Goal: Task Accomplishment & Management: Use online tool/utility

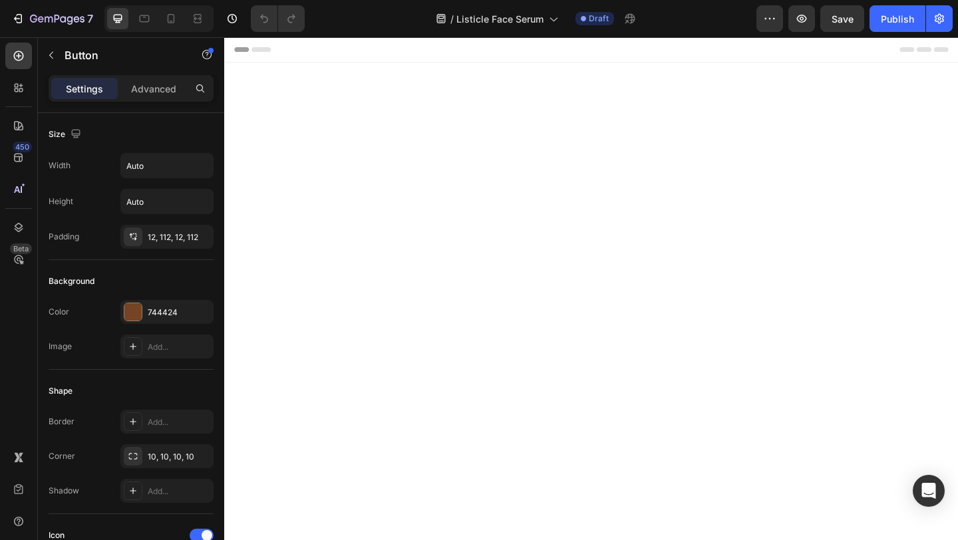
scroll to position [2810, 0]
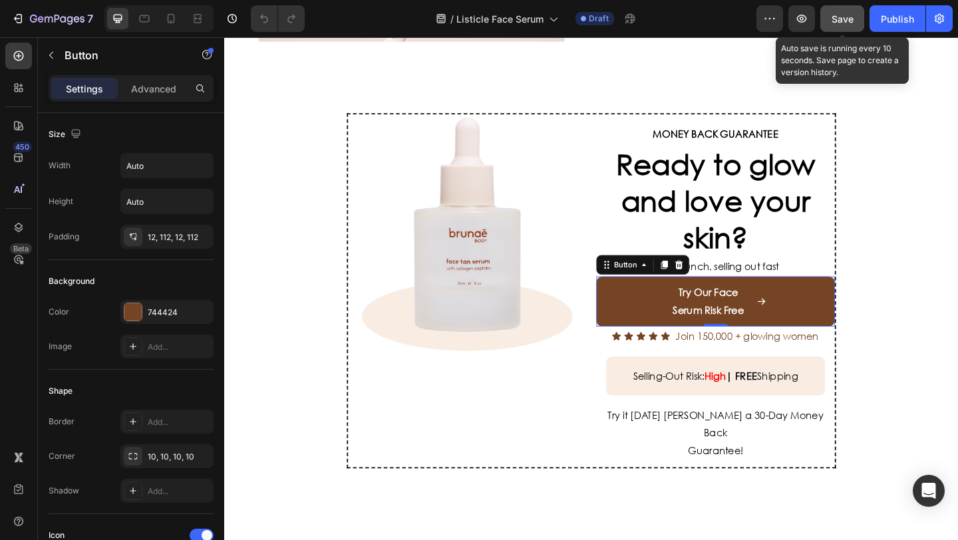
click at [843, 27] on button "Save" at bounding box center [843, 18] width 44 height 27
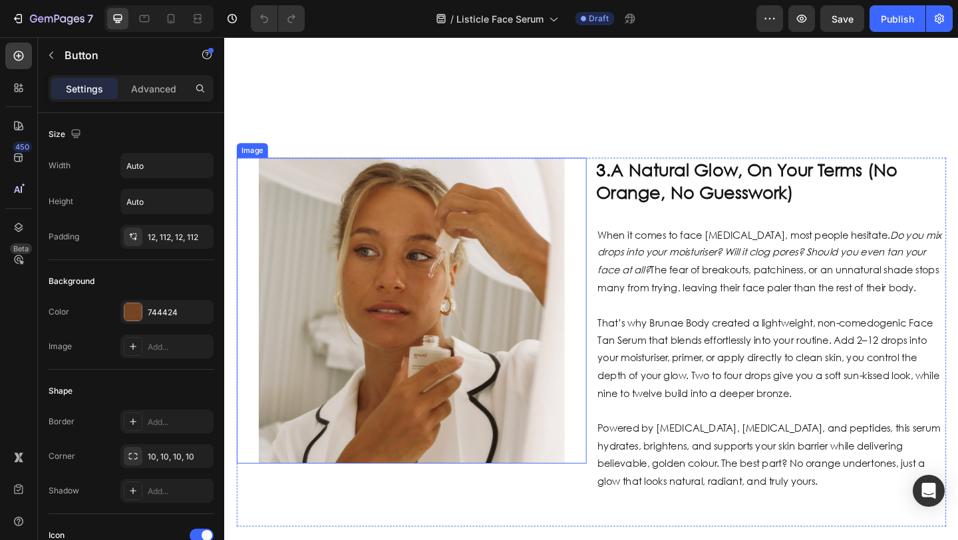
scroll to position [1336, 0]
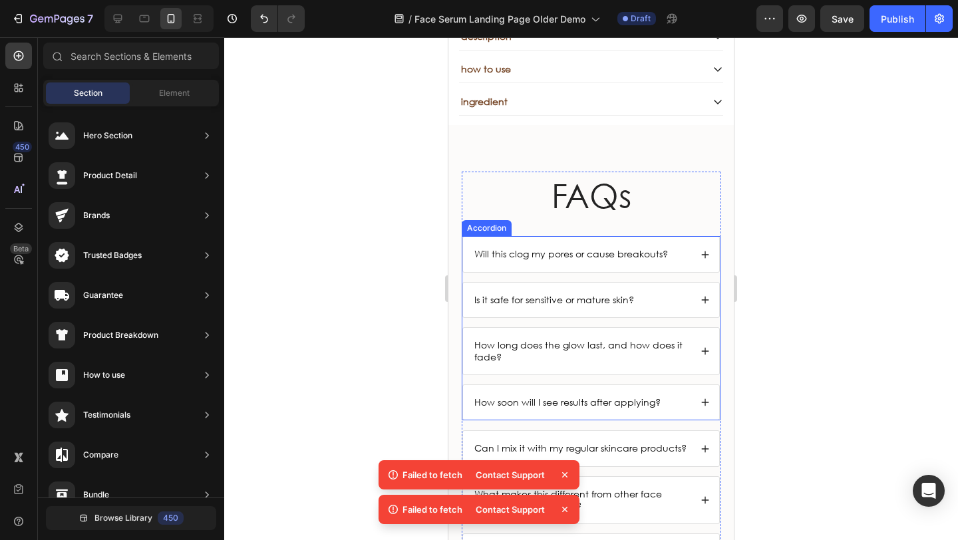
scroll to position [3680, 0]
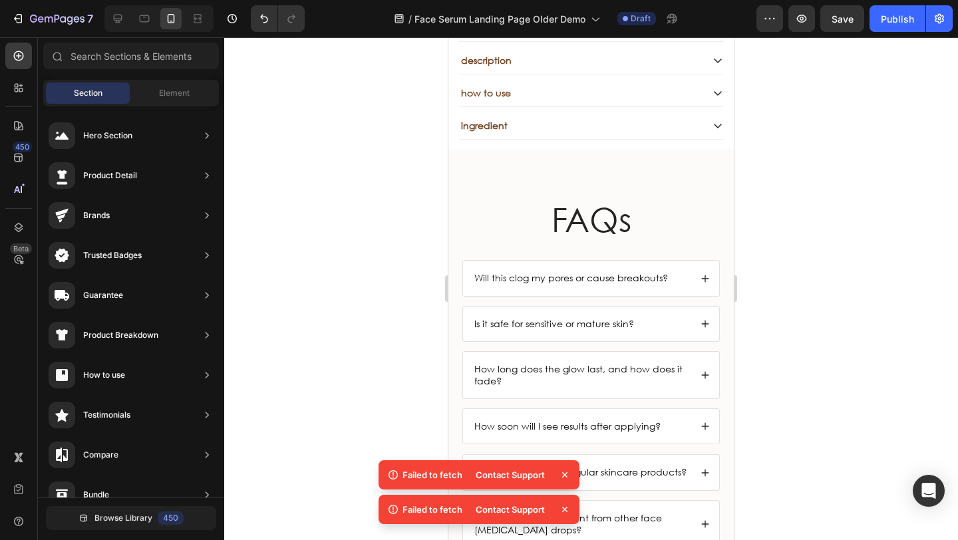
click at [560, 471] on icon at bounding box center [564, 475] width 13 height 13
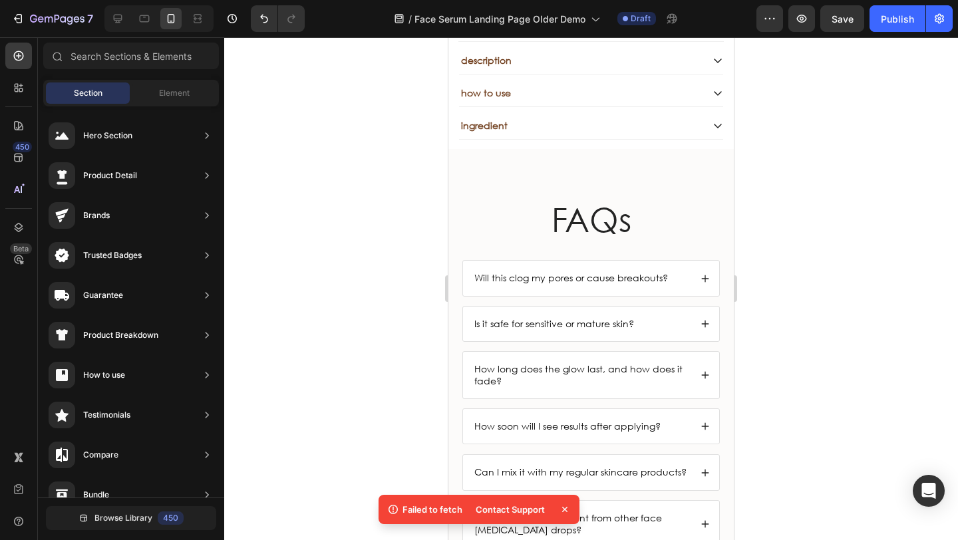
click at [566, 509] on icon at bounding box center [564, 509] width 13 height 13
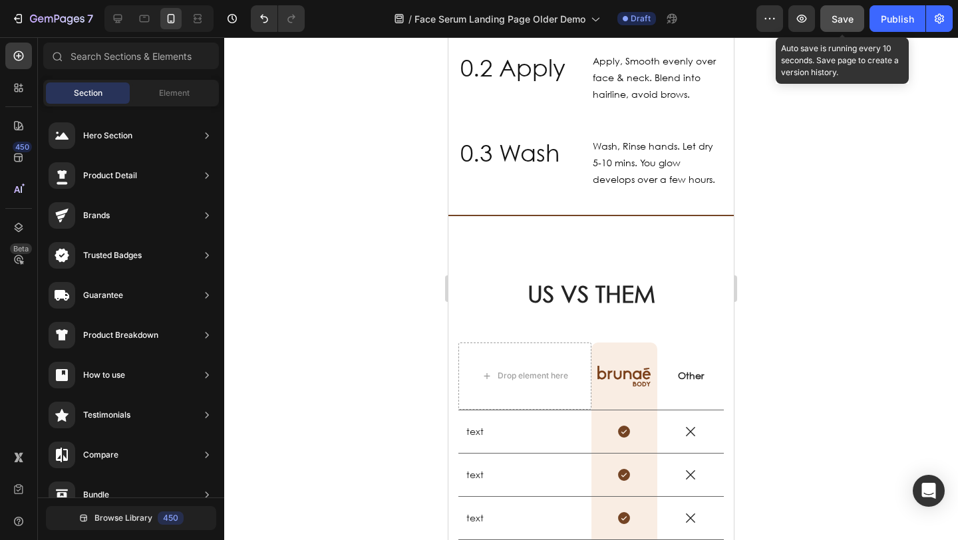
click at [827, 24] on button "Save" at bounding box center [843, 18] width 44 height 27
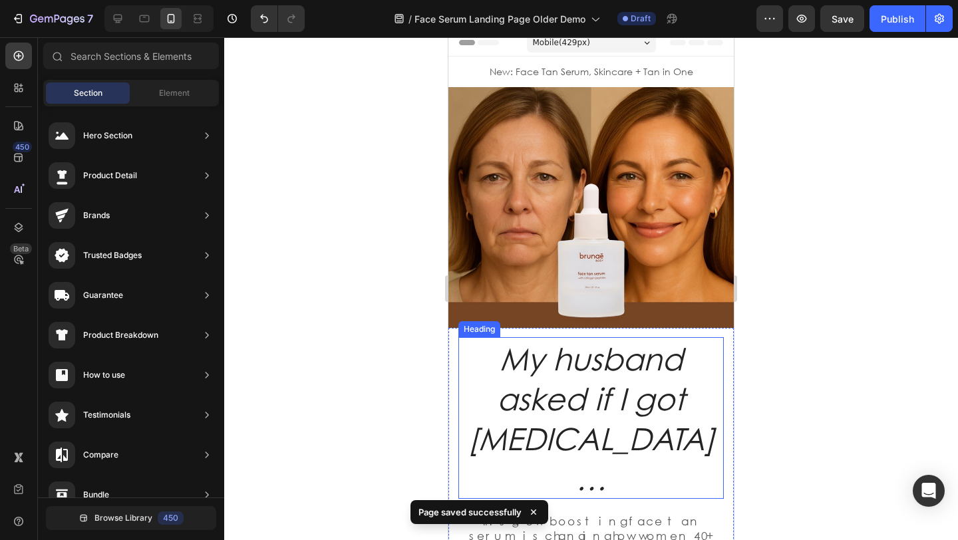
scroll to position [0, 0]
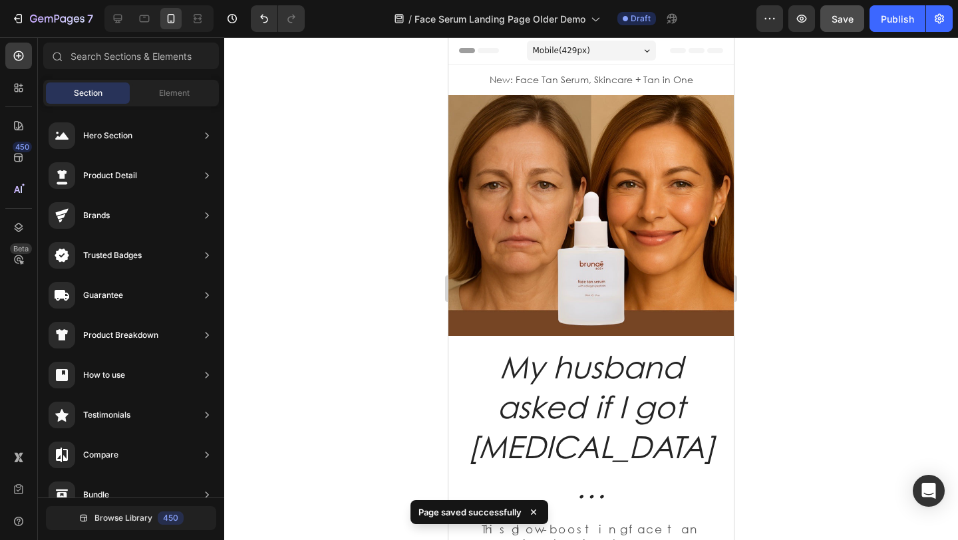
click at [854, 12] on button "Save" at bounding box center [843, 18] width 44 height 27
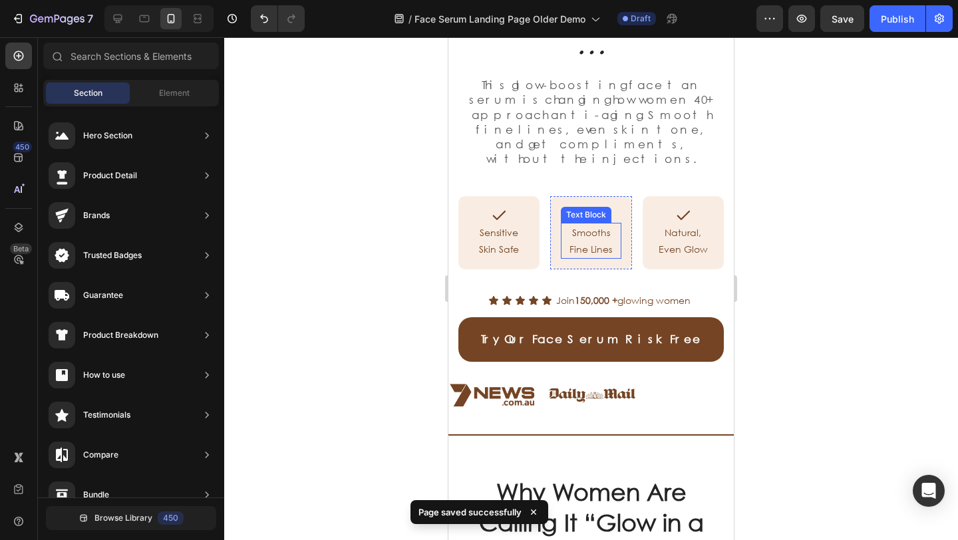
scroll to position [445, 0]
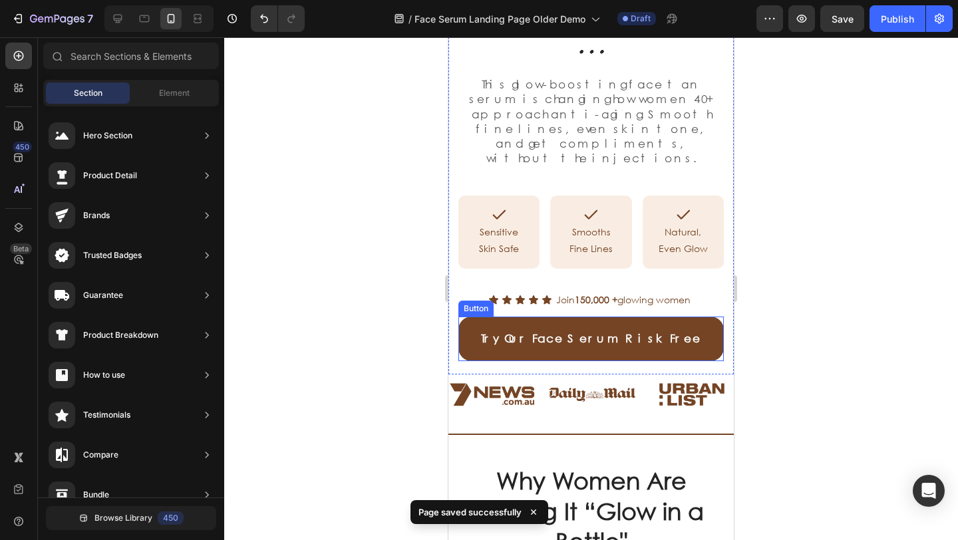
click at [473, 317] on link "Try Our Face Serum Risk Free" at bounding box center [592, 339] width 266 height 45
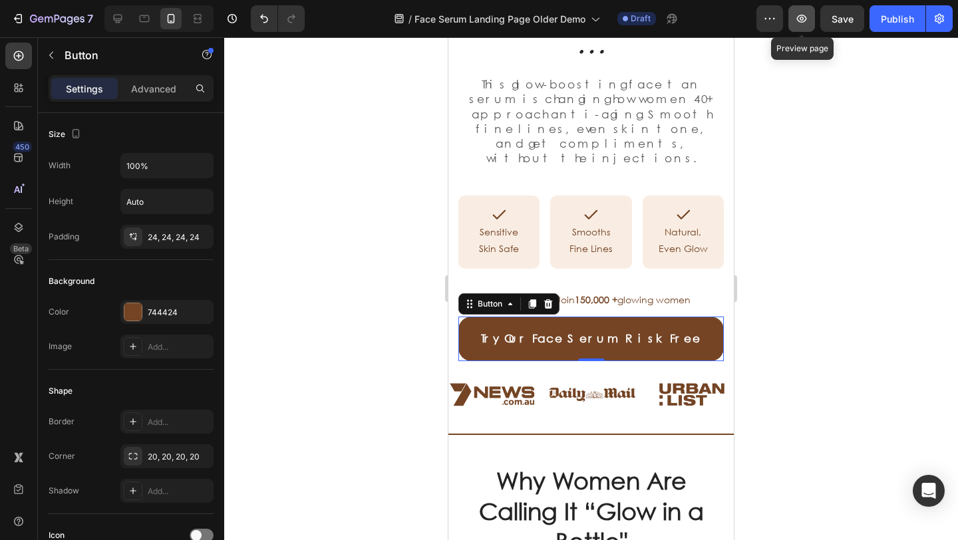
click at [792, 21] on button "button" at bounding box center [802, 18] width 27 height 27
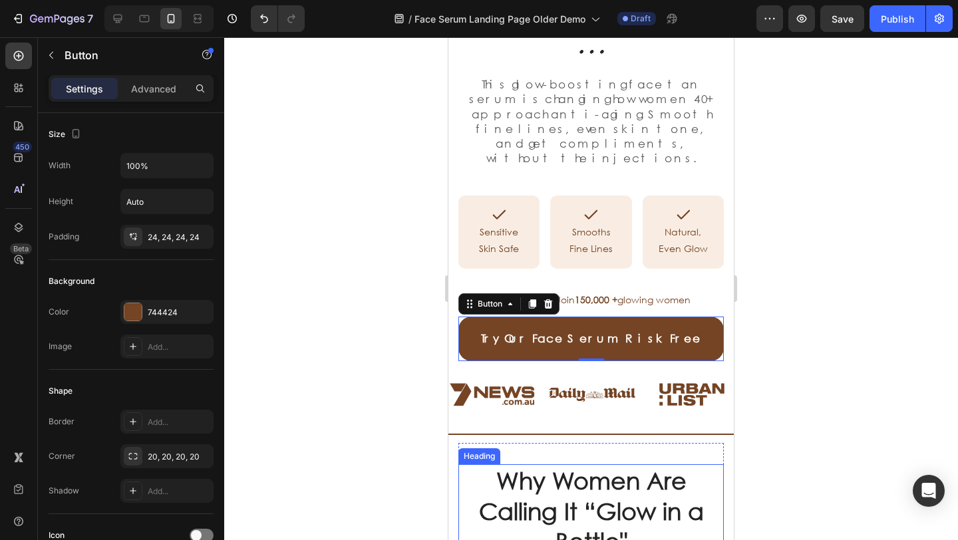
scroll to position [670, 0]
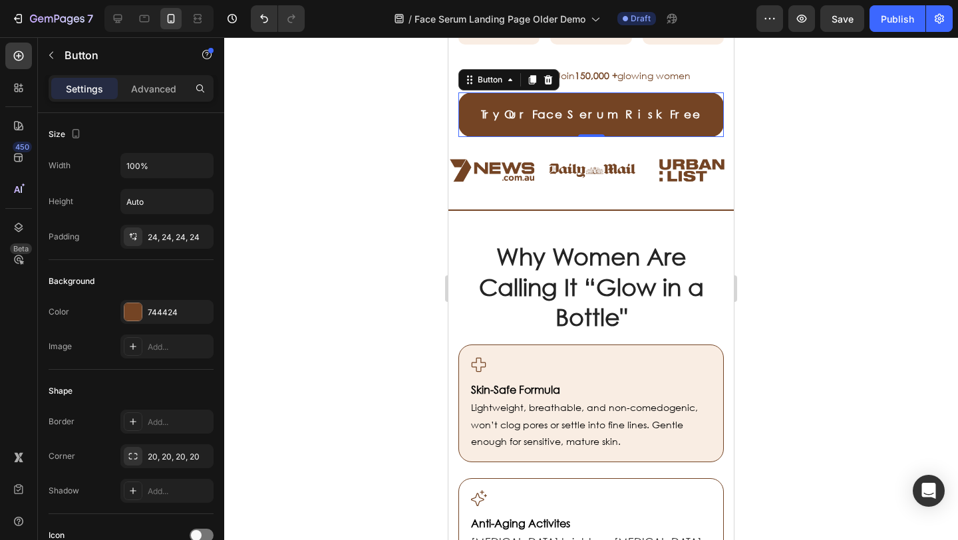
click at [369, 351] on div at bounding box center [591, 288] width 734 height 503
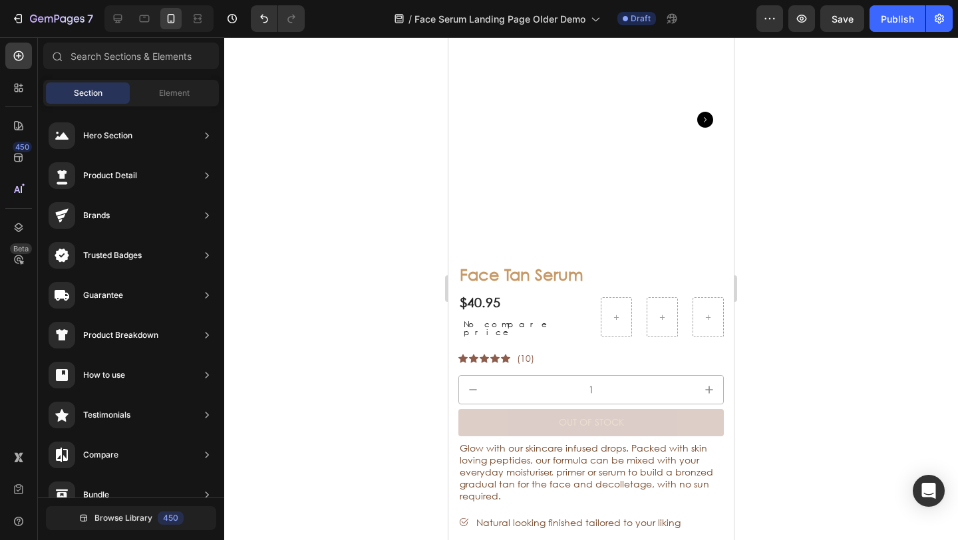
scroll to position [3345, 0]
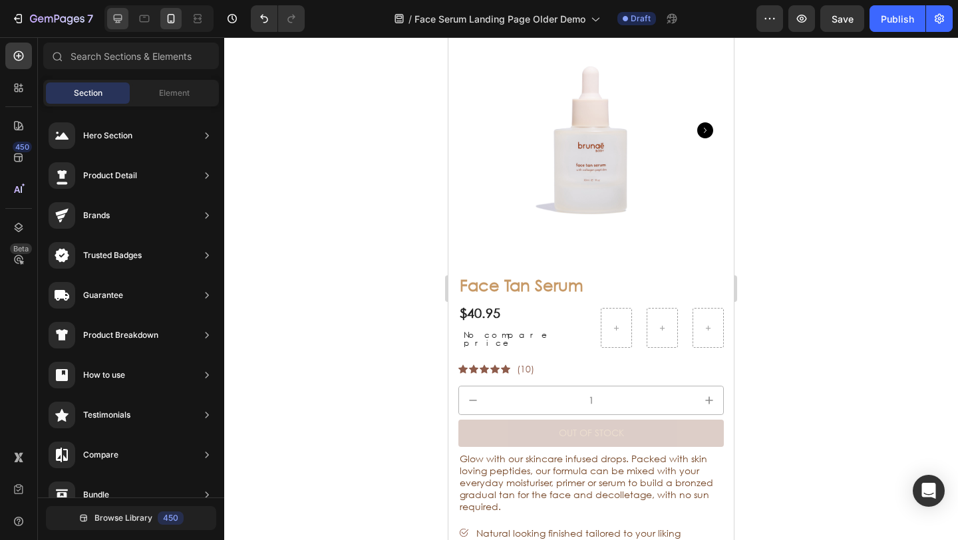
drag, startPoint x: 132, startPoint y: 23, endPoint x: 126, endPoint y: 21, distance: 6.8
click at [131, 22] on div at bounding box center [158, 18] width 109 height 27
click at [121, 19] on icon at bounding box center [118, 19] width 9 height 9
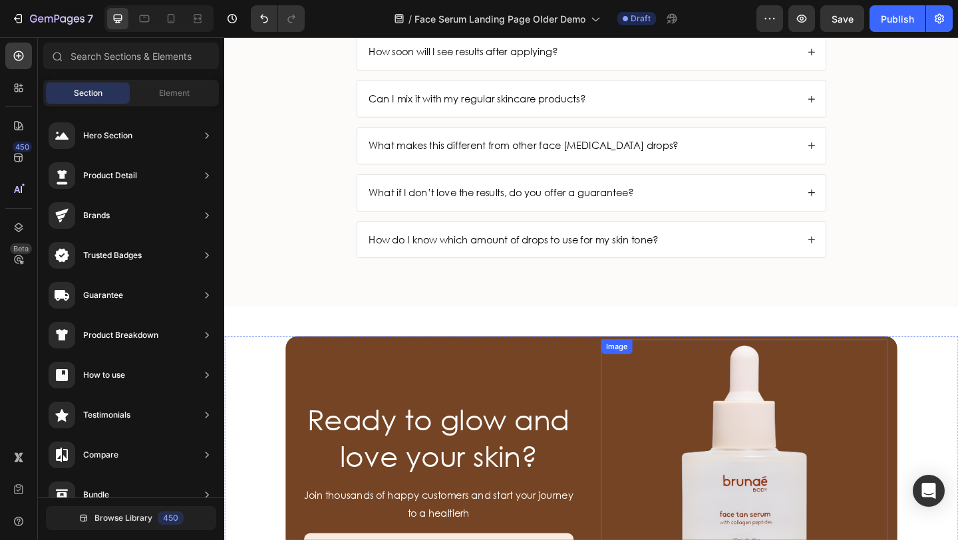
scroll to position [3360, 0]
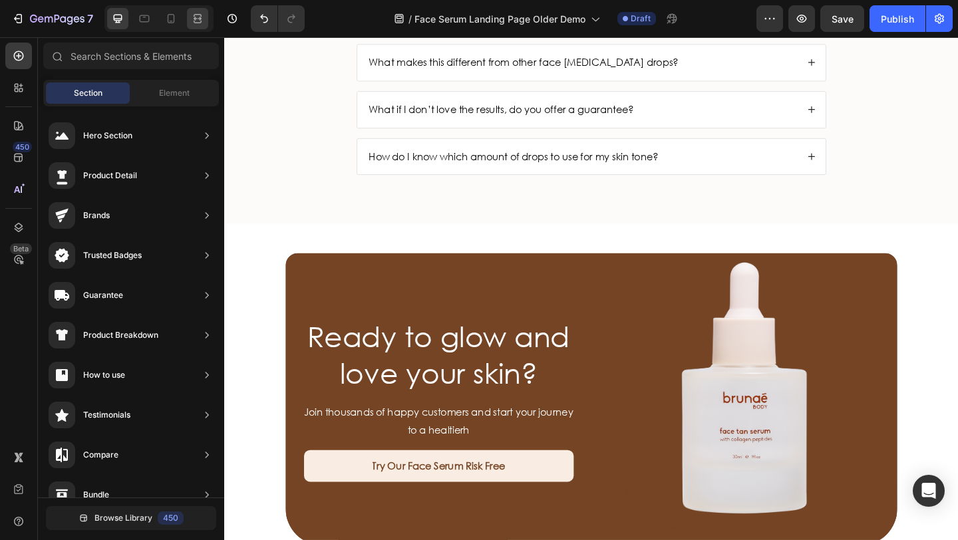
click at [205, 13] on div at bounding box center [197, 18] width 21 height 21
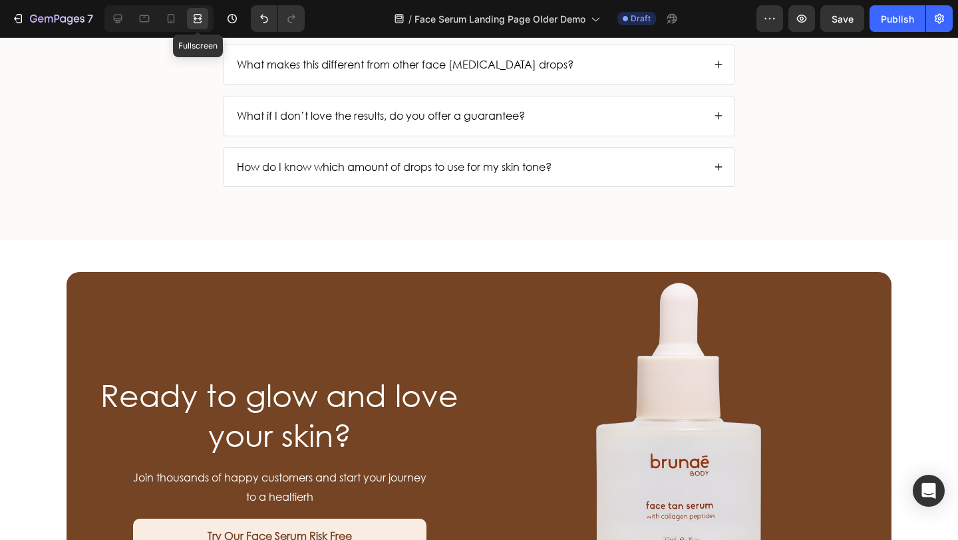
click at [202, 13] on icon at bounding box center [197, 18] width 13 height 13
click at [122, 28] on div at bounding box center [117, 18] width 21 height 21
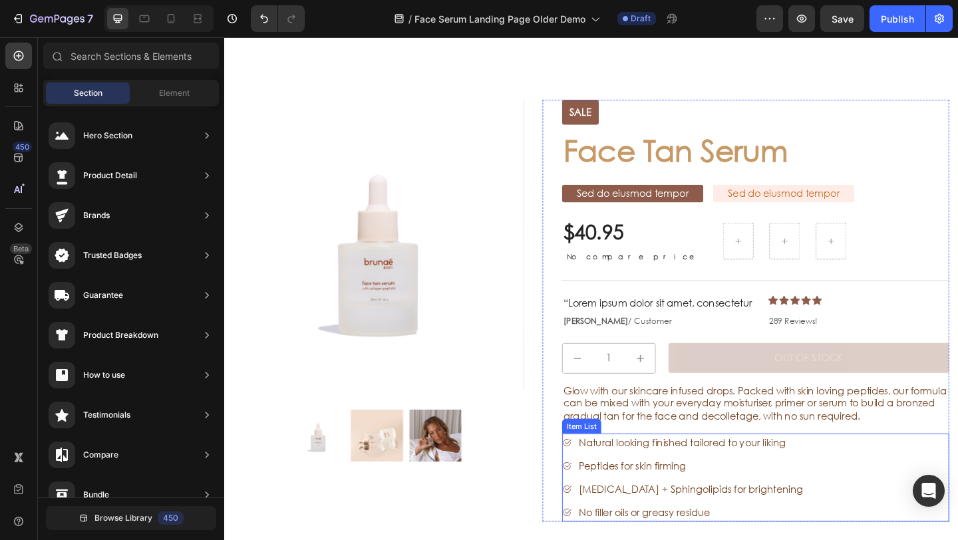
scroll to position [2182, 0]
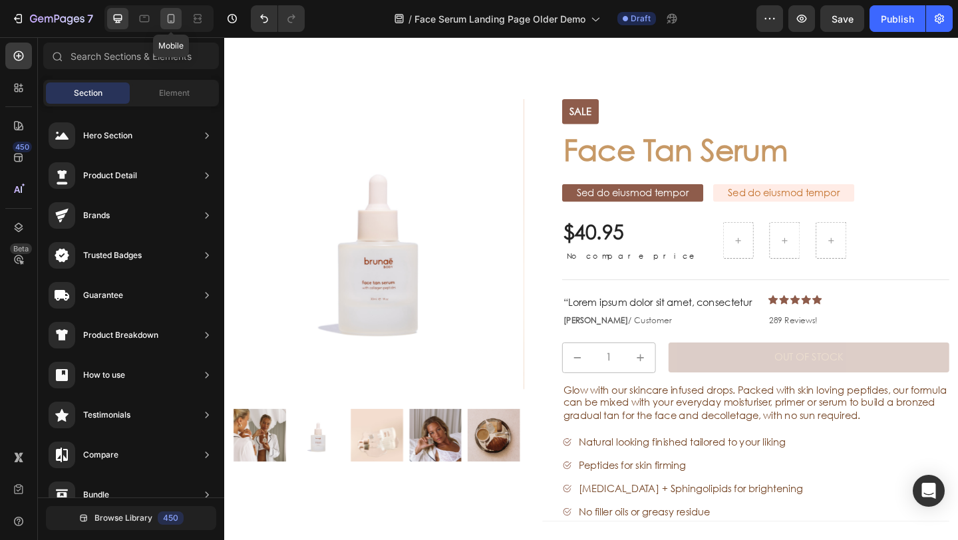
click at [174, 25] on icon at bounding box center [170, 18] width 13 height 13
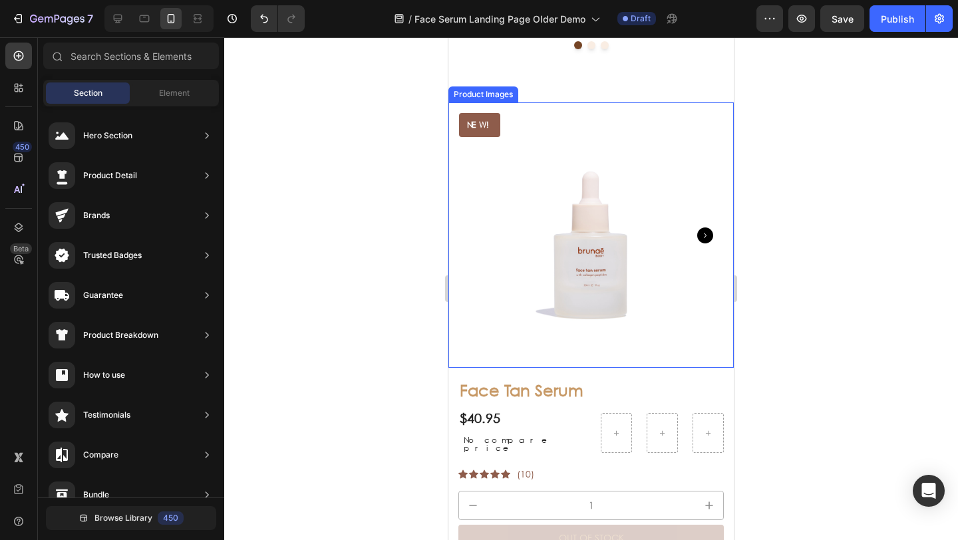
scroll to position [3216, 0]
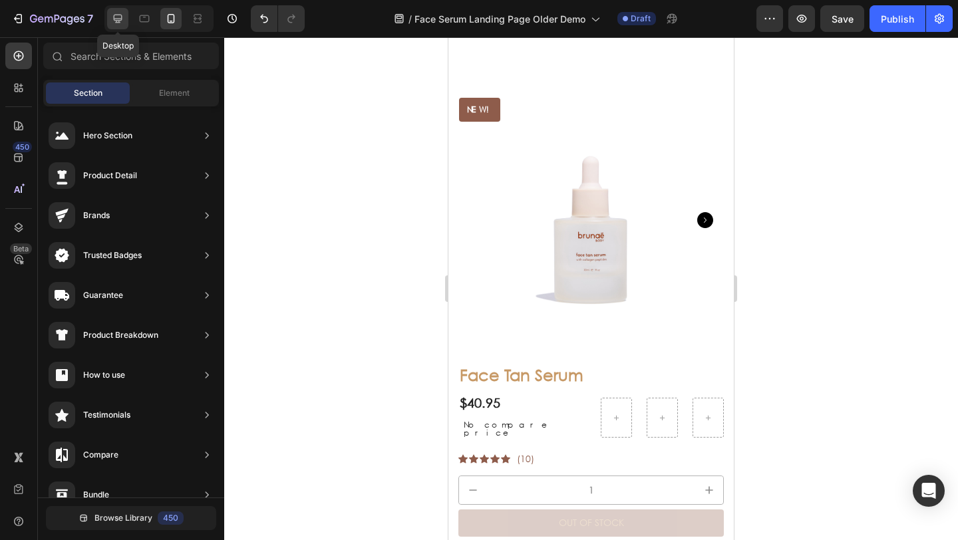
click at [118, 23] on icon at bounding box center [118, 19] width 9 height 9
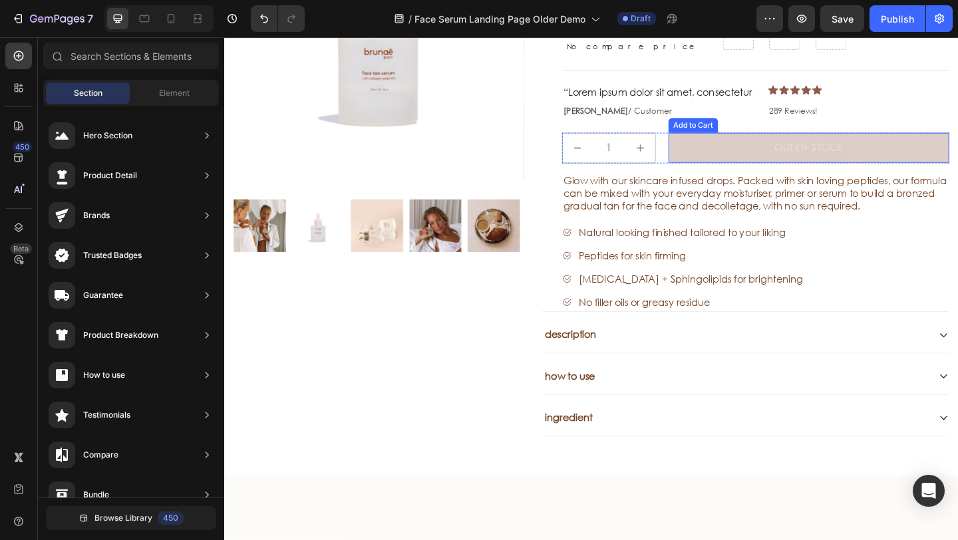
scroll to position [2268, 0]
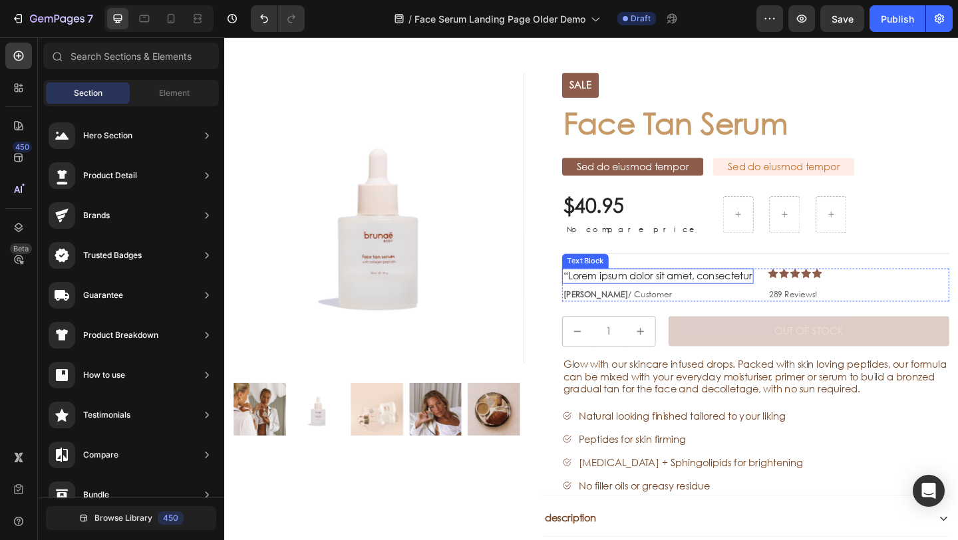
click at [710, 299] on p "“Lorem ipsum dolor sit amet, consectetur" at bounding box center [696, 297] width 206 height 14
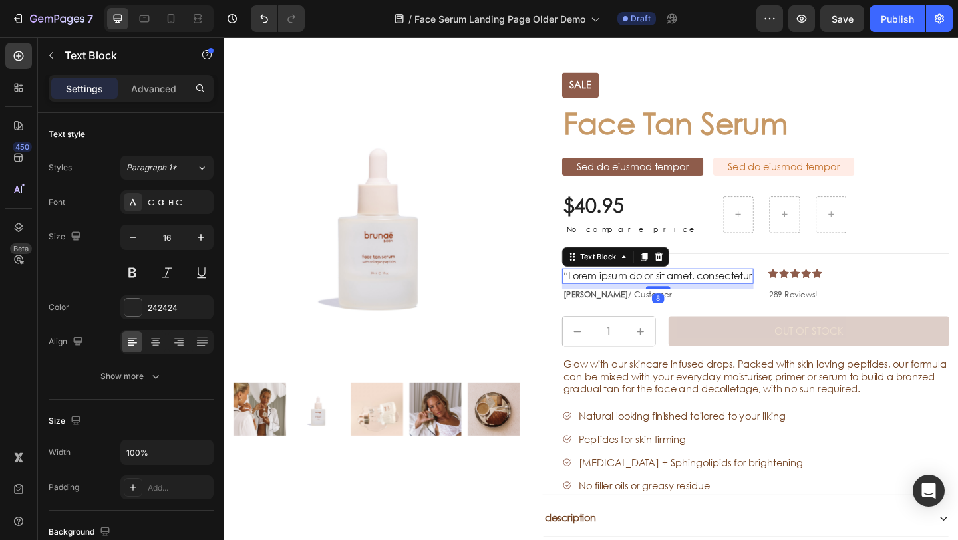
click at [725, 300] on p "“Lorem ipsum dolor sit amet, consectetur" at bounding box center [696, 297] width 206 height 14
click at [785, 297] on p "“Lorem ipsum dolor sit amet, consectetur" at bounding box center [696, 297] width 206 height 14
drag, startPoint x: 785, startPoint y: 297, endPoint x: 798, endPoint y: 298, distance: 12.7
click at [787, 296] on p "“Lorem ipsum dolor sit amet, consectetur" at bounding box center [696, 297] width 206 height 14
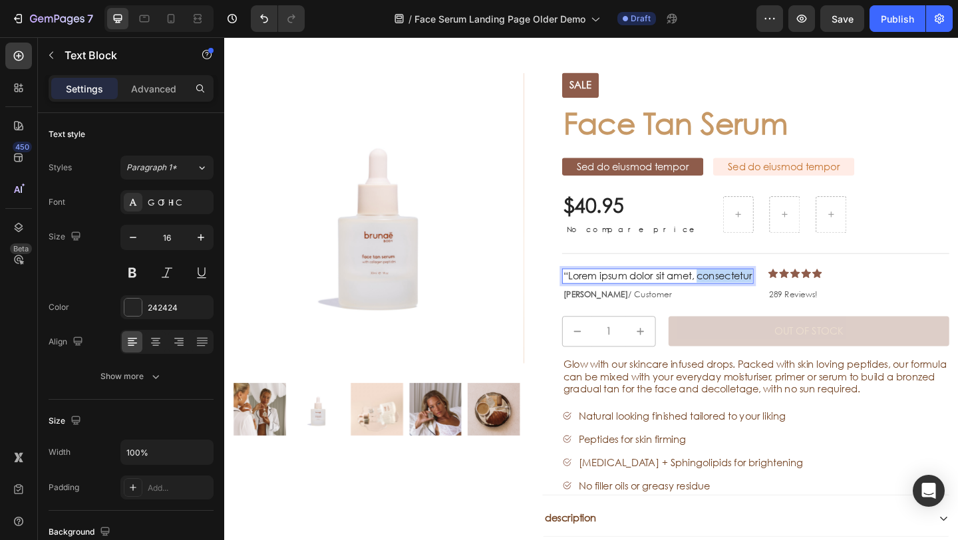
click at [798, 298] on p "“Lorem ipsum dolor sit amet, consectetur" at bounding box center [696, 297] width 206 height 14
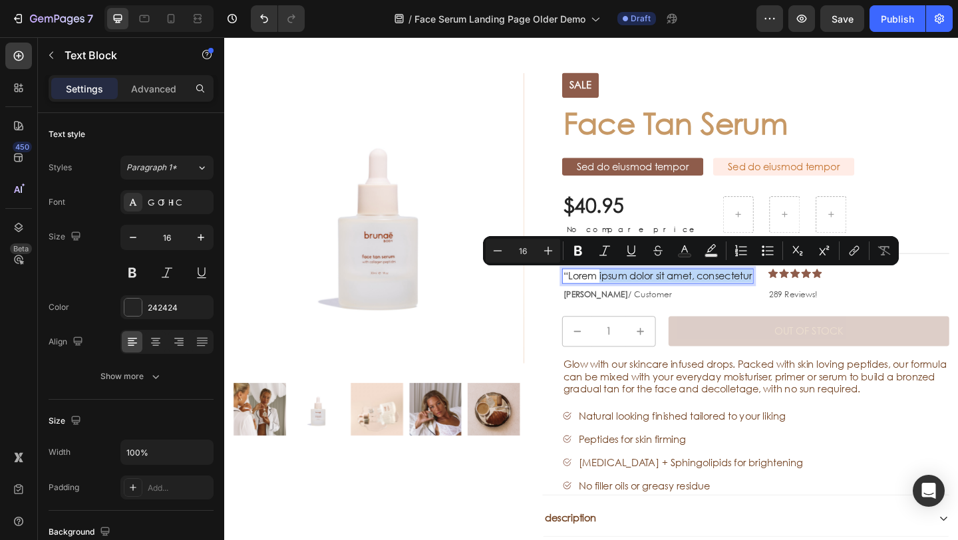
drag, startPoint x: 800, startPoint y: 298, endPoint x: 628, endPoint y: 298, distance: 171.7
click at [628, 298] on p "“Lorem ipsum dolor sit amet, consectetur" at bounding box center [696, 297] width 206 height 14
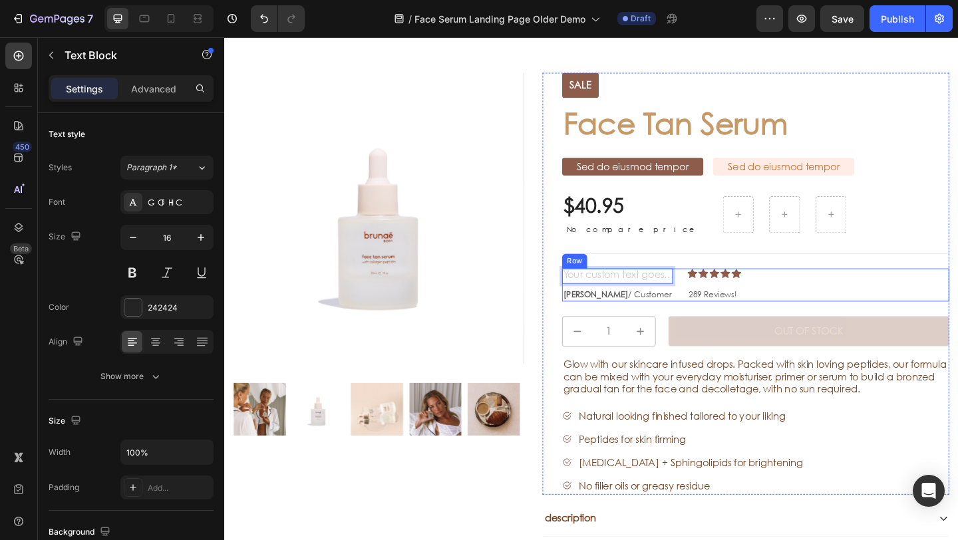
click at [690, 318] on p "Timothy Joseph / Customer" at bounding box center [652, 317] width 118 height 11
click at [694, 318] on p "Timothy Joseph / Customer" at bounding box center [652, 317] width 118 height 11
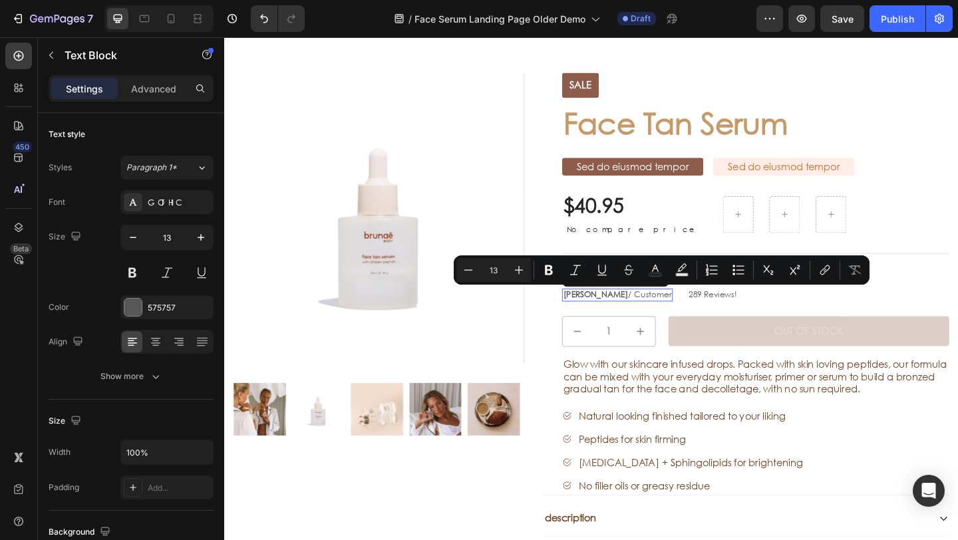
click at [700, 317] on p "Timothy Joseph / Customer" at bounding box center [652, 317] width 118 height 11
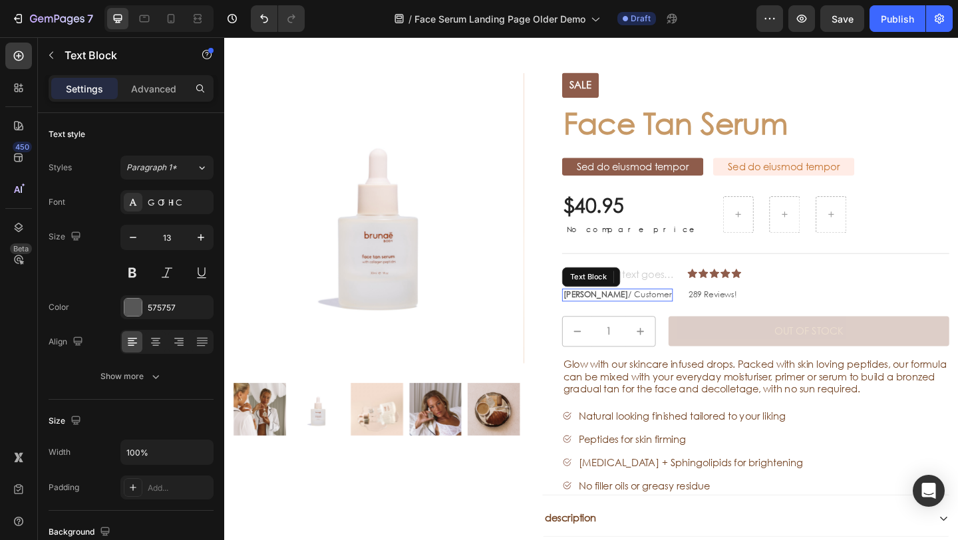
click at [620, 314] on strong "Timothy Joseph" at bounding box center [628, 316] width 71 height 11
click at [698, 317] on p "Timothy Joseph / Customer" at bounding box center [652, 317] width 118 height 11
click at [699, 317] on p "Timothy Joseph / Customer" at bounding box center [652, 317] width 118 height 11
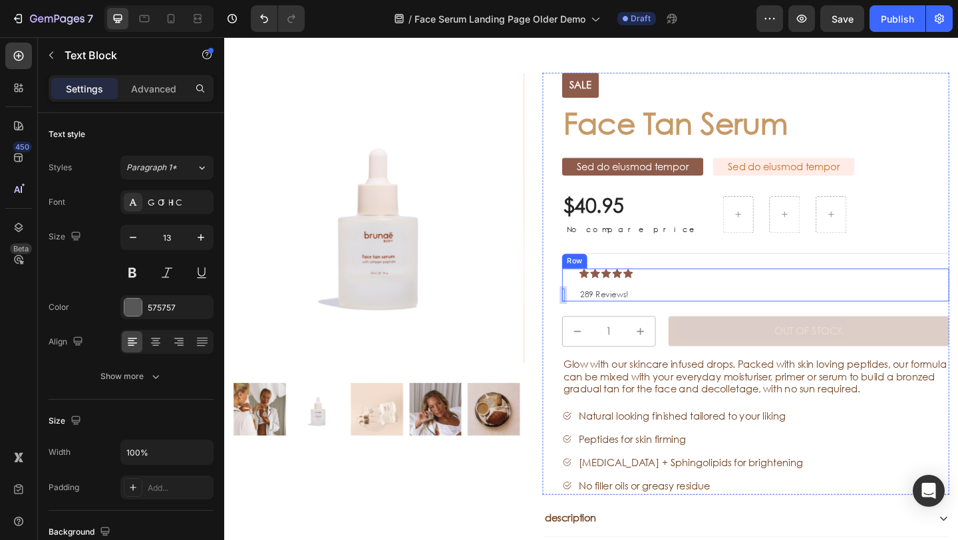
click at [600, 312] on div "Text Block Text Block 0 Icon Icon Icon Icon Icon Icon List 289 Reviews! Text Bl…" at bounding box center [802, 307] width 421 height 36
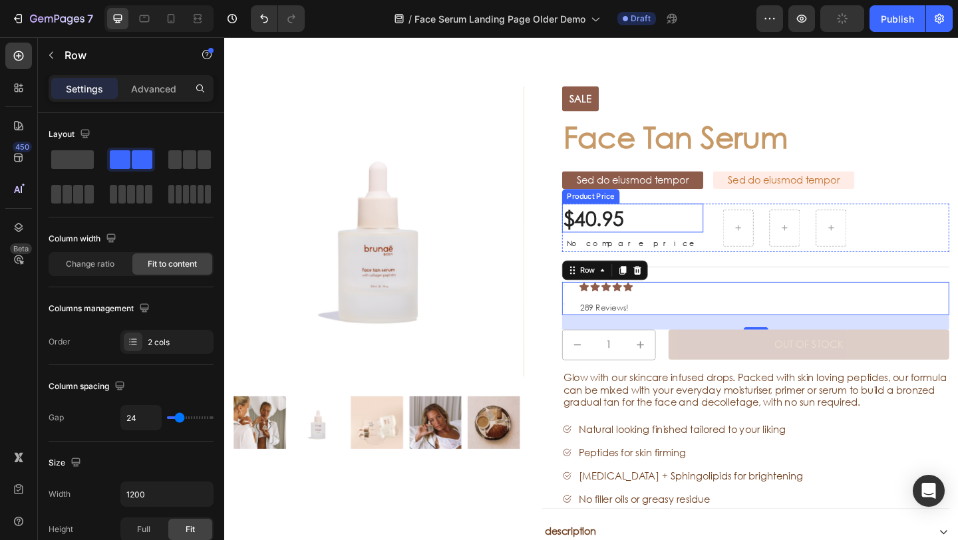
scroll to position [2157, 0]
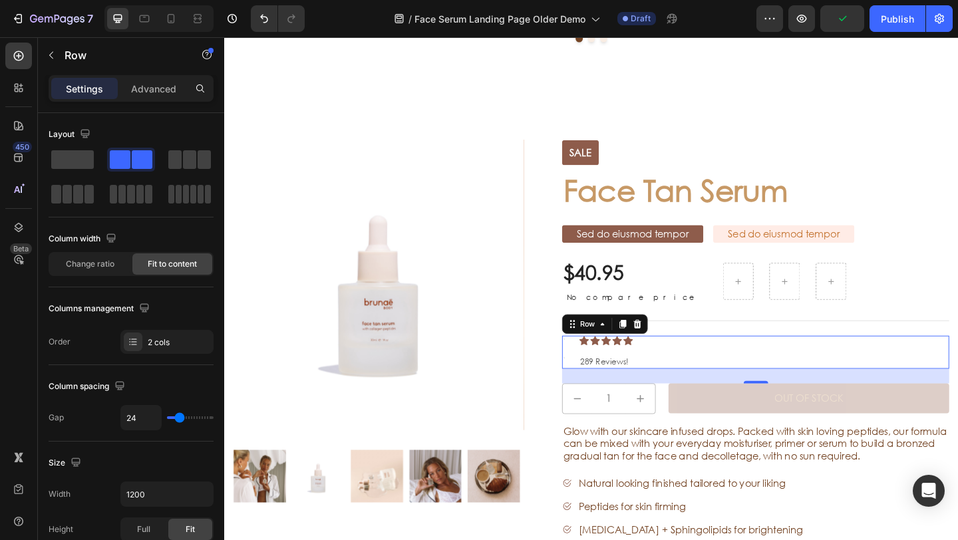
click at [606, 200] on h1 "Face Tan Serum" at bounding box center [802, 204] width 421 height 44
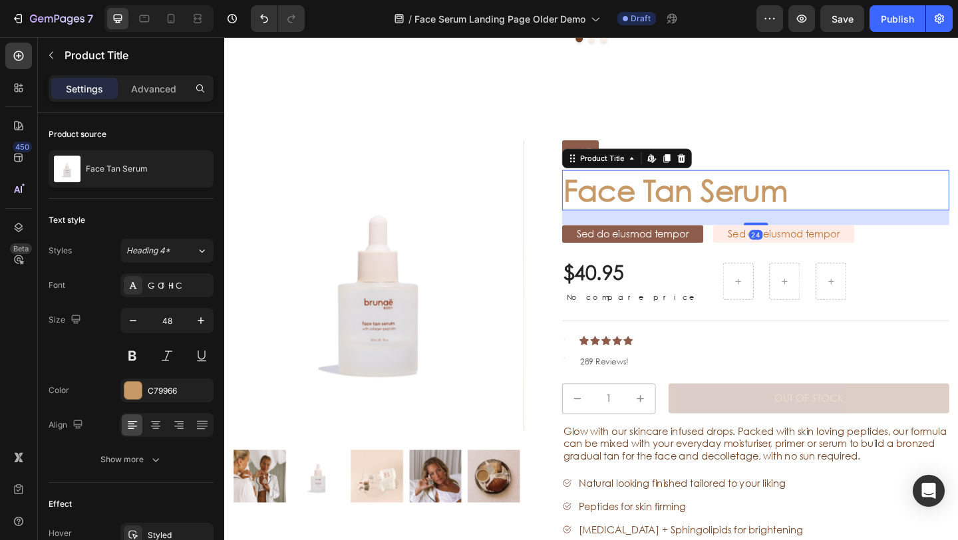
click at [612, 201] on h1 "Face Tan Serum" at bounding box center [802, 204] width 421 height 44
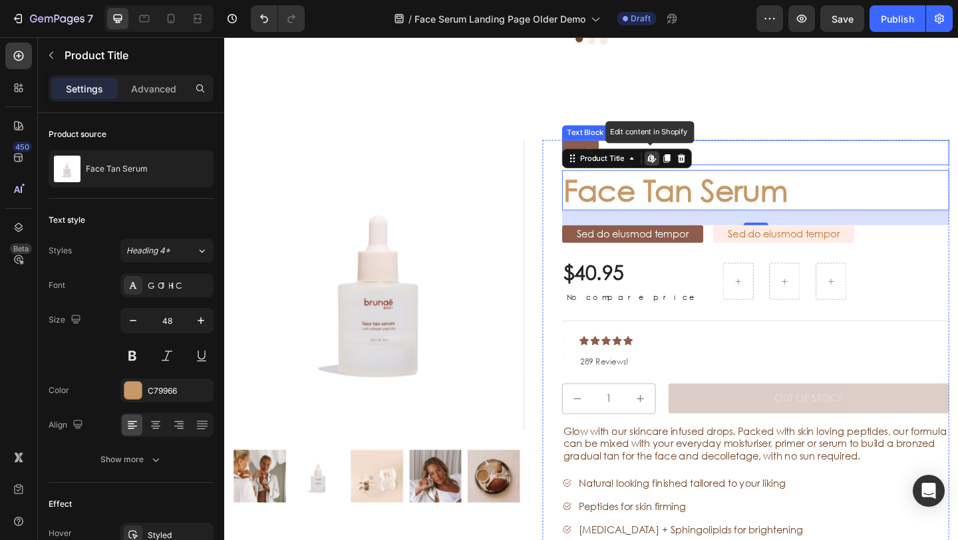
click at [599, 154] on div "Sale" at bounding box center [612, 162] width 40 height 27
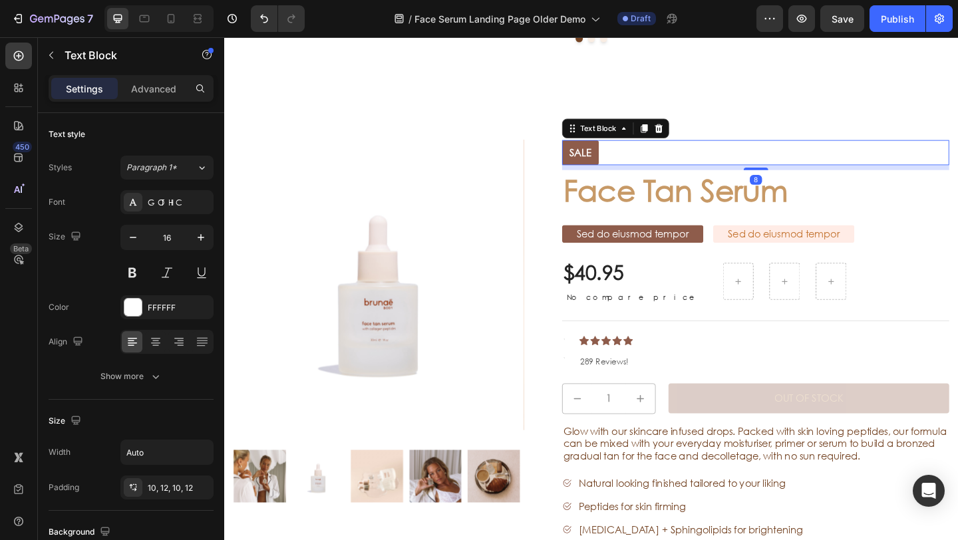
click at [613, 160] on p "Sale" at bounding box center [612, 163] width 24 height 14
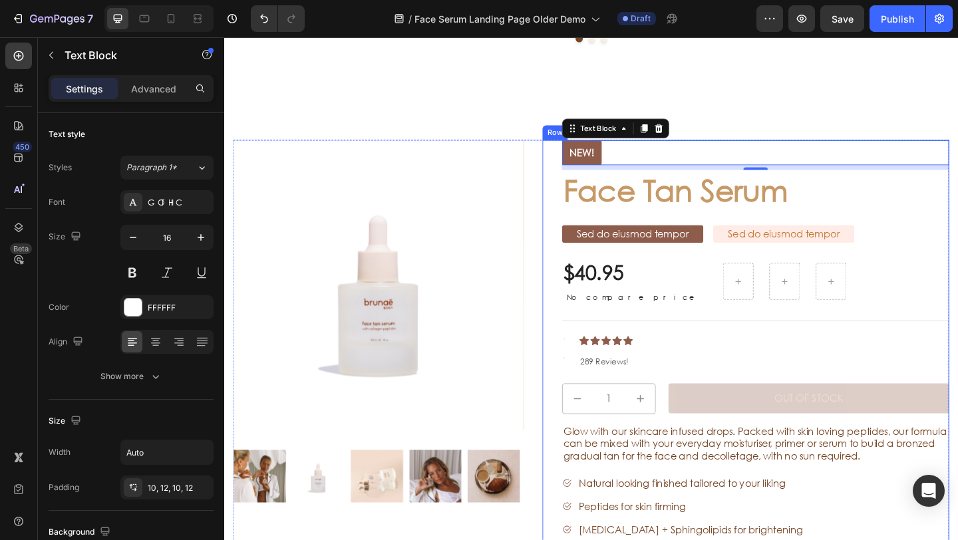
drag, startPoint x: 556, startPoint y: 74, endPoint x: 682, endPoint y: 238, distance: 206.5
click at [681, 238] on div "NEW! Text Block 8 Face Tan Serum Product Title Sed do eiusmod tempor Text Block…" at bounding box center [802, 378] width 421 height 459
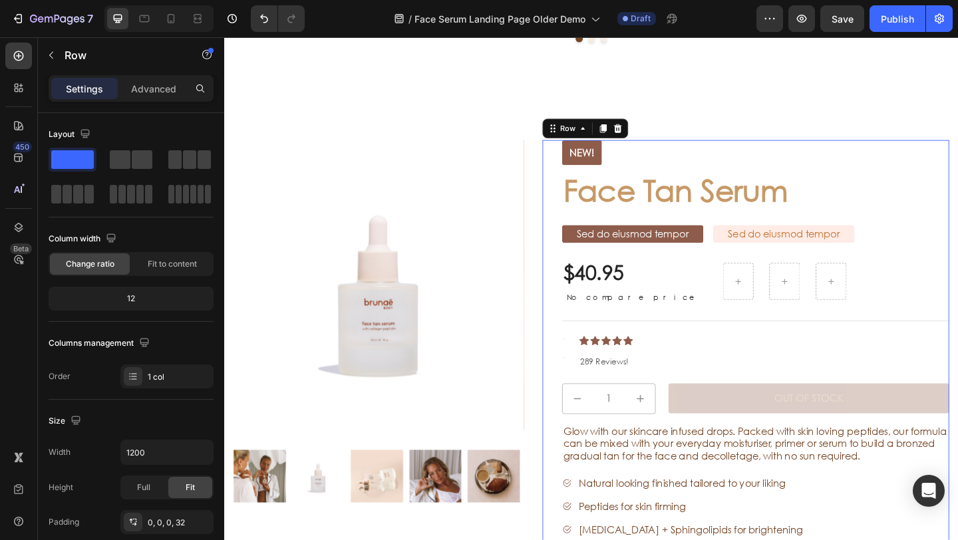
scroll to position [2160, 0]
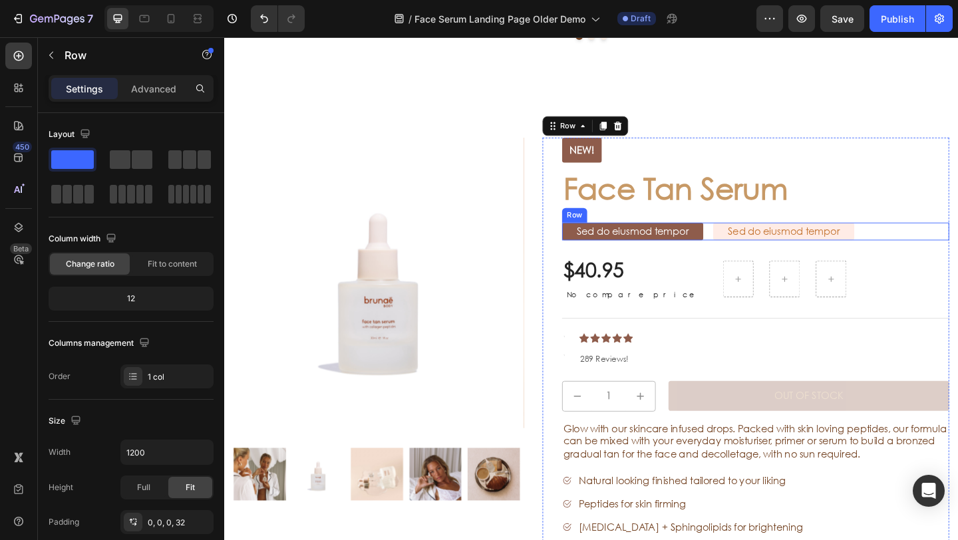
click at [932, 252] on div "Sed do eiusmod tempor Text Block Sed do eiusmod tempor Text Block Row" at bounding box center [802, 248] width 421 height 19
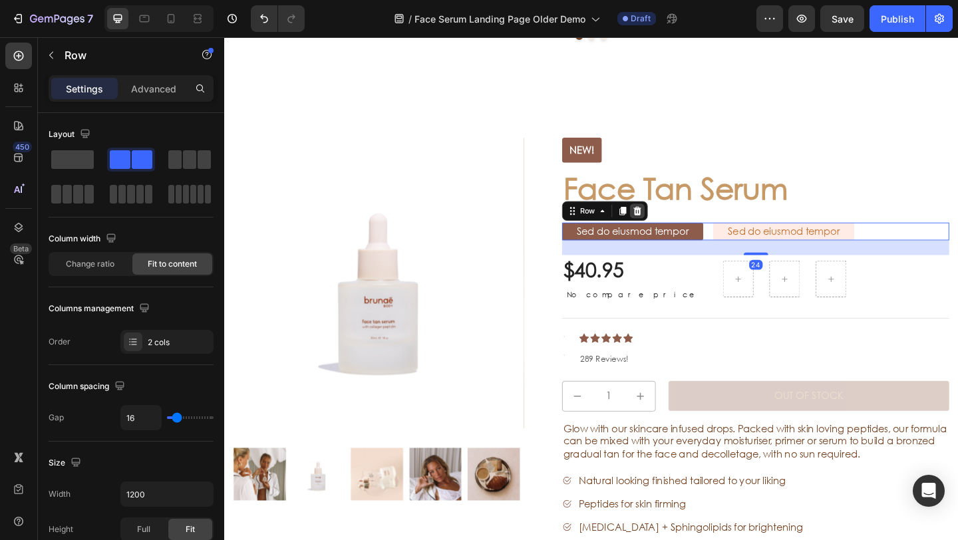
click at [670, 224] on icon at bounding box center [674, 226] width 9 height 9
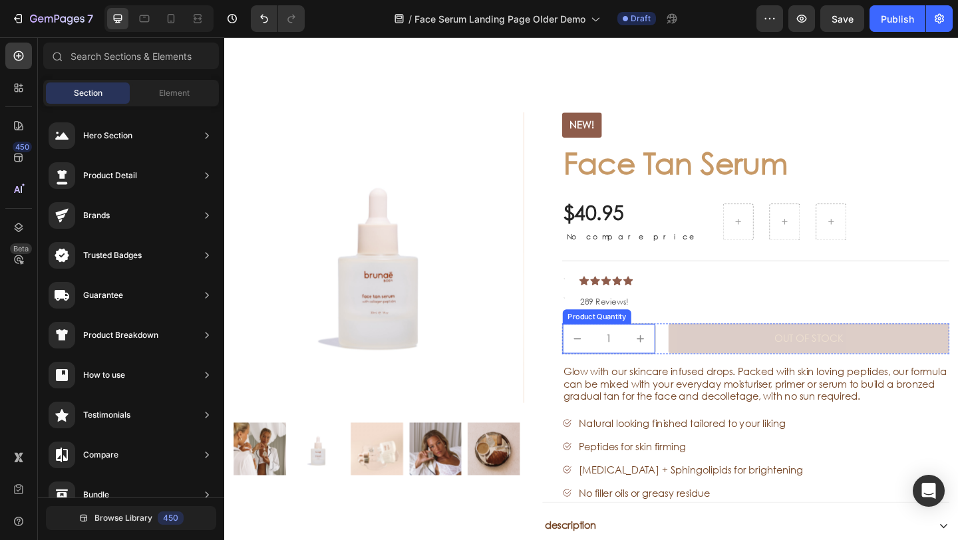
scroll to position [2210, 0]
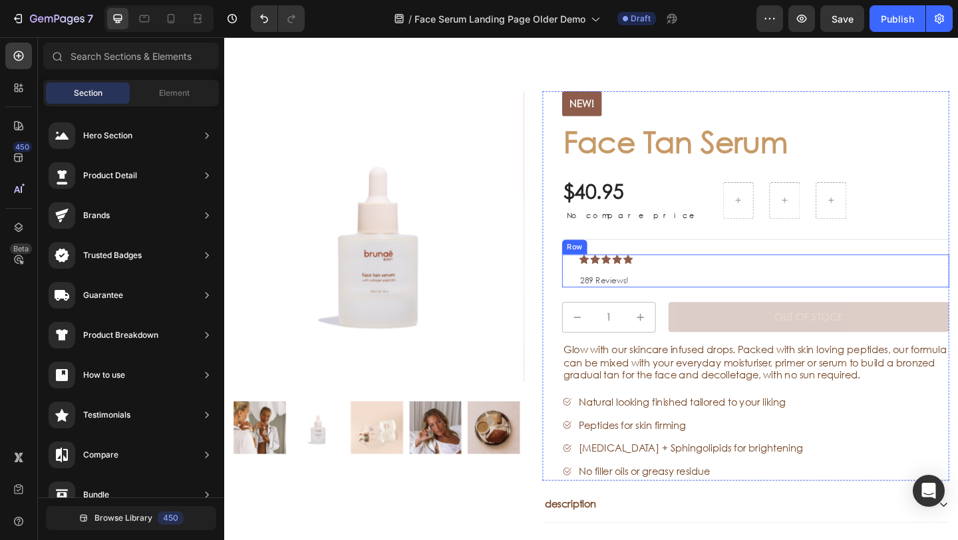
click at [600, 278] on div "Text Block Text Block Icon Icon Icon Icon Icon Icon List 289 Reviews! Text Bloc…" at bounding box center [802, 292] width 421 height 36
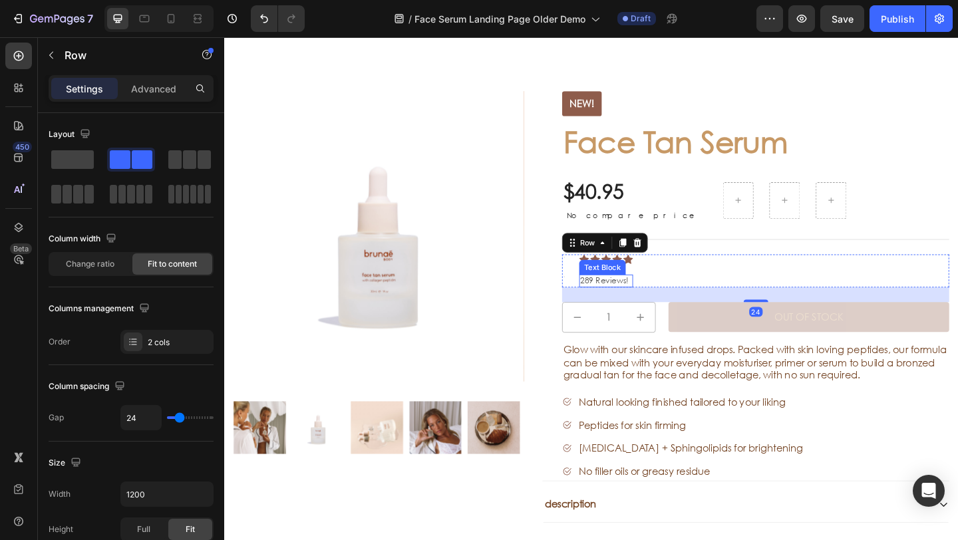
click at [635, 301] on p "289 Reviews!" at bounding box center [640, 302] width 56 height 11
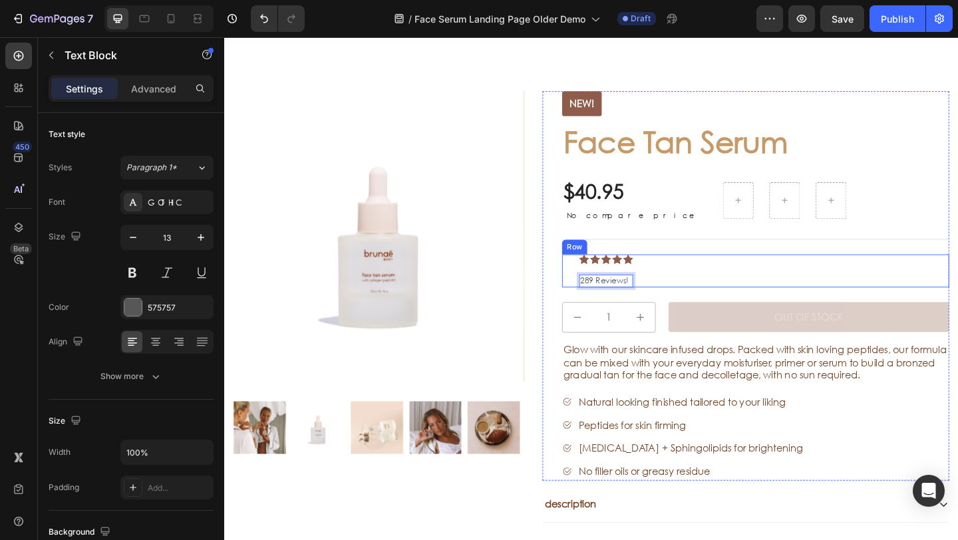
click at [664, 303] on div "289 Reviews!" at bounding box center [639, 303] width 59 height 14
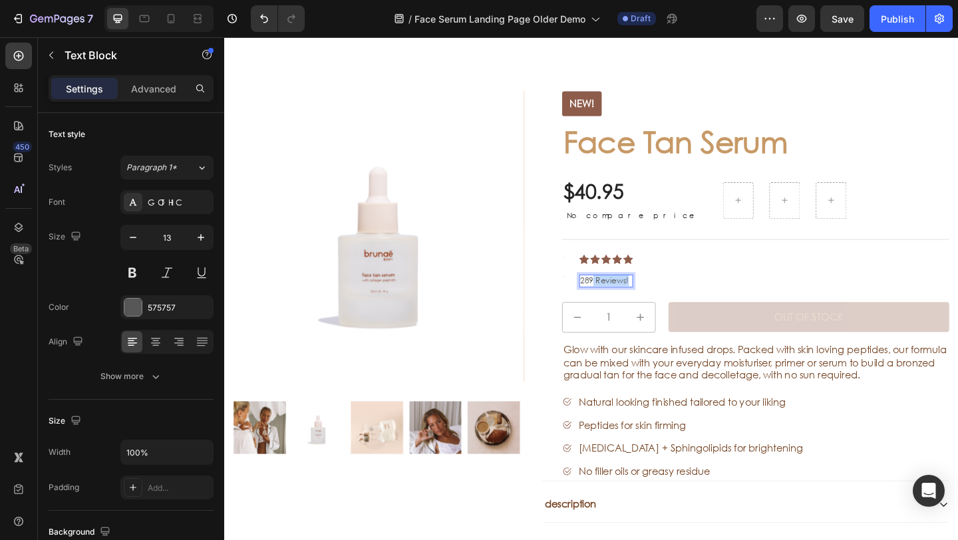
drag, startPoint x: 664, startPoint y: 303, endPoint x: 621, endPoint y: 304, distance: 42.6
click at [621, 304] on div "289 Reviews!" at bounding box center [639, 303] width 59 height 14
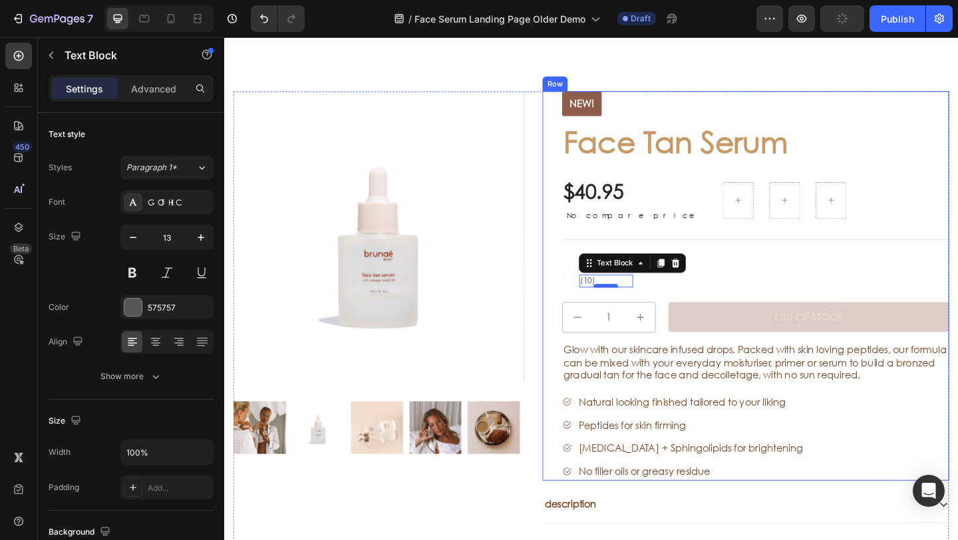
click at [637, 309] on div at bounding box center [639, 307] width 27 height 4
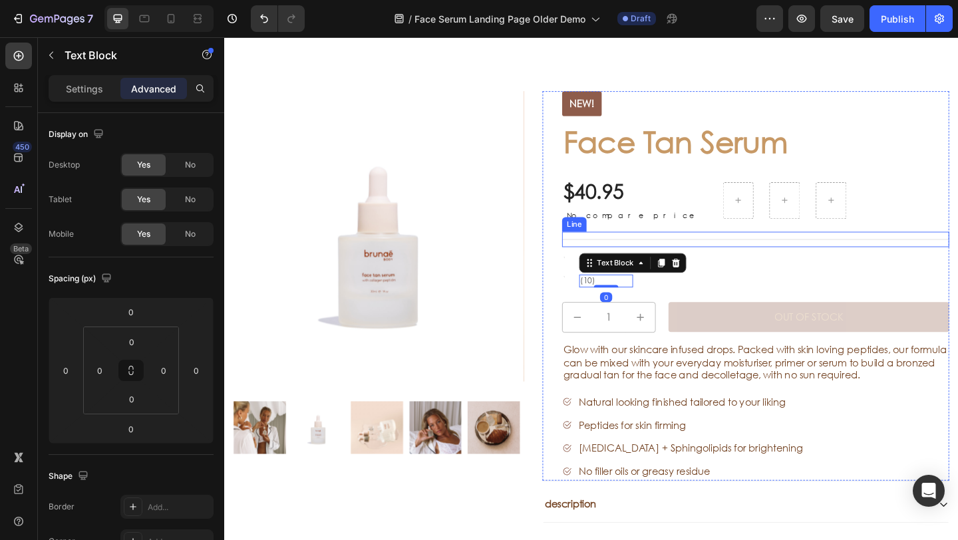
click at [757, 266] on div "NEW! Text Block Face Tan Serum Product Title $40.95 Product Price Product Price…" at bounding box center [802, 308] width 421 height 424
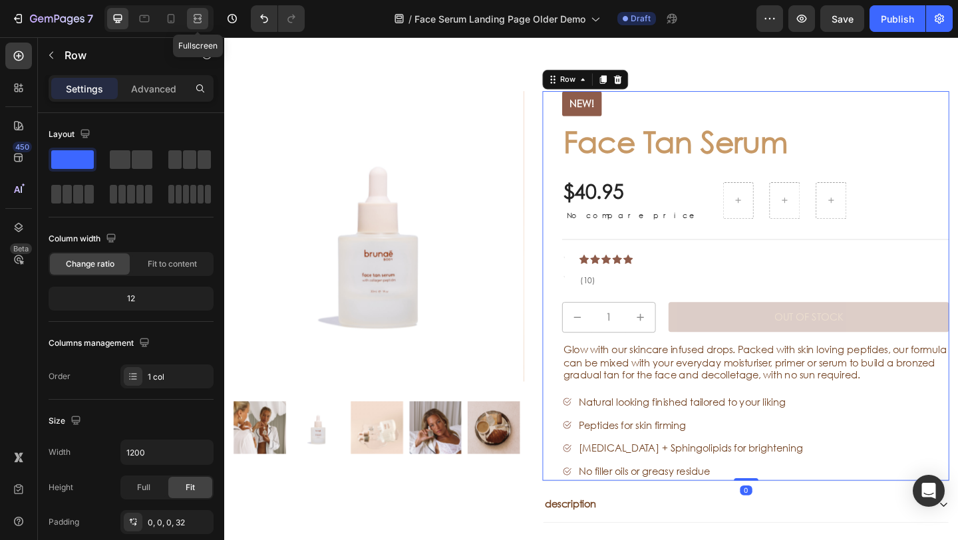
click at [188, 15] on div at bounding box center [197, 18] width 21 height 21
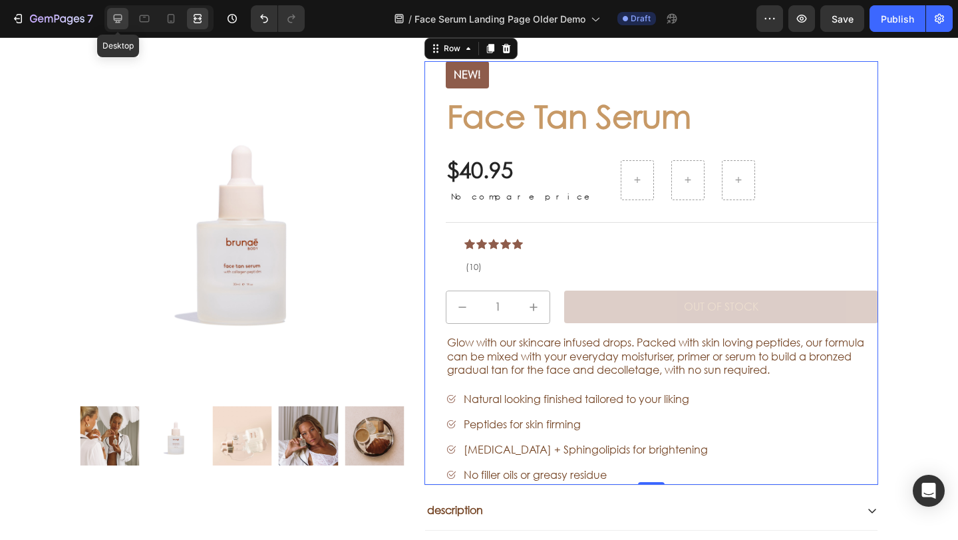
click at [116, 19] on icon at bounding box center [118, 19] width 9 height 9
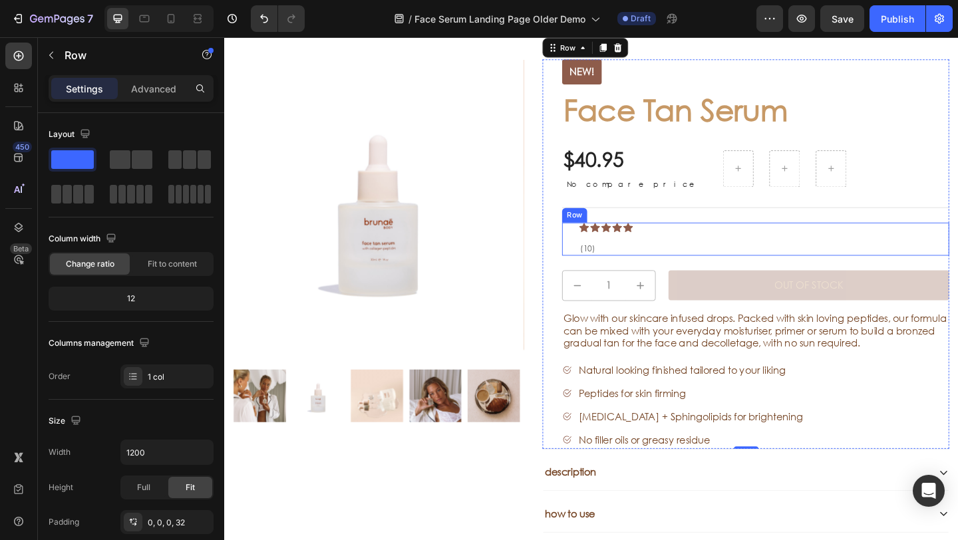
drag, startPoint x: 391, startPoint y: 201, endPoint x: 620, endPoint y: 264, distance: 238.0
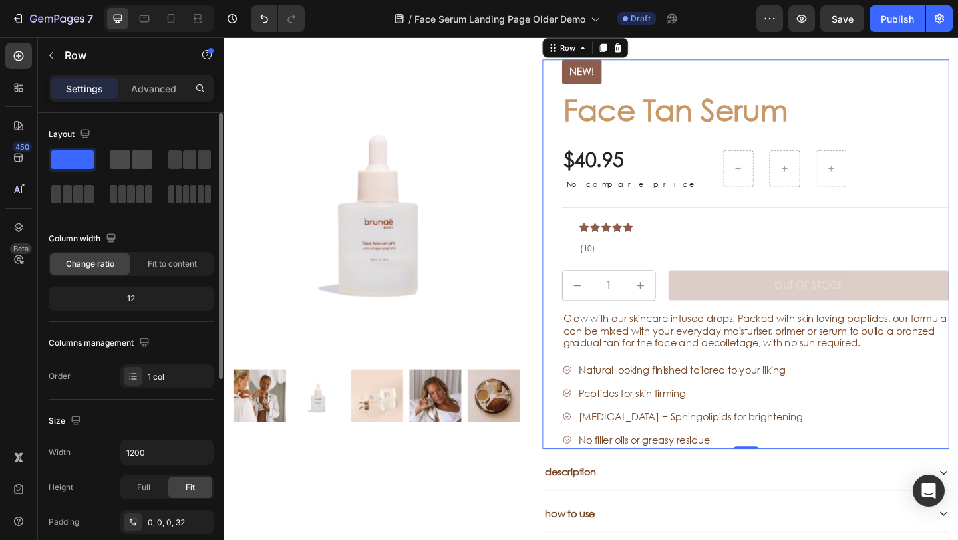
drag, startPoint x: 136, startPoint y: 159, endPoint x: 128, endPoint y: 158, distance: 8.1
click at [136, 159] on span at bounding box center [142, 159] width 21 height 19
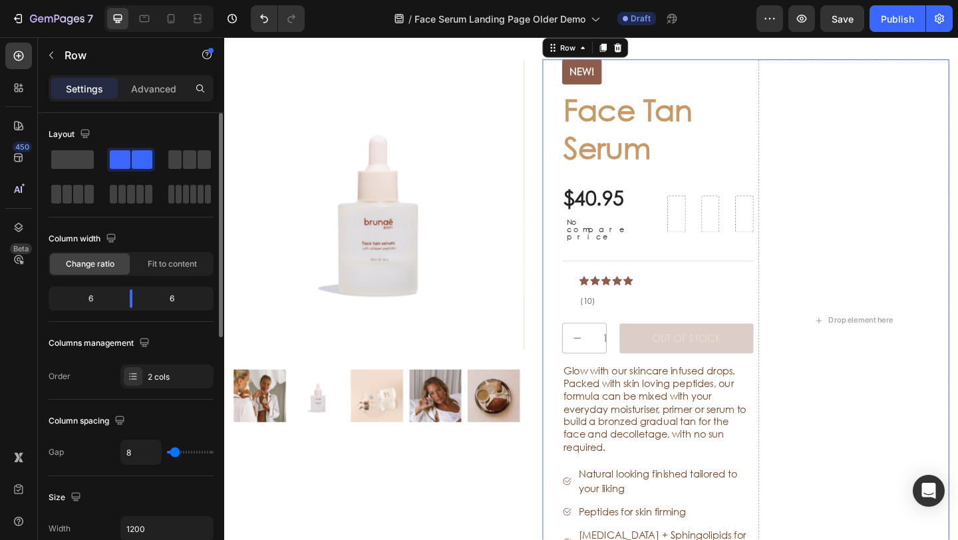
drag, startPoint x: 149, startPoint y: 162, endPoint x: 130, endPoint y: 151, distance: 21.5
click at [138, 160] on div at bounding box center [131, 159] width 43 height 19
drag, startPoint x: 142, startPoint y: 159, endPoint x: 121, endPoint y: 150, distance: 22.6
click at [158, 184] on div at bounding box center [131, 177] width 165 height 59
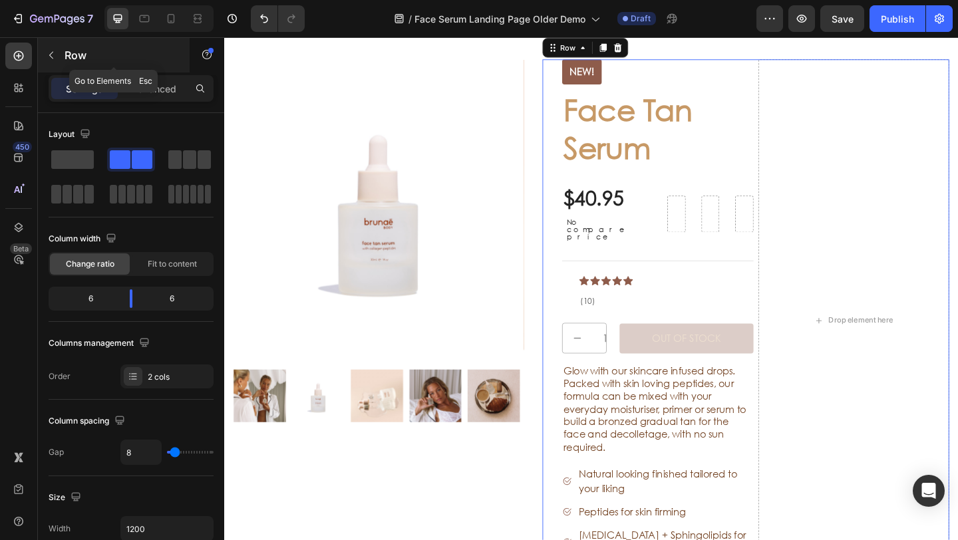
click at [53, 57] on icon "button" at bounding box center [51, 55] width 11 height 11
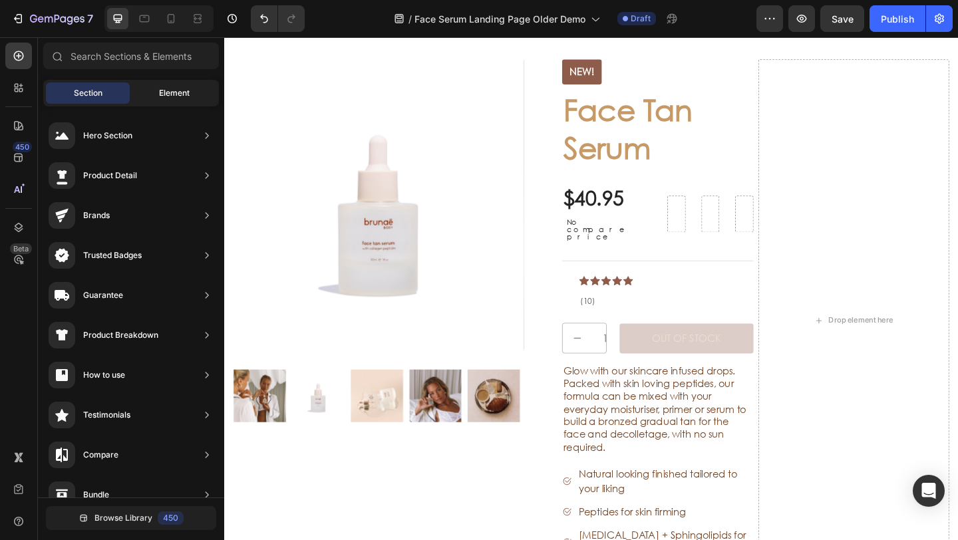
click at [160, 91] on span "Element" at bounding box center [174, 93] width 31 height 12
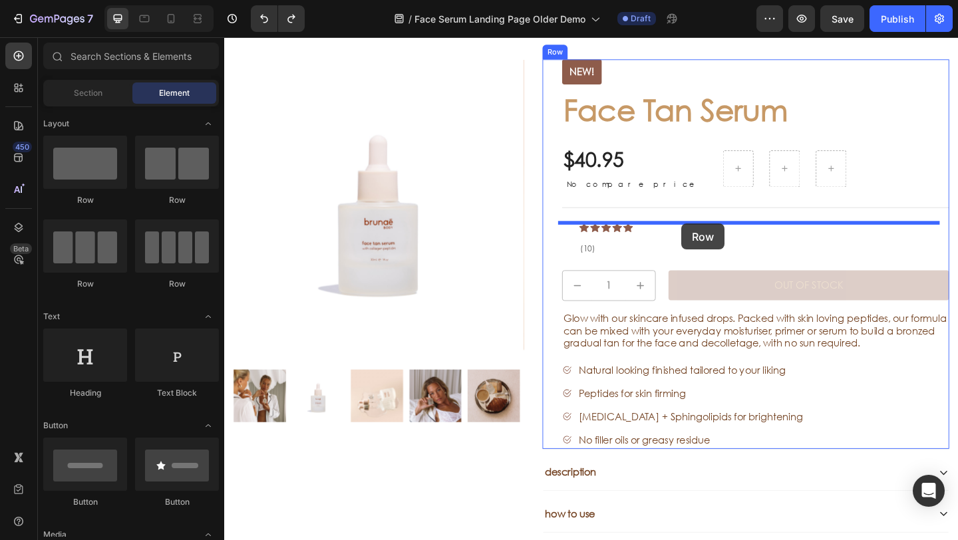
drag, startPoint x: 414, startPoint y: 205, endPoint x: 721, endPoint y: 240, distance: 309.5
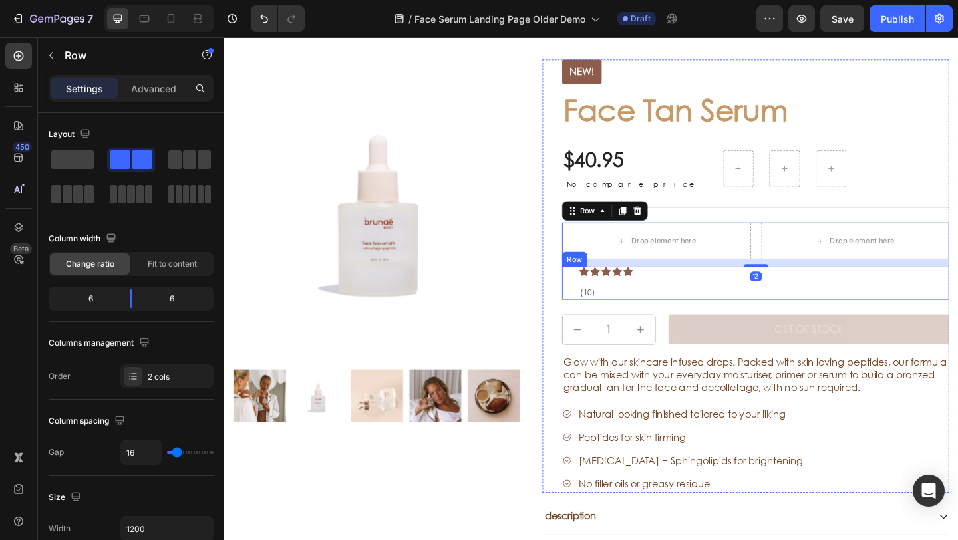
click at [600, 290] on div "Text Block Text Block Icon Icon Icon Icon Icon Icon List (10) Text Block Row" at bounding box center [802, 305] width 421 height 36
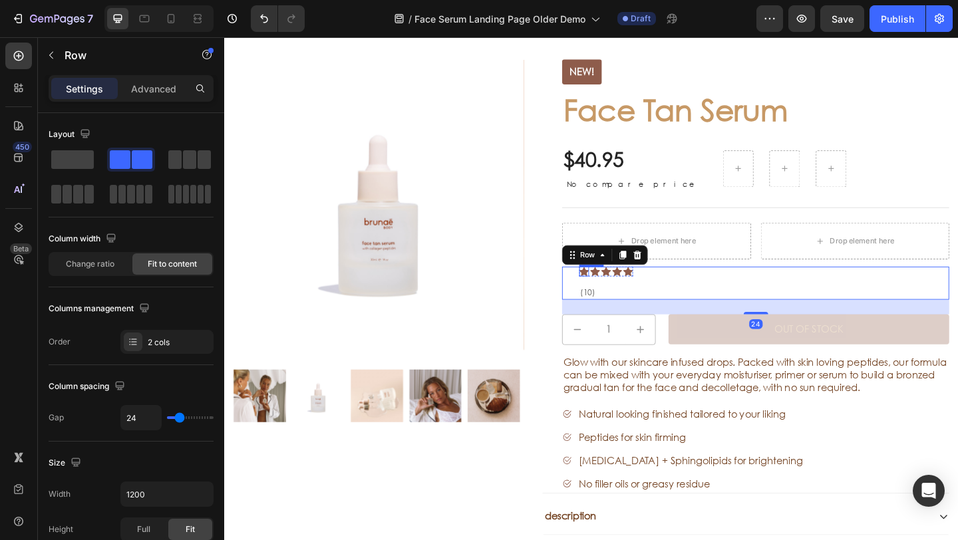
click at [620, 309] on div "(10)" at bounding box center [639, 316] width 59 height 14
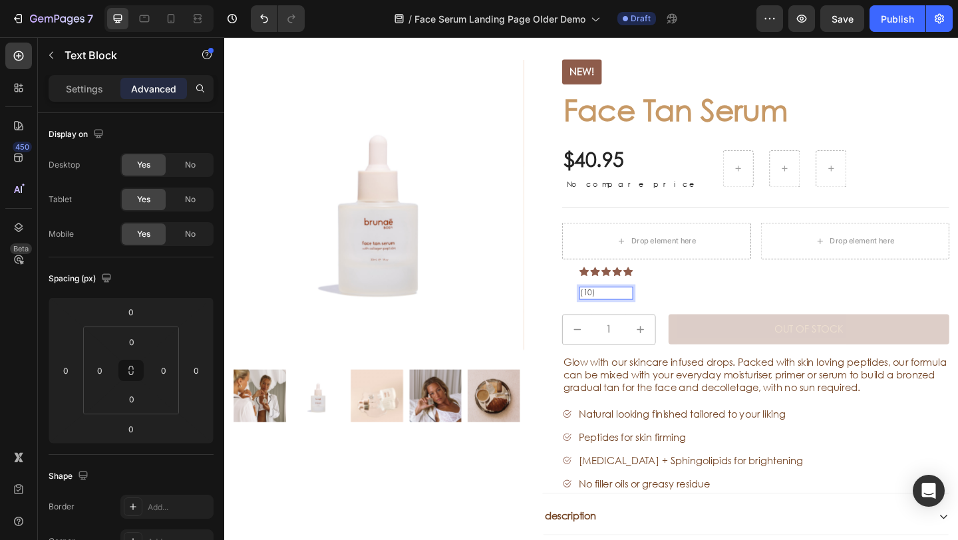
click at [628, 313] on p "(10)" at bounding box center [640, 315] width 56 height 11
click at [676, 292] on div "Text Block Text Block Icon Icon Icon Icon Icon Icon List Text Block 0 Row" at bounding box center [802, 305] width 421 height 36
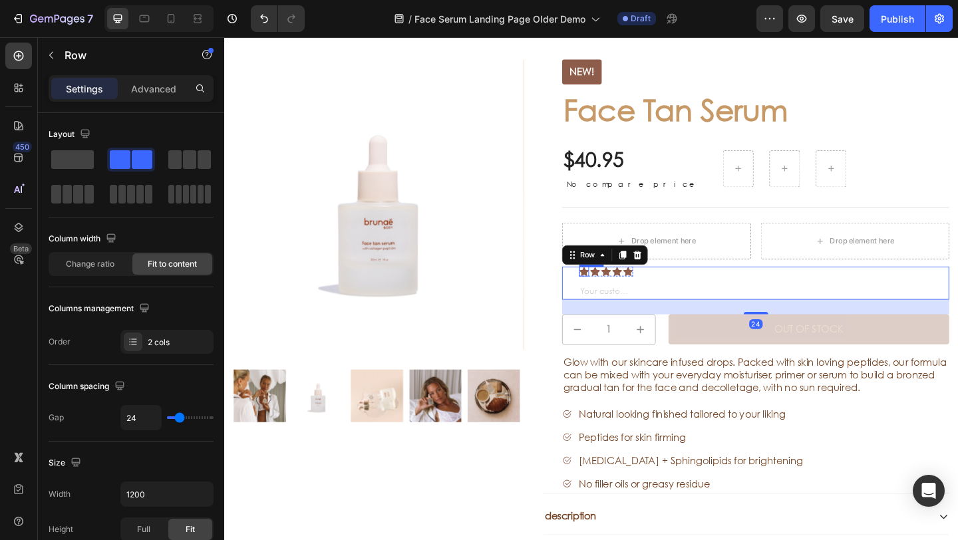
click at [610, 290] on icon at bounding box center [615, 292] width 11 height 11
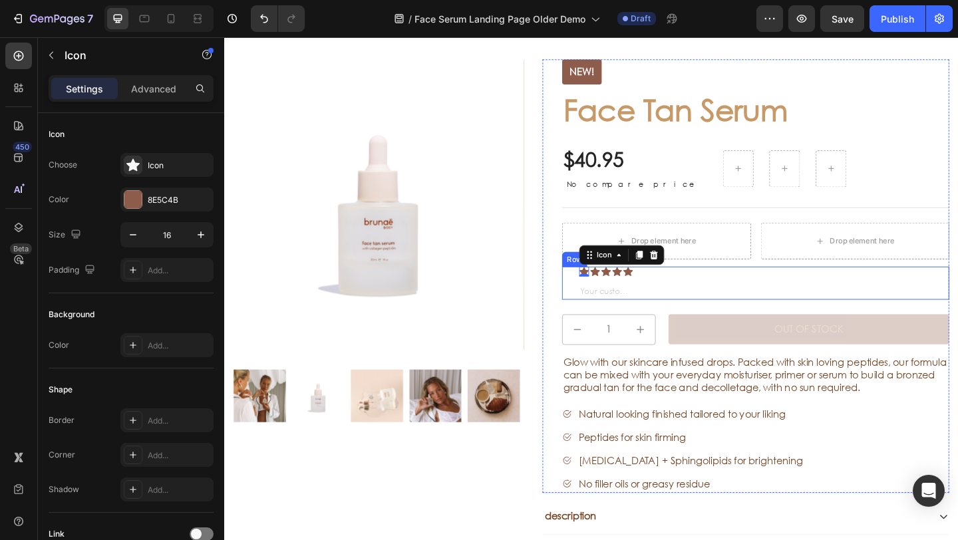
drag, startPoint x: 602, startPoint y: 292, endPoint x: 620, endPoint y: 300, distance: 19.3
click at [602, 292] on div "Text Block Text Block Icon 0 Icon Icon Icon Icon Icon List Text Block Row" at bounding box center [802, 305] width 421 height 36
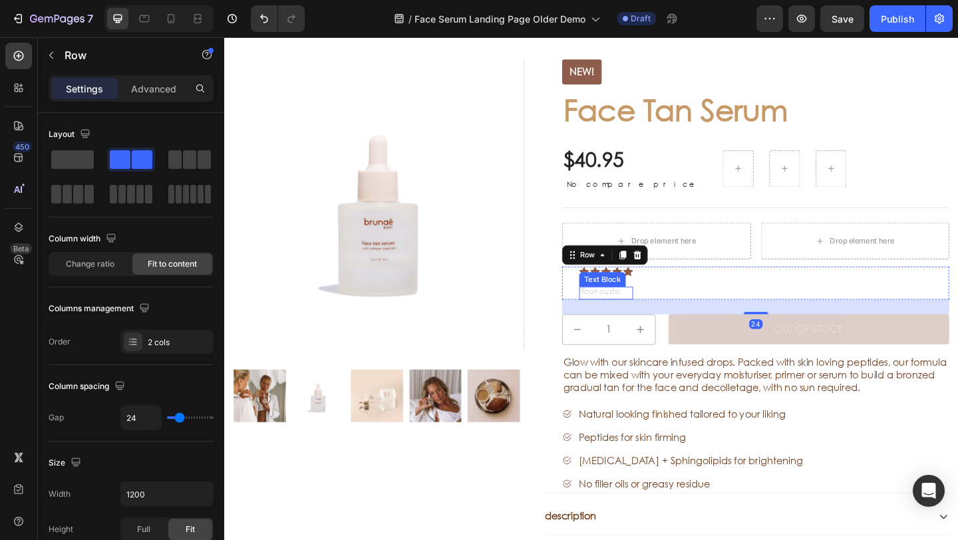
click at [627, 313] on div "Rich Text Editor. Editing area: main" at bounding box center [639, 316] width 59 height 14
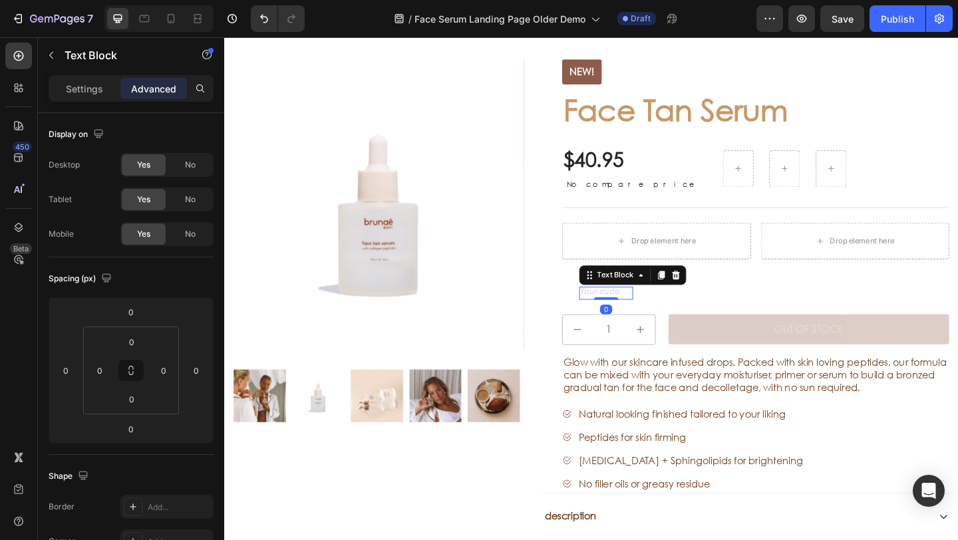
click at [719, 301] on div "Text Block" at bounding box center [668, 296] width 116 height 21
click at [713, 298] on icon at bounding box center [715, 296] width 9 height 9
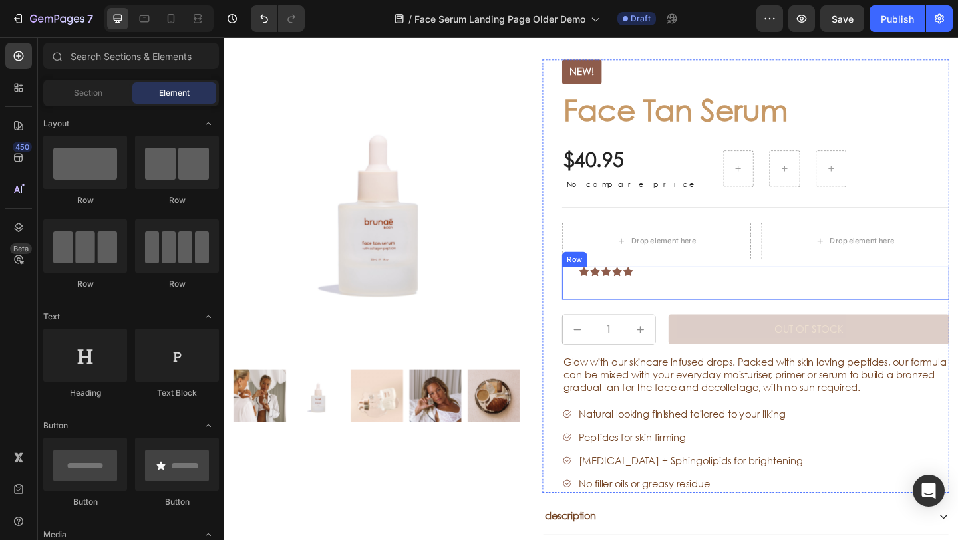
click at [689, 293] on div "Text Block Text Block Icon Icon Icon Icon Icon Icon List Row" at bounding box center [802, 305] width 421 height 36
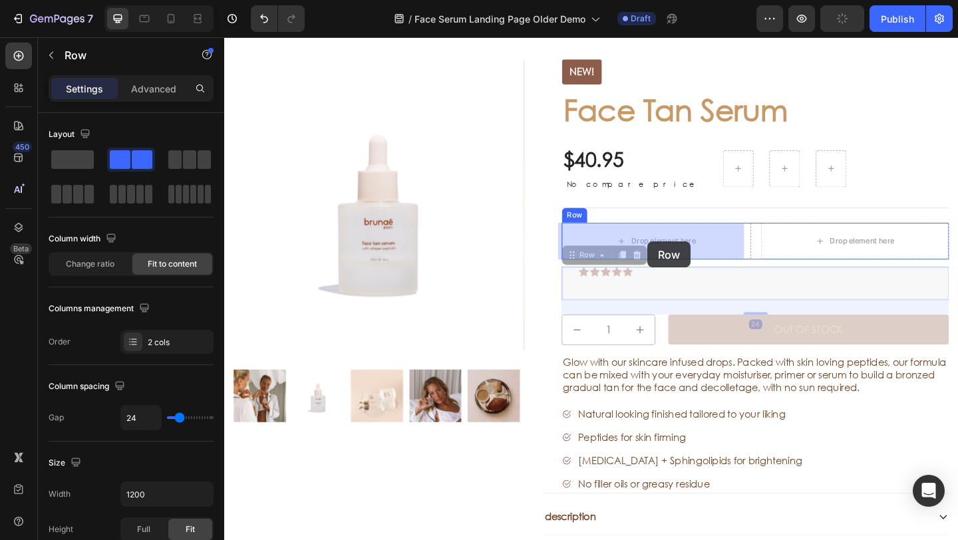
drag, startPoint x: 594, startPoint y: 278, endPoint x: 684, endPoint y: 261, distance: 92.0
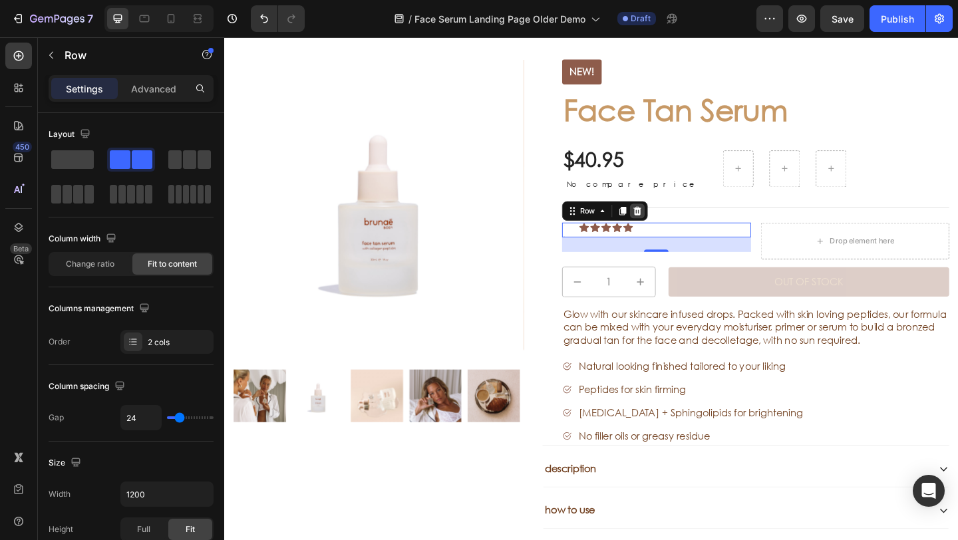
click at [670, 228] on icon at bounding box center [674, 226] width 9 height 9
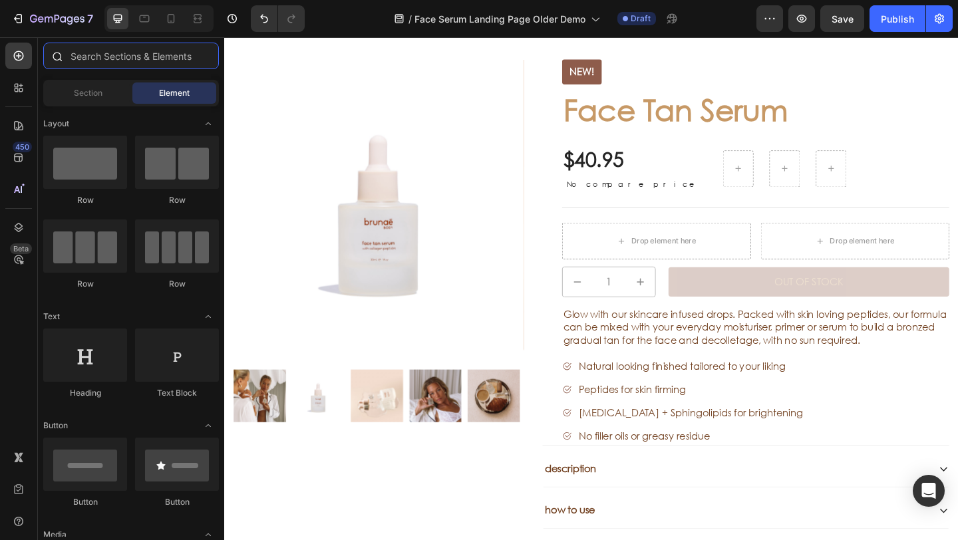
click at [112, 64] on input "text" at bounding box center [131, 56] width 176 height 27
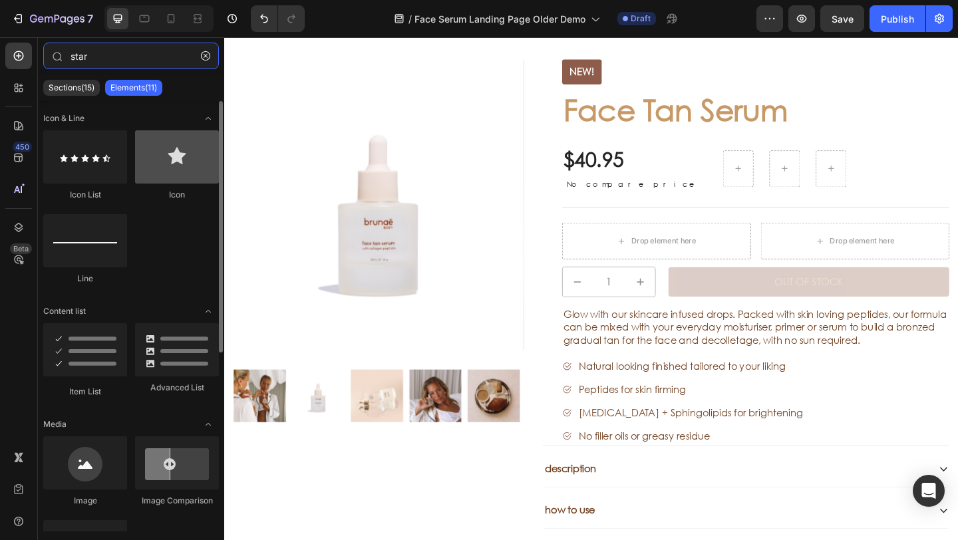
type input "star"
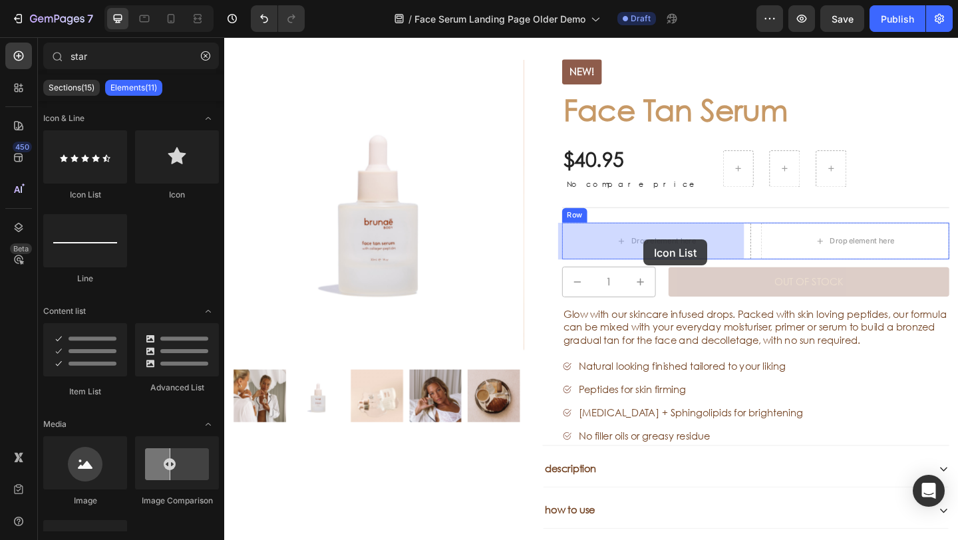
drag, startPoint x: 385, startPoint y: 200, endPoint x: 678, endPoint y: 260, distance: 298.1
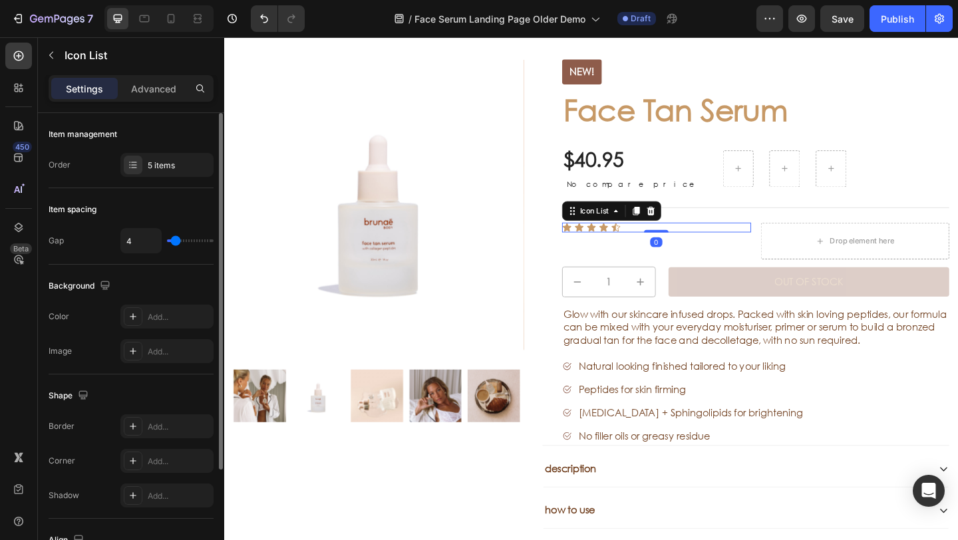
scroll to position [141, 0]
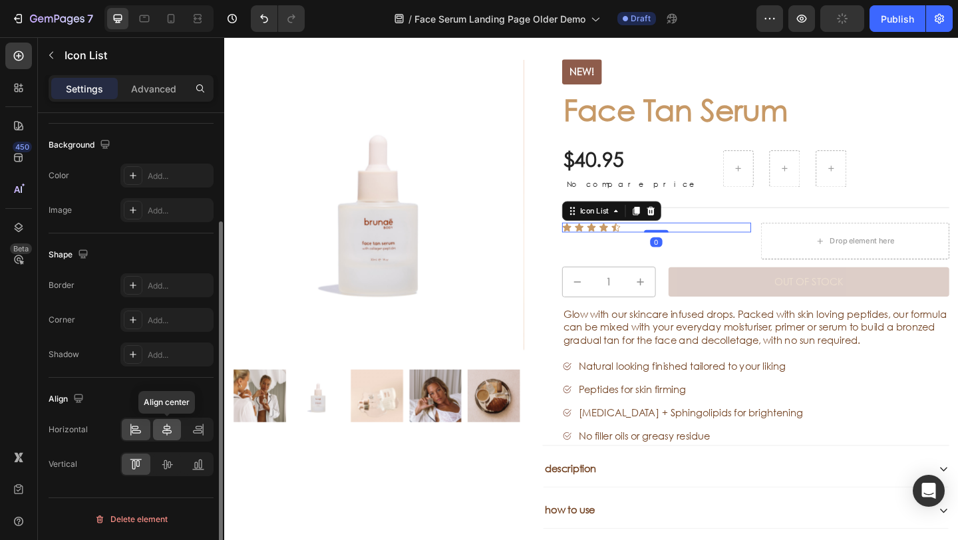
click at [166, 429] on icon at bounding box center [166, 430] width 9 height 12
click at [174, 463] on div at bounding box center [167, 464] width 29 height 21
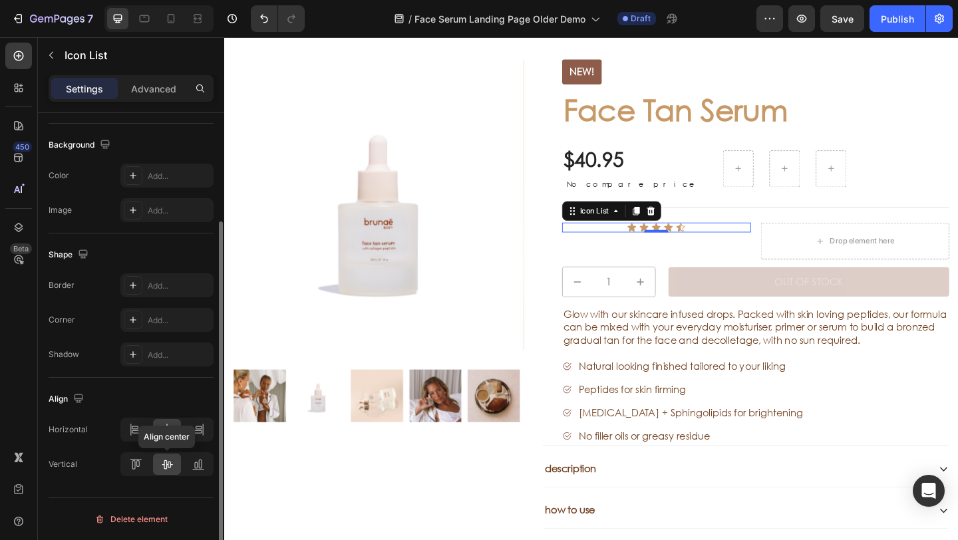
click at [165, 463] on icon at bounding box center [166, 464] width 13 height 13
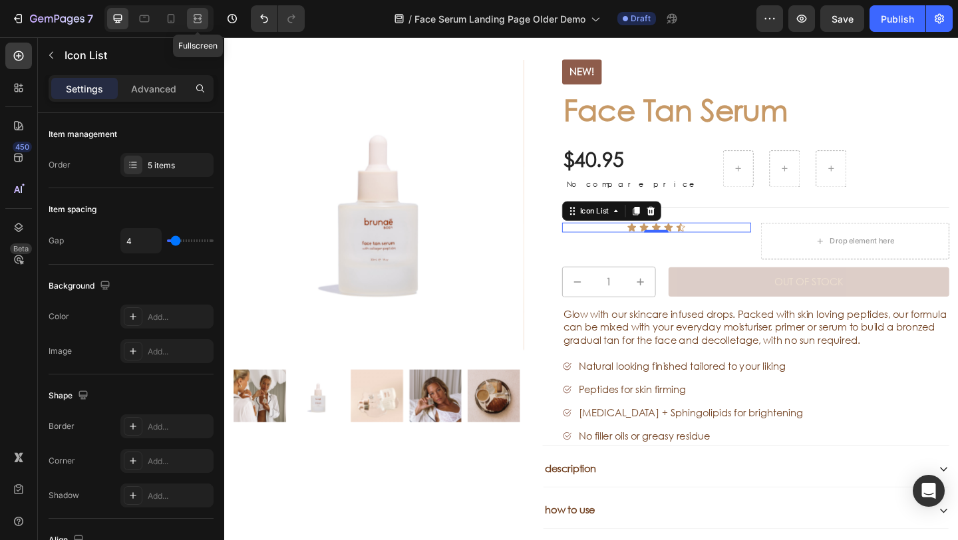
drag, startPoint x: 204, startPoint y: 17, endPoint x: 380, endPoint y: 62, distance: 182.1
click at [204, 17] on icon at bounding box center [197, 18] width 13 height 13
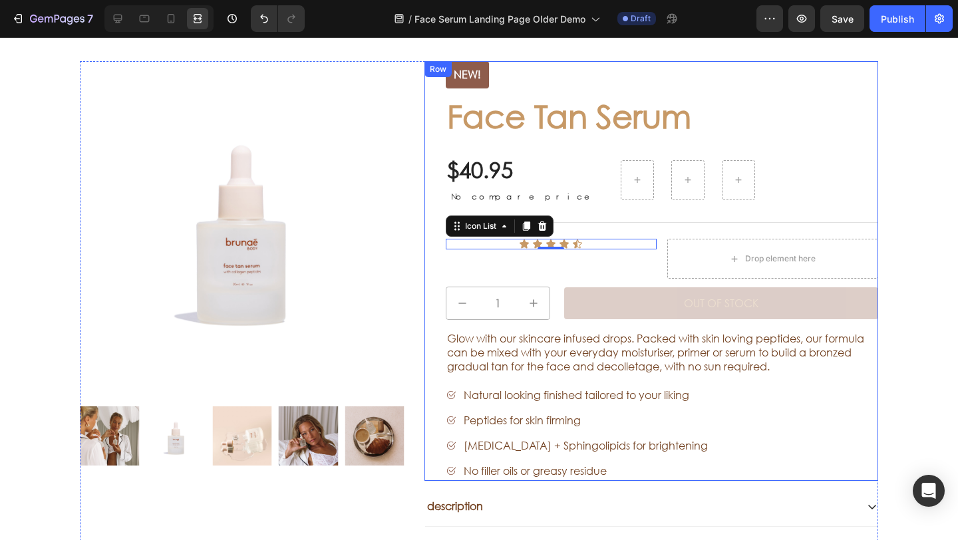
click at [923, 147] on div "NEW! Text Block Product Images Row NEW! Text Block Face Tan Serum Product Title…" at bounding box center [479, 344] width 938 height 567
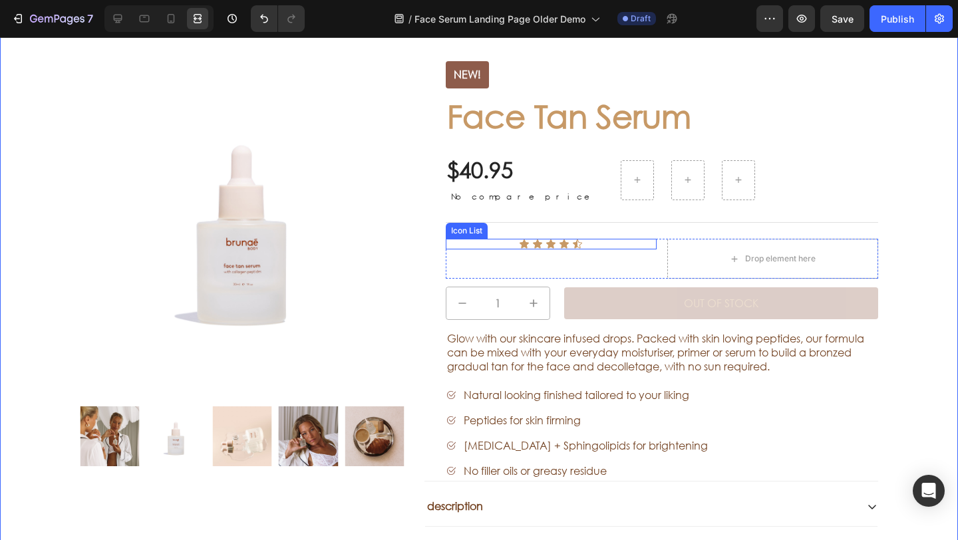
click at [487, 246] on div "Icon Icon Icon Icon Icon" at bounding box center [551, 244] width 211 height 11
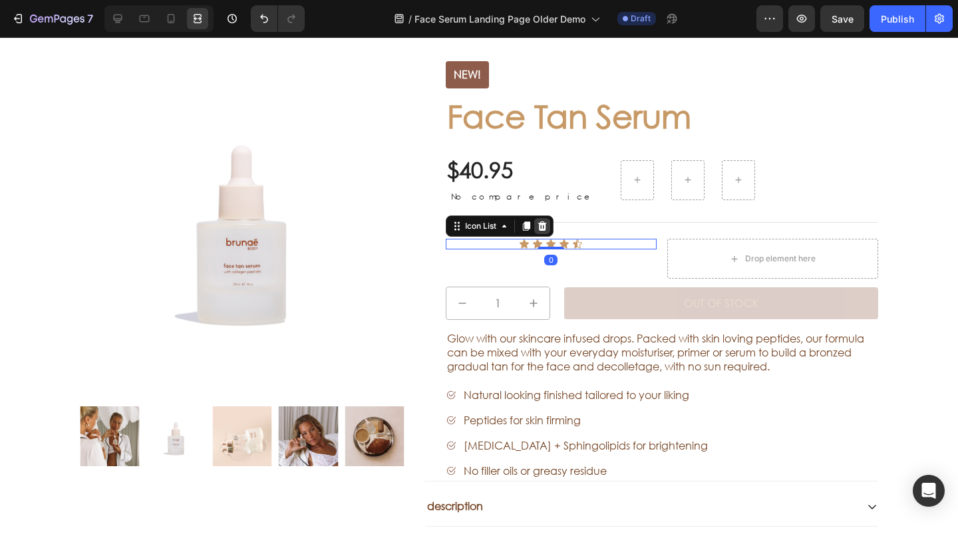
click at [538, 226] on icon at bounding box center [542, 226] width 9 height 9
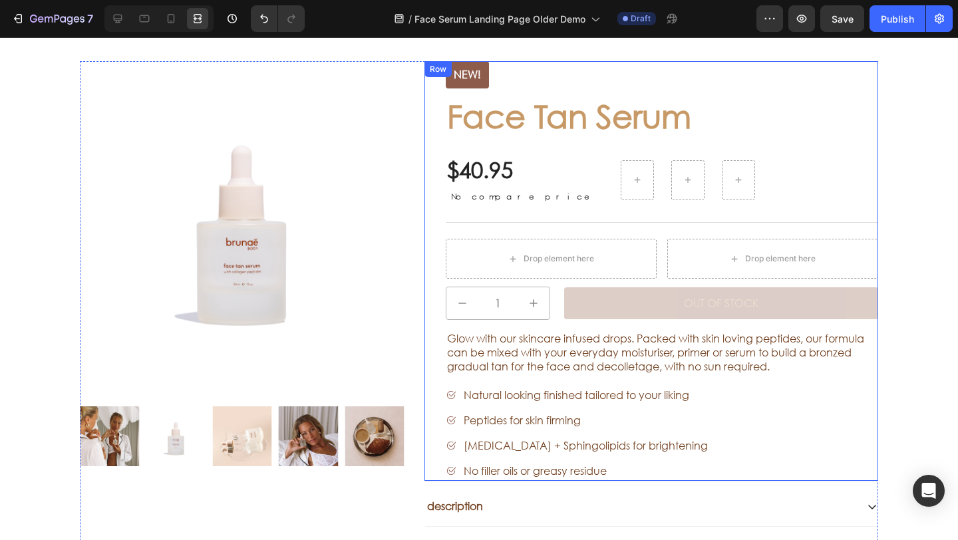
click at [449, 250] on div "Drop element here" at bounding box center [551, 259] width 211 height 40
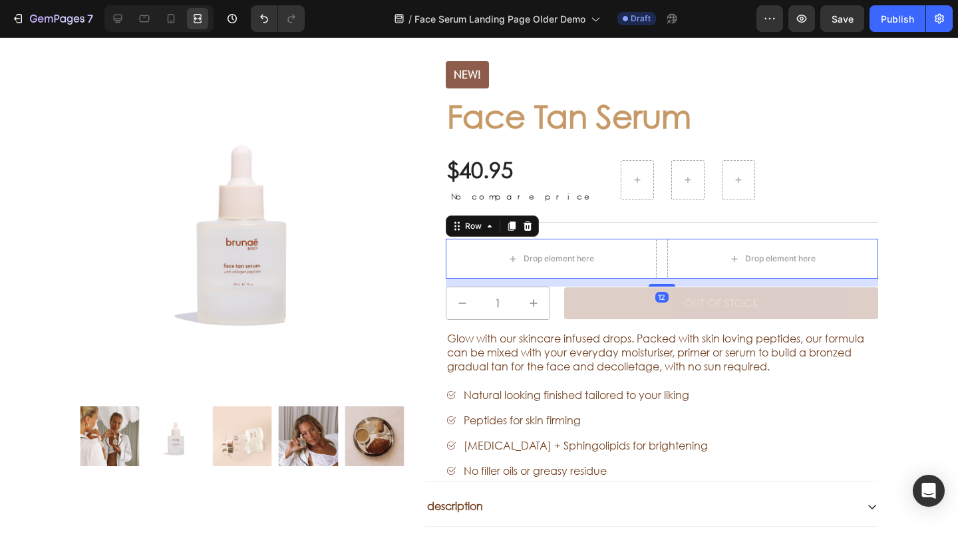
click at [526, 225] on icon at bounding box center [527, 226] width 11 height 11
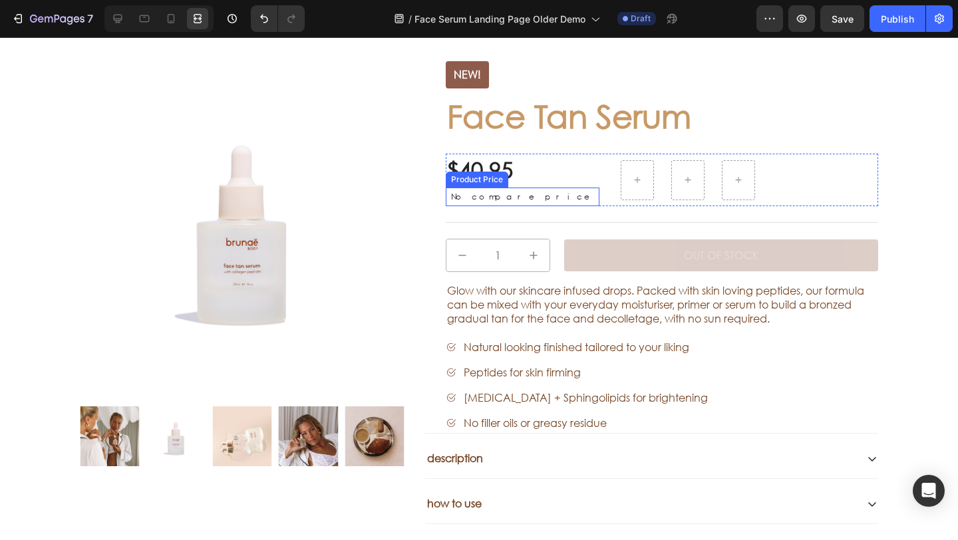
scroll to position [2208, 0]
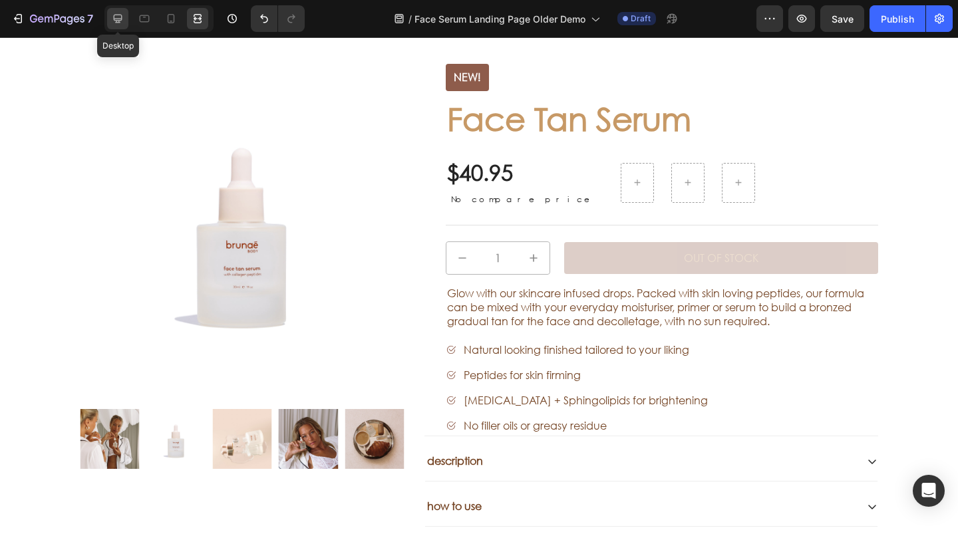
click at [109, 19] on div at bounding box center [117, 18] width 21 height 21
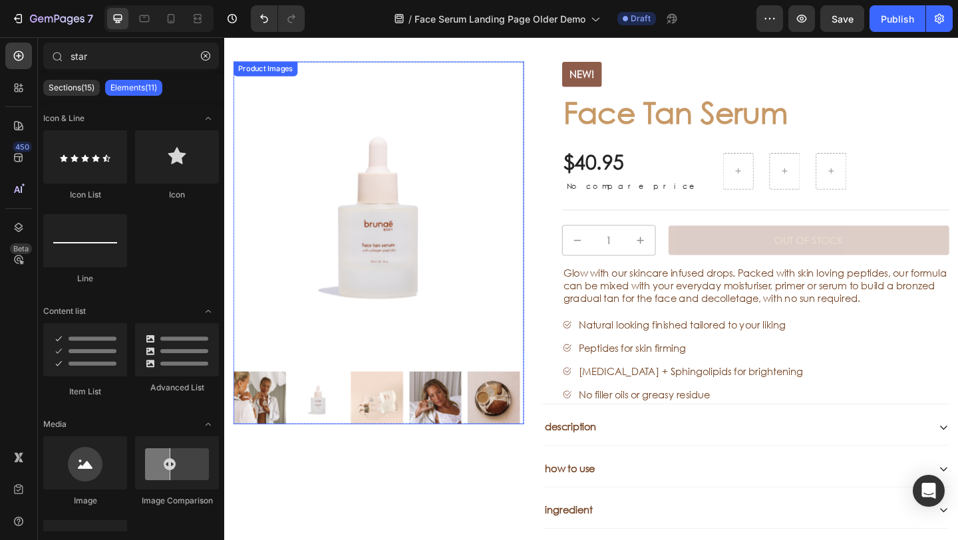
scroll to position [2205, 0]
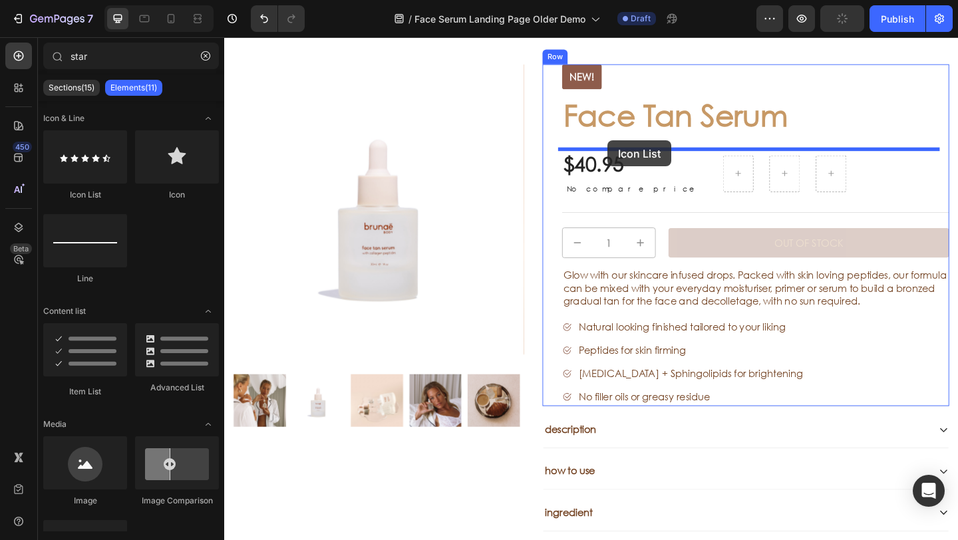
drag, startPoint x: 729, startPoint y: 193, endPoint x: 642, endPoint y: 151, distance: 96.7
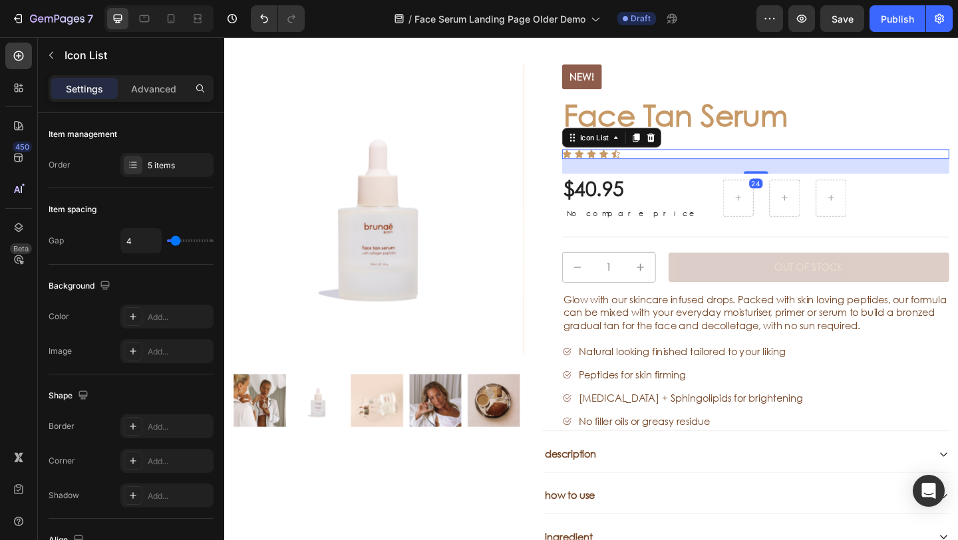
click at [958, 143] on div "NEW! Text Block Face Tan Serum Product Title Icon Icon Icon Icon Icon Icon List…" at bounding box center [802, 266] width 421 height 399
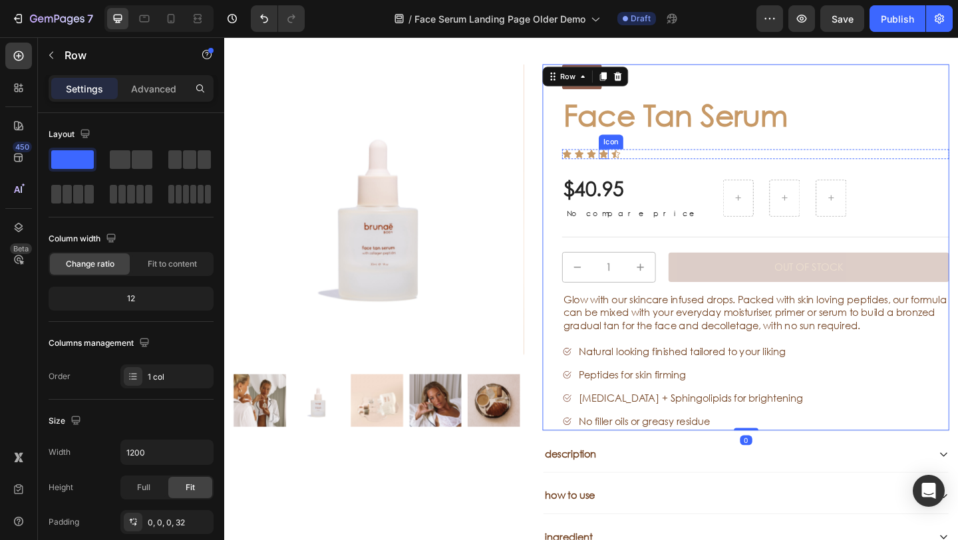
click at [638, 160] on icon at bounding box center [637, 164] width 11 height 11
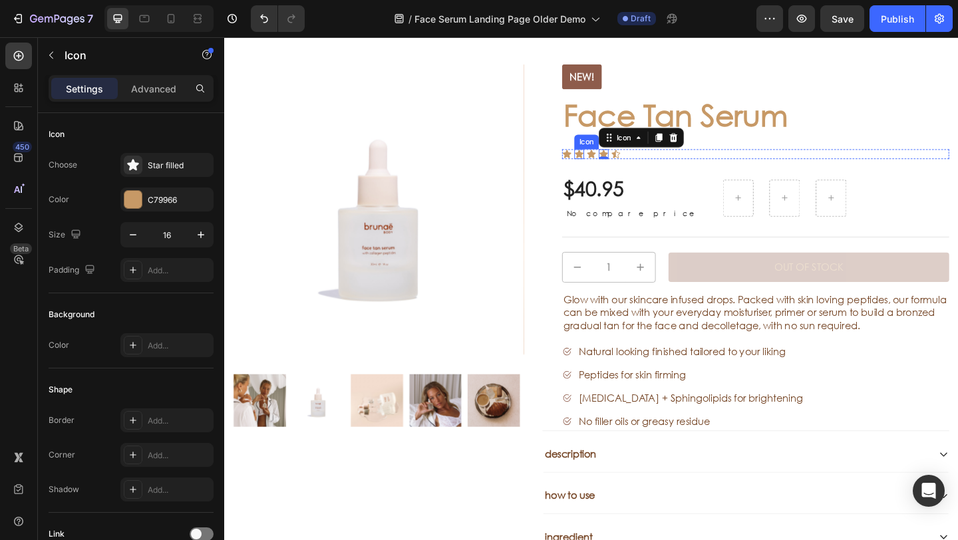
click at [595, 161] on icon at bounding box center [597, 164] width 11 height 11
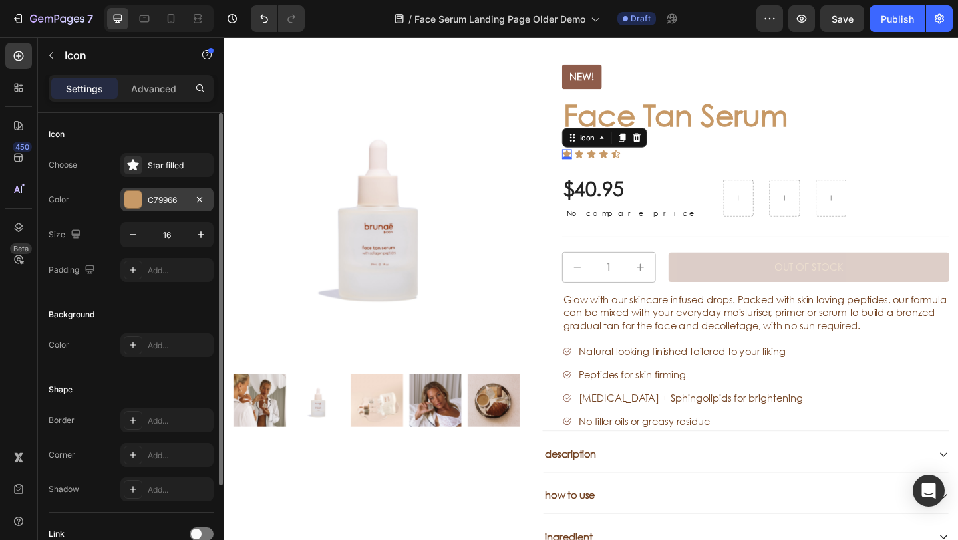
click at [128, 200] on div at bounding box center [132, 199] width 17 height 17
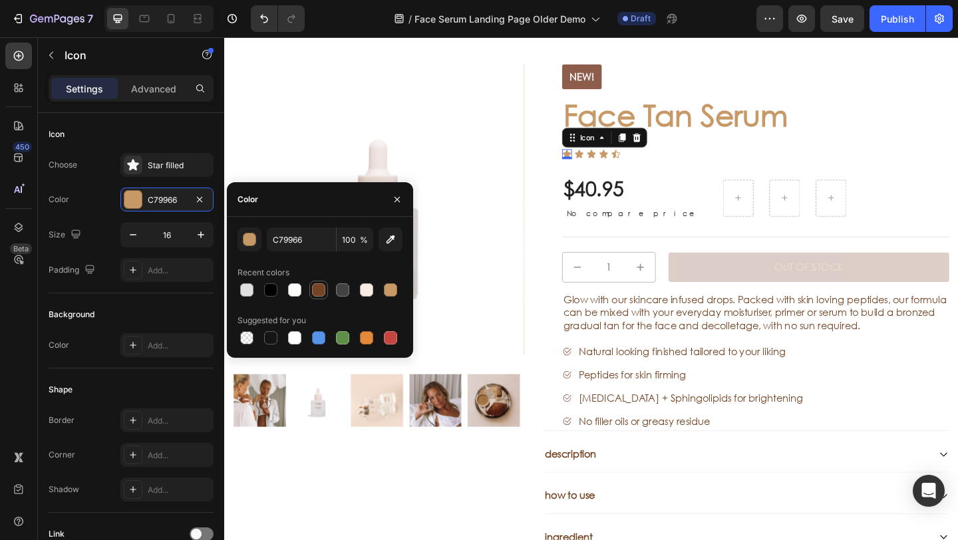
click at [315, 284] on div at bounding box center [318, 290] width 13 height 13
type input "744424"
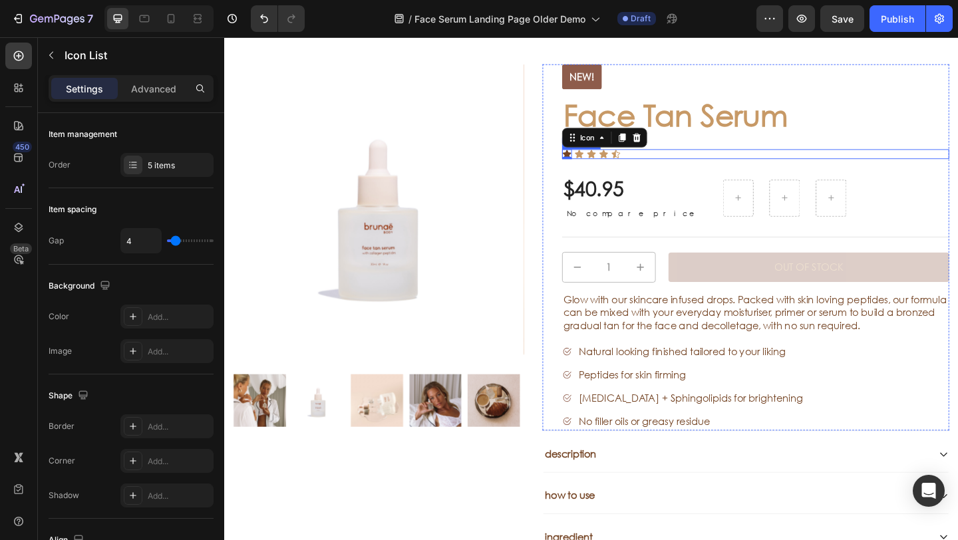
click at [688, 168] on div "Icon 0 Icon Icon Icon Icon" at bounding box center [802, 164] width 421 height 11
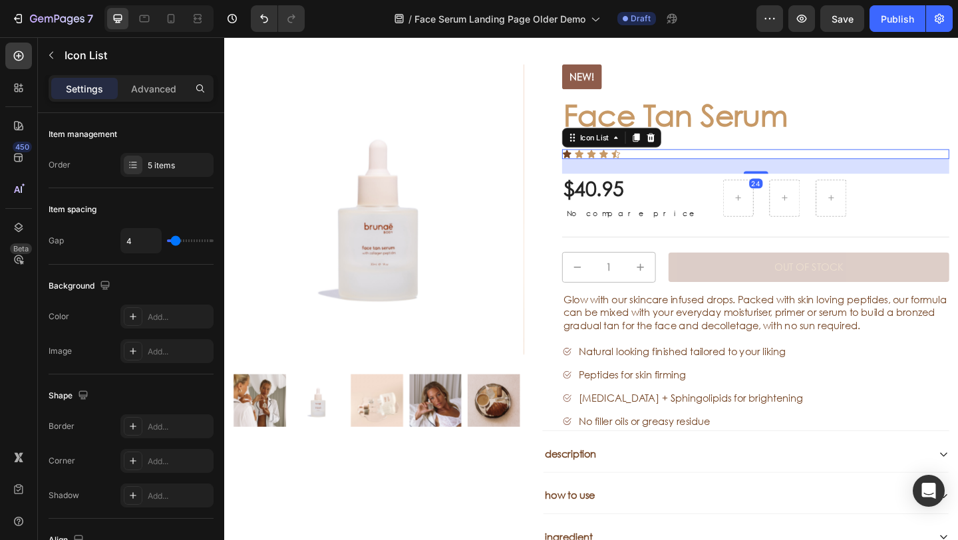
click at [710, 166] on div "Icon Icon Icon Icon Icon" at bounding box center [802, 164] width 421 height 11
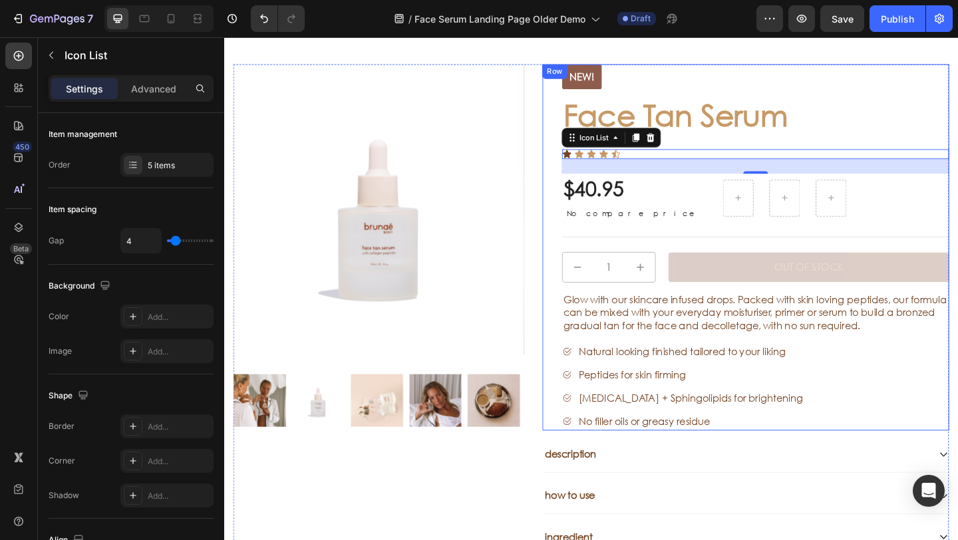
click at [753, 150] on div "NEW! Text Block Face Tan Serum Product Title Icon Icon Icon Icon Icon Icon List…" at bounding box center [802, 266] width 421 height 399
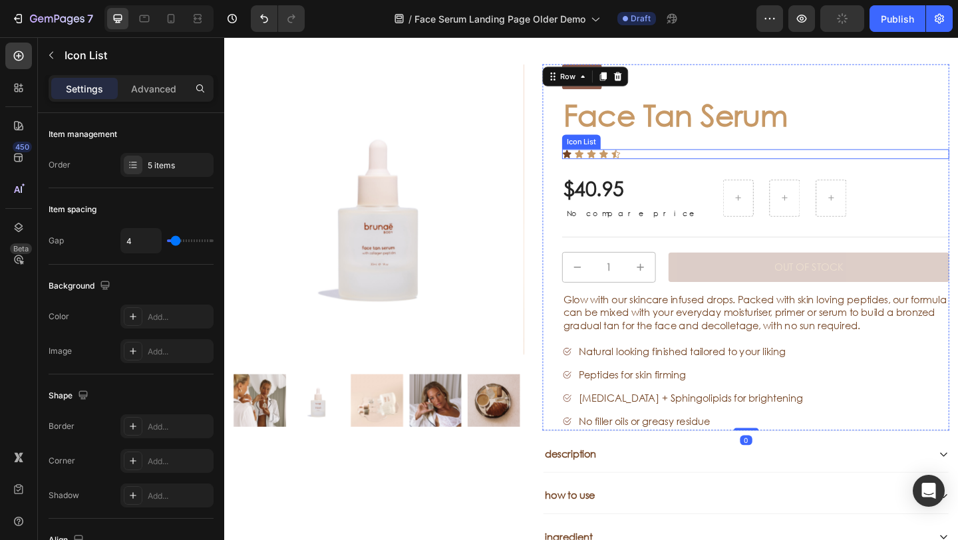
click at [713, 162] on div "Icon Icon Icon Icon Icon" at bounding box center [802, 164] width 421 height 11
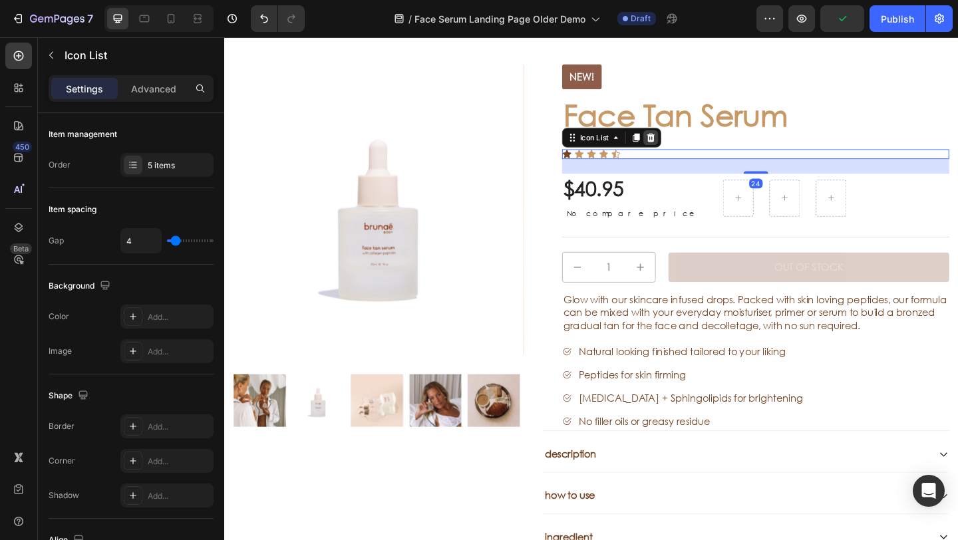
click at [688, 151] on icon at bounding box center [688, 146] width 11 height 11
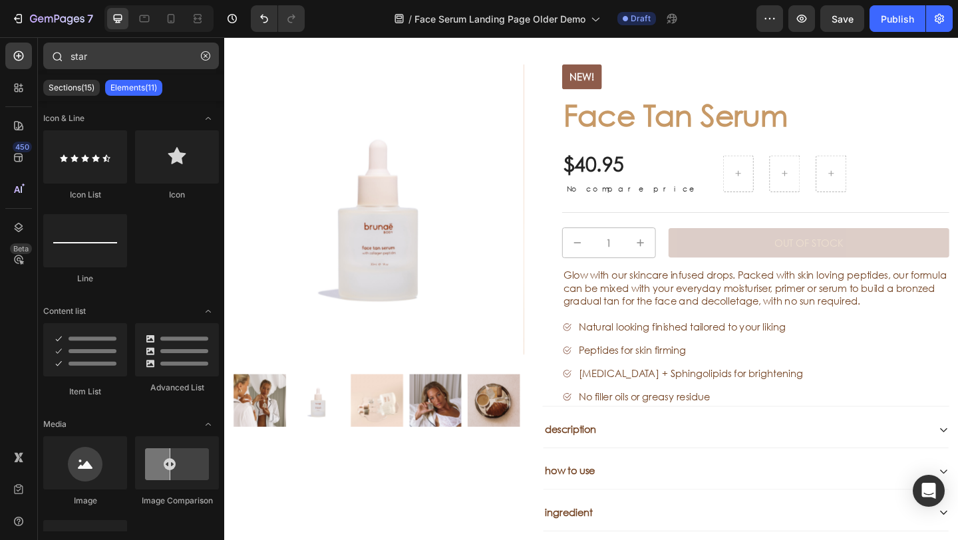
click at [201, 59] on button "button" at bounding box center [205, 55] width 21 height 21
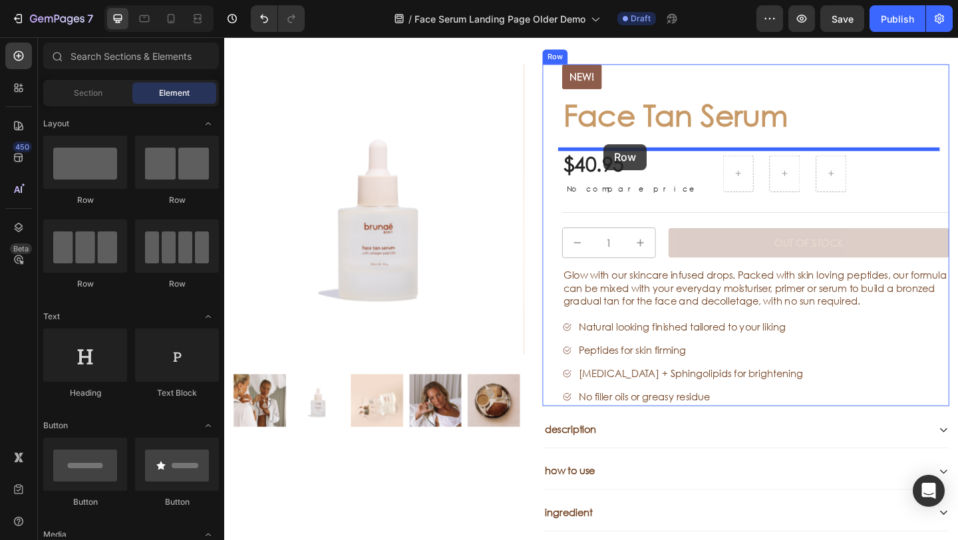
drag, startPoint x: 419, startPoint y: 196, endPoint x: 637, endPoint y: 154, distance: 222.3
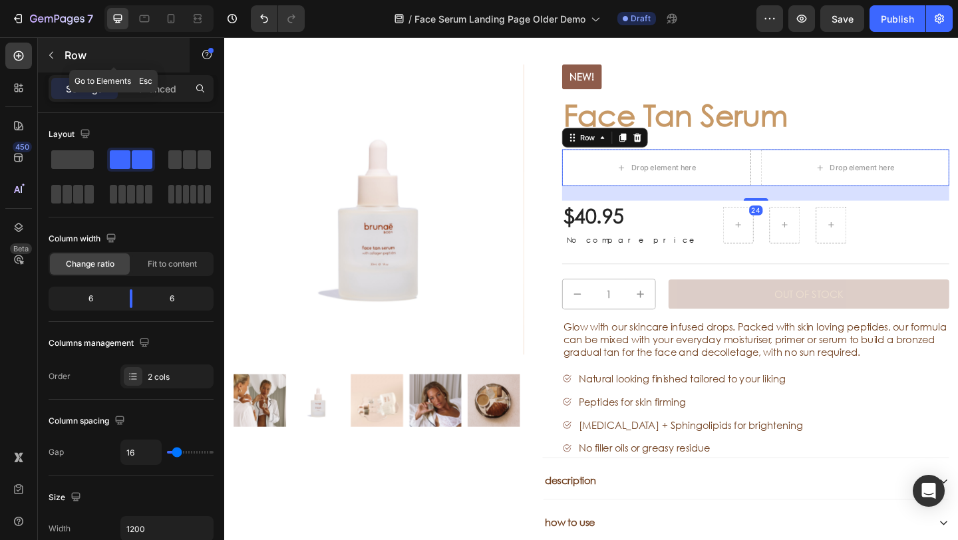
click at [53, 56] on icon "button" at bounding box center [51, 55] width 11 height 11
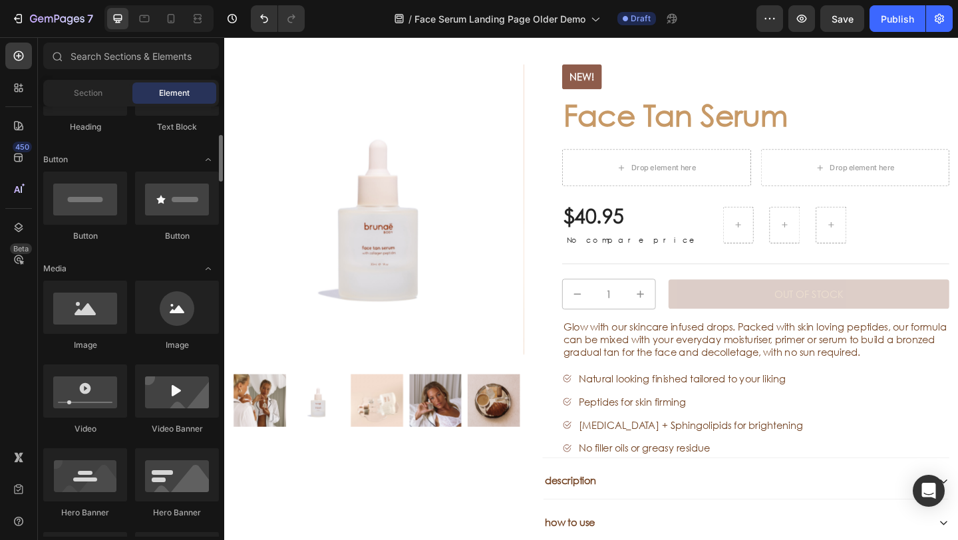
scroll to position [0, 0]
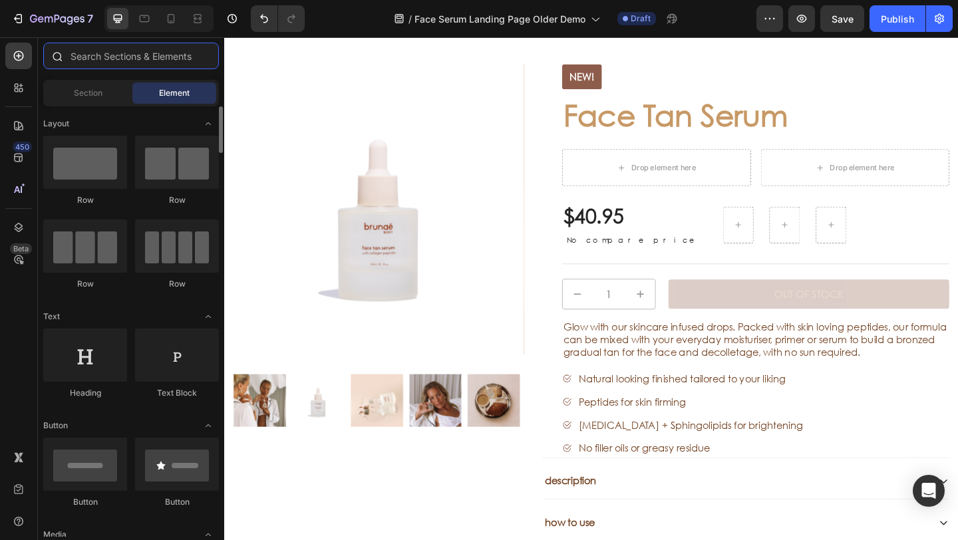
click at [136, 57] on input "text" at bounding box center [131, 56] width 176 height 27
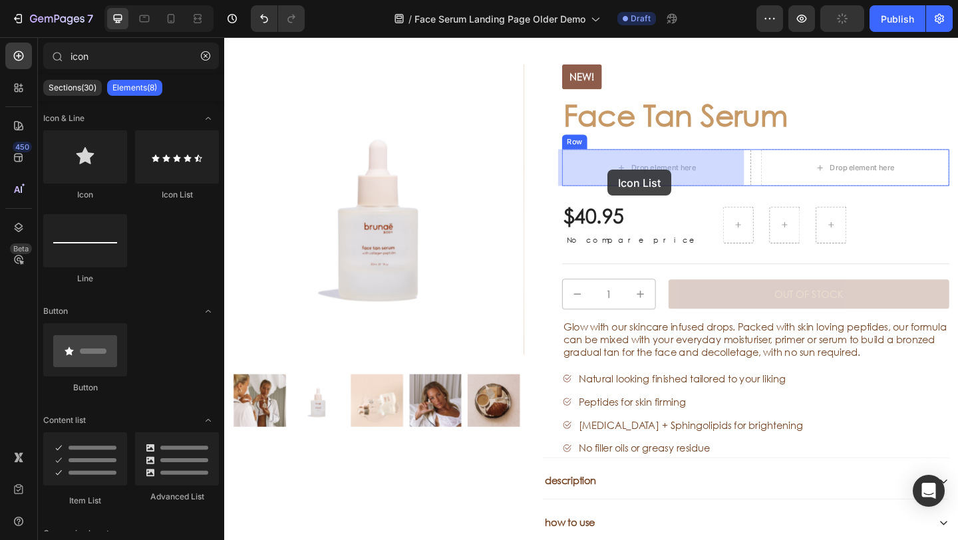
drag, startPoint x: 397, startPoint y: 198, endPoint x: 647, endPoint y: 186, distance: 249.9
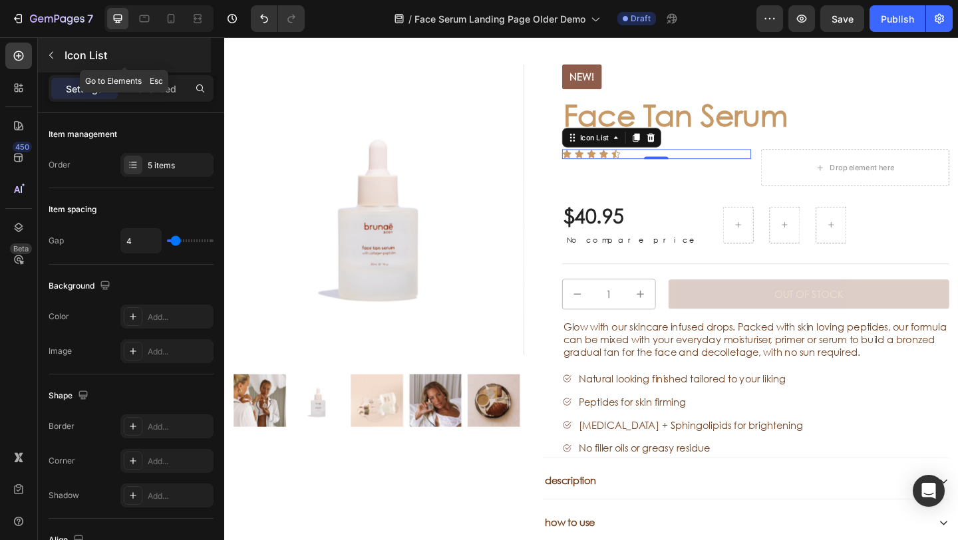
click at [49, 54] on icon "button" at bounding box center [51, 55] width 11 height 11
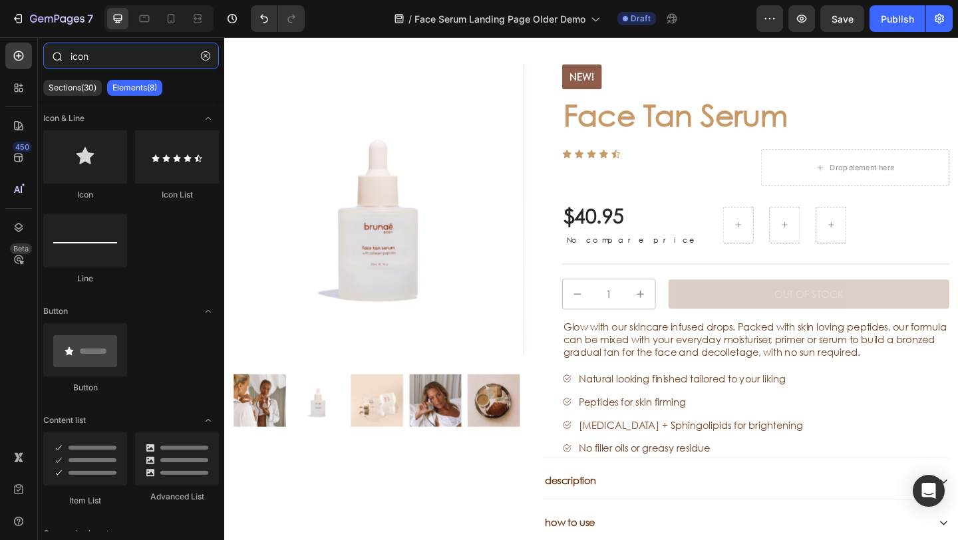
click at [104, 62] on input "icon" at bounding box center [131, 56] width 176 height 27
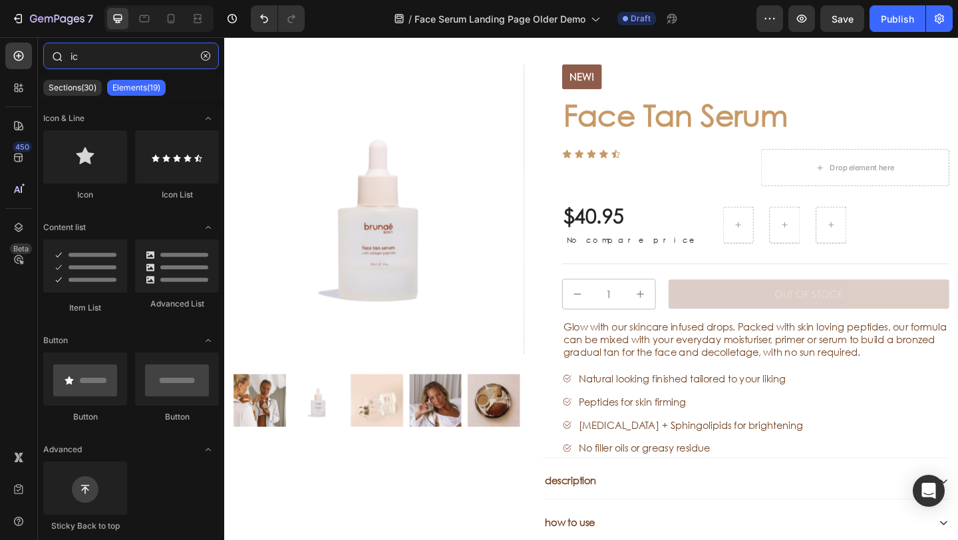
type input "i"
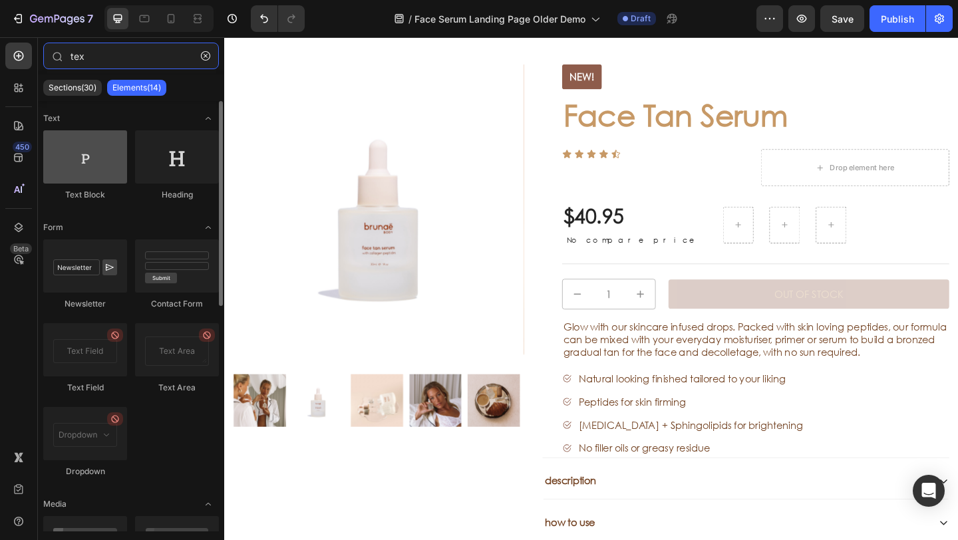
type input "tex"
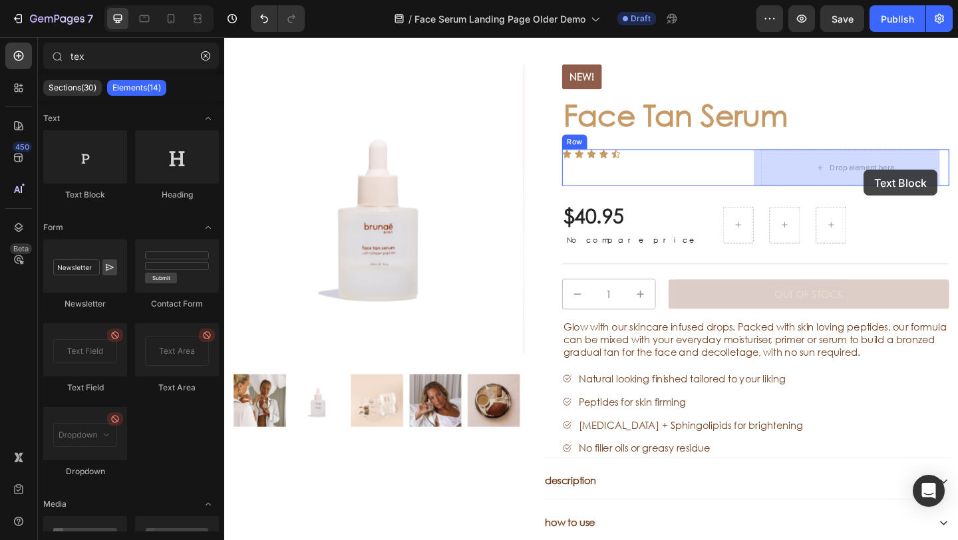
drag, startPoint x: 340, startPoint y: 190, endPoint x: 919, endPoint y: 181, distance: 579.1
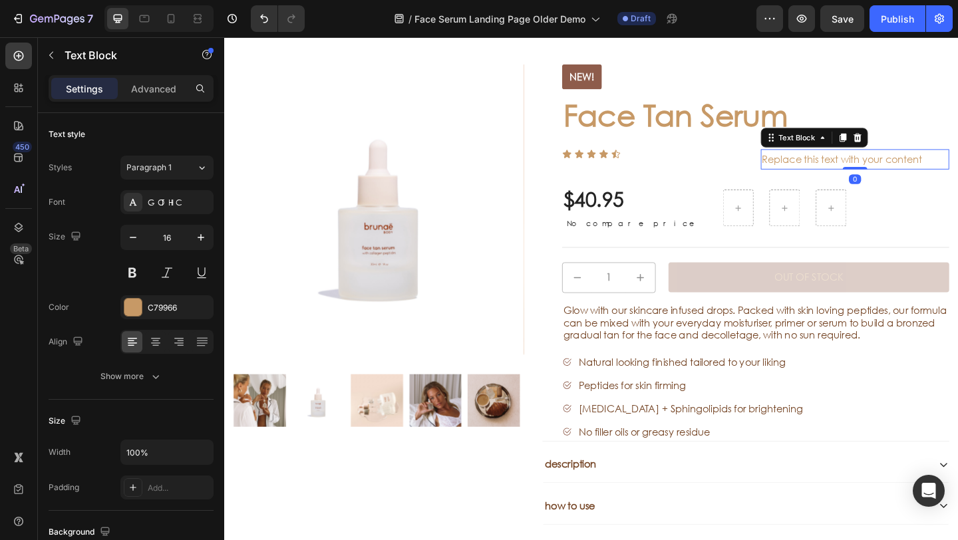
click at [897, 162] on div "Replace this text with your content" at bounding box center [911, 170] width 206 height 22
click at [897, 162] on p "Replace this text with your content" at bounding box center [910, 169] width 203 height 19
click at [930, 165] on p "Replace this text with your content" at bounding box center [910, 169] width 203 height 19
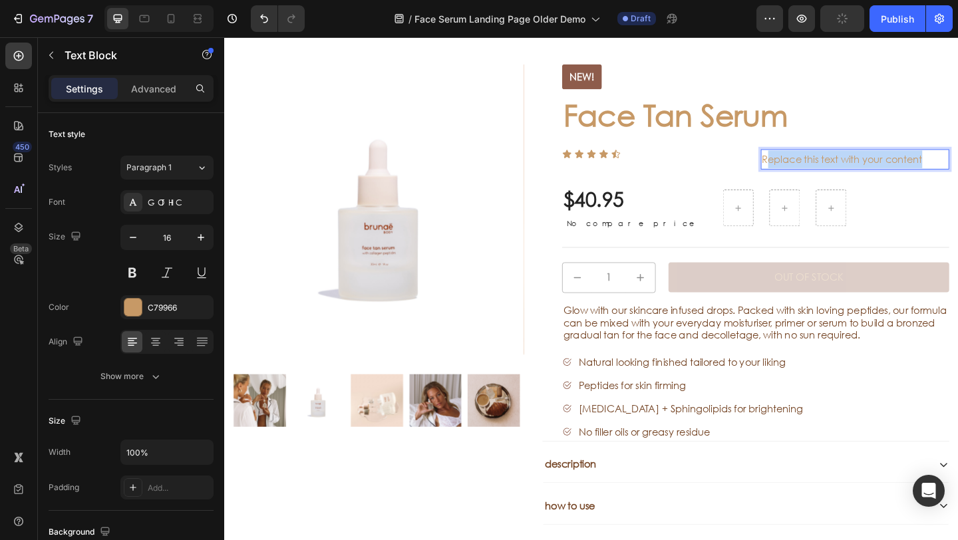
drag, startPoint x: 852, startPoint y: 171, endPoint x: 807, endPoint y: 168, distance: 44.7
click at [809, 172] on p "Replace this text with your content" at bounding box center [910, 169] width 203 height 19
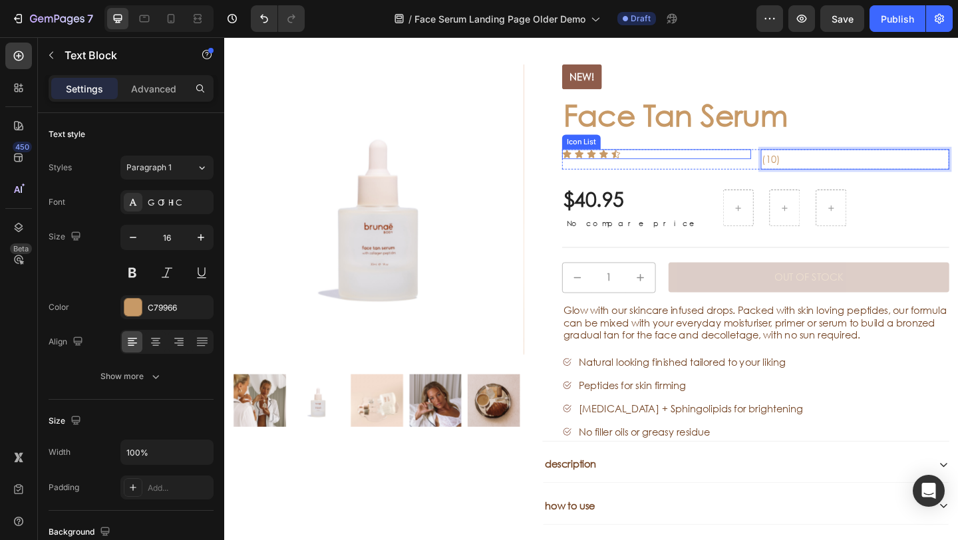
click at [596, 166] on icon at bounding box center [597, 164] width 11 height 11
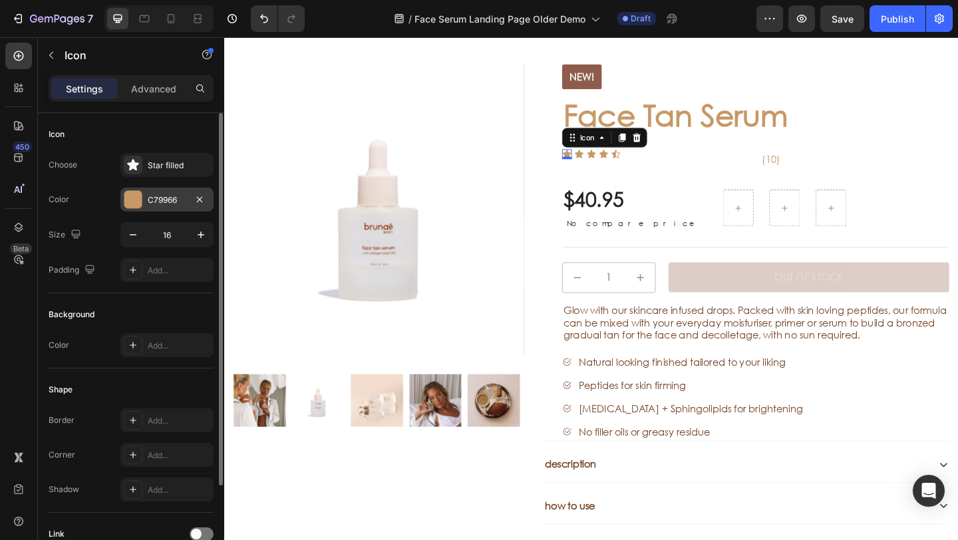
click at [120, 195] on div "C79966" at bounding box center [166, 200] width 93 height 24
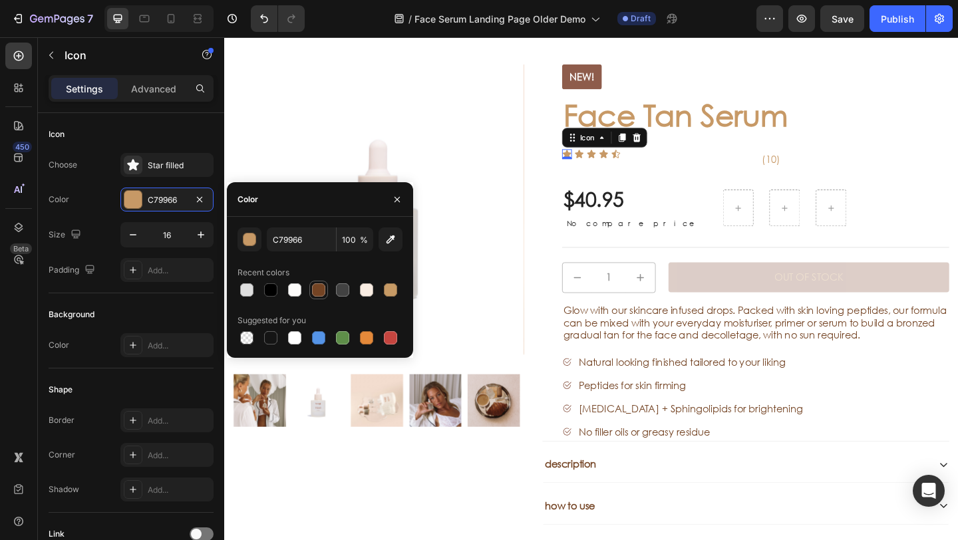
click at [325, 289] on div at bounding box center [318, 290] width 13 height 13
type input "744424"
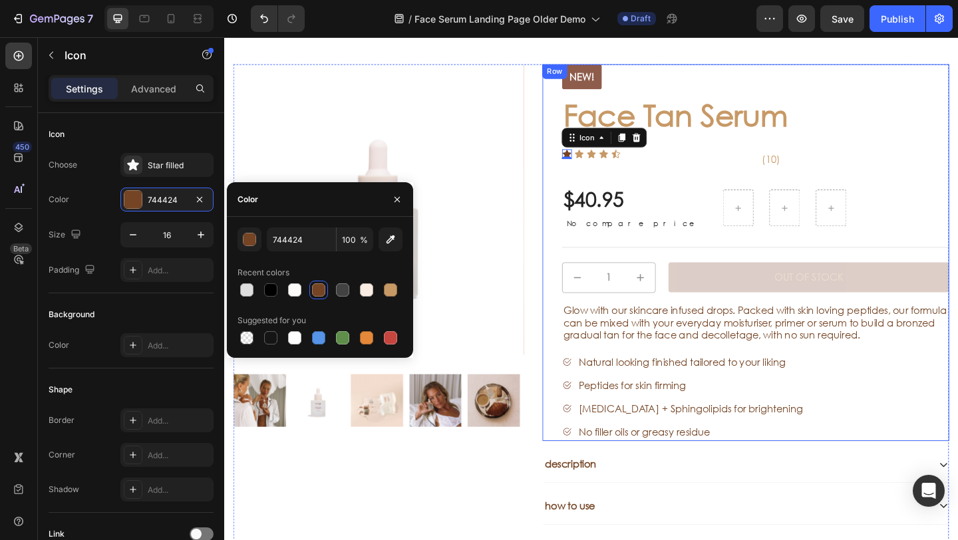
click at [676, 173] on div "Icon 0 Icon Icon Icon Icon Icon List" at bounding box center [695, 170] width 206 height 22
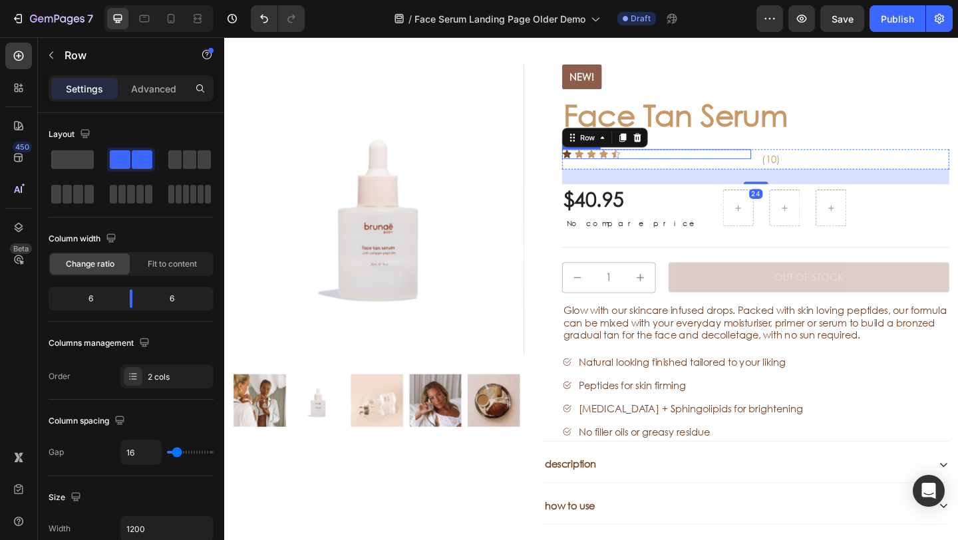
click at [687, 165] on div "Icon Icon Icon Icon Icon" at bounding box center [695, 164] width 206 height 11
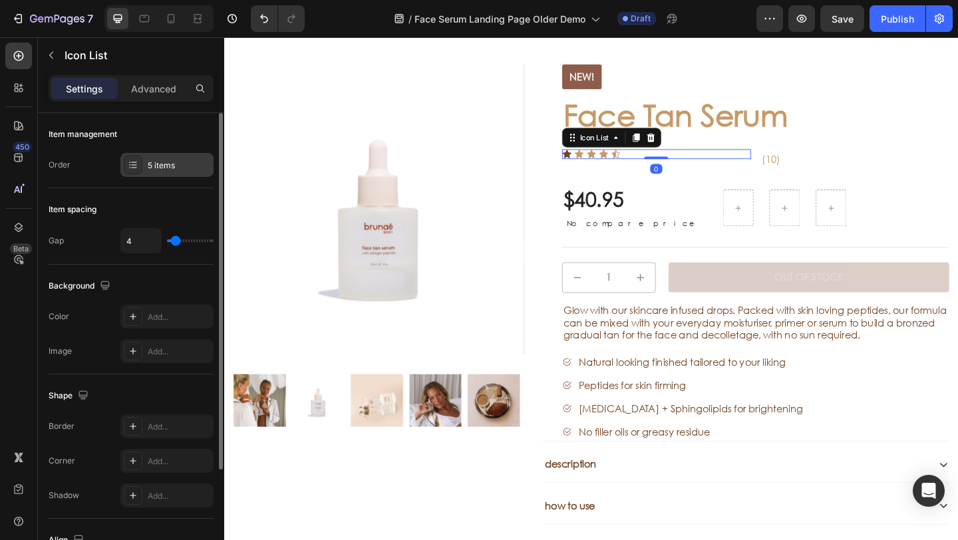
click at [154, 168] on div "5 items" at bounding box center [179, 166] width 63 height 12
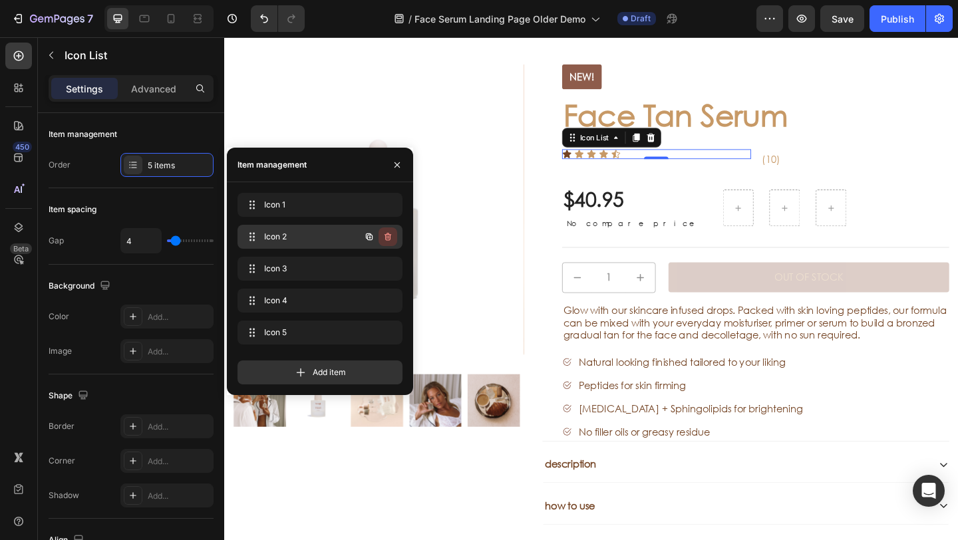
click at [391, 235] on icon "button" at bounding box center [388, 237] width 11 height 11
click at [391, 235] on button "Delete" at bounding box center [379, 237] width 37 height 19
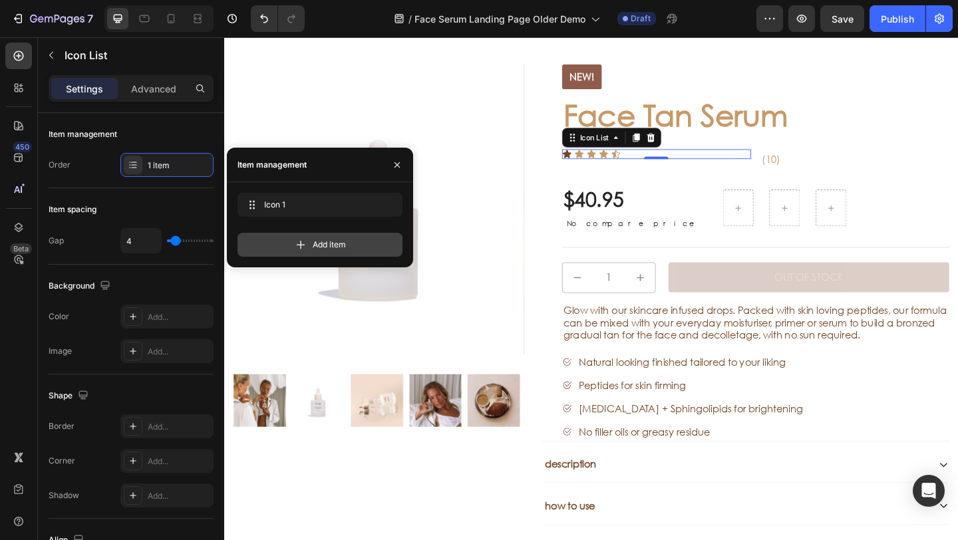
click at [390, 236] on div "Add item" at bounding box center [320, 245] width 165 height 24
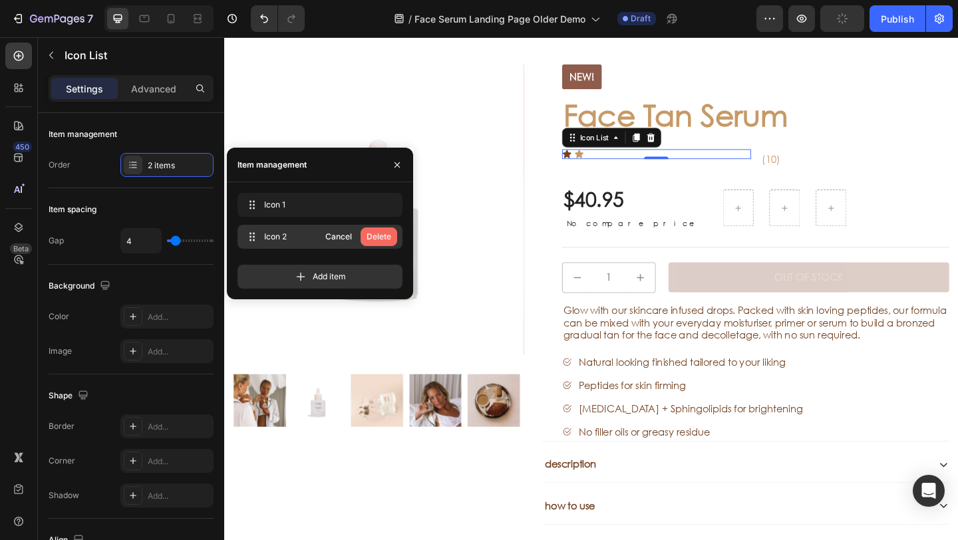
click at [389, 234] on div "Delete" at bounding box center [379, 237] width 25 height 12
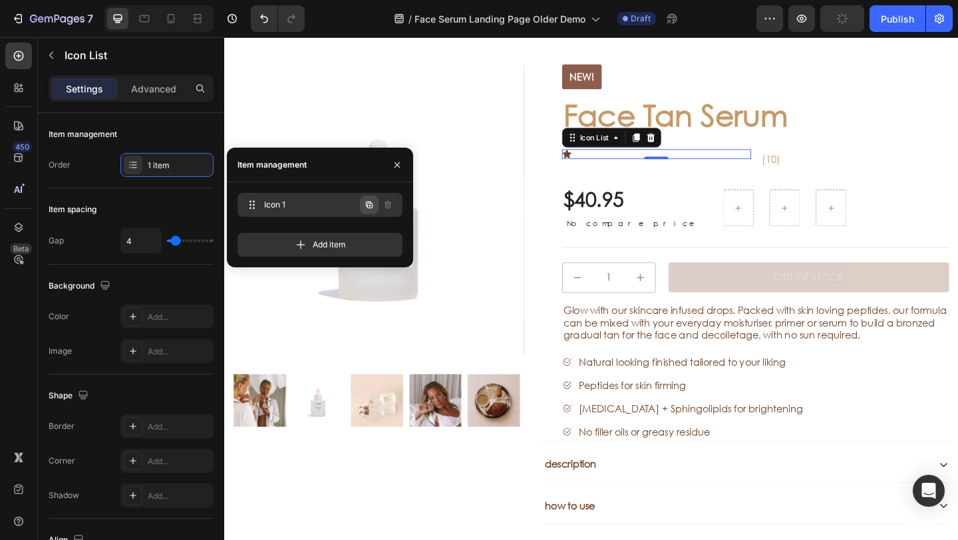
click at [370, 204] on icon "button" at bounding box center [369, 205] width 11 height 11
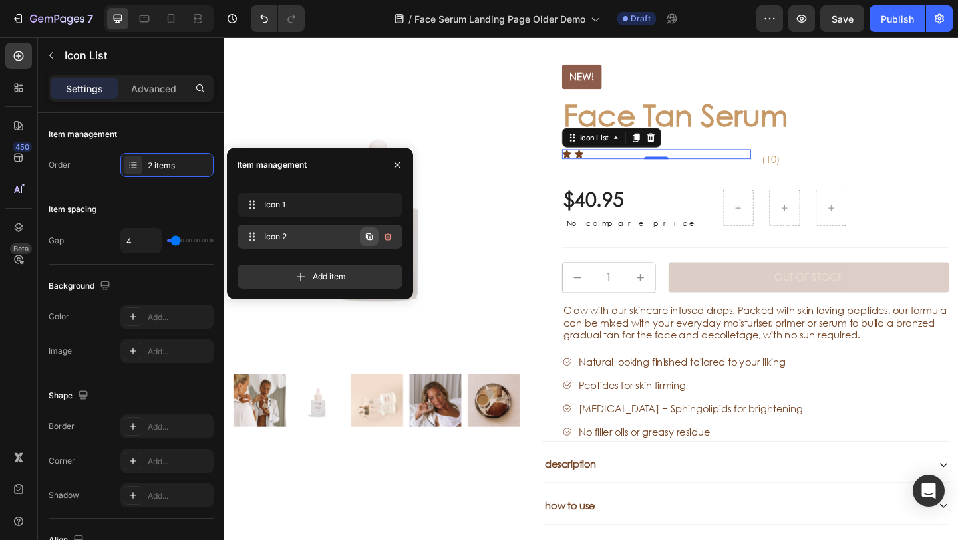
click at [368, 235] on icon "button" at bounding box center [369, 237] width 7 height 7
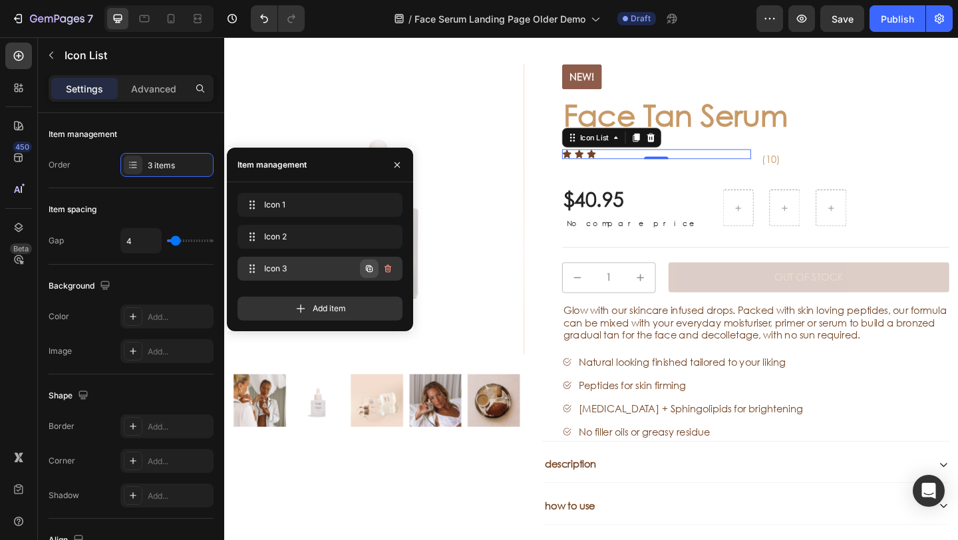
click at [368, 264] on icon "button" at bounding box center [369, 269] width 11 height 11
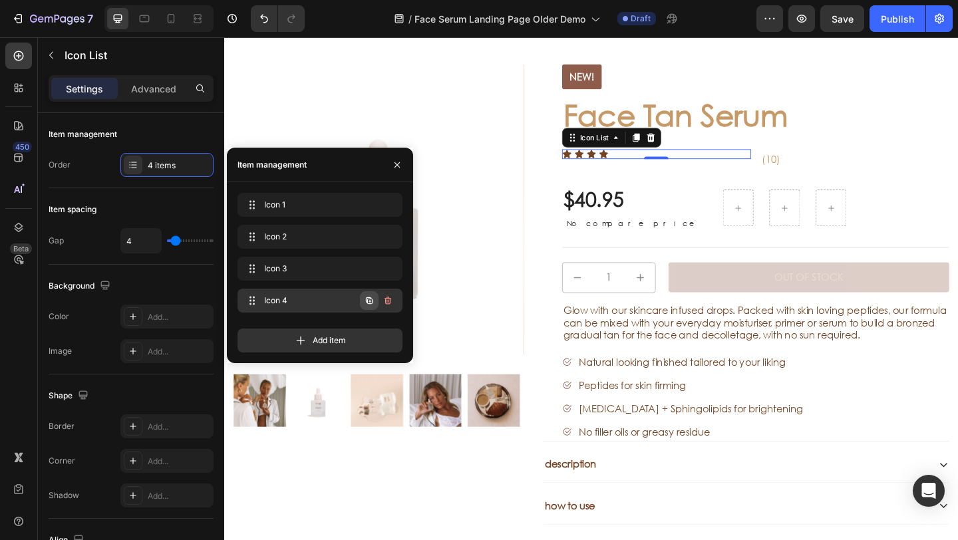
click at [370, 297] on icon "button" at bounding box center [369, 301] width 11 height 11
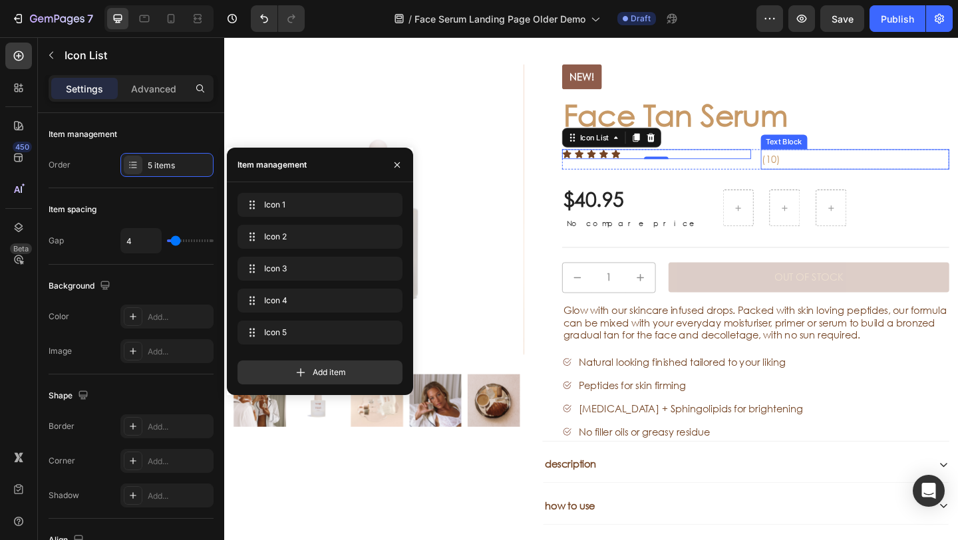
click at [813, 172] on p "(10)" at bounding box center [910, 169] width 203 height 19
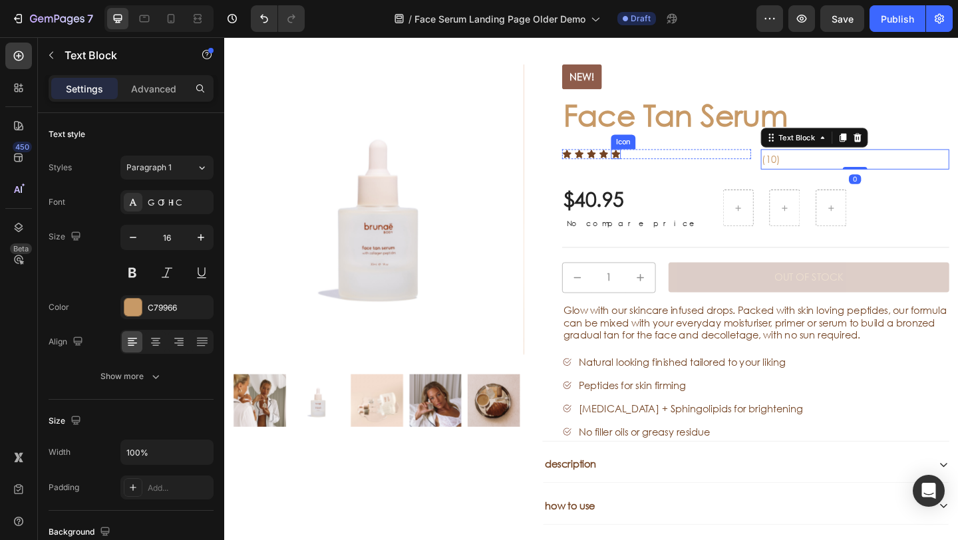
click at [635, 165] on icon at bounding box center [636, 164] width 9 height 9
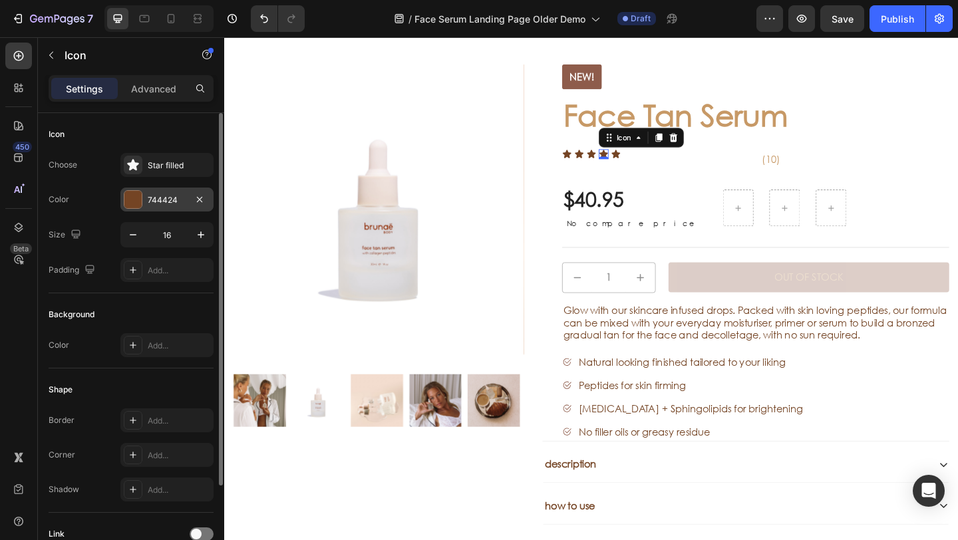
click at [184, 198] on div "744424" at bounding box center [167, 200] width 39 height 12
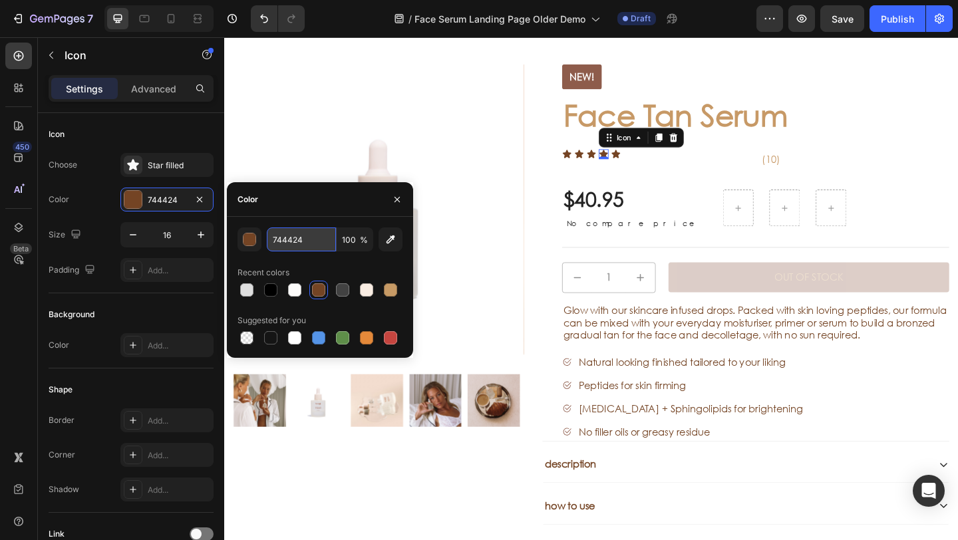
click at [323, 236] on input "744424" at bounding box center [301, 240] width 69 height 24
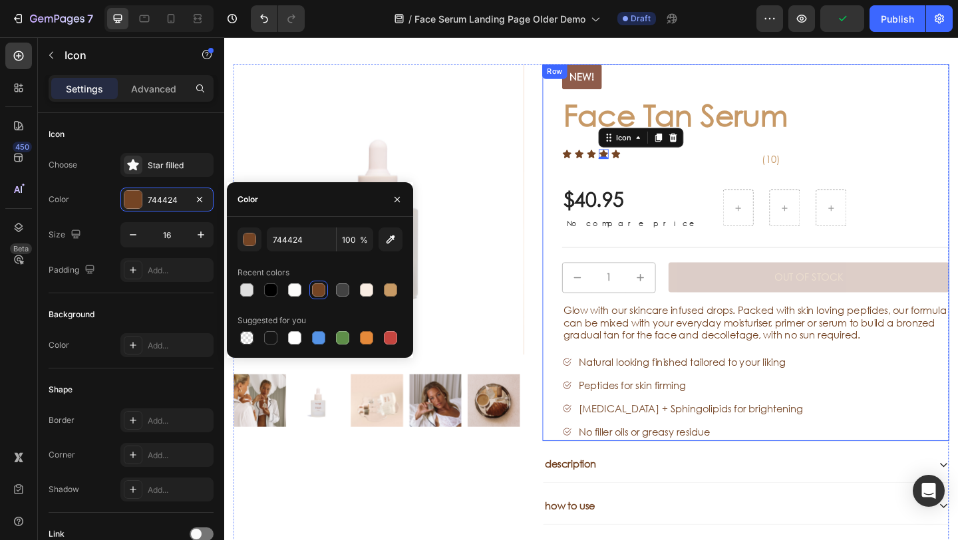
click at [819, 170] on p "(10)" at bounding box center [910, 169] width 203 height 19
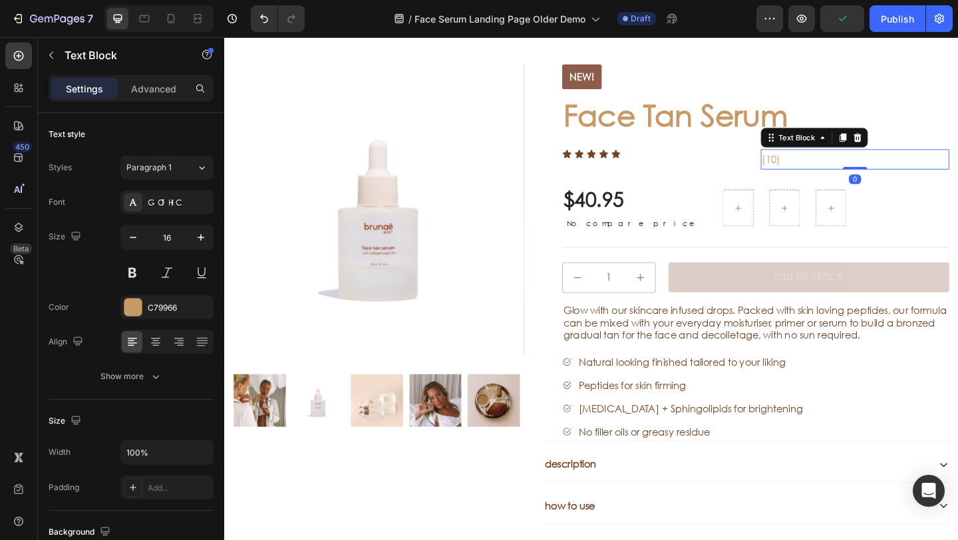
click at [821, 170] on p "(10)" at bounding box center [910, 169] width 203 height 19
click at [823, 170] on p "(10)" at bounding box center [910, 169] width 203 height 19
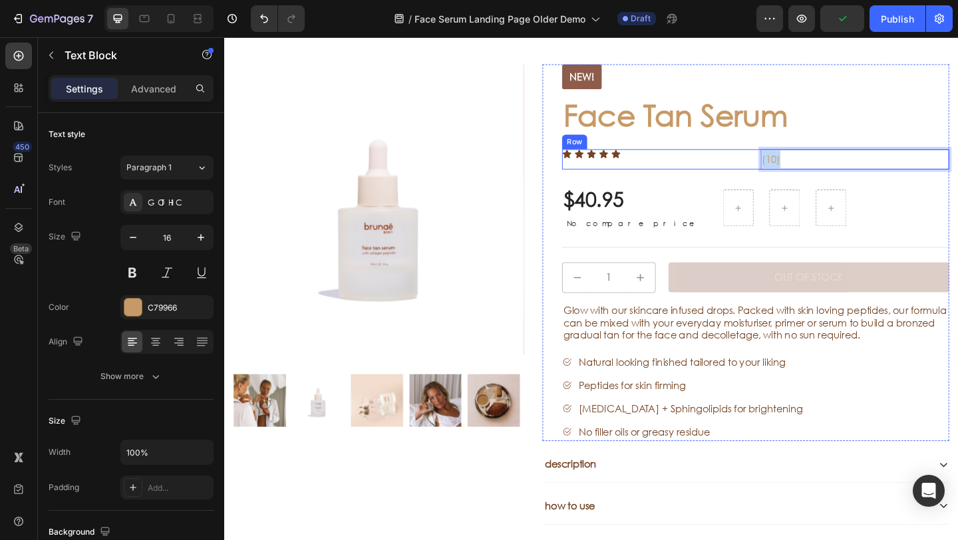
drag, startPoint x: 813, startPoint y: 168, endPoint x: 797, endPoint y: 168, distance: 16.0
click at [797, 168] on div "Icon Icon Icon Icon Icon Icon List (10) Text Block 0 Row" at bounding box center [802, 170] width 421 height 22
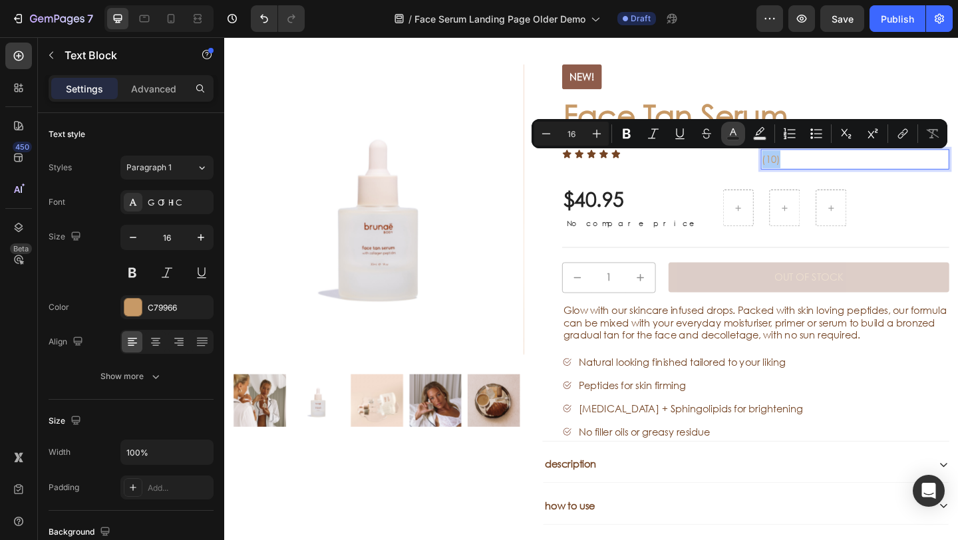
click at [727, 136] on icon "Editor contextual toolbar" at bounding box center [733, 133] width 13 height 13
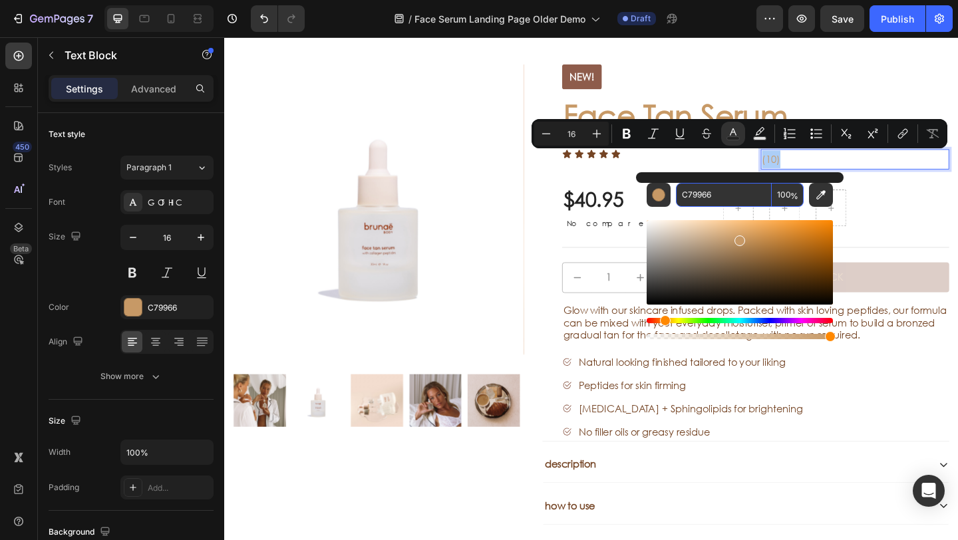
click at [736, 192] on input "C79966" at bounding box center [724, 195] width 96 height 24
paste input "744424"
type input "744424"
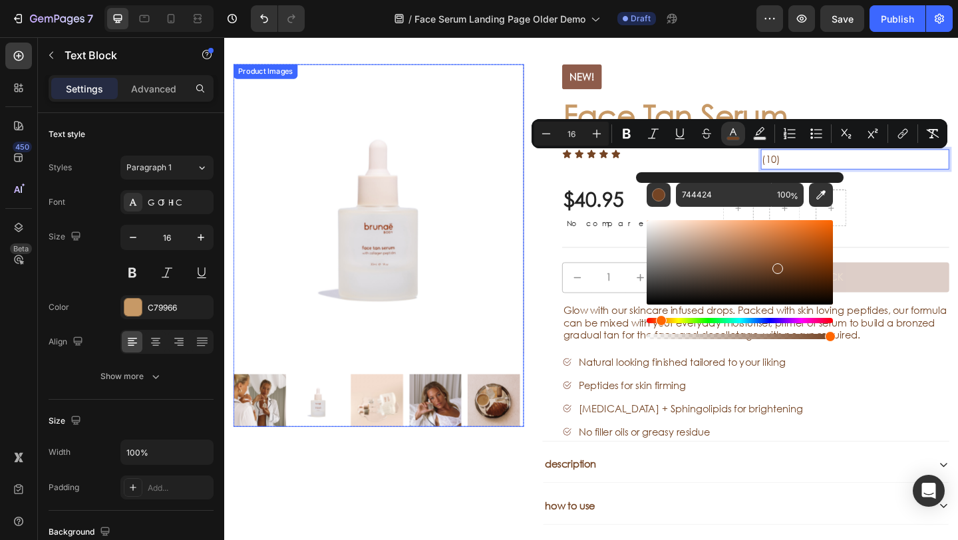
click at [502, 199] on img at bounding box center [392, 225] width 316 height 316
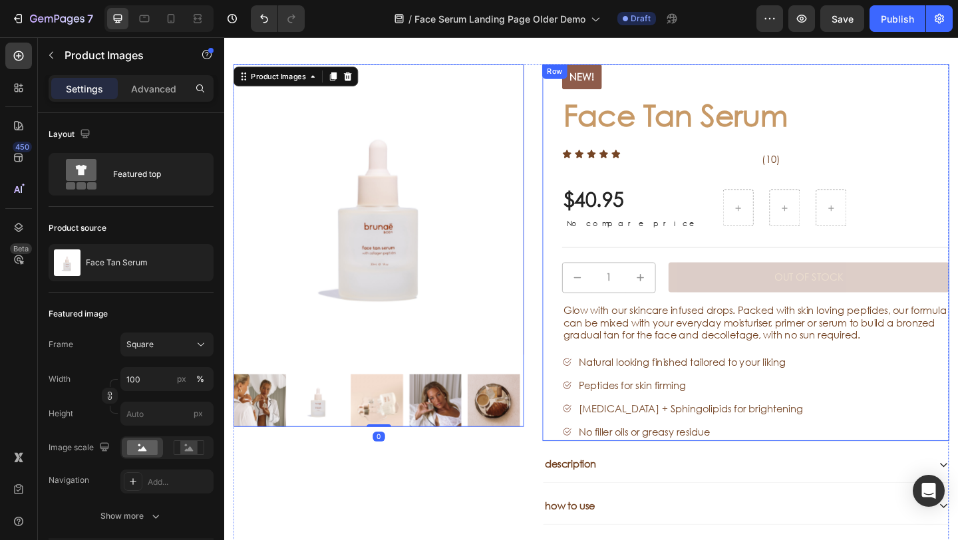
click at [777, 170] on div "Icon Icon Icon Icon Icon Icon List" at bounding box center [695, 170] width 206 height 22
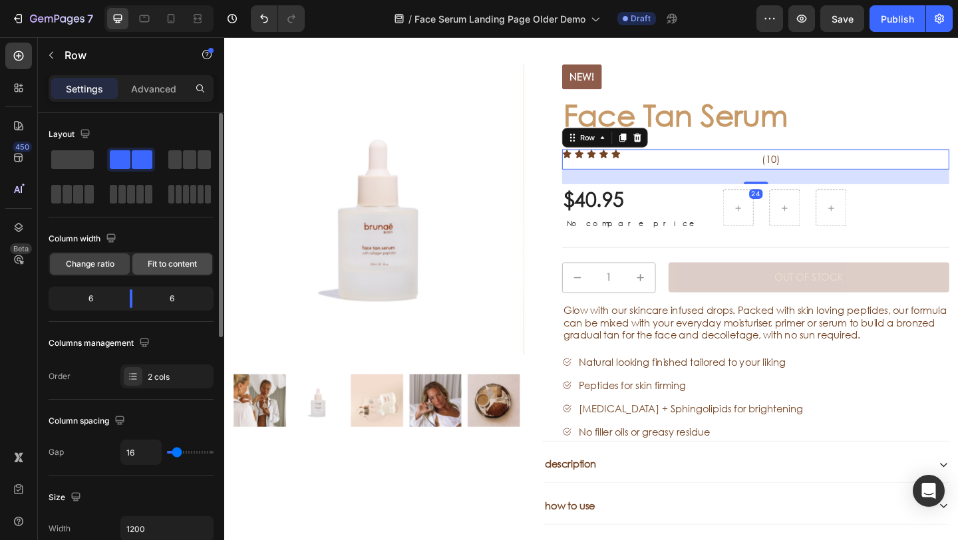
click at [157, 262] on span "Fit to content" at bounding box center [172, 264] width 49 height 12
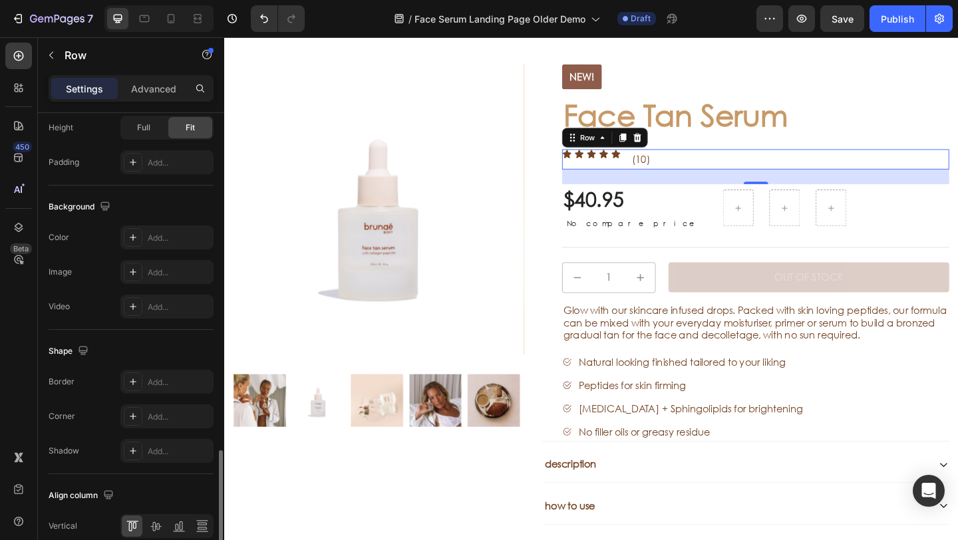
scroll to position [499, 0]
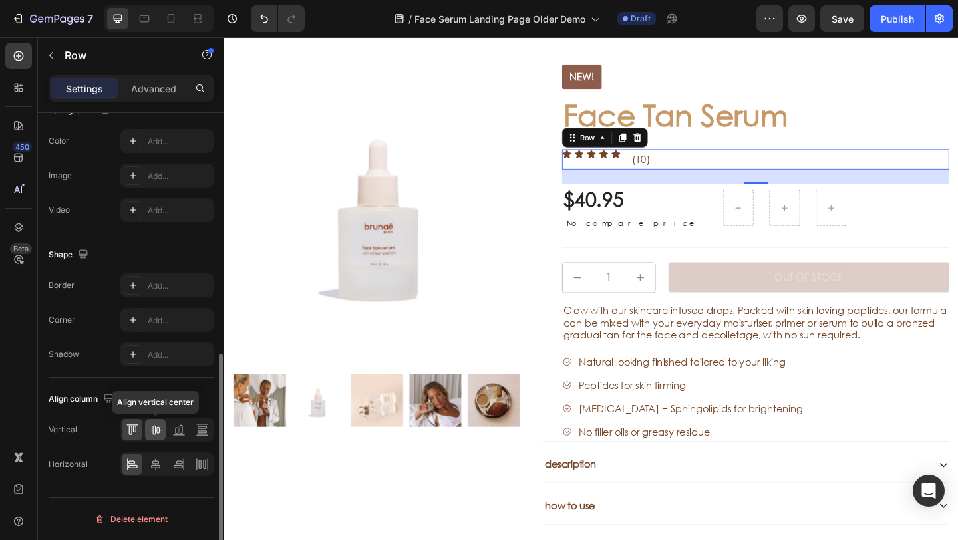
click at [154, 425] on icon at bounding box center [155, 429] width 13 height 13
click at [153, 453] on div at bounding box center [166, 465] width 93 height 24
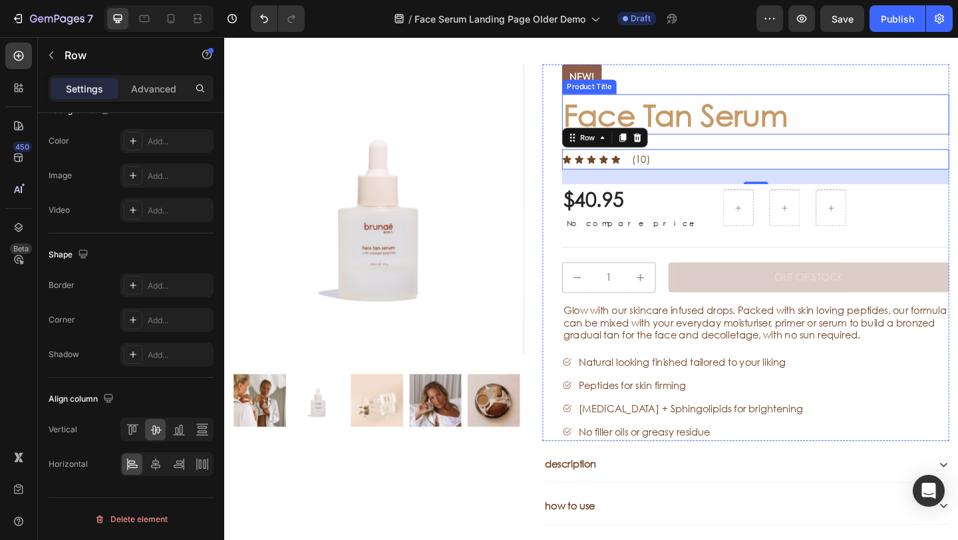
click at [885, 107] on h1 "Face Tan Serum" at bounding box center [802, 121] width 421 height 44
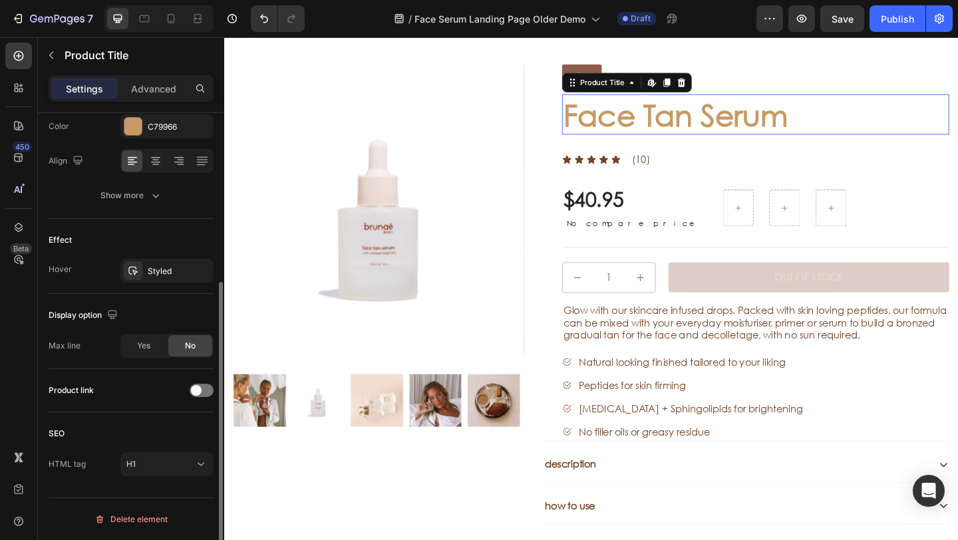
scroll to position [0, 0]
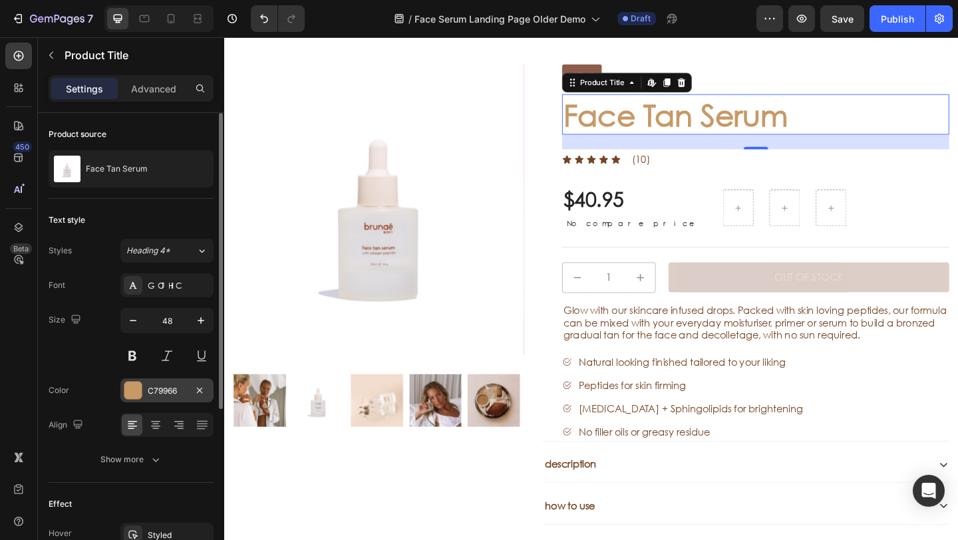
click at [126, 385] on div at bounding box center [132, 390] width 17 height 17
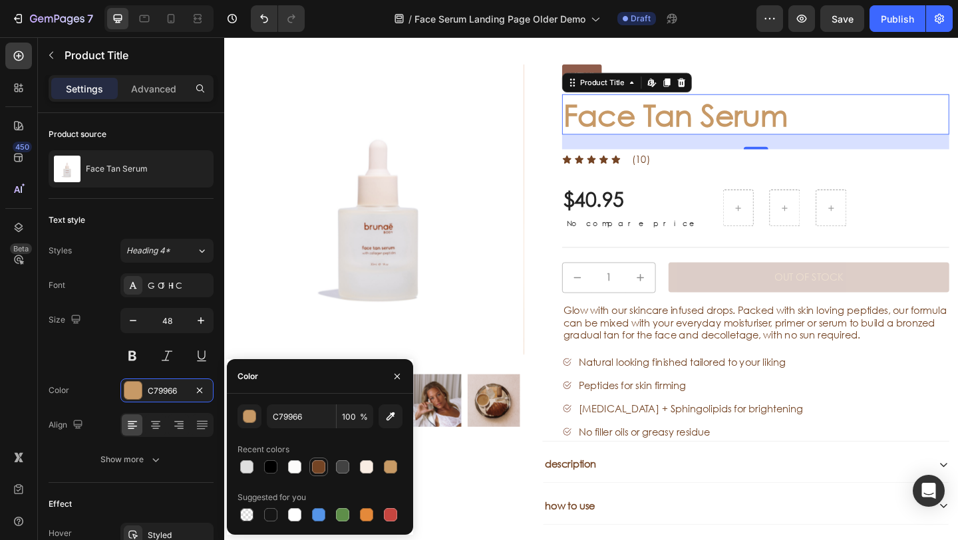
click at [315, 467] on div at bounding box center [318, 467] width 13 height 13
type input "744424"
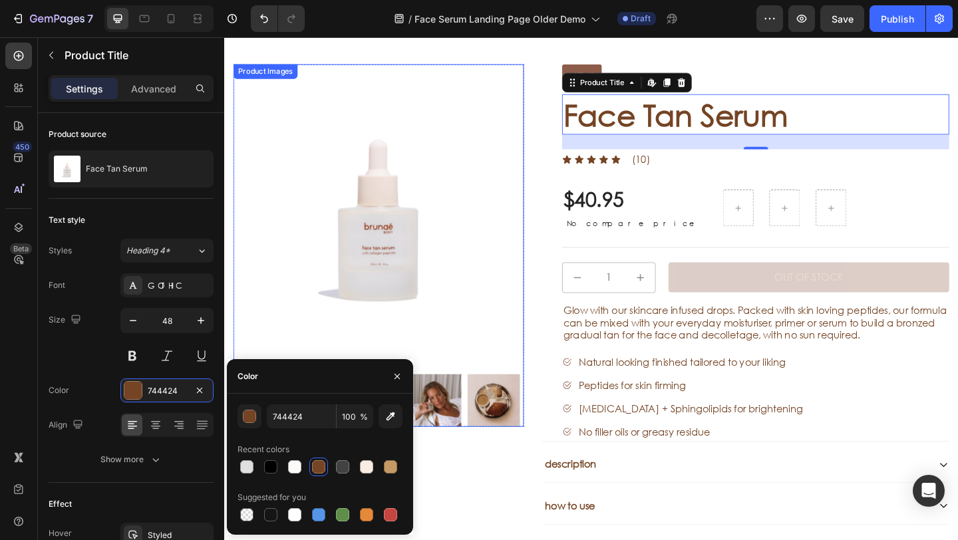
click at [506, 316] on img at bounding box center [392, 225] width 316 height 316
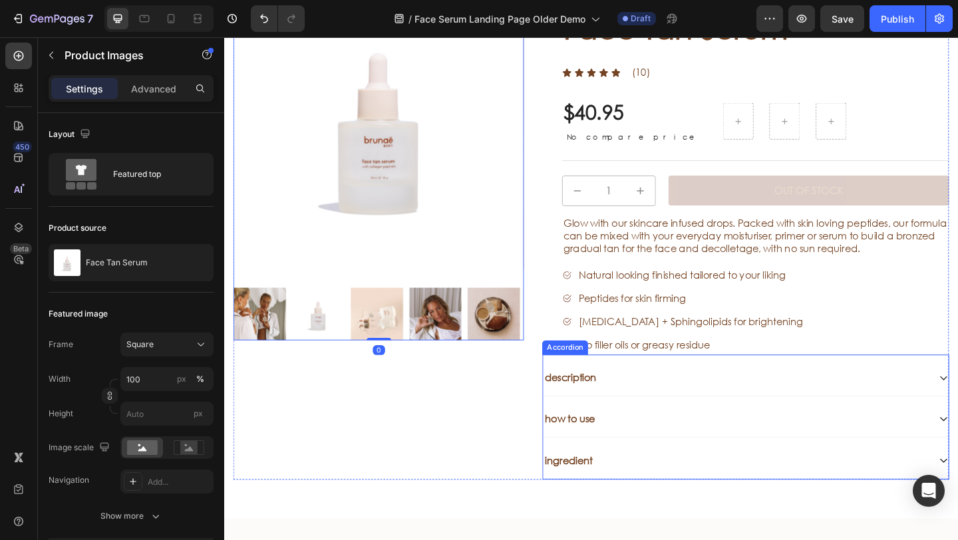
scroll to position [2306, 0]
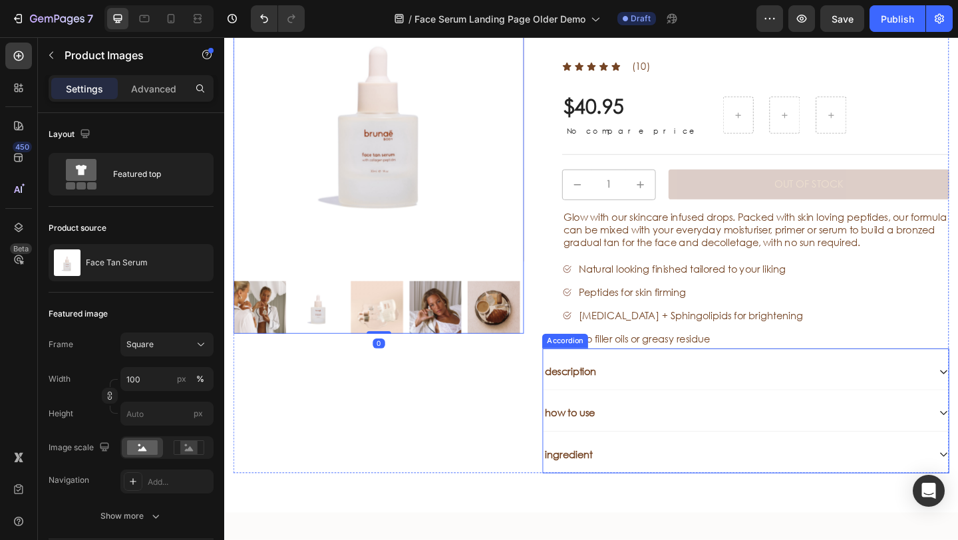
click at [676, 409] on div "description" at bounding box center [781, 401] width 420 height 18
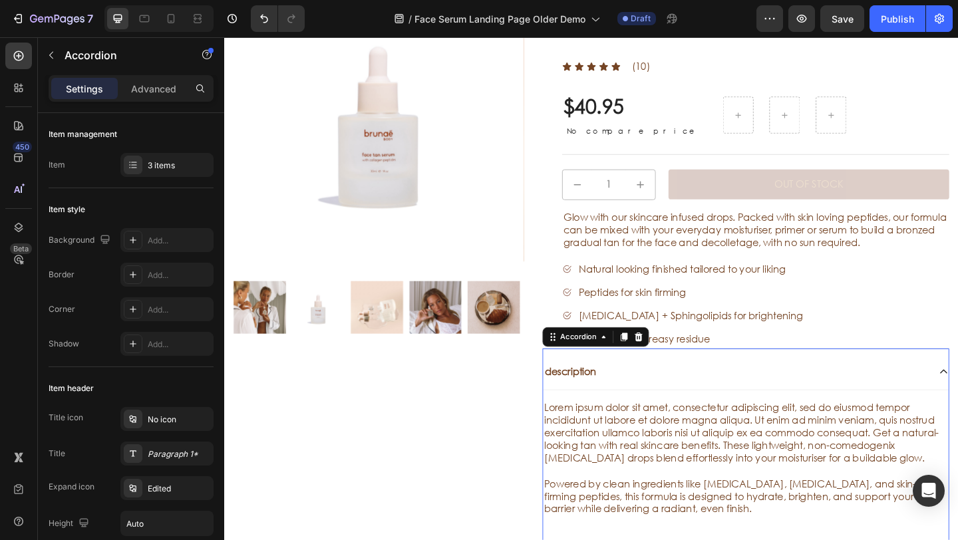
scroll to position [2381, 0]
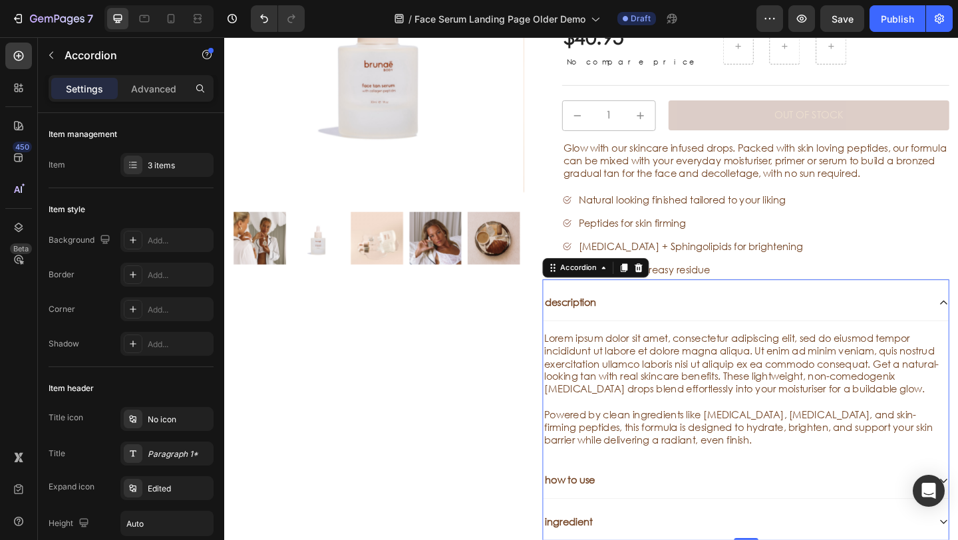
click at [698, 325] on div "description" at bounding box center [781, 326] width 420 height 18
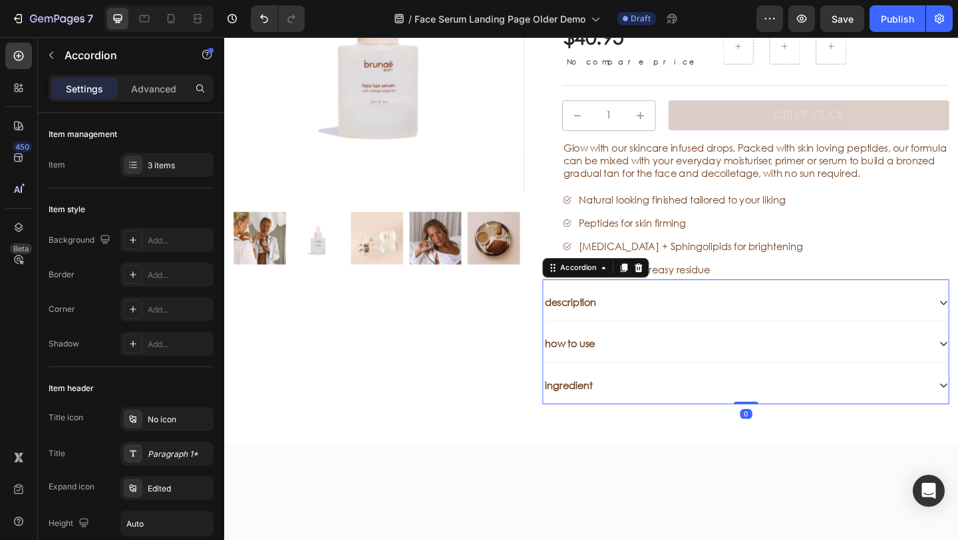
click at [678, 379] on div "how to use" at bounding box center [781, 371] width 420 height 18
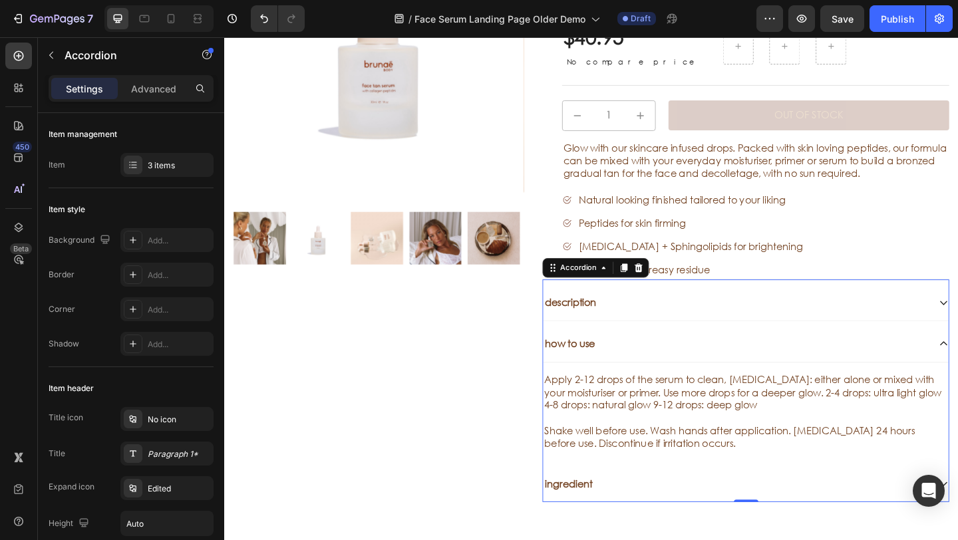
click at [678, 378] on div "how to use" at bounding box center [781, 371] width 420 height 18
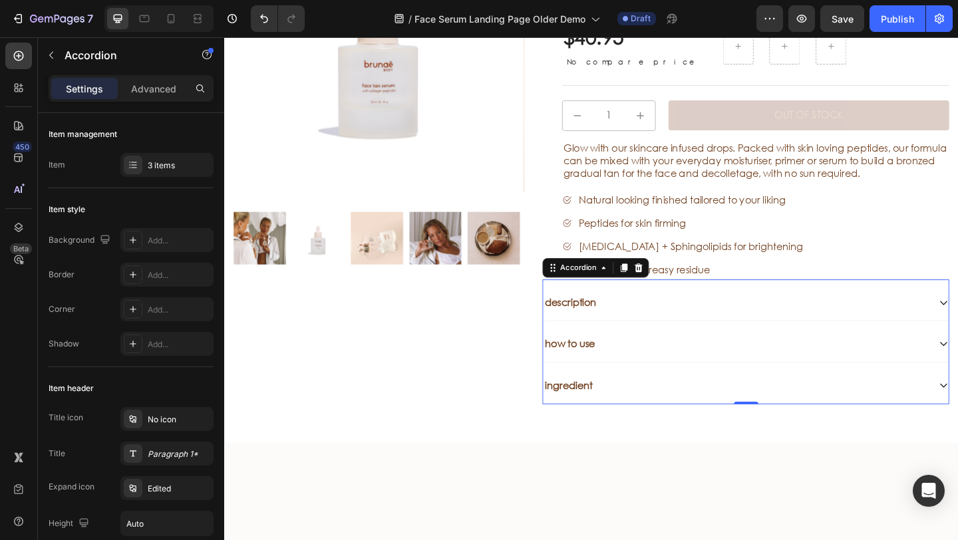
click at [667, 331] on div "description" at bounding box center [781, 326] width 420 height 18
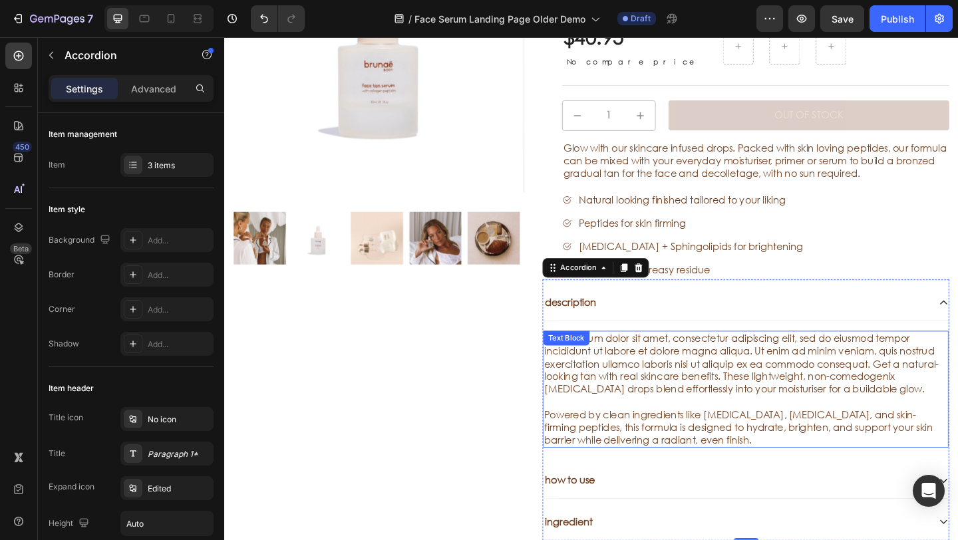
scroll to position [2458, 0]
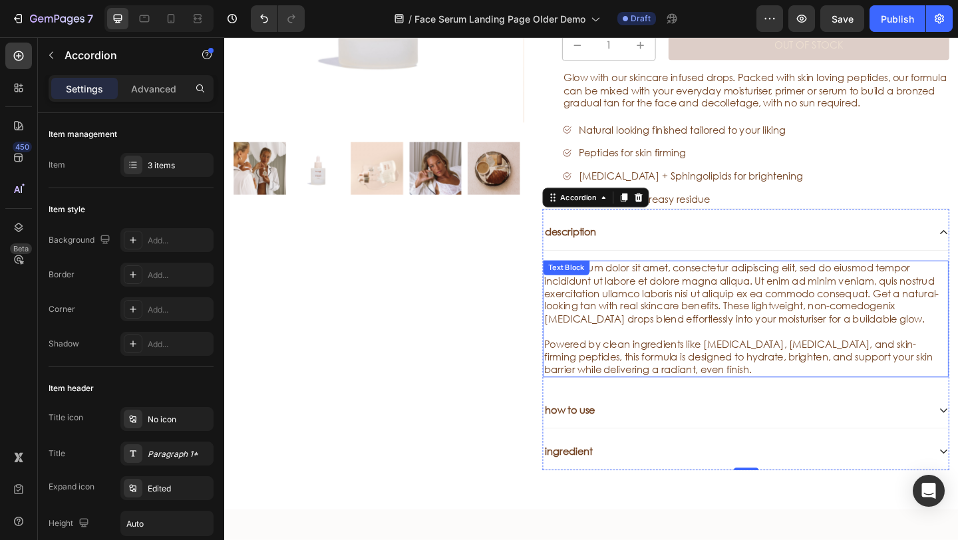
click at [706, 329] on span "Lorem ipsum dolor sit amet, consectetur adipiscing elit, sed do eiusmod tempor …" at bounding box center [786, 315] width 429 height 69
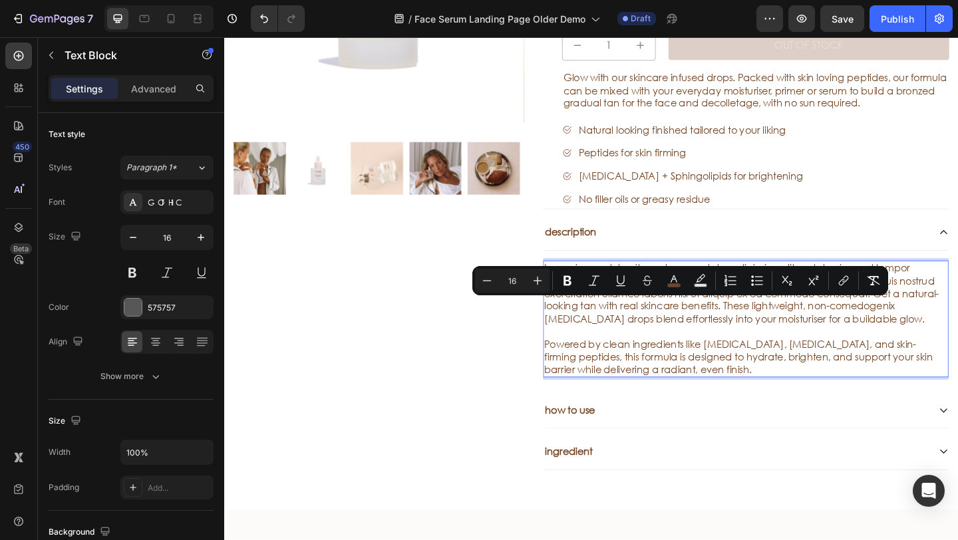
click at [786, 337] on span "Lorem ipsum dolor sit amet, consectetur adipiscing elit, sed do eiusmod tempor …" at bounding box center [786, 315] width 429 height 69
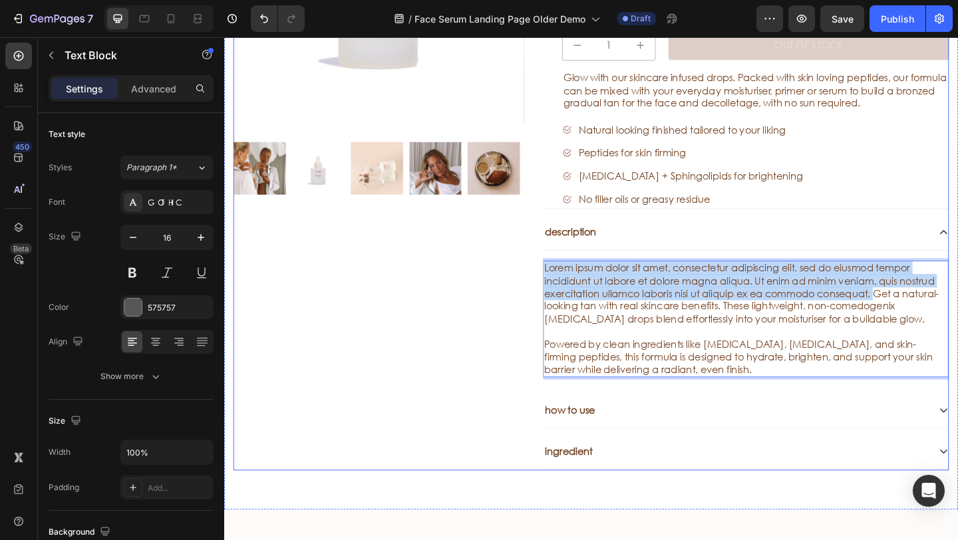
drag, startPoint x: 934, startPoint y: 317, endPoint x: 564, endPoint y: 282, distance: 371.7
click at [563, 290] on div "NEW! Text Block Product Images Row NEW! Text Block Face Tan Serum Product Title…" at bounding box center [623, 161] width 779 height 695
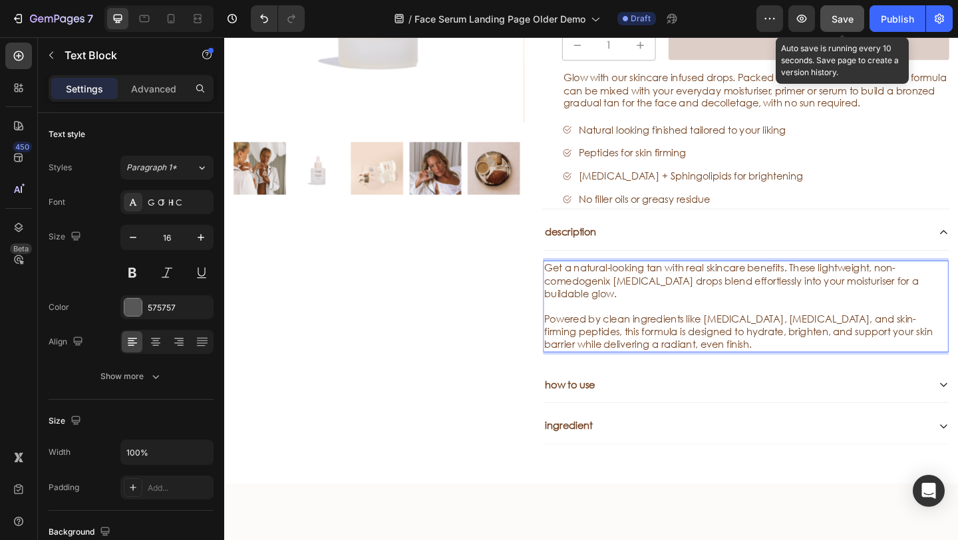
click at [839, 21] on span "Save" at bounding box center [843, 18] width 22 height 11
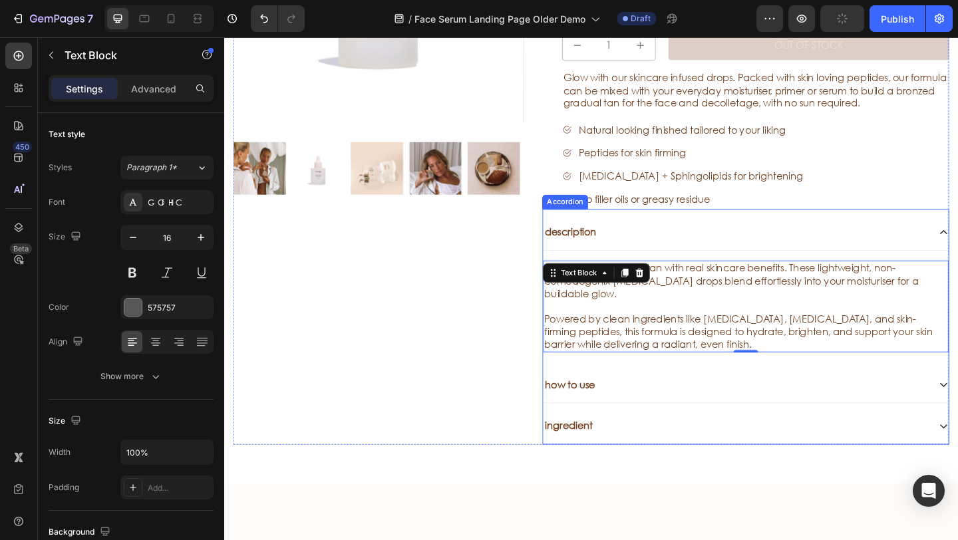
click at [785, 246] on div "description" at bounding box center [781, 249] width 420 height 18
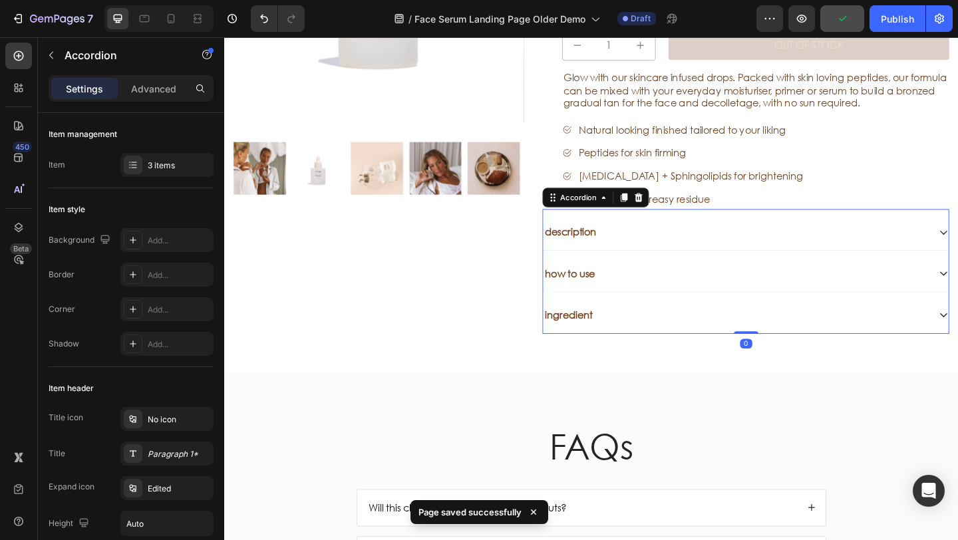
click at [719, 296] on div "how to use" at bounding box center [781, 295] width 420 height 18
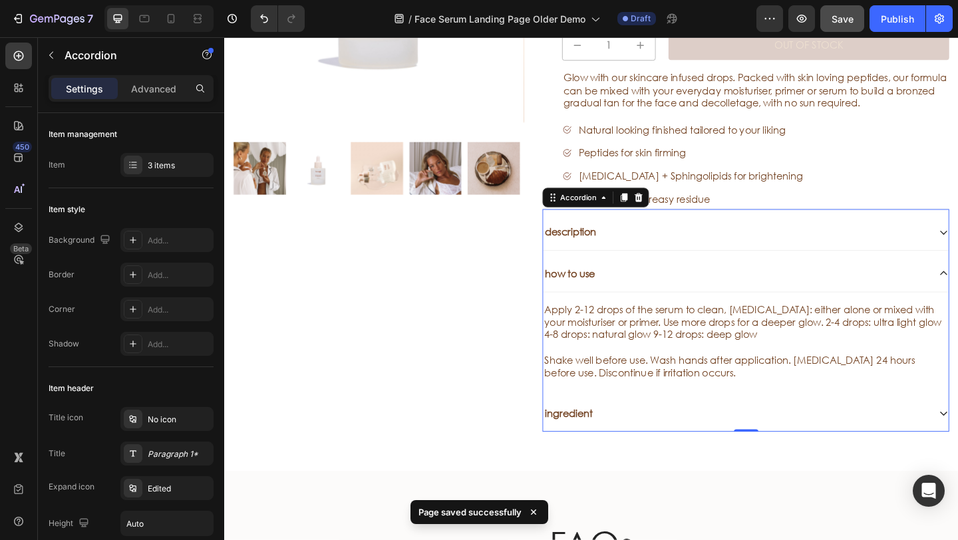
click at [717, 300] on div "how to use" at bounding box center [781, 295] width 420 height 18
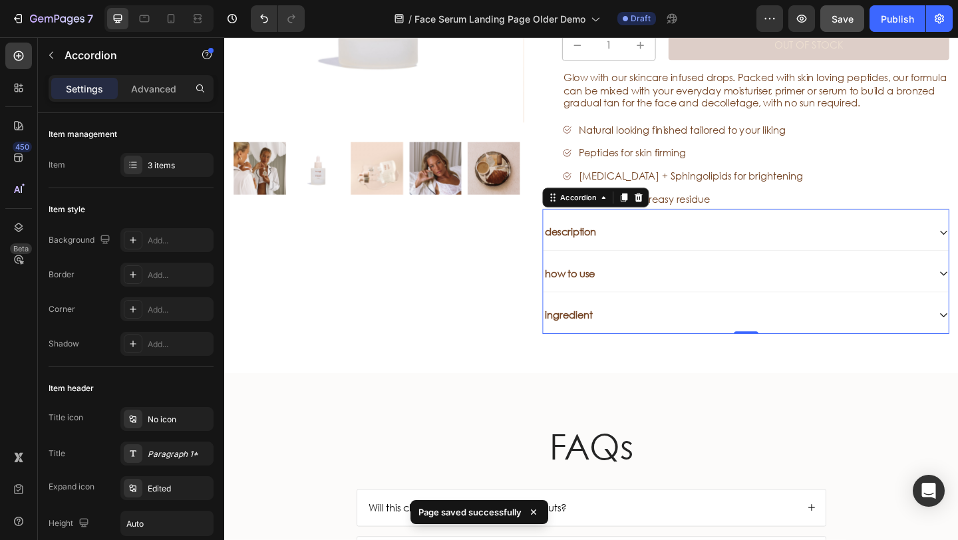
click at [710, 333] on div "ingredient" at bounding box center [781, 340] width 420 height 18
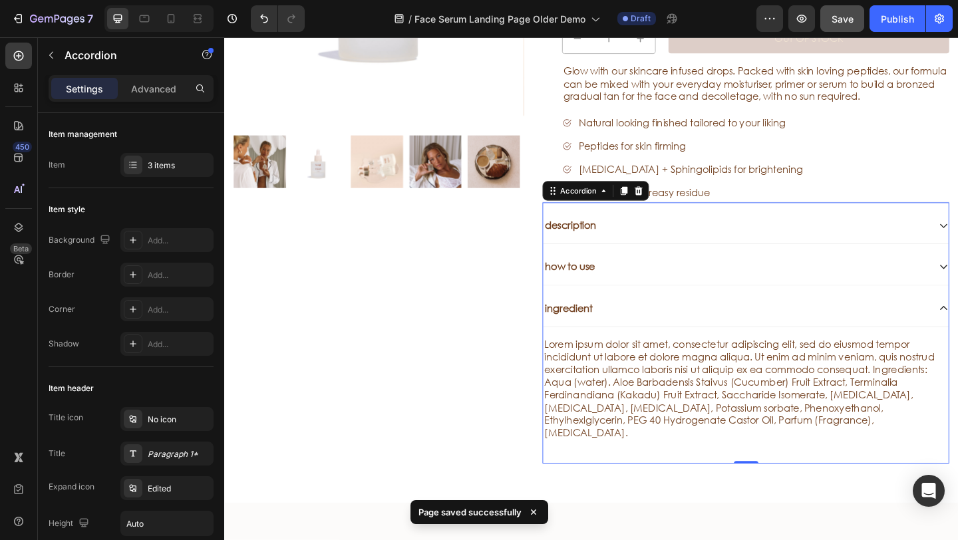
scroll to position [2471, 0]
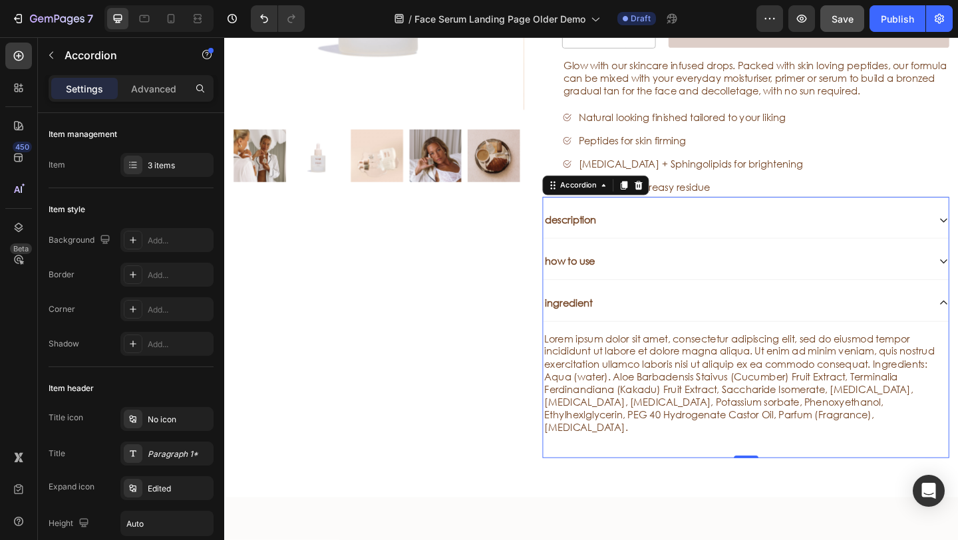
click at [720, 319] on div "ingredient" at bounding box center [781, 326] width 420 height 18
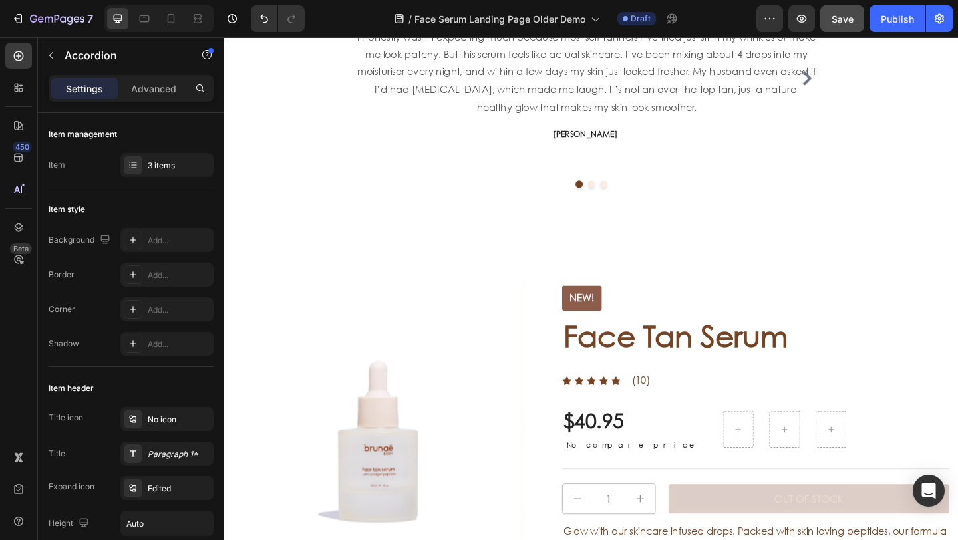
scroll to position [2012, 0]
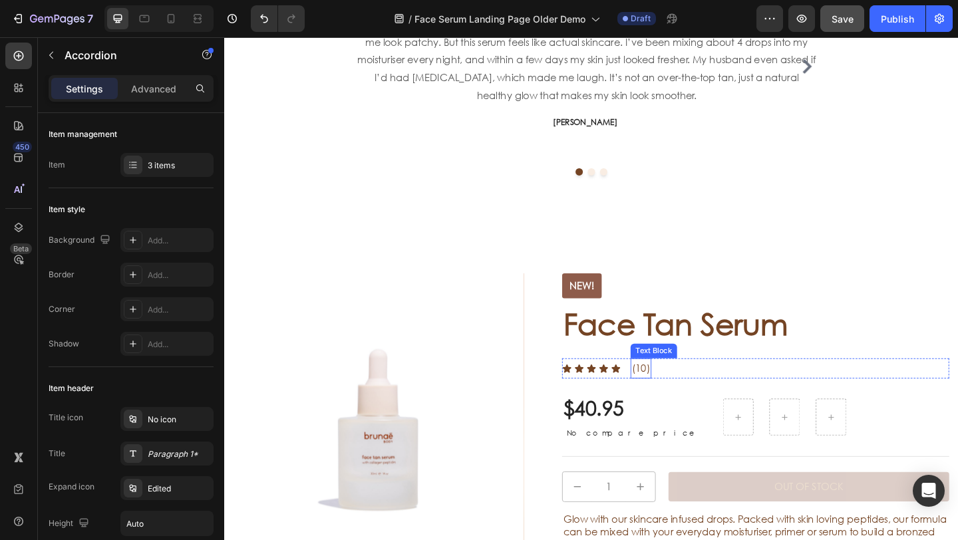
click at [682, 395] on span "(10)" at bounding box center [678, 397] width 20 height 14
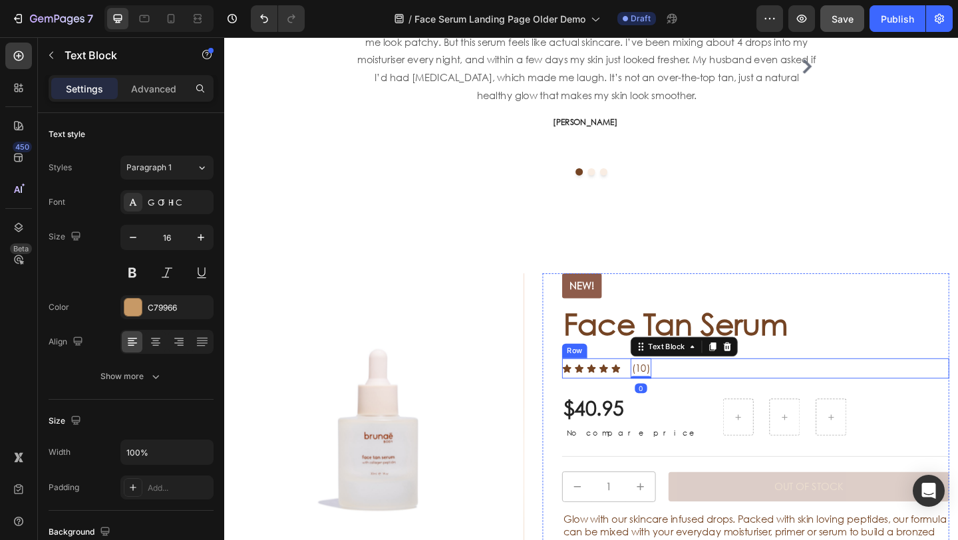
click at [706, 400] on div "Icon Icon Icon Icon Icon Icon List (10) Text Block 0 Row" at bounding box center [802, 398] width 421 height 22
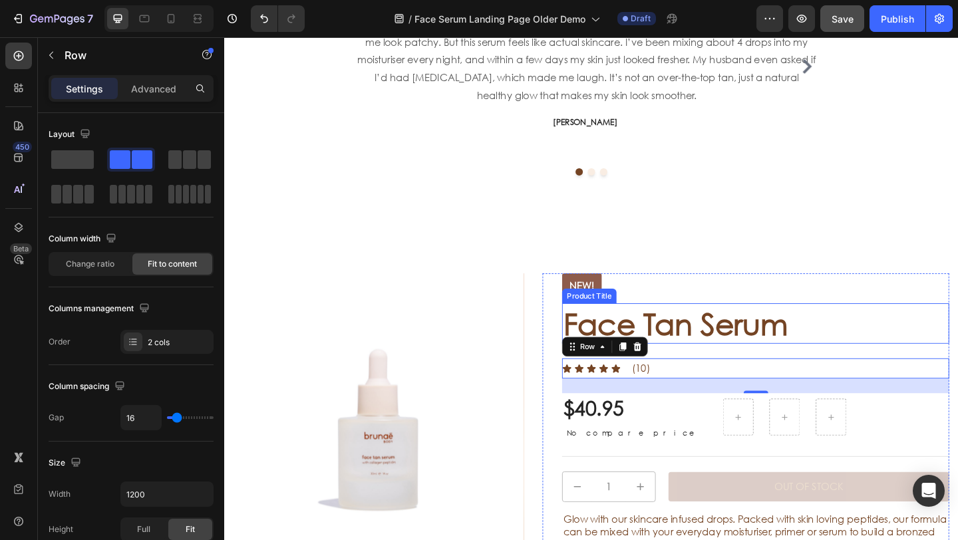
scroll to position [2048, 0]
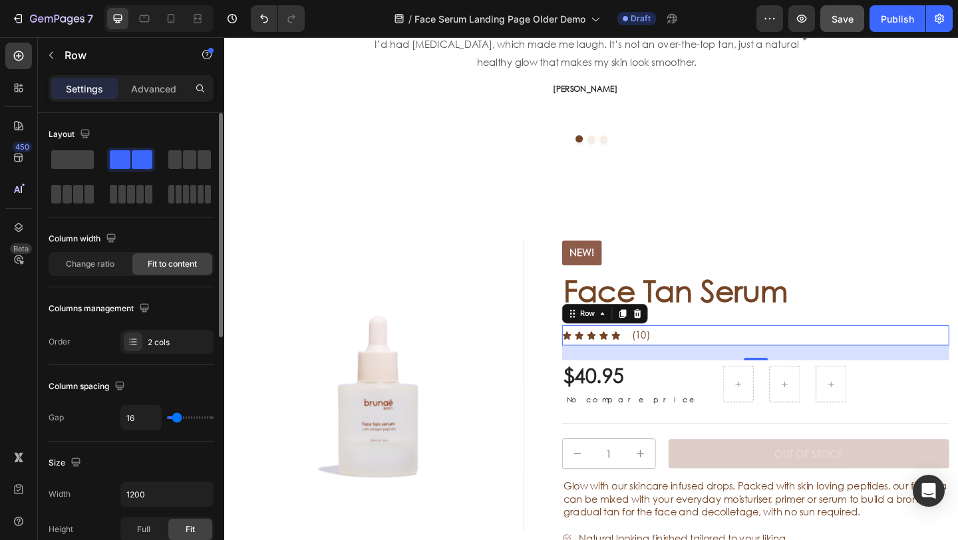
type input "13"
type input "9"
type input "7"
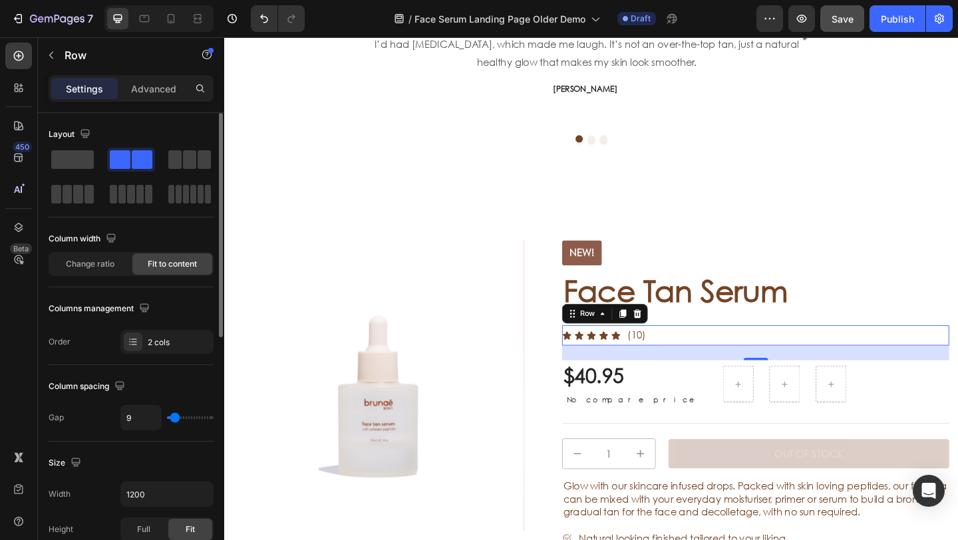
type input "7"
type input "6"
type input "3"
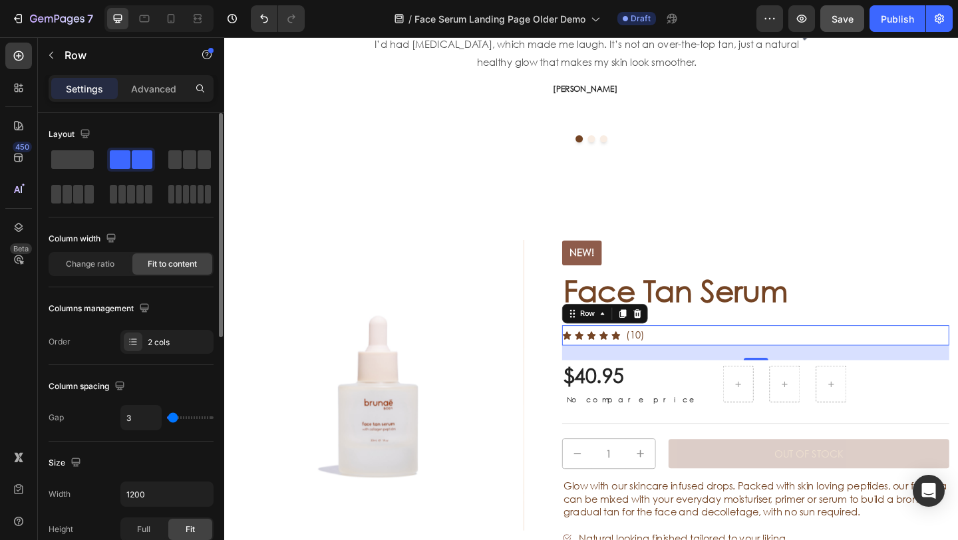
type input "2"
type input "1"
type input "0"
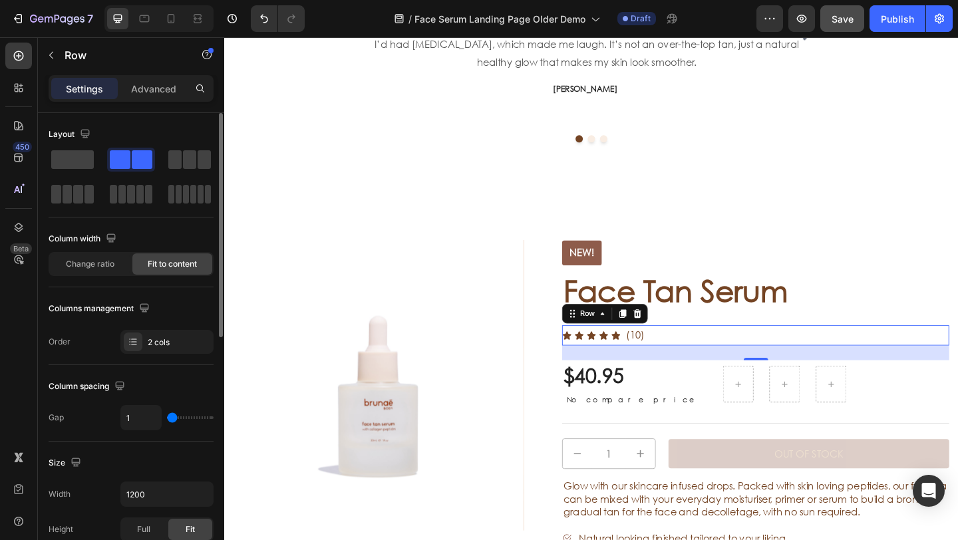
type input "0"
type input "1"
type input "2"
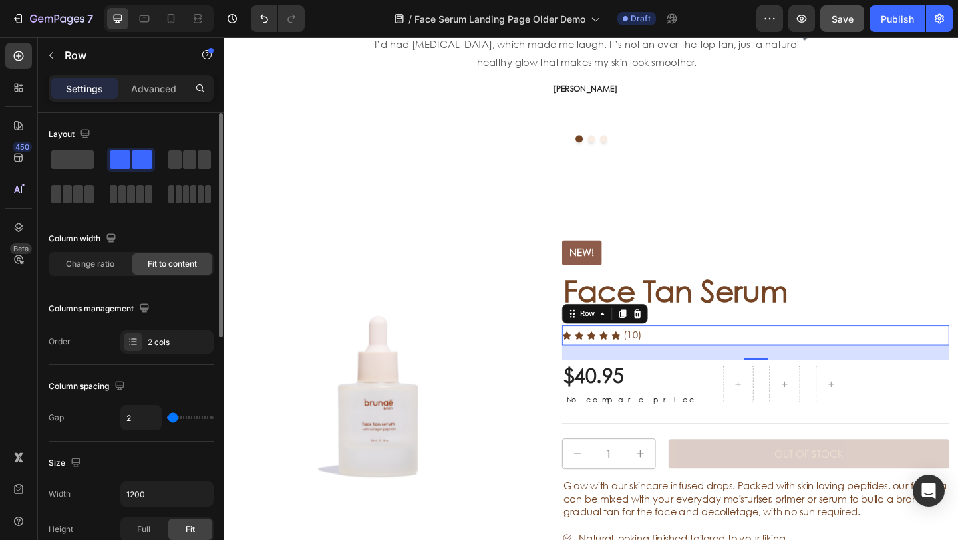
click input "range"
click img
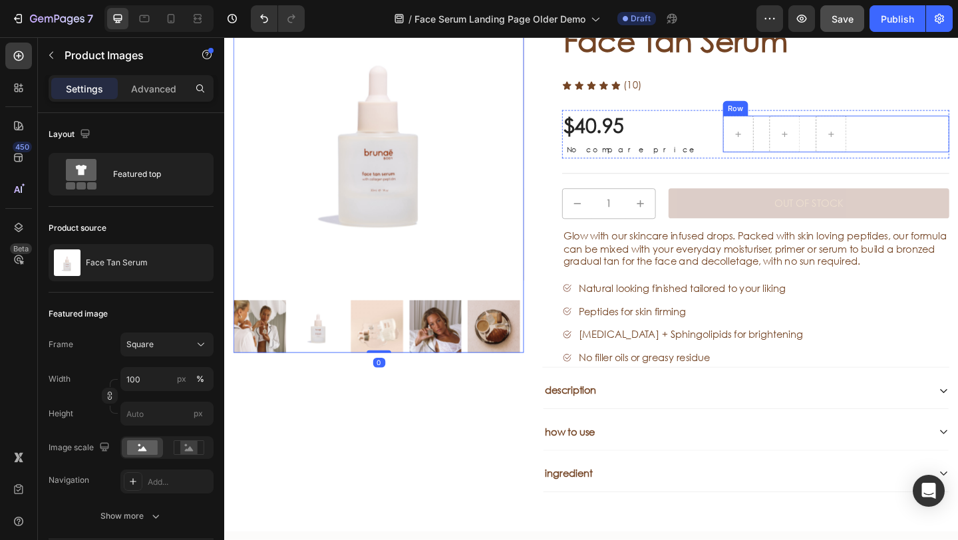
scroll to position [2336, 0]
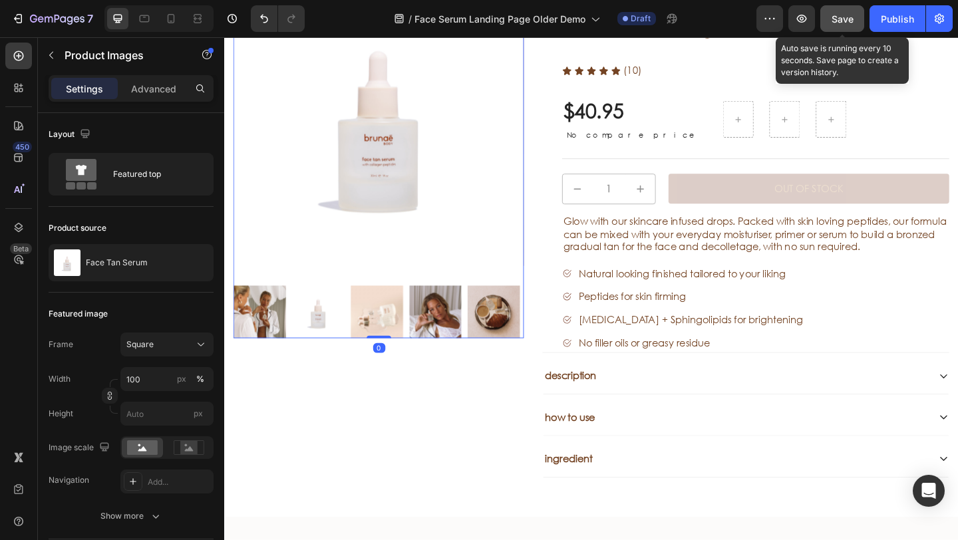
click span "Save"
click div
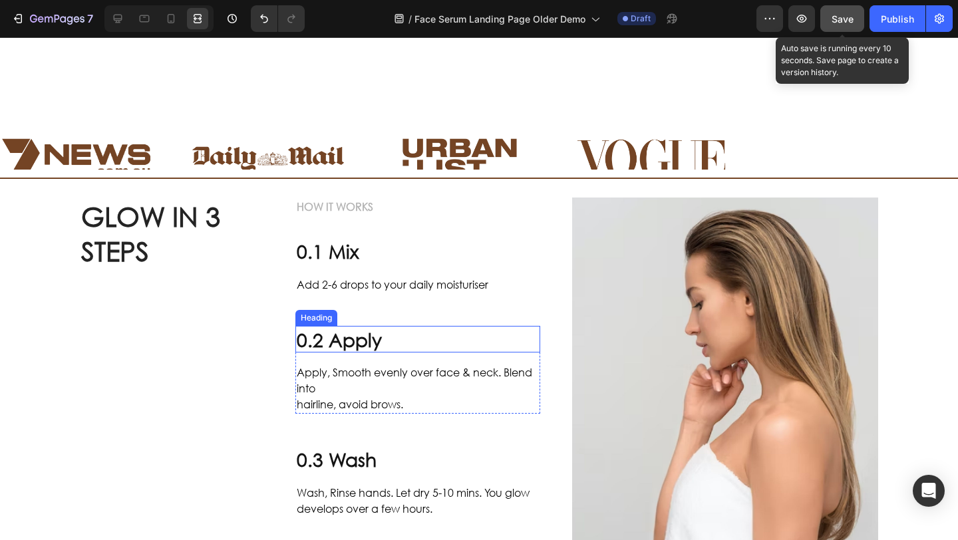
scroll to position [591, 0]
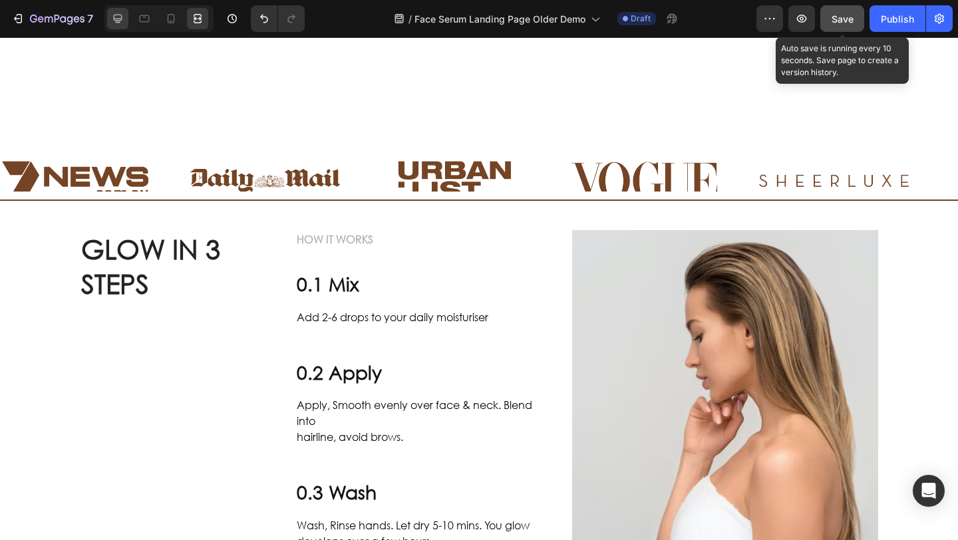
click div
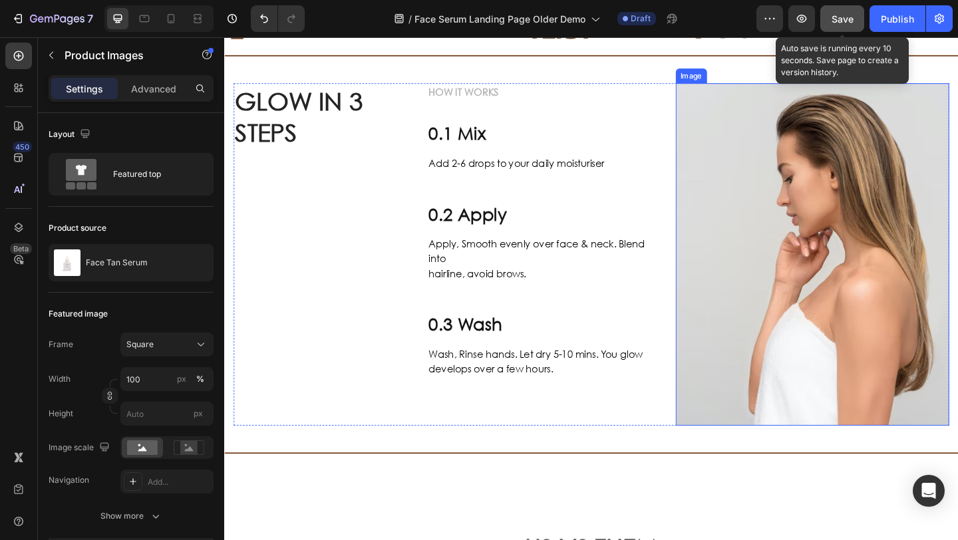
click img
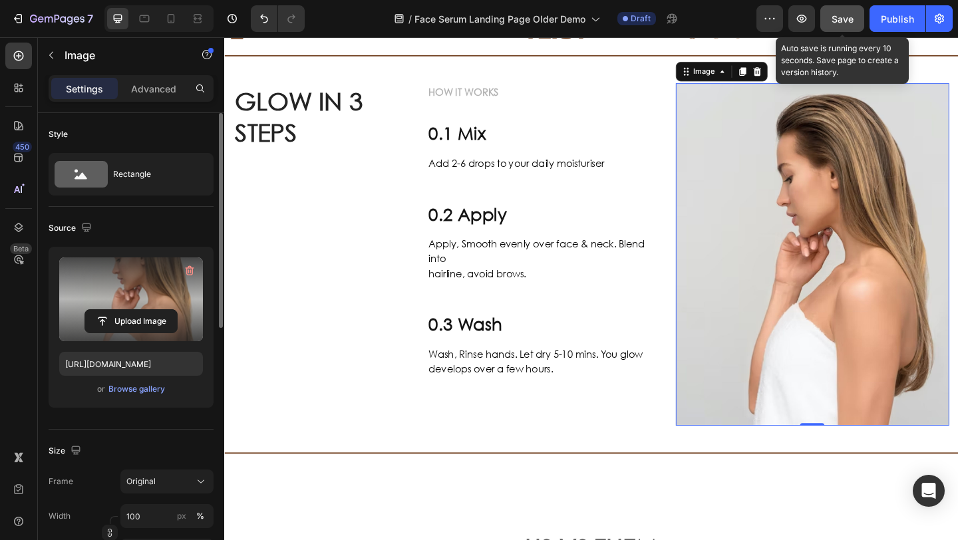
click label
click input "file"
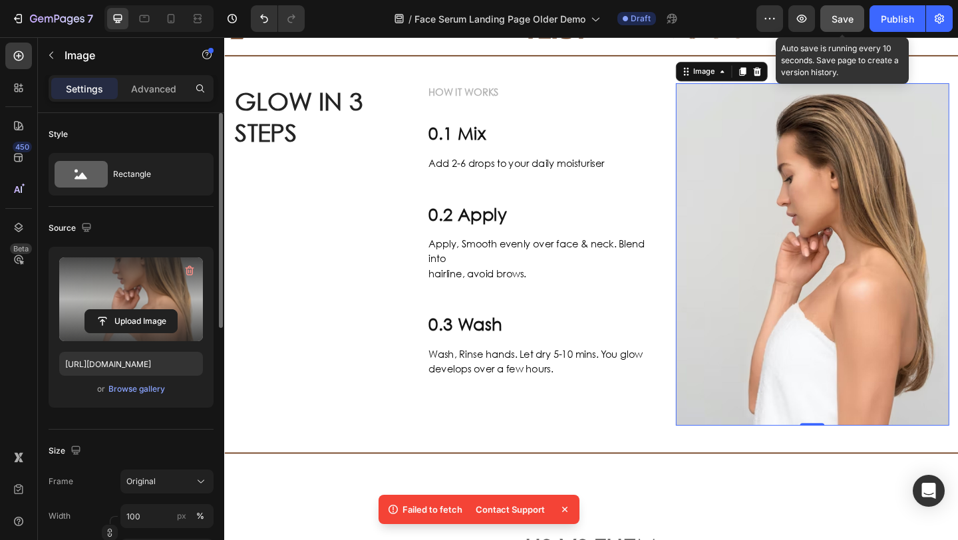
click img
click label
click input "file"
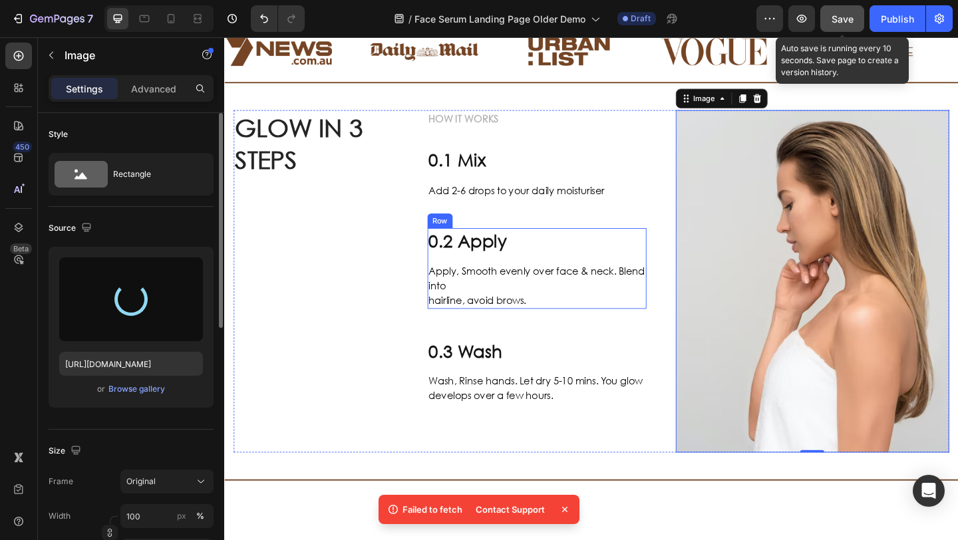
scroll to position [580, 0]
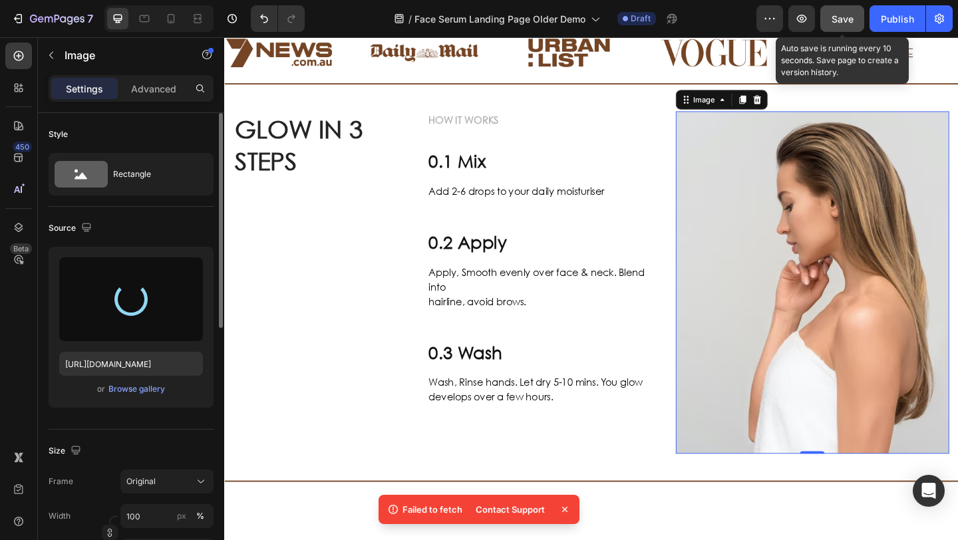
click img
click div
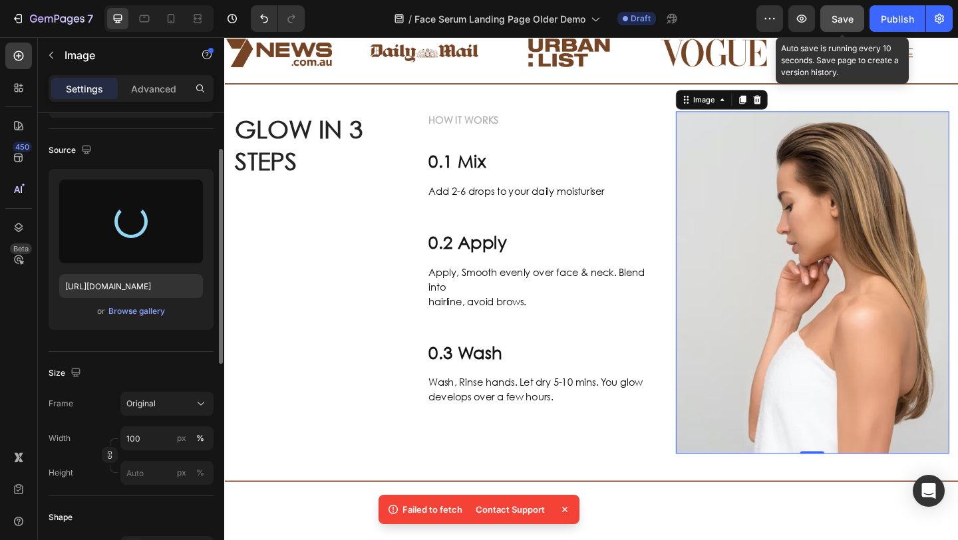
scroll to position [61, 0]
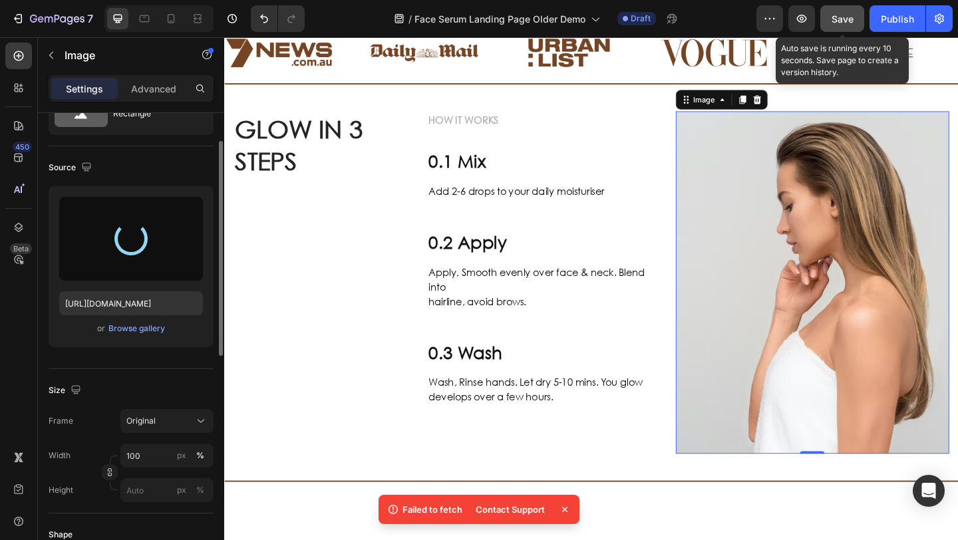
click div
click img
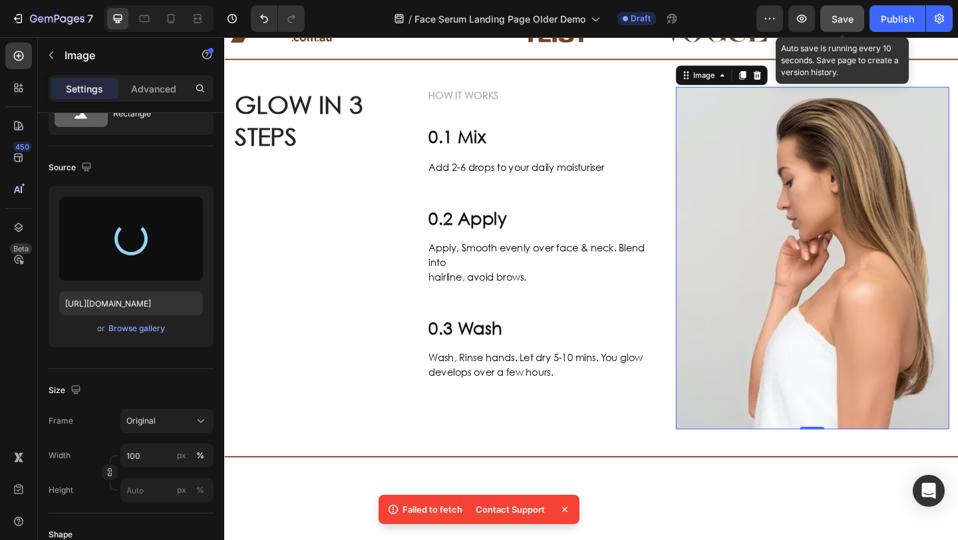
scroll to position [622, 0]
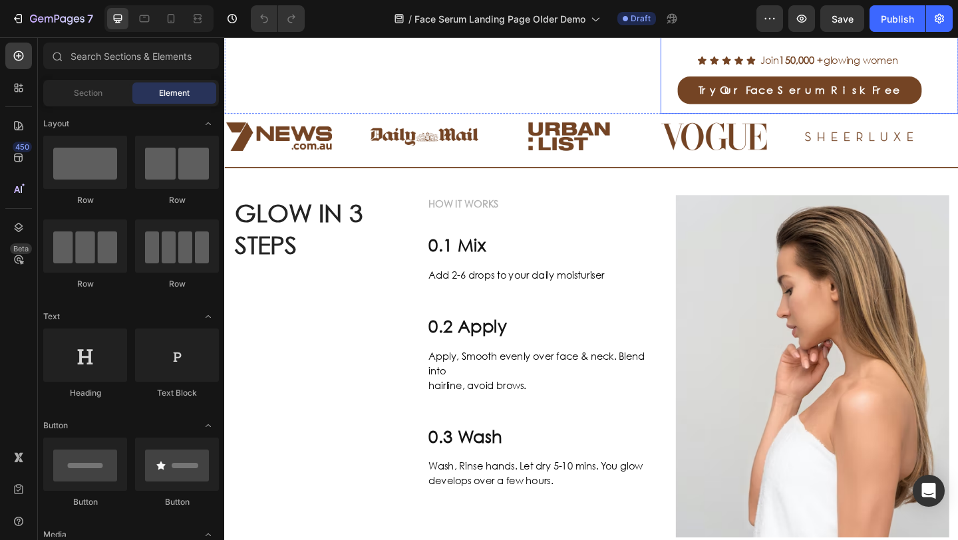
scroll to position [564, 0]
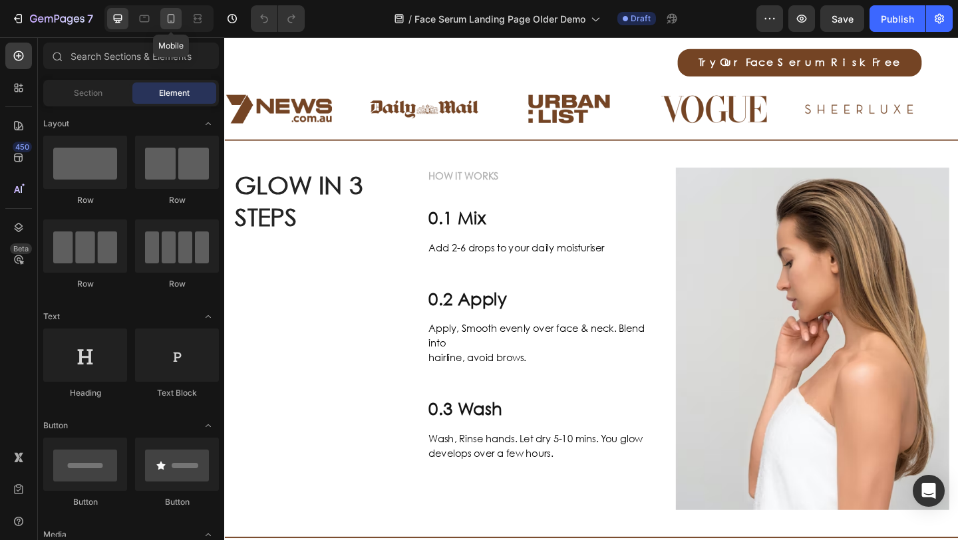
click at [174, 25] on icon at bounding box center [170, 18] width 13 height 13
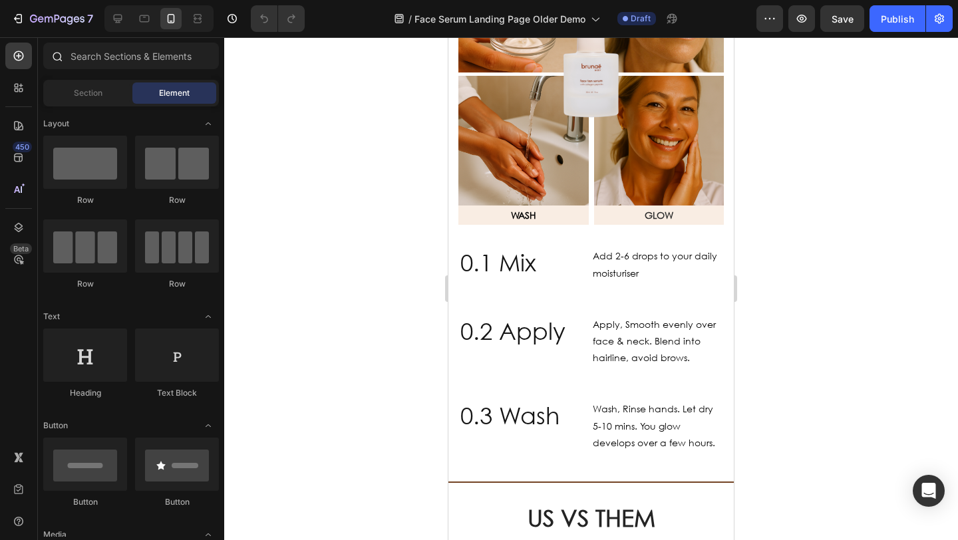
scroll to position [1644, 0]
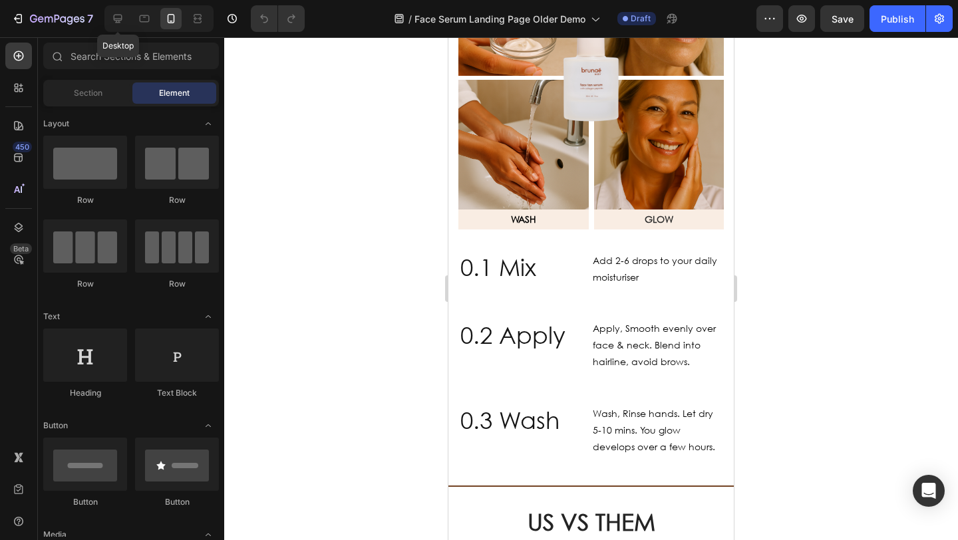
drag, startPoint x: 117, startPoint y: 27, endPoint x: 136, endPoint y: 32, distance: 19.9
click at [118, 27] on div at bounding box center [117, 18] width 21 height 21
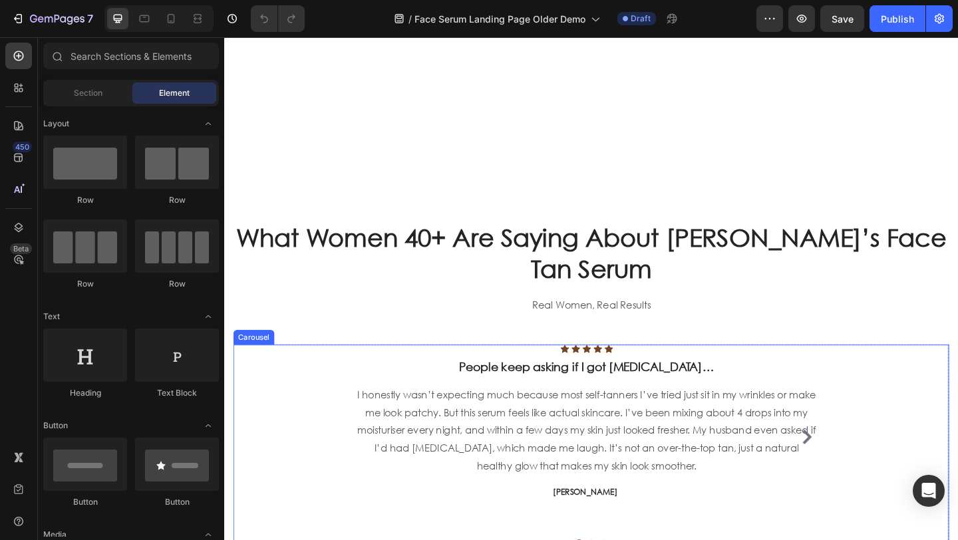
scroll to position [2102, 0]
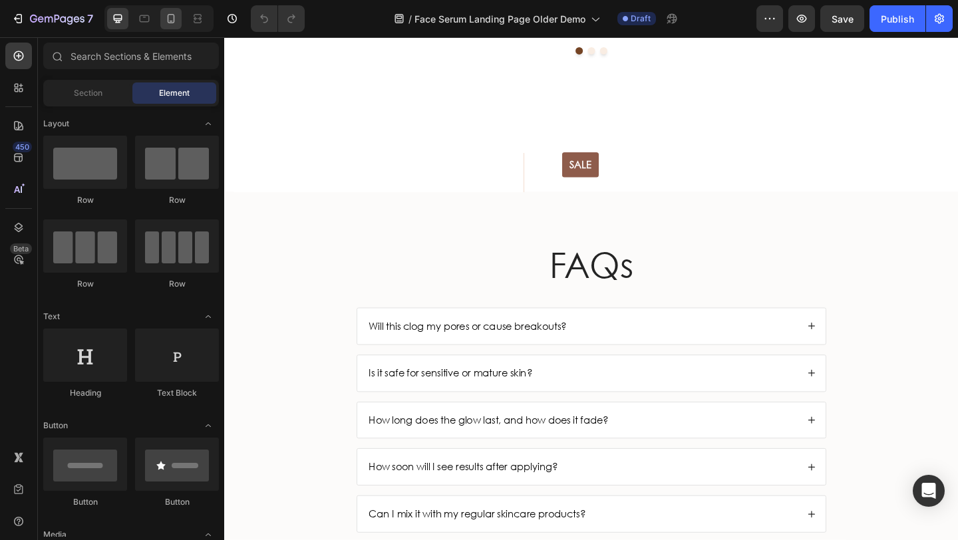
click at [166, 22] on icon at bounding box center [170, 18] width 13 height 13
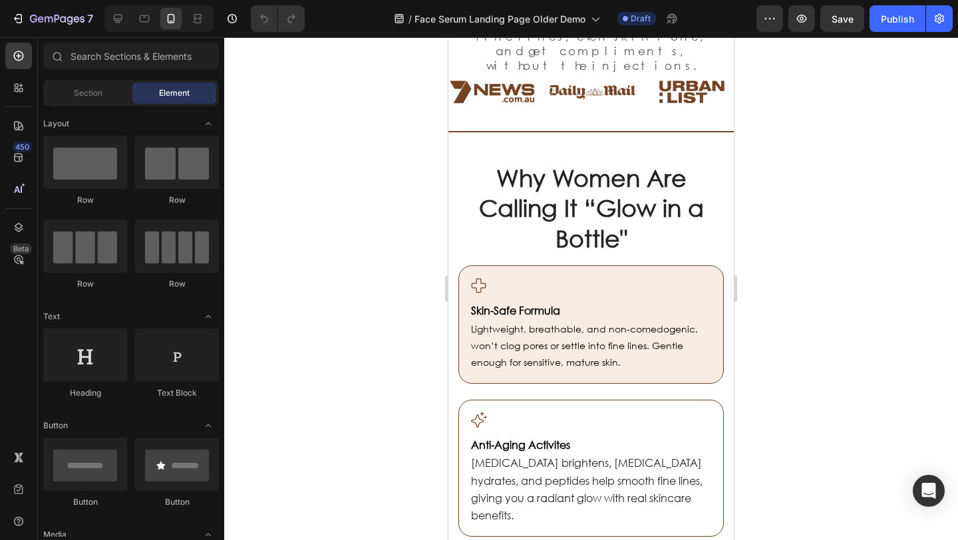
scroll to position [562, 0]
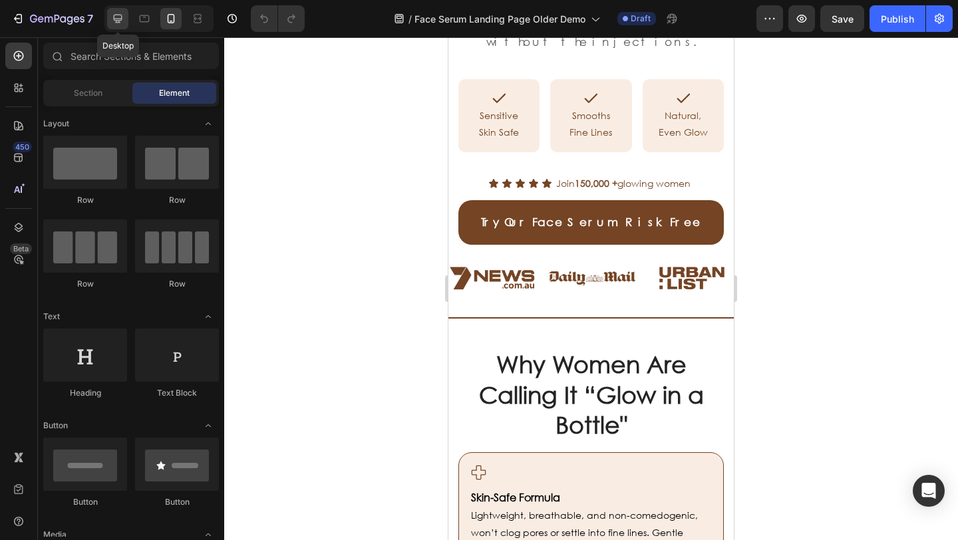
click at [117, 15] on icon at bounding box center [117, 18] width 13 height 13
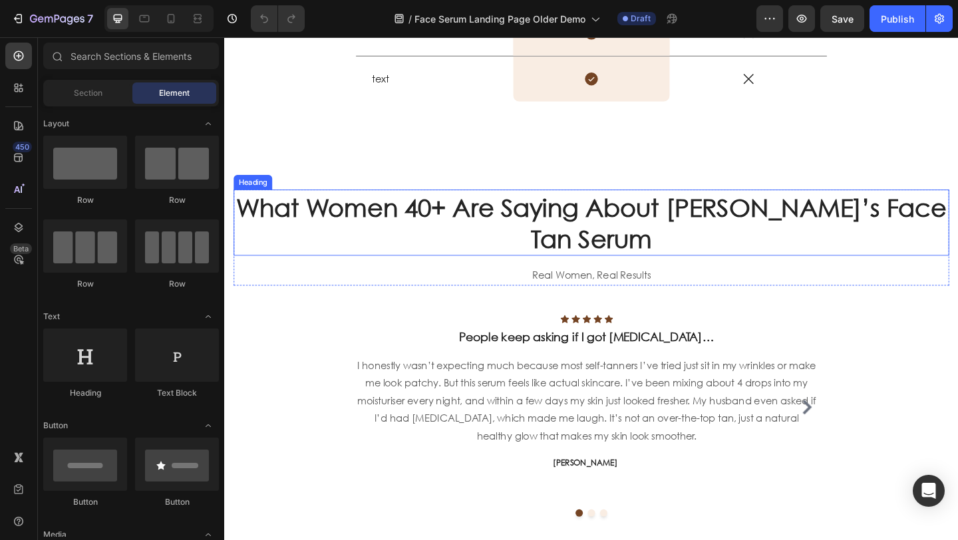
scroll to position [1707, 0]
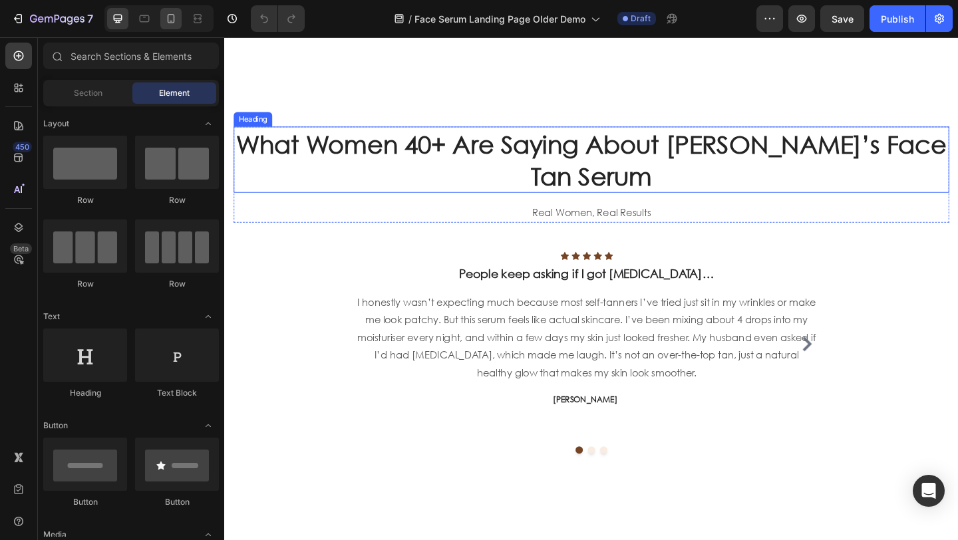
click at [167, 17] on icon at bounding box center [170, 18] width 13 height 13
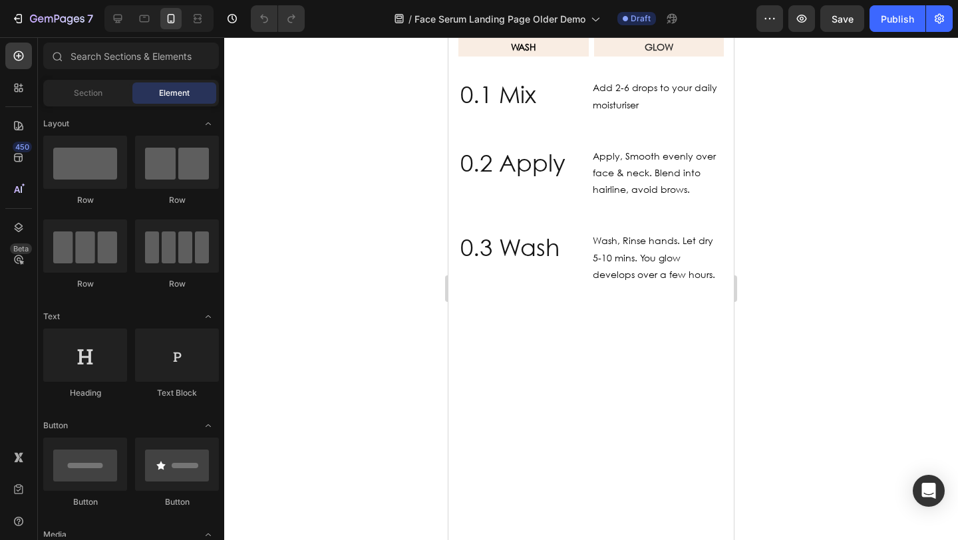
click at [171, 20] on icon at bounding box center [170, 18] width 13 height 13
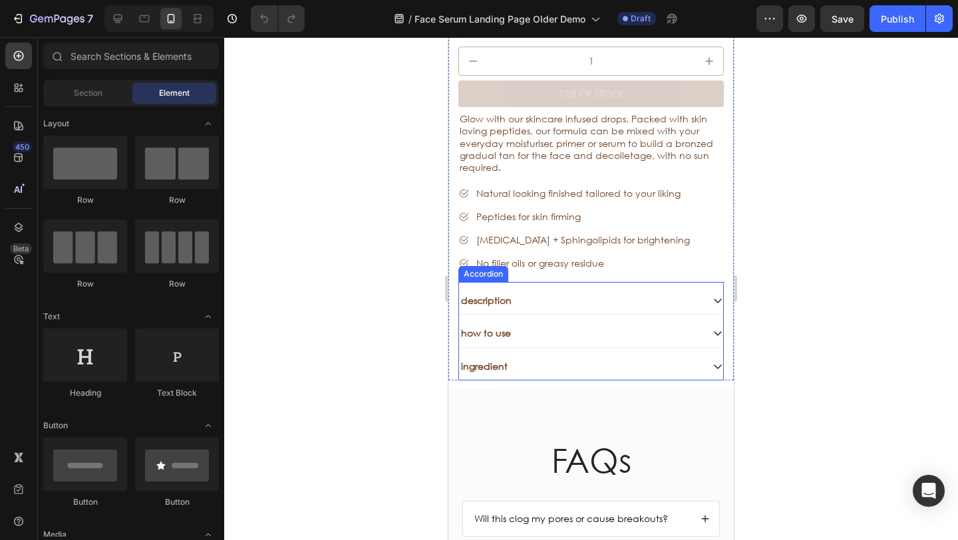
scroll to position [3460, 0]
click at [536, 291] on div "description" at bounding box center [580, 299] width 243 height 16
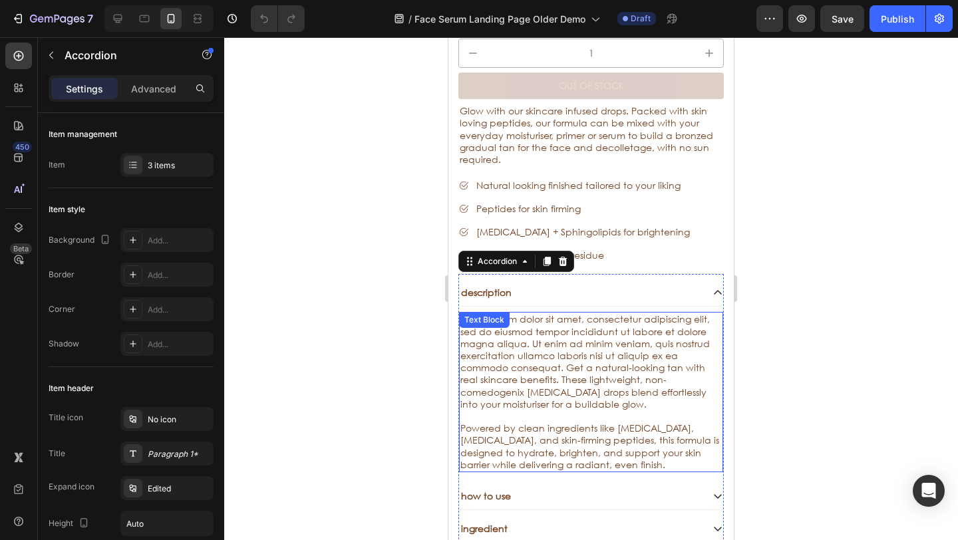
scroll to position [3483, 0]
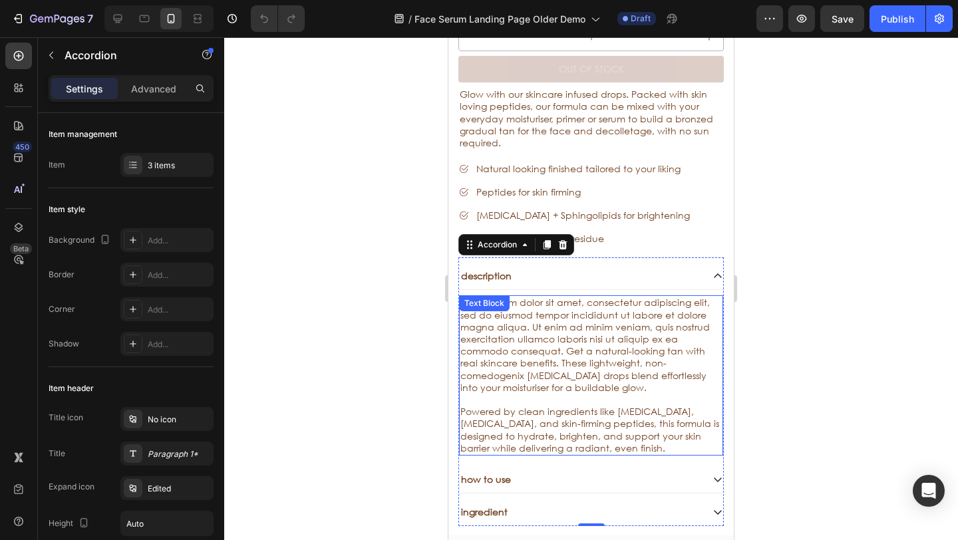
click at [572, 346] on span "Lorem ipsum dolor sit amet, consectetur adipiscing elit, sed do eiusmod tempor …" at bounding box center [586, 344] width 250 height 97
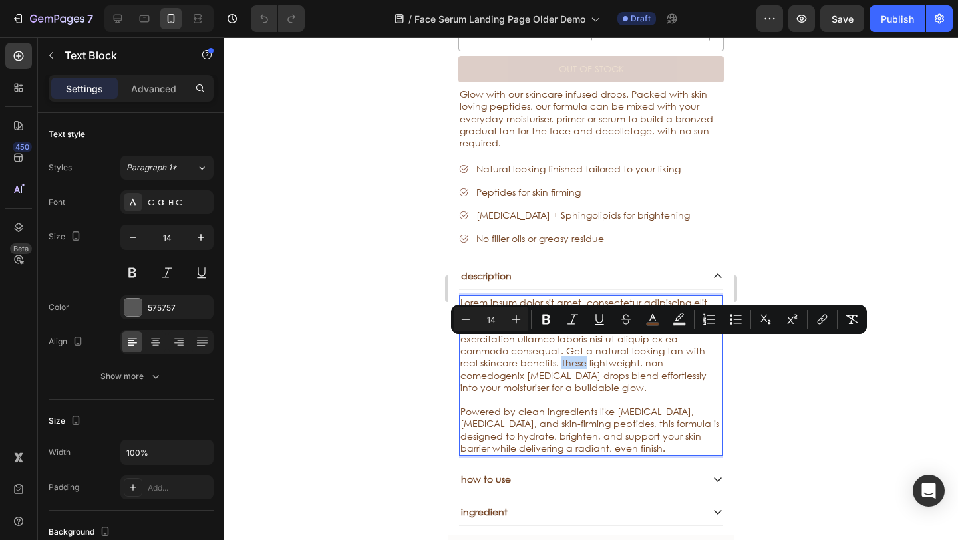
click at [566, 333] on div "Minus 14 Plus Bold Italic Underline Strikethrough color Text Background Color N…" at bounding box center [659, 319] width 416 height 29
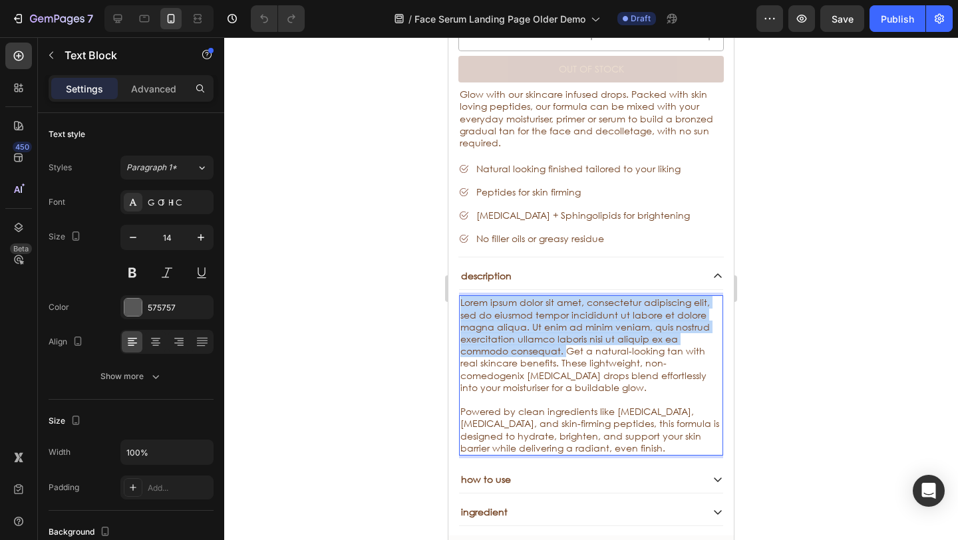
drag, startPoint x: 567, startPoint y: 333, endPoint x: 456, endPoint y: 285, distance: 121.3
click at [457, 285] on div "Sale Text Block Face Tan Serum Product Title Sed do eiusmod tempor Text Block S…" at bounding box center [592, 218] width 286 height 618
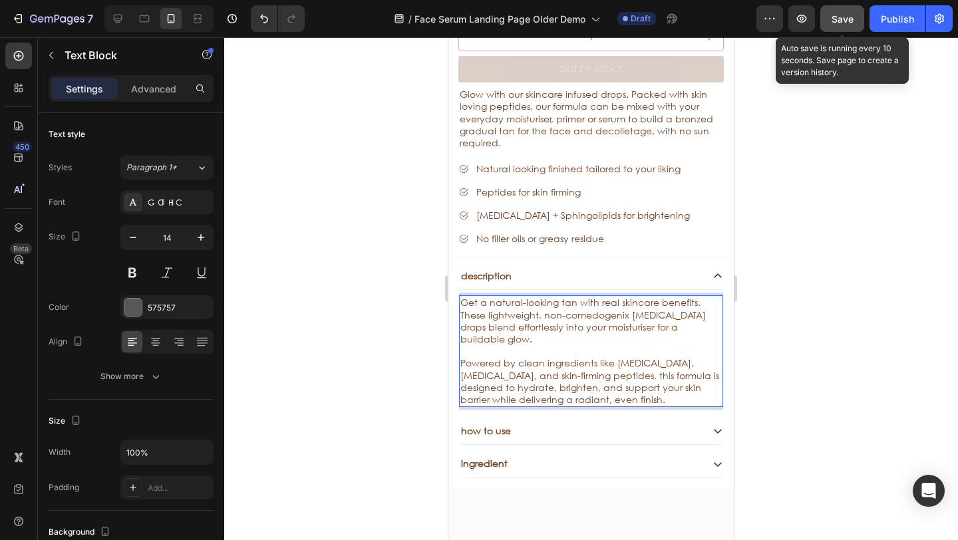
drag, startPoint x: 836, startPoint y: 11, endPoint x: 831, endPoint y: 17, distance: 8.0
click at [836, 10] on button "Save" at bounding box center [843, 18] width 44 height 27
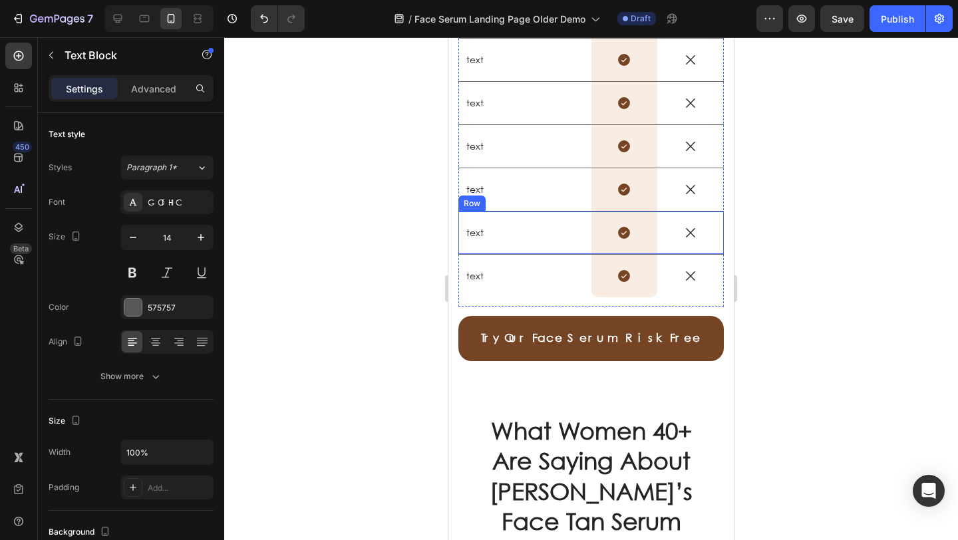
scroll to position [2432, 0]
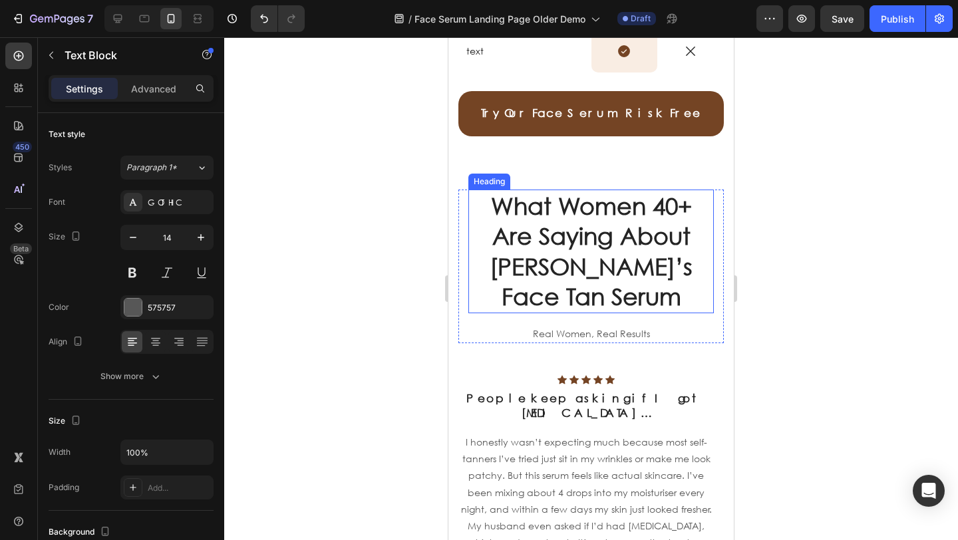
click at [554, 231] on h2 "What Women 40+ Are Saying About [PERSON_NAME]’s Face Tan Serum" at bounding box center [592, 252] width 246 height 124
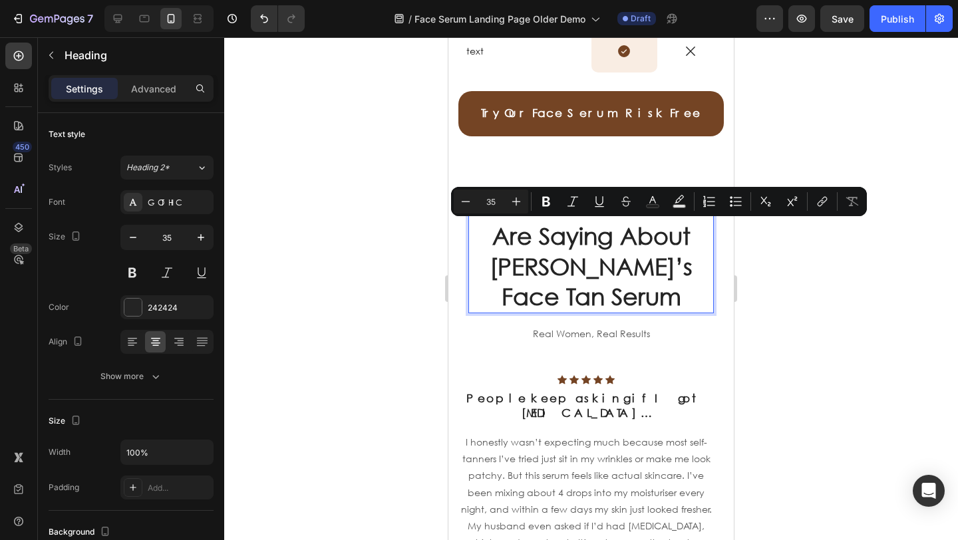
click at [608, 280] on p "What Women 40+ Are Saying About [PERSON_NAME]’s Face Tan Serum" at bounding box center [591, 251] width 243 height 121
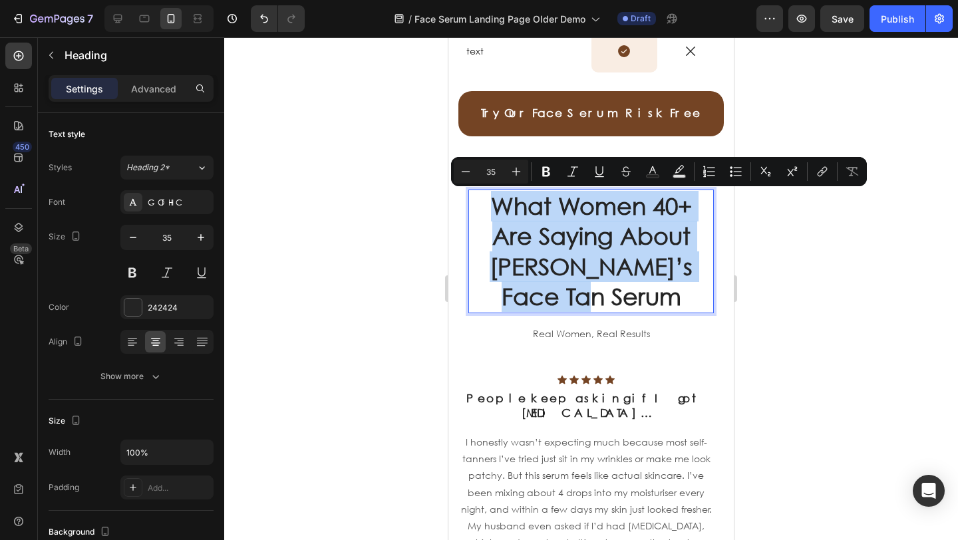
drag, startPoint x: 588, startPoint y: 275, endPoint x: 485, endPoint y: 208, distance: 123.1
click at [485, 208] on p "What Women 40+ Are Saying About [PERSON_NAME]’s Face Tan Serum" at bounding box center [591, 251] width 243 height 121
copy p "What Women 40+ Are Saying About [PERSON_NAME]’s Face Tan Serum"
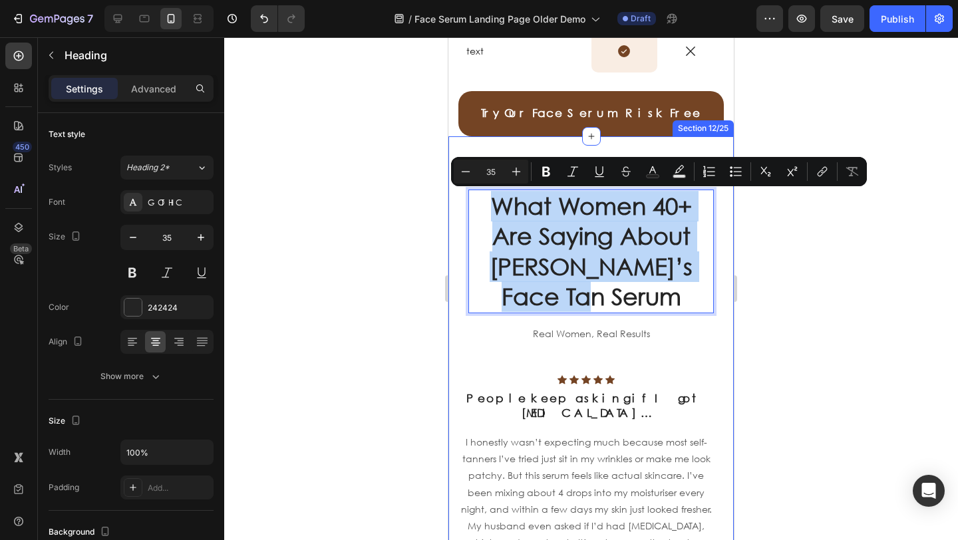
click at [601, 334] on p "Real Women, Real Results" at bounding box center [591, 333] width 243 height 17
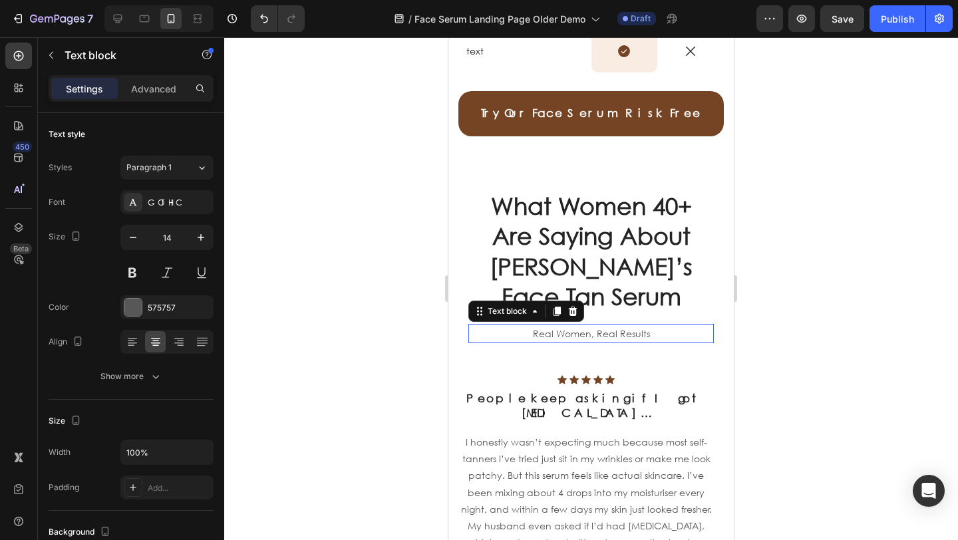
drag, startPoint x: 601, startPoint y: 334, endPoint x: 623, endPoint y: 333, distance: 22.0
click at [602, 334] on p "Real Women, Real Results" at bounding box center [591, 333] width 243 height 17
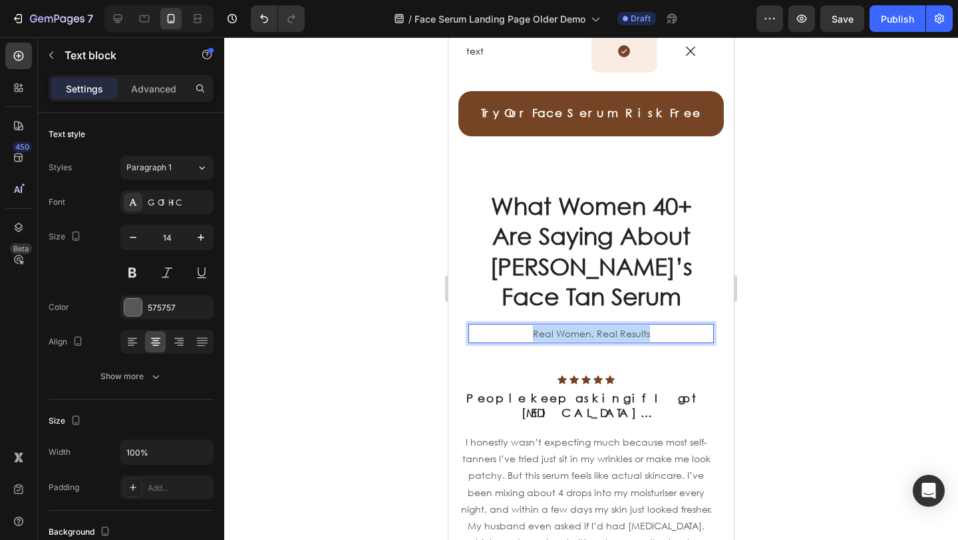
drag, startPoint x: 660, startPoint y: 332, endPoint x: 503, endPoint y: 335, distance: 157.8
click at [506, 335] on p "Real Women, Real Results" at bounding box center [591, 333] width 243 height 17
copy p "Real Women, Real Results"
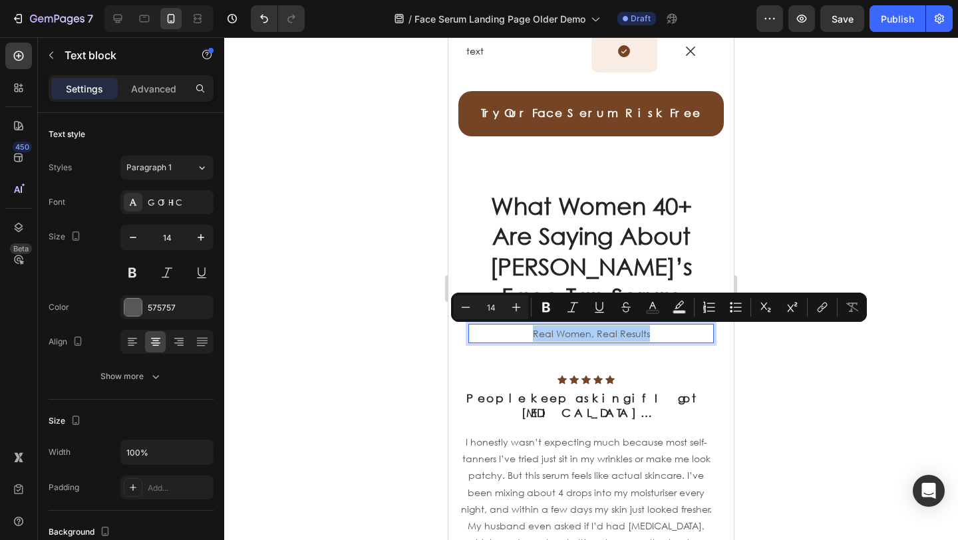
drag, startPoint x: 328, startPoint y: 313, endPoint x: 101, endPoint y: 326, distance: 227.3
click at [328, 313] on div at bounding box center [591, 288] width 734 height 503
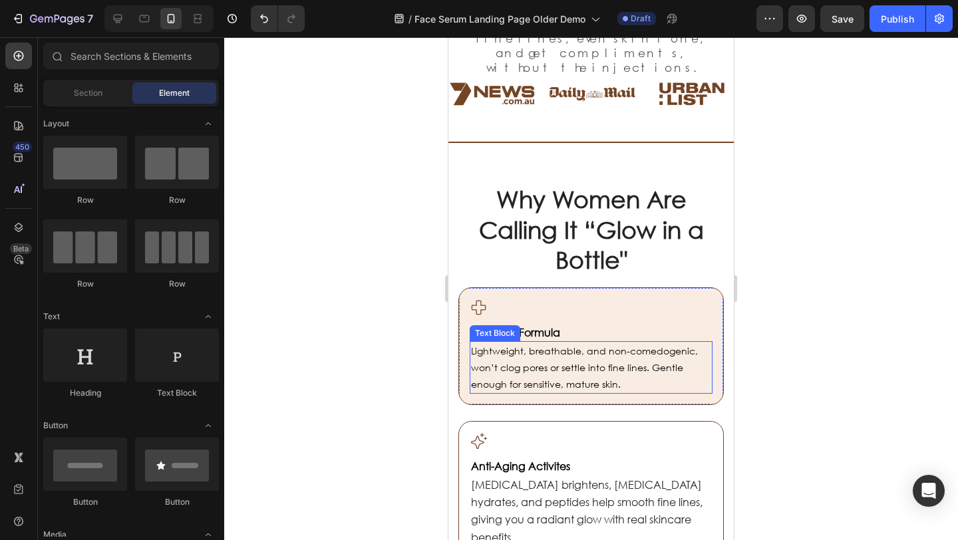
scroll to position [560, 0]
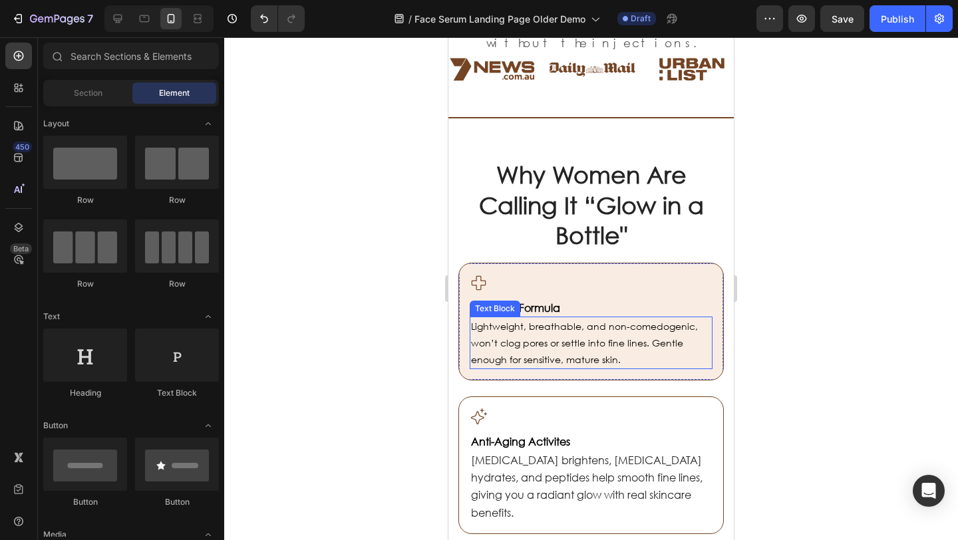
click at [548, 341] on span "Lightweight, breathable, and non-comedogenic, won’t clog pores or settle into f…" at bounding box center [584, 343] width 227 height 46
click at [549, 341] on span "Lightweight, breathable, and non-comedogenic, won’t clog pores or settle into f…" at bounding box center [584, 343] width 227 height 46
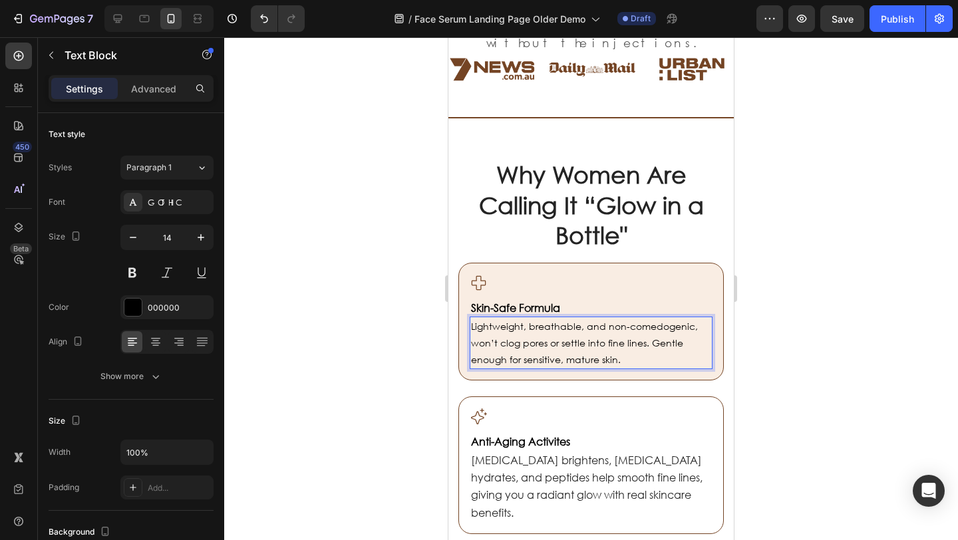
click at [604, 352] on p "Lightweight, breathable, and non-comedogenic, won’t clog pores or settle into f…" at bounding box center [591, 343] width 240 height 51
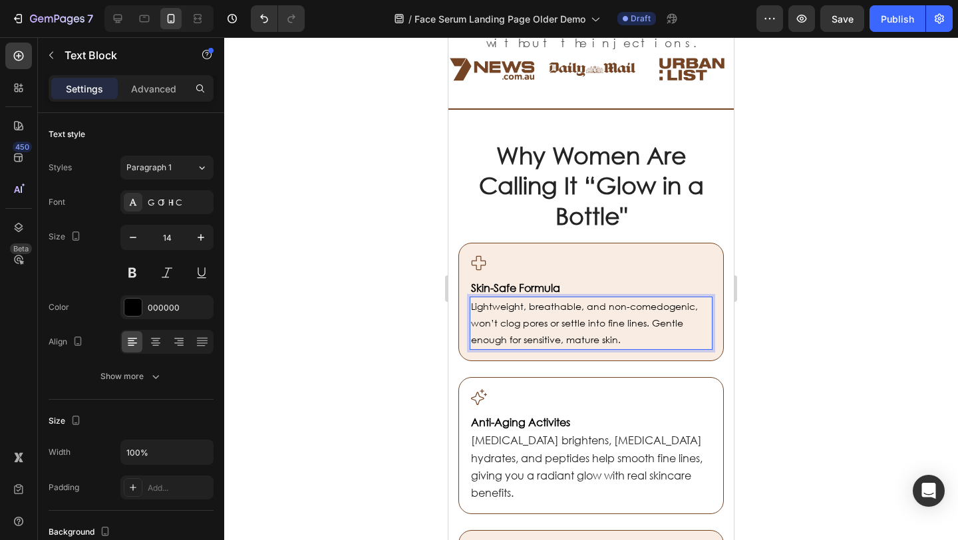
scroll to position [674, 0]
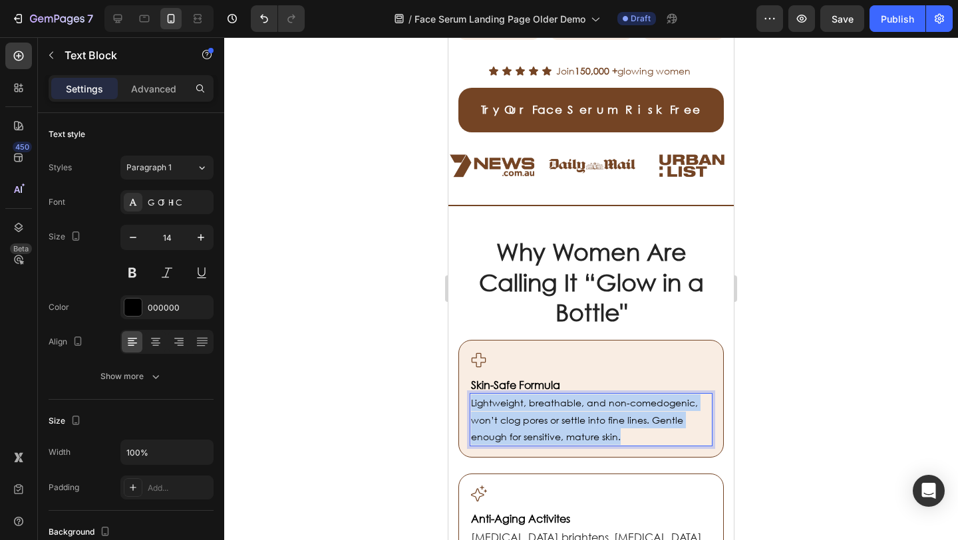
drag, startPoint x: 558, startPoint y: 347, endPoint x: 473, endPoint y: 329, distance: 87.6
click at [473, 395] on p "Lightweight, breathable, and non-comedogenic, won’t clog pores or settle into f…" at bounding box center [591, 420] width 240 height 51
copy span "Lightweight, breathable, and non-comedogenic, won’t clog pores or settle into f…"
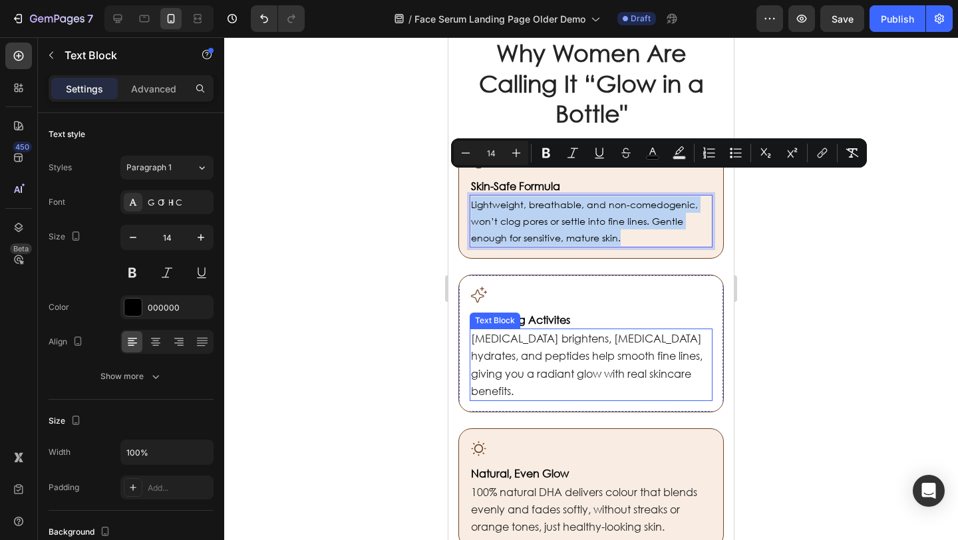
scroll to position [821, 0]
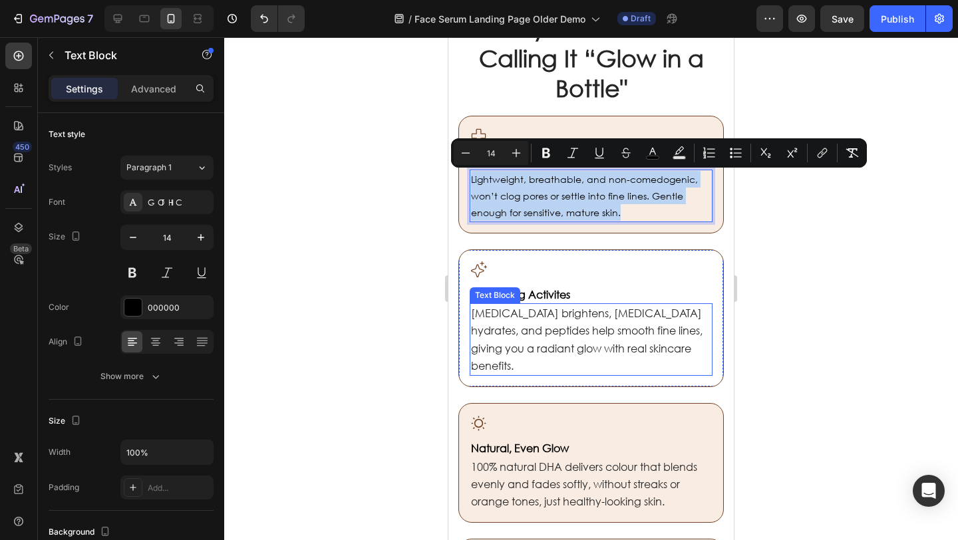
click at [556, 363] on span "[MEDICAL_DATA] brightens, [MEDICAL_DATA] hydrates, and peptides help smooth fin…" at bounding box center [587, 339] width 232 height 67
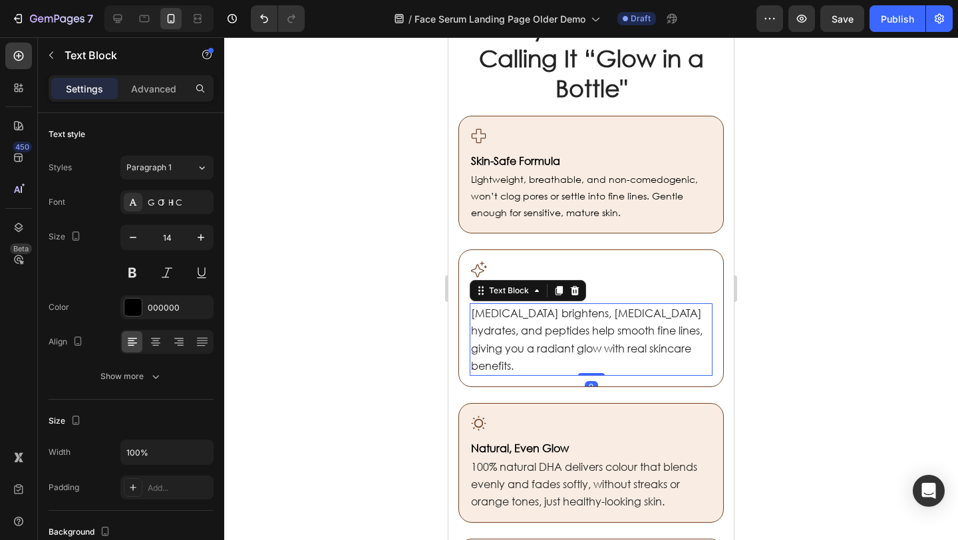
click at [564, 361] on p "[MEDICAL_DATA] brightens, [MEDICAL_DATA] hydrates, and peptides help smooth fin…" at bounding box center [591, 340] width 240 height 70
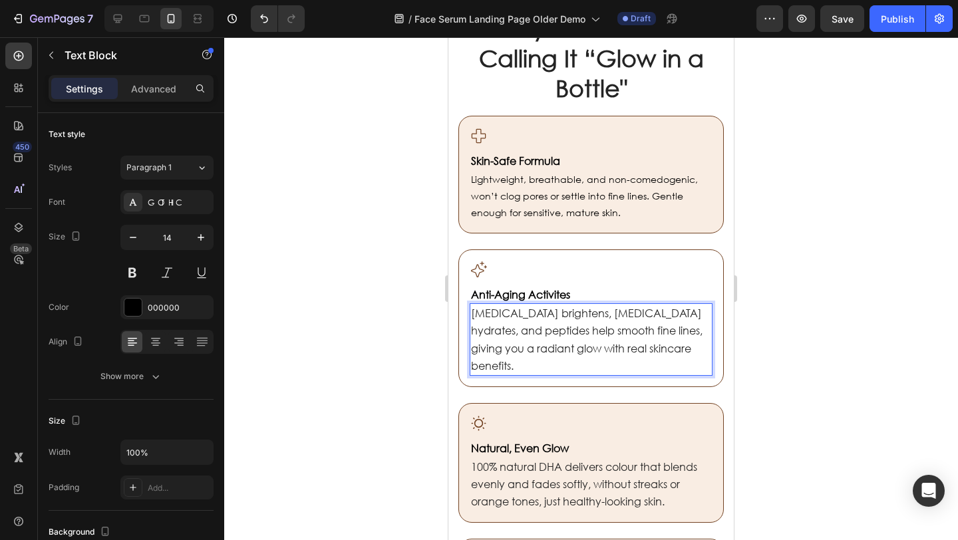
click at [564, 361] on p "[MEDICAL_DATA] brightens, [MEDICAL_DATA] hydrates, and peptides help smooth fin…" at bounding box center [591, 340] width 240 height 70
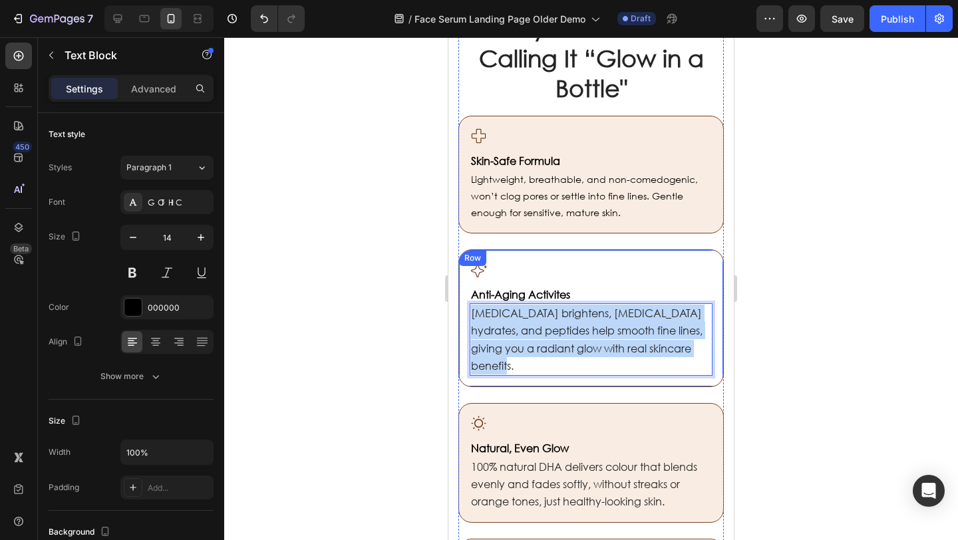
drag, startPoint x: 575, startPoint y: 363, endPoint x: 468, endPoint y: 315, distance: 117.1
click at [468, 315] on div "Icon Anti-Aging Activites Heading Niacinamide brightens, hyaluronic acid hydrat…" at bounding box center [592, 319] width 266 height 138
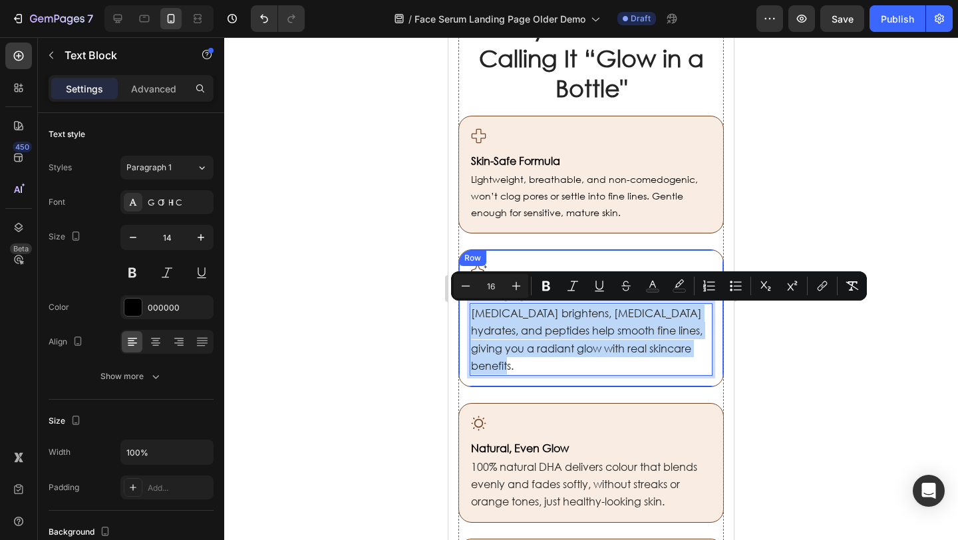
copy span "[MEDICAL_DATA] brightens, [MEDICAL_DATA] hydrates, and peptides help smooth fin…"
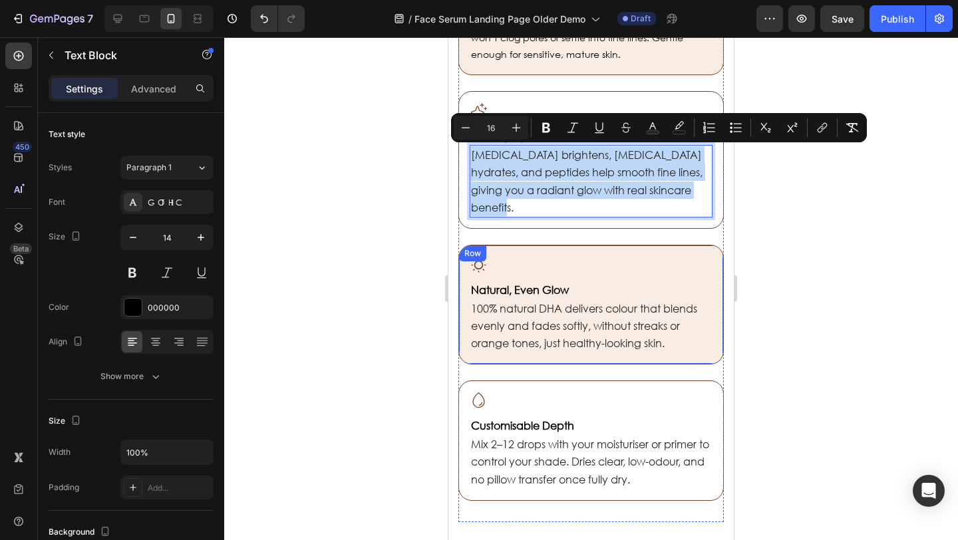
scroll to position [984, 0]
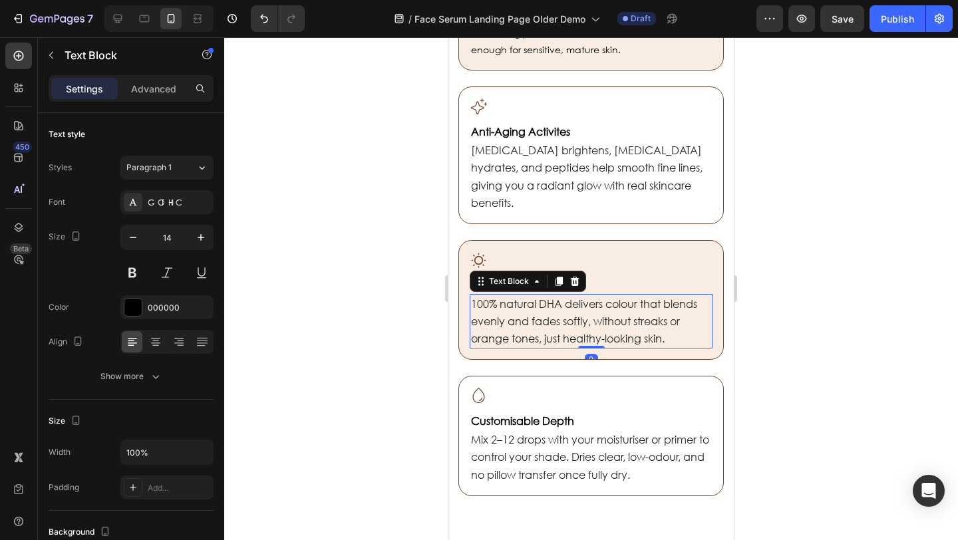
click at [653, 330] on span "100% natural DHA delivers colour that blends evenly and fades softly, without s…" at bounding box center [584, 321] width 226 height 49
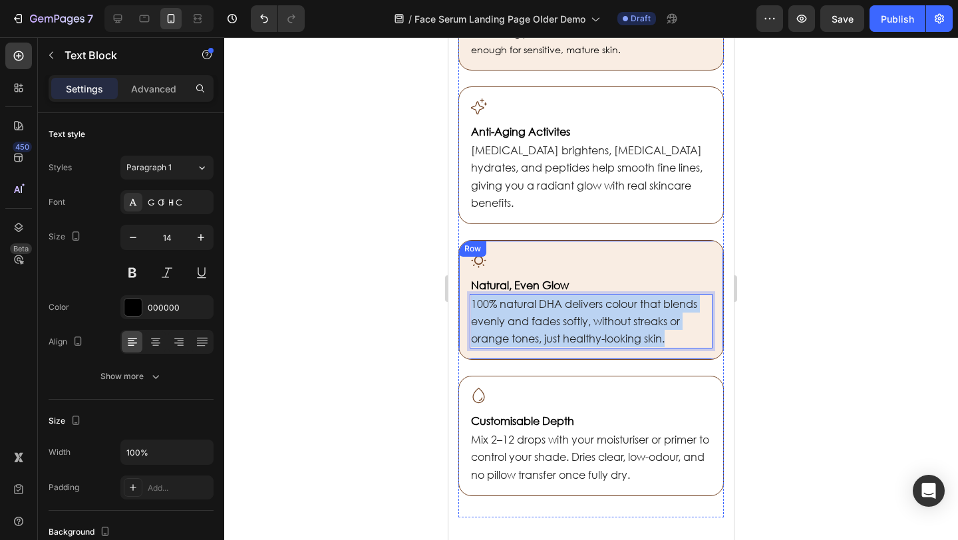
drag, startPoint x: 632, startPoint y: 333, endPoint x: 467, endPoint y: 304, distance: 168.2
click at [467, 304] on div "Icon Natural, Even Glow Heading 100% natural DHA delivers colour that blends ev…" at bounding box center [592, 300] width 266 height 120
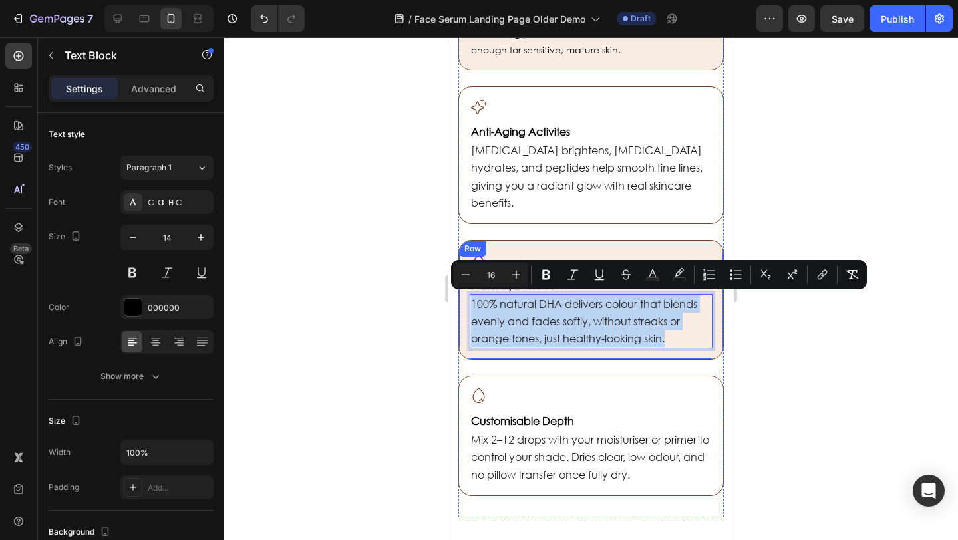
copy span "100% natural DHA delivers colour that blends evenly and fades softly, without s…"
click at [572, 446] on p "Mix 2–12 drops with your moisturiser or primer to control your shade. Dries cle…" at bounding box center [591, 457] width 240 height 53
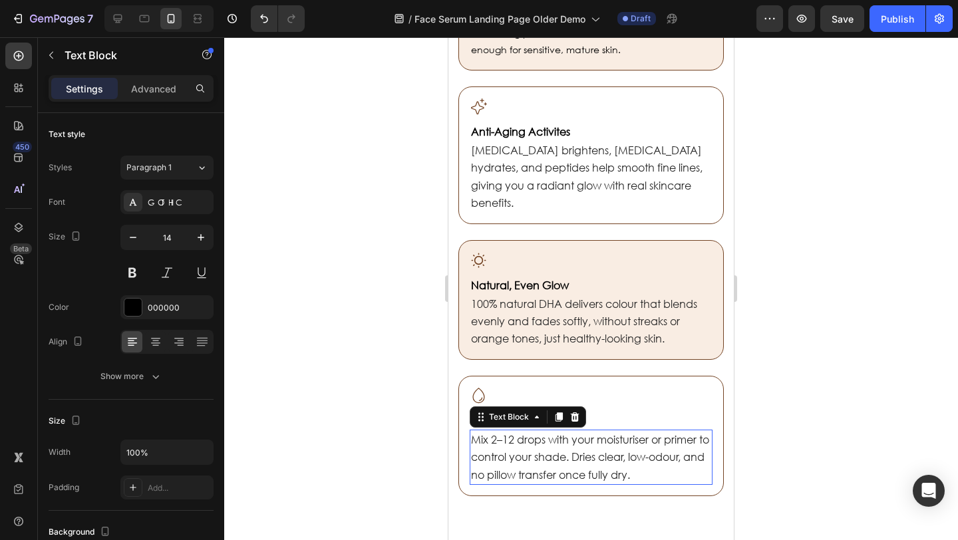
drag, startPoint x: 572, startPoint y: 446, endPoint x: 608, endPoint y: 461, distance: 39.7
click at [574, 447] on p "Mix 2–12 drops with your moisturiser or primer to control your shade. Dries cle…" at bounding box center [591, 457] width 240 height 53
drag, startPoint x: 638, startPoint y: 466, endPoint x: 667, endPoint y: 475, distance: 30.5
click at [638, 467] on span "Mix 2–12 drops with your moisturiser or primer to control your shade. Dries cle…" at bounding box center [590, 457] width 238 height 49
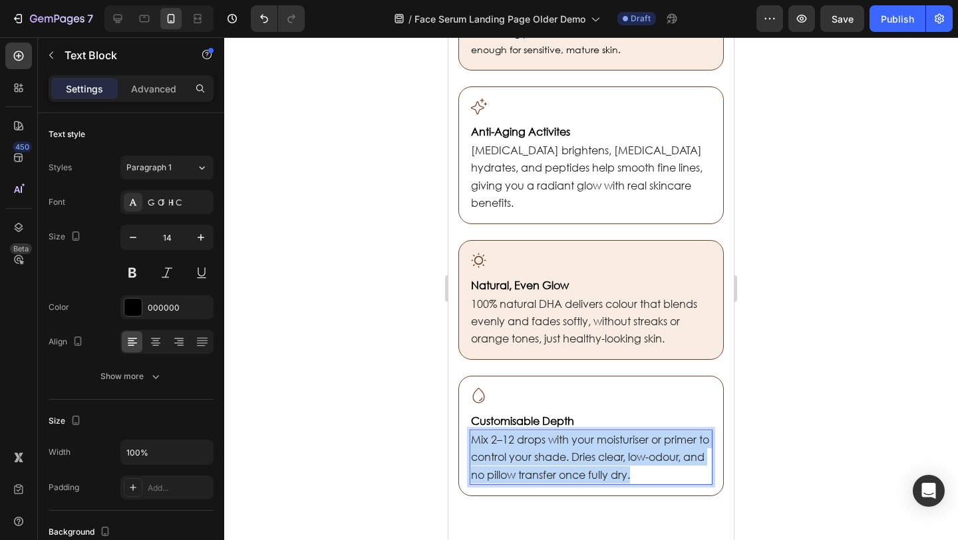
drag, startPoint x: 668, startPoint y: 474, endPoint x: 463, endPoint y: 432, distance: 209.2
click at [463, 433] on div "Icon Customisable Depth Heading Mix 2–12 drops with your moisturiser or primer …" at bounding box center [592, 436] width 266 height 120
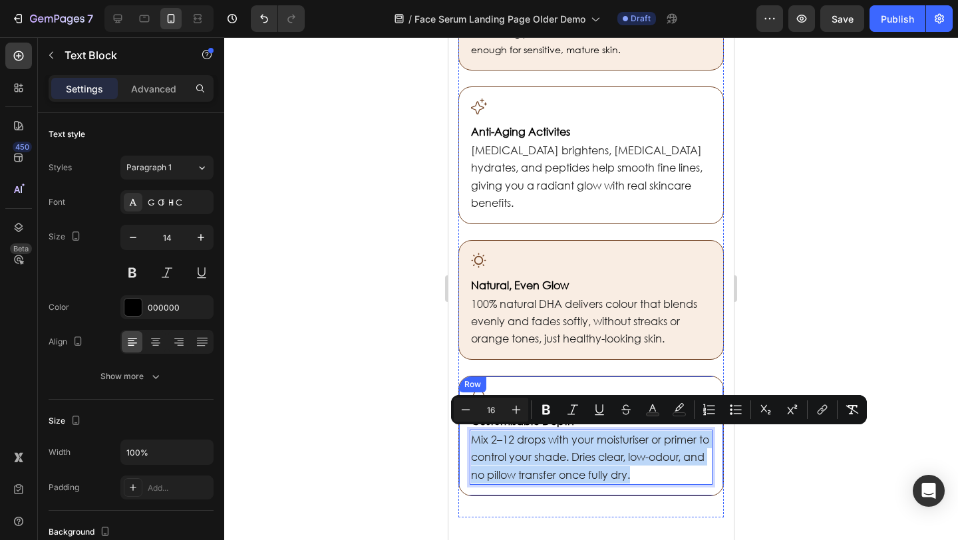
copy span "Mix 2–12 drops with your moisturiser or primer to control your shade. Dries cle…"
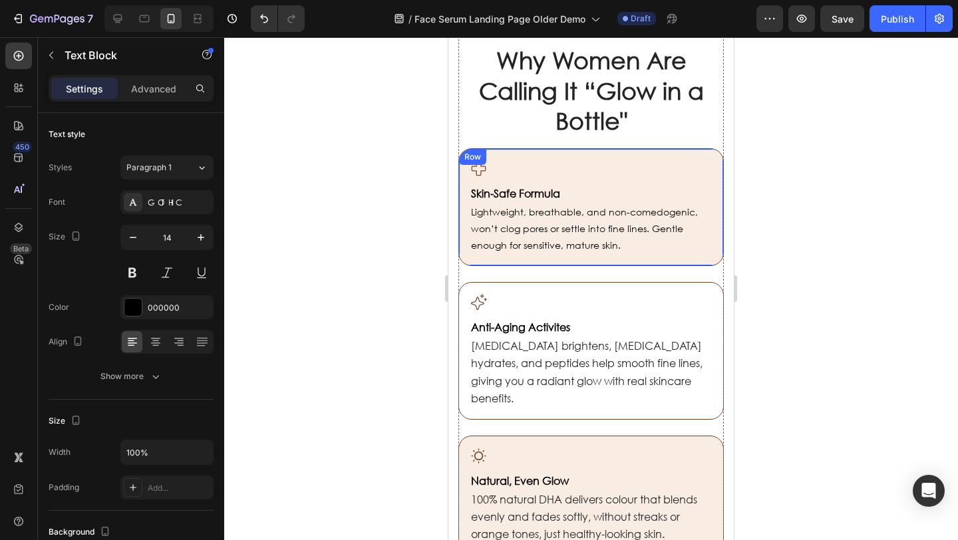
scroll to position [780, 0]
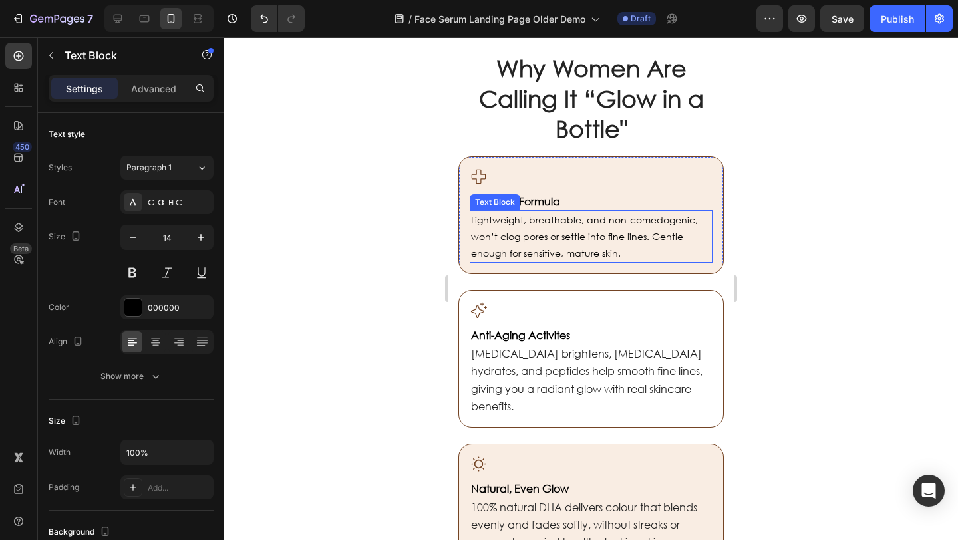
click at [534, 202] on strong "Skin-Safe Formula" at bounding box center [515, 201] width 89 height 14
click at [564, 201] on p "Skin-Safe Formula" at bounding box center [591, 202] width 240 height 14
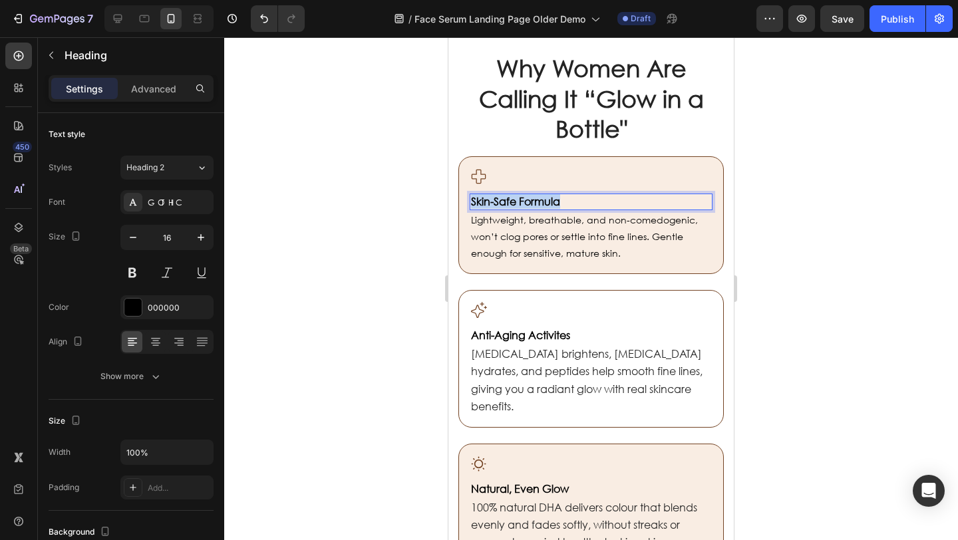
drag, startPoint x: 574, startPoint y: 202, endPoint x: 451, endPoint y: 201, distance: 123.8
click at [451, 201] on div "Why Women Are Calling It “Glow in a Bottle" Heading Icon Skin-Safe Formula Head…" at bounding box center [592, 376] width 286 height 690
copy strong "Skin-Safe Formula"
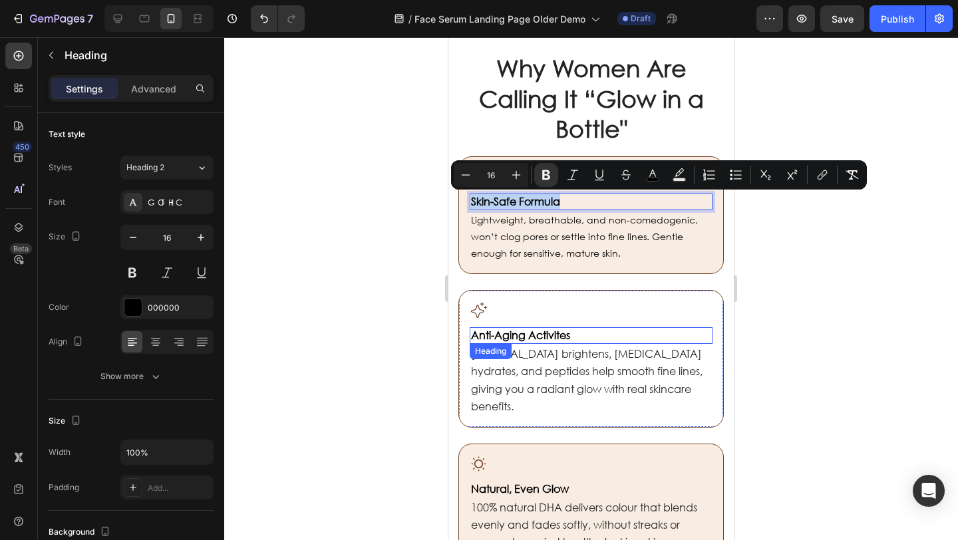
click at [556, 335] on strong "Anti-Aging Activites" at bounding box center [520, 335] width 99 height 14
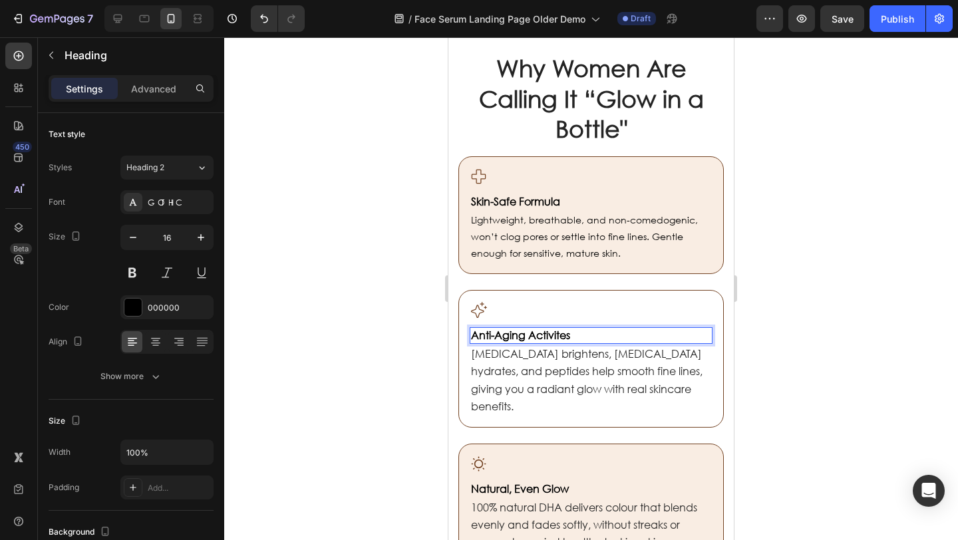
click at [574, 335] on p "Anti-Aging Activites" at bounding box center [591, 336] width 240 height 14
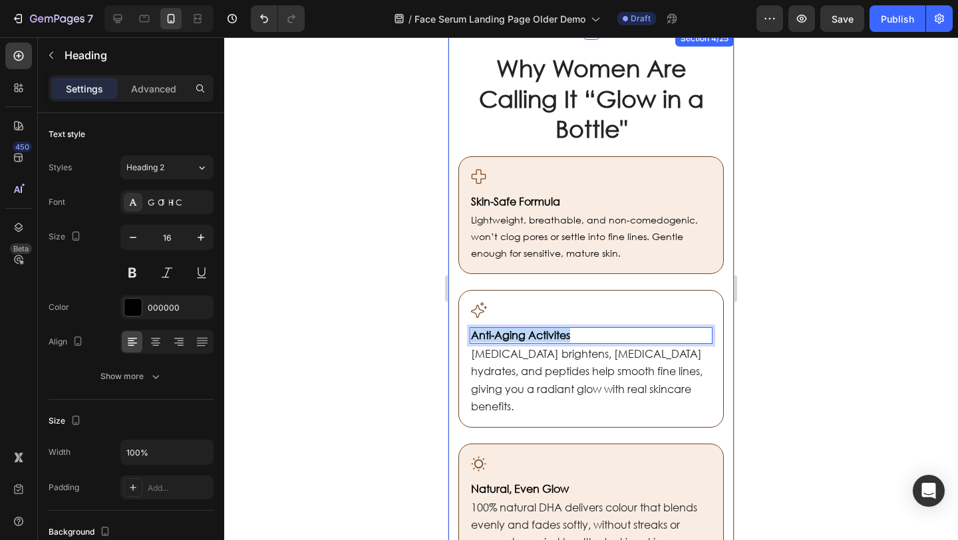
drag, startPoint x: 577, startPoint y: 335, endPoint x: 454, endPoint y: 327, distance: 123.4
click at [454, 327] on div "Why Women Are Calling It “Glow in a Bottle" Heading Icon ⁠⁠⁠⁠⁠⁠⁠ Skin-Safe Form…" at bounding box center [592, 376] width 286 height 690
copy strong "Anti-Aging Activites"
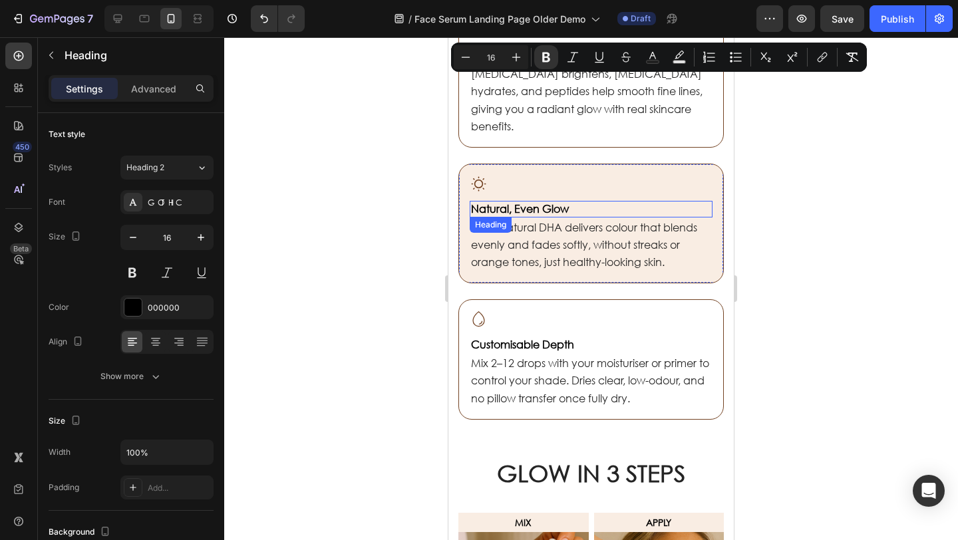
scroll to position [1062, 0]
click at [566, 208] on strong "Natural, Even Glow" at bounding box center [520, 207] width 98 height 14
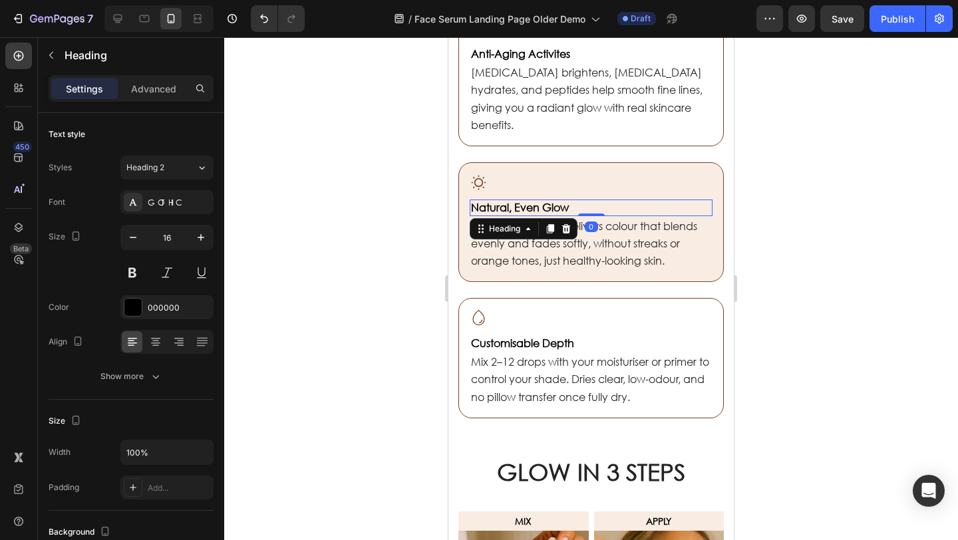
click at [578, 205] on p "Natural, Even Glow" at bounding box center [591, 208] width 240 height 14
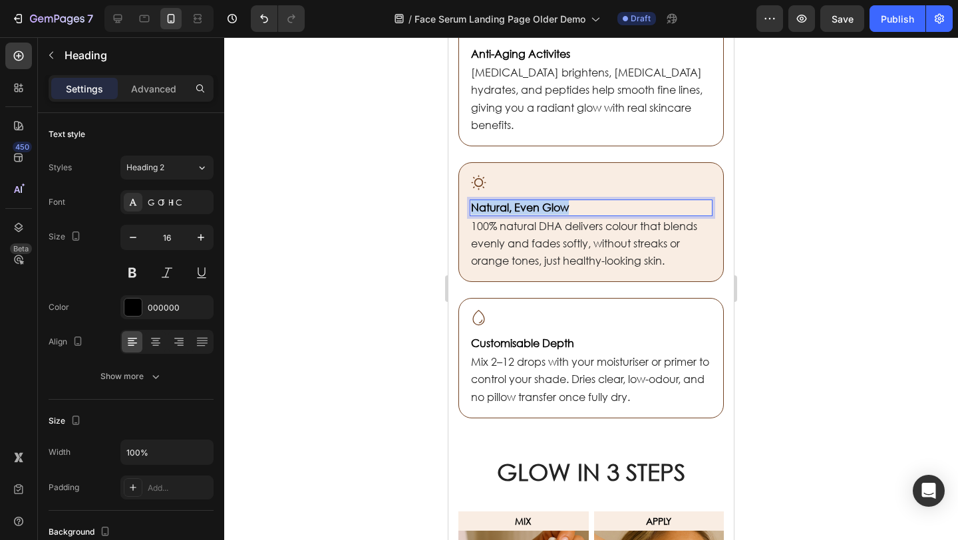
drag, startPoint x: 571, startPoint y: 207, endPoint x: 463, endPoint y: 206, distance: 107.8
click at [463, 205] on div "Icon Natural, Even Glow Heading 0 100% natural DHA delivers colour that blends …" at bounding box center [592, 222] width 266 height 120
copy strong "Natural, Even Glow"
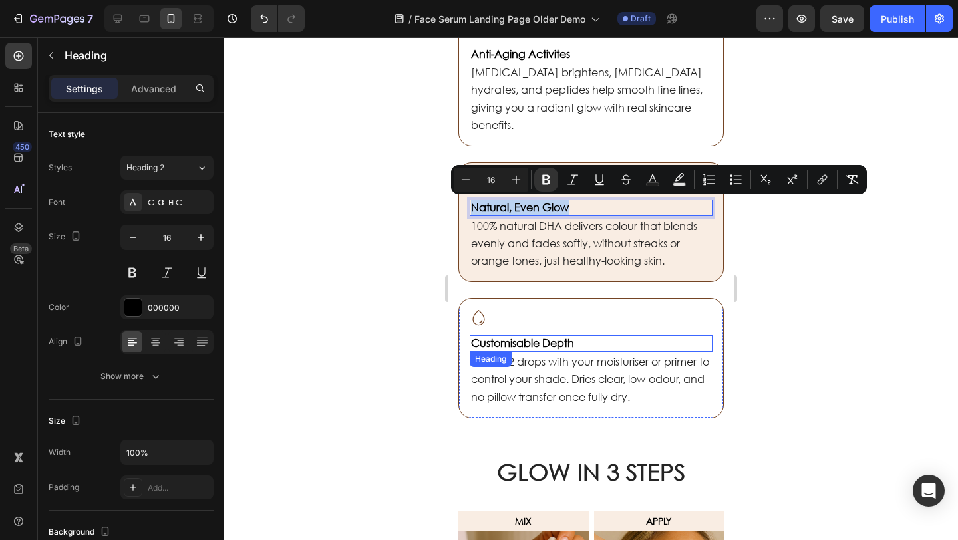
click at [584, 335] on h2 "Customisable Depth" at bounding box center [591, 343] width 243 height 17
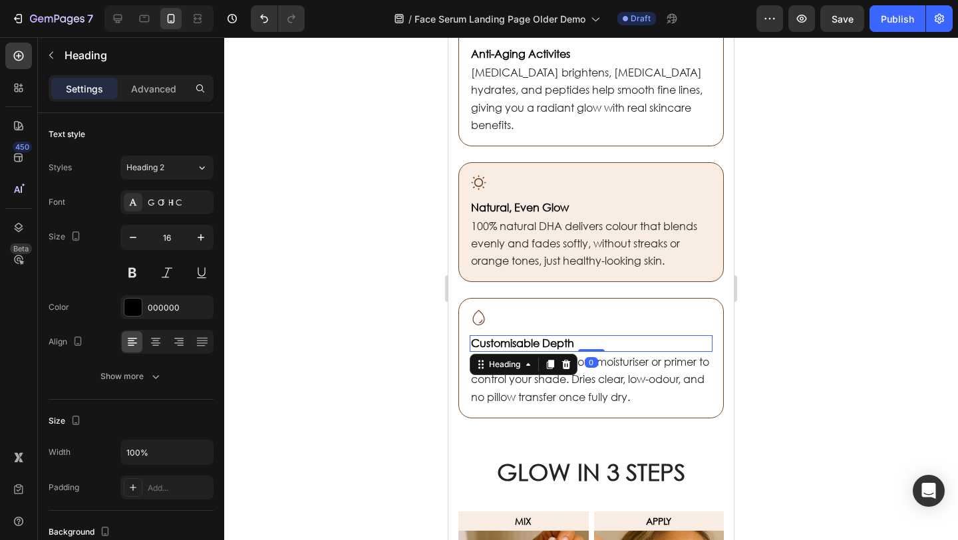
click at [584, 335] on h2 "Customisable Depth" at bounding box center [591, 343] width 243 height 17
click at [600, 341] on p "Customisable Depth" at bounding box center [591, 344] width 240 height 14
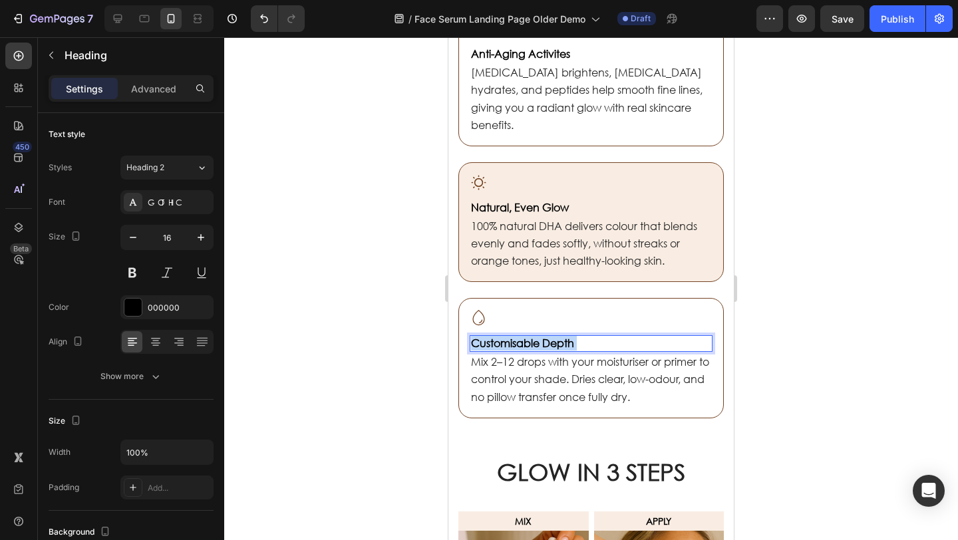
drag, startPoint x: 576, startPoint y: 343, endPoint x: 470, endPoint y: 341, distance: 105.8
click at [470, 341] on h2 "Customisable Depth" at bounding box center [591, 343] width 243 height 17
drag, startPoint x: 586, startPoint y: 341, endPoint x: 461, endPoint y: 342, distance: 124.5
click at [459, 343] on div "Icon Customisable Depth Heading 0 Mix 2–12 drops with your moisturiser or prime…" at bounding box center [592, 358] width 266 height 120
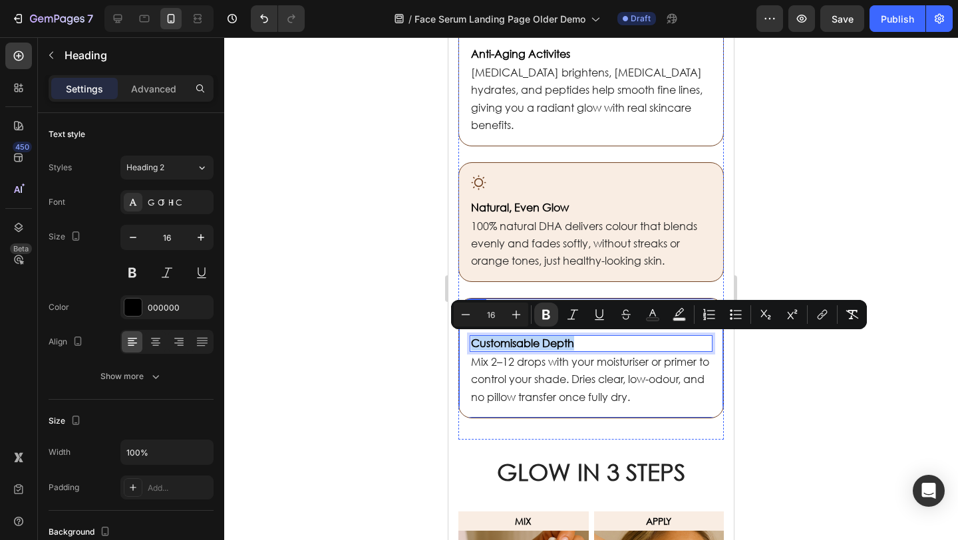
copy strong "Customisable Depth"
click at [580, 373] on span "Mix 2–12 drops with your moisturiser or primer to control your shade. Dries cle…" at bounding box center [590, 379] width 238 height 49
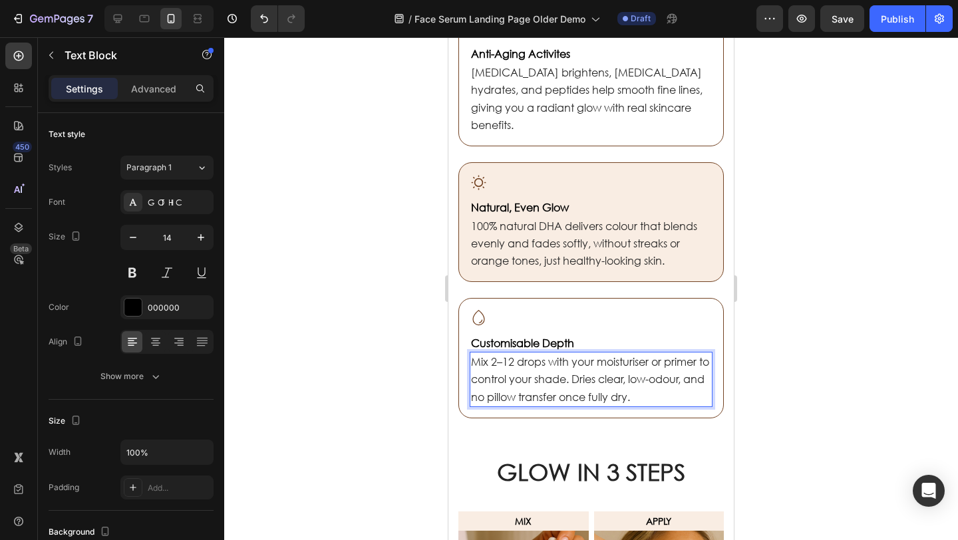
drag, startPoint x: 644, startPoint y: 385, endPoint x: 668, endPoint y: 391, distance: 24.2
click at [650, 387] on p "Mix 2–12 drops with your moisturiser or primer to control your shade. Dries cle…" at bounding box center [591, 379] width 240 height 53
click at [668, 392] on p "Mix 2–12 drops with your moisturiser or primer to control your shade. Dries cle…" at bounding box center [591, 379] width 240 height 53
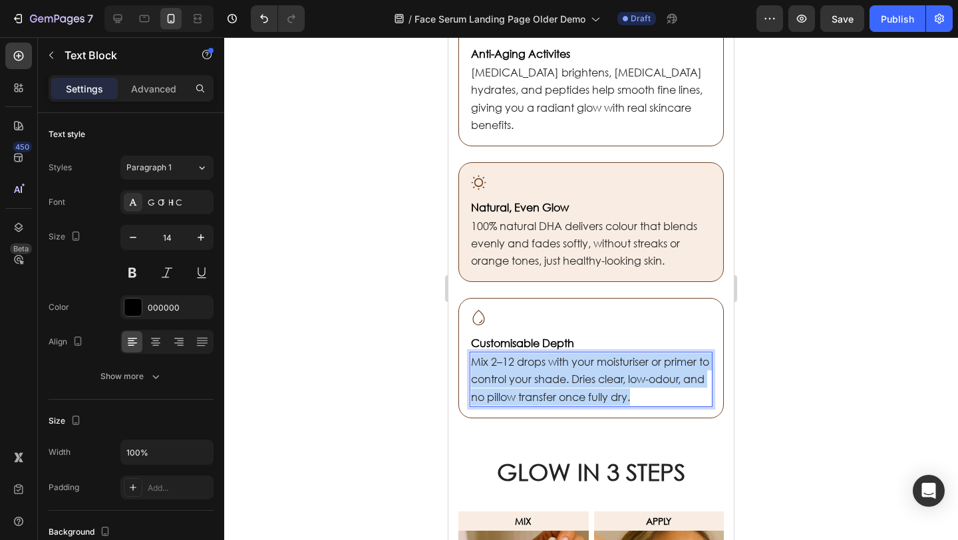
drag, startPoint x: 651, startPoint y: 392, endPoint x: 471, endPoint y: 360, distance: 183.2
click at [473, 362] on p "Mix 2–12 drops with your moisturiser or primer to control your shade. Dries cle…" at bounding box center [591, 379] width 240 height 53
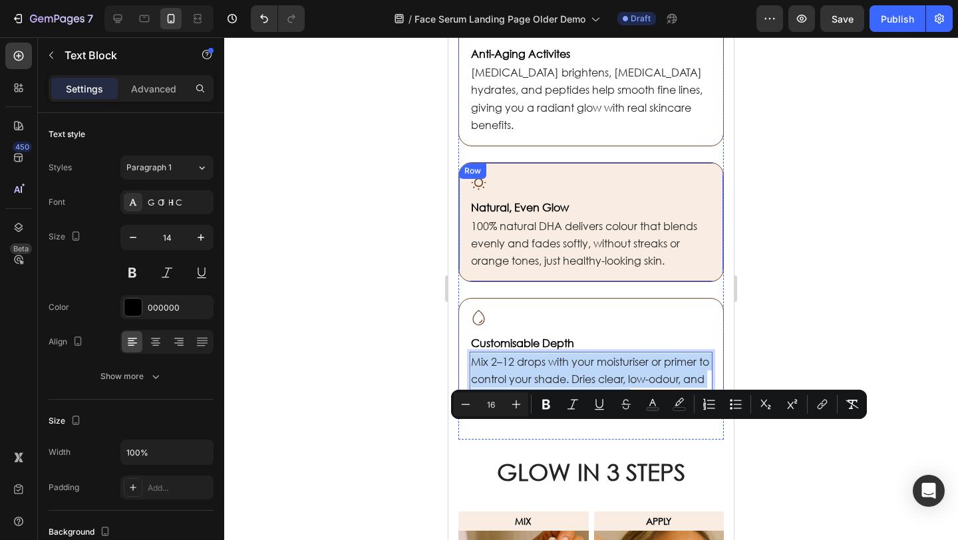
scroll to position [844, 0]
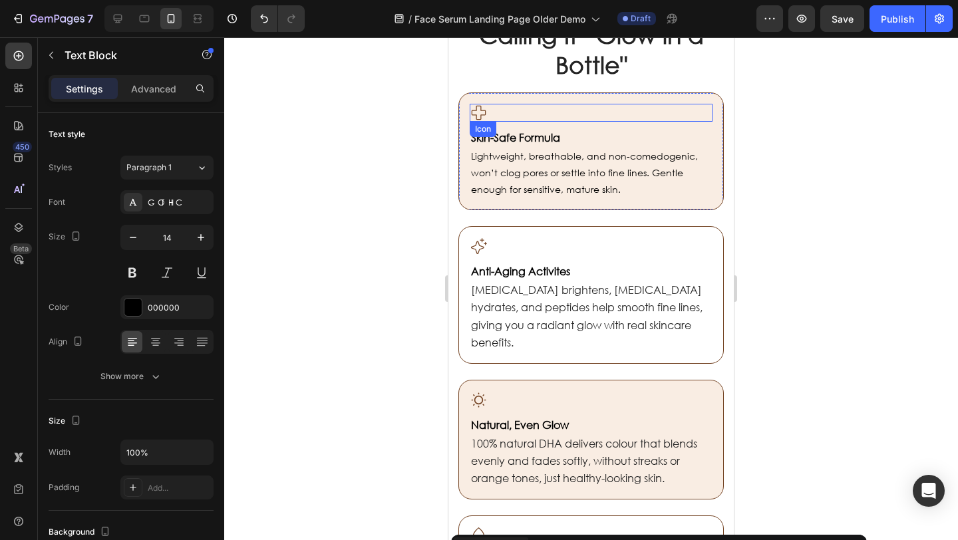
click at [478, 117] on icon at bounding box center [479, 113] width 18 height 18
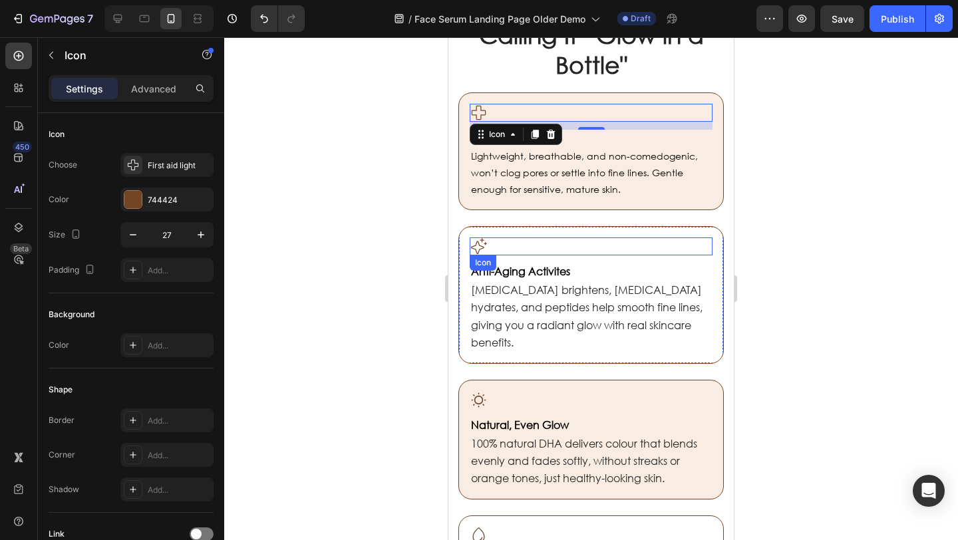
click at [484, 248] on icon at bounding box center [479, 246] width 16 height 16
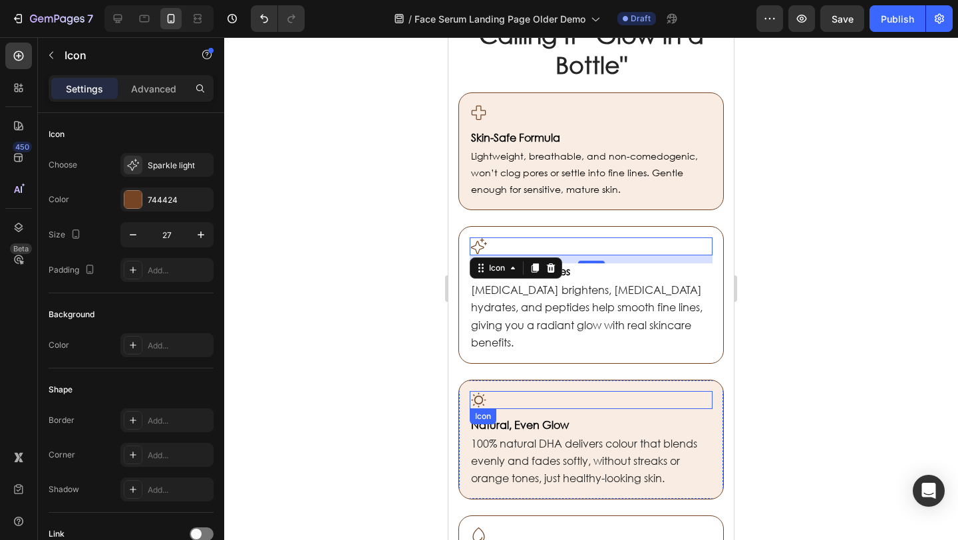
click at [485, 395] on icon at bounding box center [479, 400] width 18 height 18
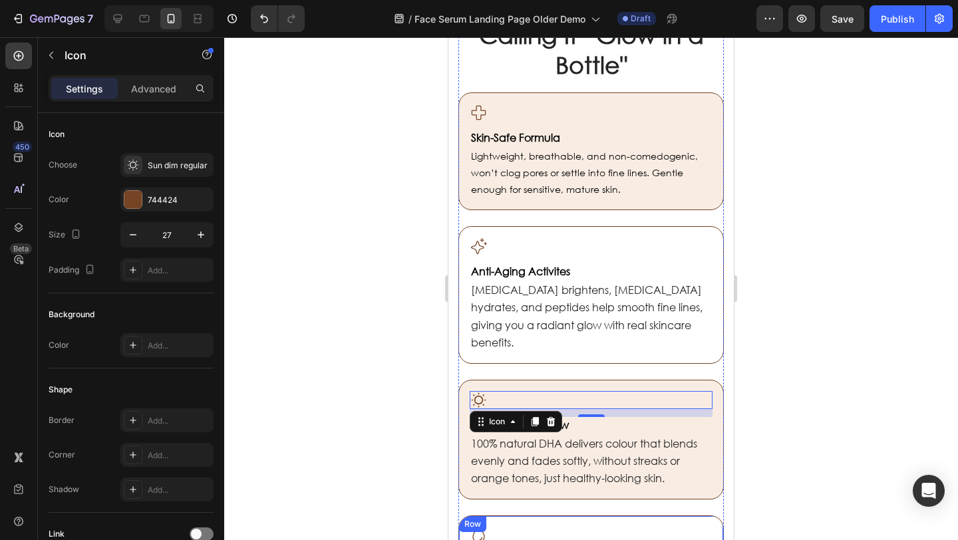
scroll to position [1093, 0]
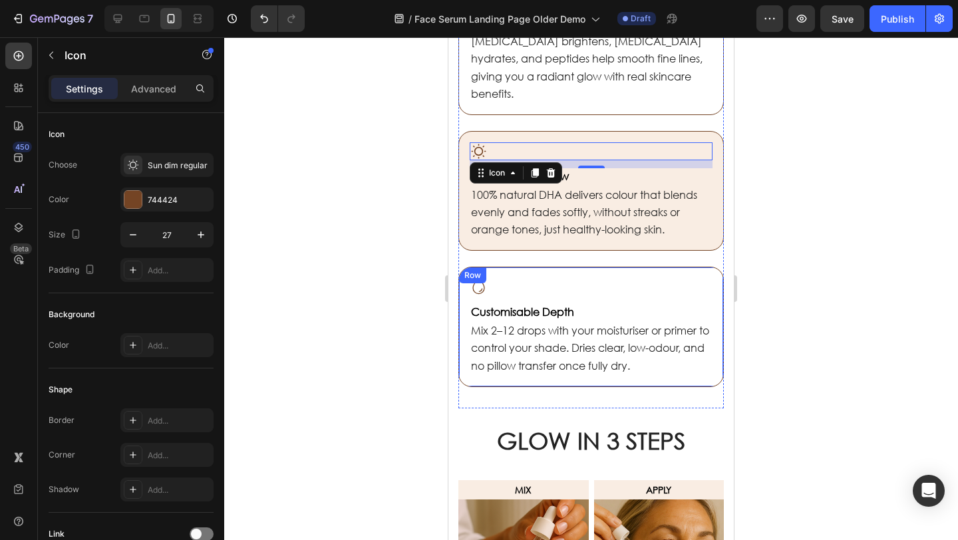
click at [477, 284] on icon at bounding box center [479, 287] width 18 height 18
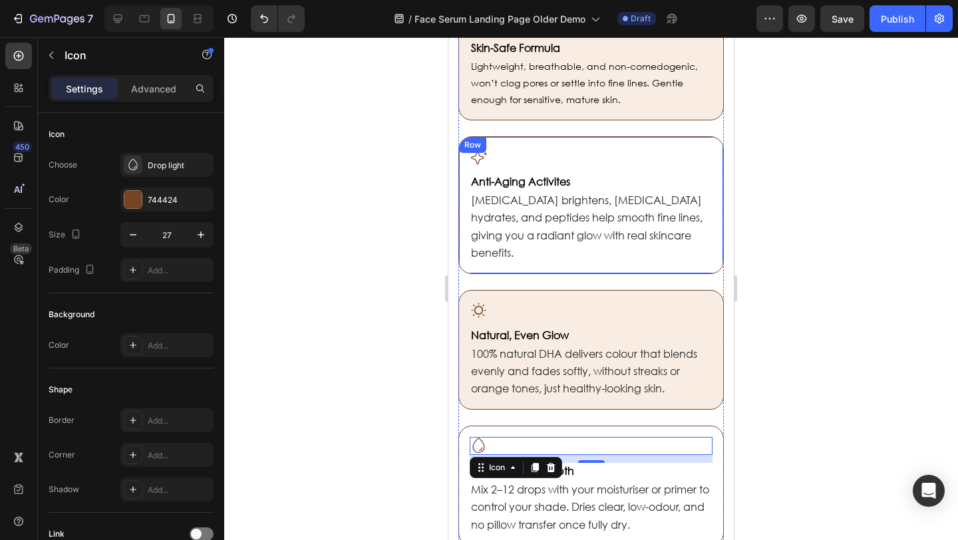
scroll to position [946, 0]
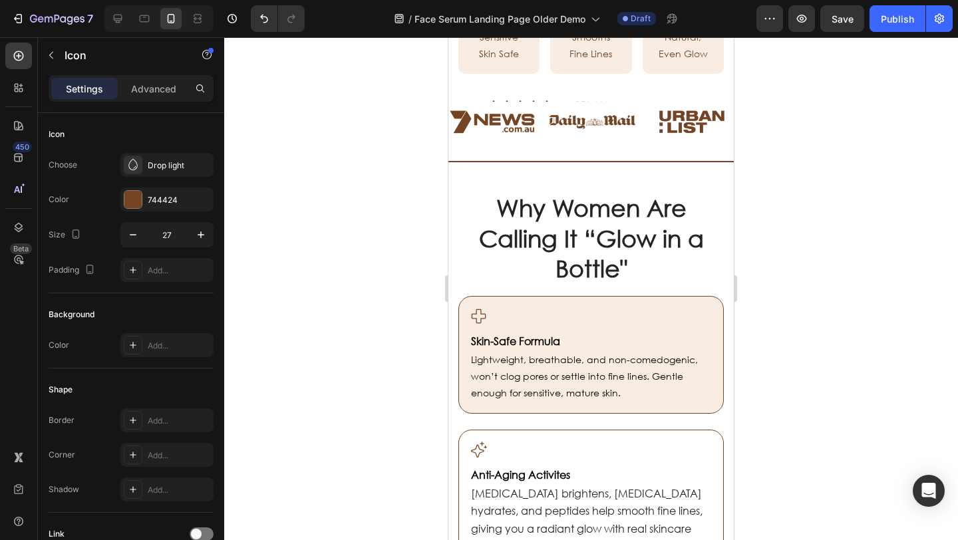
click at [312, 259] on div at bounding box center [591, 288] width 734 height 503
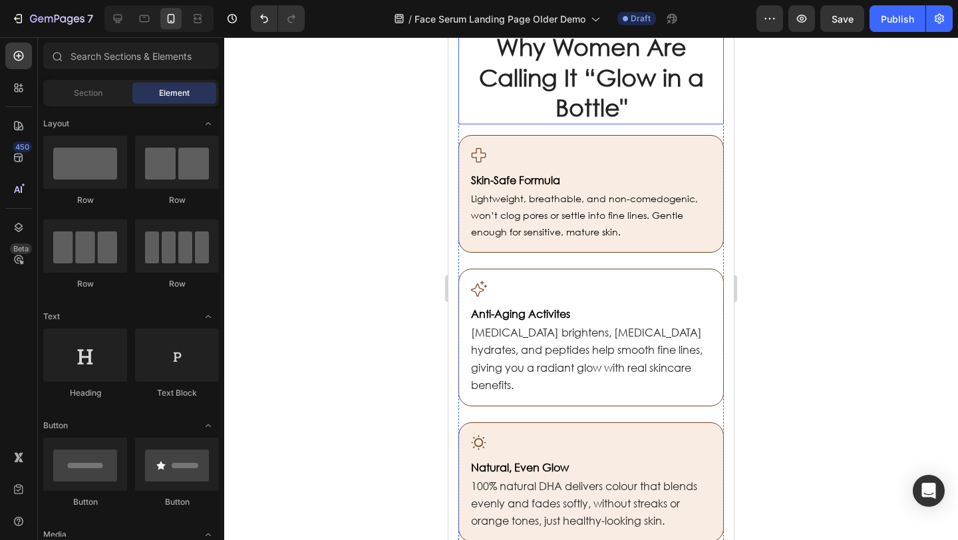
scroll to position [596, 0]
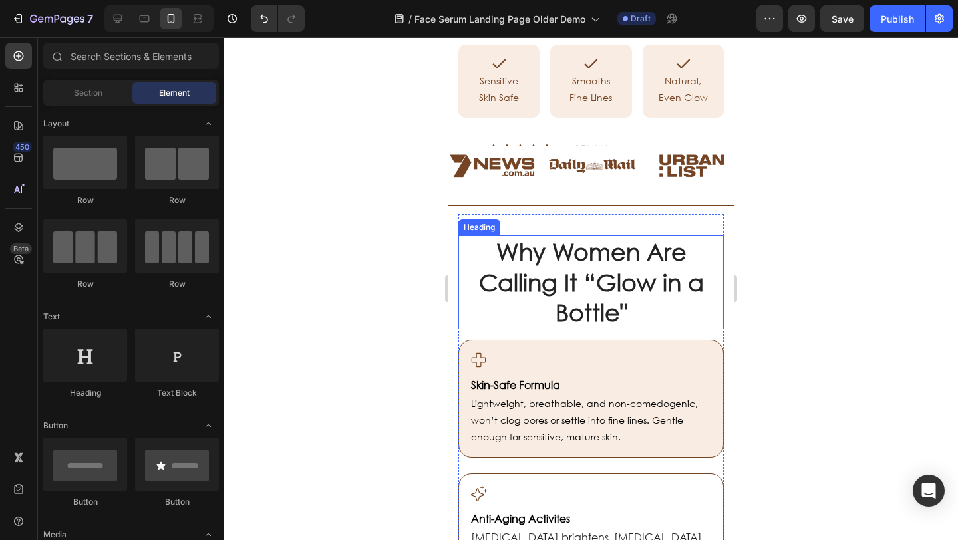
click at [598, 300] on h2 "Why Women Are Calling It “Glow in a Bottle"" at bounding box center [591, 283] width 244 height 94
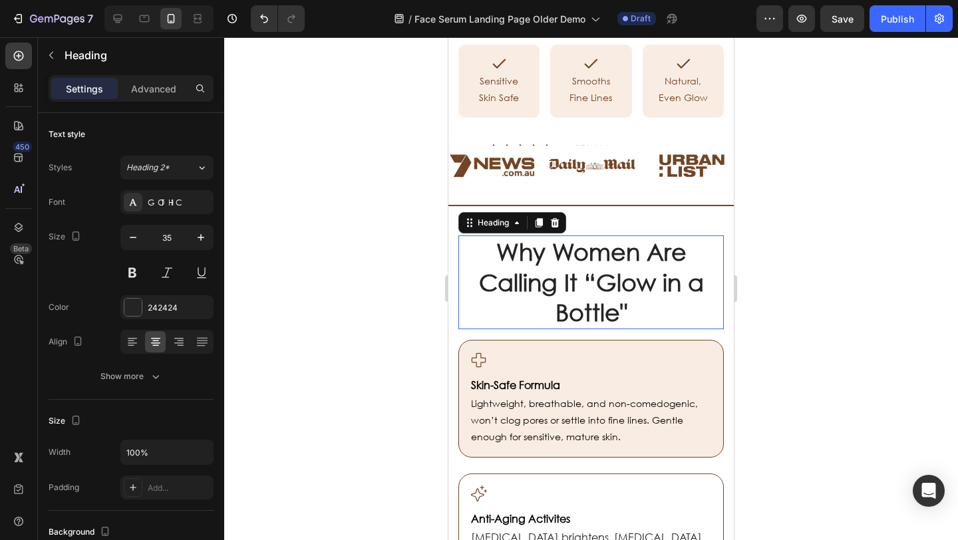
click at [623, 328] on p "Why Women Are Calling It “Glow in a Bottle"" at bounding box center [592, 282] width 242 height 91
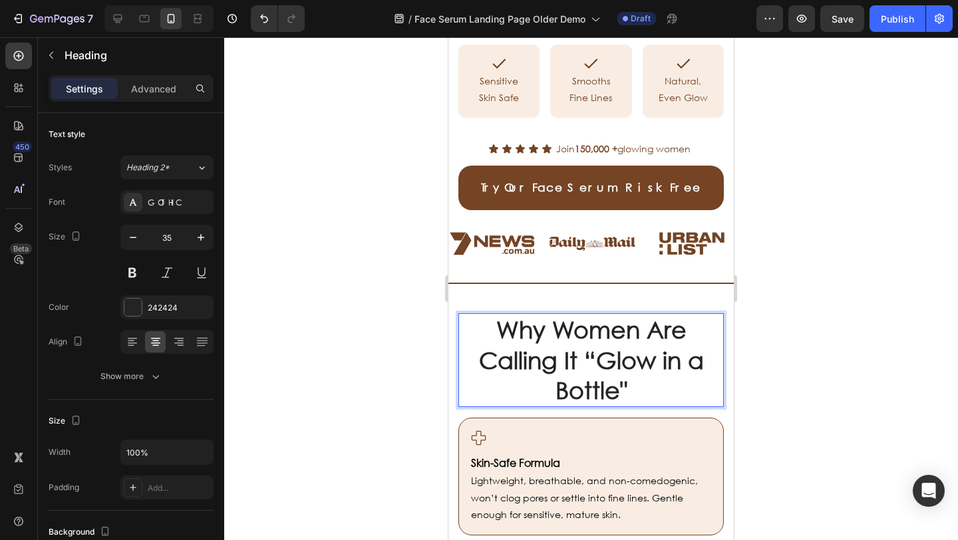
scroll to position [574, 0]
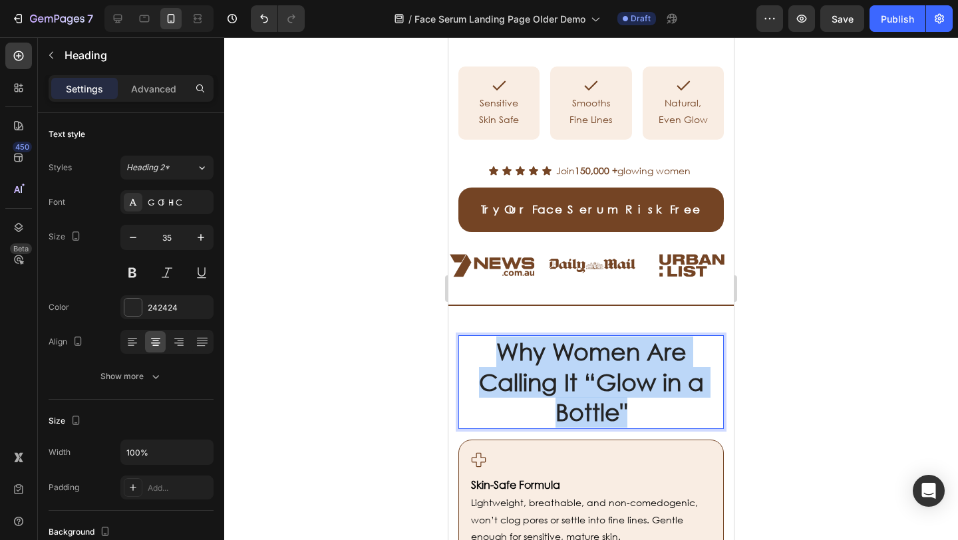
drag, startPoint x: 636, startPoint y: 333, endPoint x: 492, endPoint y: 278, distance: 154.0
click at [489, 337] on p "Why Women Are Calling It “Glow in a Bottle"" at bounding box center [592, 382] width 242 height 91
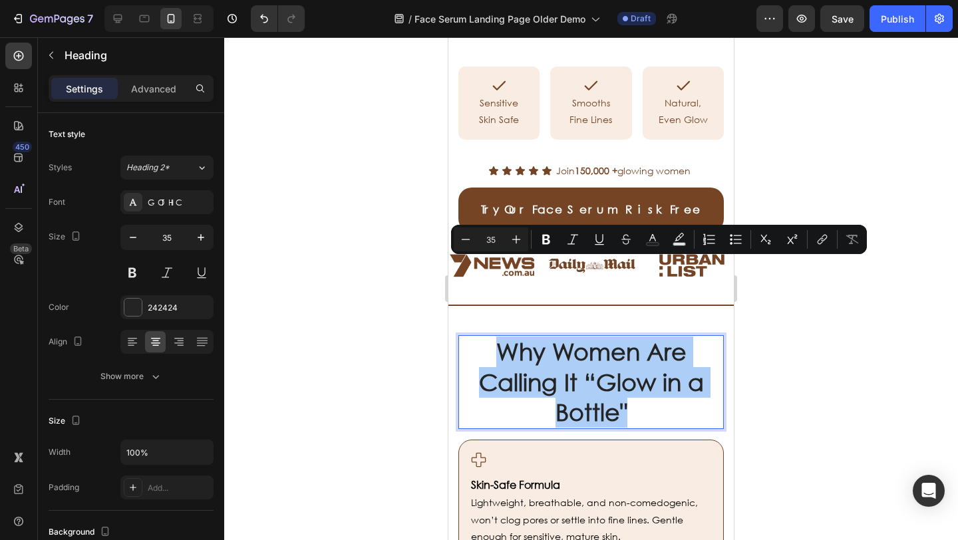
drag, startPoint x: 329, startPoint y: 292, endPoint x: 341, endPoint y: 292, distance: 12.0
click at [330, 292] on div at bounding box center [591, 288] width 734 height 503
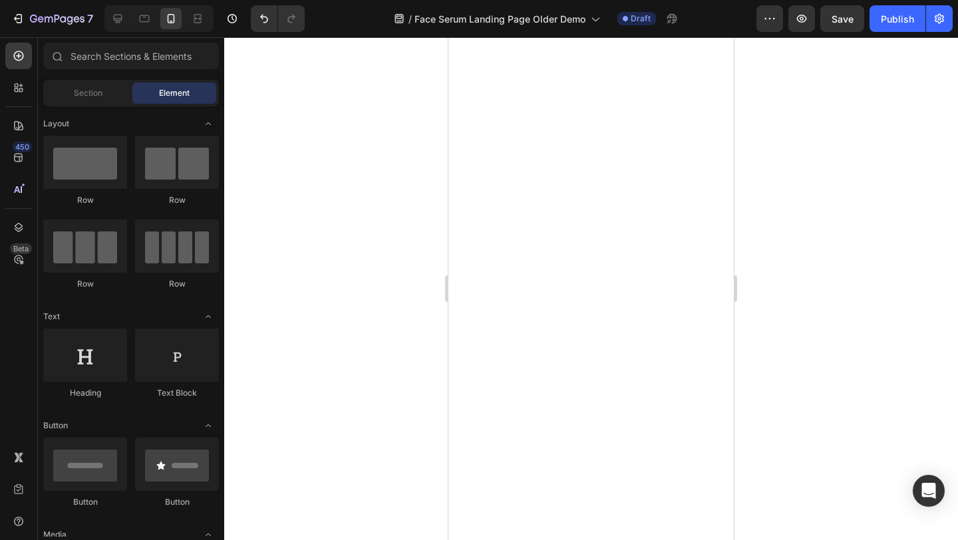
scroll to position [0, 0]
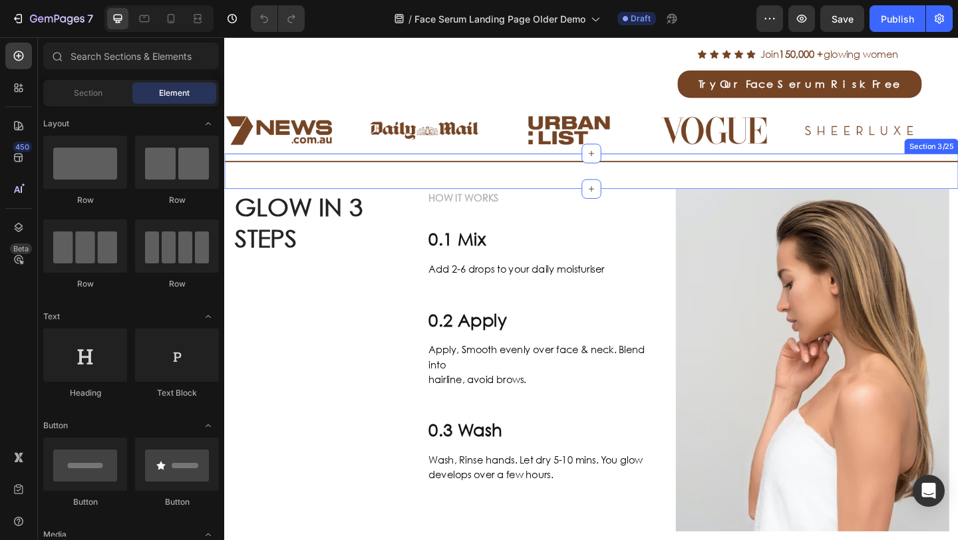
scroll to position [593, 0]
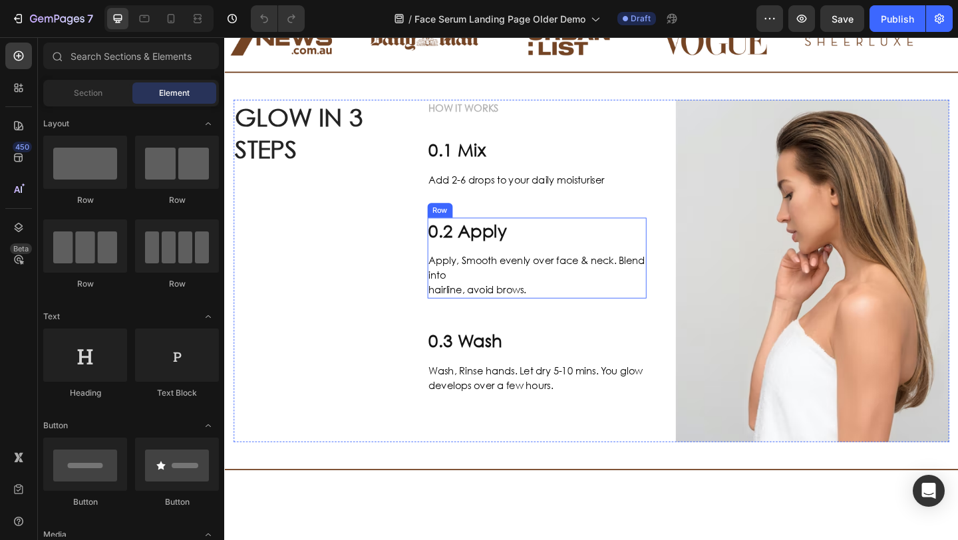
click at [768, 270] on img at bounding box center [864, 291] width 298 height 373
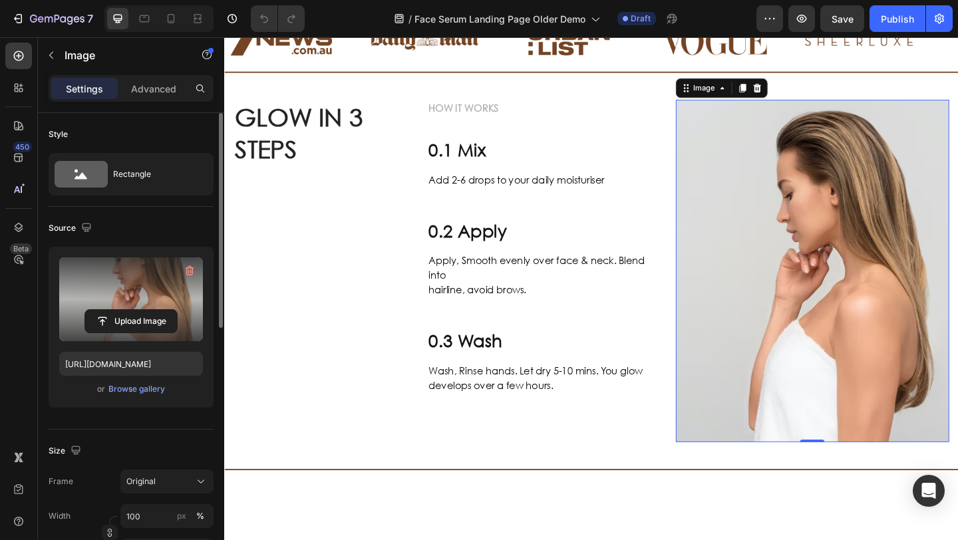
click at [162, 282] on label at bounding box center [131, 300] width 144 height 84
click at [162, 310] on input "file" at bounding box center [131, 321] width 92 height 23
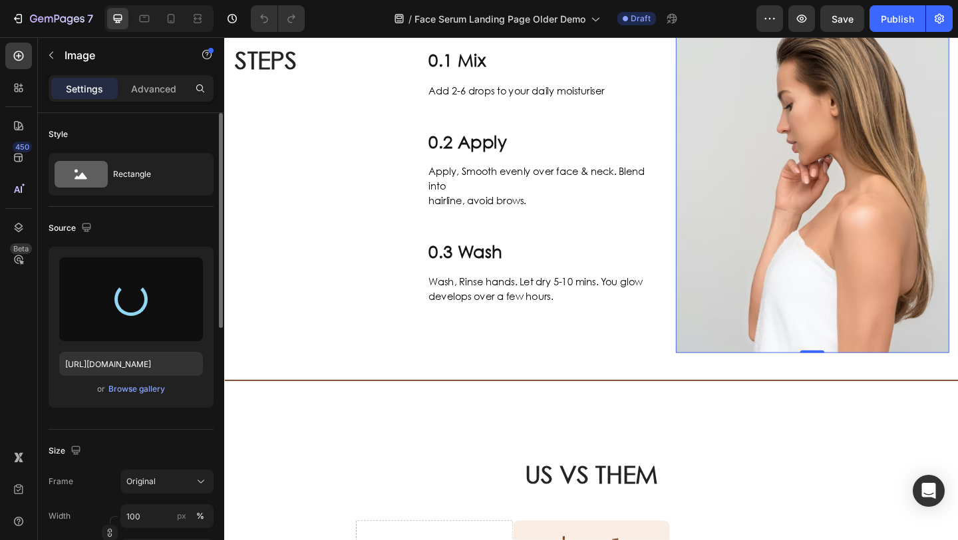
scroll to position [700, 0]
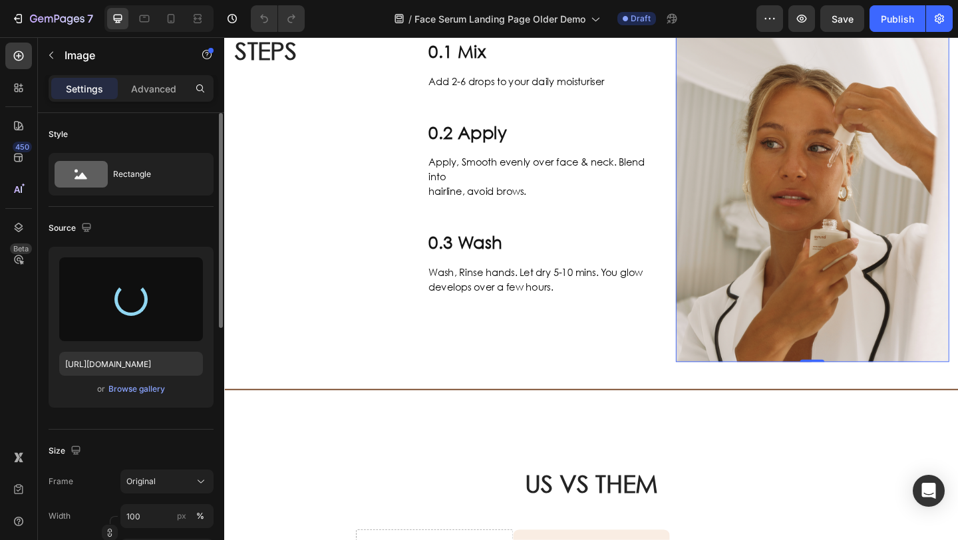
type input "https://cdn.shopify.com/s/files/1/0495/6933/3411/files/gempages_569529277708501…"
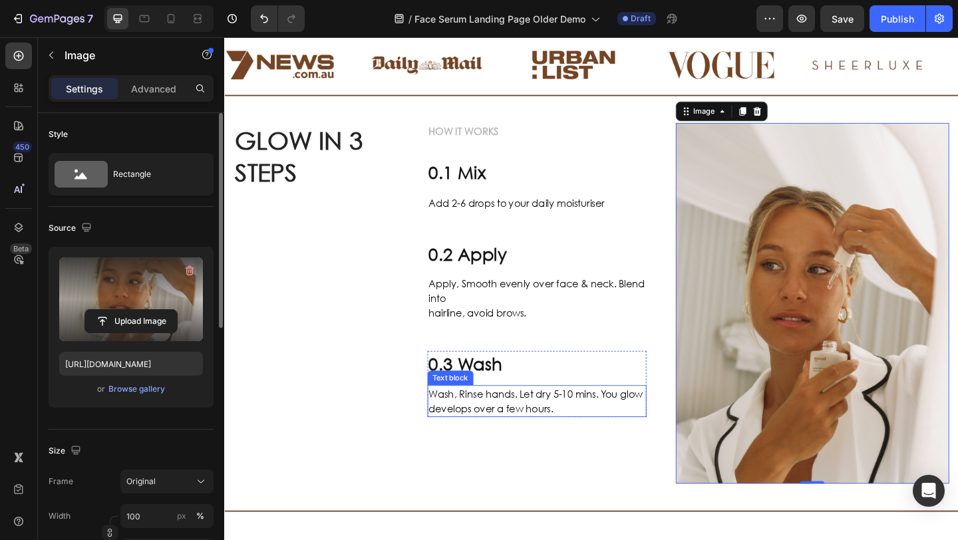
scroll to position [543, 0]
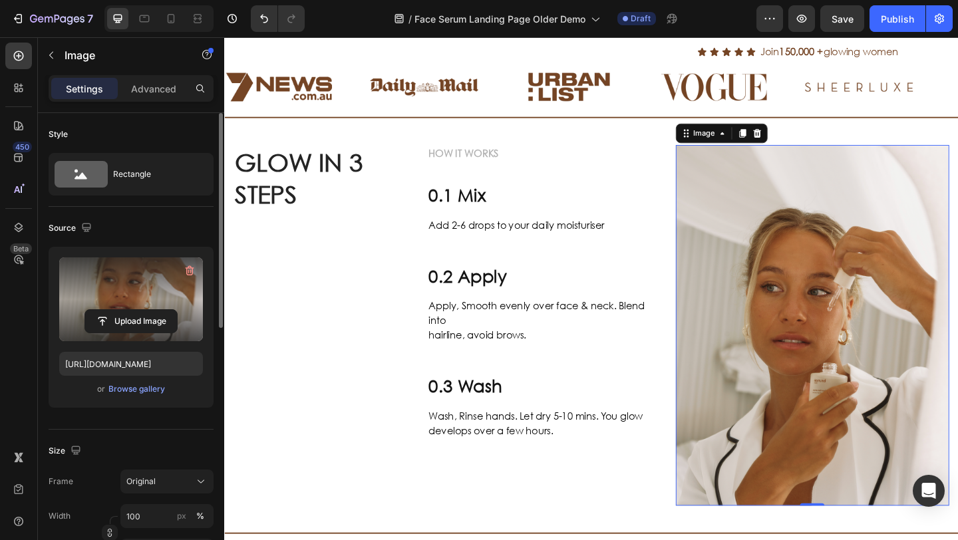
click at [837, 27] on button "Save" at bounding box center [843, 18] width 44 height 27
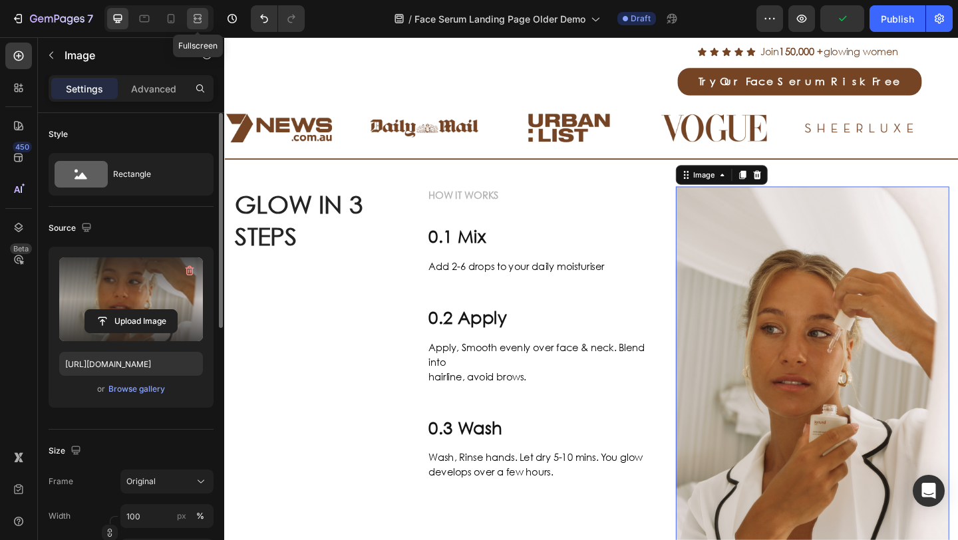
click at [196, 18] on icon at bounding box center [197, 18] width 13 height 13
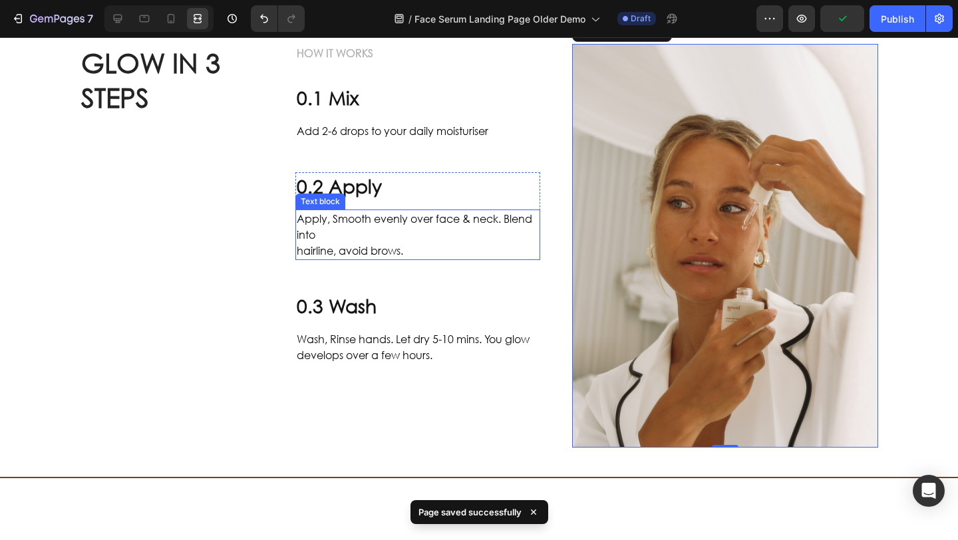
scroll to position [599, 0]
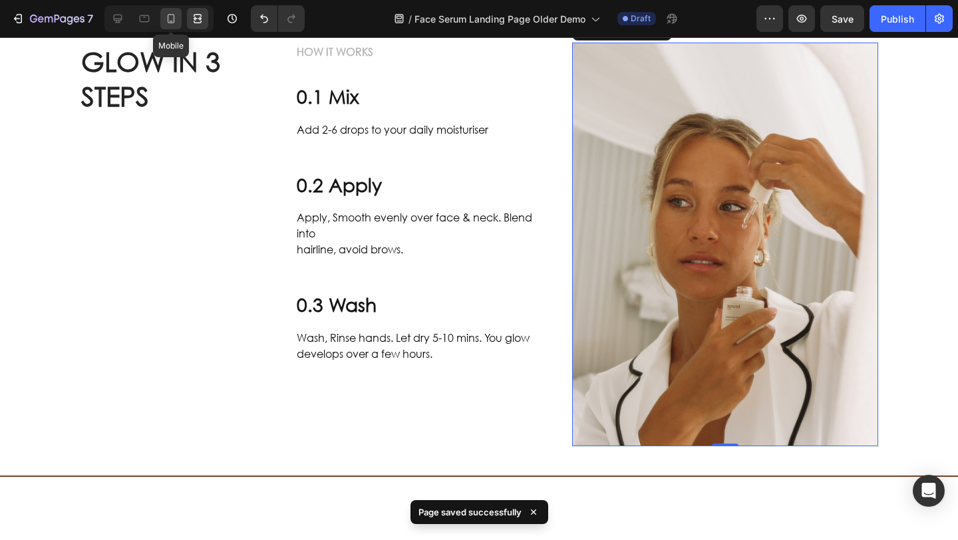
click at [166, 17] on icon at bounding box center [170, 18] width 13 height 13
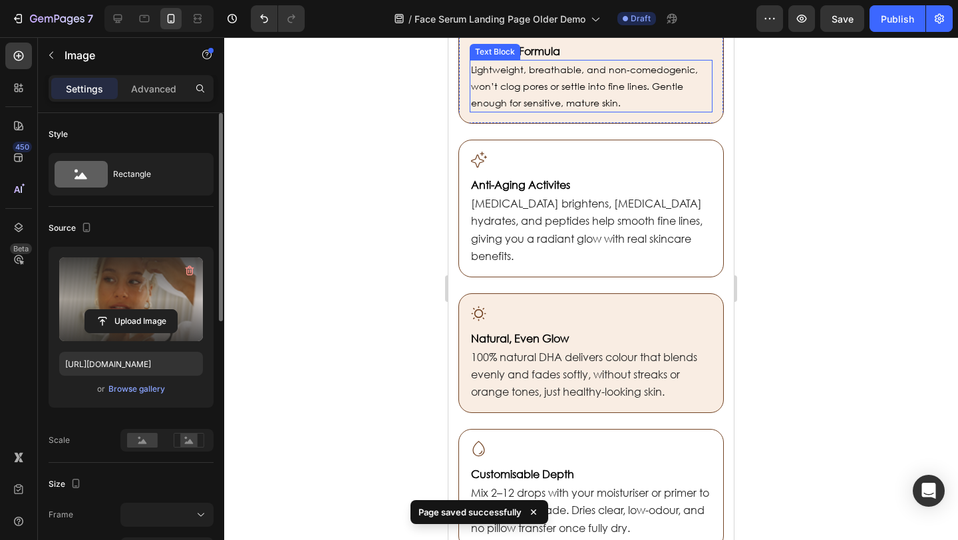
scroll to position [761, 0]
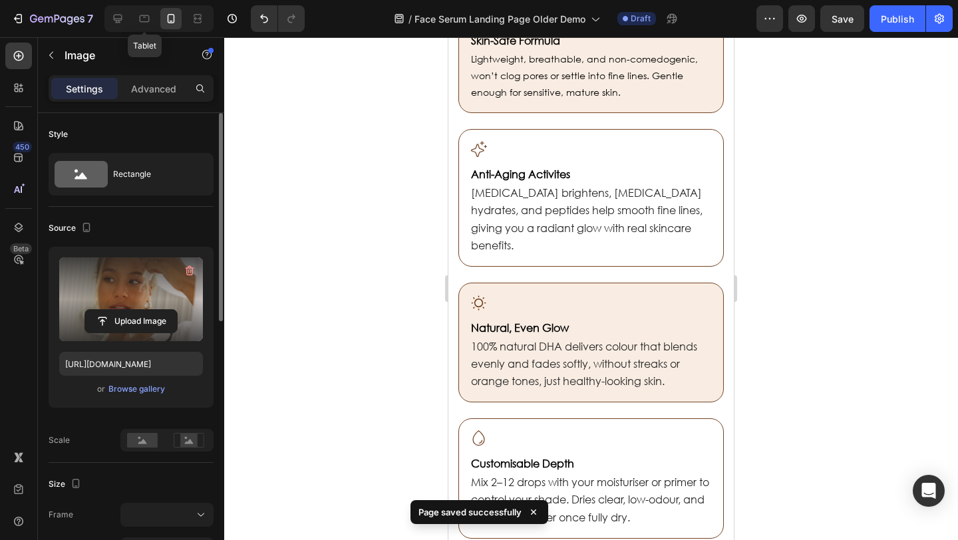
click at [130, 13] on div "Tablet" at bounding box center [158, 18] width 109 height 27
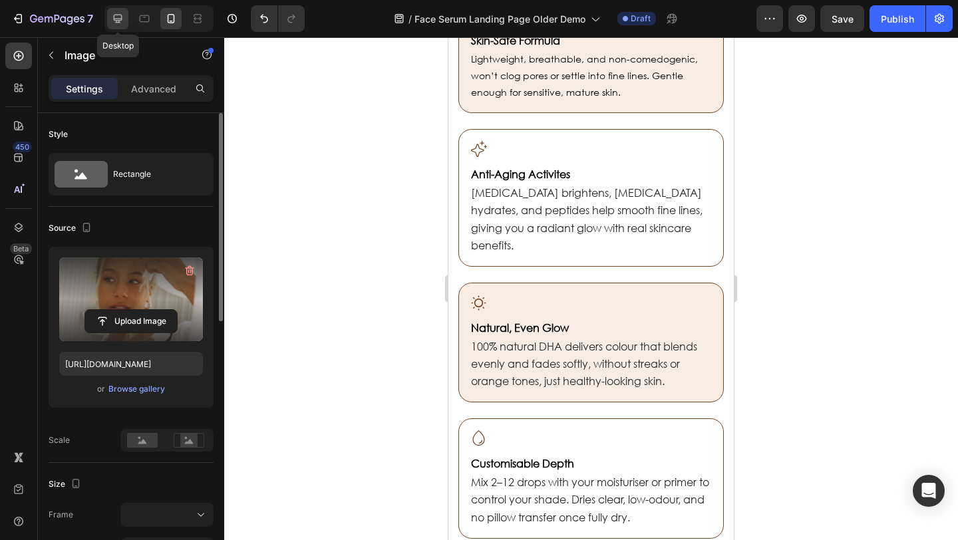
drag, startPoint x: 124, startPoint y: 13, endPoint x: 137, endPoint y: 114, distance: 102.0
click at [124, 13] on div at bounding box center [117, 18] width 21 height 21
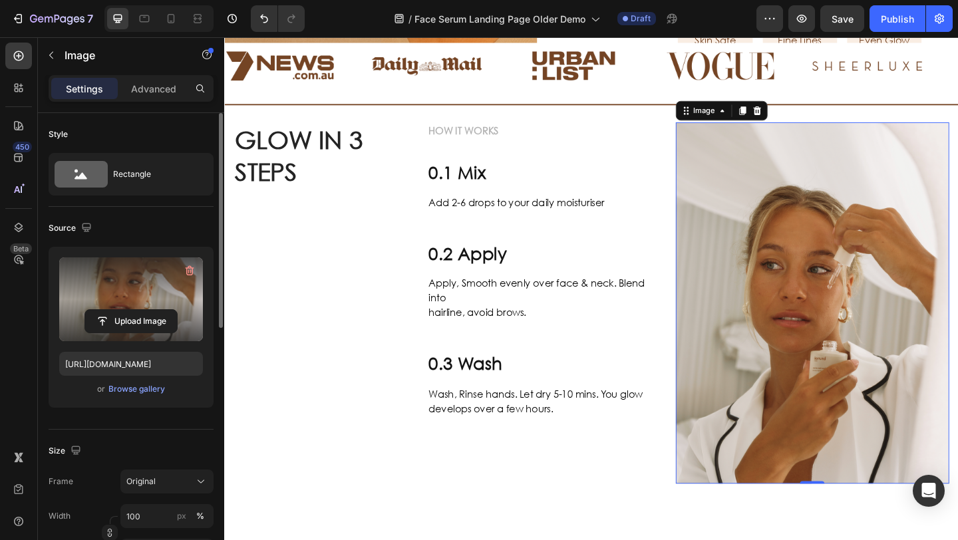
scroll to position [275, 0]
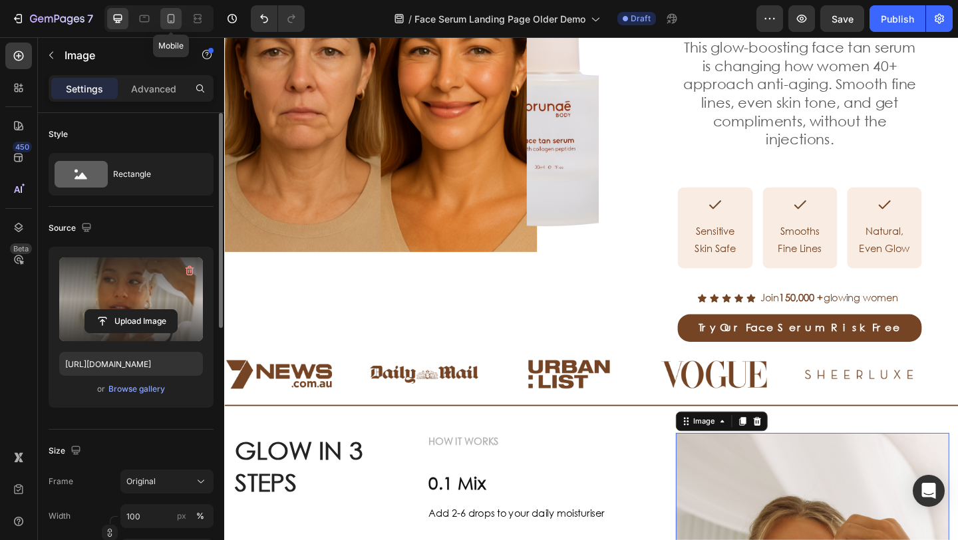
drag, startPoint x: 168, startPoint y: 23, endPoint x: 84, endPoint y: 225, distance: 218.4
click at [168, 23] on icon at bounding box center [170, 18] width 13 height 13
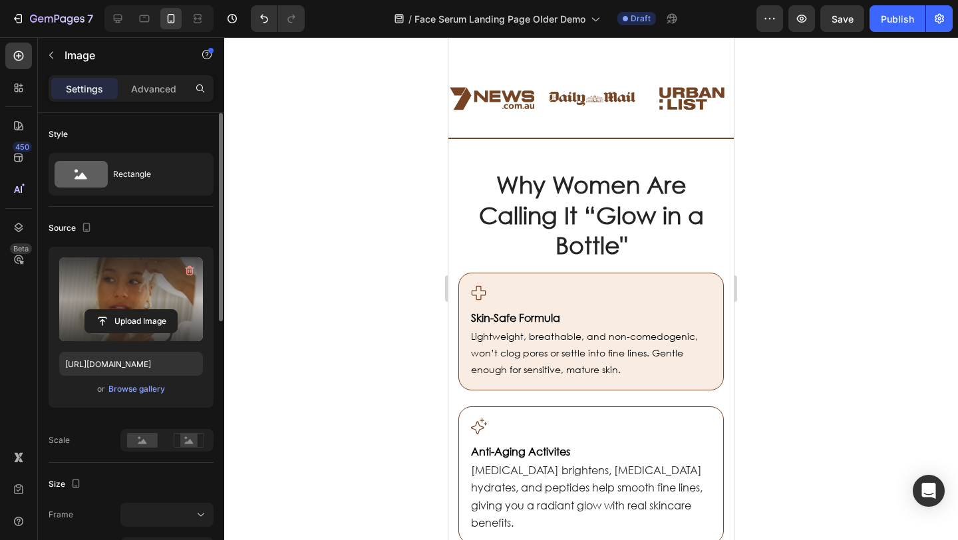
scroll to position [727, 0]
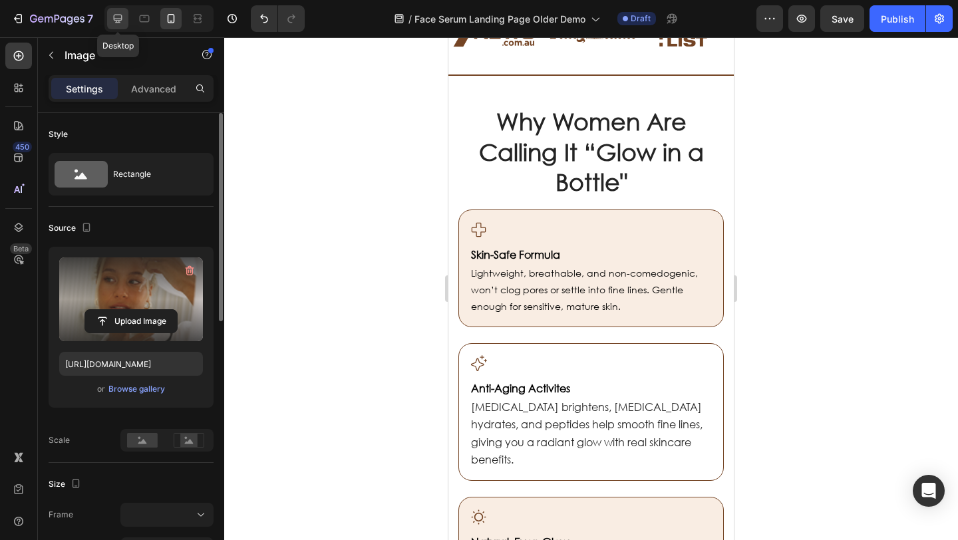
click at [119, 23] on icon at bounding box center [118, 19] width 9 height 9
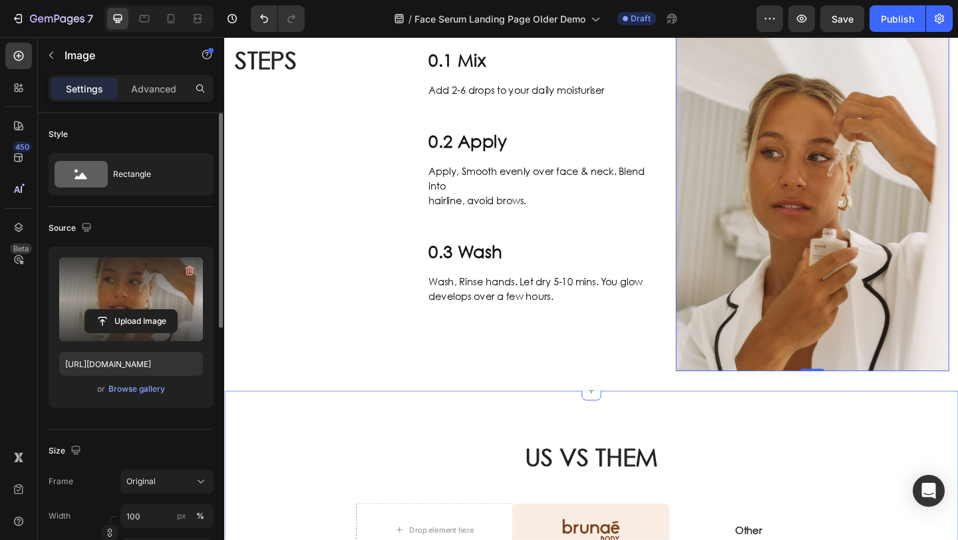
scroll to position [1052, 0]
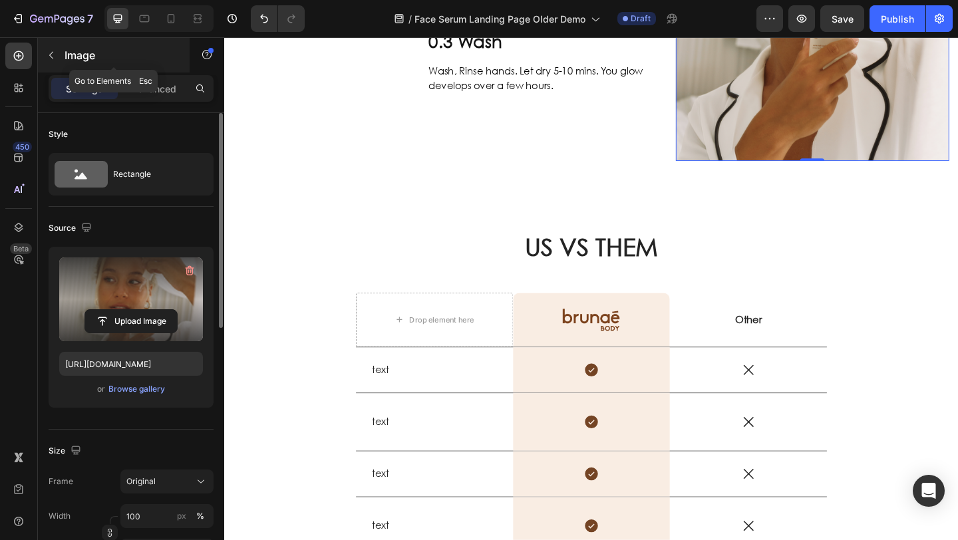
click at [52, 59] on icon "button" at bounding box center [51, 55] width 11 height 11
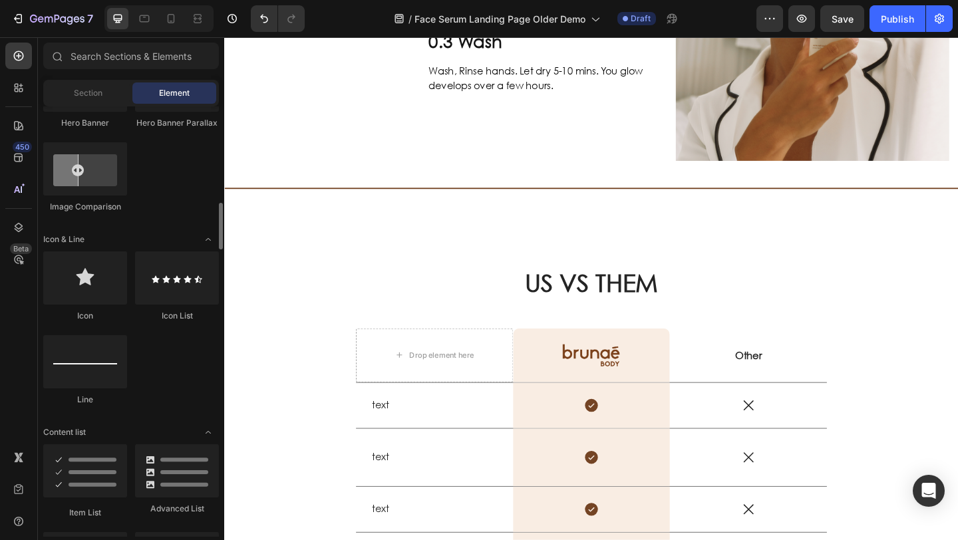
scroll to position [755, 0]
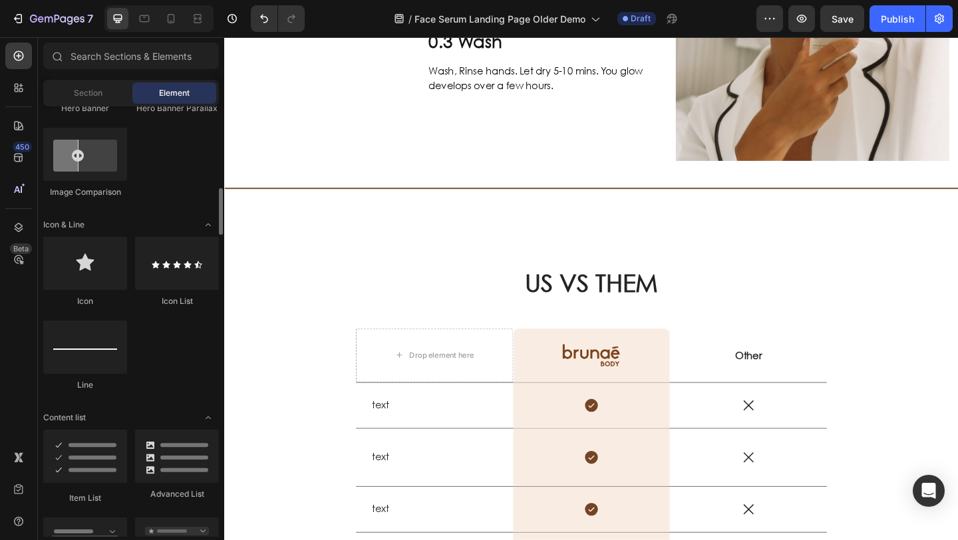
click at [97, 104] on div "Section Element" at bounding box center [131, 93] width 176 height 27
click at [95, 95] on span "Section" at bounding box center [88, 93] width 29 height 12
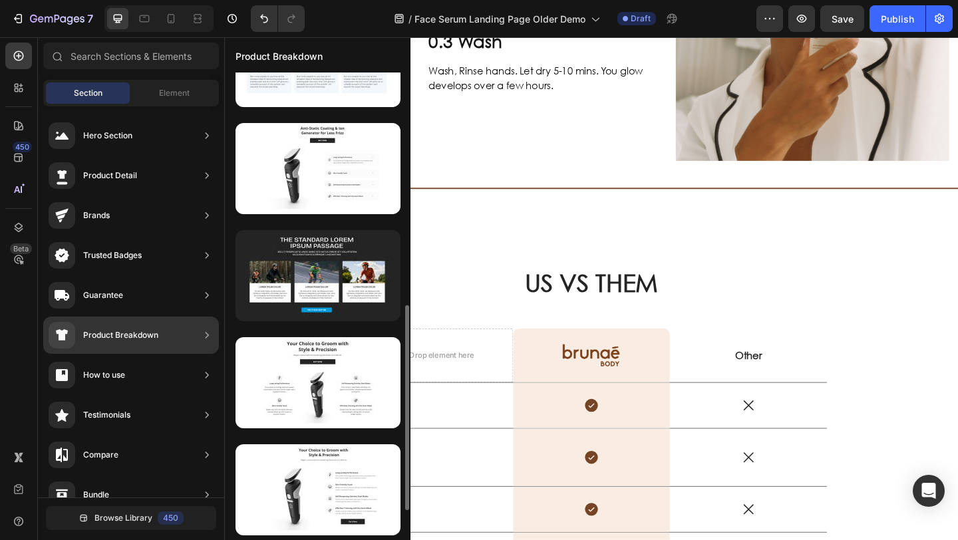
scroll to position [677, 0]
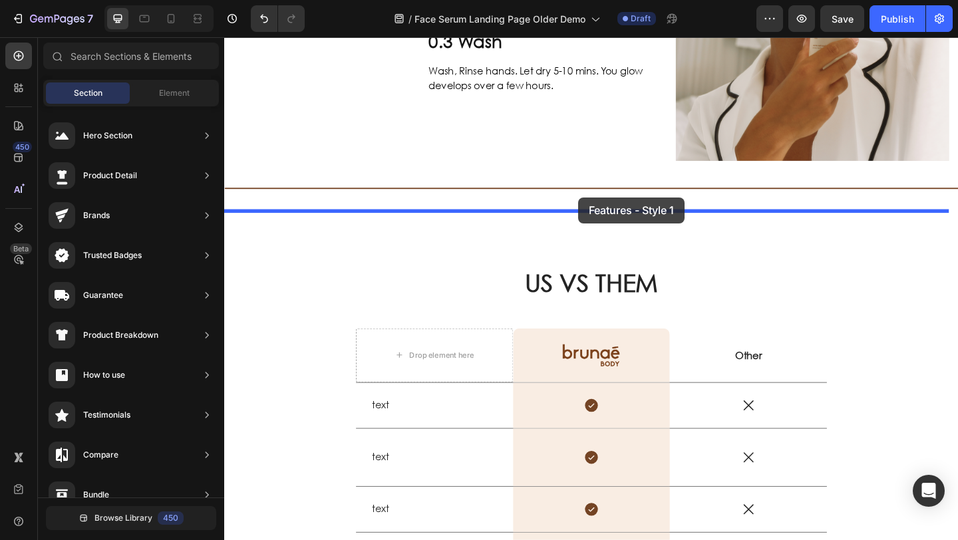
drag, startPoint x: 611, startPoint y: 335, endPoint x: 610, endPoint y: 216, distance: 119.1
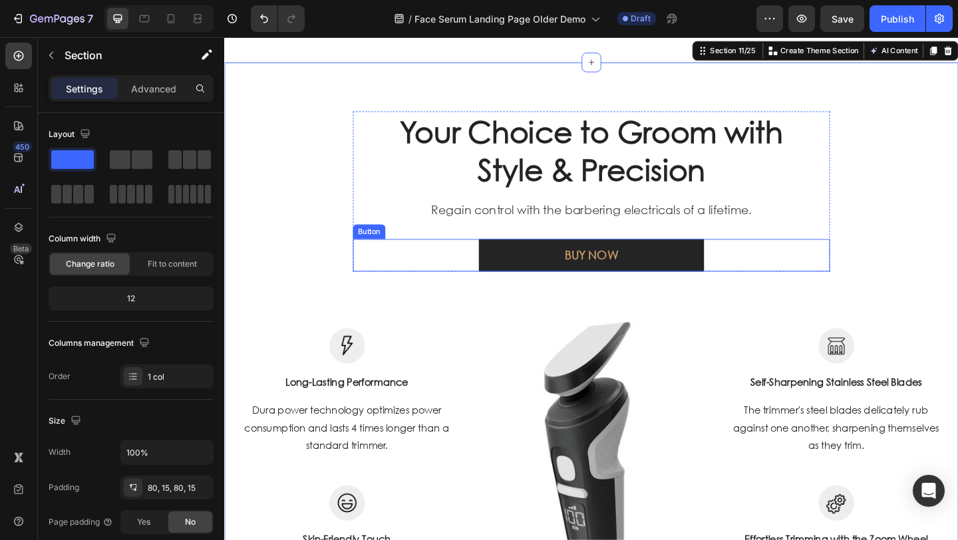
scroll to position [1214, 0]
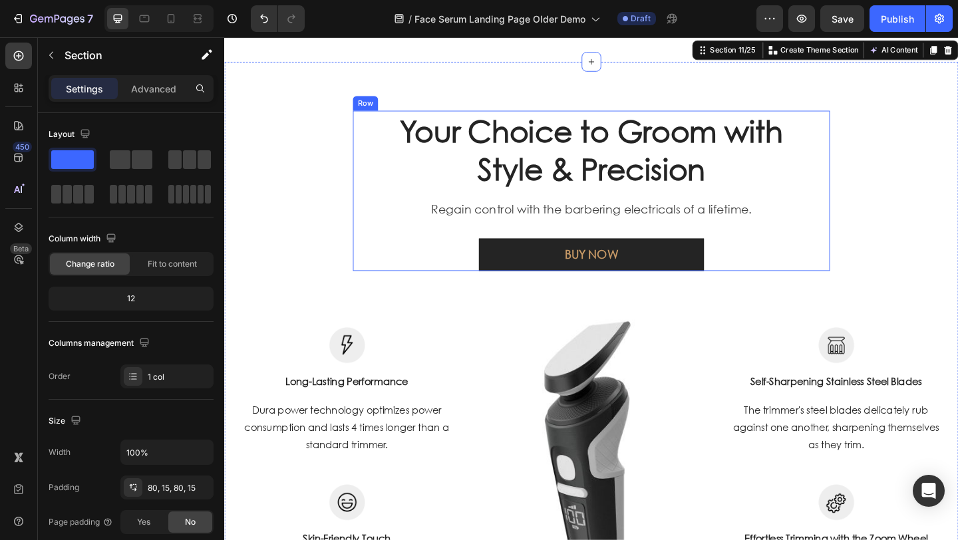
click at [545, 176] on p "Your Choice to Groom with Style & Precision" at bounding box center [623, 159] width 485 height 83
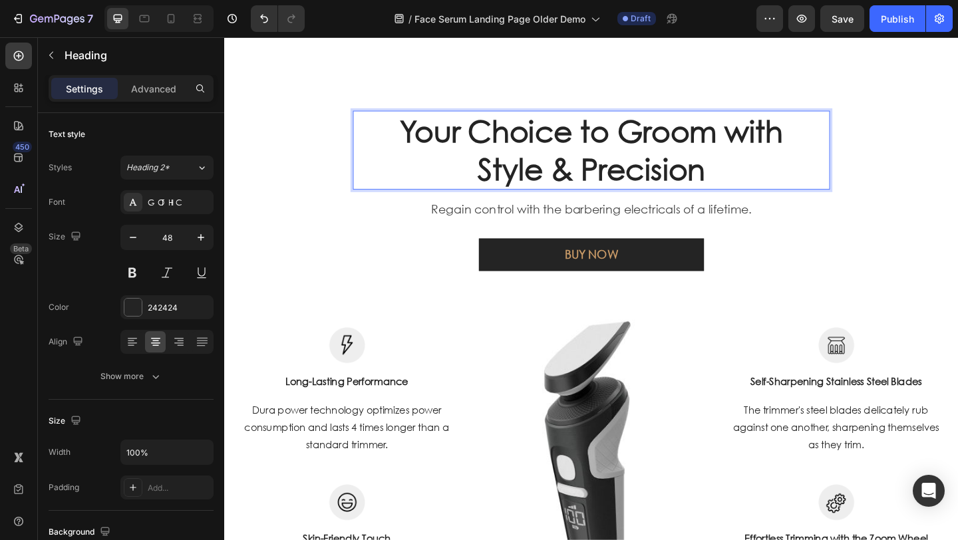
drag, startPoint x: 696, startPoint y: 177, endPoint x: 747, endPoint y: 179, distance: 51.3
click at [698, 177] on p "Your Choice to Groom with Style & Precision" at bounding box center [623, 159] width 485 height 83
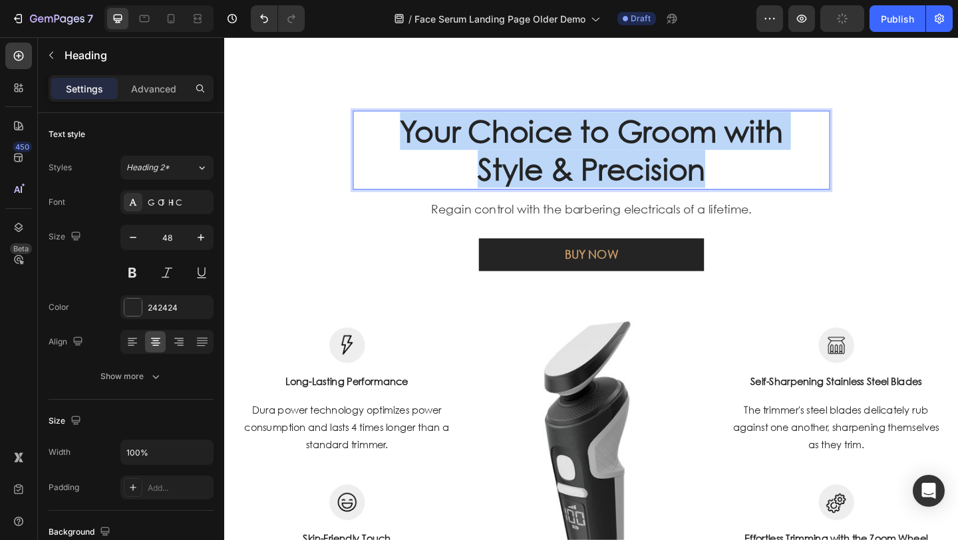
drag, startPoint x: 722, startPoint y: 178, endPoint x: 397, endPoint y: 140, distance: 327.0
click at [401, 140] on p "Your Choice to Groom with Style & Precision" at bounding box center [623, 159] width 485 height 83
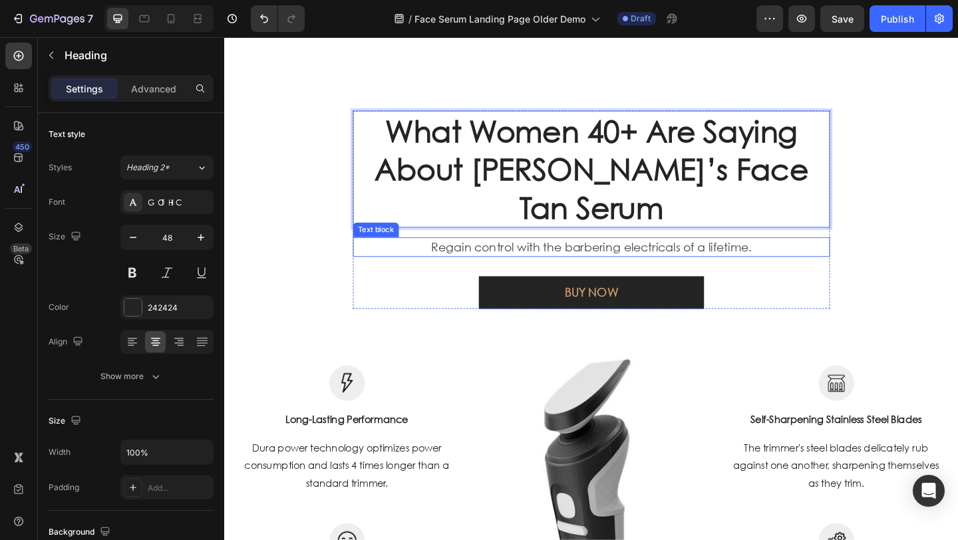
click at [579, 263] on p "Regain control with the barbering electricals of a lifetime." at bounding box center [623, 265] width 495 height 19
drag, startPoint x: 579, startPoint y: 263, endPoint x: 589, endPoint y: 264, distance: 10.0
click at [586, 264] on p "Regain control with the barbering electricals of a lifetime." at bounding box center [623, 265] width 495 height 19
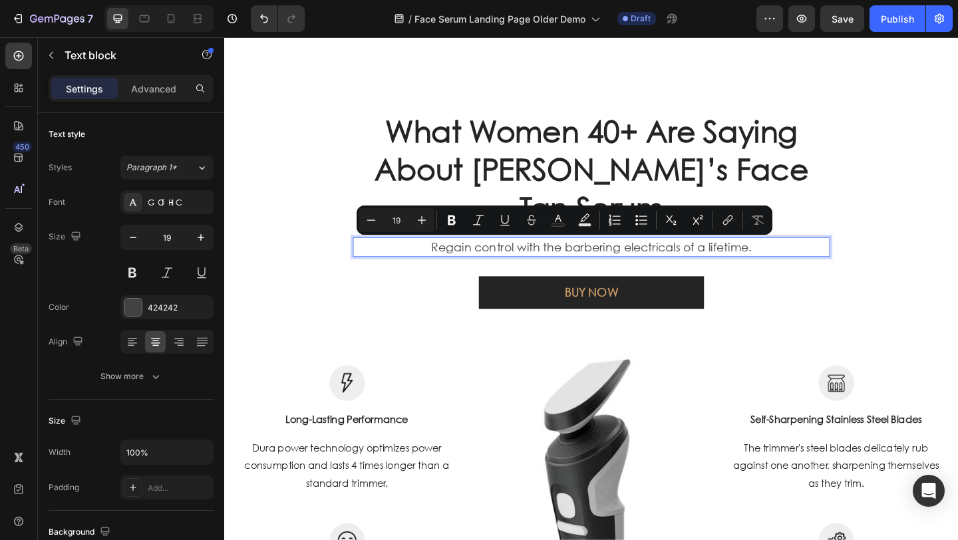
click at [821, 268] on p "Regain control with the barbering electricals of a lifetime." at bounding box center [623, 265] width 495 height 19
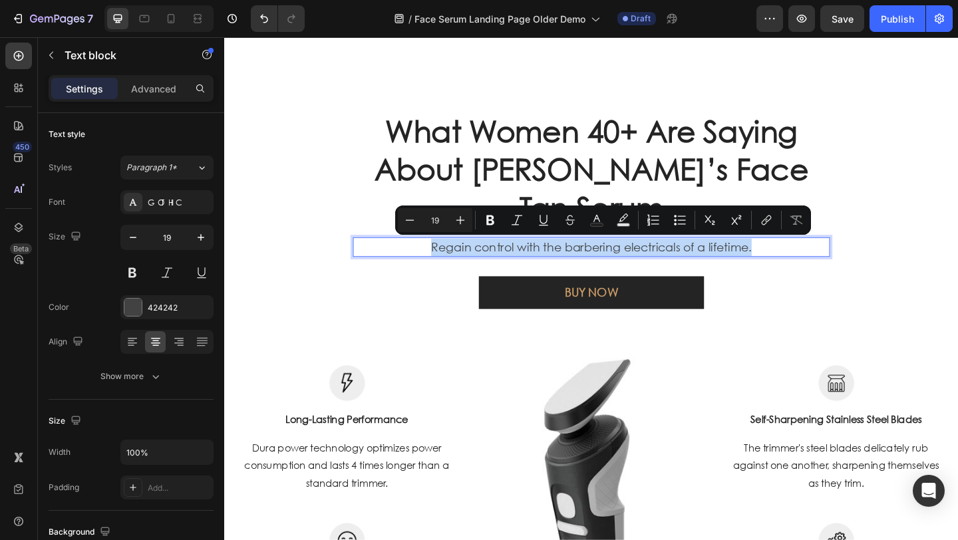
drag, startPoint x: 823, startPoint y: 267, endPoint x: 403, endPoint y: 264, distance: 420.0
click at [403, 264] on p "Regain control with the barbering electricals of a lifetime." at bounding box center [623, 265] width 495 height 19
click at [770, 268] on p "Regain control with the barbering electricals of a lifetime." at bounding box center [623, 265] width 495 height 19
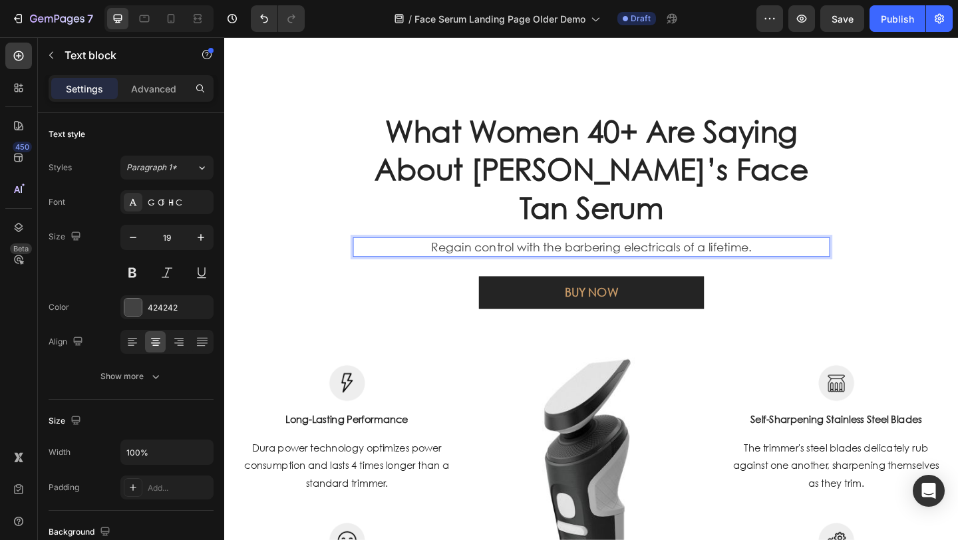
click at [797, 267] on p "Regain control with the barbering electricals of a lifetime." at bounding box center [623, 265] width 495 height 19
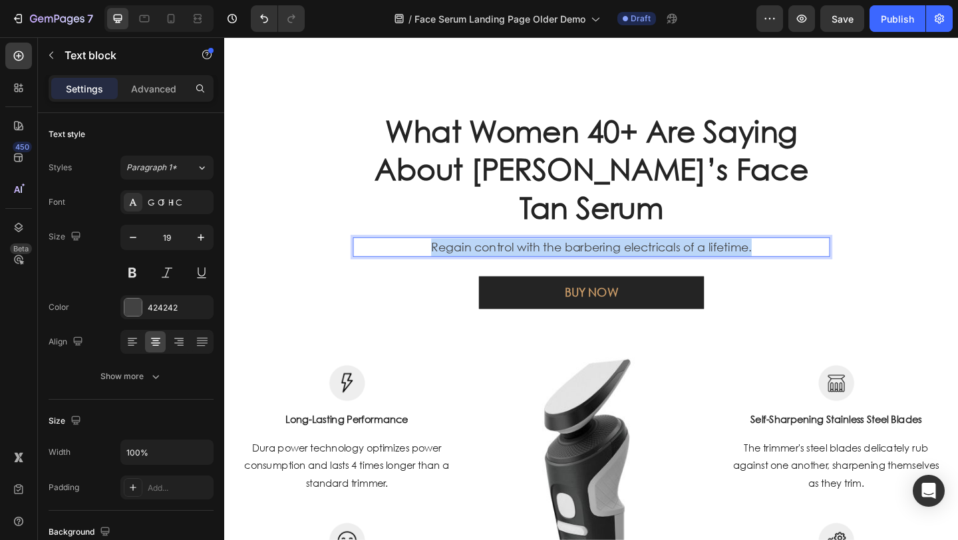
drag, startPoint x: 808, startPoint y: 266, endPoint x: 435, endPoint y: 268, distance: 372.7
click at [436, 268] on p "Regain control with the barbering electricals of a lifetime." at bounding box center [623, 265] width 495 height 19
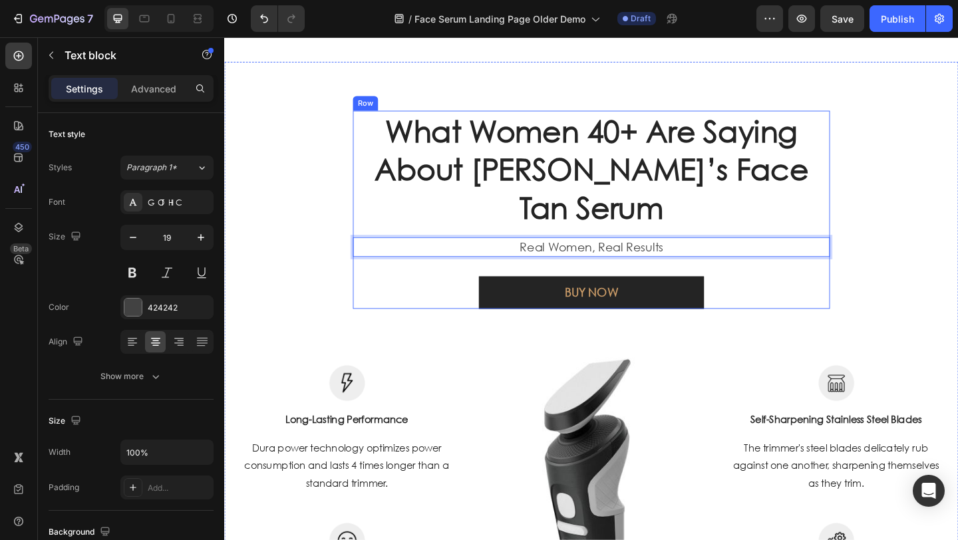
click at [407, 248] on div "What Women 40+ Are Saying About Brunae’s Face Tan Serum Heading Real Women, Rea…" at bounding box center [623, 225] width 519 height 216
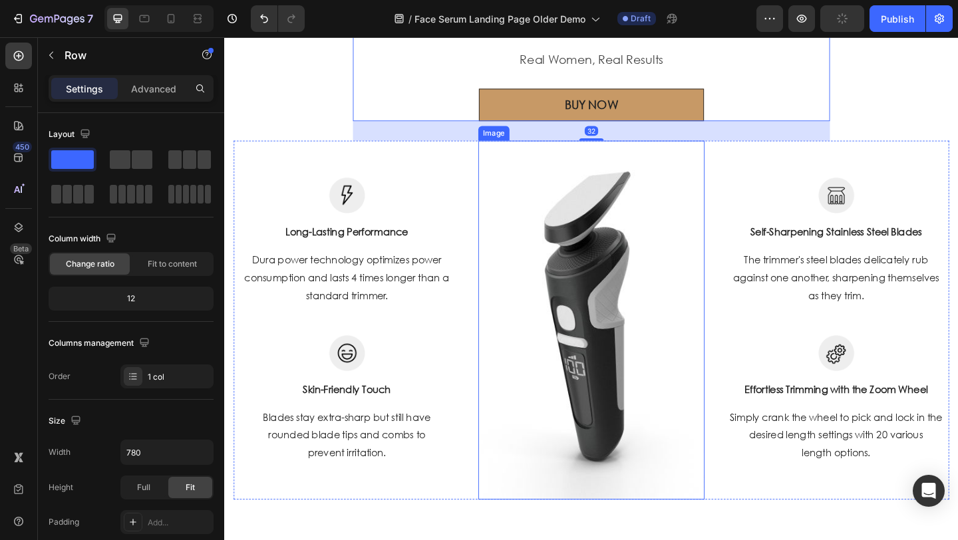
scroll to position [1321, 0]
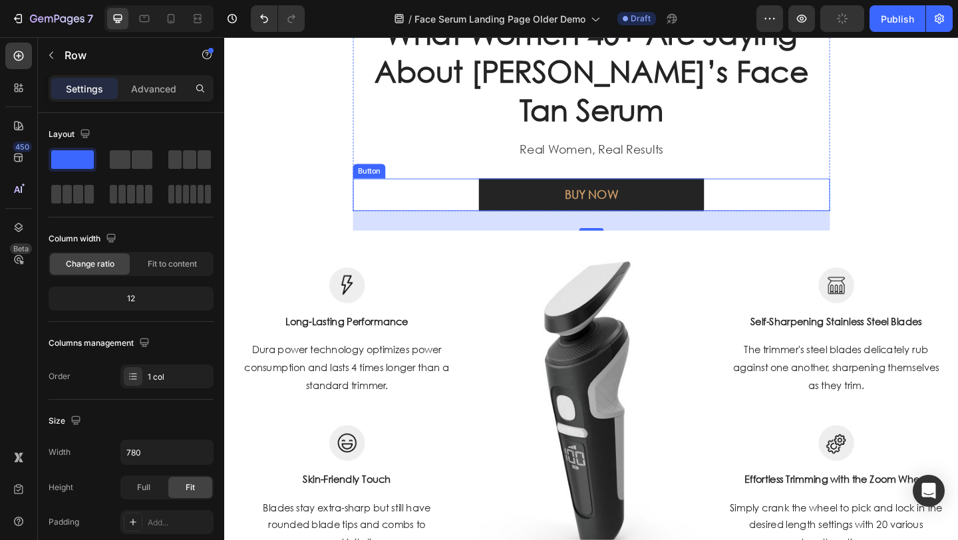
click at [485, 218] on div "BUY NOW Button" at bounding box center [623, 208] width 519 height 35
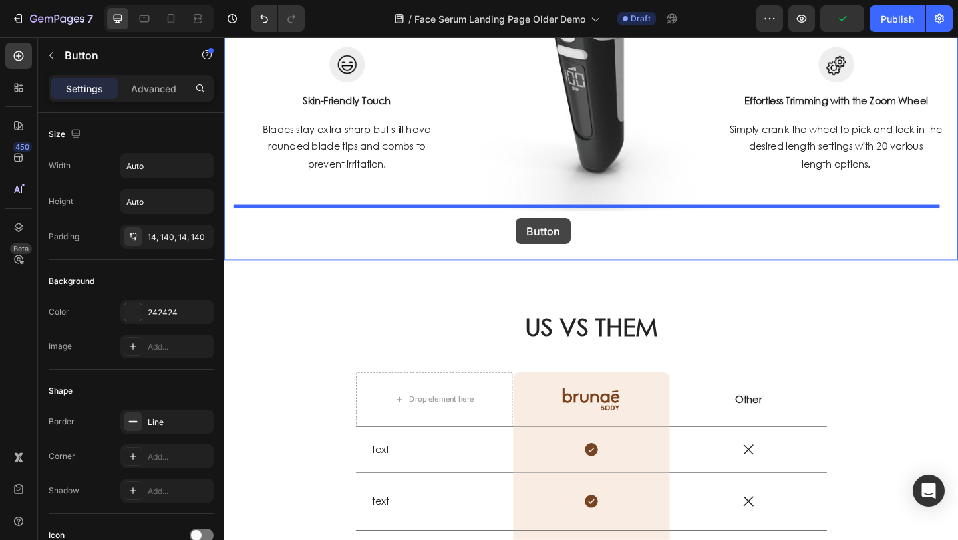
scroll to position [1743, 0]
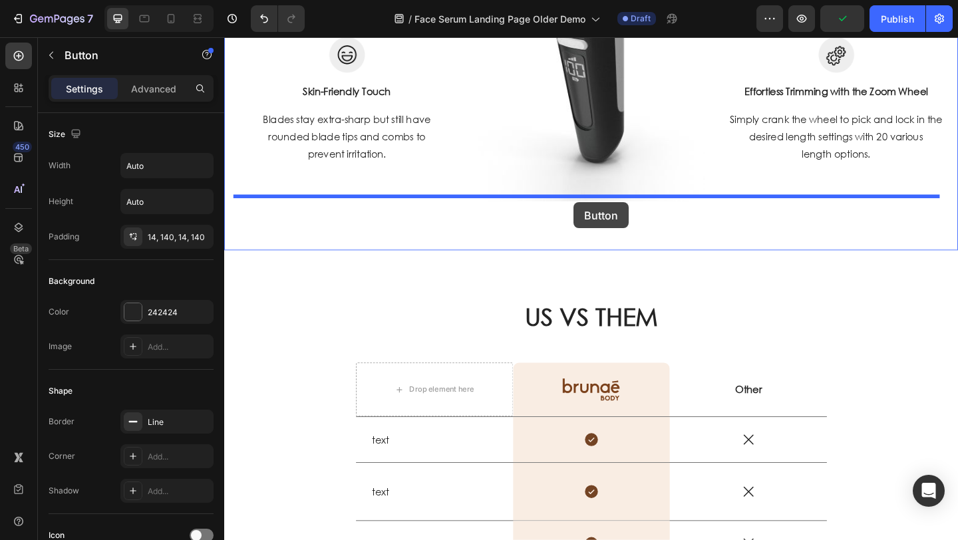
drag, startPoint x: 372, startPoint y: 182, endPoint x: 604, endPoint y: 217, distance: 234.8
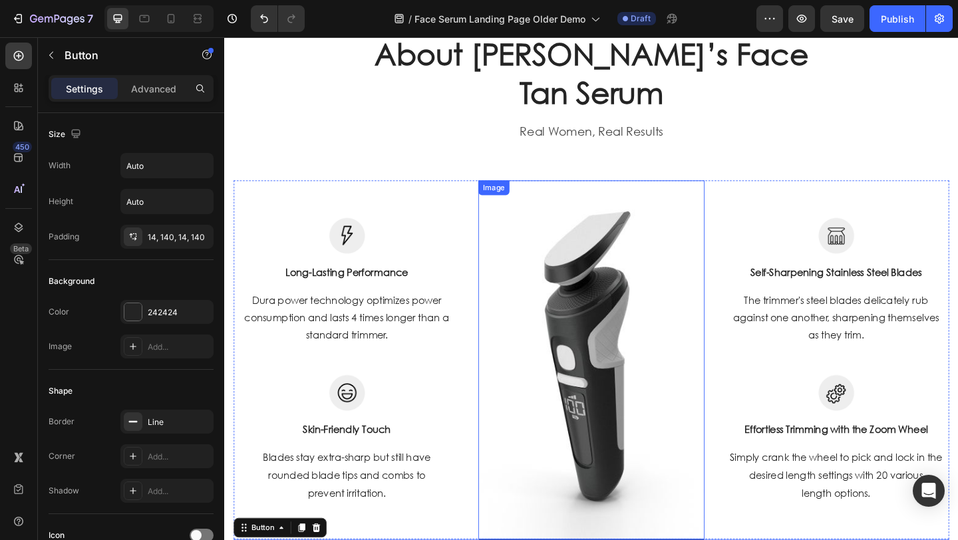
click at [612, 367] on img at bounding box center [624, 388] width 246 height 391
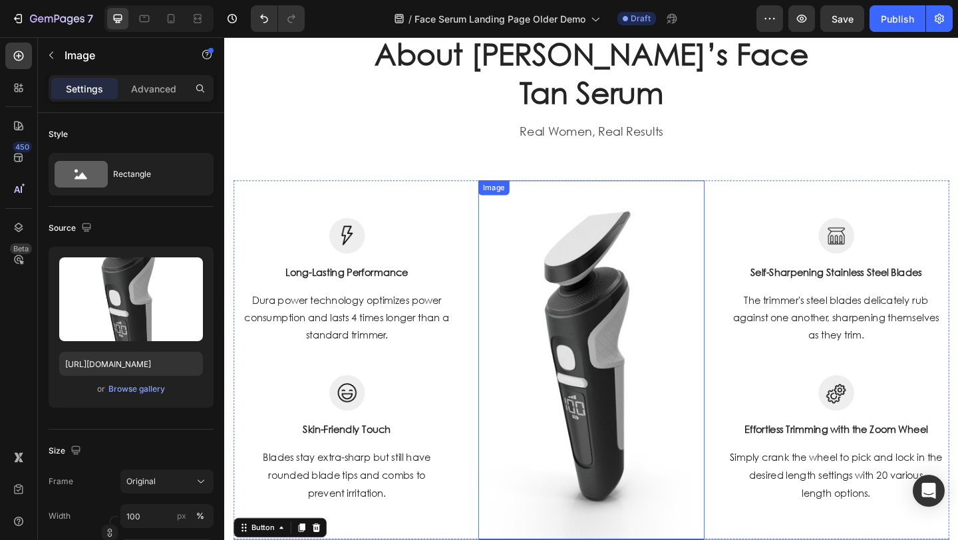
scroll to position [1340, 0]
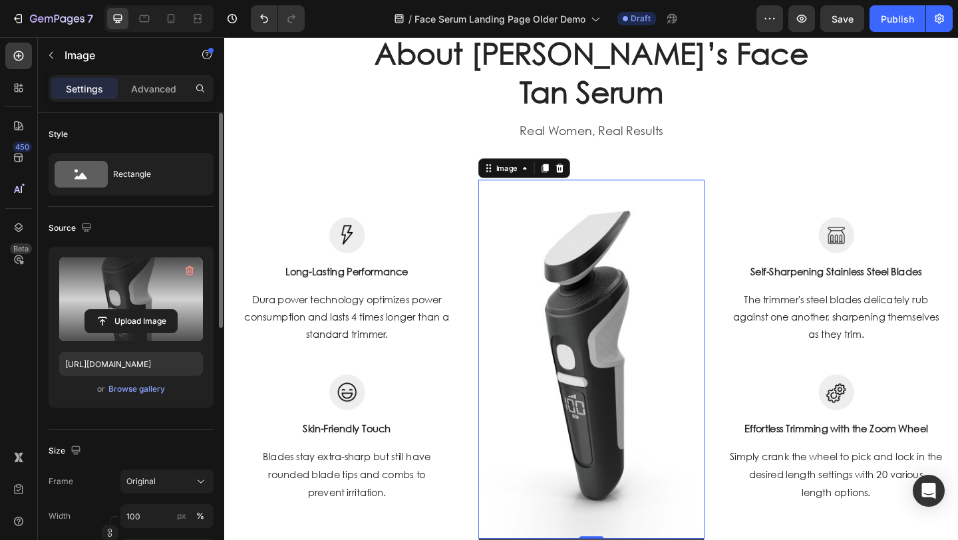
click at [139, 277] on label at bounding box center [131, 300] width 144 height 84
click at [139, 310] on input "file" at bounding box center [131, 321] width 92 height 23
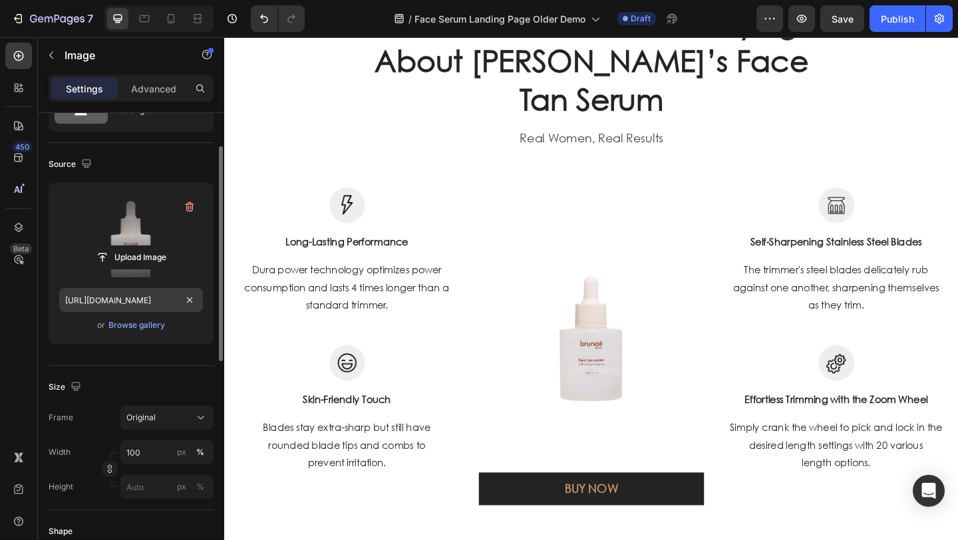
scroll to position [67, 0]
click at [609, 353] on img at bounding box center [624, 356] width 246 height 246
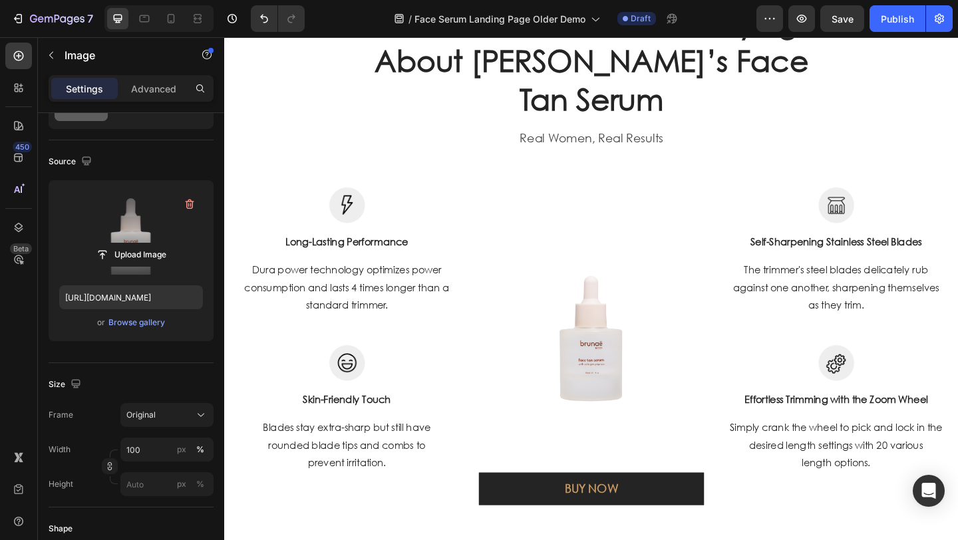
click at [148, 212] on label at bounding box center [131, 233] width 144 height 84
click at [148, 244] on input "file" at bounding box center [131, 255] width 92 height 23
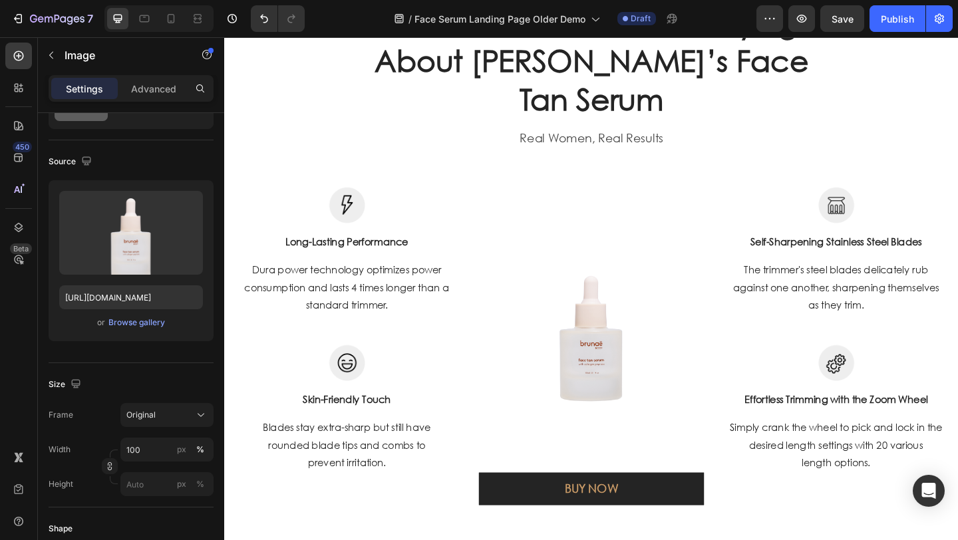
click at [619, 392] on img at bounding box center [624, 356] width 246 height 246
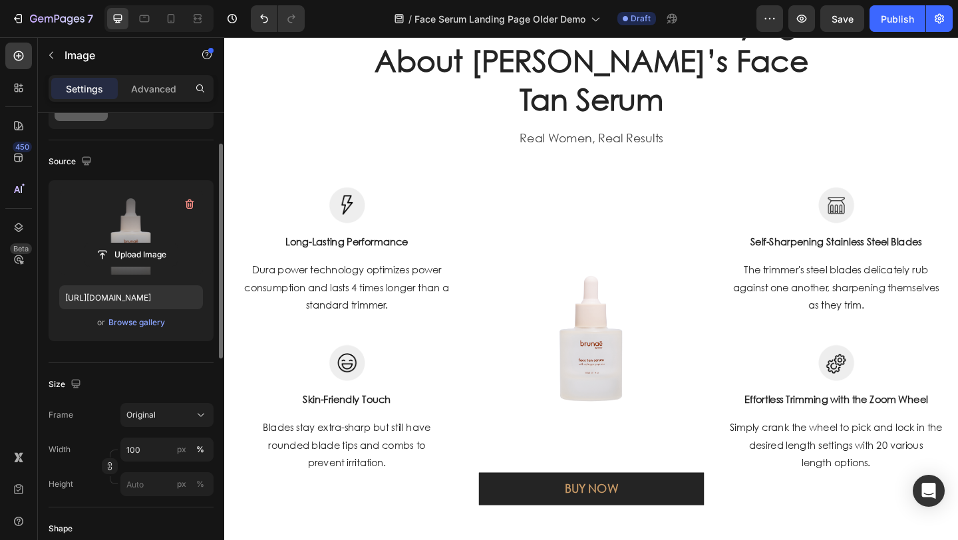
click at [162, 216] on label at bounding box center [131, 233] width 144 height 84
click at [162, 244] on input "file" at bounding box center [131, 255] width 92 height 23
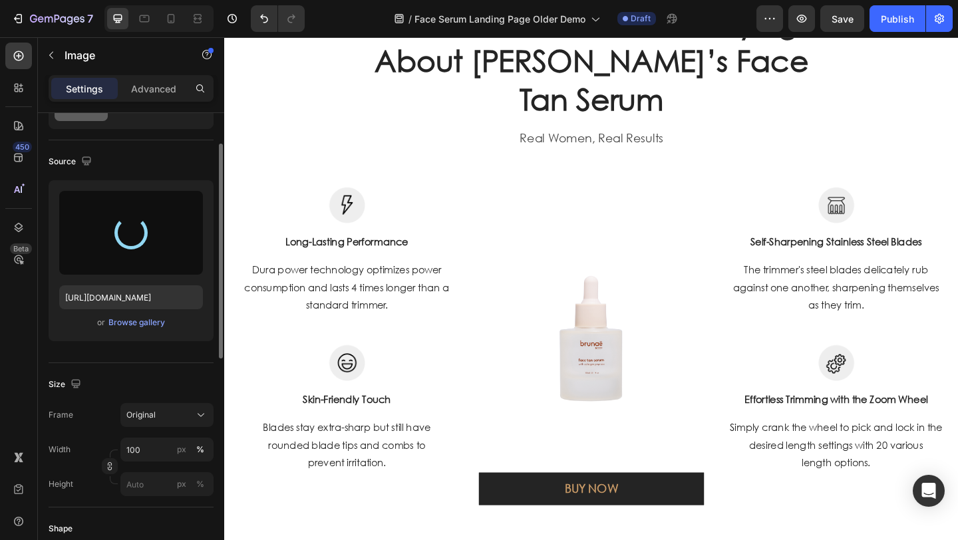
type input "[URL][DOMAIN_NAME]"
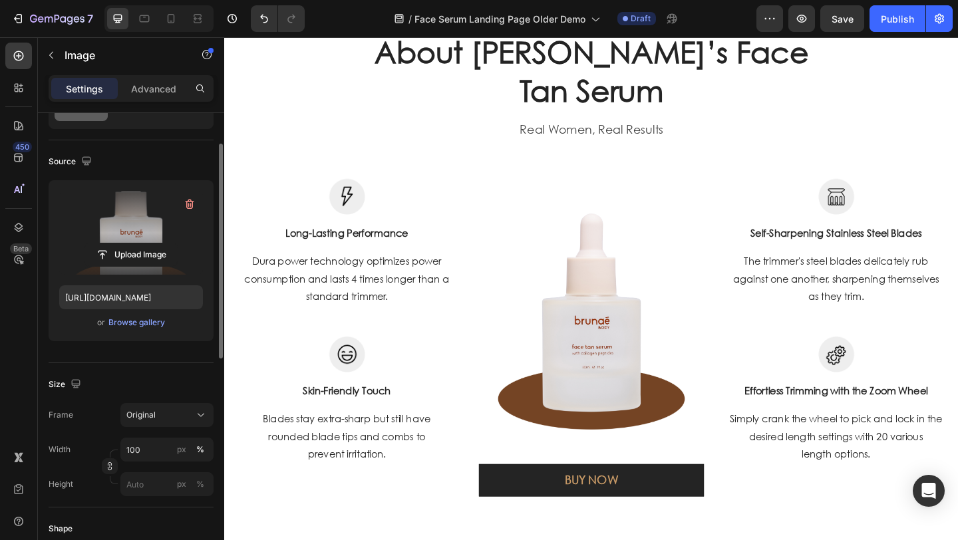
scroll to position [1344, 0]
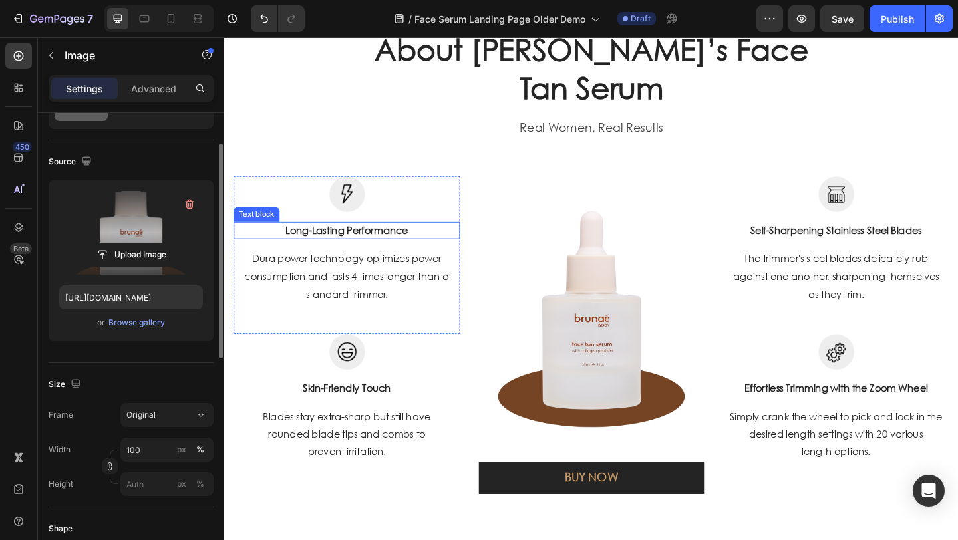
click at [379, 288] on p "Dura power technology optimizes power consumption and lasts 4 times longer than…" at bounding box center [358, 297] width 244 height 57
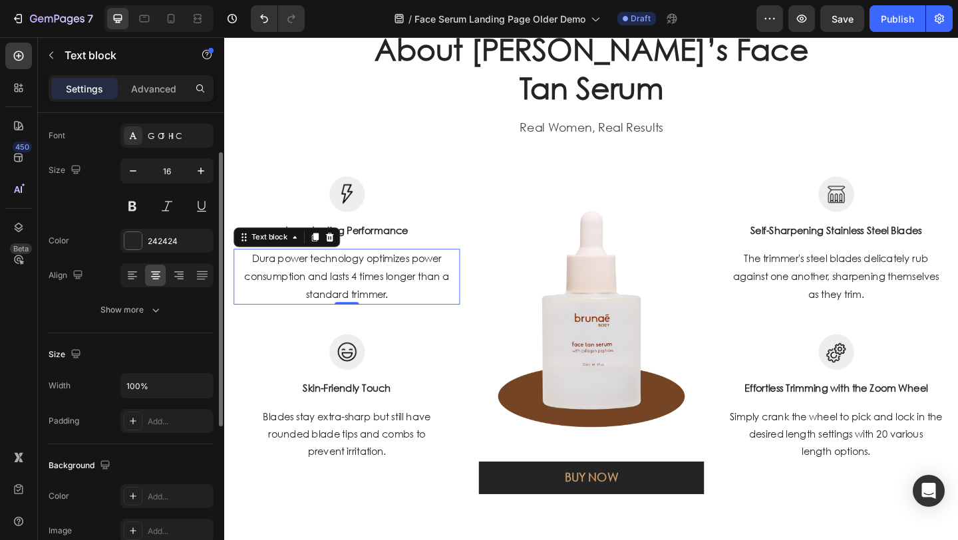
scroll to position [0, 0]
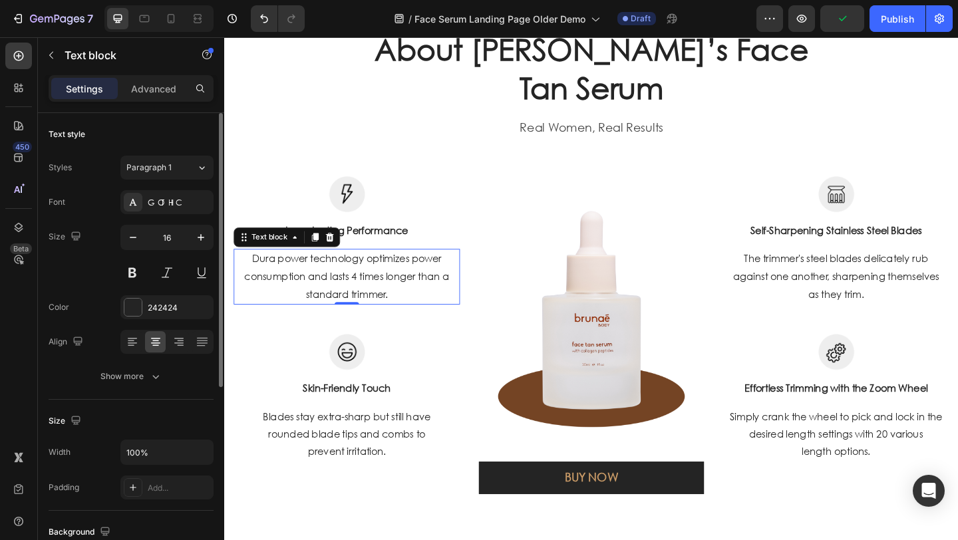
click at [323, 293] on p "Dura power technology optimizes power consumption and lasts 4 times longer than…" at bounding box center [358, 297] width 244 height 57
click at [325, 292] on p "Dura power technology optimizes power consumption and lasts 4 times longer than…" at bounding box center [358, 297] width 244 height 57
drag, startPoint x: 389, startPoint y: 307, endPoint x: 424, endPoint y: 316, distance: 35.7
click at [389, 307] on p "Dura power technology optimizes power consumption and lasts 4 times longer than…" at bounding box center [358, 297] width 244 height 57
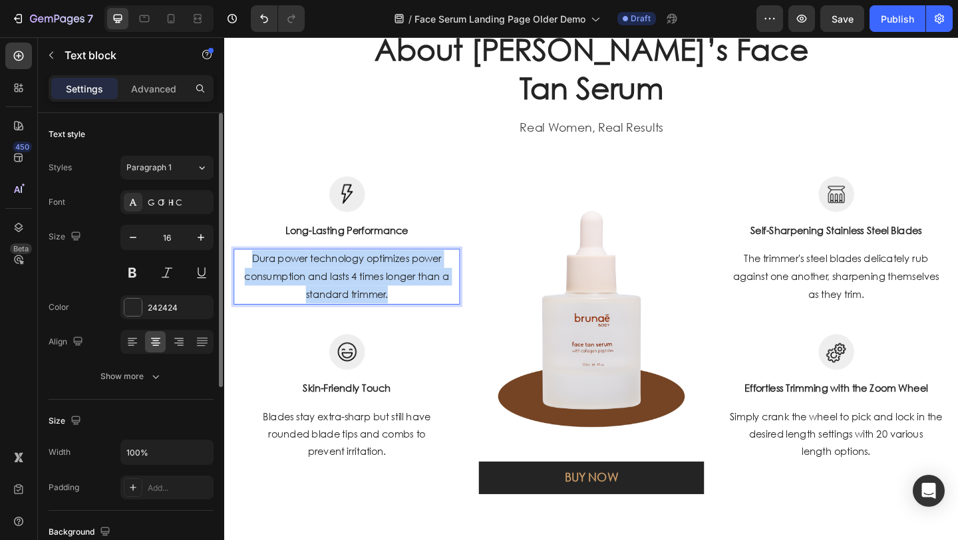
drag, startPoint x: 415, startPoint y: 315, endPoint x: 252, endPoint y: 282, distance: 166.3
click at [252, 282] on p "Dura power technology optimizes power consumption and lasts 4 times longer than…" at bounding box center [358, 297] width 244 height 57
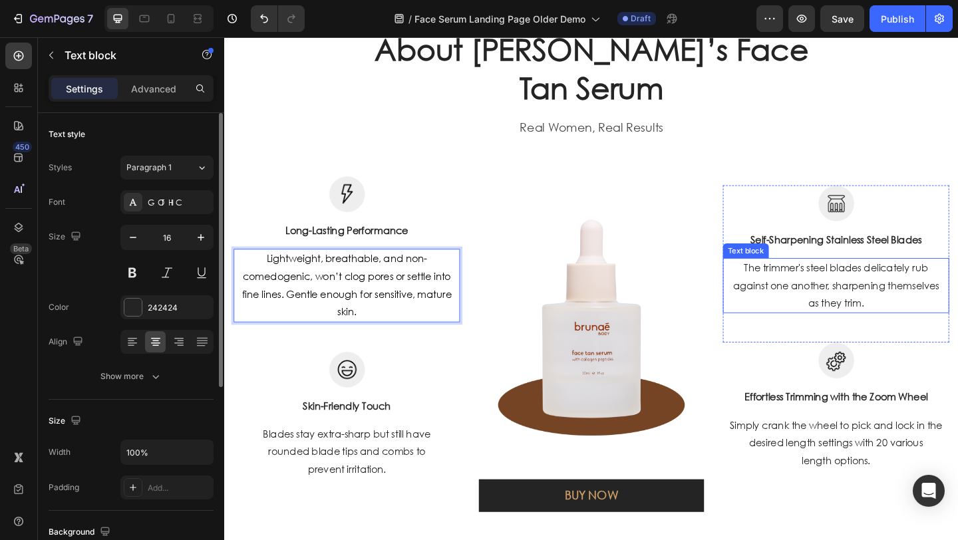
click at [837, 290] on p "The trimmer's steel blades delicately rub against one another, sharpening thems…" at bounding box center [890, 307] width 244 height 57
drag, startPoint x: 837, startPoint y: 290, endPoint x: 901, endPoint y: 305, distance: 66.4
click at [837, 290] on p "The trimmer's steel blades delicately rub against one another, sharpening thems…" at bounding box center [890, 307] width 244 height 57
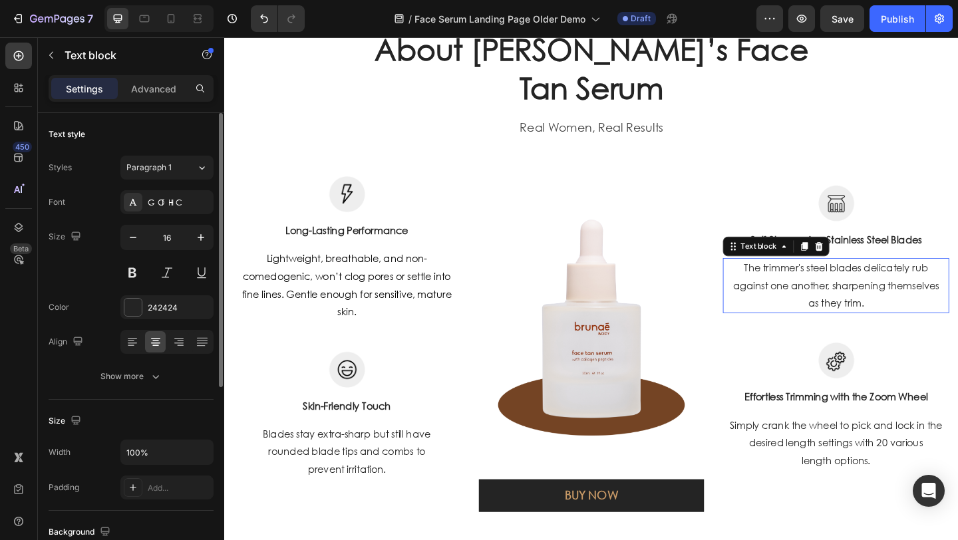
click at [918, 313] on p "The trimmer's steel blades delicately rub against one another, sharpening thems…" at bounding box center [890, 307] width 244 height 57
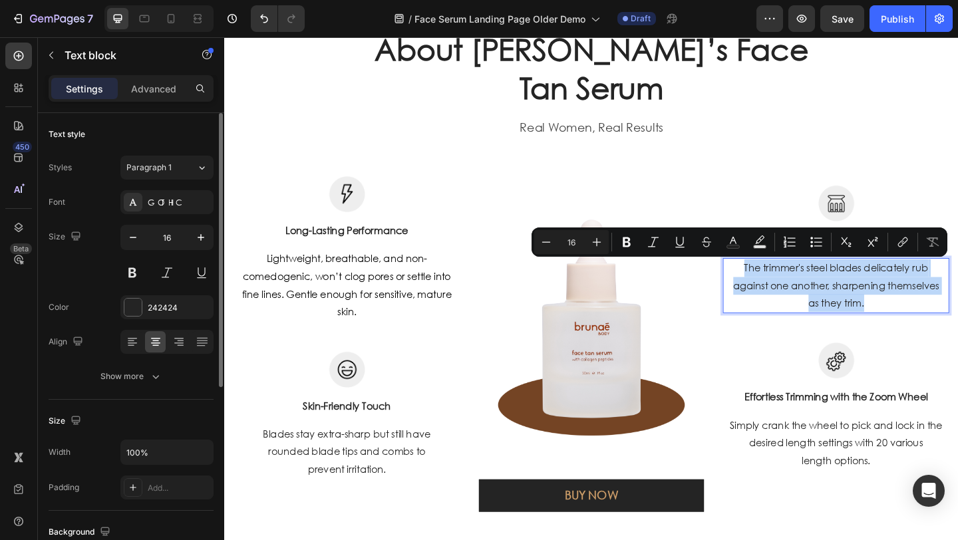
drag, startPoint x: 827, startPoint y: 311, endPoint x: 759, endPoint y: 292, distance: 70.1
click at [767, 292] on div "The trimmer's steel blades delicately rub against one another, sharpening thems…" at bounding box center [890, 308] width 246 height 60
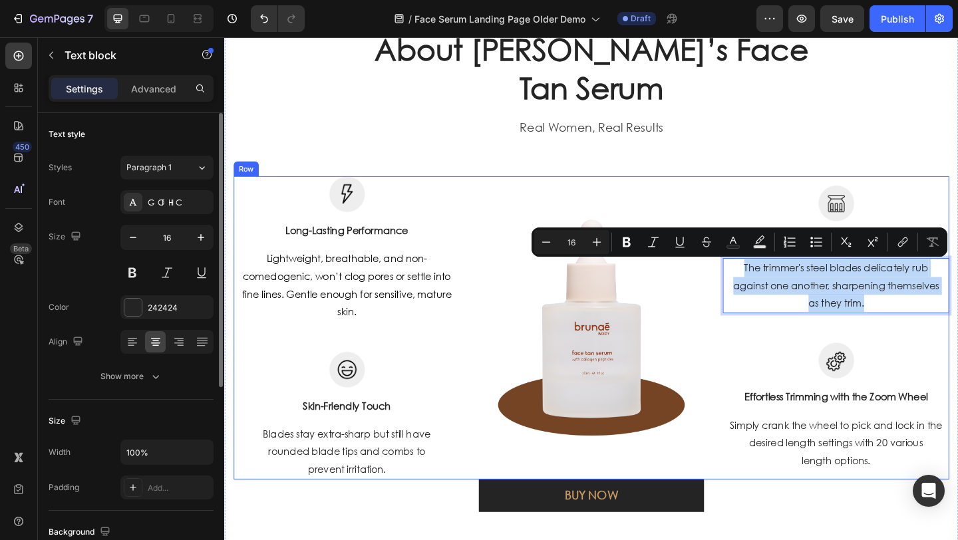
scroll to position [1335, 0]
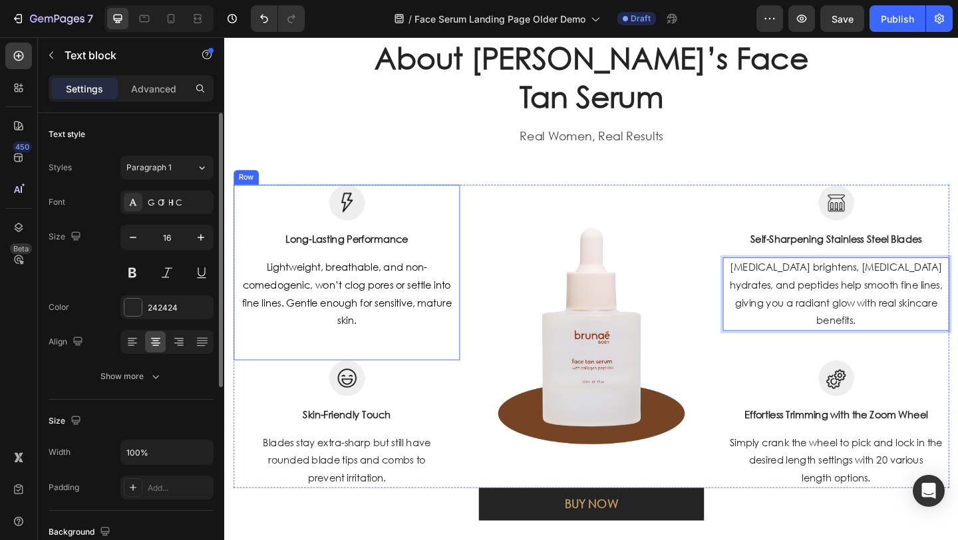
click at [377, 389] on div "Image Skin-Friendly Touch Text block Blades stay extra-sharp but still have rou…" at bounding box center [357, 458] width 246 height 139
click at [377, 469] on p "Blades stay extra-sharp but still have rounded blade tips and combs to prevent …" at bounding box center [358, 497] width 244 height 57
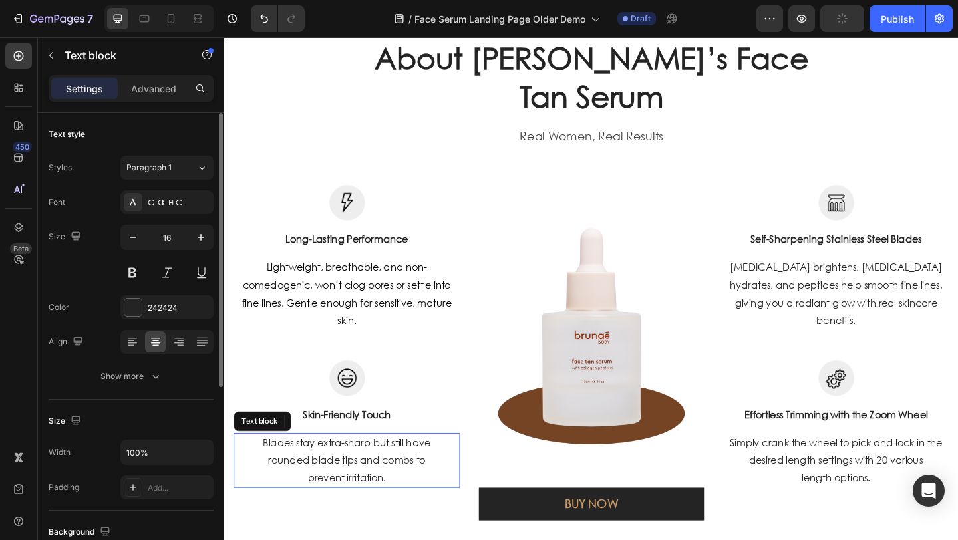
click at [397, 469] on p "Blades stay extra-sharp but still have rounded blade tips and combs to prevent …" at bounding box center [358, 497] width 244 height 57
click at [398, 469] on p "Blades stay extra-sharp but still have rounded blade tips and combs to prevent …" at bounding box center [358, 497] width 244 height 57
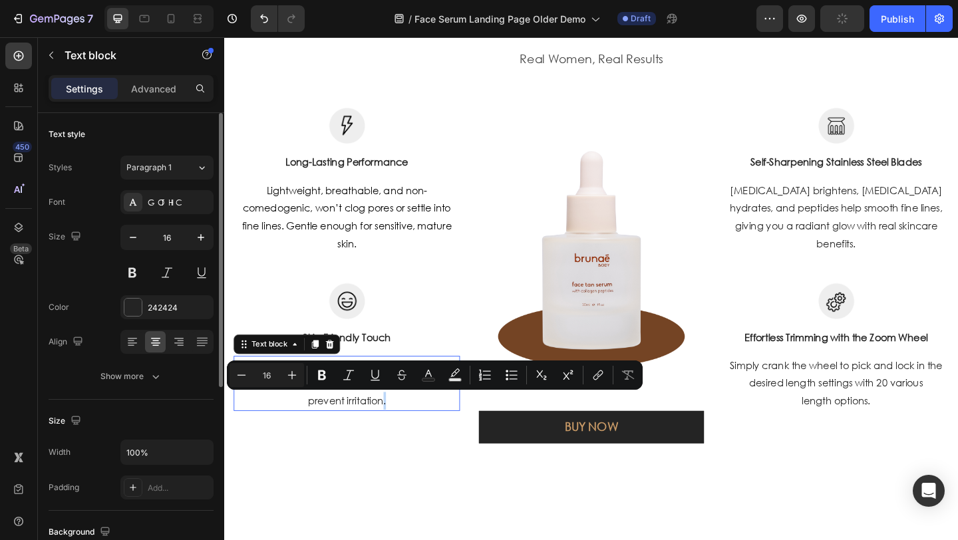
click at [425, 435] on p "Blades stay extra-sharp but still have rounded blade tips and combs to prevent …" at bounding box center [358, 413] width 244 height 57
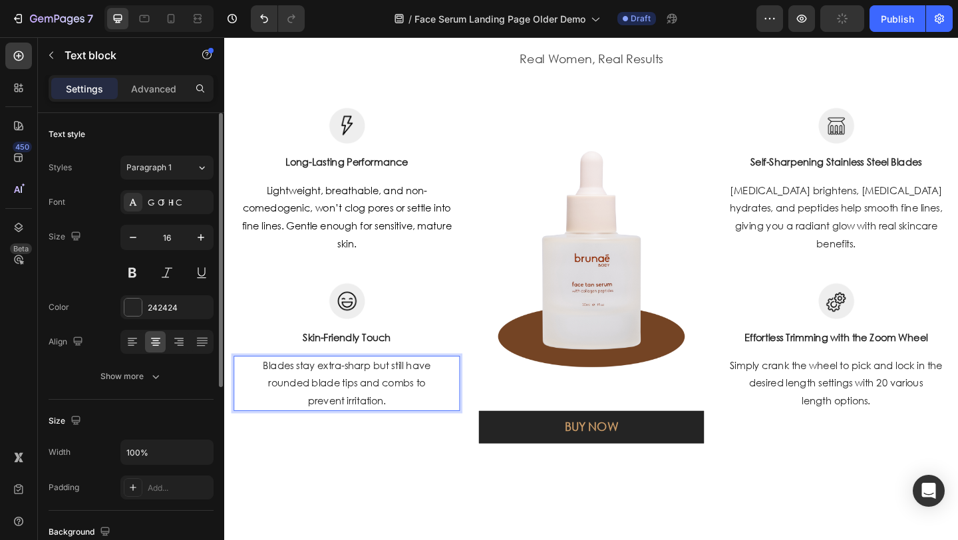
drag, startPoint x: 330, startPoint y: 416, endPoint x: 307, endPoint y: 411, distance: 23.2
click at [297, 407] on p "Blades stay extra-sharp but still have rounded blade tips and combs to prevent …" at bounding box center [358, 413] width 244 height 57
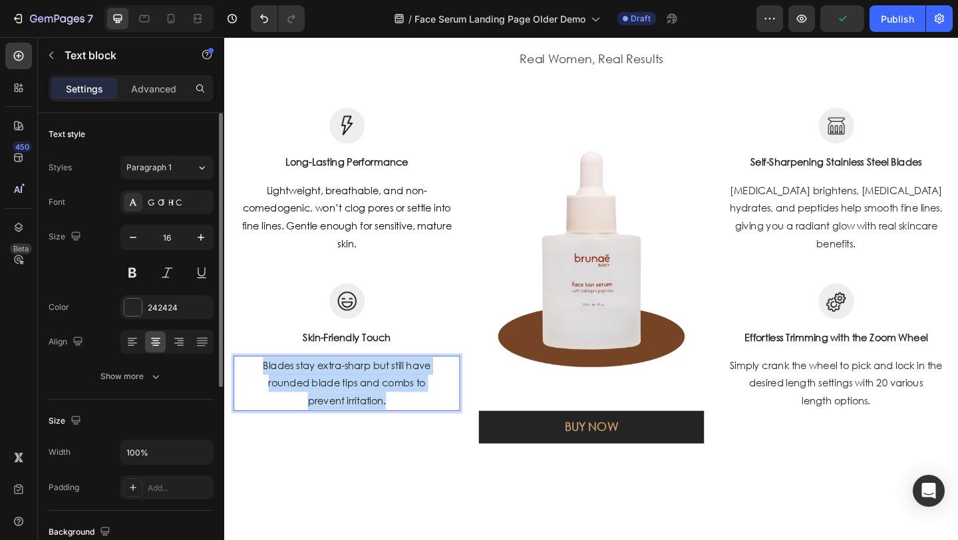
drag, startPoint x: 286, startPoint y: 413, endPoint x: 251, endPoint y: 392, distance: 40.3
click at [251, 393] on p "Blades stay extra-sharp but still have rounded blade tips and combs to prevent …" at bounding box center [358, 413] width 244 height 57
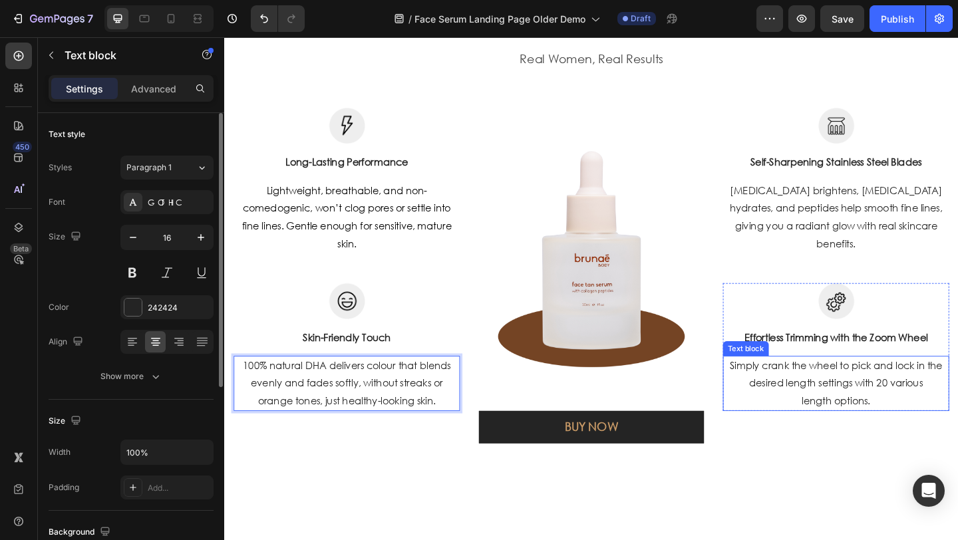
click at [868, 422] on p "Simply crank the wheel to pick and lock in the desired length settings with 20 …" at bounding box center [890, 413] width 244 height 57
drag, startPoint x: 868, startPoint y: 422, endPoint x: 925, endPoint y: 429, distance: 57.6
click at [868, 422] on p "Simply crank the wheel to pick and lock in the desired length settings with 20 …" at bounding box center [890, 413] width 244 height 57
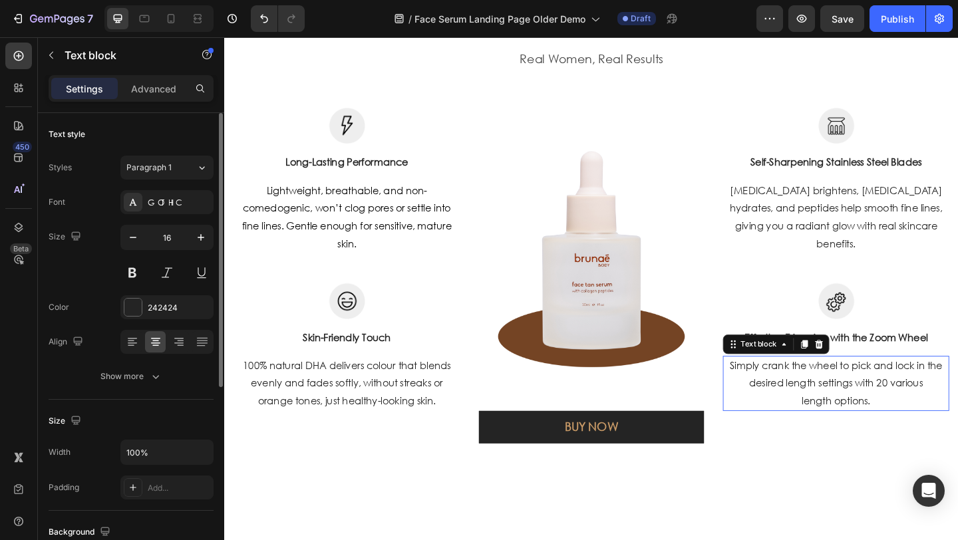
click at [925, 429] on p "Simply crank the wheel to pick and lock in the desired length settings with 20 …" at bounding box center [890, 413] width 244 height 57
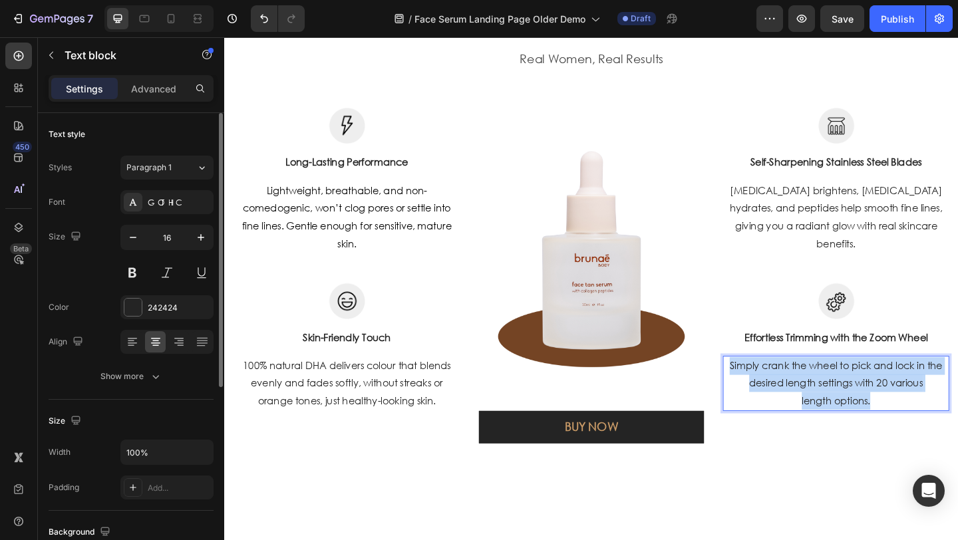
drag, startPoint x: 804, startPoint y: 418, endPoint x: 763, endPoint y: 395, distance: 46.5
click at [768, 395] on p "Simply crank the wheel to pick and lock in the desired length settings with 20 …" at bounding box center [890, 413] width 244 height 57
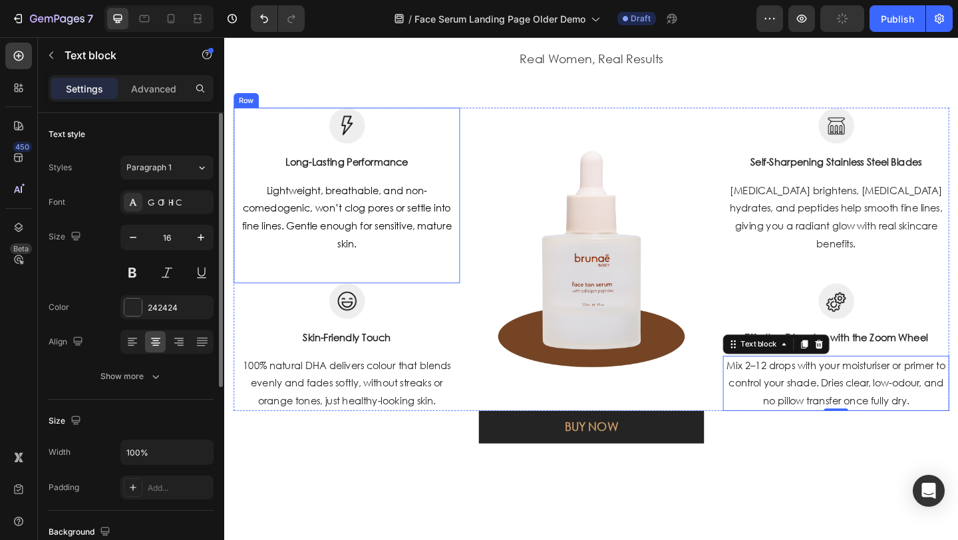
click at [377, 174] on p "Long-Lasting Performance" at bounding box center [358, 173] width 244 height 16
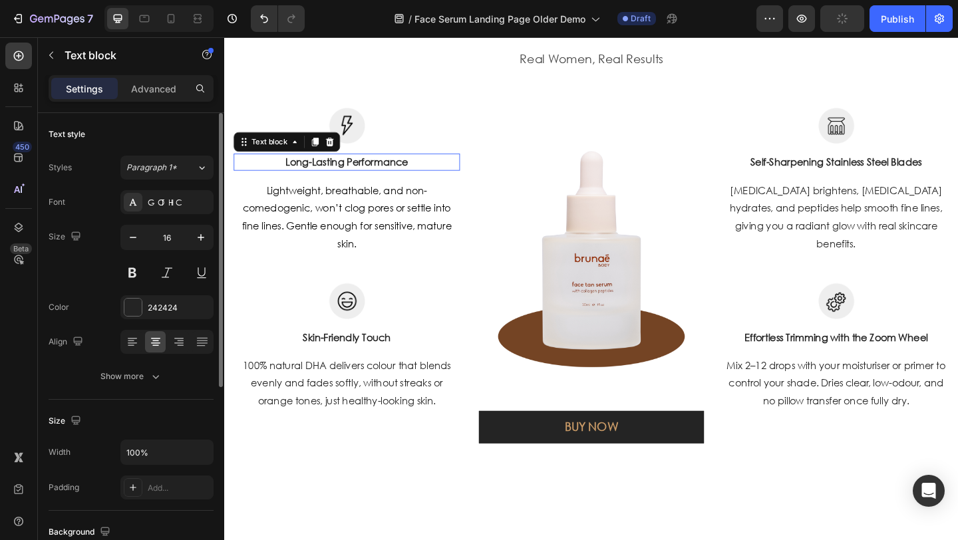
click at [377, 174] on p "Long-Lasting Performance" at bounding box center [358, 173] width 244 height 16
click at [435, 174] on p "Long-Lasting Performance" at bounding box center [358, 173] width 244 height 16
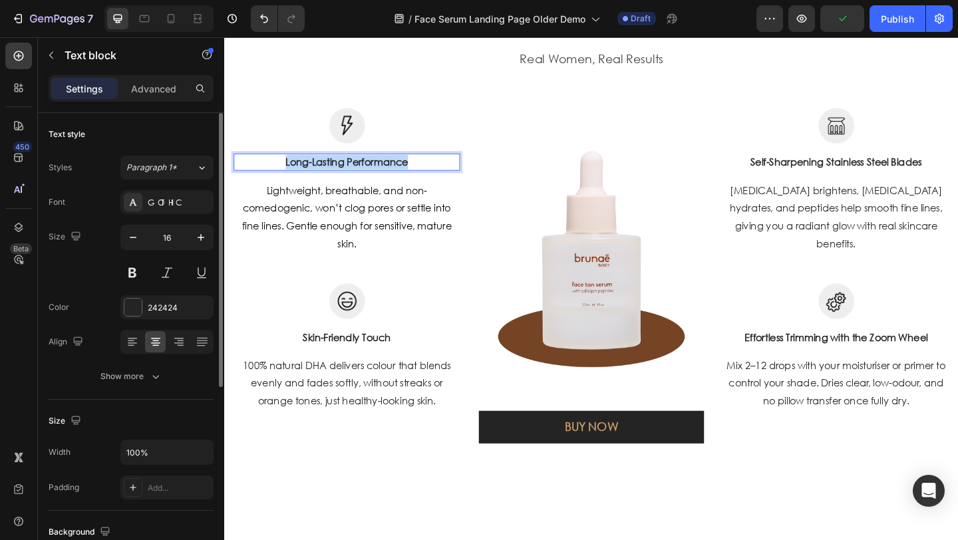
drag, startPoint x: 446, startPoint y: 174, endPoint x: 267, endPoint y: 169, distance: 179.1
click at [267, 169] on p "Long-Lasting Performance" at bounding box center [358, 173] width 244 height 16
click at [881, 172] on p "Self-Sharpening Stainless Steel Blades" at bounding box center [890, 173] width 244 height 16
click at [882, 172] on p "Self-Sharpening Stainless Steel Blades" at bounding box center [890, 173] width 244 height 16
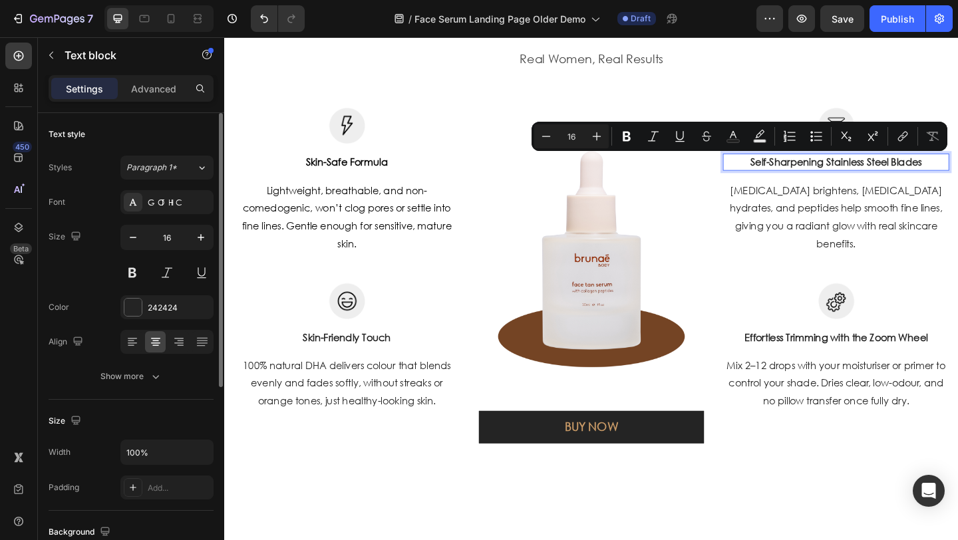
click at [958, 172] on p "Self-Sharpening Stainless Steel Blades" at bounding box center [890, 173] width 244 height 16
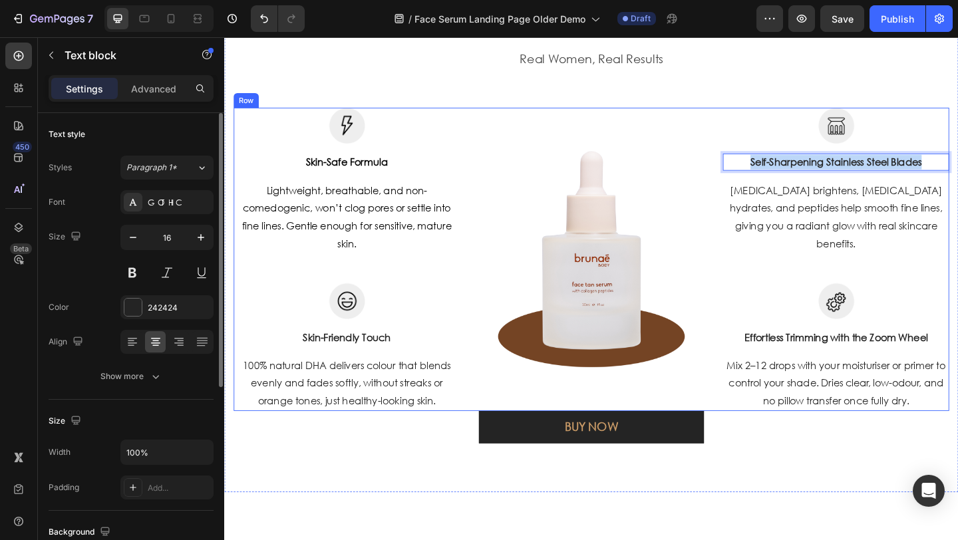
drag, startPoint x: 982, startPoint y: 173, endPoint x: 748, endPoint y: 177, distance: 233.7
click at [756, 174] on div "Image Skin-Safe Formula Text block Lightweight, breathable, and non-comedogenic…" at bounding box center [623, 279] width 779 height 330
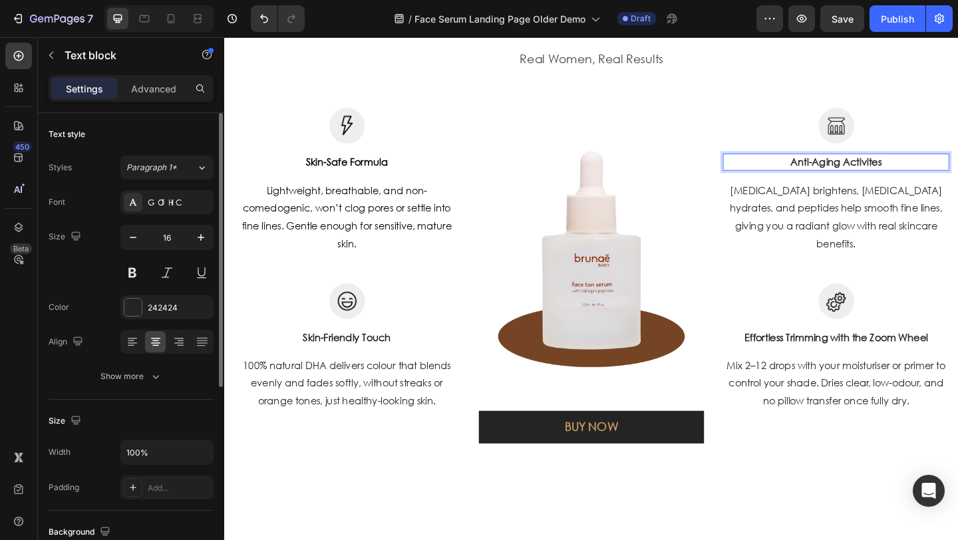
click at [913, 174] on strong "Anti-Aging Activites" at bounding box center [890, 173] width 99 height 14
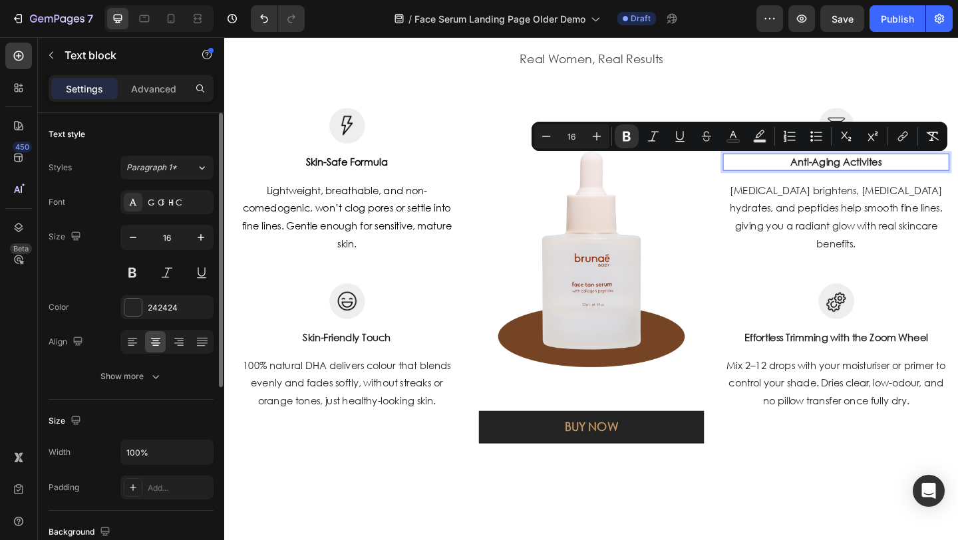
click at [944, 174] on p "Anti-Aging Activites" at bounding box center [890, 173] width 244 height 16
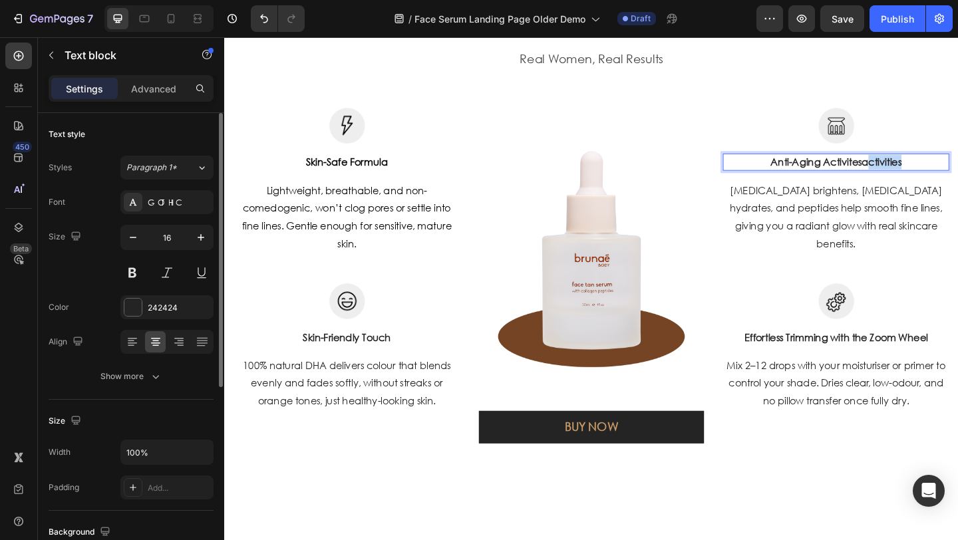
drag, startPoint x: 956, startPoint y: 174, endPoint x: 916, endPoint y: 171, distance: 40.7
click at [916, 176] on p "Anti-Aging Activites activities" at bounding box center [890, 173] width 244 height 16
click at [379, 368] on p "Skin-Friendly Touch" at bounding box center [358, 364] width 244 height 16
click at [379, 367] on p "Skin-Friendly Touch" at bounding box center [358, 364] width 244 height 16
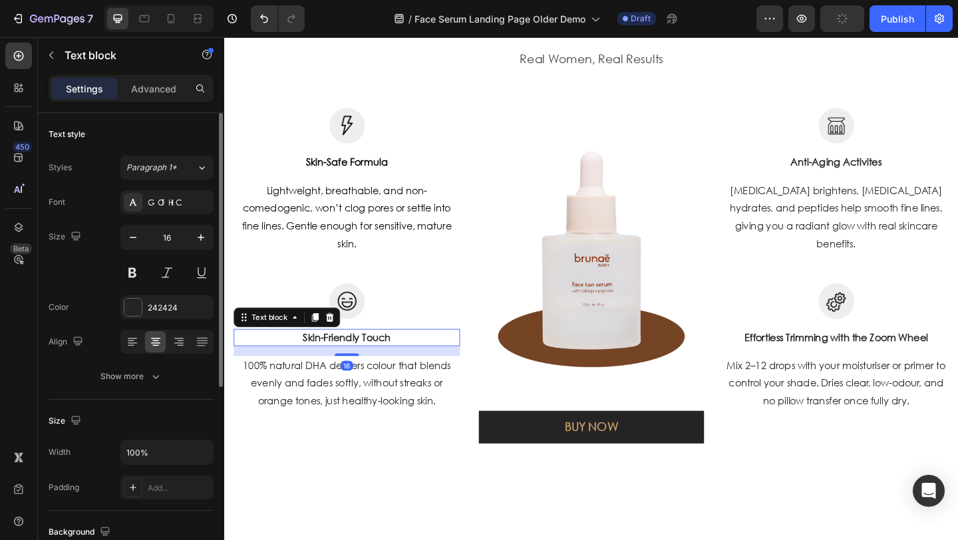
click at [403, 364] on p "Skin-Friendly Touch" at bounding box center [358, 364] width 244 height 16
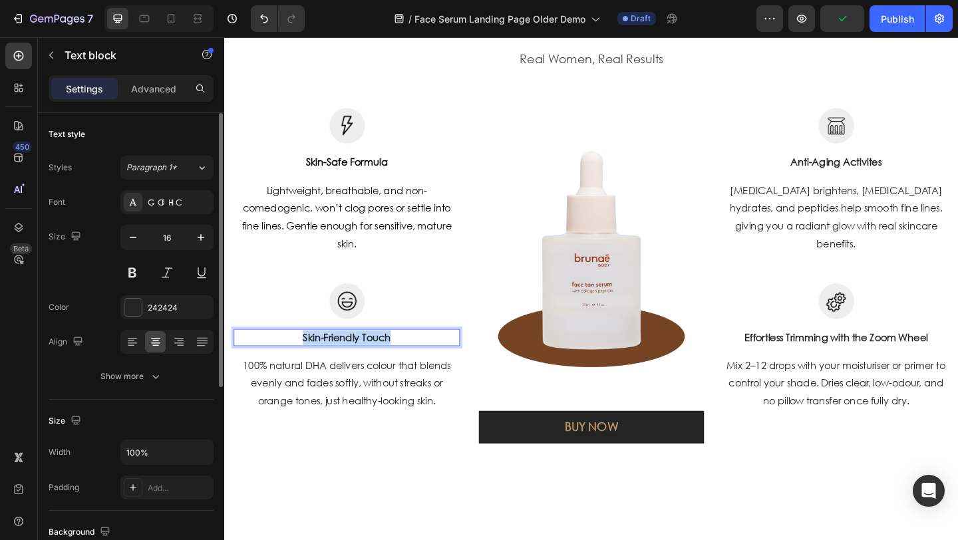
drag, startPoint x: 420, startPoint y: 363, endPoint x: 306, endPoint y: 363, distance: 113.8
click at [306, 363] on p "Skin-Friendly Touch" at bounding box center [358, 364] width 244 height 16
click at [869, 363] on p "Effortless Trimming with the Zoom Wheel" at bounding box center [890, 364] width 244 height 16
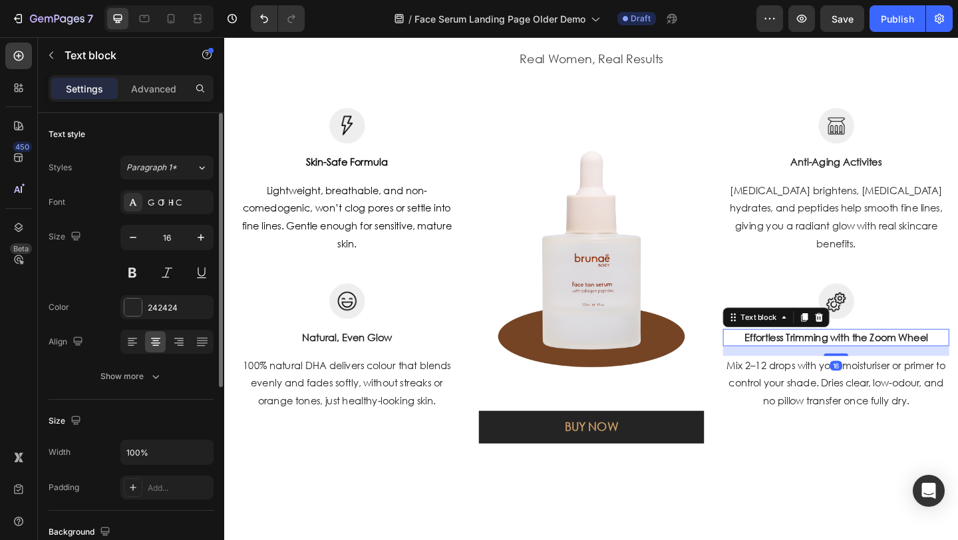
click at [869, 363] on p "Effortless Trimming with the Zoom Wheel" at bounding box center [890, 364] width 244 height 16
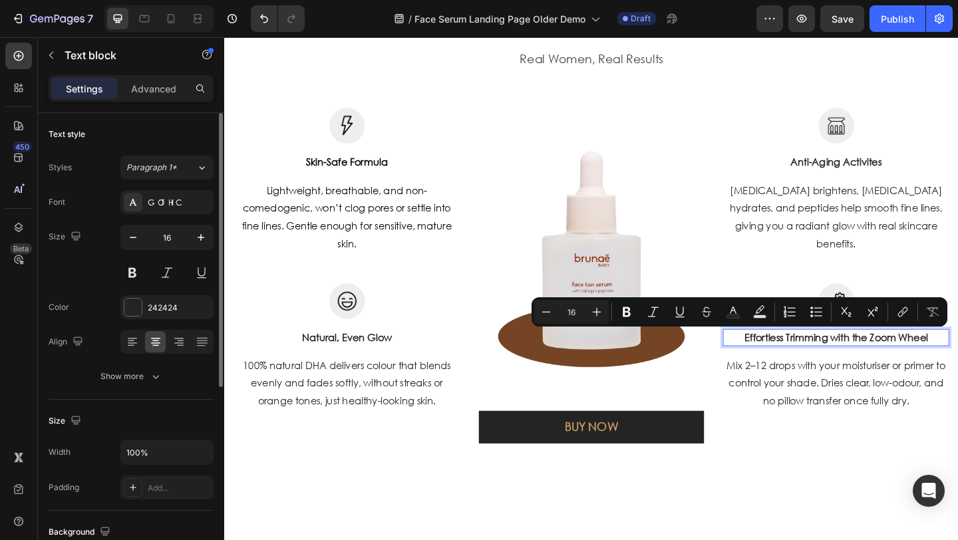
drag, startPoint x: 966, startPoint y: 360, endPoint x: 980, endPoint y: 361, distance: 14.0
click at [958, 360] on p "Effortless Trimming with the Zoom Wheel" at bounding box center [890, 364] width 244 height 16
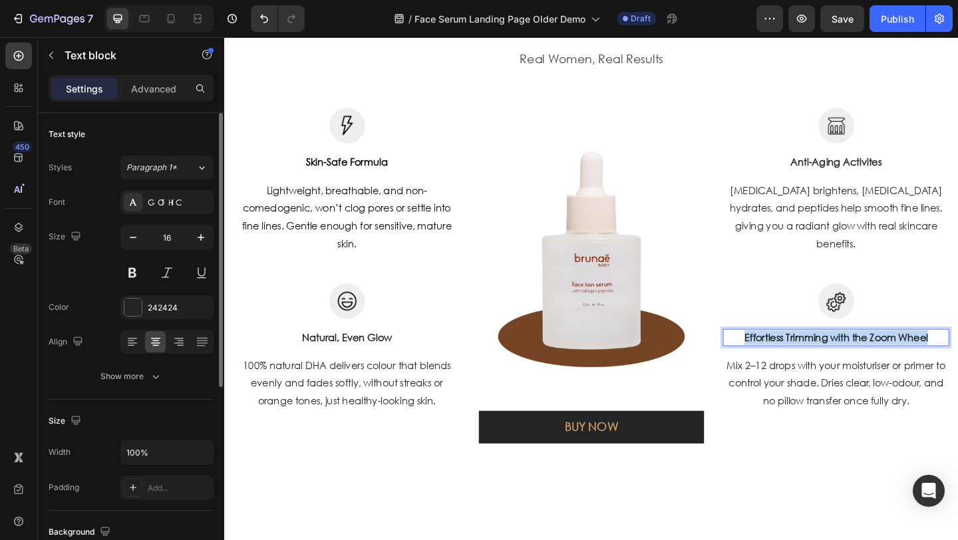
drag, startPoint x: 995, startPoint y: 363, endPoint x: 757, endPoint y: 368, distance: 238.3
click at [767, 369] on div "Effortless Trimming with the Zoom Wheel" at bounding box center [890, 364] width 246 height 19
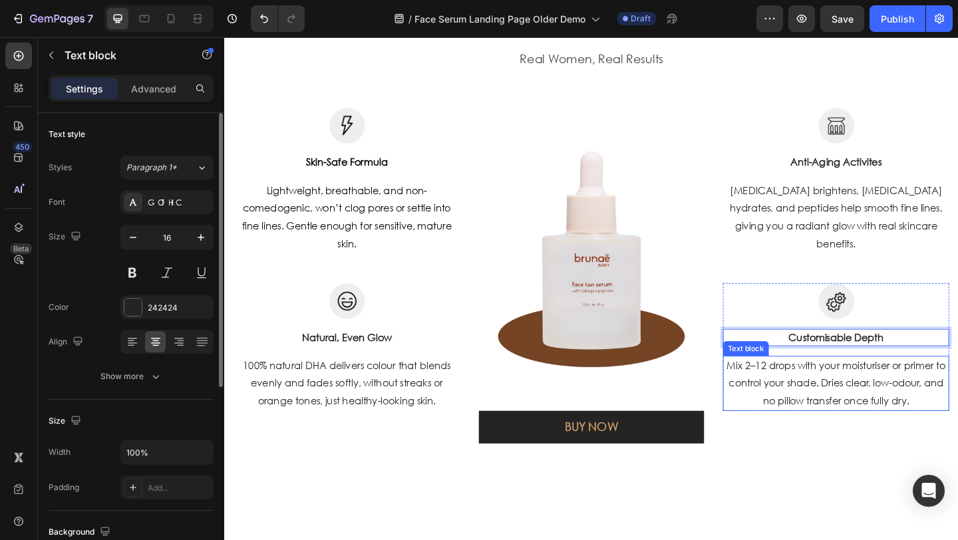
click at [880, 425] on p "Mix 2–12 drops with your moisturiser or primer to control your shade. Dries cle…" at bounding box center [890, 413] width 244 height 57
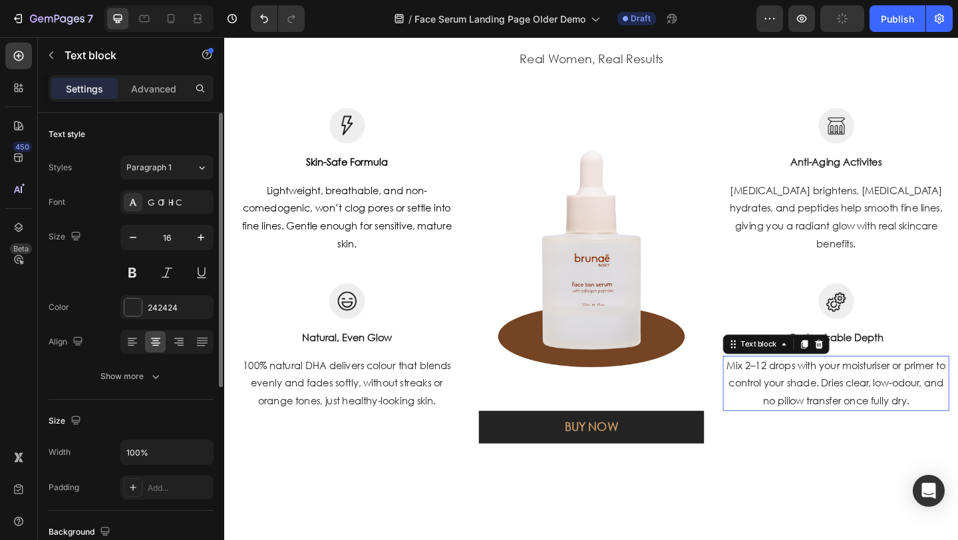
click at [958, 428] on span "Mix 2–12 drops with your moisturiser or primer to control your shade. Dries cle…" at bounding box center [890, 413] width 238 height 53
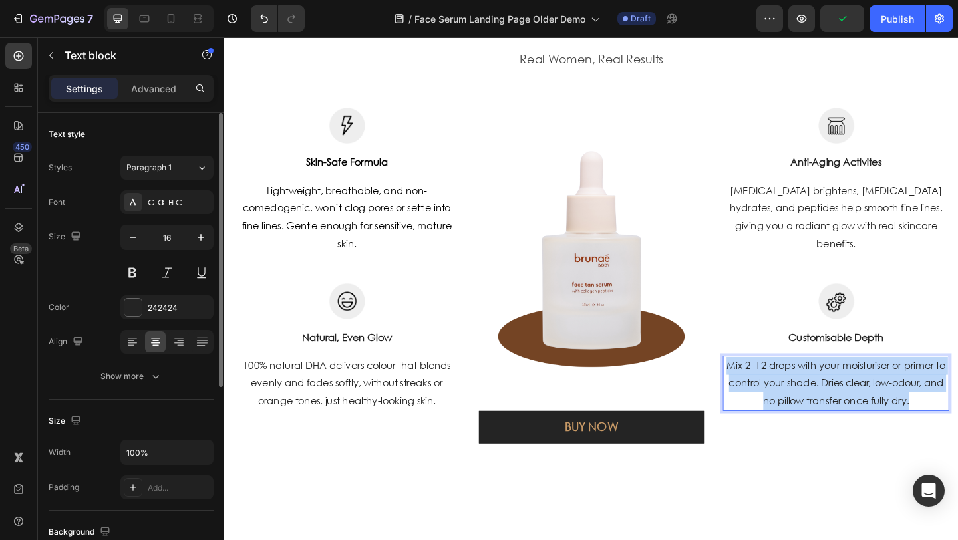
drag, startPoint x: 982, startPoint y: 433, endPoint x: 763, endPoint y: 397, distance: 222.7
click at [768, 397] on p "Mix 2–12 drops with your moisturiser or primer to control your shade. Dries cle…" at bounding box center [890, 413] width 244 height 57
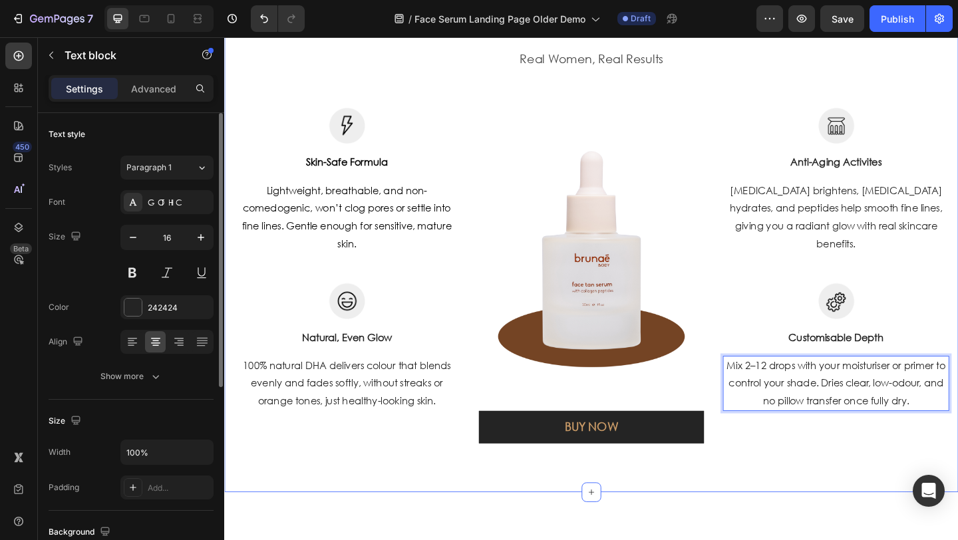
click at [377, 122] on div at bounding box center [357, 133] width 246 height 39
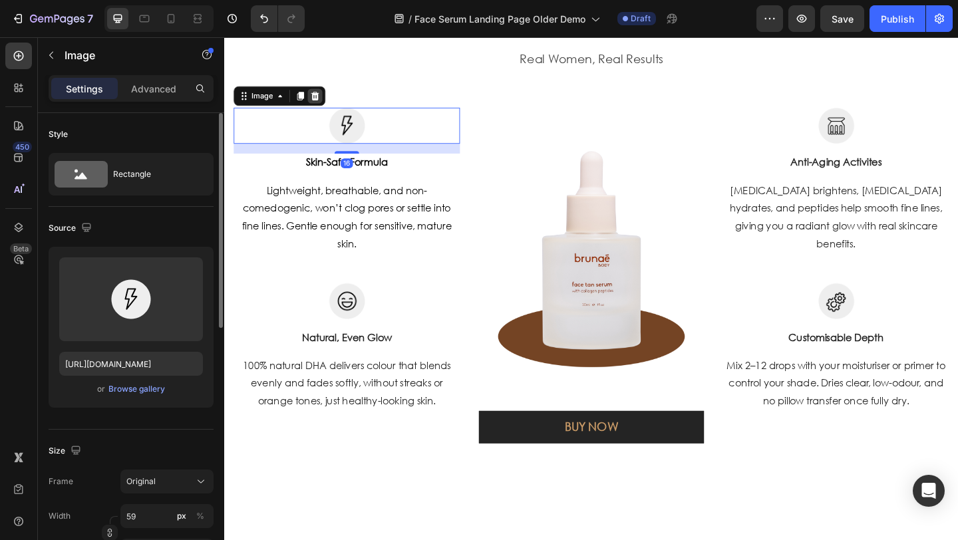
click at [323, 99] on icon at bounding box center [323, 101] width 9 height 9
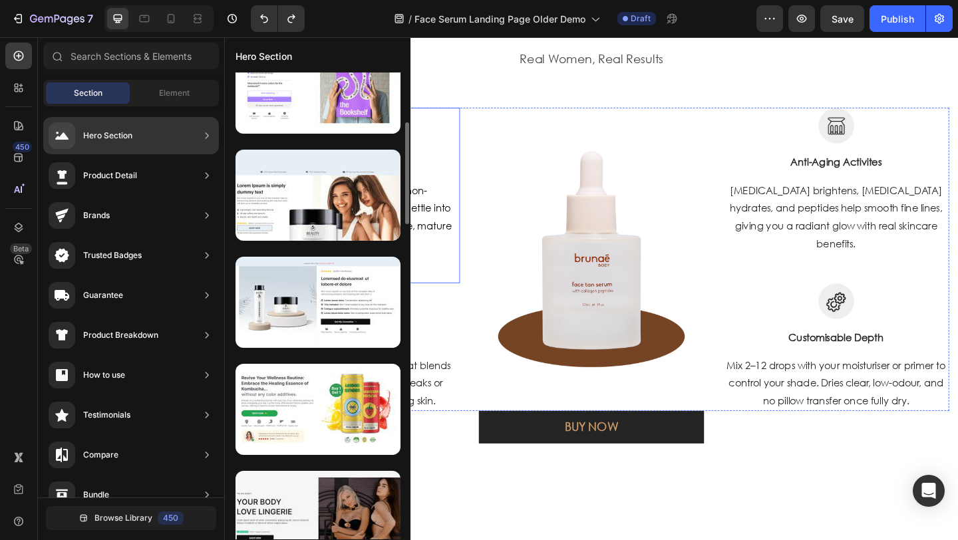
scroll to position [596, 0]
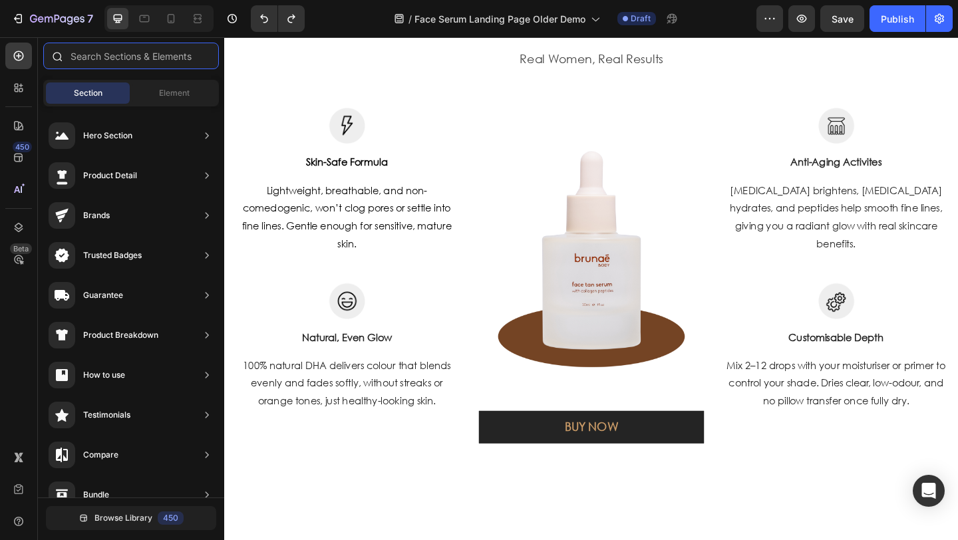
click at [148, 61] on input "text" at bounding box center [131, 56] width 176 height 27
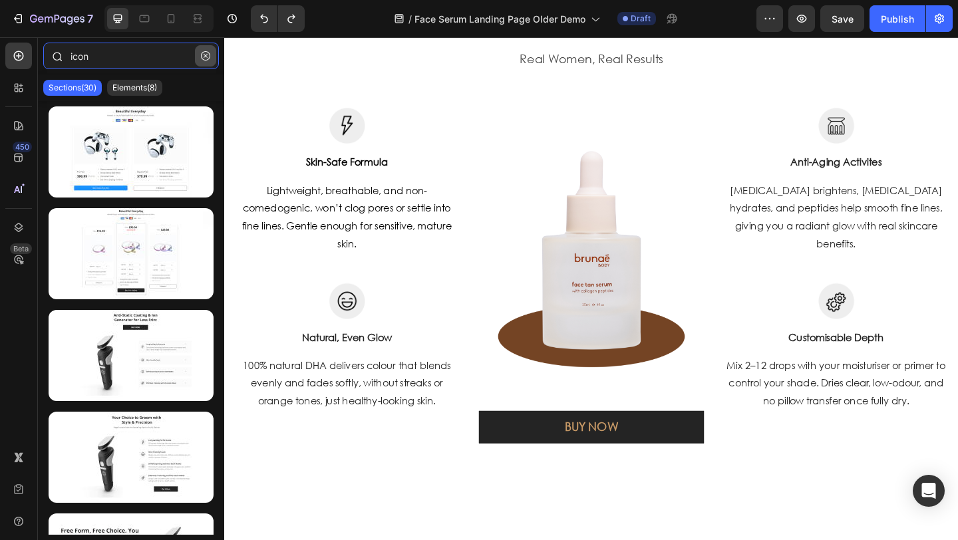
type input "icon"
click at [206, 58] on icon "button" at bounding box center [205, 55] width 9 height 9
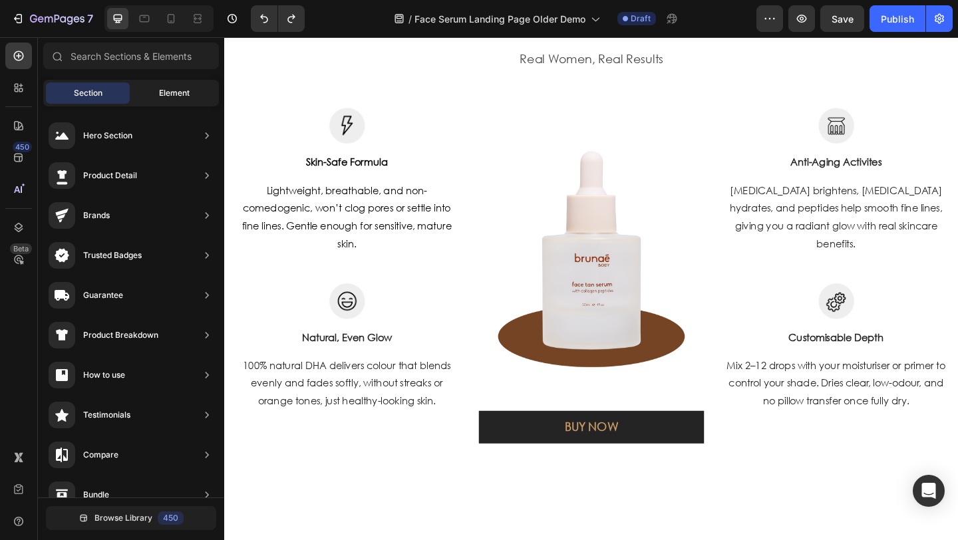
click at [160, 93] on span "Element" at bounding box center [174, 93] width 31 height 12
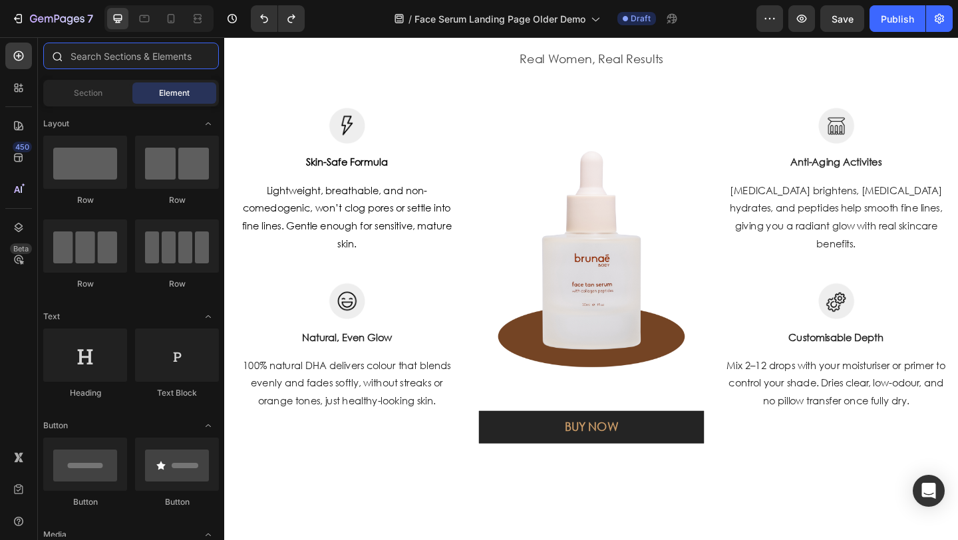
click at [158, 55] on input "text" at bounding box center [131, 56] width 176 height 27
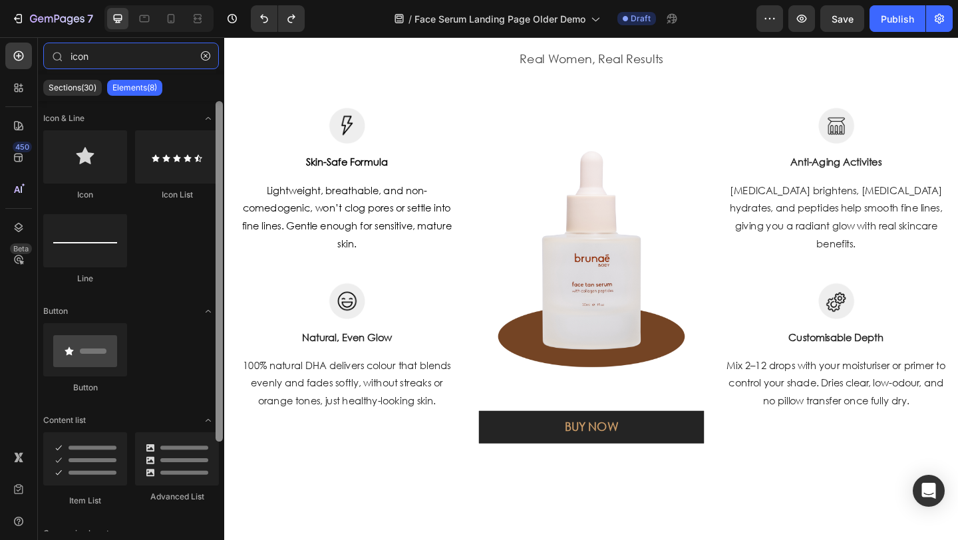
type input "icon"
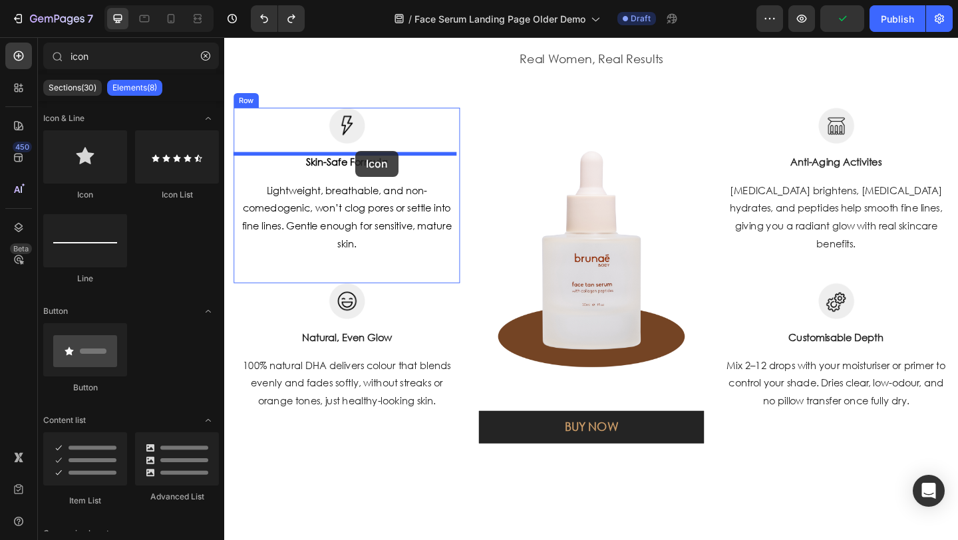
drag, startPoint x: 446, startPoint y: 179, endPoint x: 371, endPoint y: 156, distance: 78.5
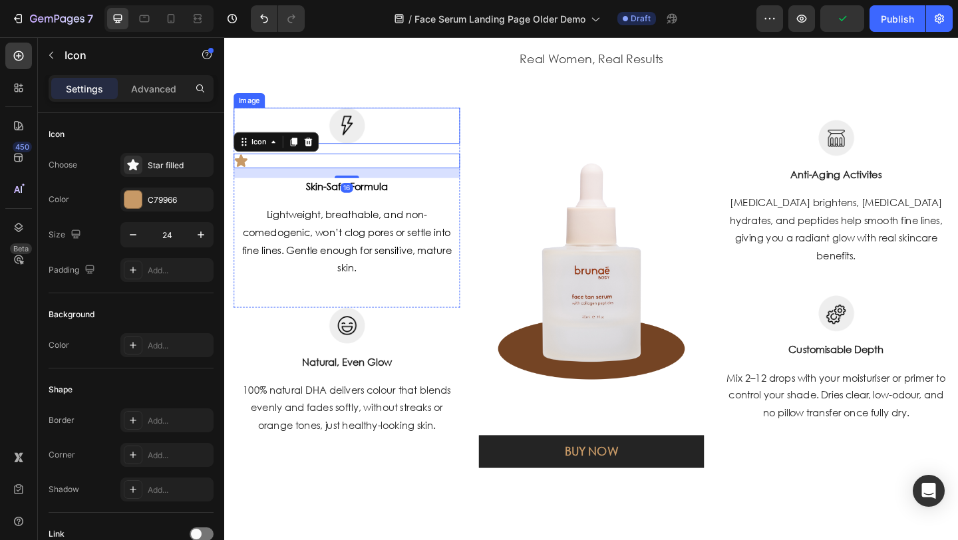
click at [389, 131] on div at bounding box center [357, 133] width 246 height 39
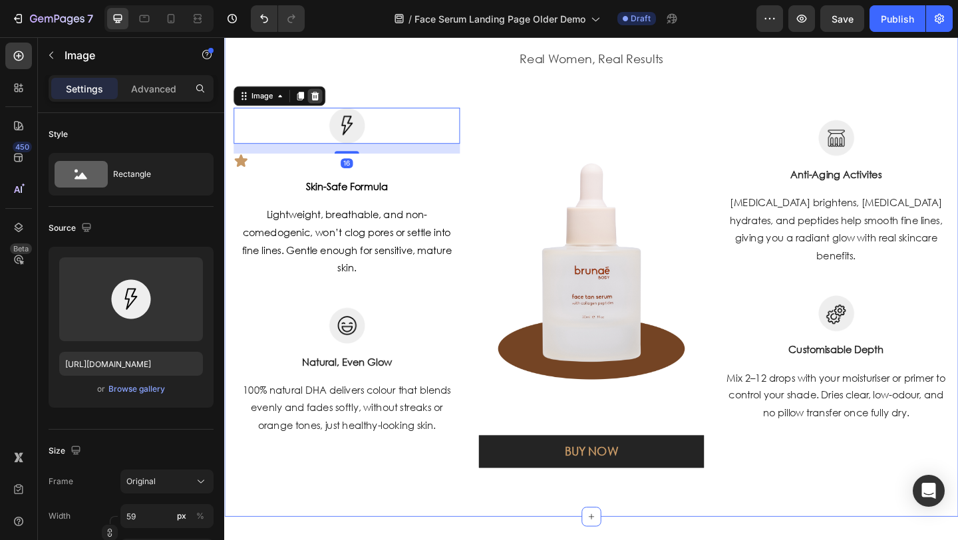
click at [325, 100] on div "Image" at bounding box center [284, 101] width 100 height 21
click at [323, 106] on icon at bounding box center [323, 101] width 9 height 9
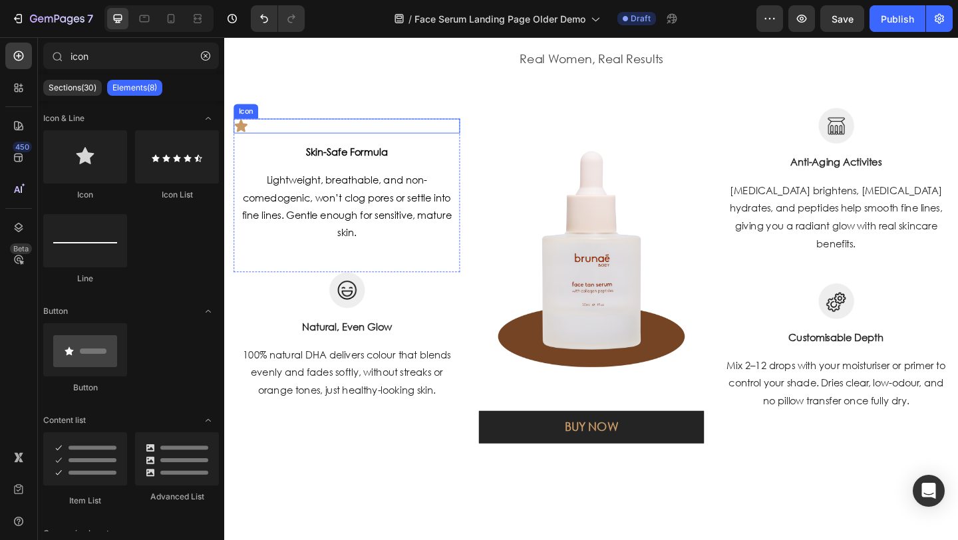
click at [311, 132] on div "Icon" at bounding box center [357, 134] width 246 height 16
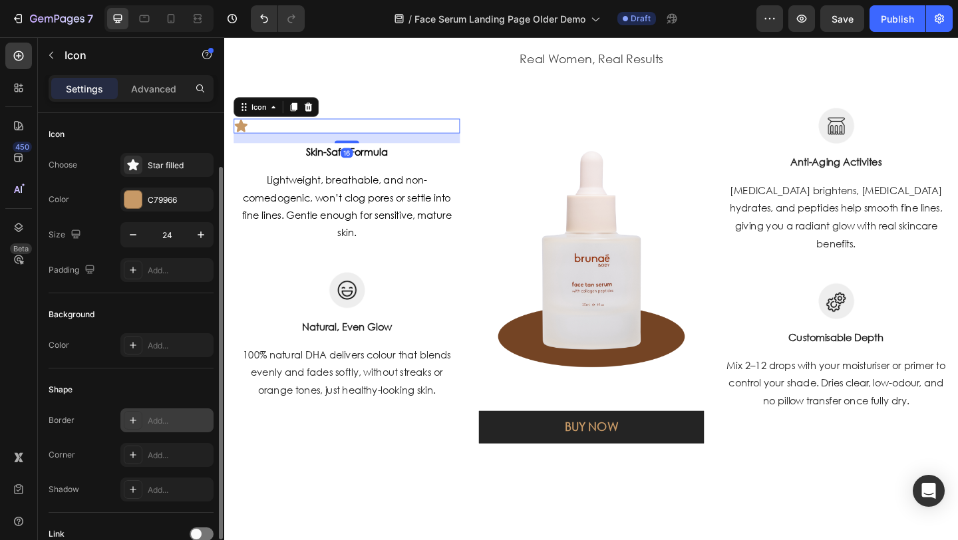
scroll to position [114, 0]
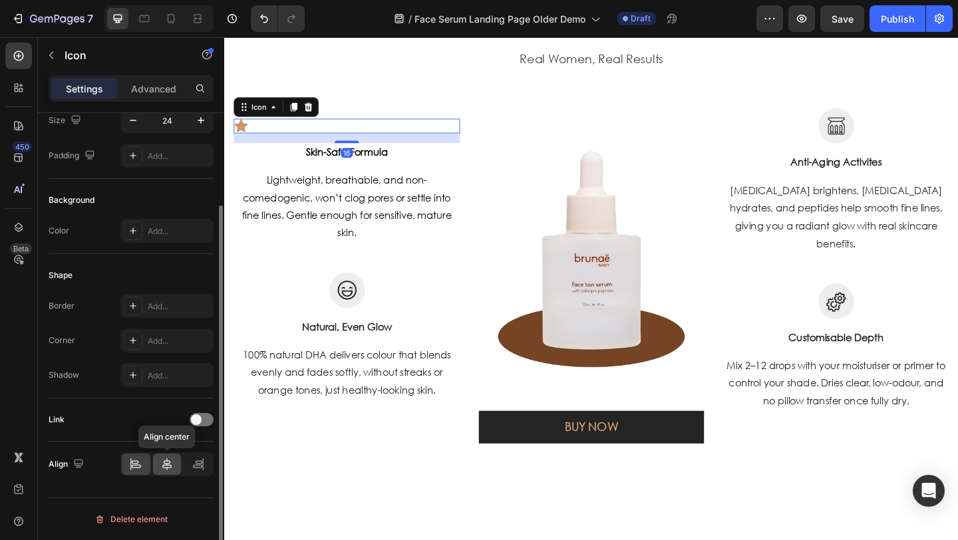
click at [162, 463] on icon at bounding box center [166, 464] width 13 height 13
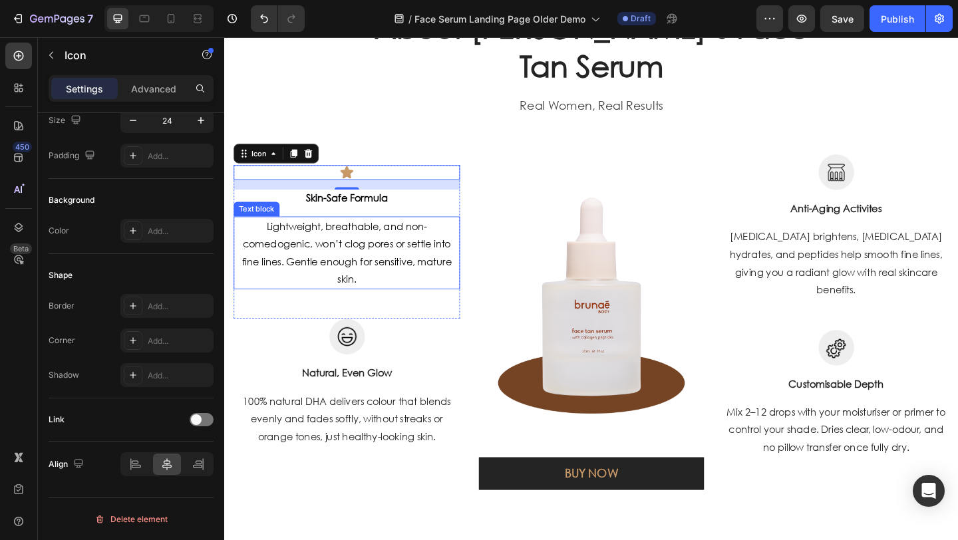
scroll to position [1367, 0]
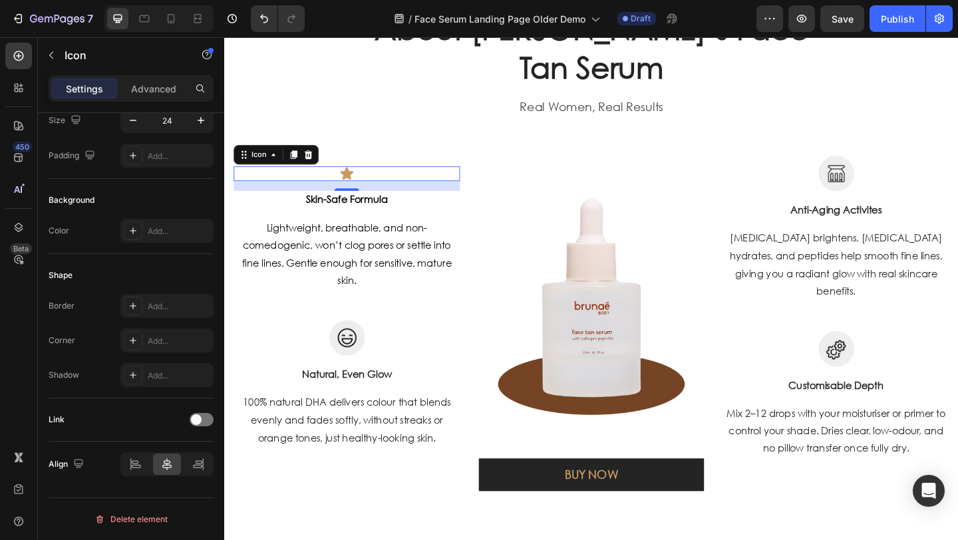
click at [302, 160] on icon at bounding box center [299, 164] width 7 height 9
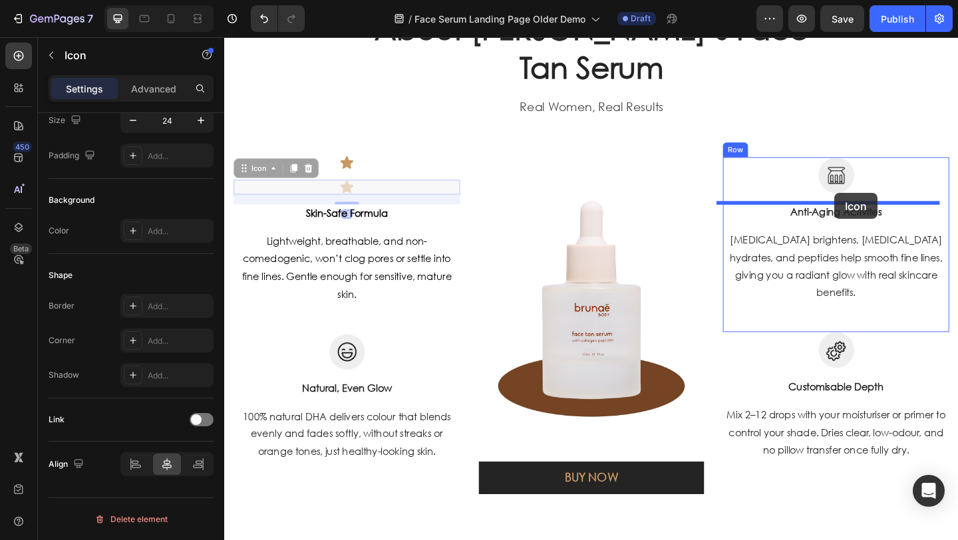
drag, startPoint x: 246, startPoint y: 182, endPoint x: 889, endPoint y: 209, distance: 644.2
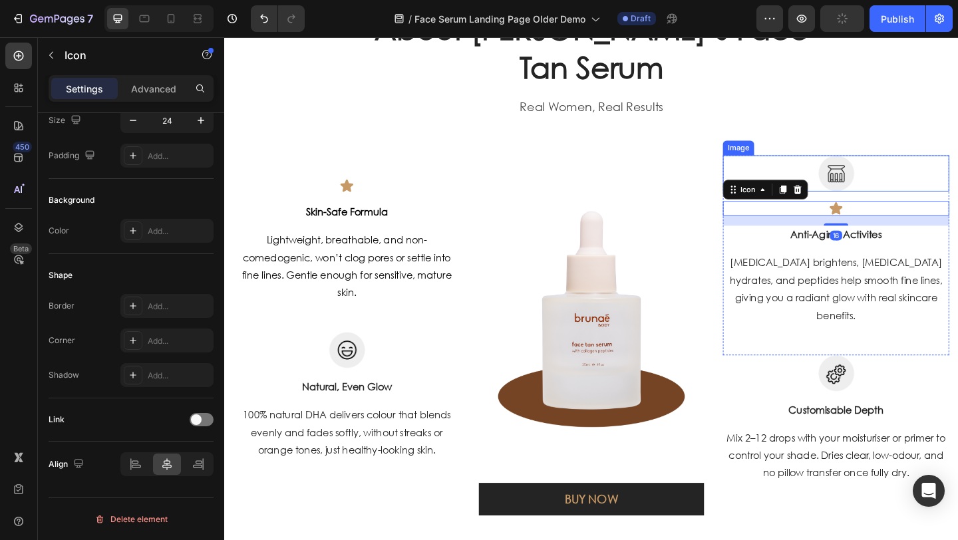
click at [912, 180] on div at bounding box center [890, 185] width 246 height 39
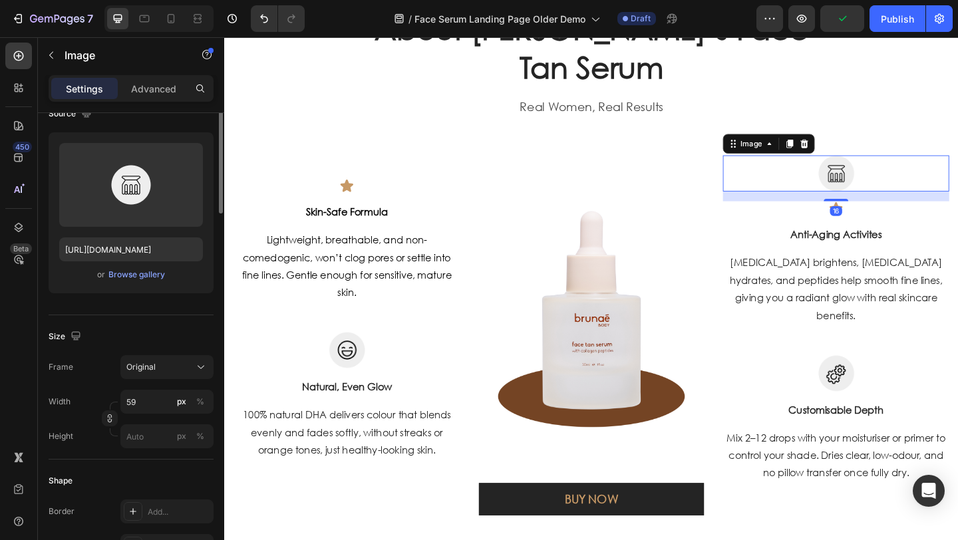
scroll to position [0, 0]
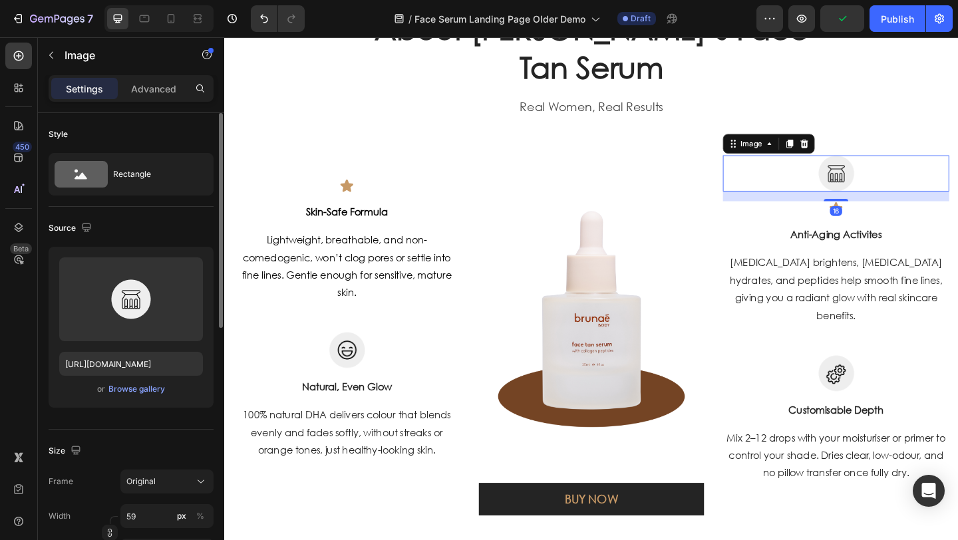
click at [847, 155] on div at bounding box center [855, 153] width 16 height 16
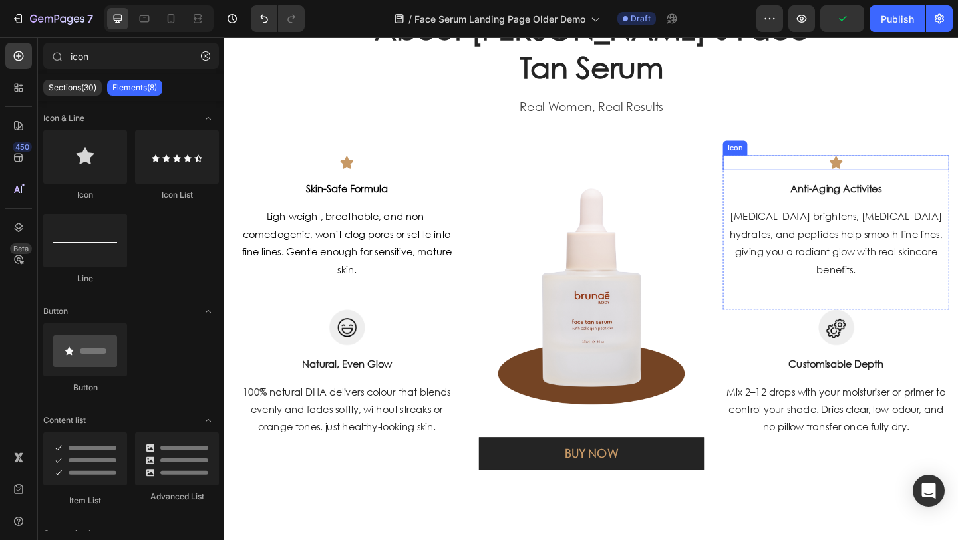
click at [863, 177] on div "Icon" at bounding box center [890, 174] width 246 height 16
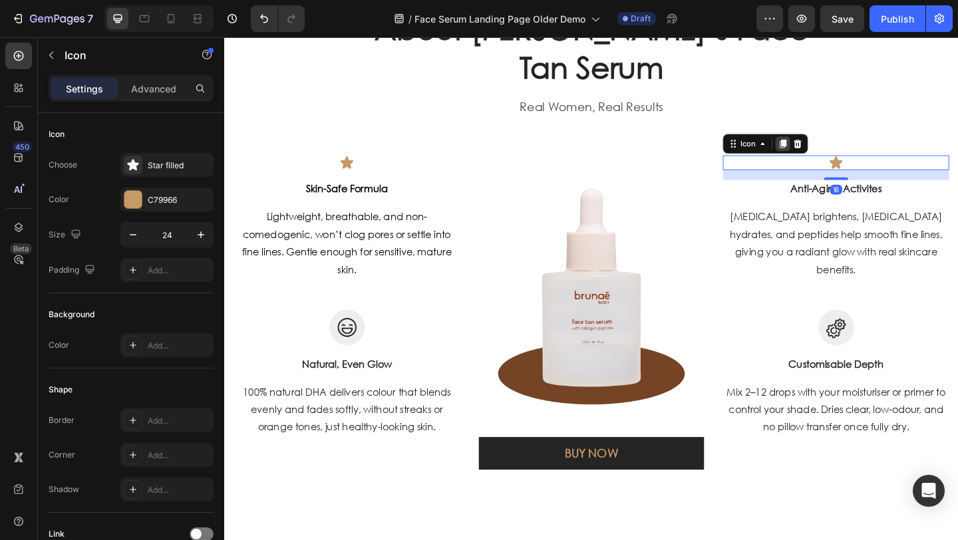
click at [827, 158] on icon at bounding box center [832, 153] width 11 height 11
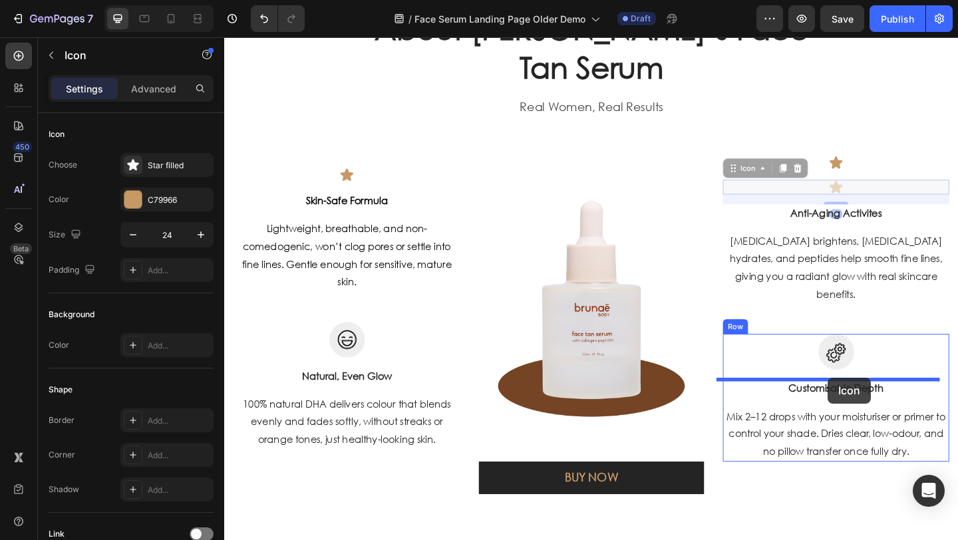
drag, startPoint x: 791, startPoint y: 224, endPoint x: 881, endPoint y: 408, distance: 205.1
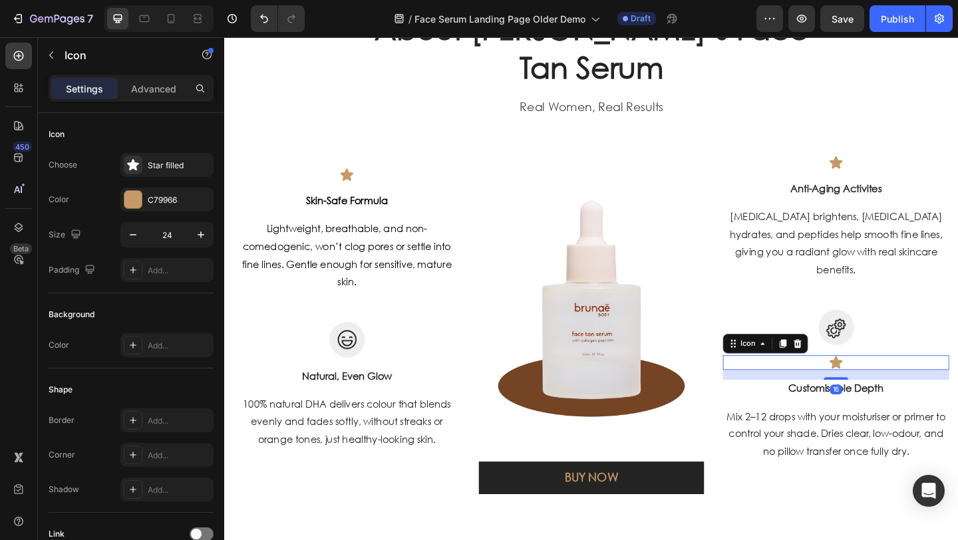
click at [923, 364] on div at bounding box center [890, 352] width 246 height 39
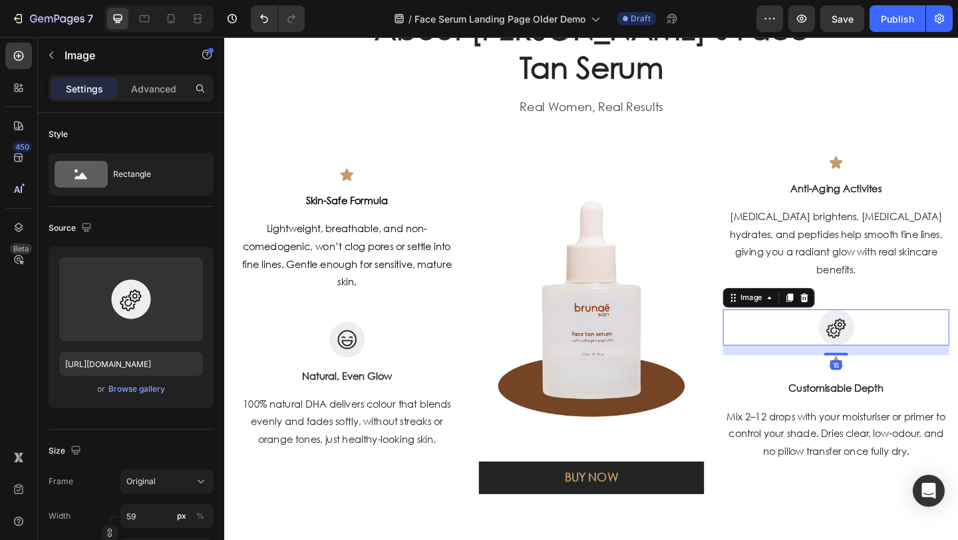
click at [852, 323] on icon at bounding box center [855, 320] width 9 height 9
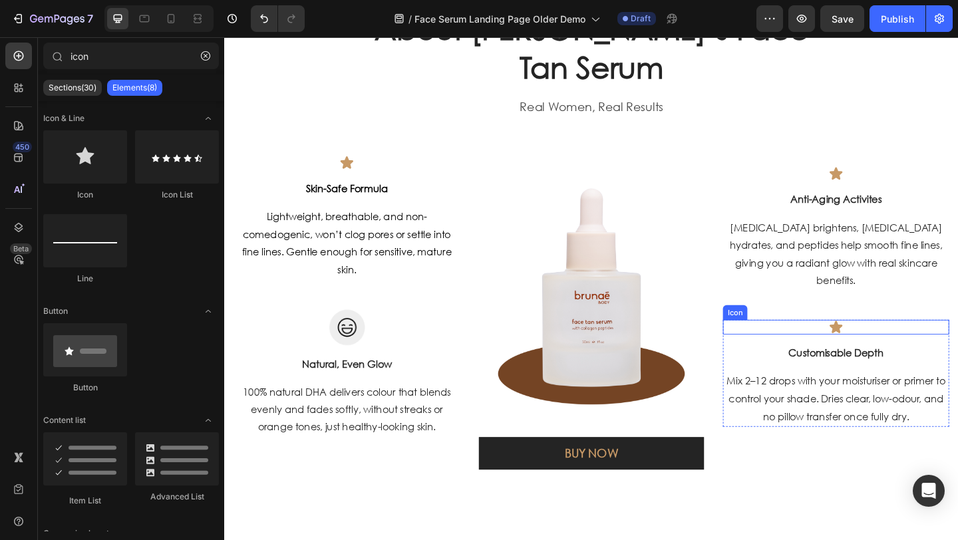
click at [854, 345] on div "Icon" at bounding box center [890, 353] width 246 height 16
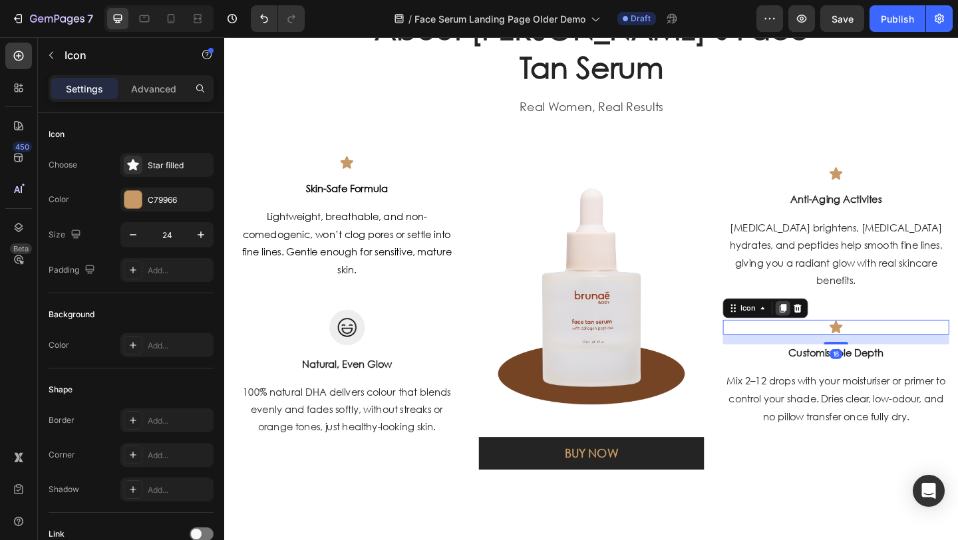
click at [829, 336] on icon at bounding box center [832, 331] width 7 height 9
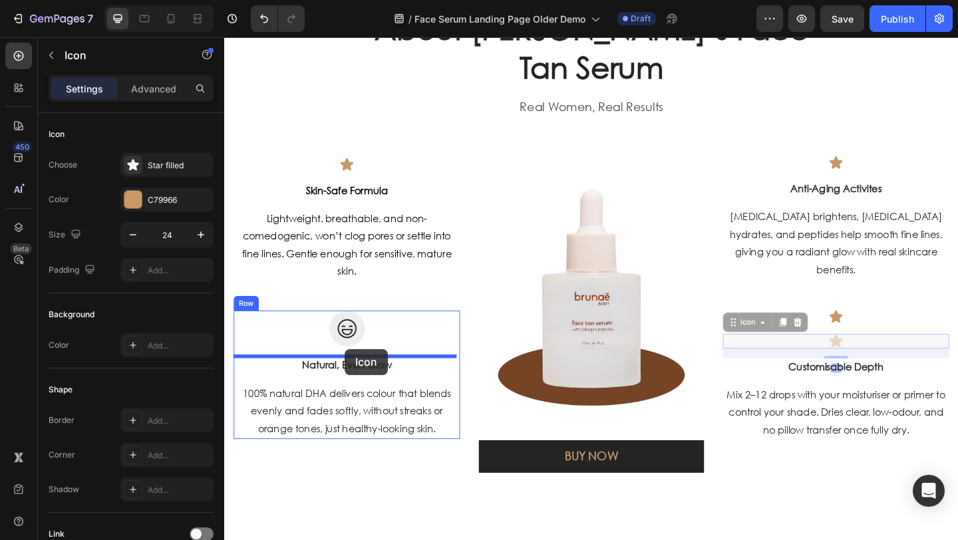
drag, startPoint x: 775, startPoint y: 350, endPoint x: 354, endPoint y: 377, distance: 422.1
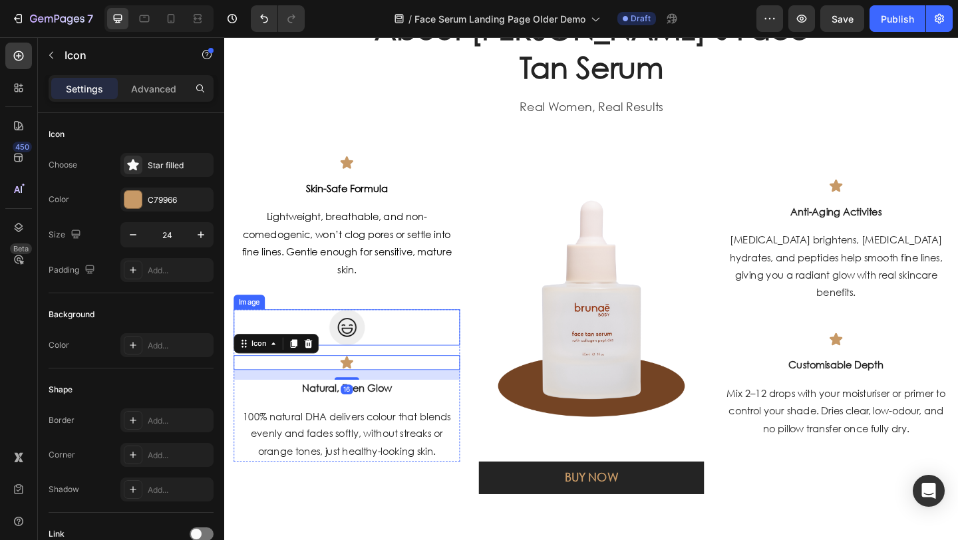
click at [386, 349] on div at bounding box center [357, 352] width 246 height 39
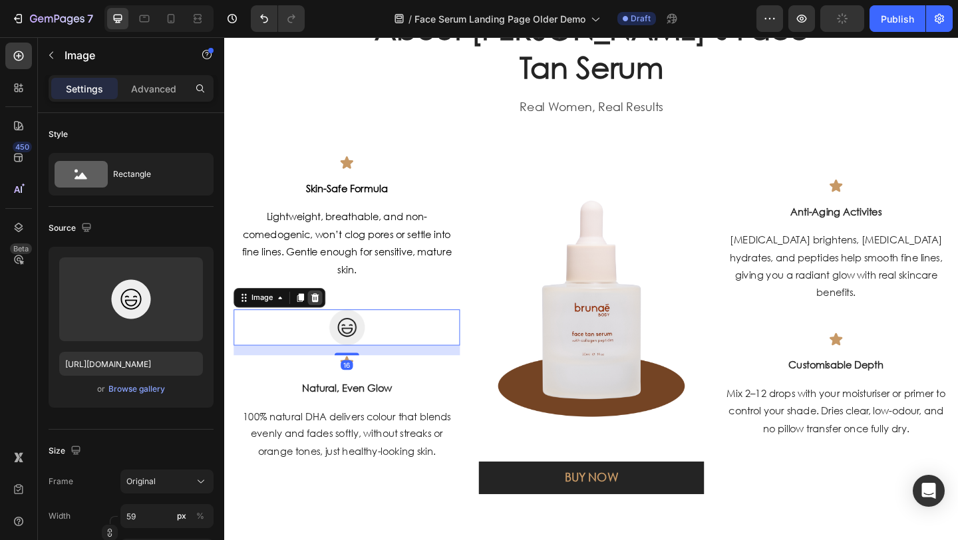
click at [317, 321] on icon at bounding box center [322, 320] width 11 height 11
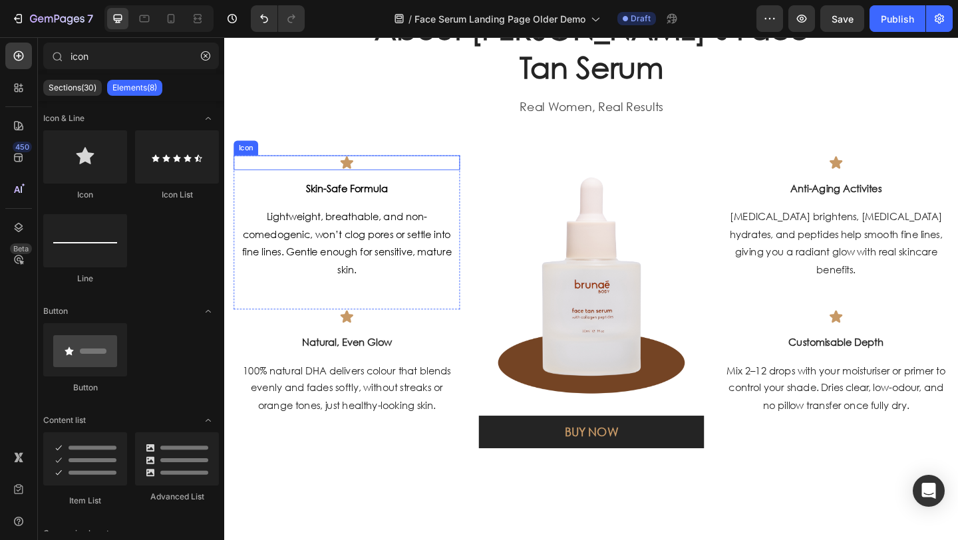
click at [357, 176] on icon at bounding box center [358, 173] width 14 height 13
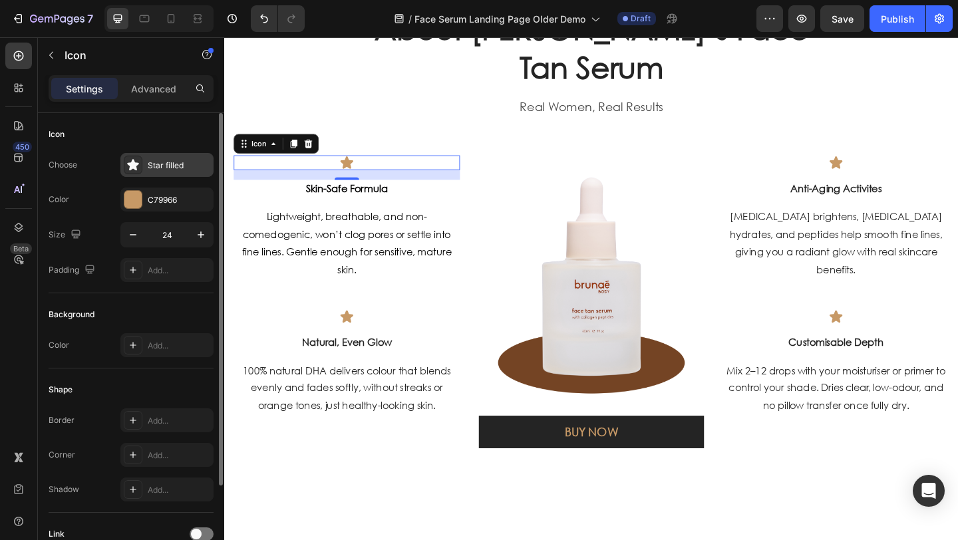
click at [176, 164] on div "Star filled" at bounding box center [179, 166] width 63 height 12
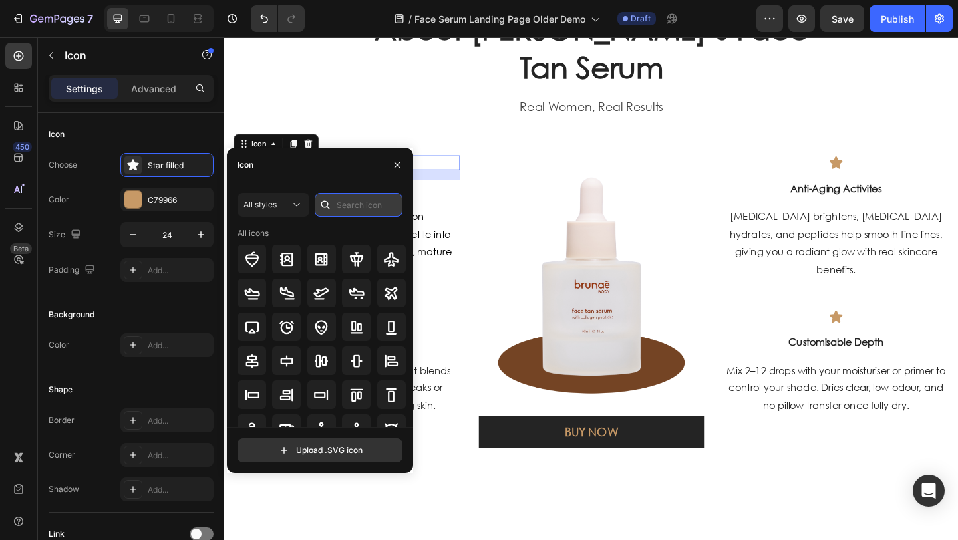
click at [349, 212] on input "text" at bounding box center [359, 205] width 88 height 24
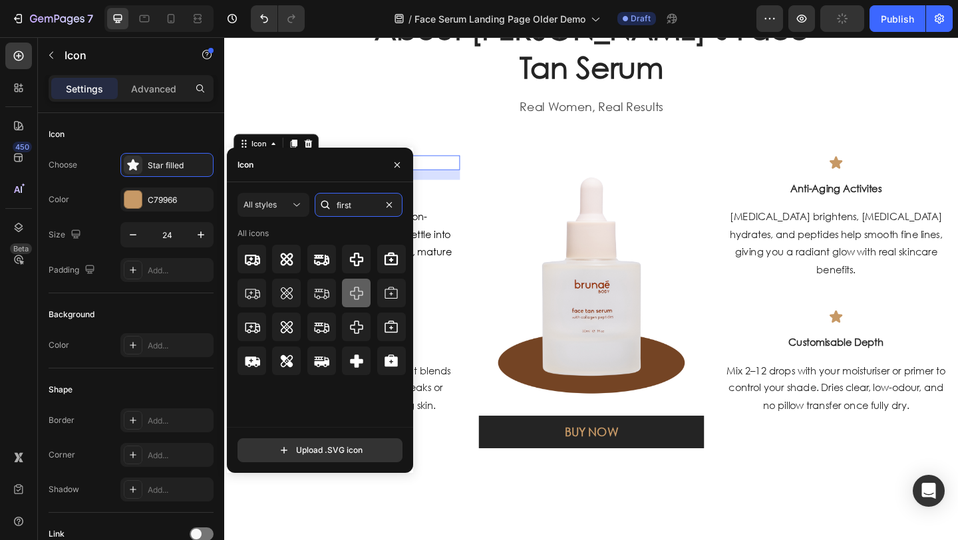
type input "first"
click at [353, 286] on icon at bounding box center [357, 294] width 16 height 16
click at [356, 318] on div at bounding box center [356, 327] width 29 height 29
click at [355, 300] on icon at bounding box center [357, 294] width 16 height 16
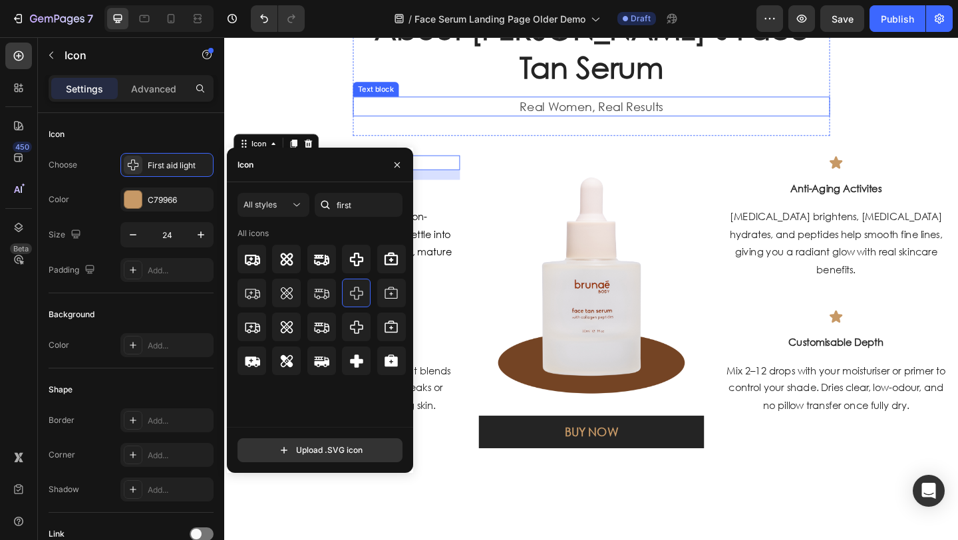
click at [377, 94] on div "Text block" at bounding box center [389, 94] width 45 height 12
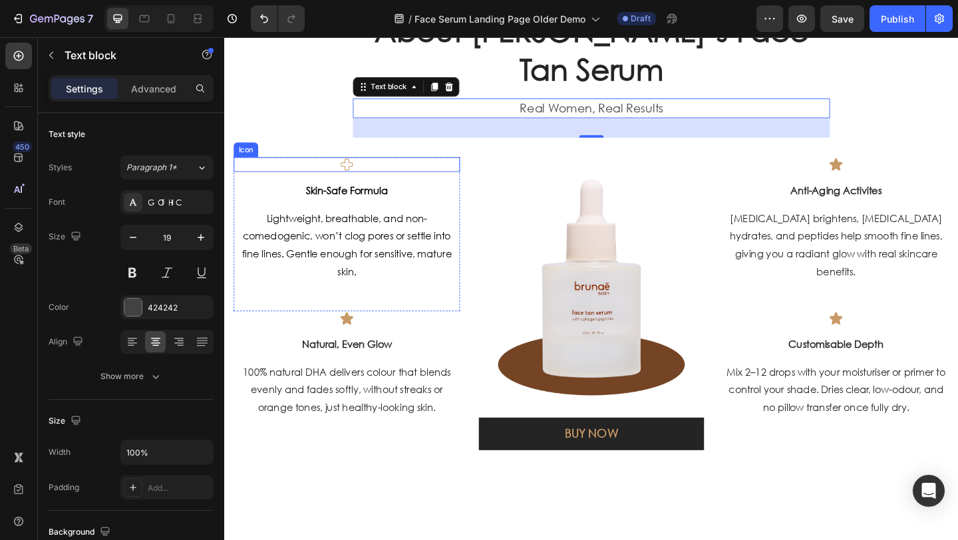
scroll to position [1364, 0]
click at [358, 182] on icon at bounding box center [357, 176] width 13 height 13
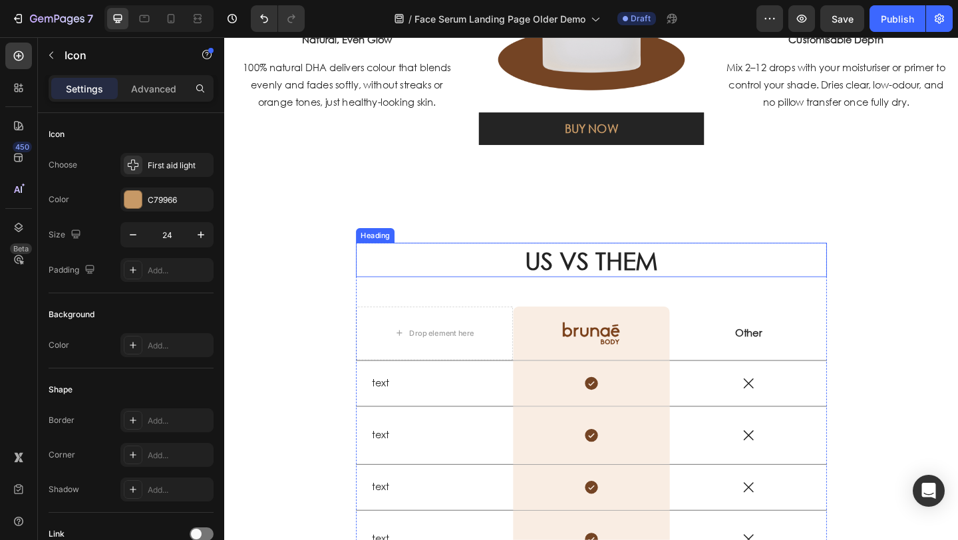
scroll to position [1703, 0]
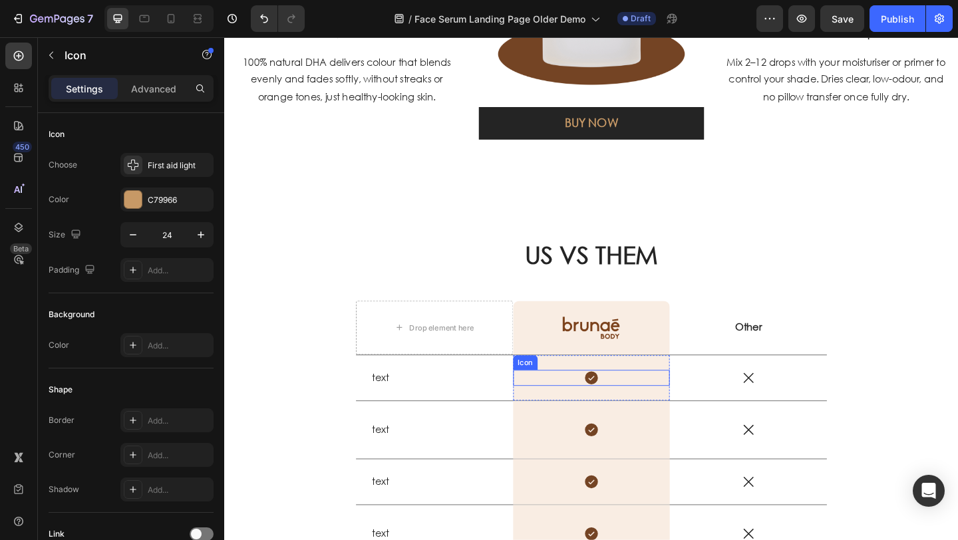
click at [617, 411] on icon at bounding box center [623, 408] width 14 height 14
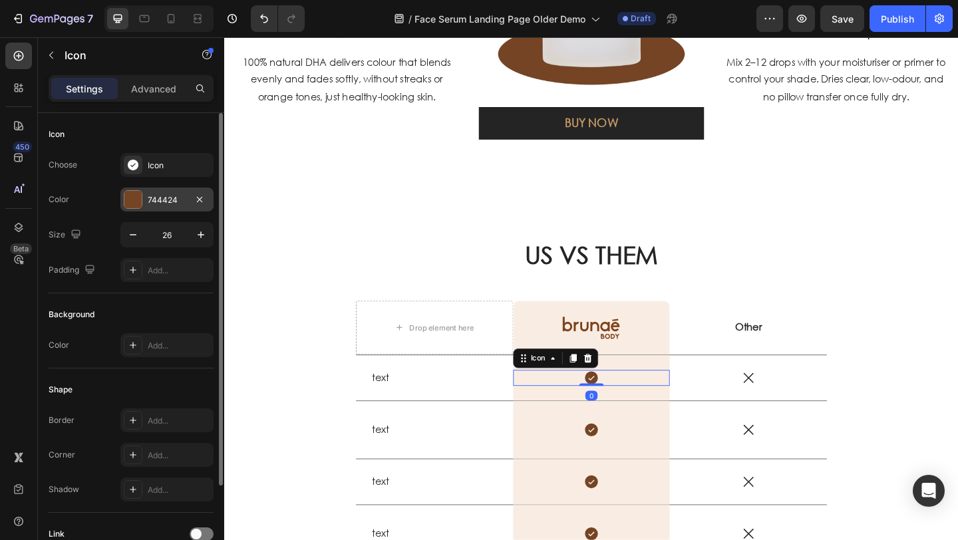
click at [166, 199] on div "744424" at bounding box center [167, 200] width 39 height 12
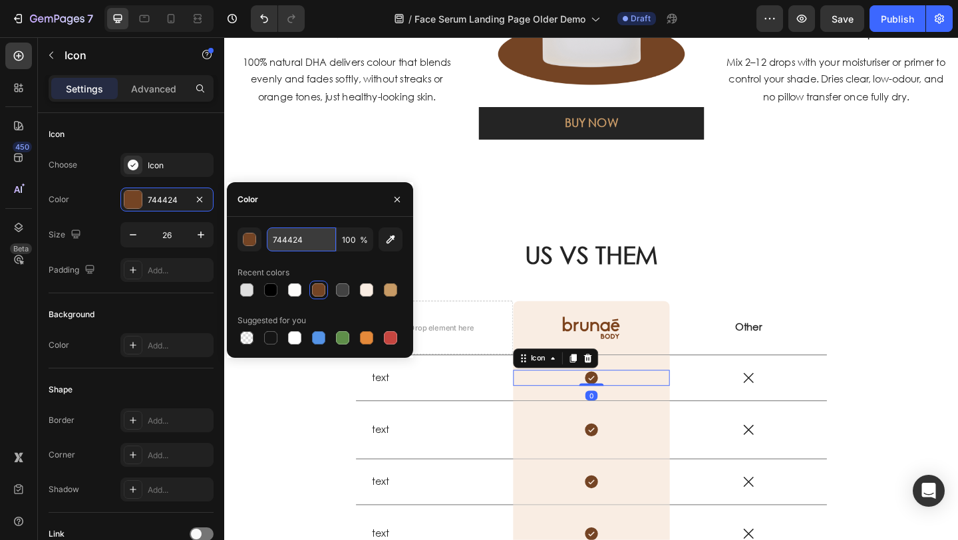
click at [329, 246] on input "744424" at bounding box center [301, 240] width 69 height 24
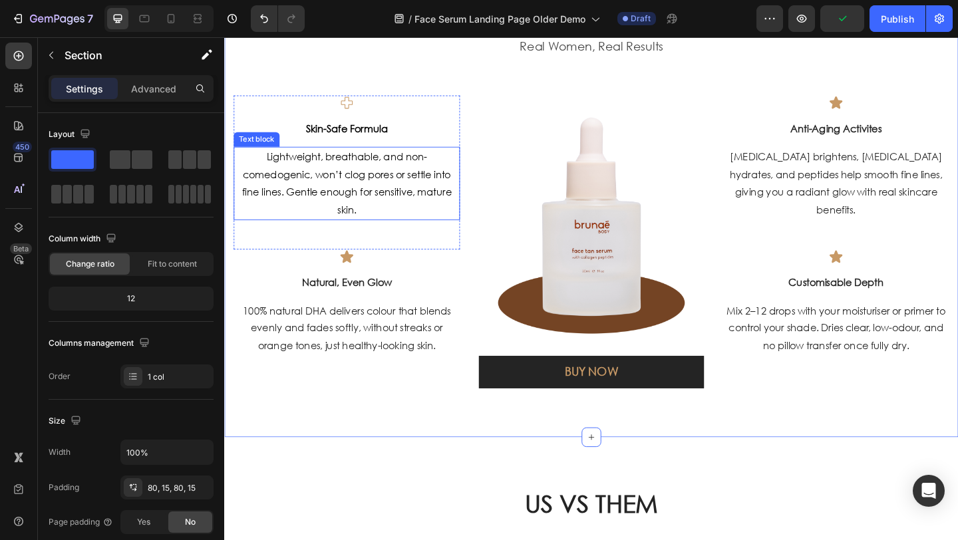
scroll to position [1365, 0]
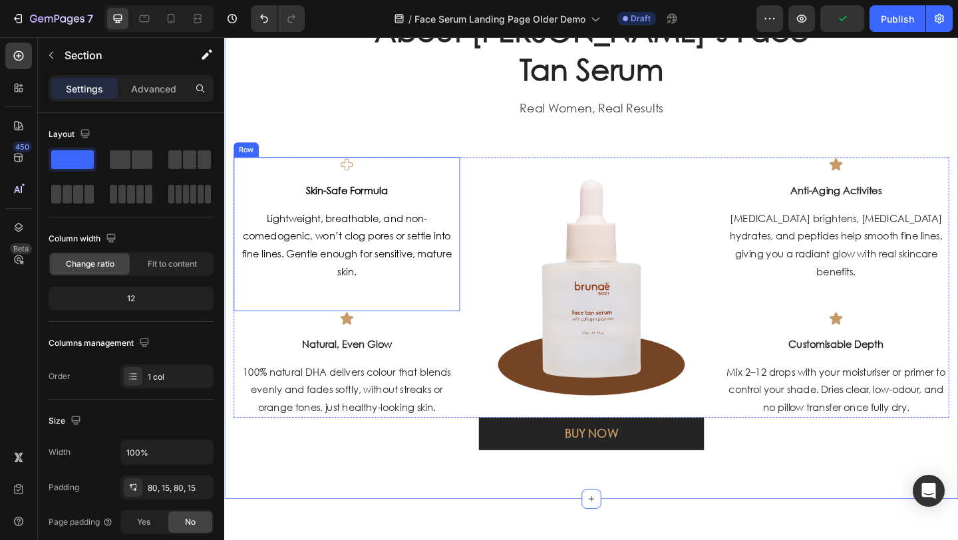
click at [376, 202] on strong "Skin-Safe Formula" at bounding box center [357, 203] width 89 height 14
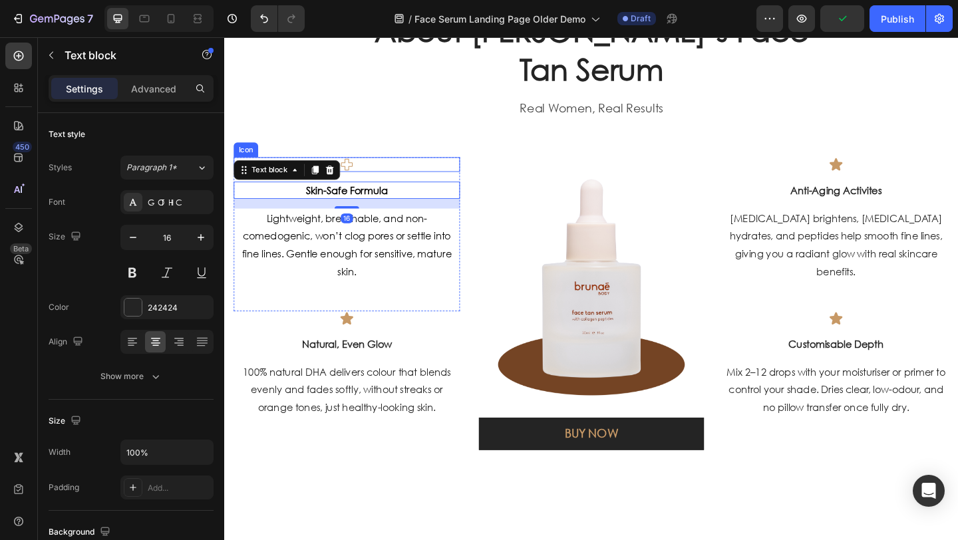
click at [358, 181] on icon at bounding box center [357, 176] width 16 height 16
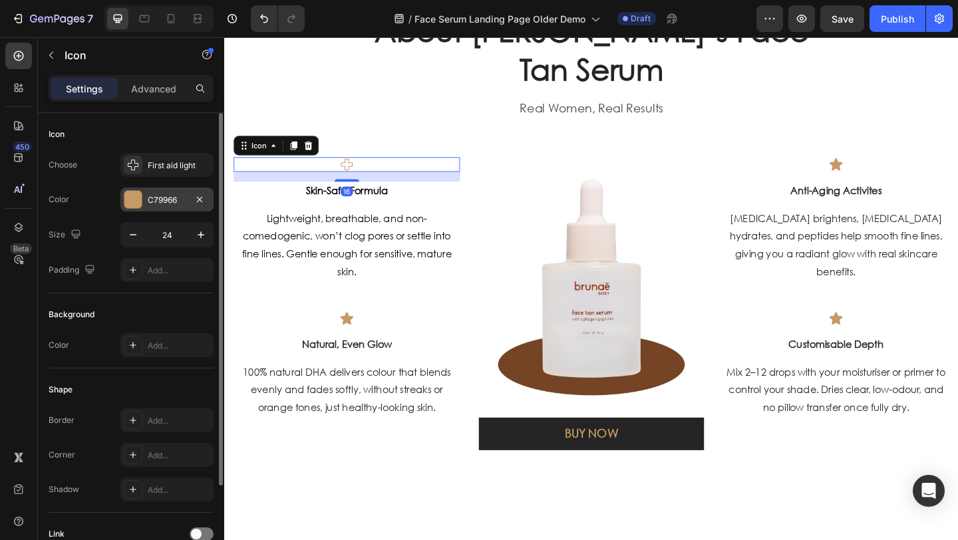
click at [124, 202] on div at bounding box center [133, 199] width 19 height 19
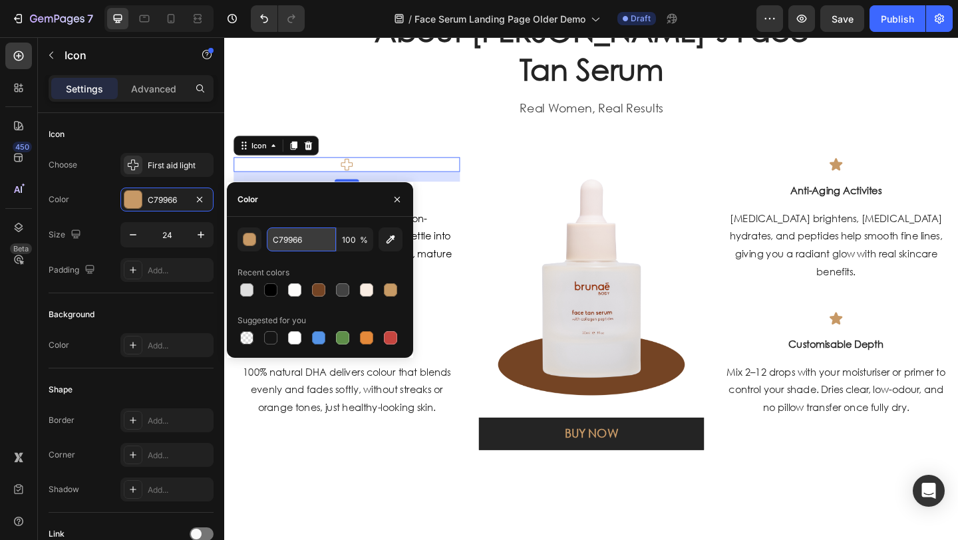
click at [313, 243] on input "C79966" at bounding box center [301, 240] width 69 height 24
paste input "744424"
type input "744424"
click at [389, 140] on div "What Women 40+ Are Saying About Brunae’s Face Tan Serum Heading Real Women, Rea…" at bounding box center [623, 56] width 519 height 181
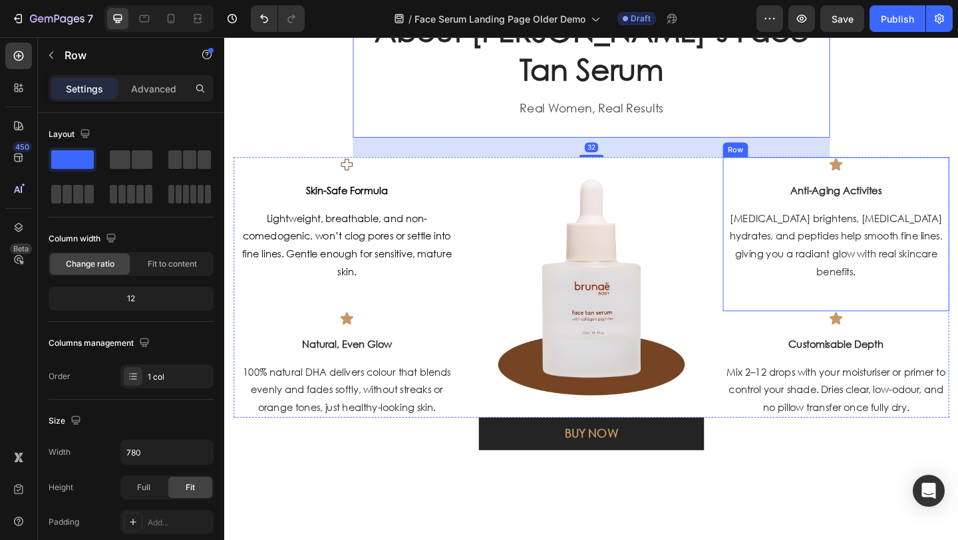
click at [885, 174] on icon at bounding box center [890, 175] width 14 height 13
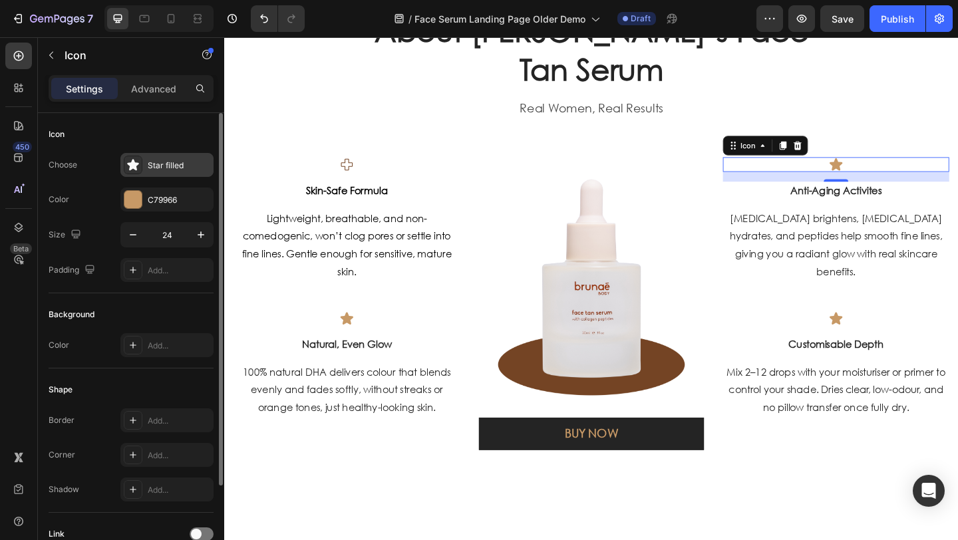
click at [182, 165] on div "Star filled" at bounding box center [179, 166] width 63 height 12
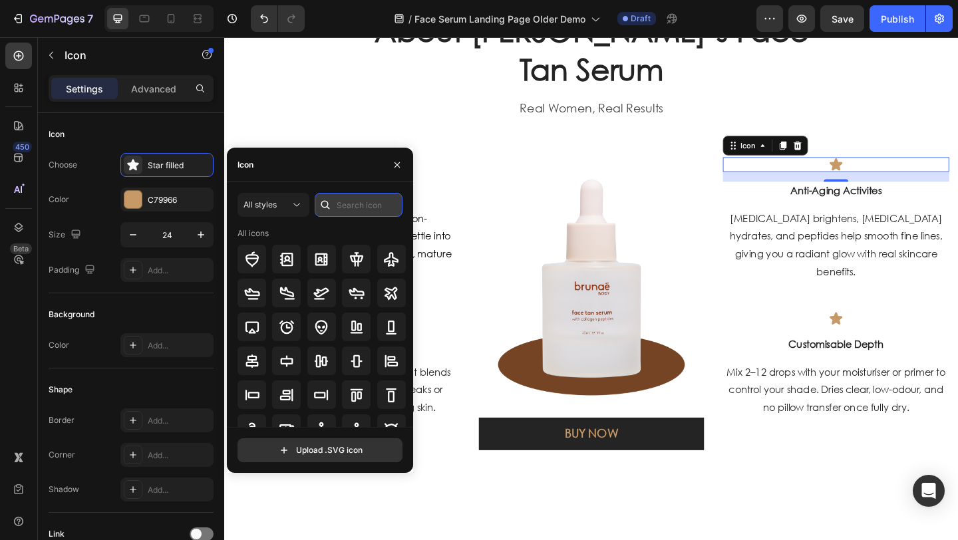
click at [344, 202] on input "text" at bounding box center [359, 205] width 88 height 24
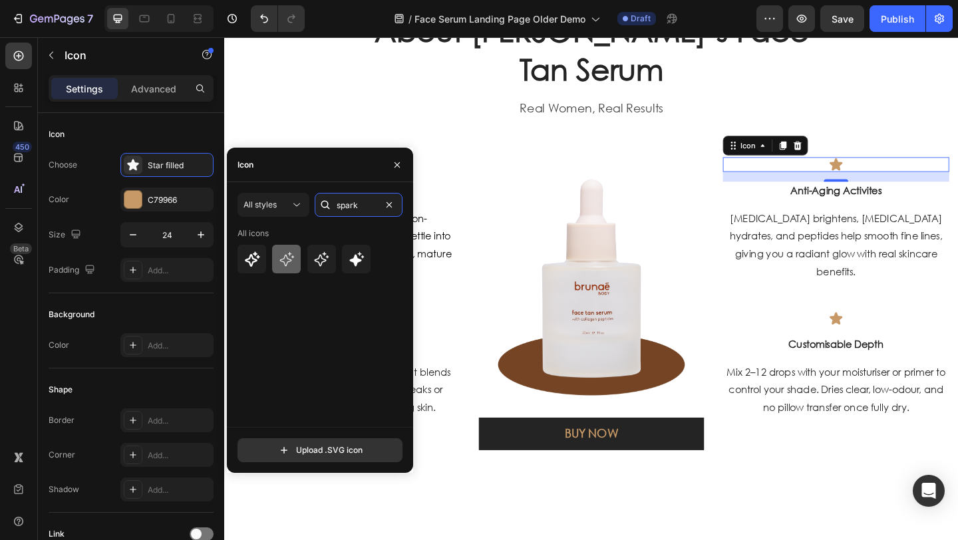
type input "spark"
click at [288, 256] on icon at bounding box center [287, 260] width 16 height 16
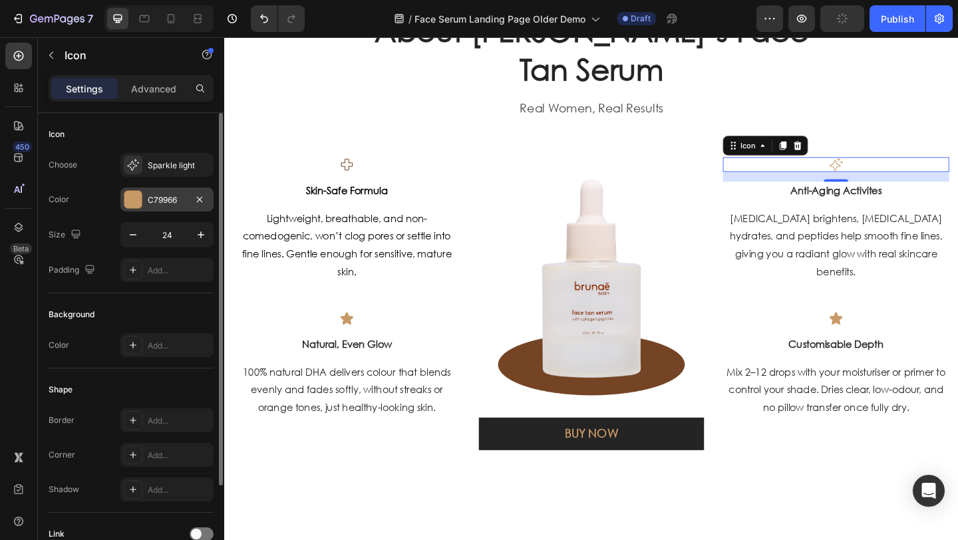
click at [132, 202] on div at bounding box center [132, 199] width 17 height 17
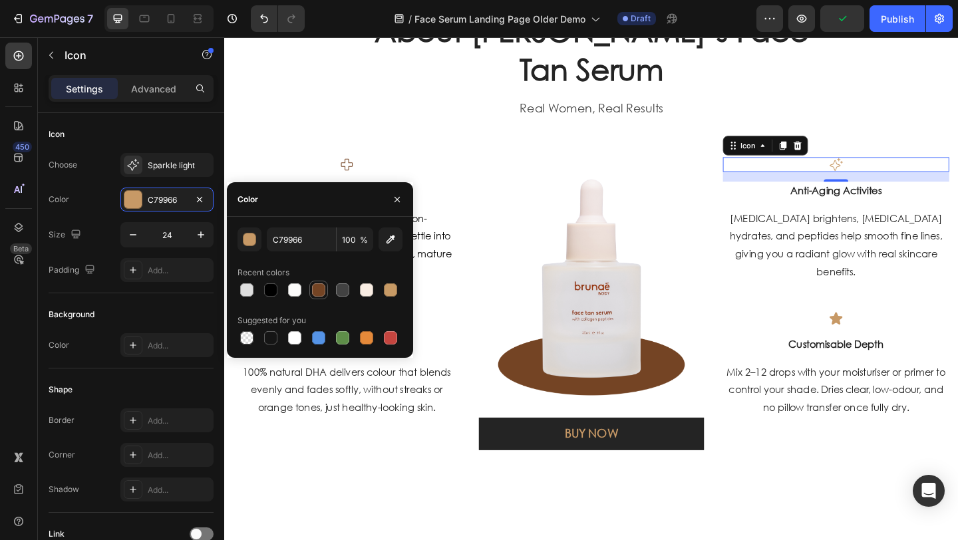
click at [317, 289] on div at bounding box center [318, 290] width 13 height 13
type input "744424"
click at [337, 112] on div "What Women 40+ Are Saying About Brunae’s Face Tan Serum Heading Real Women, Rea…" at bounding box center [623, 226] width 779 height 520
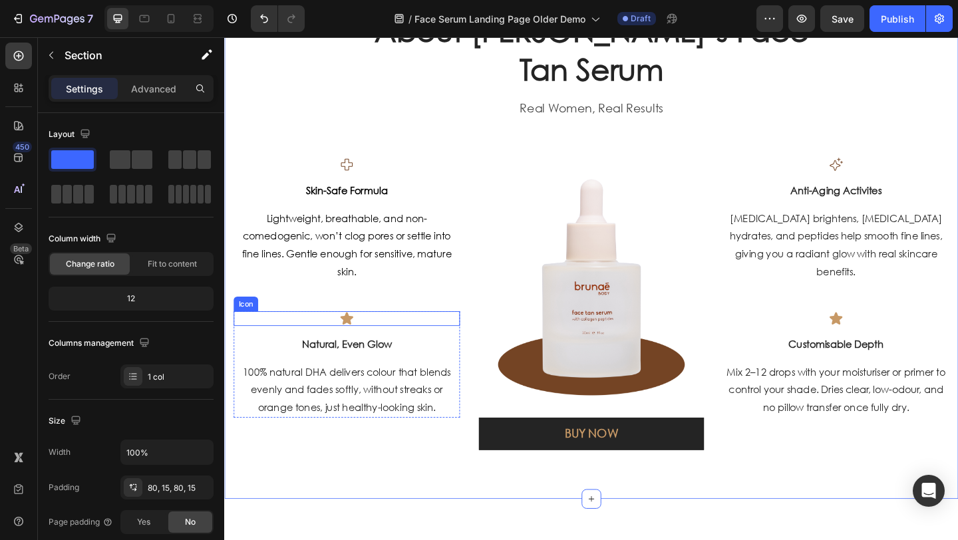
click at [355, 346] on icon at bounding box center [358, 342] width 14 height 13
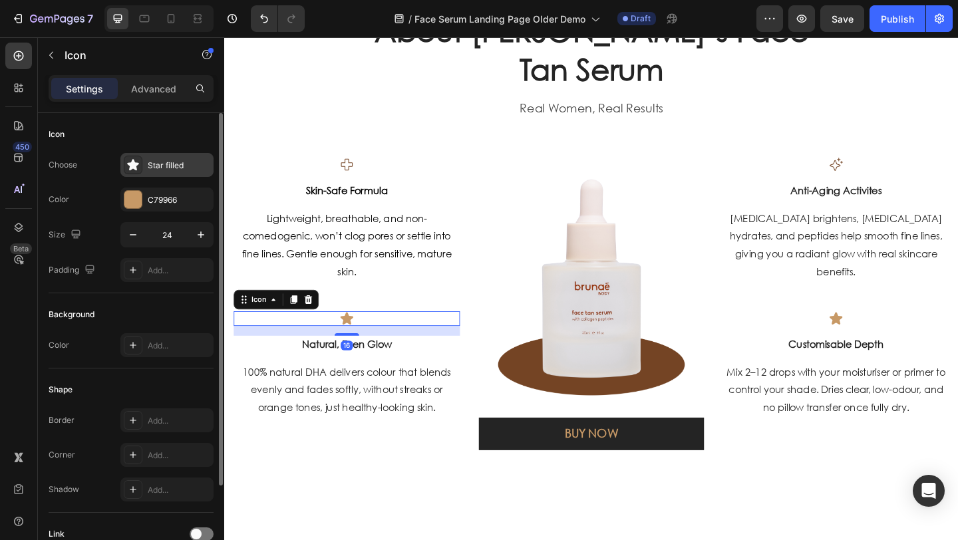
click at [178, 162] on div "Star filled" at bounding box center [179, 166] width 63 height 12
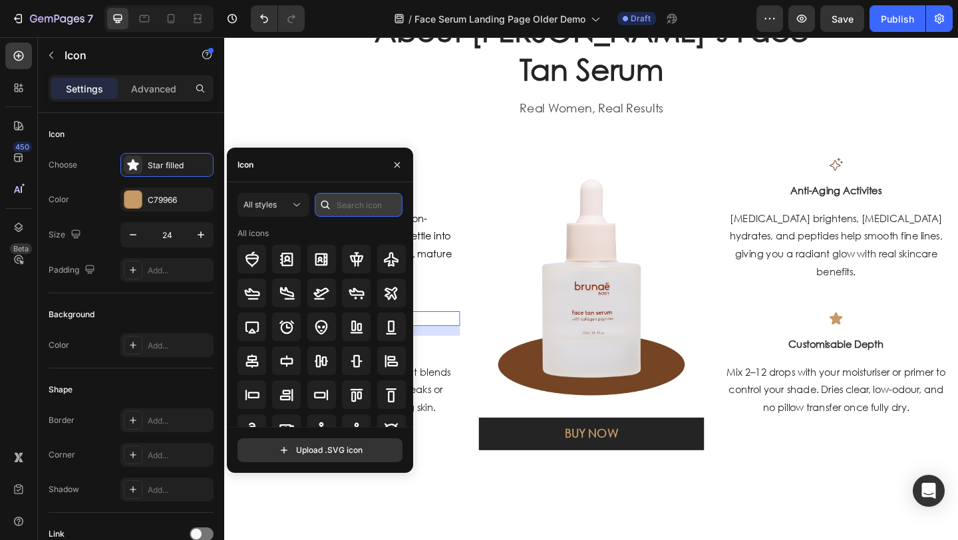
click at [343, 210] on input "text" at bounding box center [359, 205] width 88 height 24
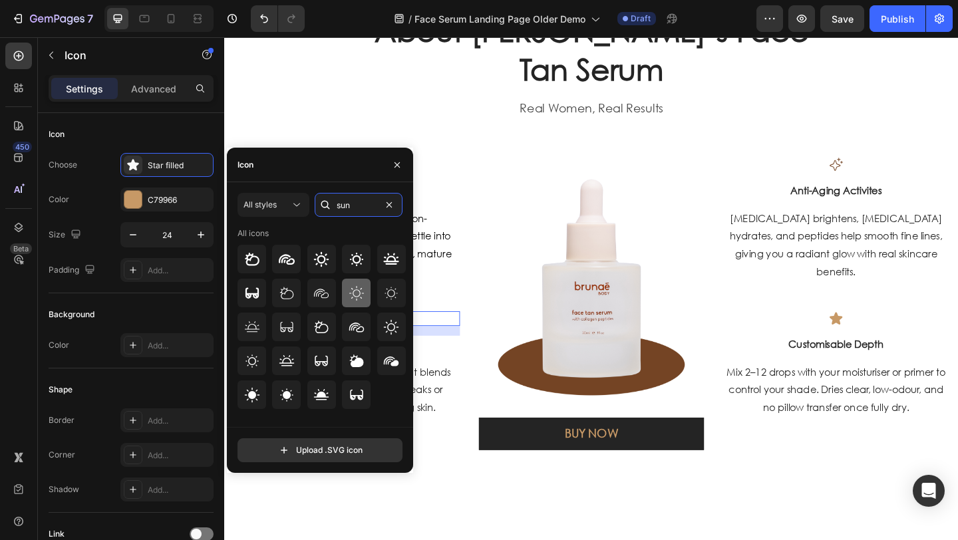
type input "sun"
click at [359, 292] on icon at bounding box center [357, 294] width 16 height 16
click at [379, 293] on div at bounding box center [391, 293] width 29 height 29
click at [390, 325] on icon at bounding box center [391, 327] width 16 height 16
click at [365, 261] on div at bounding box center [356, 259] width 29 height 29
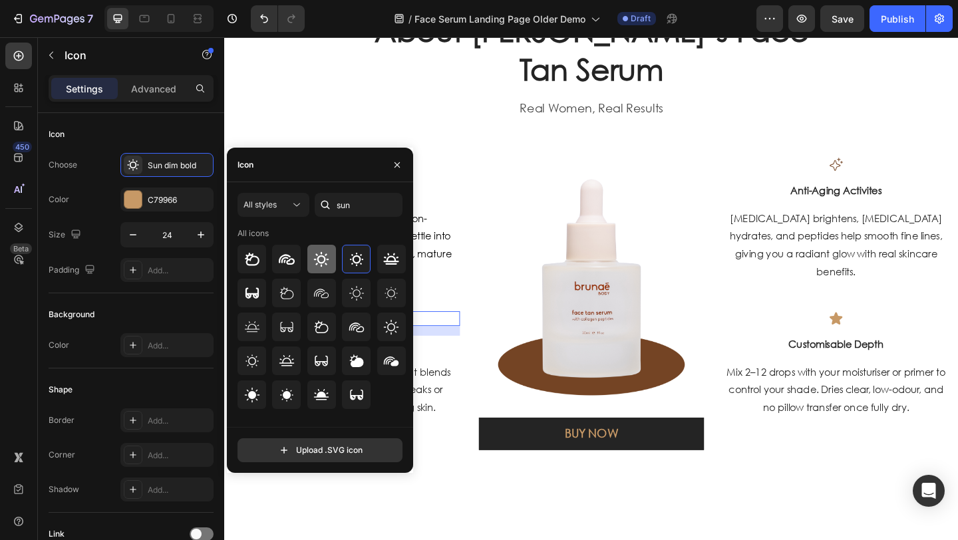
click at [334, 259] on div at bounding box center [321, 259] width 29 height 29
click at [316, 260] on icon at bounding box center [321, 260] width 16 height 16
click at [254, 367] on icon at bounding box center [252, 361] width 16 height 16
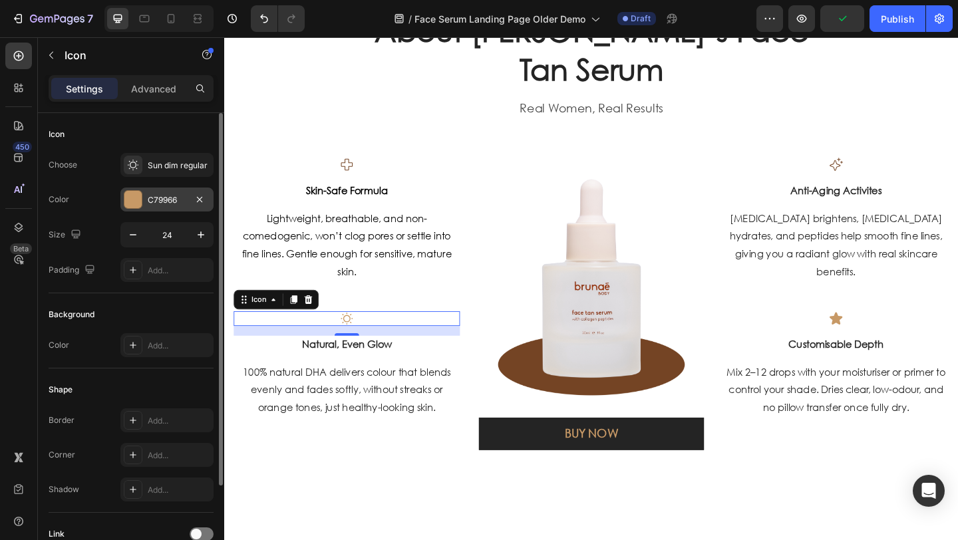
click at [138, 192] on div at bounding box center [132, 199] width 17 height 17
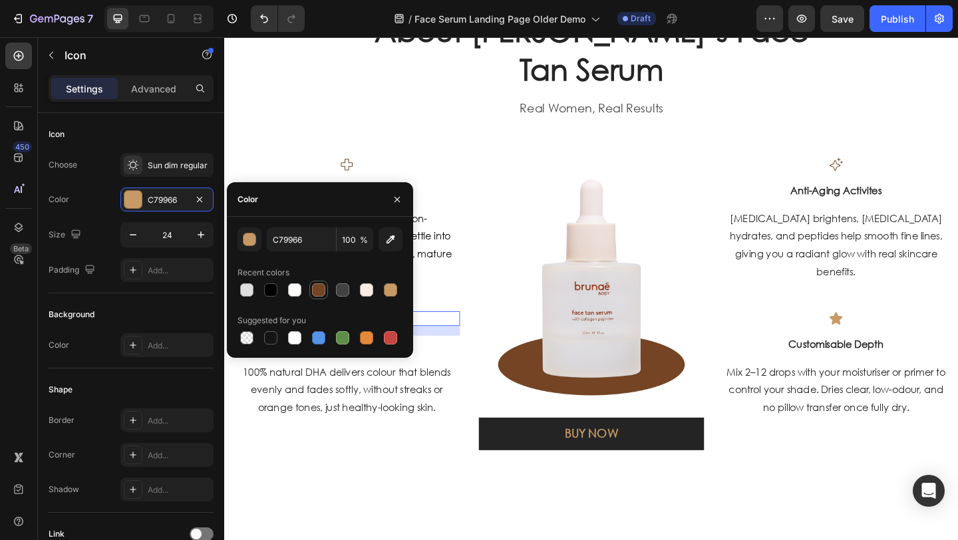
click at [321, 294] on div at bounding box center [318, 290] width 13 height 13
type input "744424"
click at [883, 346] on icon at bounding box center [890, 342] width 14 height 13
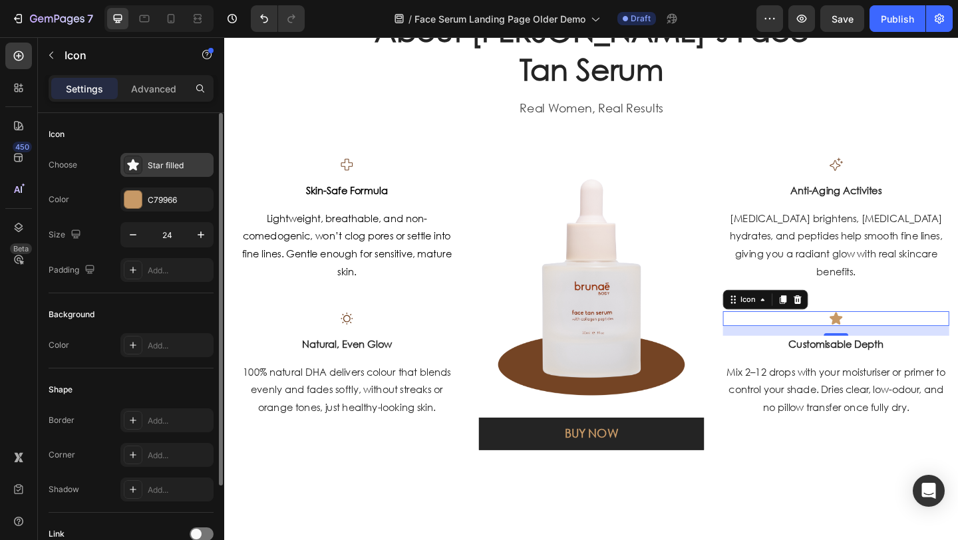
click at [170, 169] on div "Star filled" at bounding box center [179, 166] width 63 height 12
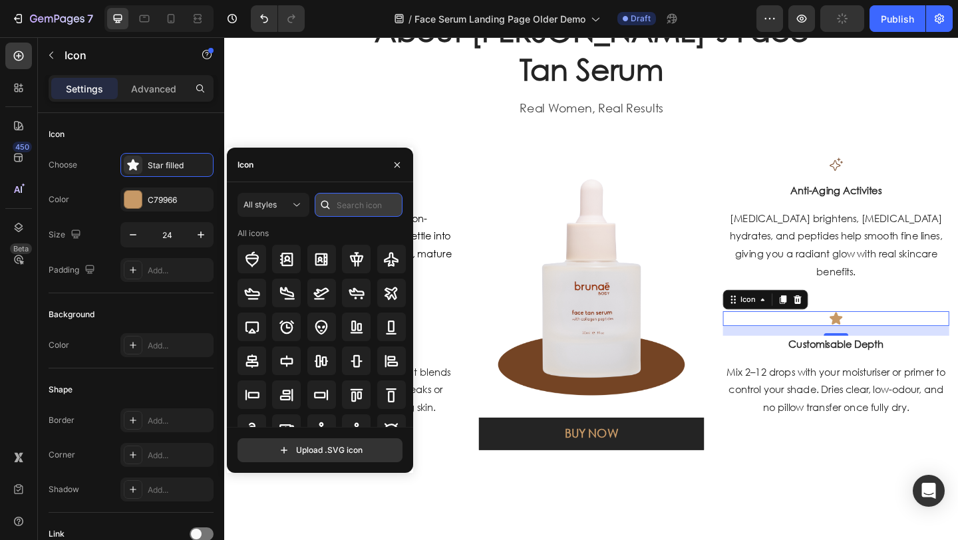
click at [347, 210] on input "text" at bounding box center [359, 205] width 88 height 24
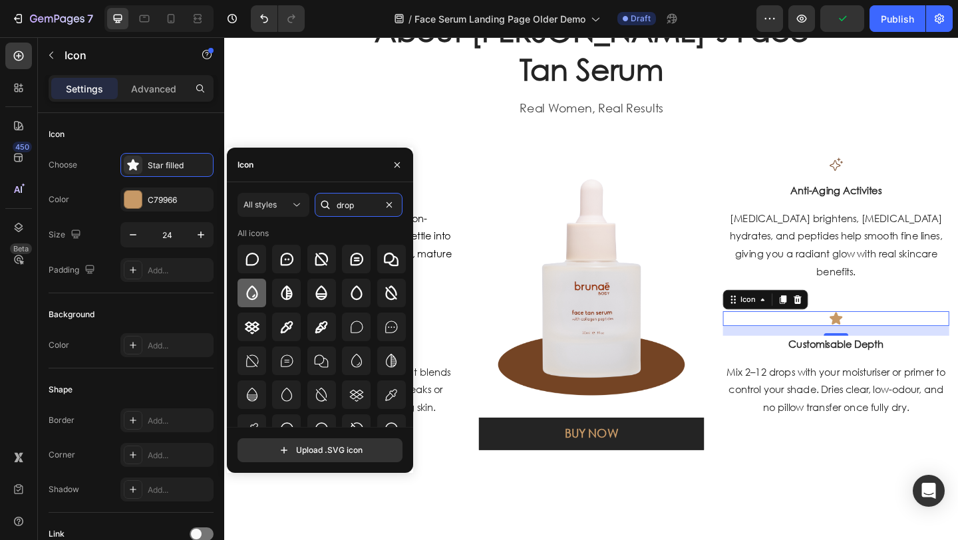
type input "drop"
click at [253, 292] on icon at bounding box center [252, 294] width 16 height 16
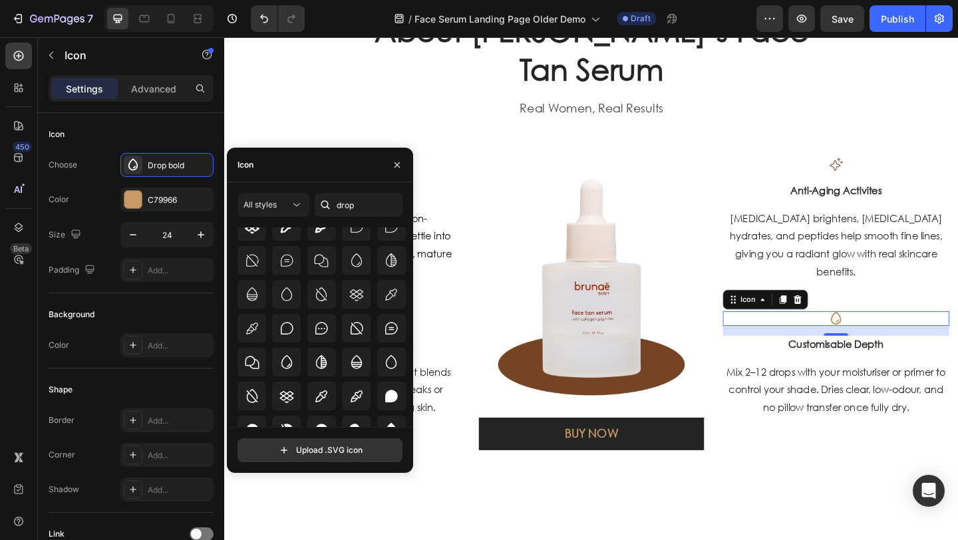
scroll to position [105, 0]
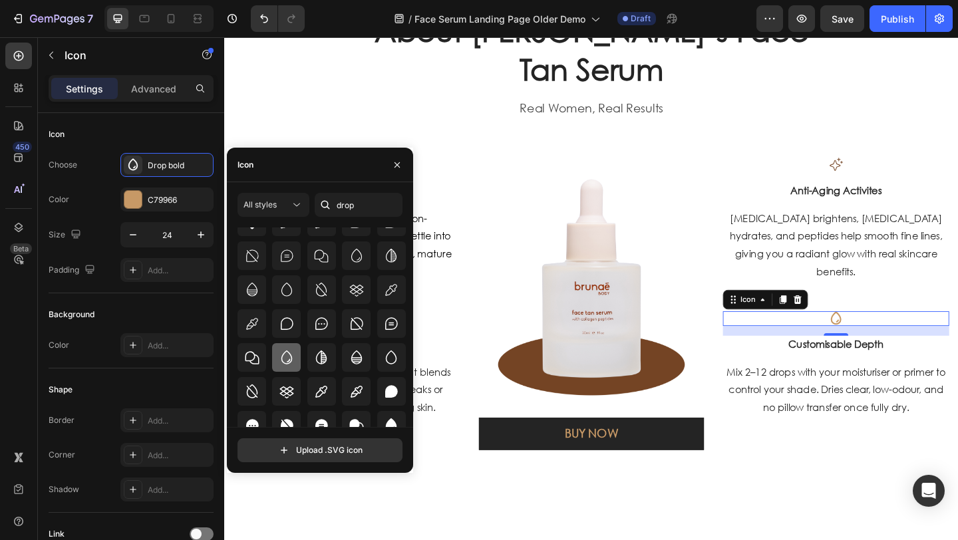
click at [293, 353] on icon at bounding box center [287, 358] width 16 height 16
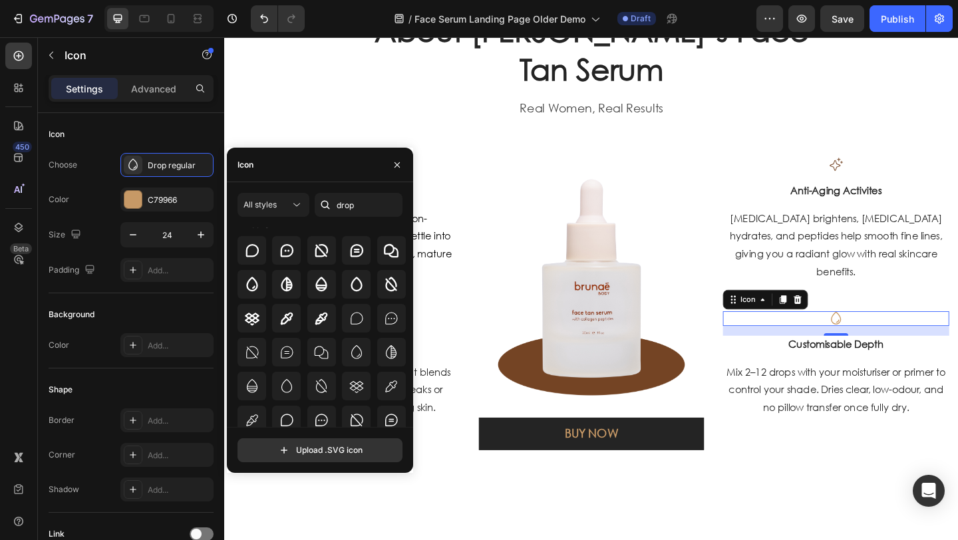
scroll to position [8, 0]
click at [349, 344] on div at bounding box center [356, 353] width 29 height 29
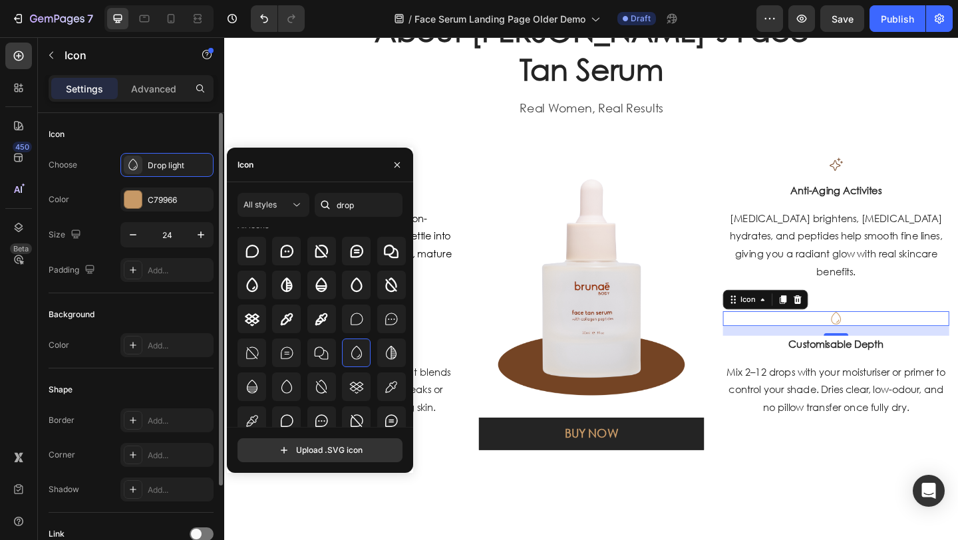
click at [178, 186] on div "Choose Drop light Color C79966 Size 24 Padding Add..." at bounding box center [131, 217] width 165 height 129
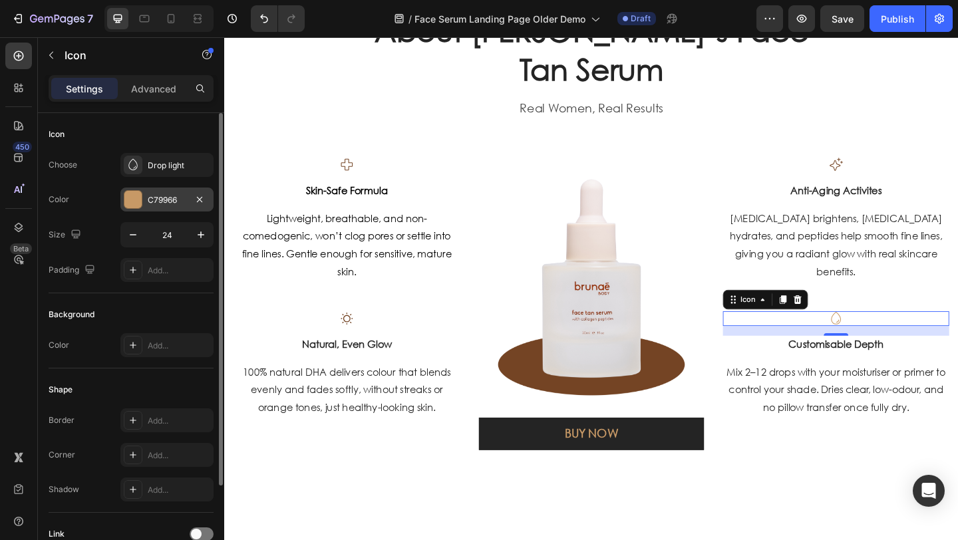
click at [181, 195] on div "C79966" at bounding box center [167, 200] width 39 height 12
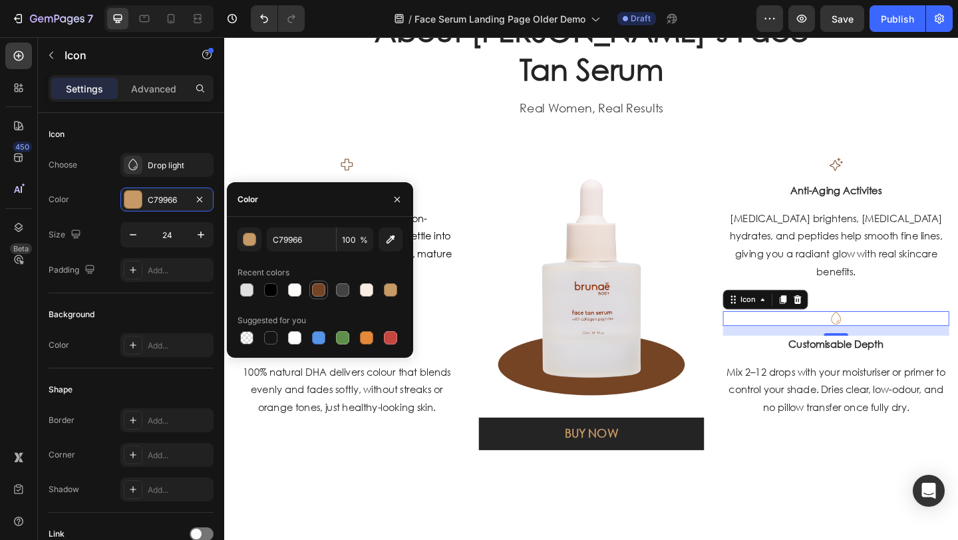
click at [324, 286] on div at bounding box center [318, 290] width 13 height 13
type input "744424"
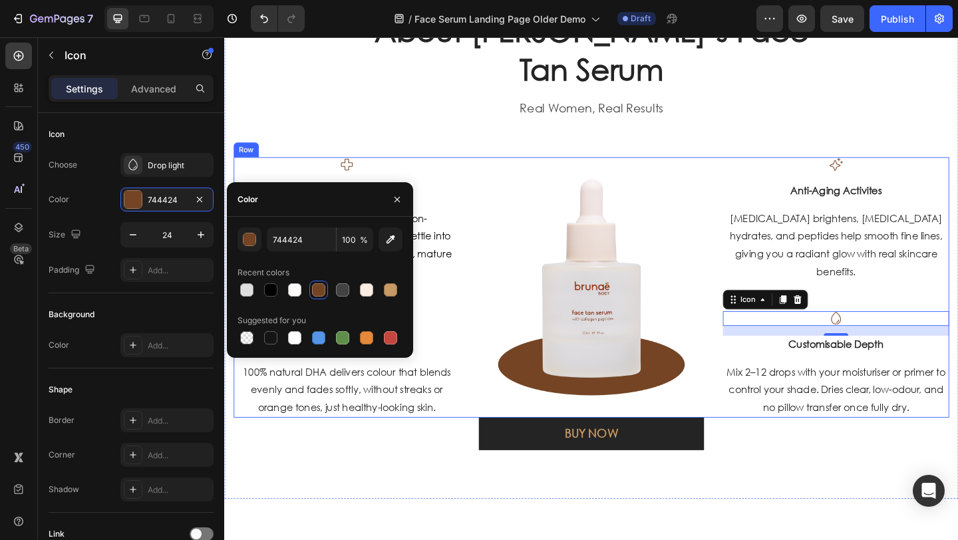
click at [479, 130] on div "What Women 40+ Are Saying About Brunae’s Face Tan Serum Heading Real Women, Rea…" at bounding box center [623, 56] width 519 height 181
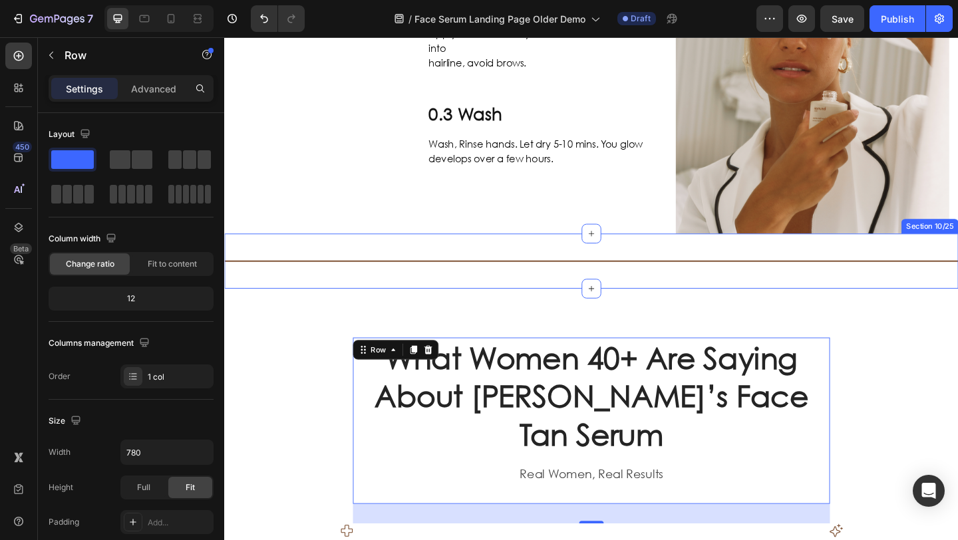
scroll to position [999, 0]
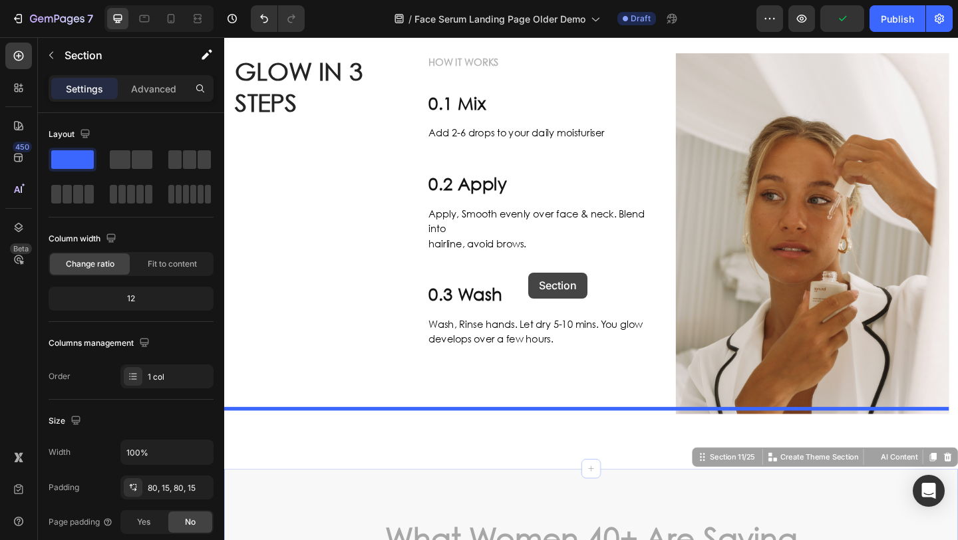
scroll to position [519, 0]
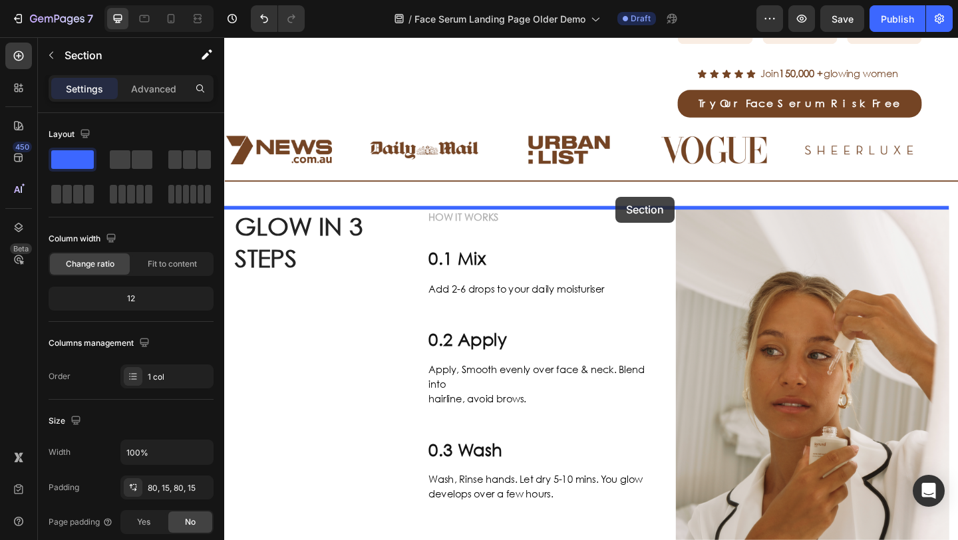
drag, startPoint x: 731, startPoint y: 270, endPoint x: 650, endPoint y: 213, distance: 99.0
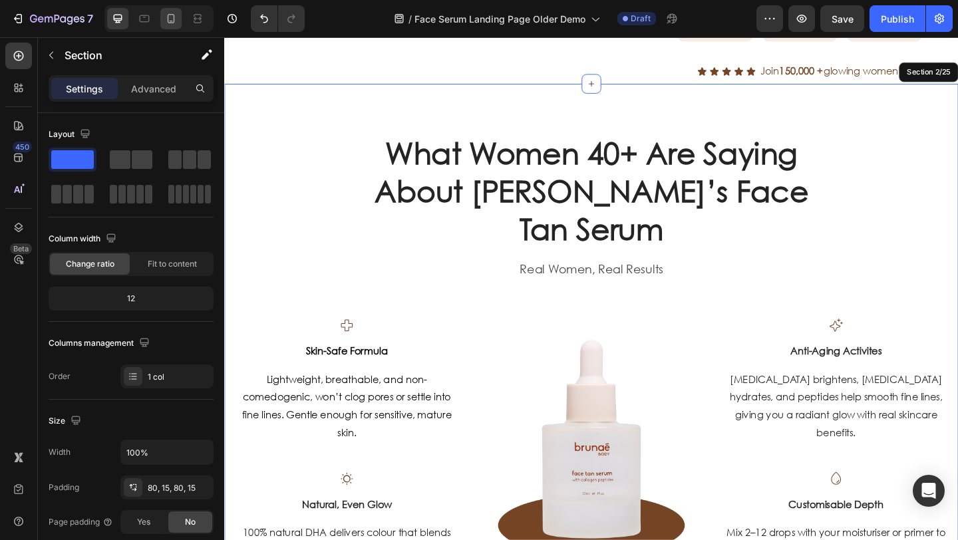
click at [172, 20] on icon at bounding box center [170, 18] width 13 height 13
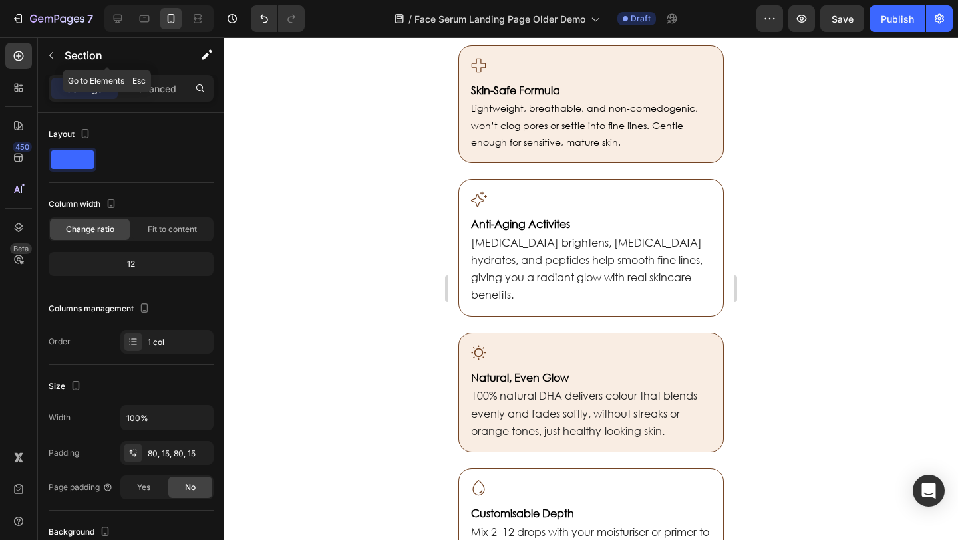
scroll to position [2084, 0]
click at [121, 31] on div at bounding box center [158, 18] width 109 height 27
click at [117, 23] on icon at bounding box center [117, 18] width 13 height 13
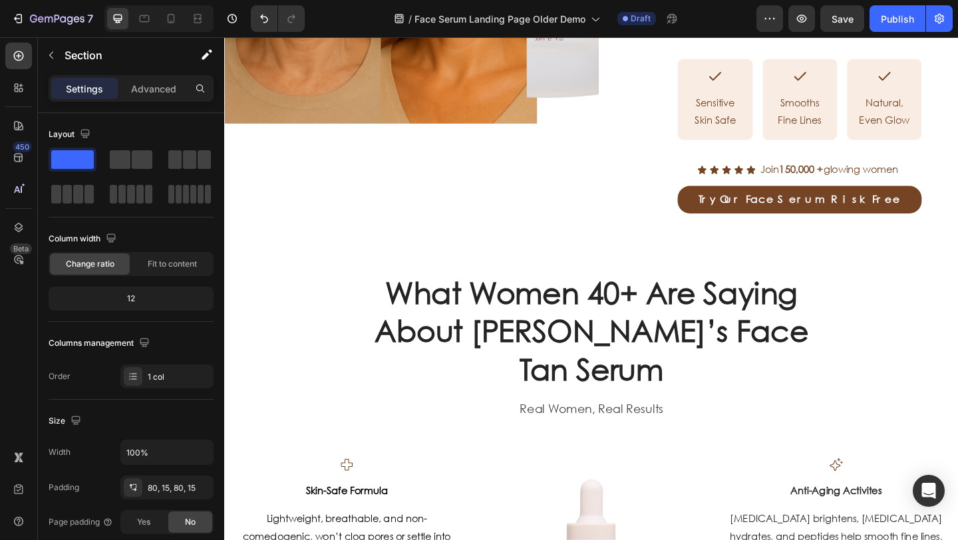
scroll to position [385, 0]
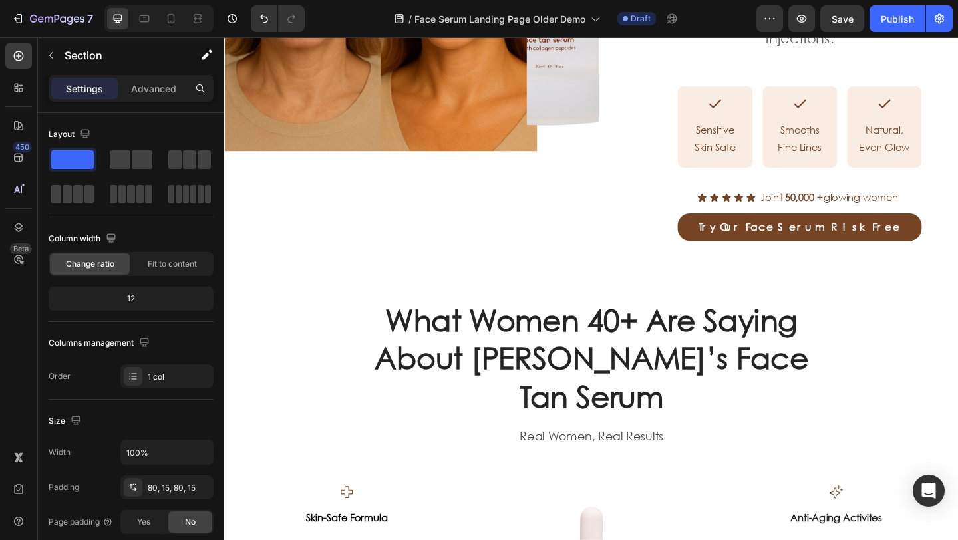
click at [640, 379] on h2 "What Women 40+ Are Saying About [PERSON_NAME]’s Face Tan Serum" at bounding box center [623, 386] width 487 height 127
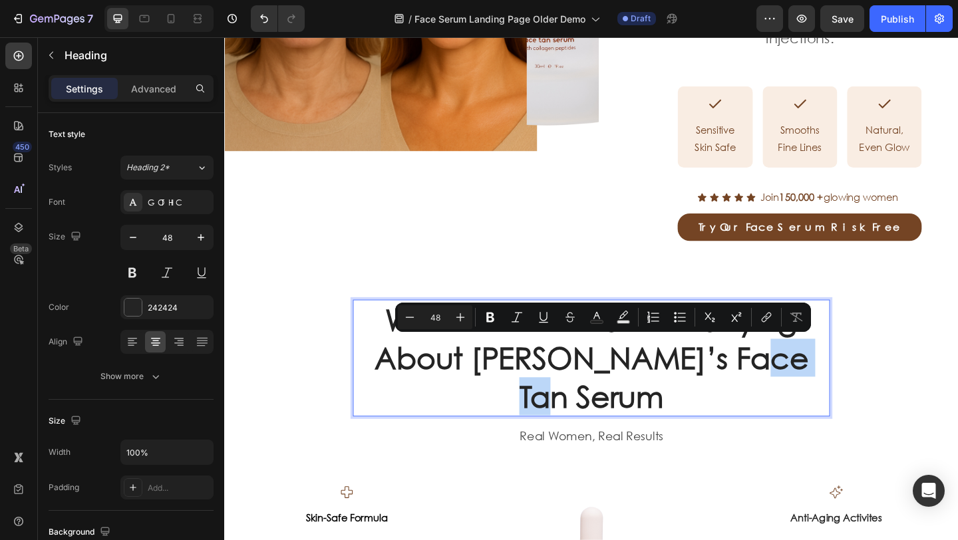
click at [678, 381] on p "What Women 40+ Are Saying About [PERSON_NAME]’s Face Tan Serum" at bounding box center [623, 386] width 485 height 124
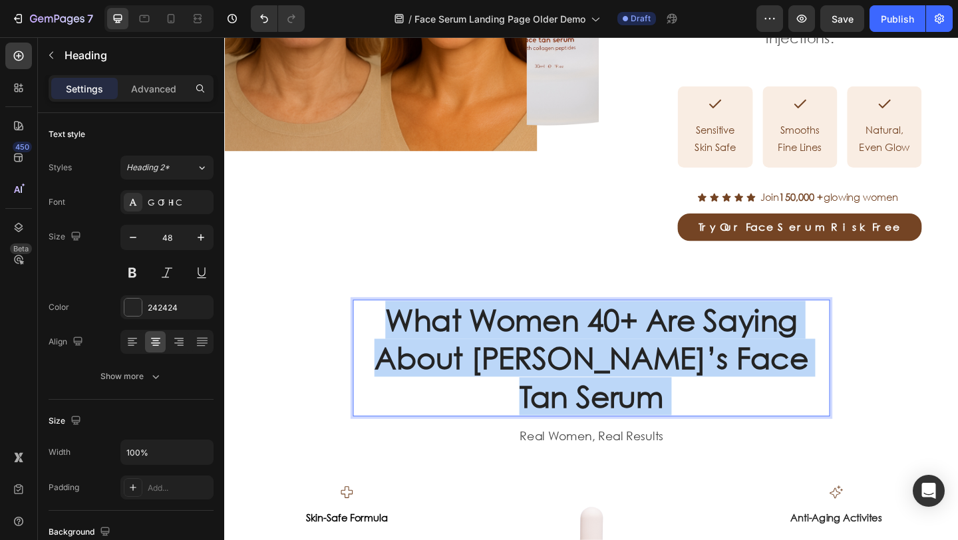
drag, startPoint x: 700, startPoint y: 385, endPoint x: 414, endPoint y: 311, distance: 294.9
click at [414, 324] on p "What Women 40+ Are Saying About [PERSON_NAME]’s Face Tan Serum" at bounding box center [623, 386] width 485 height 124
drag, startPoint x: 733, startPoint y: 388, endPoint x: 400, endPoint y: 291, distance: 346.7
click at [400, 324] on p "What Women 40+ Are Saying About [PERSON_NAME]’s Face Tan Serum" at bounding box center [623, 386] width 485 height 124
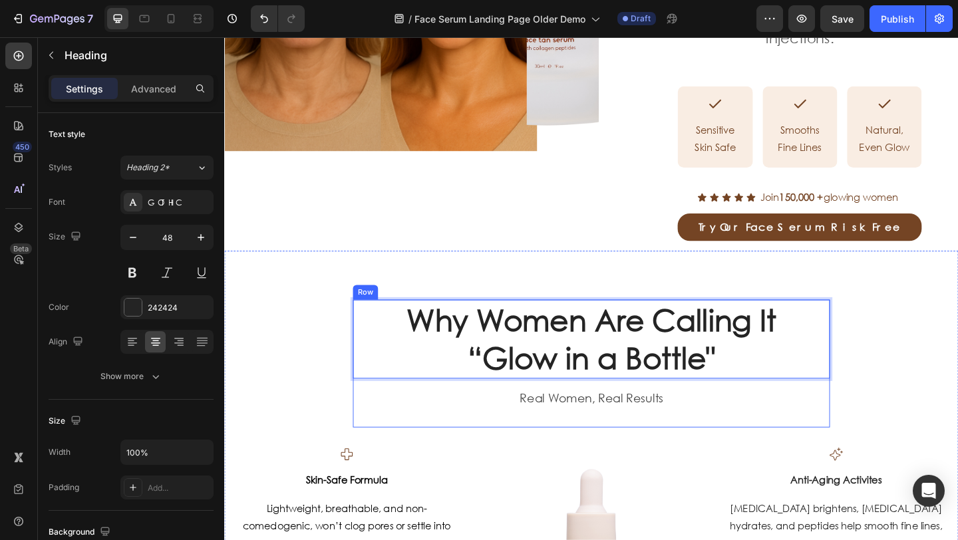
click at [495, 421] on p "Real Women, Real Results" at bounding box center [623, 430] width 495 height 19
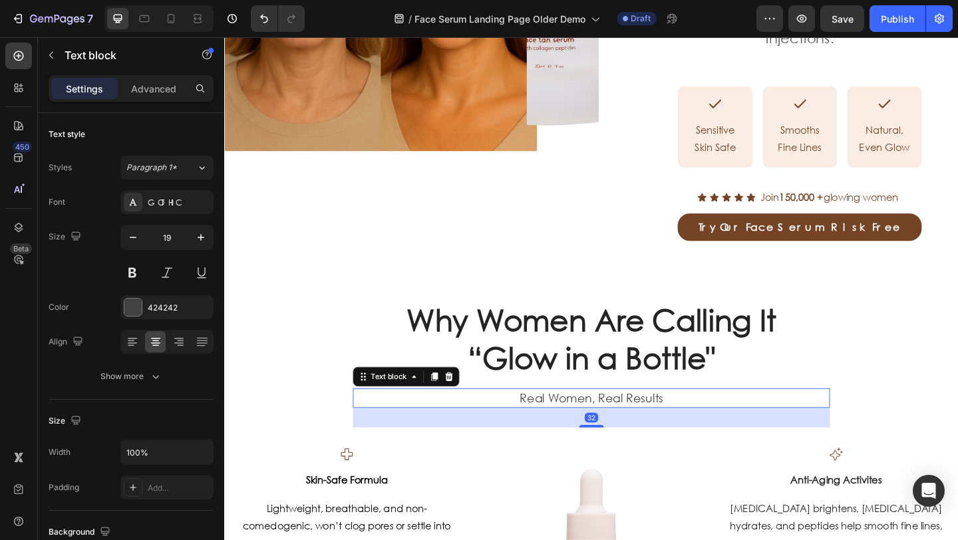
click at [463, 401] on icon at bounding box center [468, 406] width 11 height 11
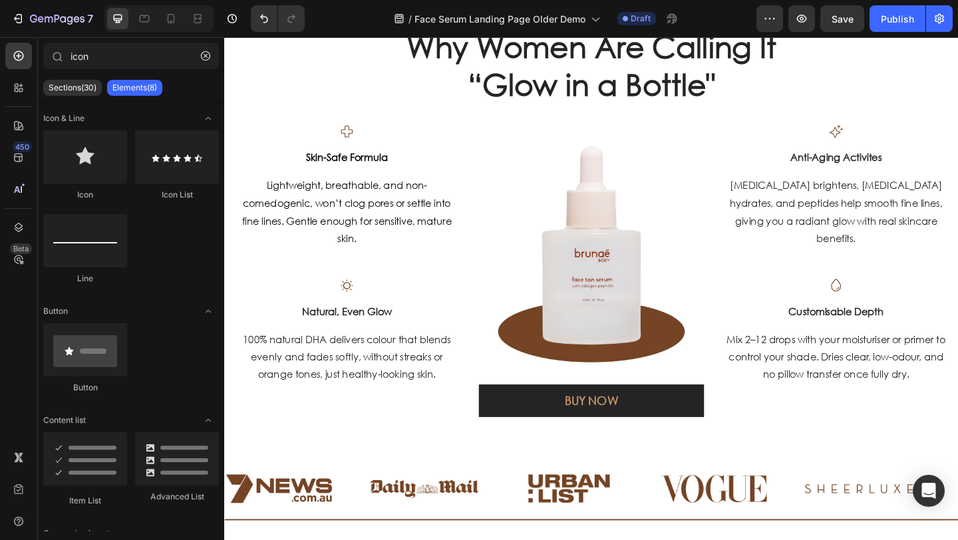
scroll to position [642, 0]
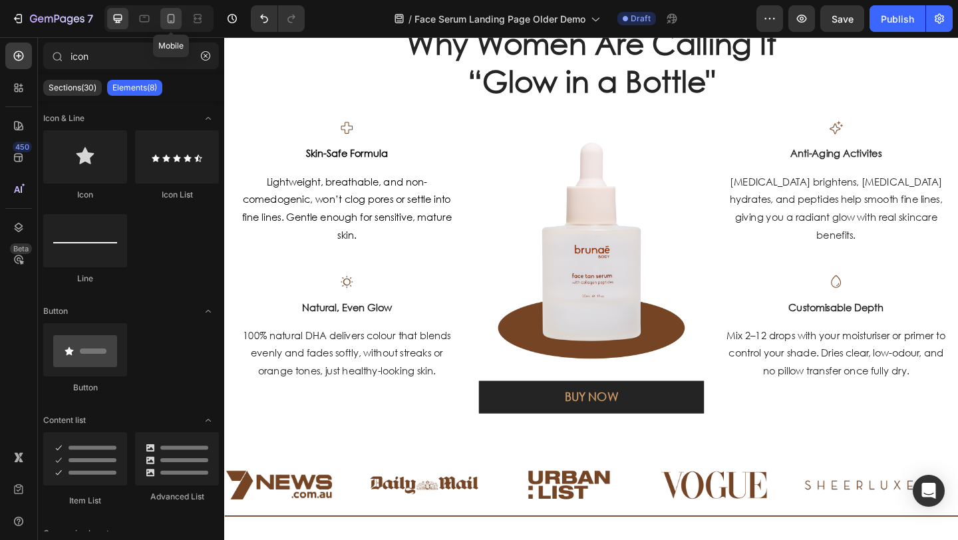
click at [166, 19] on icon at bounding box center [170, 18] width 13 height 13
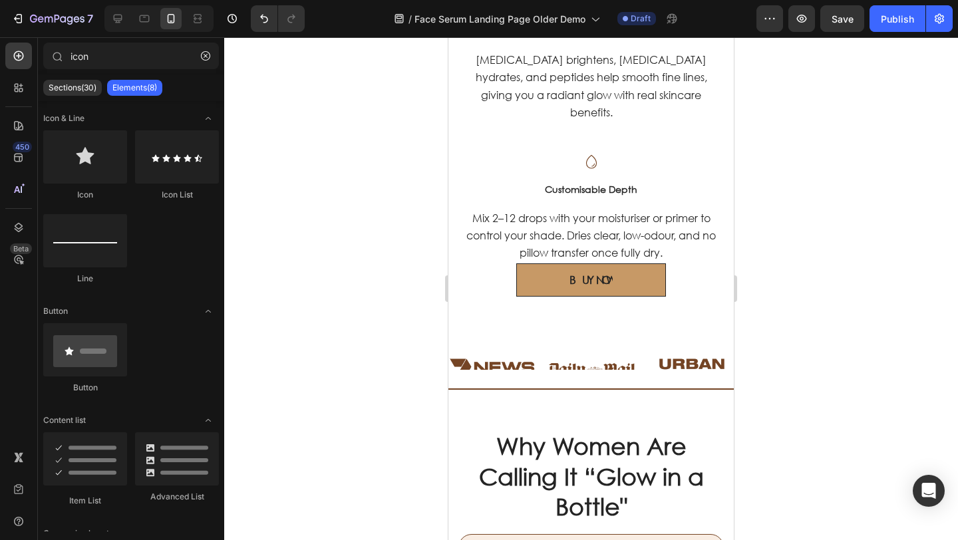
scroll to position [1502, 0]
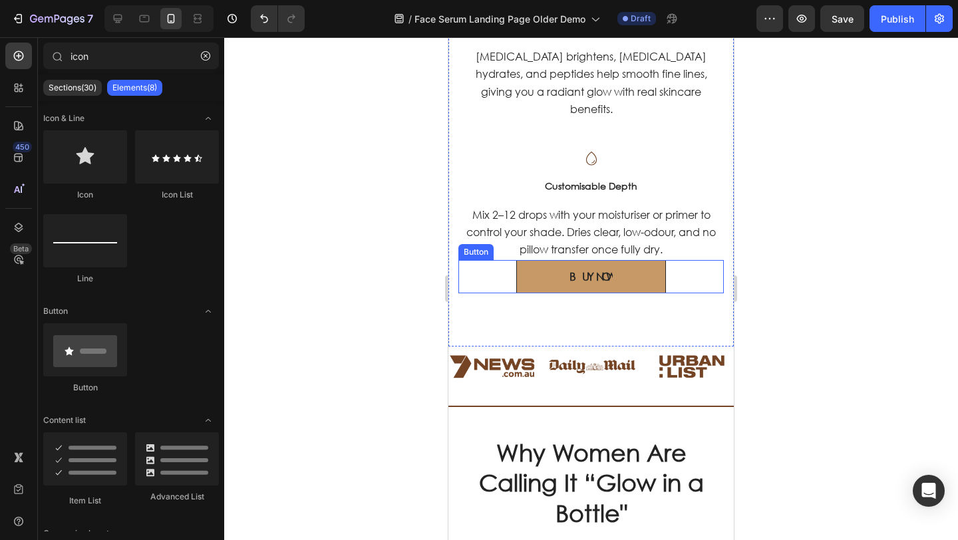
click at [660, 268] on link "BUY NOW" at bounding box center [591, 276] width 150 height 33
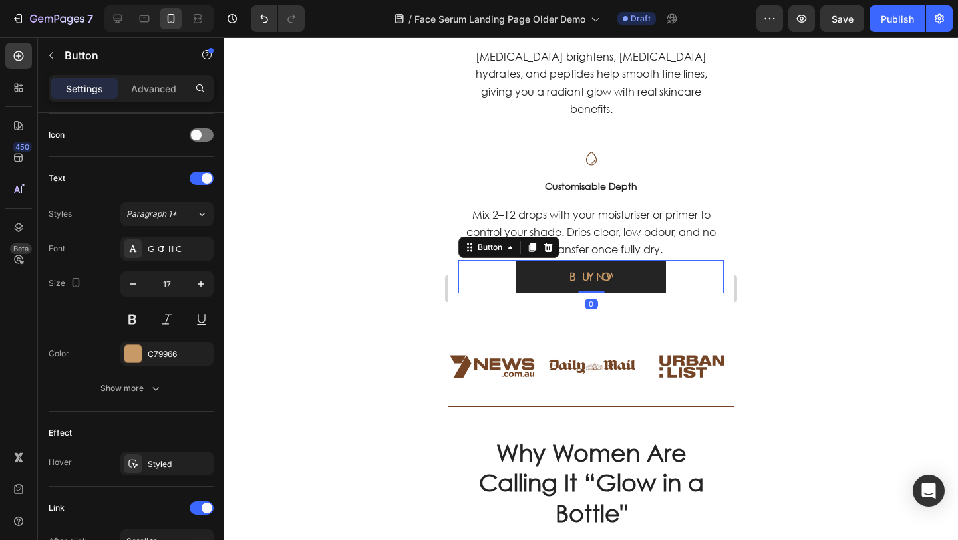
scroll to position [558, 0]
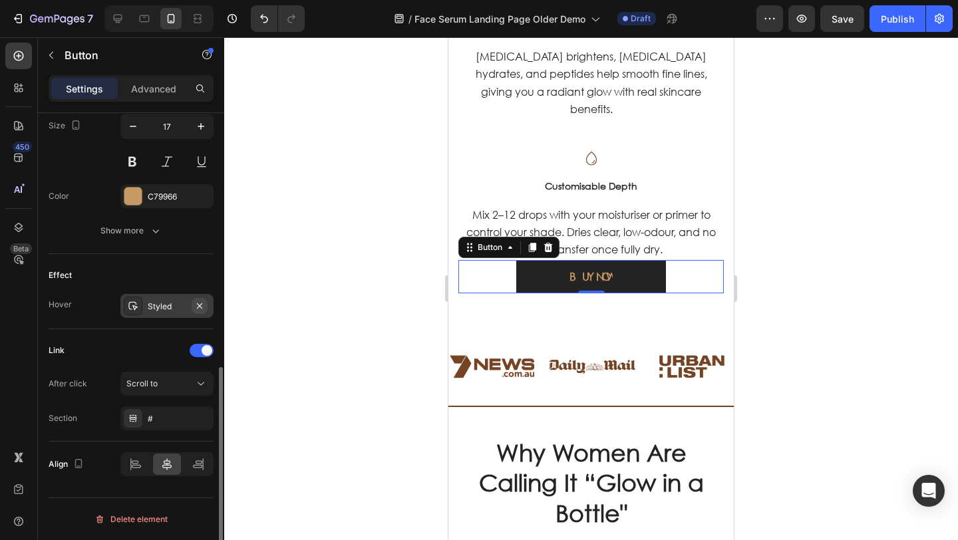
click at [206, 308] on button "button" at bounding box center [200, 306] width 16 height 16
drag, startPoint x: 335, startPoint y: 312, endPoint x: 405, endPoint y: 291, distance: 73.1
click at [335, 312] on div at bounding box center [591, 288] width 734 height 503
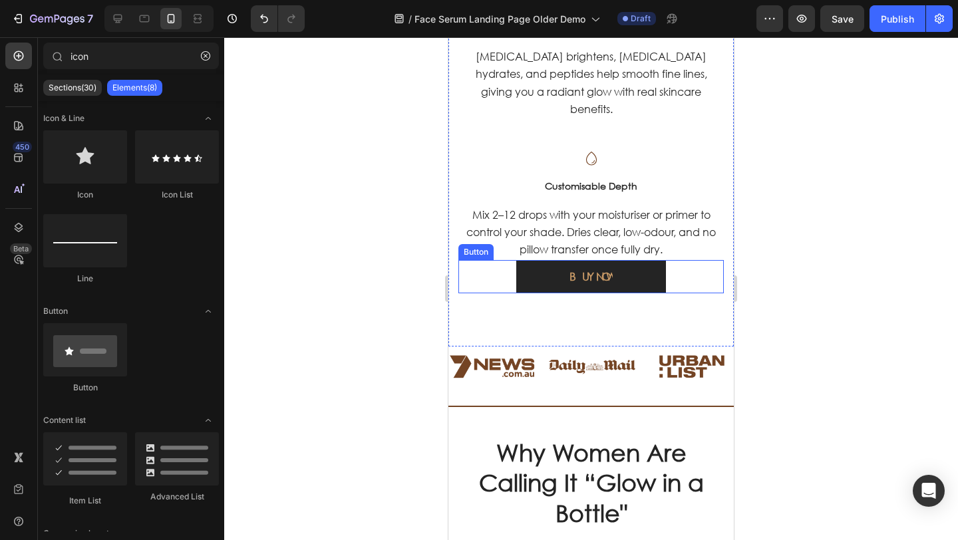
click at [534, 267] on link "BUY NOW" at bounding box center [591, 276] width 150 height 33
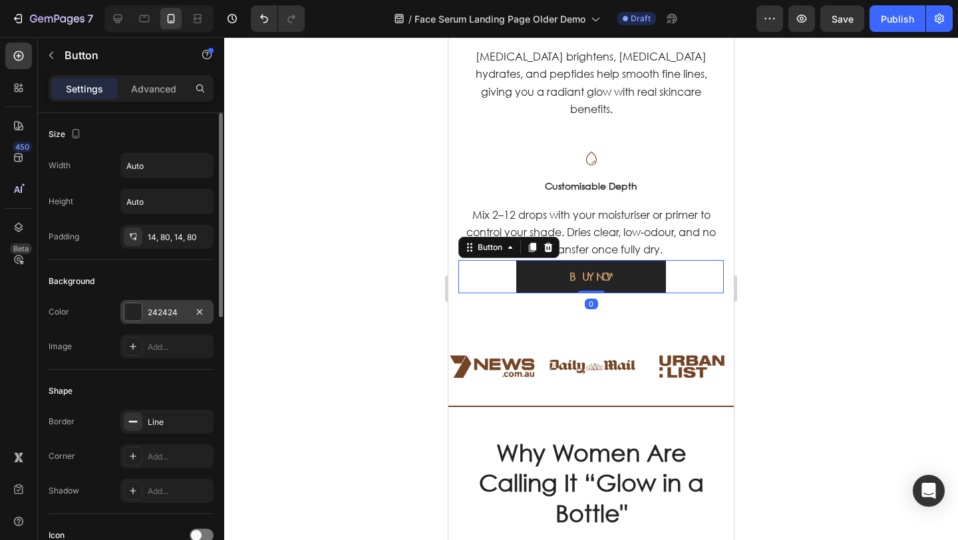
click at [122, 312] on div "242424" at bounding box center [166, 312] width 93 height 24
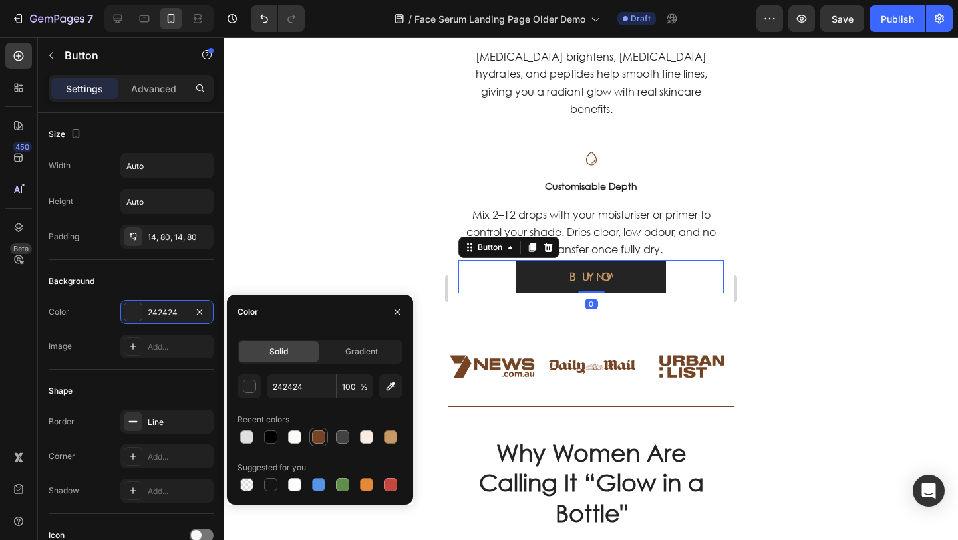
click at [315, 439] on div at bounding box center [318, 437] width 13 height 13
type input "744424"
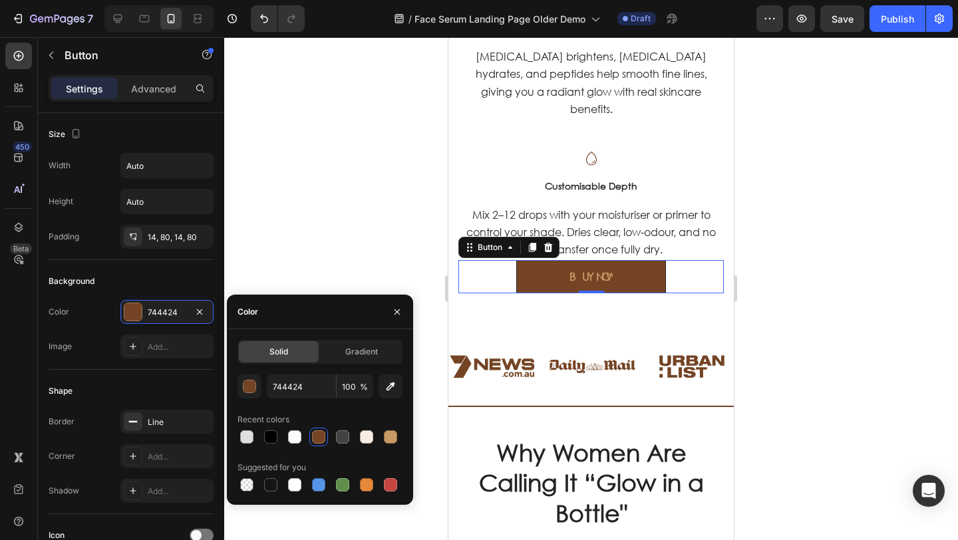
click at [304, 230] on div at bounding box center [591, 288] width 734 height 503
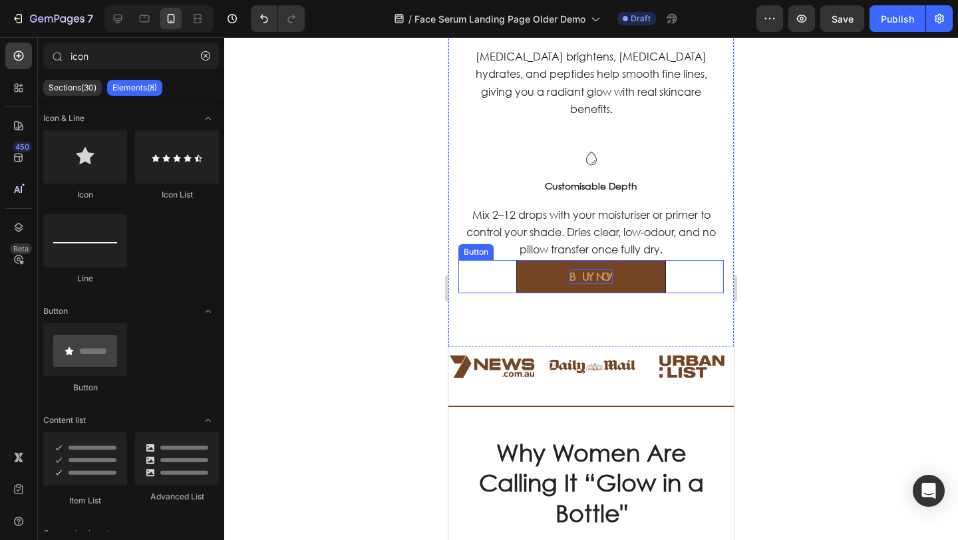
click at [554, 263] on link "BUY NOW" at bounding box center [591, 276] width 150 height 33
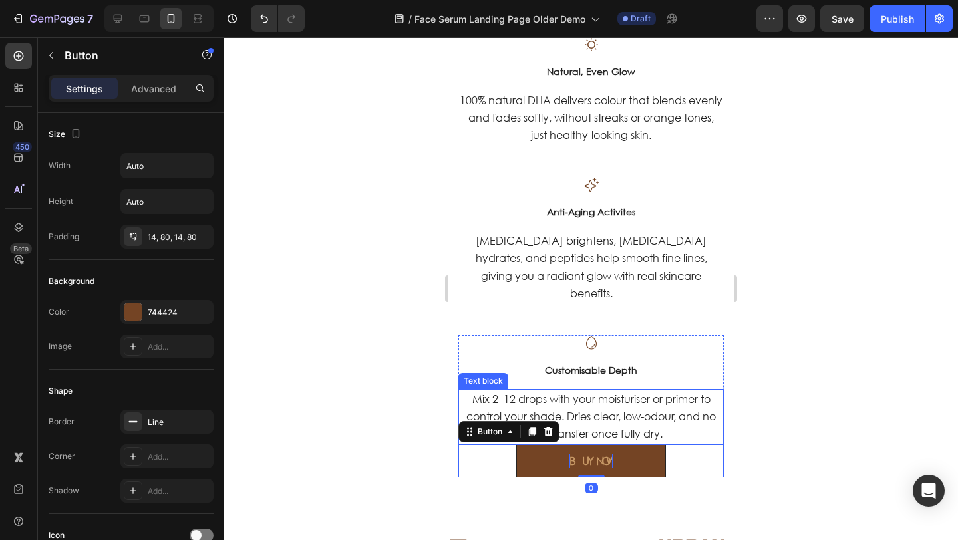
scroll to position [1319, 0]
click at [596, 453] on div "BUY NOW" at bounding box center [591, 460] width 43 height 15
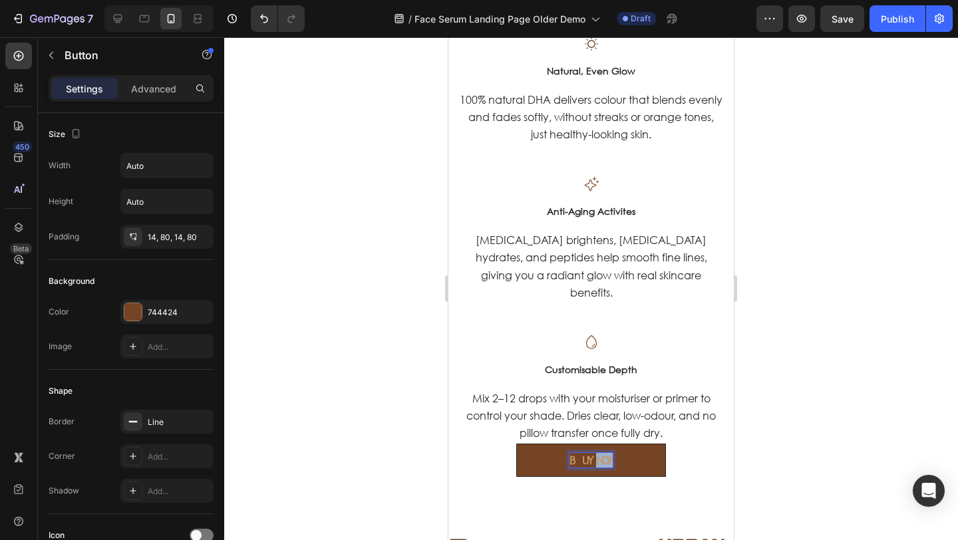
click at [596, 453] on p "BUY NOW" at bounding box center [591, 460] width 43 height 15
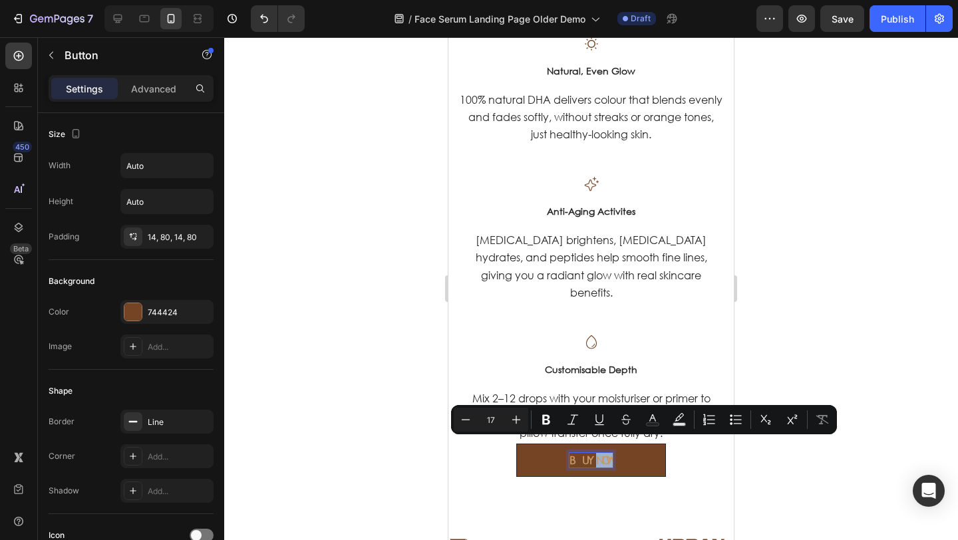
click at [613, 447] on link "BUY NOW" at bounding box center [591, 460] width 150 height 33
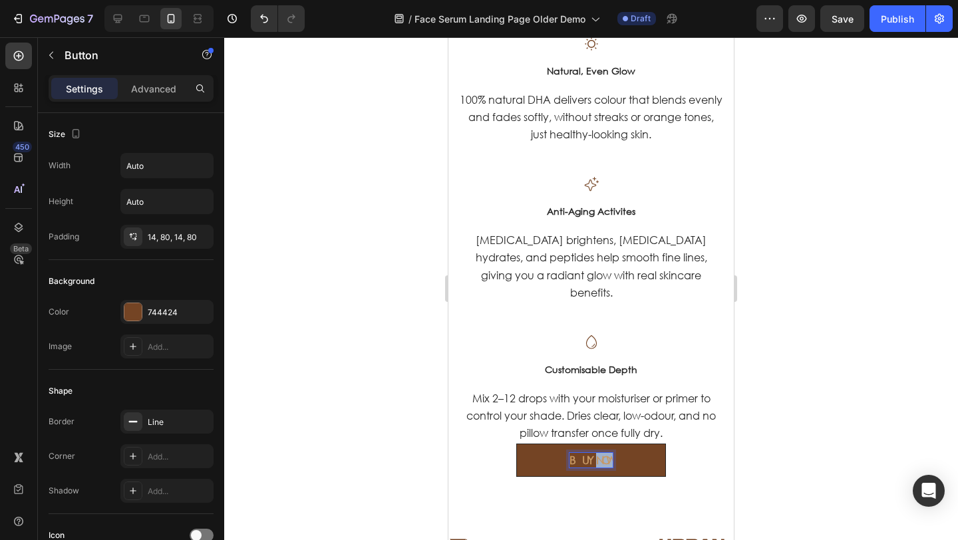
click at [611, 453] on p "BUY NOW" at bounding box center [591, 460] width 43 height 15
drag, startPoint x: 611, startPoint y: 448, endPoint x: 554, endPoint y: 447, distance: 57.2
click at [553, 447] on link "BUY NOW" at bounding box center [591, 460] width 150 height 33
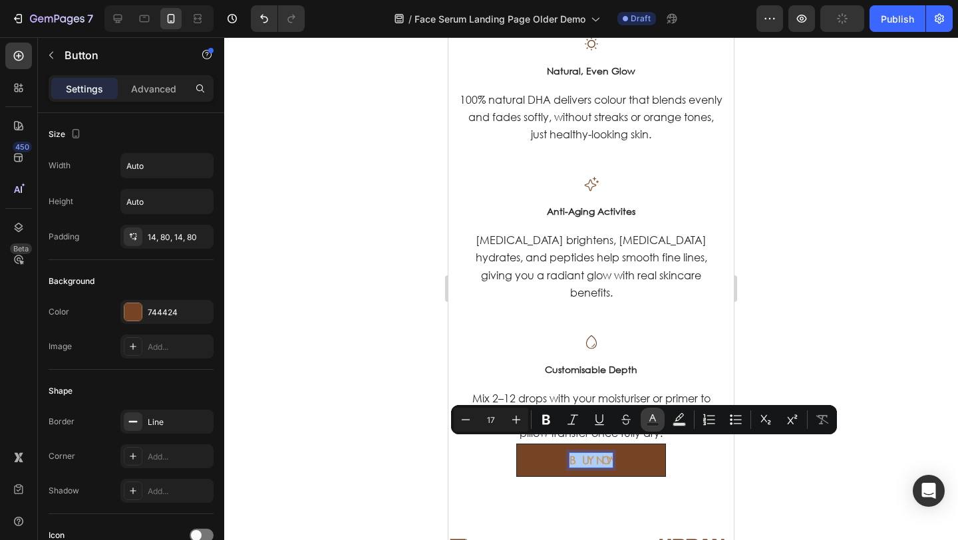
click at [649, 427] on button "Text Color" at bounding box center [653, 420] width 24 height 24
type input "C79966"
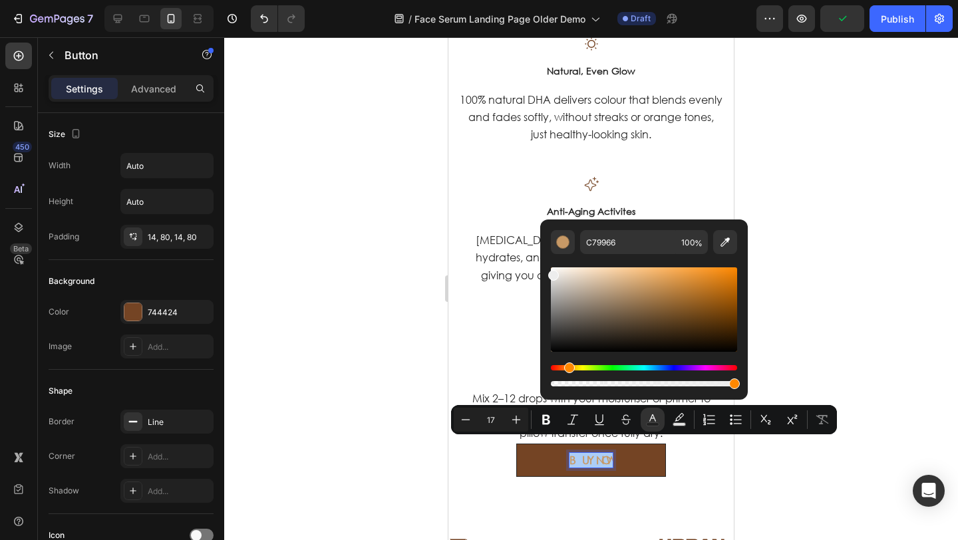
drag, startPoint x: 990, startPoint y: 310, endPoint x: 501, endPoint y: 230, distance: 495.8
type input "EDEDED"
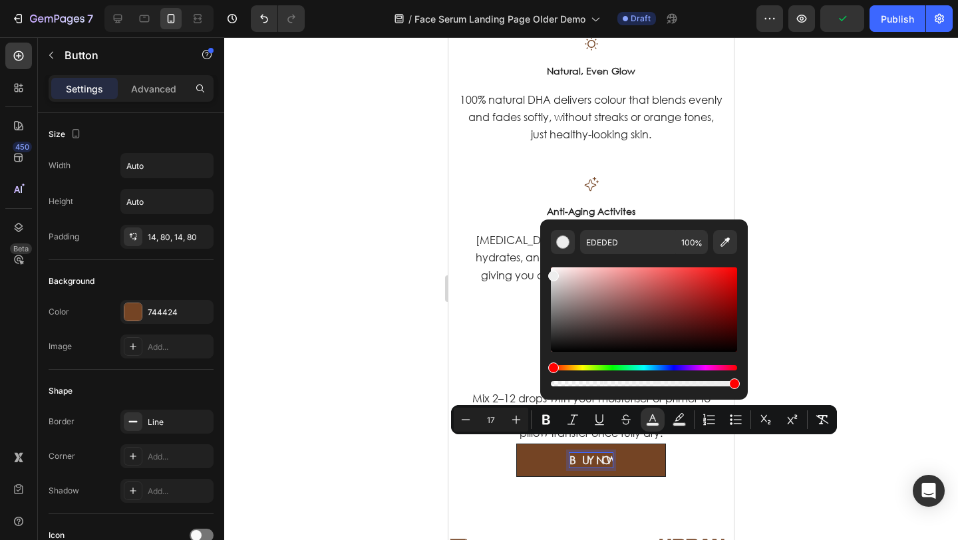
click at [352, 310] on div at bounding box center [591, 288] width 734 height 503
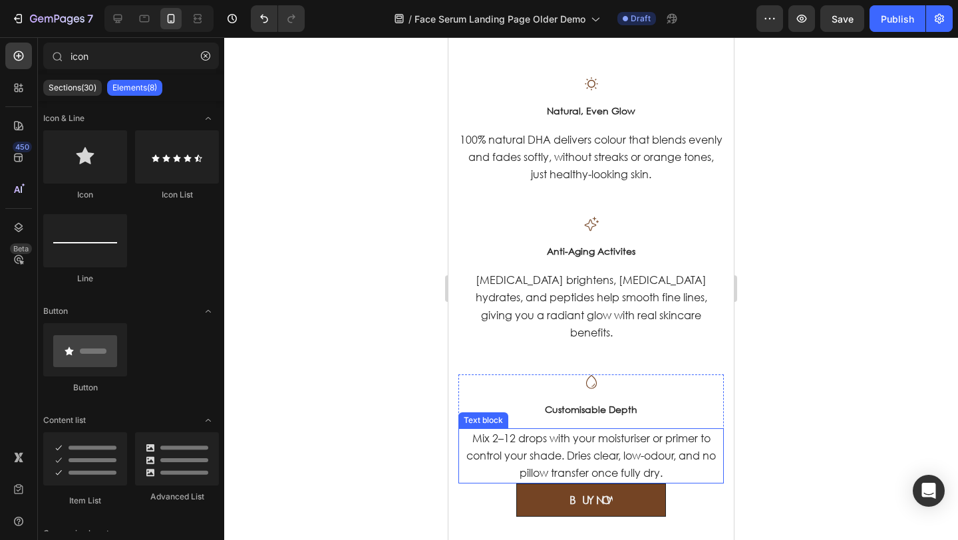
scroll to position [1281, 0]
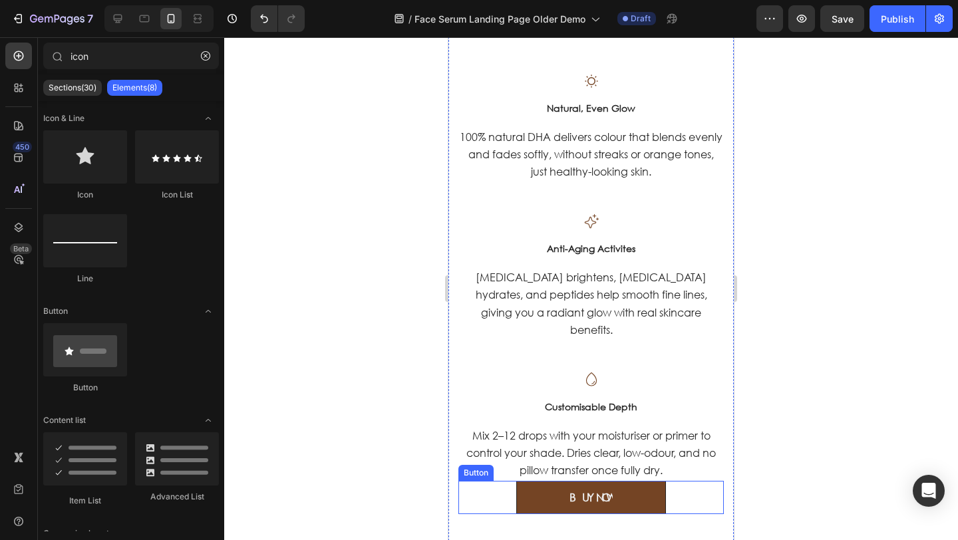
click at [524, 487] on link "BUY NOW" at bounding box center [591, 497] width 150 height 33
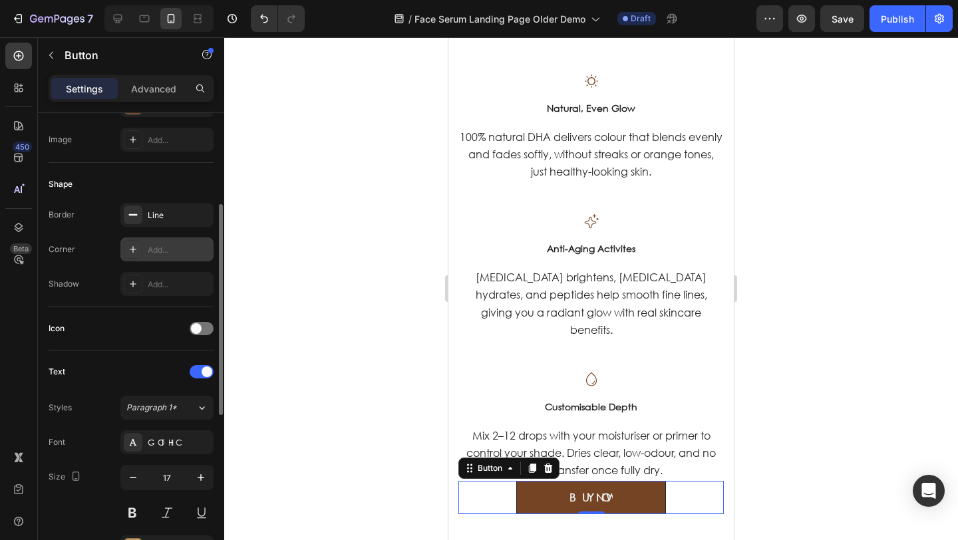
scroll to position [205, 0]
click at [202, 214] on icon "button" at bounding box center [199, 217] width 11 height 11
click at [311, 332] on div at bounding box center [591, 288] width 734 height 503
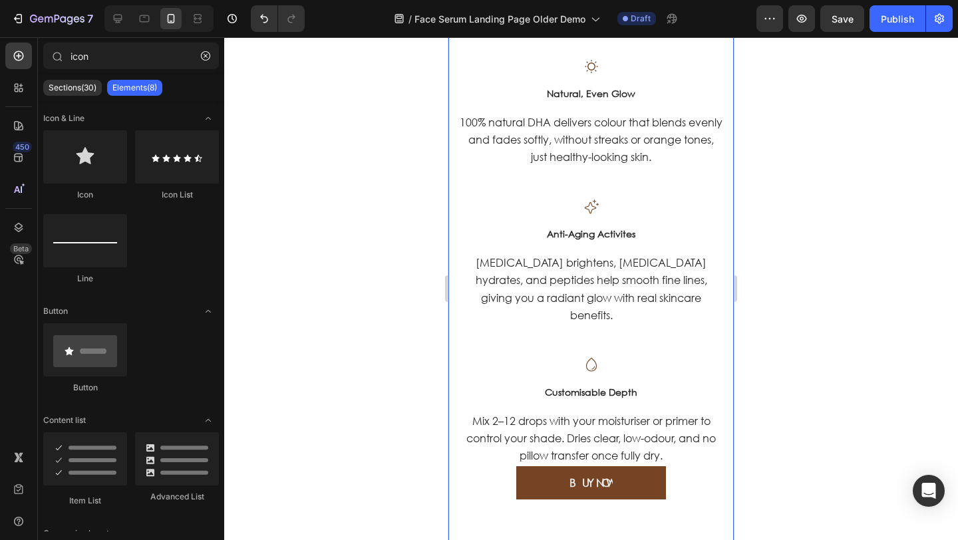
scroll to position [1342, 0]
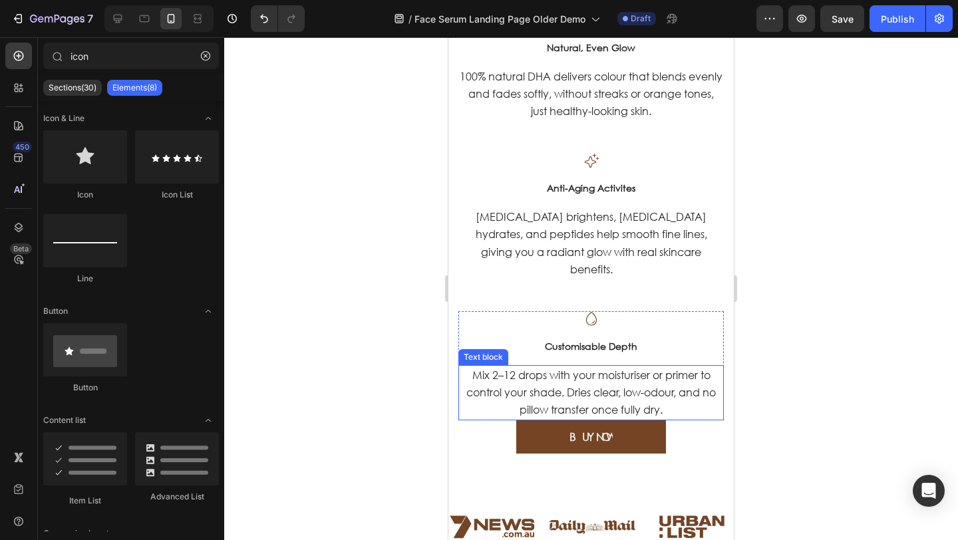
click at [679, 397] on p "Mix 2–12 drops with your moisturiser or primer to control your shade. Dries cle…" at bounding box center [591, 393] width 263 height 53
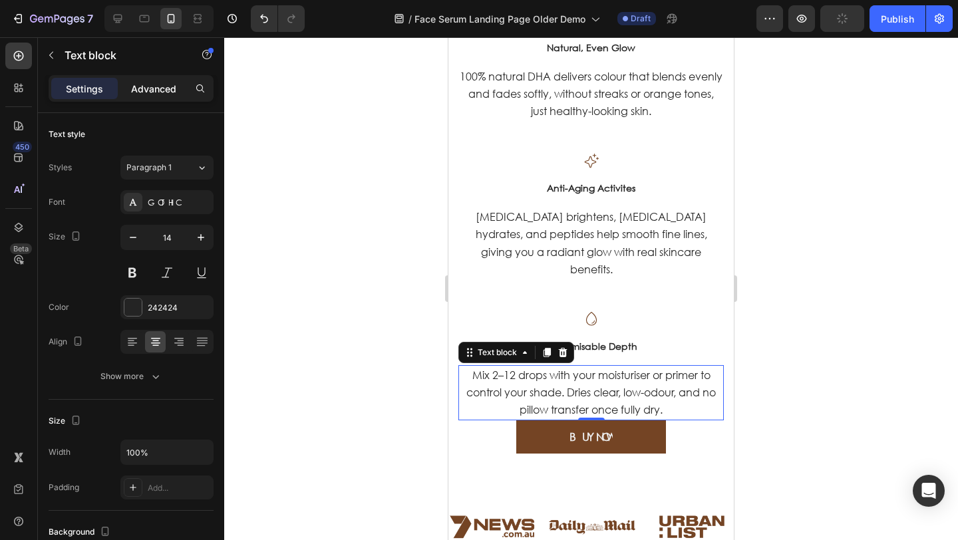
click at [142, 93] on p "Advanced" at bounding box center [153, 89] width 45 height 14
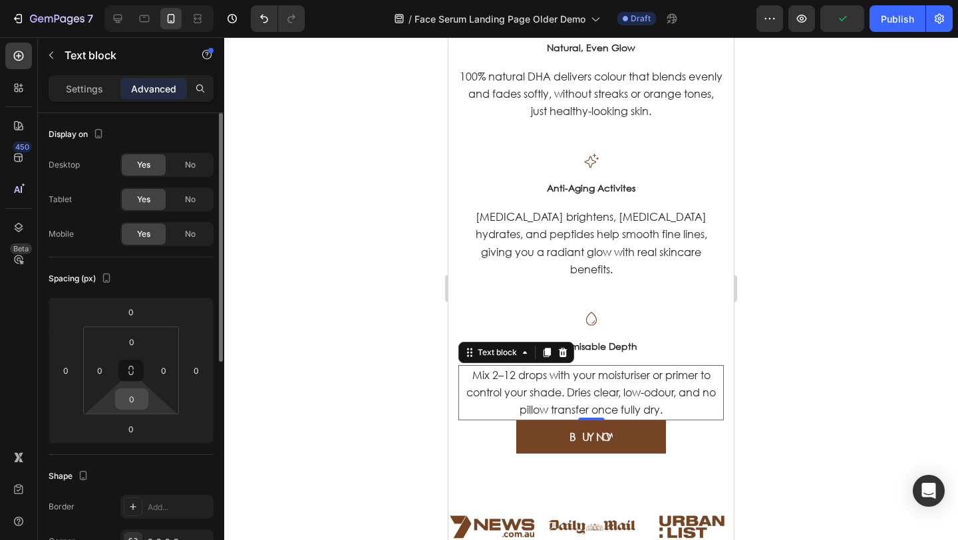
click at [134, 397] on input "0" at bounding box center [131, 399] width 27 height 20
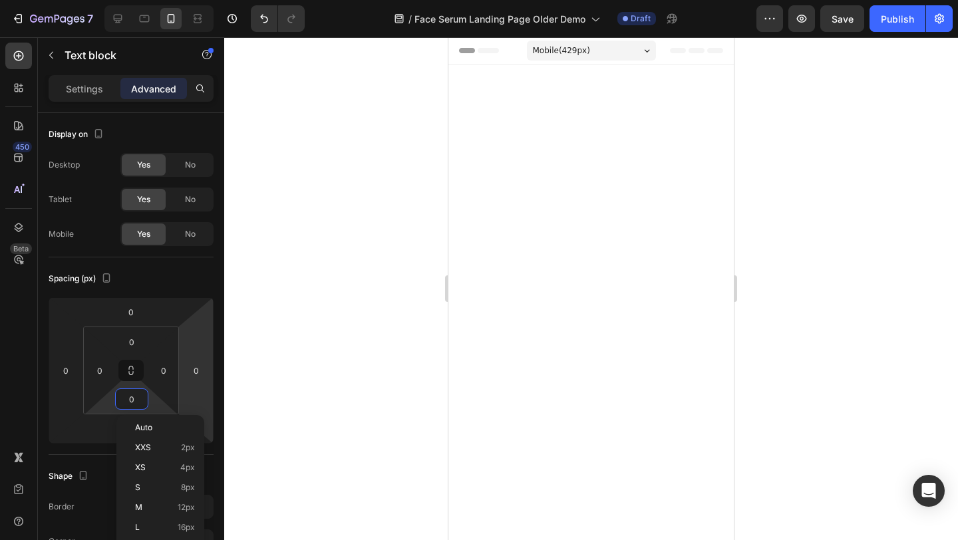
scroll to position [1342, 0]
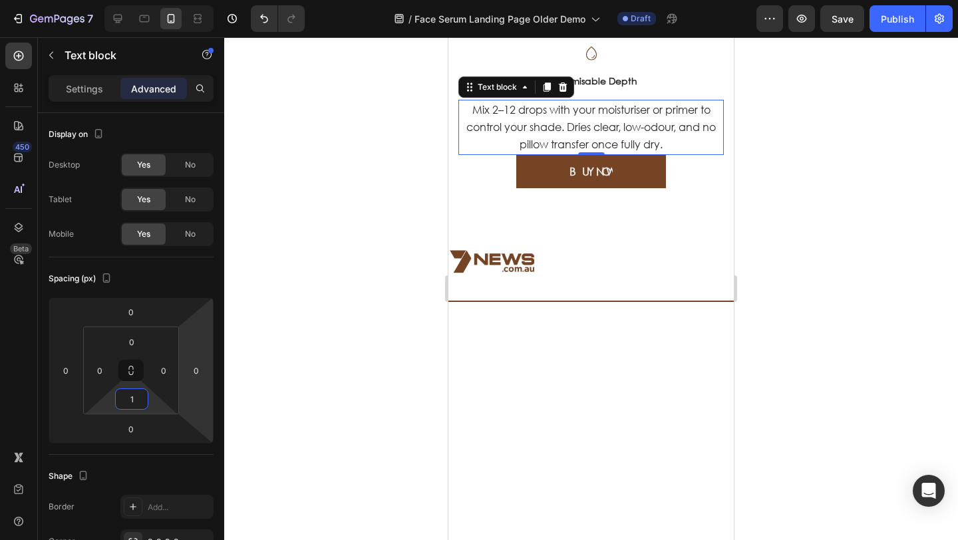
type input "12"
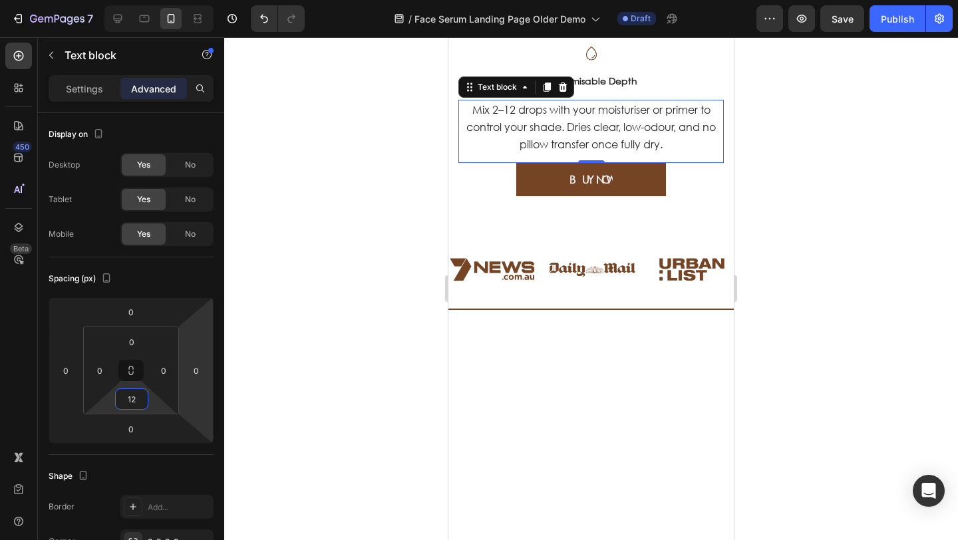
click at [317, 387] on div at bounding box center [591, 288] width 734 height 503
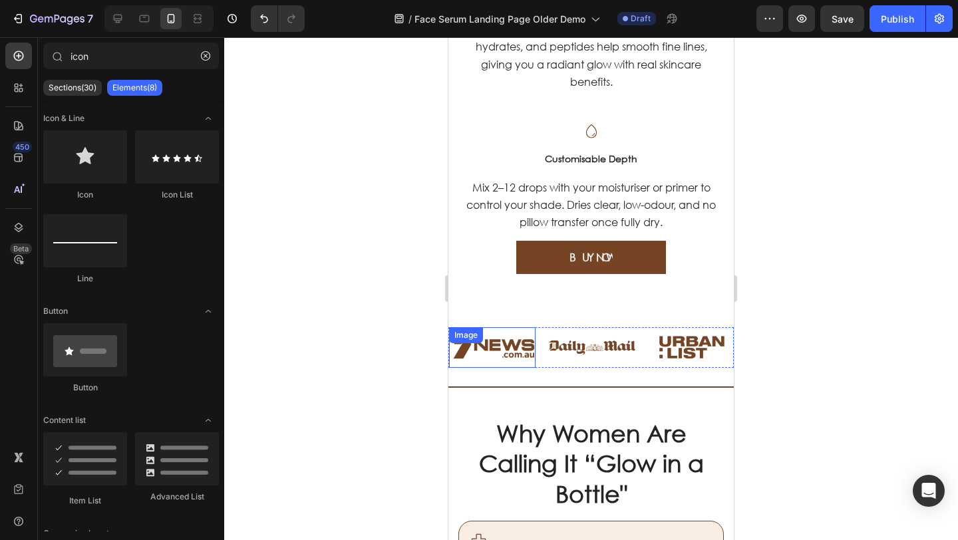
scroll to position [1530, 0]
click at [517, 240] on link "BUY NOW" at bounding box center [591, 256] width 150 height 33
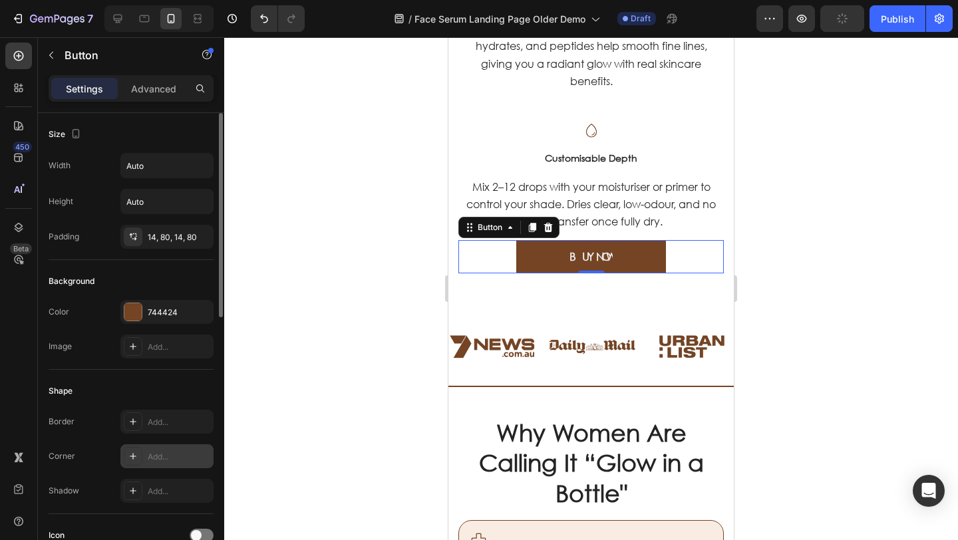
click at [166, 457] on div "Add..." at bounding box center [179, 457] width 63 height 12
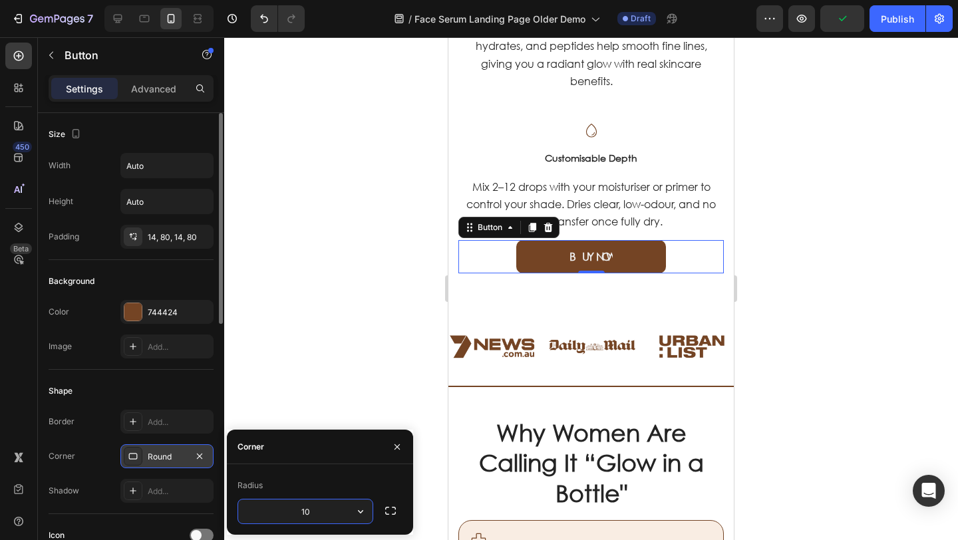
type input "10"
click at [358, 352] on div at bounding box center [591, 288] width 734 height 503
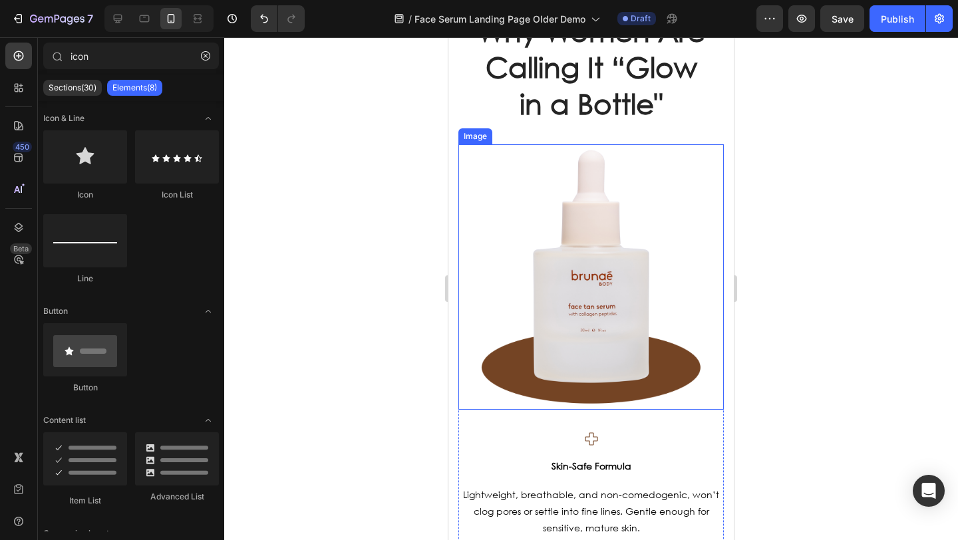
scroll to position [644, 0]
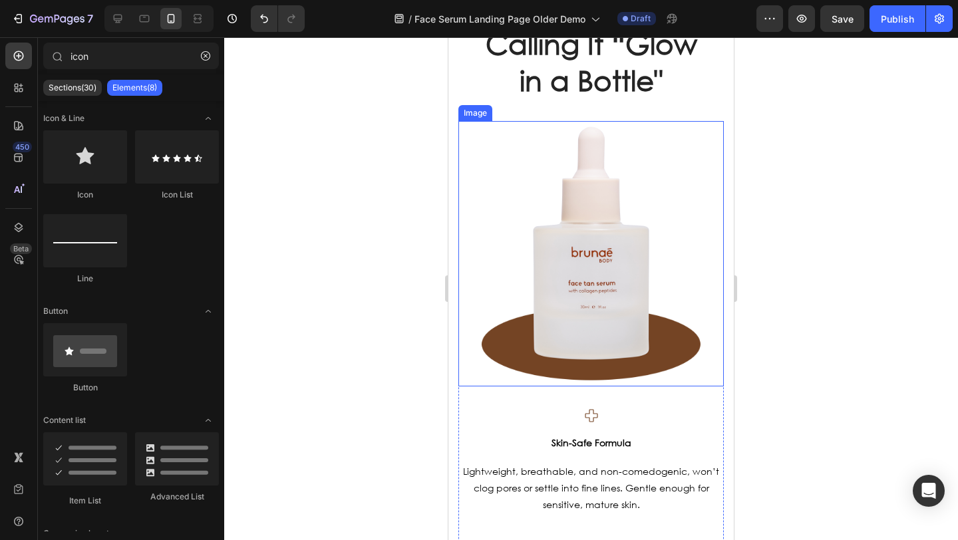
click at [550, 294] on img at bounding box center [592, 254] width 266 height 266
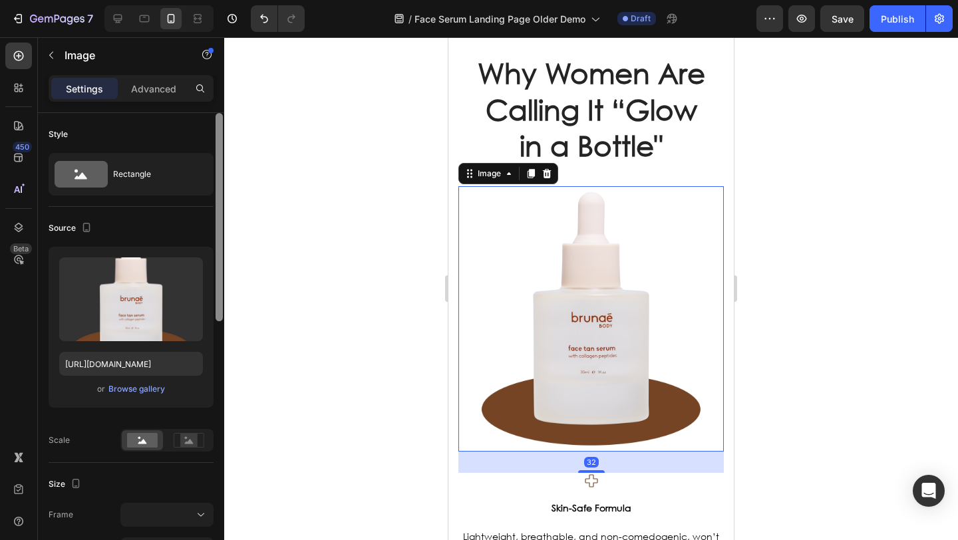
scroll to position [140, 0]
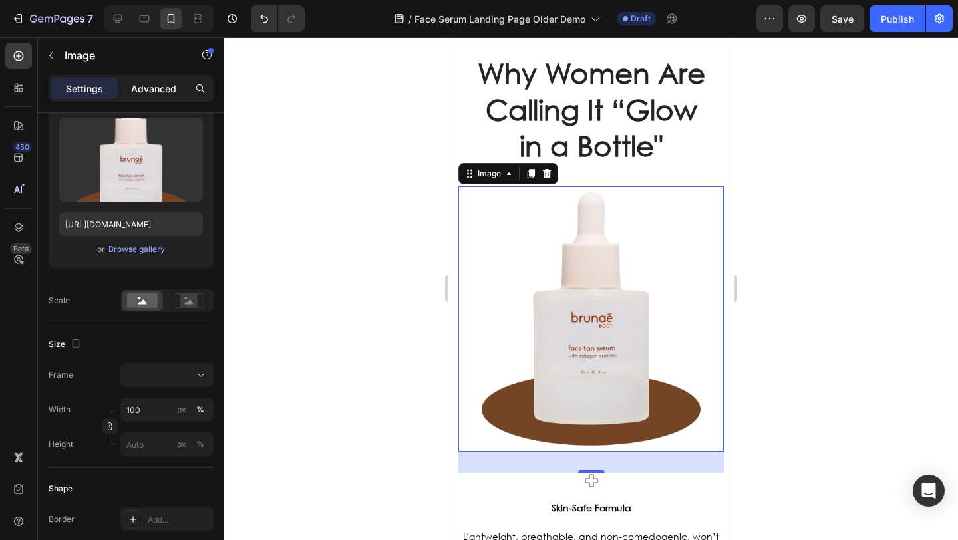
click at [149, 83] on p "Advanced" at bounding box center [153, 89] width 45 height 14
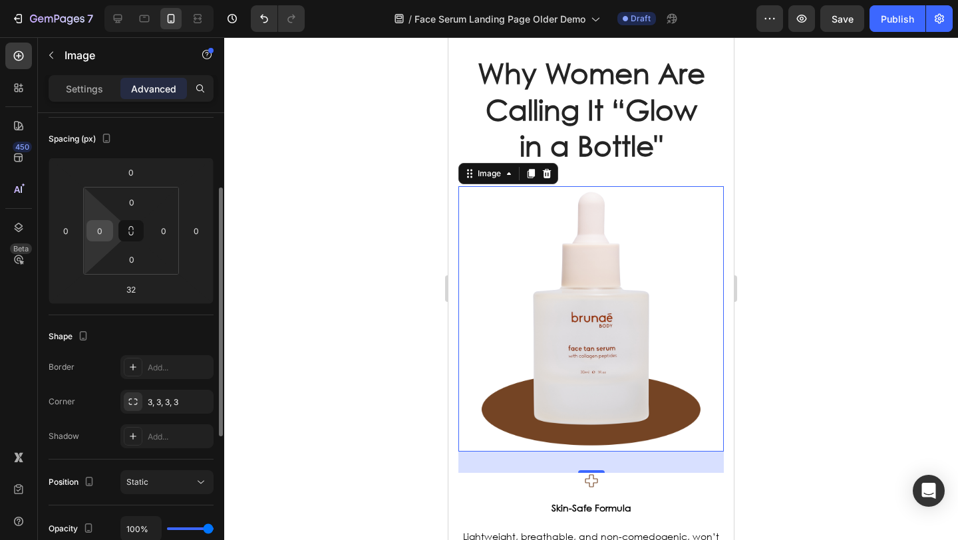
click at [106, 233] on input "0" at bounding box center [100, 231] width 20 height 20
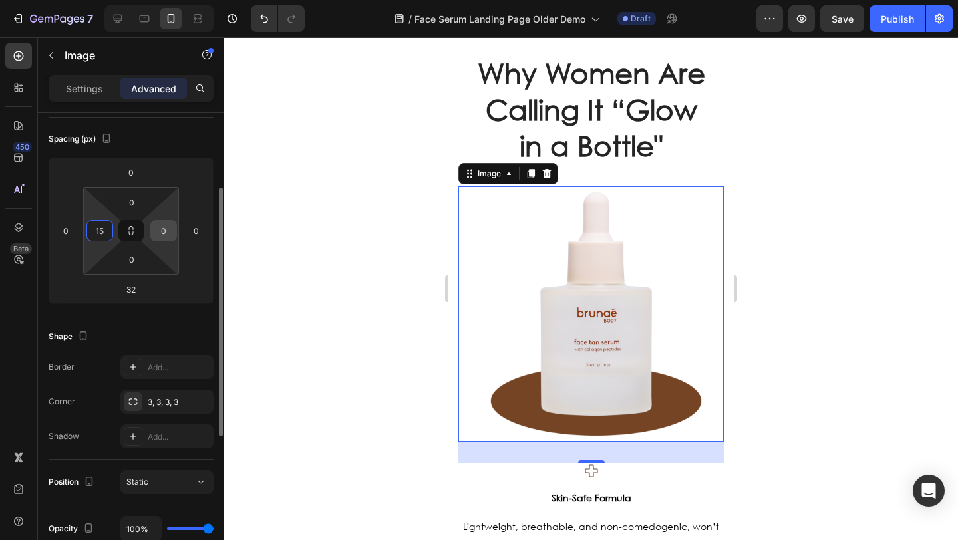
type input "15"
click at [165, 230] on input "0" at bounding box center [164, 231] width 20 height 20
type input "5"
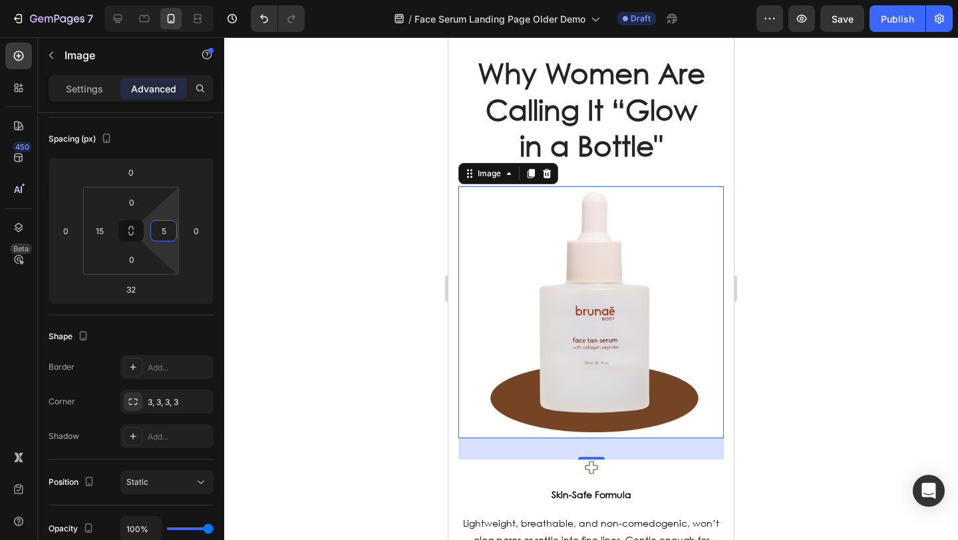
click at [234, 238] on div at bounding box center [591, 288] width 734 height 503
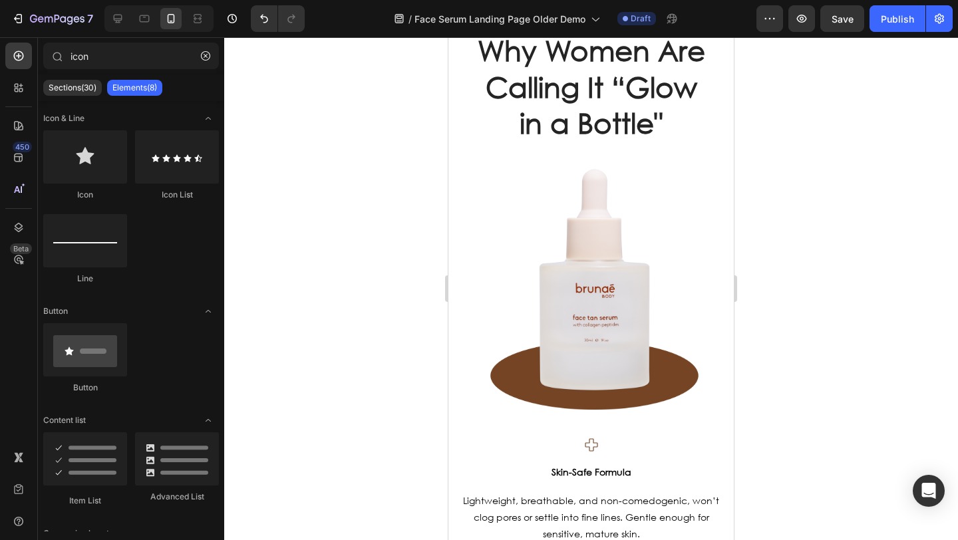
scroll to position [697, 0]
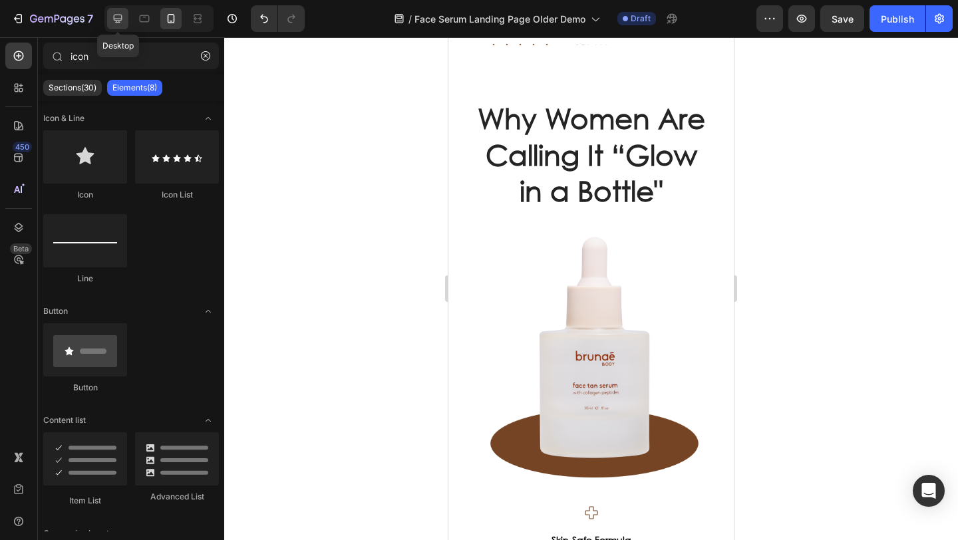
click at [120, 25] on icon at bounding box center [117, 18] width 13 height 13
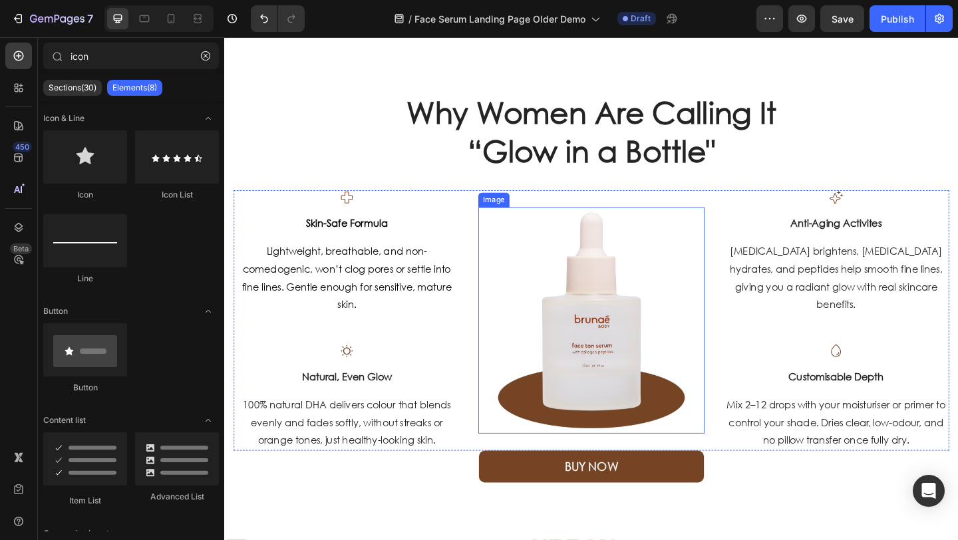
scroll to position [719, 0]
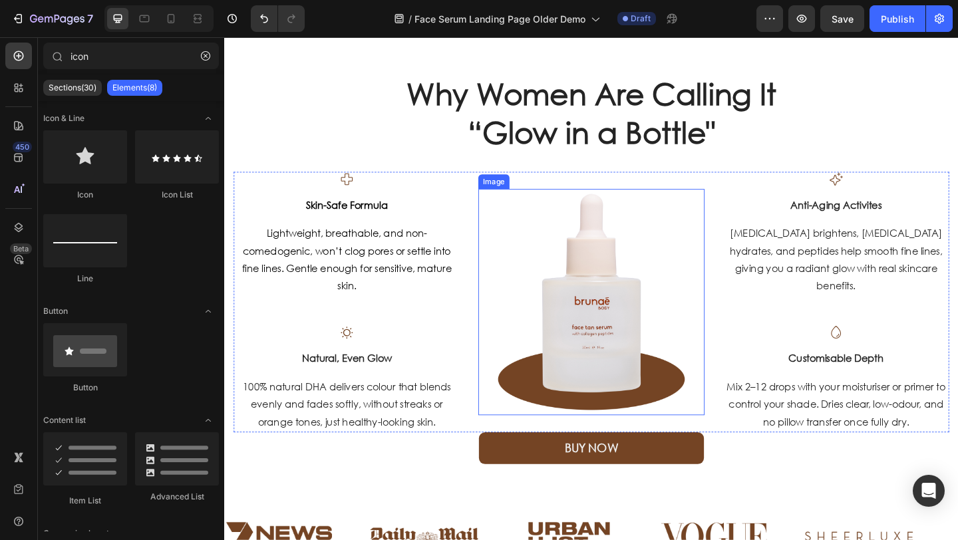
click at [590, 324] on img at bounding box center [624, 325] width 246 height 246
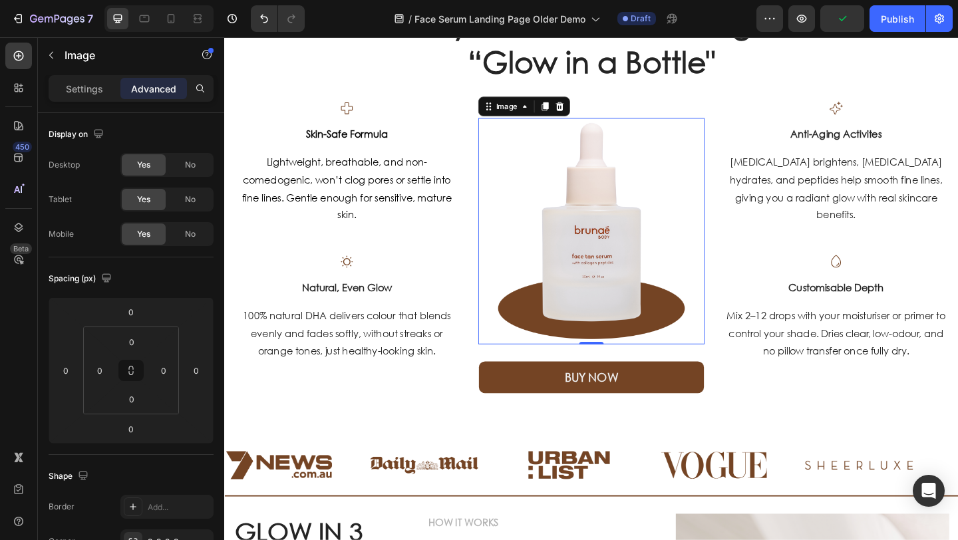
scroll to position [859, 0]
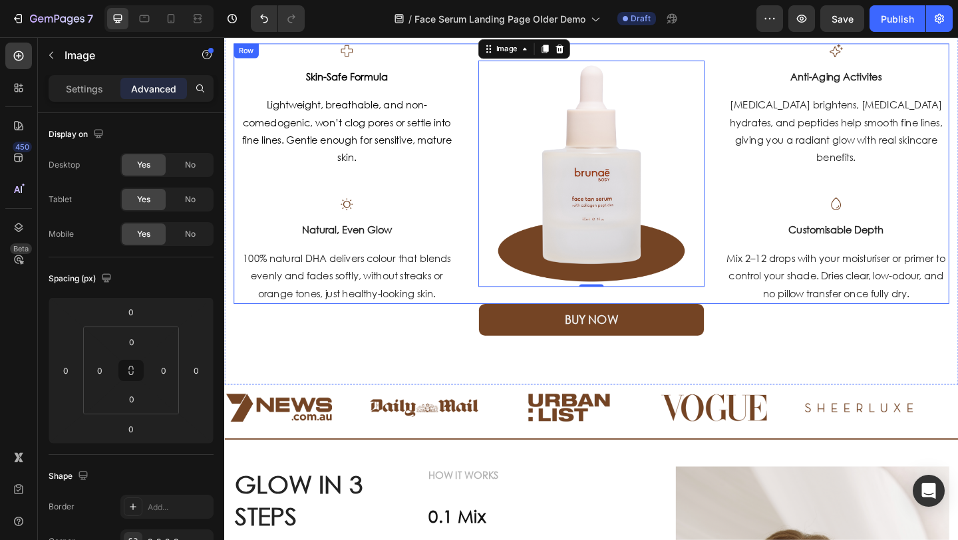
click at [501, 321] on div "Image 0" at bounding box center [624, 186] width 246 height 284
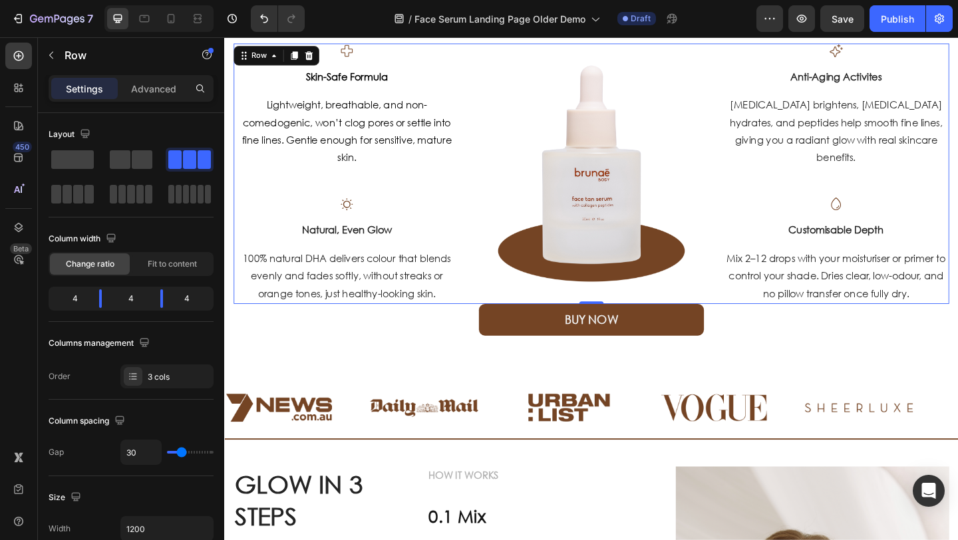
drag, startPoint x: 135, startPoint y: 85, endPoint x: 152, endPoint y: 106, distance: 27.6
click at [136, 85] on p "Advanced" at bounding box center [153, 89] width 45 height 14
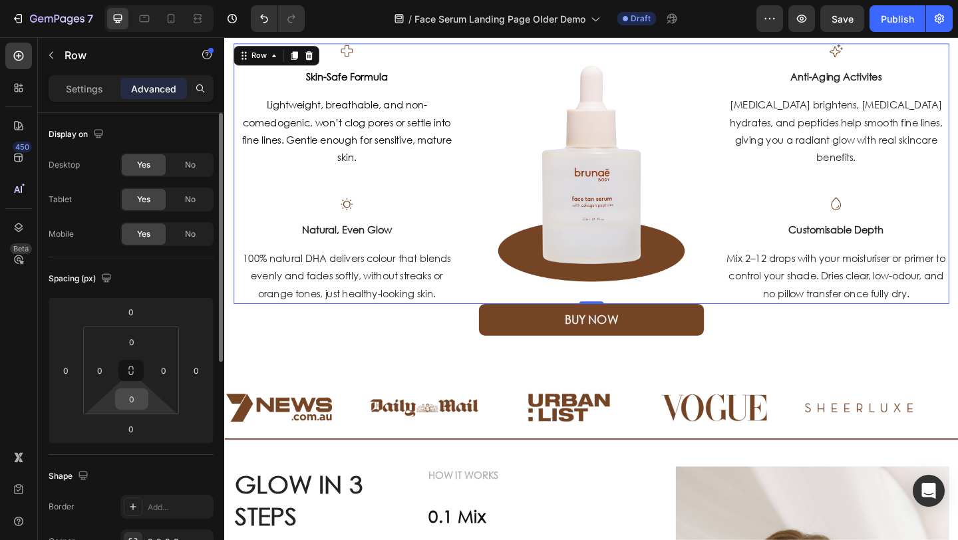
click at [142, 398] on input "0" at bounding box center [131, 399] width 27 height 20
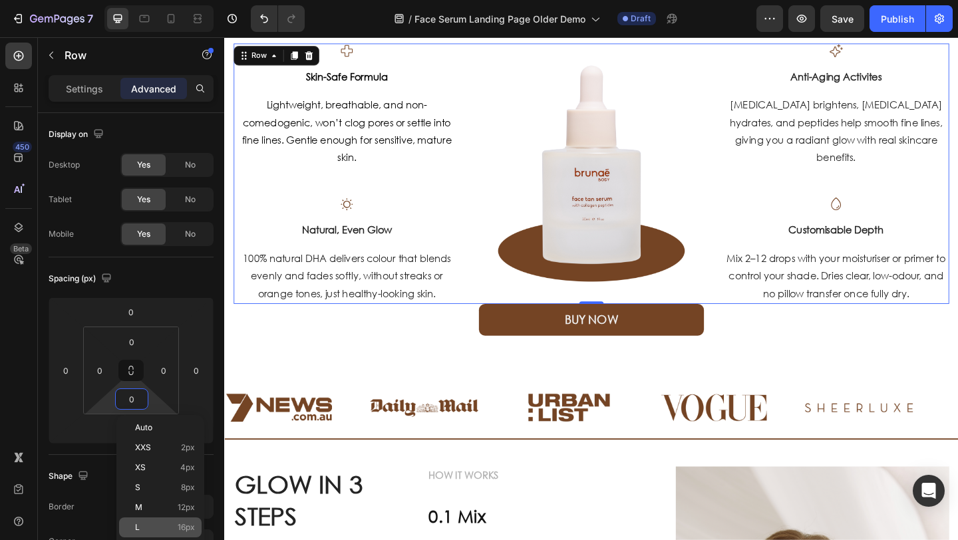
click at [184, 522] on div "L 16px" at bounding box center [160, 528] width 83 height 20
type input "16"
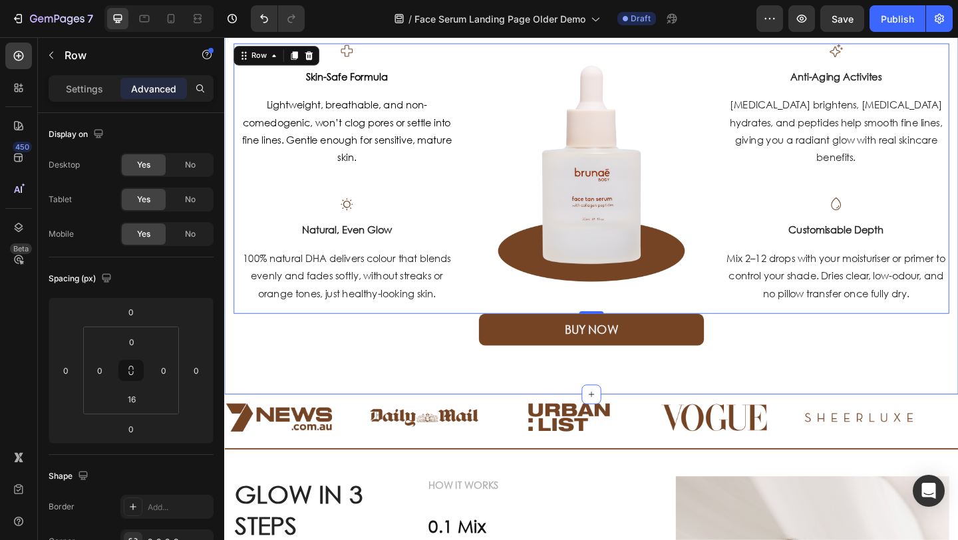
click at [404, 369] on div "BUY NOW Button" at bounding box center [623, 355] width 779 height 35
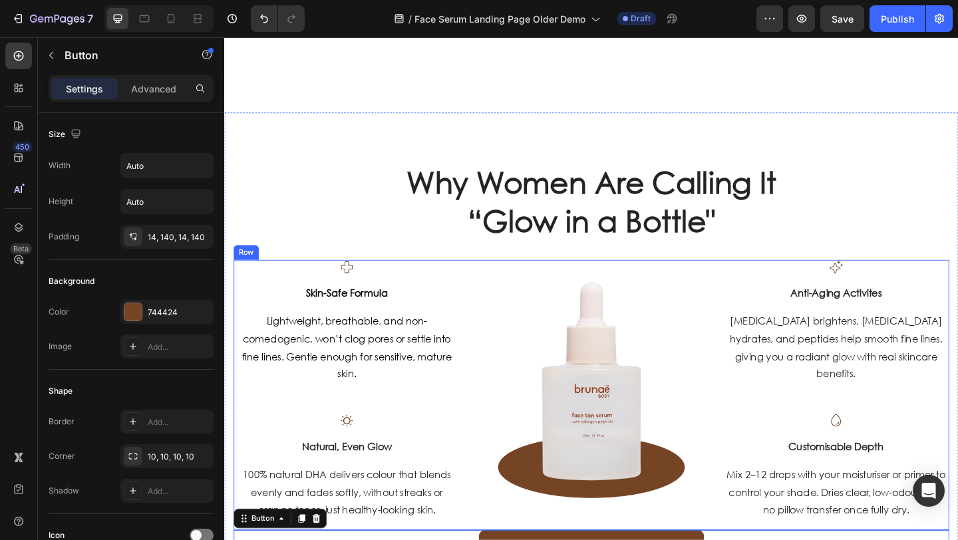
scroll to position [753, 0]
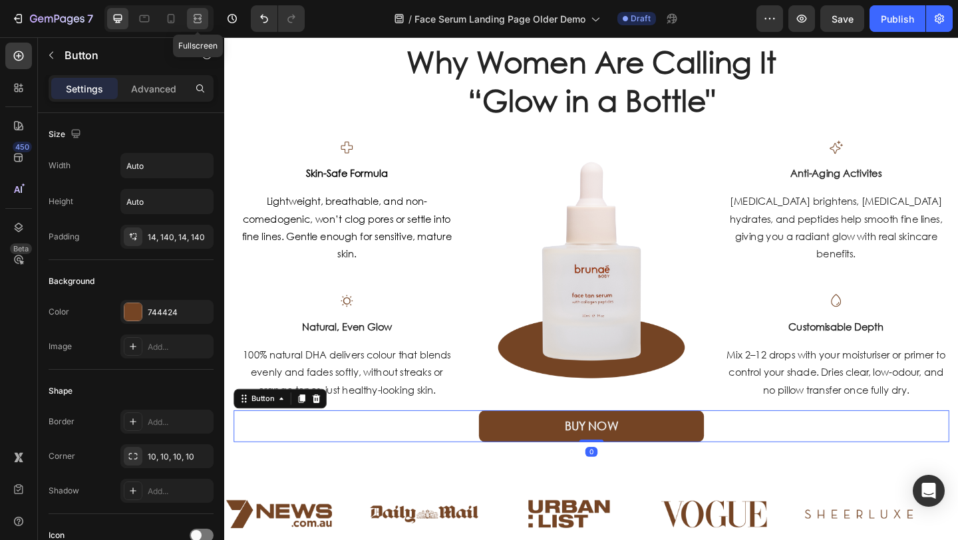
click at [197, 17] on icon at bounding box center [197, 18] width 13 height 13
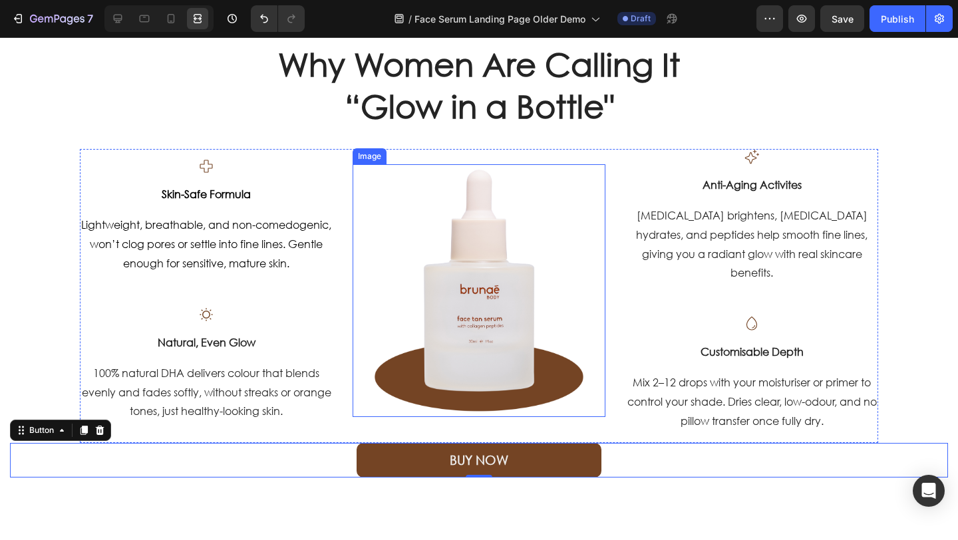
scroll to position [714, 0]
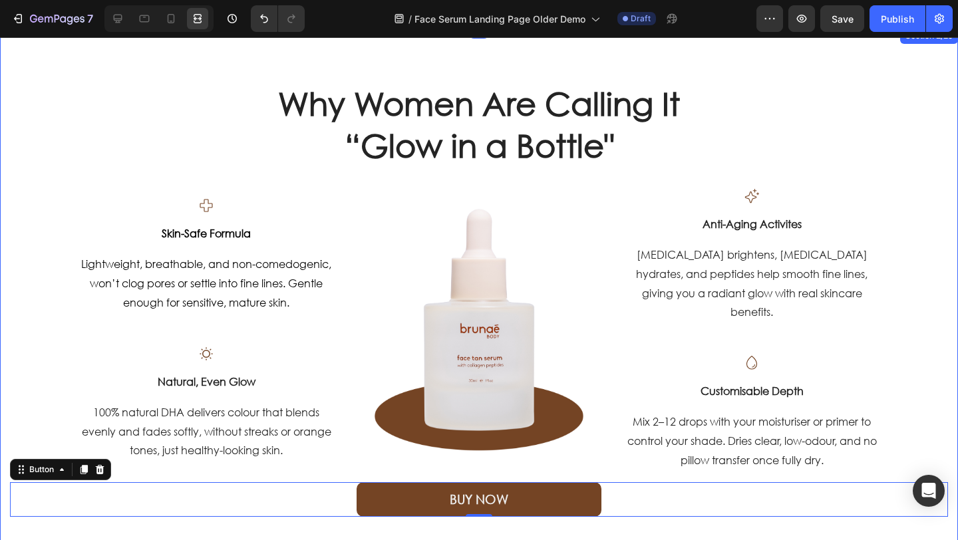
click at [913, 271] on div "Why Women Are Calling It “Glow in a Bottle" Heading Row Icon Skin-Safe Formula …" at bounding box center [479, 299] width 938 height 436
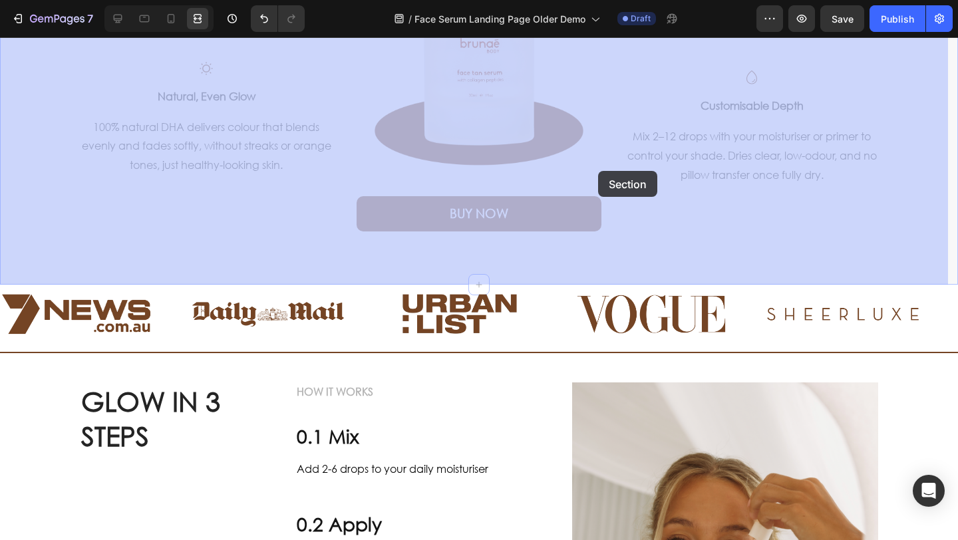
scroll to position [907, 0]
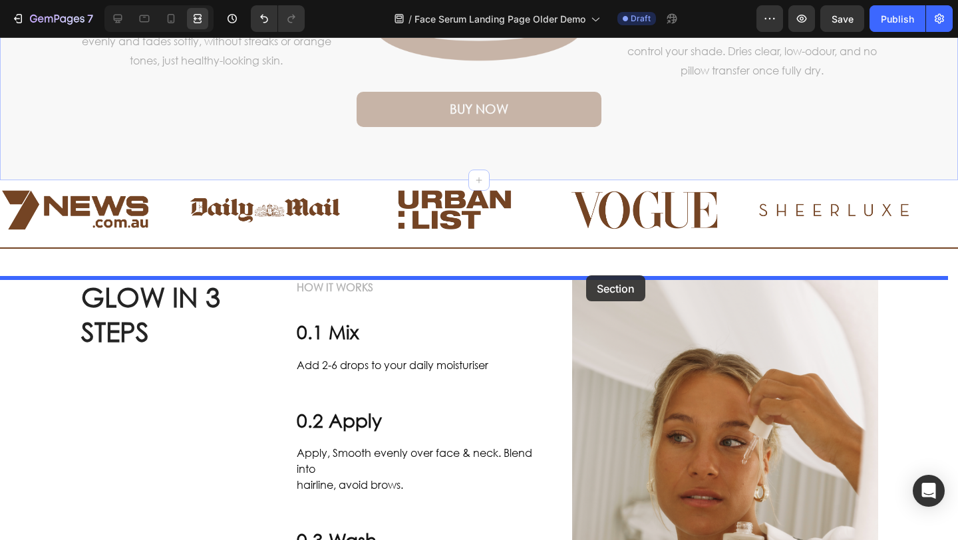
drag, startPoint x: 668, startPoint y: 171, endPoint x: 589, endPoint y: 276, distance: 131.7
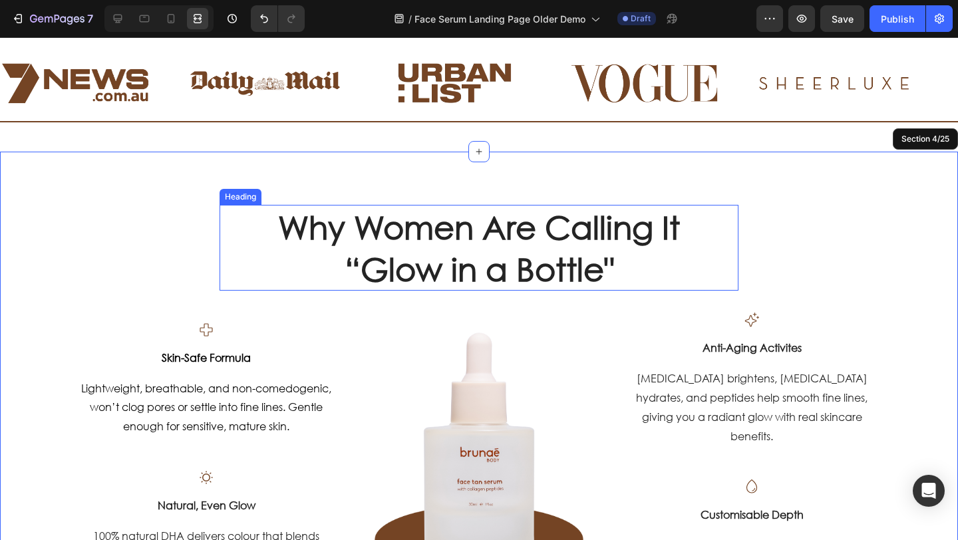
scroll to position [508, 0]
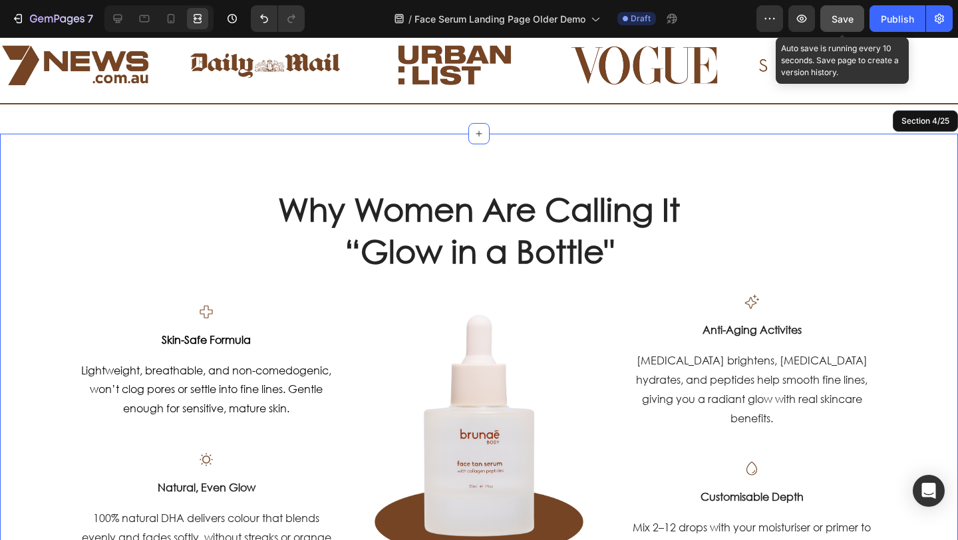
click at [843, 19] on span "Save" at bounding box center [843, 18] width 22 height 11
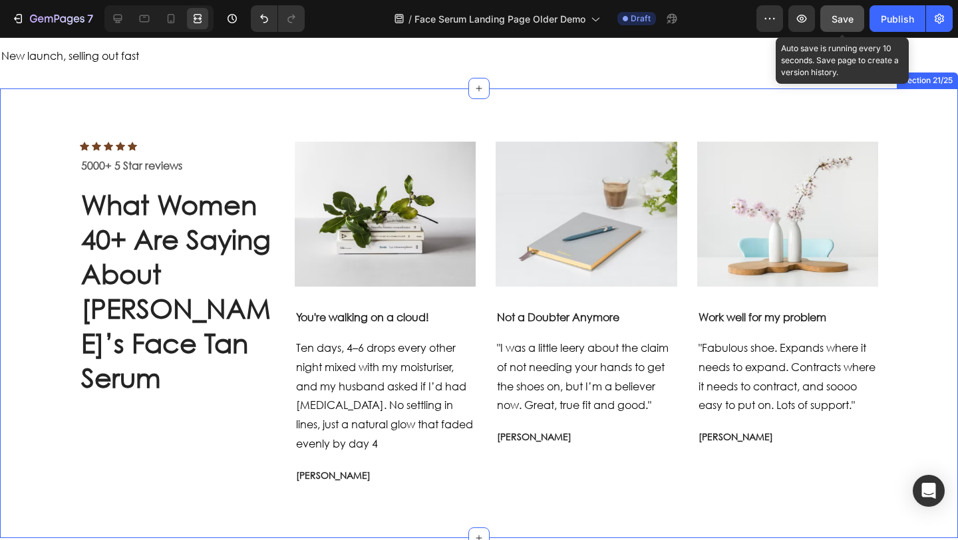
scroll to position [4311, 0]
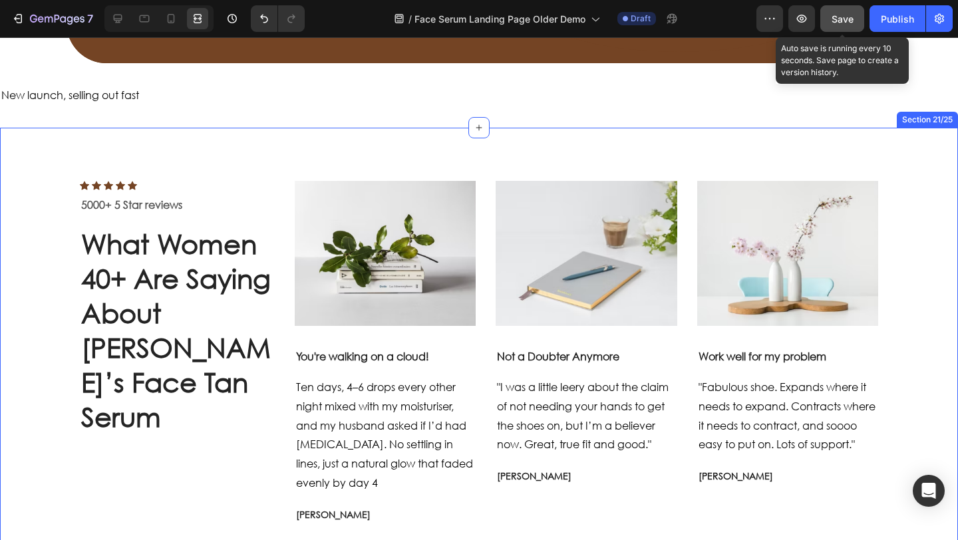
click at [120, 148] on div "Icon Icon Icon Icon Icon Icon List Hoz 5000+ 5 Star reviews Text block What Wom…" at bounding box center [479, 353] width 958 height 450
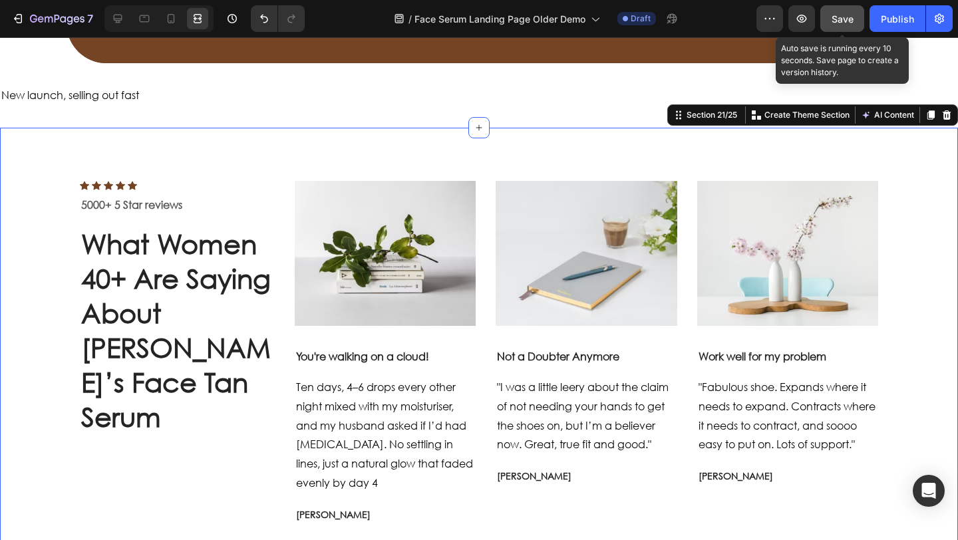
scroll to position [140, 0]
click at [943, 118] on icon at bounding box center [947, 114] width 9 height 9
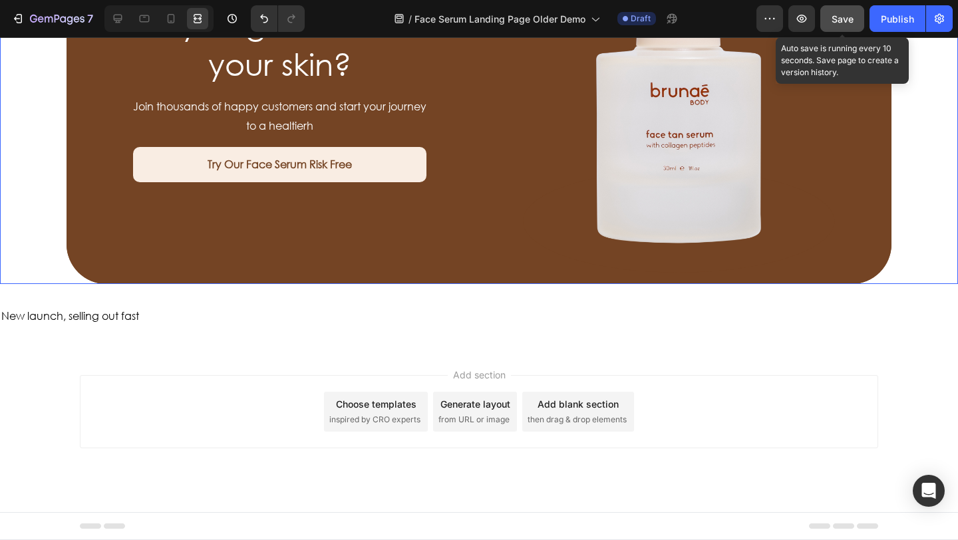
scroll to position [4090, 0]
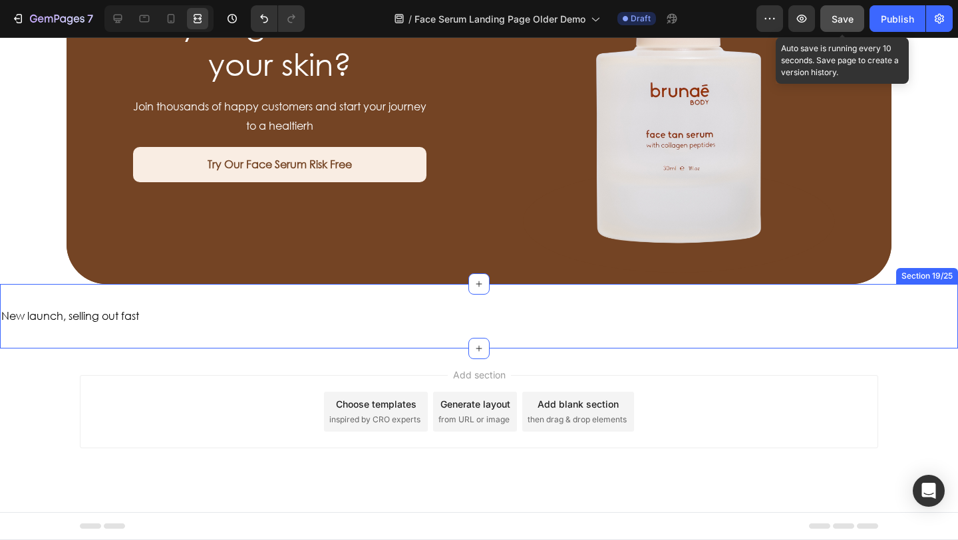
click at [97, 296] on div "New launch, selling out fast Text Block Section 19/25" at bounding box center [479, 316] width 958 height 65
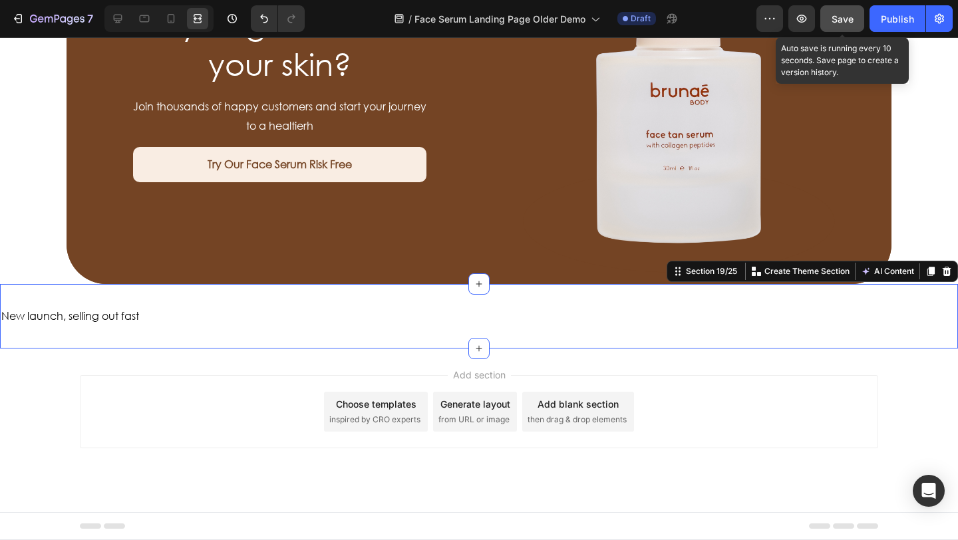
click at [943, 275] on icon at bounding box center [947, 271] width 9 height 9
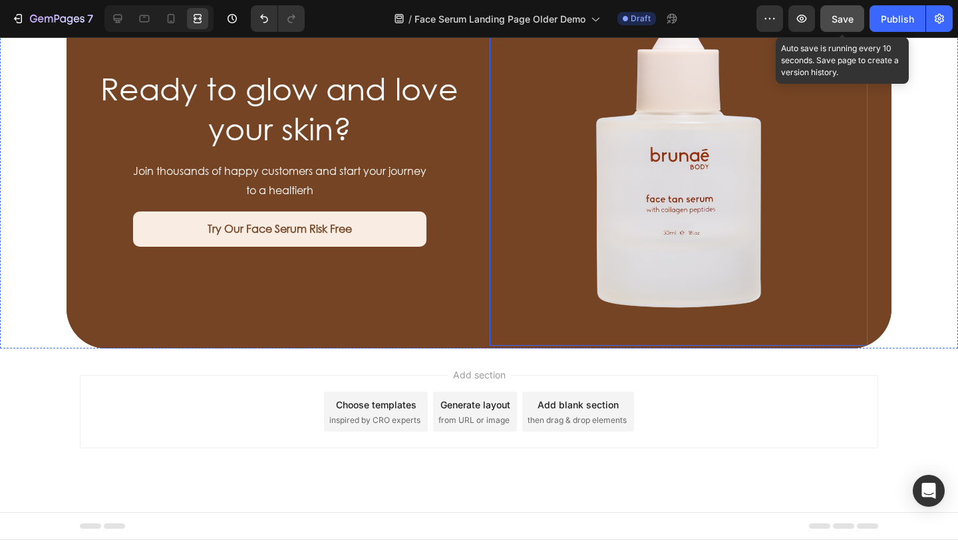
scroll to position [4025, 0]
click at [843, 26] on button "Save" at bounding box center [843, 18] width 44 height 27
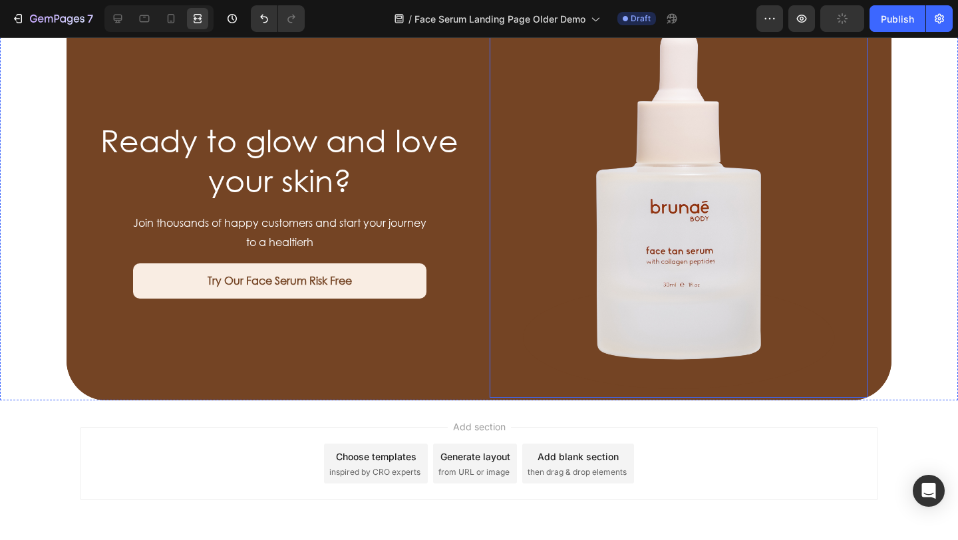
scroll to position [3974, 0]
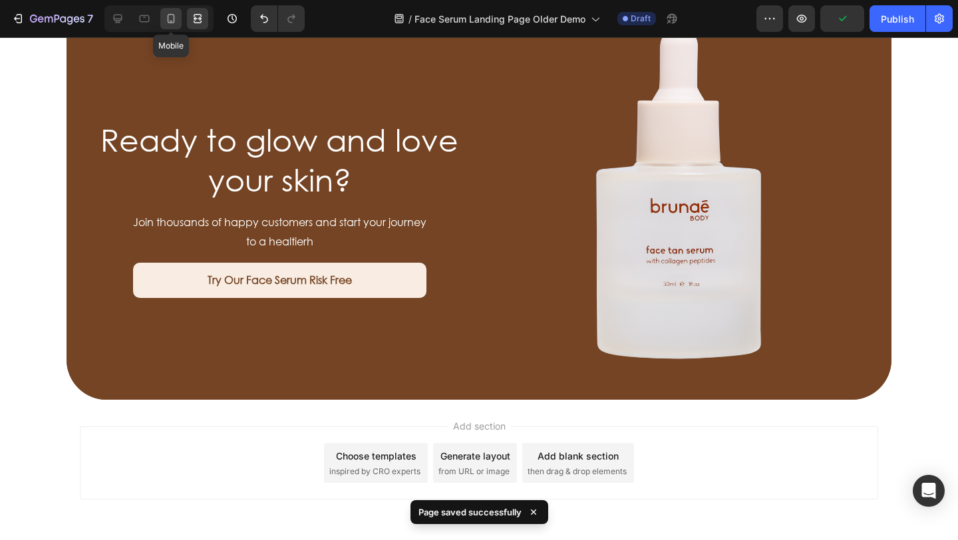
click at [172, 21] on icon at bounding box center [171, 21] width 3 height 1
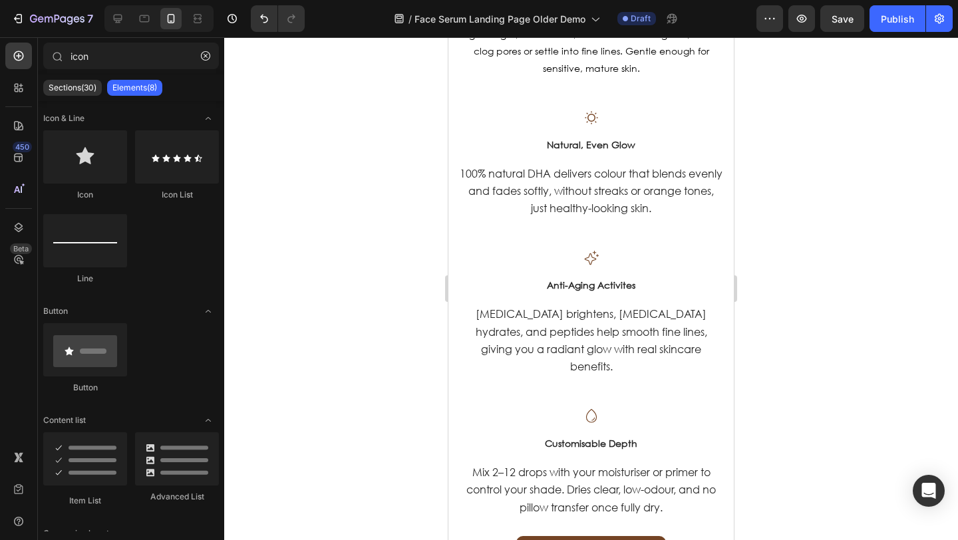
scroll to position [1648, 0]
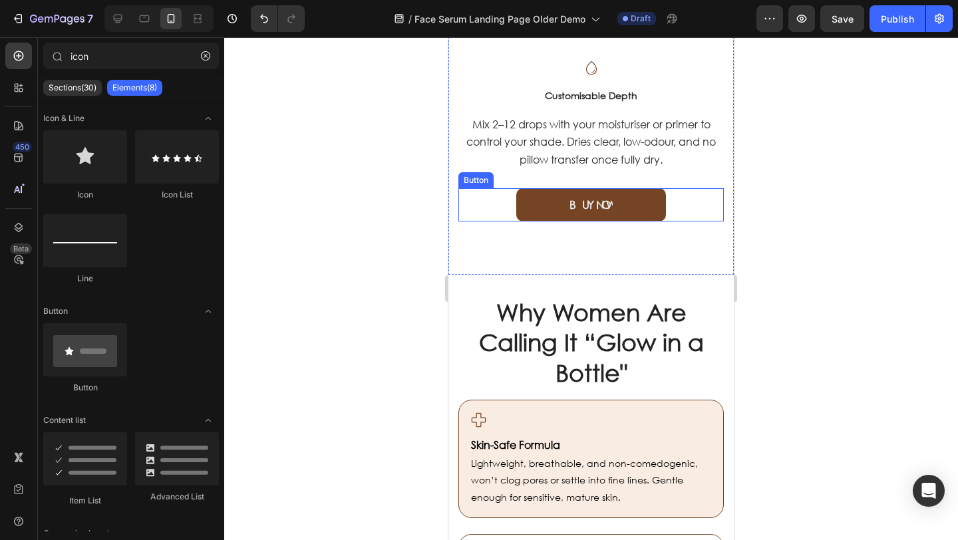
click at [492, 192] on div "BUY NOW Button" at bounding box center [592, 204] width 266 height 33
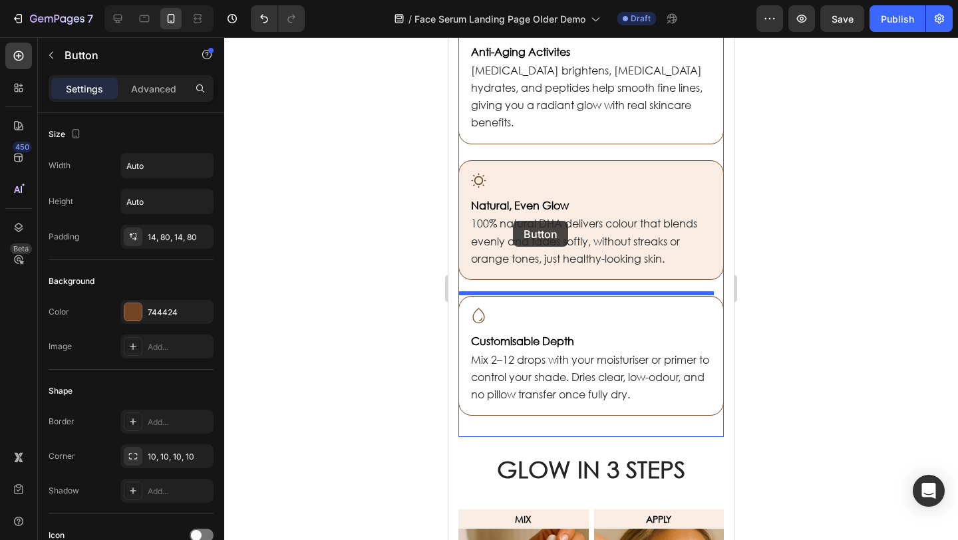
scroll to position [2283, 0]
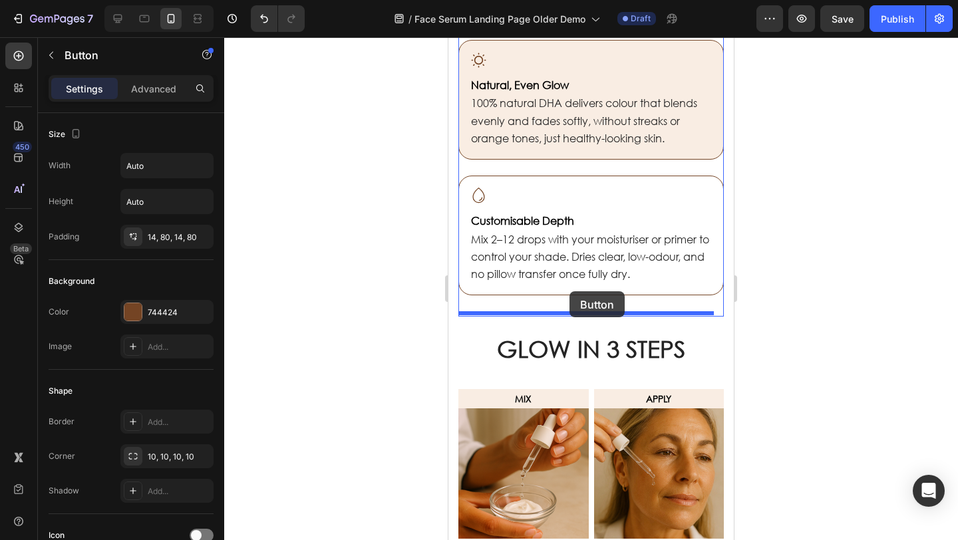
drag, startPoint x: 468, startPoint y: 164, endPoint x: 570, endPoint y: 292, distance: 162.9
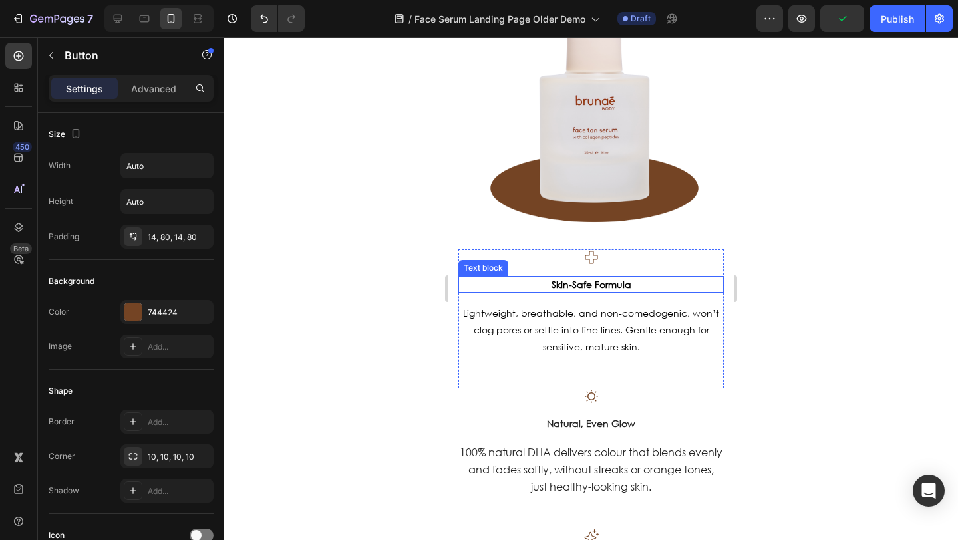
scroll to position [1018, 0]
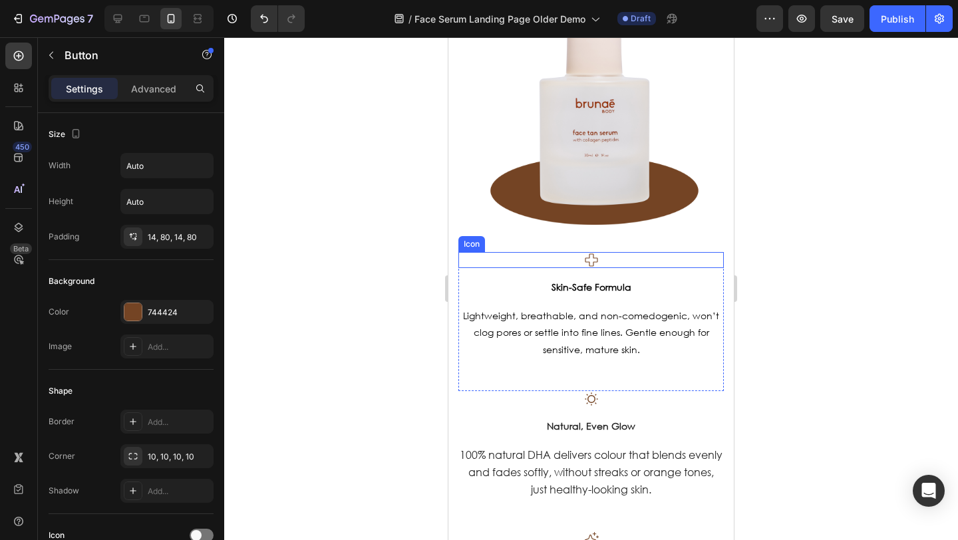
click at [524, 252] on div "Icon" at bounding box center [592, 260] width 266 height 16
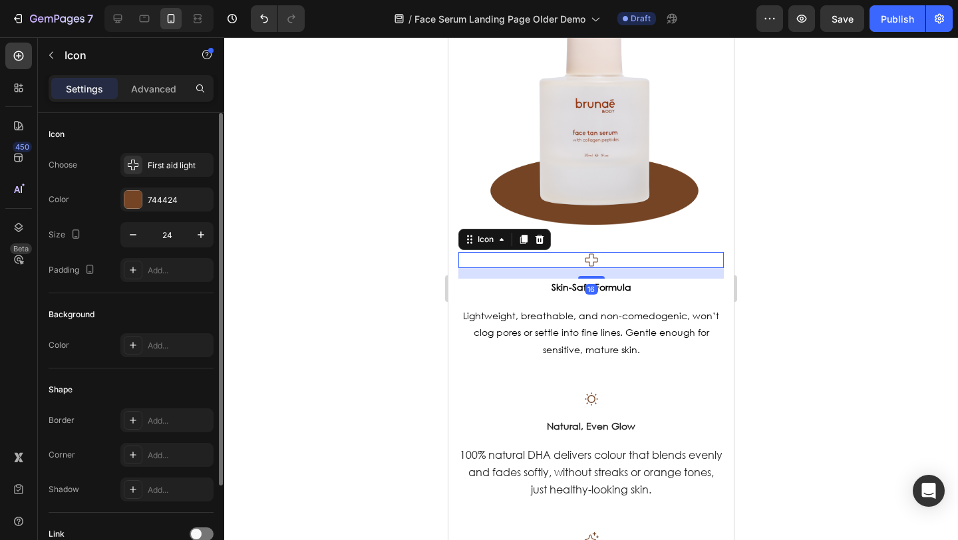
drag, startPoint x: 153, startPoint y: 83, endPoint x: 150, endPoint y: 119, distance: 36.8
click at [154, 83] on p "Advanced" at bounding box center [153, 89] width 45 height 14
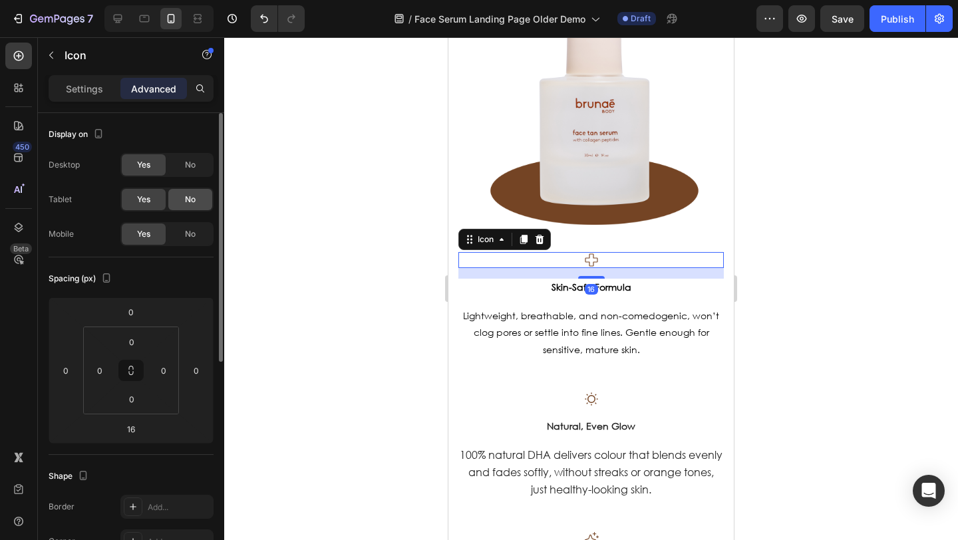
click at [189, 162] on span "No" at bounding box center [190, 165] width 11 height 12
click at [188, 196] on span "No" at bounding box center [190, 200] width 11 height 12
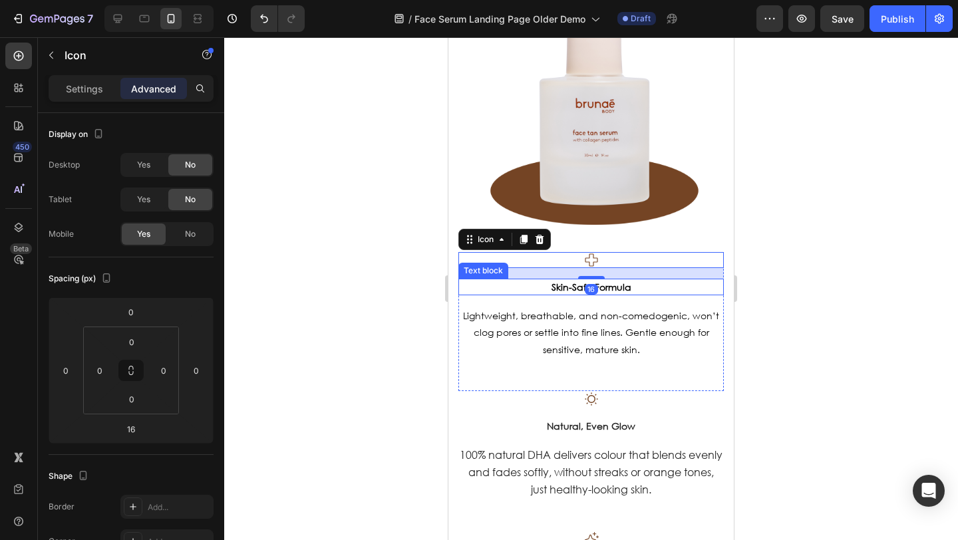
click at [506, 280] on p "Skin-Safe Formula" at bounding box center [591, 287] width 263 height 14
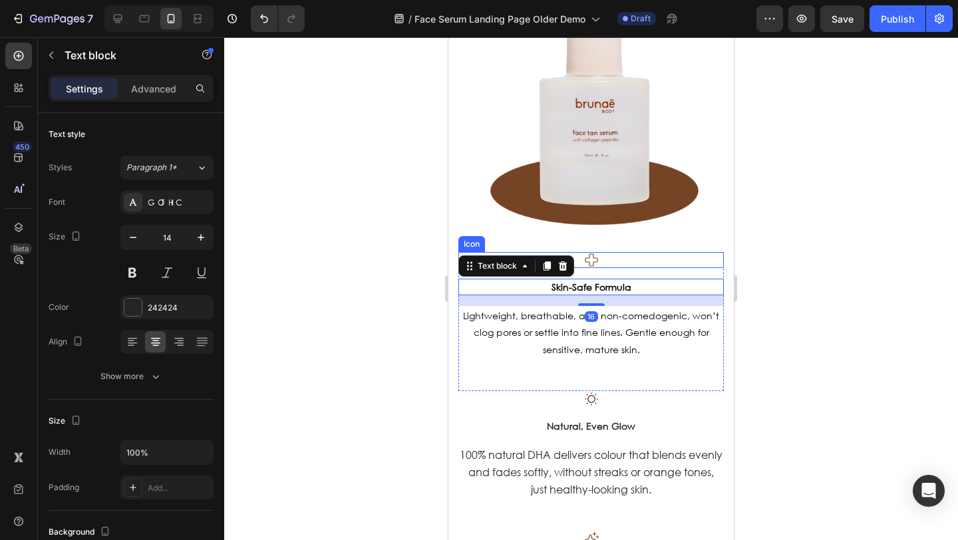
click at [684, 253] on div "Icon" at bounding box center [592, 260] width 266 height 16
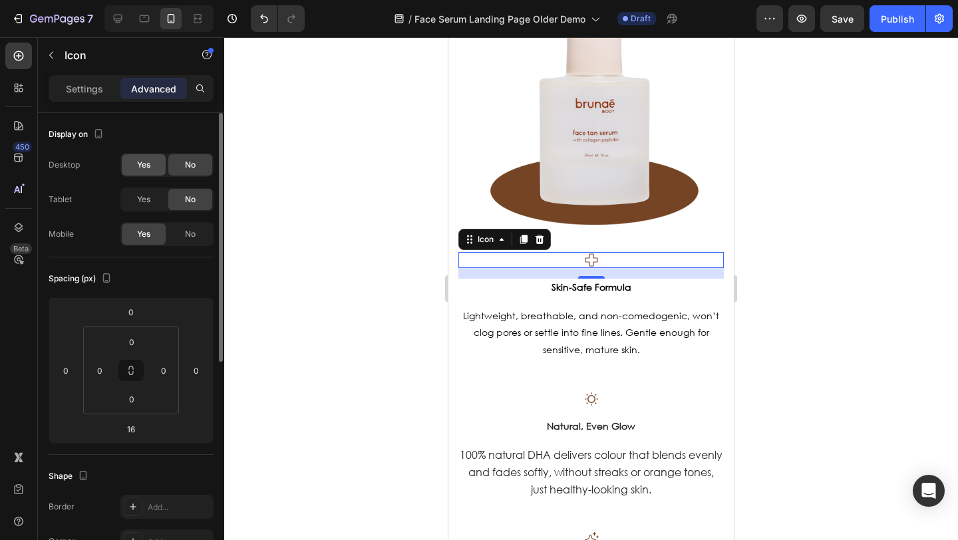
click at [148, 168] on div "Yes" at bounding box center [144, 164] width 44 height 21
click at [140, 191] on div "Yes" at bounding box center [144, 199] width 44 height 21
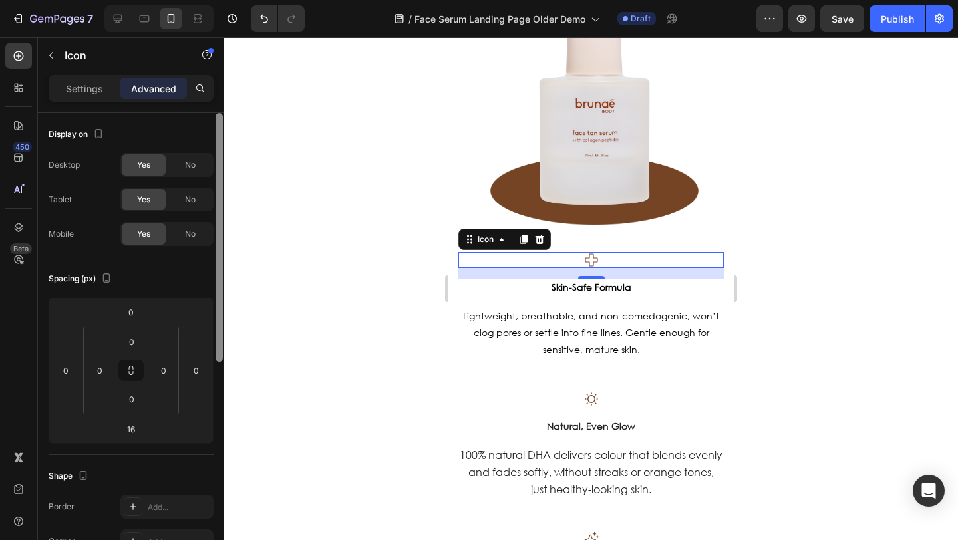
click at [191, 235] on span "No" at bounding box center [190, 234] width 11 height 12
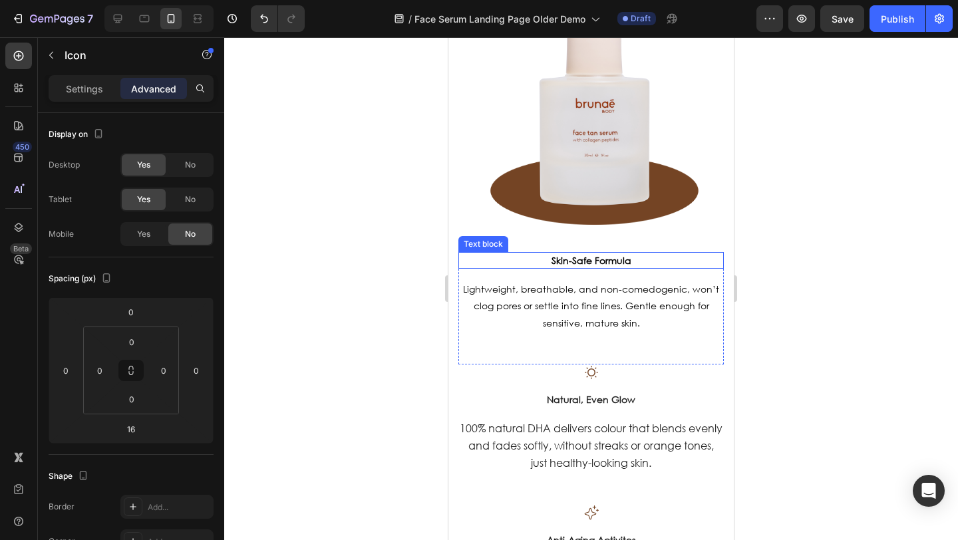
click at [493, 254] on p "Skin-Safe Formula" at bounding box center [591, 261] width 263 height 14
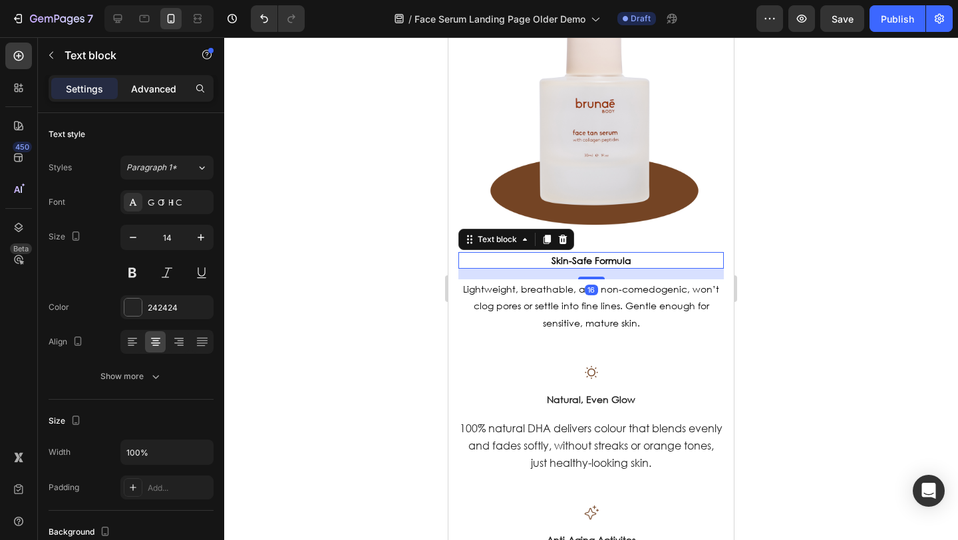
click at [156, 87] on p "Advanced" at bounding box center [153, 89] width 45 height 14
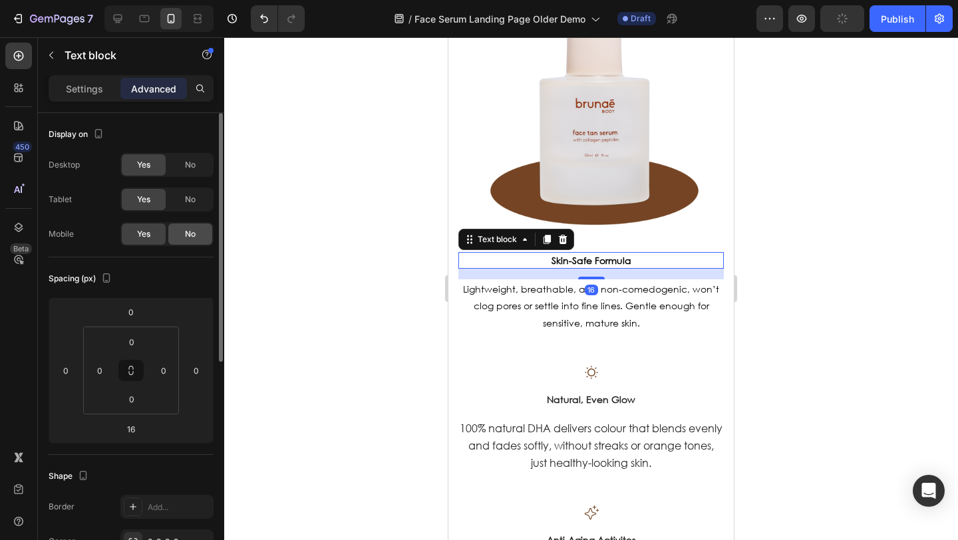
click at [194, 226] on div "No" at bounding box center [190, 234] width 44 height 21
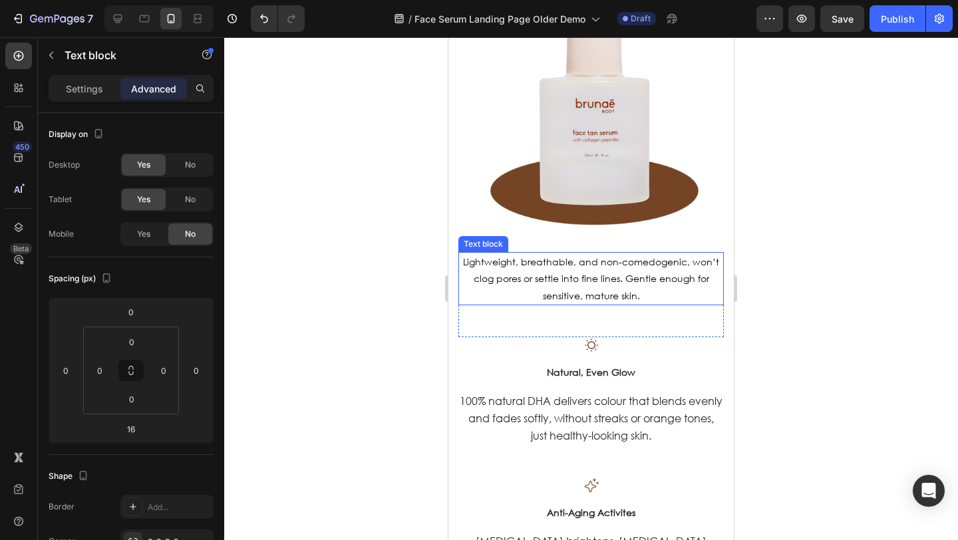
click at [459, 252] on div "Lightweight, breathable, and non-comedogenic, won’t clog pores or settle into f…" at bounding box center [592, 278] width 266 height 53
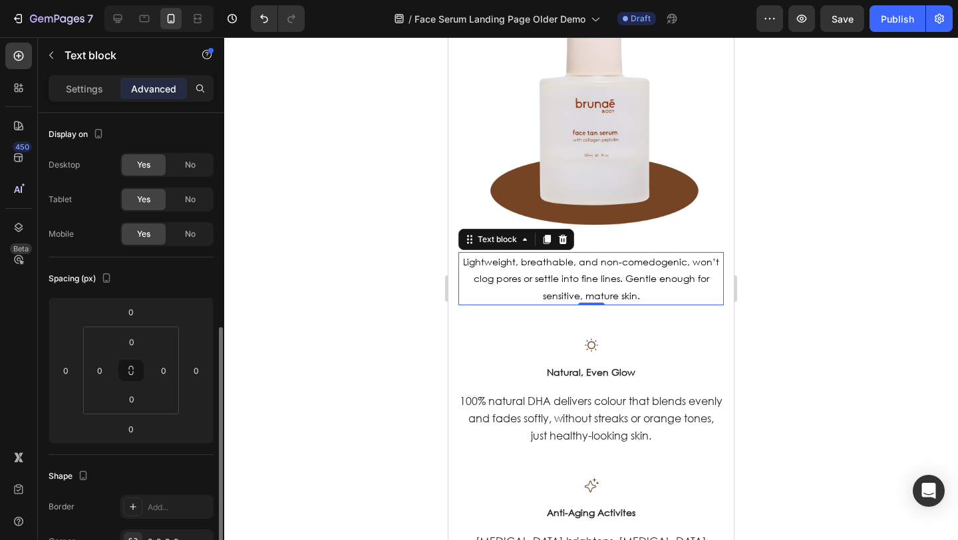
scroll to position [140, 0]
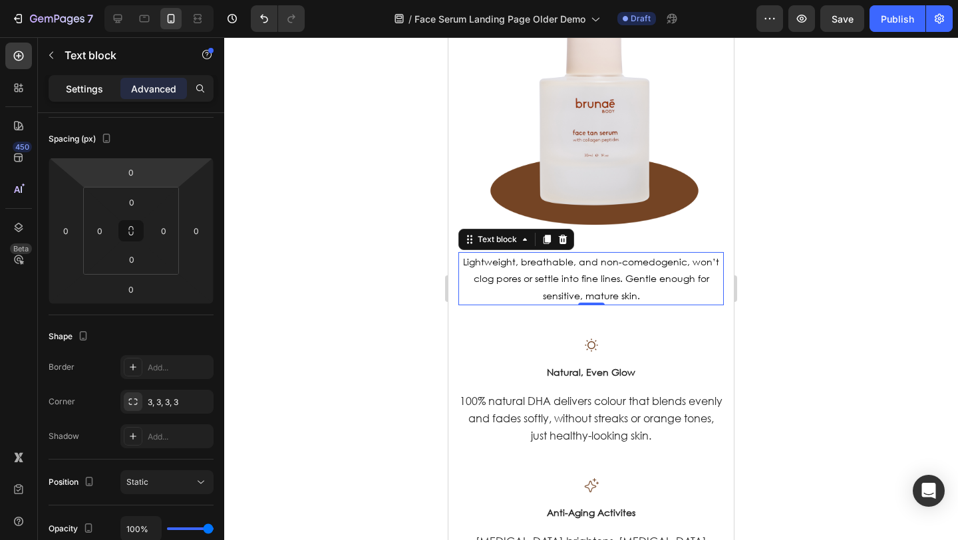
click at [85, 79] on div "Settings" at bounding box center [84, 88] width 67 height 21
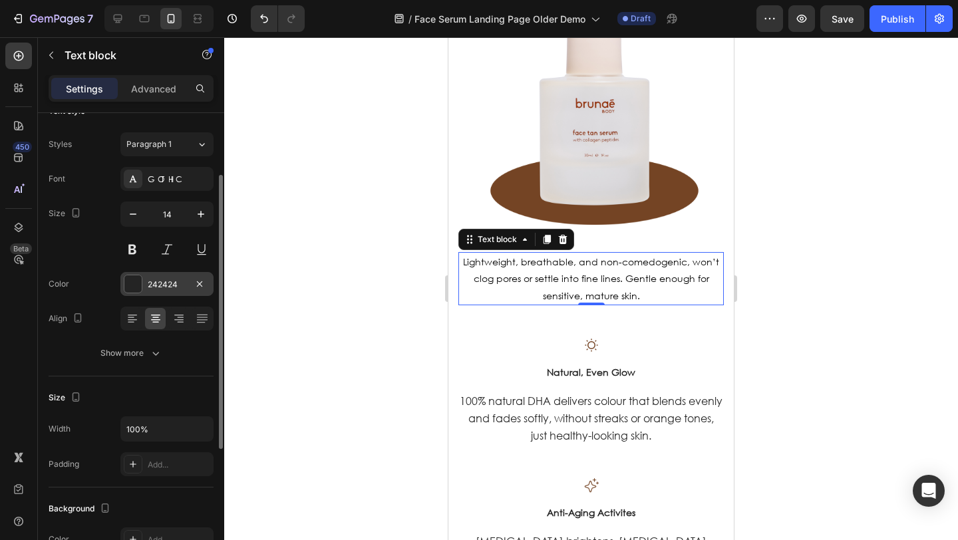
scroll to position [0, 0]
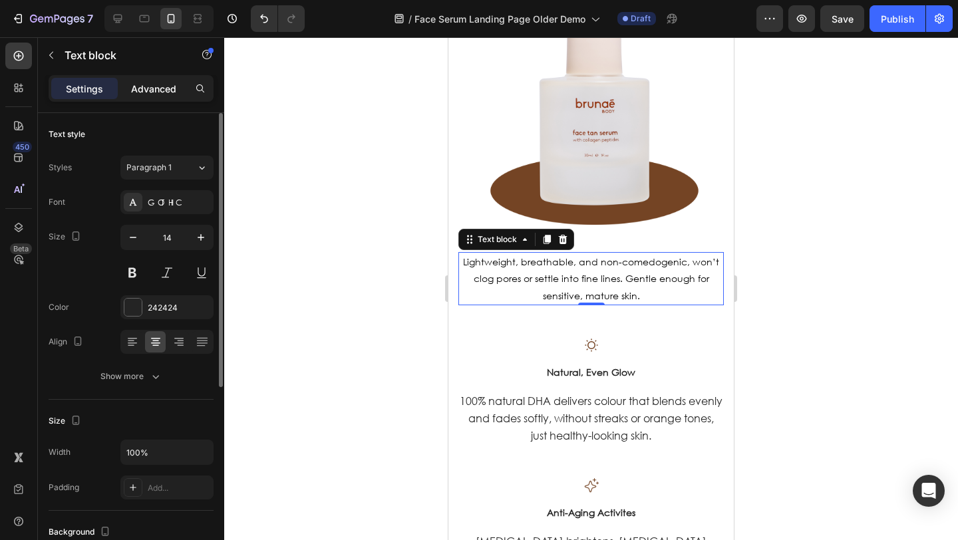
click at [148, 96] on div "Advanced" at bounding box center [153, 88] width 67 height 21
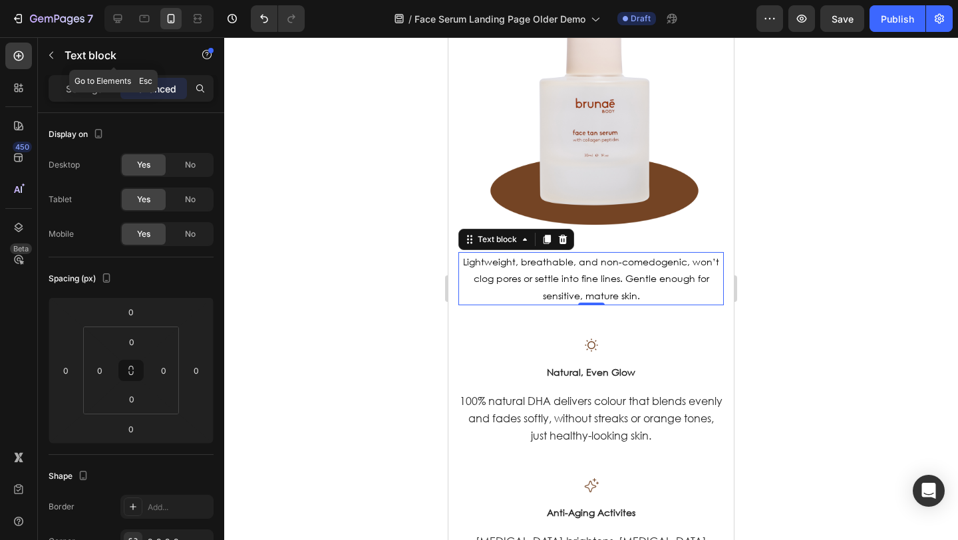
click at [55, 55] on icon "button" at bounding box center [51, 55] width 11 height 11
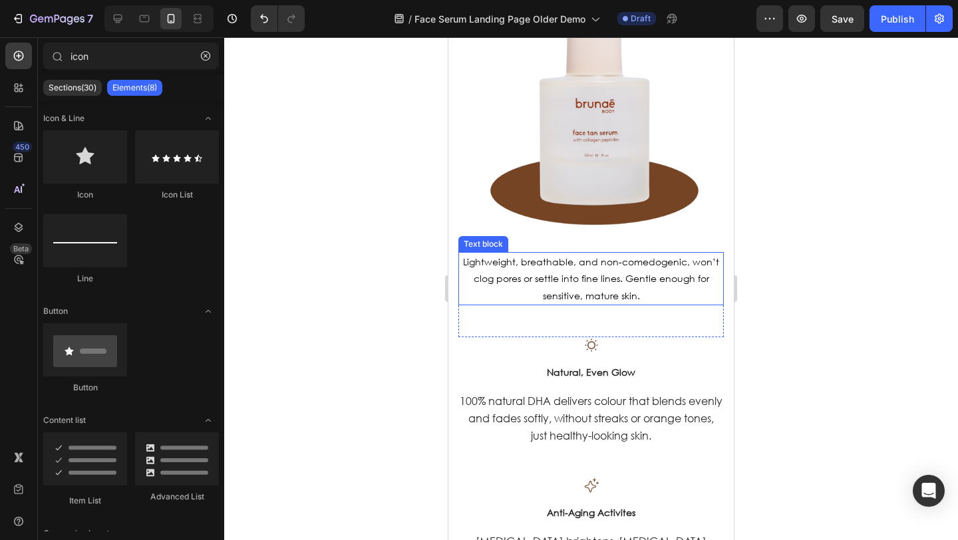
click at [469, 260] on p "Lightweight, breathable, and non-comedogenic, won’t clog pores or settle into f…" at bounding box center [591, 279] width 263 height 51
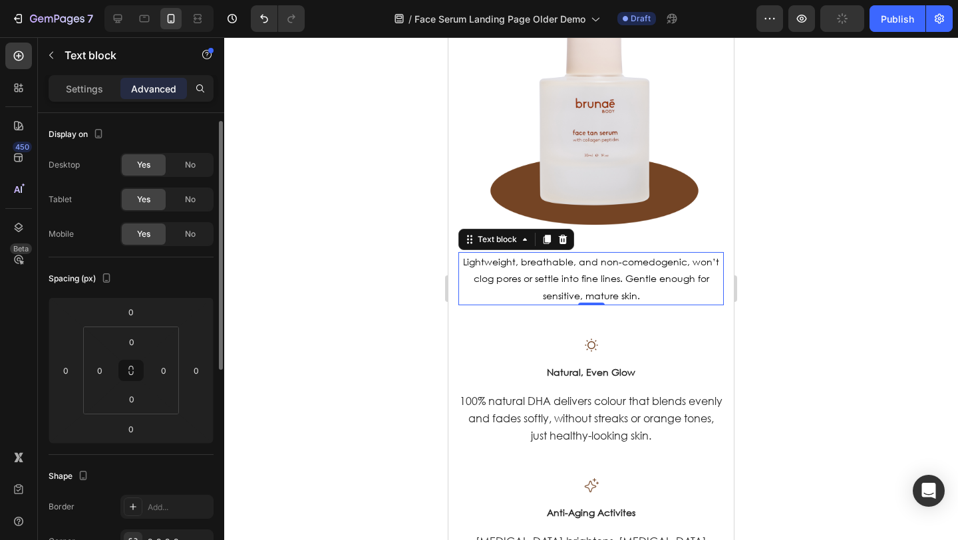
scroll to position [5, 0]
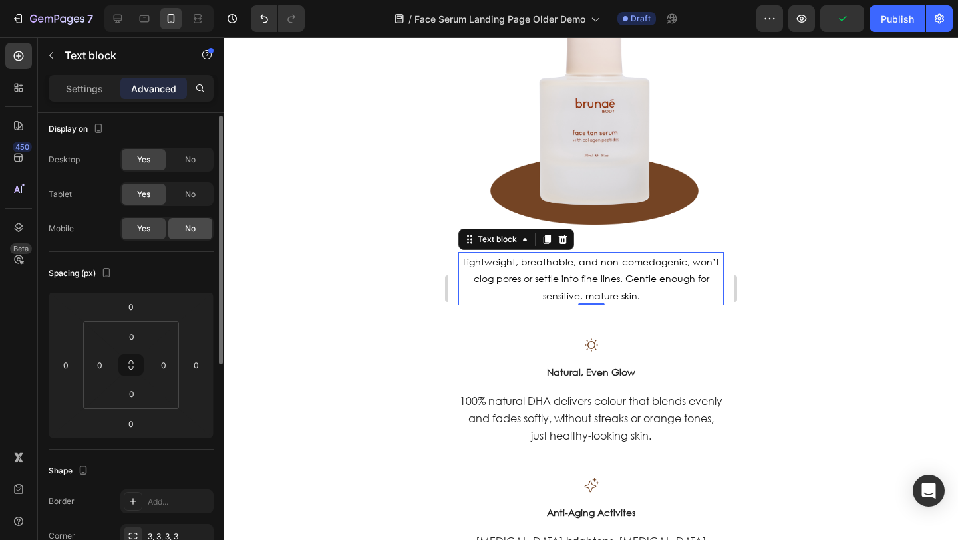
click at [192, 228] on span "No" at bounding box center [190, 229] width 11 height 12
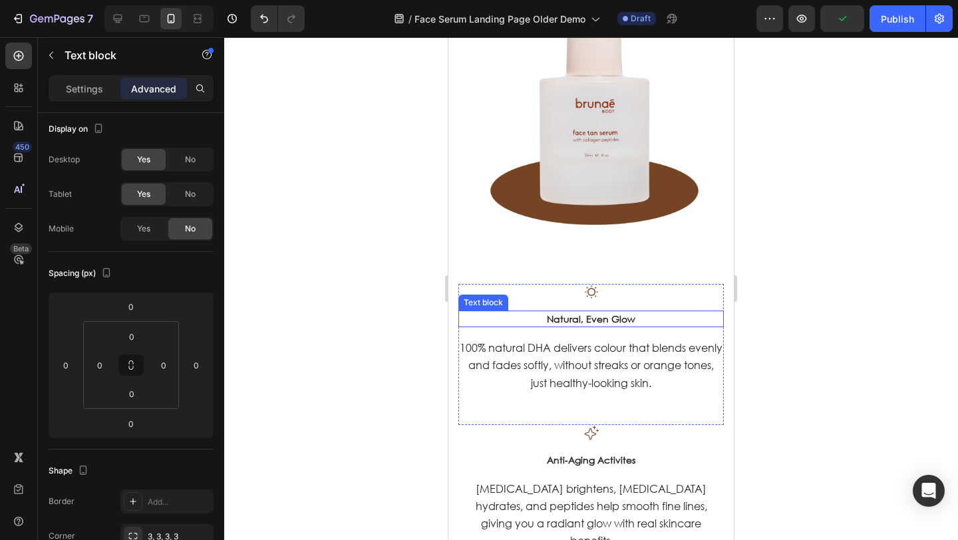
click at [517, 312] on p "Natural, Even Glow" at bounding box center [591, 319] width 263 height 14
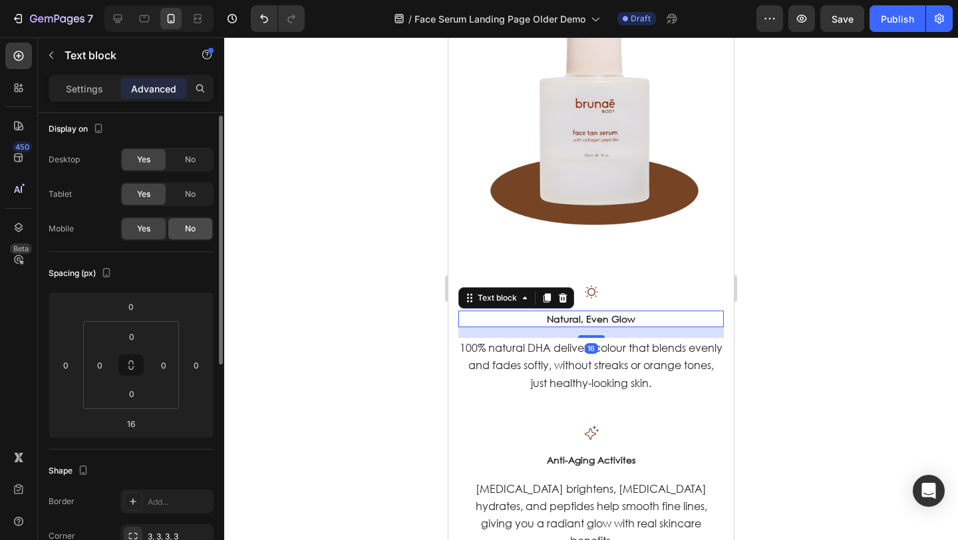
click at [193, 228] on span "No" at bounding box center [190, 229] width 11 height 12
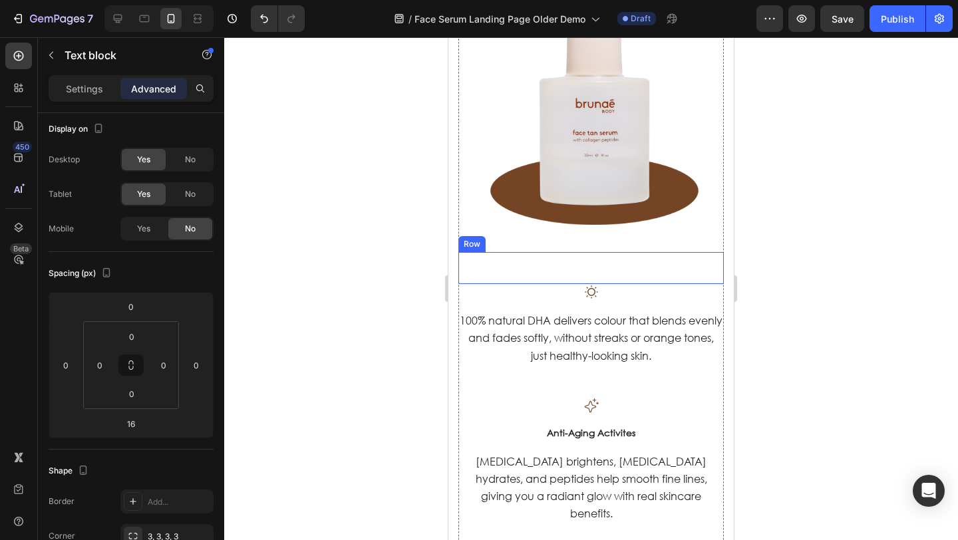
click at [625, 284] on div "Icon" at bounding box center [592, 292] width 266 height 16
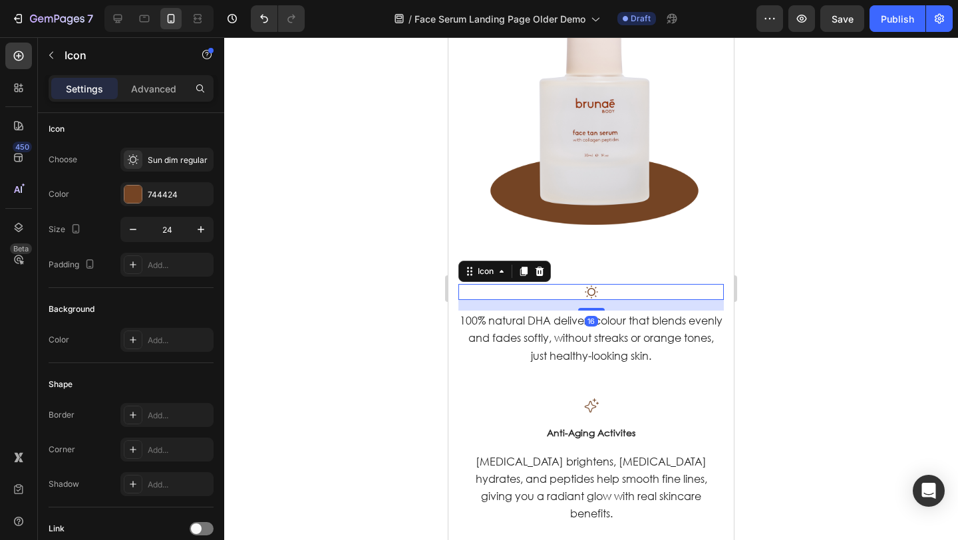
scroll to position [0, 0]
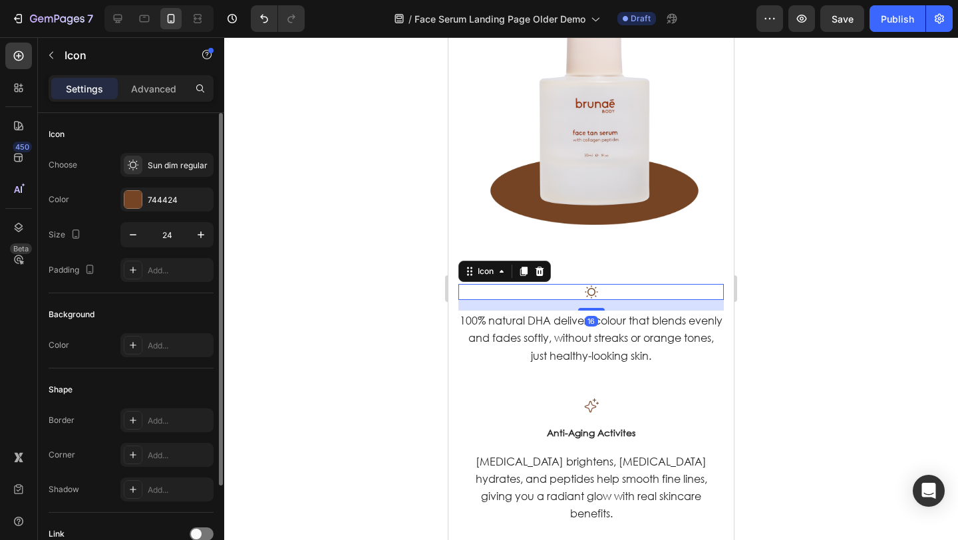
drag, startPoint x: 149, startPoint y: 88, endPoint x: 147, endPoint y: 114, distance: 26.0
click at [149, 88] on p "Advanced" at bounding box center [153, 89] width 45 height 14
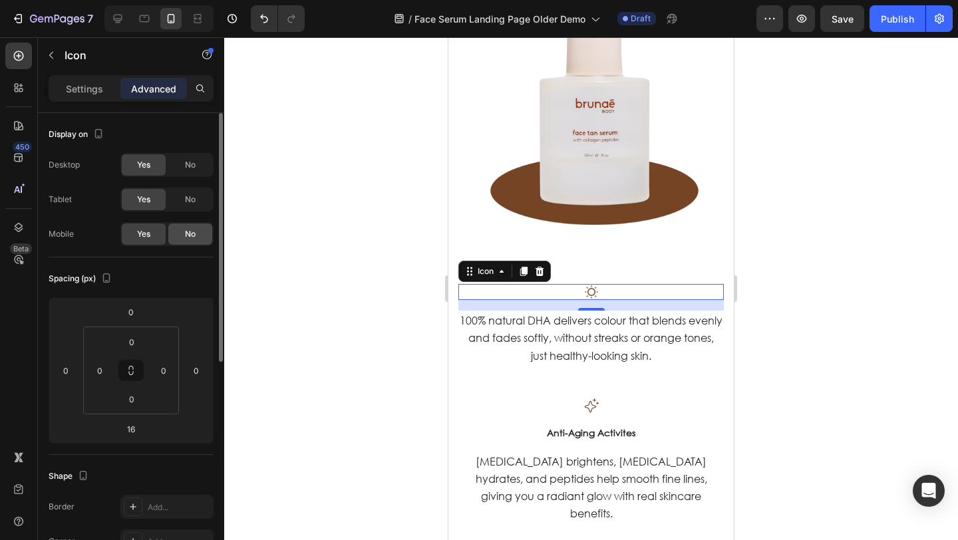
click at [190, 241] on div "No" at bounding box center [190, 234] width 44 height 21
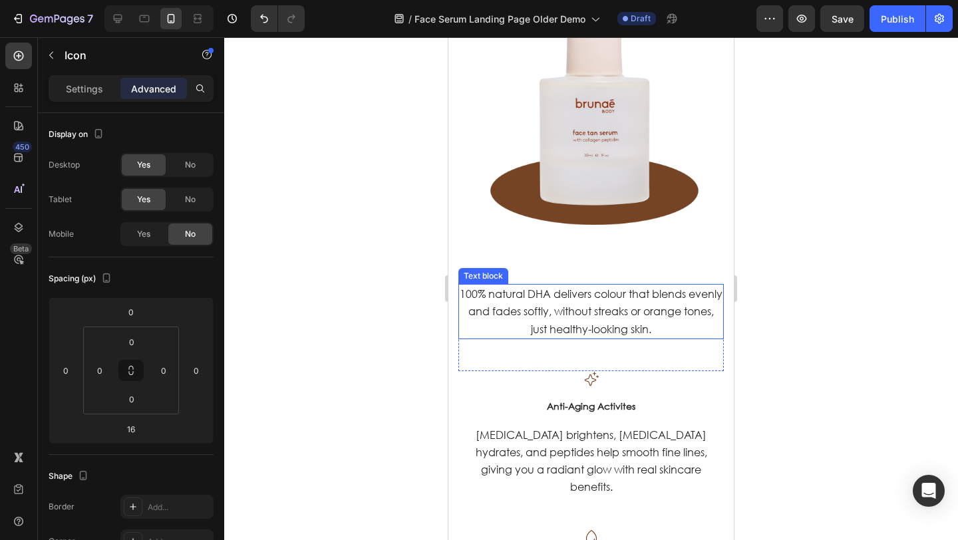
click at [683, 315] on span "100% natural DHA delivers colour that blends evenly and fades softly, without s…" at bounding box center [591, 311] width 263 height 49
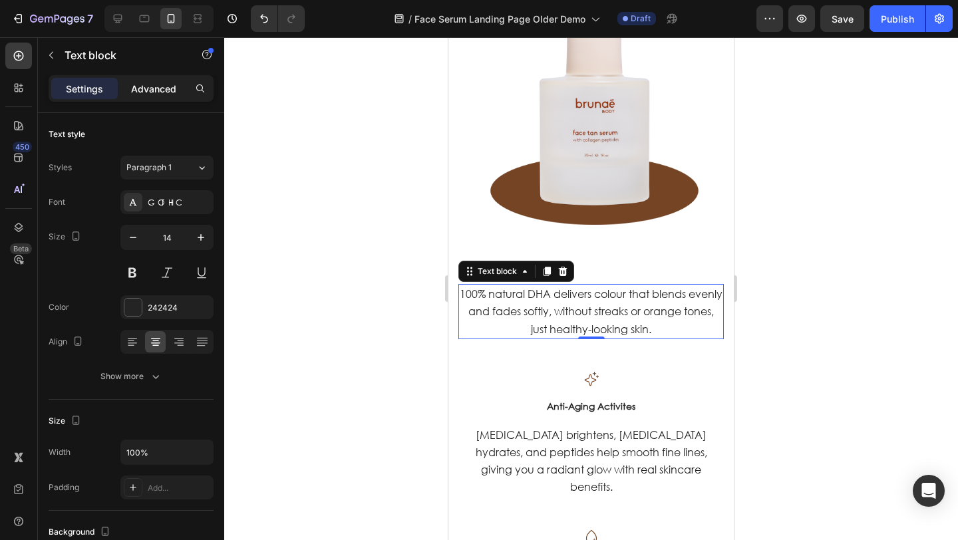
click at [144, 85] on p "Advanced" at bounding box center [153, 89] width 45 height 14
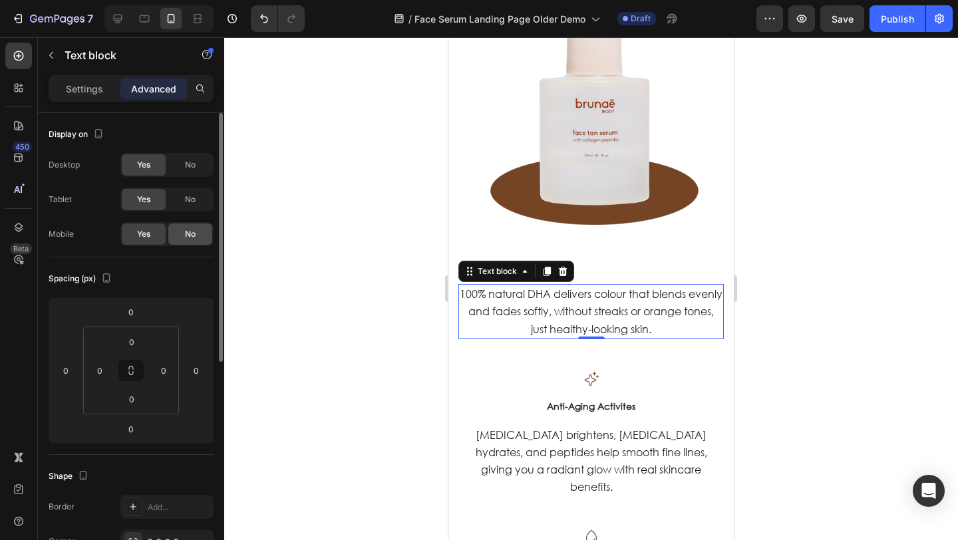
click at [189, 228] on div "No" at bounding box center [190, 234] width 44 height 21
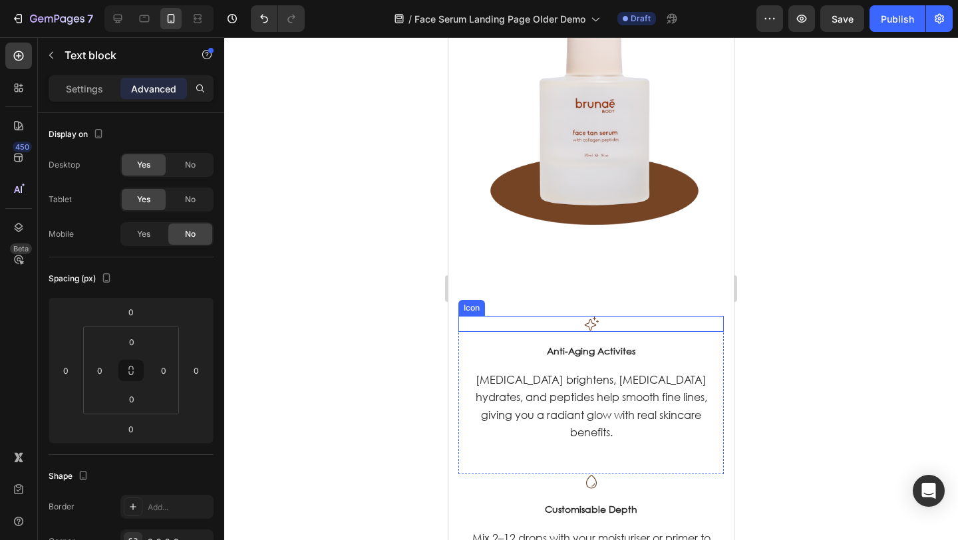
click at [648, 317] on div "Icon" at bounding box center [592, 324] width 266 height 16
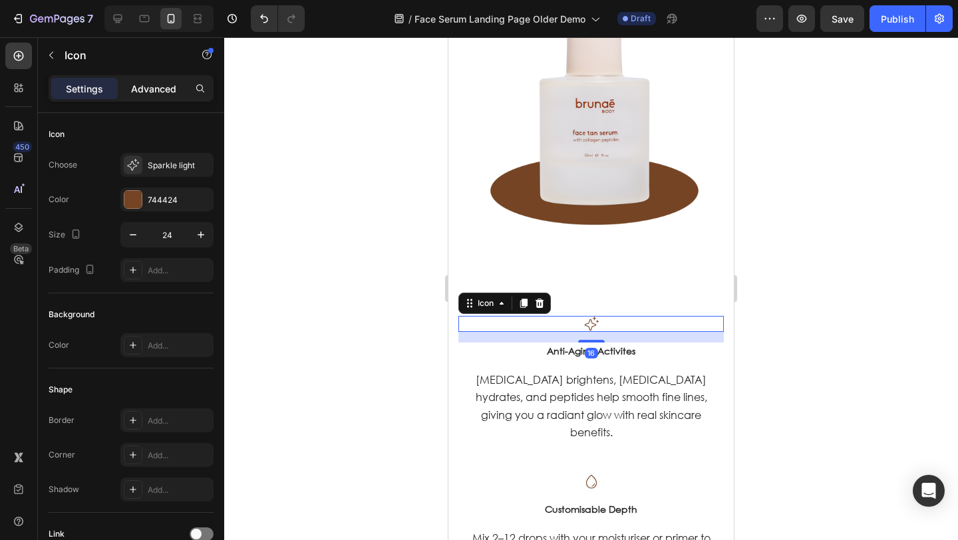
click at [156, 88] on p "Advanced" at bounding box center [153, 89] width 45 height 14
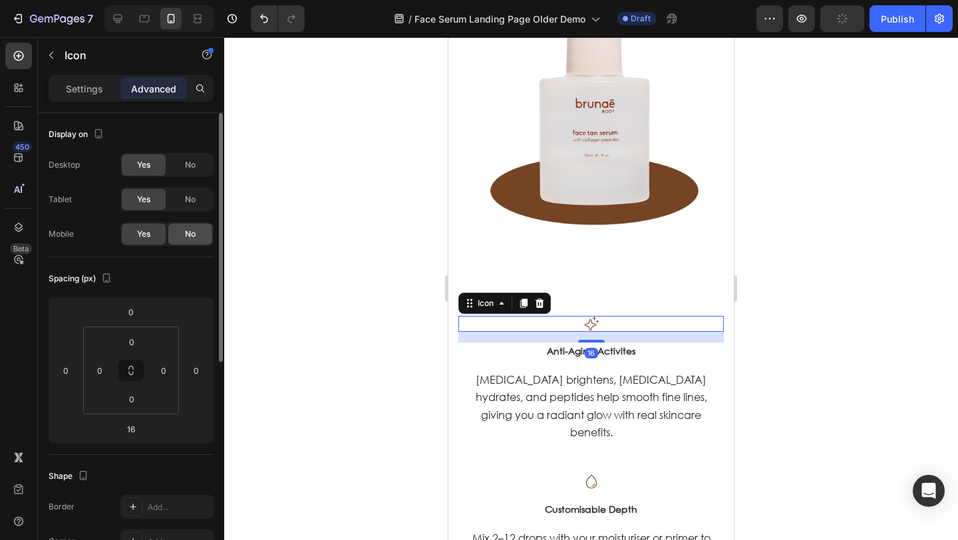
click at [191, 239] on span "No" at bounding box center [190, 234] width 11 height 12
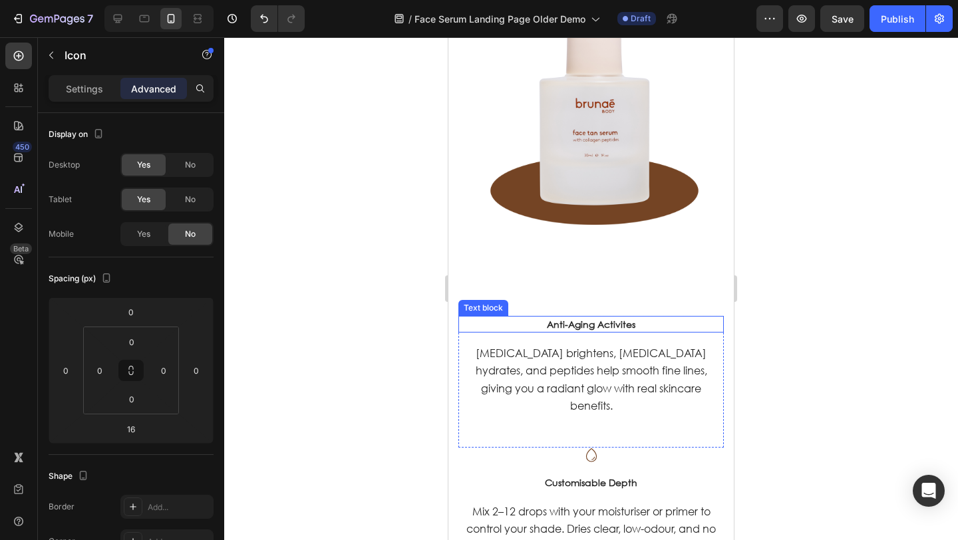
click at [667, 317] on p "Anti-Aging Activites" at bounding box center [591, 324] width 263 height 14
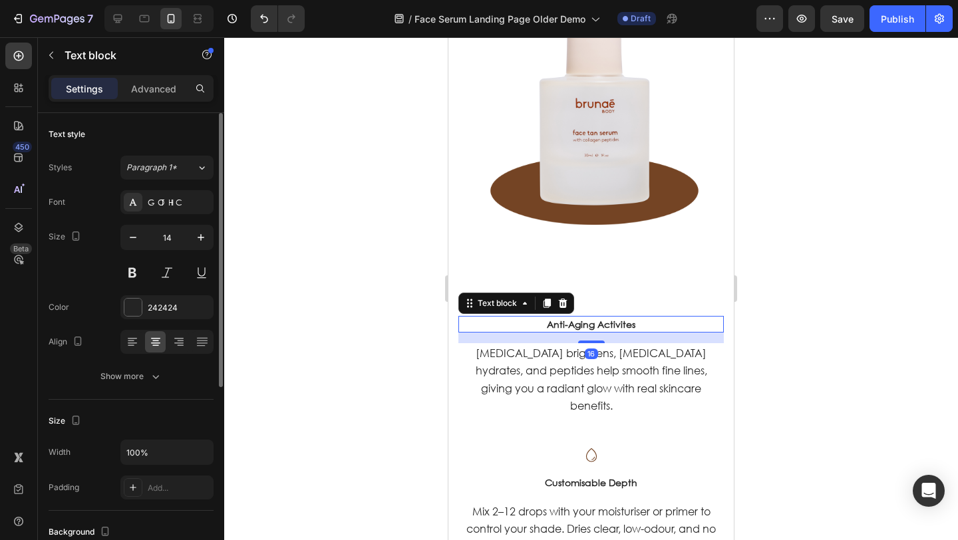
click at [146, 79] on div "Advanced" at bounding box center [153, 88] width 67 height 21
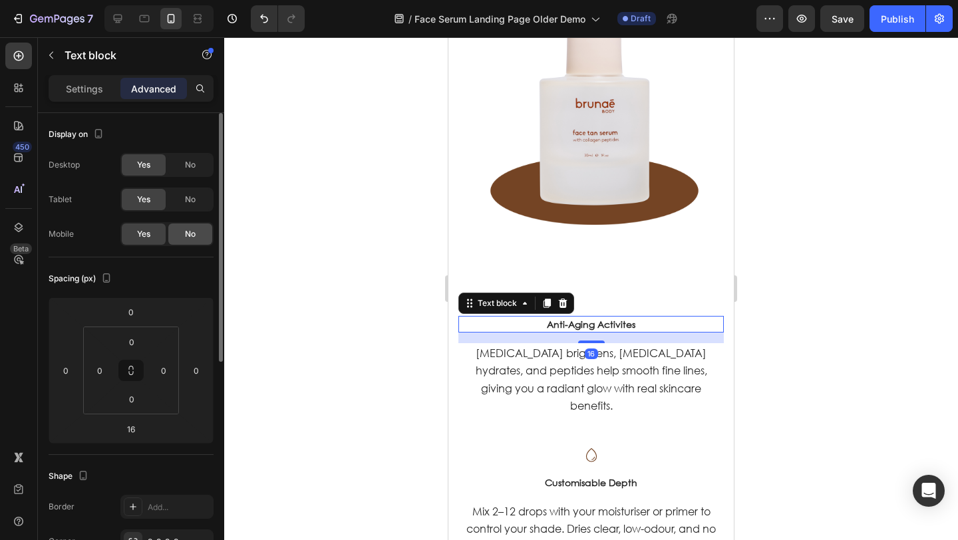
click at [194, 240] on div "No" at bounding box center [190, 234] width 44 height 21
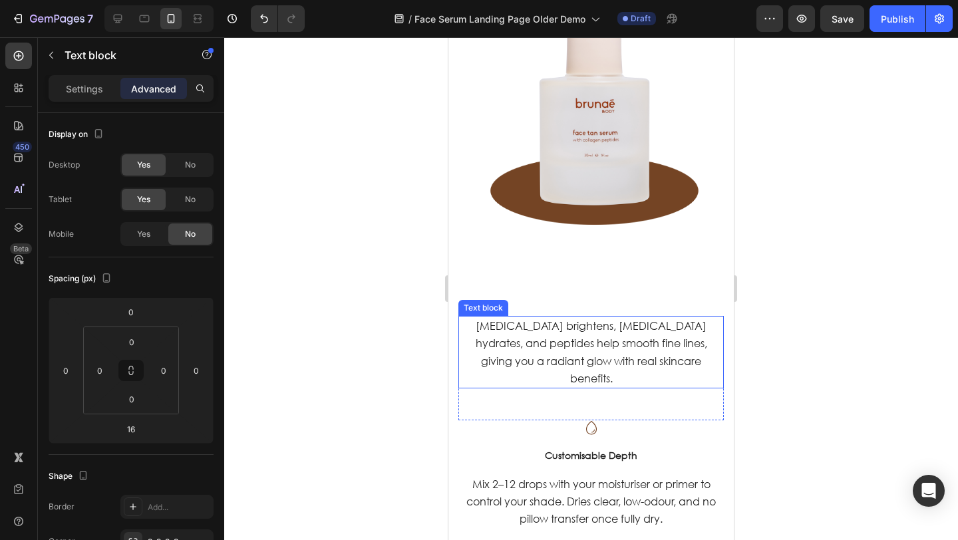
click at [692, 366] on p "[MEDICAL_DATA] brightens, [MEDICAL_DATA] hydrates, and peptides help smooth fin…" at bounding box center [591, 352] width 263 height 70
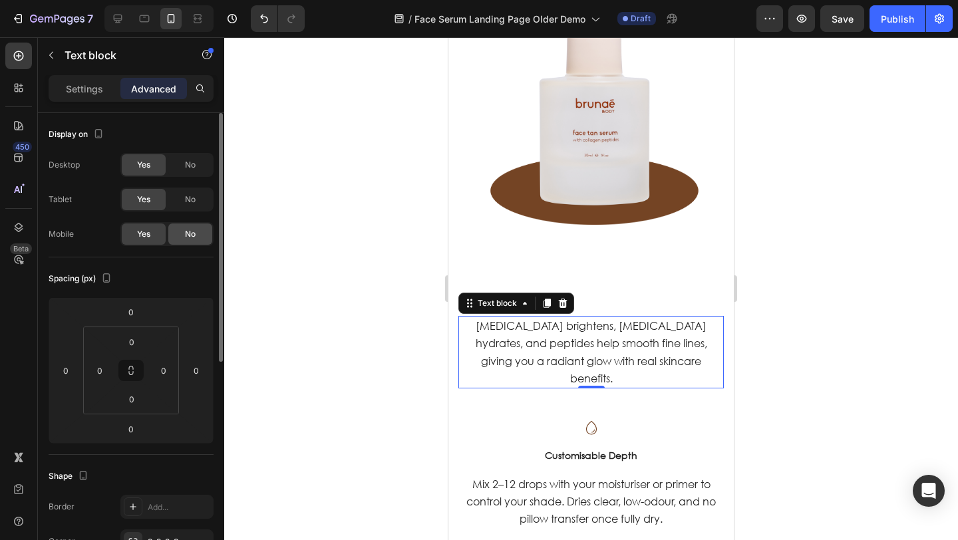
click at [190, 234] on span "No" at bounding box center [190, 234] width 11 height 12
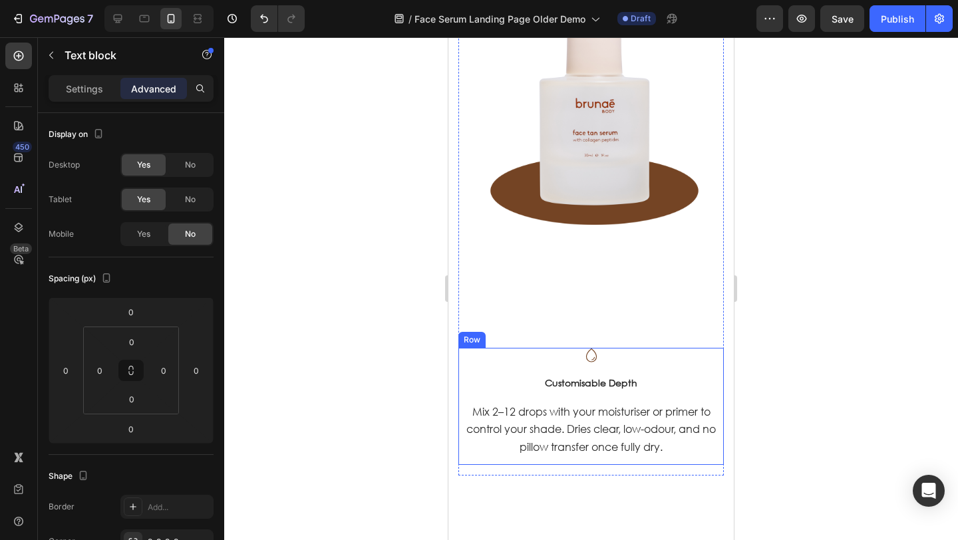
click at [526, 357] on div "Icon Customisable Depth Text block Mix 2–12 drops with your moisturiser or prim…" at bounding box center [592, 406] width 266 height 117
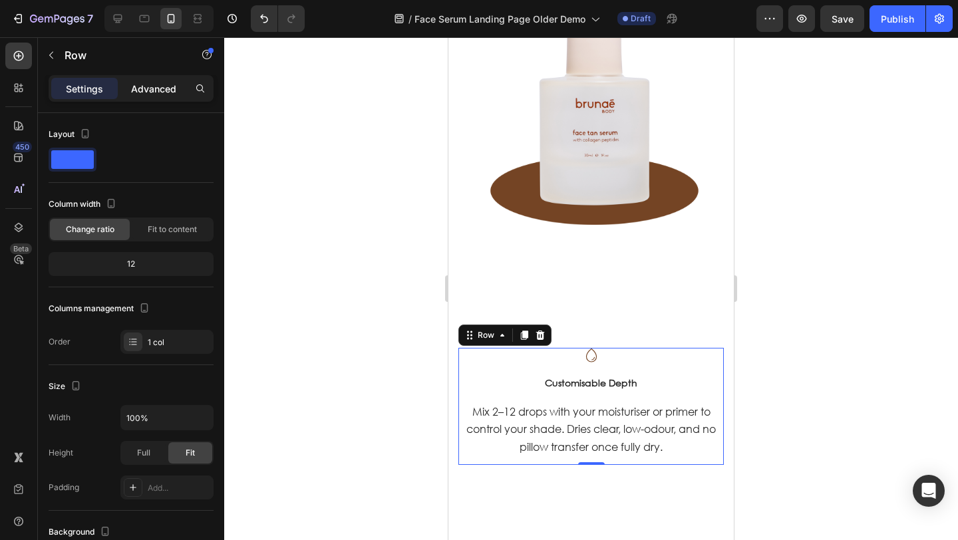
click at [150, 87] on p "Advanced" at bounding box center [153, 89] width 45 height 14
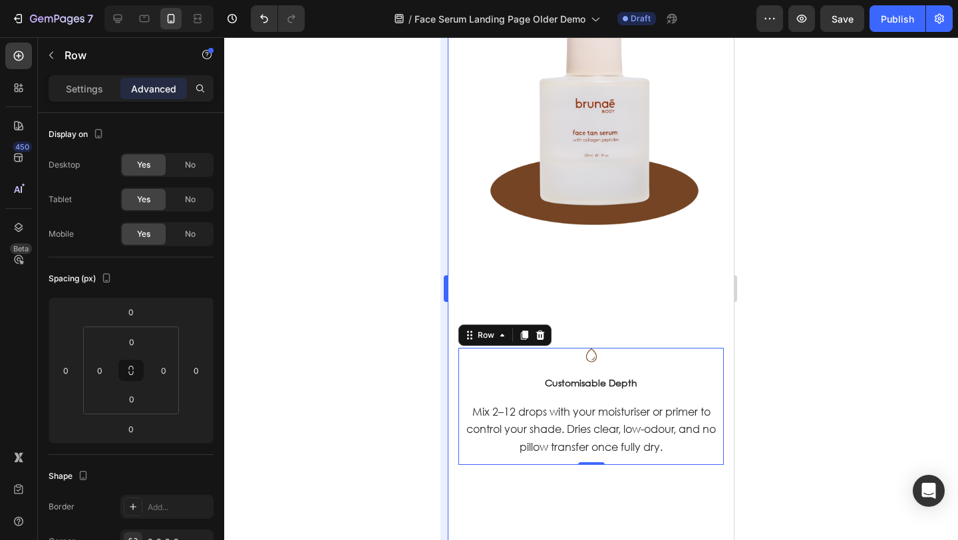
click at [190, 238] on span "No" at bounding box center [190, 234] width 11 height 12
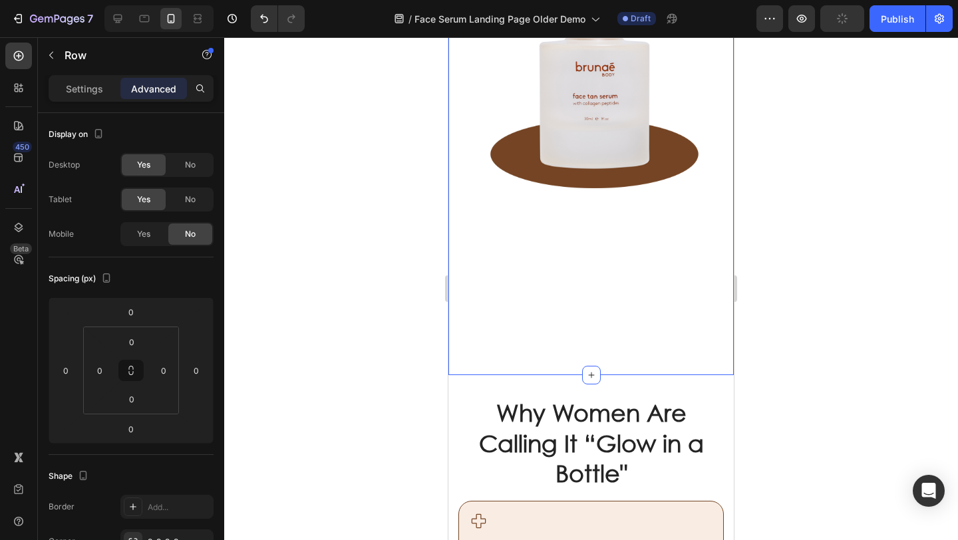
scroll to position [1051, 0]
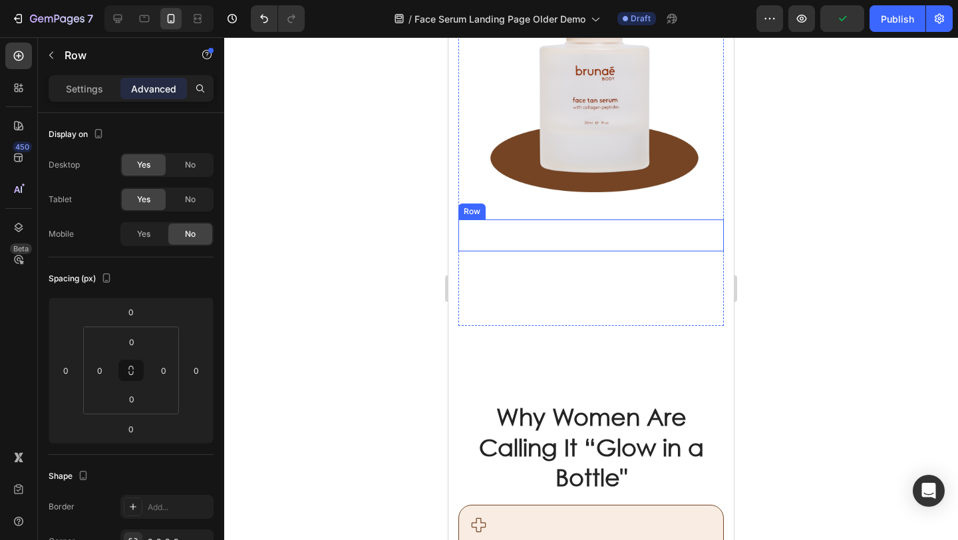
click at [499, 224] on div "Icon Skin-Safe Formula Text block Lightweight, breathable, and non-comedogenic,…" at bounding box center [592, 236] width 266 height 32
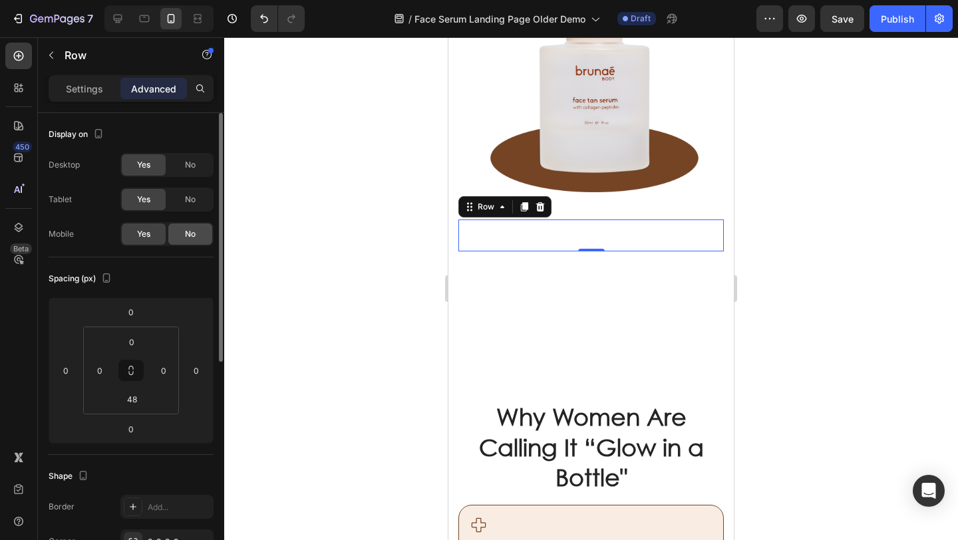
click at [194, 232] on span "No" at bounding box center [190, 234] width 11 height 12
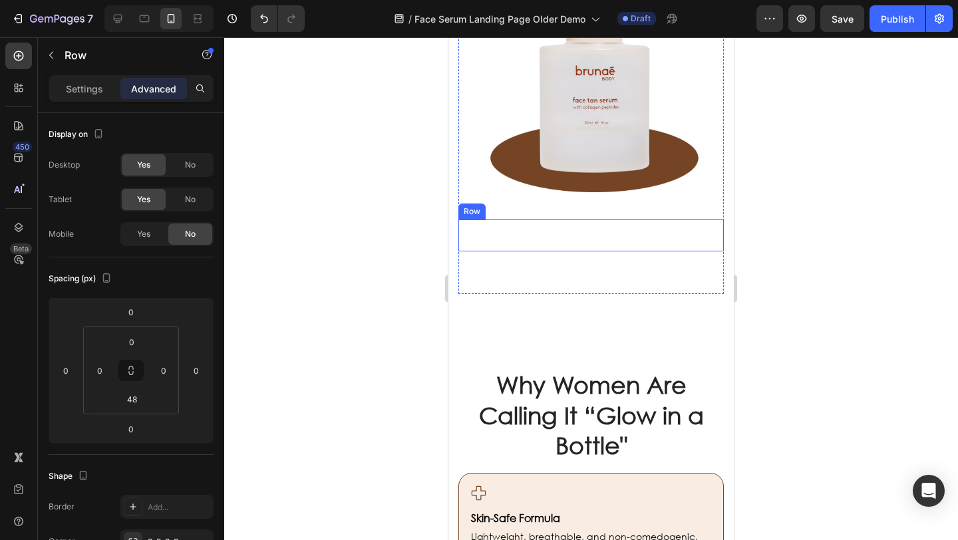
click at [501, 232] on div "Icon Natural, Even Glow Text block 100% natural DHA delivers colour that blends…" at bounding box center [592, 236] width 266 height 32
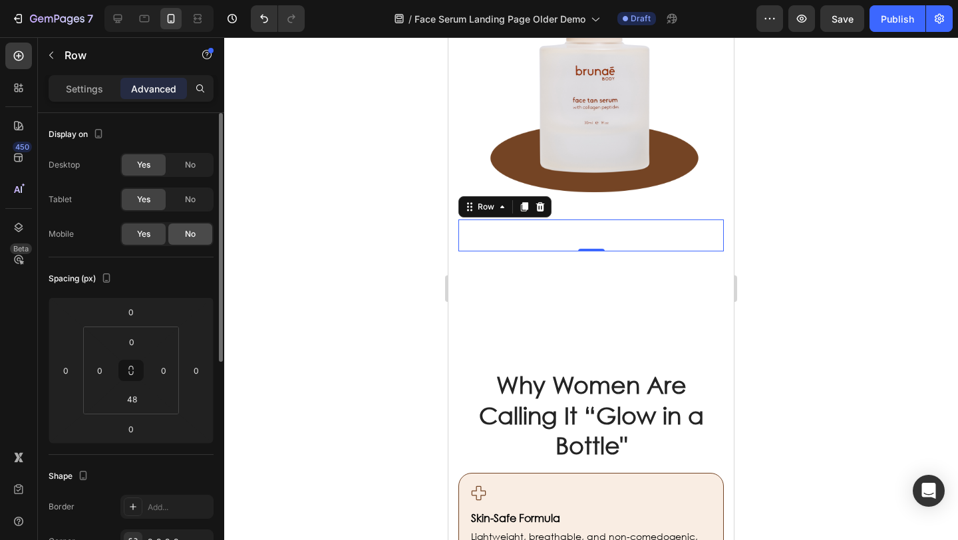
click at [186, 233] on span "No" at bounding box center [190, 234] width 11 height 12
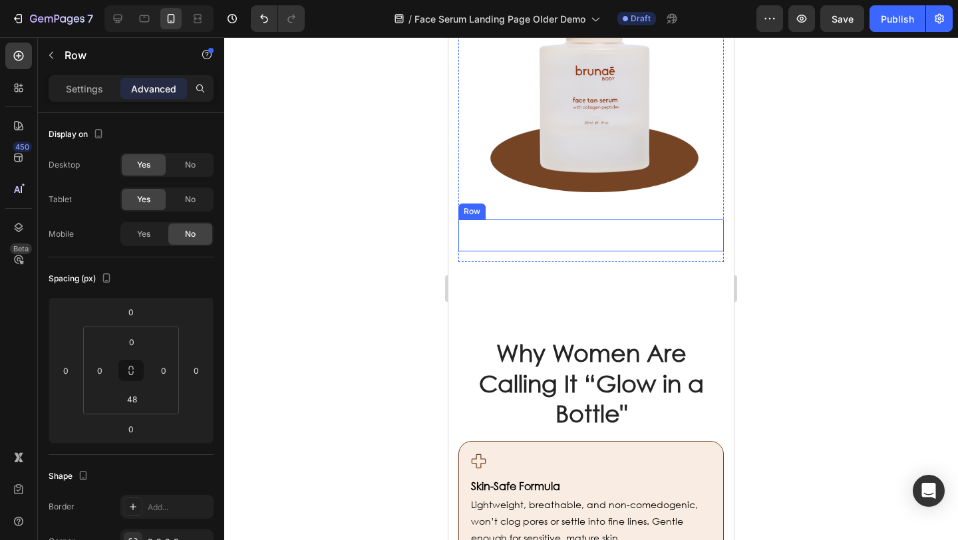
click at [512, 235] on div "Icon Anti-Aging Activites Text block Niacinamide brightens, hyaluronic acid hyd…" at bounding box center [592, 236] width 266 height 32
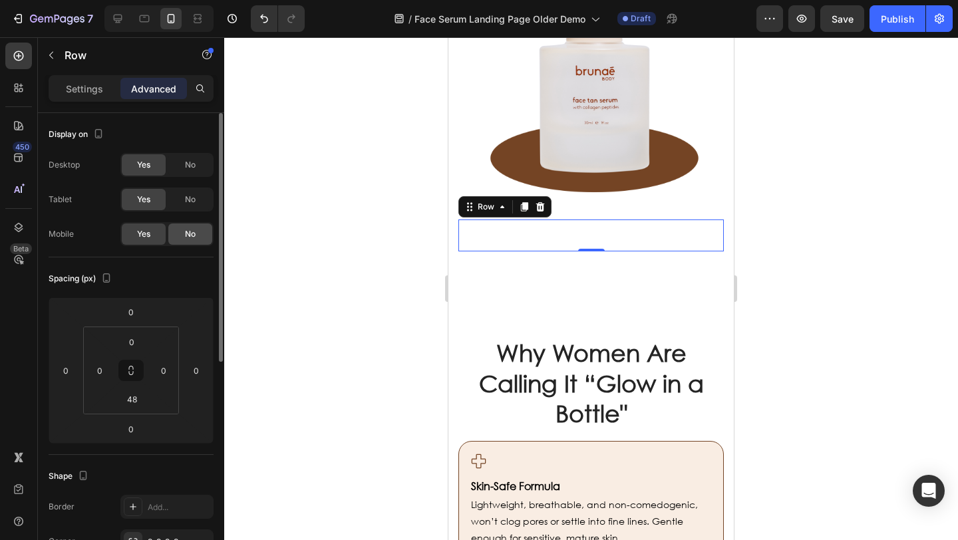
click at [188, 232] on span "No" at bounding box center [190, 234] width 11 height 12
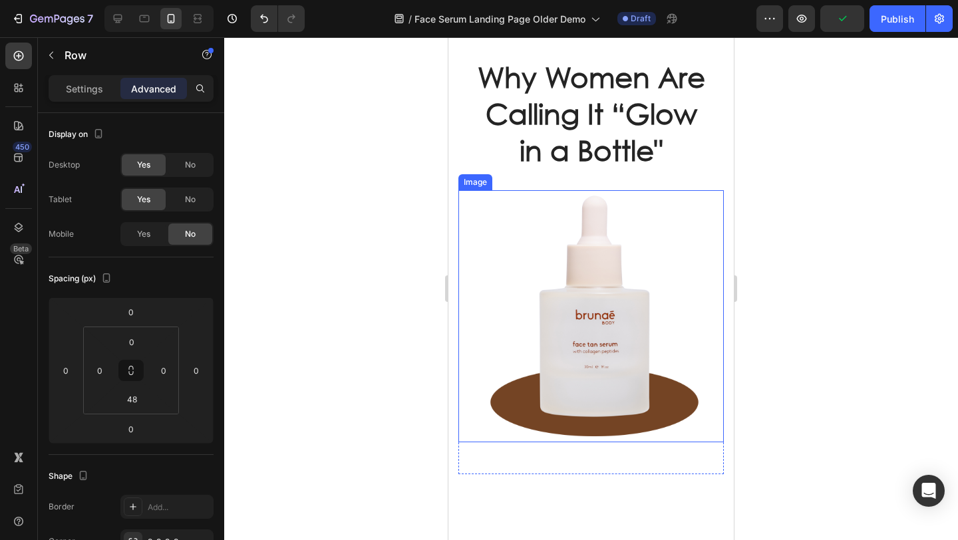
scroll to position [835, 0]
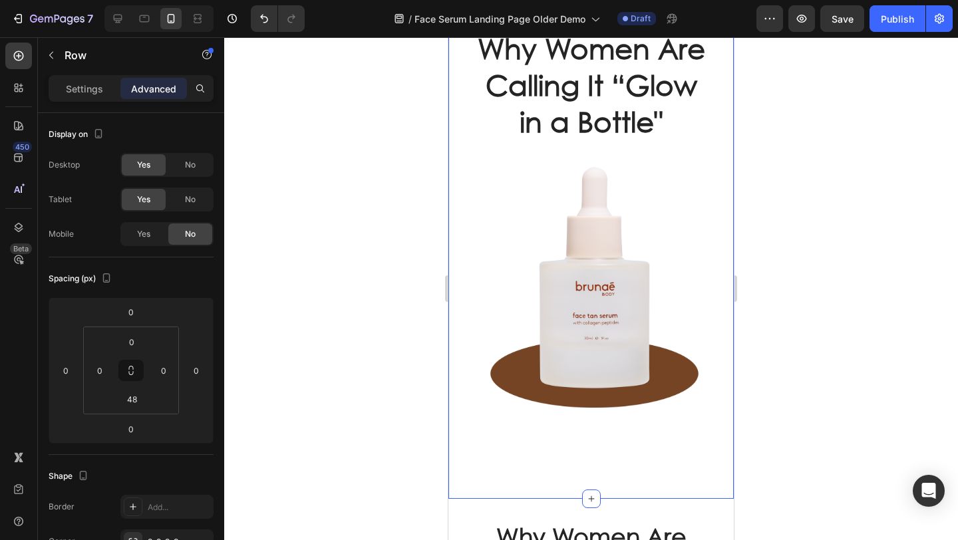
click at [489, 148] on div "Why Women Are Calling It “Glow in a Bottle" Heading Row Icon Skin-Safe Formula …" at bounding box center [592, 237] width 266 height 417
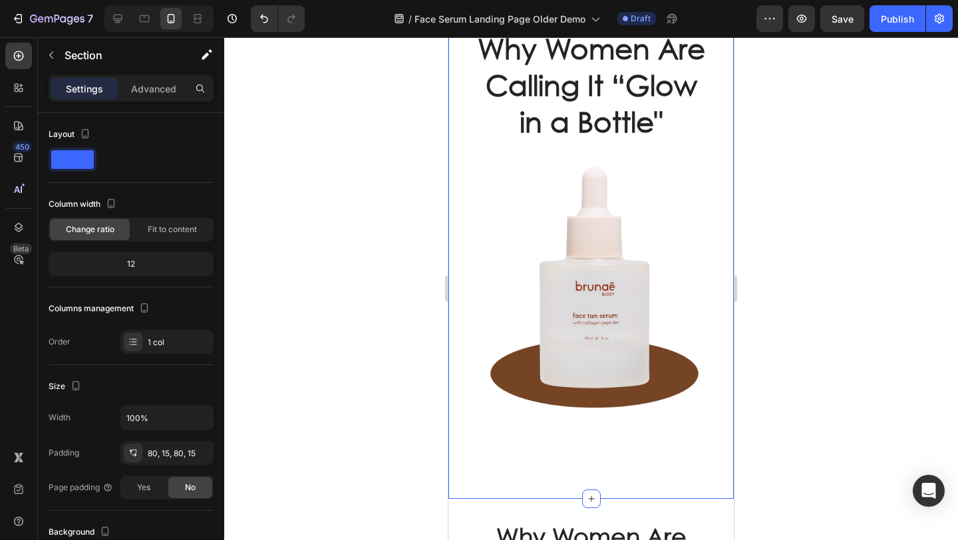
drag, startPoint x: 160, startPoint y: 96, endPoint x: 156, endPoint y: 106, distance: 10.5
click at [158, 95] on div "Advanced" at bounding box center [153, 88] width 67 height 21
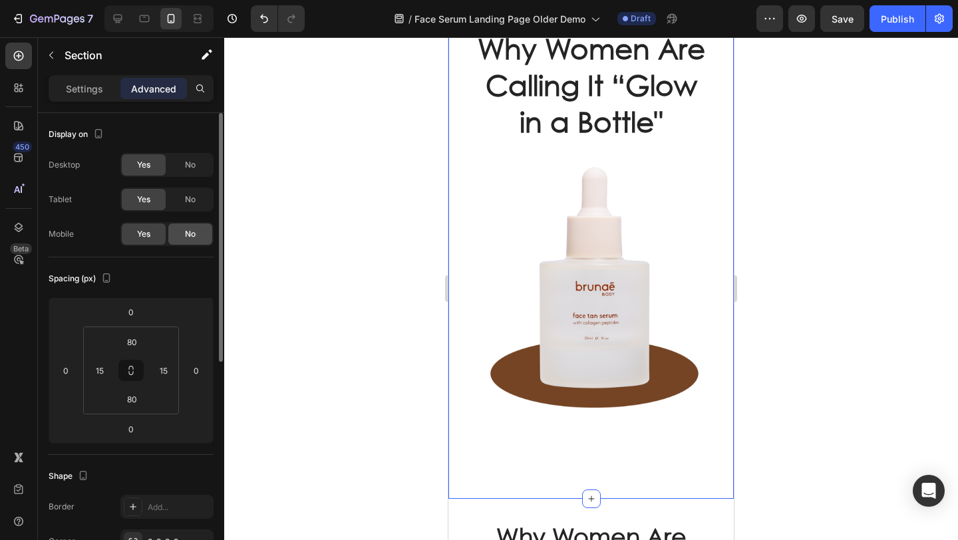
drag, startPoint x: 186, startPoint y: 238, endPoint x: 203, endPoint y: 238, distance: 17.3
click at [186, 238] on span "No" at bounding box center [190, 234] width 11 height 12
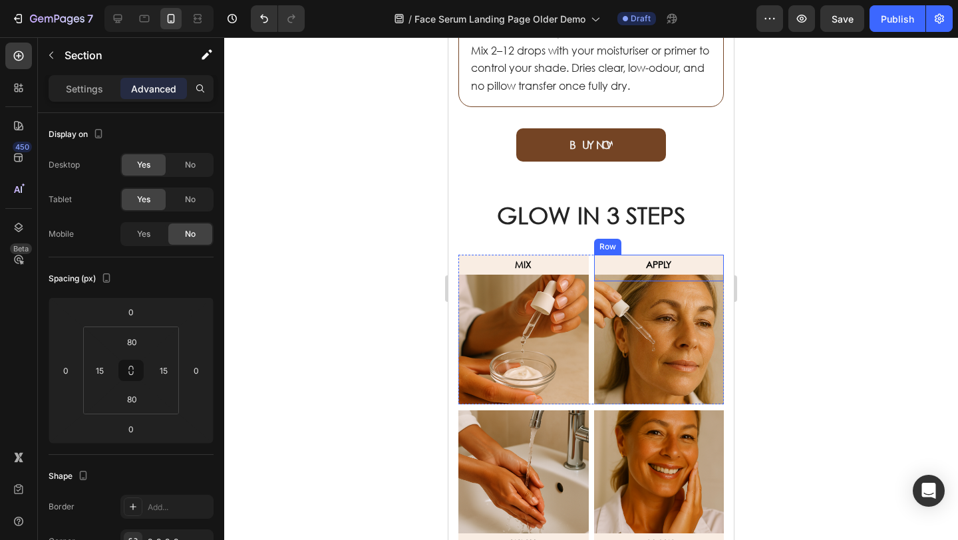
scroll to position [1377, 0]
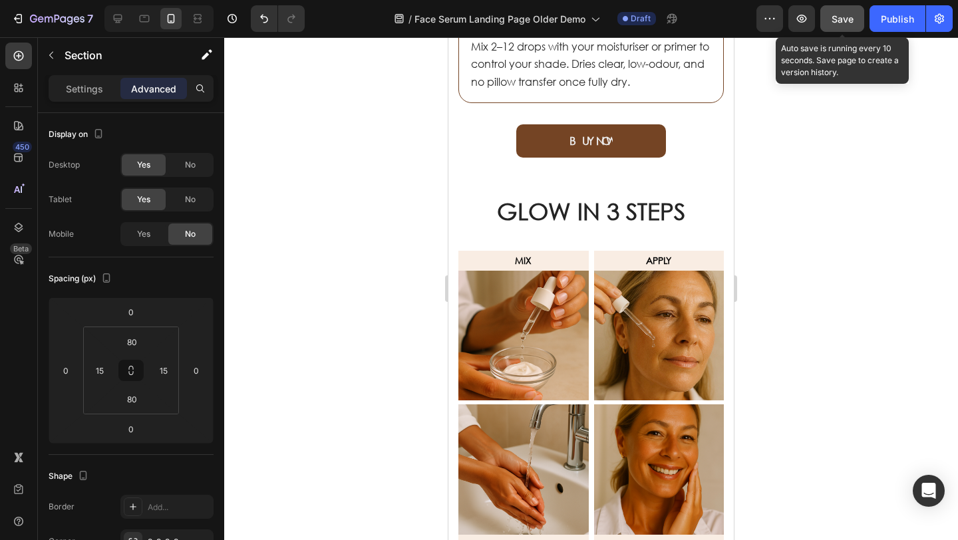
click at [839, 29] on button "Save" at bounding box center [843, 18] width 44 height 27
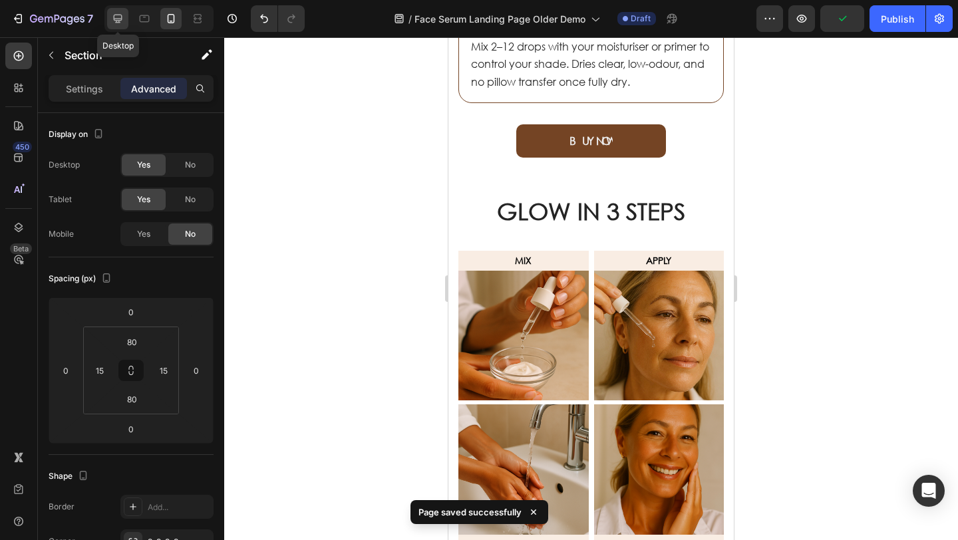
click at [110, 20] on div at bounding box center [117, 18] width 21 height 21
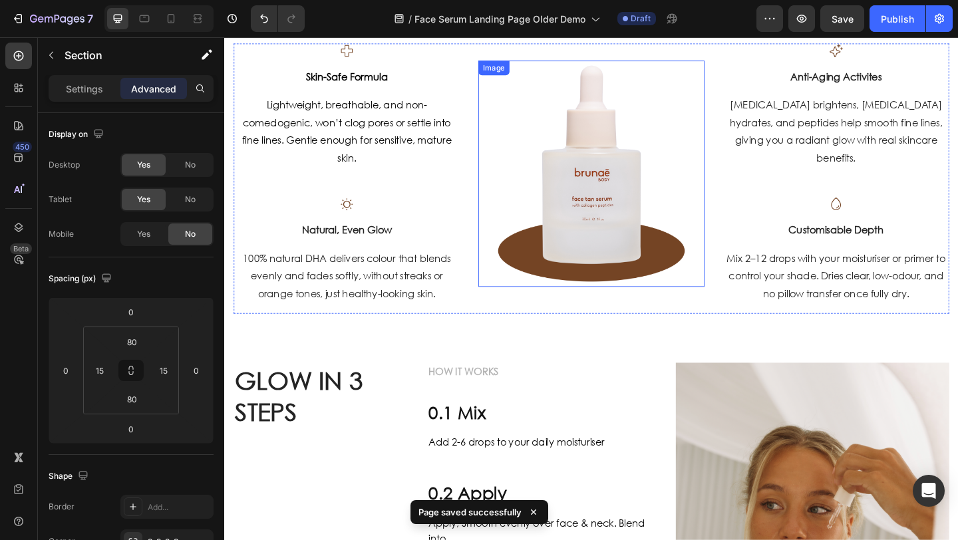
scroll to position [941, 0]
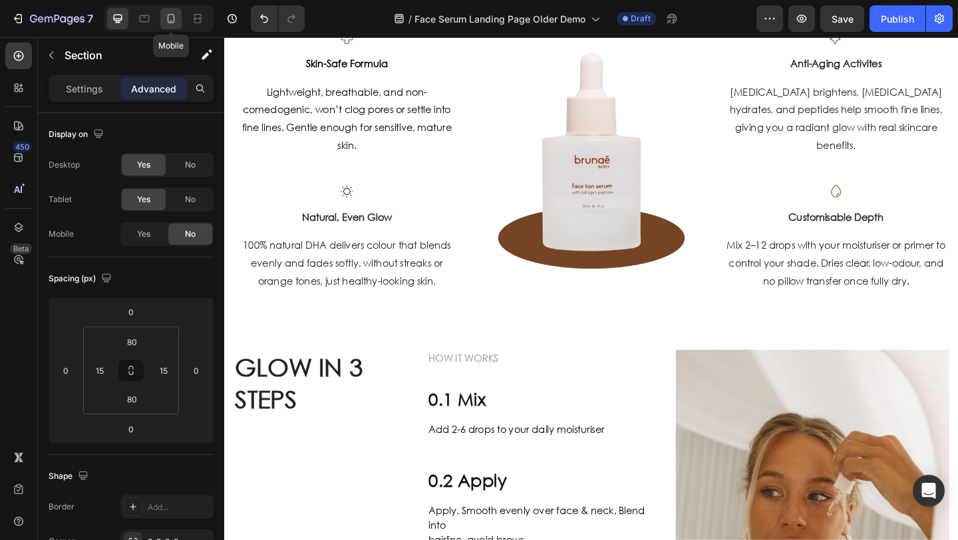
click at [166, 19] on icon at bounding box center [170, 18] width 13 height 13
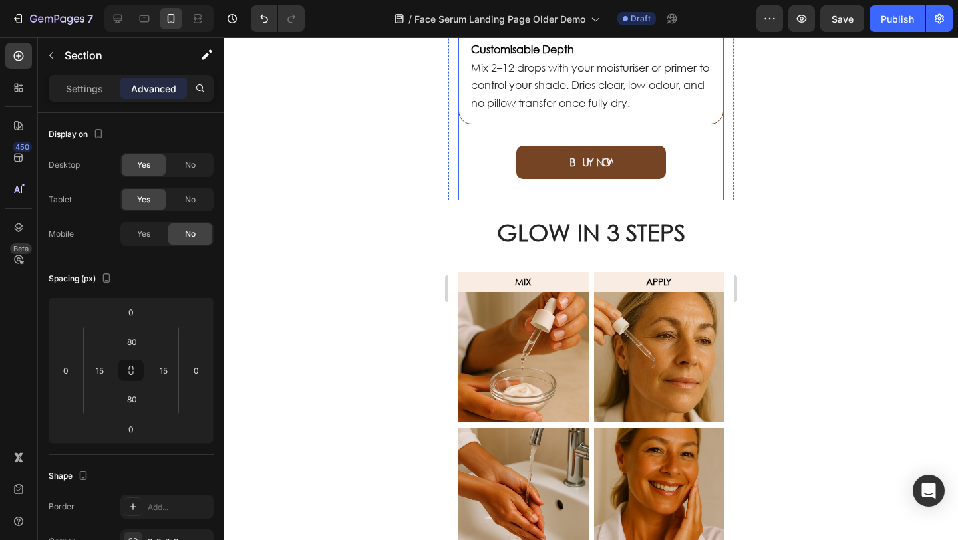
scroll to position [1315, 0]
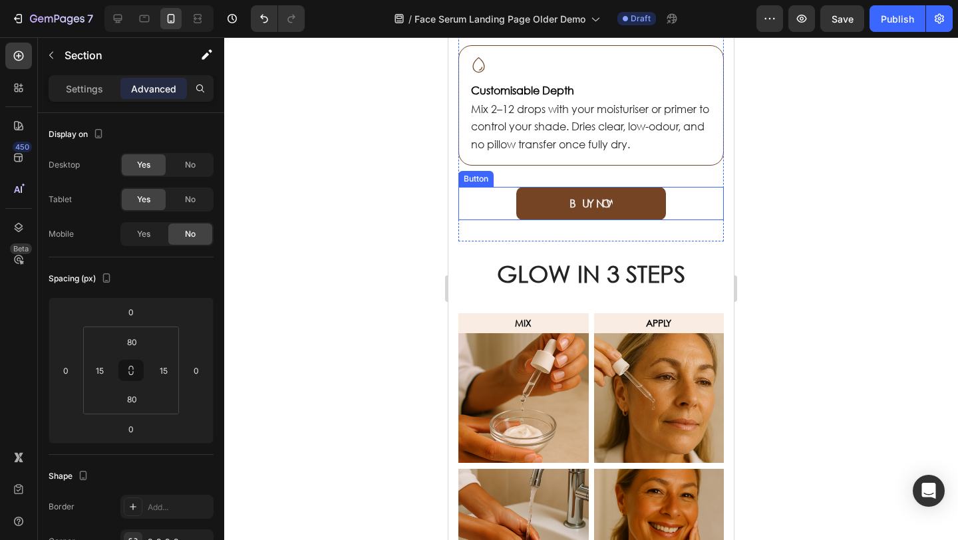
click at [483, 205] on div "BUY NOW Button" at bounding box center [592, 203] width 266 height 33
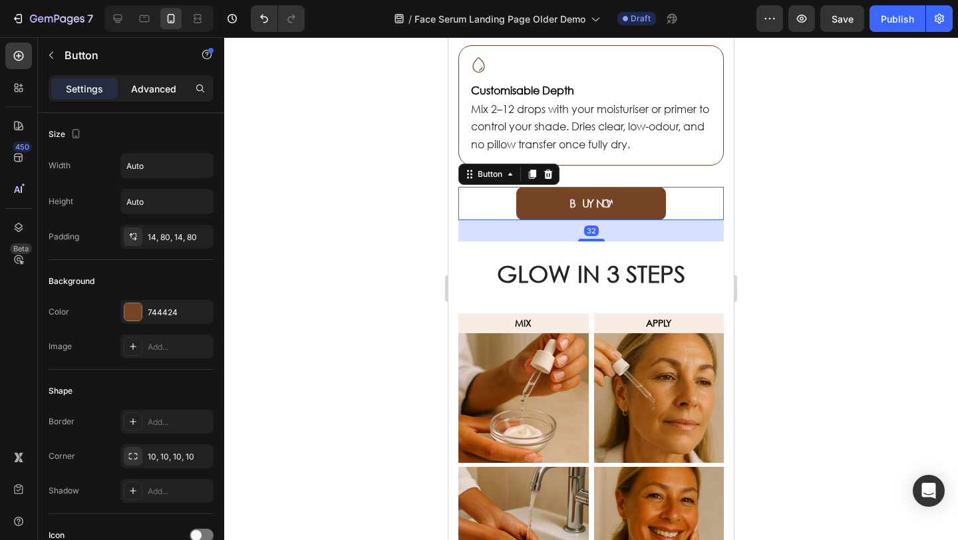
click at [142, 93] on p "Advanced" at bounding box center [153, 89] width 45 height 14
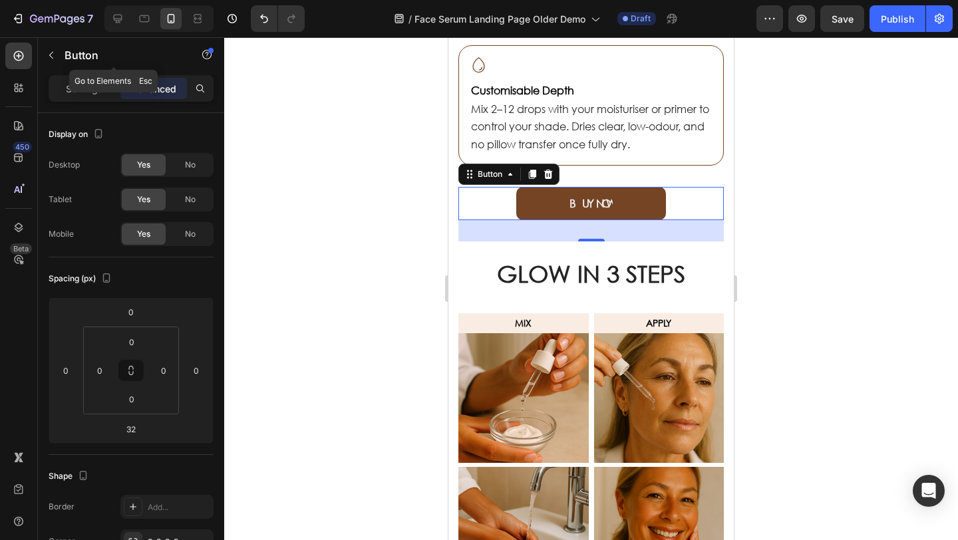
click at [54, 55] on icon "button" at bounding box center [51, 55] width 11 height 11
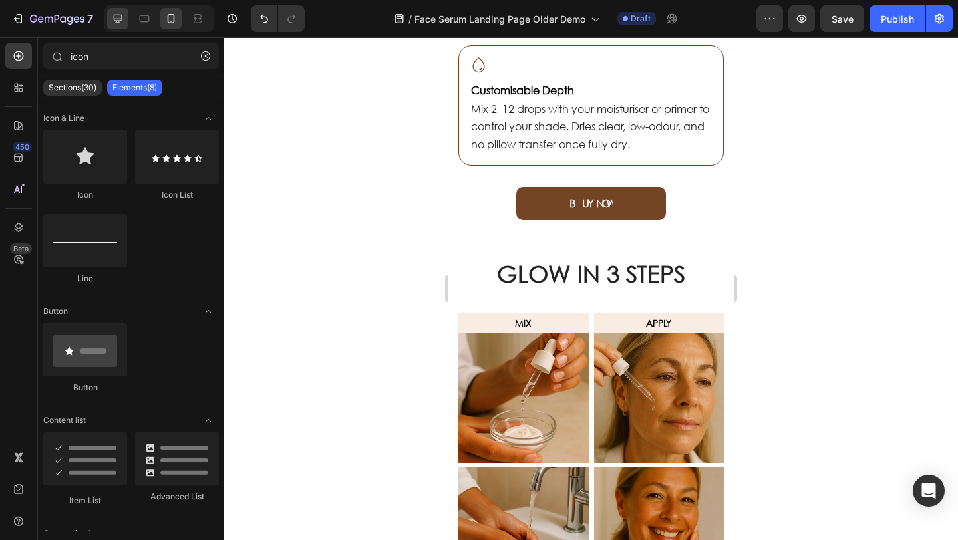
click at [115, 20] on icon at bounding box center [118, 19] width 9 height 9
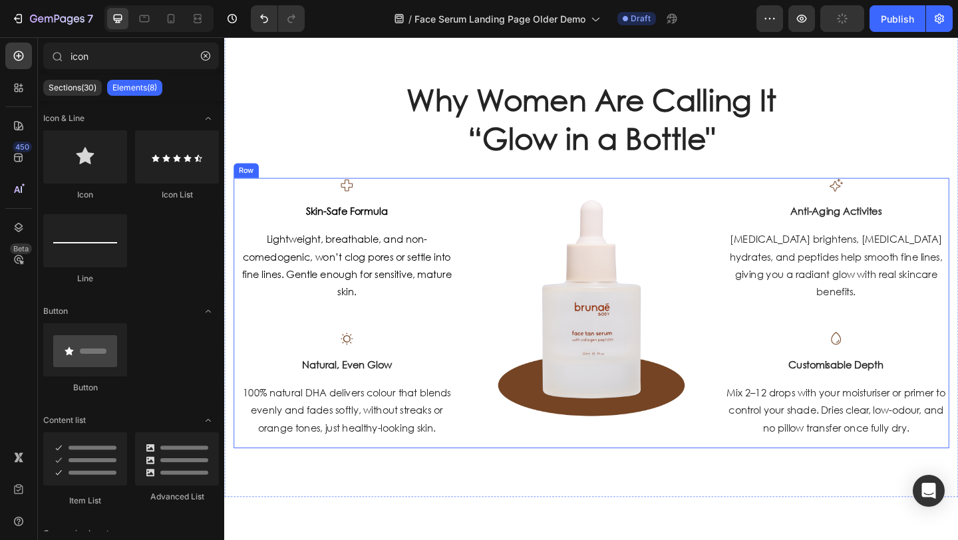
scroll to position [561, 0]
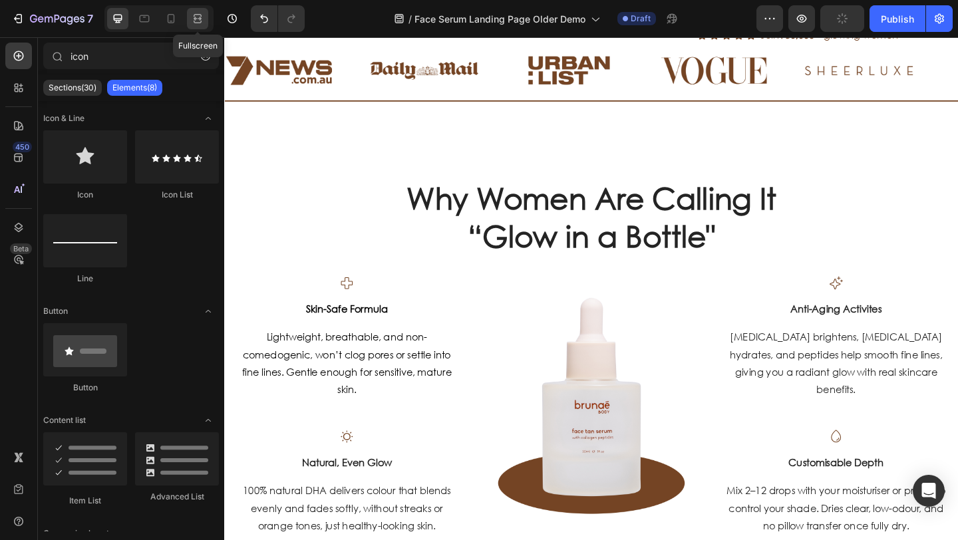
click at [198, 16] on icon at bounding box center [197, 18] width 13 height 13
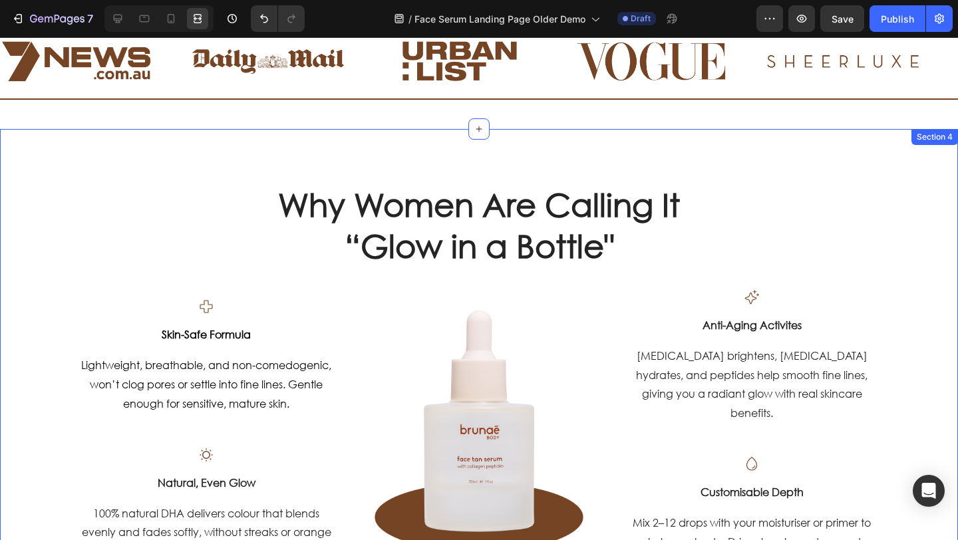
scroll to position [553, 0]
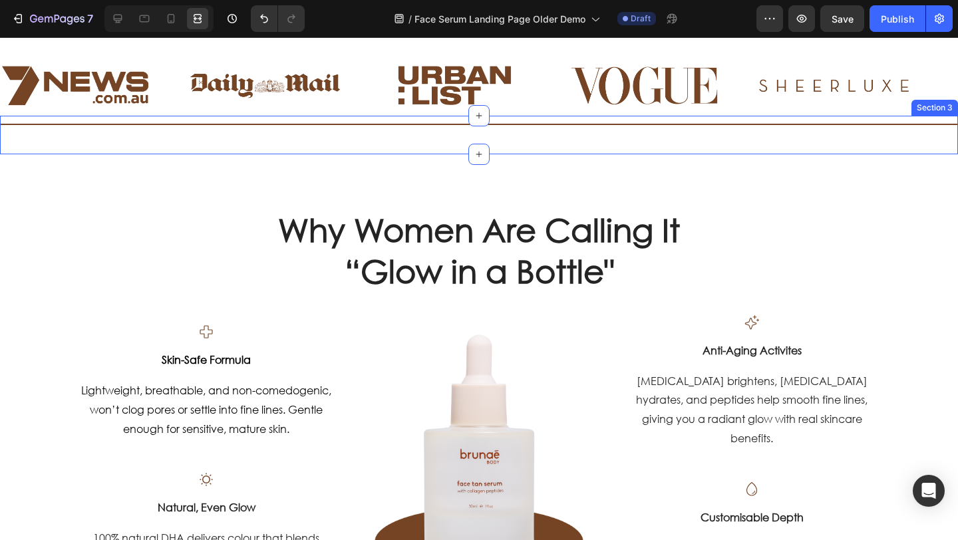
click at [359, 136] on div "Title Line" at bounding box center [479, 135] width 958 height 39
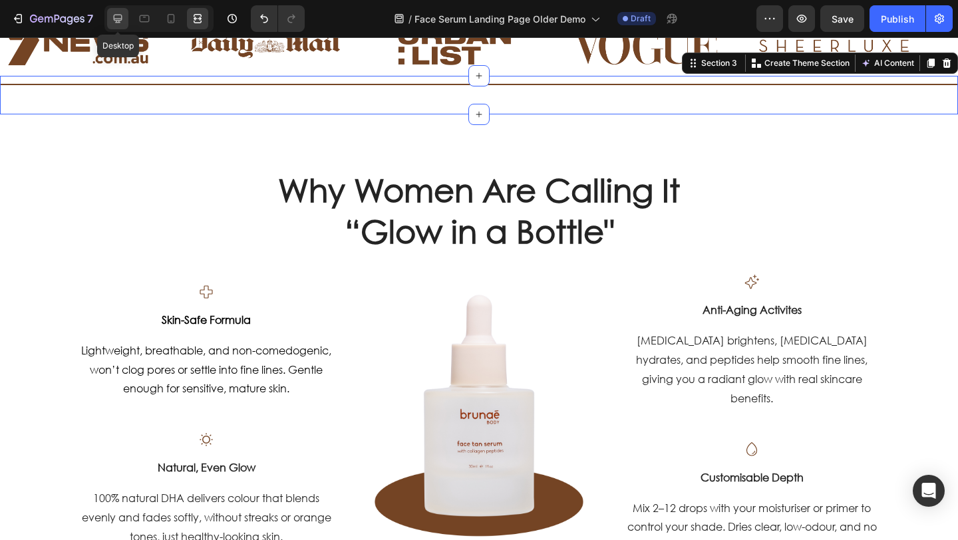
click at [120, 19] on icon at bounding box center [117, 18] width 13 height 13
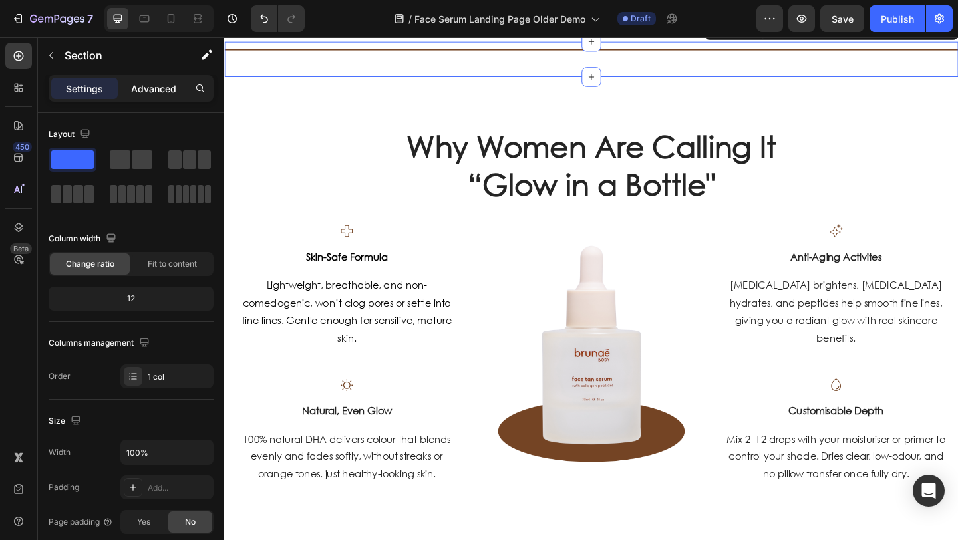
click at [120, 84] on div "Settings Advanced" at bounding box center [131, 88] width 160 height 21
click at [146, 89] on p "Advanced" at bounding box center [153, 89] width 45 height 14
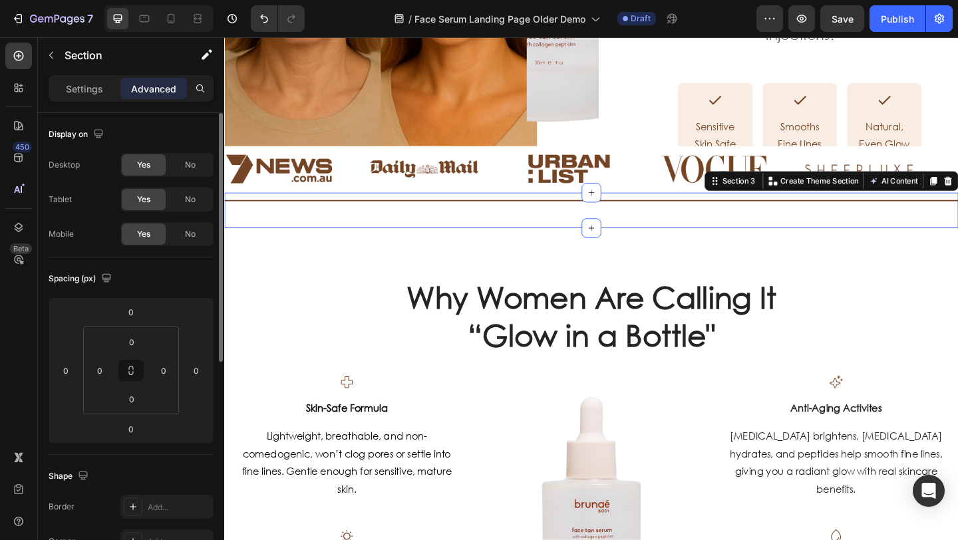
scroll to position [328, 0]
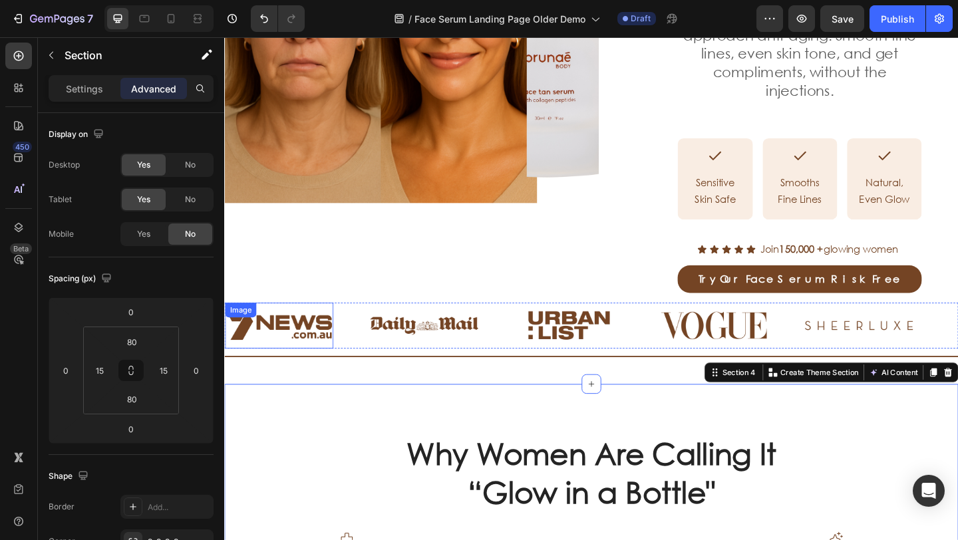
click at [339, 334] on img at bounding box center [284, 351] width 118 height 34
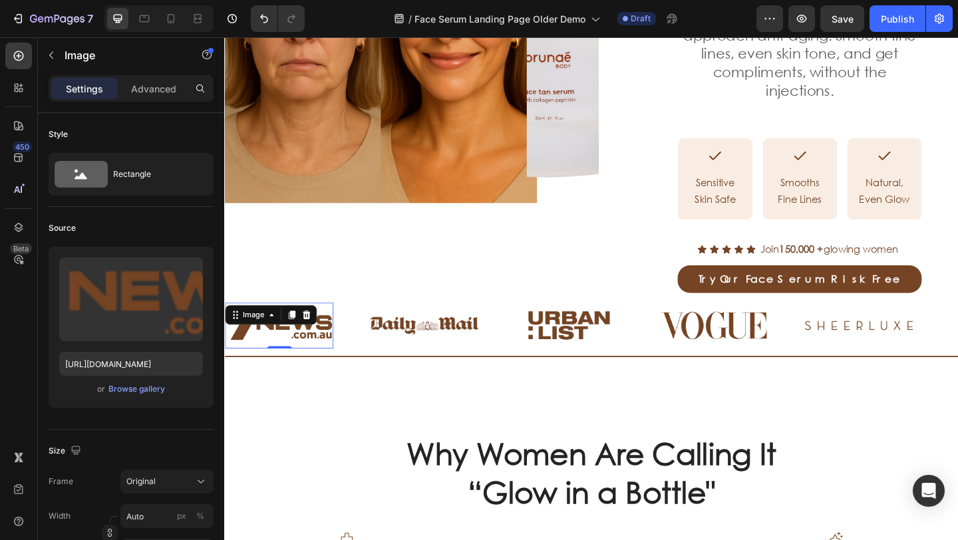
click at [355, 376] on div "Title Line" at bounding box center [623, 395] width 799 height 39
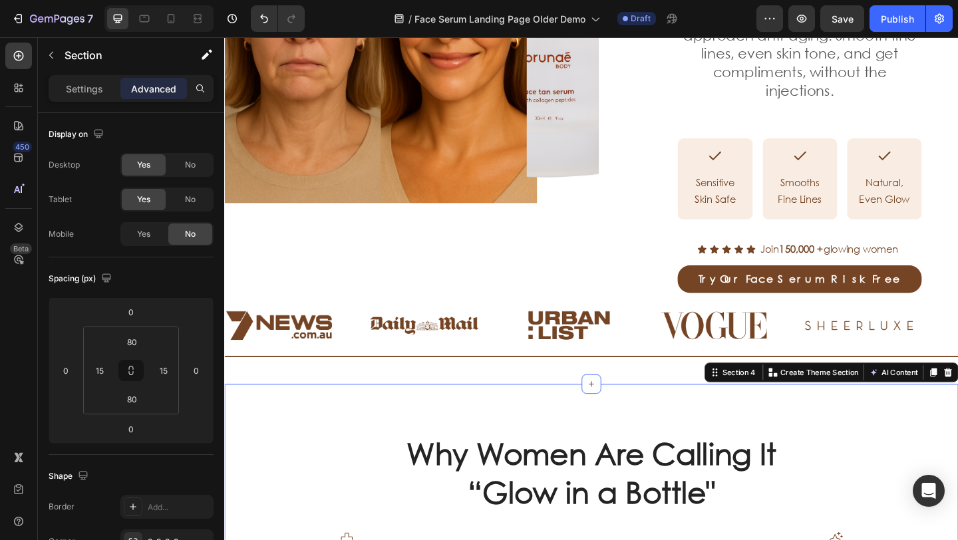
click at [346, 376] on div "Title Line" at bounding box center [623, 395] width 799 height 39
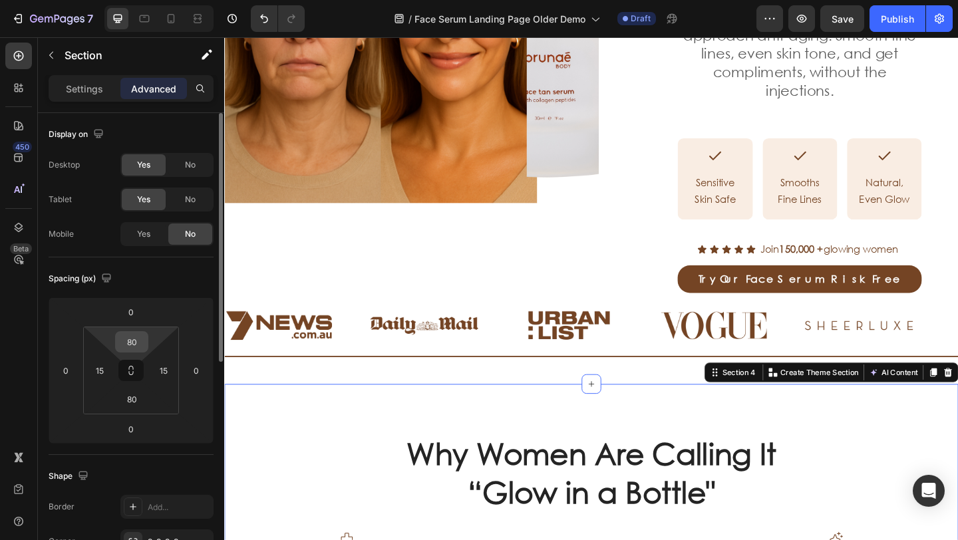
click at [137, 339] on input "80" at bounding box center [131, 342] width 27 height 20
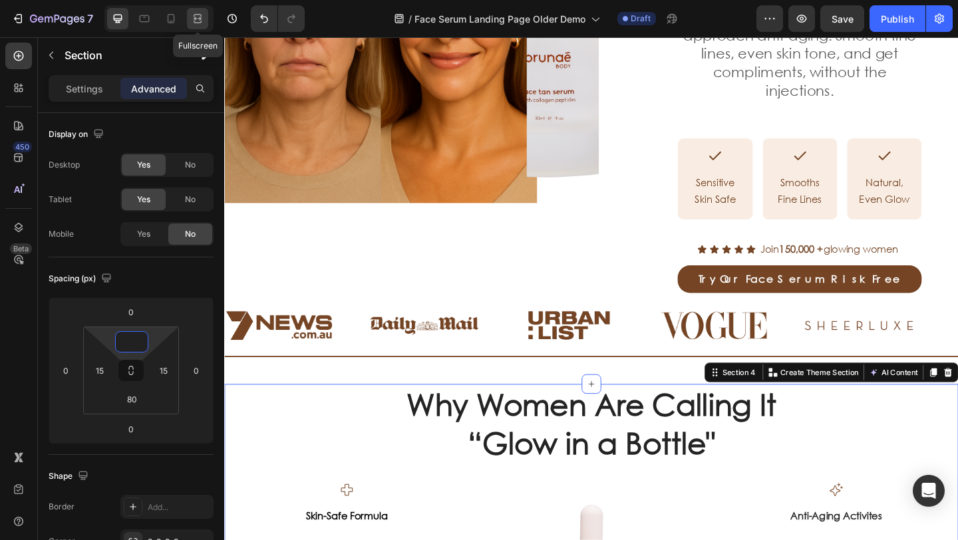
type input "0"
click at [196, 25] on div at bounding box center [197, 18] width 21 height 21
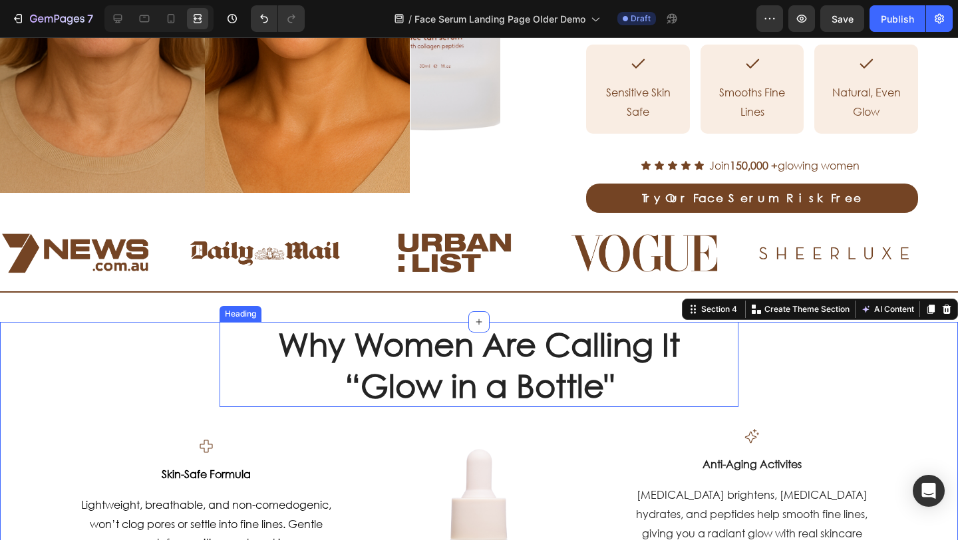
scroll to position [347, 0]
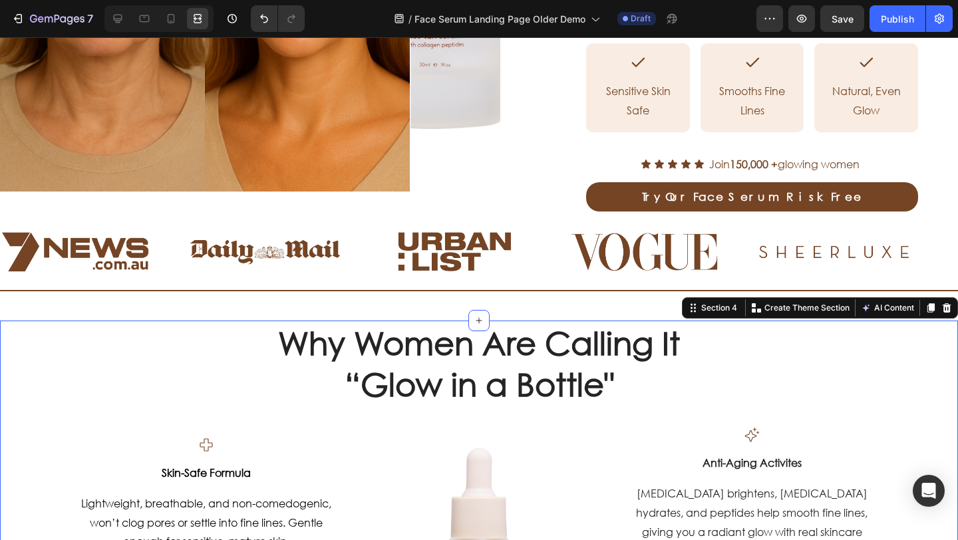
click at [143, 348] on div "Why Women Are Calling It “Glow in a Bottle" Heading Row Icon Skin-Safe Formula …" at bounding box center [479, 521] width 938 height 401
click at [771, 364] on div "Why Women Are Calling It “Glow in a Bottle" Heading Row Icon Skin-Safe Formula …" at bounding box center [479, 521] width 938 height 401
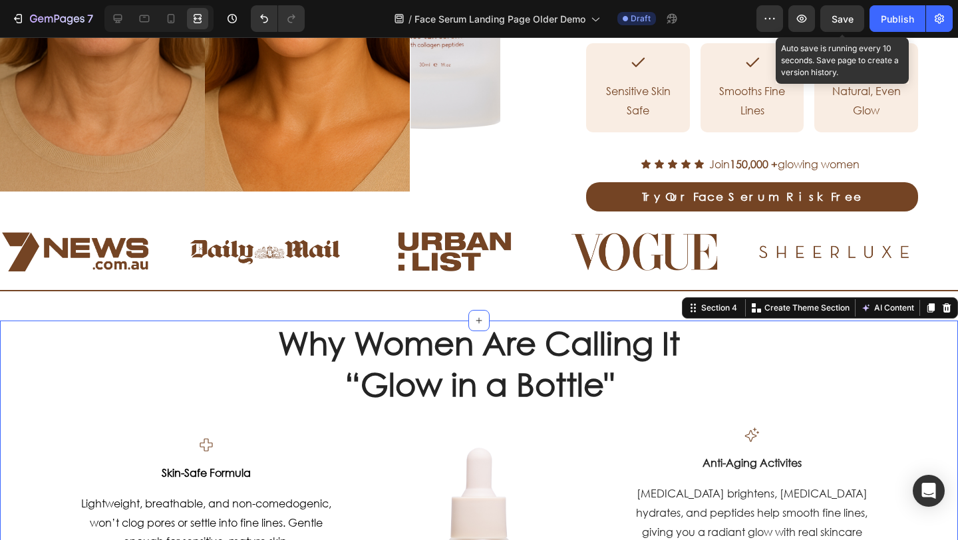
click at [837, 23] on span "Save" at bounding box center [843, 18] width 22 height 11
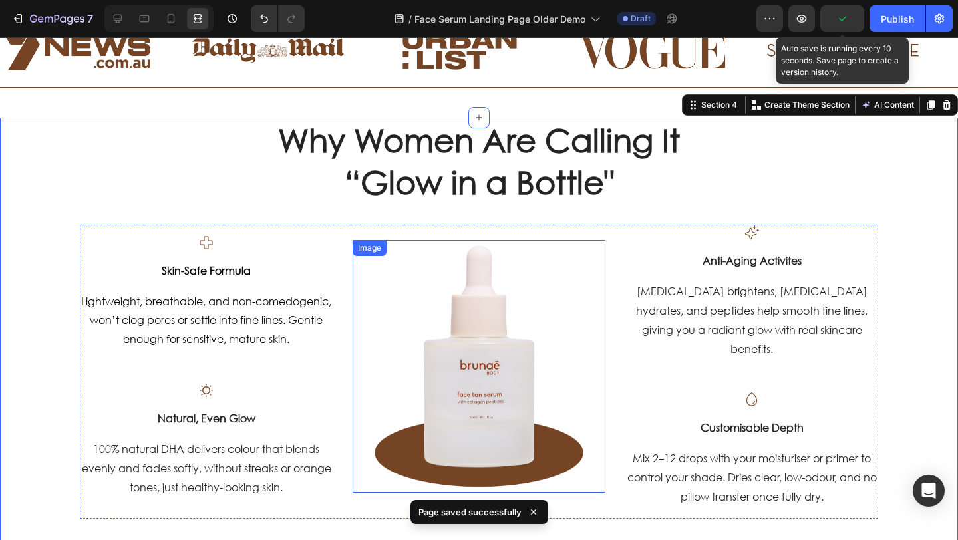
scroll to position [473, 0]
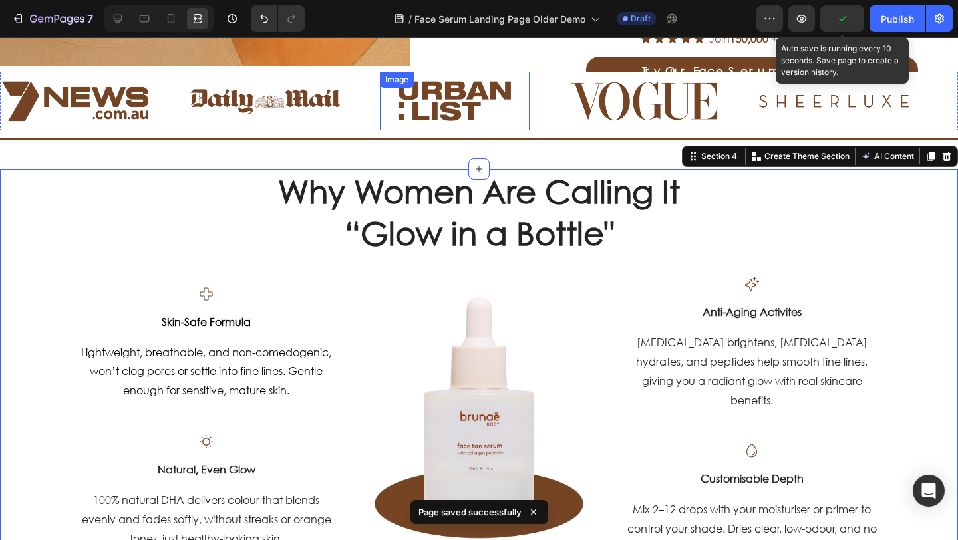
click at [504, 122] on img at bounding box center [455, 101] width 150 height 43
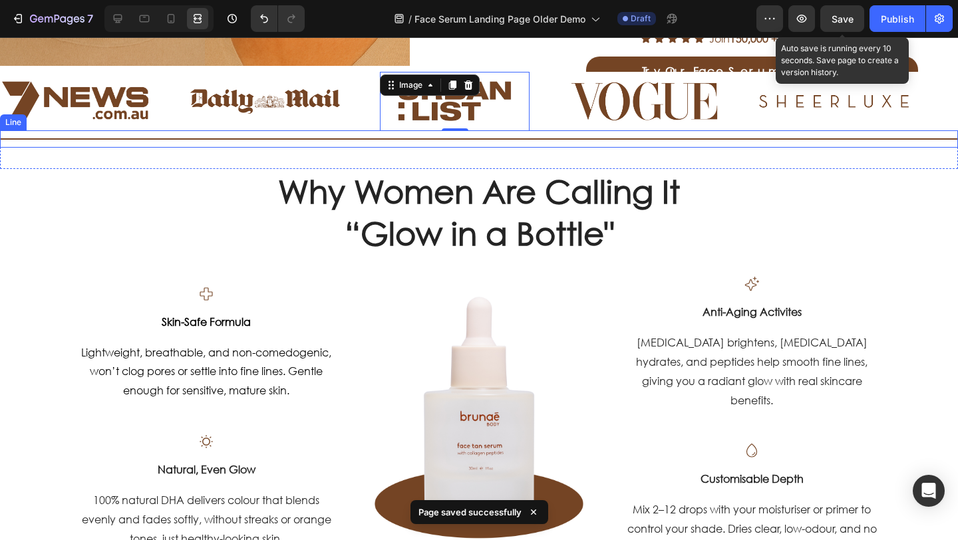
click at [514, 148] on div "Title Line" at bounding box center [479, 149] width 958 height 39
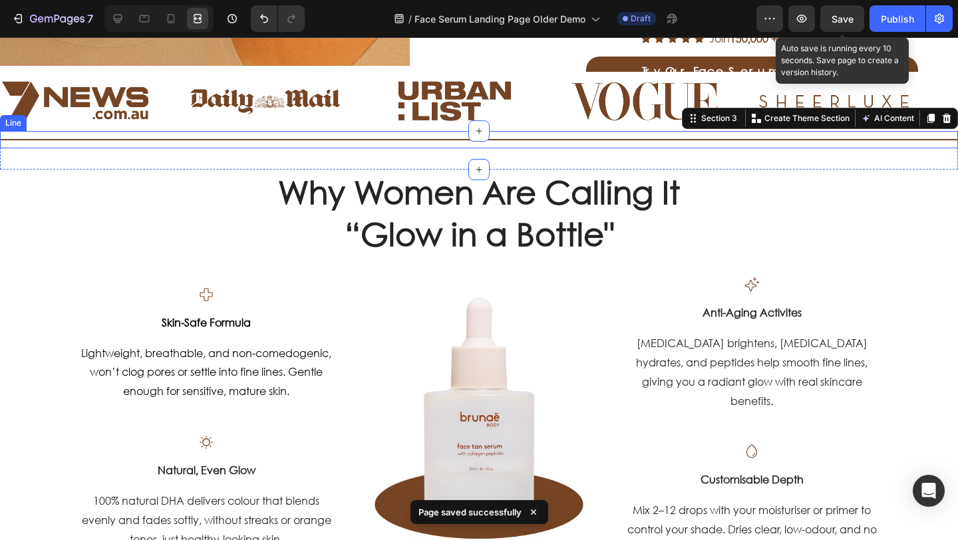
click at [516, 141] on div "Title Line" at bounding box center [479, 139] width 958 height 17
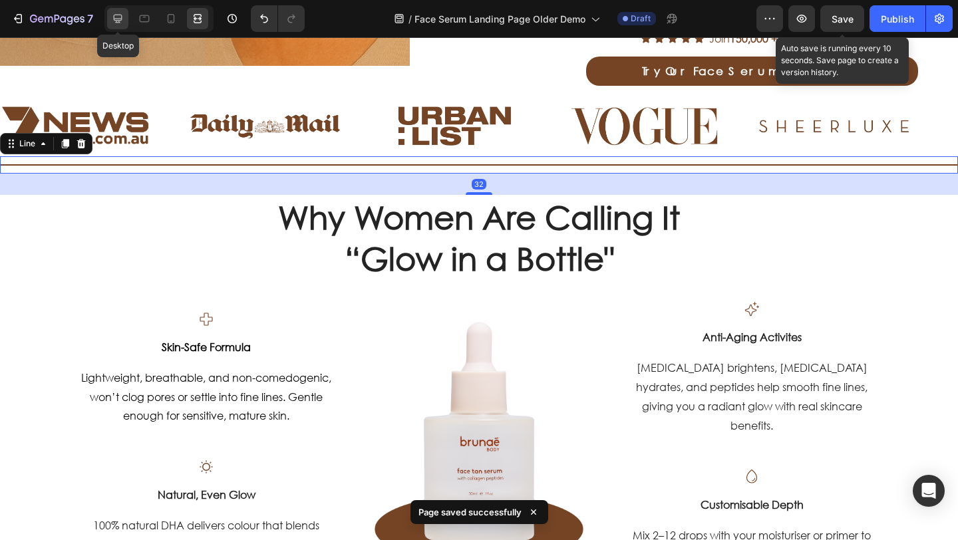
click at [114, 17] on icon at bounding box center [117, 18] width 13 height 13
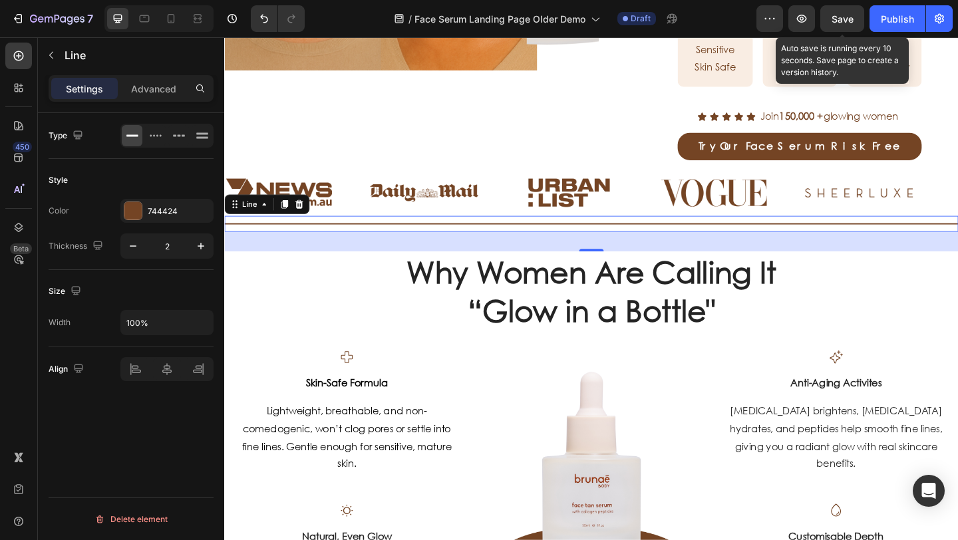
click at [157, 87] on p "Advanced" at bounding box center [153, 89] width 45 height 14
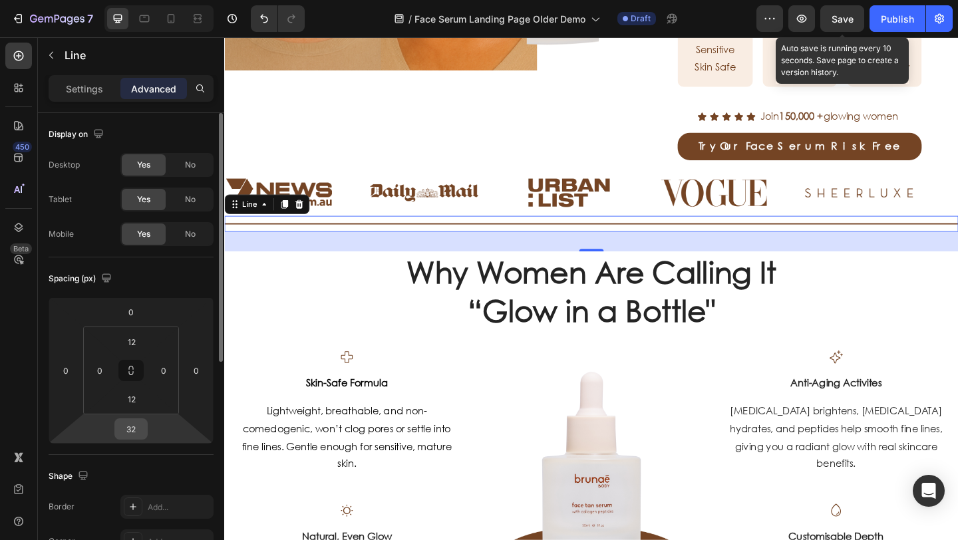
click at [138, 427] on input "32" at bounding box center [131, 429] width 27 height 20
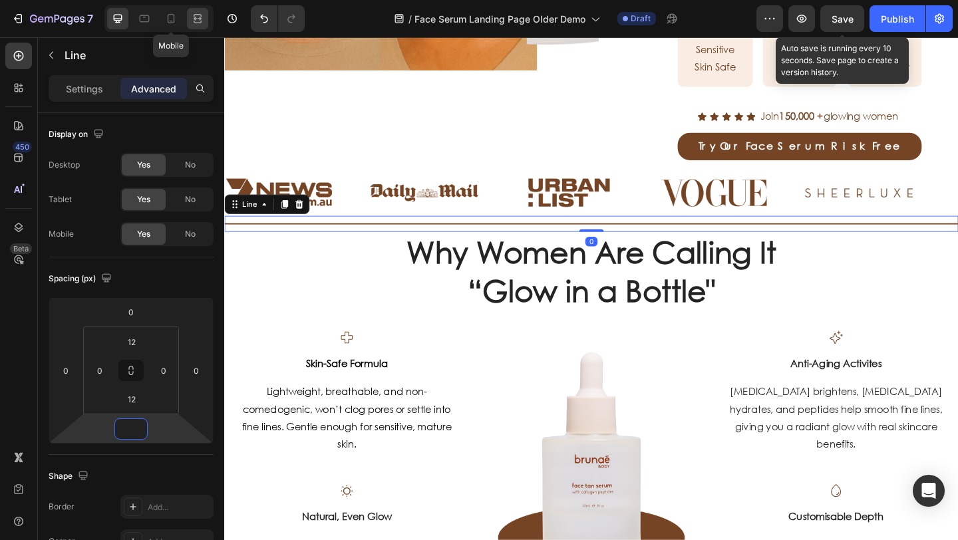
type input "0"
click at [190, 17] on div at bounding box center [197, 18] width 21 height 21
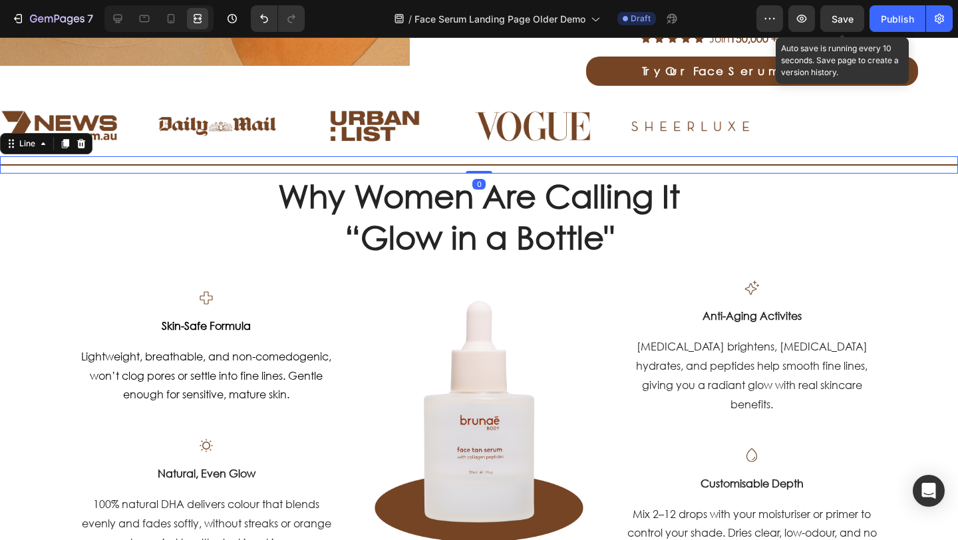
drag, startPoint x: 843, startPoint y: 23, endPoint x: 710, endPoint y: 136, distance: 174.7
click at [843, 23] on span "Save" at bounding box center [843, 18] width 22 height 11
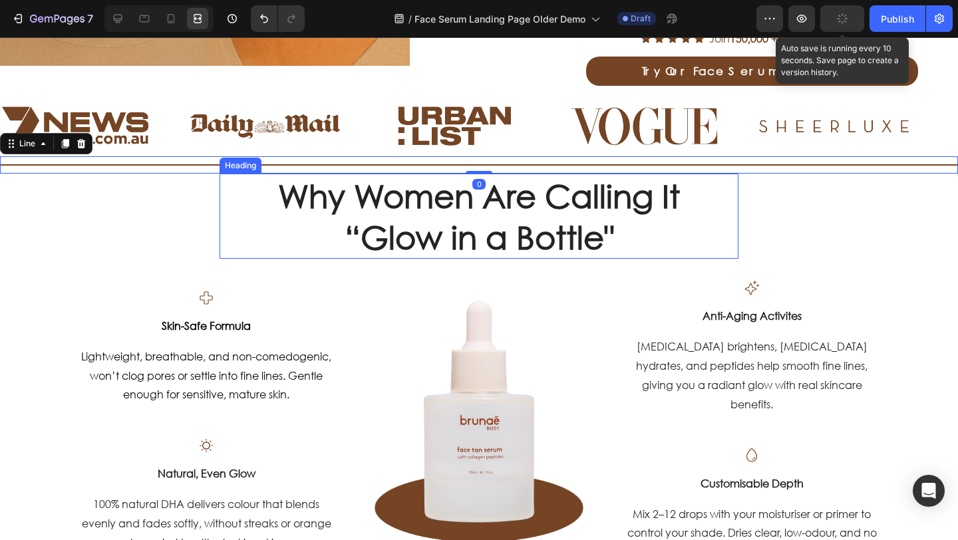
click at [757, 204] on div "Why Women Are Calling It “Glow in a Bottle" Heading Row Icon Skin-Safe Formula …" at bounding box center [479, 374] width 938 height 401
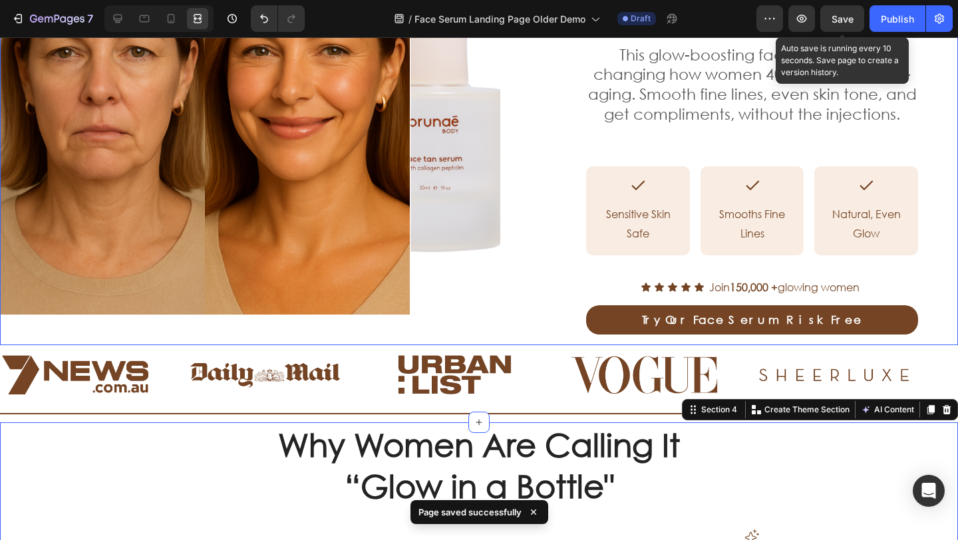
scroll to position [224, 0]
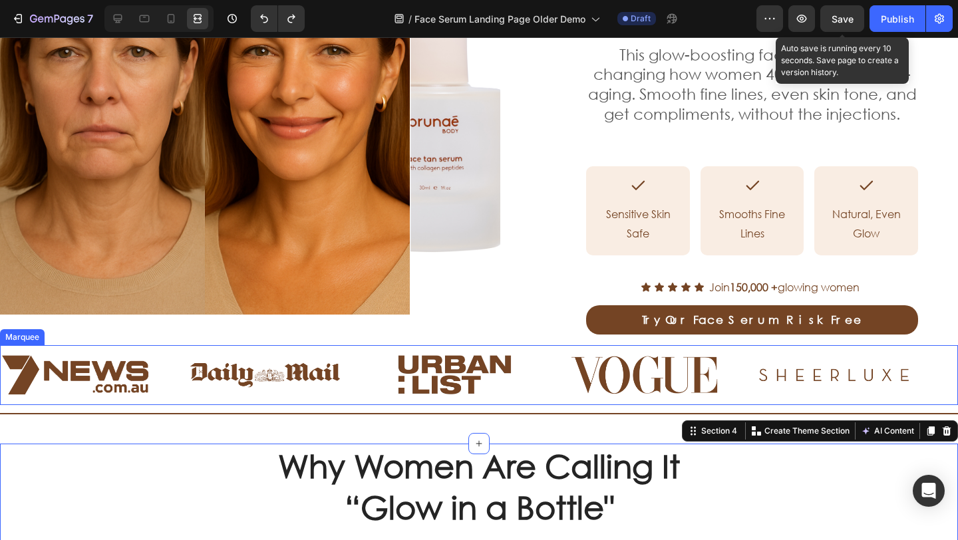
click at [534, 361] on div "Image" at bounding box center [475, 375] width 190 height 59
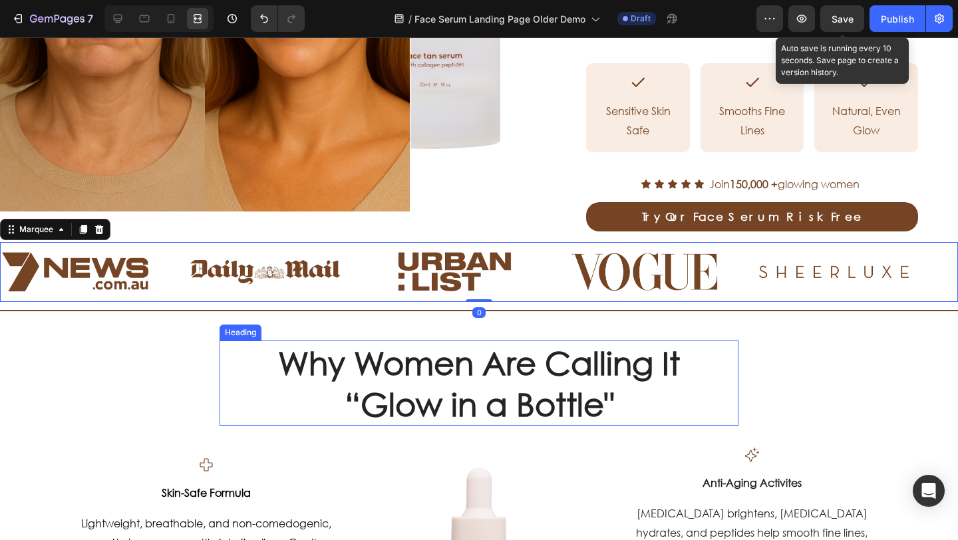
scroll to position [335, 0]
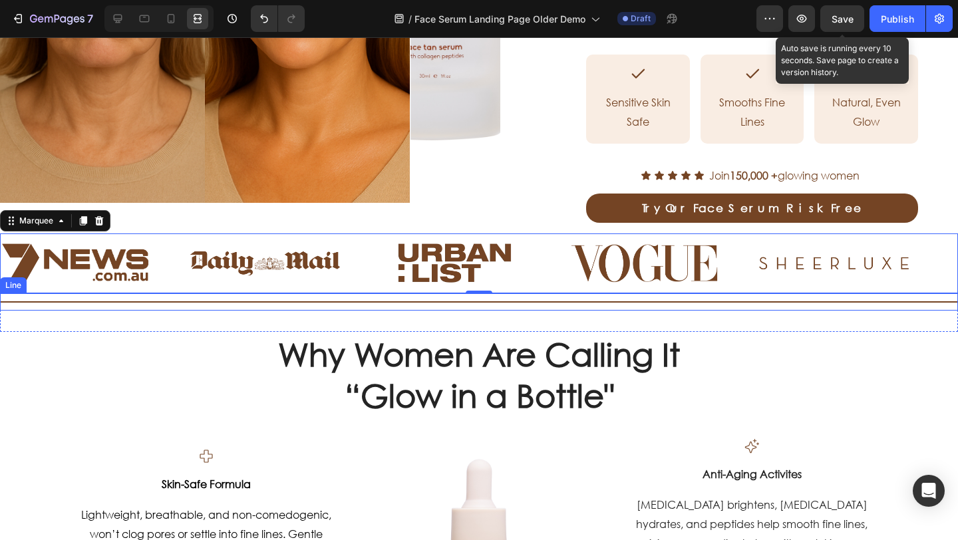
click at [513, 294] on div "Title Line" at bounding box center [479, 302] width 958 height 17
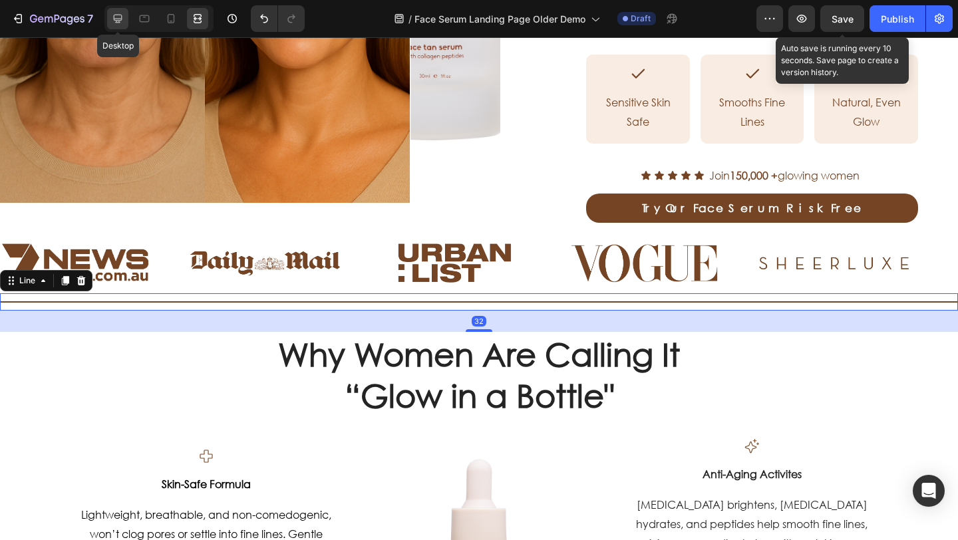
click at [108, 13] on div at bounding box center [117, 18] width 21 height 21
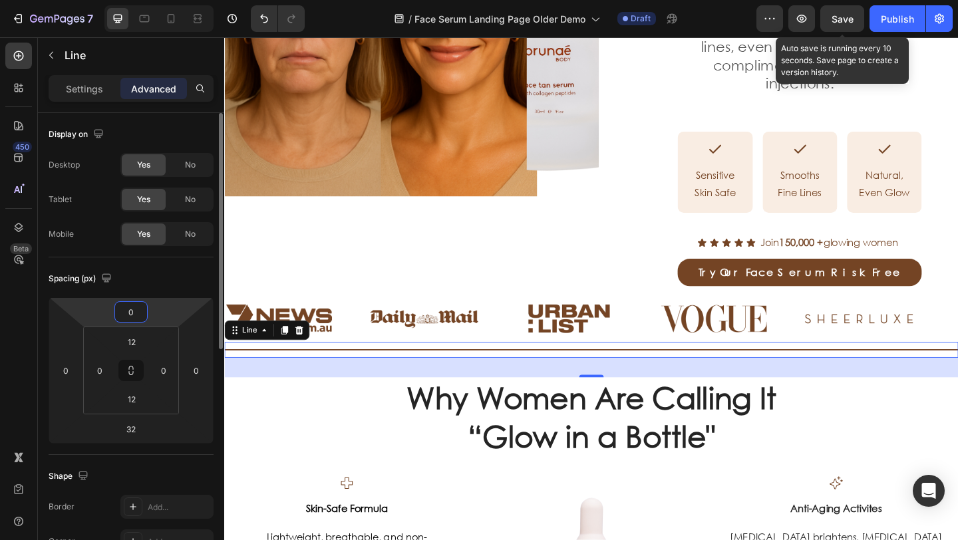
click at [137, 311] on input "0" at bounding box center [131, 312] width 27 height 20
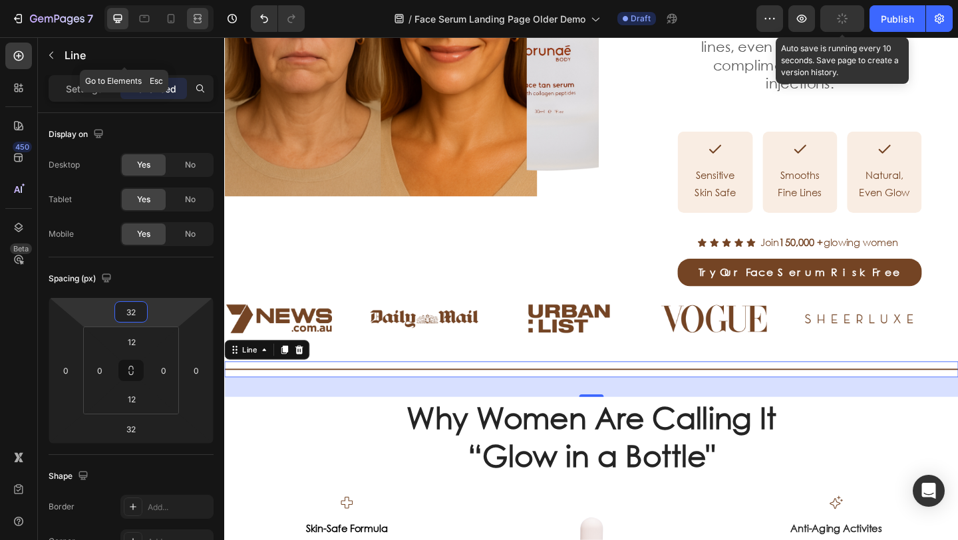
type input "32"
click at [198, 25] on icon at bounding box center [197, 18] width 13 height 13
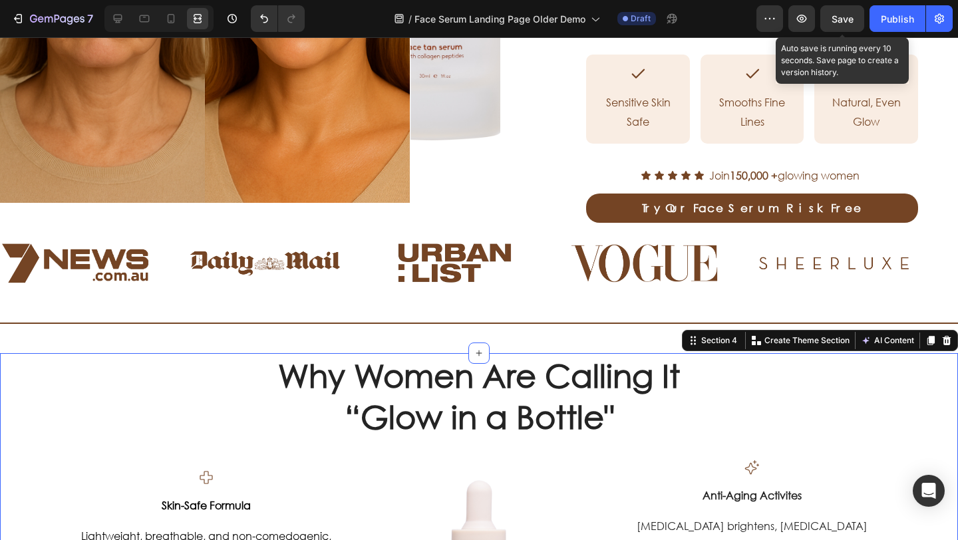
scroll to position [338, 0]
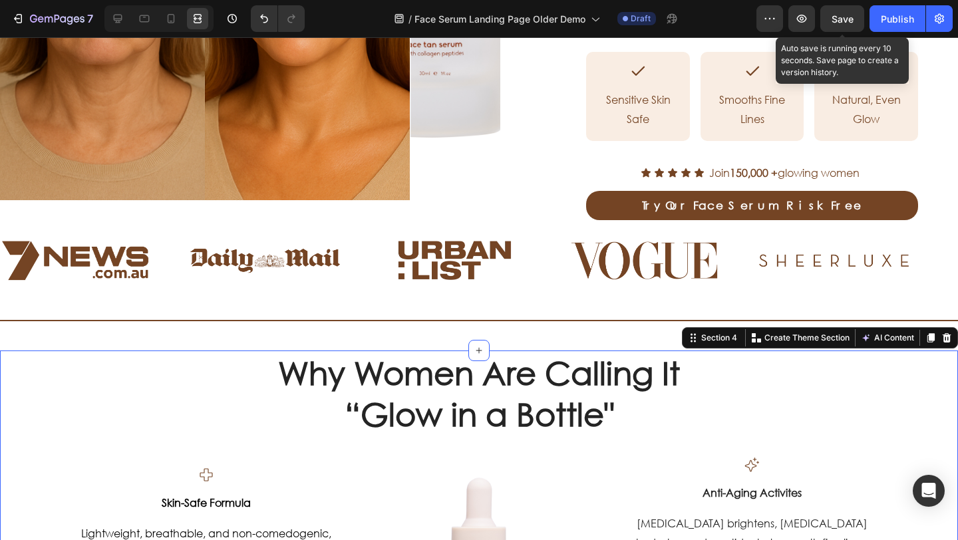
click at [832, 25] on div "Save" at bounding box center [843, 19] width 22 height 14
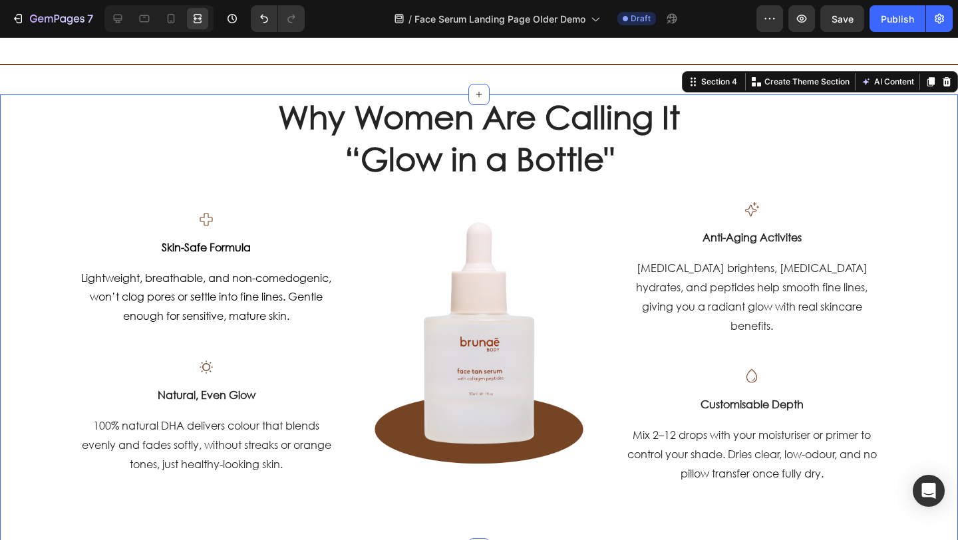
scroll to position [563, 0]
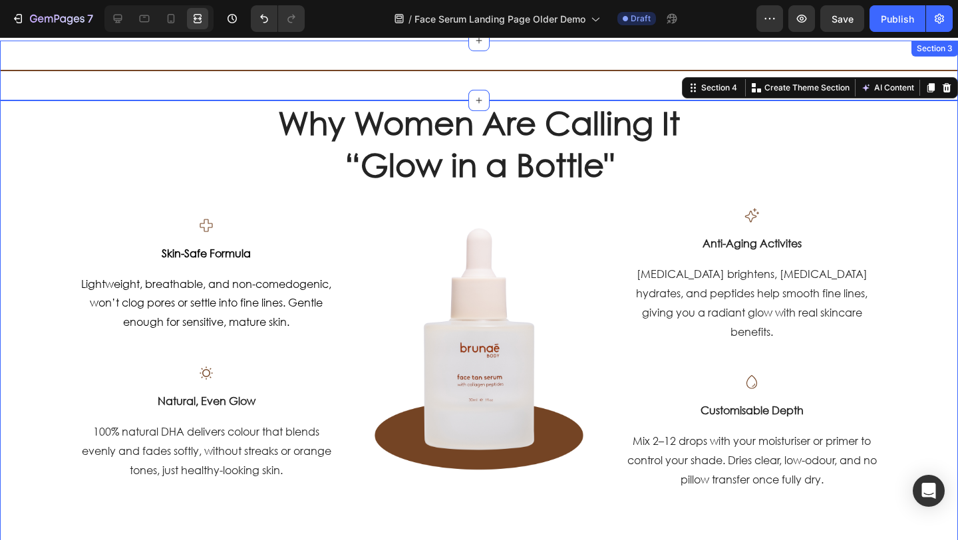
click at [524, 82] on div "Title Line" at bounding box center [479, 71] width 958 height 60
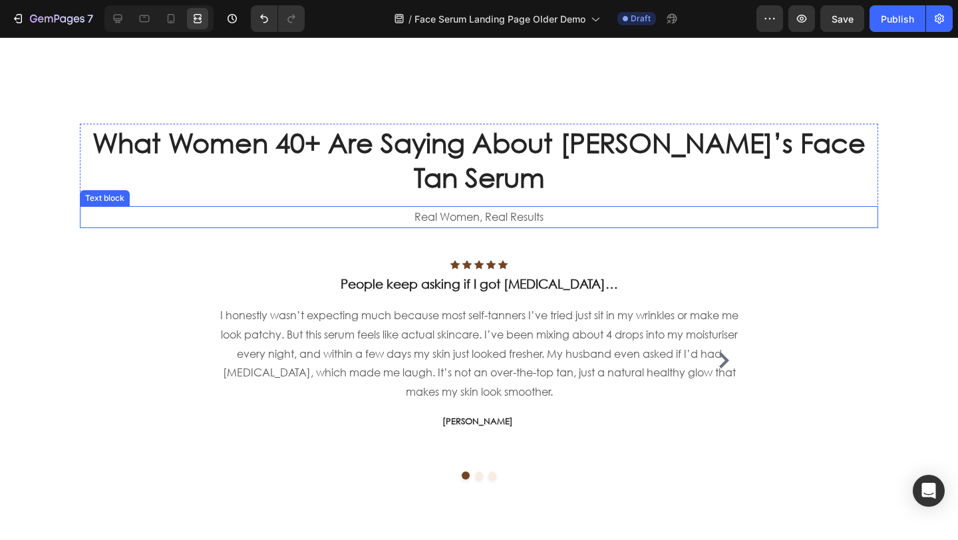
scroll to position [2154, 0]
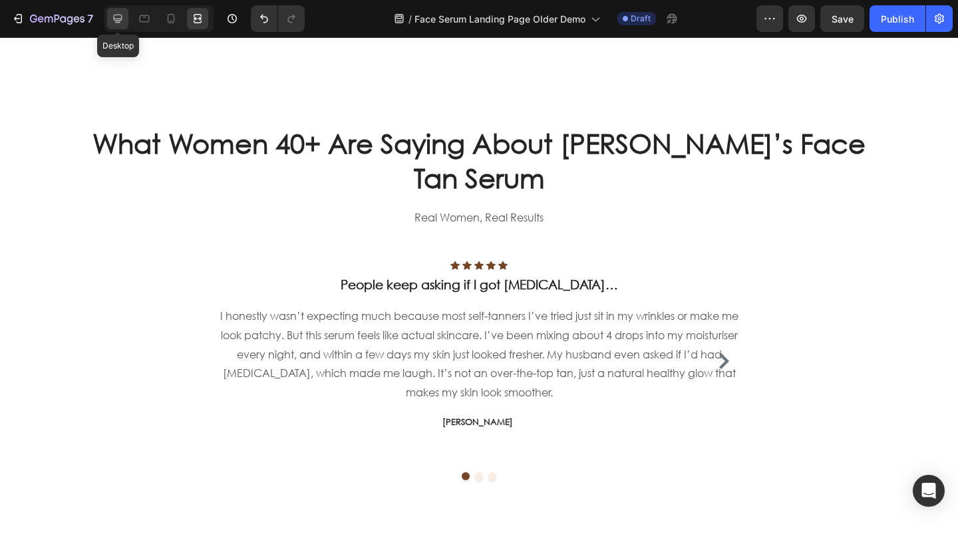
click at [117, 19] on icon at bounding box center [118, 19] width 9 height 9
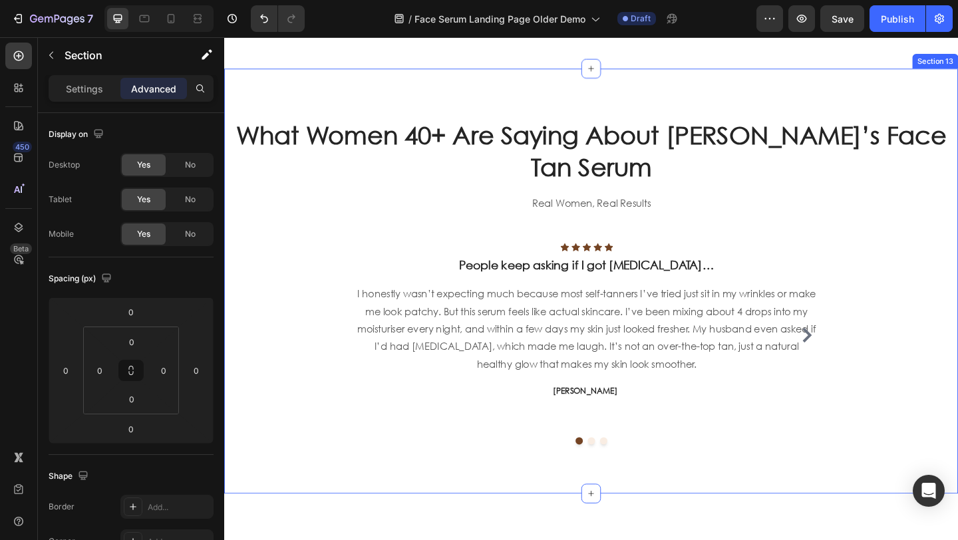
click at [230, 252] on div "What Women 40+ Are Saying About Brunae’s Face Tan Serum Heading Real Women, Rea…" at bounding box center [623, 302] width 799 height 463
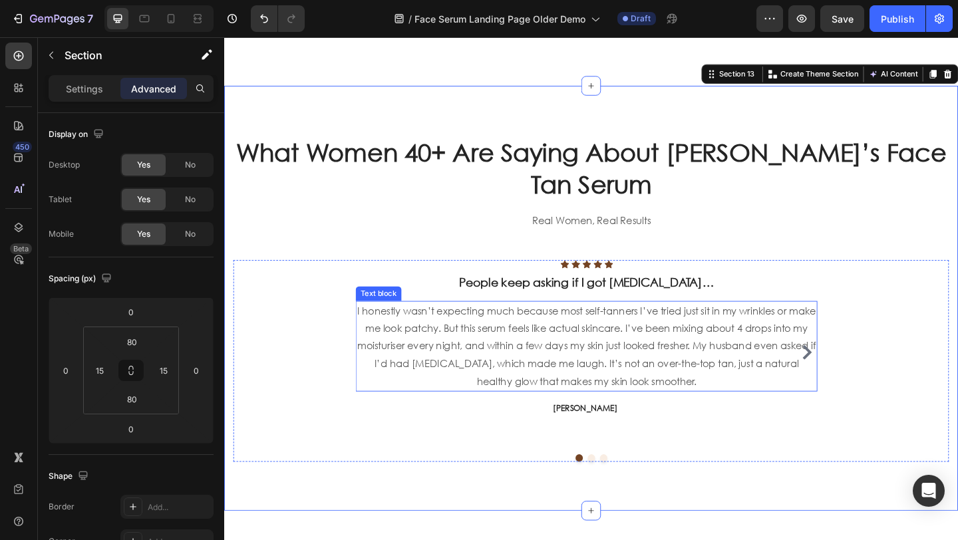
scroll to position [2373, 0]
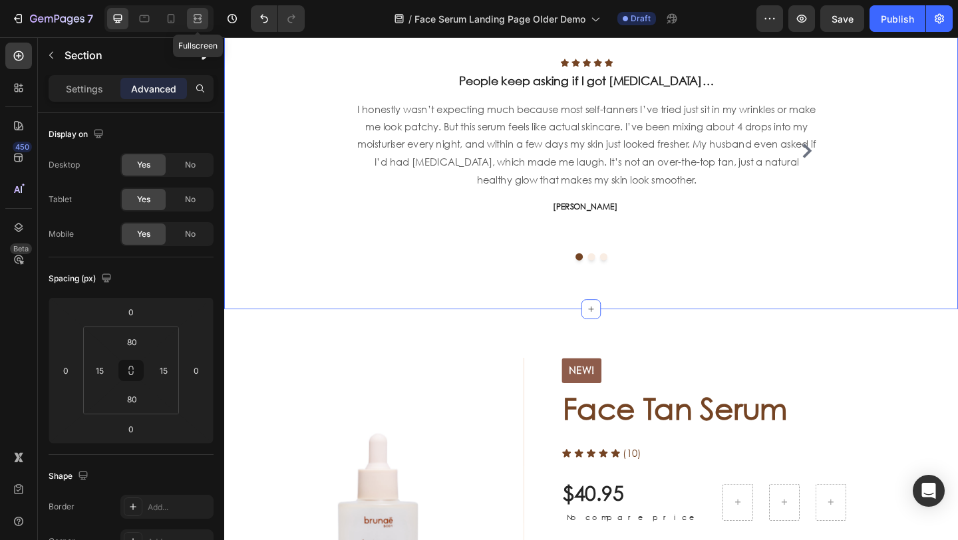
click at [196, 14] on icon at bounding box center [198, 15] width 8 height 3
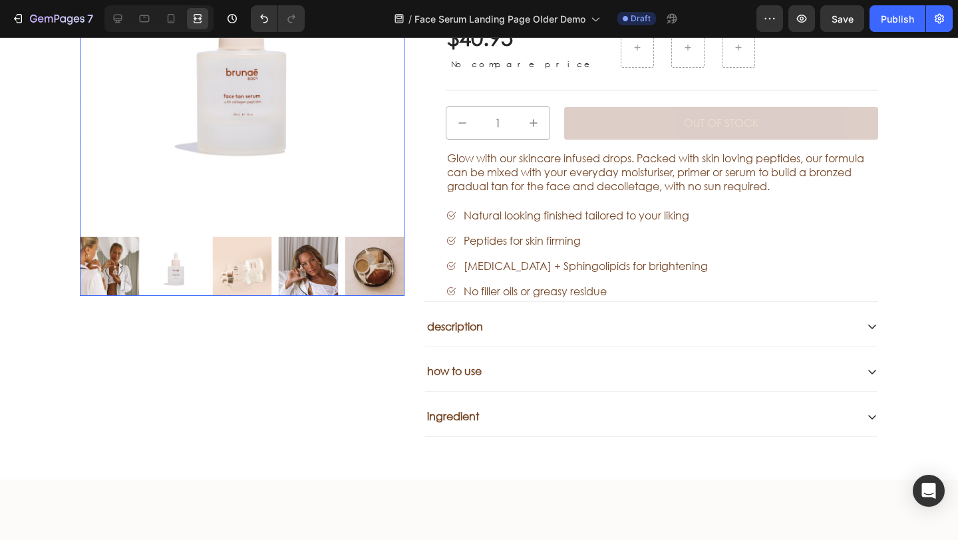
scroll to position [2852, 0]
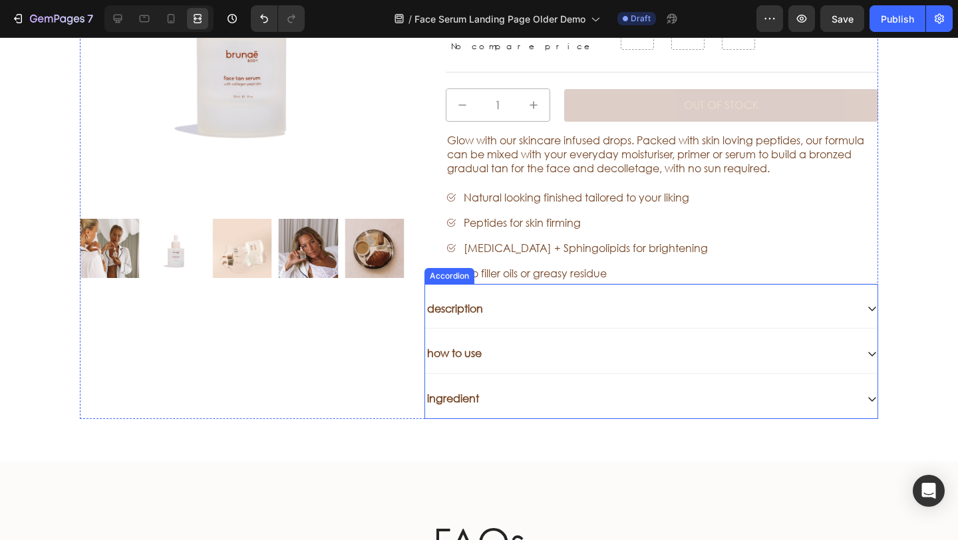
click at [532, 313] on div "description" at bounding box center [641, 309] width 432 height 18
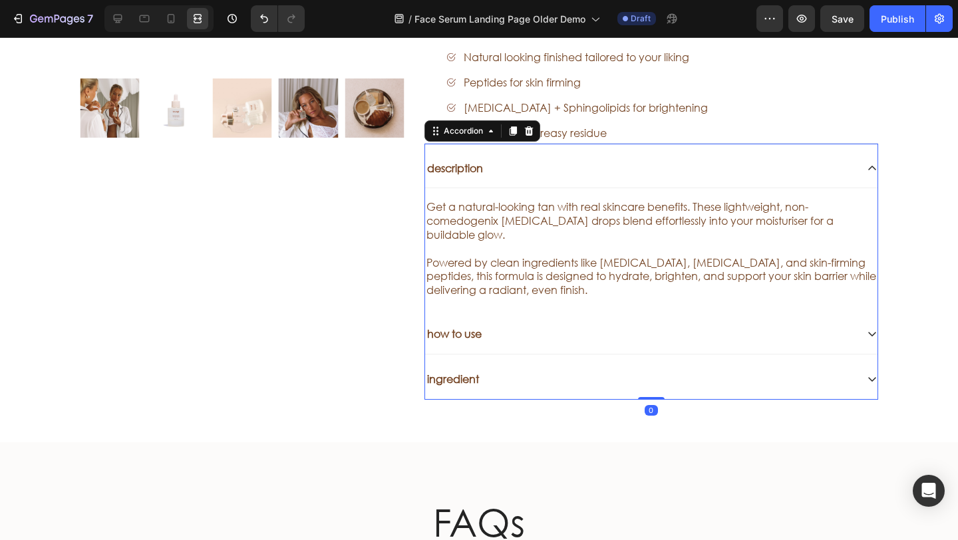
scroll to position [3012, 0]
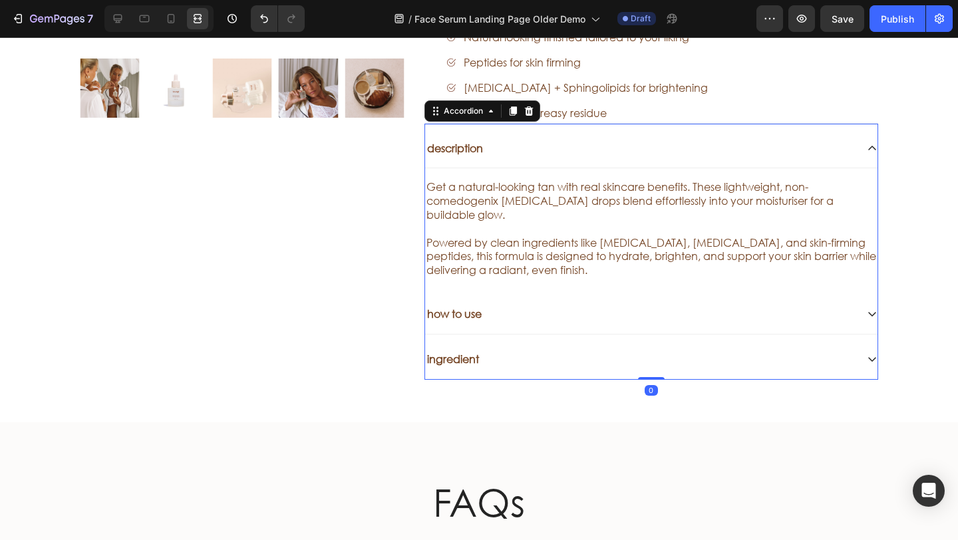
click at [548, 305] on div "how to use" at bounding box center [641, 314] width 432 height 18
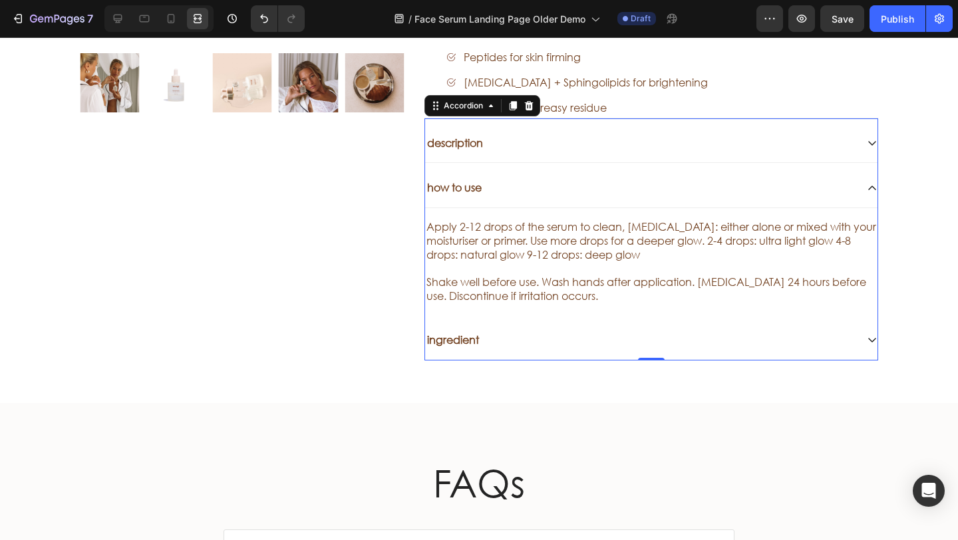
scroll to position [3018, 0]
click at [540, 337] on div "ingredient" at bounding box center [641, 340] width 432 height 18
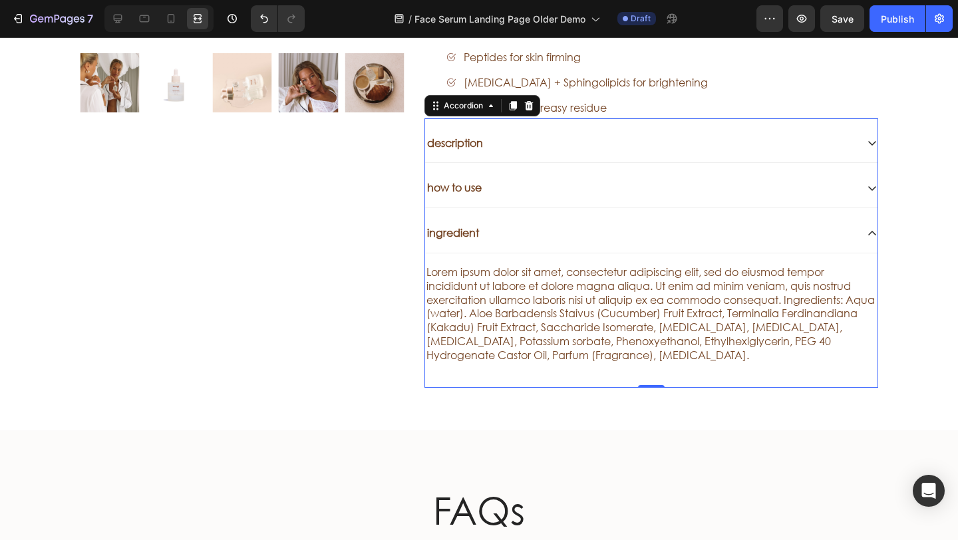
click at [550, 248] on div "ingredient" at bounding box center [651, 234] width 453 height 40
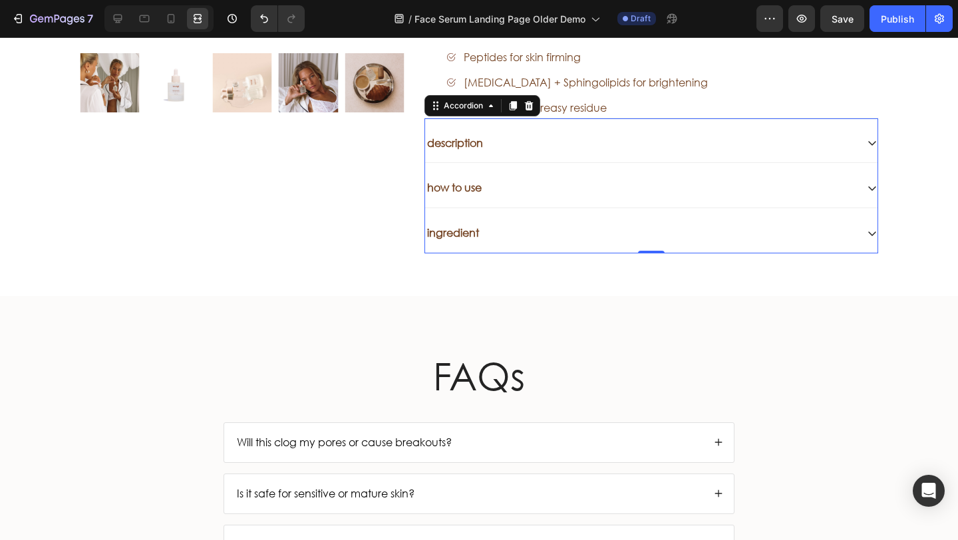
click at [683, 146] on div "description" at bounding box center [641, 143] width 432 height 18
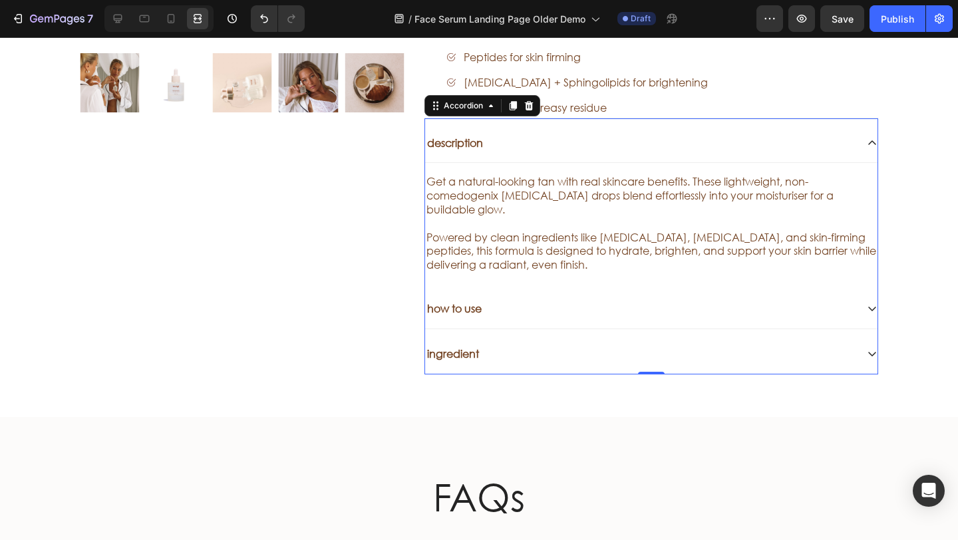
click at [682, 146] on div "description" at bounding box center [641, 143] width 432 height 18
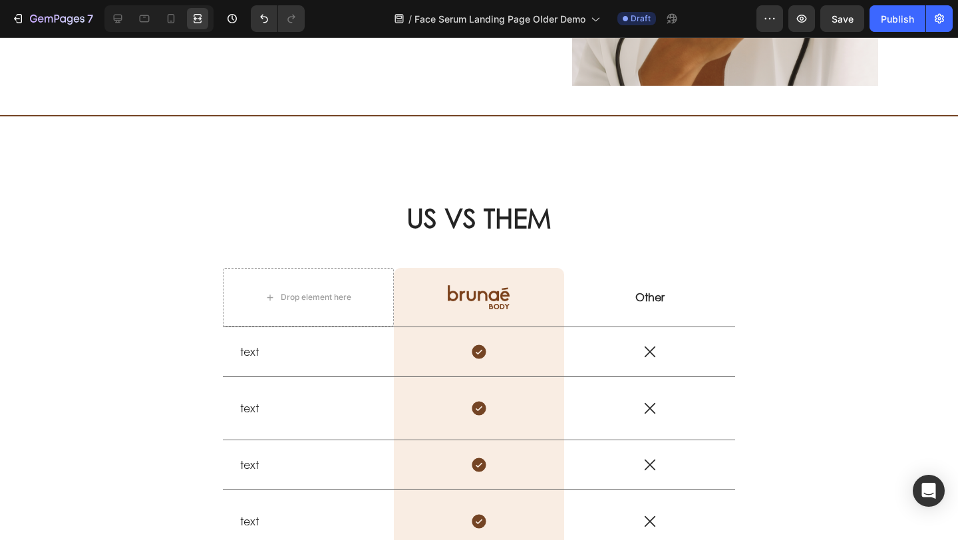
scroll to position [1430, 0]
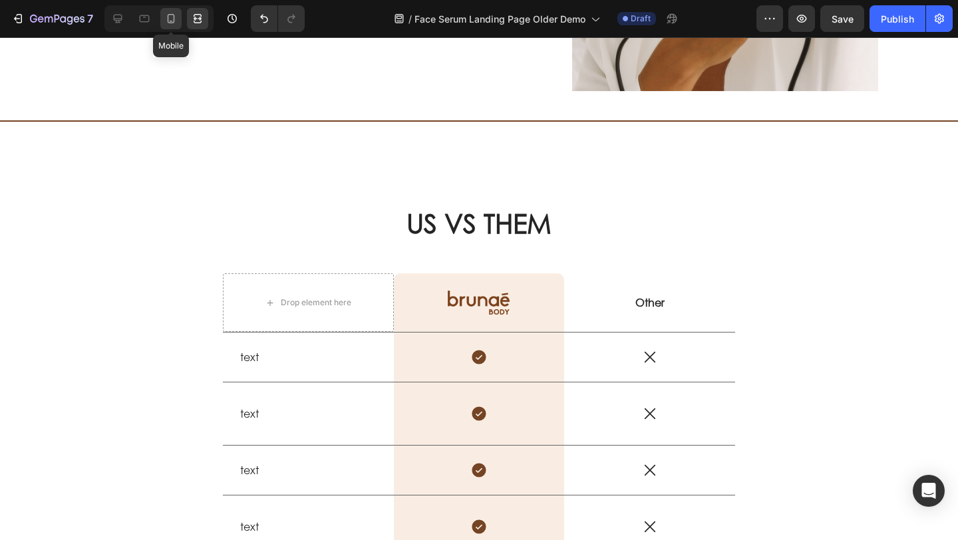
click at [168, 15] on icon at bounding box center [171, 18] width 7 height 9
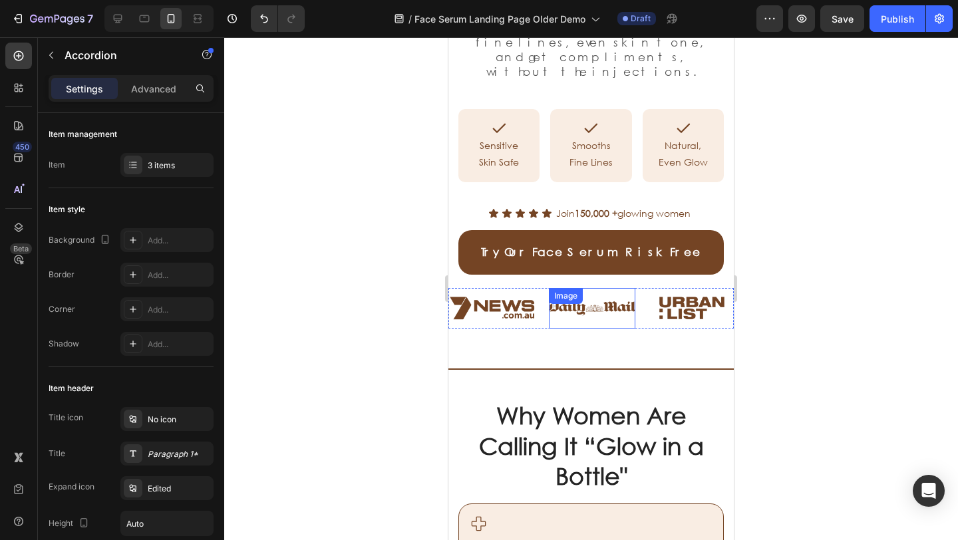
scroll to position [530, 0]
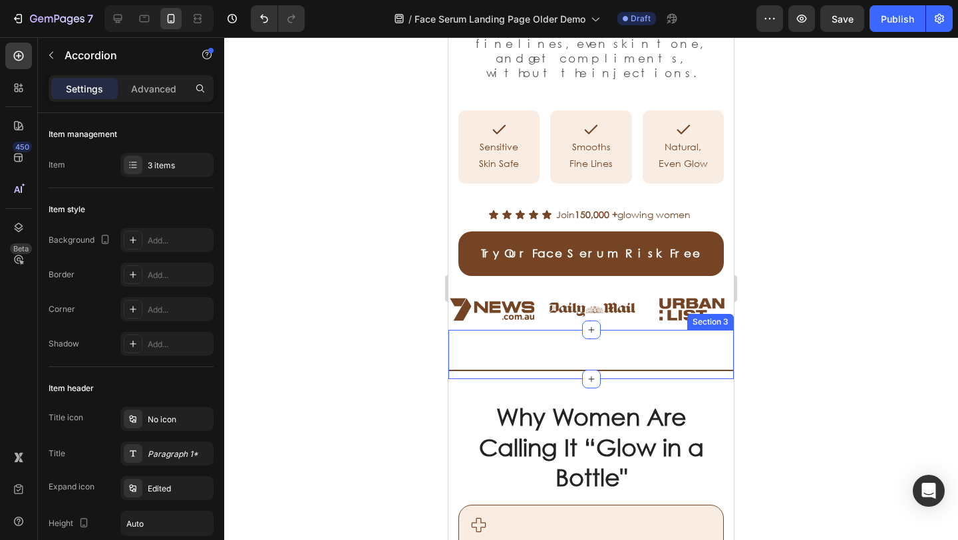
click at [495, 341] on div "Title Line" at bounding box center [592, 360] width 286 height 39
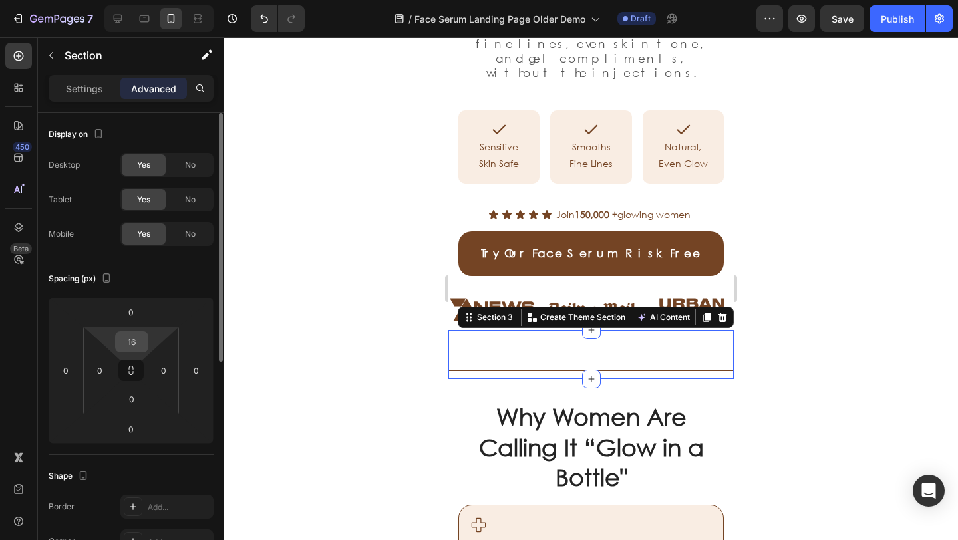
click at [140, 335] on input "16" at bounding box center [131, 342] width 27 height 20
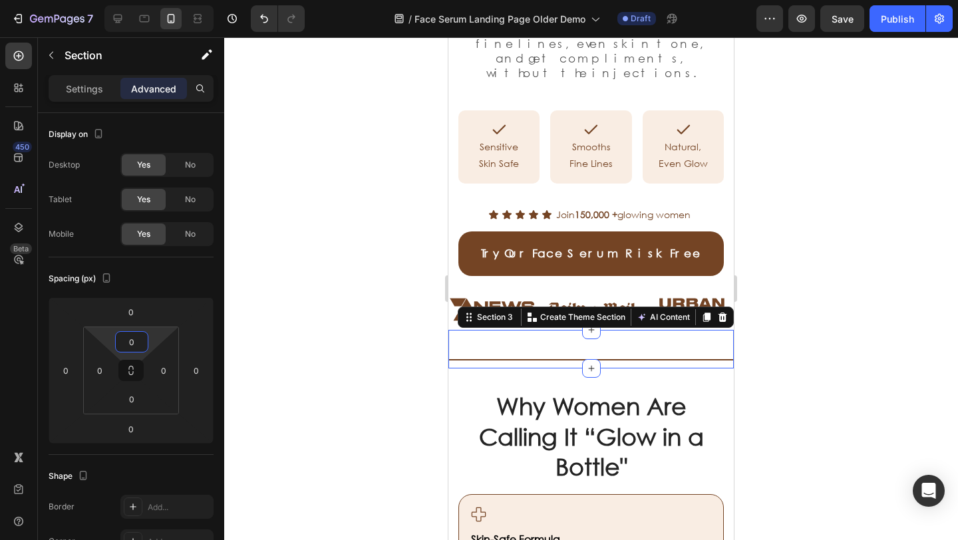
click at [97, 85] on p "Settings" at bounding box center [84, 89] width 37 height 14
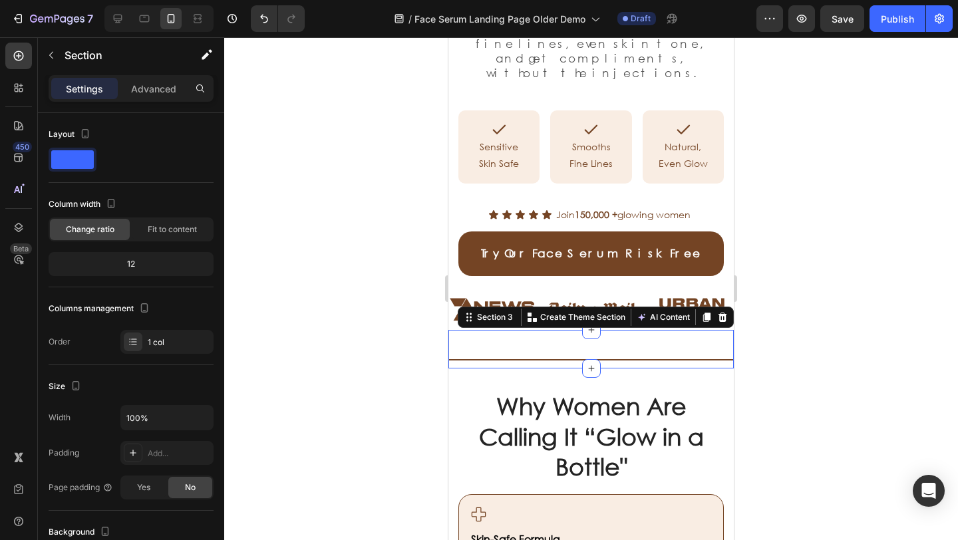
scroll to position [23, 0]
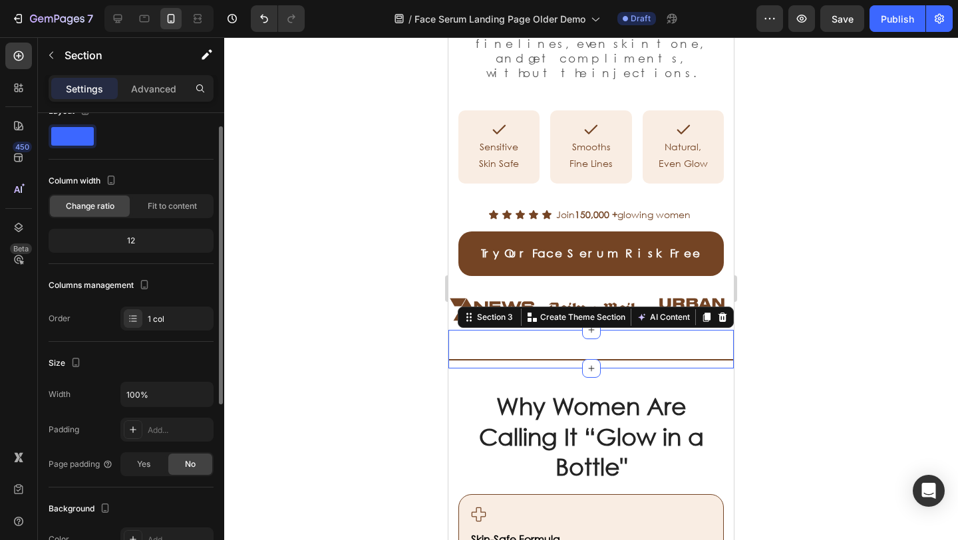
drag, startPoint x: 5, startPoint y: 243, endPoint x: 437, endPoint y: 299, distance: 435.6
click at [409, 305] on div at bounding box center [591, 288] width 734 height 503
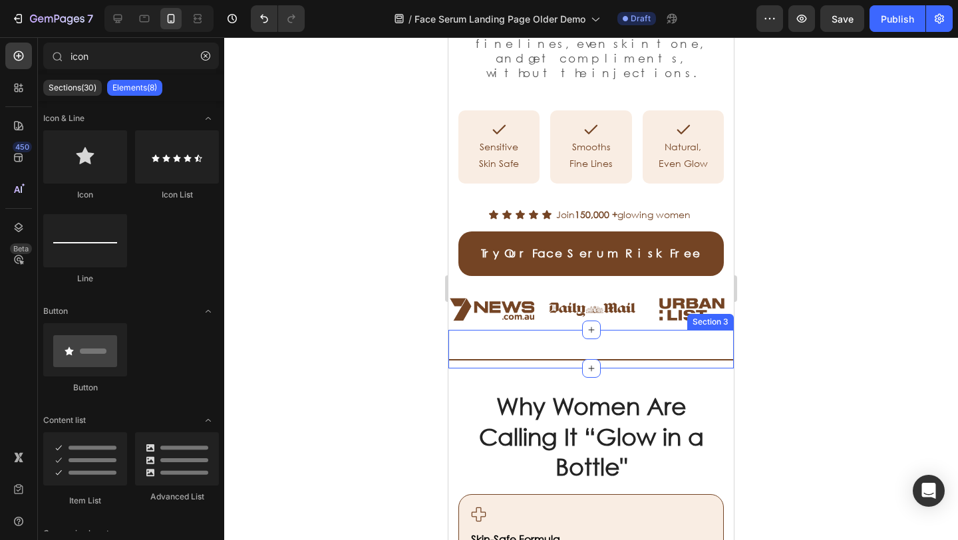
click at [491, 330] on div "Title Line" at bounding box center [592, 349] width 286 height 39
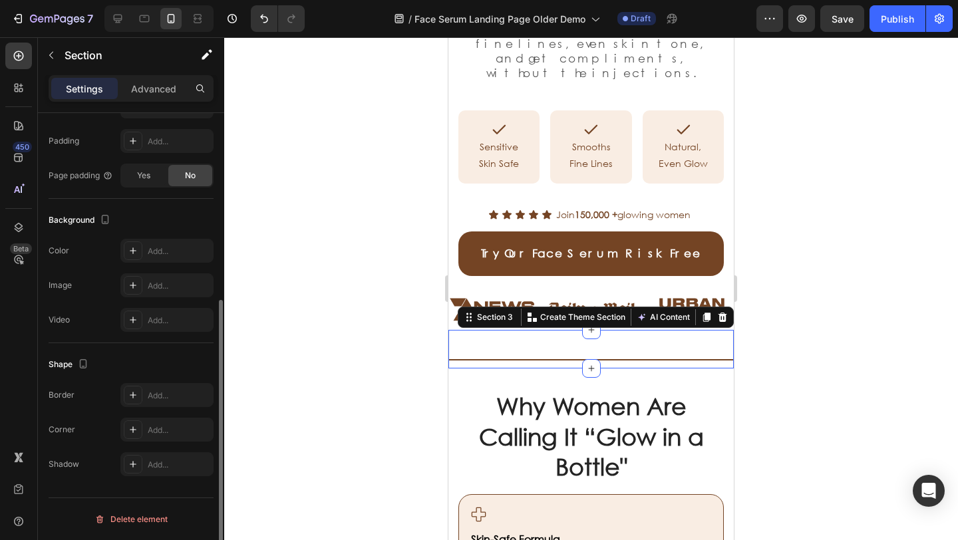
scroll to position [0, 0]
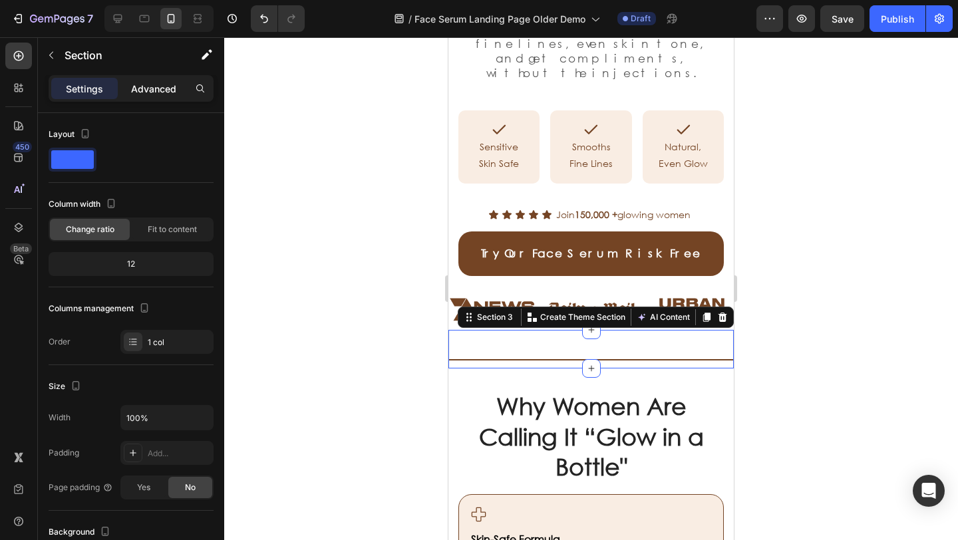
click at [140, 83] on p "Advanced" at bounding box center [153, 89] width 45 height 14
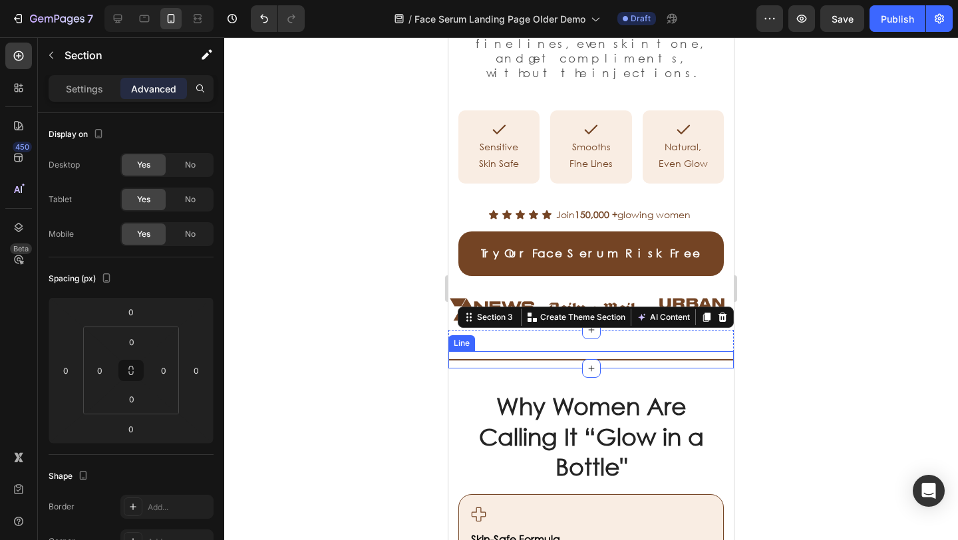
click at [486, 351] on div "Title Line" at bounding box center [592, 359] width 286 height 17
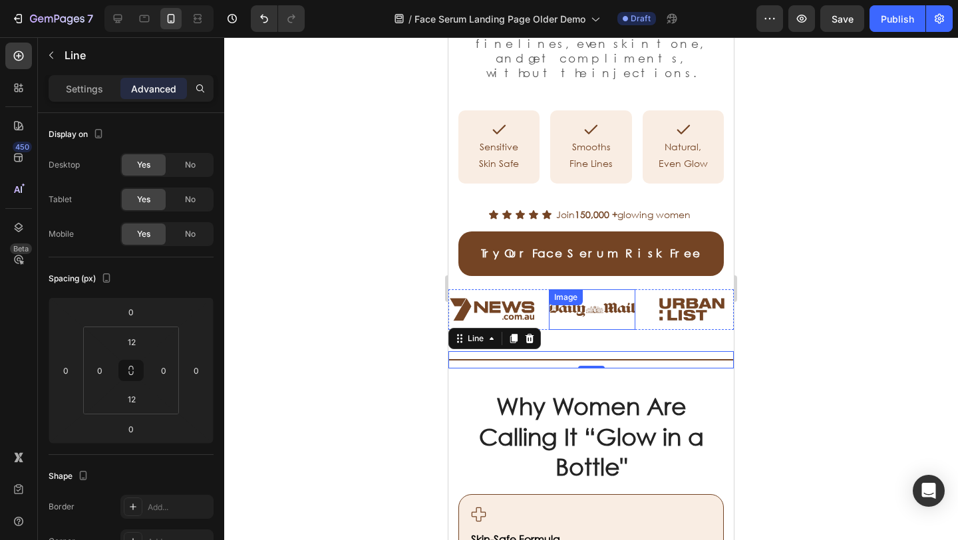
click at [566, 330] on div "Title Line 0" at bounding box center [592, 349] width 286 height 39
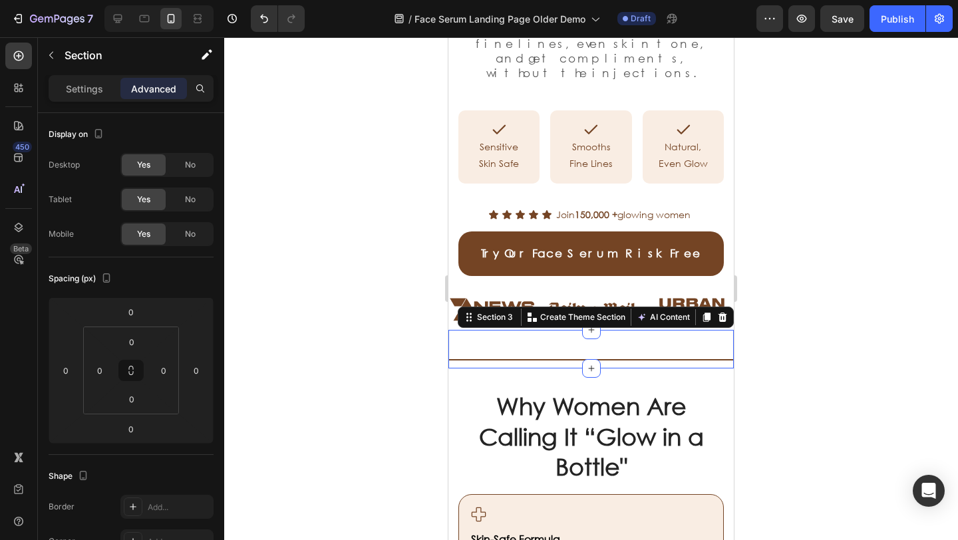
click at [558, 330] on div "Title Line" at bounding box center [592, 349] width 286 height 39
click at [808, 296] on div at bounding box center [591, 288] width 734 height 503
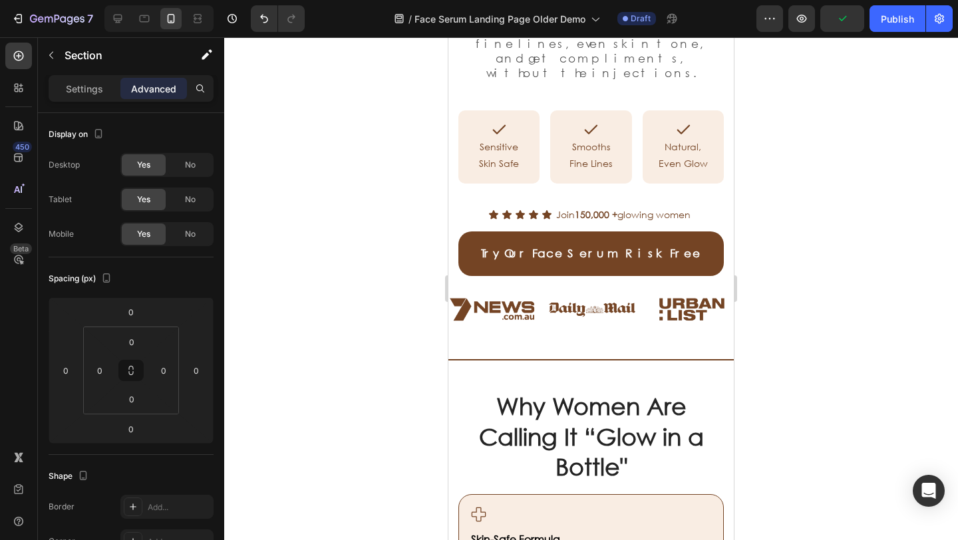
click at [700, 330] on div "Title Line" at bounding box center [592, 349] width 286 height 39
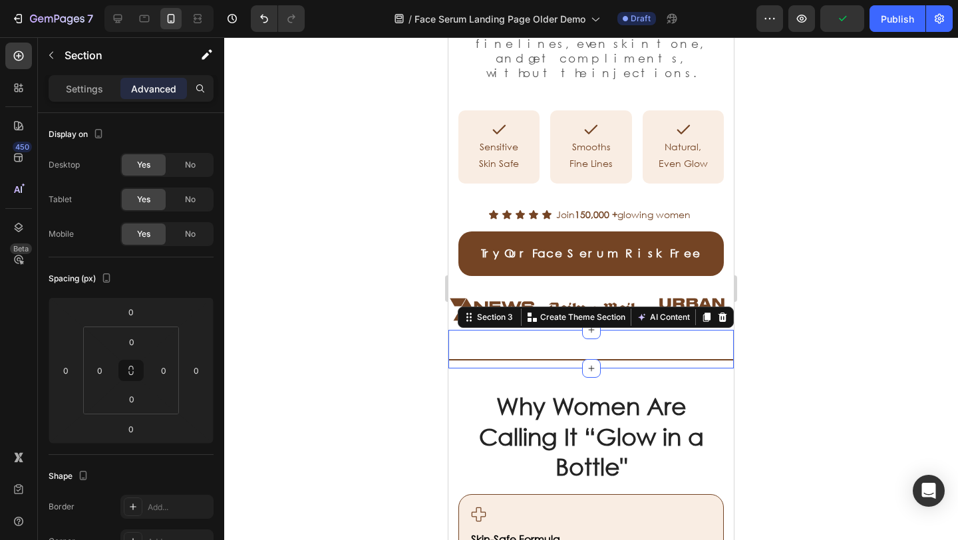
click at [613, 330] on div "Title Line" at bounding box center [592, 349] width 286 height 39
click at [542, 351] on div "Title Line" at bounding box center [592, 359] width 286 height 17
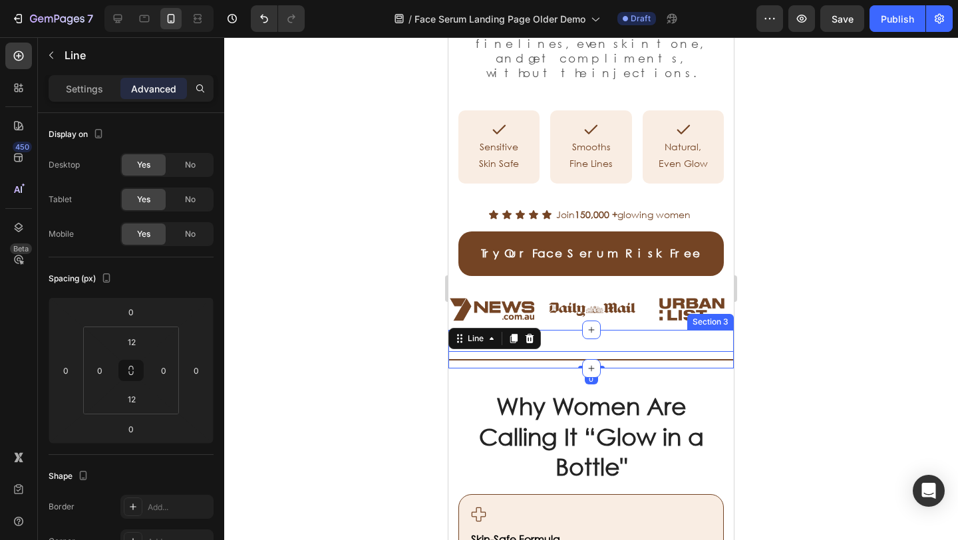
click at [574, 330] on div "Title Line 0" at bounding box center [592, 349] width 286 height 39
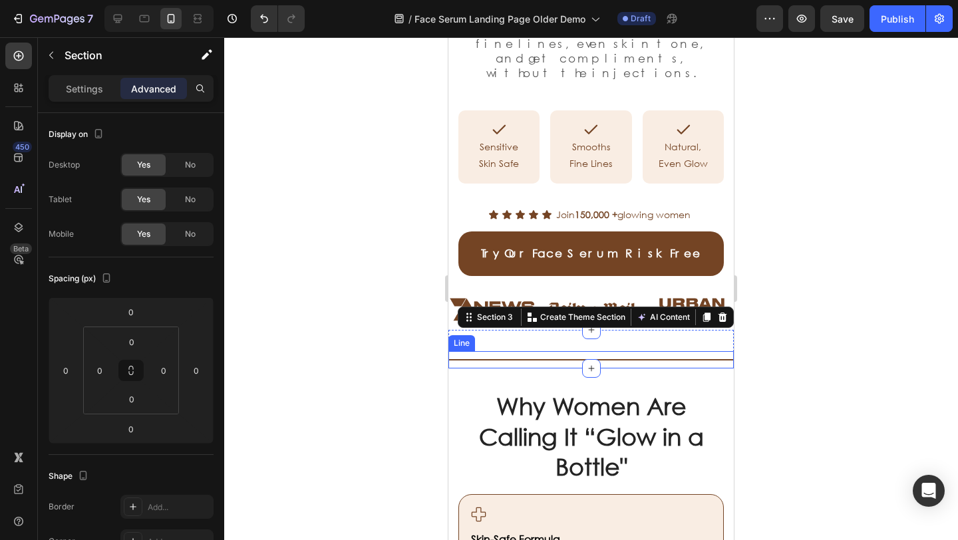
click at [553, 351] on div "Title Line" at bounding box center [592, 359] width 286 height 17
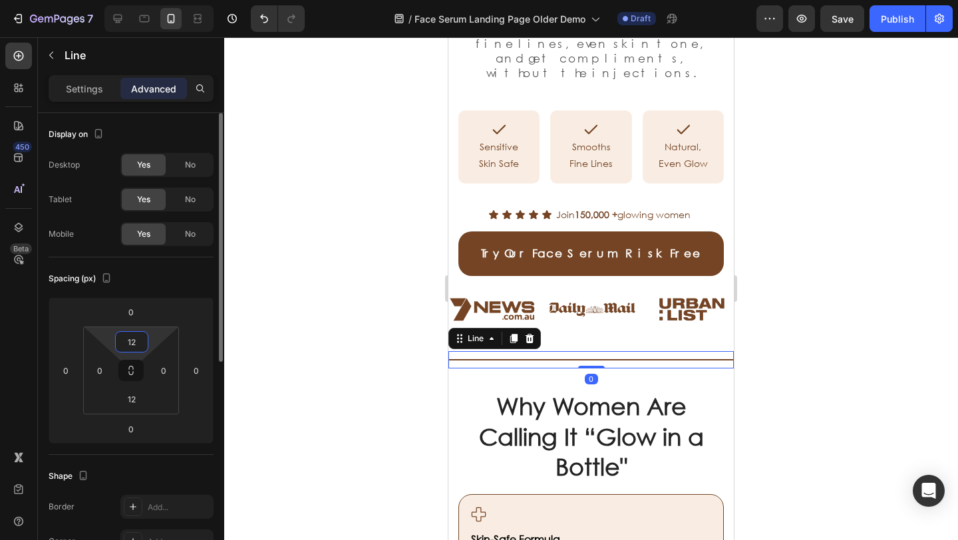
click at [141, 341] on input "12" at bounding box center [131, 342] width 27 height 20
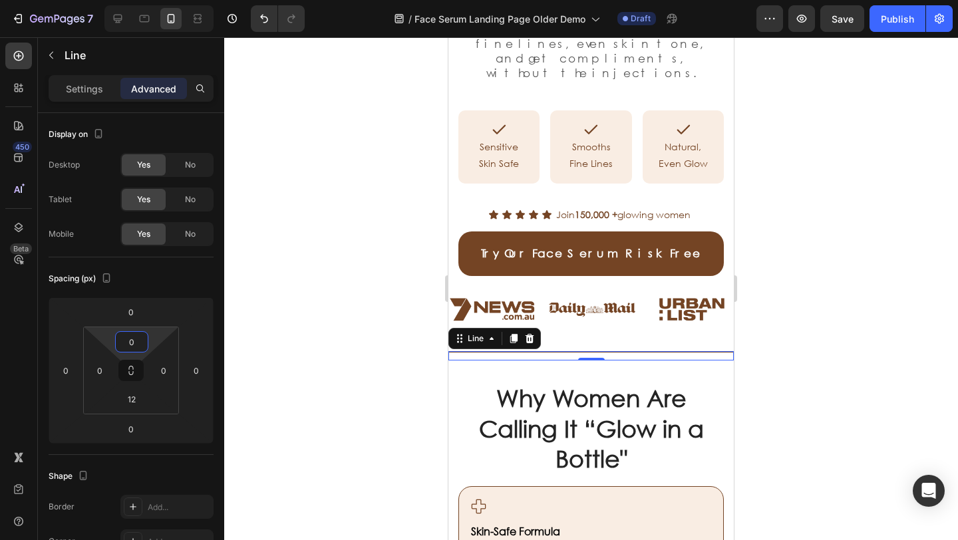
click at [298, 355] on div at bounding box center [591, 288] width 734 height 503
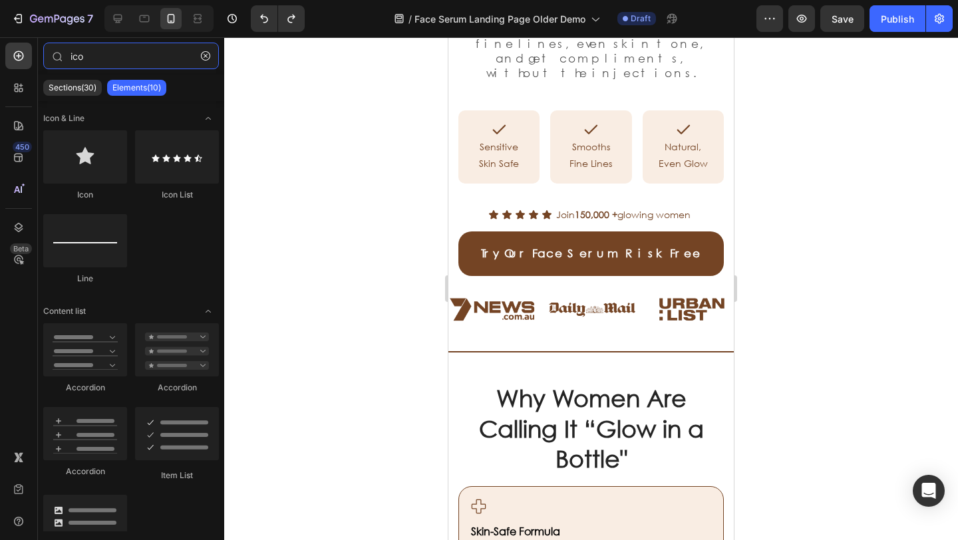
type input "ico"
click at [260, 250] on div at bounding box center [591, 288] width 734 height 503
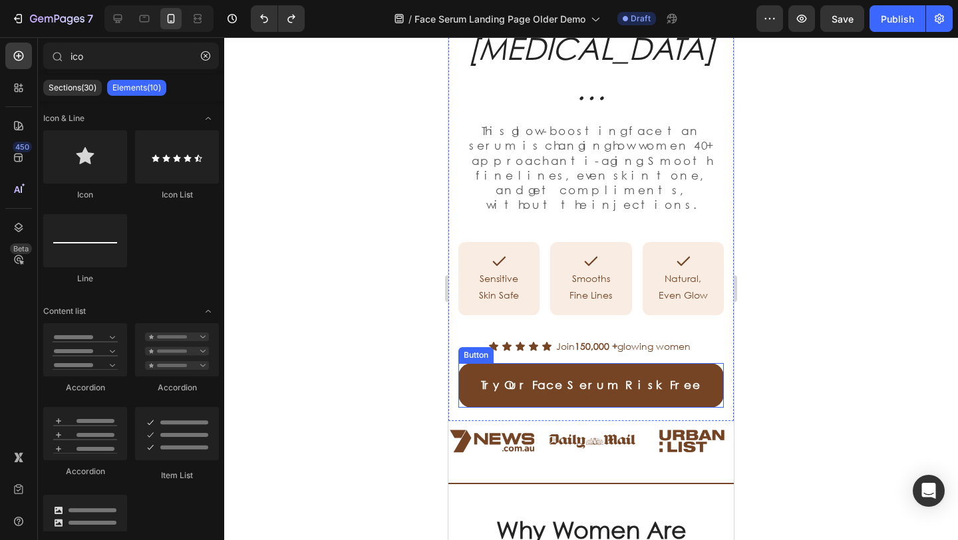
scroll to position [401, 0]
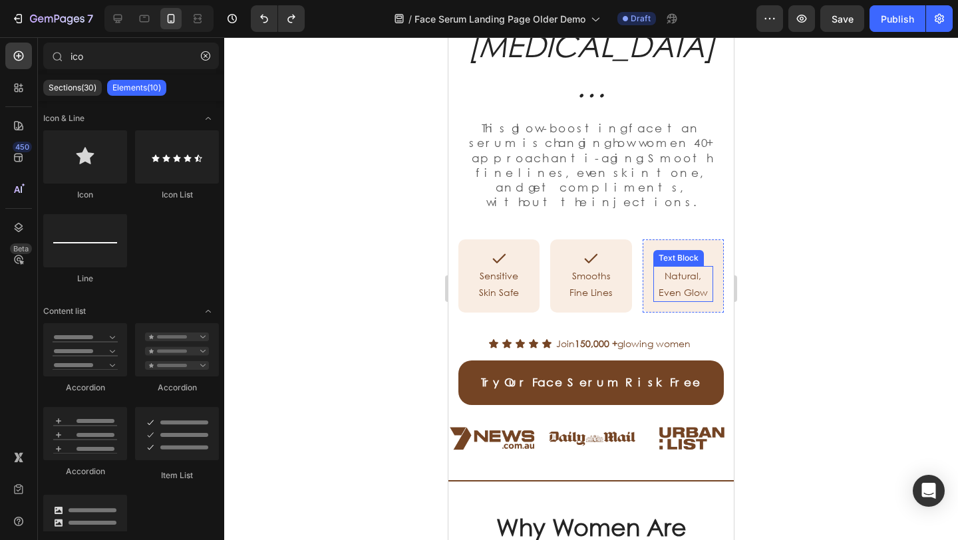
click at [851, 23] on span "Save" at bounding box center [843, 18] width 22 height 11
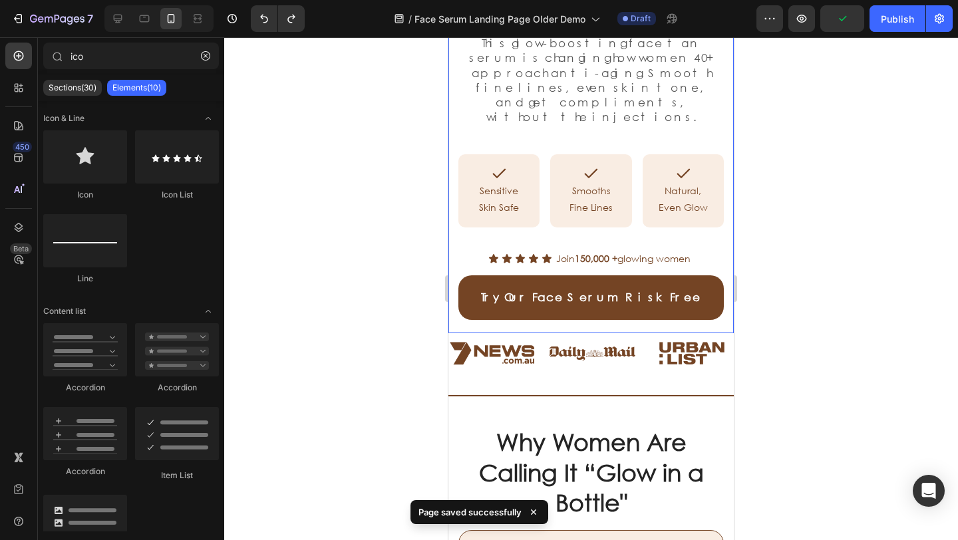
scroll to position [488, 0]
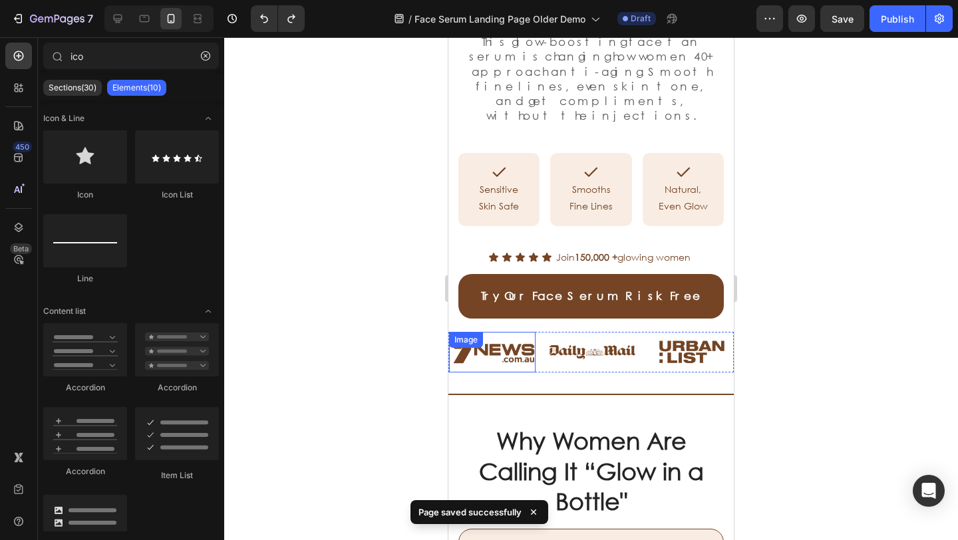
click at [526, 373] on div "Title Line" at bounding box center [592, 388] width 286 height 31
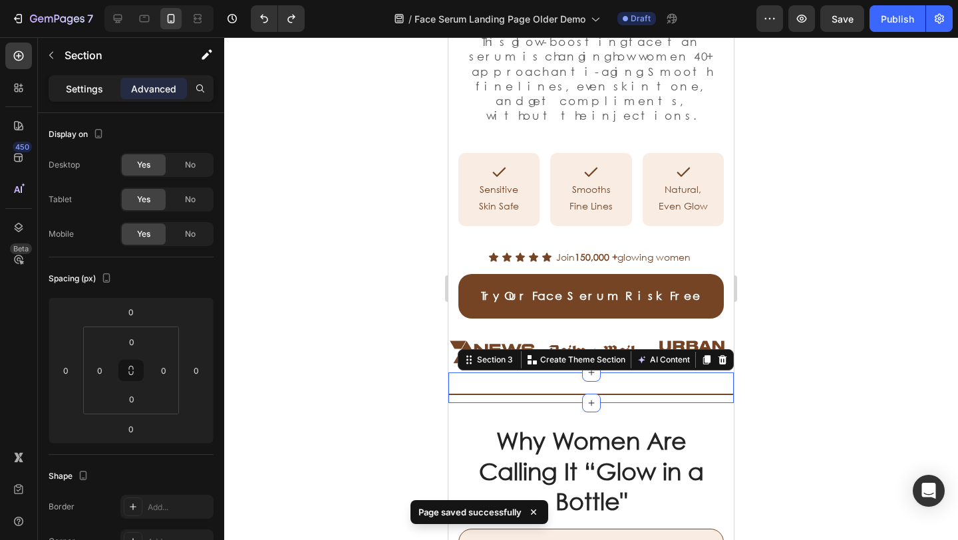
click at [93, 90] on p "Settings" at bounding box center [84, 89] width 37 height 14
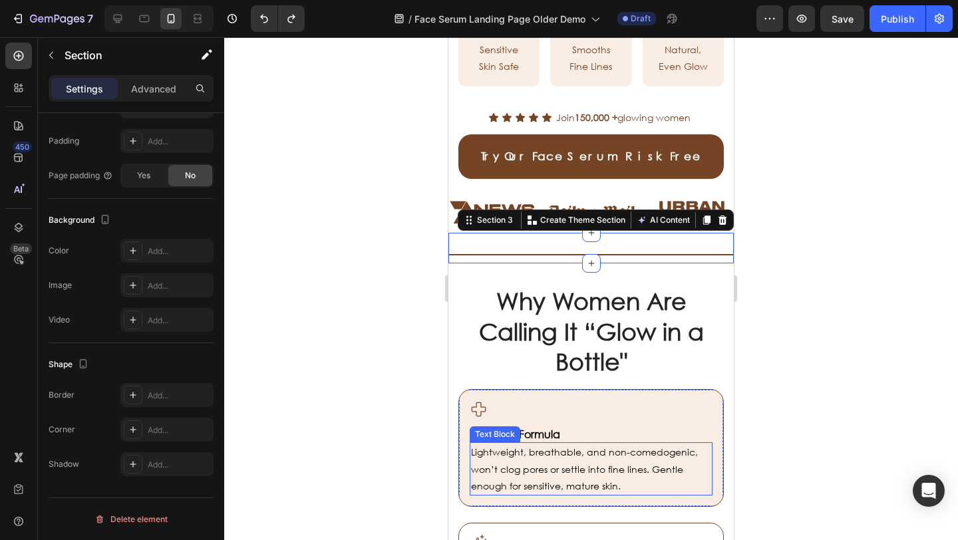
scroll to position [634, 0]
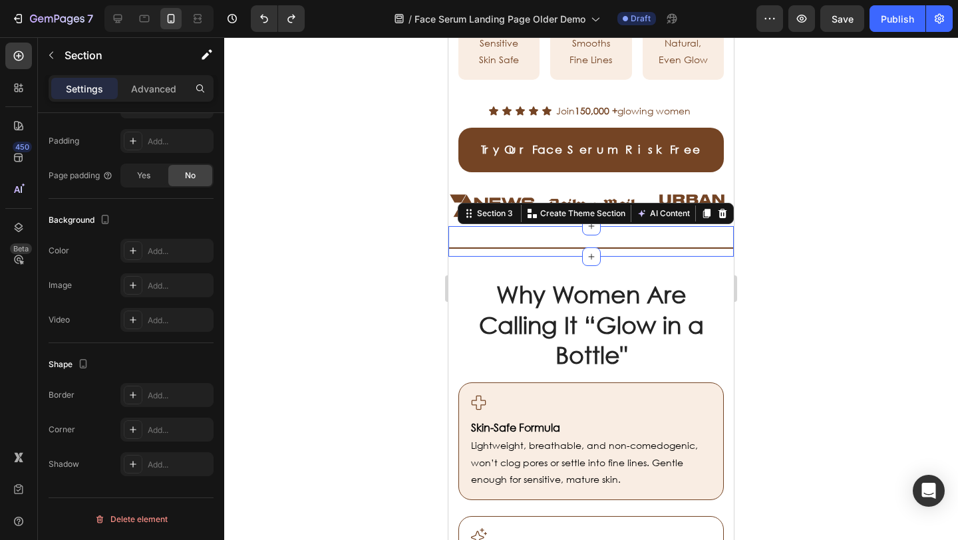
click at [335, 359] on div at bounding box center [591, 288] width 734 height 503
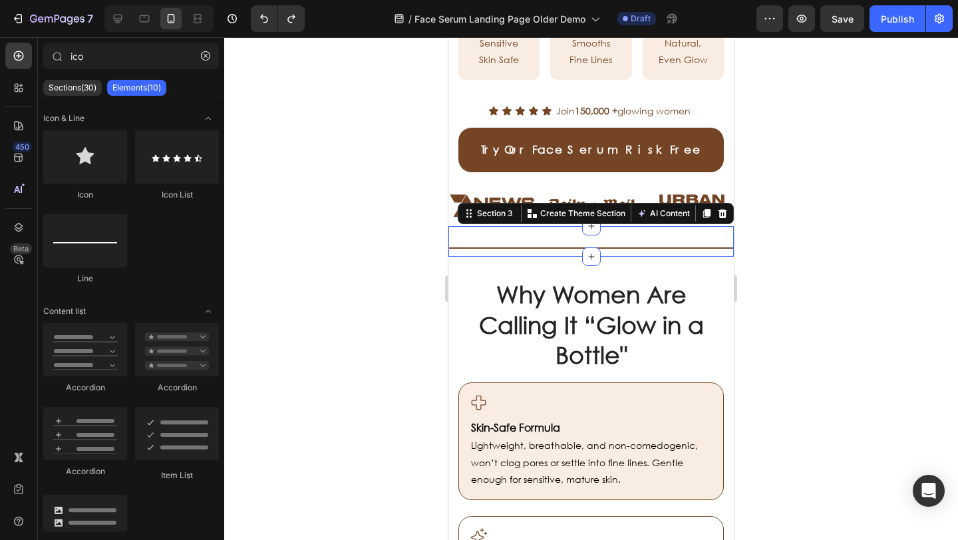
click at [335, 359] on div at bounding box center [591, 288] width 734 height 503
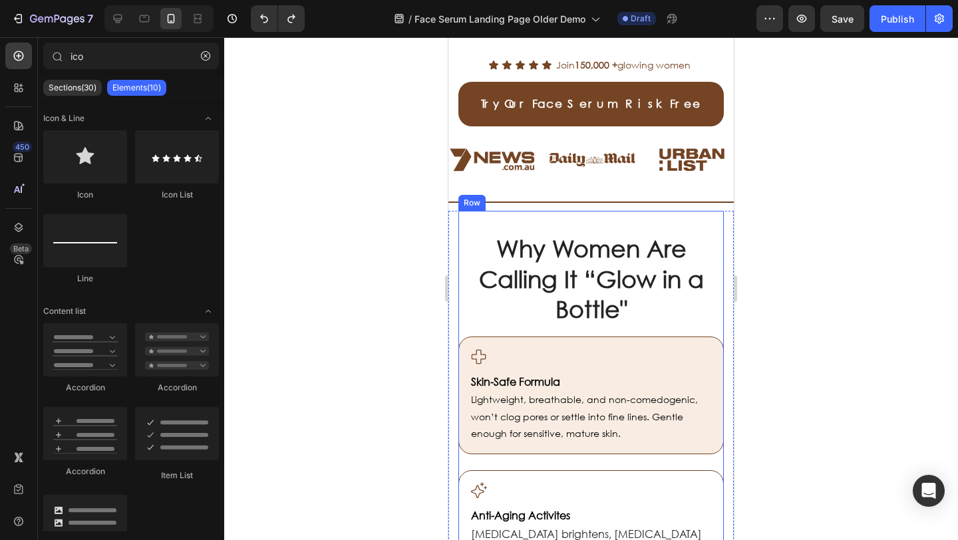
scroll to position [696, 0]
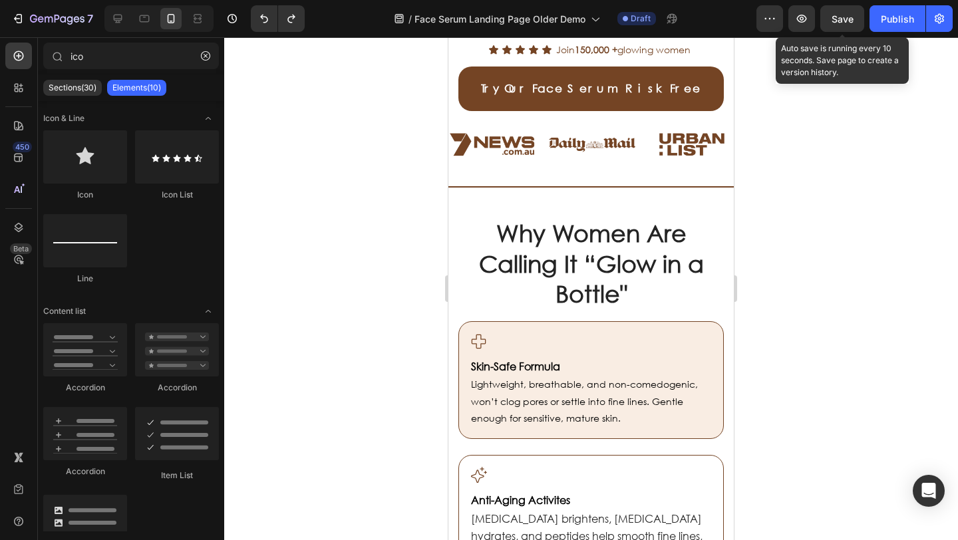
click at [845, 18] on span "Save" at bounding box center [843, 18] width 22 height 11
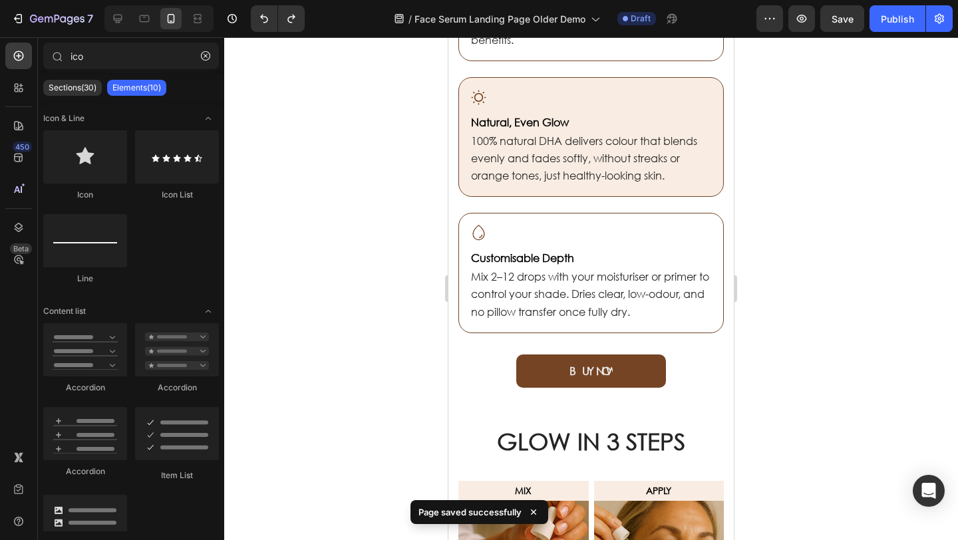
scroll to position [1197, 0]
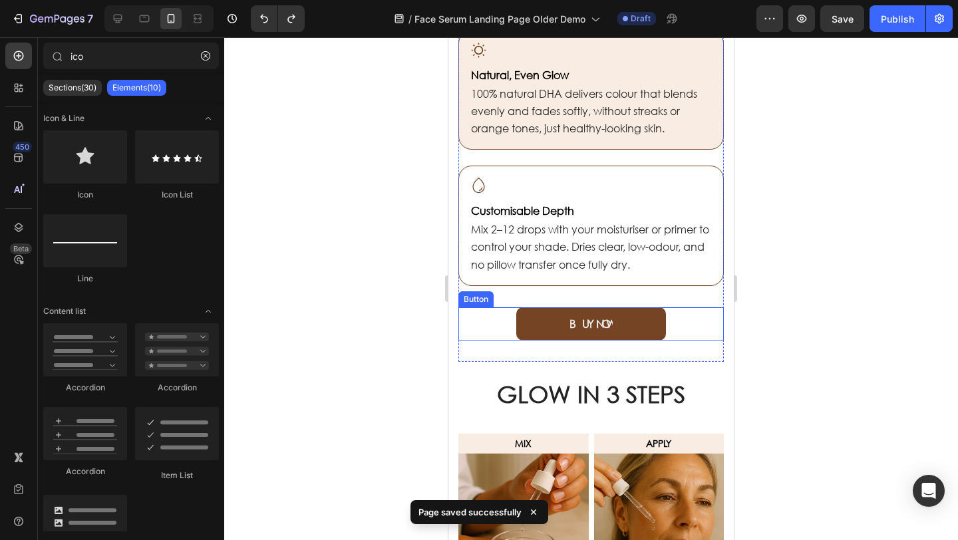
click at [494, 317] on div "BUY NOW Button" at bounding box center [592, 323] width 266 height 33
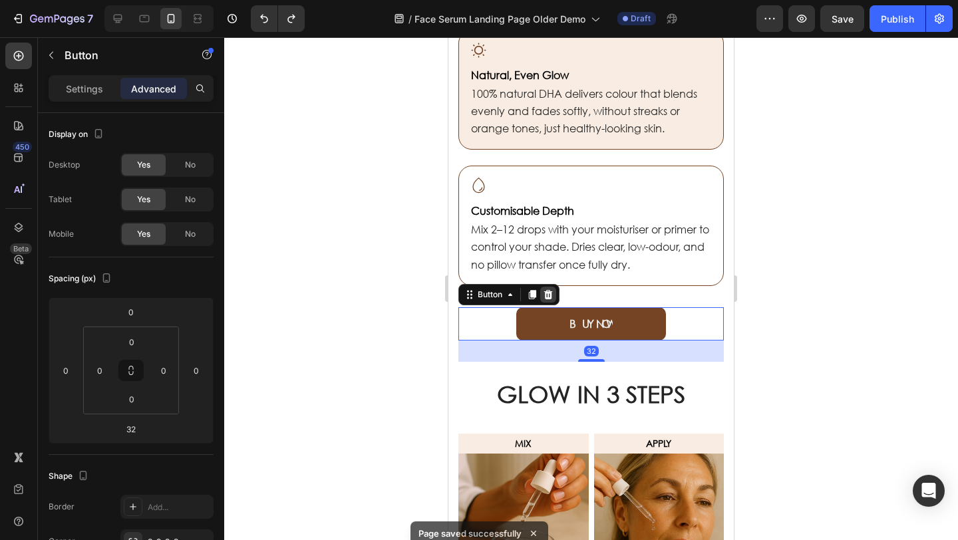
click at [541, 296] on div at bounding box center [548, 295] width 16 height 16
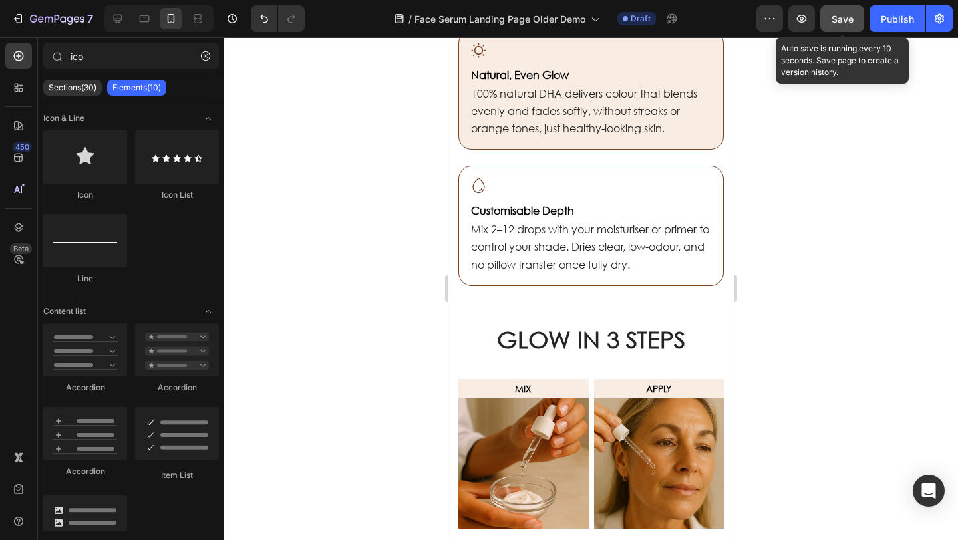
click at [839, 21] on span "Save" at bounding box center [843, 18] width 22 height 11
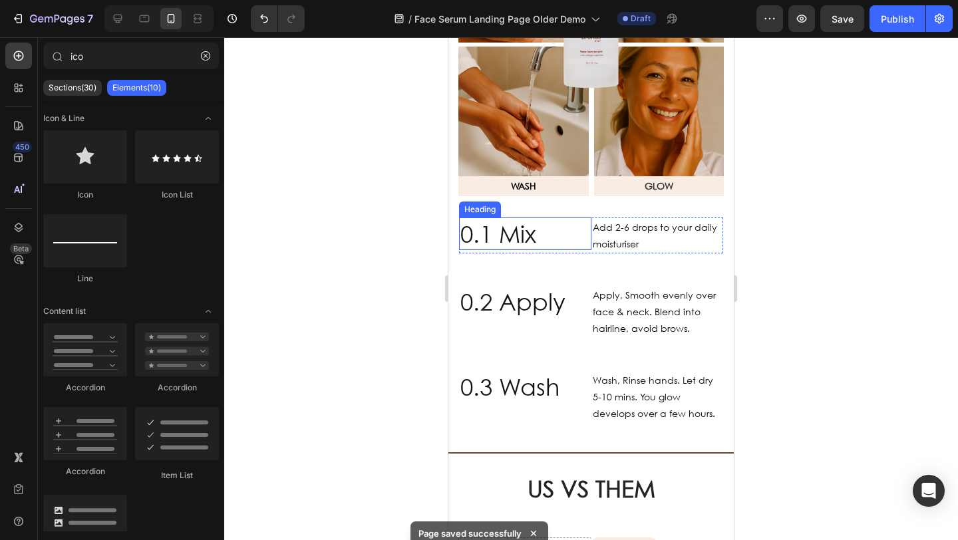
scroll to position [1699, 0]
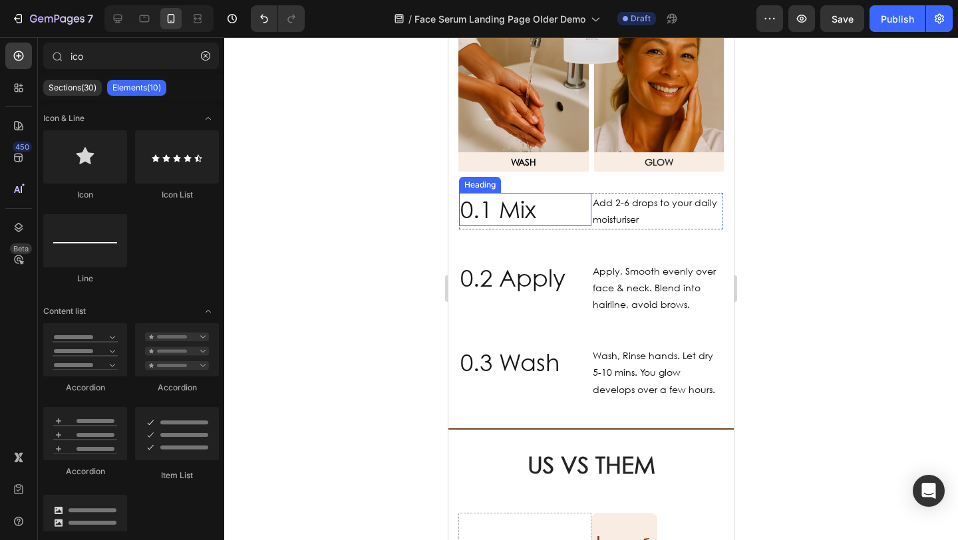
click at [580, 214] on h2 "0.1 Mix" at bounding box center [525, 209] width 132 height 33
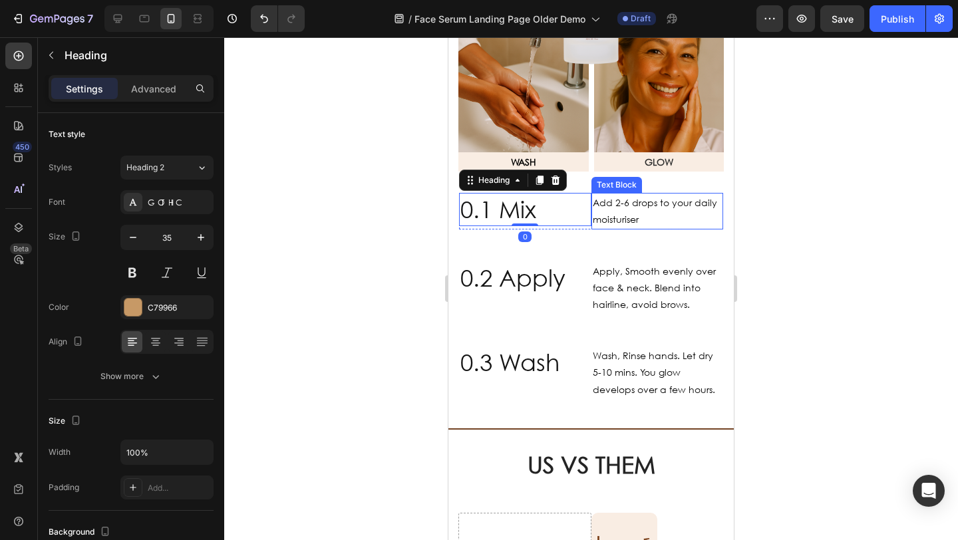
click at [600, 223] on div "Add 2-6 drops to your daily moisturiser" at bounding box center [658, 211] width 132 height 36
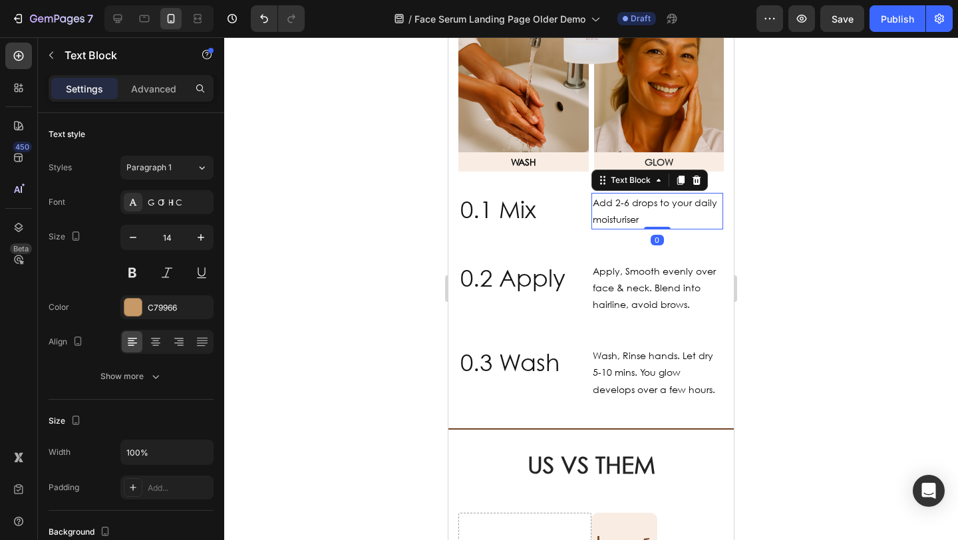
click at [580, 222] on div "0.1 Mix Heading" at bounding box center [525, 211] width 132 height 36
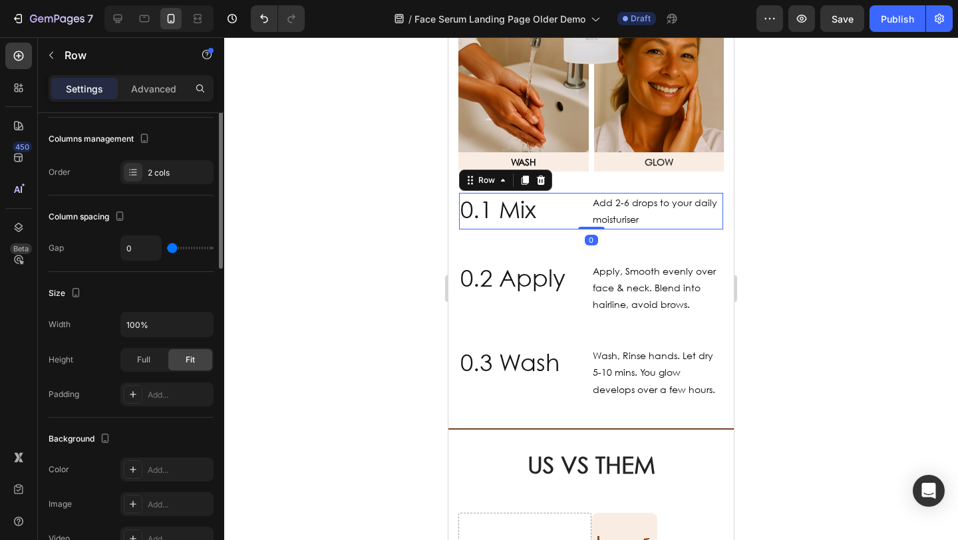
scroll to position [62, 0]
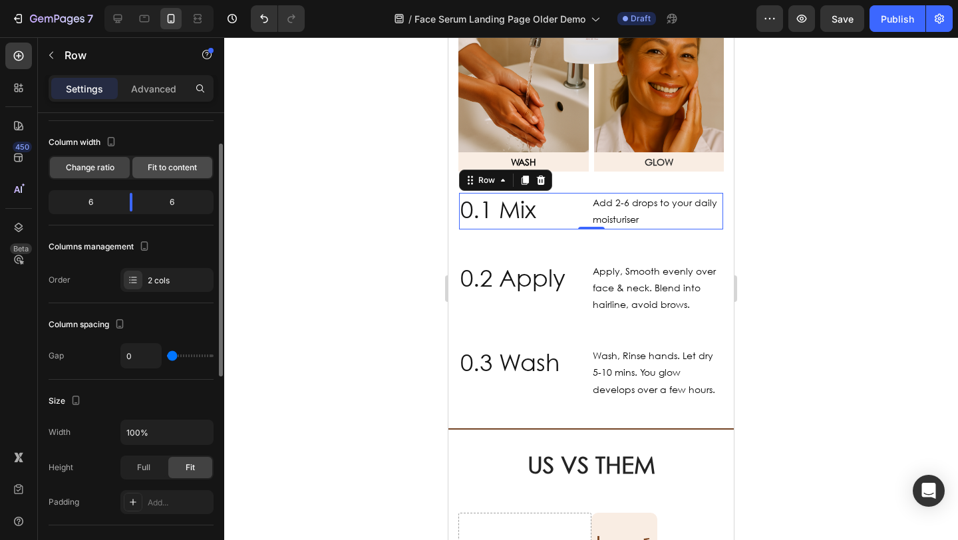
click at [154, 170] on span "Fit to content" at bounding box center [172, 168] width 49 height 12
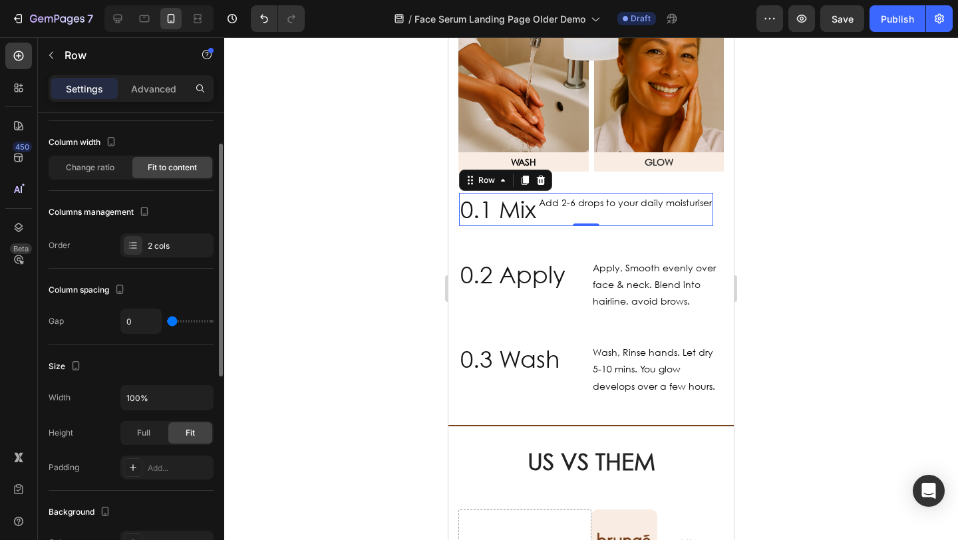
type input "2"
type input "17"
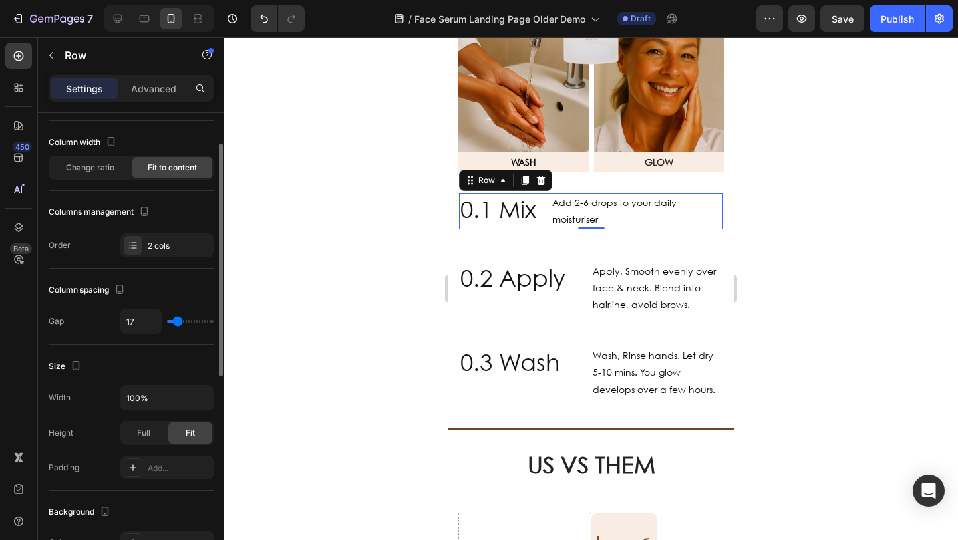
type input "20"
type input "28"
type input "29"
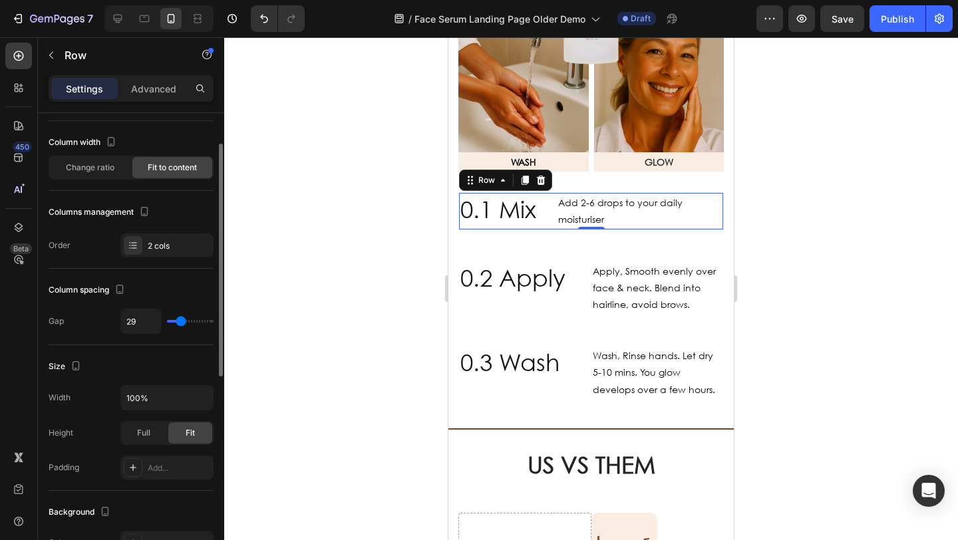
drag, startPoint x: 172, startPoint y: 322, endPoint x: 180, endPoint y: 323, distance: 8.7
type input "29"
click at [180, 323] on input "range" at bounding box center [190, 321] width 47 height 3
click at [262, 298] on div at bounding box center [591, 288] width 734 height 503
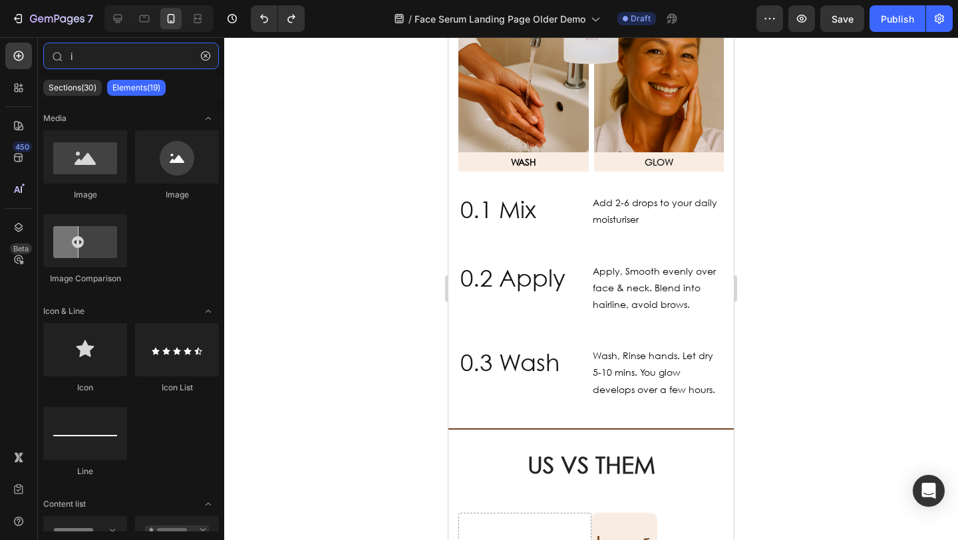
type input "i"
click at [354, 281] on div at bounding box center [591, 288] width 734 height 503
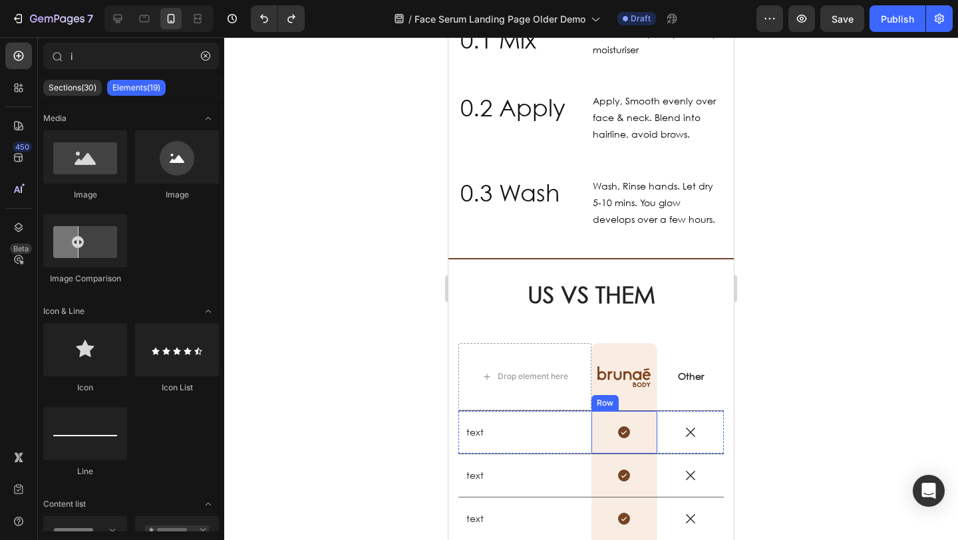
scroll to position [2012, 0]
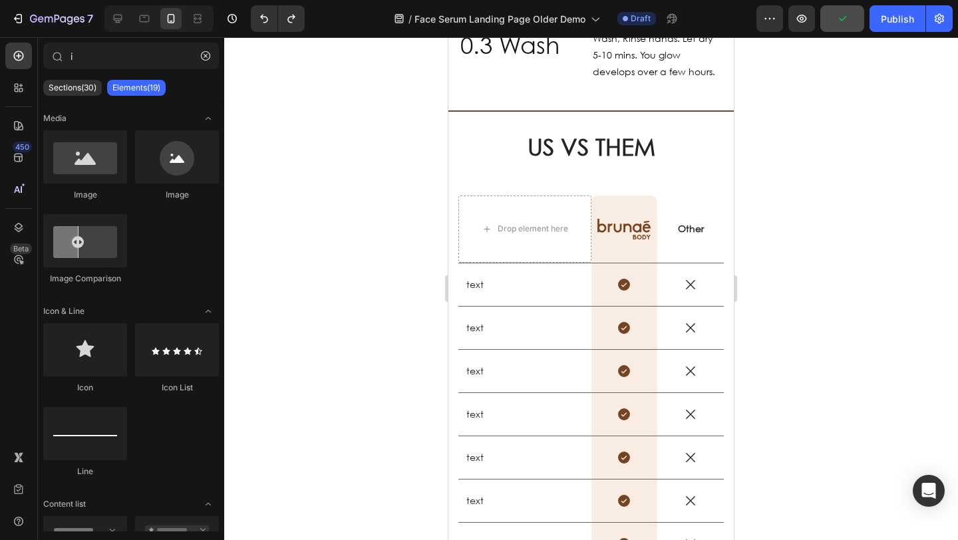
click at [832, 19] on button "button" at bounding box center [843, 18] width 44 height 27
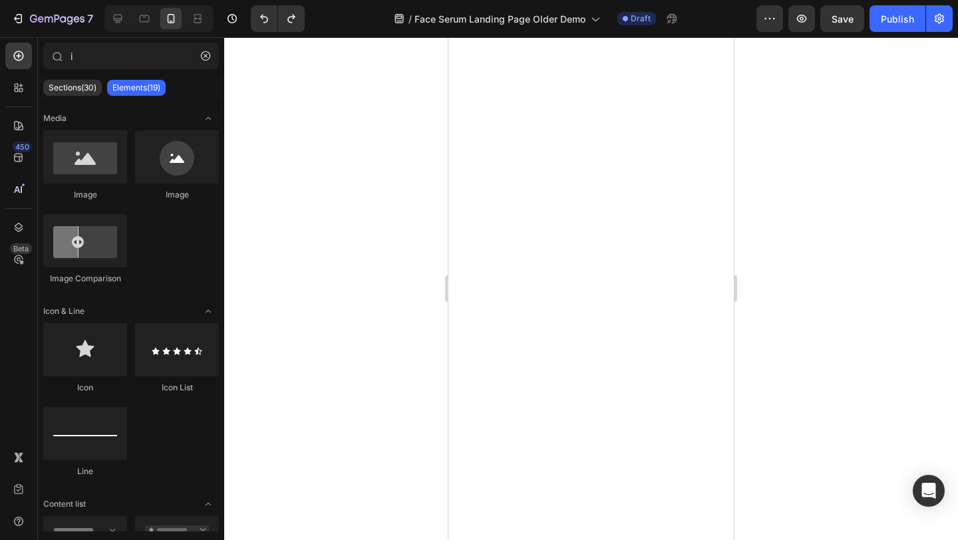
scroll to position [0, 0]
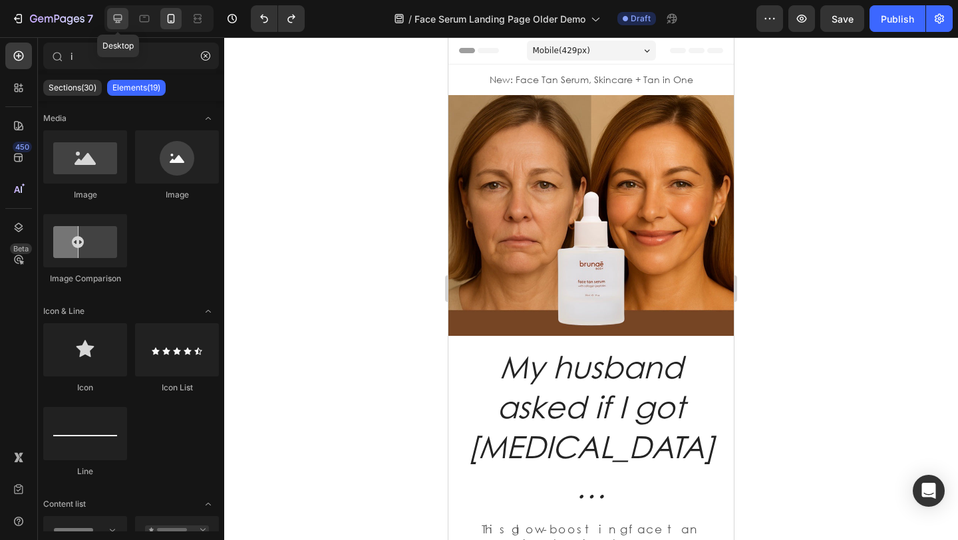
click at [112, 13] on icon at bounding box center [117, 18] width 13 height 13
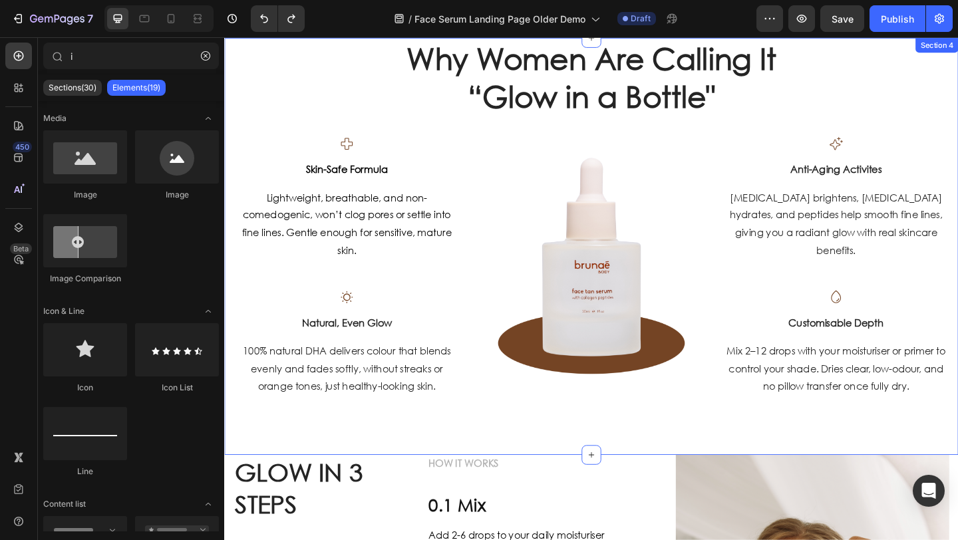
scroll to position [672, 0]
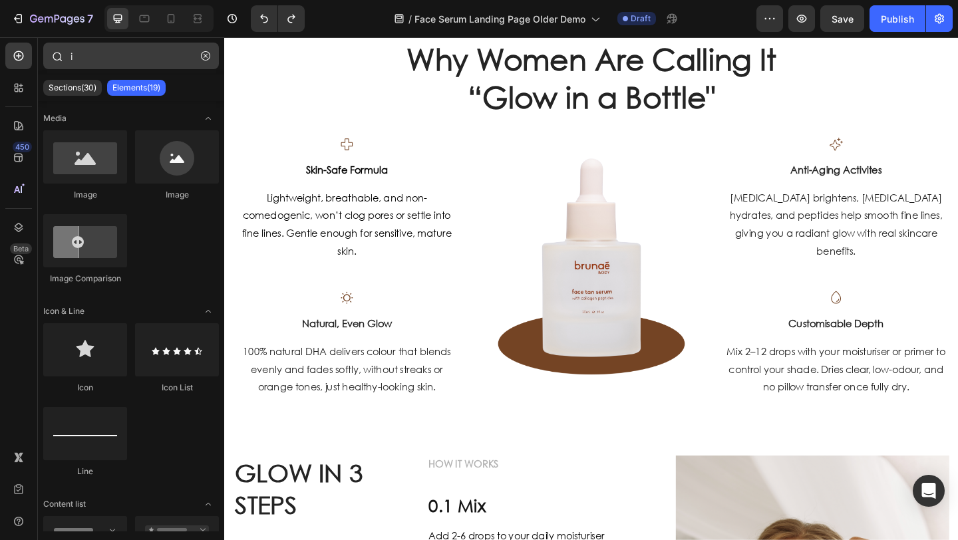
click at [208, 49] on button "button" at bounding box center [205, 55] width 21 height 21
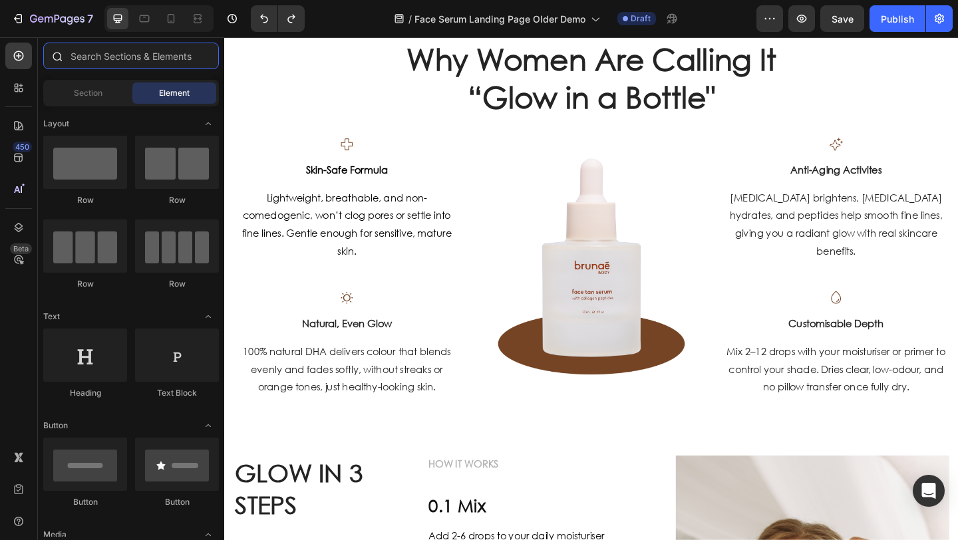
click at [112, 61] on input "text" at bounding box center [131, 56] width 176 height 27
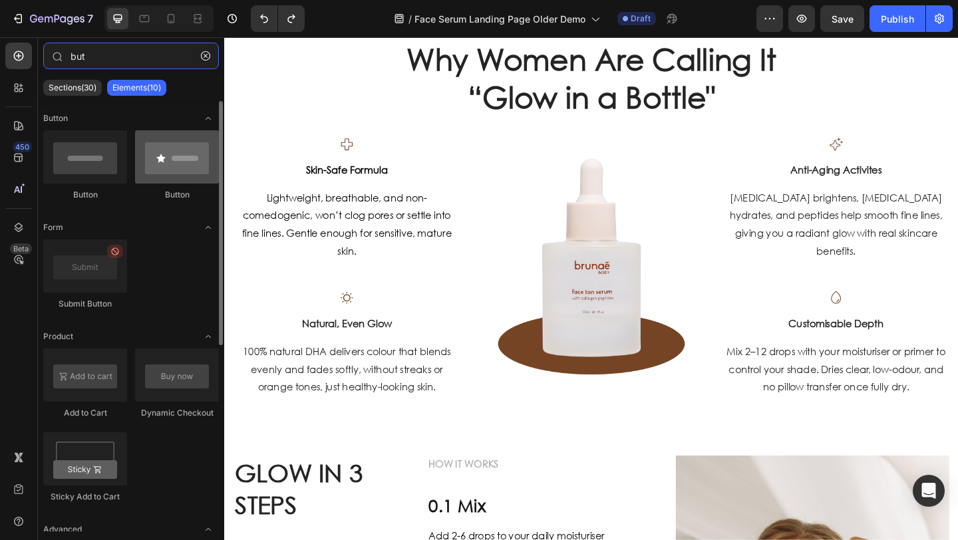
type input "but"
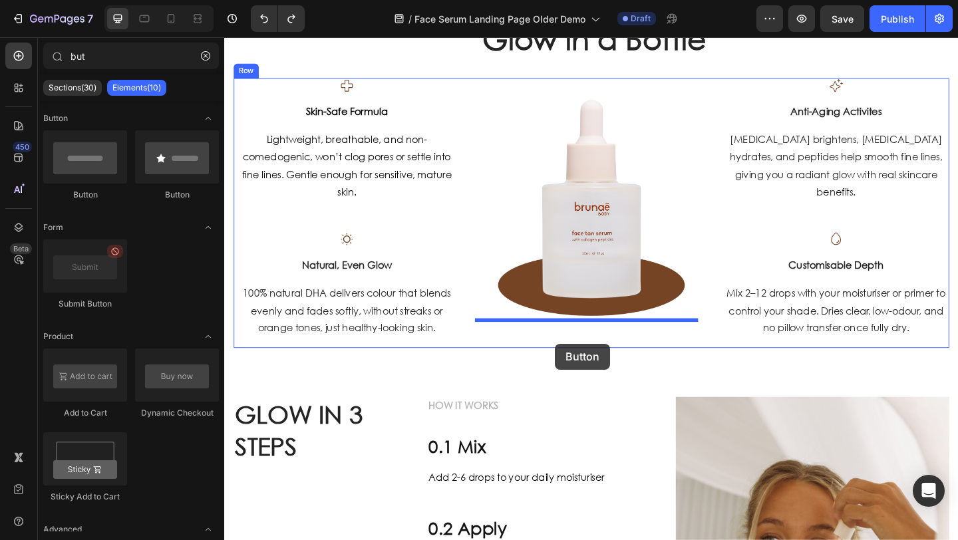
scroll to position [738, 0]
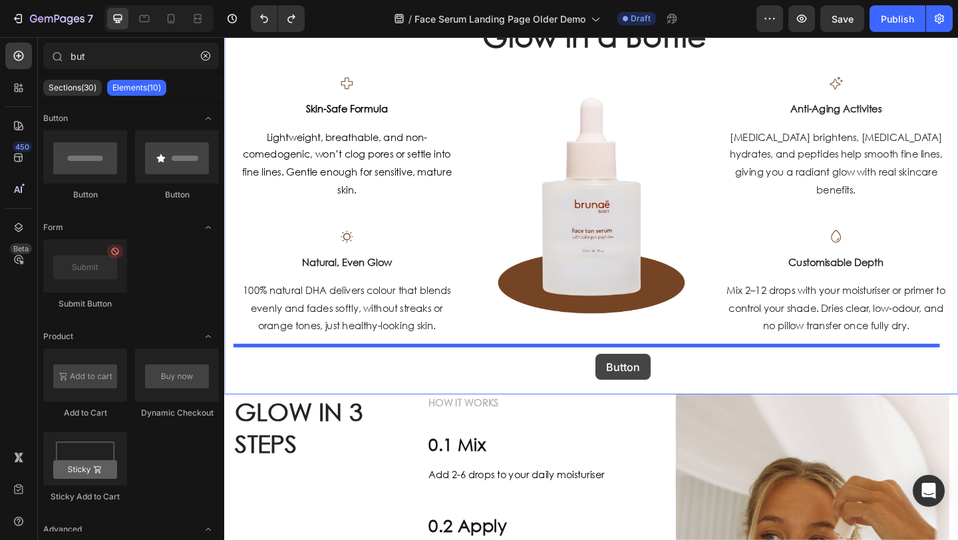
drag, startPoint x: 373, startPoint y: 210, endPoint x: 628, endPoint y: 382, distance: 307.4
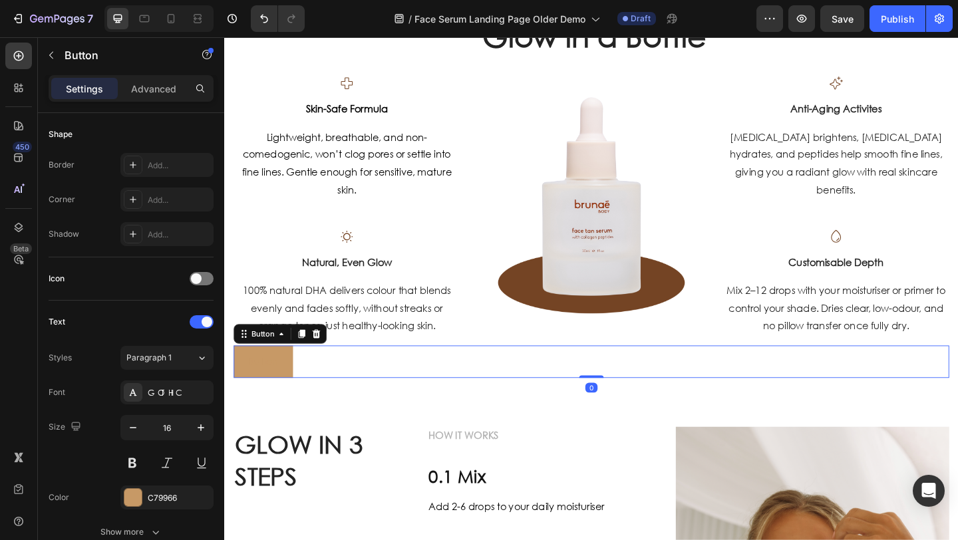
scroll to position [489, 0]
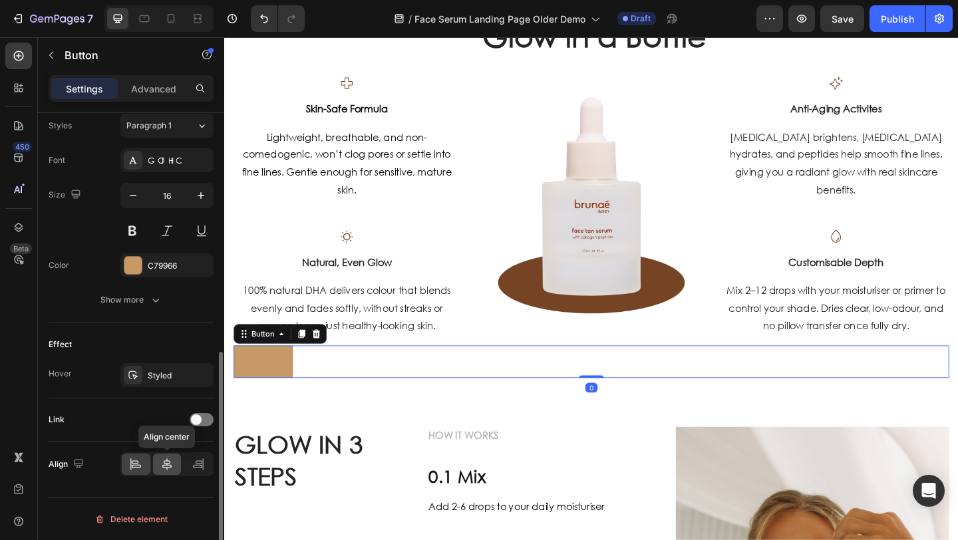
click at [170, 470] on icon at bounding box center [166, 464] width 13 height 13
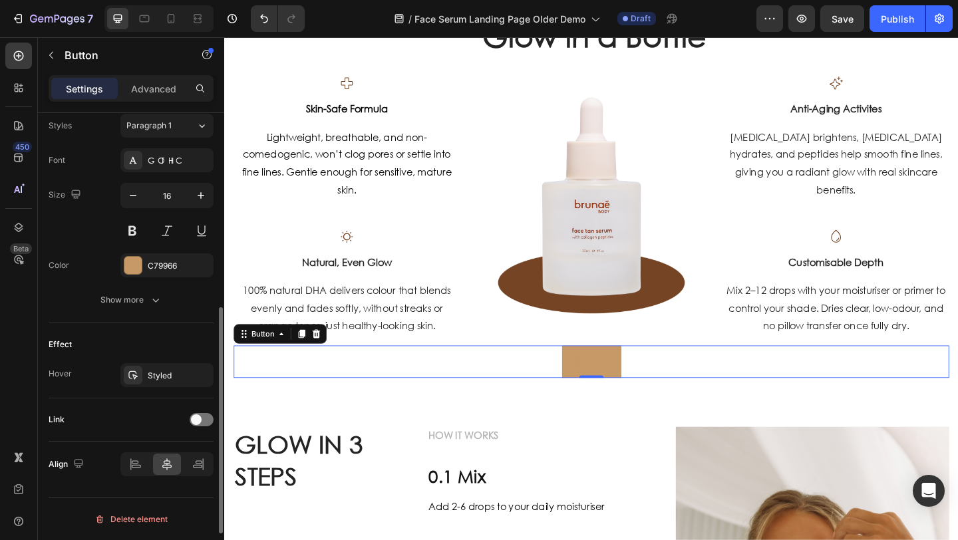
scroll to position [19, 0]
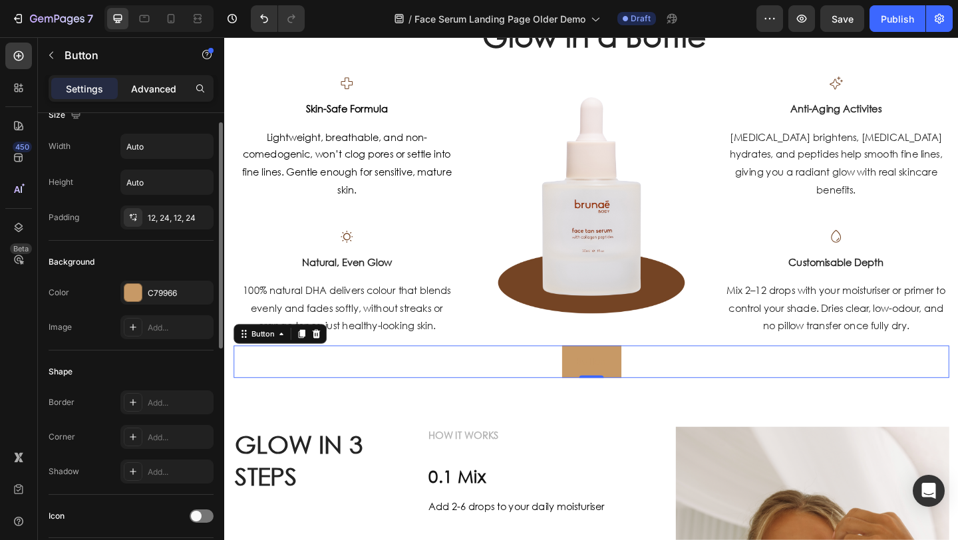
click at [149, 89] on p "Advanced" at bounding box center [153, 89] width 45 height 14
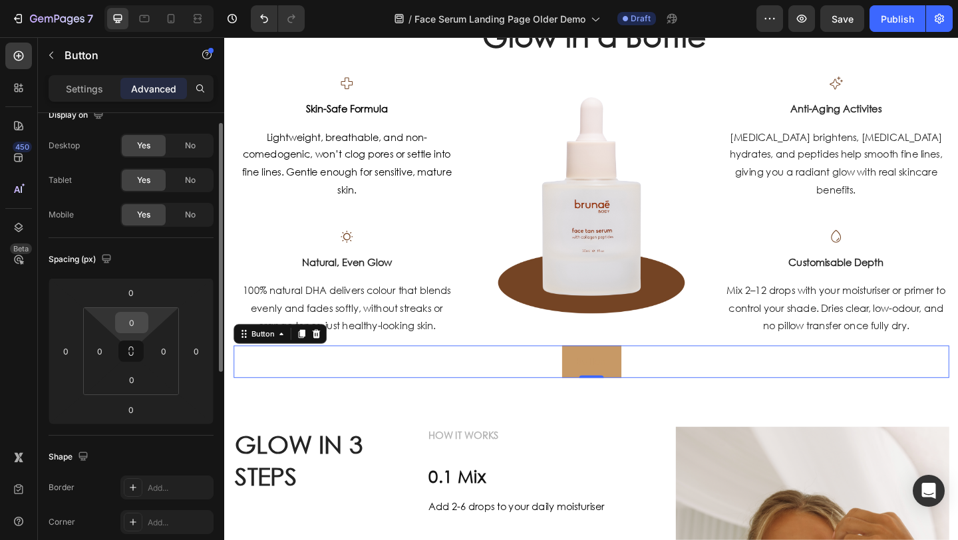
click at [137, 319] on input "0" at bounding box center [131, 323] width 27 height 20
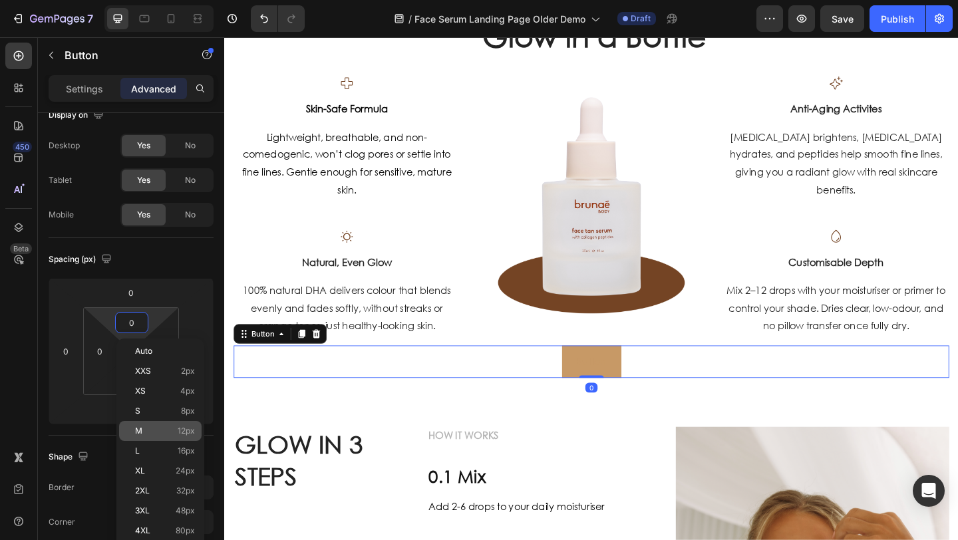
click at [174, 429] on p "M 12px" at bounding box center [165, 431] width 60 height 9
type input "12"
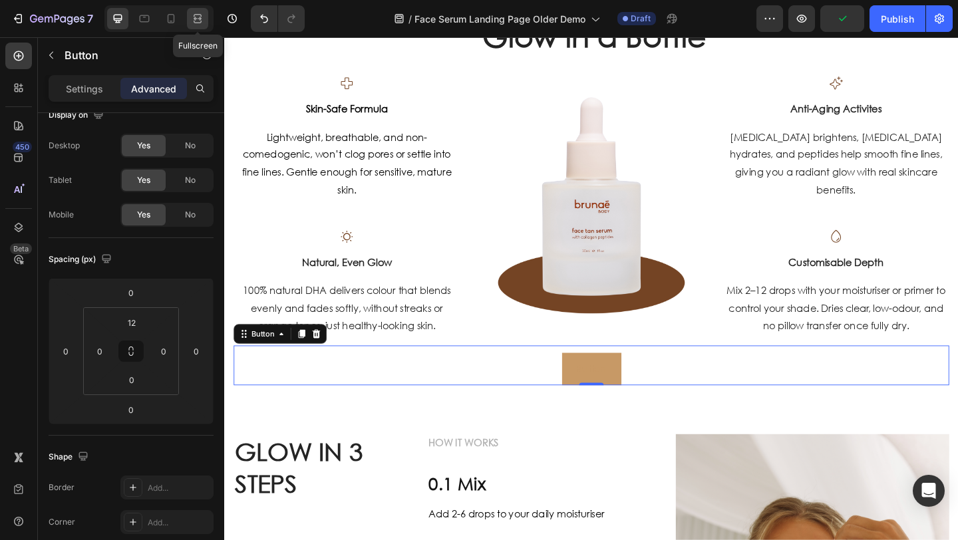
click at [195, 19] on icon at bounding box center [196, 18] width 4 height 3
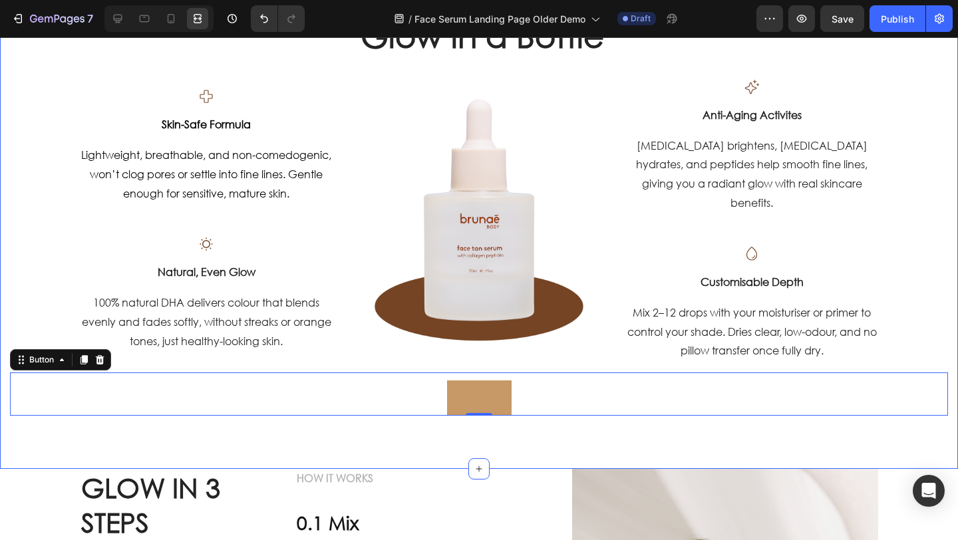
click at [938, 367] on div "Why Women Are Calling It “Glow in a Bottle" Heading Row Icon Skin-Safe Formula …" at bounding box center [479, 220] width 958 height 497
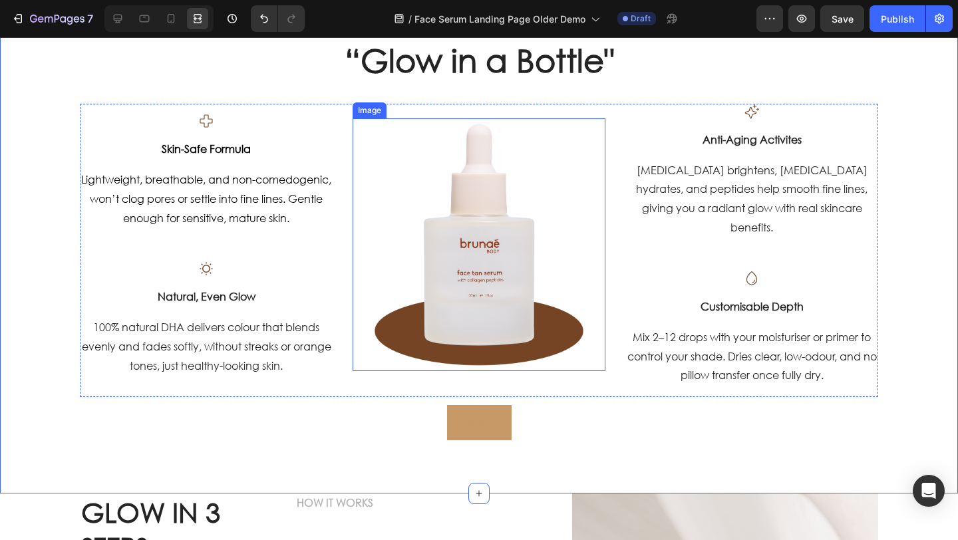
scroll to position [736, 0]
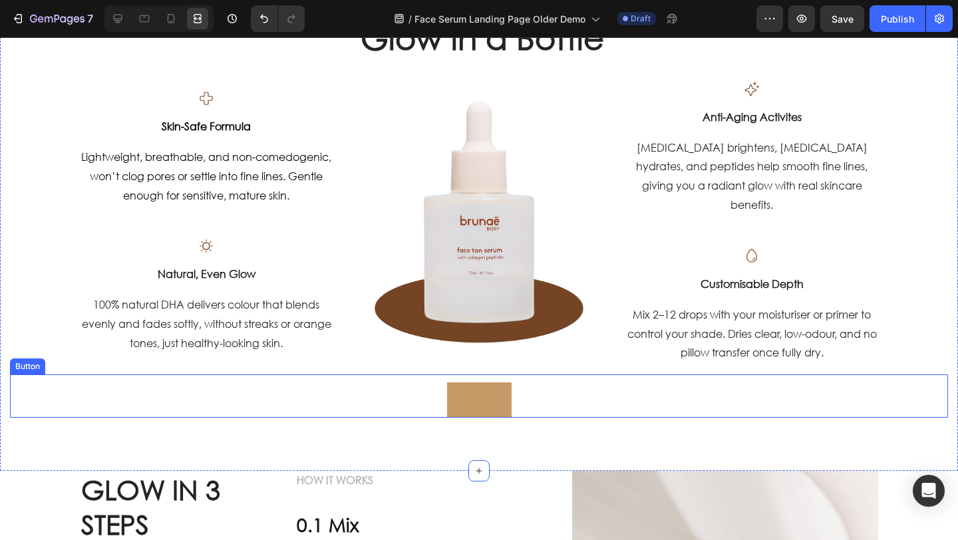
click at [524, 401] on div "Button Button" at bounding box center [479, 396] width 938 height 43
drag, startPoint x: 97, startPoint y: 361, endPoint x: 131, endPoint y: 361, distance: 34.6
click at [97, 361] on icon at bounding box center [100, 362] width 11 height 11
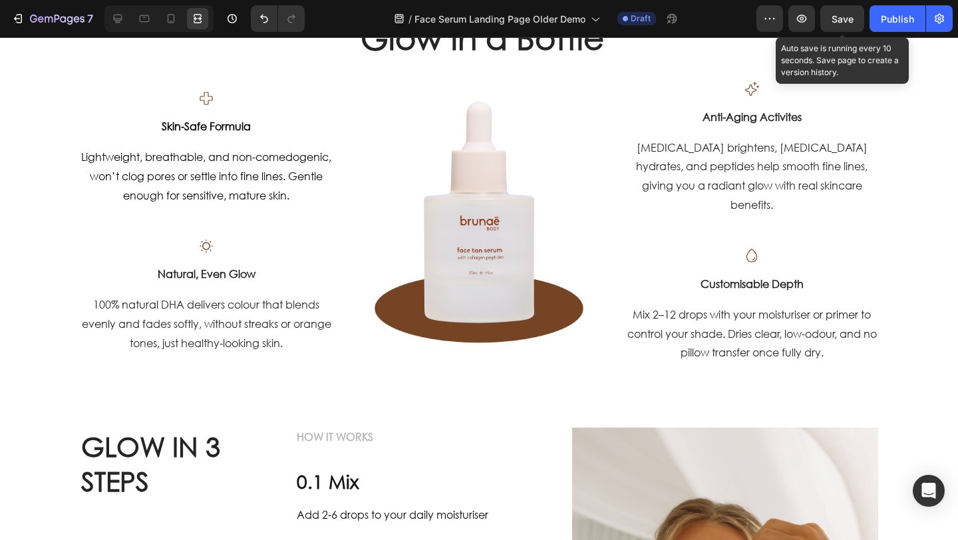
click at [847, 16] on span "Save" at bounding box center [843, 18] width 22 height 11
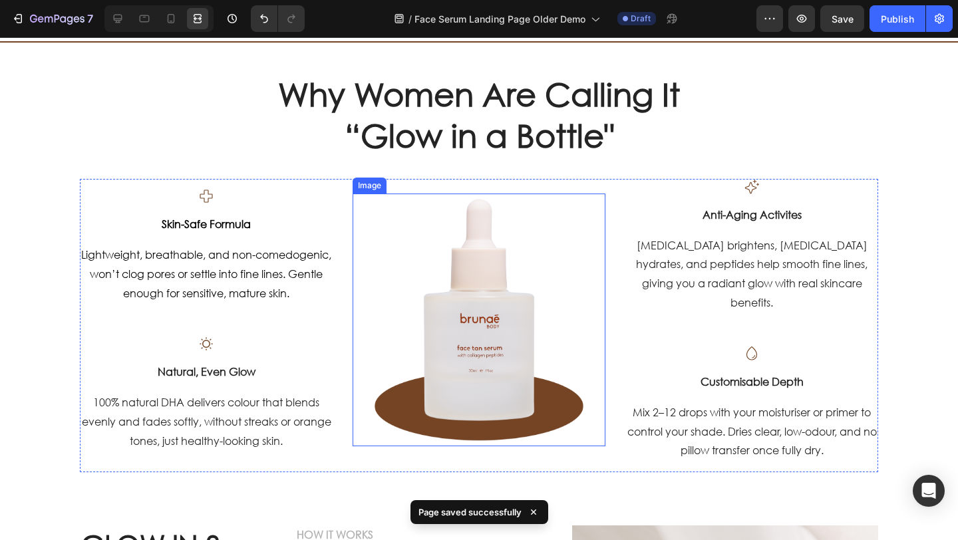
scroll to position [520, 0]
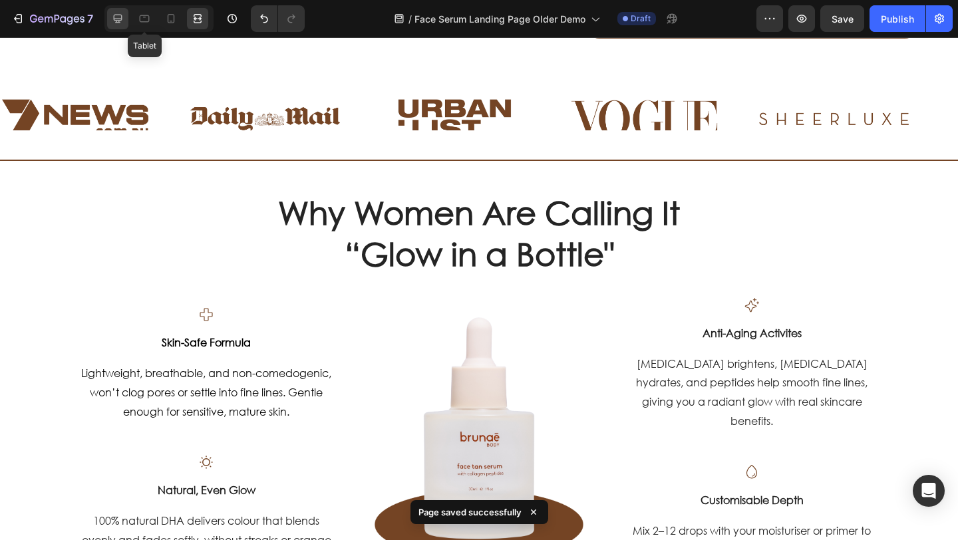
click at [122, 15] on icon at bounding box center [117, 18] width 13 height 13
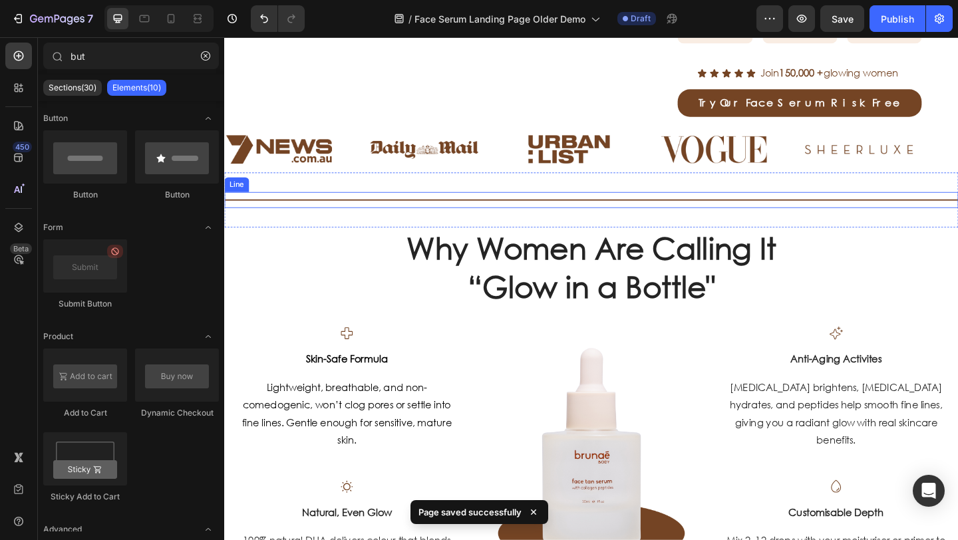
click at [292, 206] on div "Title Line" at bounding box center [623, 214] width 799 height 17
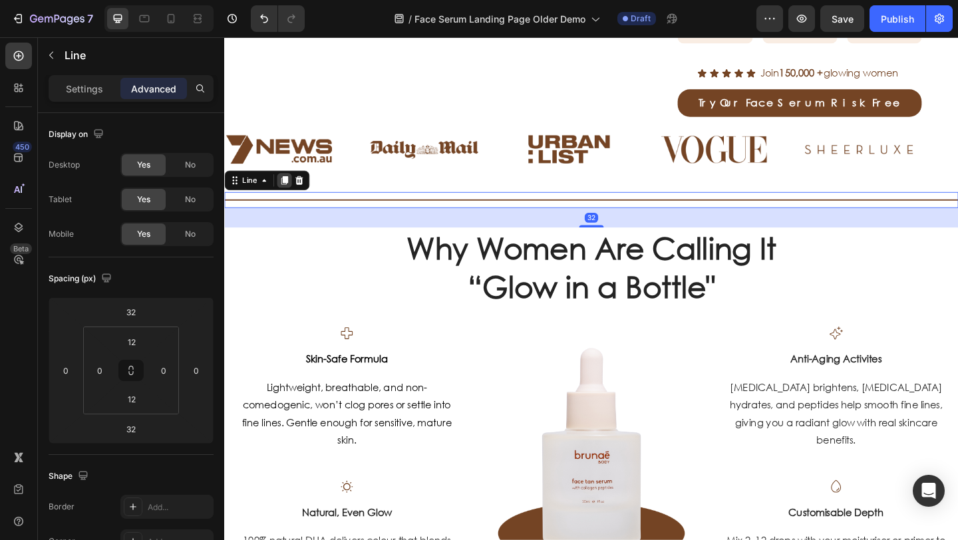
click at [290, 188] on icon at bounding box center [289, 193] width 11 height 11
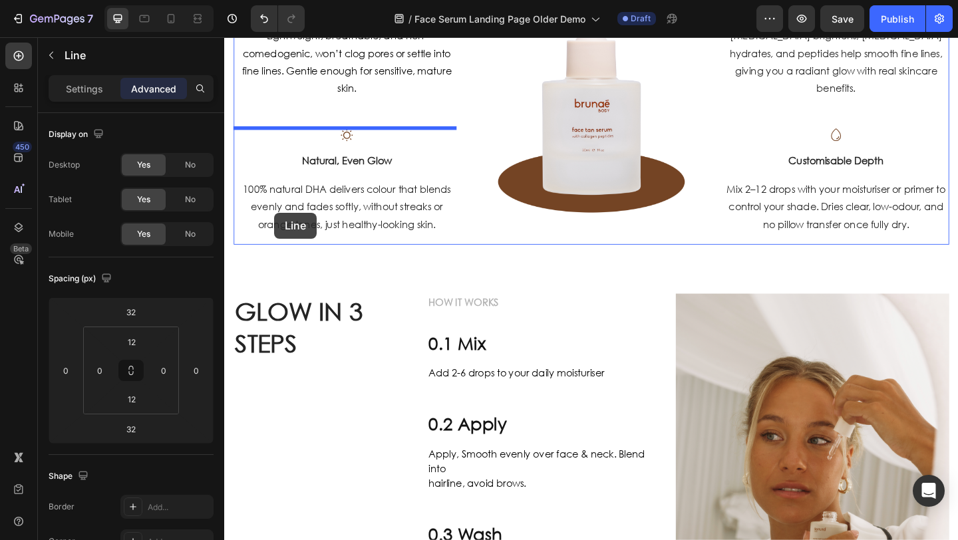
scroll to position [983, 0]
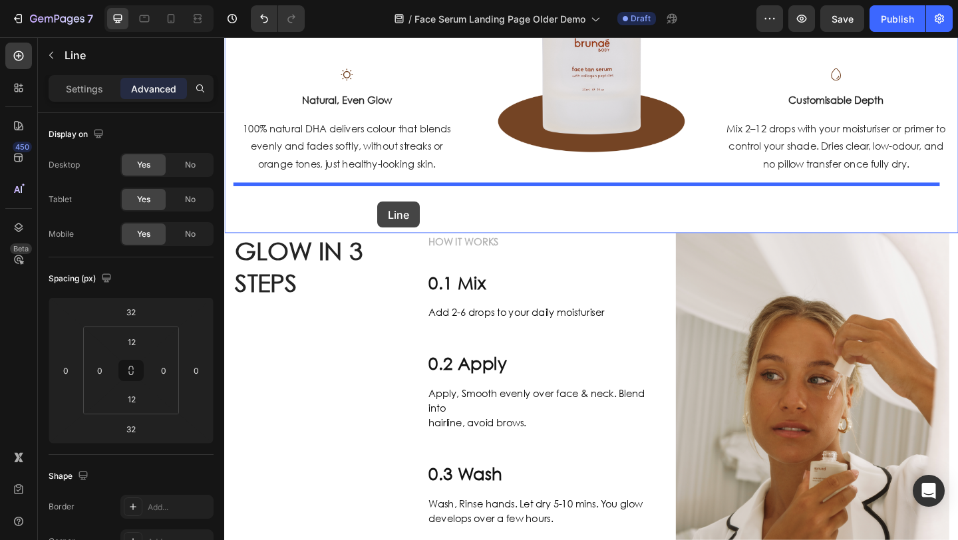
drag, startPoint x: 234, startPoint y: 215, endPoint x: 391, endPoint y: 216, distance: 157.1
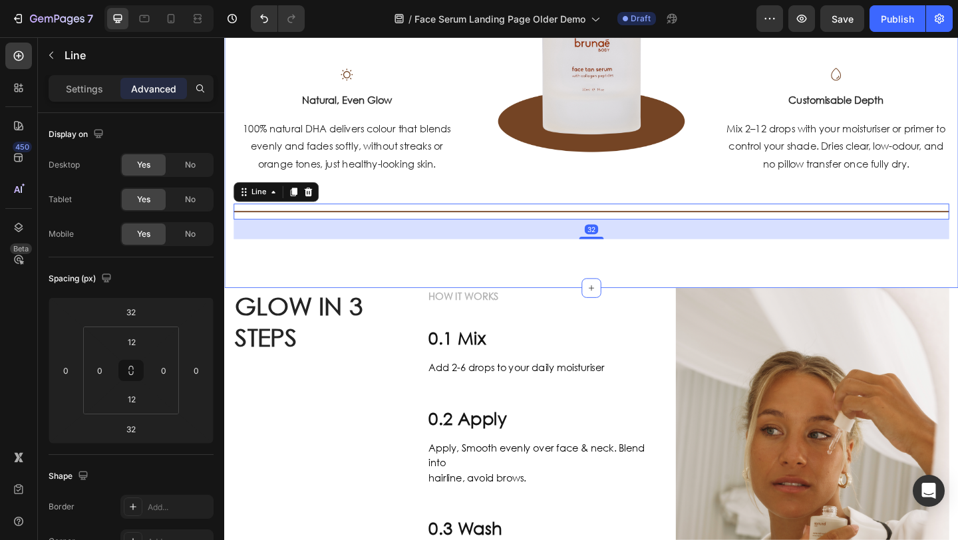
click at [490, 196] on div "Why Women Are Calling It “Glow in a Bottle" Heading Row Icon Skin-Safe Formula …" at bounding box center [623, 26] width 779 height 461
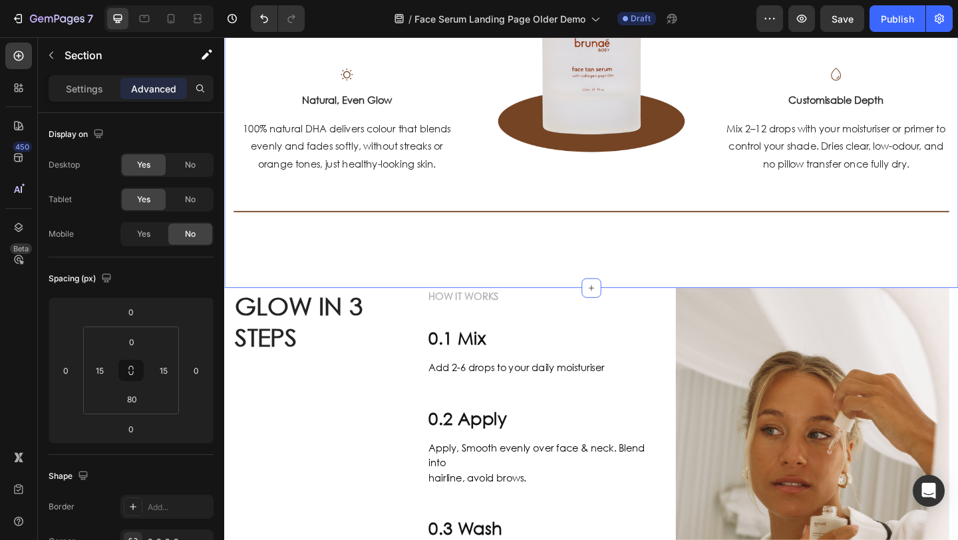
click at [487, 279] on div "Why Women Are Calling It “Glow in a Bottle" Heading Row Icon Skin-Safe Formula …" at bounding box center [623, 53] width 799 height 514
click at [134, 400] on input "80" at bounding box center [131, 399] width 27 height 20
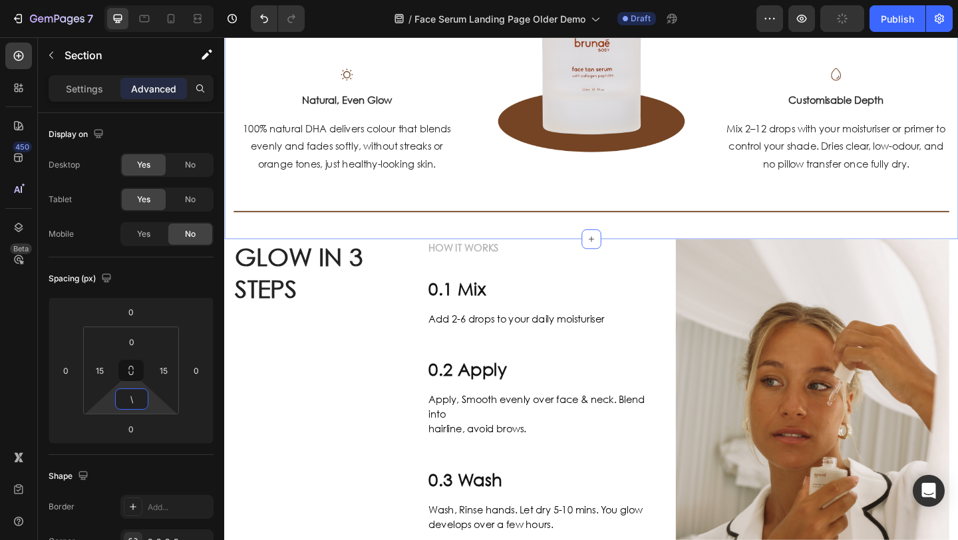
click at [516, 198] on div "Why Women Are Calling It “Glow in a Bottle" Heading Row Icon Skin-Safe Formula …" at bounding box center [623, 26] width 779 height 461
type input "80"
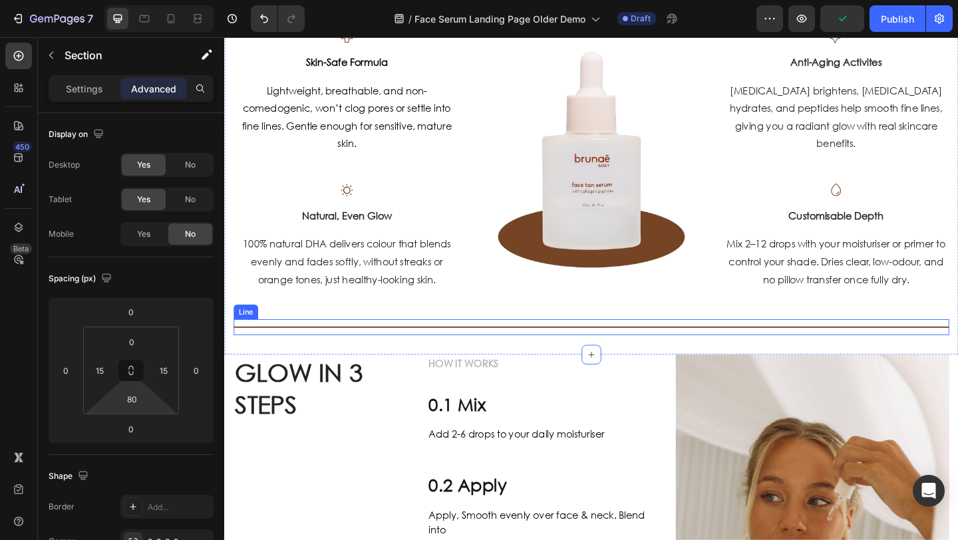
scroll to position [706, 0]
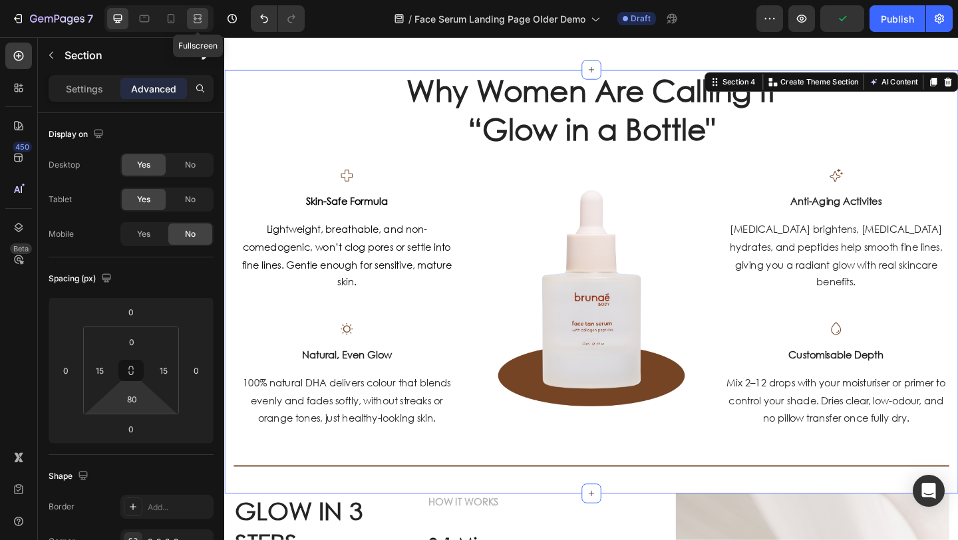
click at [196, 18] on icon at bounding box center [196, 18] width 4 height 3
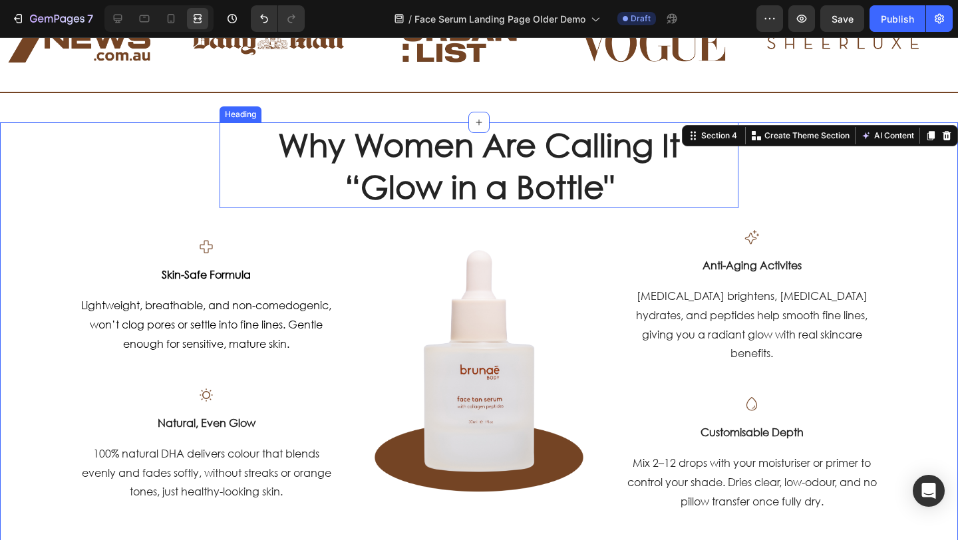
scroll to position [512, 0]
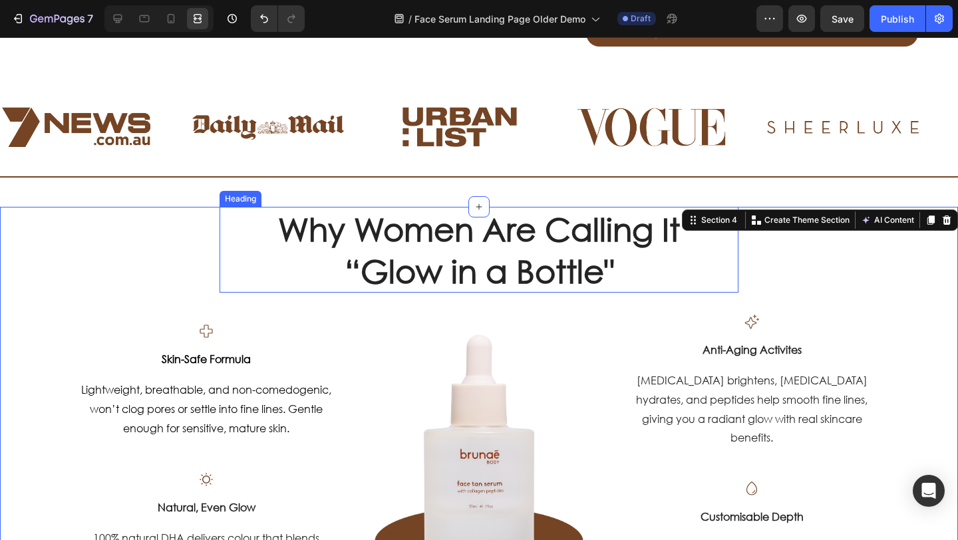
click at [222, 232] on div "Why Women Are Calling It “Glow in a Bottle" Heading" at bounding box center [479, 250] width 519 height 86
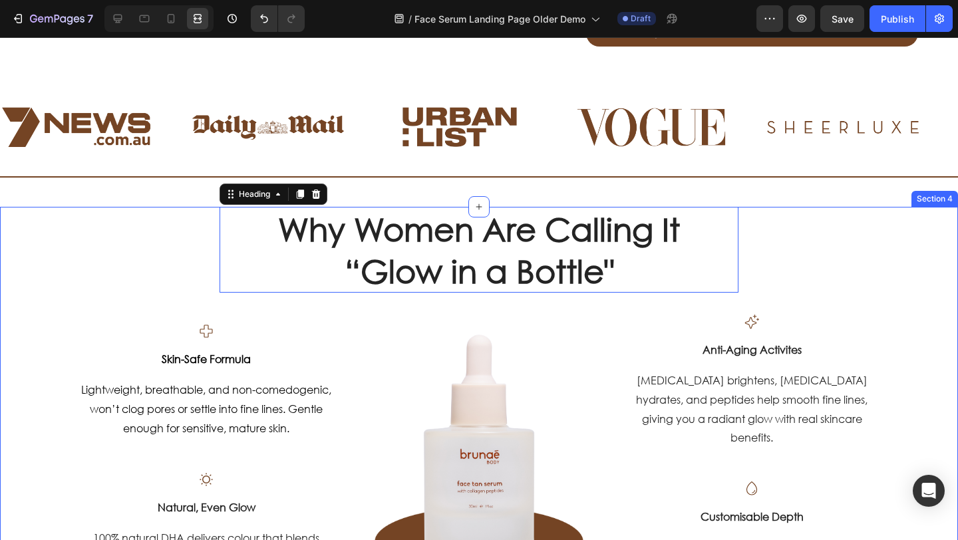
click at [167, 244] on div "Why Women Are Calling It “Glow in a Bottle" Heading 0 Row Icon Skin-Safe Formul…" at bounding box center [479, 437] width 938 height 461
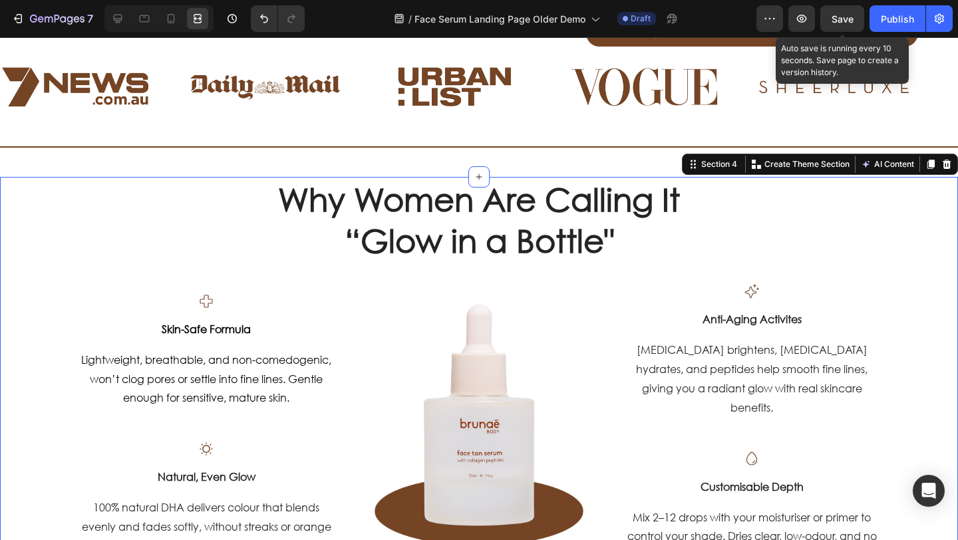
click at [845, 21] on span "Save" at bounding box center [843, 18] width 22 height 11
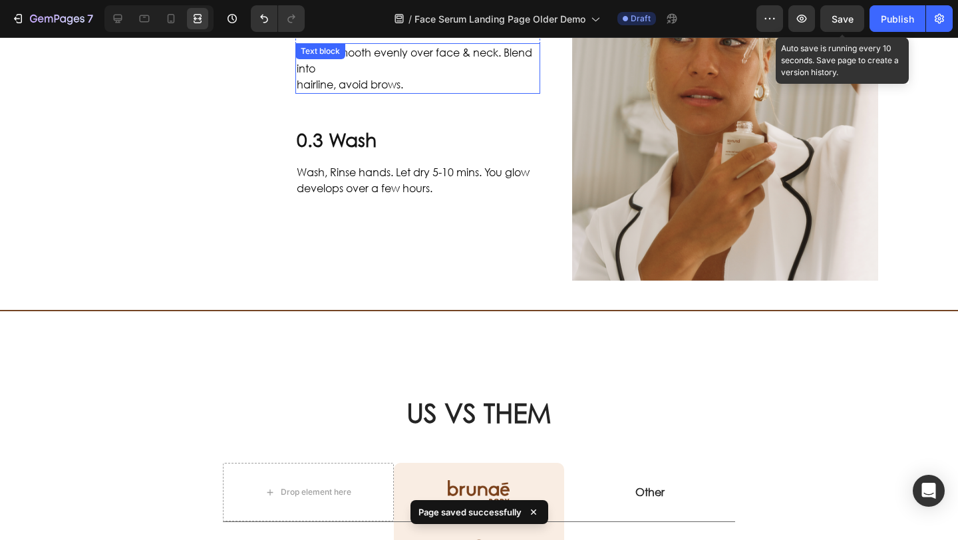
scroll to position [1247, 0]
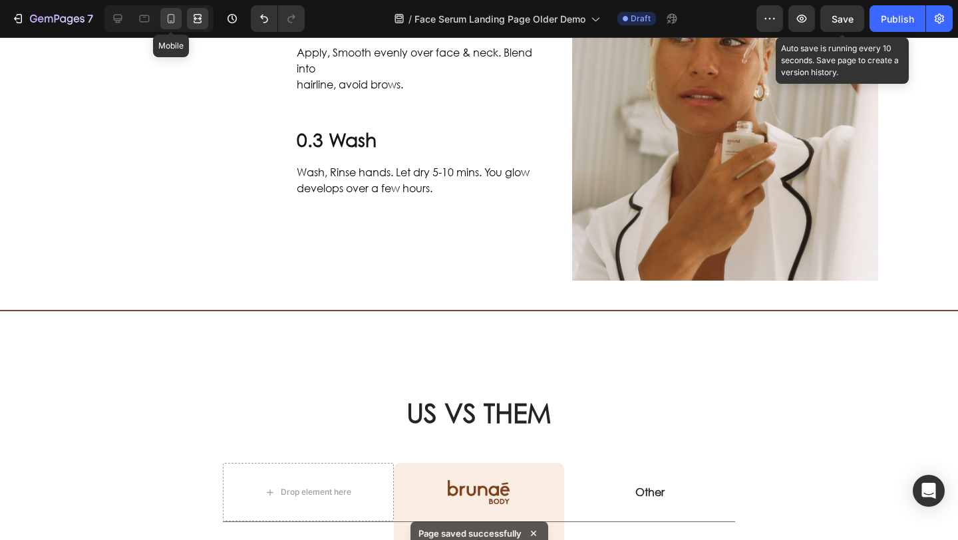
click at [174, 21] on icon at bounding box center [171, 18] width 7 height 9
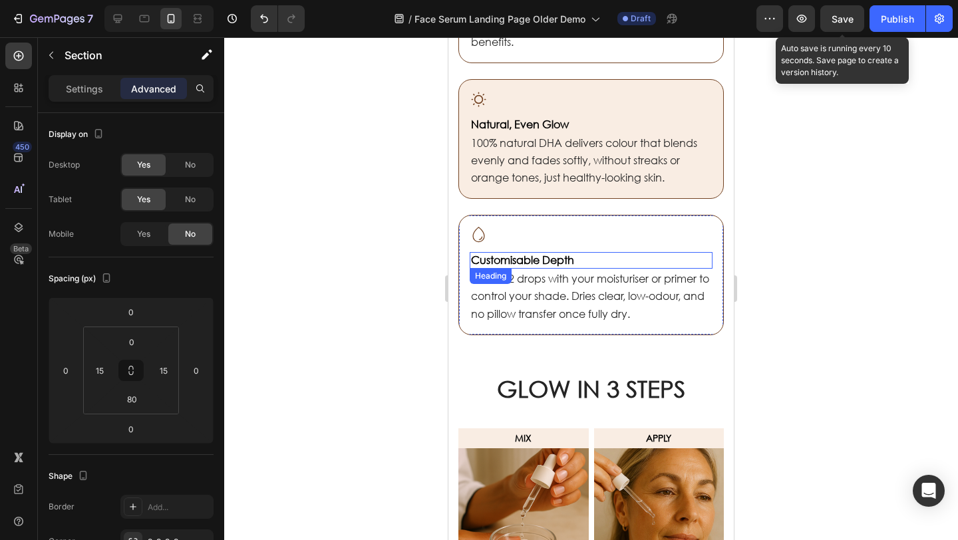
scroll to position [1100, 0]
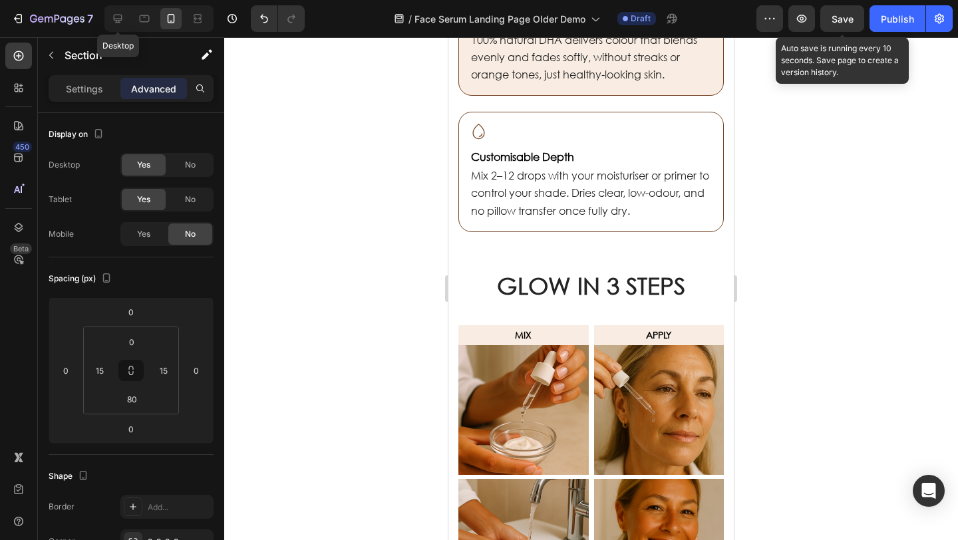
click at [120, 17] on icon at bounding box center [117, 18] width 13 height 13
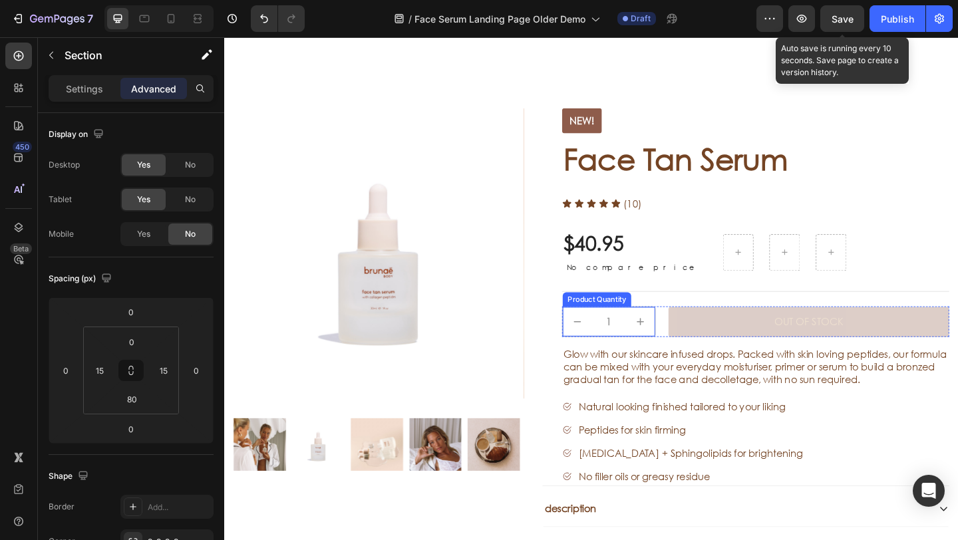
scroll to position [2719, 0]
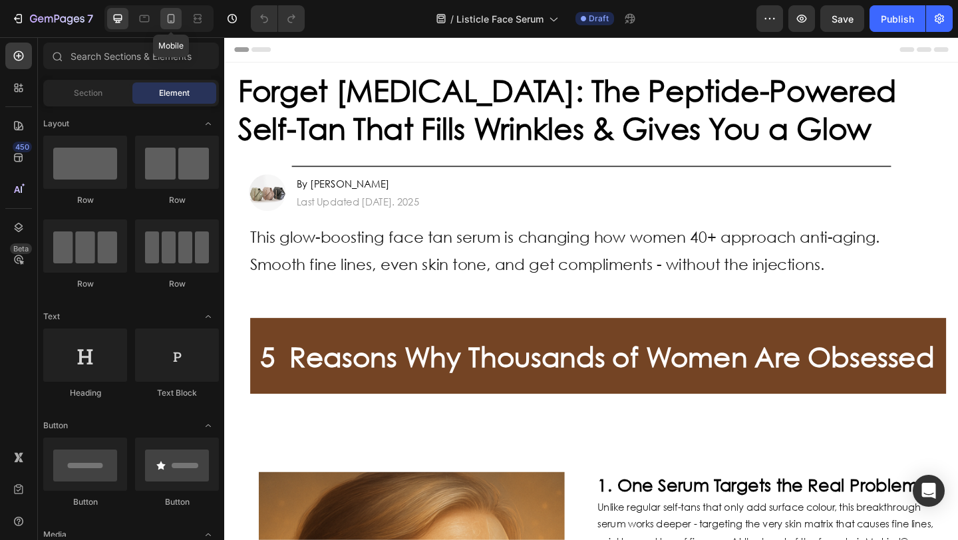
click at [165, 17] on icon at bounding box center [170, 18] width 13 height 13
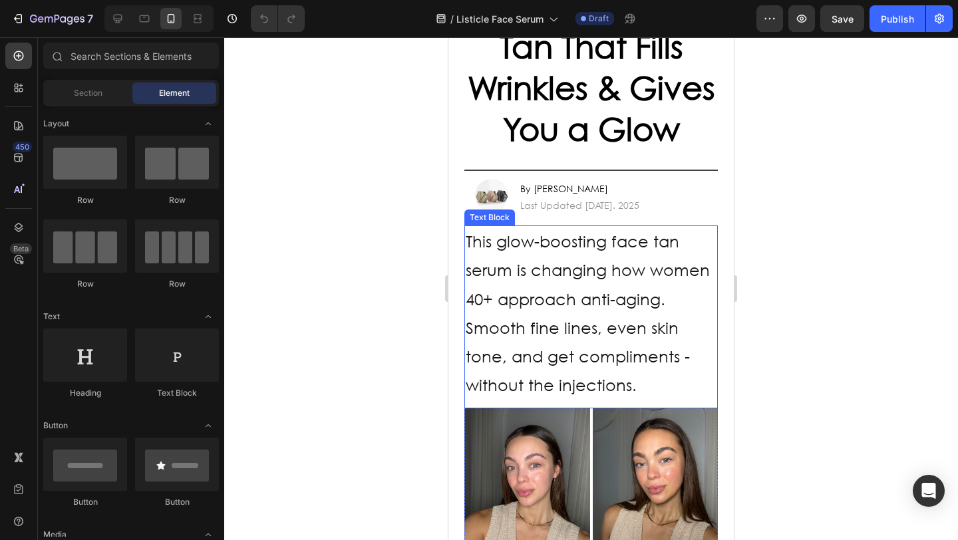
scroll to position [220, 0]
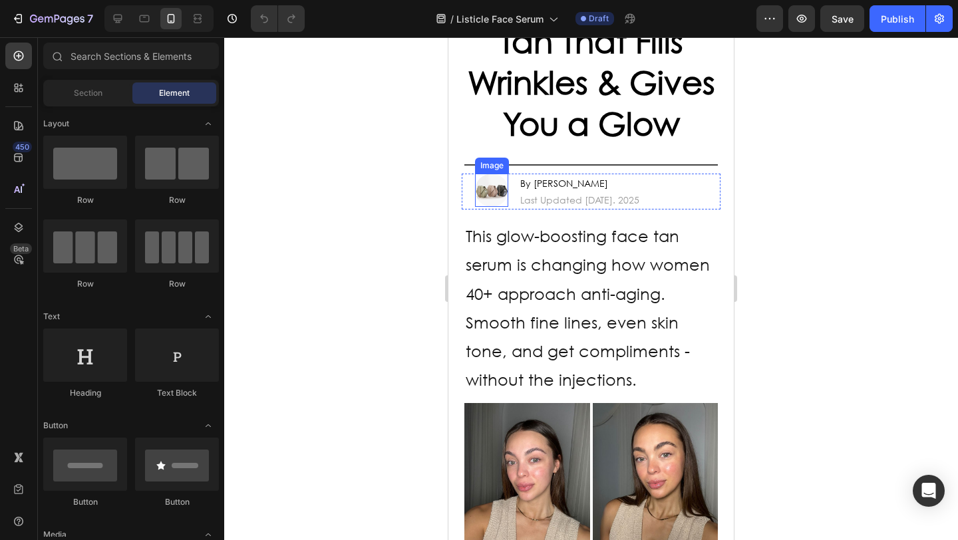
click at [496, 190] on img at bounding box center [491, 190] width 33 height 33
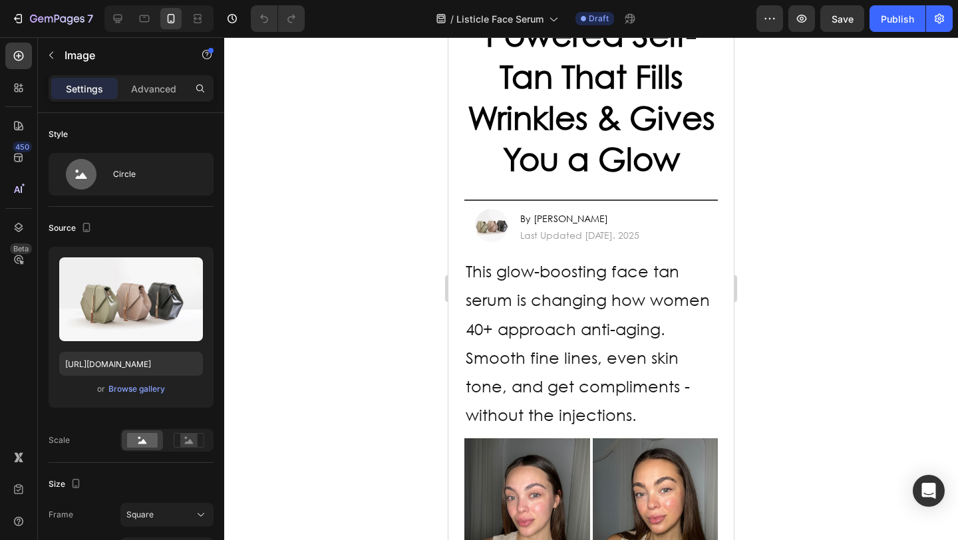
scroll to position [1, 0]
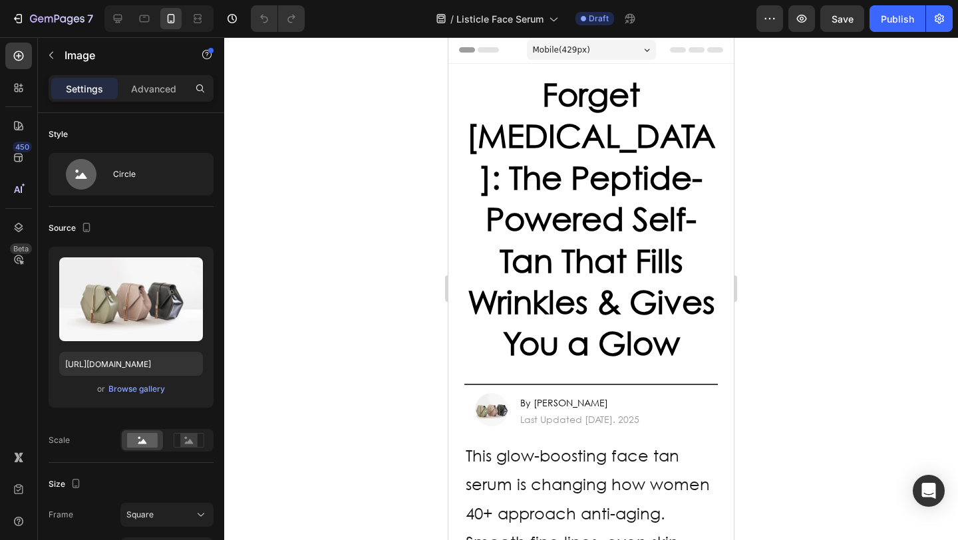
click at [494, 404] on img at bounding box center [491, 409] width 33 height 33
click at [487, 409] on img at bounding box center [491, 409] width 33 height 33
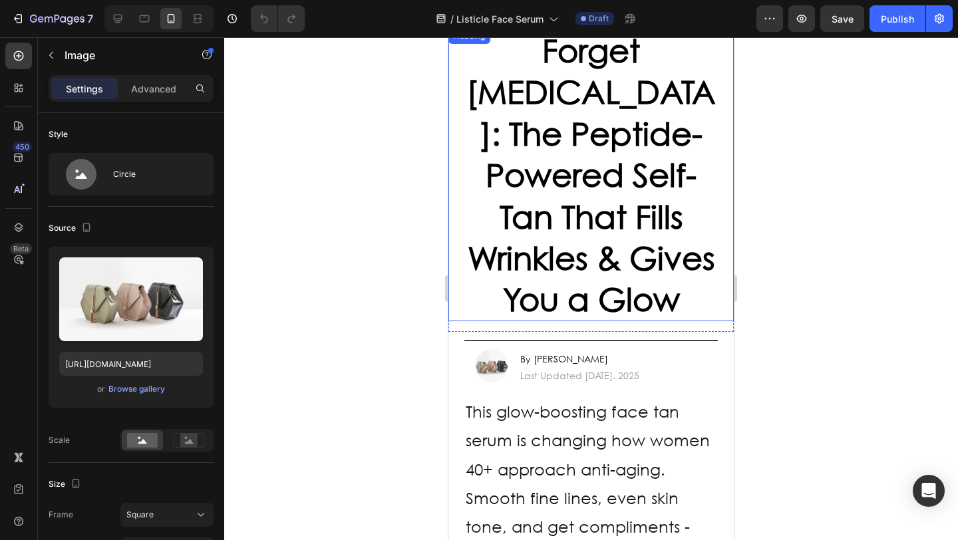
scroll to position [98, 0]
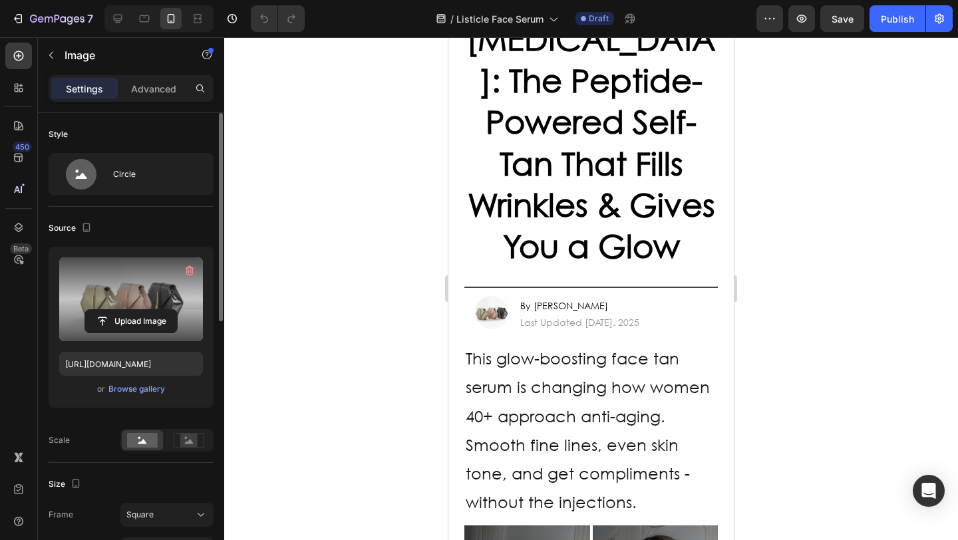
click at [172, 271] on label at bounding box center [131, 300] width 144 height 84
click at [172, 310] on input "file" at bounding box center [131, 321] width 92 height 23
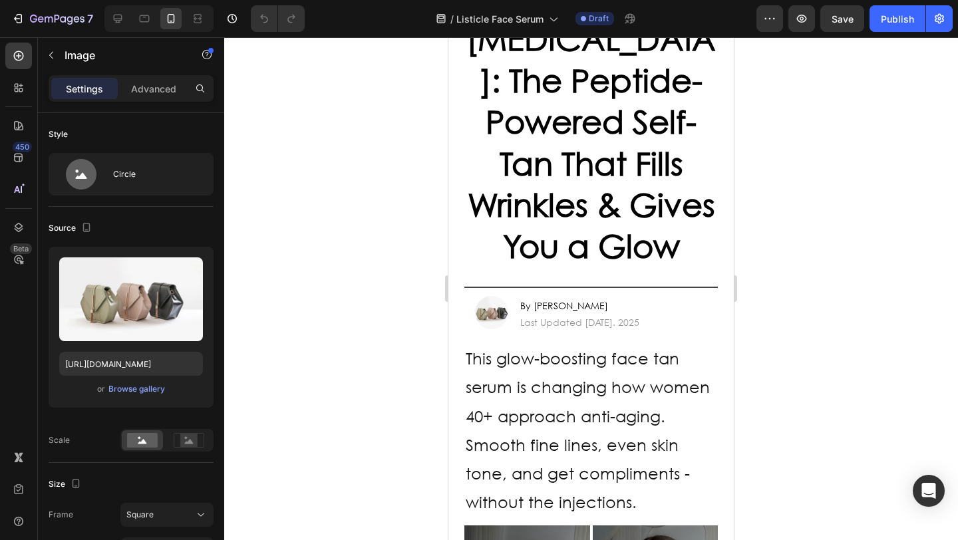
click at [498, 309] on img at bounding box center [491, 312] width 33 height 33
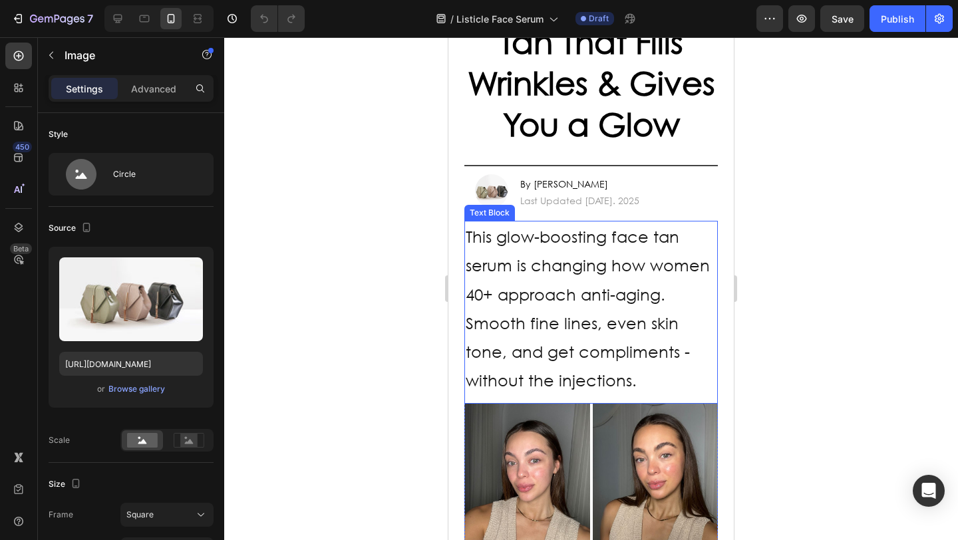
scroll to position [222, 0]
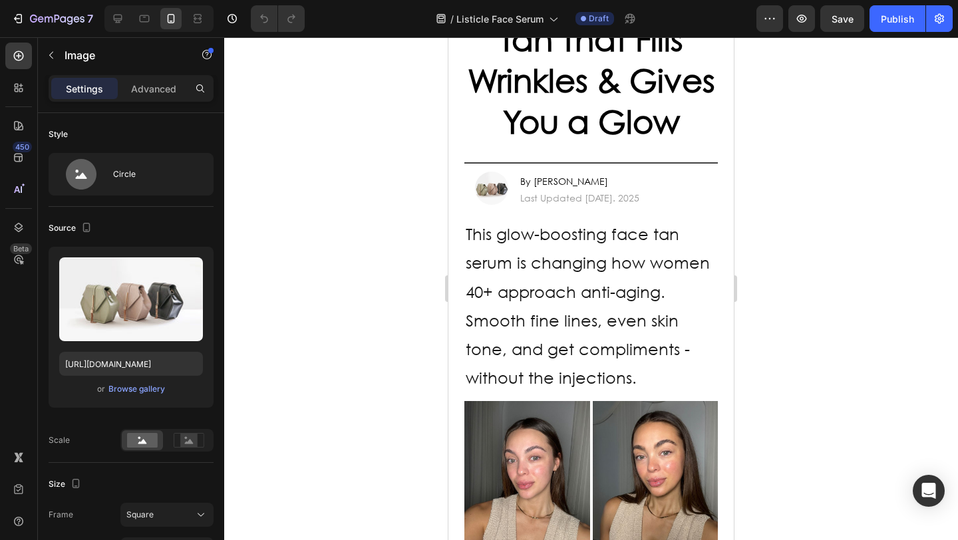
click at [497, 187] on img at bounding box center [491, 188] width 33 height 33
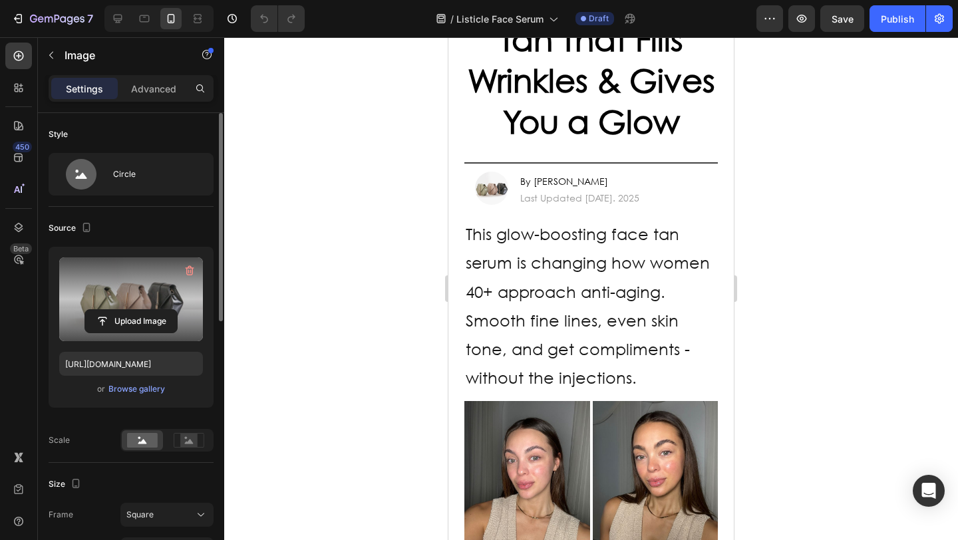
click at [168, 284] on label at bounding box center [131, 300] width 144 height 84
click at [168, 310] on input "file" at bounding box center [131, 321] width 92 height 23
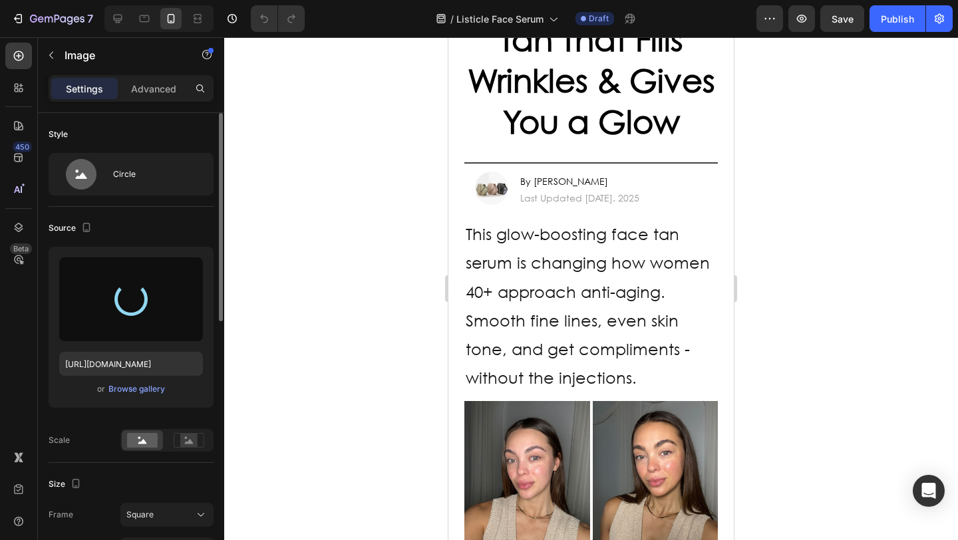
type input "[URL][DOMAIN_NAME]"
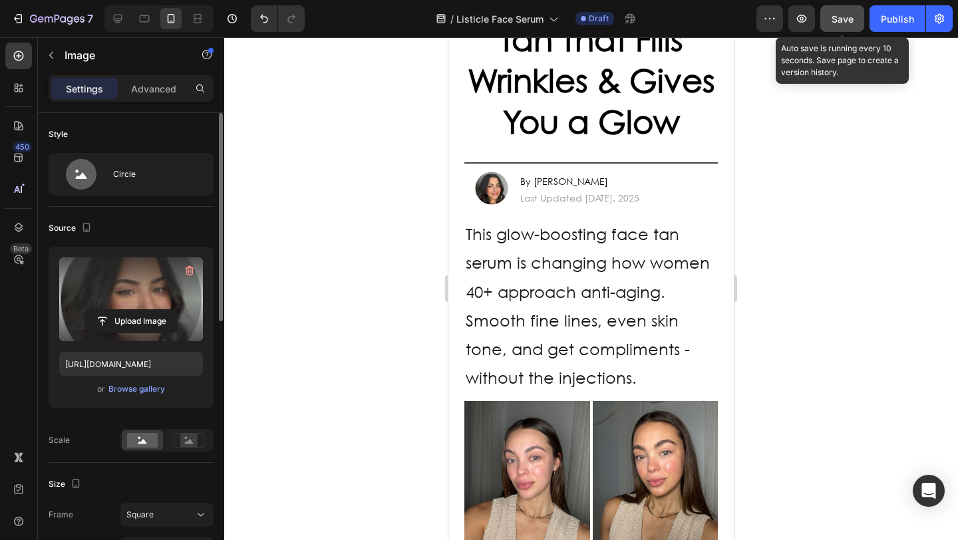
click at [833, 21] on span "Save" at bounding box center [843, 18] width 22 height 11
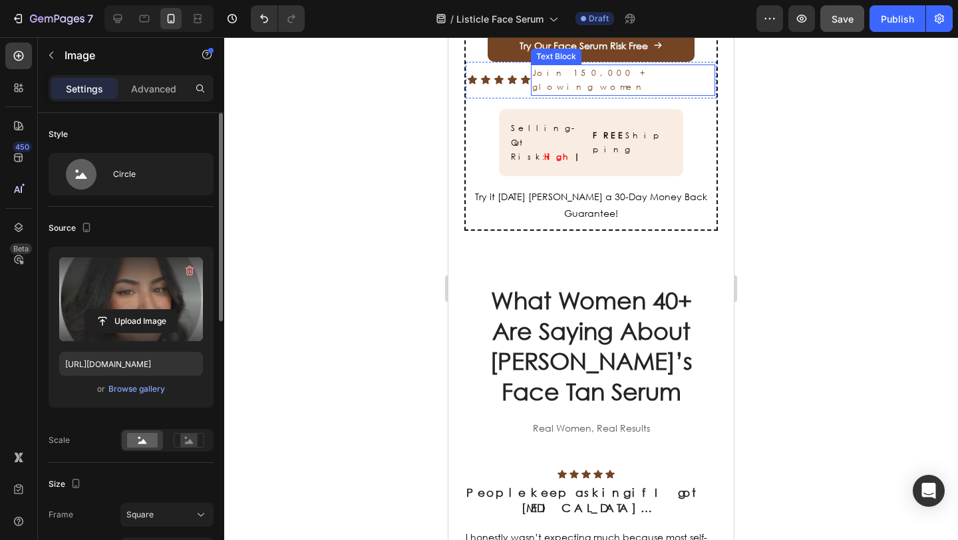
scroll to position [4108, 0]
click at [637, 25] on span "New launch, selling out fast" at bounding box center [591, 18] width 125 height 13
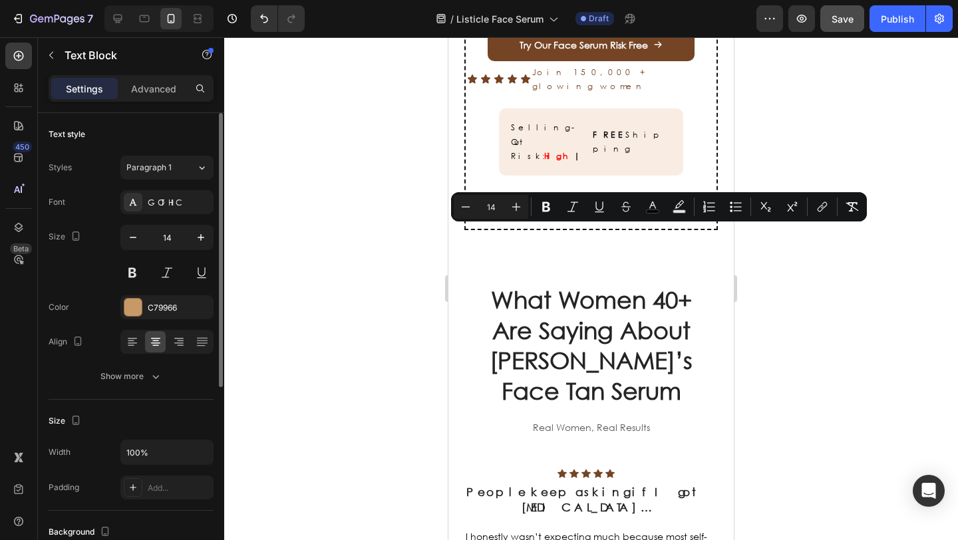
click at [651, 27] on p "New launch, selling out fast" at bounding box center [591, 18] width 248 height 17
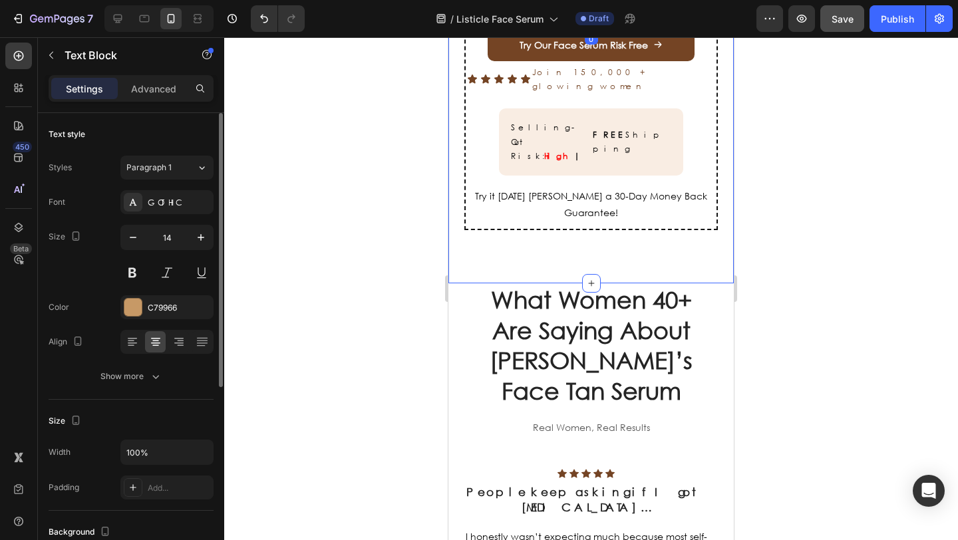
click at [771, 254] on div at bounding box center [591, 288] width 734 height 503
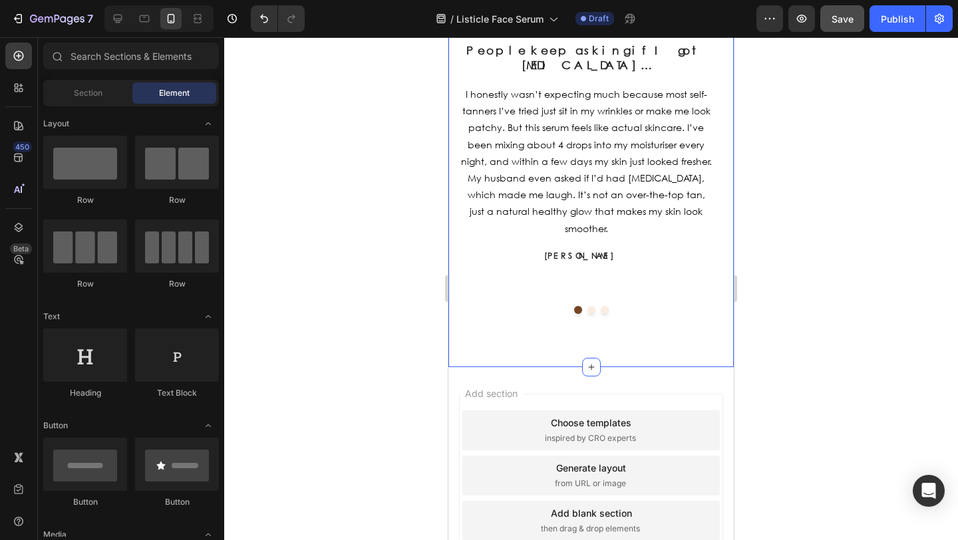
scroll to position [4720, 0]
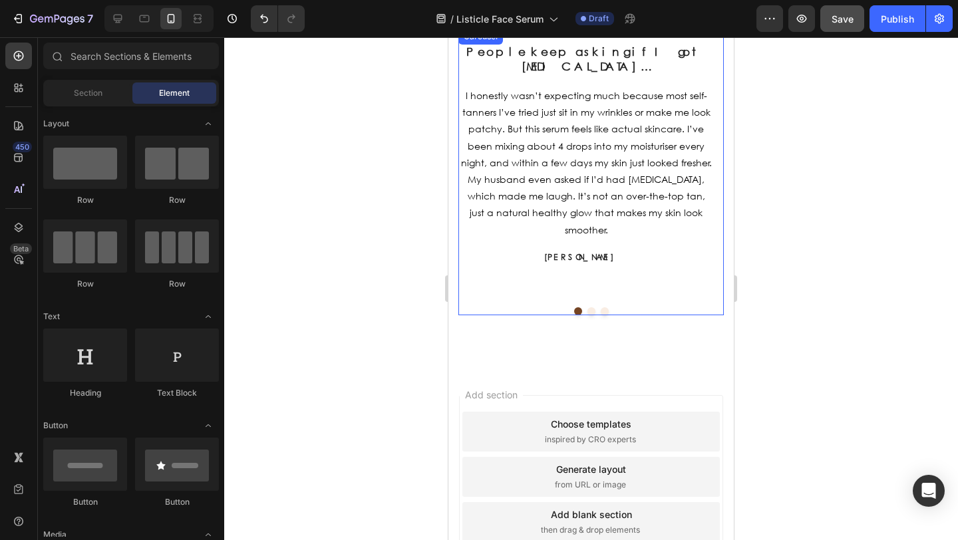
click at [588, 307] on button "Dot" at bounding box center [592, 311] width 8 height 8
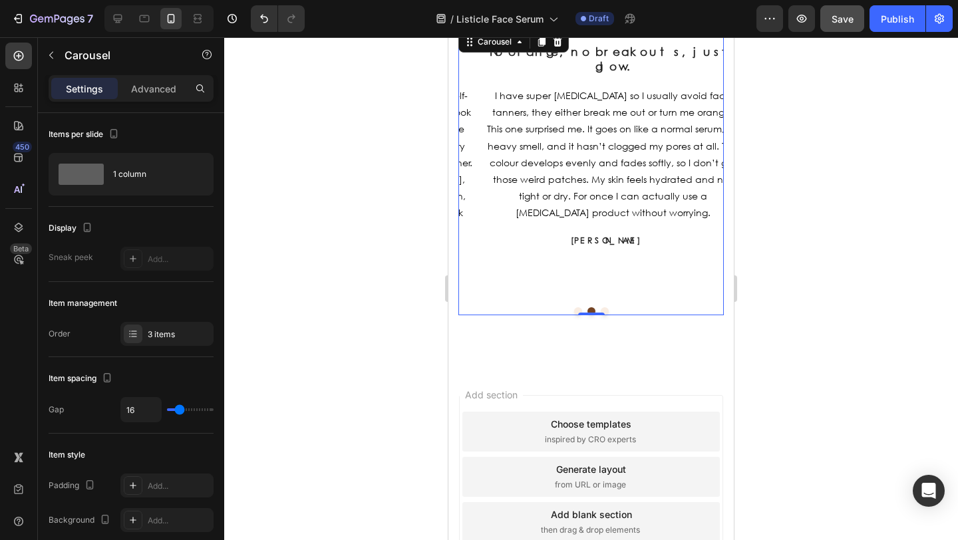
scroll to position [4648, 0]
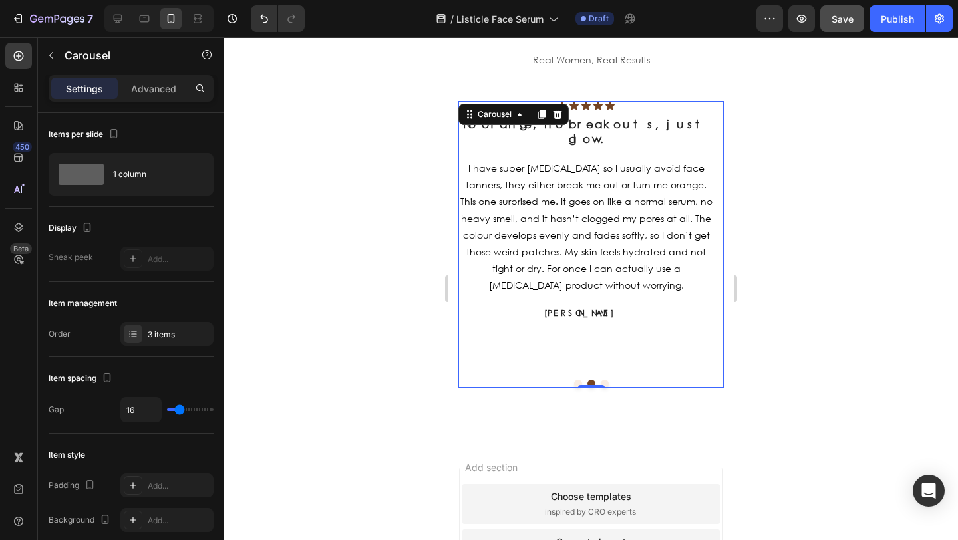
click at [601, 380] on button "Dot" at bounding box center [605, 384] width 8 height 8
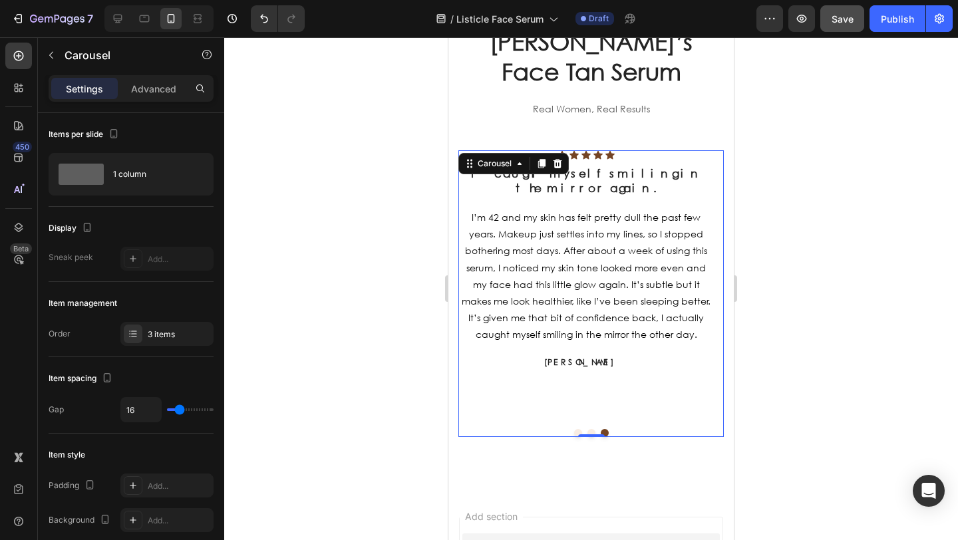
scroll to position [4594, 0]
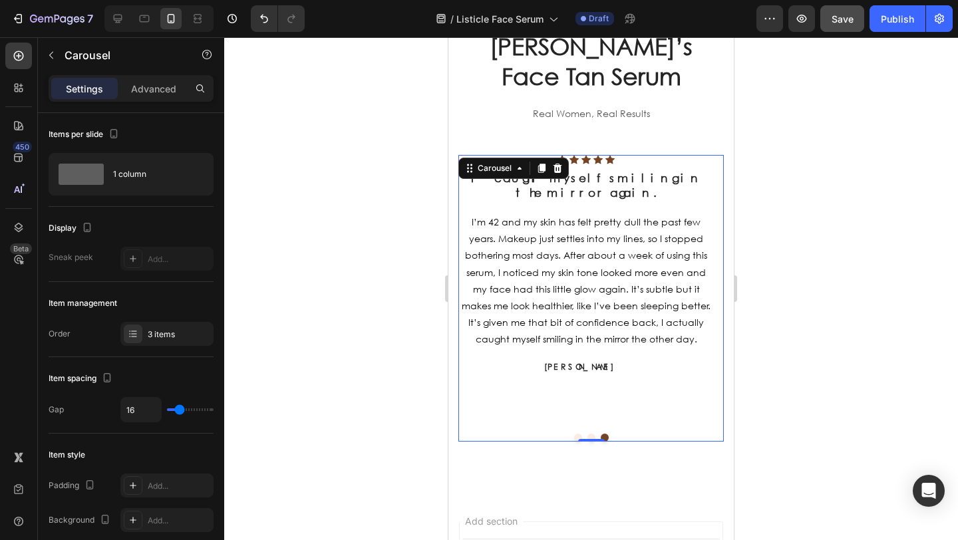
click at [588, 434] on button "Dot" at bounding box center [592, 438] width 8 height 8
click at [574, 434] on button "Dot" at bounding box center [578, 438] width 8 height 8
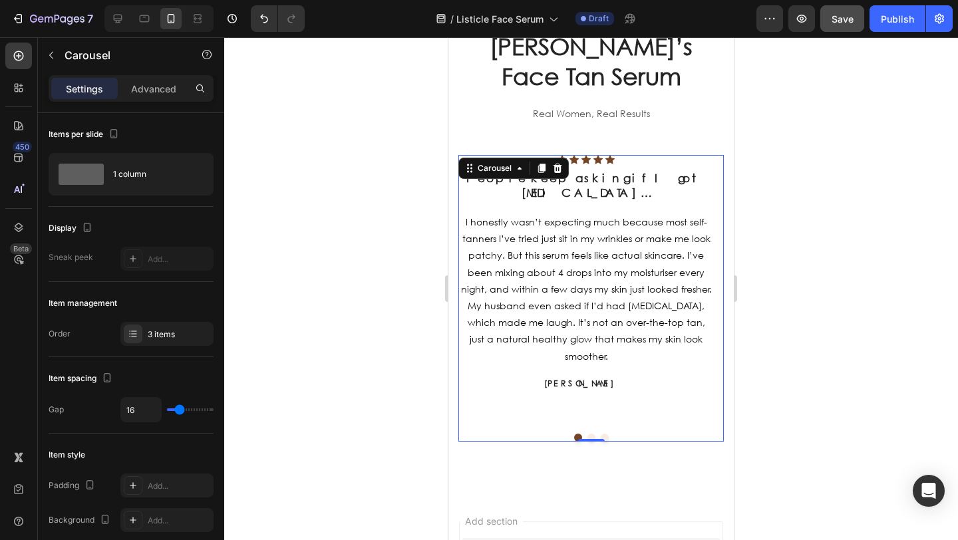
click at [602, 434] on button "Dot" at bounding box center [605, 438] width 8 height 8
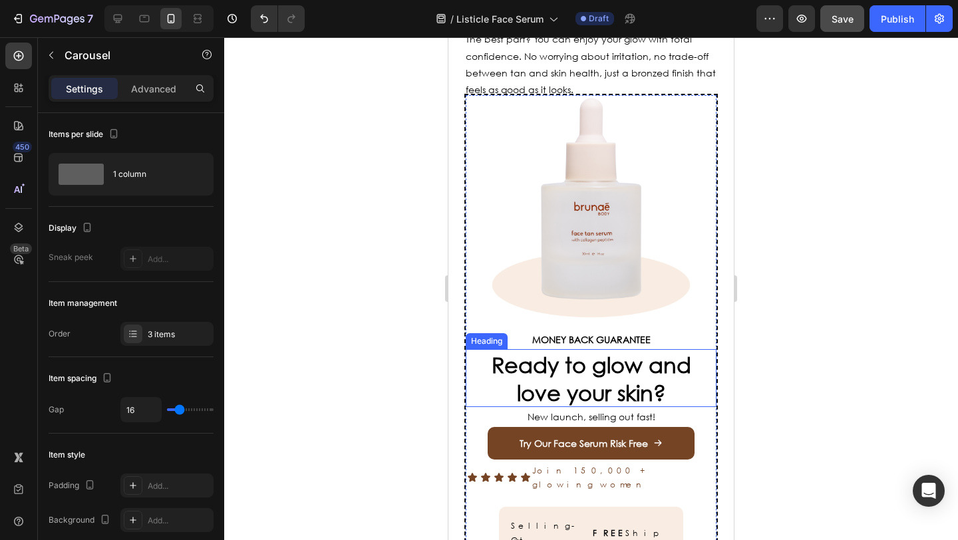
scroll to position [3933, 0]
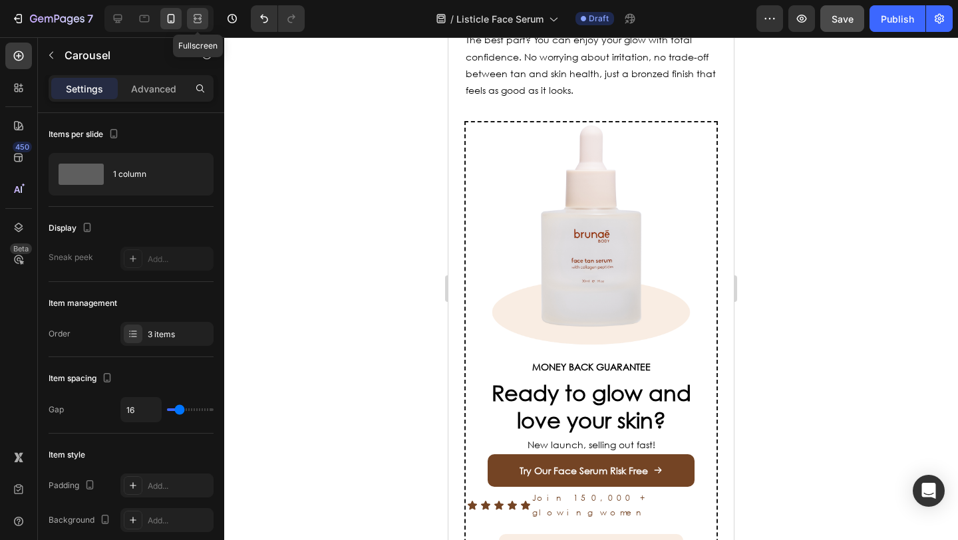
click at [195, 19] on icon at bounding box center [196, 18] width 4 height 3
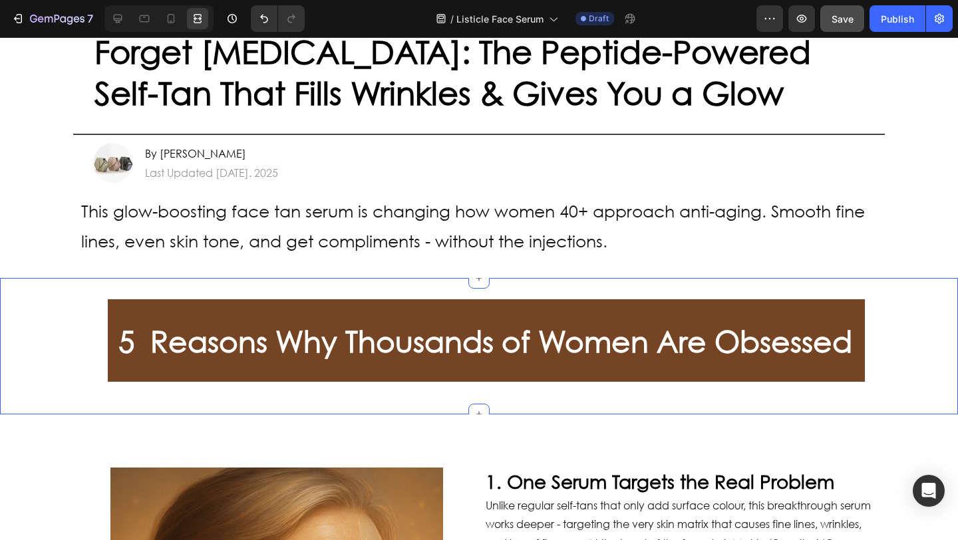
scroll to position [60, 0]
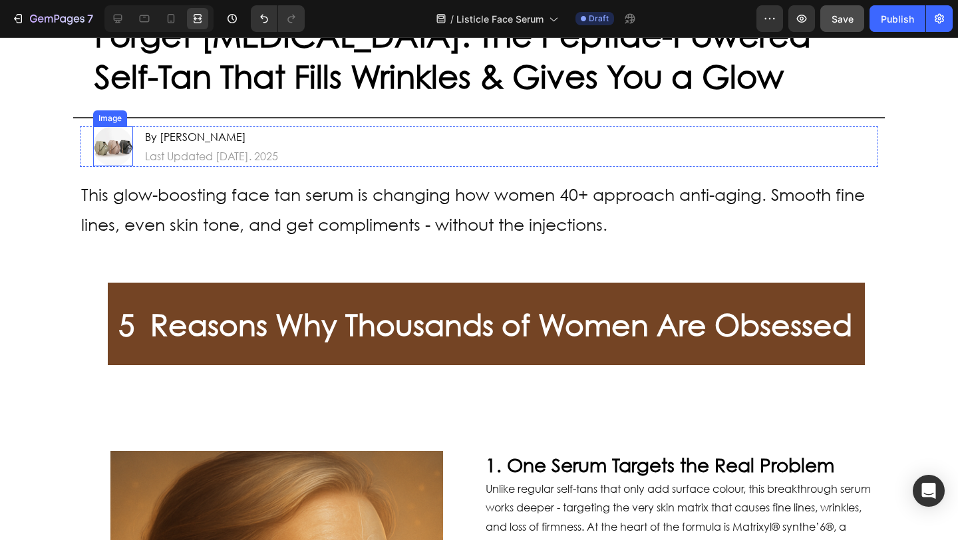
click at [102, 152] on img at bounding box center [113, 146] width 40 height 40
click at [114, 14] on icon at bounding box center [117, 18] width 13 height 13
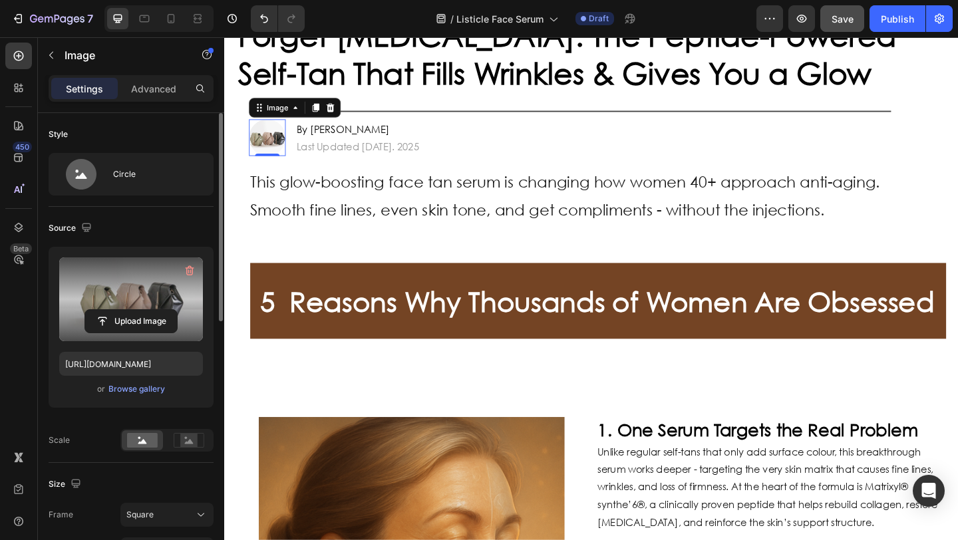
click at [122, 302] on label at bounding box center [131, 300] width 144 height 84
click at [122, 310] on input "file" at bounding box center [131, 321] width 92 height 23
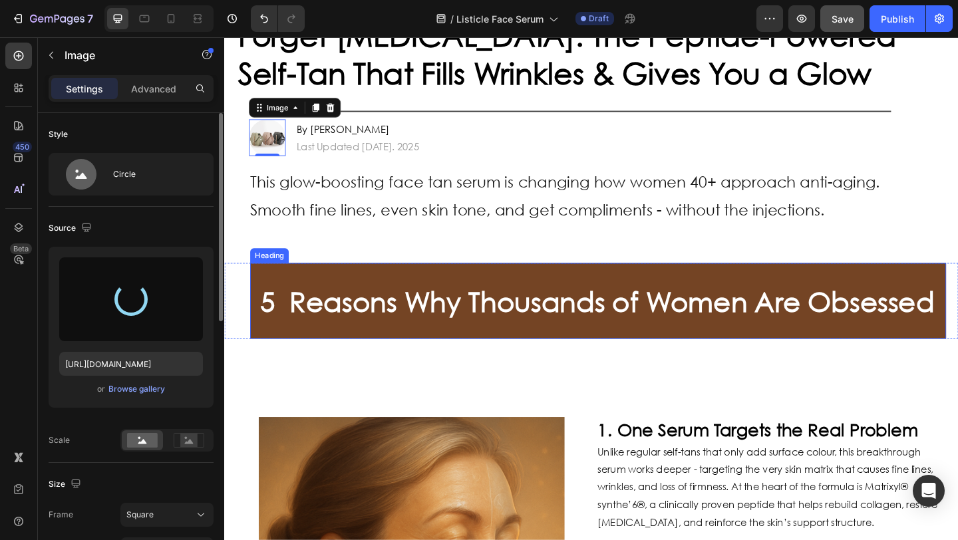
type input "[URL][DOMAIN_NAME]"
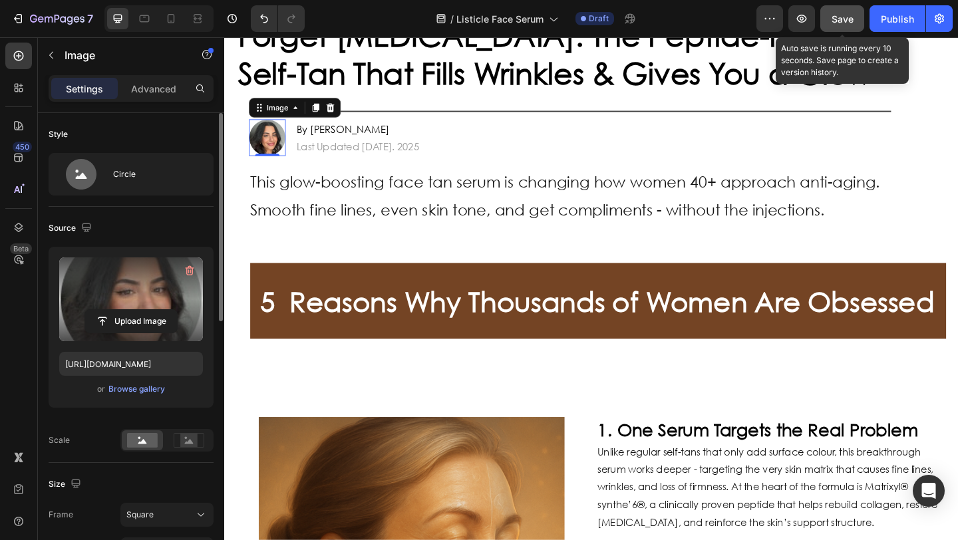
drag, startPoint x: 845, startPoint y: 25, endPoint x: 614, endPoint y: 31, distance: 231.0
click at [845, 25] on div "Save" at bounding box center [843, 19] width 22 height 14
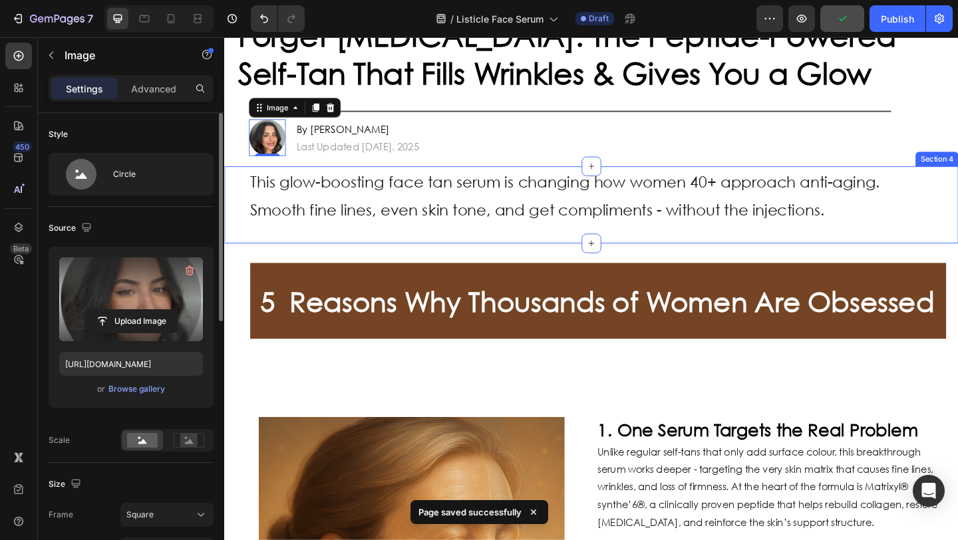
click at [233, 184] on div "This glow-boosting face tan serum is changing how women 40+ approach anti-aging…" at bounding box center [623, 220] width 799 height 84
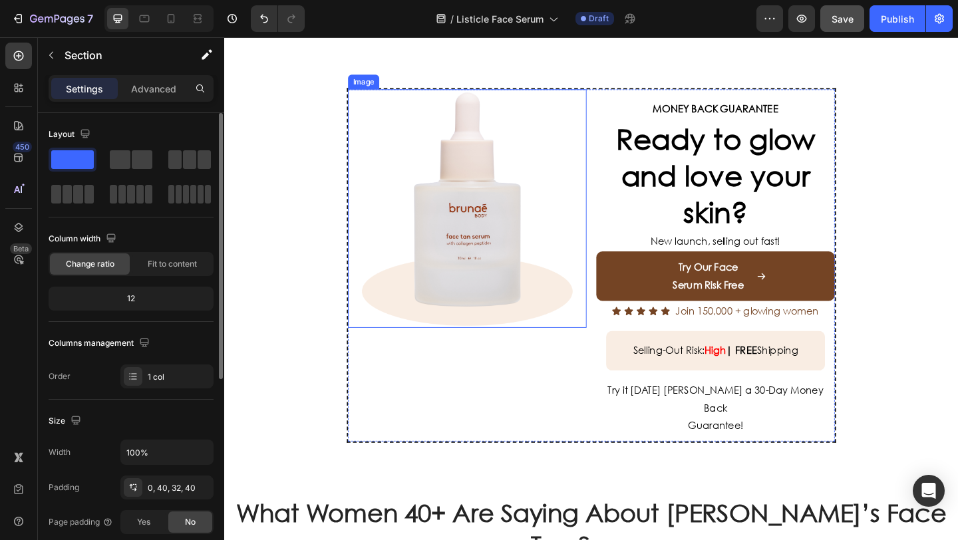
scroll to position [2437, 0]
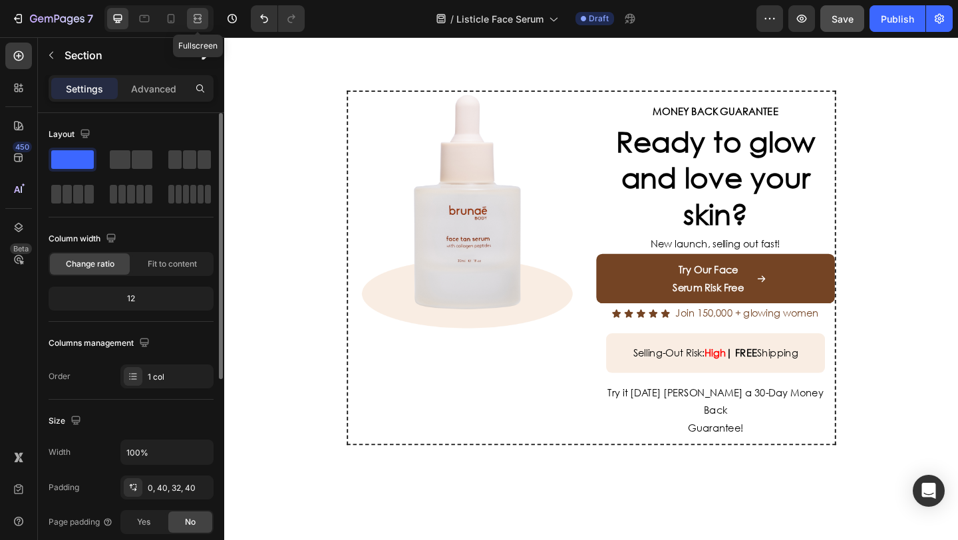
click at [200, 19] on icon at bounding box center [200, 18] width 4 height 3
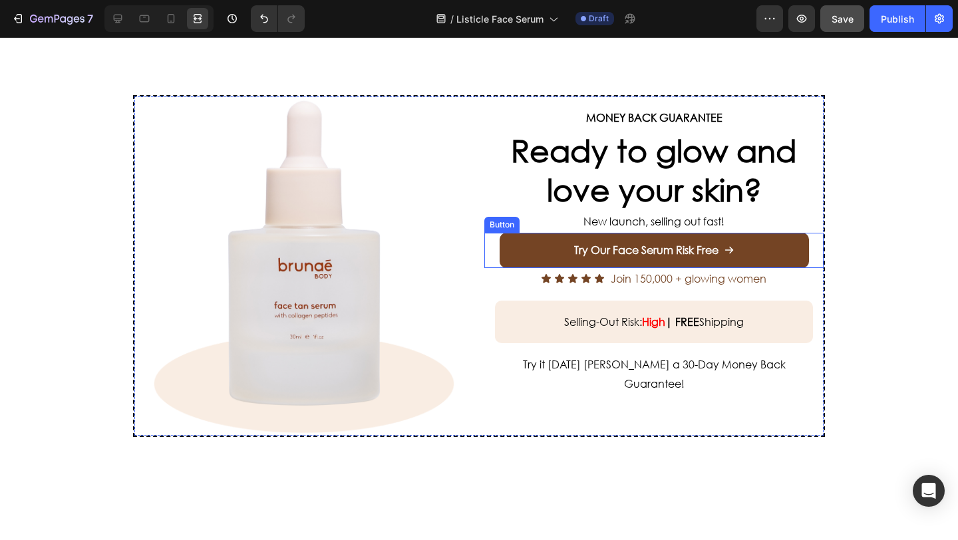
click at [538, 246] on link "Try Our Face Serum Risk Free" at bounding box center [654, 250] width 309 height 35
click at [117, 17] on icon at bounding box center [117, 18] width 13 height 13
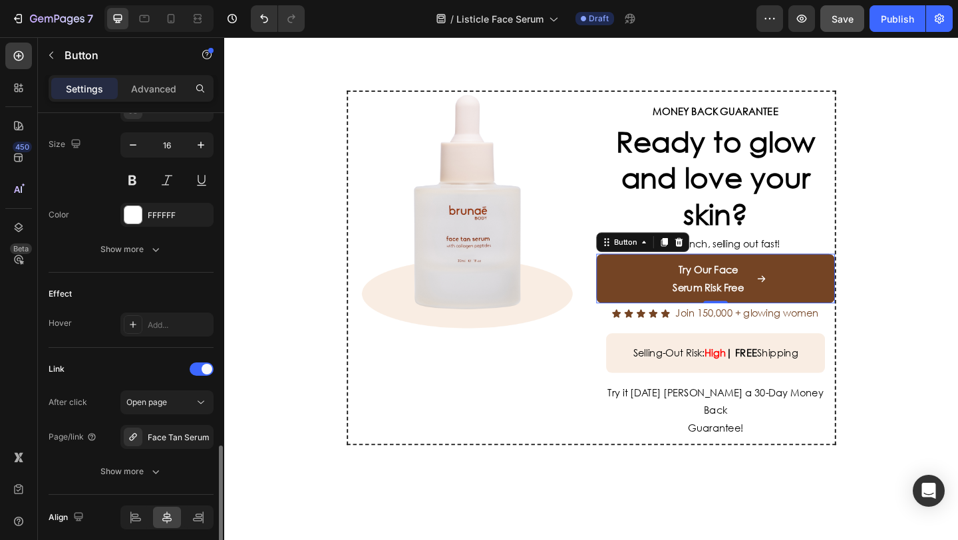
scroll to position [698, 0]
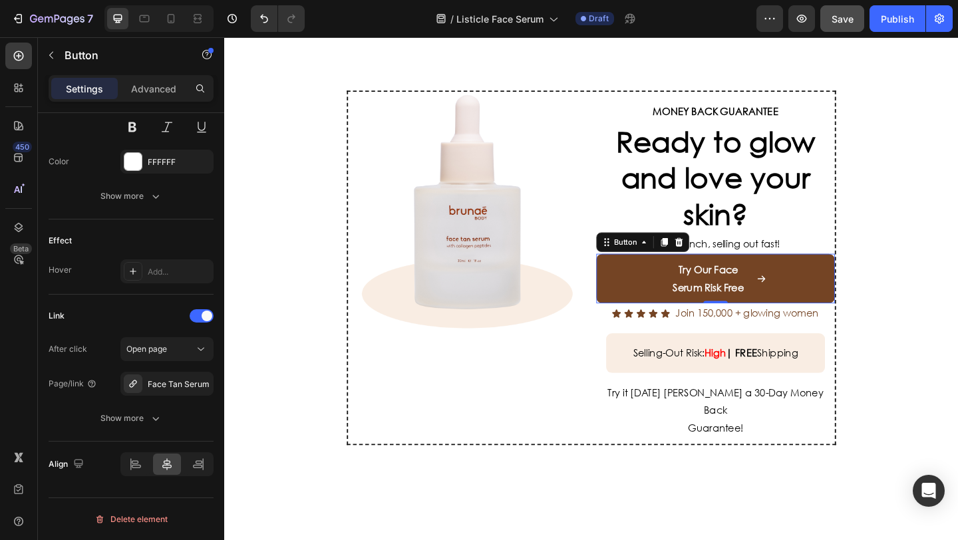
click at [847, 18] on span "Save" at bounding box center [843, 18] width 22 height 11
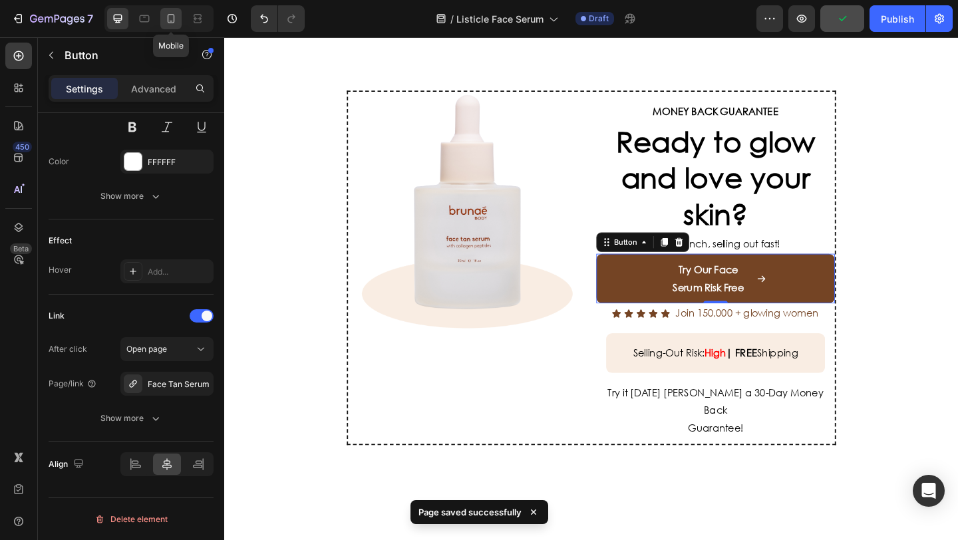
click at [166, 18] on icon at bounding box center [170, 18] width 13 height 13
type input "14"
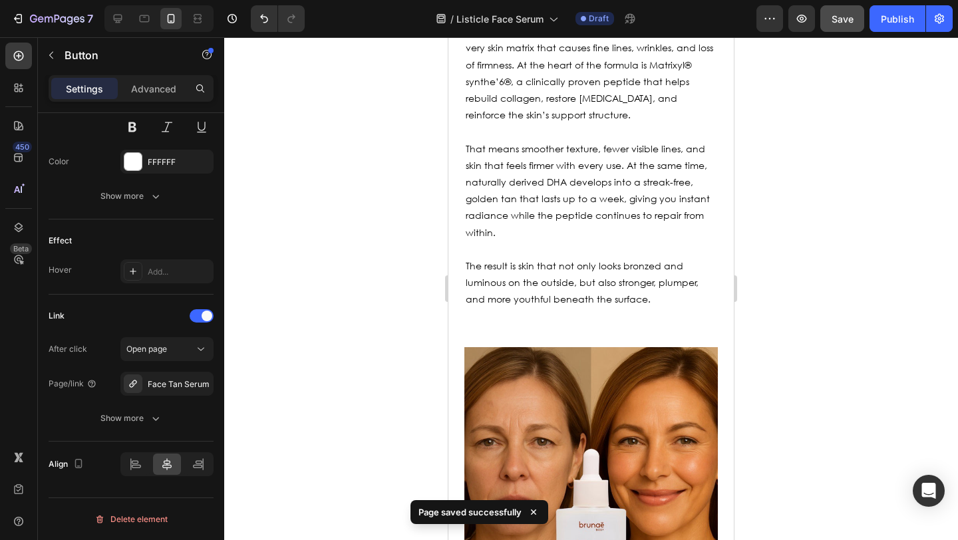
scroll to position [670, 0]
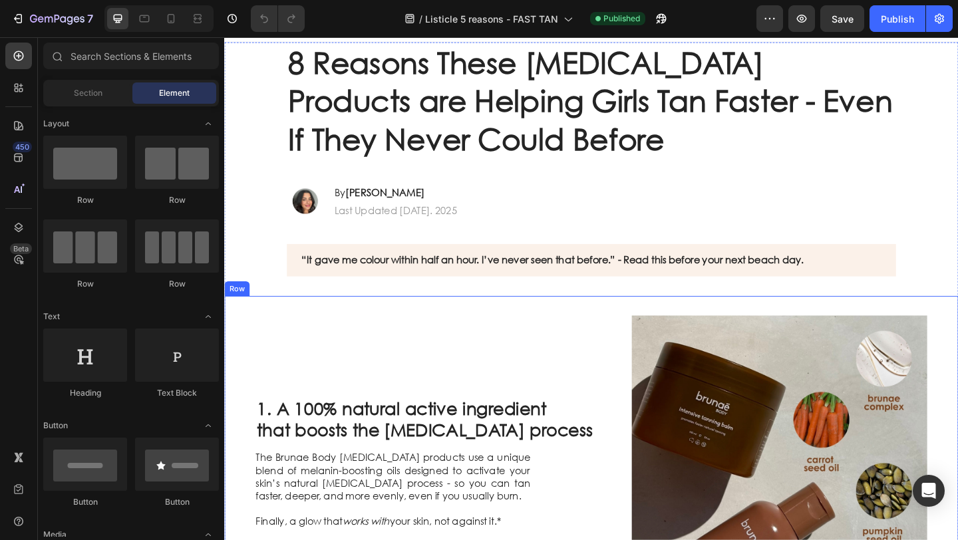
scroll to position [24, 0]
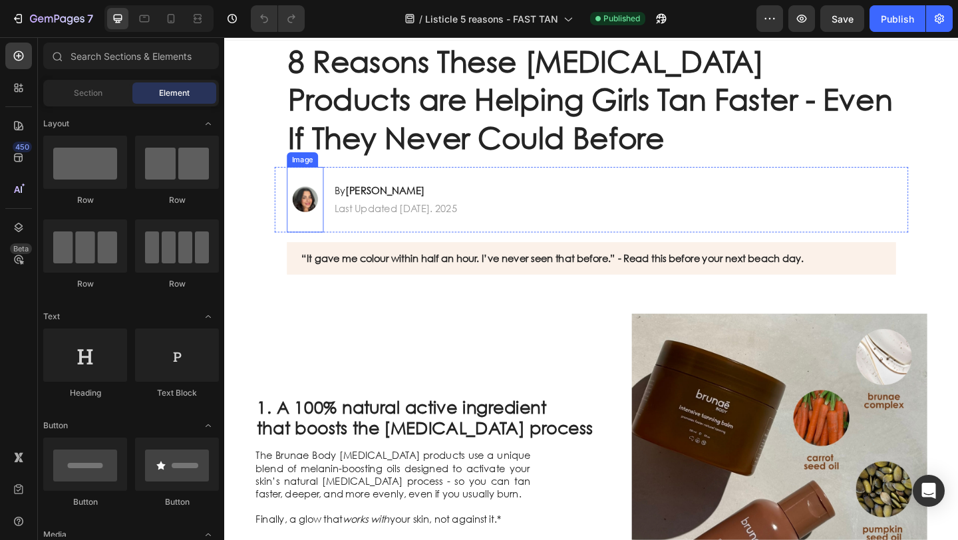
click at [305, 215] on img at bounding box center [312, 213] width 40 height 71
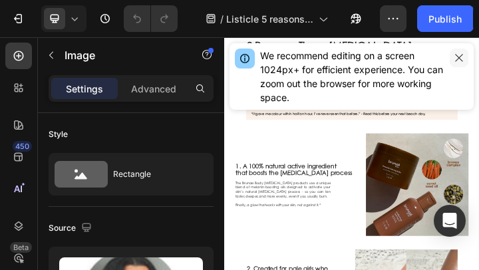
click at [458, 56] on icon "button" at bounding box center [459, 58] width 11 height 11
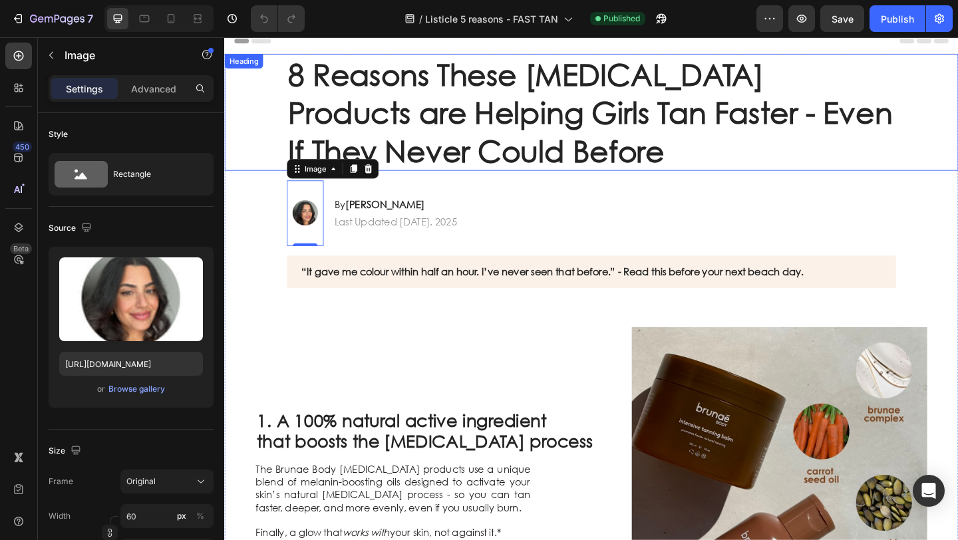
scroll to position [0, 0]
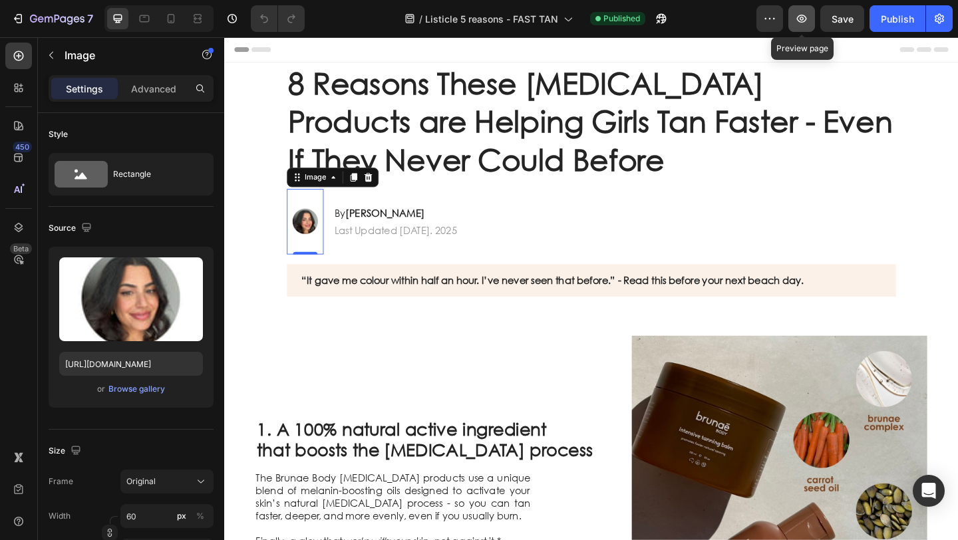
click at [811, 19] on button "button" at bounding box center [802, 18] width 27 height 27
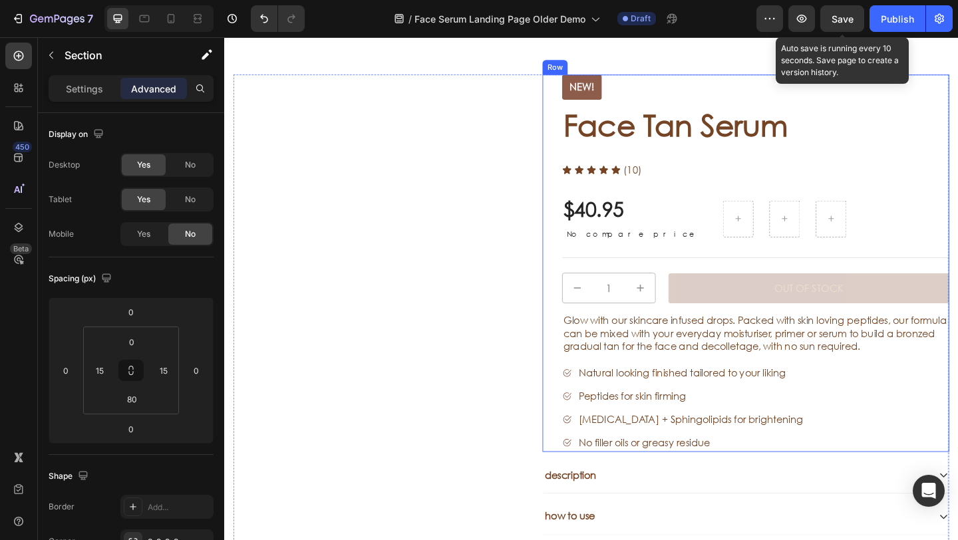
scroll to position [2733, 0]
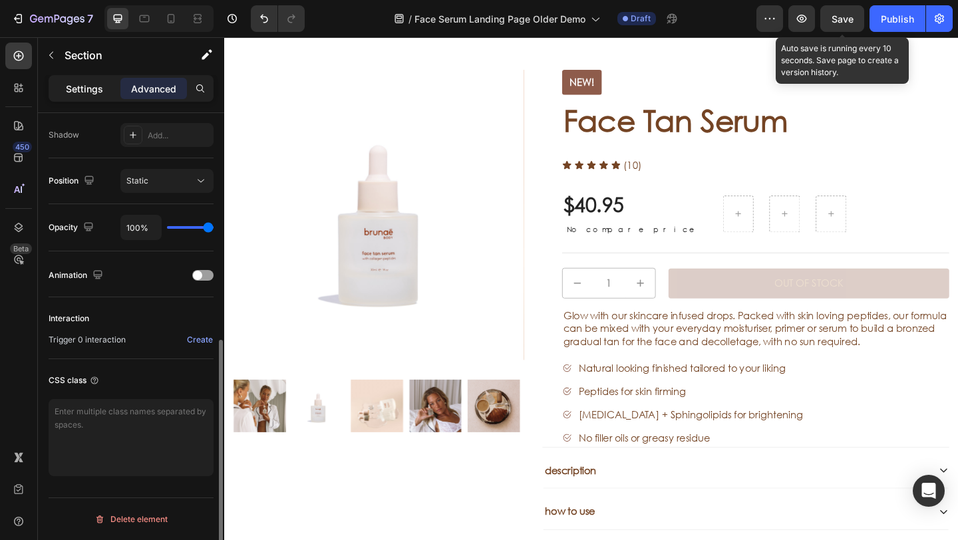
click at [90, 91] on p "Settings" at bounding box center [84, 89] width 37 height 14
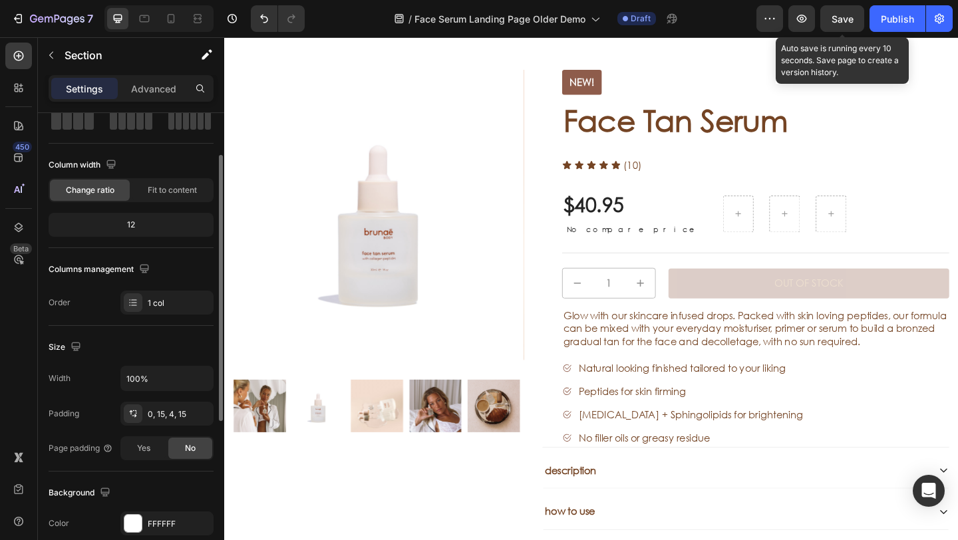
scroll to position [0, 0]
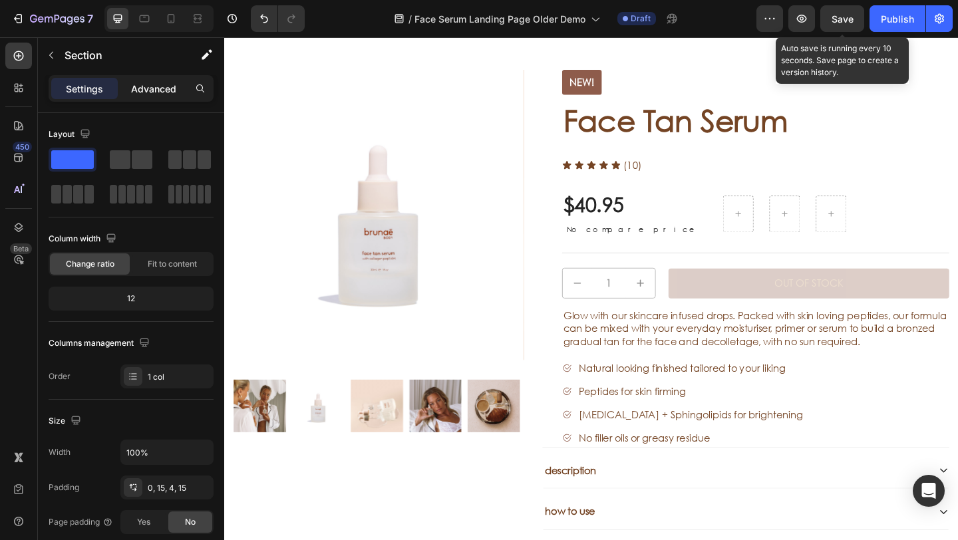
click at [147, 82] on p "Advanced" at bounding box center [153, 89] width 45 height 14
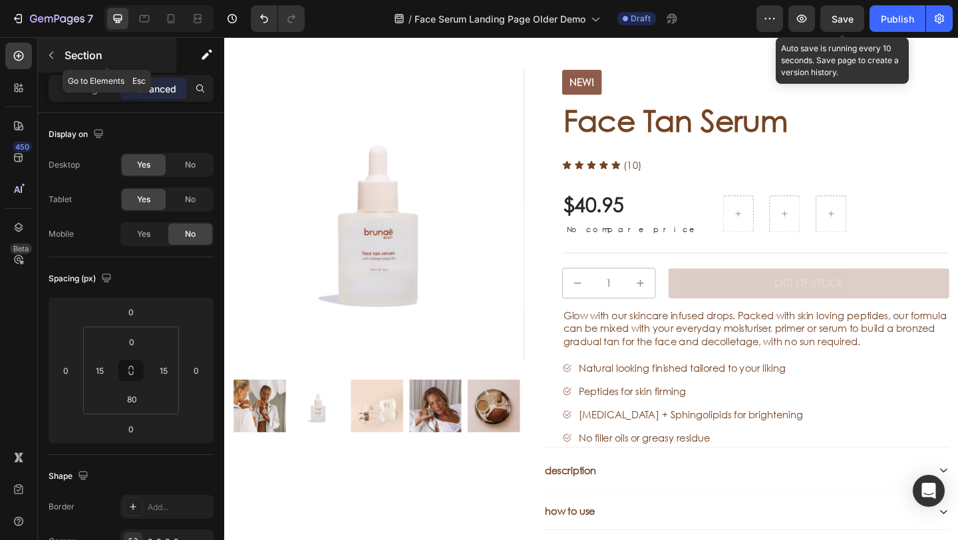
click at [51, 56] on icon "button" at bounding box center [51, 55] width 11 height 11
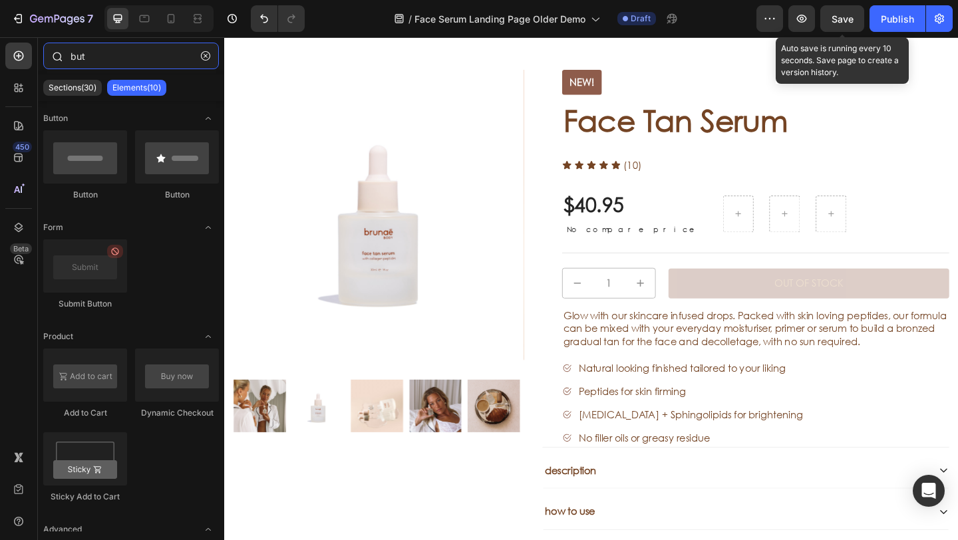
click at [118, 60] on input "but" at bounding box center [131, 56] width 176 height 27
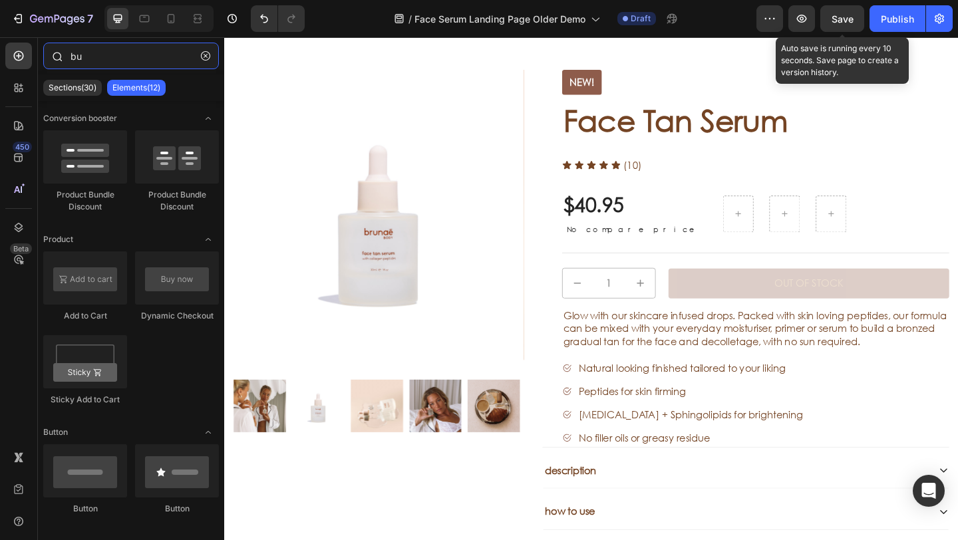
type input "b"
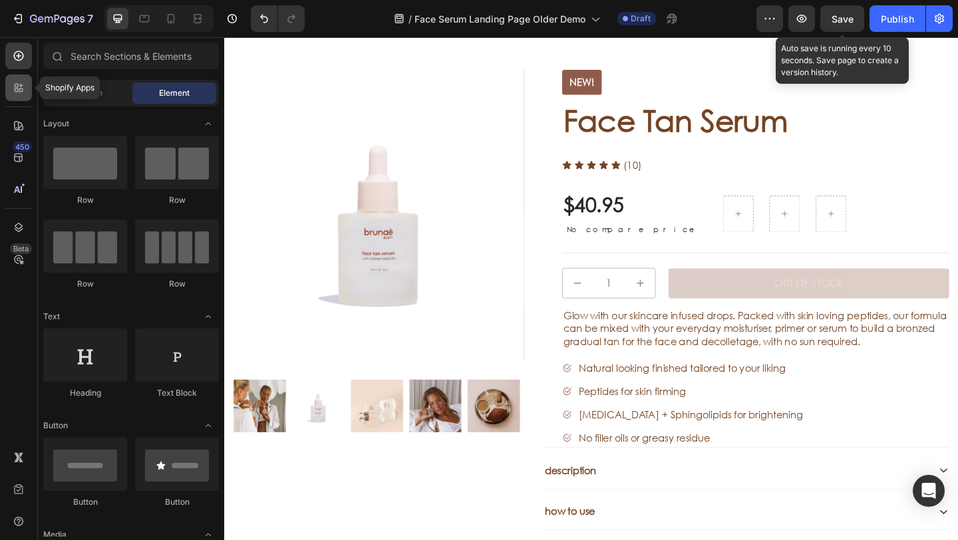
click at [20, 79] on div at bounding box center [18, 88] width 27 height 27
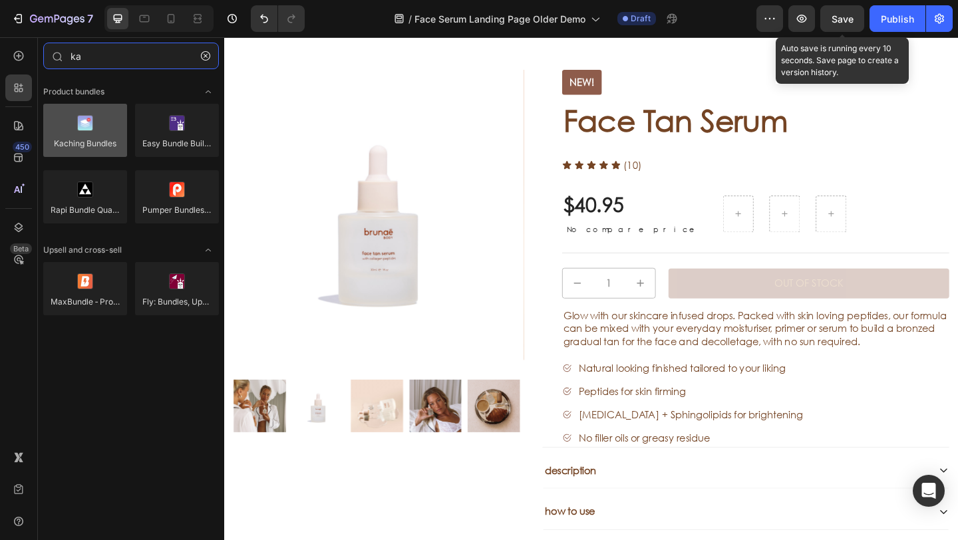
type input "ka"
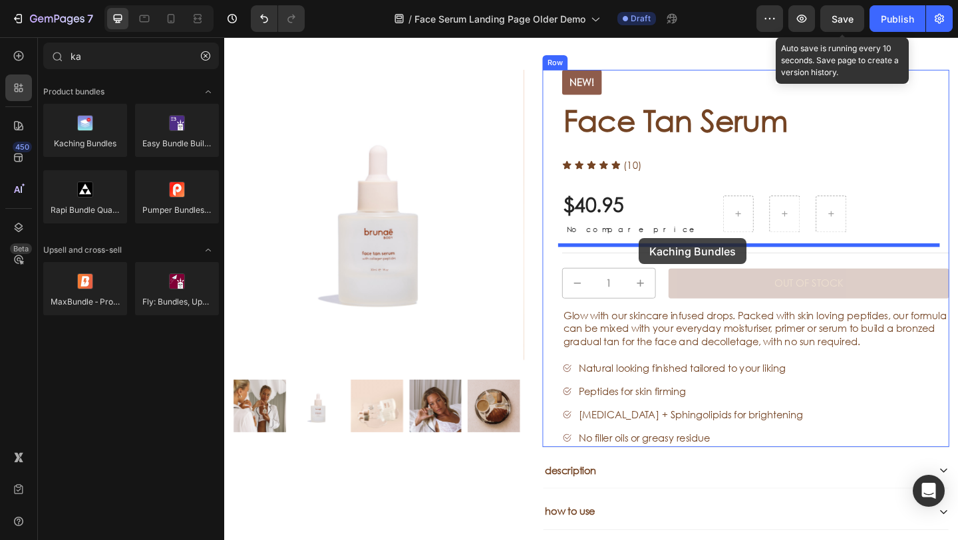
drag, startPoint x: 348, startPoint y: 162, endPoint x: 677, endPoint y: 258, distance: 342.7
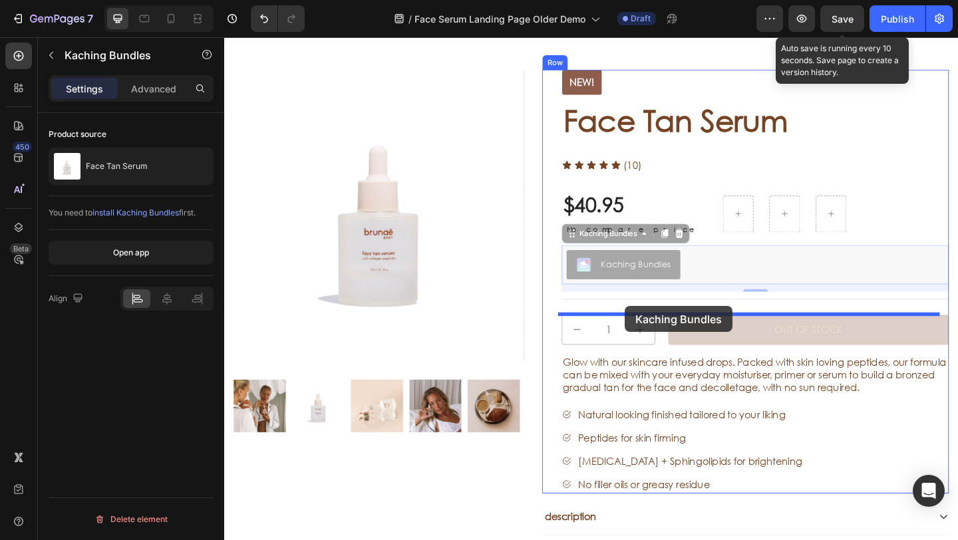
drag, startPoint x: 601, startPoint y: 250, endPoint x: 662, endPoint y: 331, distance: 101.7
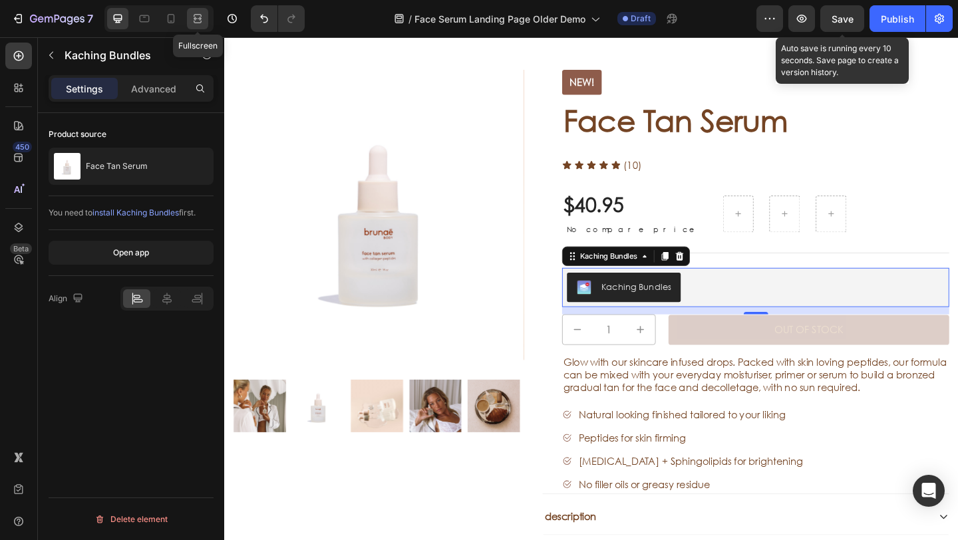
click at [204, 21] on icon at bounding box center [197, 18] width 13 height 13
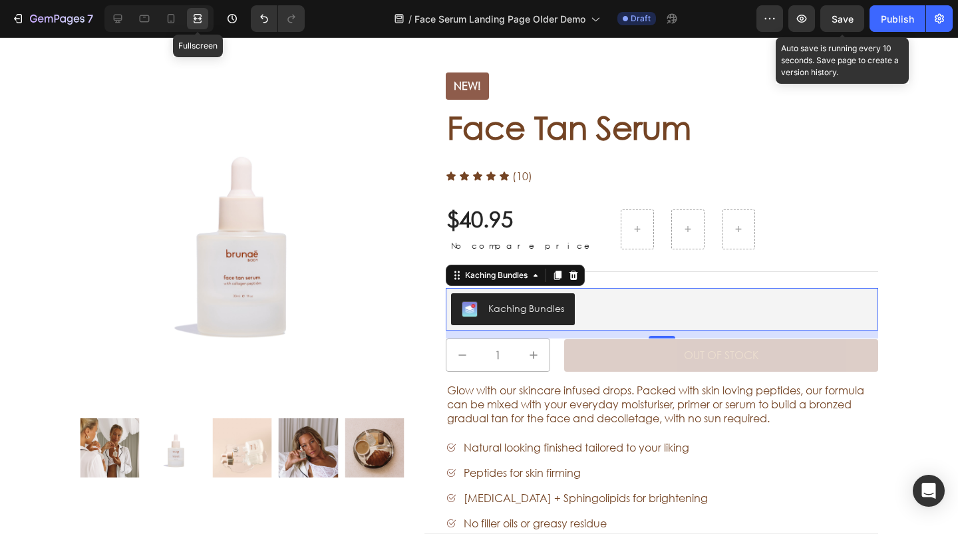
click at [198, 21] on icon at bounding box center [197, 18] width 13 height 13
click at [122, 19] on icon at bounding box center [118, 19] width 9 height 9
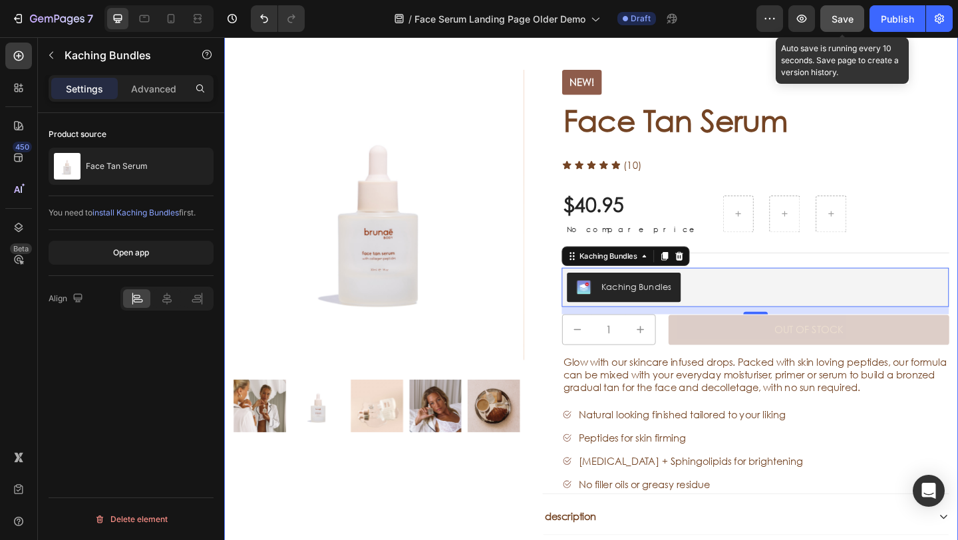
click at [845, 28] on button "Save" at bounding box center [843, 18] width 44 height 27
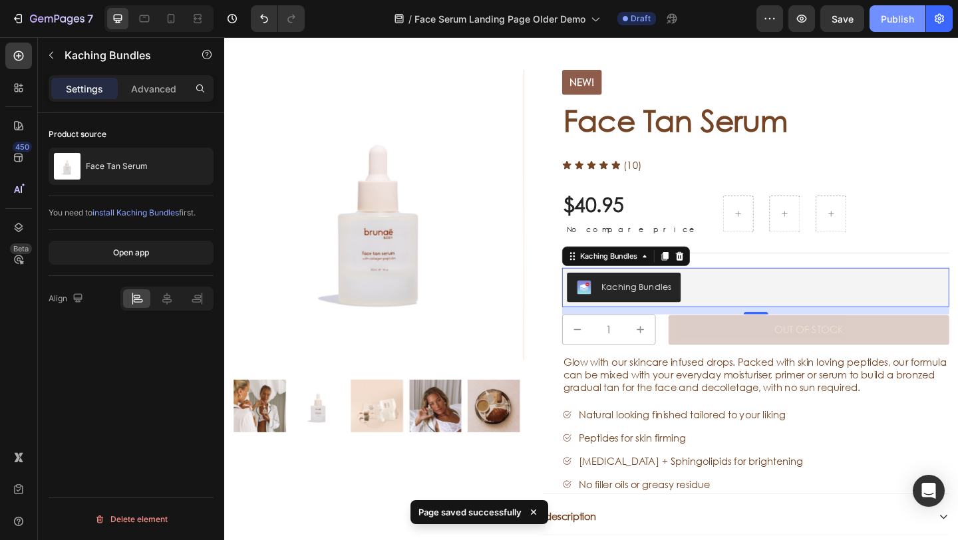
click at [889, 28] on button "Publish" at bounding box center [898, 18] width 56 height 27
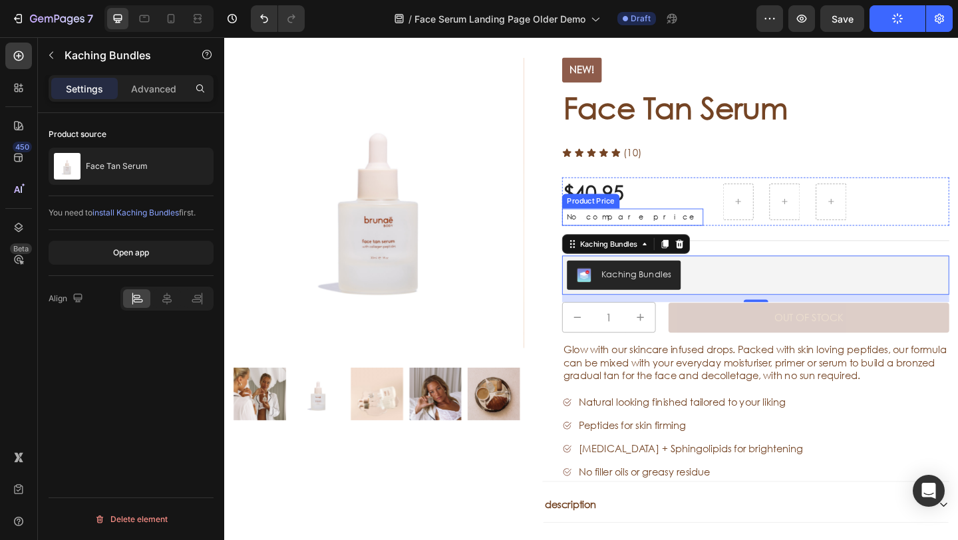
scroll to position [2761, 0]
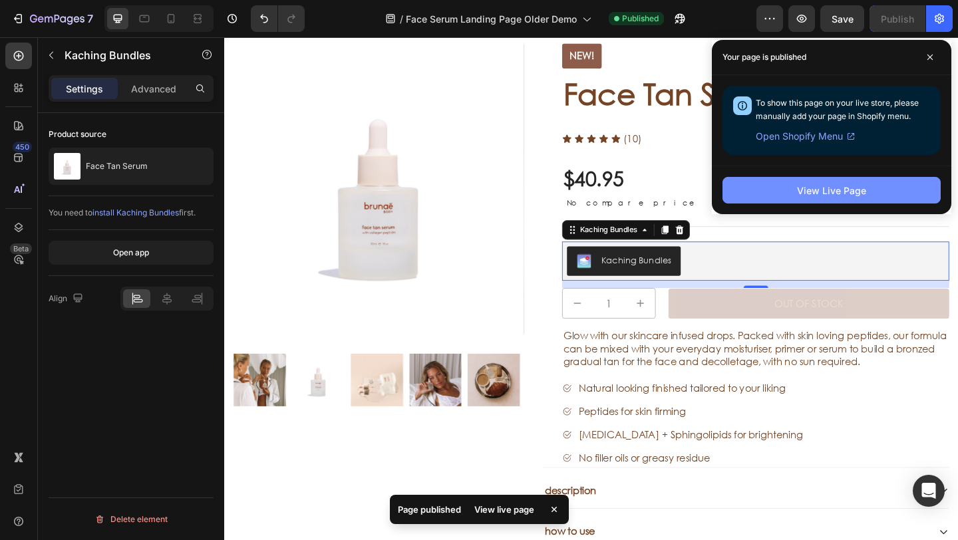
click at [854, 185] on div "View Live Page" at bounding box center [831, 191] width 69 height 14
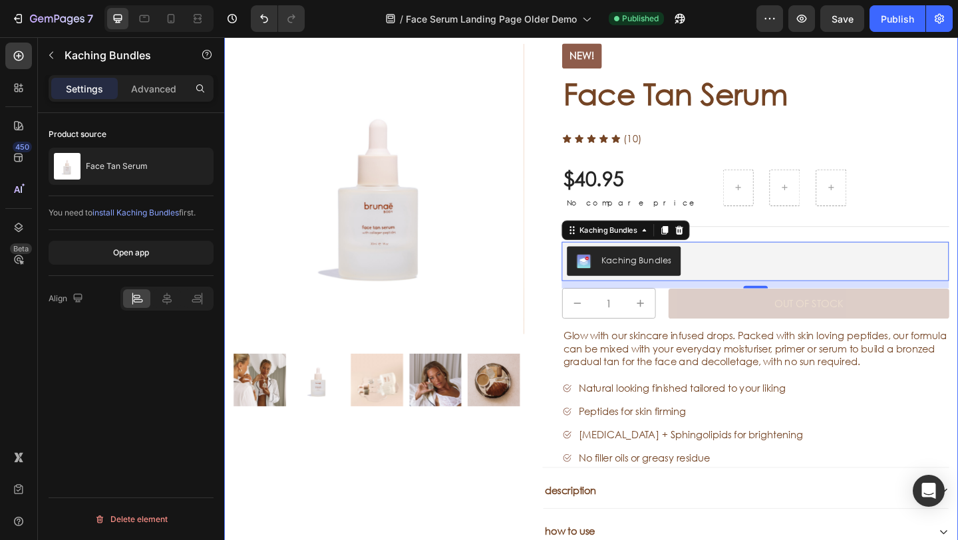
click at [958, 63] on div "NEW!" at bounding box center [802, 57] width 421 height 27
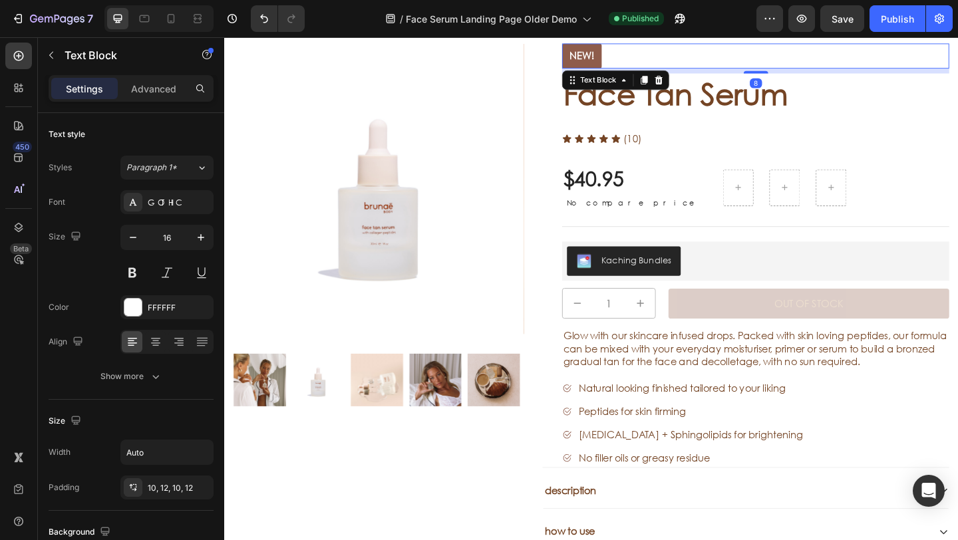
click at [816, 21] on div "Preview Save Publish" at bounding box center [855, 18] width 196 height 27
click at [807, 21] on icon "button" at bounding box center [801, 18] width 13 height 13
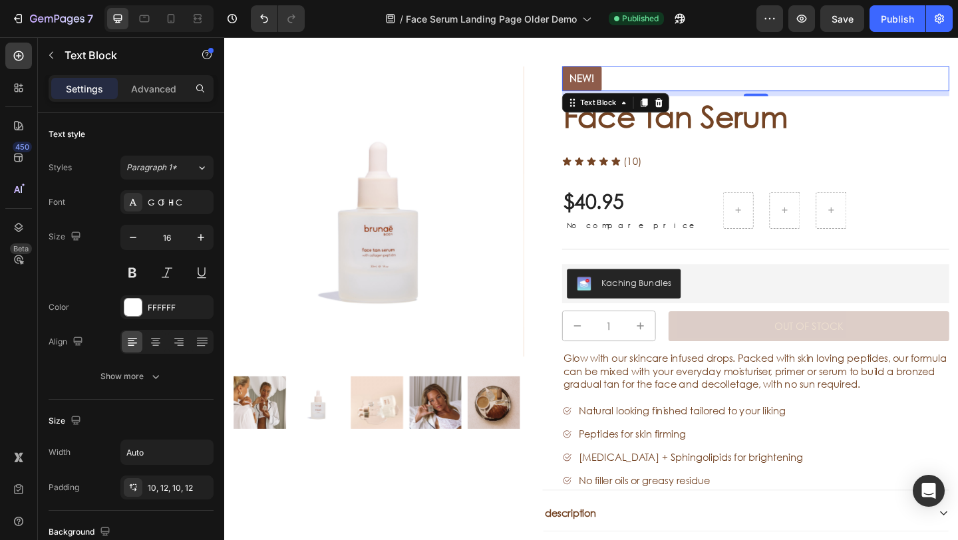
scroll to position [2721, 0]
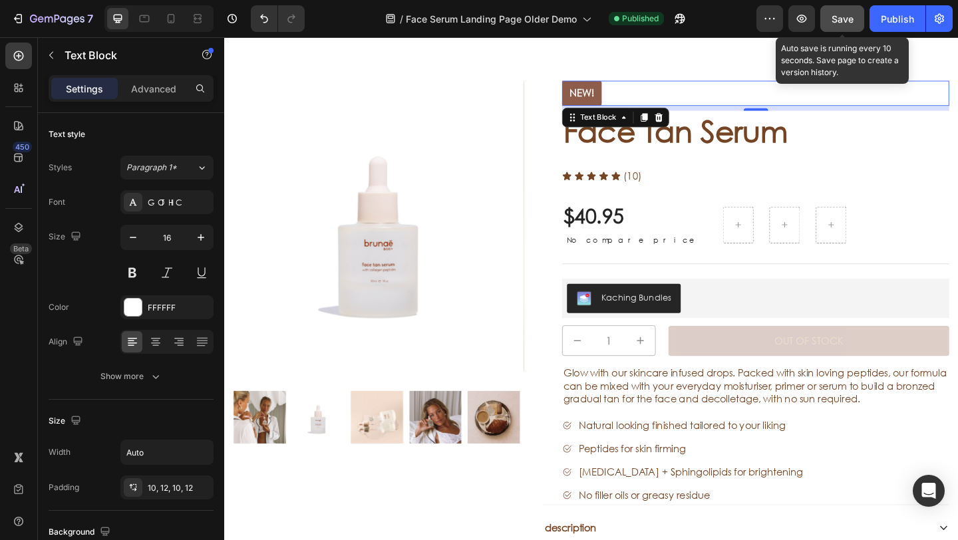
click at [829, 24] on button "Save" at bounding box center [843, 18] width 44 height 27
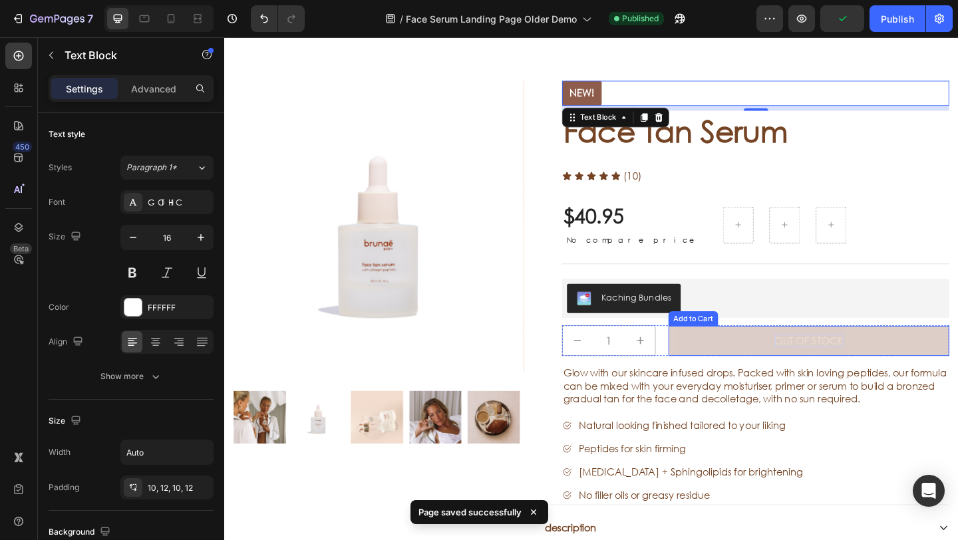
click at [851, 367] on div "Out of stock" at bounding box center [860, 368] width 75 height 14
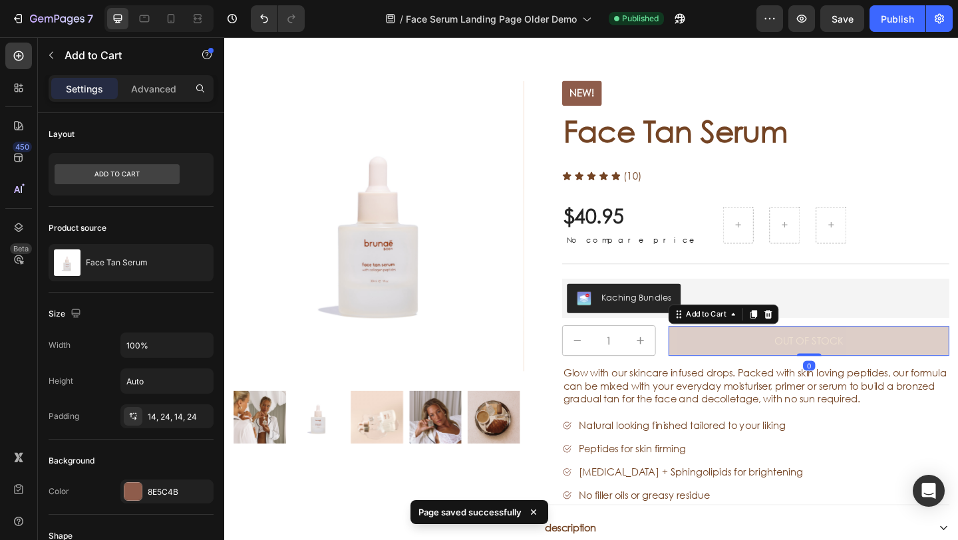
click at [751, 362] on button "Out of stock" at bounding box center [860, 367] width 305 height 33
click at [854, 371] on div "Out of stock" at bounding box center [860, 368] width 75 height 14
click at [845, 367] on p "Out of stock" at bounding box center [860, 368] width 75 height 14
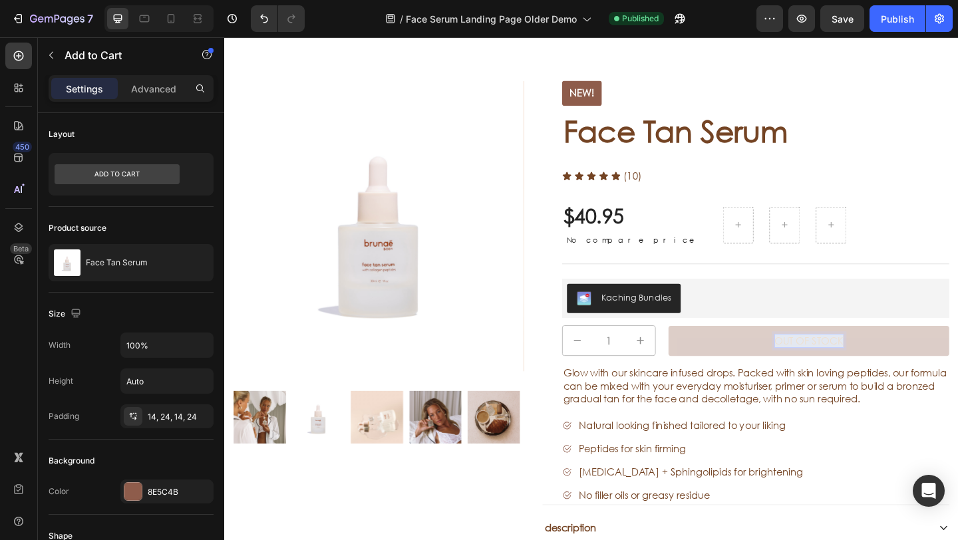
drag, startPoint x: 816, startPoint y: 365, endPoint x: 896, endPoint y: 369, distance: 80.0
click at [896, 369] on button "Out of stock" at bounding box center [860, 367] width 305 height 33
click at [827, 371] on p "Out of stock" at bounding box center [860, 368] width 75 height 14
click at [824, 367] on p "Out of stock" at bounding box center [860, 368] width 75 height 14
click at [823, 367] on p "Out of stock" at bounding box center [860, 368] width 75 height 14
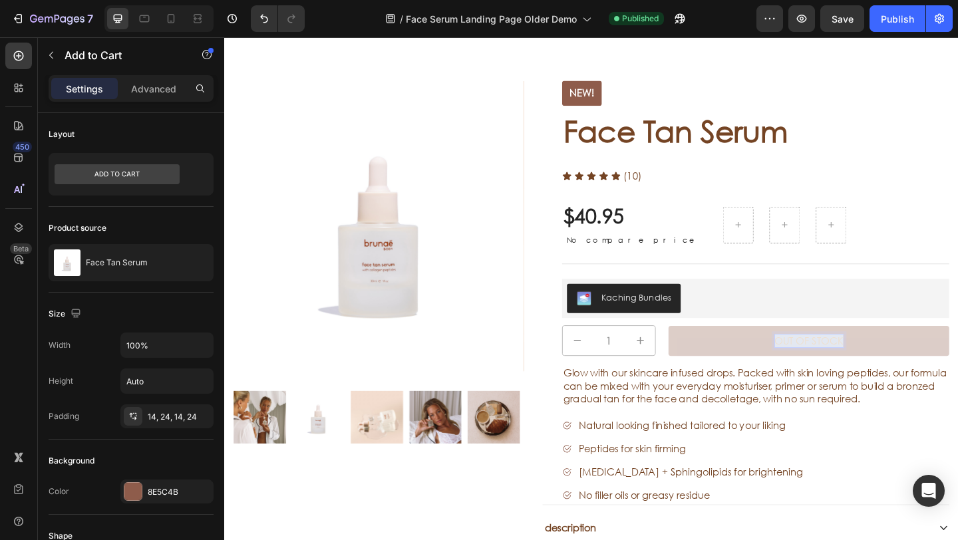
click at [823, 367] on p "Out of stock" at bounding box center [860, 368] width 75 height 14
click at [825, 367] on p "Out of stock" at bounding box center [860, 368] width 75 height 14
click at [863, 272] on div "NEW! Text Block Face Tan Serum Product Title Icon Icon Icon Icon Icon Icon List…" at bounding box center [802, 315] width 421 height 461
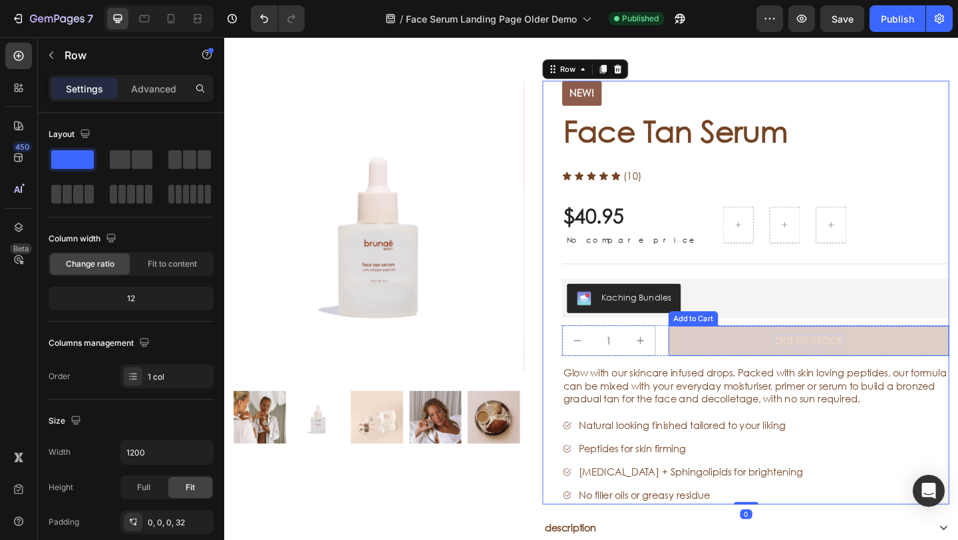
click at [852, 366] on p "Out of stock" at bounding box center [860, 368] width 75 height 14
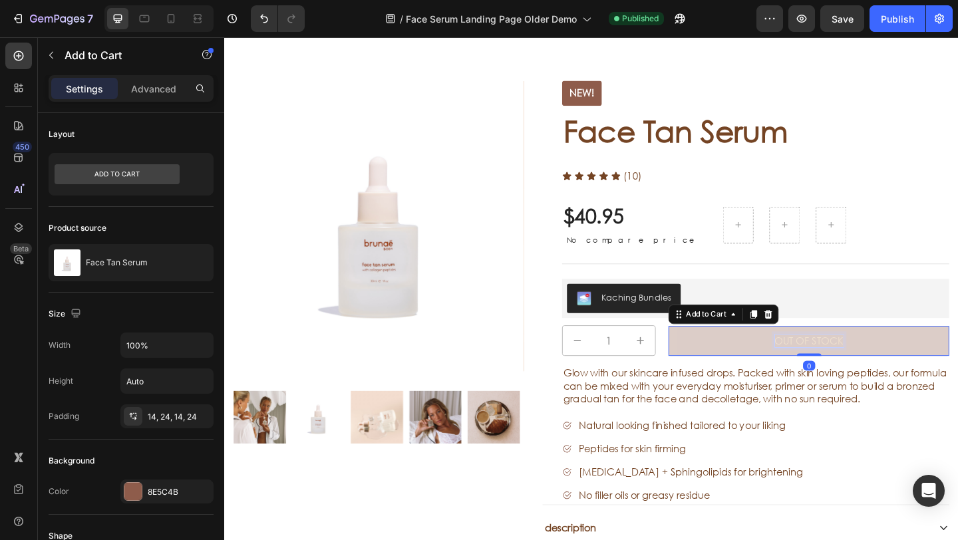
click at [823, 363] on p "Out of stock" at bounding box center [860, 368] width 75 height 14
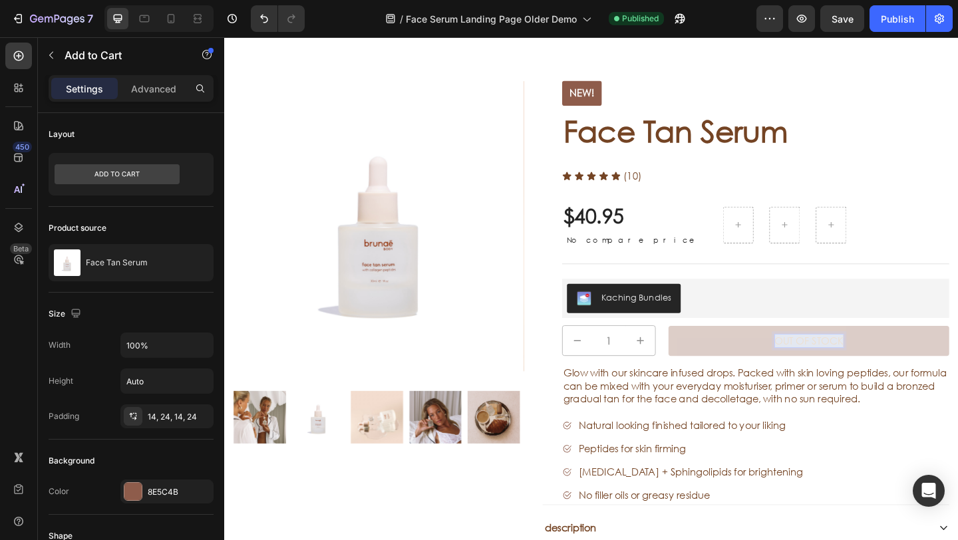
click at [823, 363] on p "Out of stock" at bounding box center [860, 368] width 75 height 14
click at [823, 365] on p "Out of stock" at bounding box center [860, 368] width 75 height 14
drag, startPoint x: 887, startPoint y: 367, endPoint x: 805, endPoint y: 365, distance: 82.5
click at [805, 365] on button "Out of stock" at bounding box center [860, 367] width 305 height 33
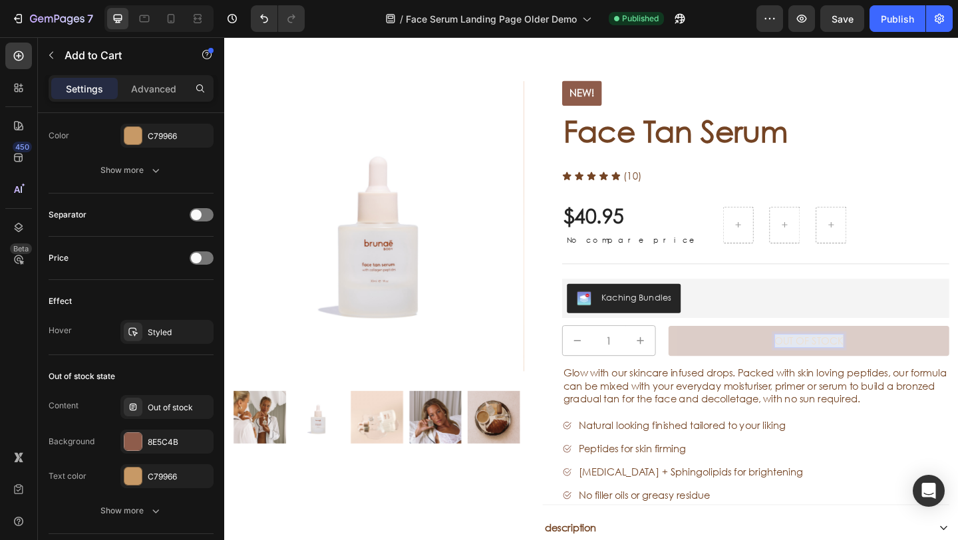
scroll to position [960, 0]
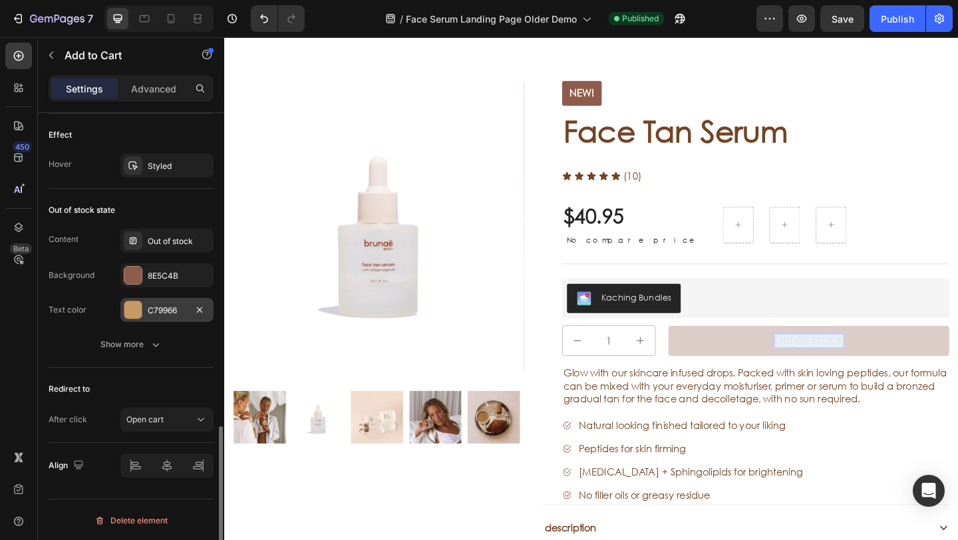
click at [138, 310] on div at bounding box center [132, 310] width 17 height 17
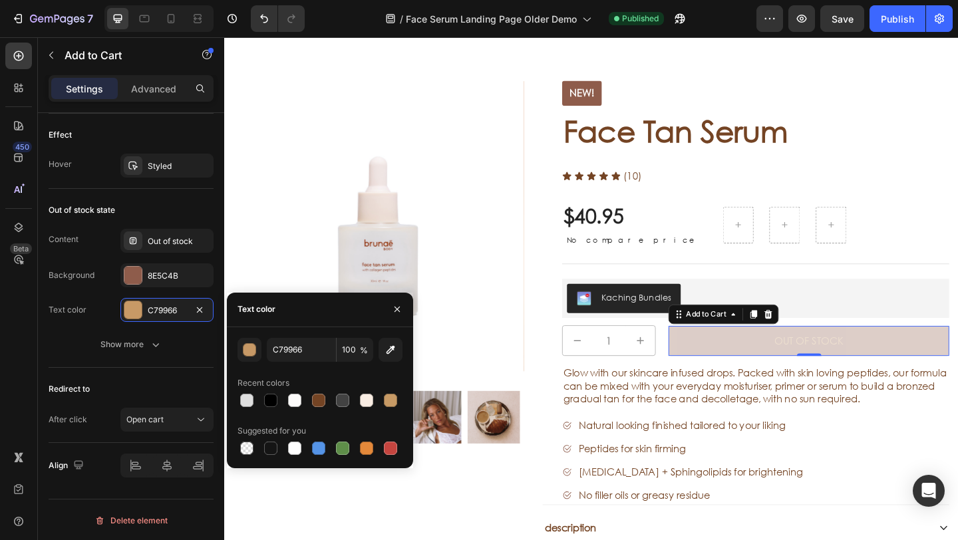
drag, startPoint x: 363, startPoint y: 399, endPoint x: 356, endPoint y: 397, distance: 7.4
click at [364, 399] on div at bounding box center [366, 400] width 13 height 13
click at [299, 397] on div at bounding box center [294, 400] width 13 height 13
click at [246, 395] on div at bounding box center [246, 400] width 13 height 13
click at [294, 449] on div at bounding box center [294, 448] width 13 height 13
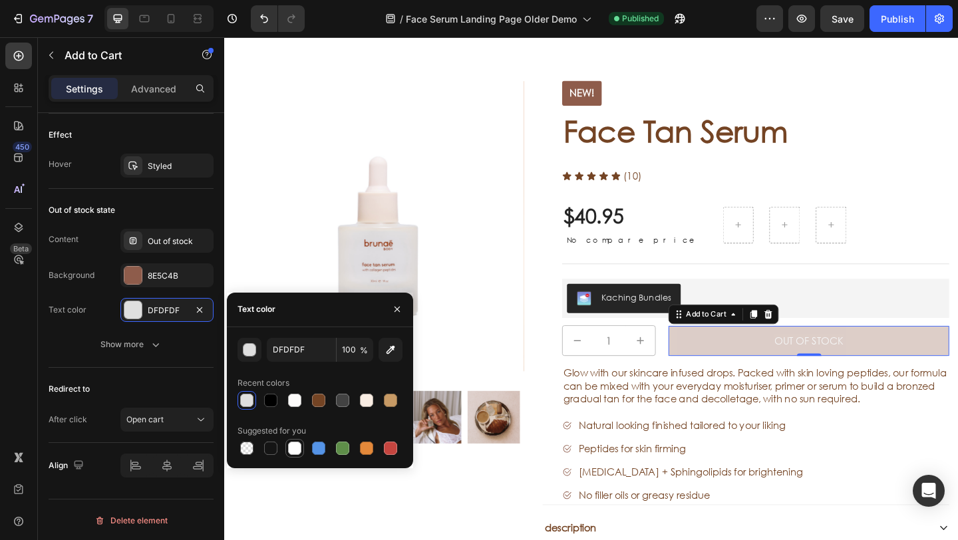
type input "FFFFFF"
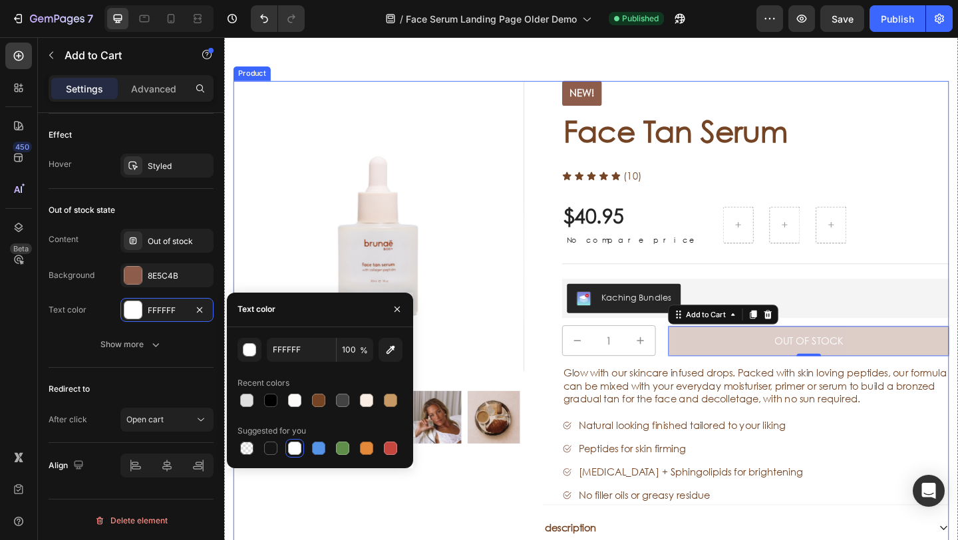
click at [547, 327] on div "NEW! Text Block Product Images Row NEW! Text Block Face Tan Serum Product Title…" at bounding box center [623, 383] width 779 height 597
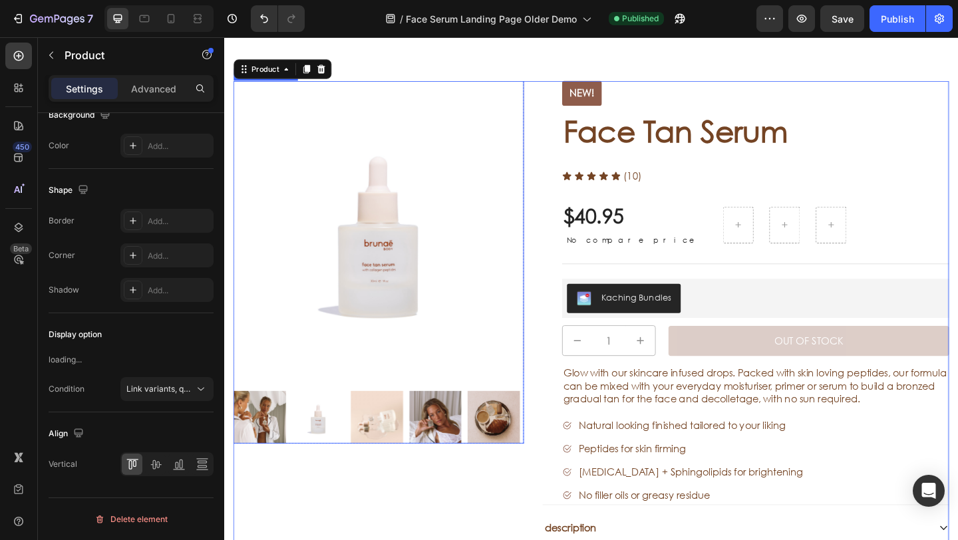
scroll to position [0, 0]
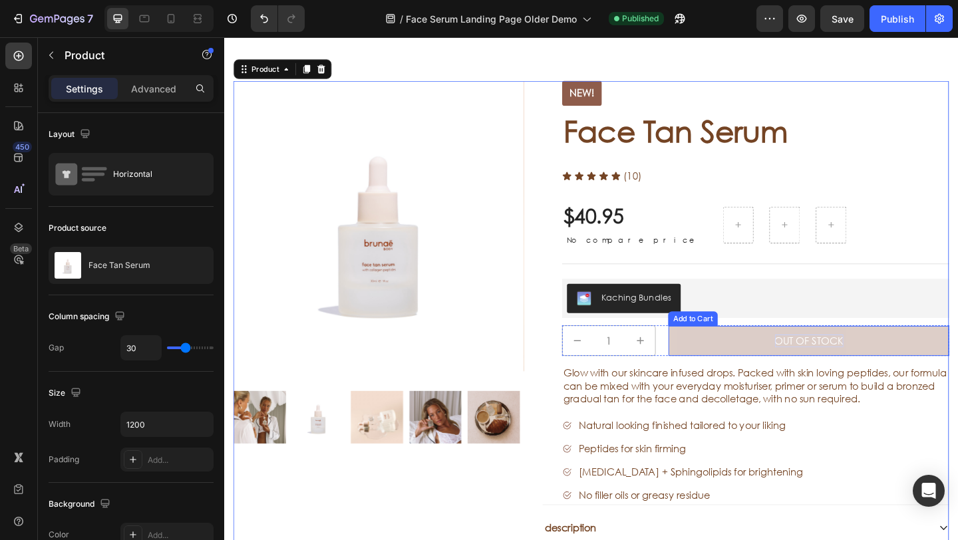
click at [839, 369] on p "Out of stock" at bounding box center [860, 368] width 75 height 14
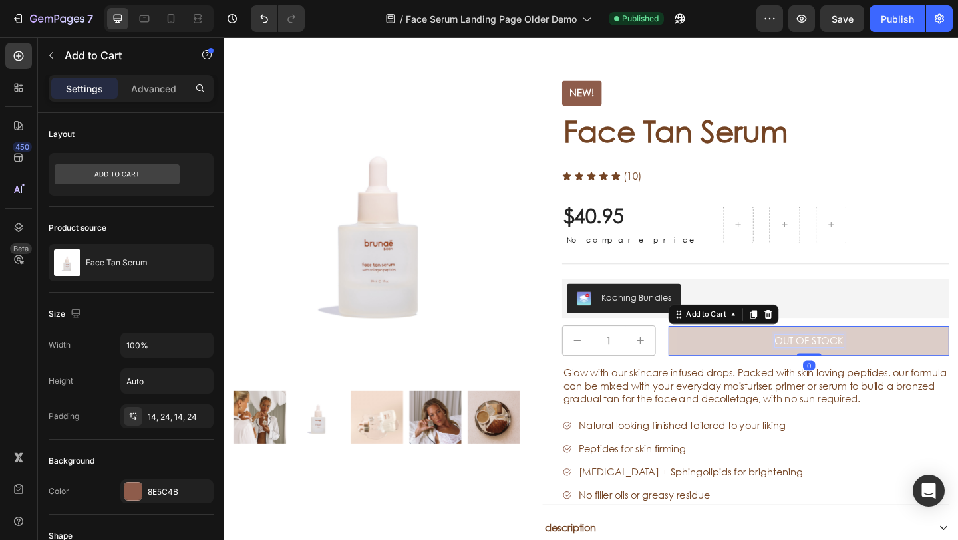
click at [828, 367] on p "Out of stock" at bounding box center [860, 368] width 75 height 14
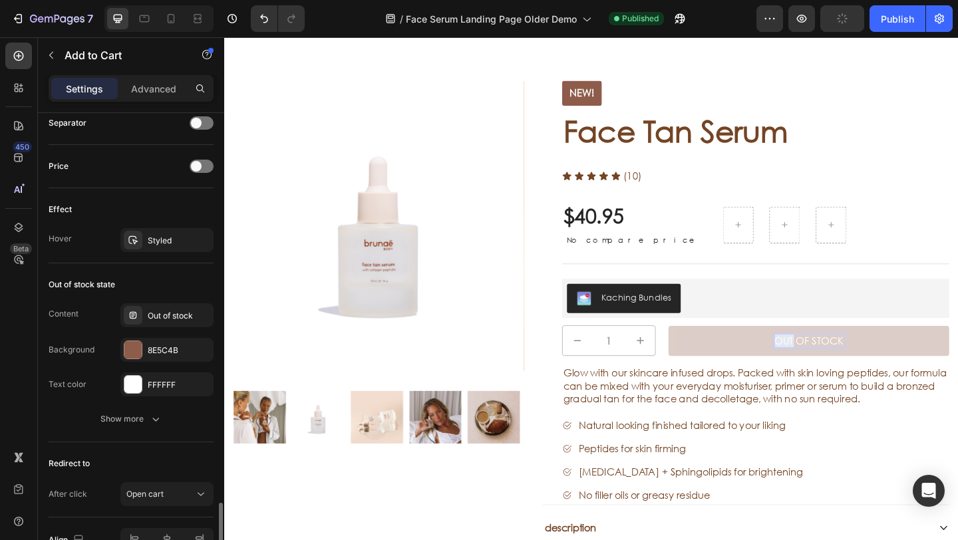
scroll to position [961, 0]
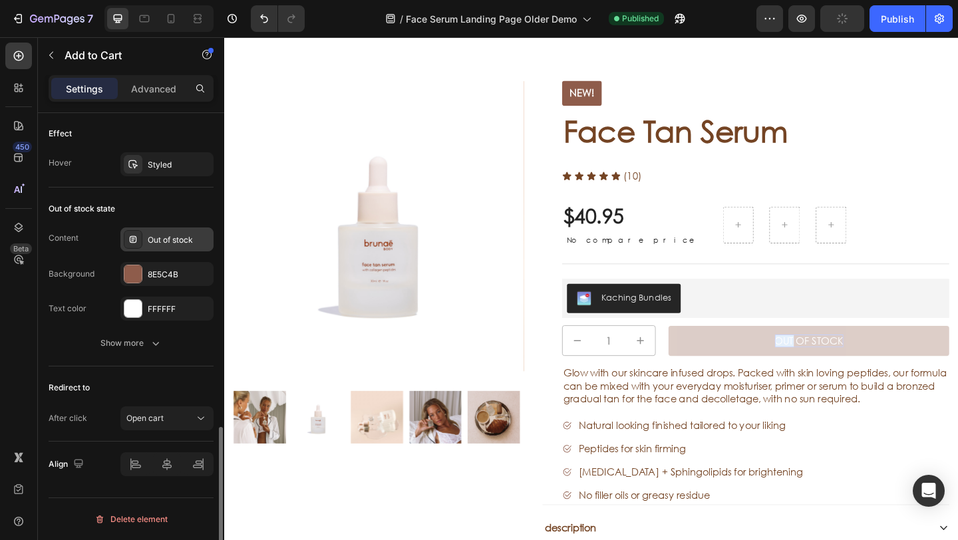
click at [156, 239] on div "Out of stock" at bounding box center [179, 240] width 63 height 12
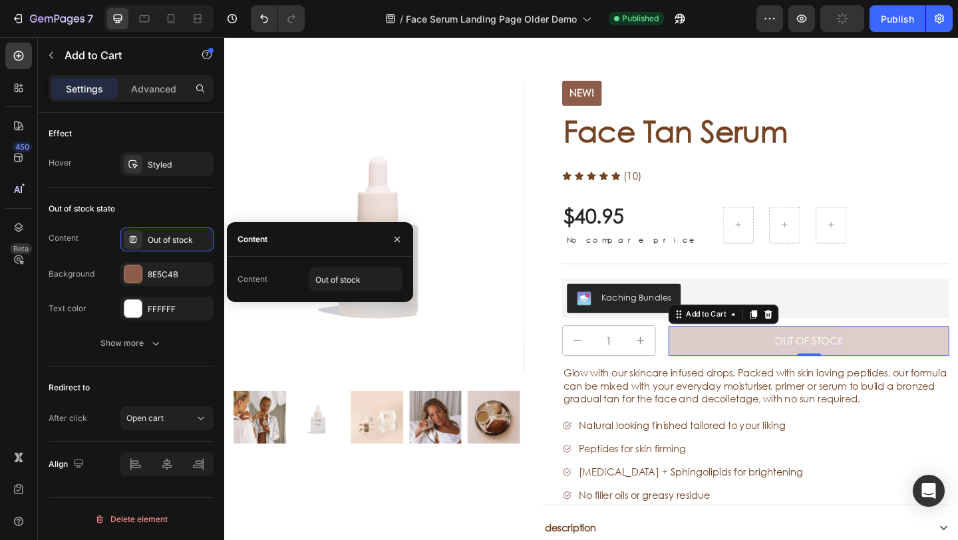
click at [479, 253] on img at bounding box center [392, 243] width 316 height 316
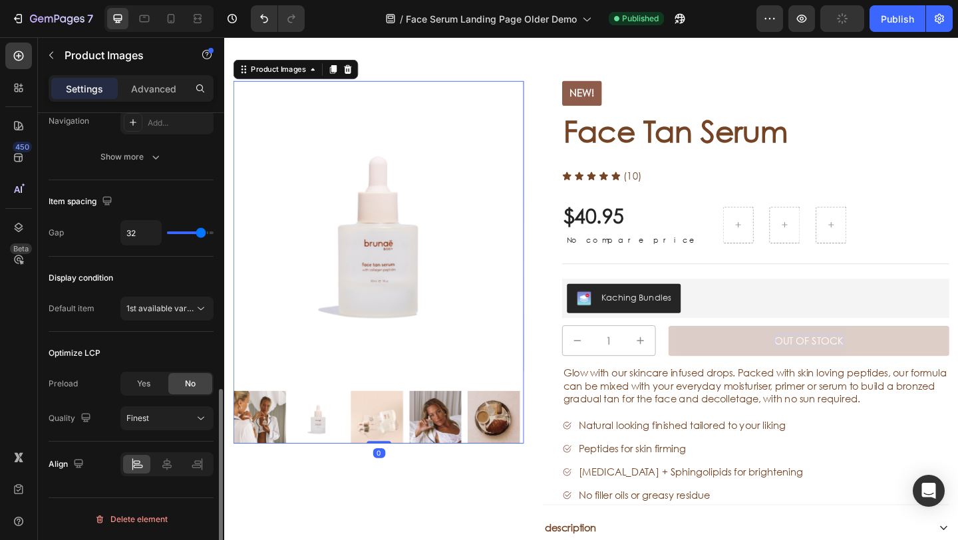
click at [416, 259] on img at bounding box center [392, 243] width 316 height 316
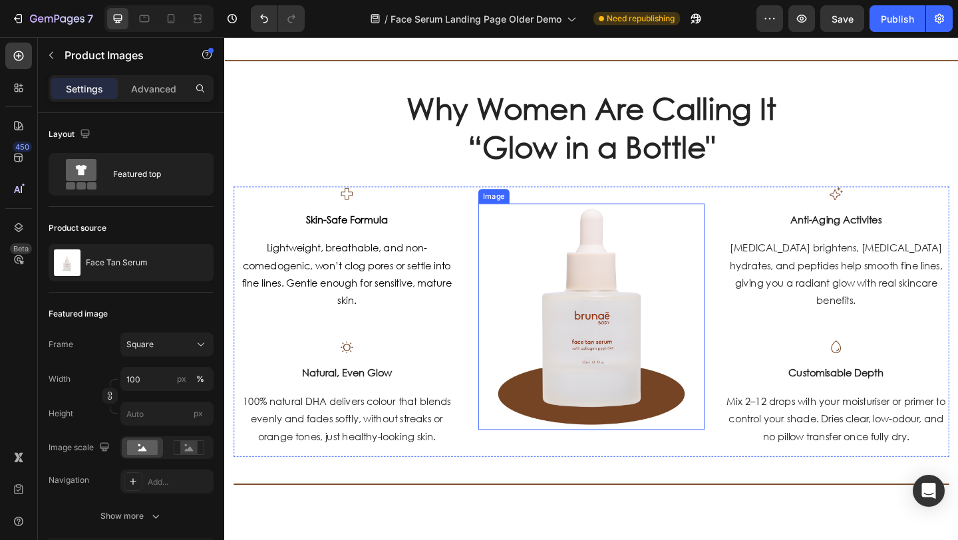
scroll to position [534, 0]
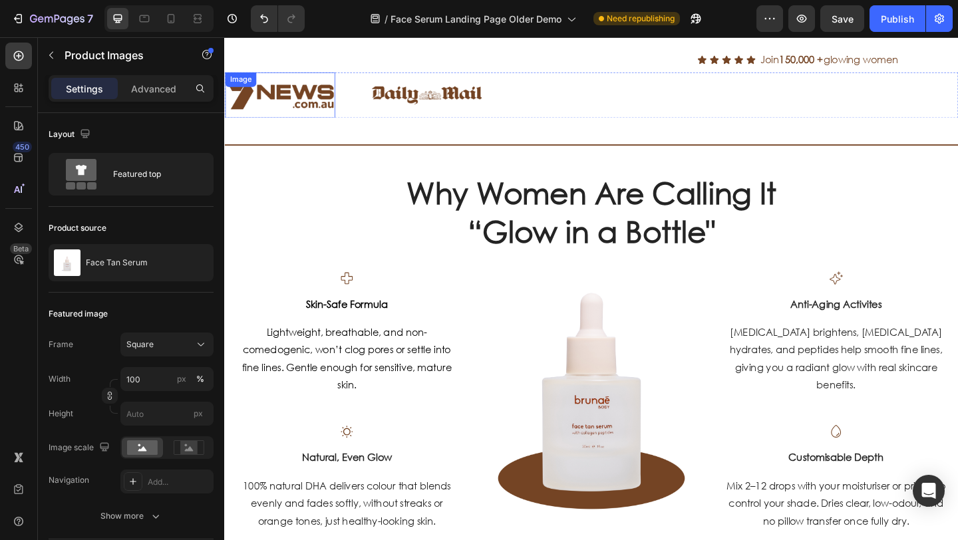
click at [200, 30] on div at bounding box center [158, 18] width 109 height 27
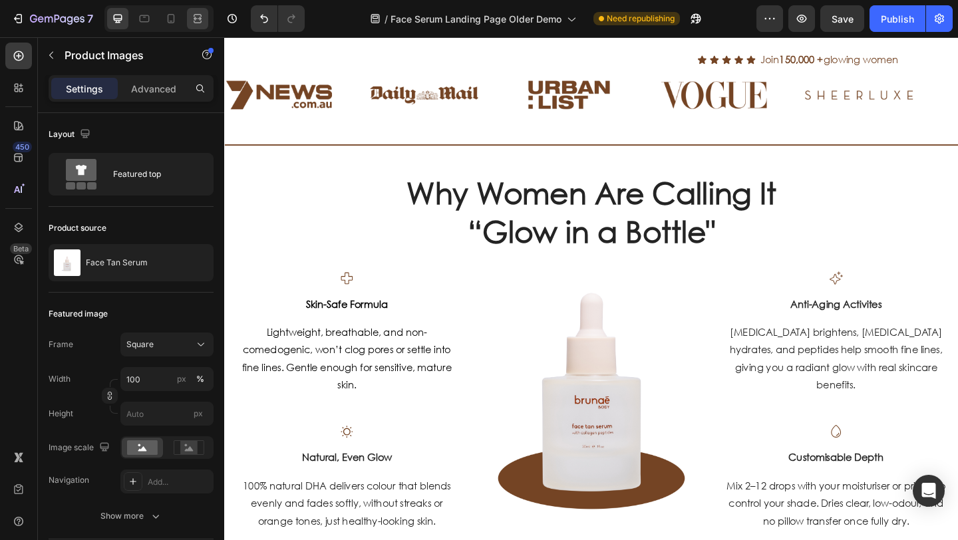
click at [196, 20] on icon at bounding box center [197, 18] width 13 height 13
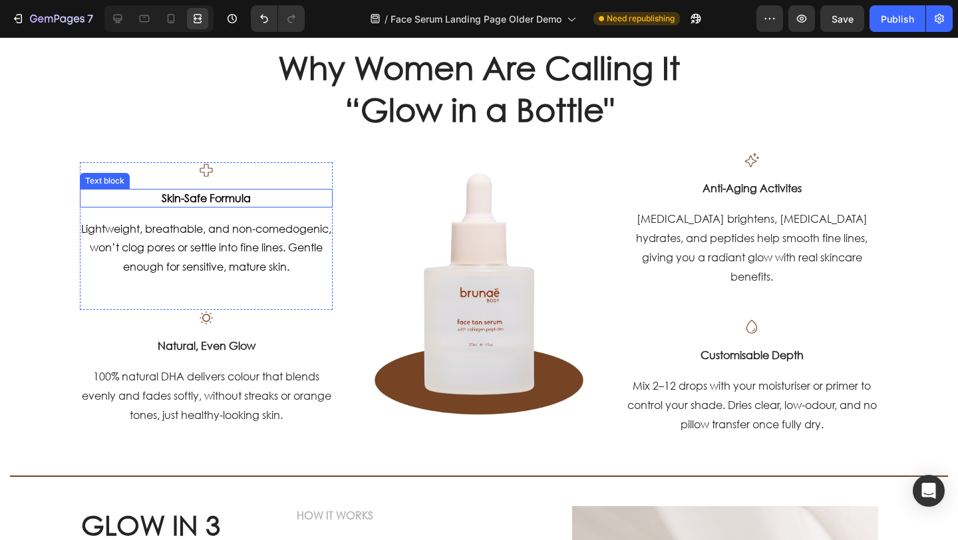
scroll to position [713, 0]
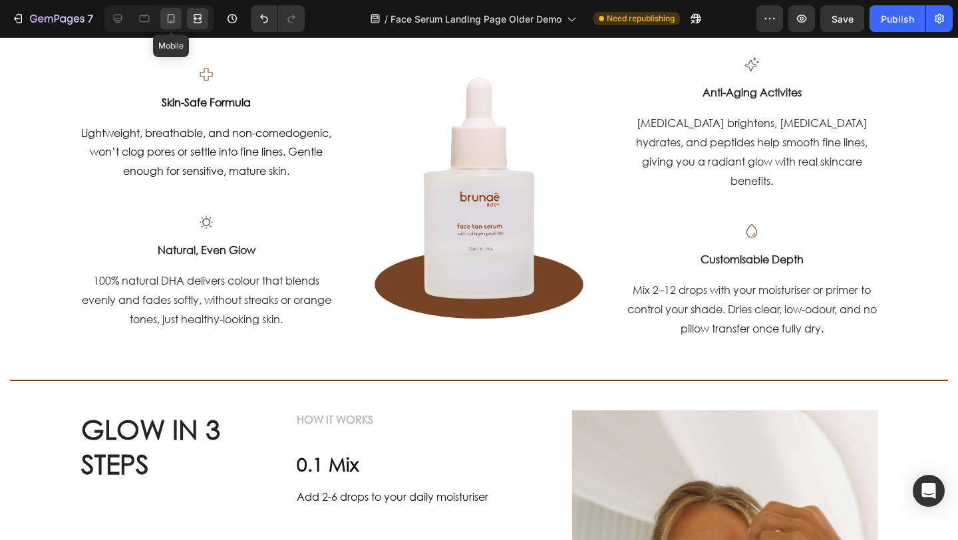
click at [168, 19] on icon at bounding box center [171, 18] width 7 height 9
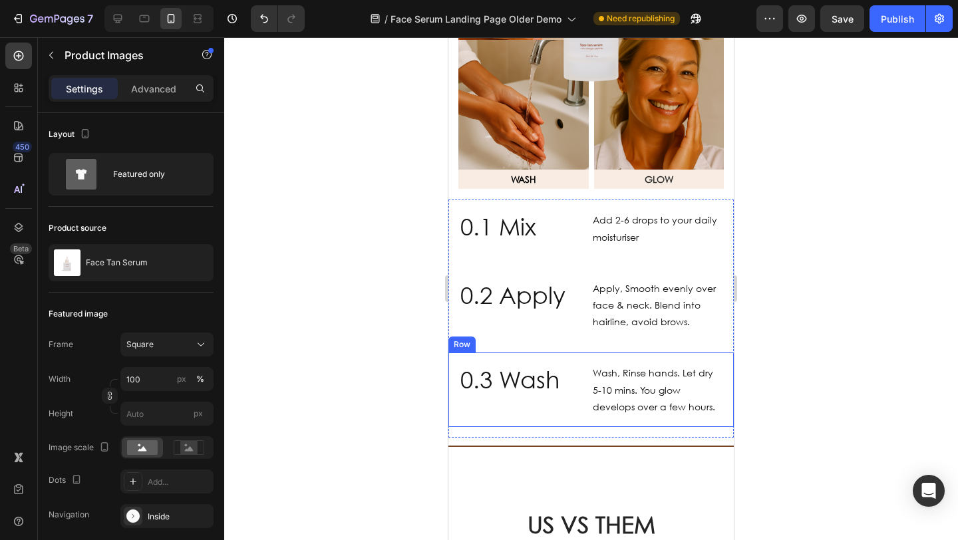
scroll to position [1750, 0]
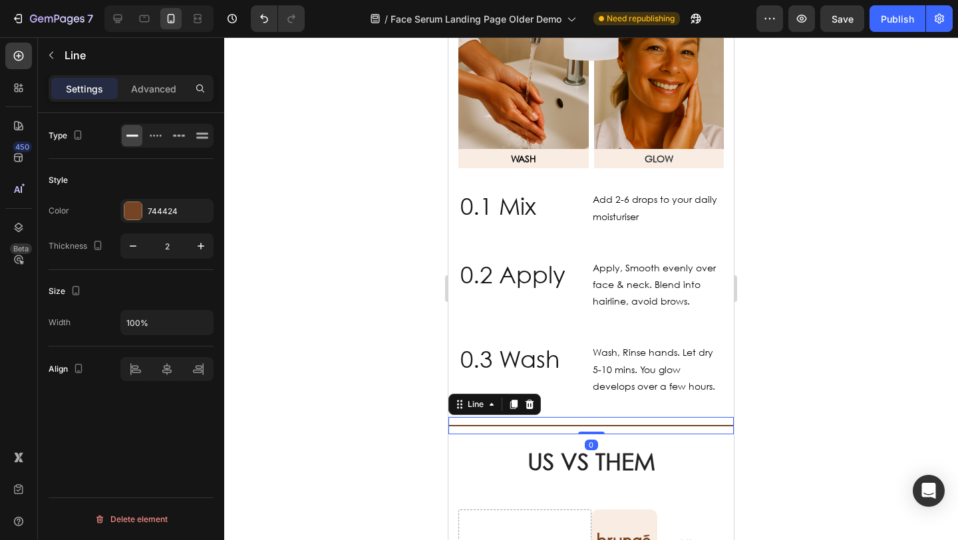
click at [497, 418] on div "Title Line 0" at bounding box center [592, 425] width 286 height 17
click at [512, 400] on icon at bounding box center [513, 404] width 7 height 9
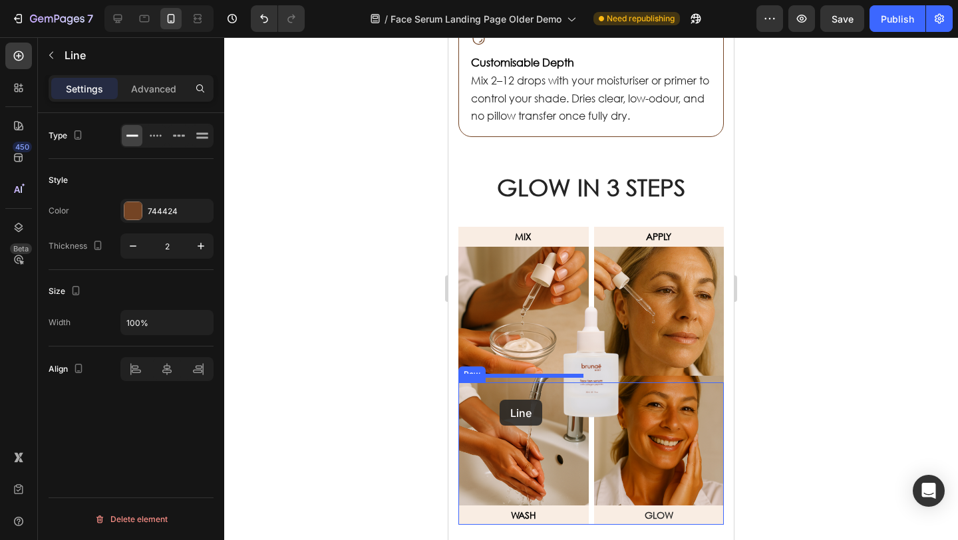
scroll to position [1277, 0]
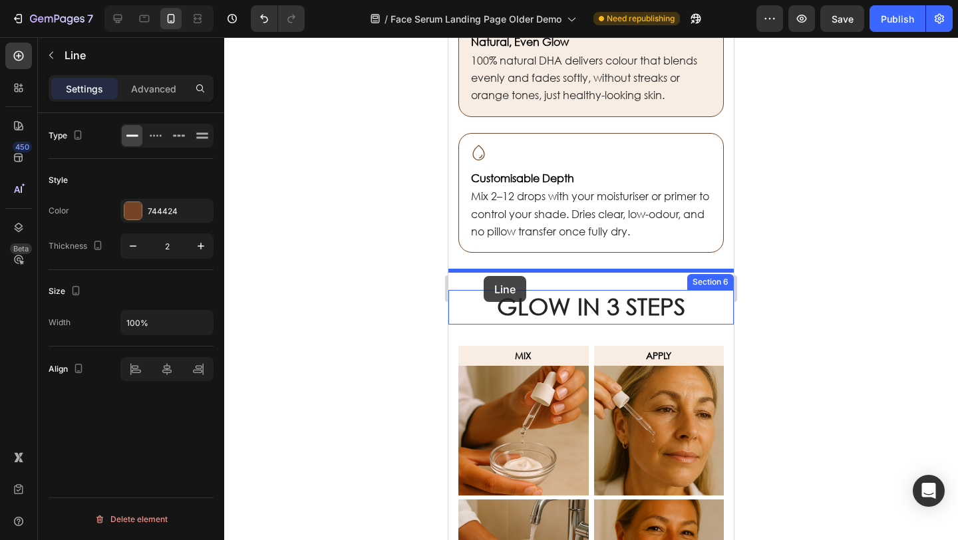
drag, startPoint x: 460, startPoint y: 421, endPoint x: 483, endPoint y: 280, distance: 142.9
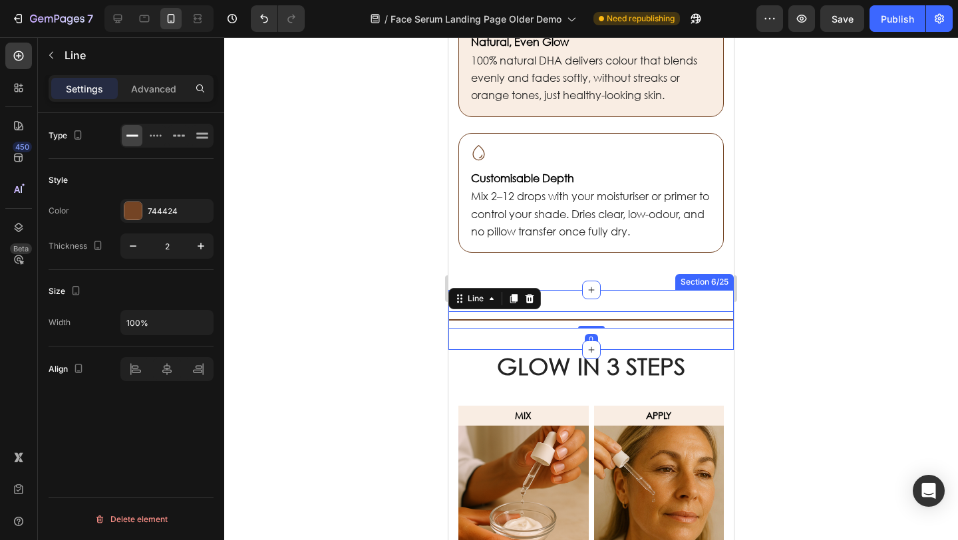
click at [373, 293] on div at bounding box center [591, 288] width 734 height 503
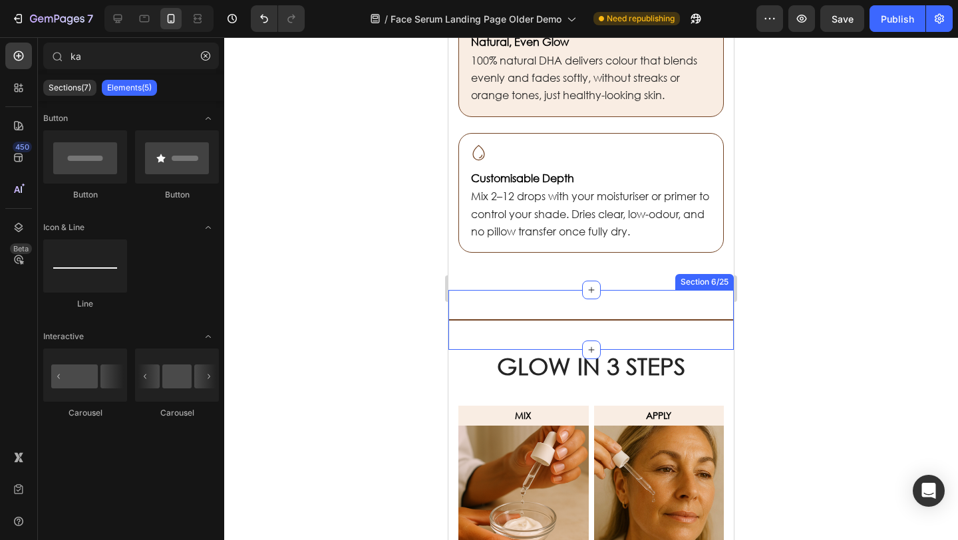
click at [514, 301] on div "Title Line Section 6/25" at bounding box center [592, 320] width 286 height 60
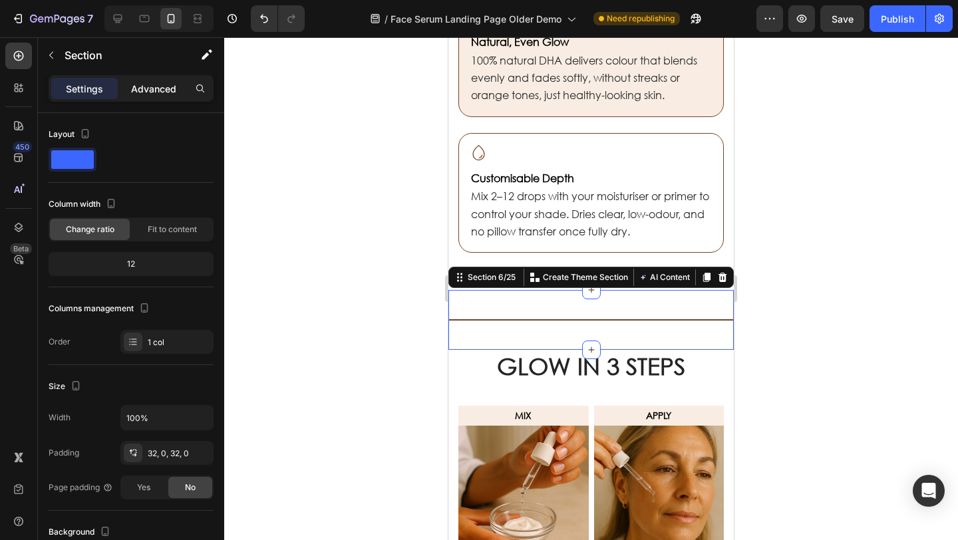
click at [147, 85] on p "Advanced" at bounding box center [153, 89] width 45 height 14
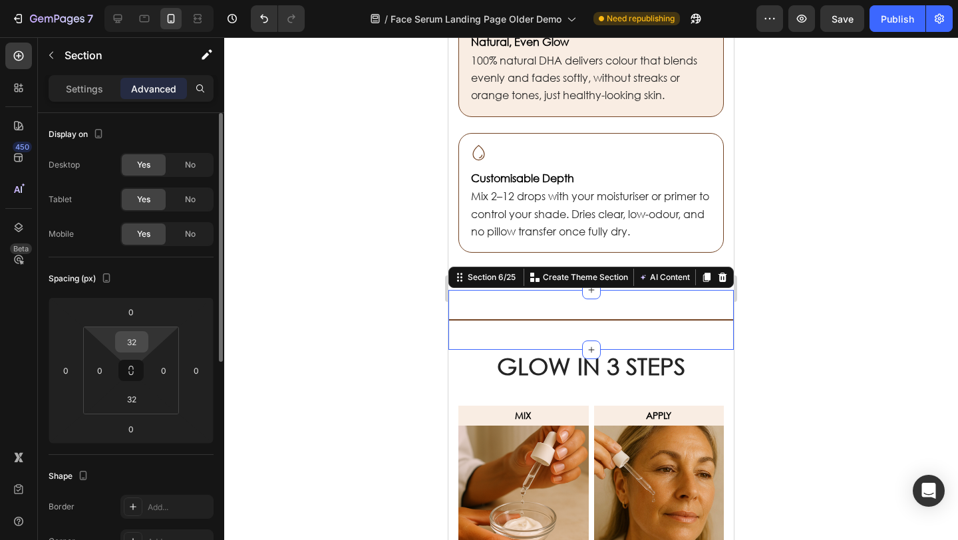
click at [136, 342] on input "32" at bounding box center [131, 342] width 27 height 20
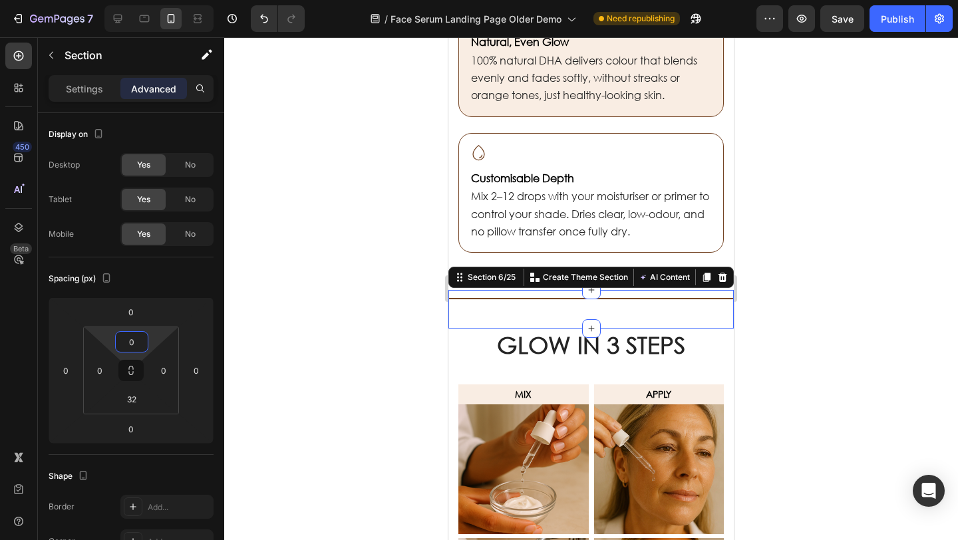
click at [294, 307] on div at bounding box center [591, 288] width 734 height 503
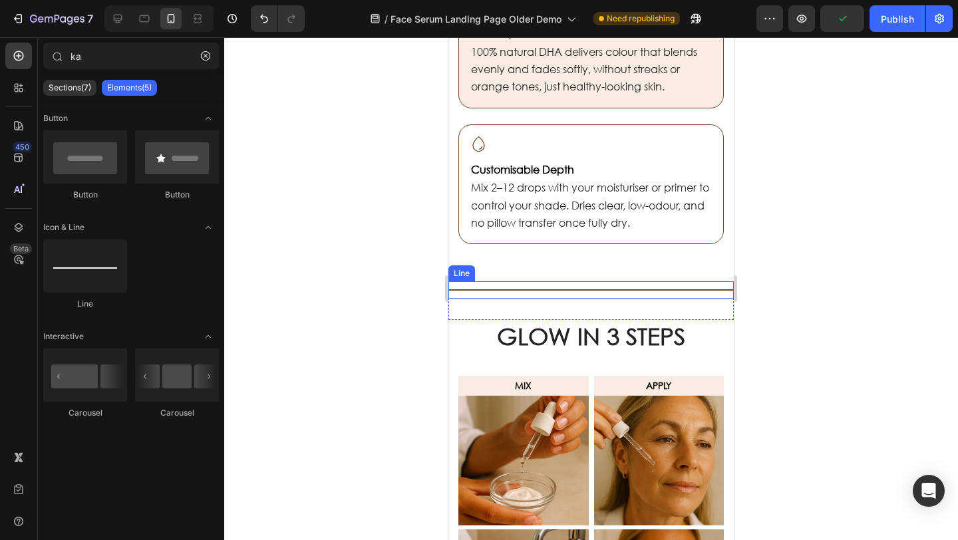
scroll to position [1288, 0]
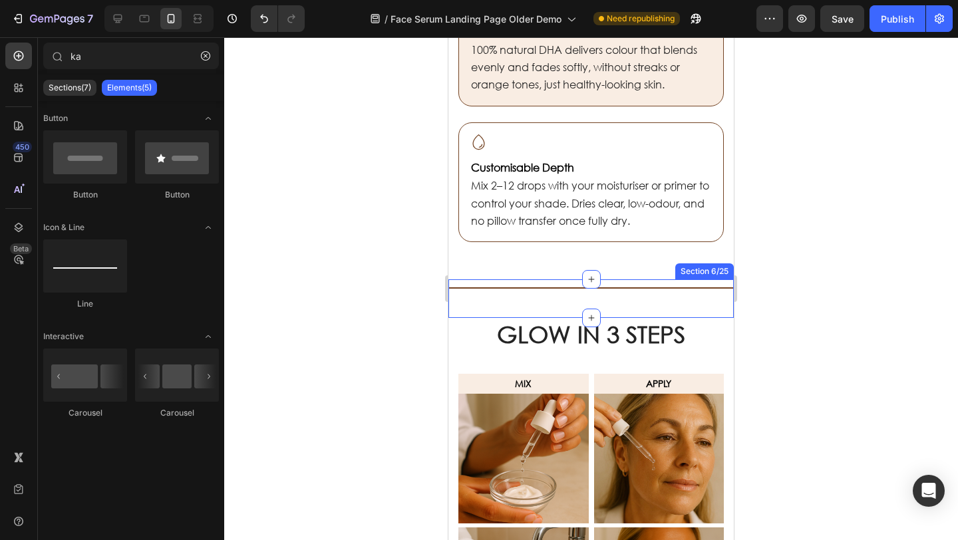
click at [514, 294] on div "Title Line Section 6/25" at bounding box center [592, 299] width 286 height 39
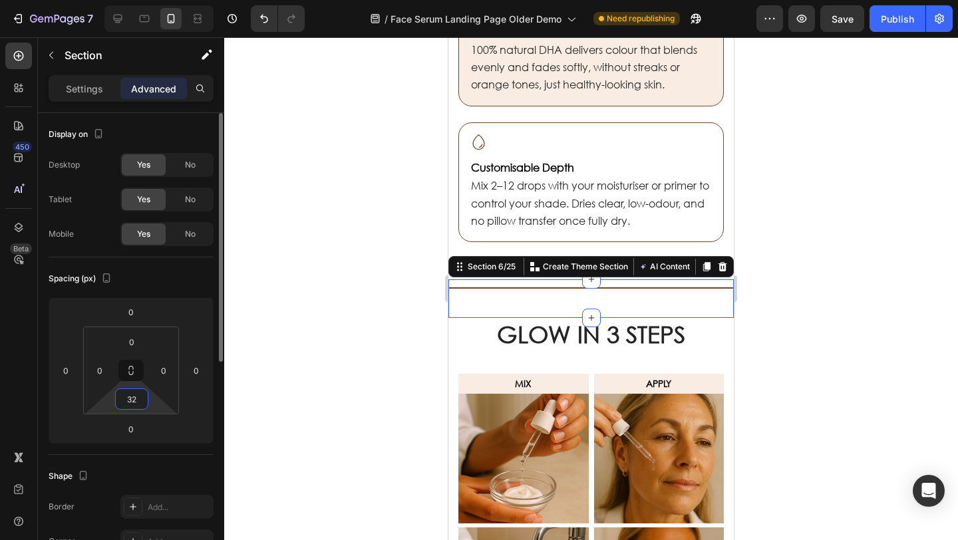
drag, startPoint x: 142, startPoint y: 401, endPoint x: 132, endPoint y: 410, distance: 14.2
click at [138, 403] on input "32" at bounding box center [131, 399] width 27 height 20
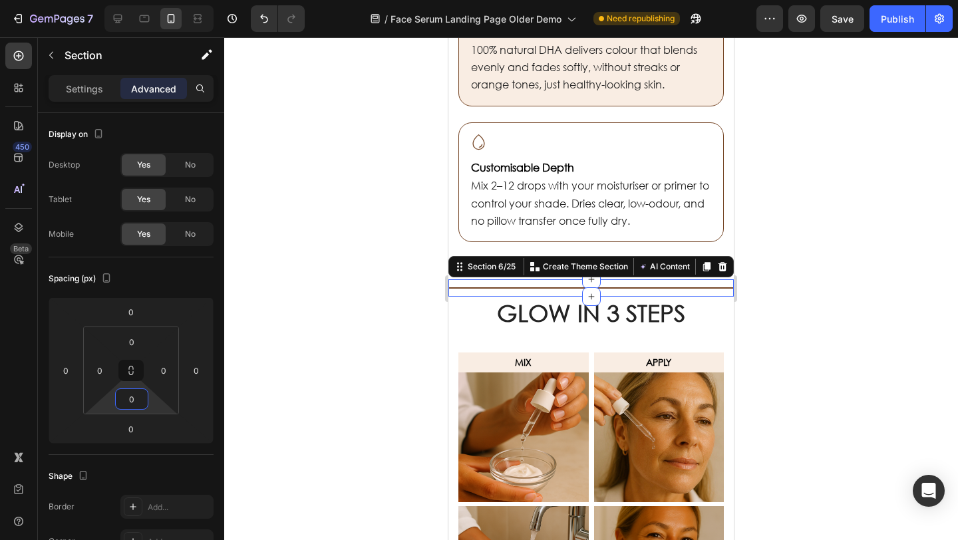
click at [265, 307] on div at bounding box center [591, 288] width 734 height 503
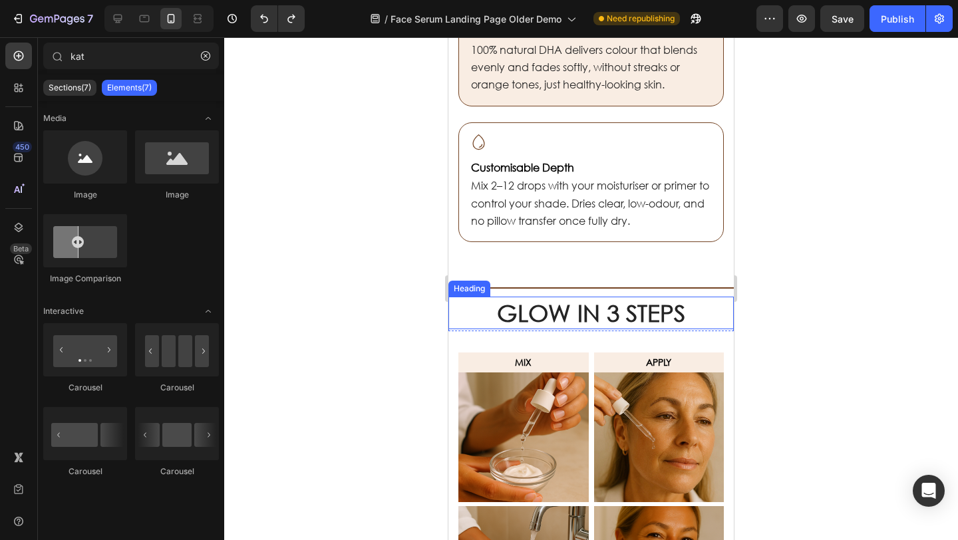
click at [384, 294] on div at bounding box center [591, 288] width 734 height 503
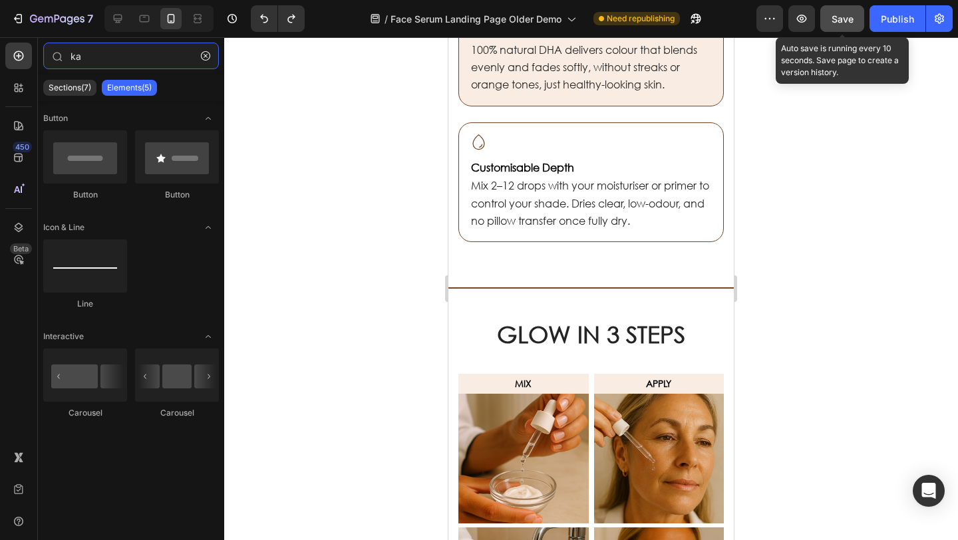
type input "ka"
click at [833, 21] on span "Save" at bounding box center [843, 18] width 22 height 11
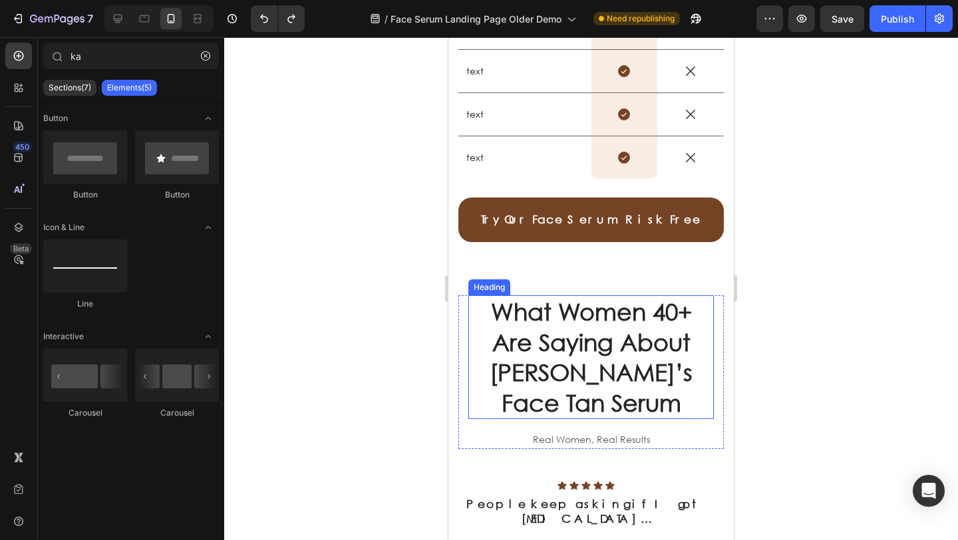
scroll to position [2594, 0]
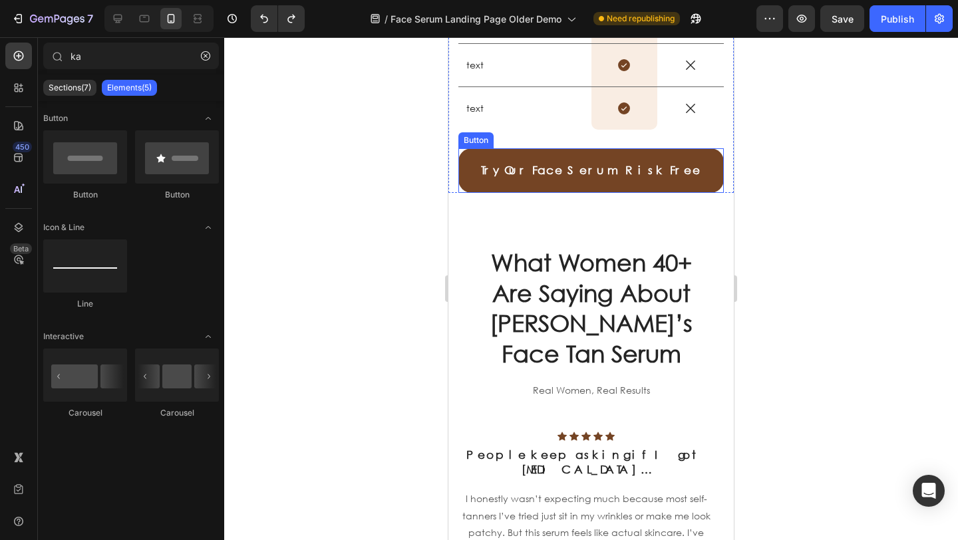
click at [479, 167] on link "Try Our Face Serum Risk Free" at bounding box center [592, 170] width 266 height 45
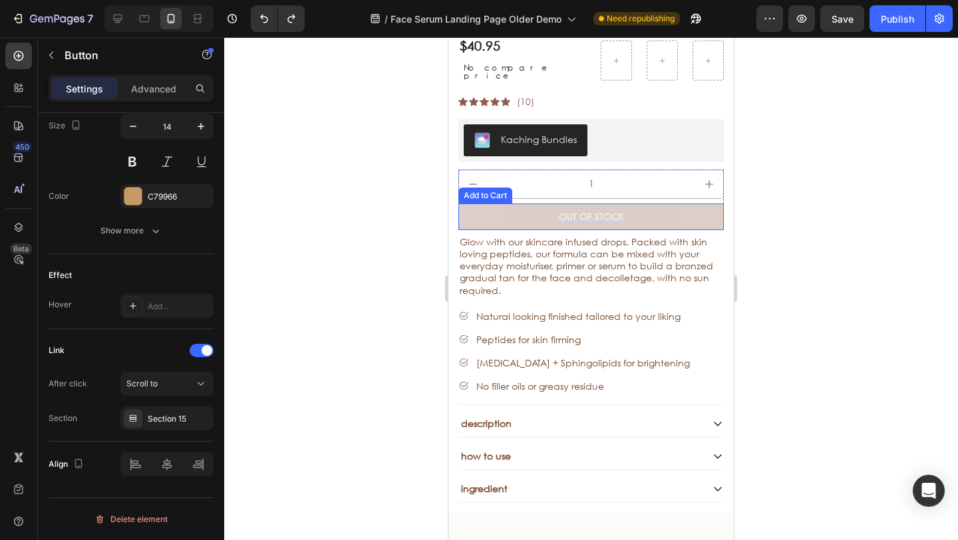
scroll to position [3655, 0]
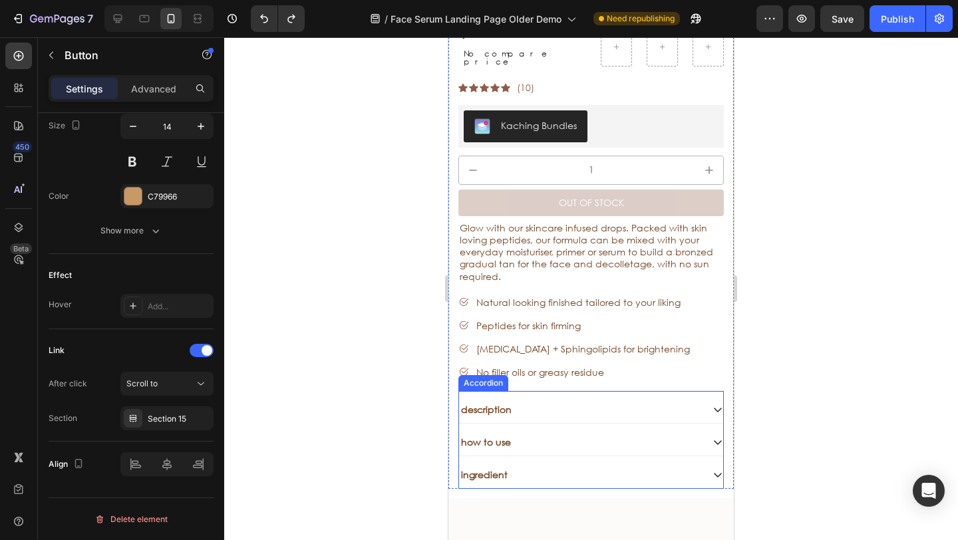
click at [541, 402] on div "description" at bounding box center [580, 410] width 243 height 16
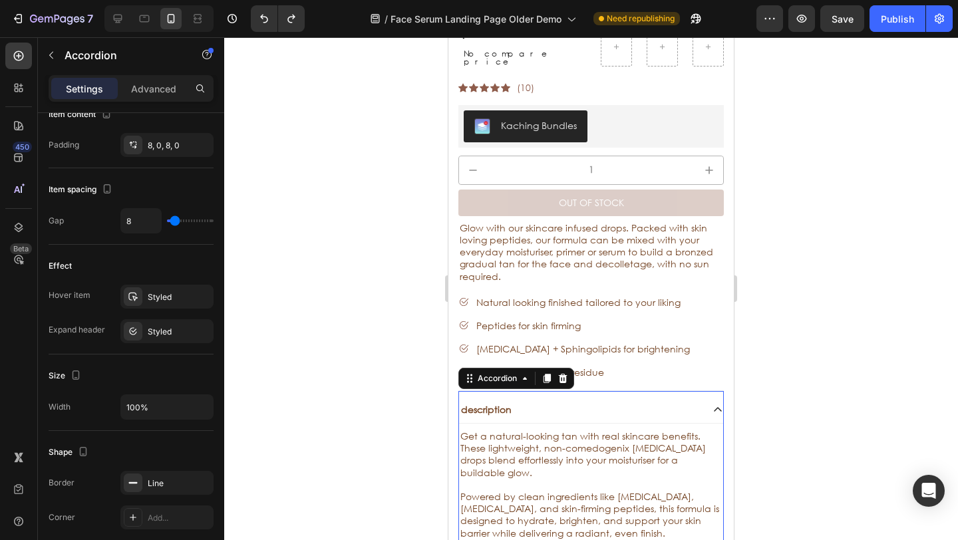
scroll to position [0, 0]
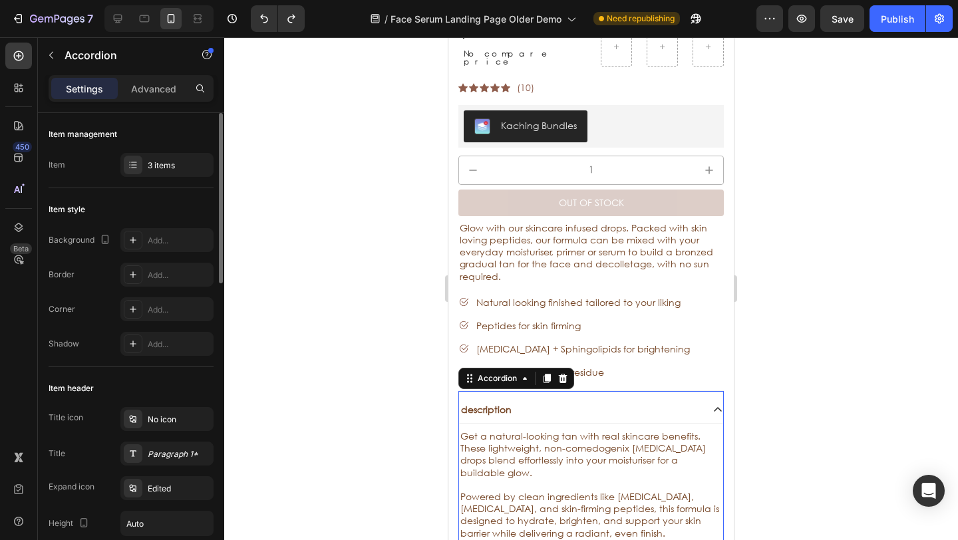
click at [541, 402] on div "description" at bounding box center [580, 410] width 243 height 16
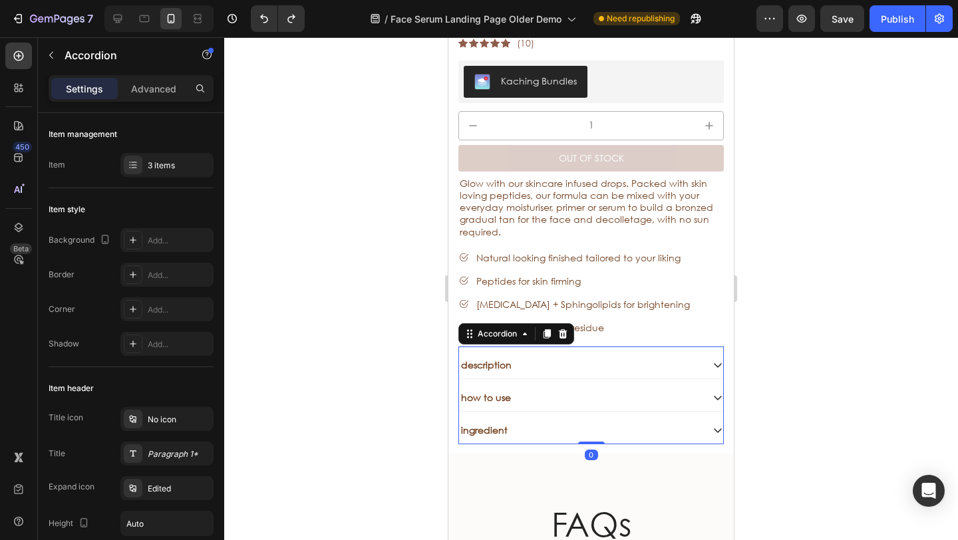
click at [538, 390] on div "how to use" at bounding box center [580, 398] width 243 height 16
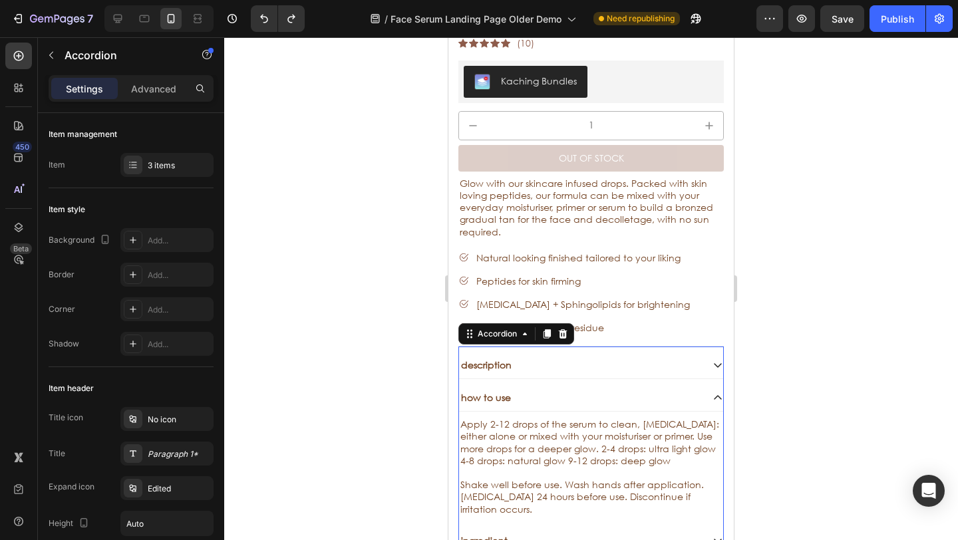
click at [537, 390] on div "how to use" at bounding box center [580, 398] width 243 height 16
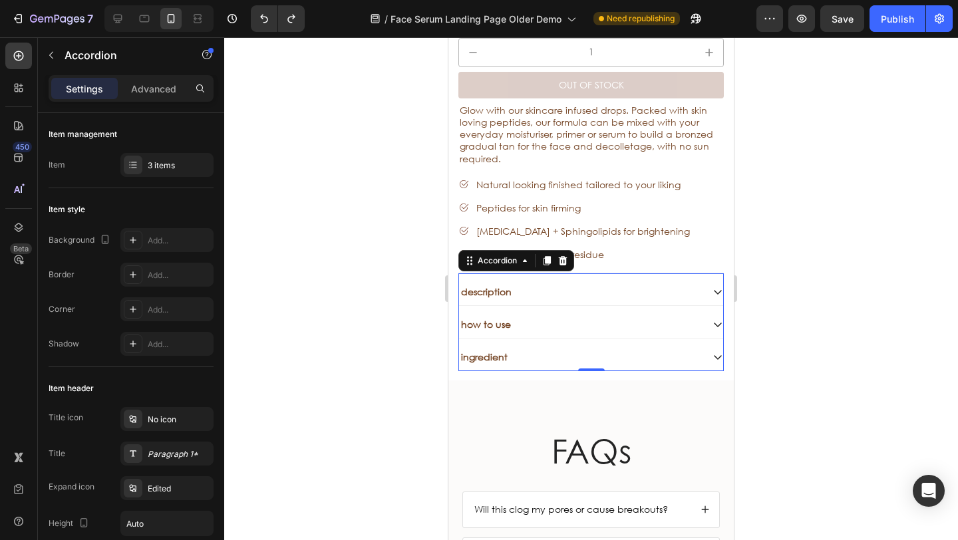
scroll to position [3794, 0]
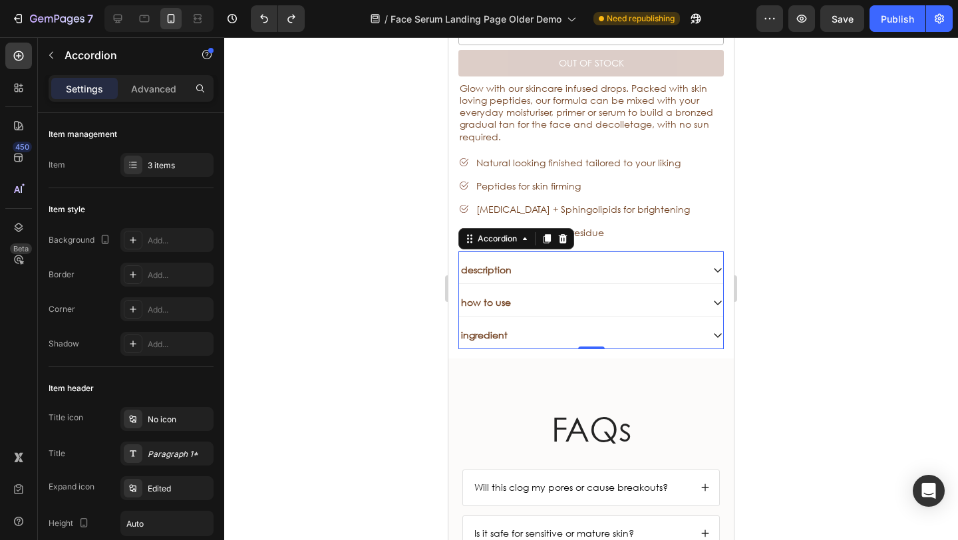
click at [542, 327] on div "ingredient" at bounding box center [580, 335] width 243 height 16
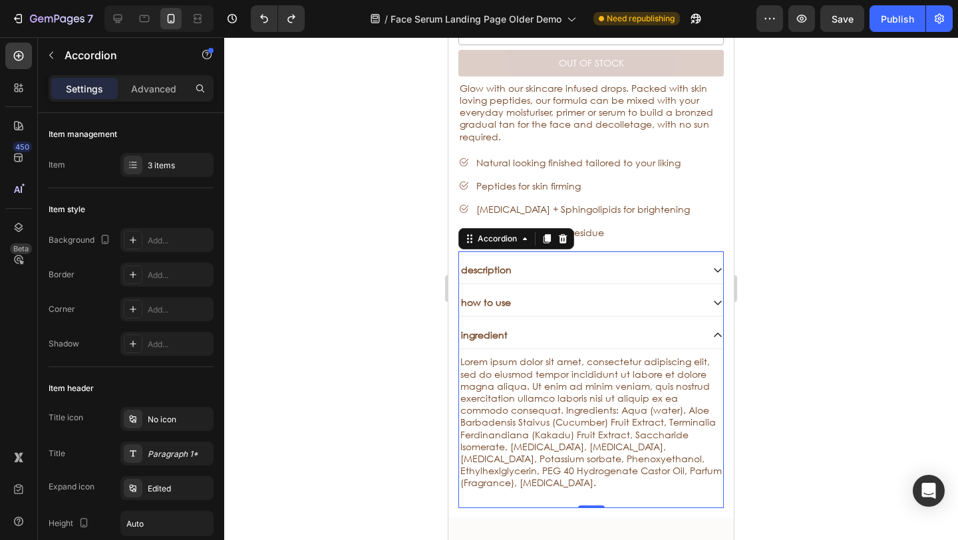
click at [540, 327] on div "ingredient" at bounding box center [580, 335] width 243 height 16
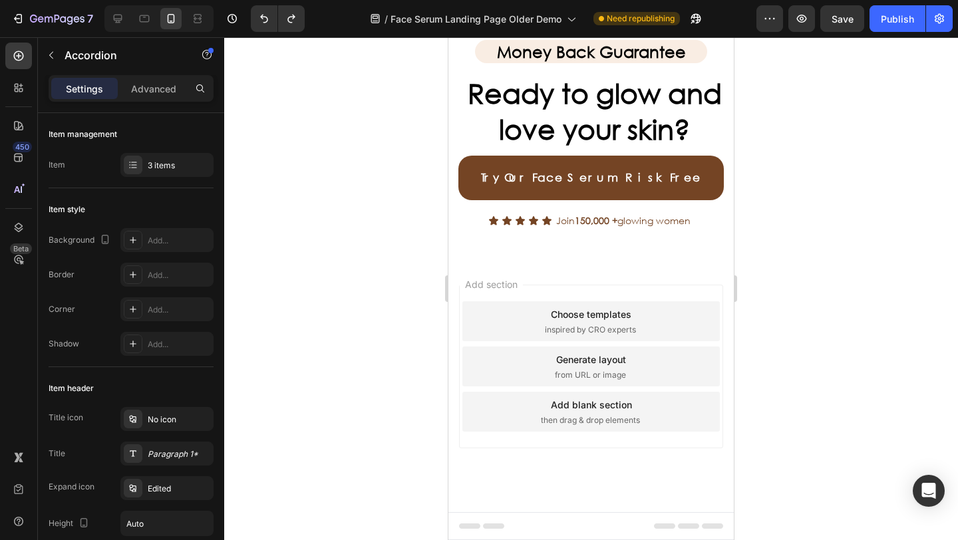
scroll to position [4856, 0]
click at [485, 200] on link "Try Our Face Serum Risk Free" at bounding box center [592, 178] width 266 height 45
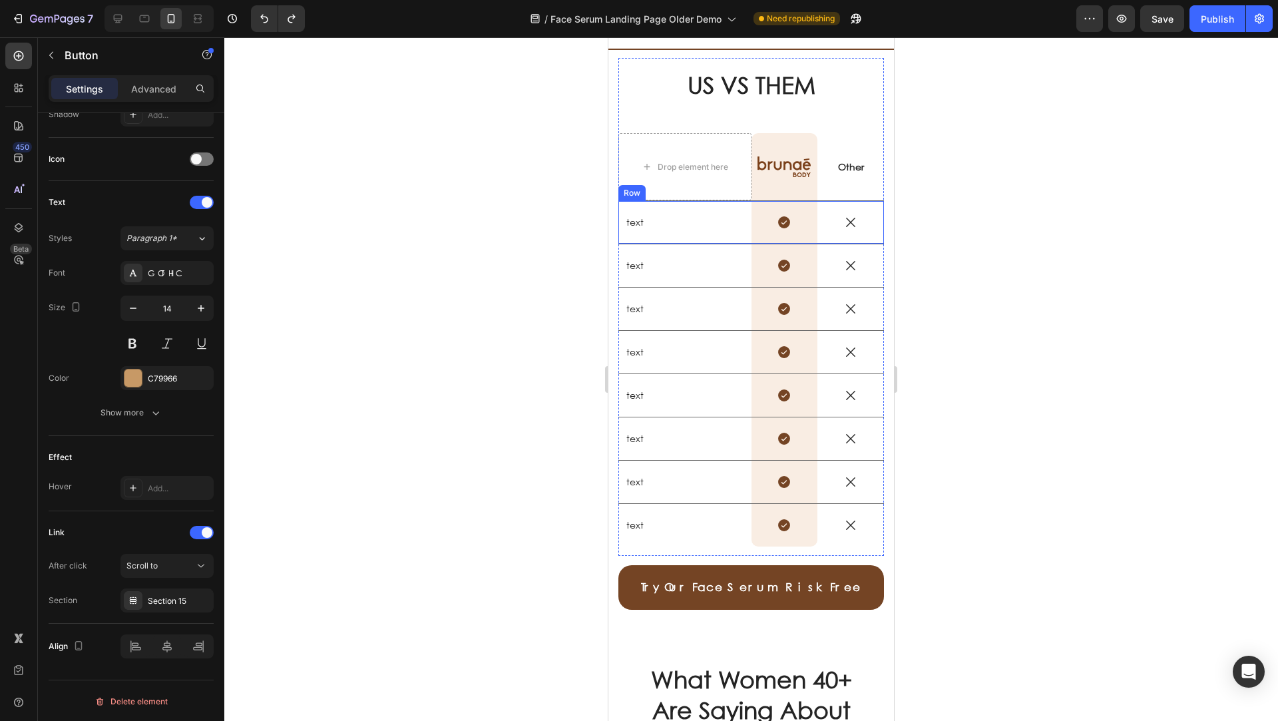
scroll to position [2109, 0]
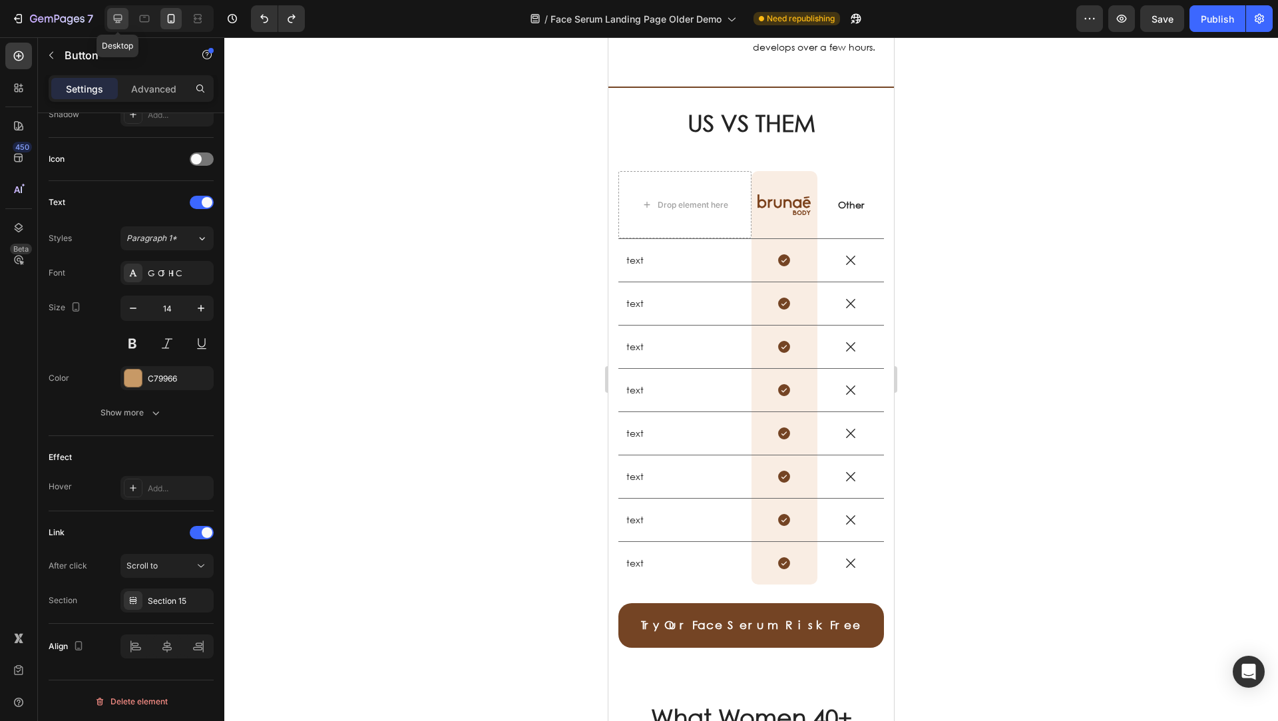
click at [120, 21] on icon at bounding box center [117, 18] width 13 height 13
type input "16"
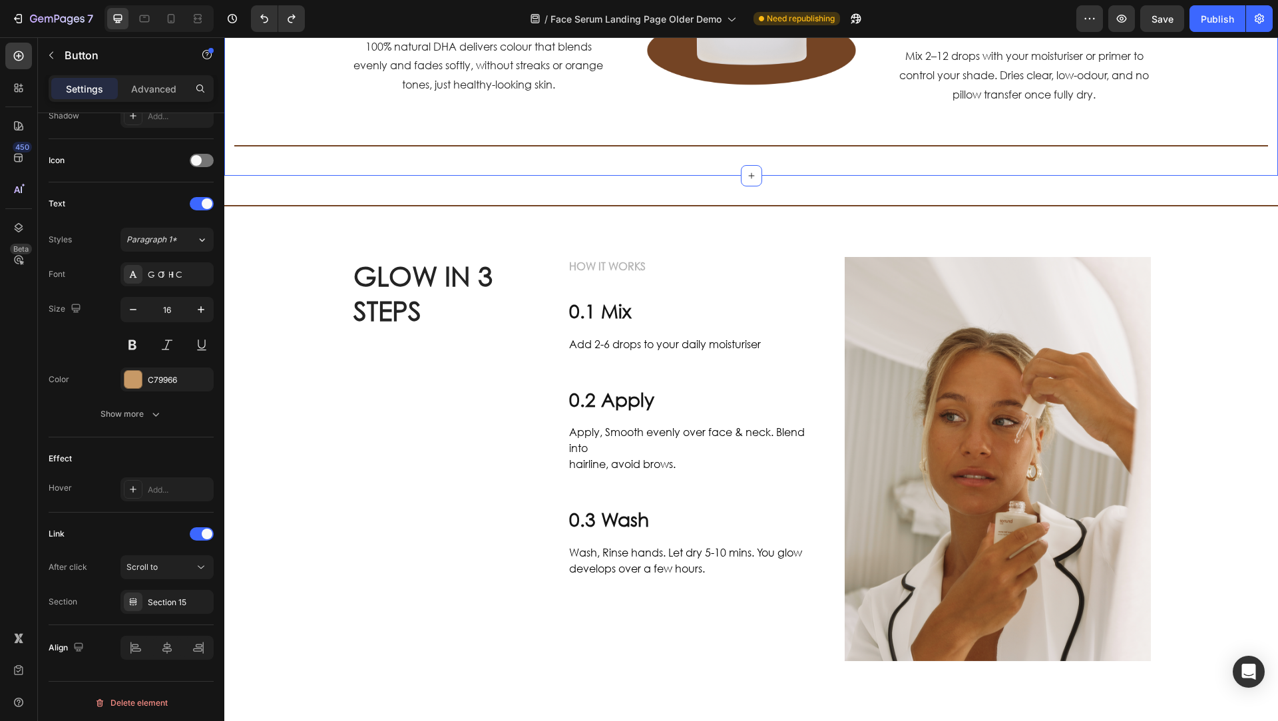
scroll to position [848, 0]
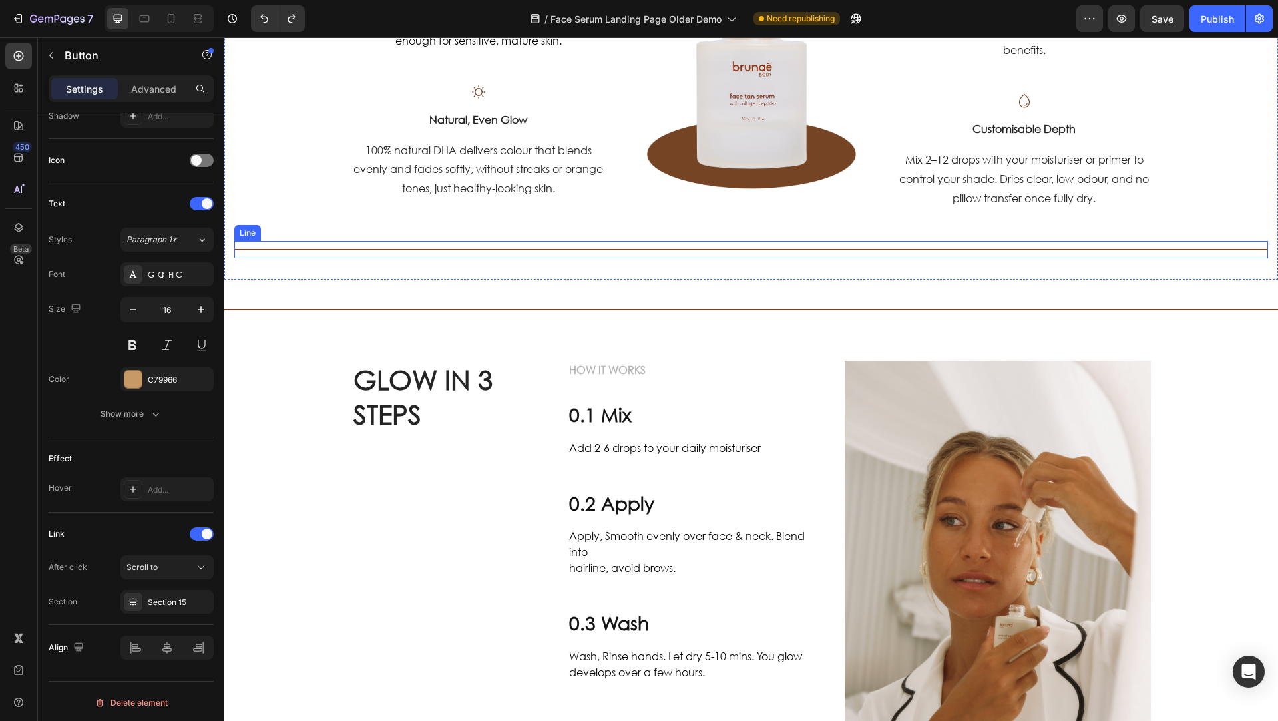
click at [271, 250] on div at bounding box center [751, 249] width 1034 height 1
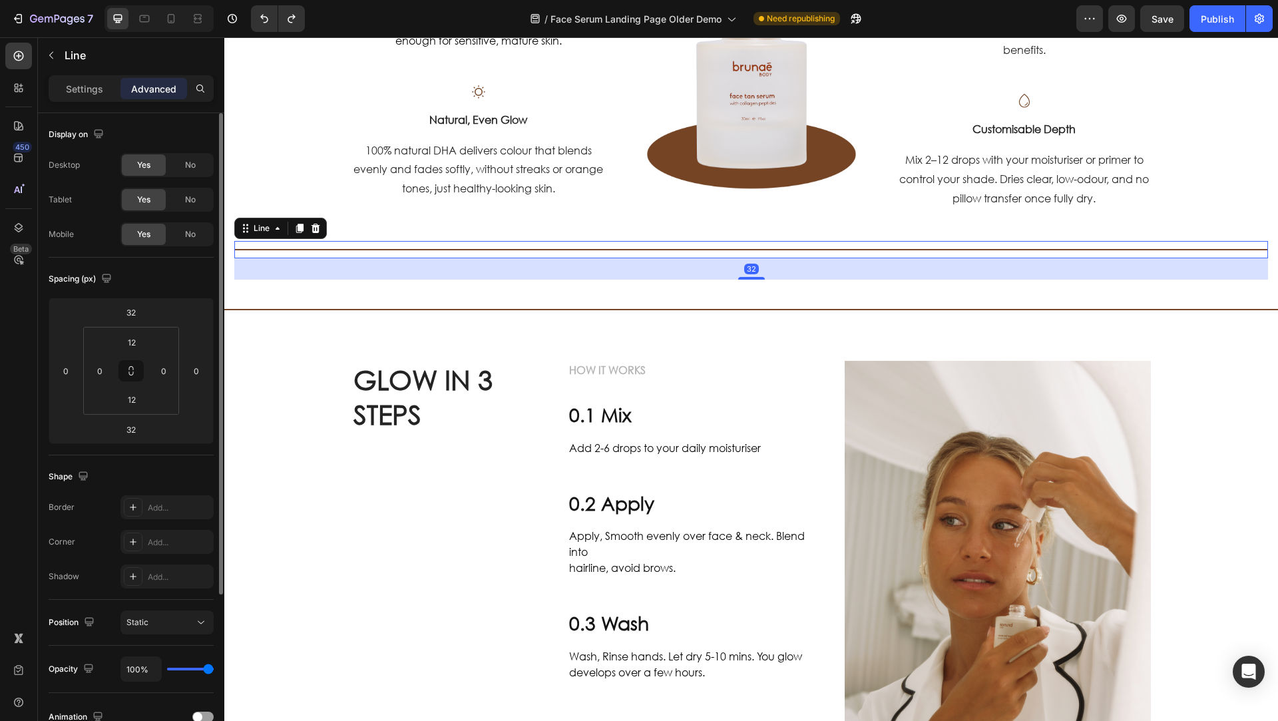
click at [320, 227] on icon at bounding box center [315, 228] width 11 height 11
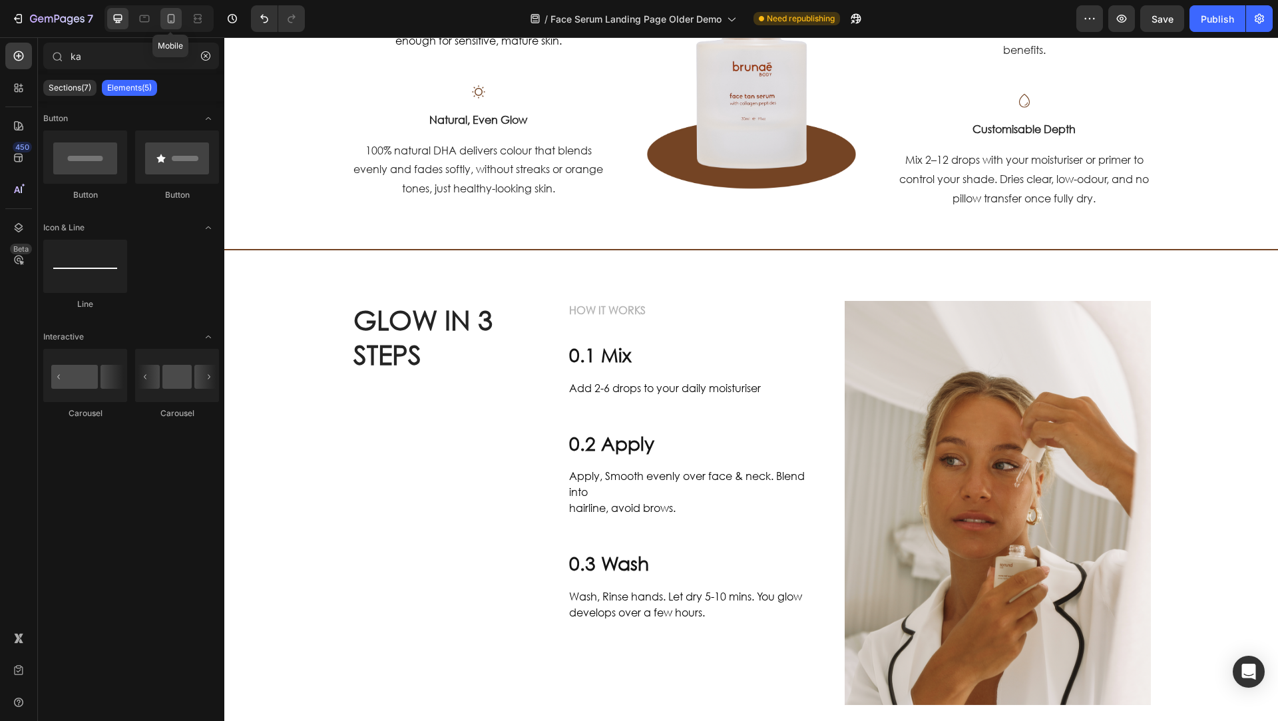
click at [176, 23] on icon at bounding box center [170, 18] width 13 height 13
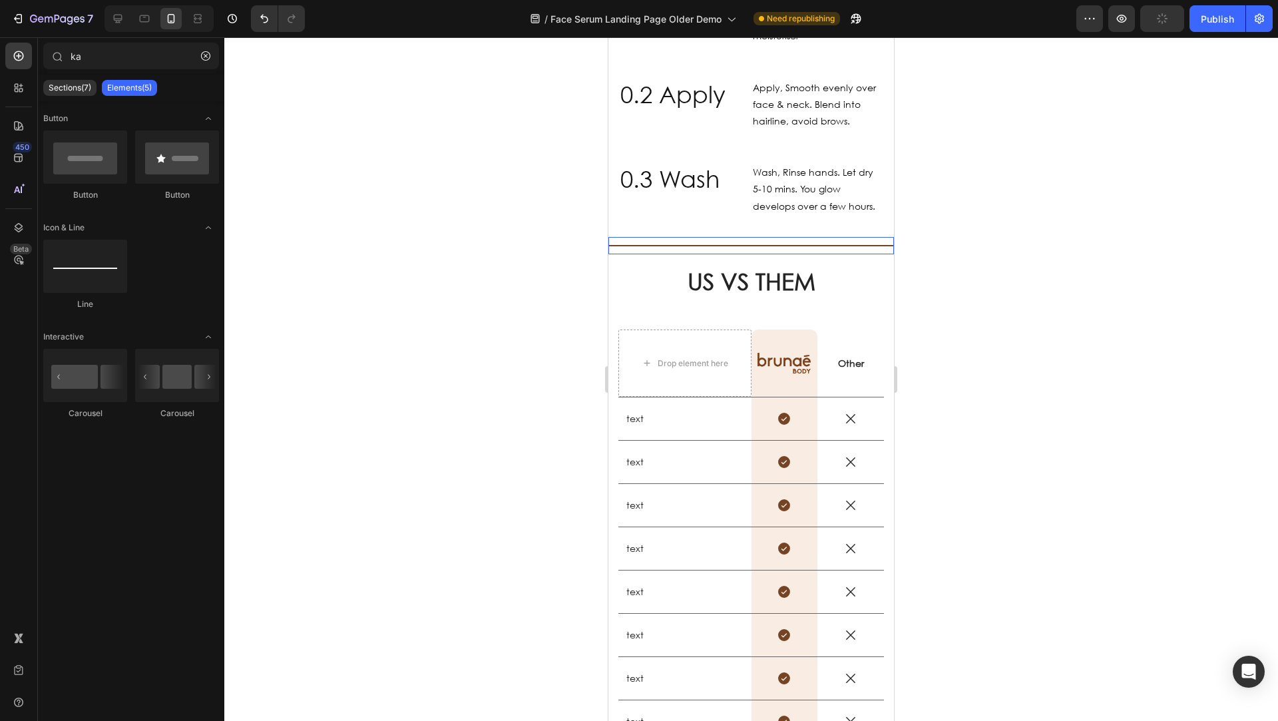
scroll to position [1684, 0]
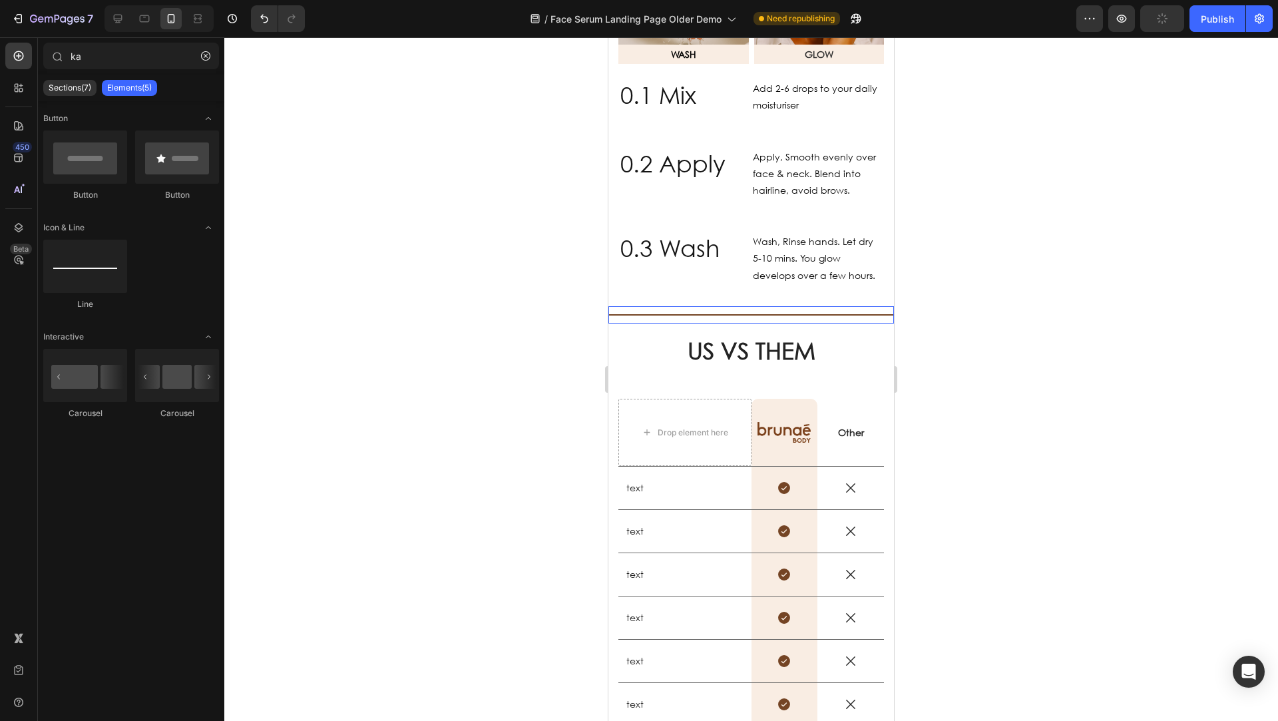
click at [688, 307] on div "Title Line" at bounding box center [751, 314] width 286 height 17
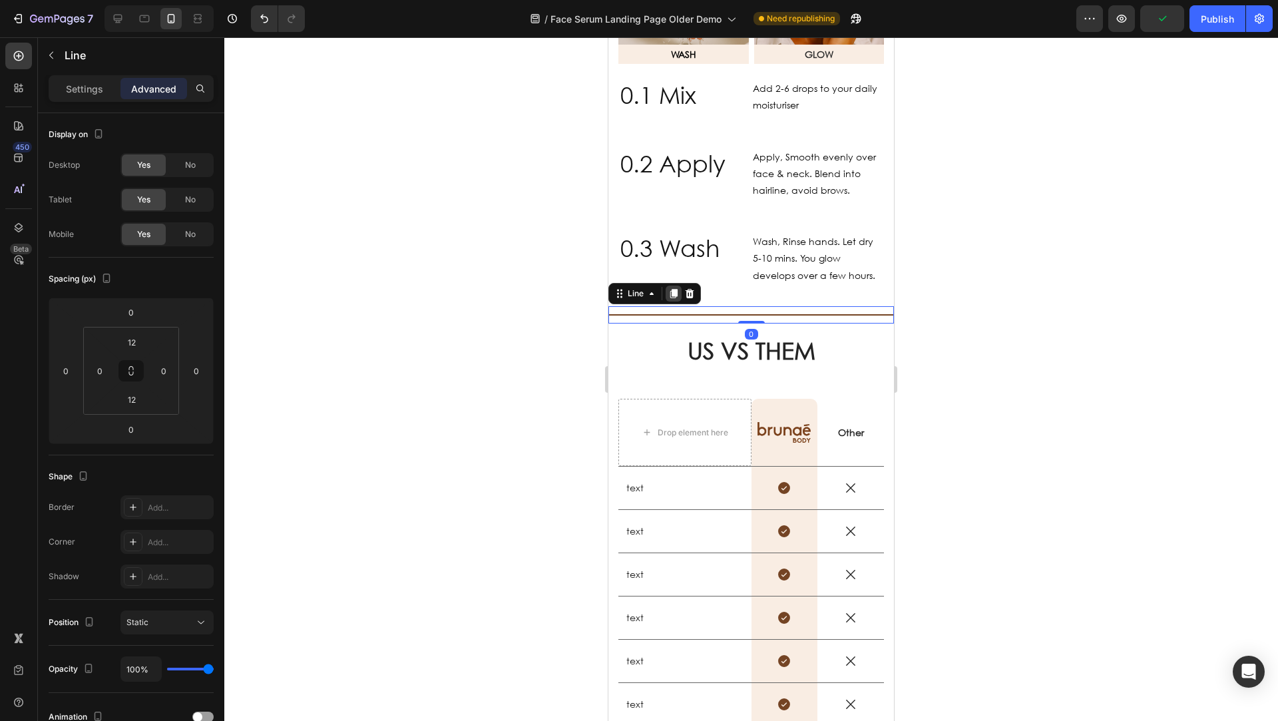
click at [670, 292] on icon at bounding box center [673, 293] width 11 height 11
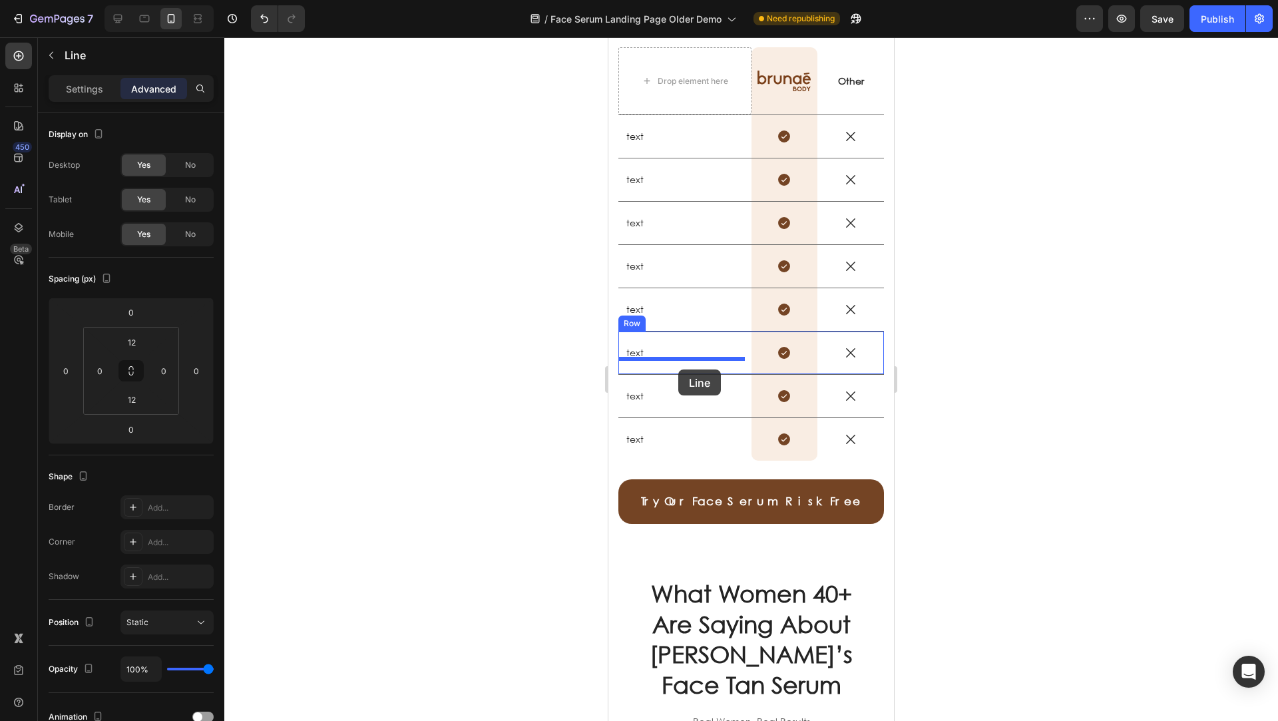
scroll to position [2218, 0]
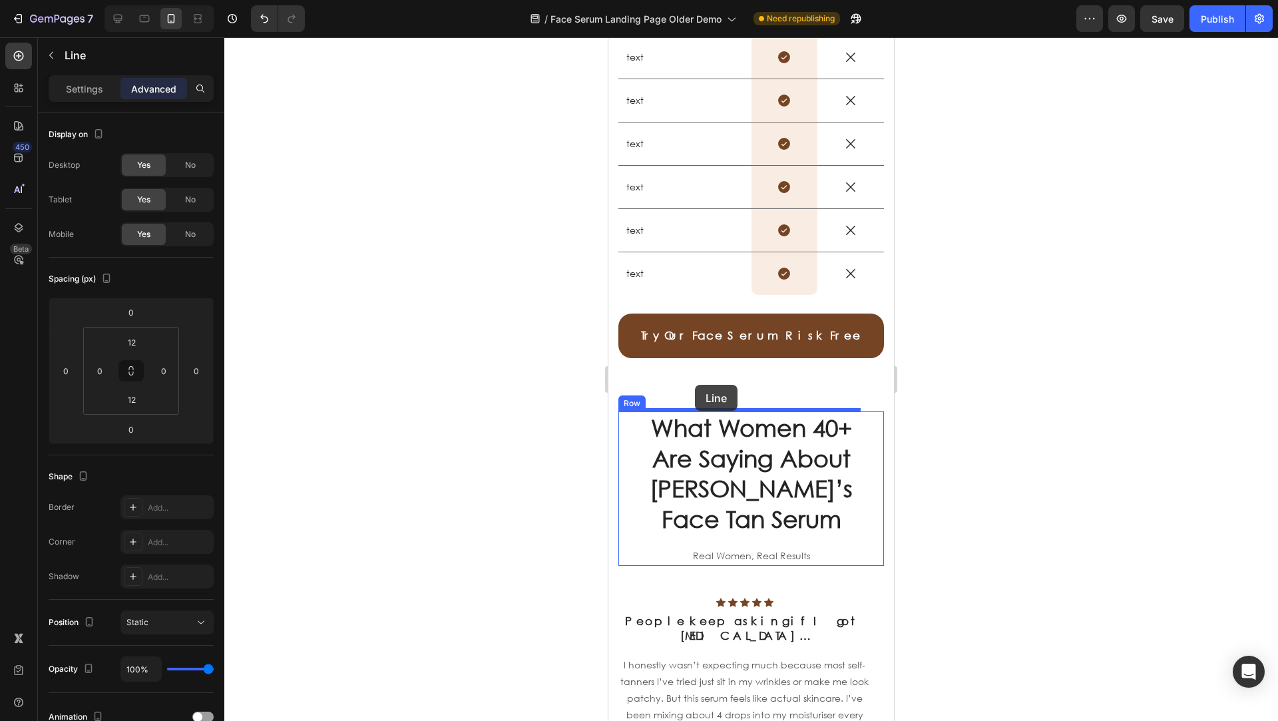
drag, startPoint x: 624, startPoint y: 315, endPoint x: 696, endPoint y: 385, distance: 100.3
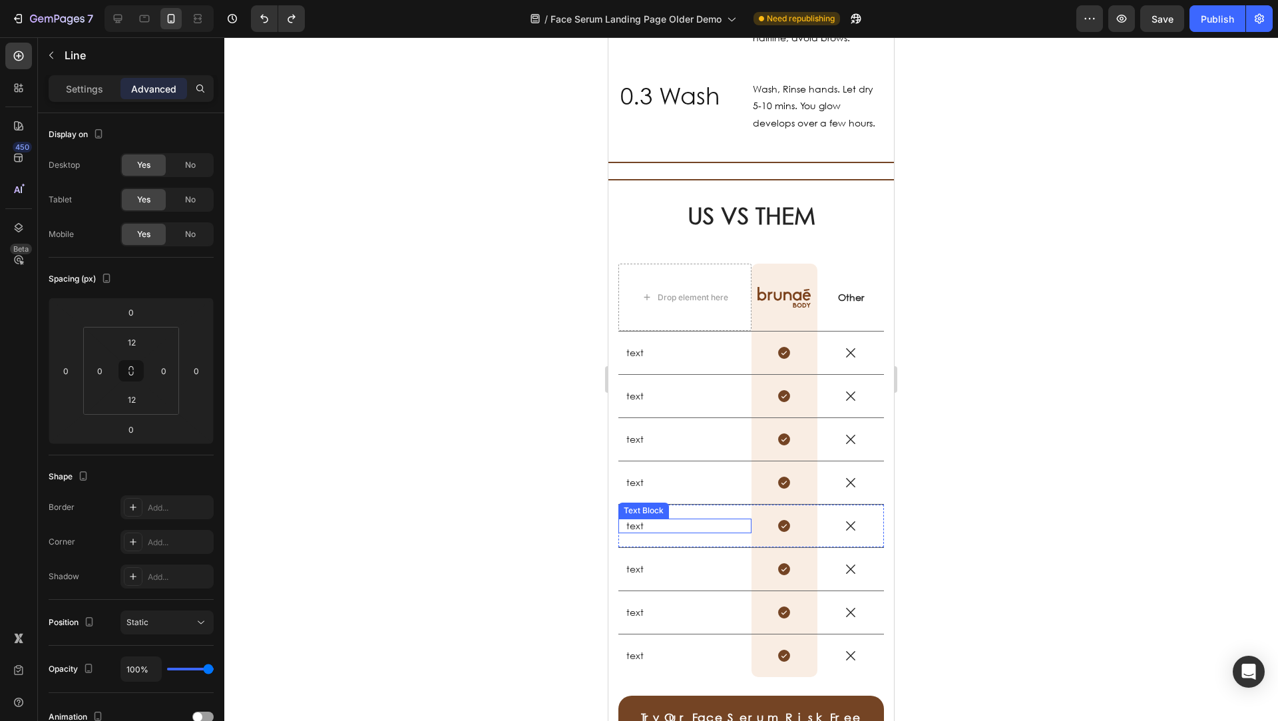
scroll to position [1671, 0]
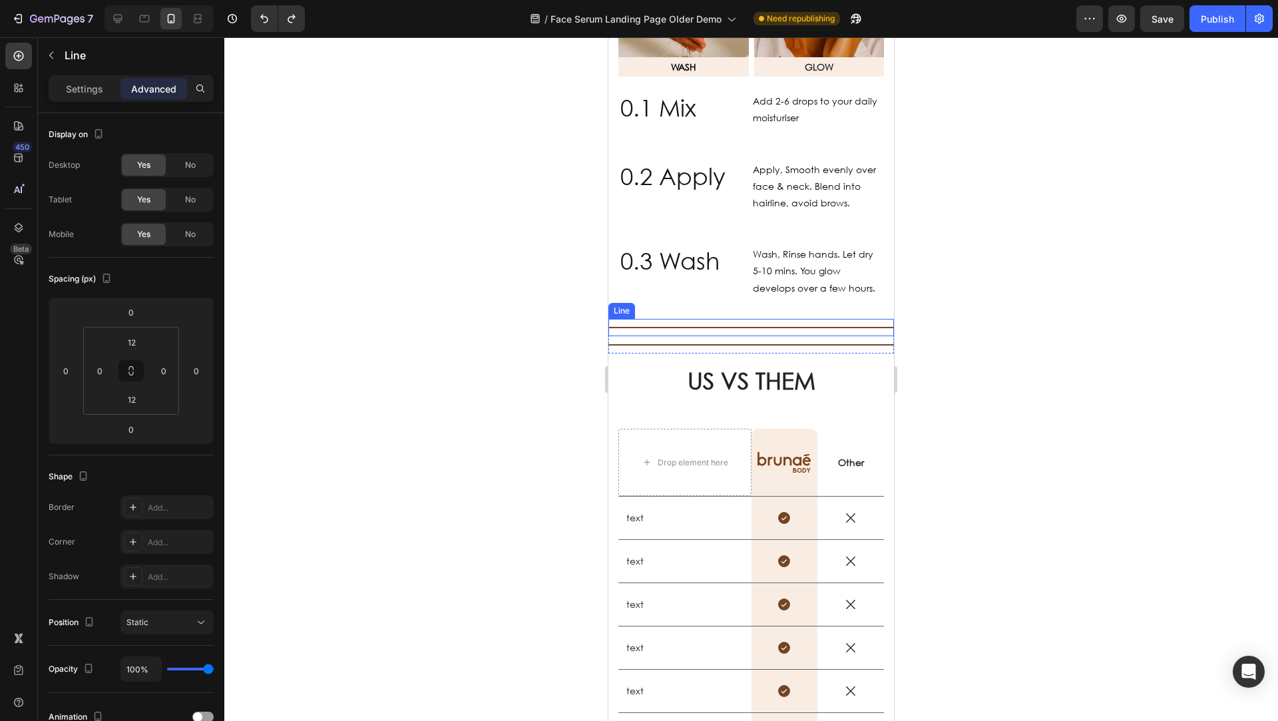
click at [636, 325] on div "Title Line" at bounding box center [751, 327] width 286 height 17
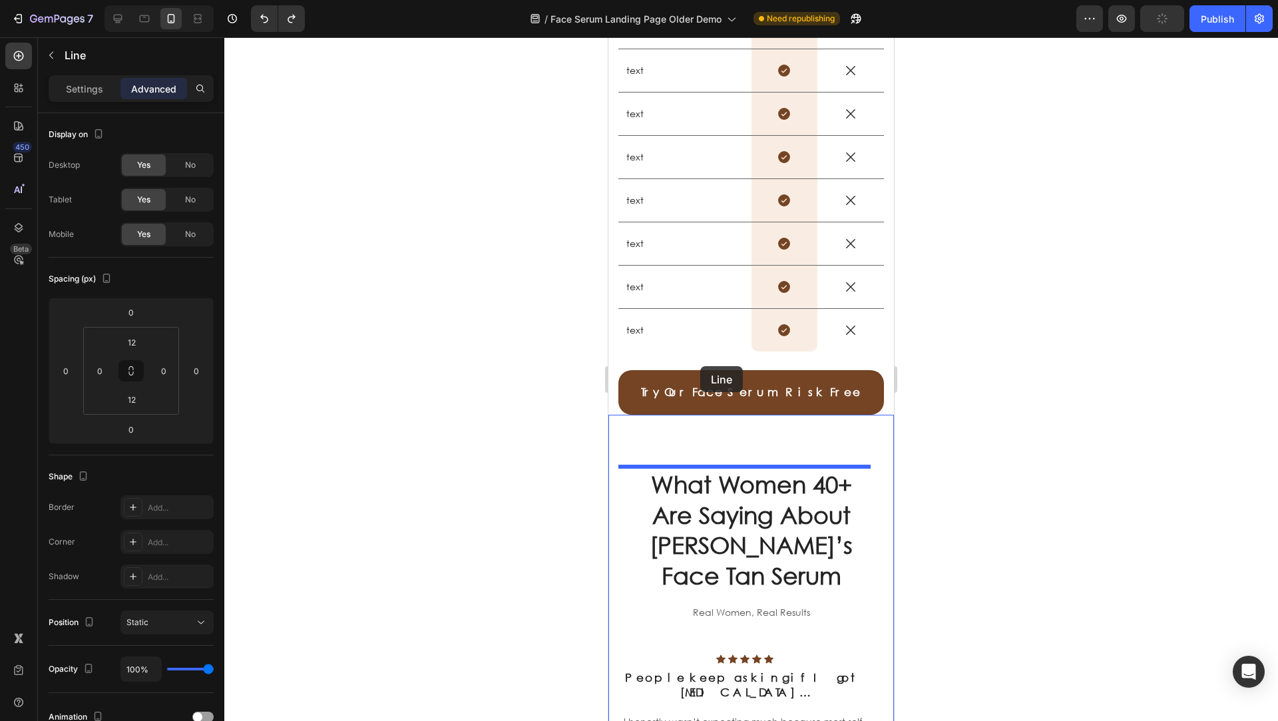
scroll to position [2323, 0]
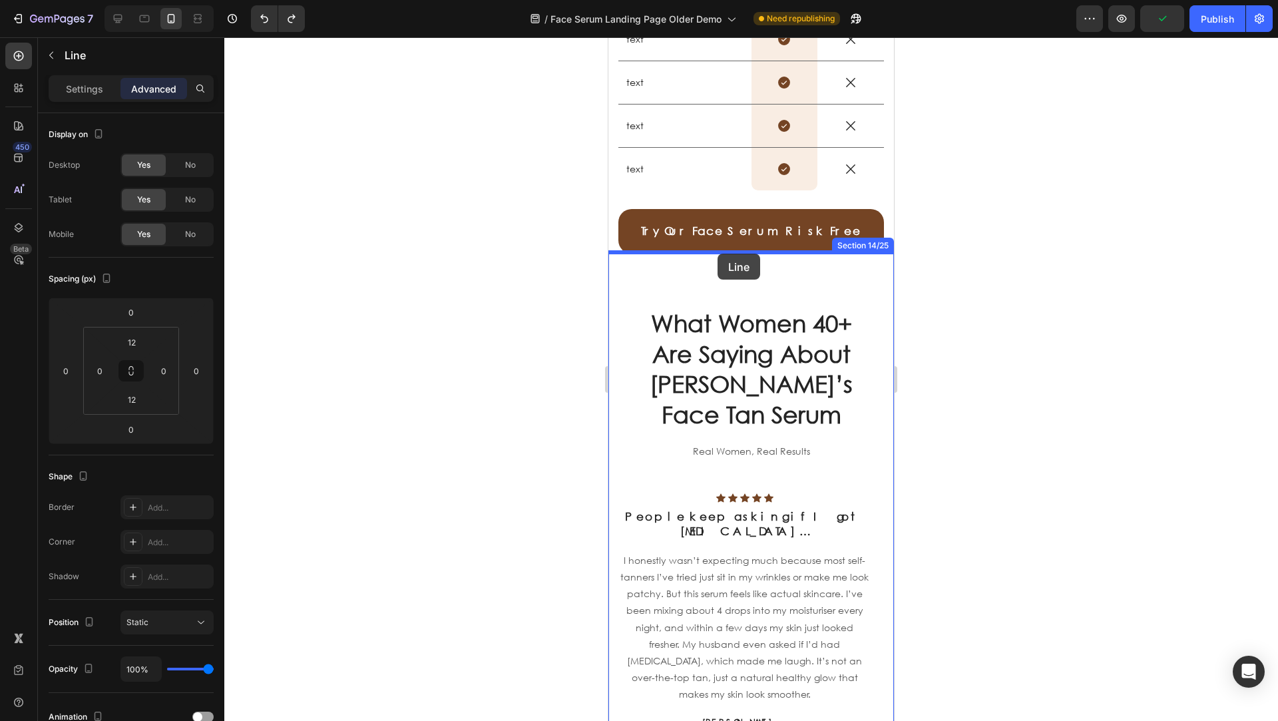
drag, startPoint x: 619, startPoint y: 317, endPoint x: 717, endPoint y: 254, distance: 117.4
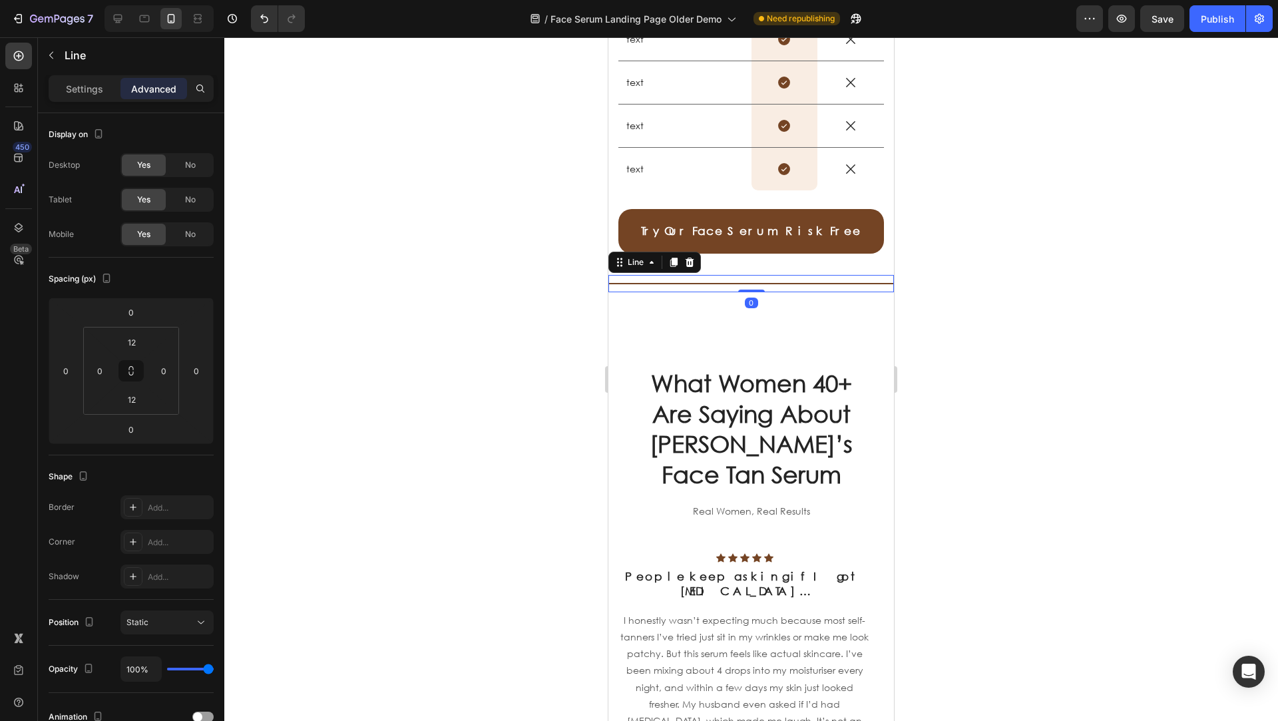
click at [524, 267] on div at bounding box center [751, 379] width 1054 height 684
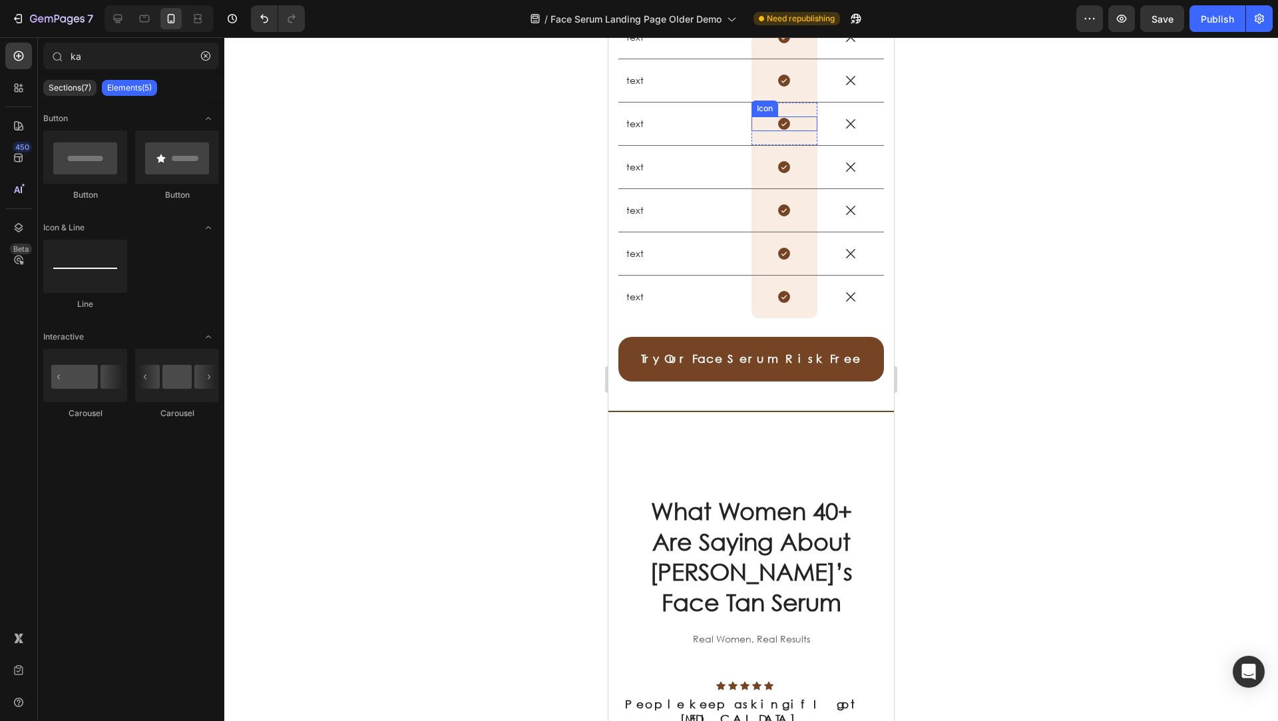
scroll to position [2448, 0]
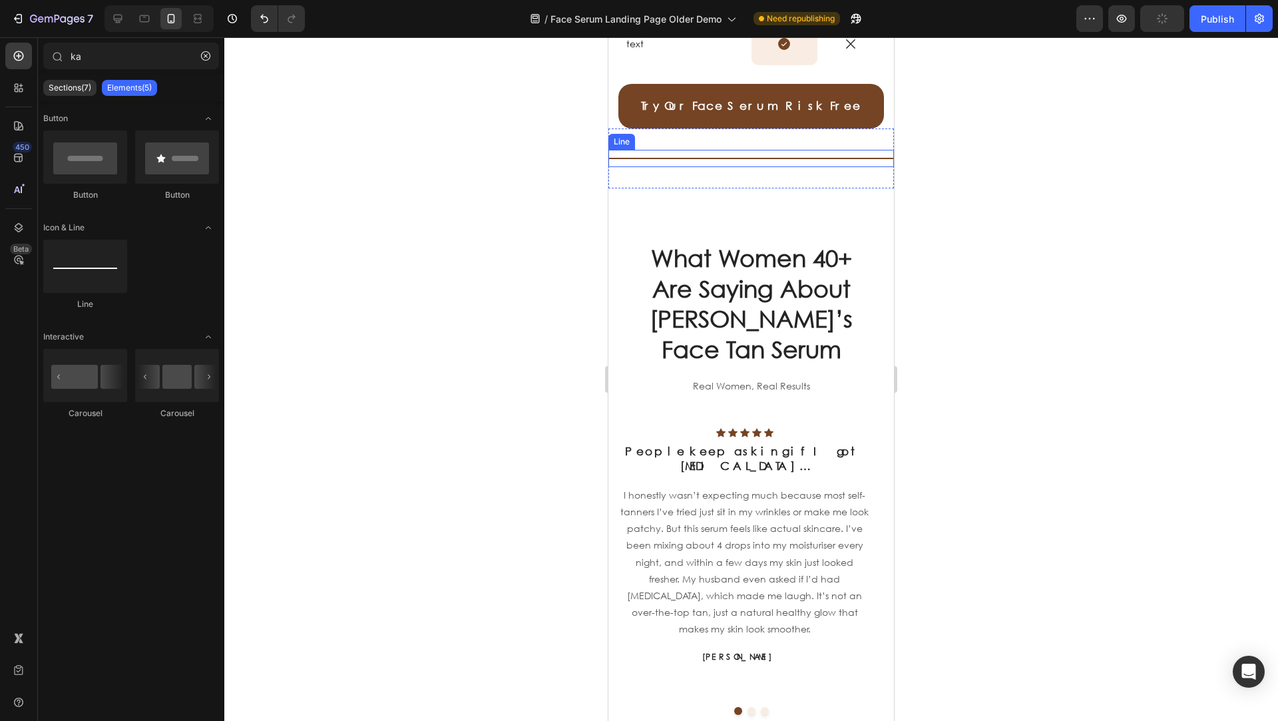
click at [676, 157] on div "Title Line" at bounding box center [751, 158] width 286 height 17
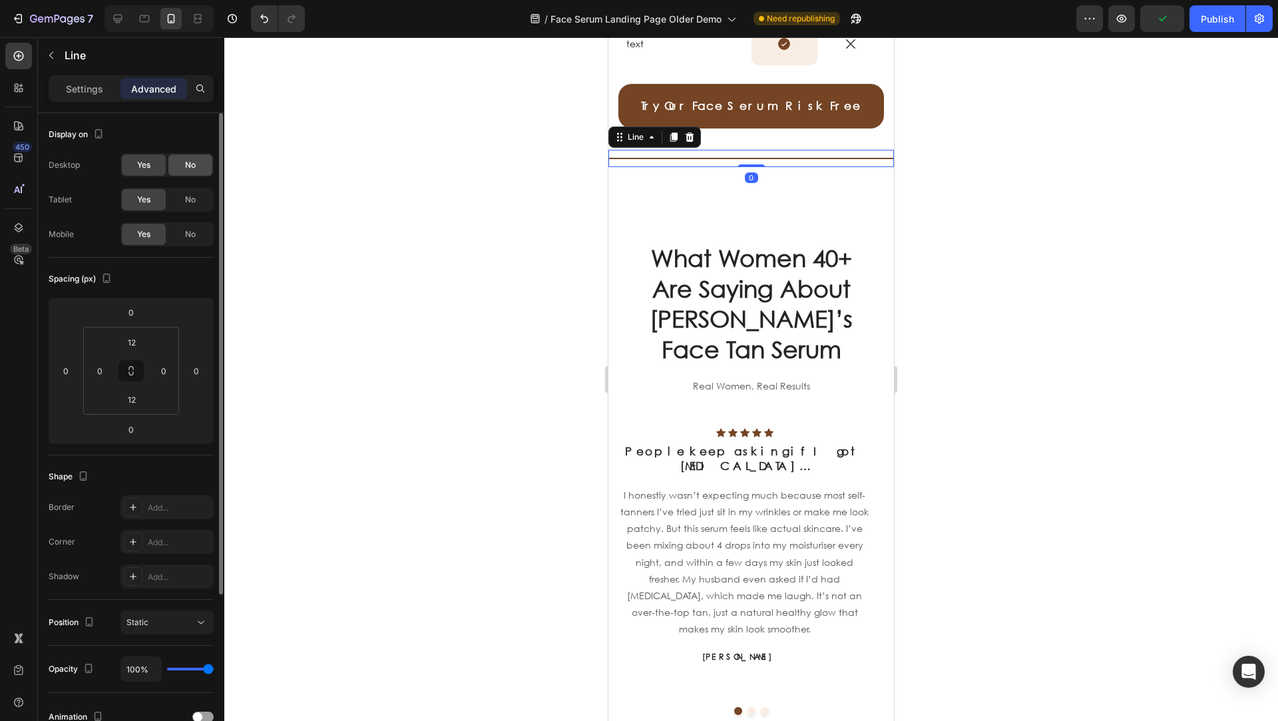
click at [197, 171] on div "No" at bounding box center [190, 164] width 44 height 21
click at [196, 193] on div "No" at bounding box center [190, 199] width 44 height 21
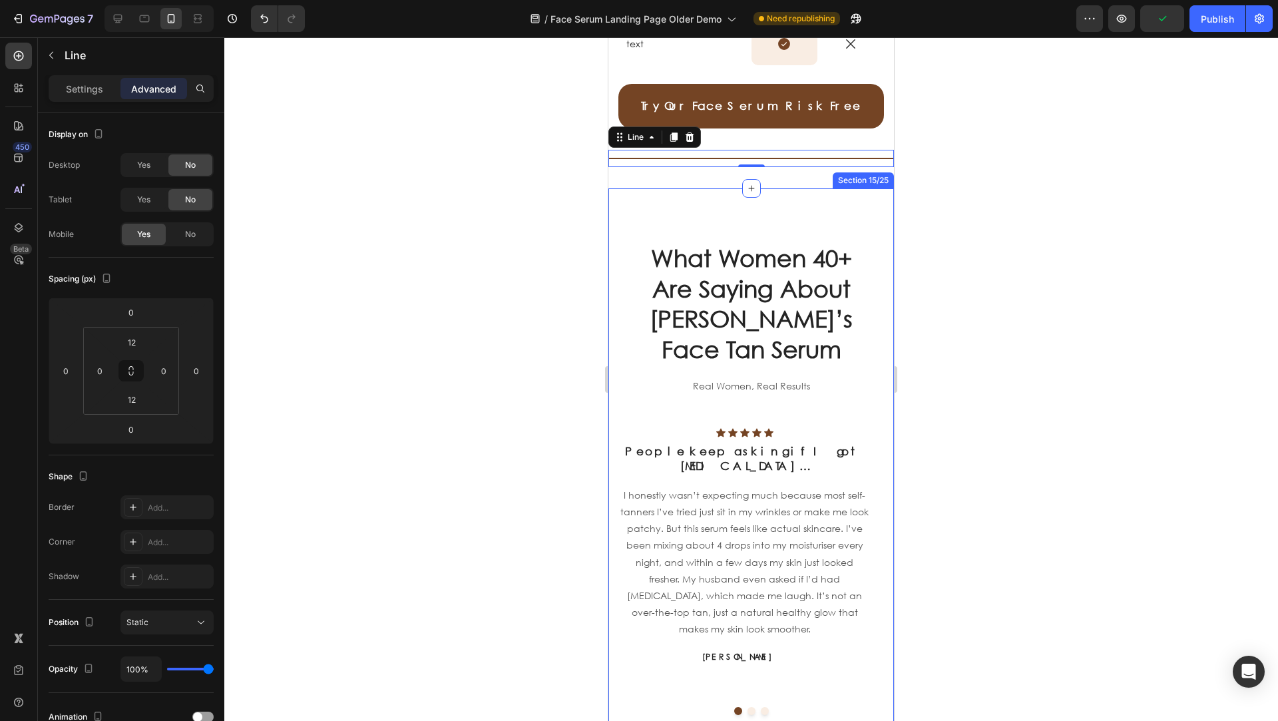
click at [699, 199] on div "What Women 40+ Are Saying About Brunae’s Face Tan Serum Heading Real Women, Rea…" at bounding box center [751, 477] width 286 height 579
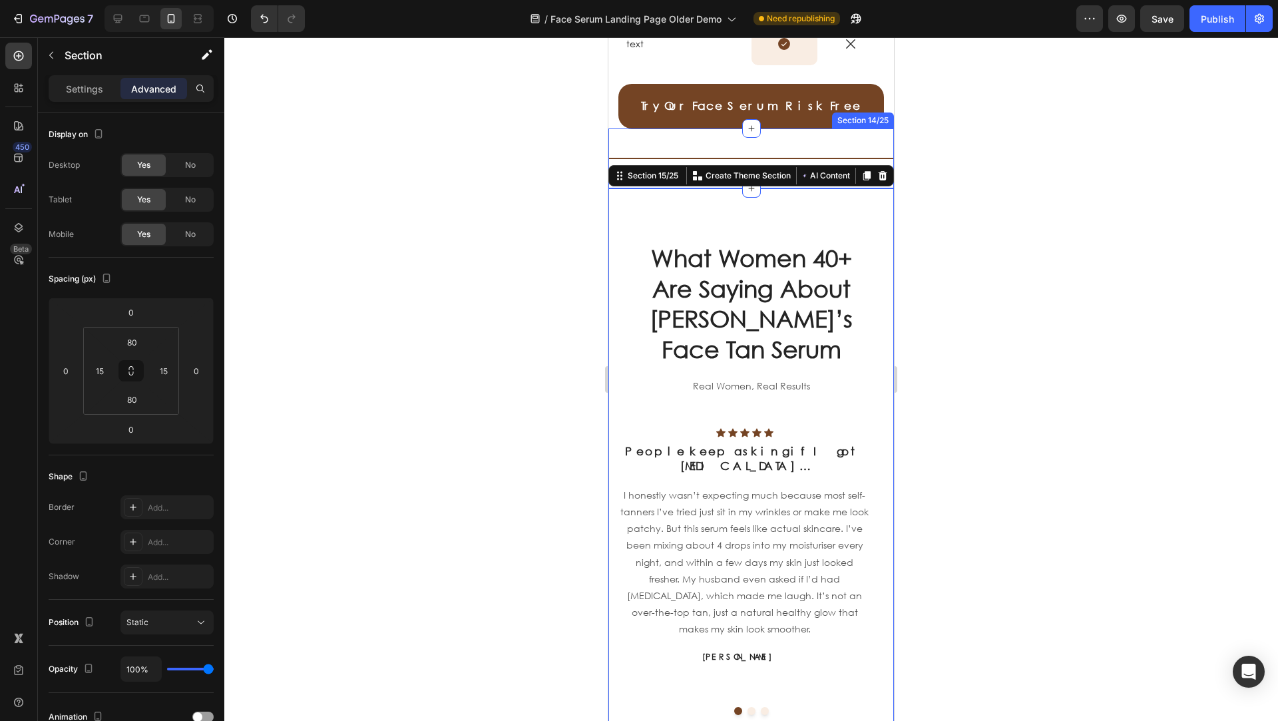
drag, startPoint x: 536, startPoint y: 188, endPoint x: 594, endPoint y: 187, distance: 57.9
click at [537, 188] on div at bounding box center [751, 379] width 1054 height 684
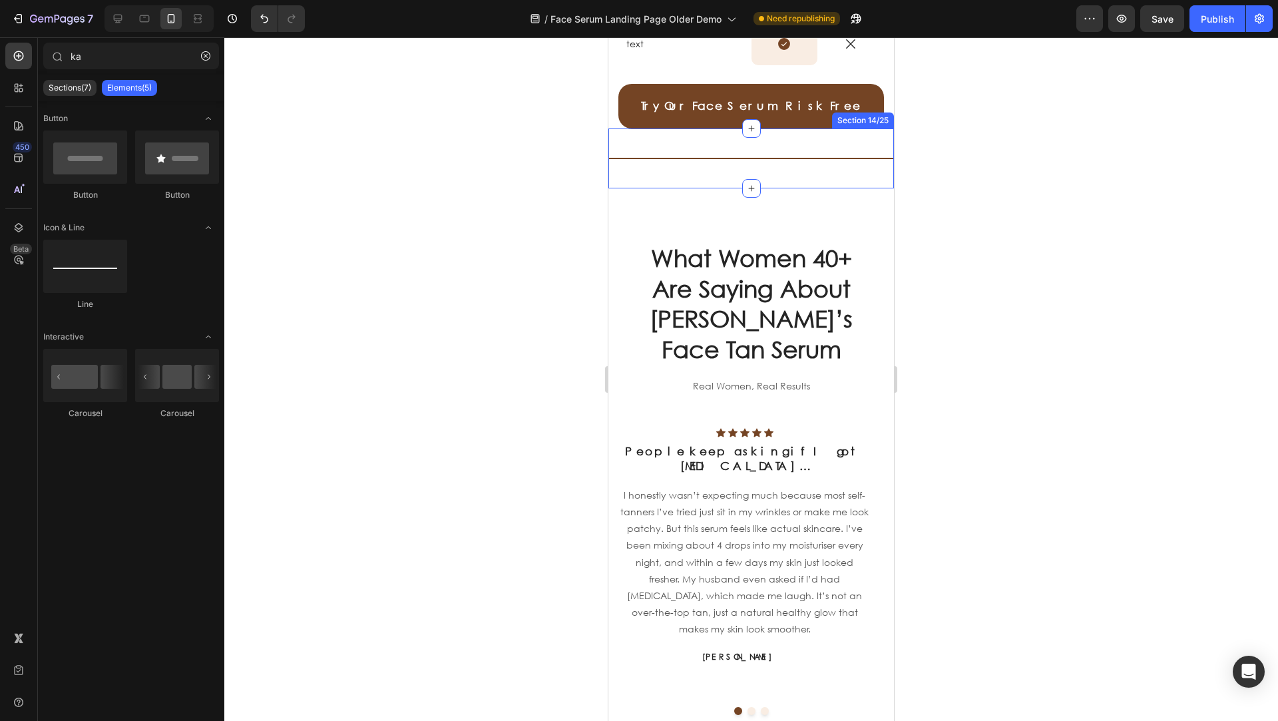
click at [657, 172] on div "Title Line Section 14/25" at bounding box center [751, 158] width 286 height 60
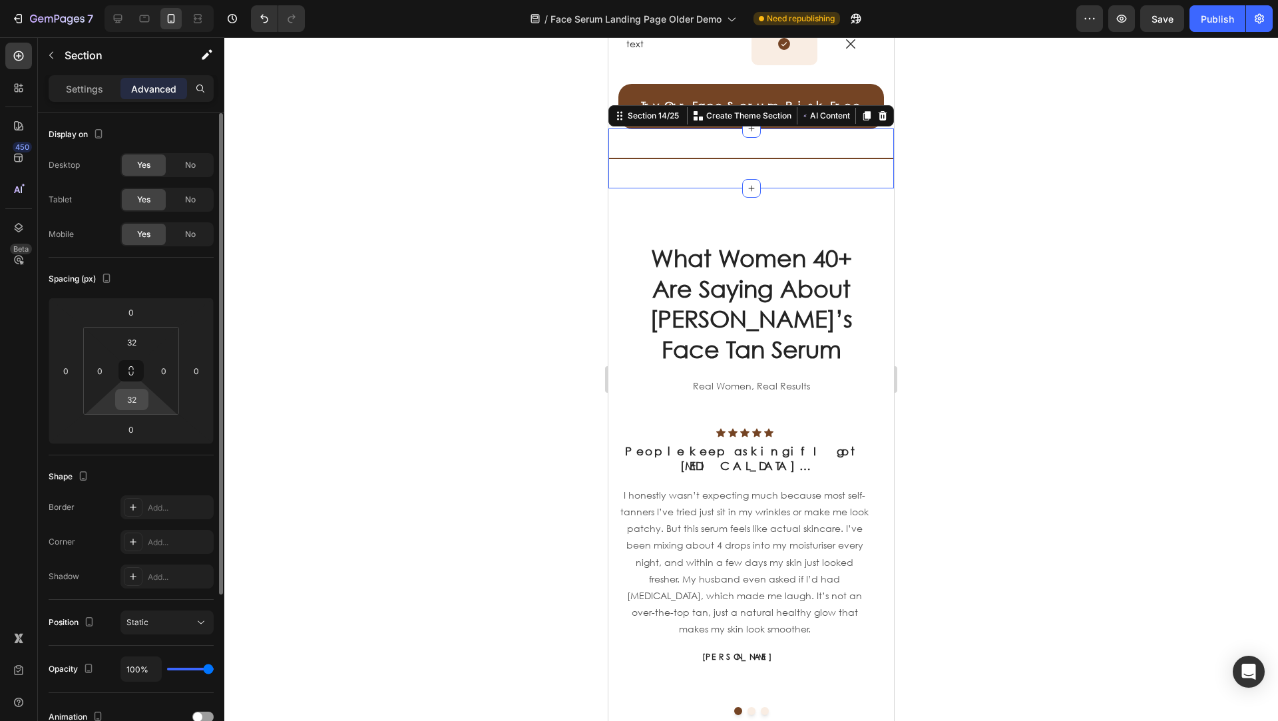
click at [145, 399] on div "32" at bounding box center [131, 399] width 33 height 21
click at [143, 399] on input "32" at bounding box center [131, 399] width 27 height 20
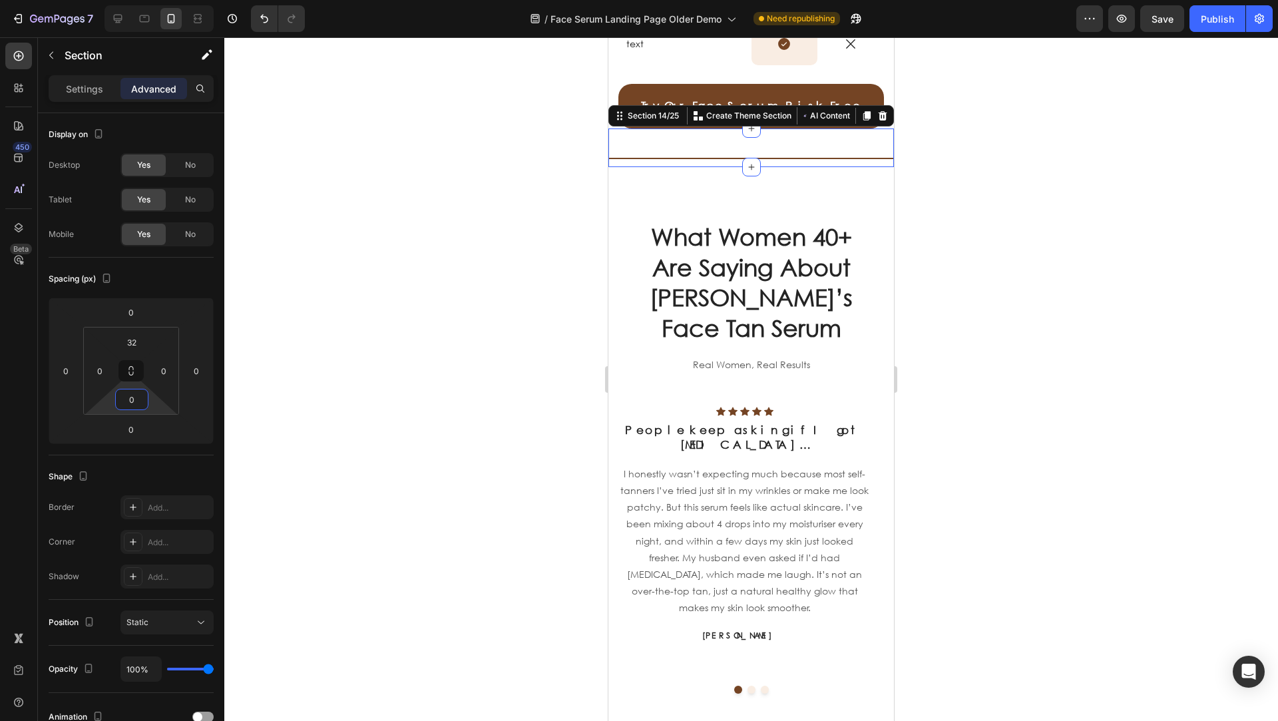
click at [341, 327] on div at bounding box center [751, 379] width 1054 height 684
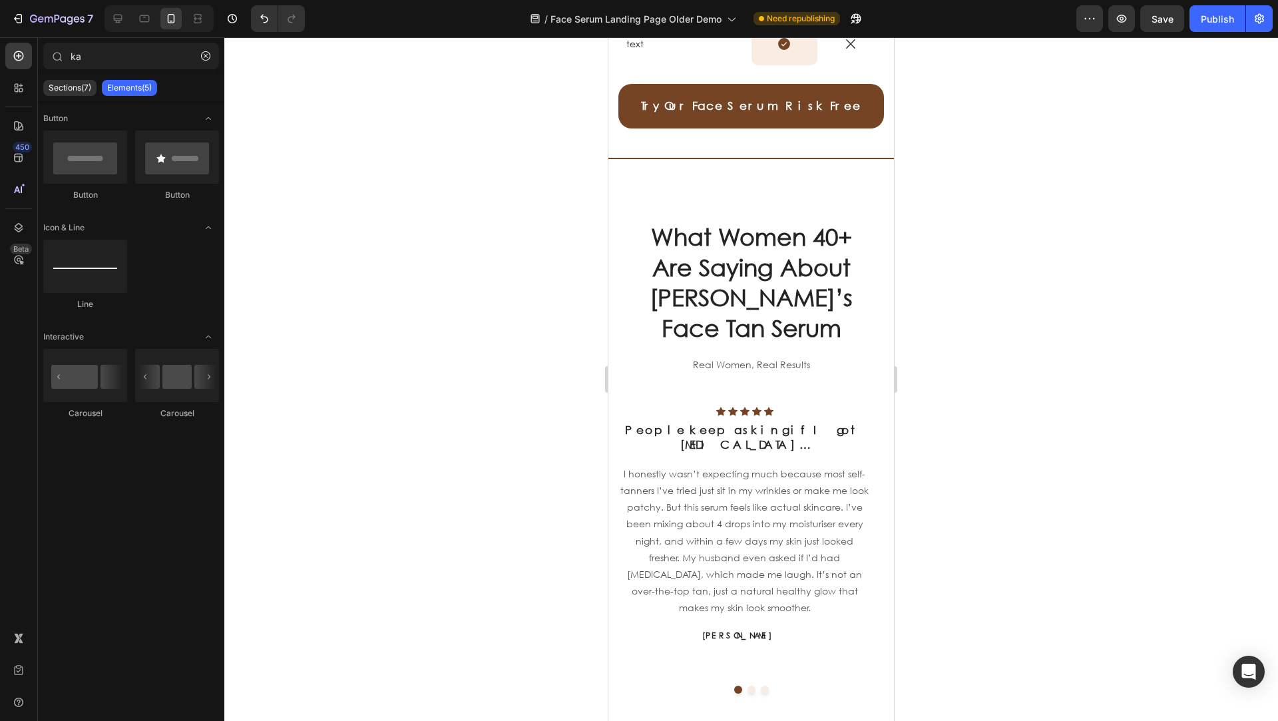
click at [958, 16] on span "Save" at bounding box center [1162, 18] width 22 height 11
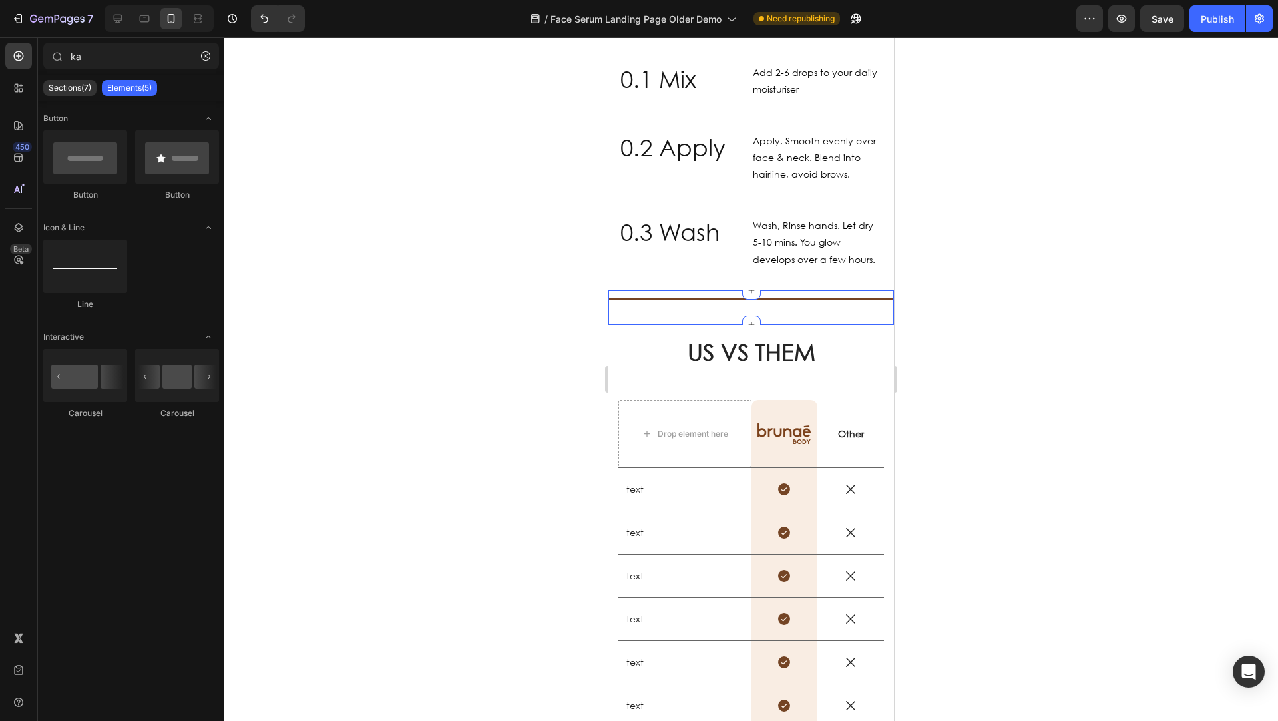
scroll to position [1836, 0]
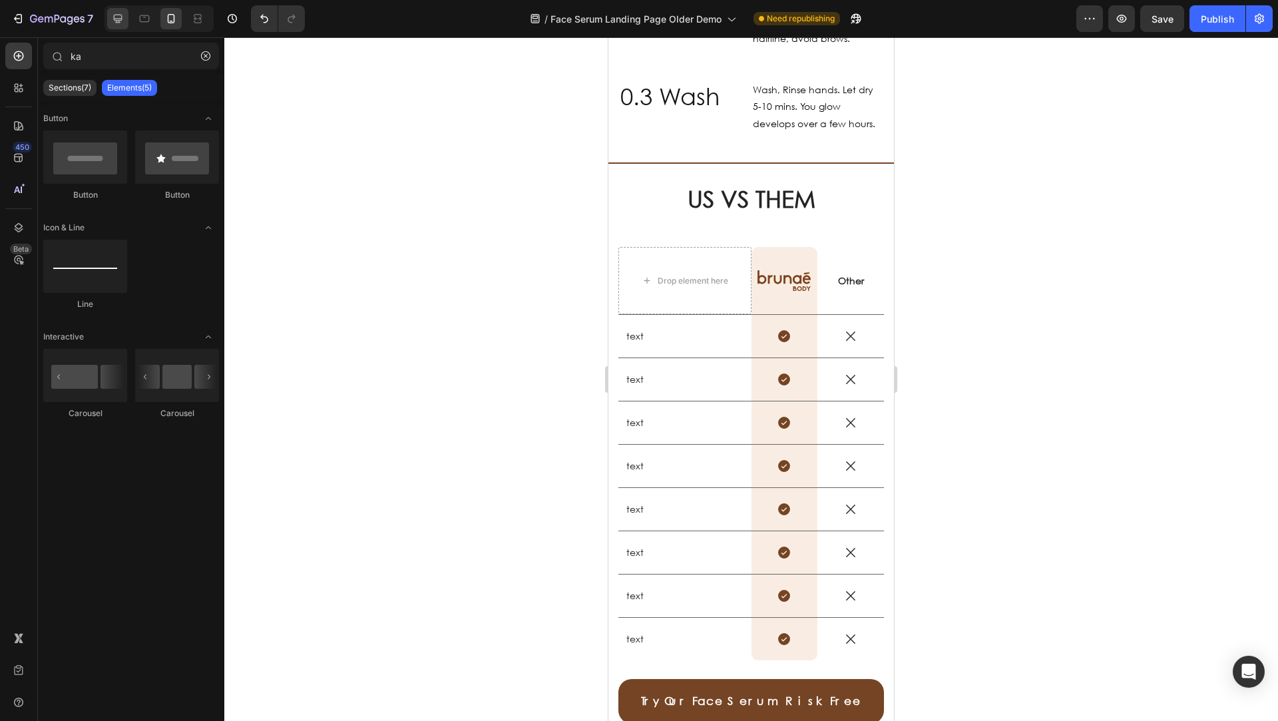
click at [127, 23] on div at bounding box center [117, 18] width 21 height 21
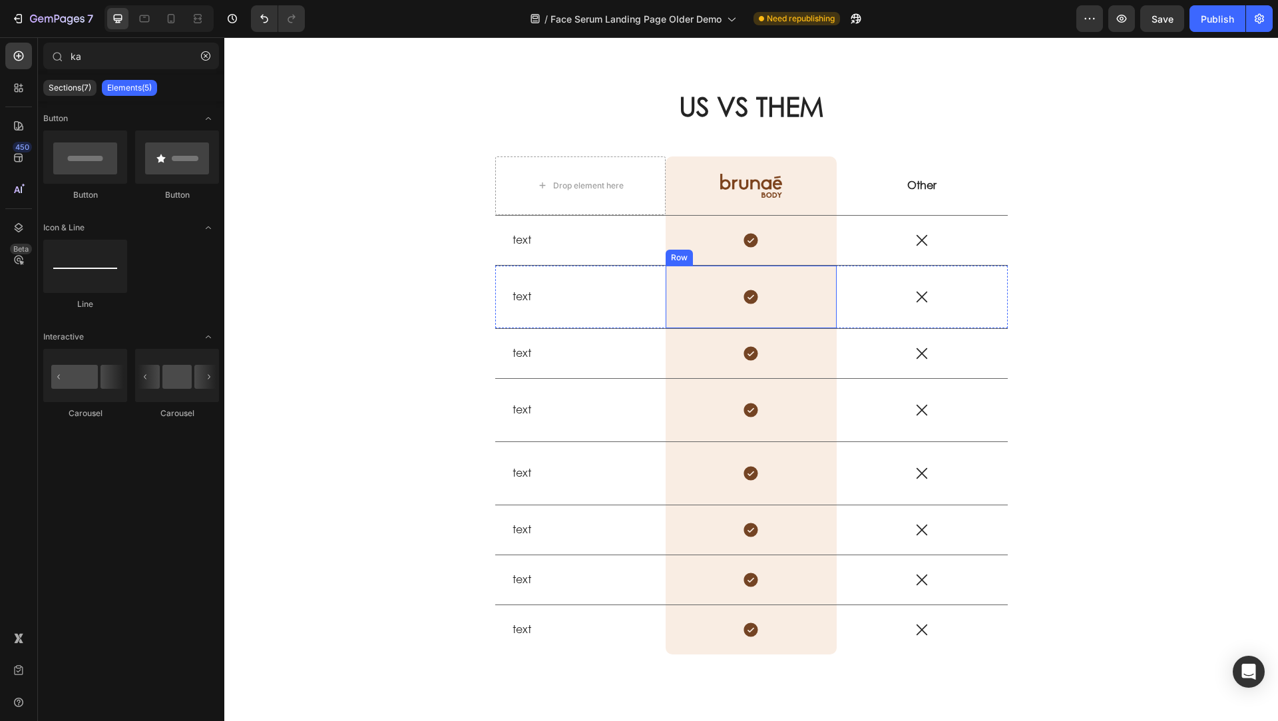
scroll to position [1484, 0]
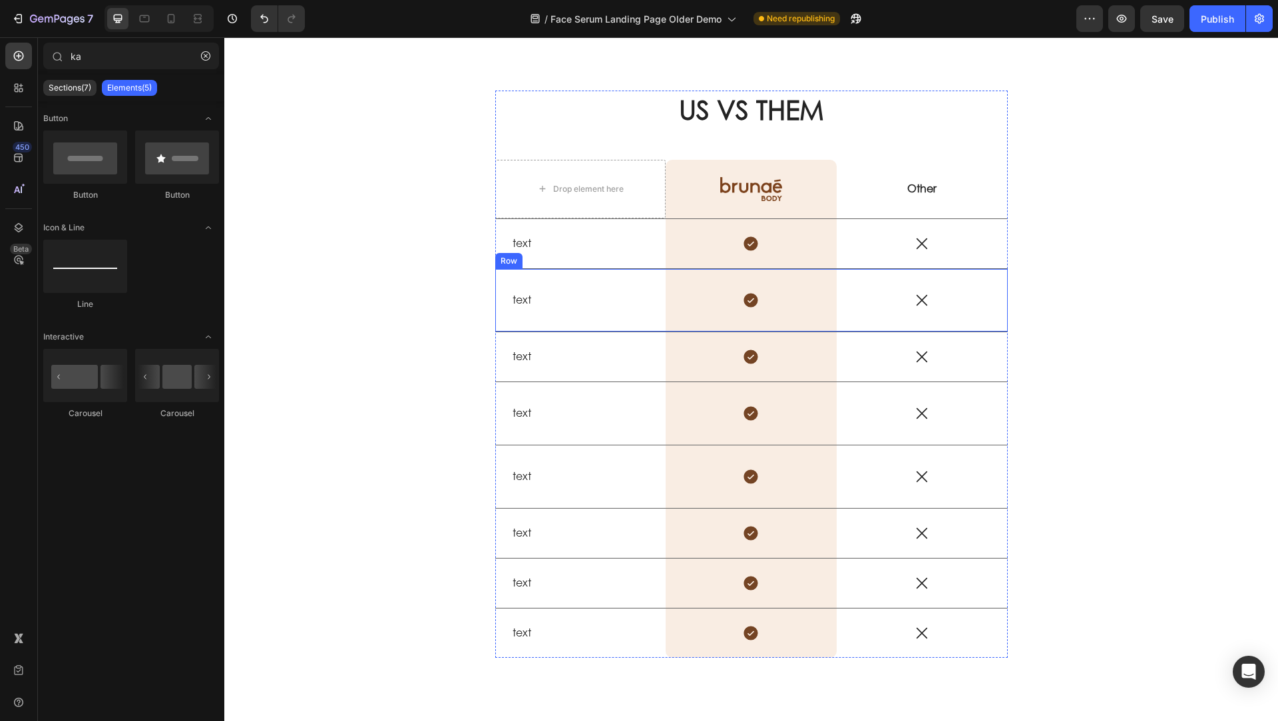
click at [523, 244] on p "text" at bounding box center [580, 243] width 136 height 14
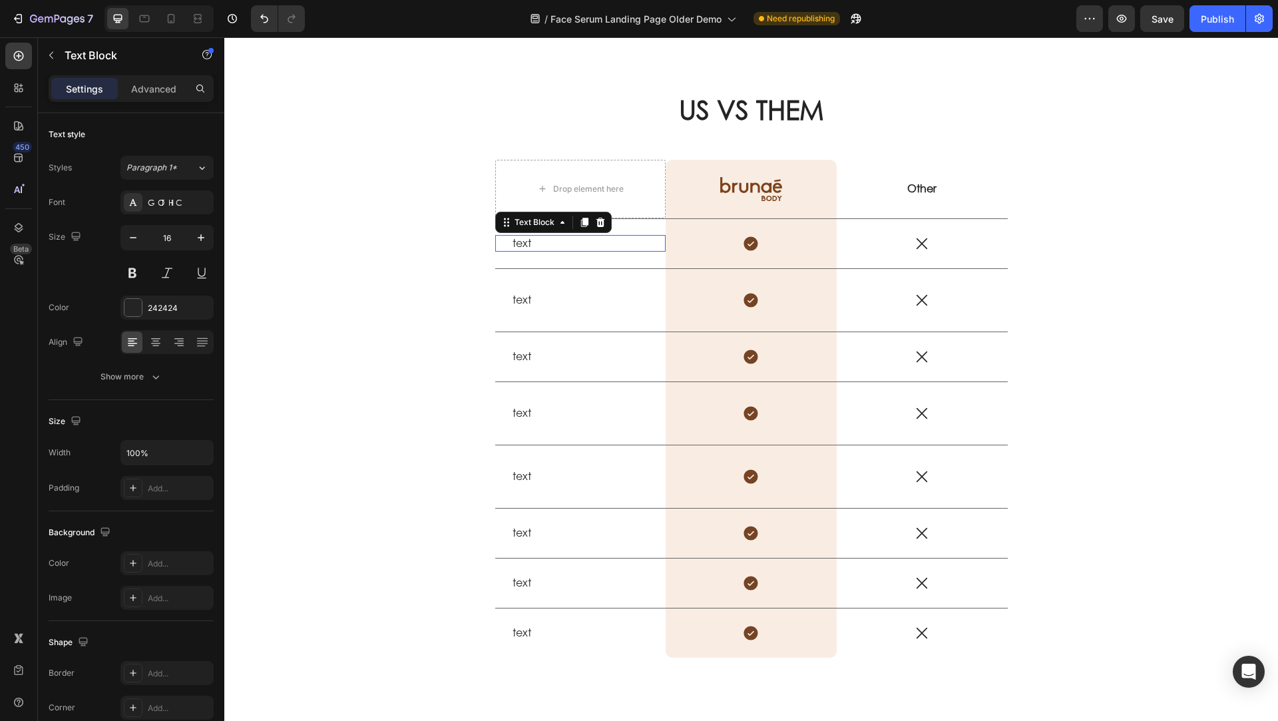
click at [523, 244] on p "text" at bounding box center [580, 243] width 136 height 14
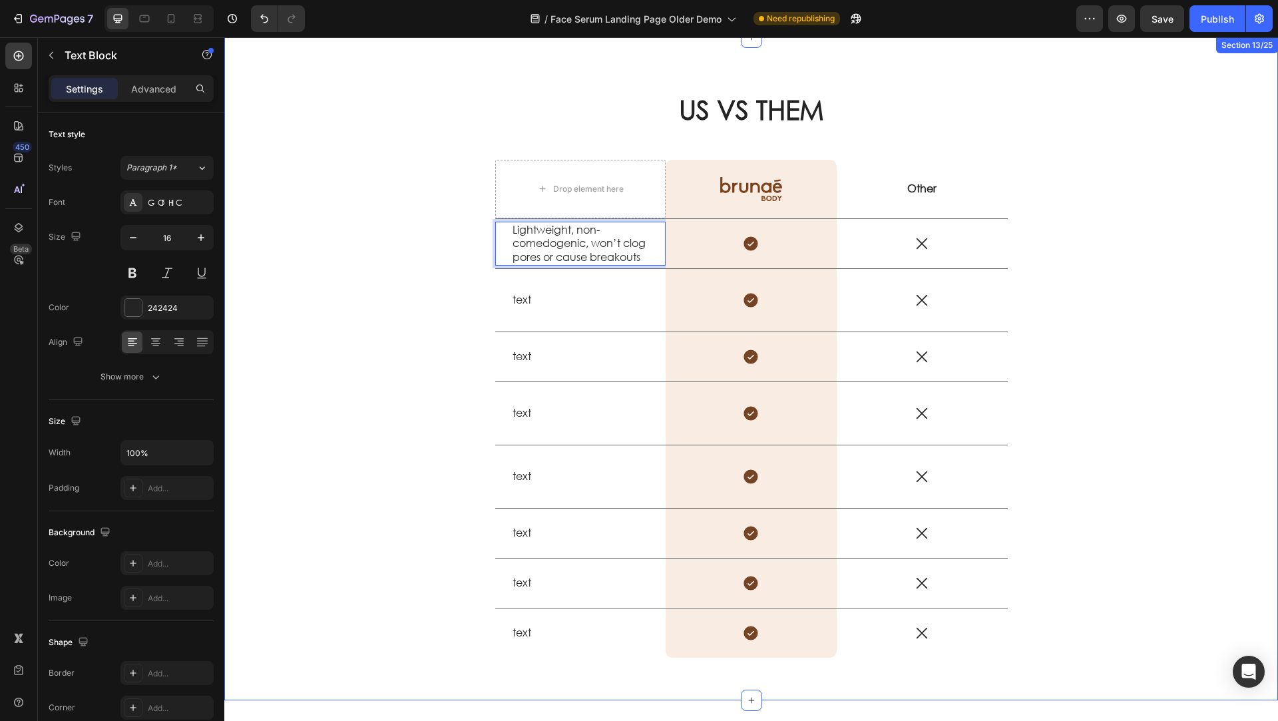
click at [382, 280] on div "US VS THEM Heading Drop element here Image Row Other Text Block Row Lightweight…" at bounding box center [751, 380] width 1034 height 578
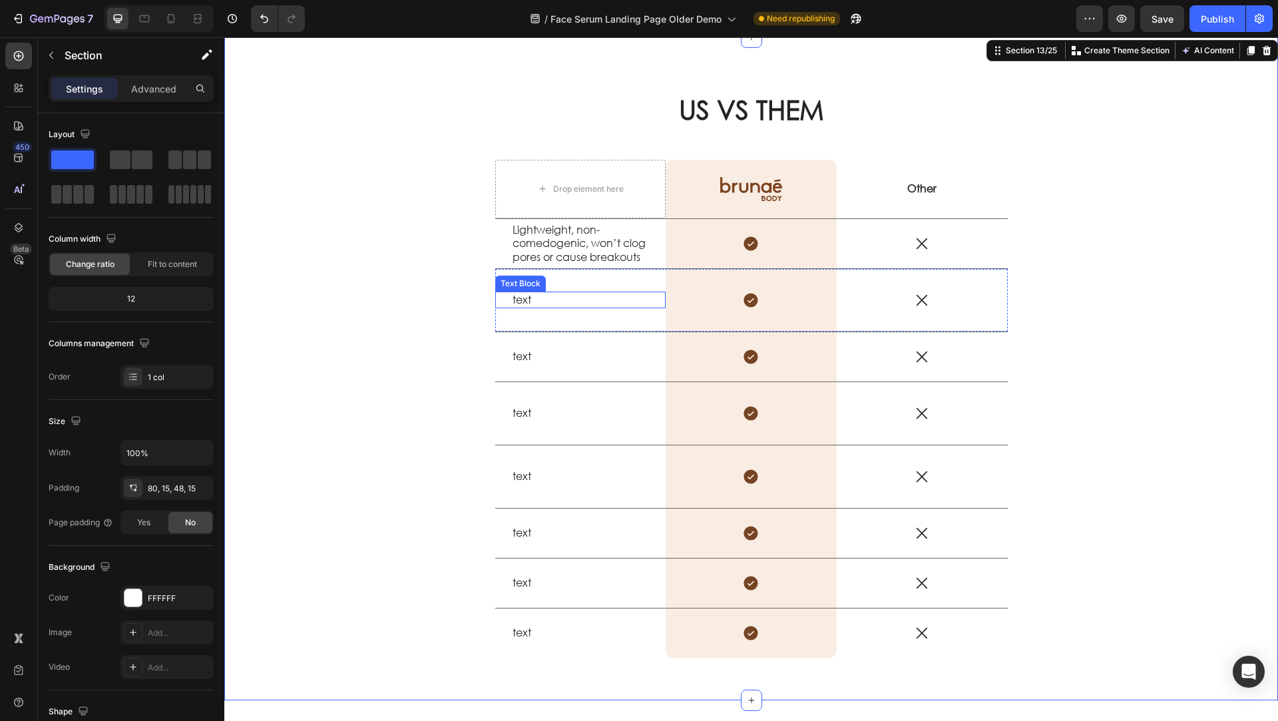
click at [524, 307] on p "text" at bounding box center [580, 300] width 136 height 14
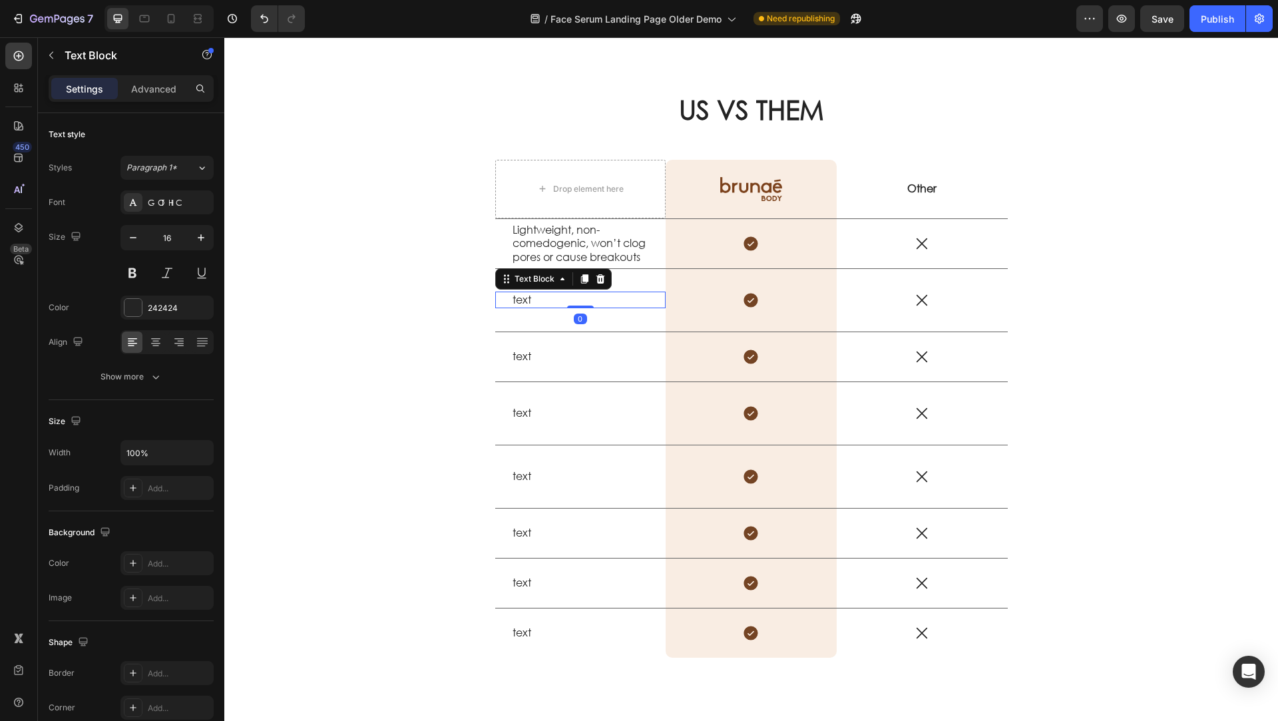
click at [524, 307] on p "text" at bounding box center [580, 300] width 136 height 14
drag, startPoint x: 530, startPoint y: 309, endPoint x: 493, endPoint y: 307, distance: 37.3
click at [495, 307] on div "text Text Block 0" at bounding box center [580, 300] width 171 height 17
drag, startPoint x: 536, startPoint y: 309, endPoint x: 499, endPoint y: 307, distance: 37.4
click at [499, 307] on div "text Text Block 0" at bounding box center [580, 300] width 171 height 17
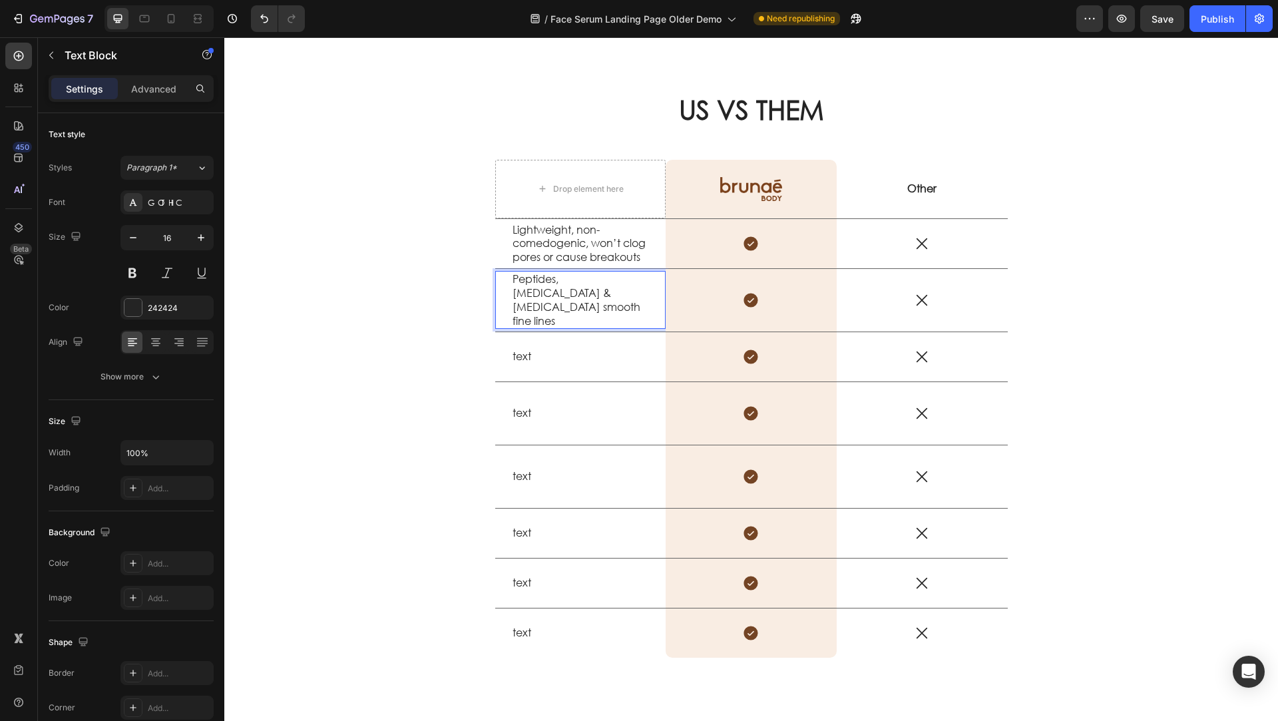
scroll to position [1471, 0]
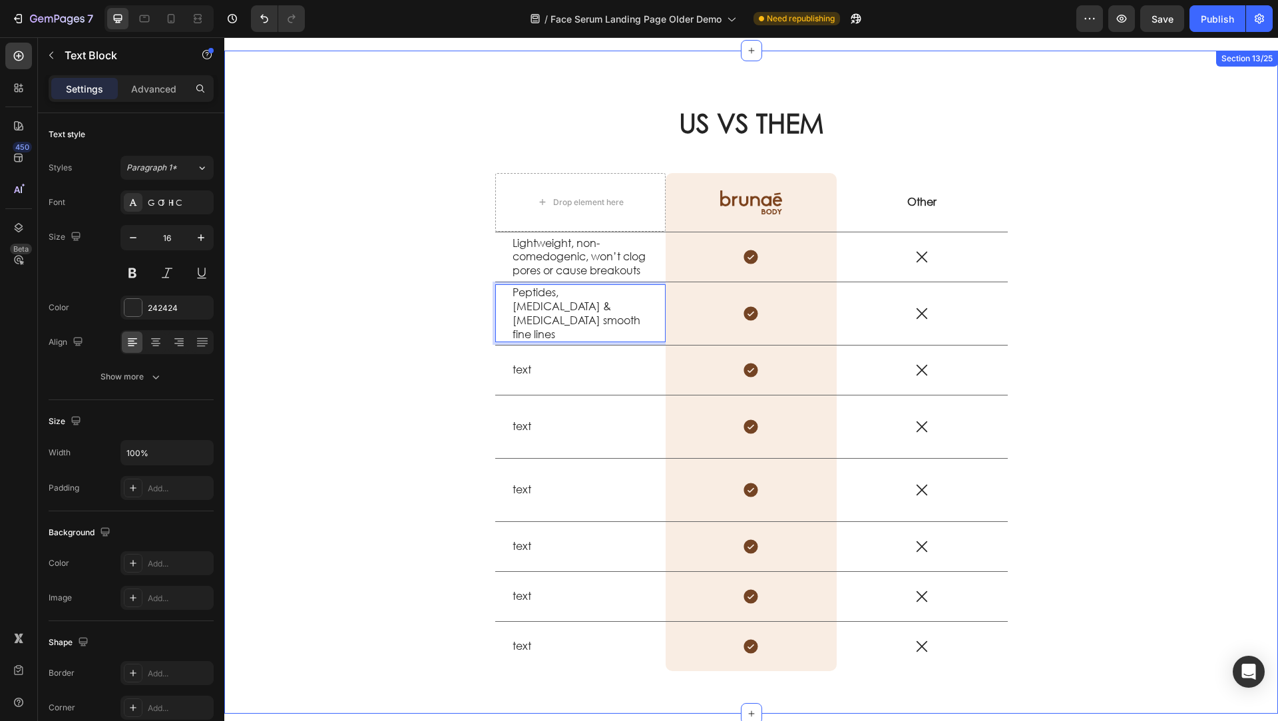
click at [429, 319] on div "US VS THEM Heading Drop element here Image Row Other Text Block Row Lightweight…" at bounding box center [751, 393] width 1034 height 578
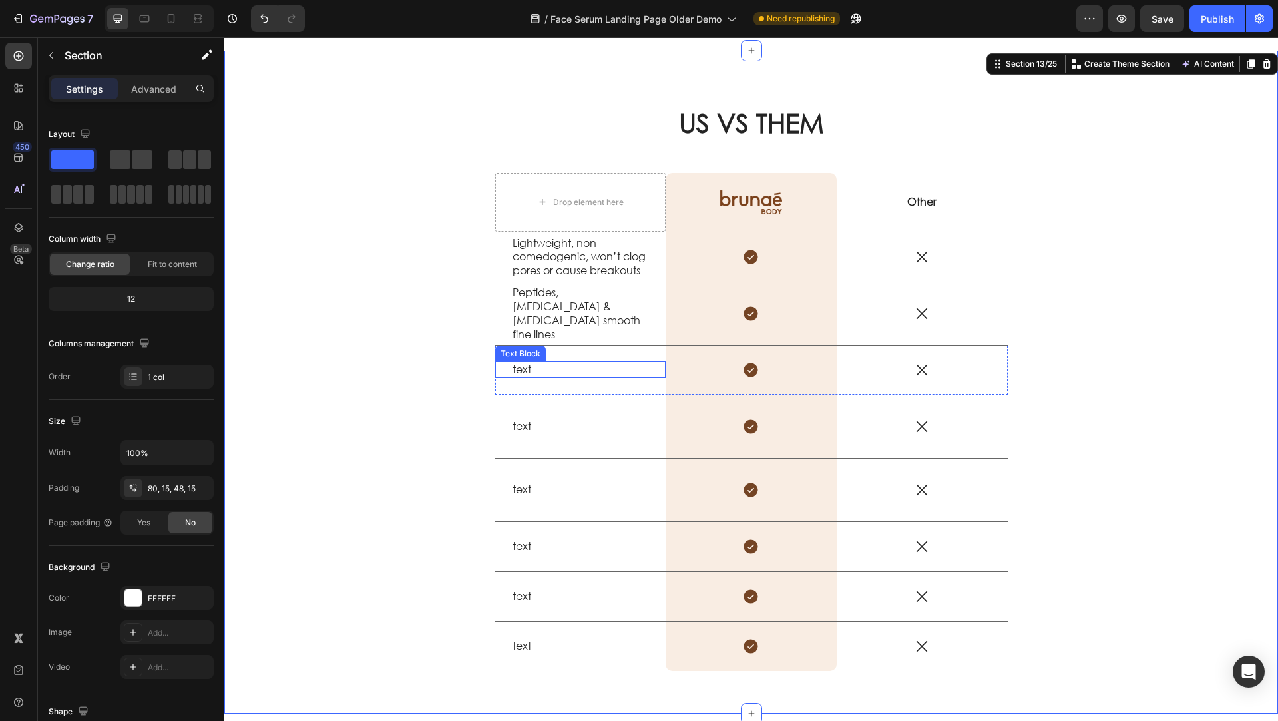
click at [533, 376] on p "text" at bounding box center [580, 370] width 136 height 14
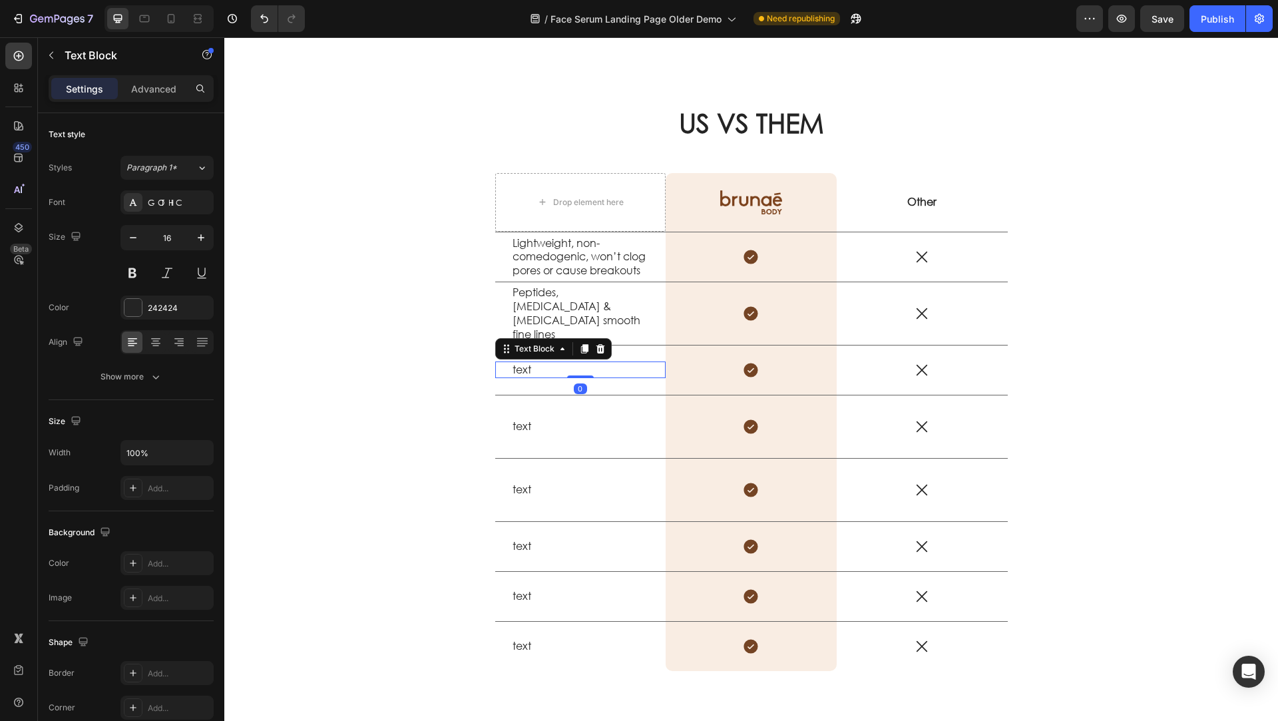
click at [533, 376] on p "text" at bounding box center [580, 370] width 136 height 14
drag, startPoint x: 542, startPoint y: 375, endPoint x: 501, endPoint y: 373, distance: 41.3
click at [501, 373] on div "text Text Block 0" at bounding box center [580, 369] width 171 height 17
drag, startPoint x: 530, startPoint y: 378, endPoint x: 499, endPoint y: 377, distance: 30.6
click at [499, 377] on div "text Text Block 0" at bounding box center [580, 369] width 171 height 17
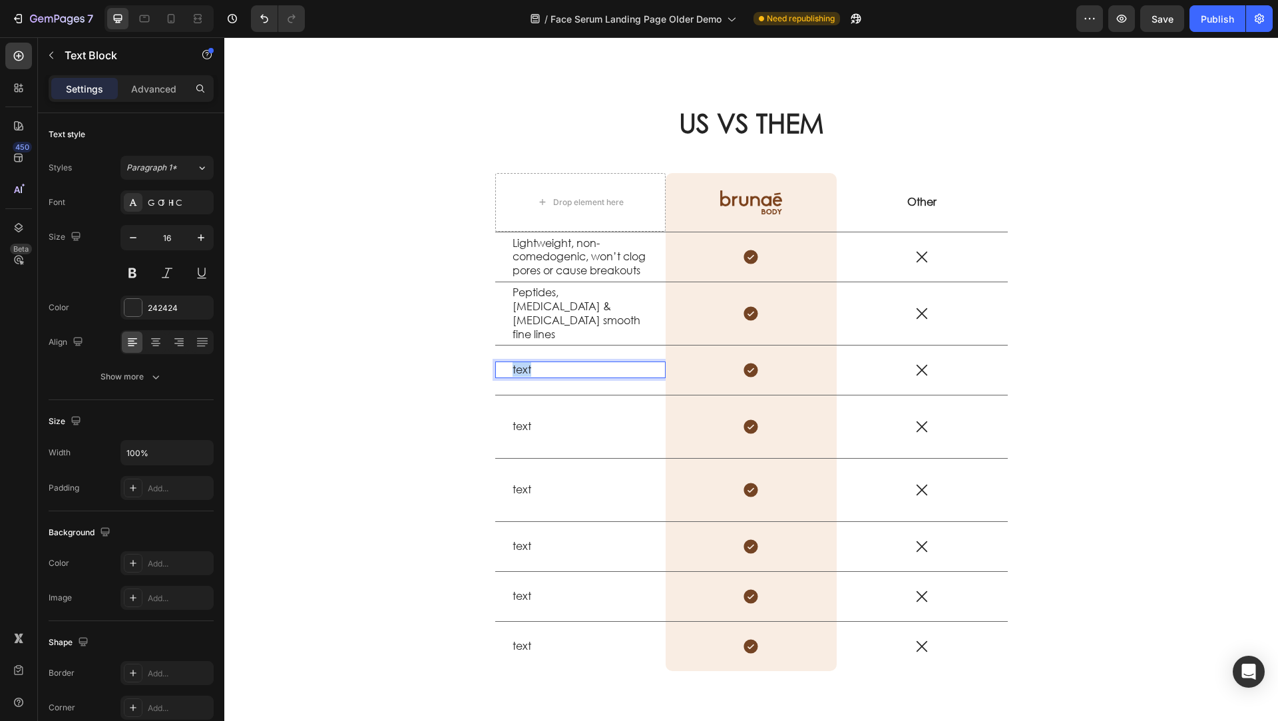
scroll to position [1464, 0]
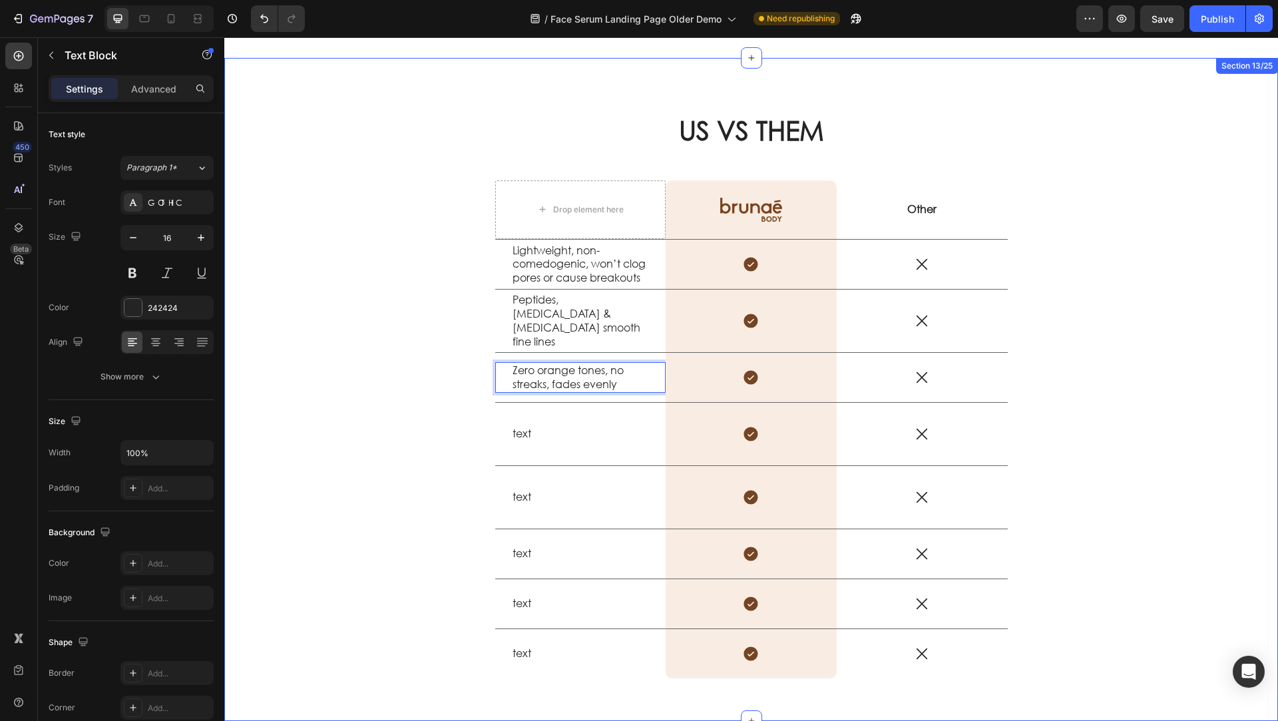
click at [421, 367] on div "US VS THEM Heading Drop element here Image Row Other Text Block Row Lightweight…" at bounding box center [751, 400] width 1034 height 578
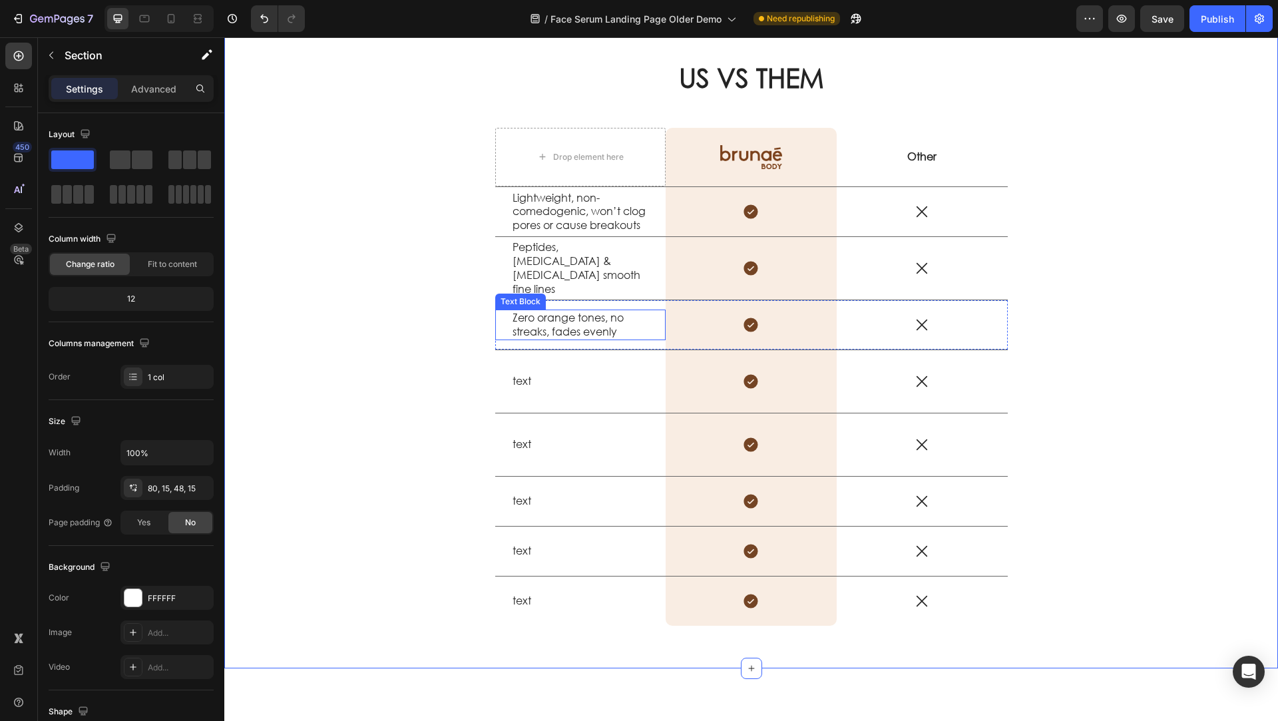
scroll to position [1535, 0]
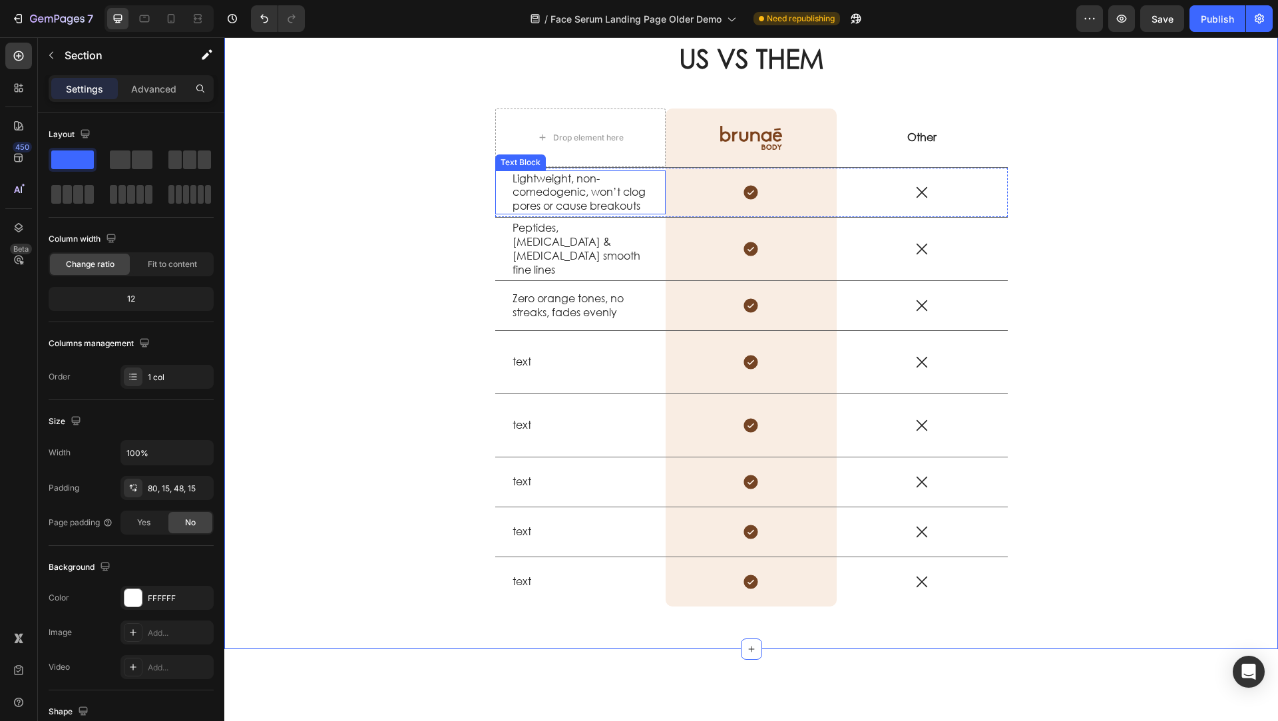
click at [561, 192] on p "Lightweight, non-comedogenic, won’t clog pores or cause breakouts" at bounding box center [580, 192] width 136 height 41
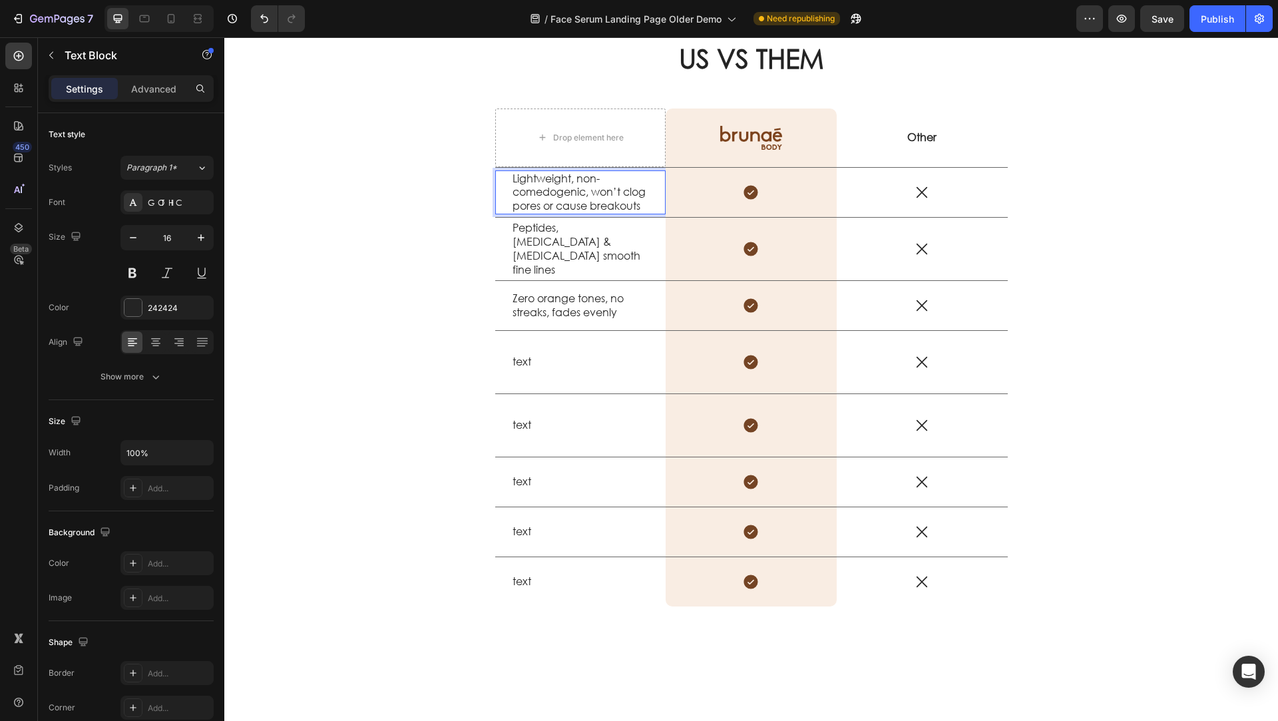
click at [568, 203] on p "Lightweight, non-comedogenic, won’t clog pores or cause breakouts" at bounding box center [580, 192] width 136 height 41
click at [574, 211] on p "Lightweight, non-comedogenic, won’t clog pores or cause breakouts" at bounding box center [580, 192] width 136 height 41
drag, startPoint x: 574, startPoint y: 210, endPoint x: 502, endPoint y: 178, distance: 78.9
click at [502, 178] on div "Lightweight, non-comedogenic, won’t clog pores or cause breakouts Text Block 0" at bounding box center [580, 192] width 171 height 44
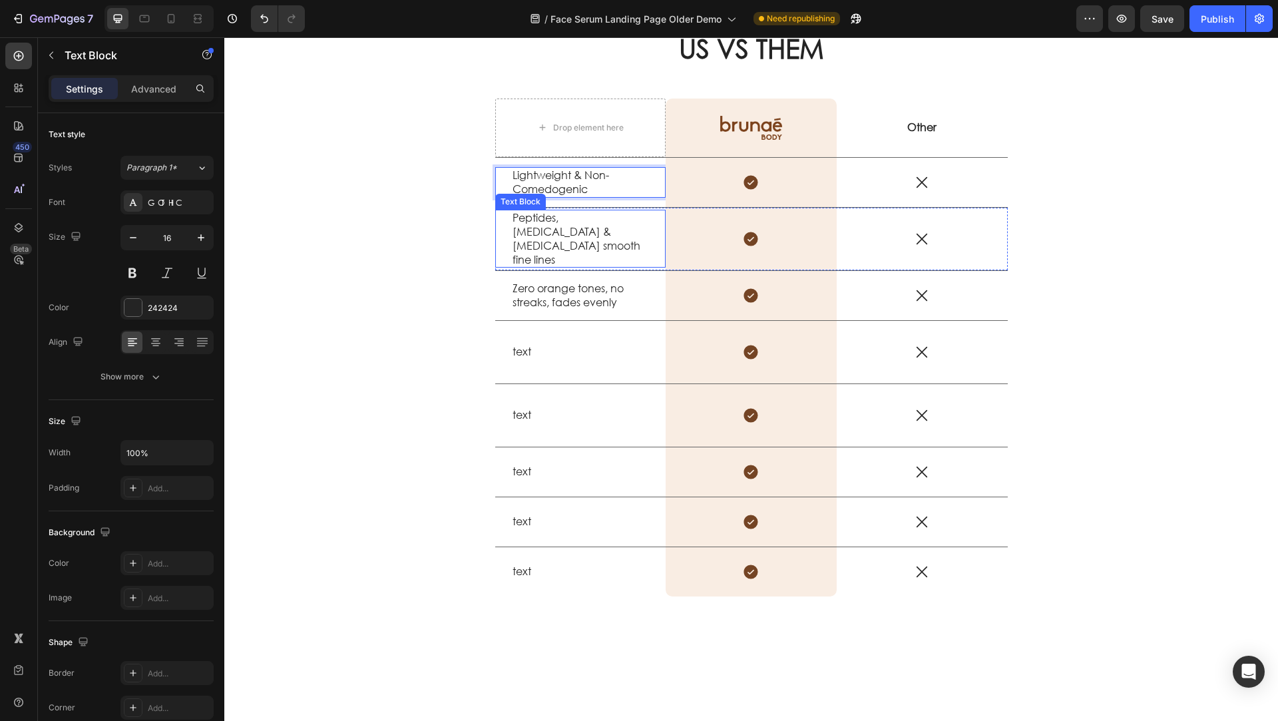
click at [553, 246] on p "Peptides, niacinamide & hyaluronic acid smooth fine lines" at bounding box center [580, 238] width 136 height 55
drag, startPoint x: 558, startPoint y: 248, endPoint x: 531, endPoint y: 234, distance: 30.4
click at [512, 223] on p "Peptides, niacinamide & hyaluronic acid smooth fine lines" at bounding box center [580, 238] width 136 height 55
drag, startPoint x: 559, startPoint y: 253, endPoint x: 503, endPoint y: 223, distance: 64.0
click at [511, 224] on div "Peptides, niacinamide & hyaluronic acid smooth fine lines" at bounding box center [580, 239] width 139 height 58
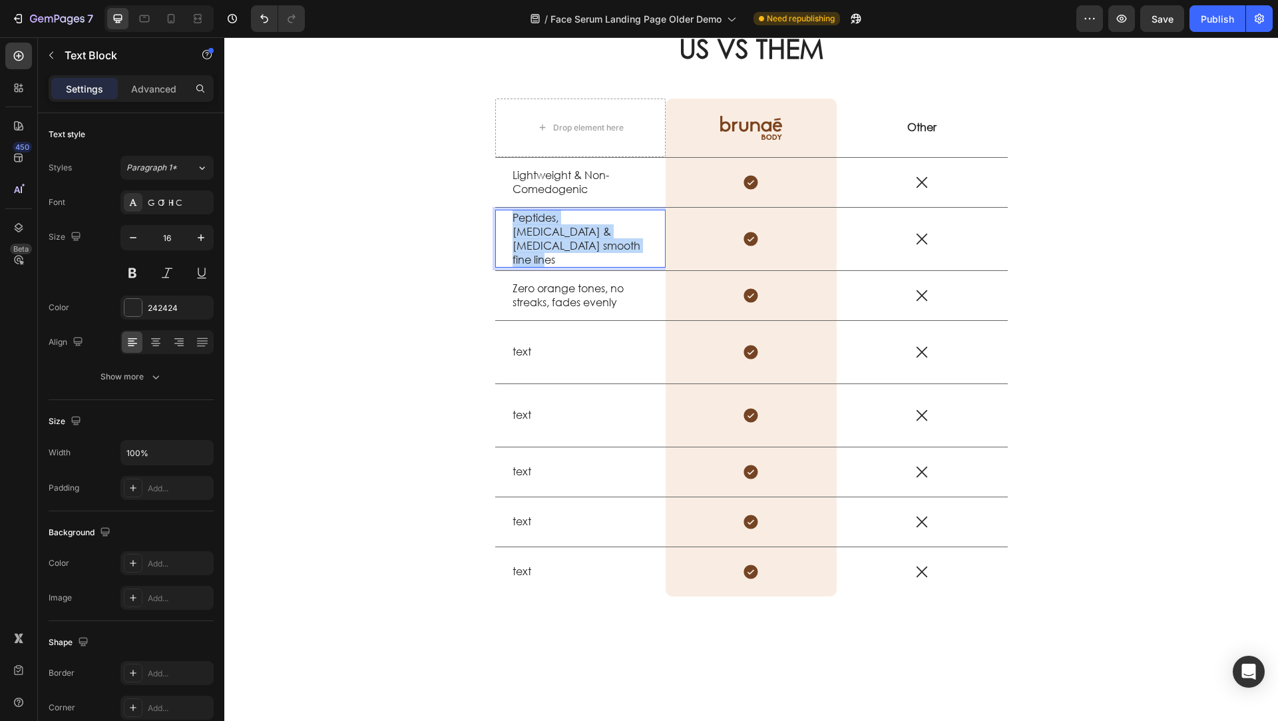
scroll to position [1552, 0]
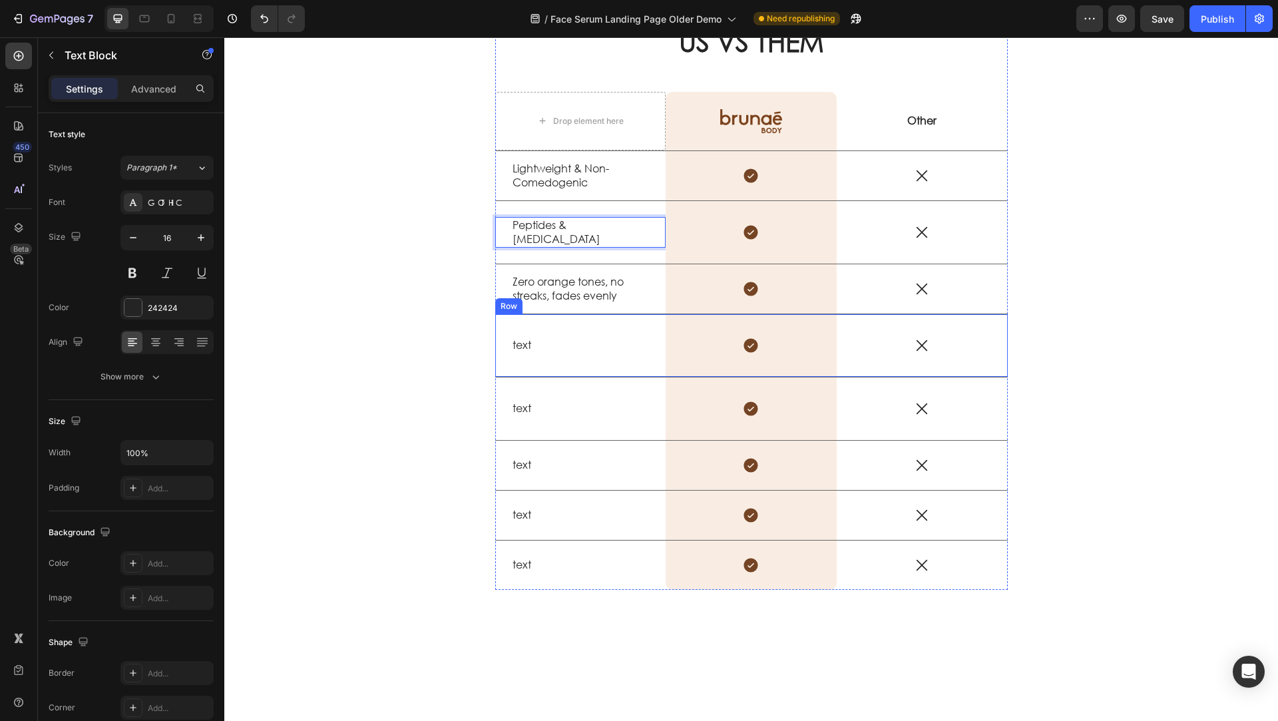
click at [596, 292] on p "Zero orange tones, no streaks, fades evenly" at bounding box center [580, 289] width 136 height 28
drag, startPoint x: 615, startPoint y: 292, endPoint x: 501, endPoint y: 286, distance: 114.7
click at [501, 286] on div "Zero orange tones, no streaks, fades evenly Text Block 0" at bounding box center [580, 289] width 171 height 31
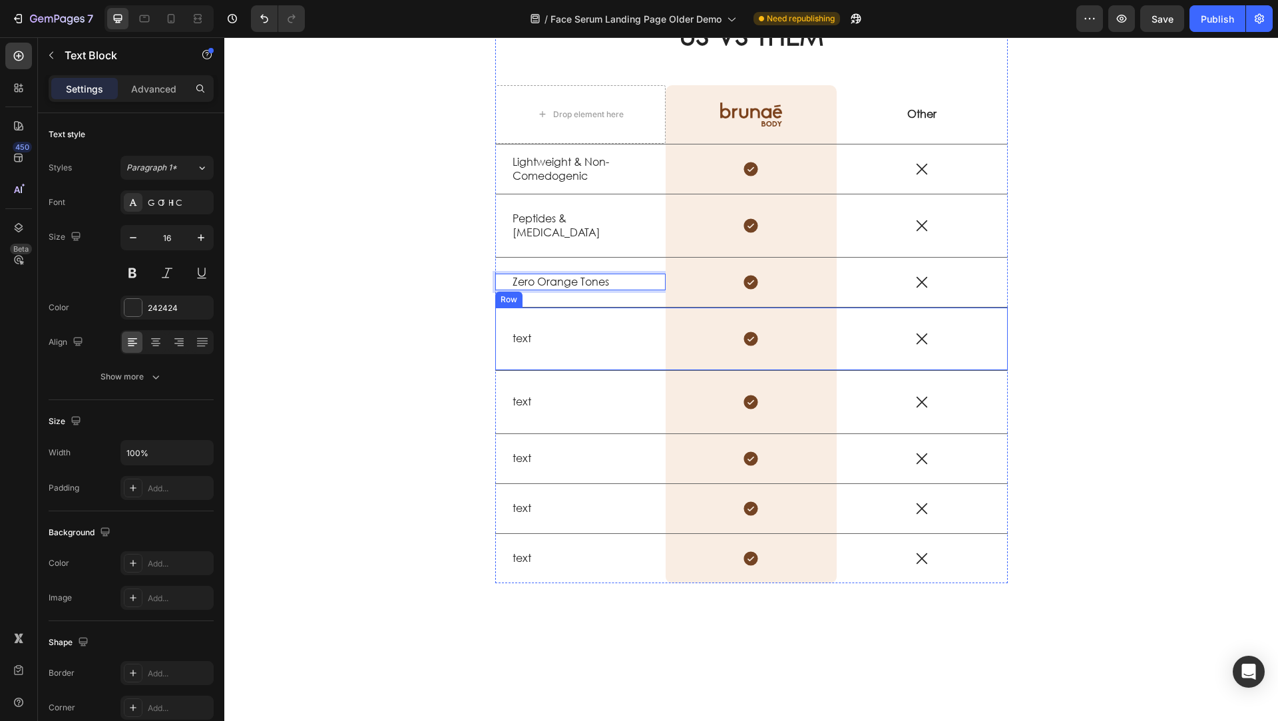
click at [529, 340] on p "text" at bounding box center [580, 338] width 136 height 14
drag, startPoint x: 531, startPoint y: 336, endPoint x: 505, endPoint y: 336, distance: 26.0
click at [512, 336] on p "text" at bounding box center [580, 338] width 136 height 14
click at [519, 336] on p "text" at bounding box center [580, 338] width 136 height 14
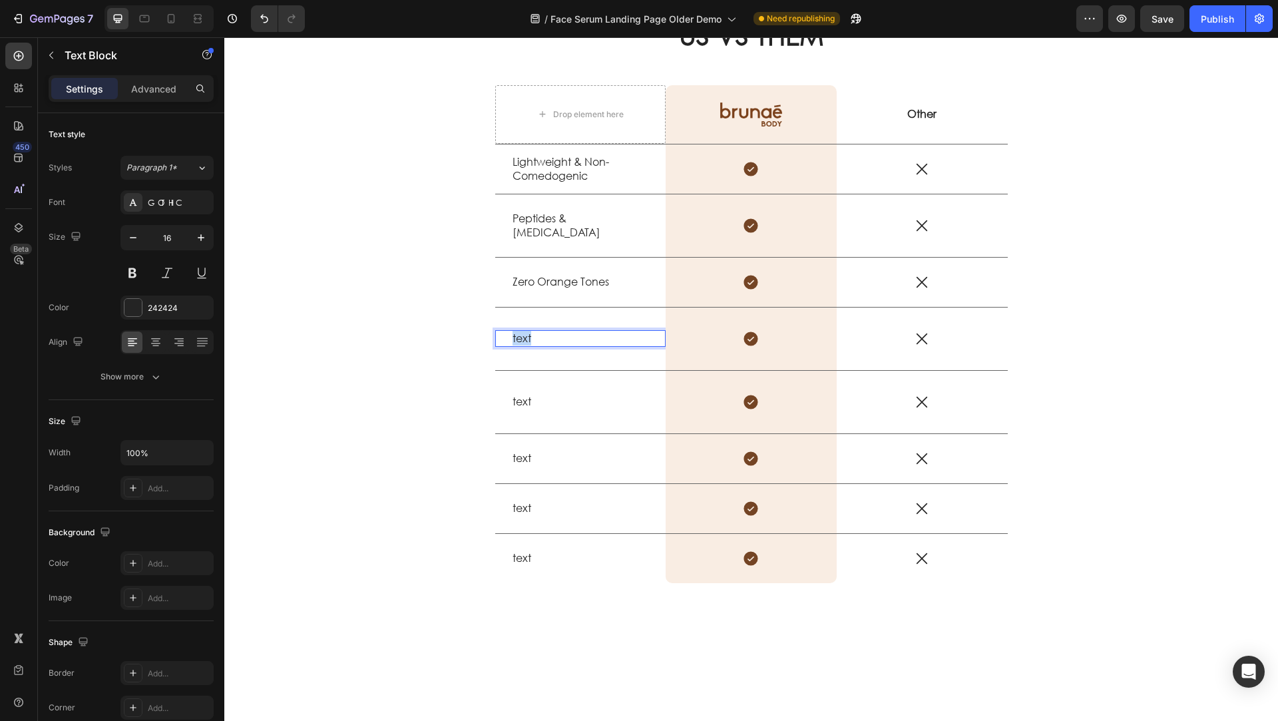
drag, startPoint x: 527, startPoint y: 336, endPoint x: 507, endPoint y: 336, distance: 20.6
click at [512, 336] on p "text" at bounding box center [580, 338] width 136 height 14
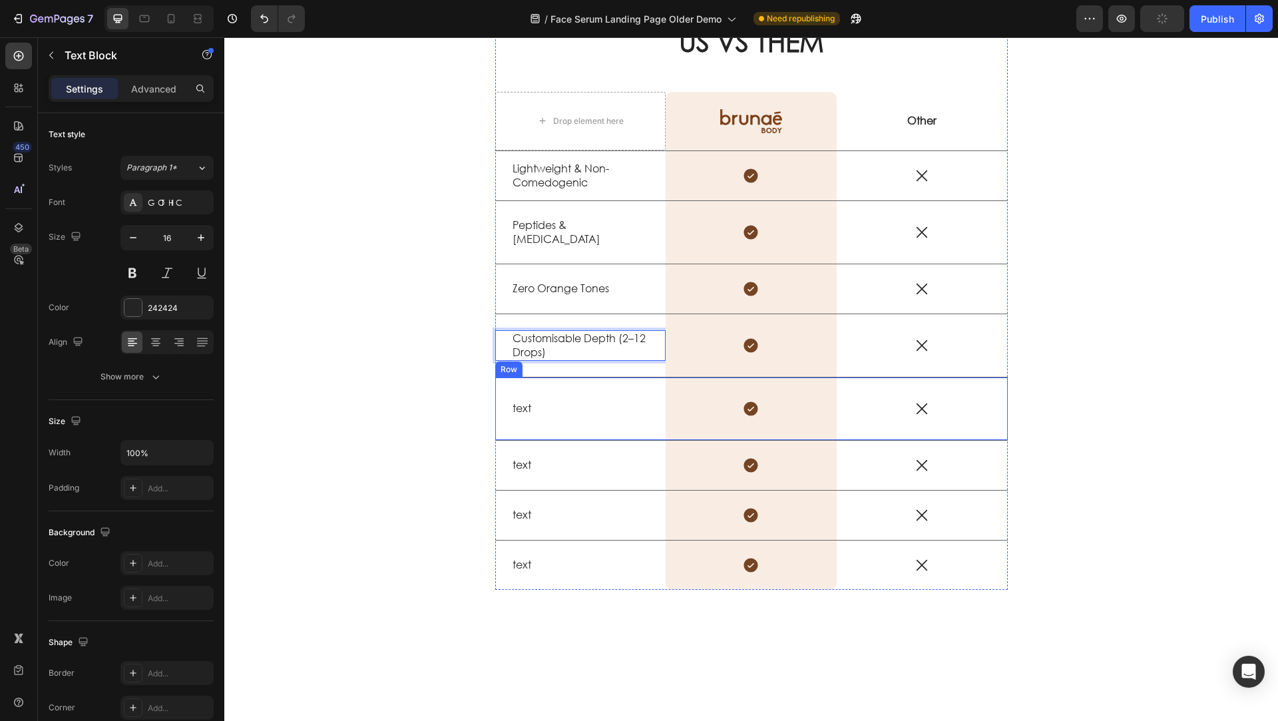
click at [522, 401] on p "text" at bounding box center [580, 408] width 136 height 14
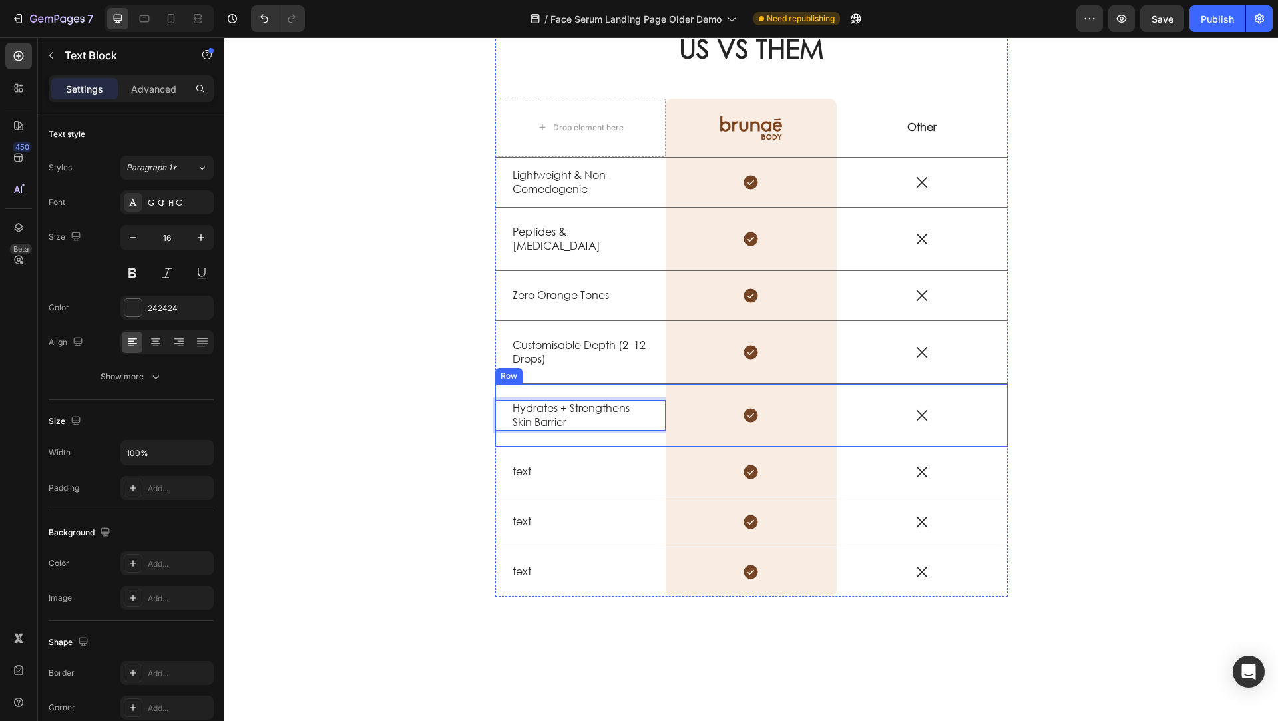
click at [528, 455] on div "text Text Block" at bounding box center [580, 471] width 171 height 49
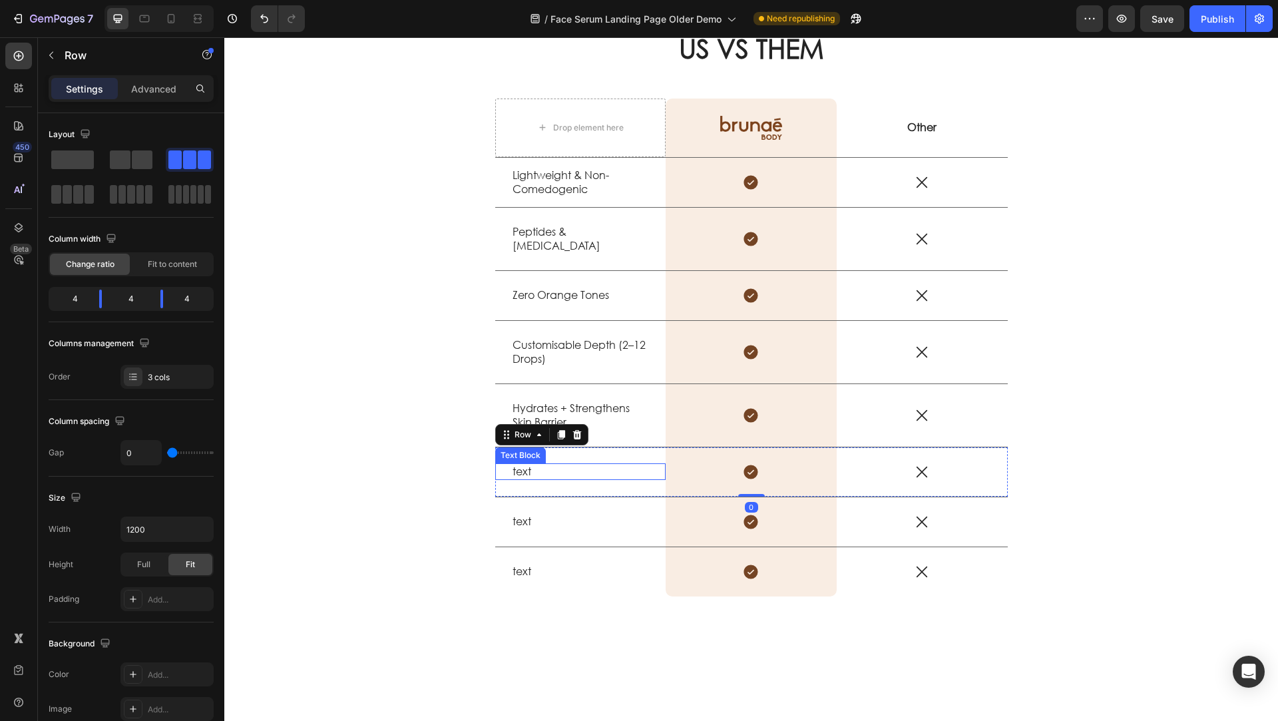
click at [528, 467] on p "text" at bounding box center [580, 472] width 136 height 14
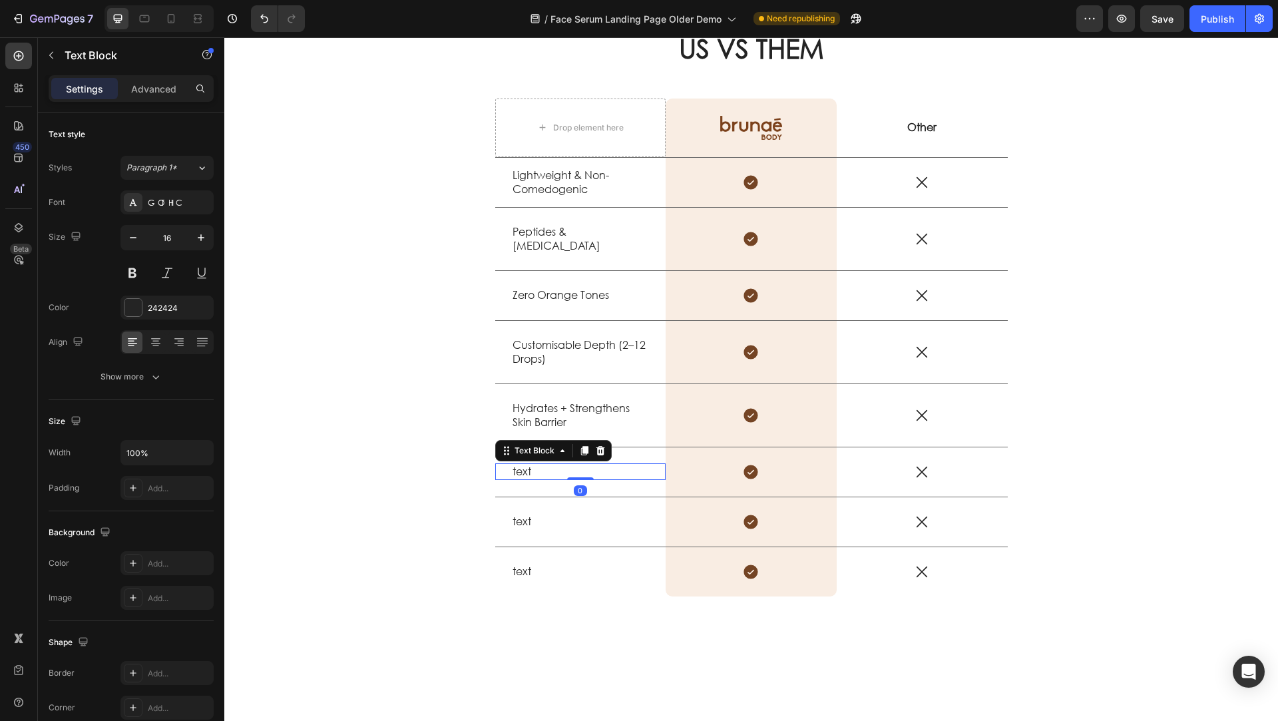
click at [528, 468] on p "text" at bounding box center [580, 472] width 136 height 14
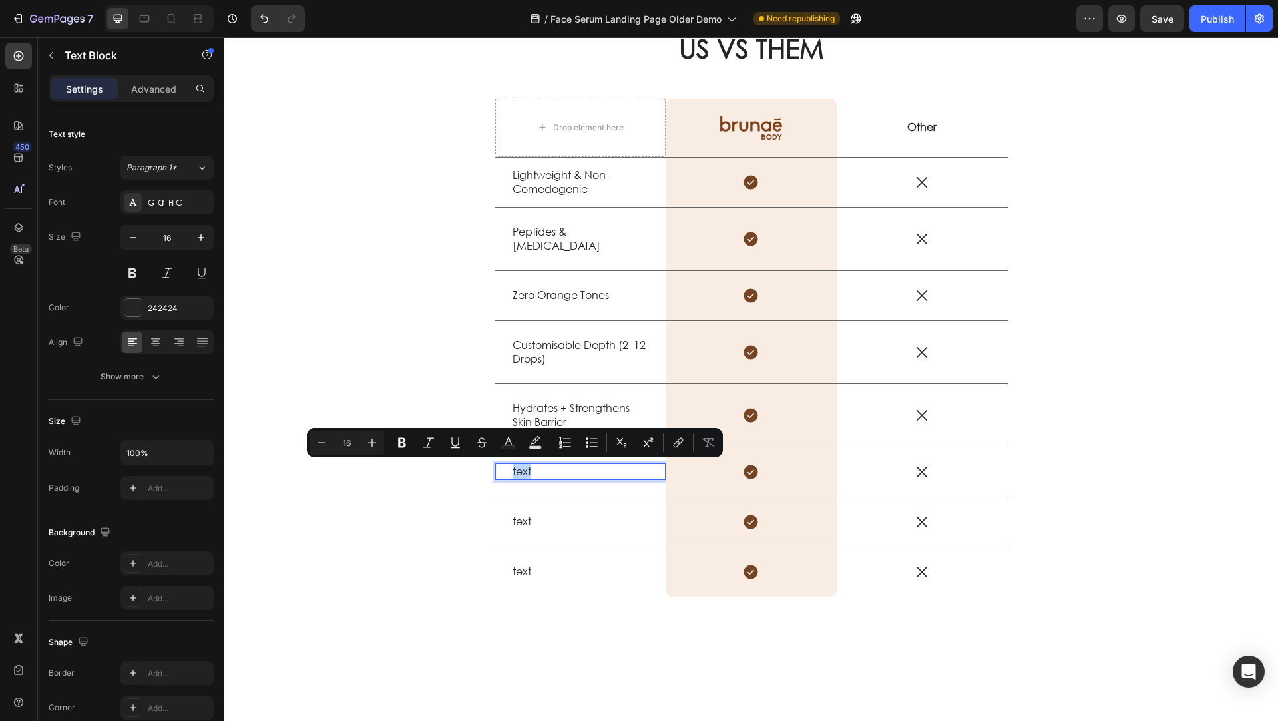
drag, startPoint x: 528, startPoint y: 468, endPoint x: 500, endPoint y: 467, distance: 28.0
click at [500, 467] on div "text Text Block 0" at bounding box center [580, 471] width 171 height 17
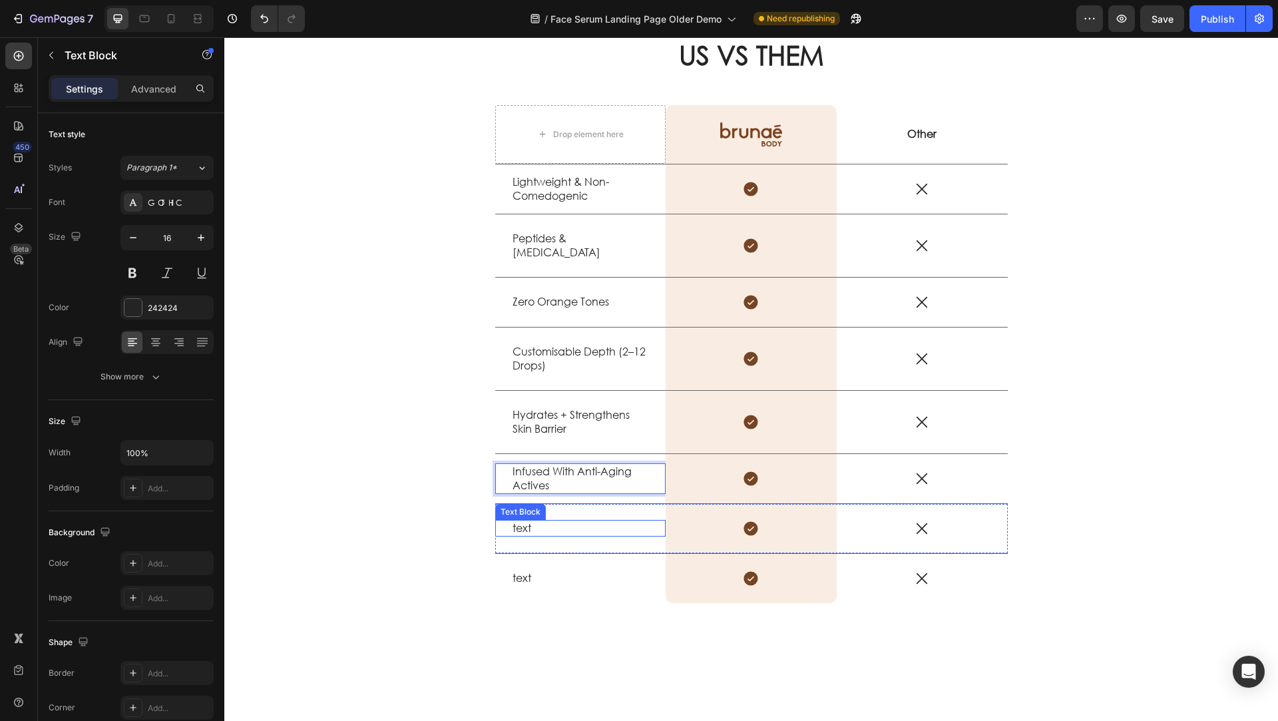
click at [527, 526] on p "text" at bounding box center [580, 528] width 136 height 14
drag, startPoint x: 533, startPoint y: 525, endPoint x: 505, endPoint y: 525, distance: 28.6
click at [511, 525] on div "text" at bounding box center [580, 528] width 139 height 17
click at [529, 528] on p "text" at bounding box center [580, 528] width 136 height 14
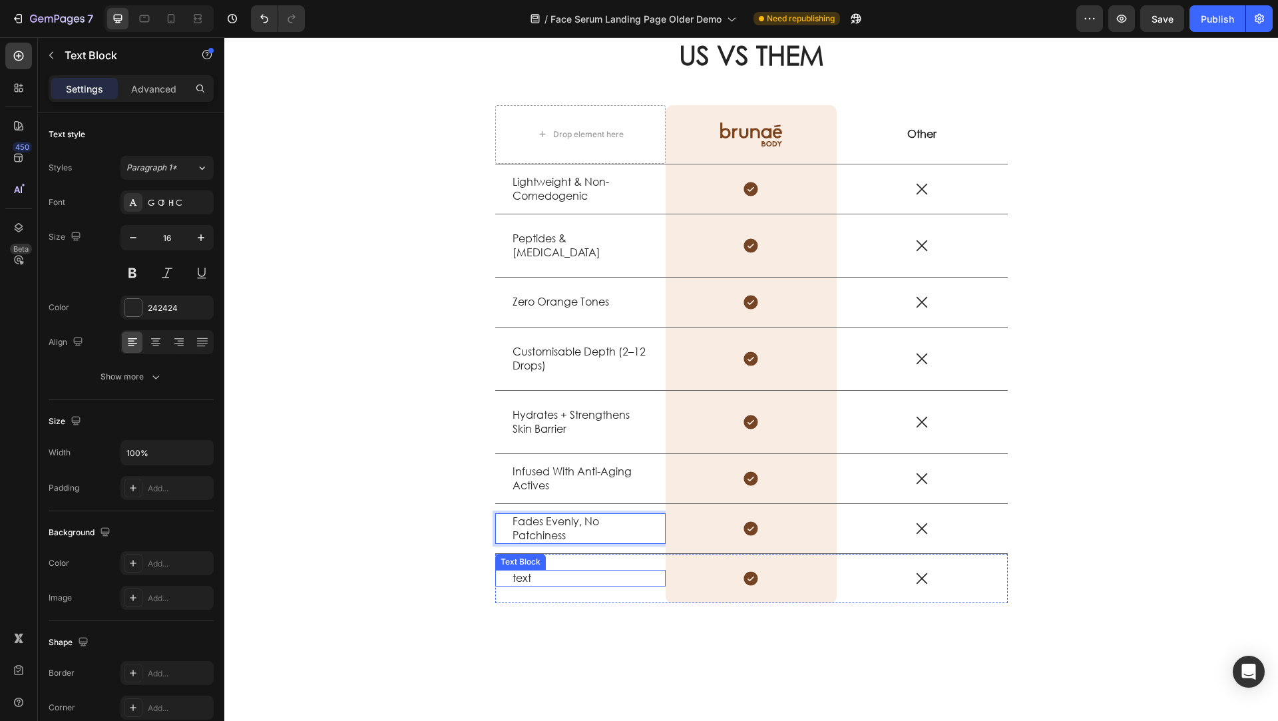
click at [513, 540] on p "text" at bounding box center [580, 578] width 136 height 14
click at [526, 540] on p "text" at bounding box center [580, 578] width 136 height 14
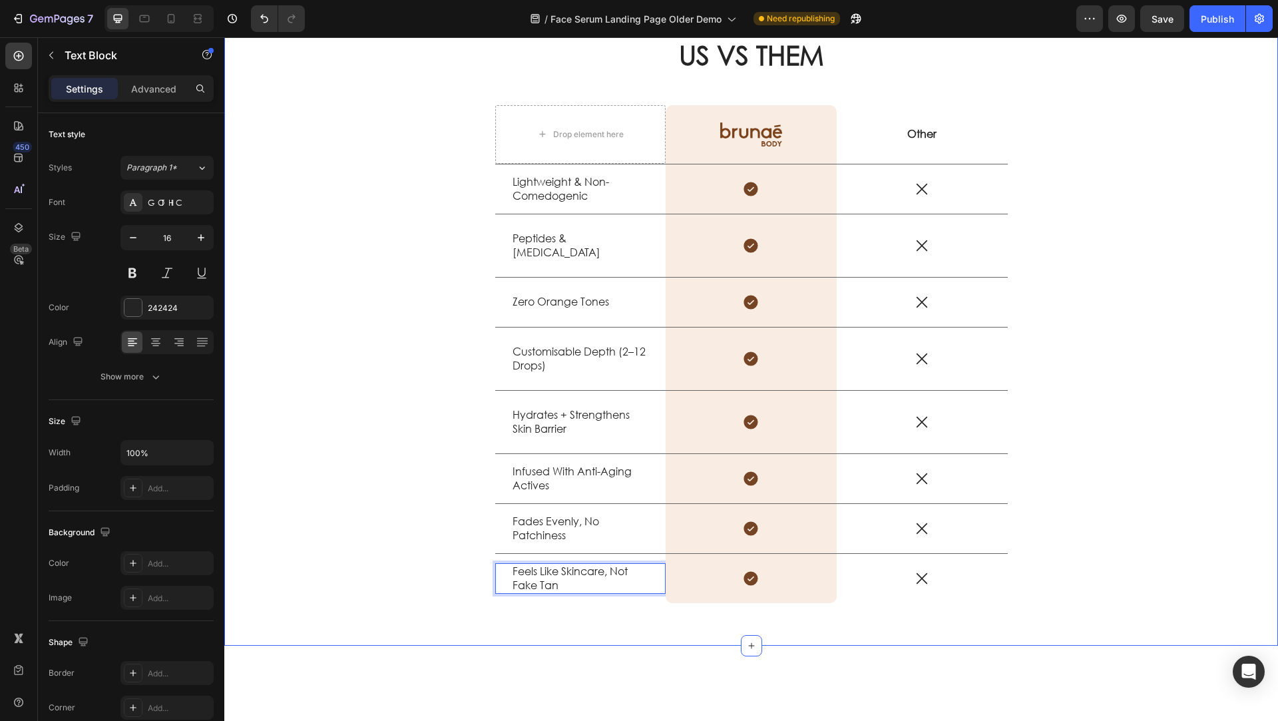
click at [393, 530] on div "US VS THEM Heading Drop element here Image Row Other Text Block Row Lightweight…" at bounding box center [751, 325] width 1034 height 578
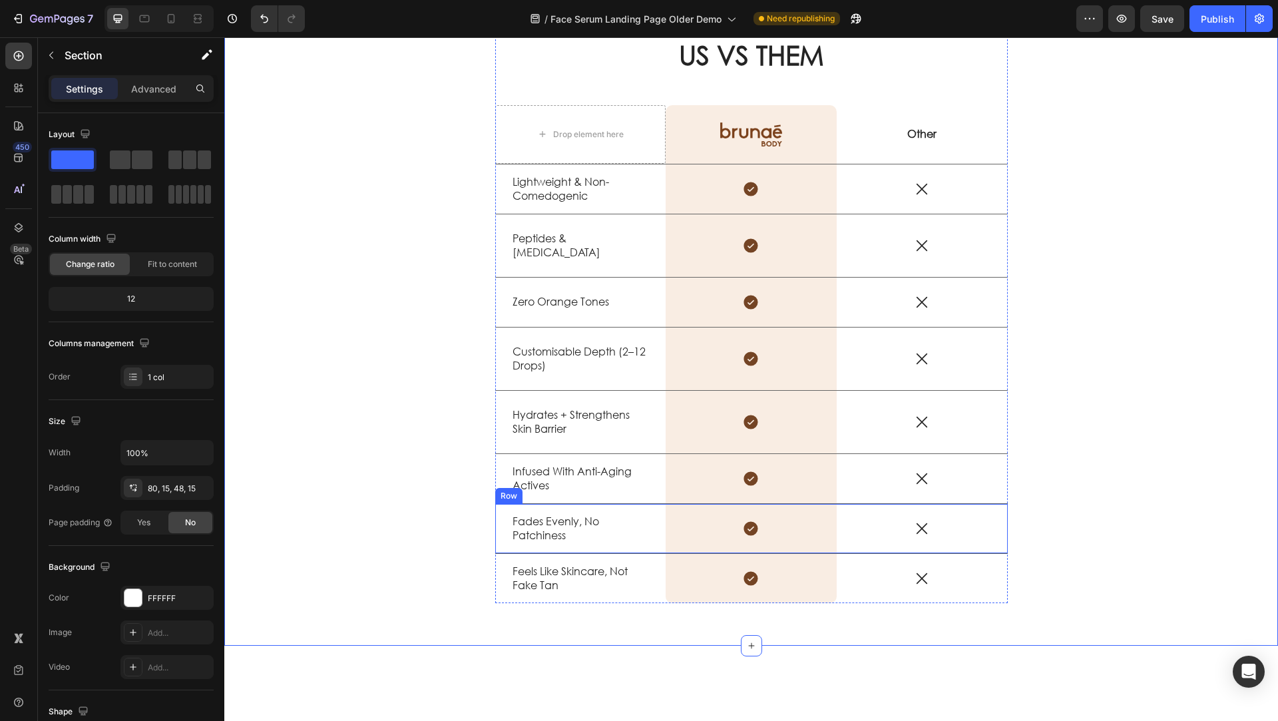
scroll to position [1522, 0]
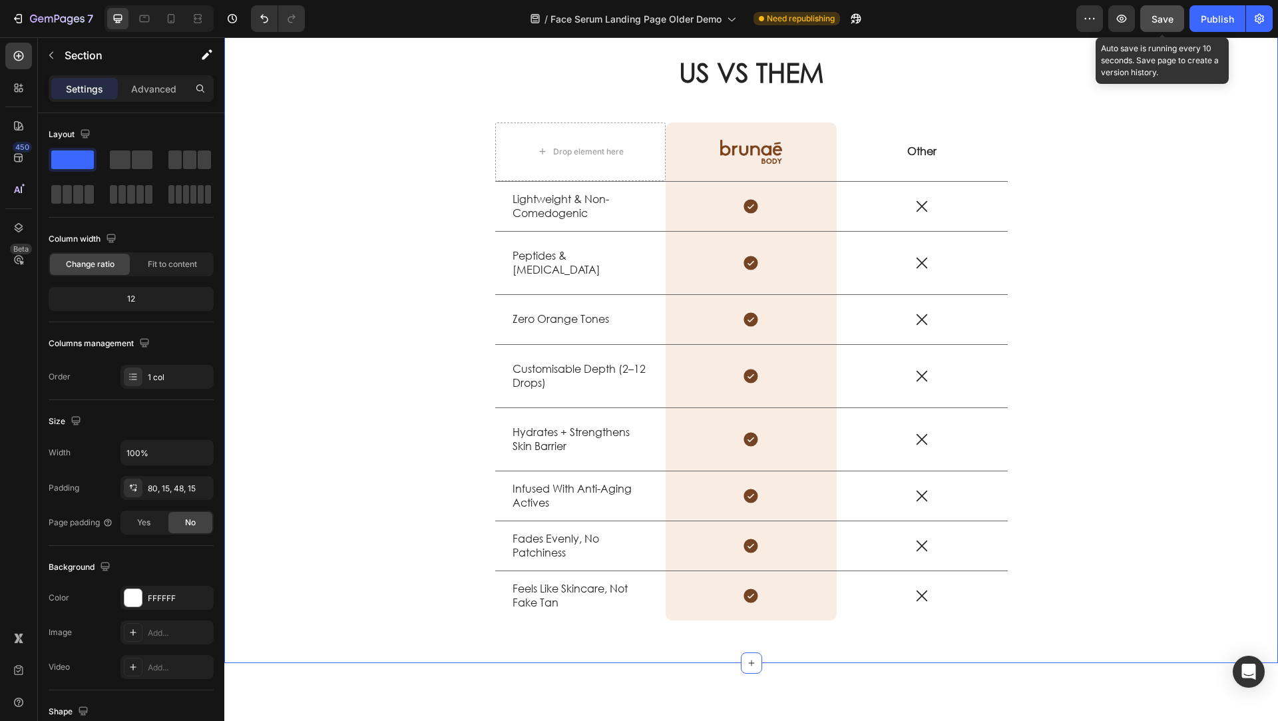
drag, startPoint x: 1149, startPoint y: 20, endPoint x: 906, endPoint y: 37, distance: 243.6
click at [958, 20] on button "Save" at bounding box center [1162, 18] width 44 height 27
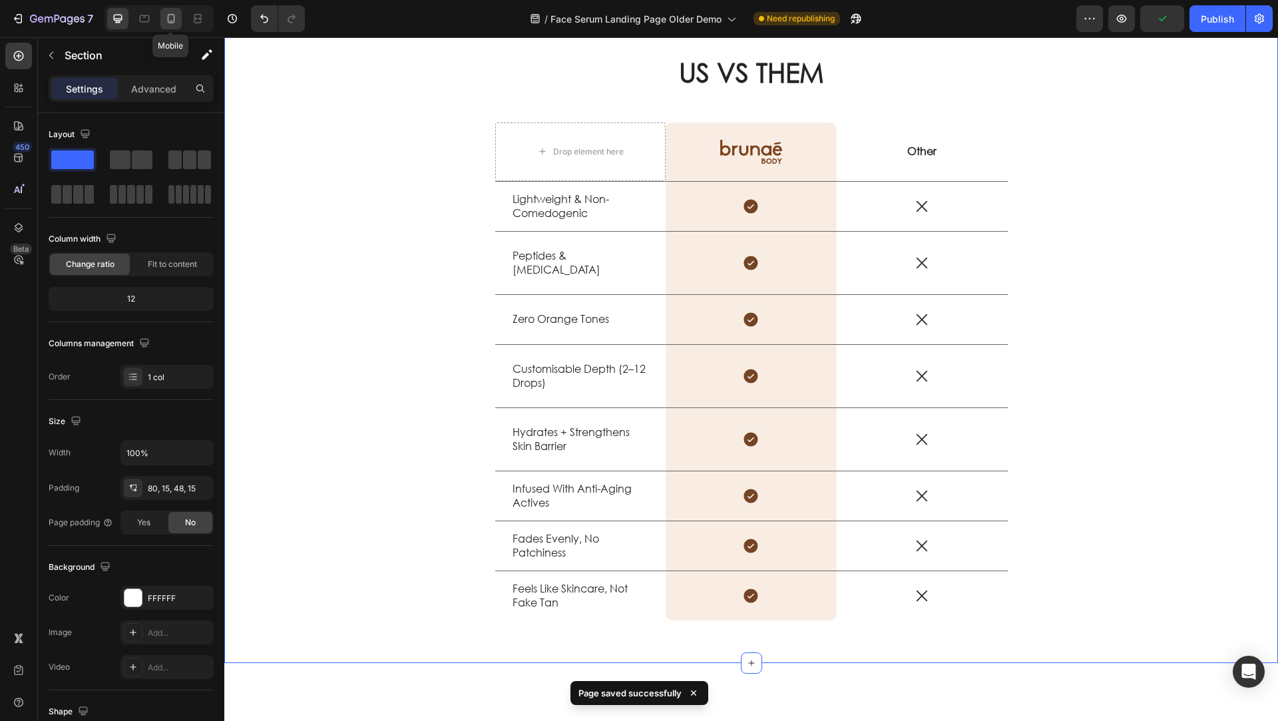
click at [170, 17] on icon at bounding box center [170, 18] width 13 height 13
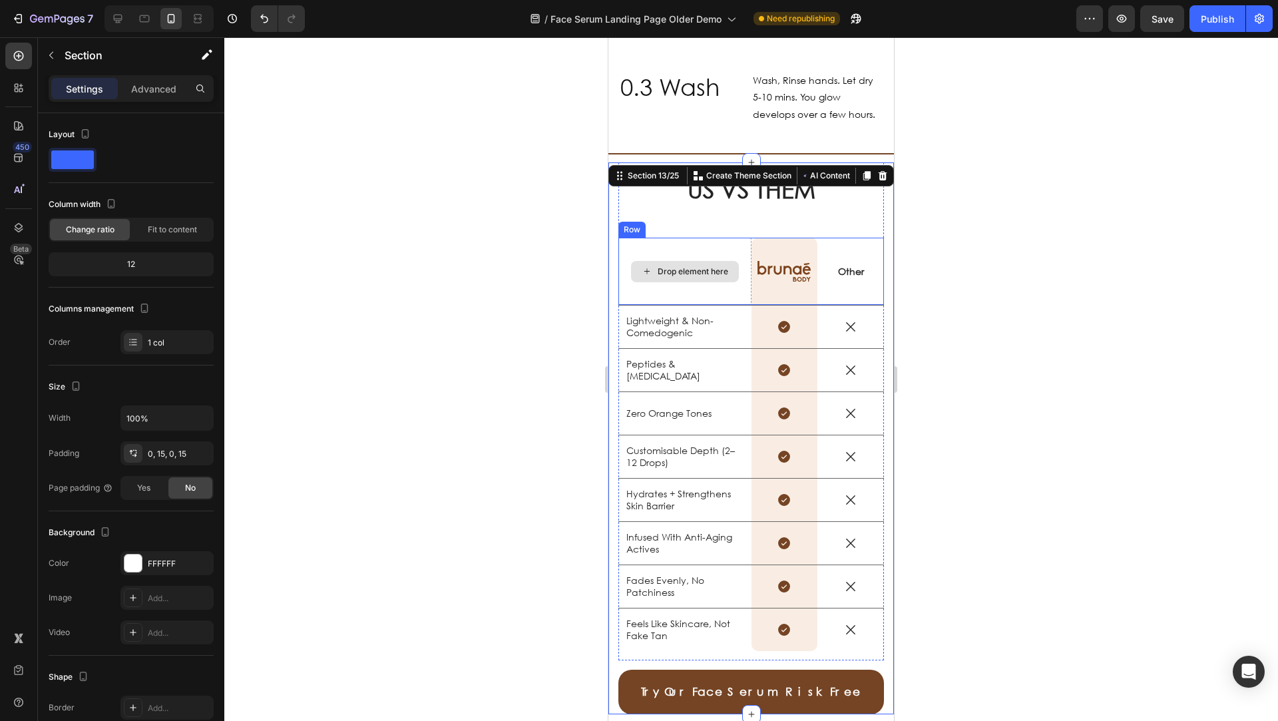
scroll to position [1896, 0]
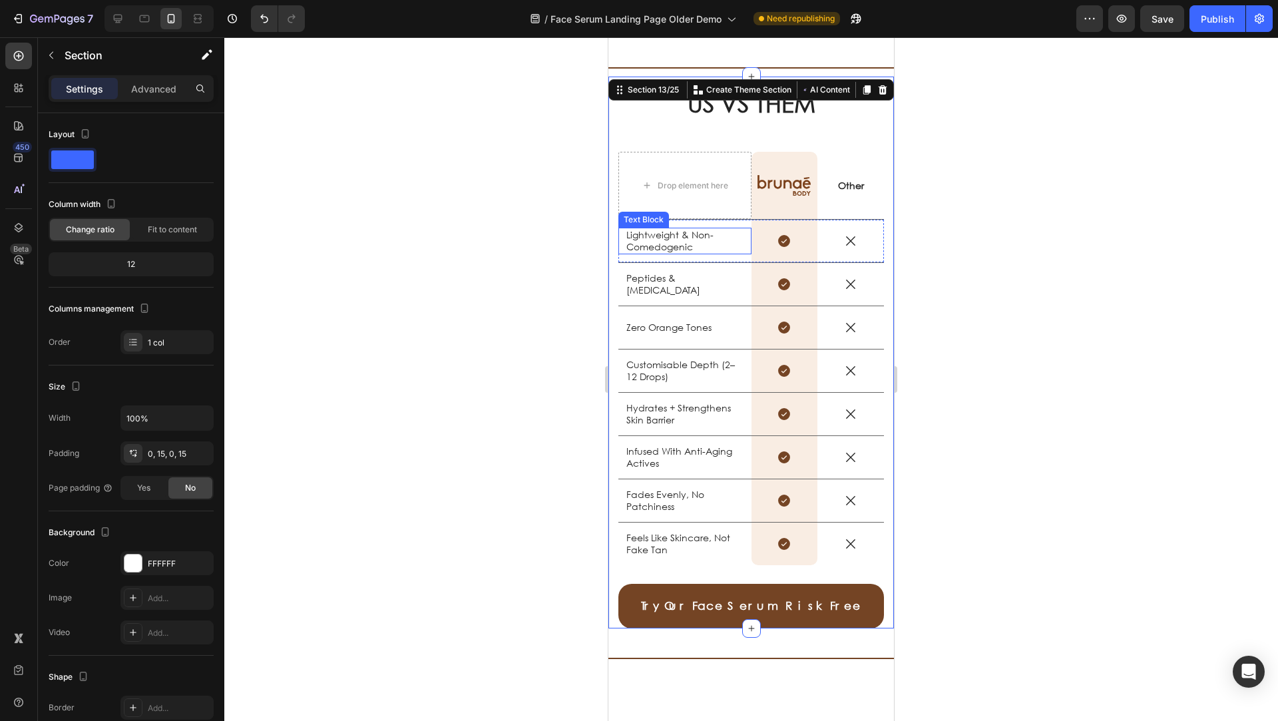
click at [694, 251] on p "Lightweight & Non-Comedogenic" at bounding box center [684, 241] width 117 height 24
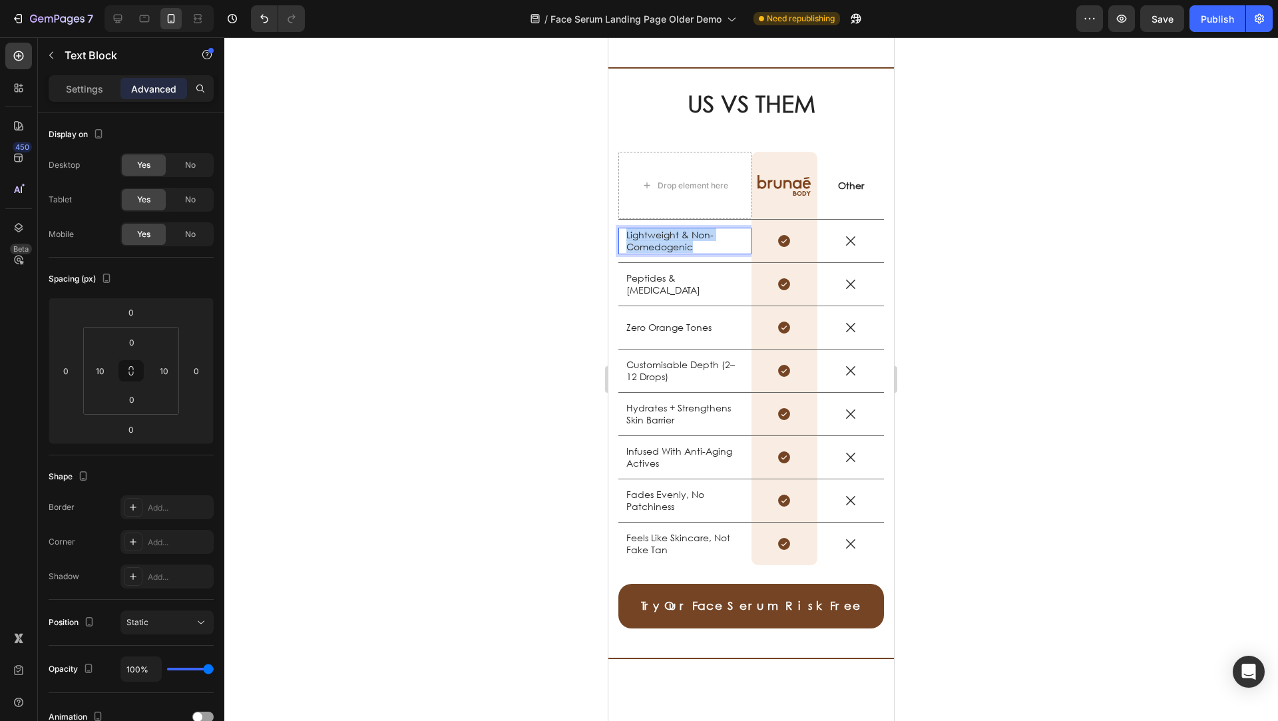
drag, startPoint x: 648, startPoint y: 240, endPoint x: 619, endPoint y: 233, distance: 29.5
click at [619, 233] on div "Lightweight & Non-Comedogenic Text Block 0" at bounding box center [684, 241] width 133 height 27
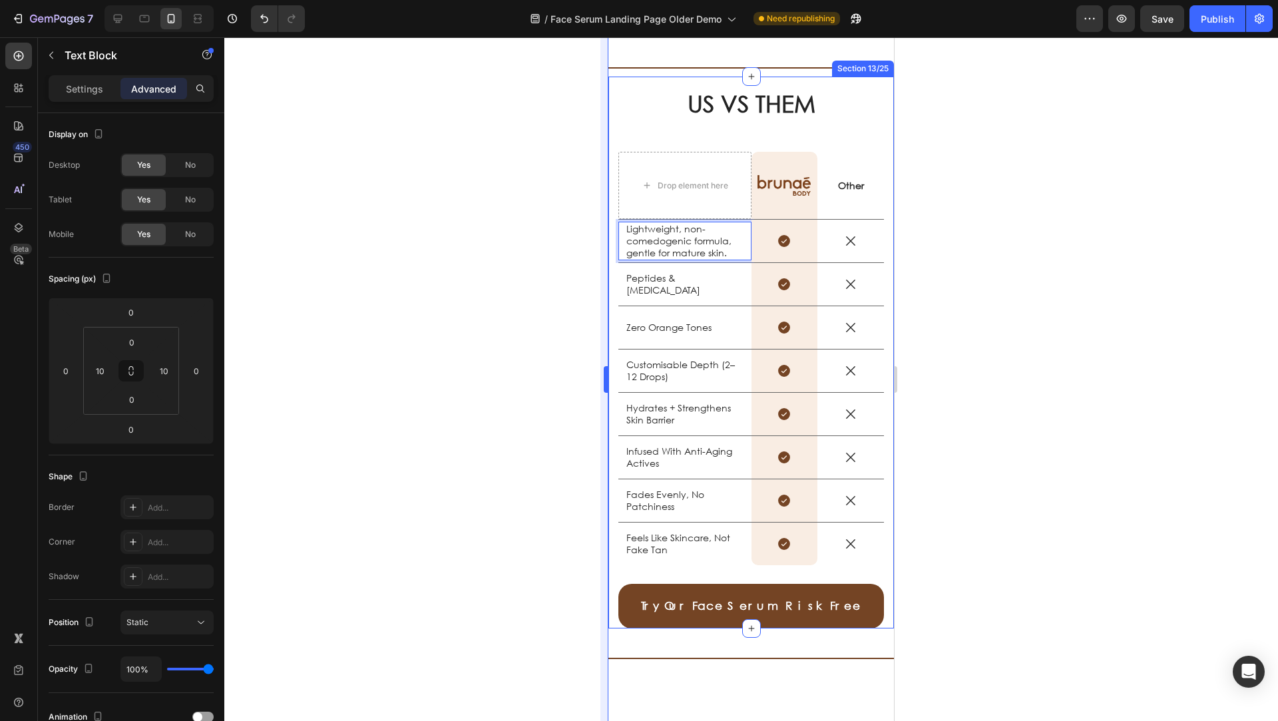
scroll to position [1890, 0]
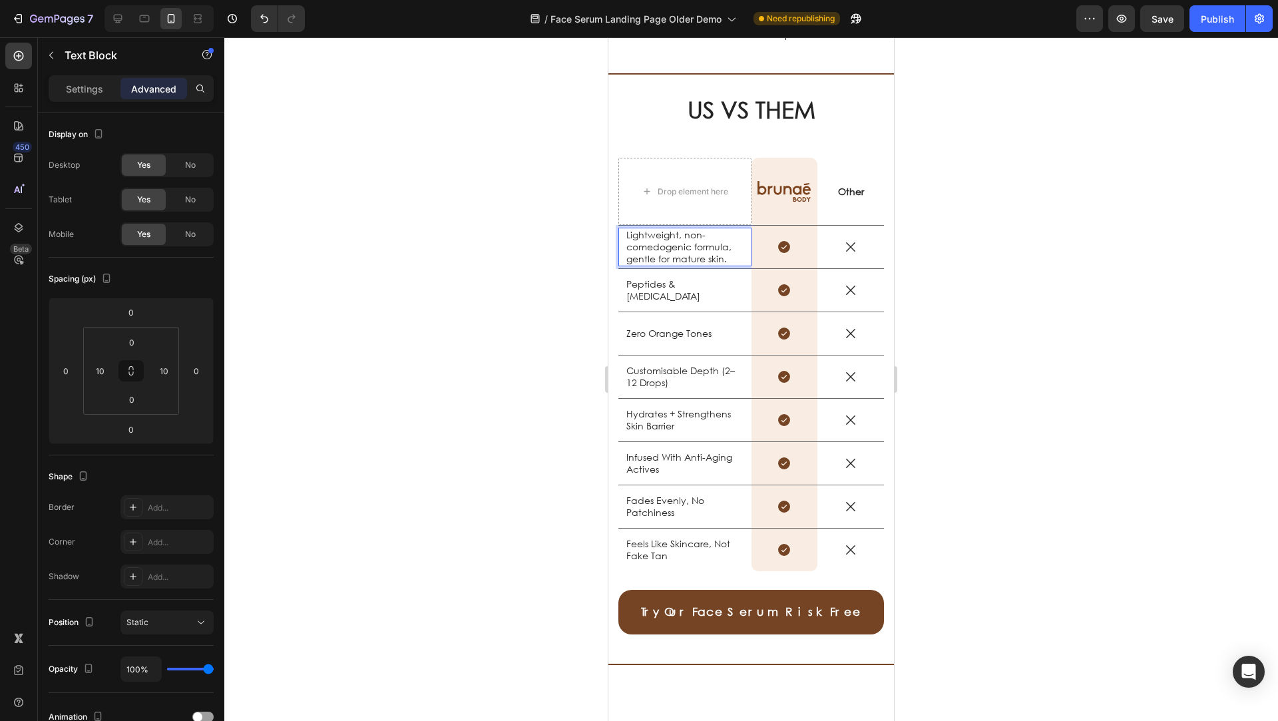
click at [547, 252] on div at bounding box center [751, 379] width 1054 height 684
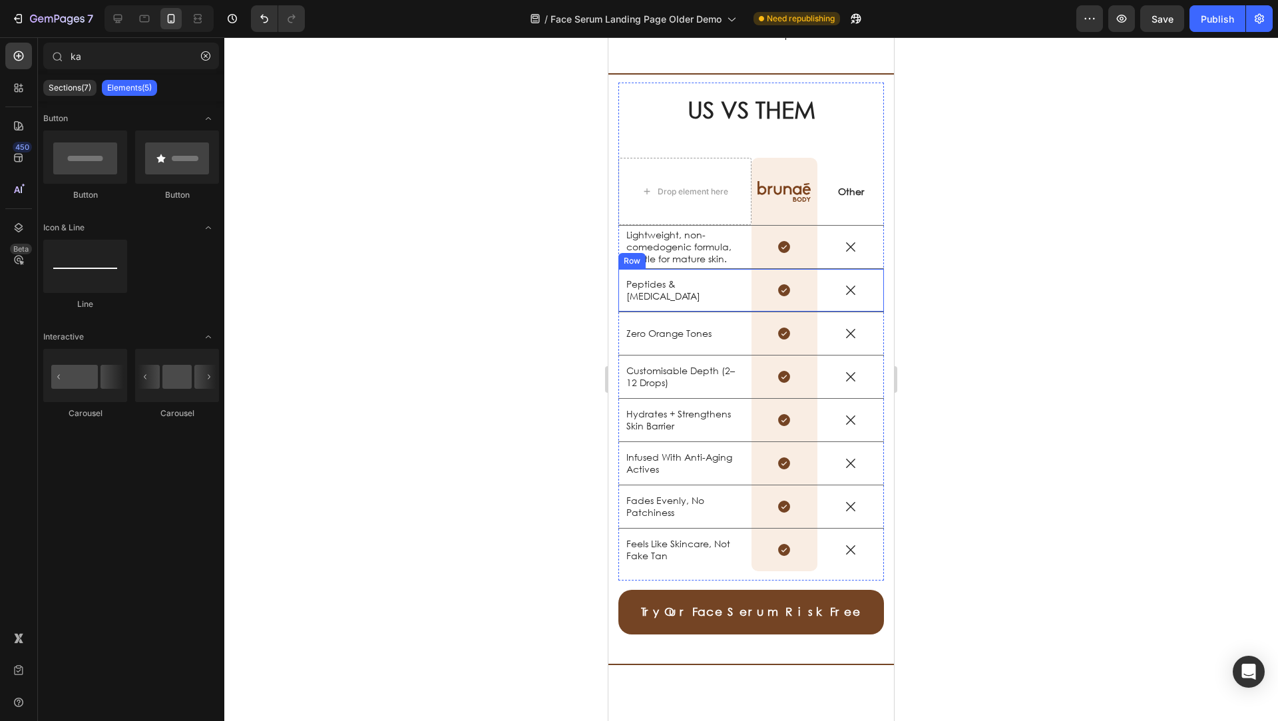
click at [655, 290] on p "Peptides & [MEDICAL_DATA]" at bounding box center [684, 290] width 117 height 24
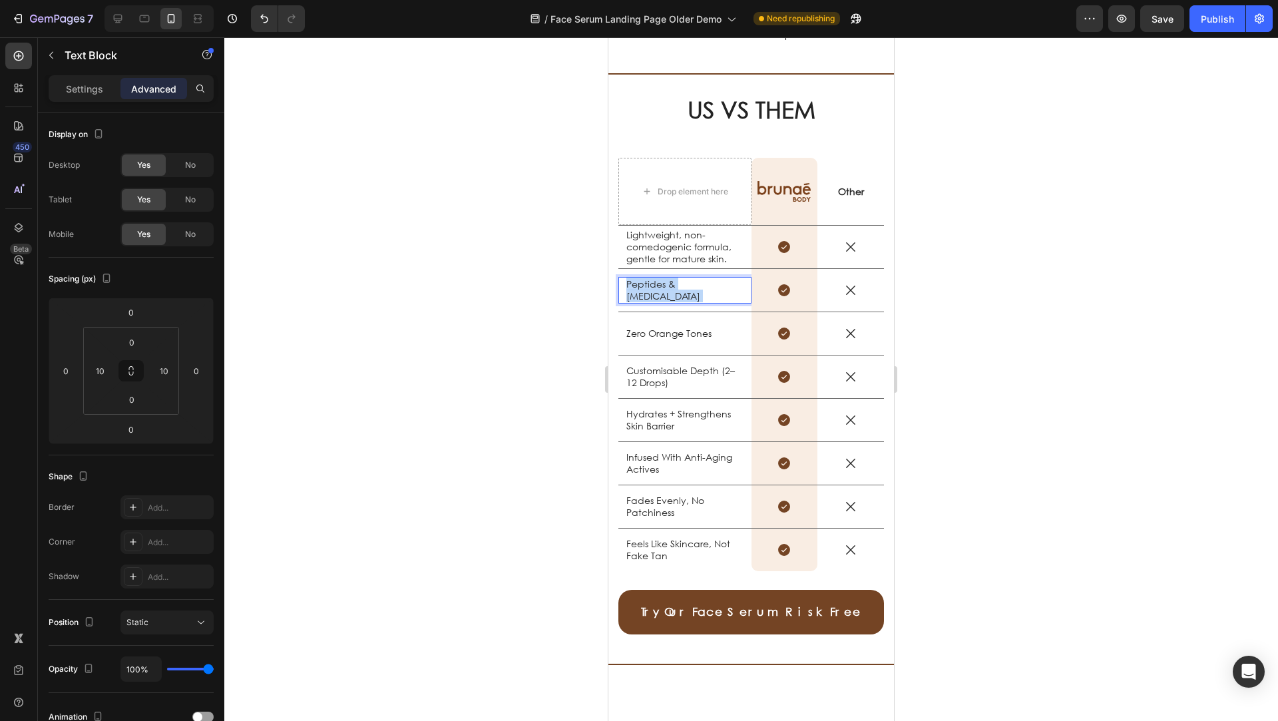
drag, startPoint x: 656, startPoint y: 290, endPoint x: 638, endPoint y: 287, distance: 18.3
click at [623, 284] on div "Peptides & Hyaluronic Acid Text Block 0" at bounding box center [684, 290] width 133 height 27
drag, startPoint x: 654, startPoint y: 292, endPoint x: 626, endPoint y: 283, distance: 29.3
click at [626, 283] on p "Peptides & [MEDICAL_DATA]" at bounding box center [684, 290] width 117 height 24
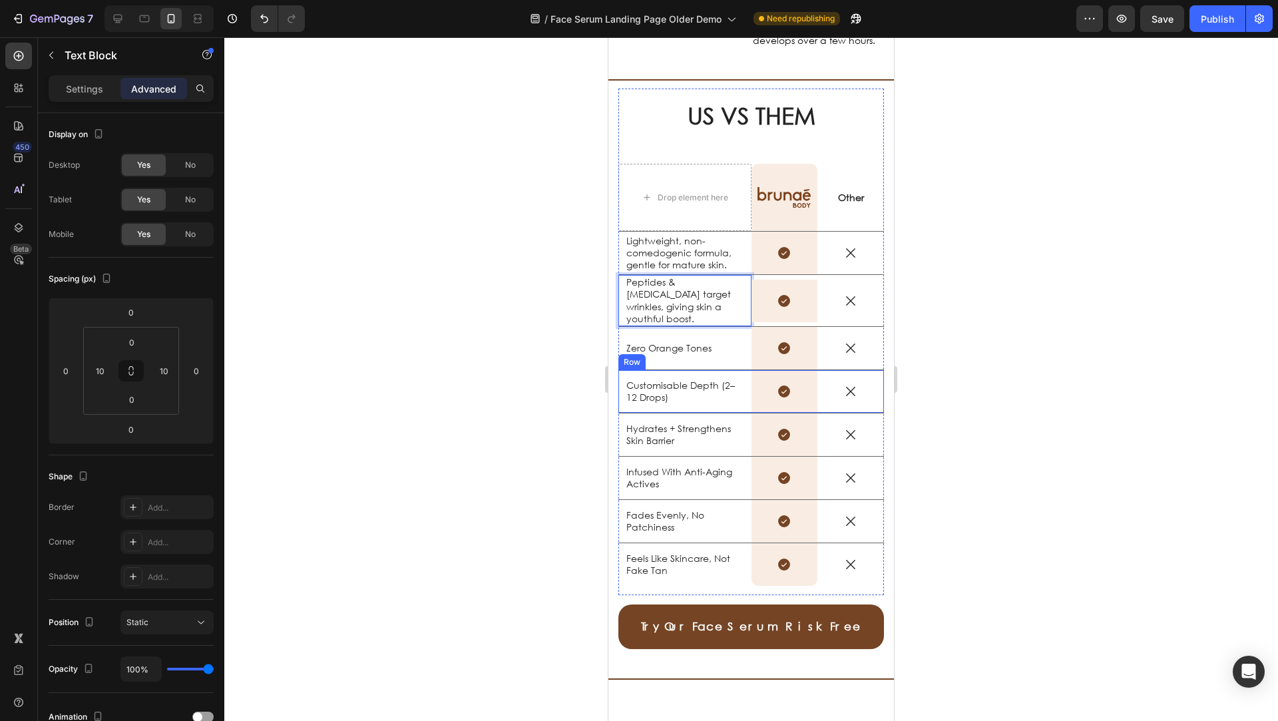
click at [657, 342] on p "Zero Orange Tones" at bounding box center [684, 348] width 117 height 12
click at [706, 342] on p "Zero Orange Tones" at bounding box center [684, 348] width 117 height 12
drag, startPoint x: 712, startPoint y: 338, endPoint x: 628, endPoint y: 335, distance: 84.6
click at [628, 342] on p "Zero Orange Tones" at bounding box center [684, 348] width 117 height 12
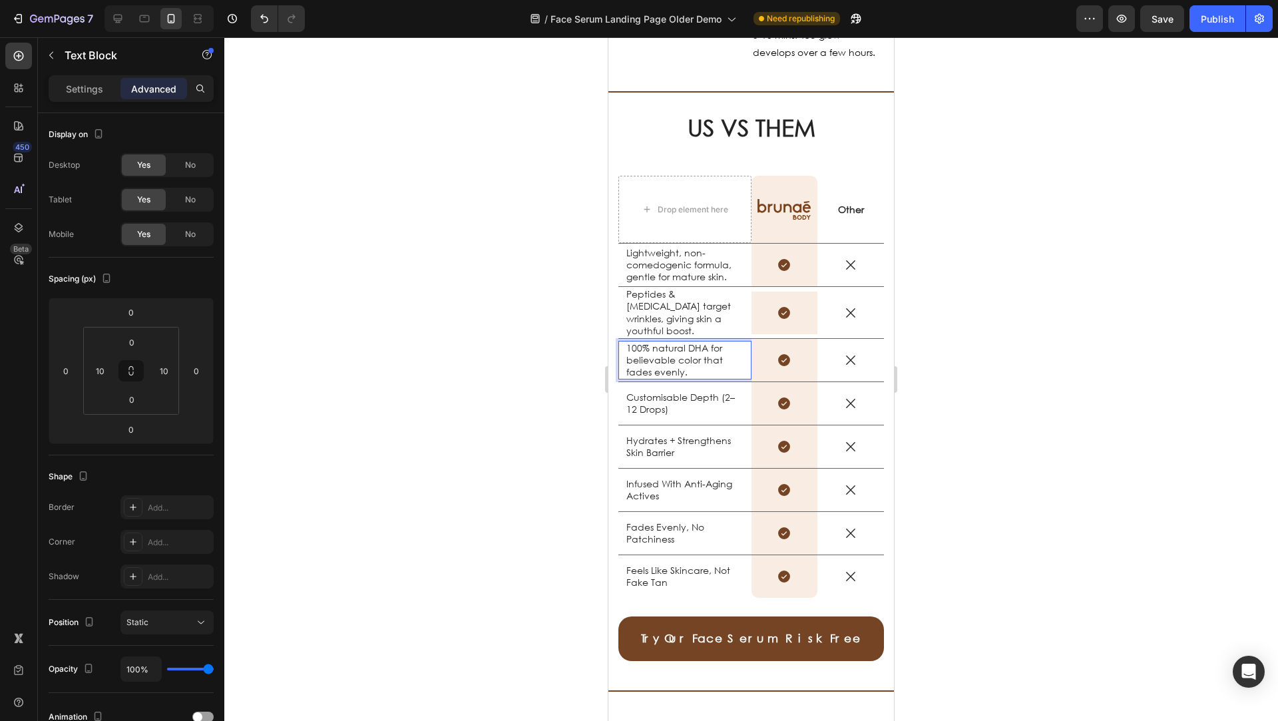
click at [546, 366] on div at bounding box center [751, 379] width 1054 height 684
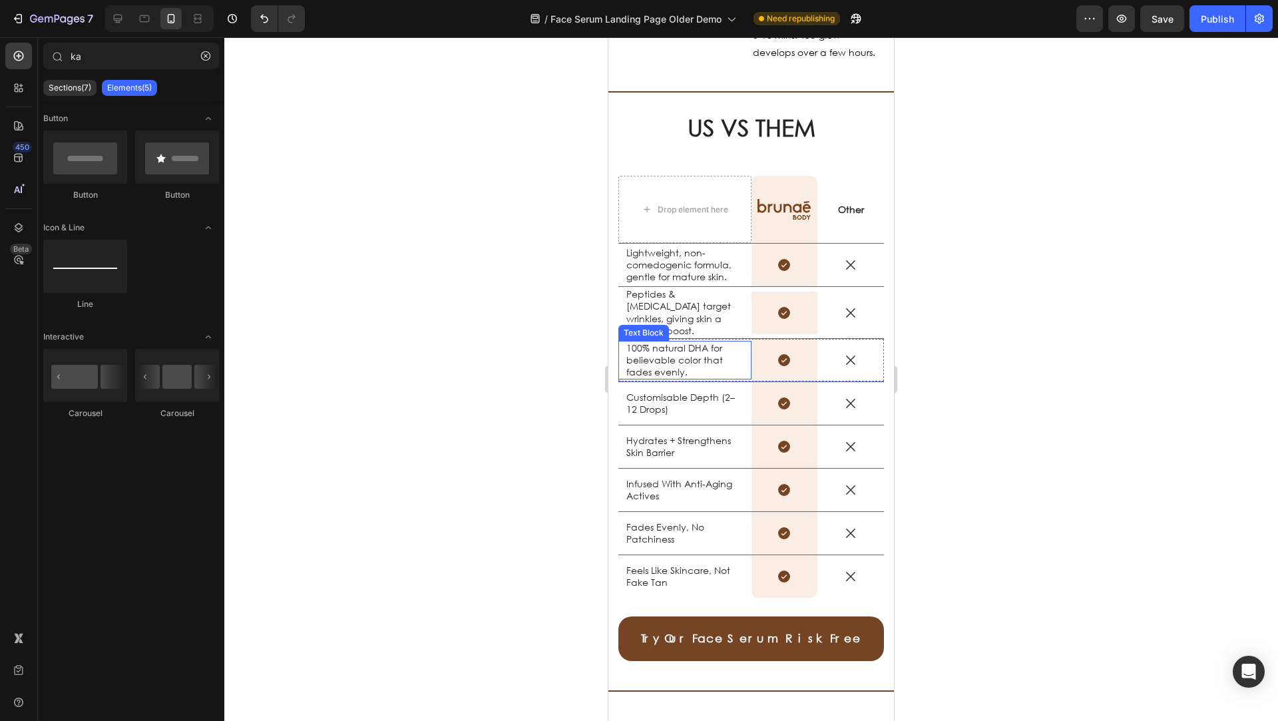
click at [696, 353] on p "100% natural DHA for believable color that fades evenly." at bounding box center [684, 360] width 117 height 37
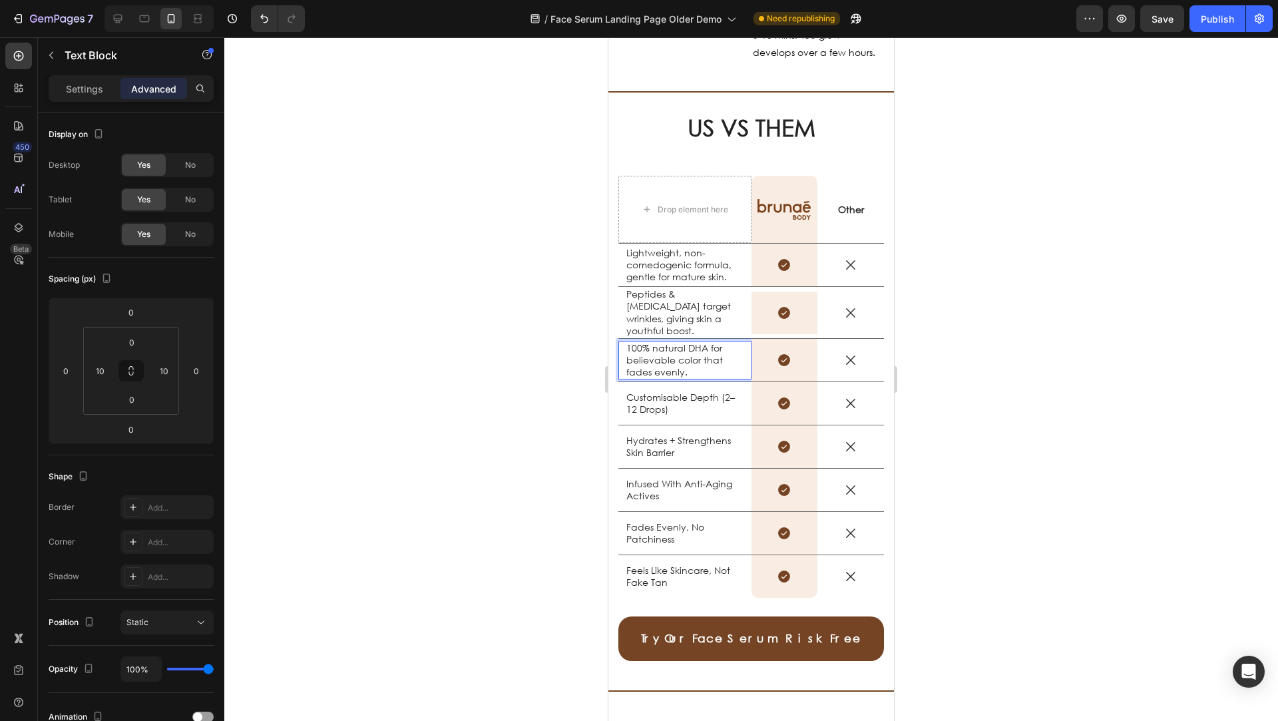
click at [694, 355] on p "100% natural DHA for believable color that fades evenly." at bounding box center [684, 360] width 117 height 37
click at [671, 398] on p "Customisable Depth (2–12 Drops)" at bounding box center [684, 403] width 117 height 24
drag, startPoint x: 680, startPoint y: 399, endPoint x: 634, endPoint y: 389, distance: 46.9
click at [634, 391] on p "Customisable Depth (2–12 Drops)" at bounding box center [684, 403] width 117 height 24
drag, startPoint x: 673, startPoint y: 399, endPoint x: 627, endPoint y: 391, distance: 46.6
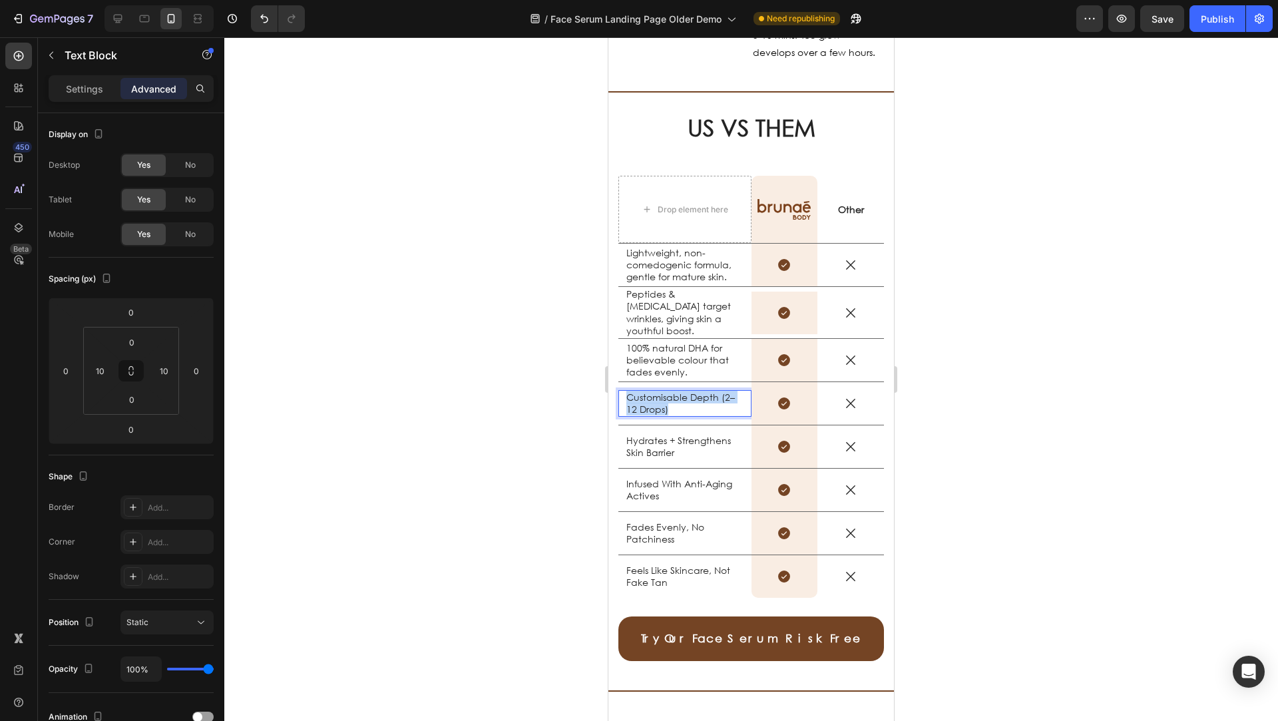
click at [625, 390] on div "Customisable Depth (2–12 Drops)" at bounding box center [685, 403] width 120 height 27
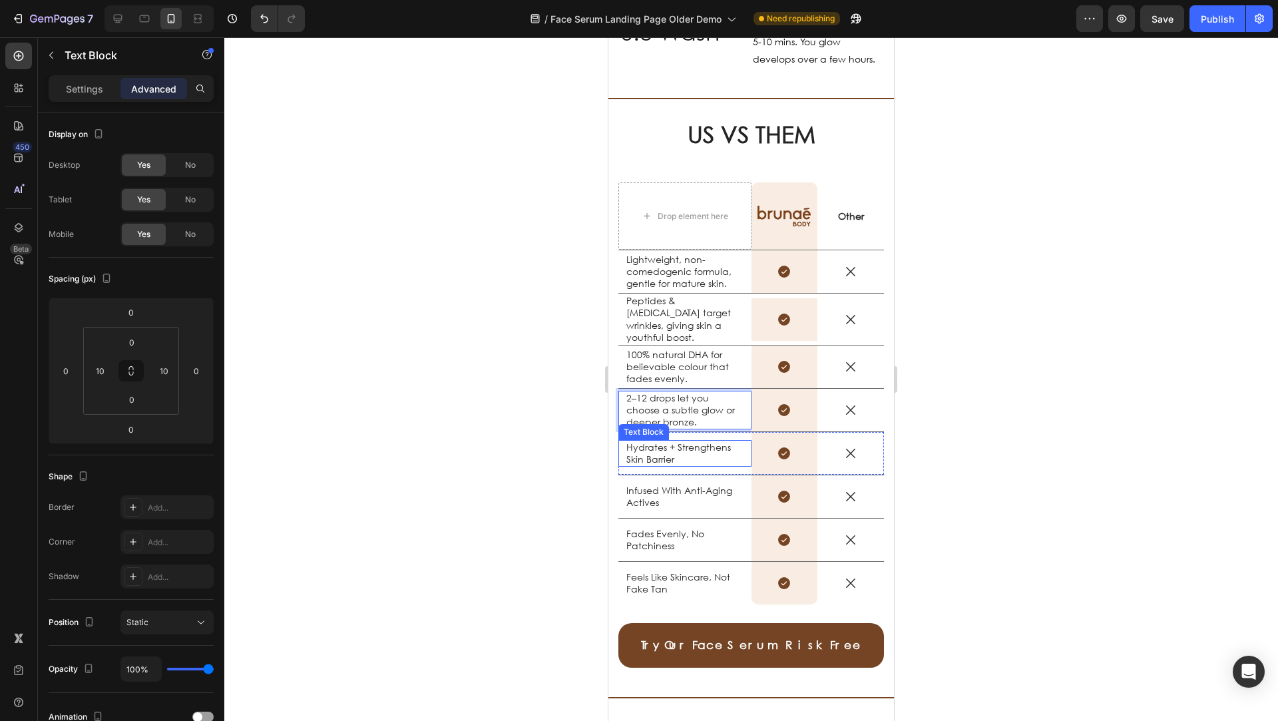
click at [660, 447] on p "Hydrates + Strengthens Skin Barrier" at bounding box center [684, 453] width 117 height 24
drag, startPoint x: 660, startPoint y: 447, endPoint x: 674, endPoint y: 447, distance: 14.0
drag, startPoint x: 675, startPoint y: 447, endPoint x: 682, endPoint y: 447, distance: 6.7
click at [676, 447] on p "Hydrates + Strengthens Skin Barrier" at bounding box center [684, 453] width 117 height 24
drag, startPoint x: 654, startPoint y: 443, endPoint x: 627, endPoint y: 441, distance: 27.3
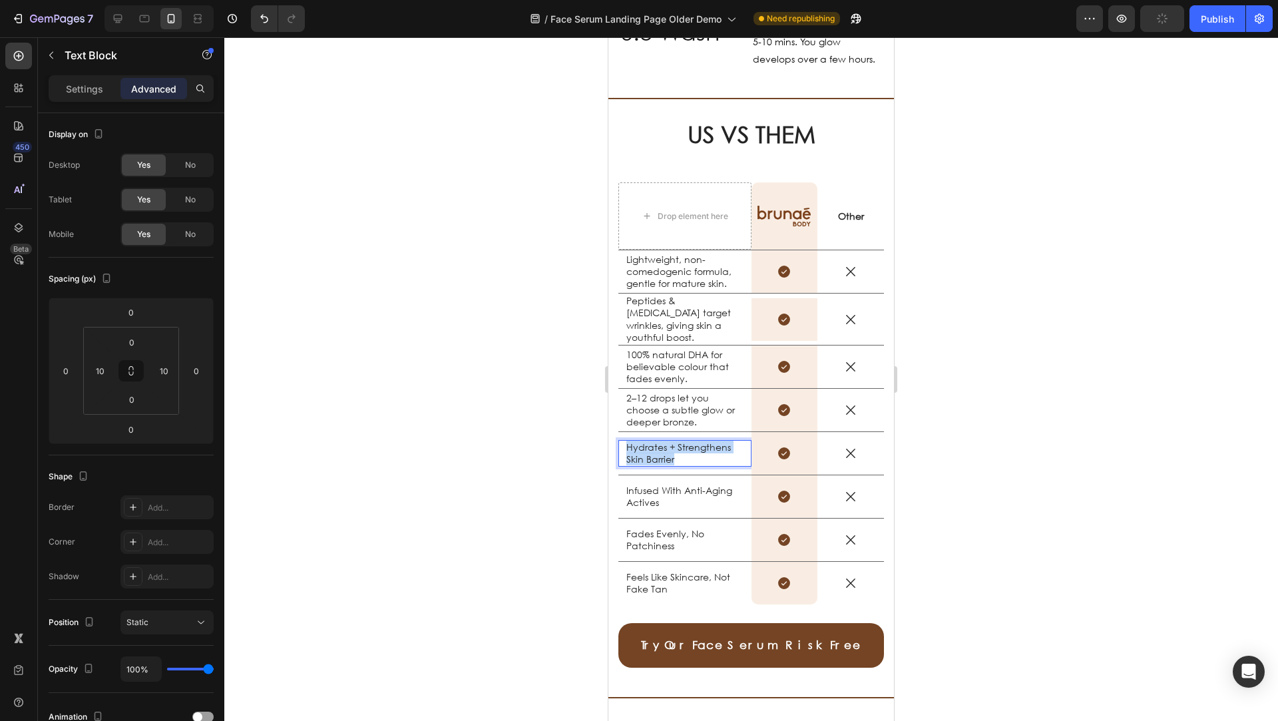
click at [621, 440] on div "Hydrates + Strengthens Skin Barrier Text Block 0" at bounding box center [684, 453] width 133 height 27
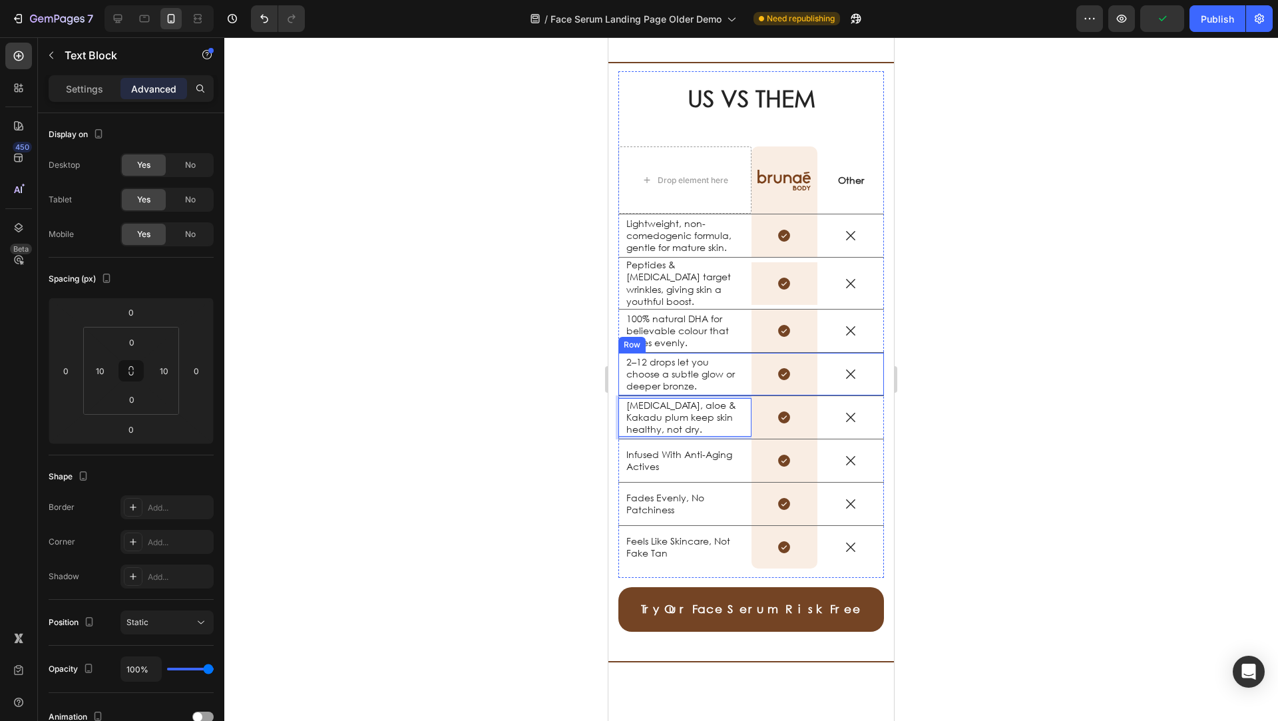
scroll to position [1910, 0]
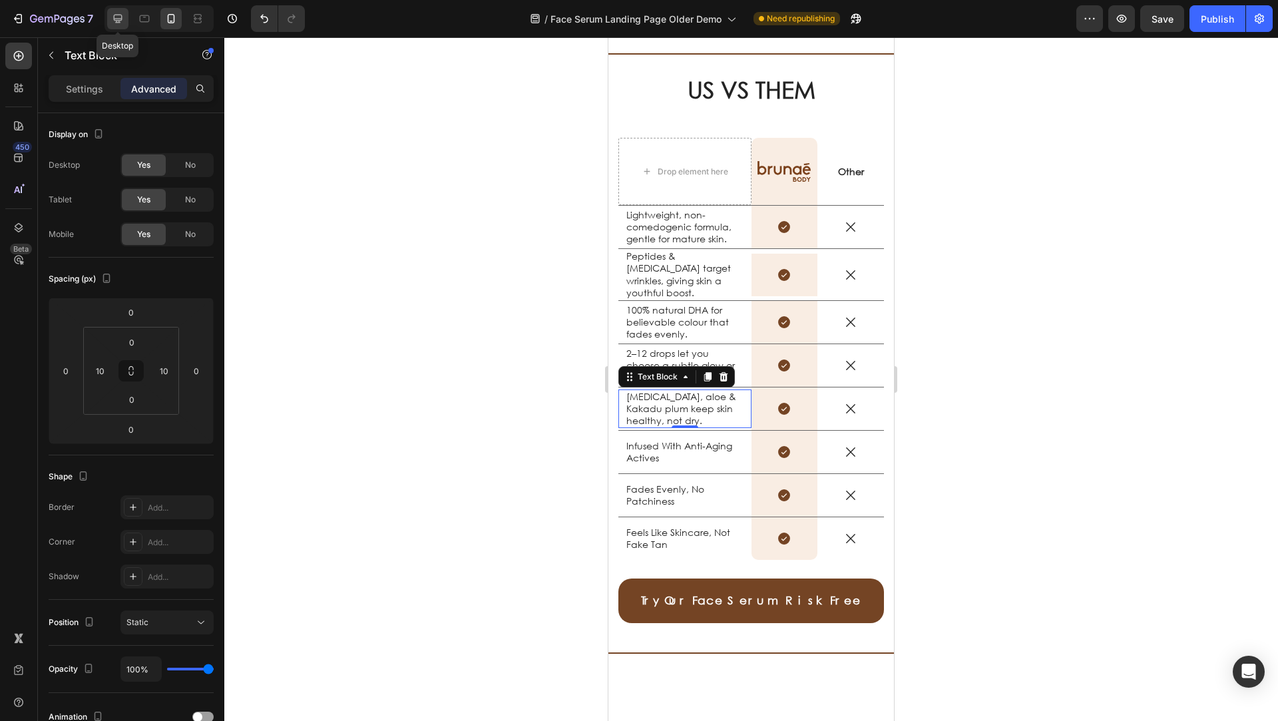
drag, startPoint x: 112, startPoint y: 17, endPoint x: 214, endPoint y: 166, distance: 181.1
click at [112, 17] on icon at bounding box center [117, 18] width 13 height 13
type input "24"
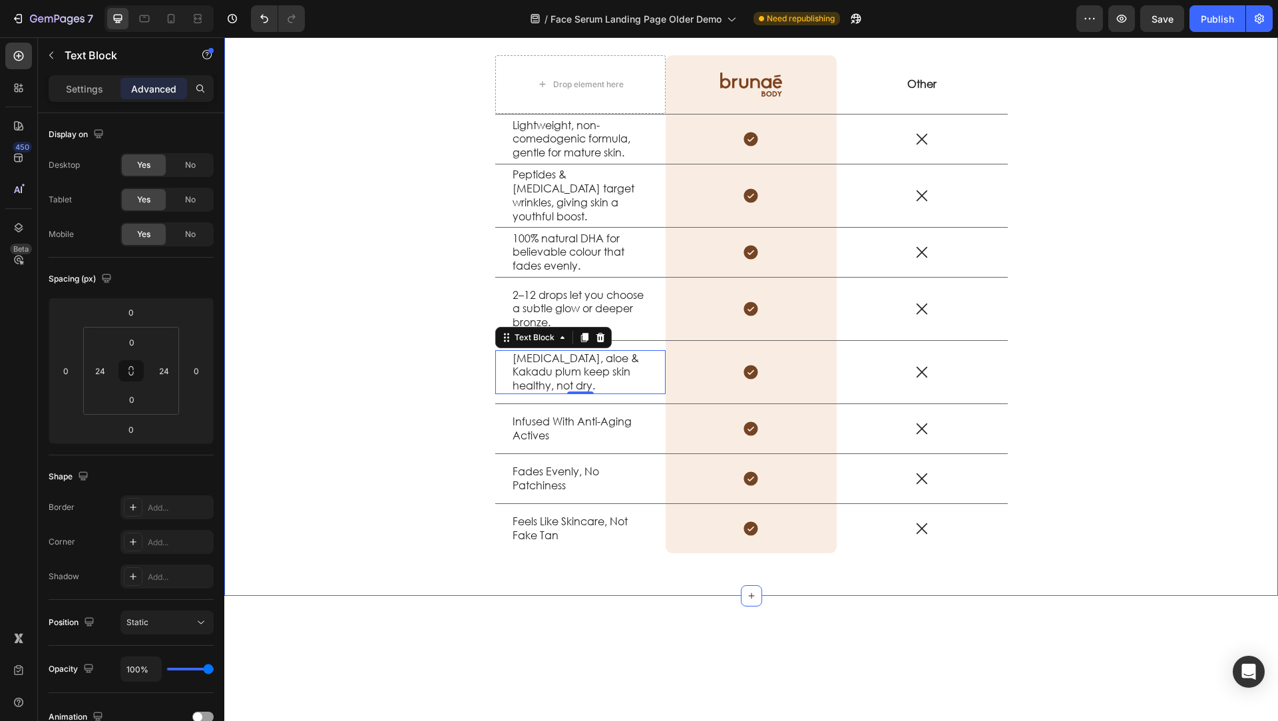
scroll to position [1499, 0]
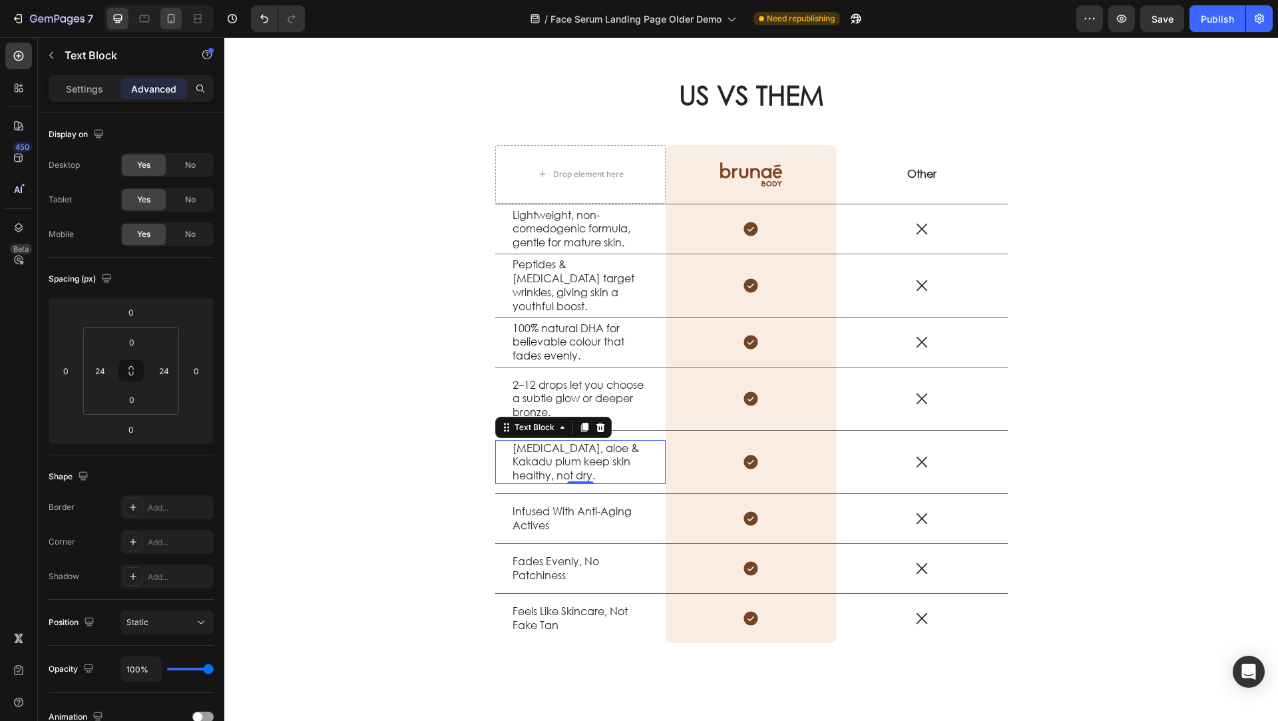
click at [164, 9] on div at bounding box center [170, 18] width 21 height 21
type input "10"
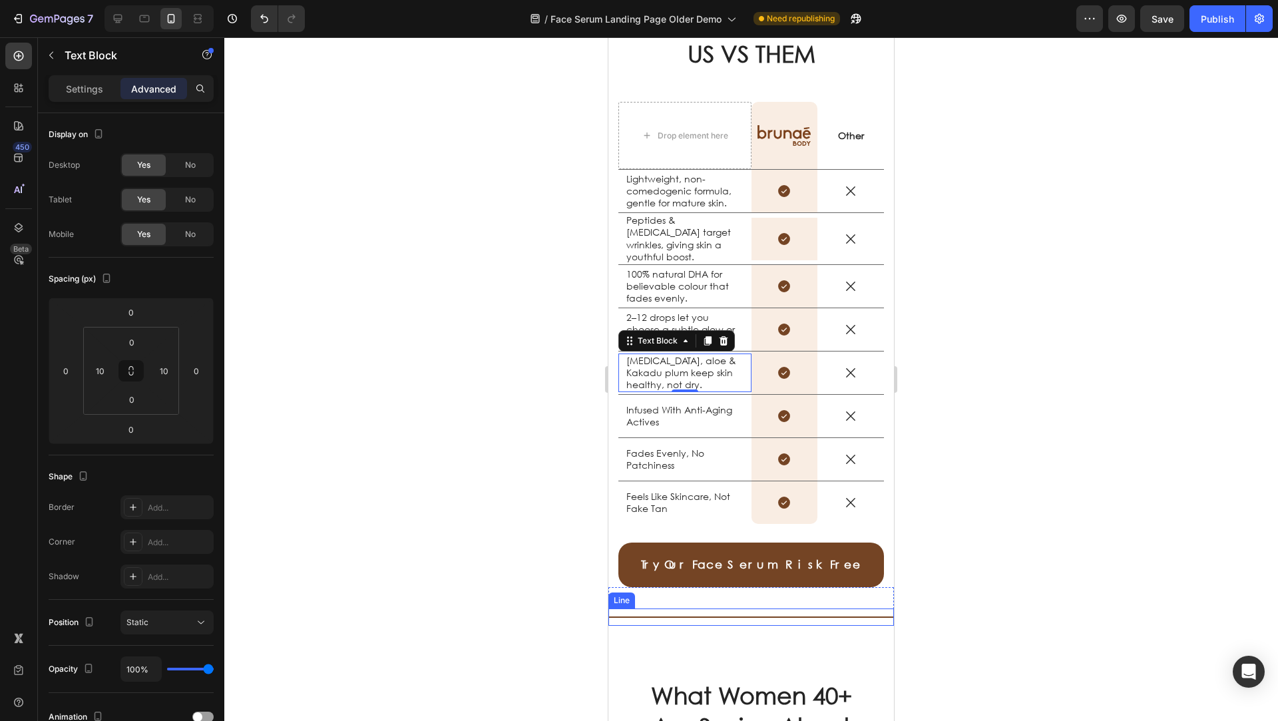
scroll to position [2019, 0]
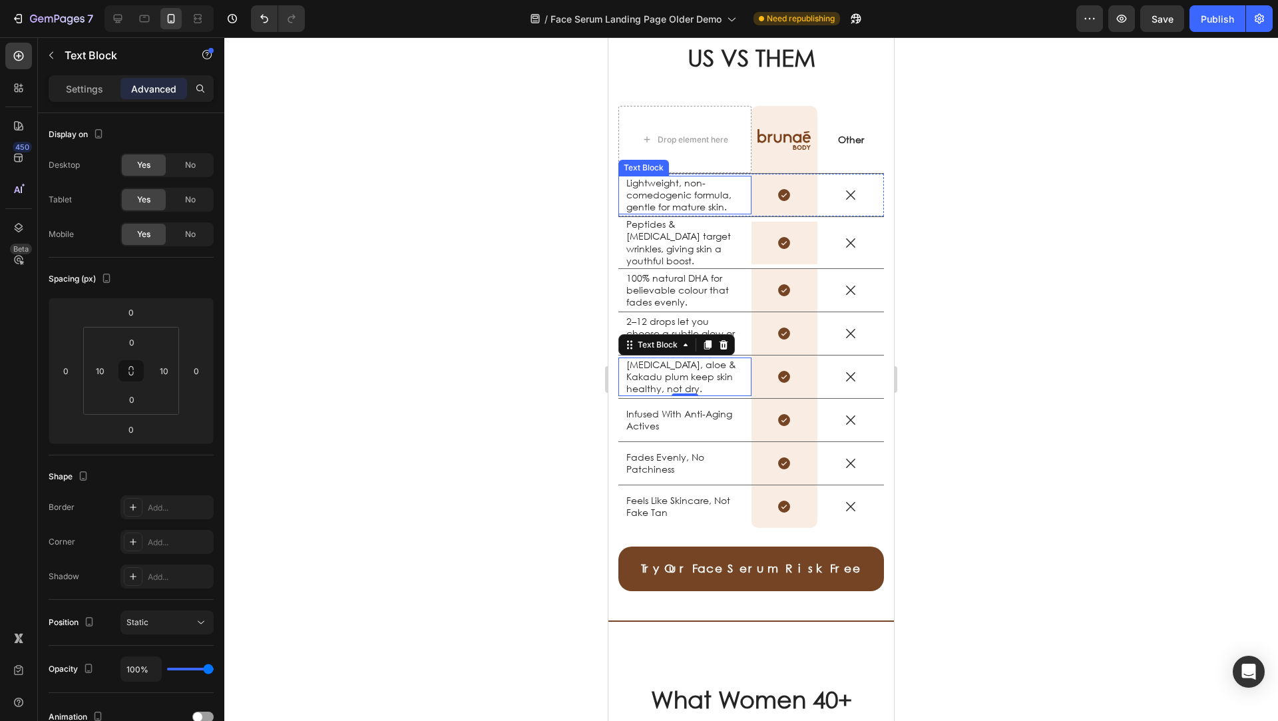
click at [669, 197] on p "Lightweight, non-comedogenic formula, gentle for mature skin." at bounding box center [684, 195] width 117 height 37
click at [711, 203] on p "Lightweight, non-comedogenic formula, gentle for mature skin." at bounding box center [684, 195] width 117 height 37
drag, startPoint x: 659, startPoint y: 195, endPoint x: 620, endPoint y: 182, distance: 40.6
click at [624, 184] on div "Lightweight, non-comedogenic formula, gentle for mature skin. Text Block 0" at bounding box center [684, 195] width 133 height 39
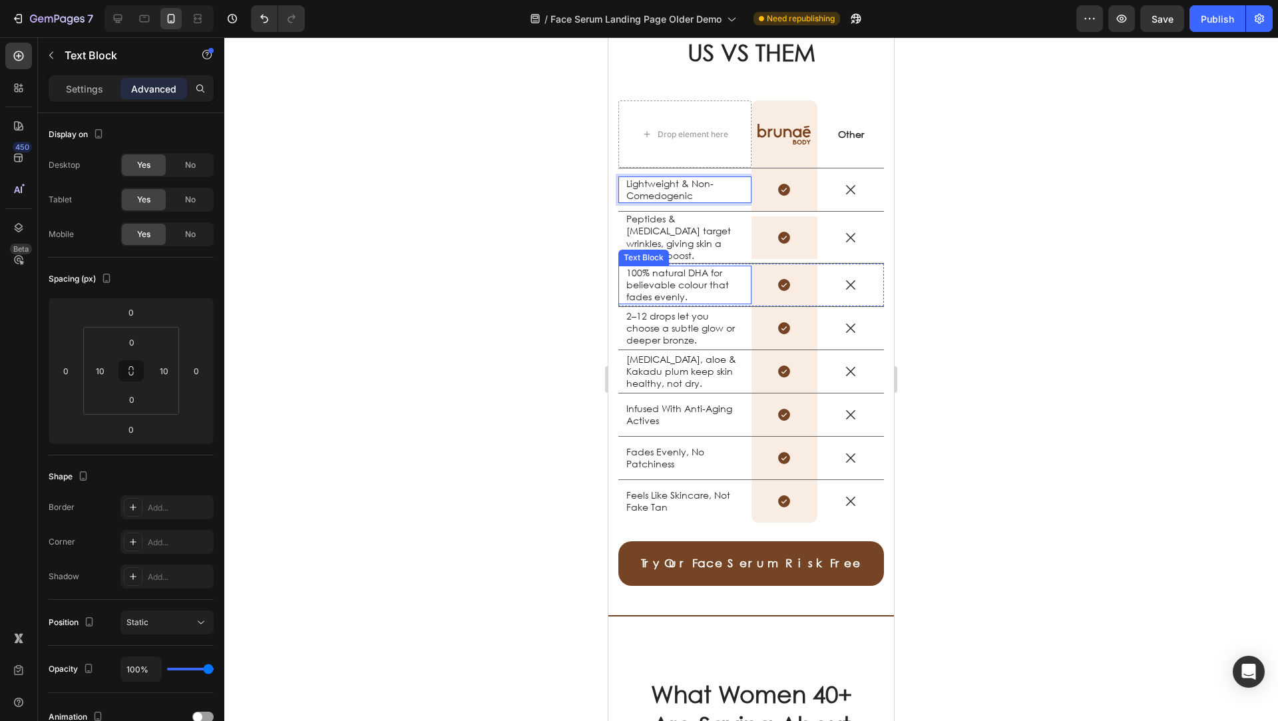
click at [684, 239] on p "Peptides & niacinamide target wrinkles, giving skin a youthful boost." at bounding box center [684, 237] width 117 height 49
drag, startPoint x: 684, startPoint y: 239, endPoint x: 710, endPoint y: 243, distance: 26.9
click at [719, 244] on p "Peptides & niacinamide target wrinkles, giving skin a youthful boost." at bounding box center [684, 237] width 117 height 49
drag, startPoint x: 725, startPoint y: 244, endPoint x: 616, endPoint y: 218, distance: 111.6
click at [622, 220] on div "Peptides & niacinamide target wrinkles, giving skin a youthful boost. Text Bloc…" at bounding box center [684, 237] width 133 height 51
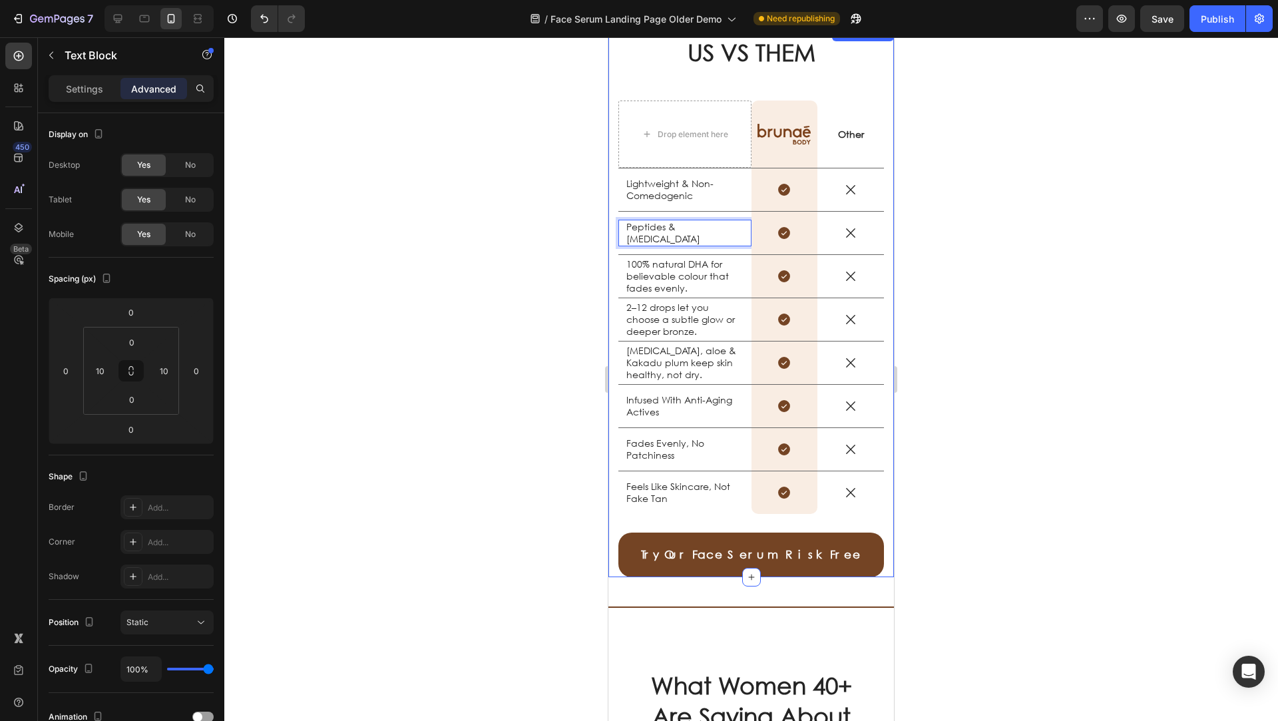
scroll to position [2031, 0]
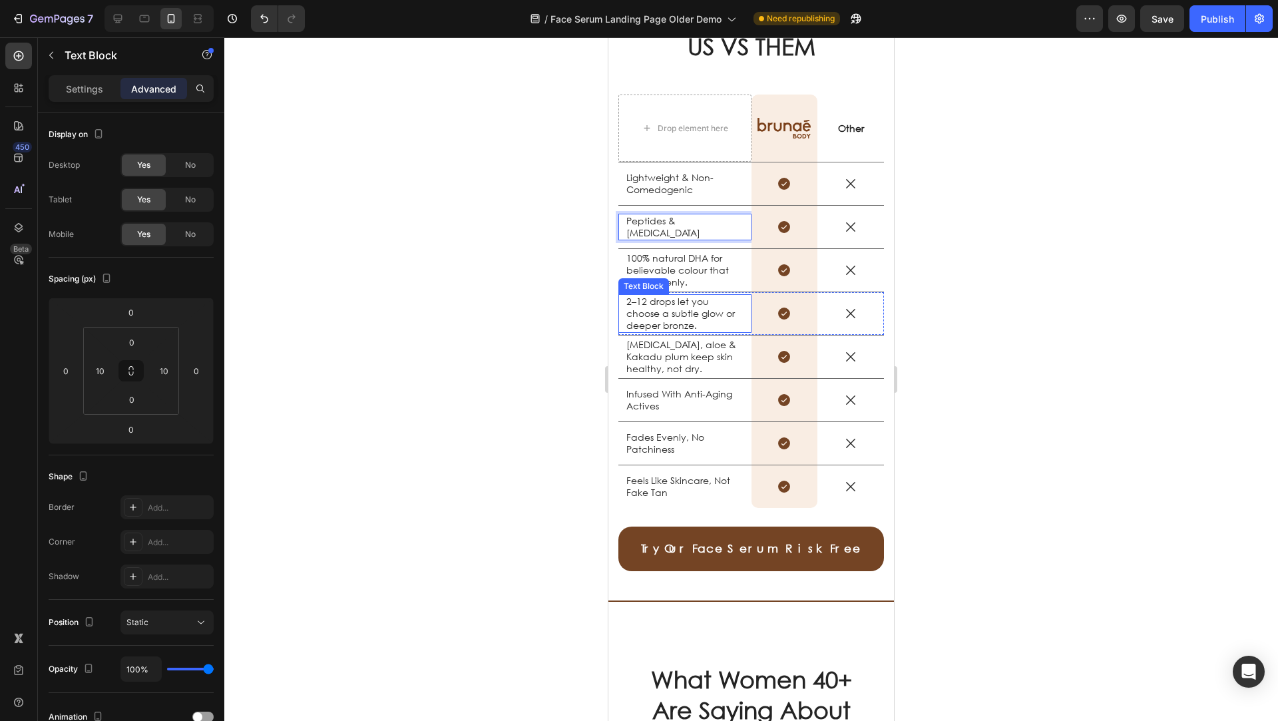
click at [650, 280] on div "Text Block" at bounding box center [643, 286] width 45 height 12
click at [650, 279] on div "Text Block" at bounding box center [657, 282] width 45 height 12
click at [687, 271] on p "100% natural DHA for believable colour that fades evenly." at bounding box center [684, 270] width 117 height 37
drag, startPoint x: 688, startPoint y: 271, endPoint x: 694, endPoint y: 280, distance: 11.1
click at [694, 280] on p "100% natural DHA for believable colour that fades evenly." at bounding box center [684, 270] width 117 height 37
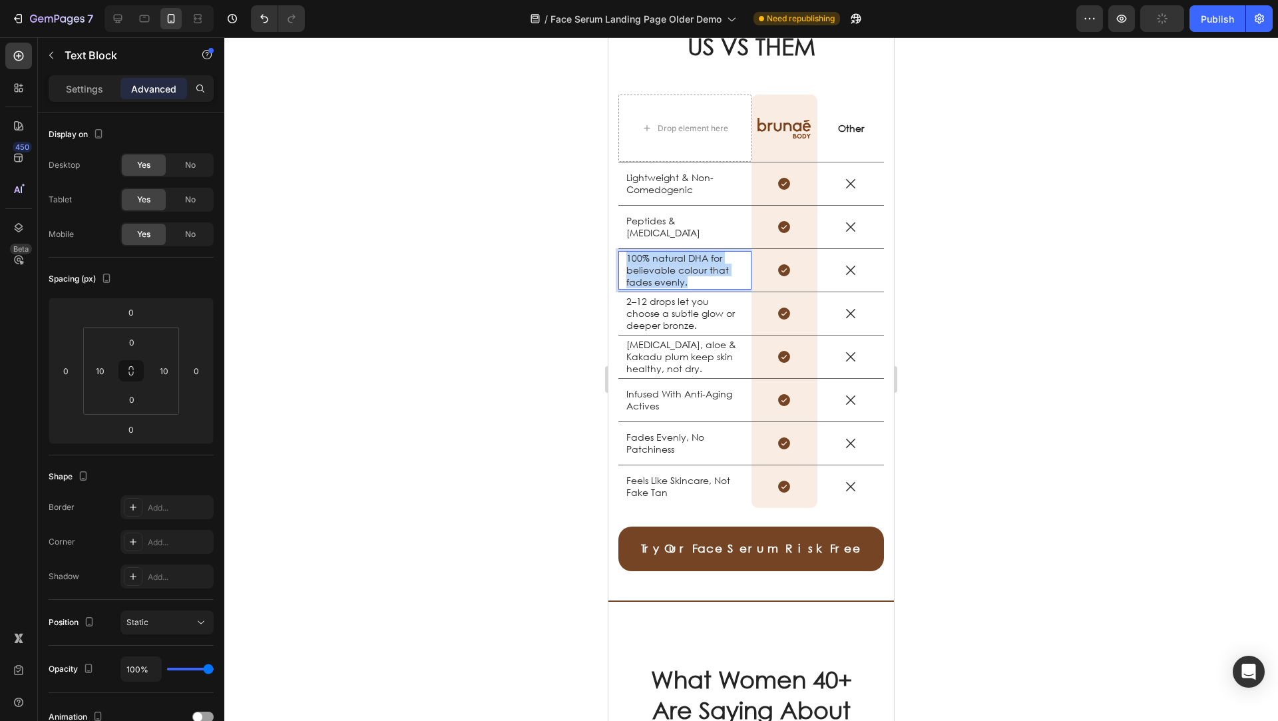
drag, startPoint x: 706, startPoint y: 280, endPoint x: 621, endPoint y: 256, distance: 87.9
click at [622, 258] on div "100% natural DHA for believable colour that fades evenly. Text Block 0" at bounding box center [684, 270] width 133 height 39
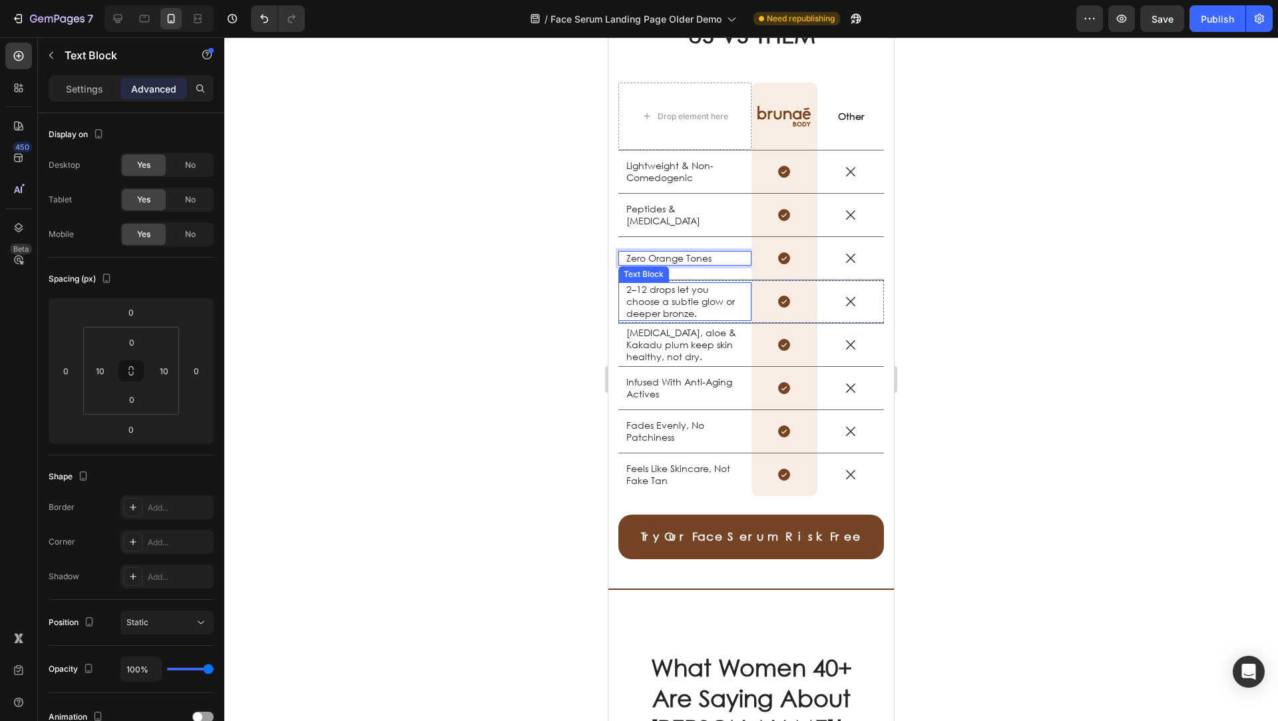
click at [677, 305] on p "2–12 drops let you choose a subtle glow or deeper bronze." at bounding box center [684, 302] width 117 height 37
click at [706, 308] on p "2–12 drops let you choose a subtle glow or deeper bronze." at bounding box center [684, 302] width 117 height 37
drag, startPoint x: 661, startPoint y: 302, endPoint x: 619, endPoint y: 289, distance: 44.0
click at [619, 289] on div "2–12 drops let you choose a subtle glow or deeper bronze. Text Block 0" at bounding box center [684, 301] width 133 height 39
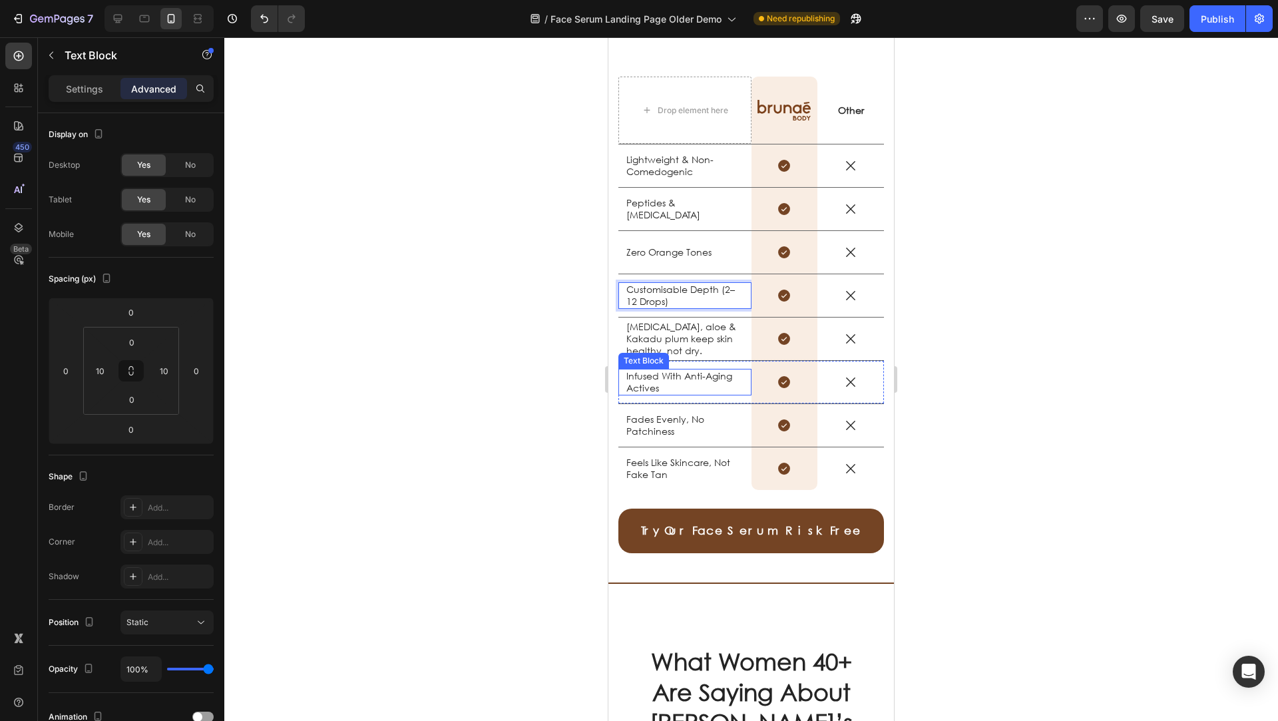
click at [682, 339] on p "Hyaluronic acid, aloe & Kakadu plum keep skin healthy, not dry." at bounding box center [684, 339] width 117 height 37
click at [712, 345] on p "Hyaluronic acid, aloe & Kakadu plum keep skin healthy, not dry." at bounding box center [684, 339] width 117 height 37
drag, startPoint x: 716, startPoint y: 351, endPoint x: 623, endPoint y: 322, distance: 97.7
click at [622, 323] on div "Hyaluronic acid, aloe & Kakadu plum keep skin healthy, not dry. Text Block 0" at bounding box center [684, 338] width 133 height 39
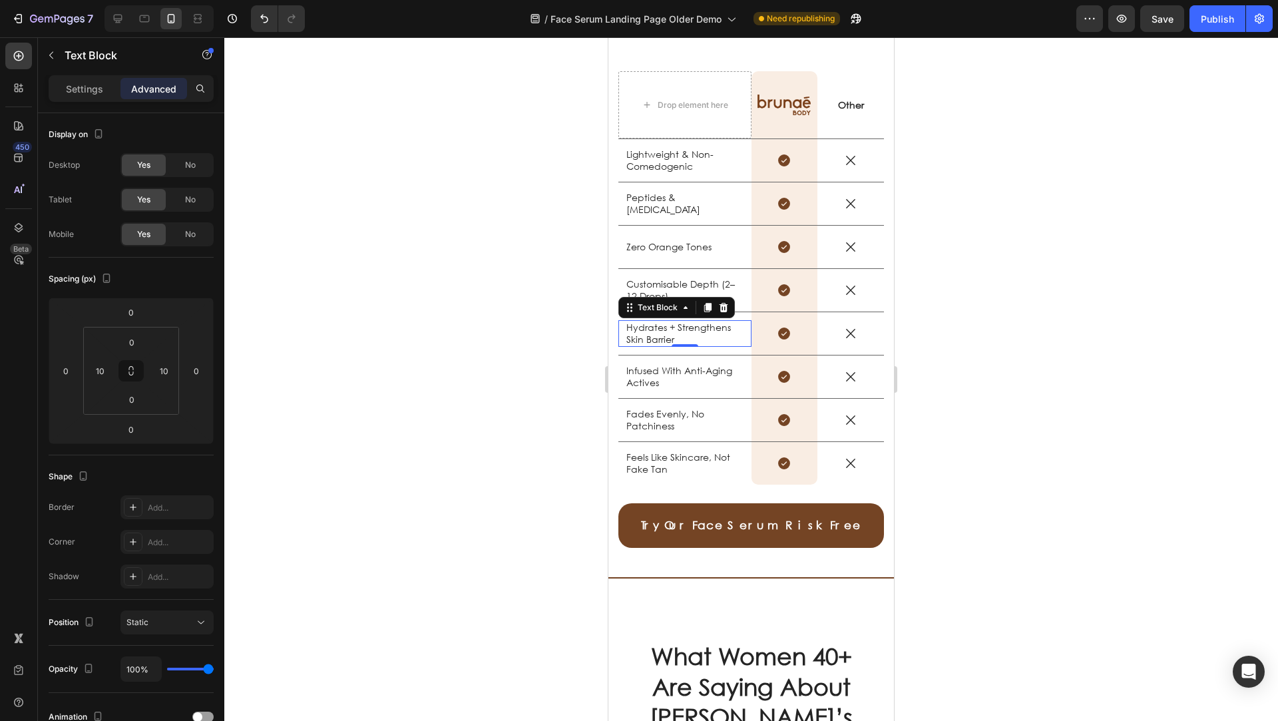
click at [666, 385] on p "Infused With Anti-Aging Actives" at bounding box center [684, 377] width 117 height 24
drag, startPoint x: 690, startPoint y: 381, endPoint x: 634, endPoint y: 371, distance: 56.0
click at [634, 371] on p "Infused With Anti-Aging Actives" at bounding box center [684, 377] width 117 height 24
drag, startPoint x: 666, startPoint y: 378, endPoint x: 626, endPoint y: 367, distance: 41.5
click at [626, 367] on p "Infused With Anti-Aging Actives" at bounding box center [684, 377] width 117 height 24
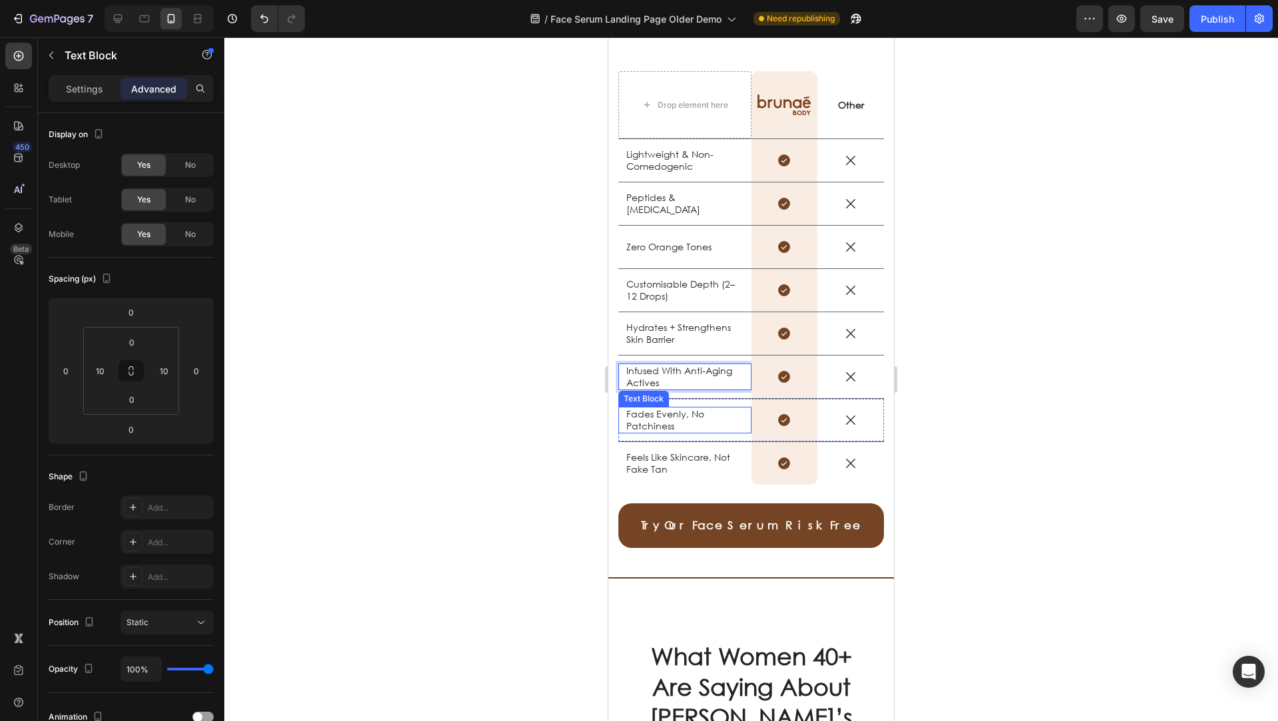
click at [676, 417] on p "Fades Evenly, No Patchiness" at bounding box center [684, 420] width 117 height 24
drag, startPoint x: 689, startPoint y: 423, endPoint x: 622, endPoint y: 410, distance: 67.7
click at [622, 410] on div "Fades Evenly, No Patchiness Text Block 0" at bounding box center [684, 420] width 133 height 27
click at [660, 459] on p "Feels Like Skincare, Not Fake Tan" at bounding box center [684, 463] width 117 height 24
drag, startPoint x: 660, startPoint y: 459, endPoint x: 672, endPoint y: 461, distance: 11.5
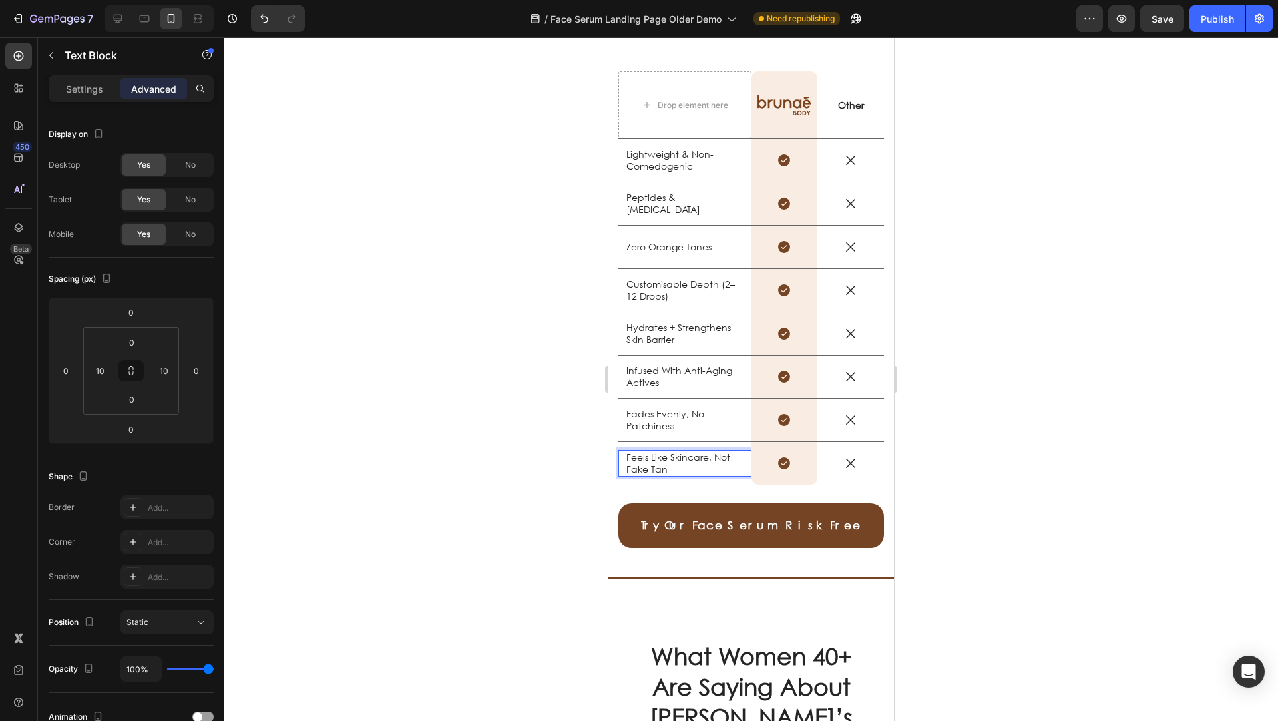
click at [681, 464] on p "Feels Like Skincare, Not Fake Tan" at bounding box center [684, 463] width 117 height 24
drag, startPoint x: 689, startPoint y: 465, endPoint x: 626, endPoint y: 454, distance: 64.2
click at [625, 454] on div "Feels Like Skincare, Not Fake Tan" at bounding box center [685, 463] width 120 height 27
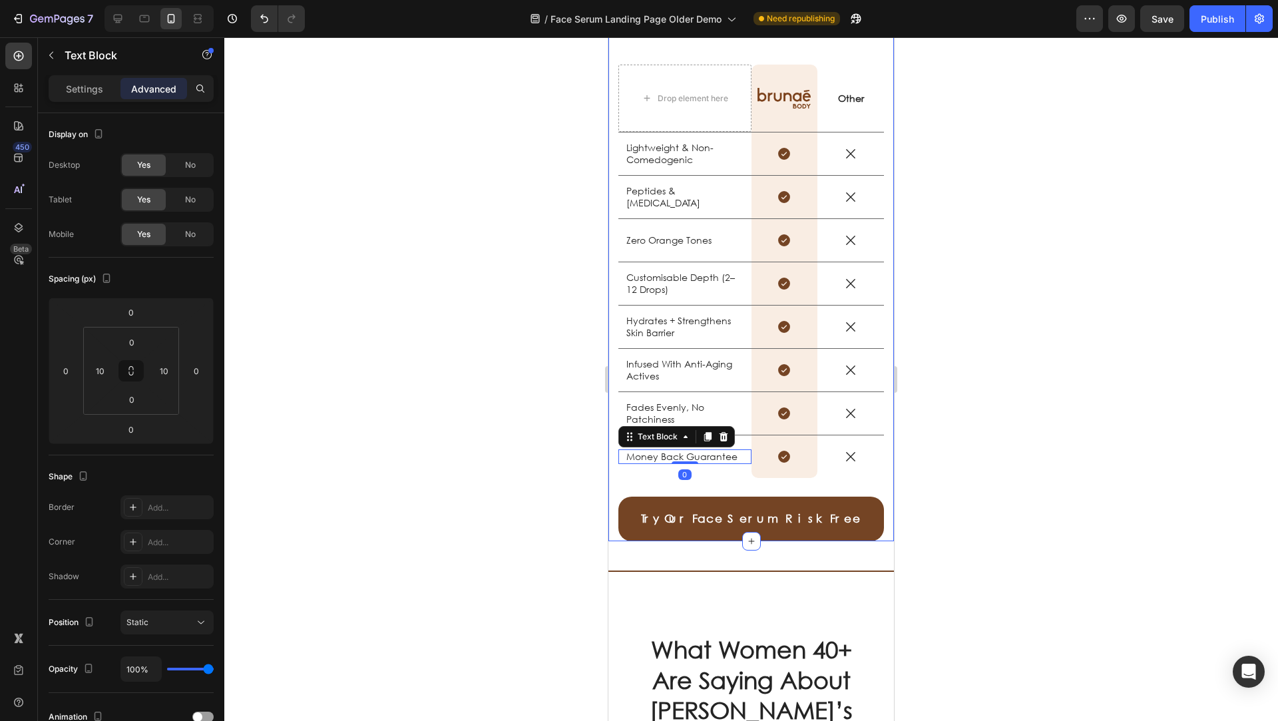
drag, startPoint x: 457, startPoint y: 383, endPoint x: 495, endPoint y: 381, distance: 38.0
click at [457, 383] on div at bounding box center [751, 379] width 1054 height 684
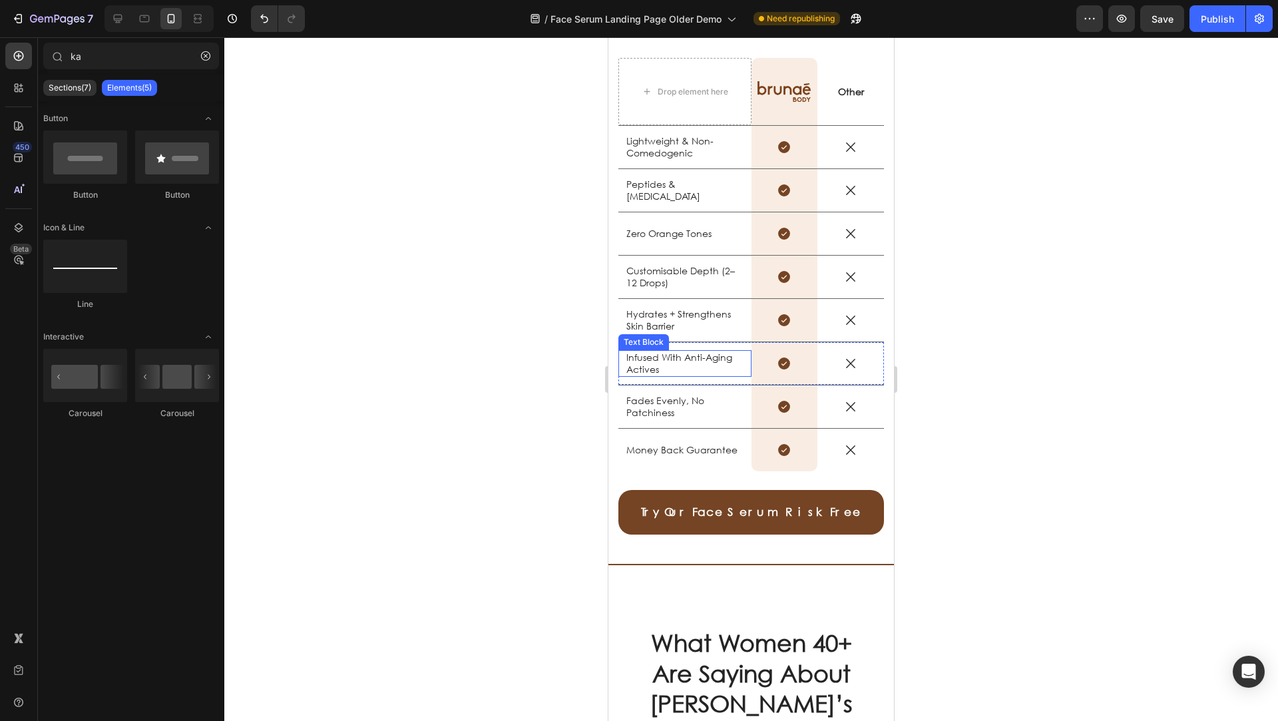
scroll to position [2073, 0]
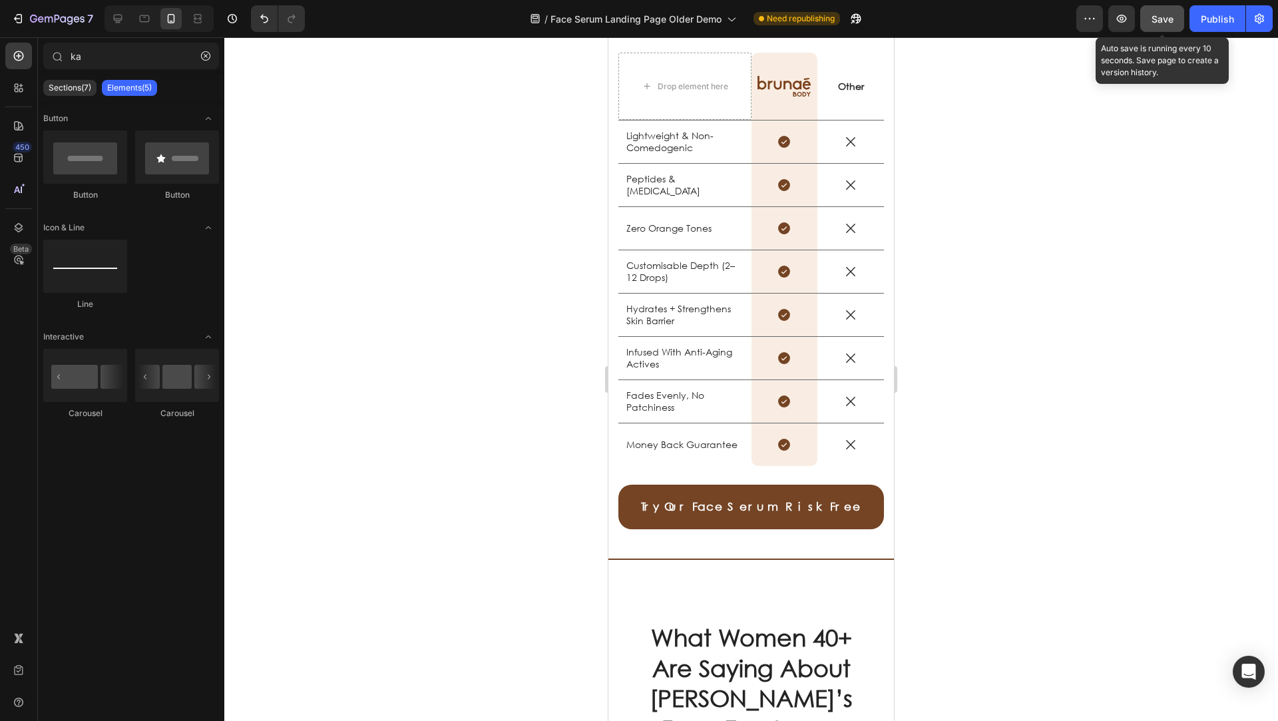
drag, startPoint x: 237, startPoint y: 188, endPoint x: 1150, endPoint y: 25, distance: 927.6
click at [958, 19] on span "Save" at bounding box center [1162, 18] width 22 height 11
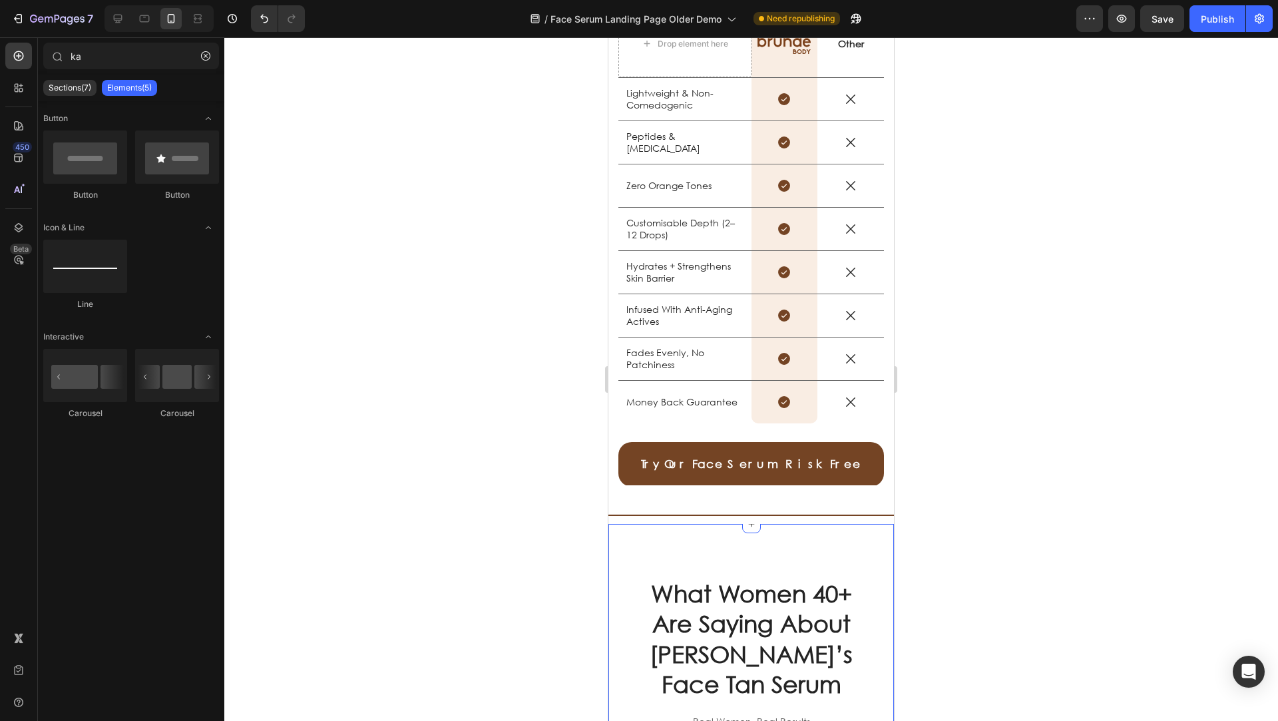
scroll to position [2192, 0]
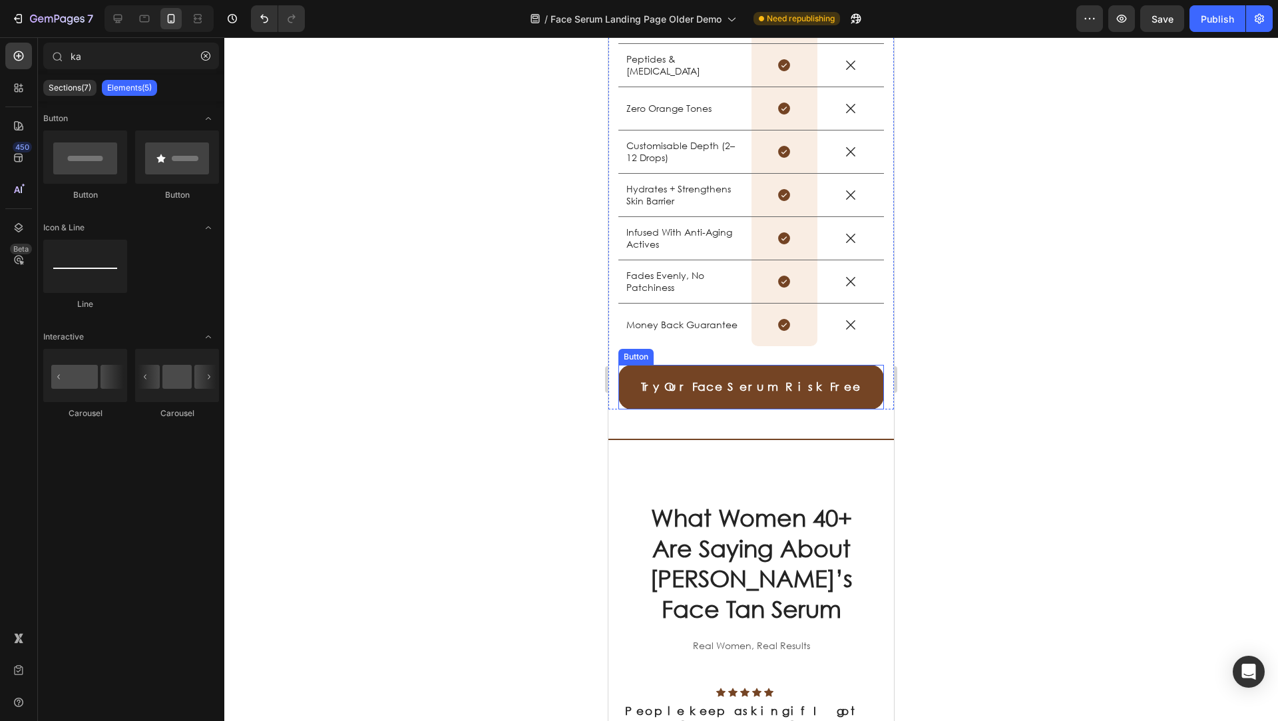
click at [644, 384] on link "Try Our Face Serum Risk Free" at bounding box center [751, 387] width 266 height 45
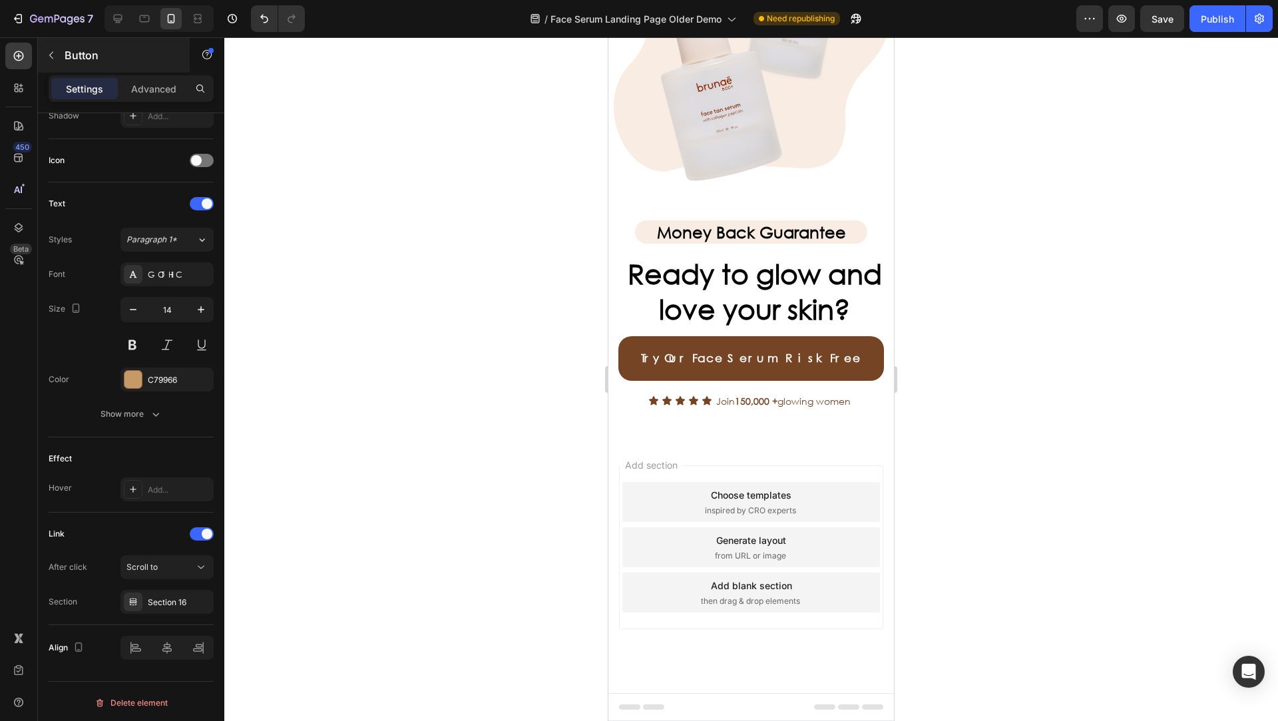
scroll to position [4608, 0]
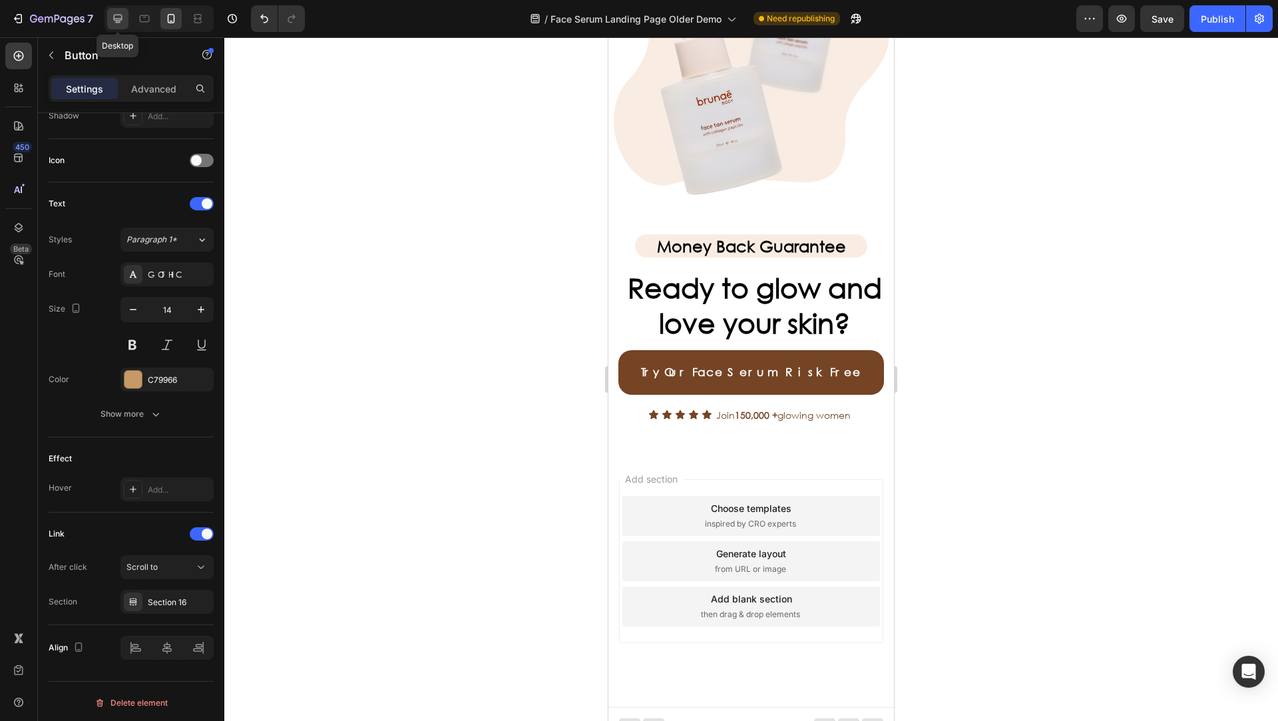
click at [109, 11] on div at bounding box center [117, 18] width 21 height 21
type input "16"
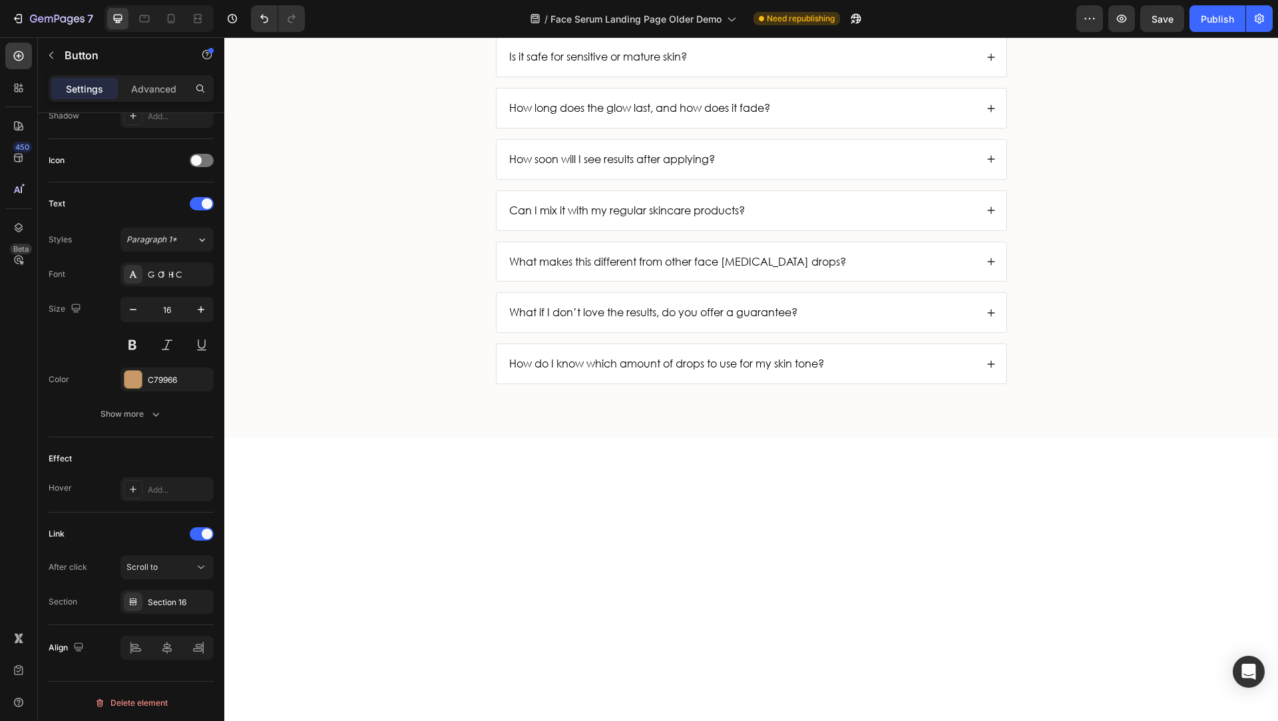
scroll to position [1142, 0]
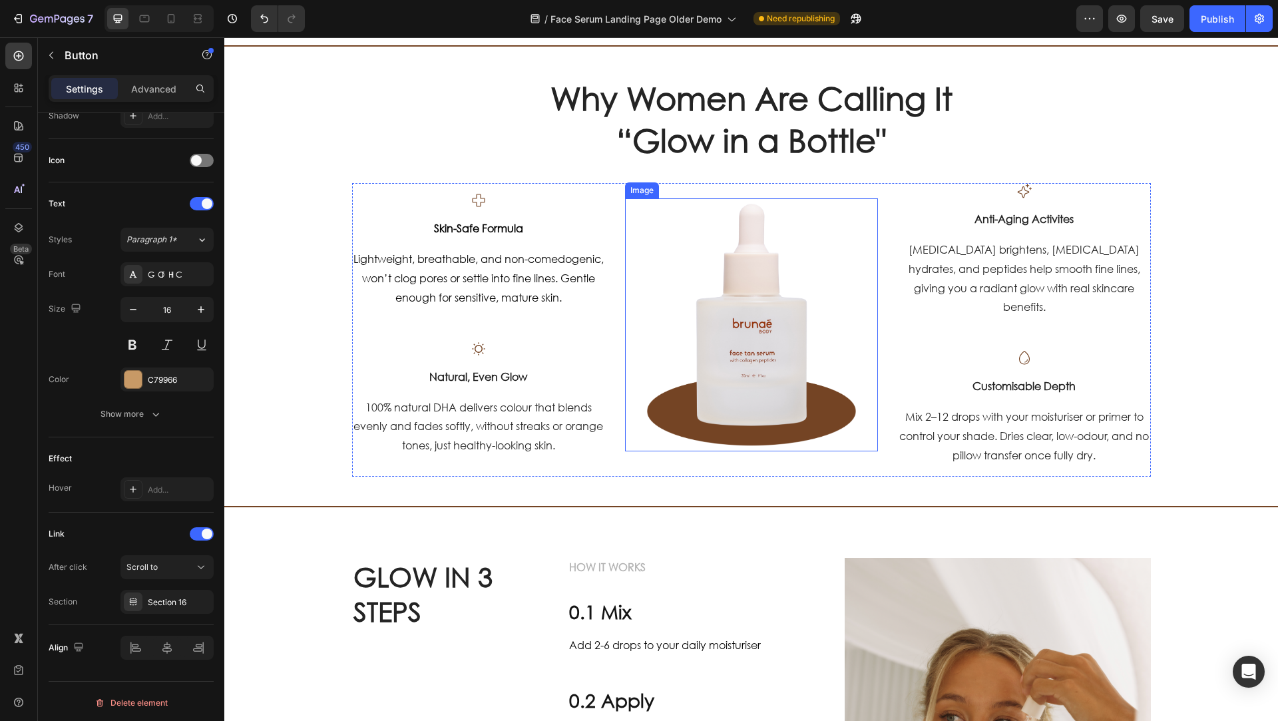
scroll to position [579, 0]
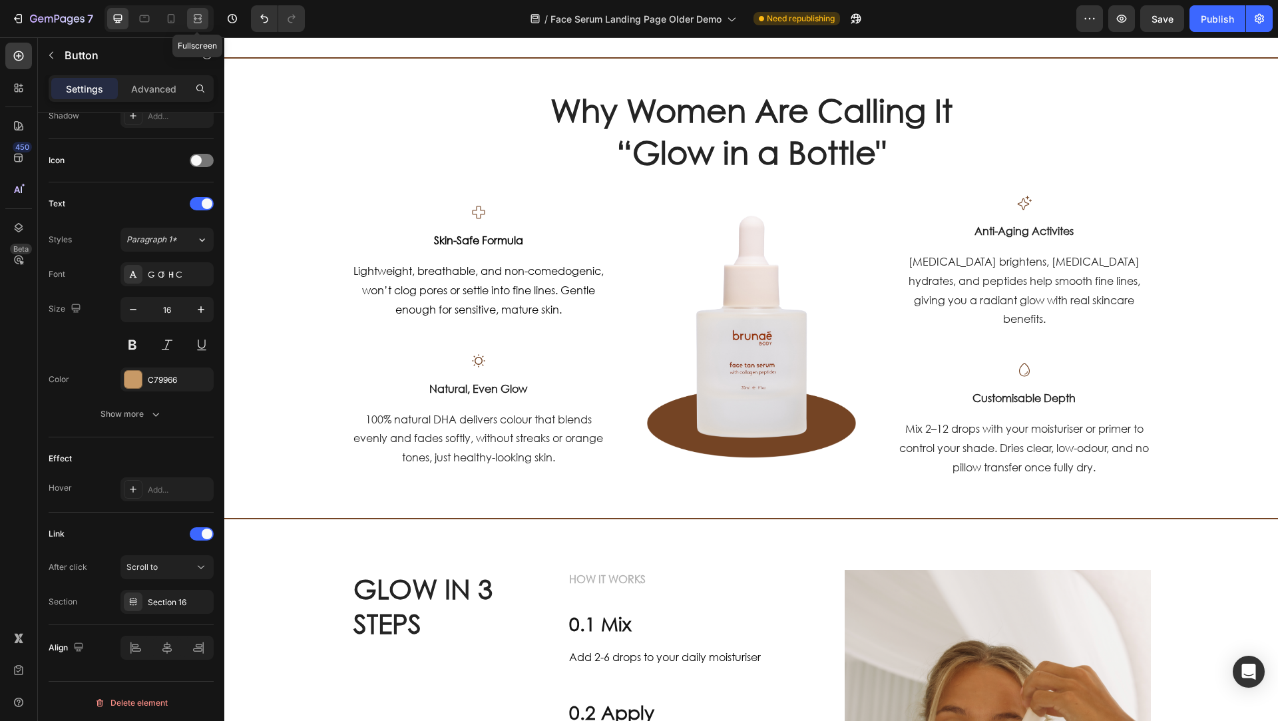
click at [196, 13] on icon at bounding box center [197, 18] width 13 height 13
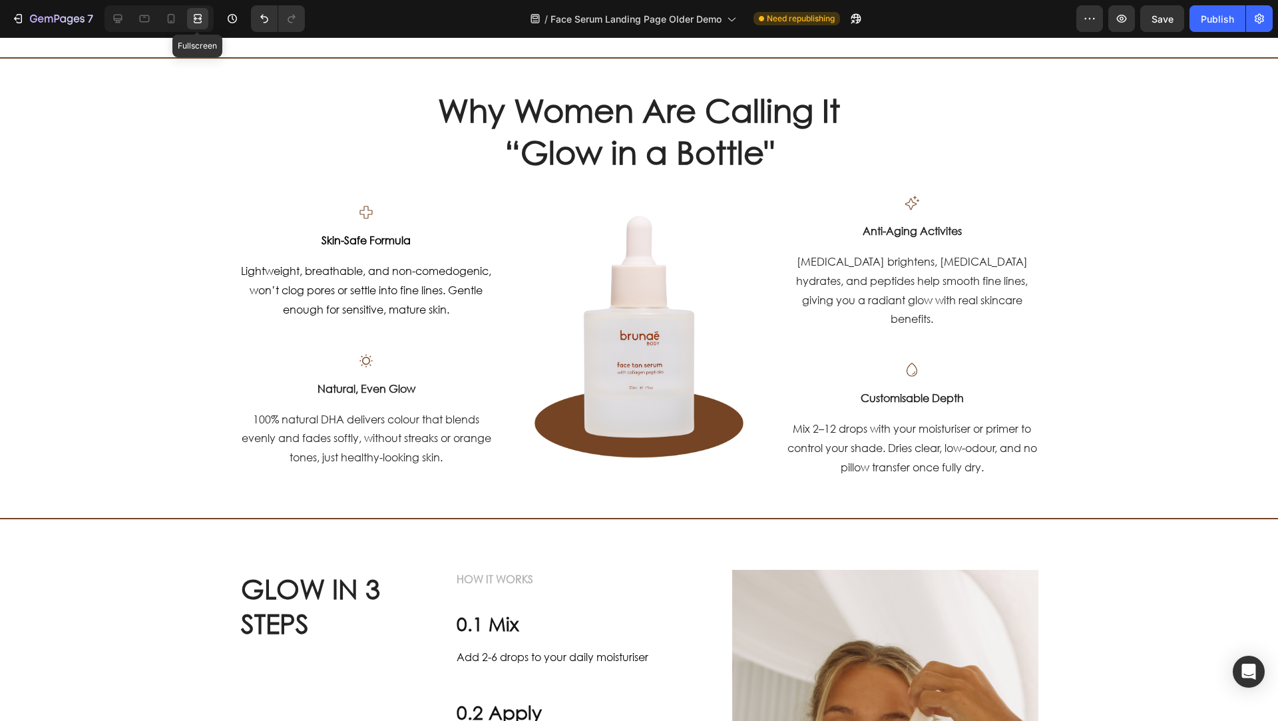
scroll to position [351, 0]
click at [1104, 23] on div "Preview Save Publish" at bounding box center [1174, 18] width 196 height 27
click at [1111, 21] on button "button" at bounding box center [1121, 18] width 27 height 27
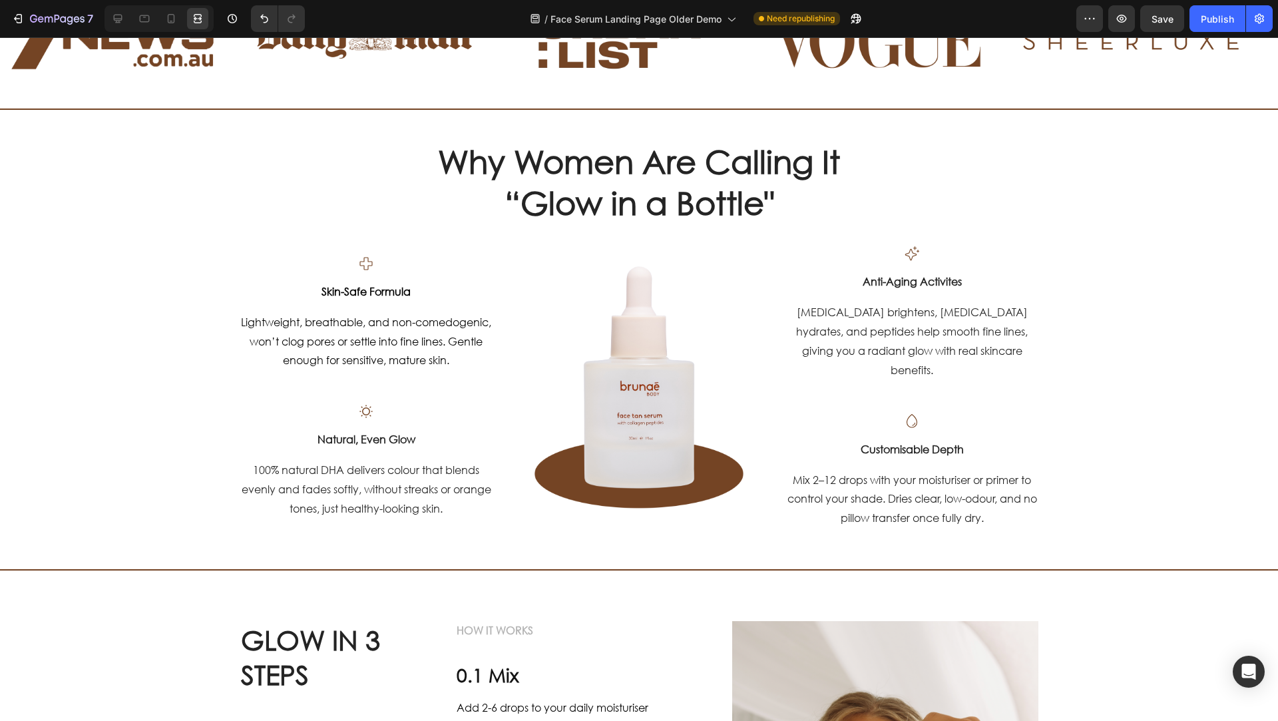
scroll to position [653, 0]
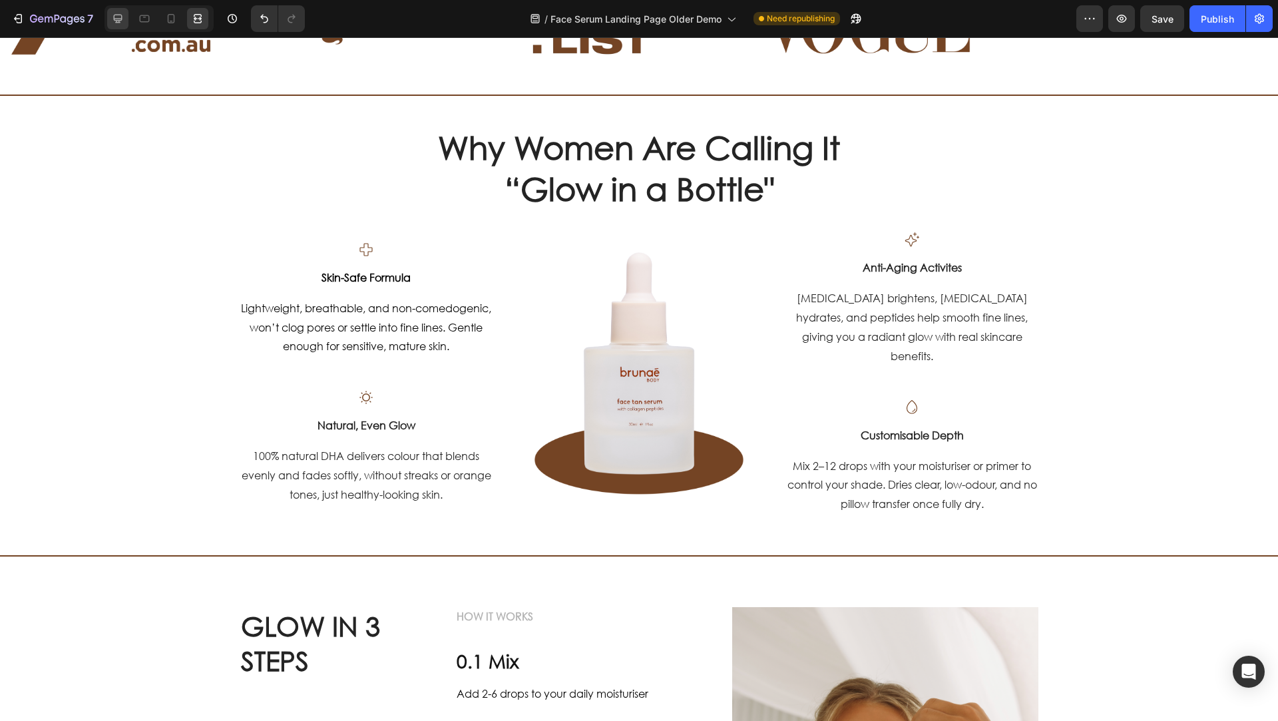
click at [122, 12] on icon at bounding box center [117, 18] width 13 height 13
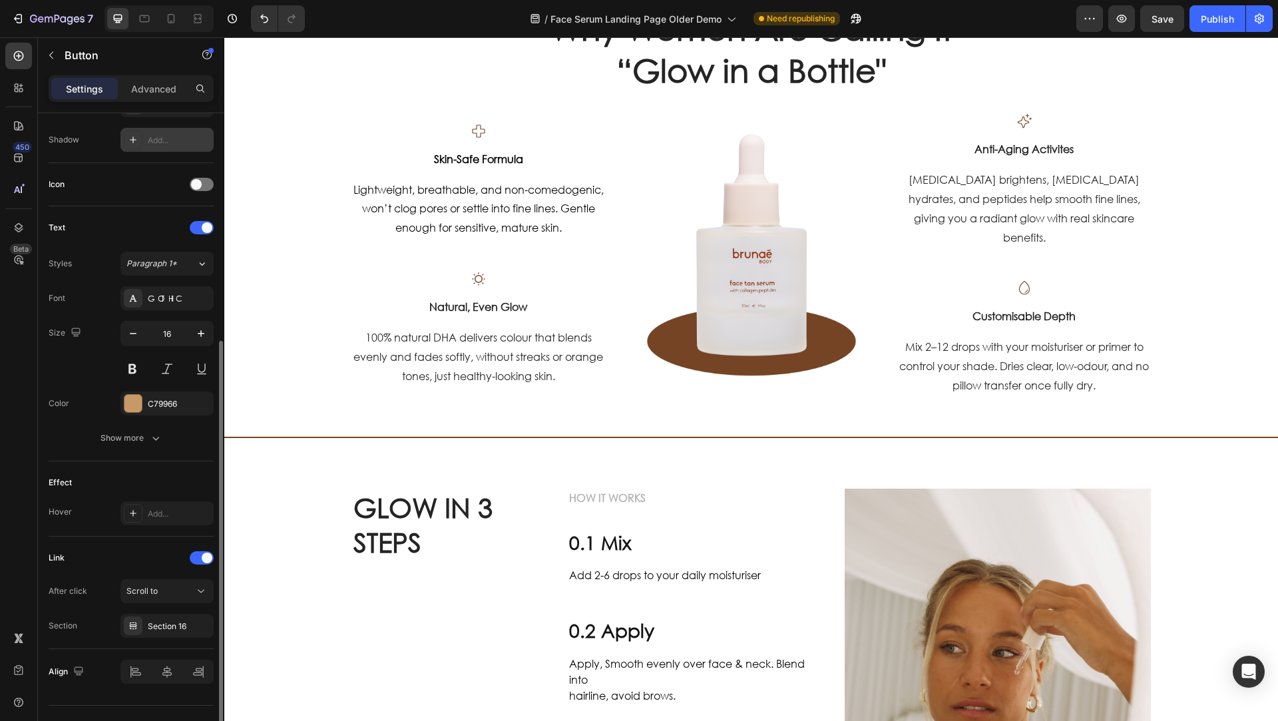
scroll to position [355, 0]
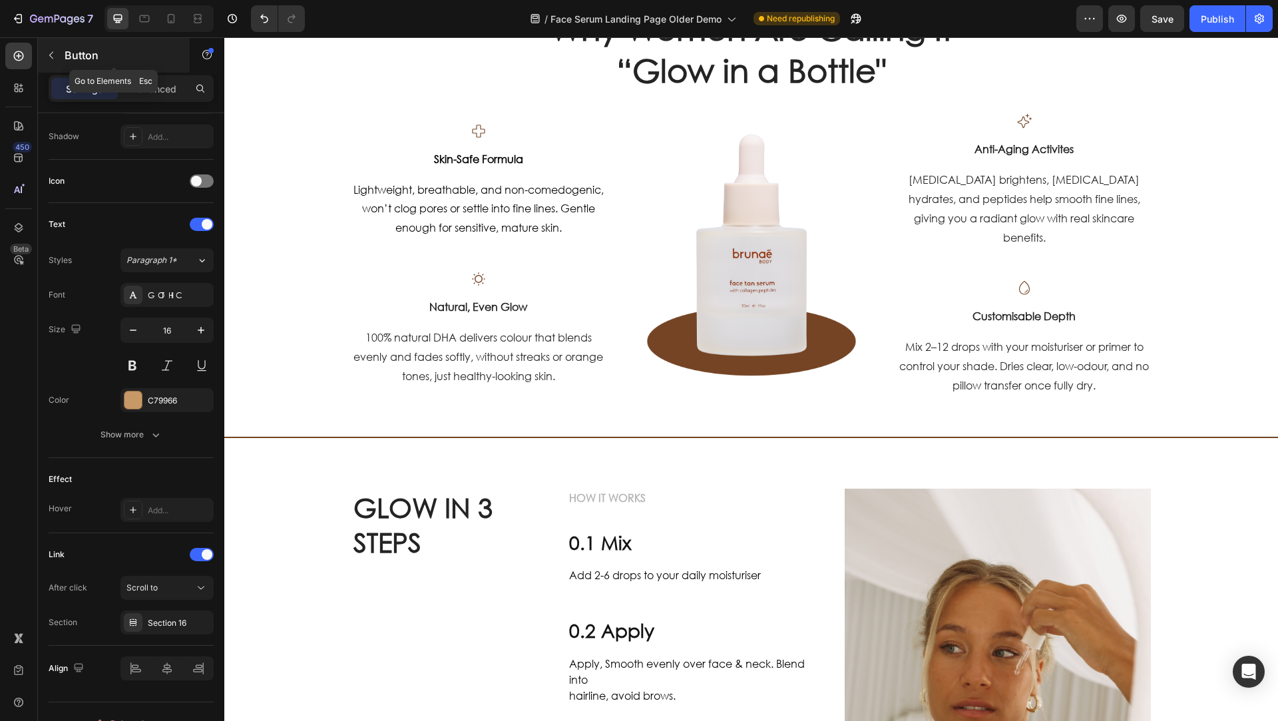
click at [48, 51] on icon "button" at bounding box center [51, 55] width 11 height 11
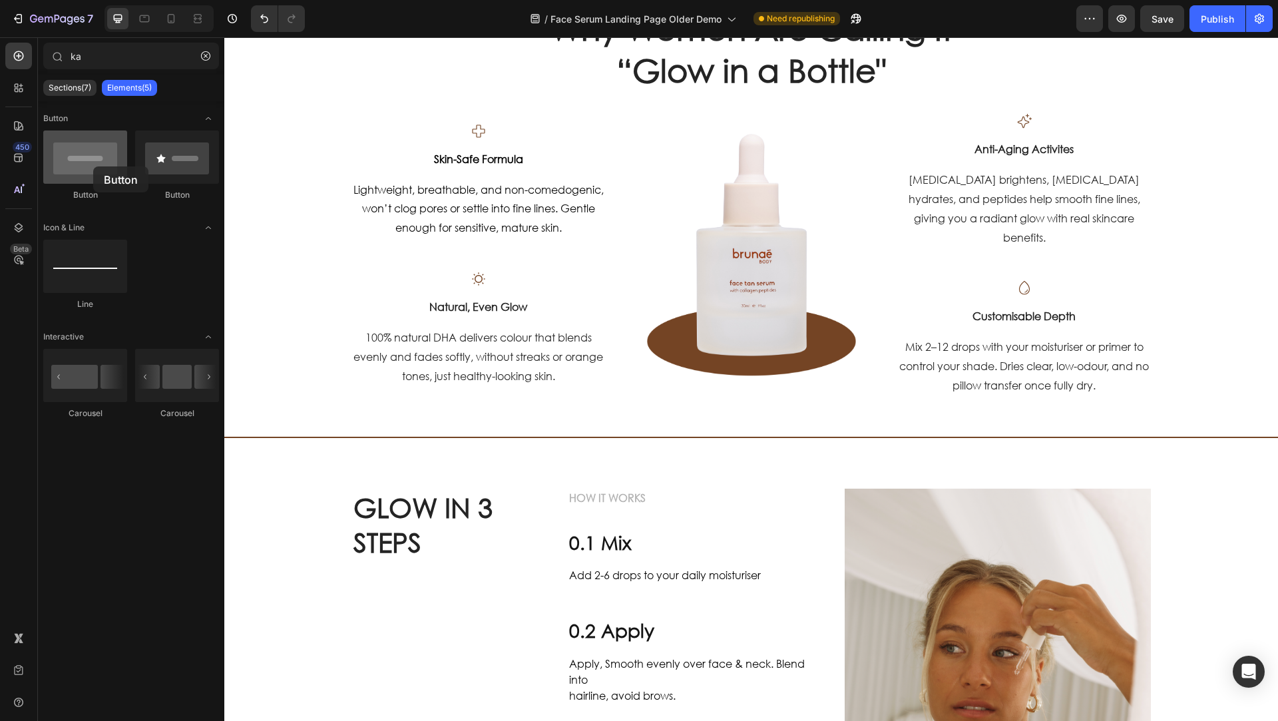
drag, startPoint x: 417, startPoint y: 254, endPoint x: 93, endPoint y: 166, distance: 335.2
click at [93, 166] on div "Button Button" at bounding box center [131, 171] width 176 height 83
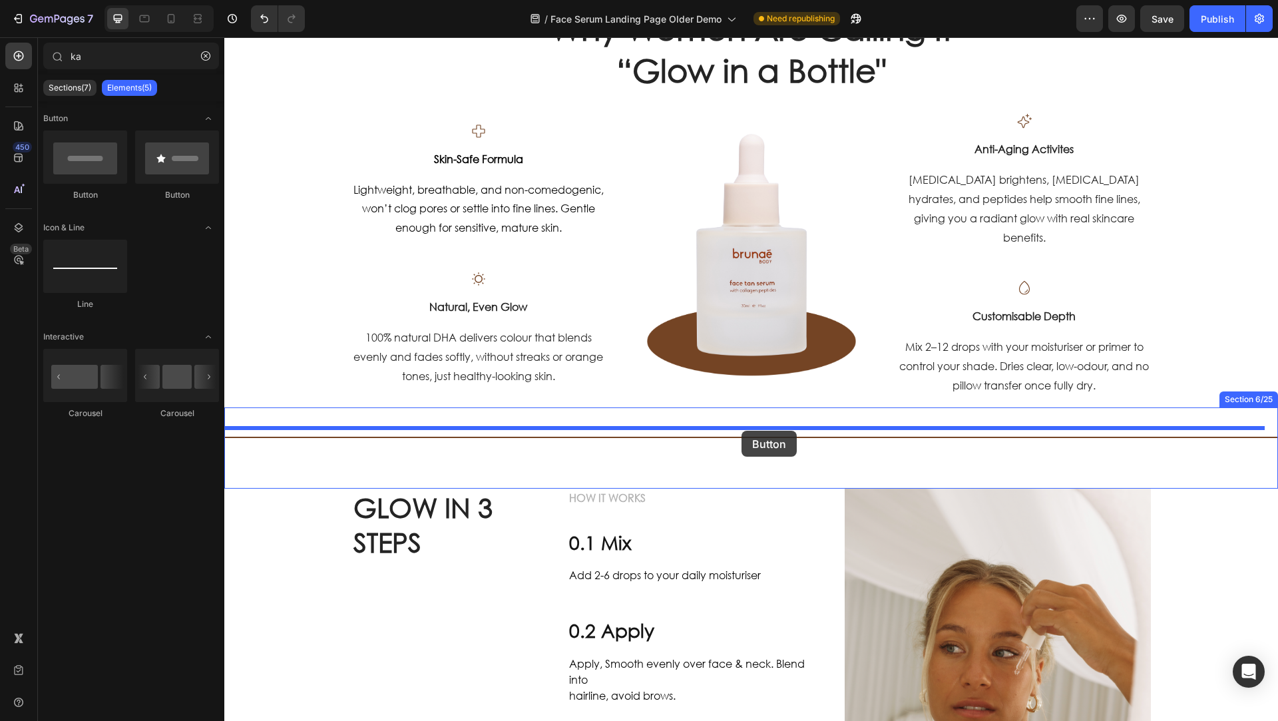
drag, startPoint x: 310, startPoint y: 197, endPoint x: 743, endPoint y: 431, distance: 491.7
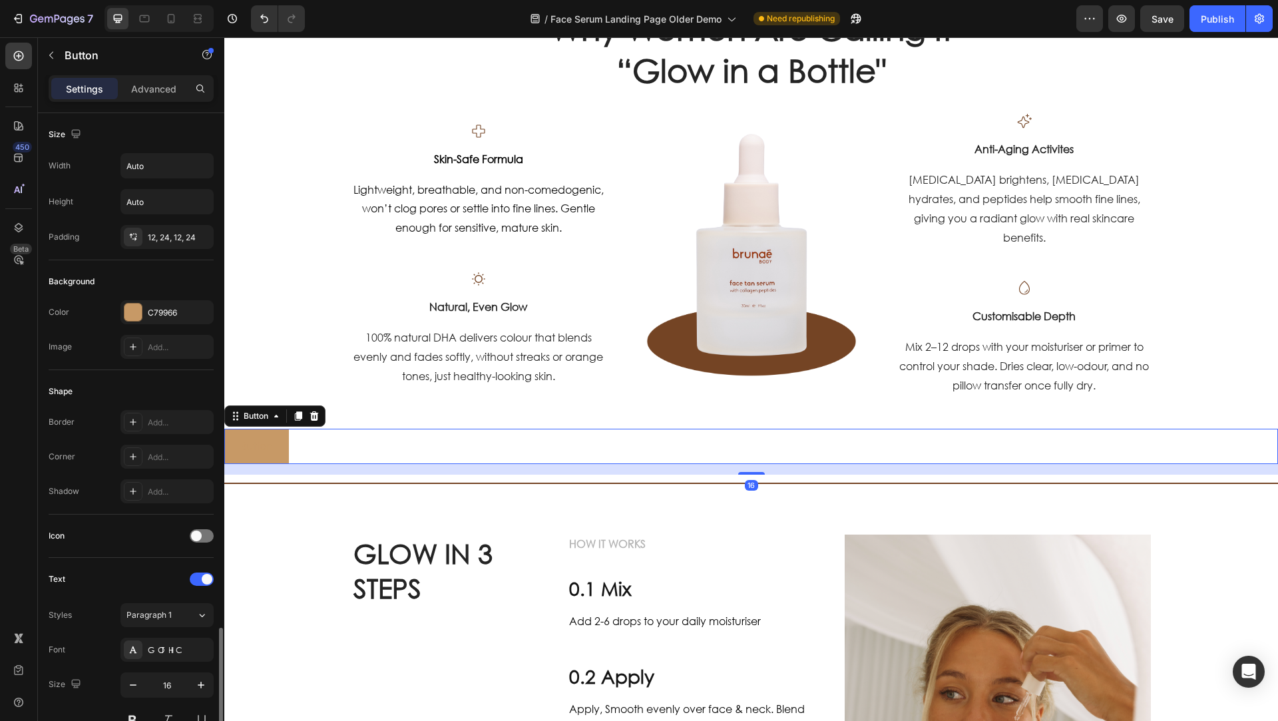
scroll to position [306, 0]
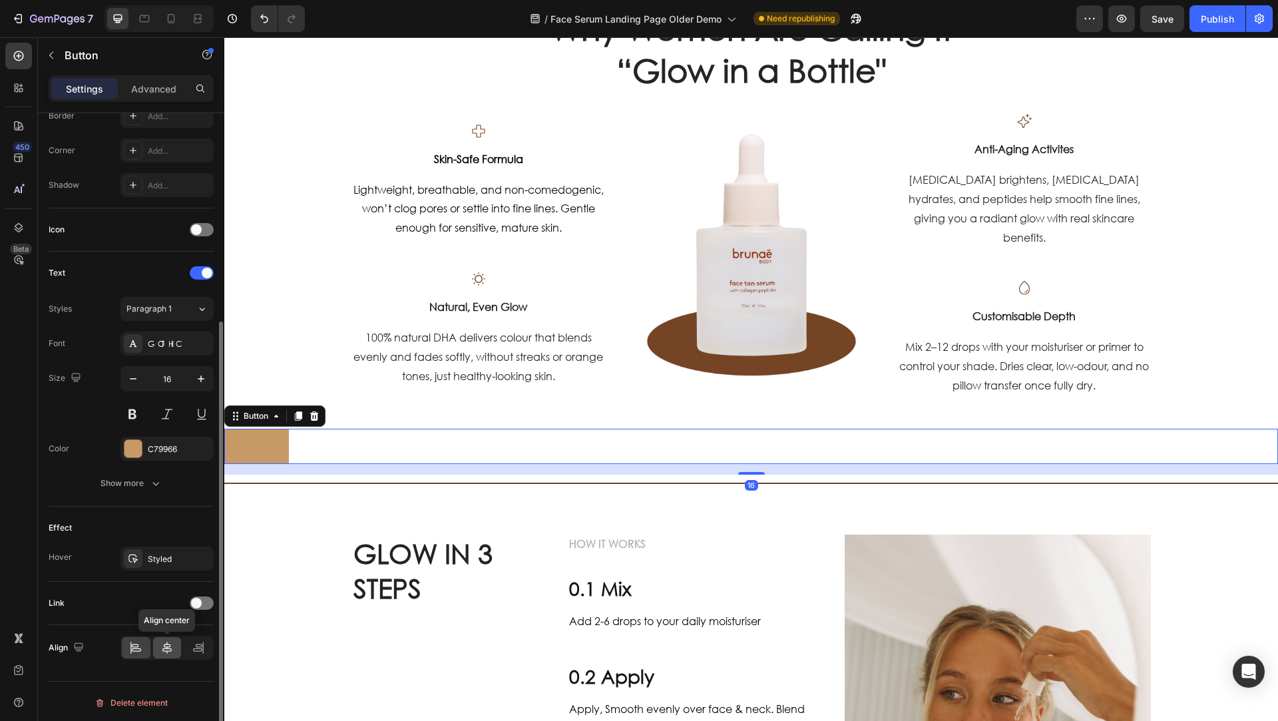
click at [169, 641] on icon at bounding box center [166, 647] width 13 height 13
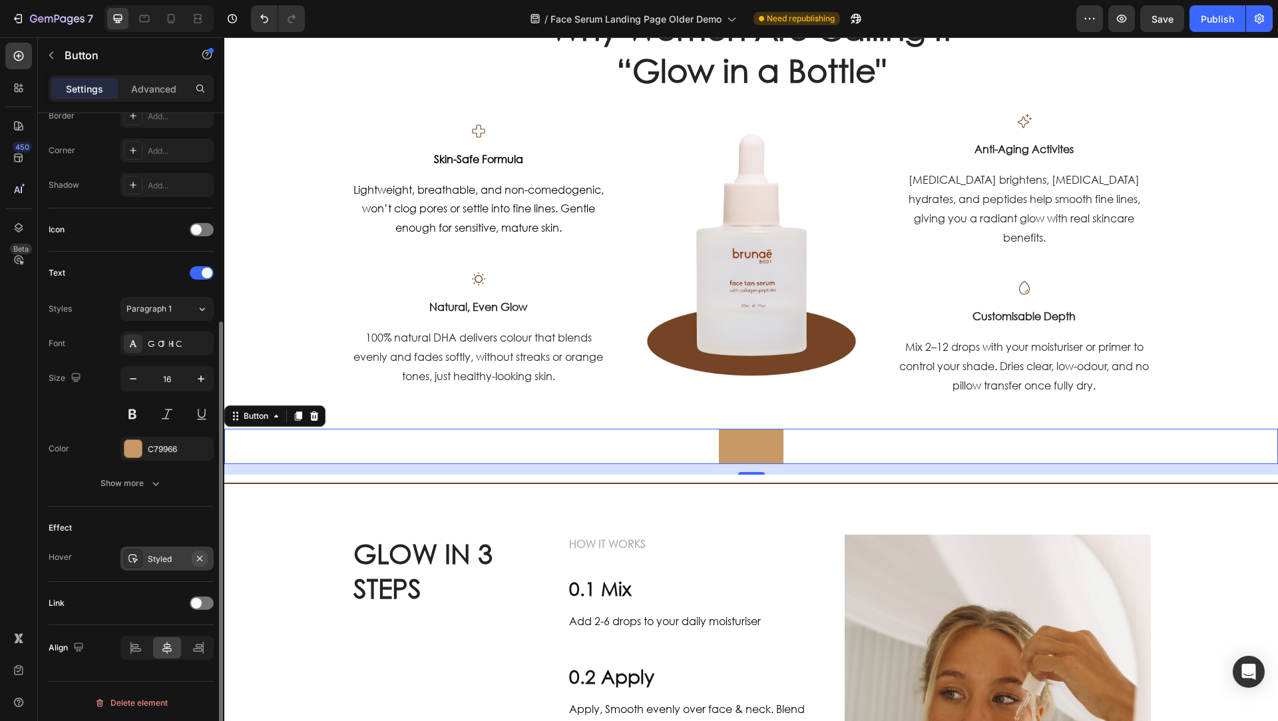
click at [208, 554] on div "Styled" at bounding box center [166, 558] width 93 height 24
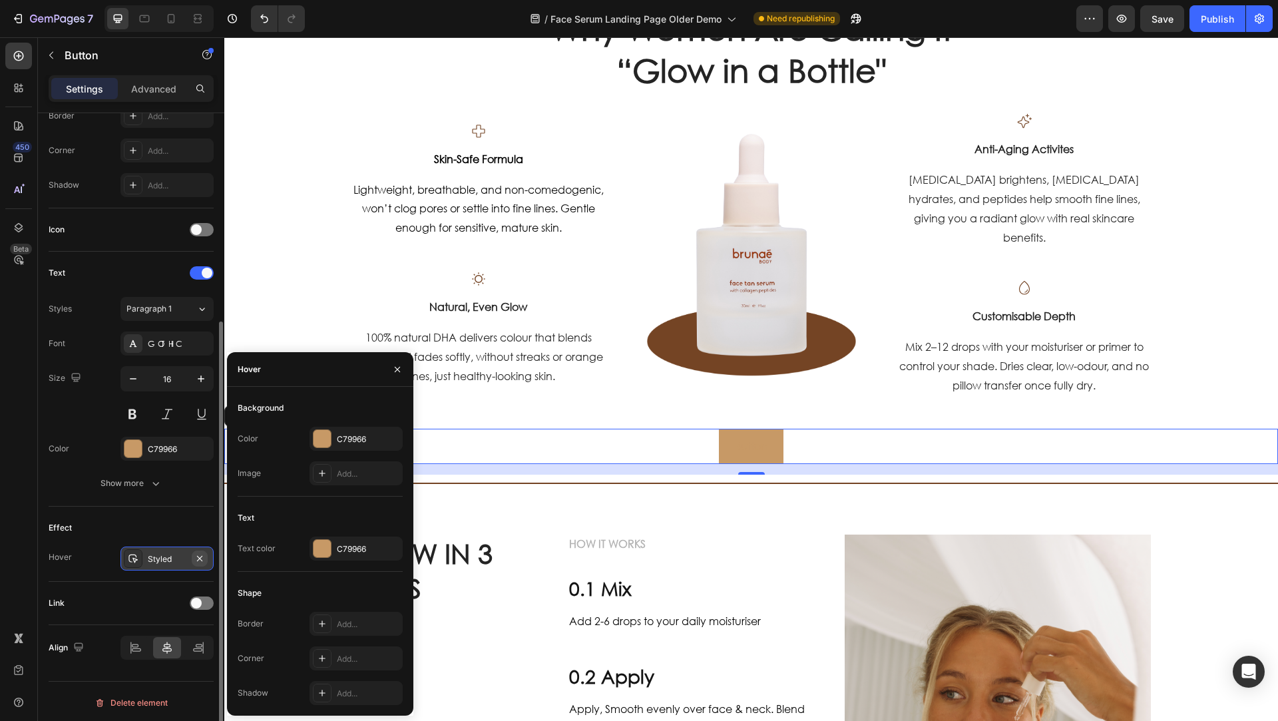
click at [203, 554] on icon "button" at bounding box center [199, 558] width 11 height 11
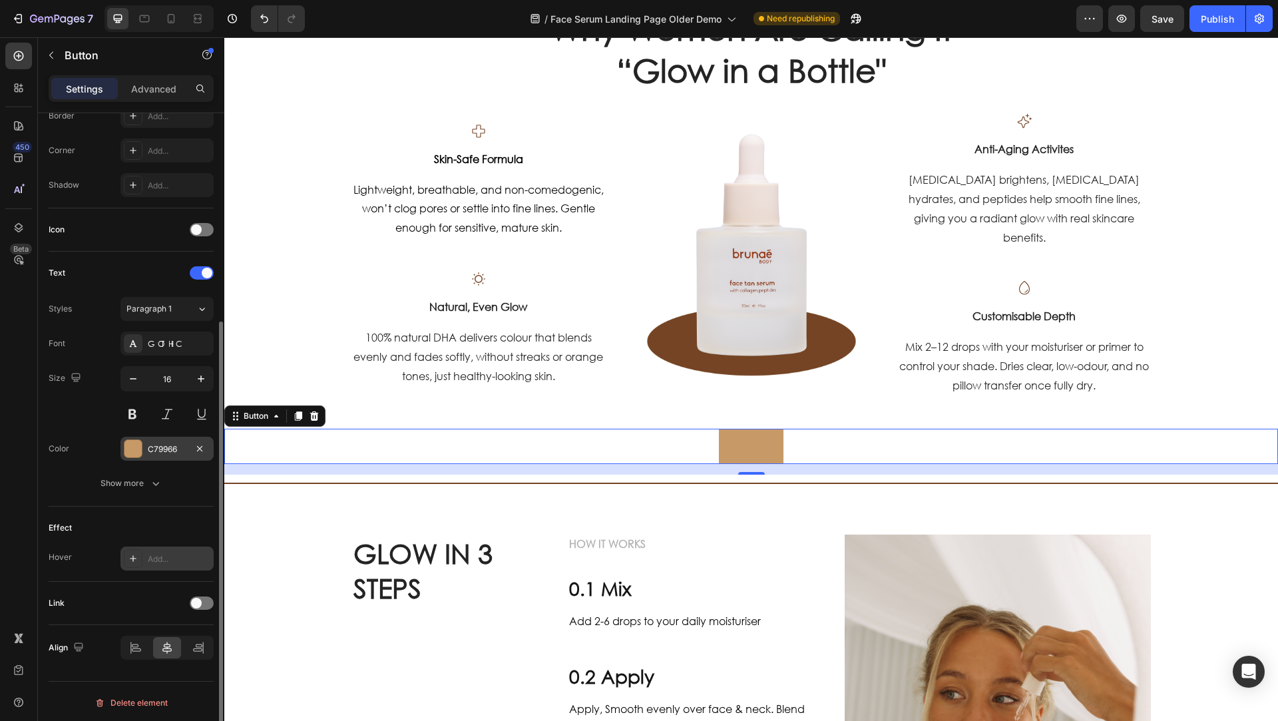
click at [137, 449] on div at bounding box center [132, 448] width 17 height 17
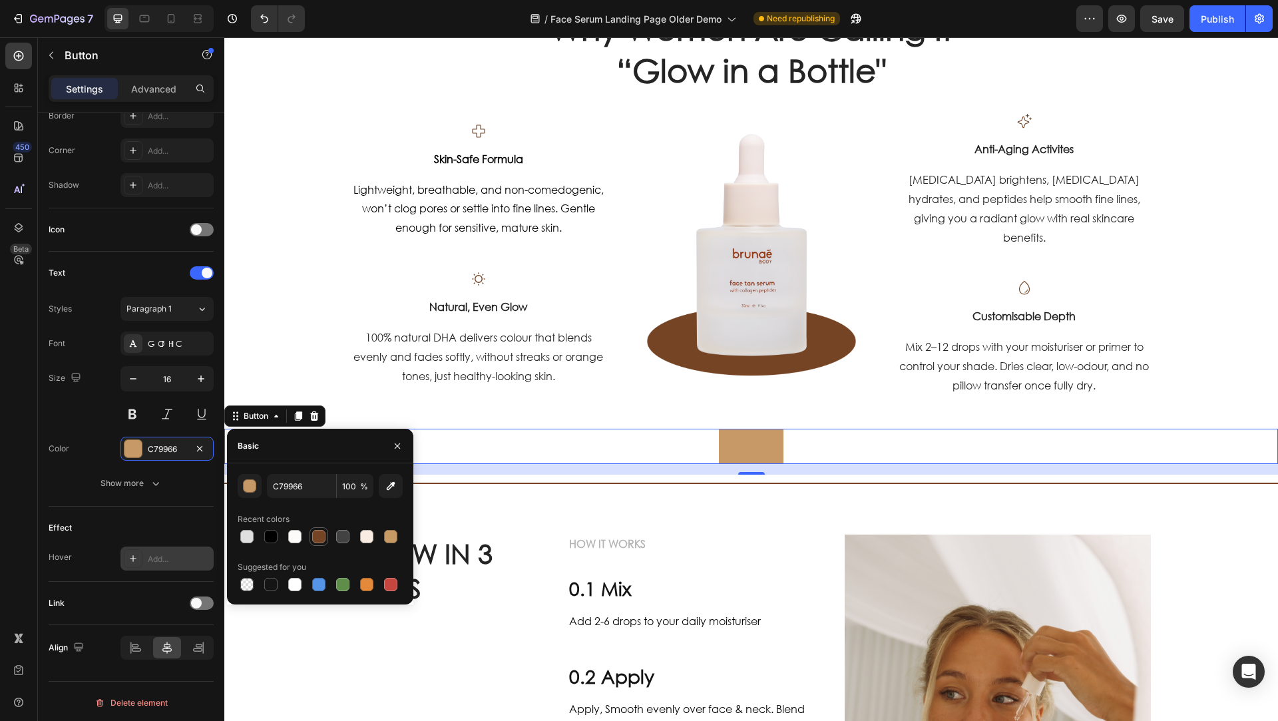
click at [327, 542] on div at bounding box center [318, 536] width 19 height 19
click at [751, 441] on p "Button" at bounding box center [751, 446] width 33 height 19
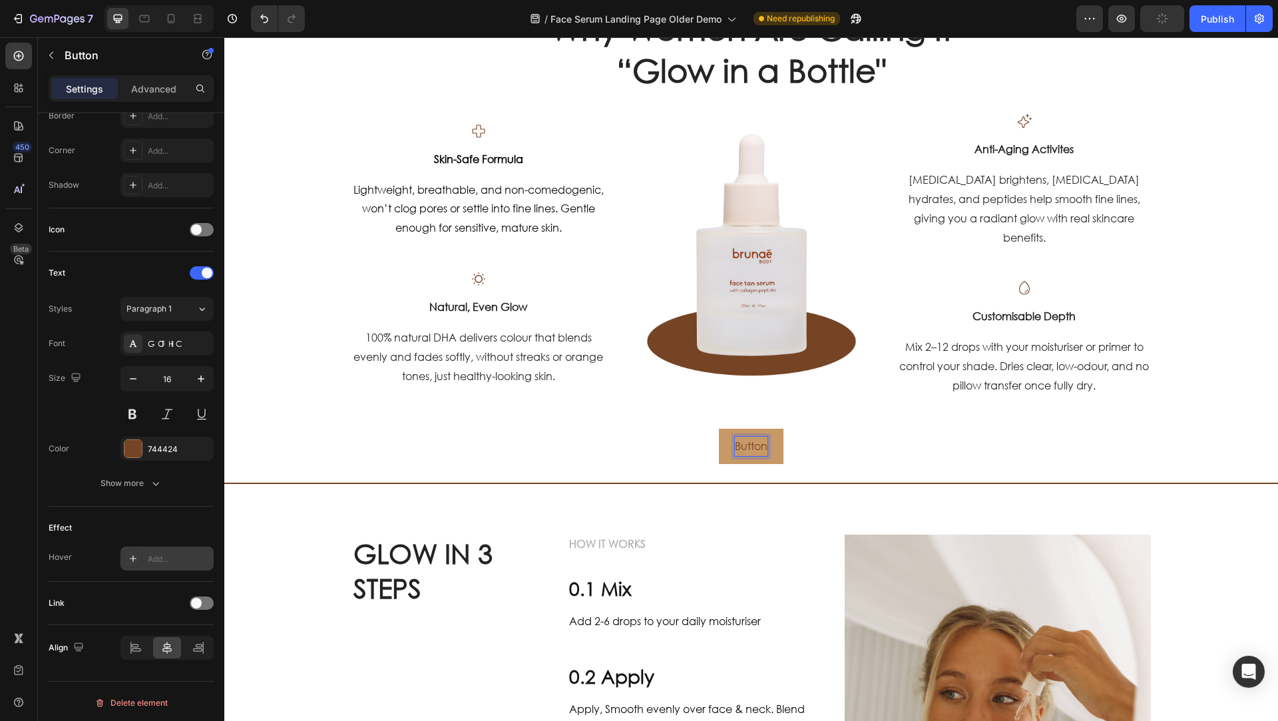
click at [771, 449] on button "Button" at bounding box center [751, 446] width 65 height 35
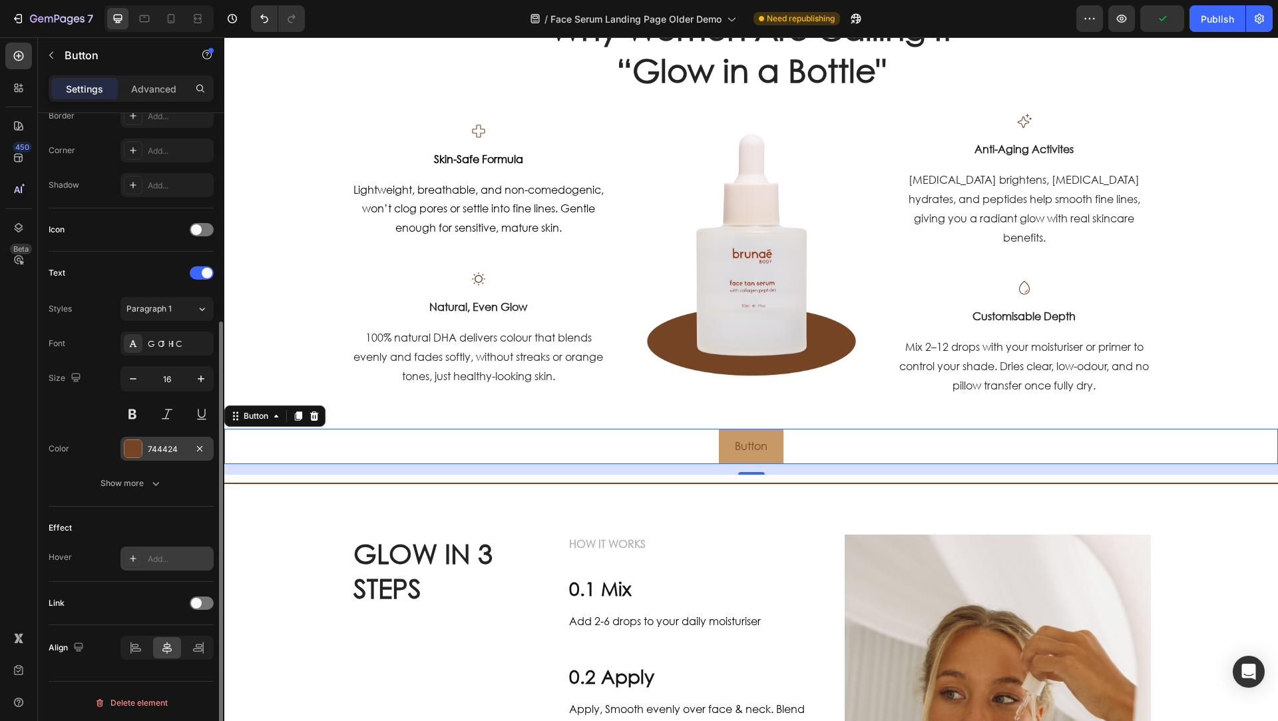
click at [127, 445] on div at bounding box center [132, 448] width 17 height 17
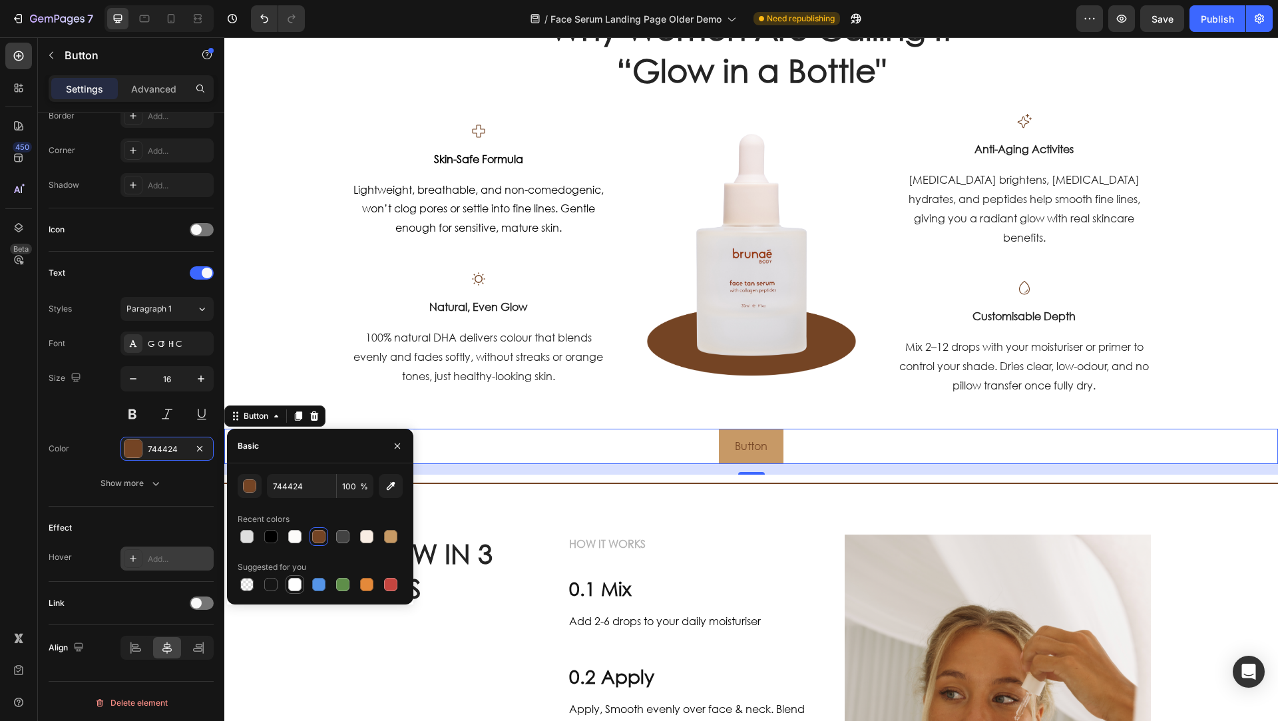
click at [290, 585] on div at bounding box center [294, 584] width 13 height 13
type input "FFFFFF"
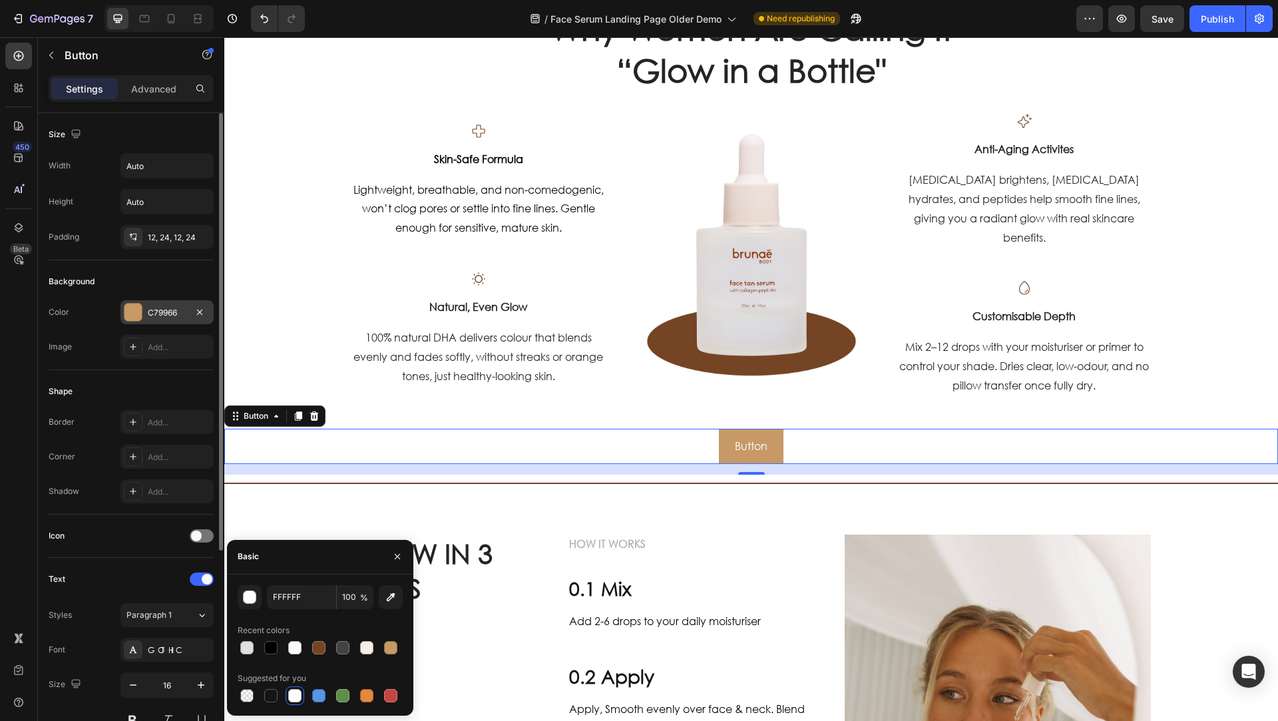
click at [131, 309] on div at bounding box center [132, 312] width 17 height 17
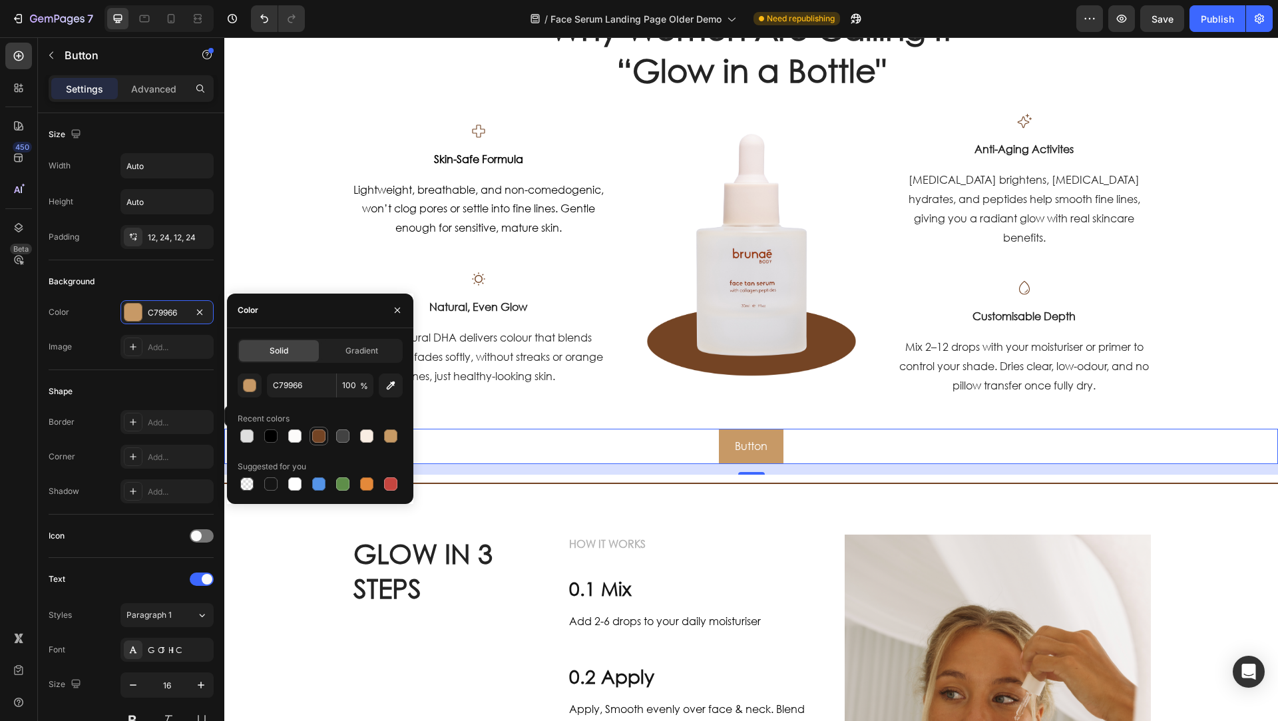
click at [321, 440] on div at bounding box center [318, 435] width 13 height 13
type input "744424"
drag, startPoint x: 672, startPoint y: 447, endPoint x: 700, endPoint y: 448, distance: 28.0
click at [672, 447] on div "Button Button 16" at bounding box center [751, 446] width 1054 height 35
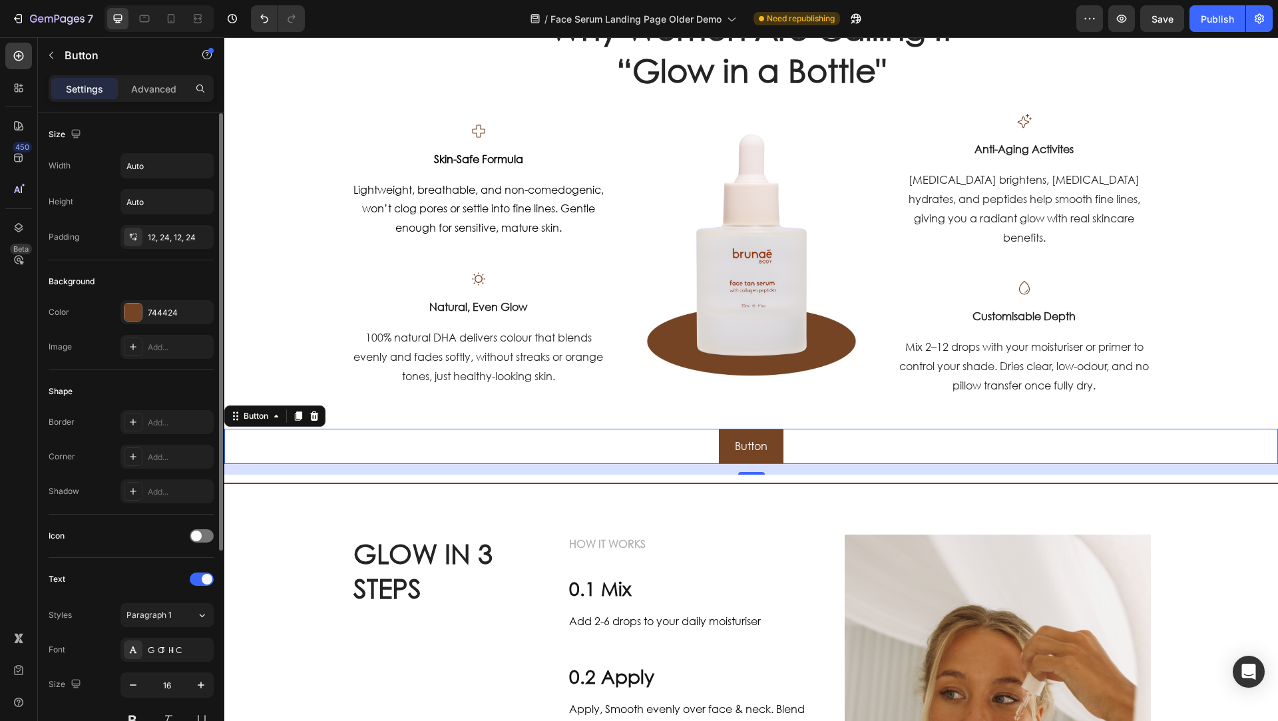
click at [162, 250] on div "Size Width Auto Height Auto Padding 12, 24, 12, 24" at bounding box center [131, 186] width 165 height 147
click at [163, 240] on div "12, 24, 12, 24" at bounding box center [167, 238] width 39 height 12
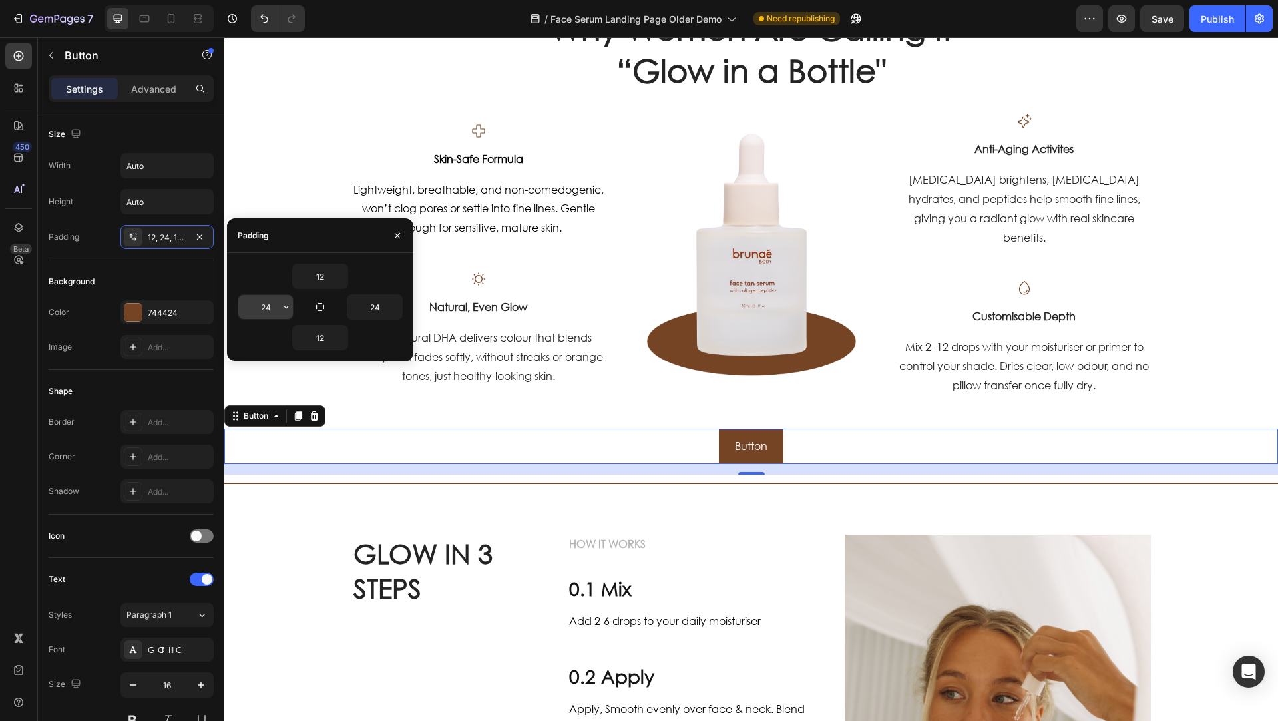
click at [282, 308] on icon "button" at bounding box center [286, 307] width 11 height 11
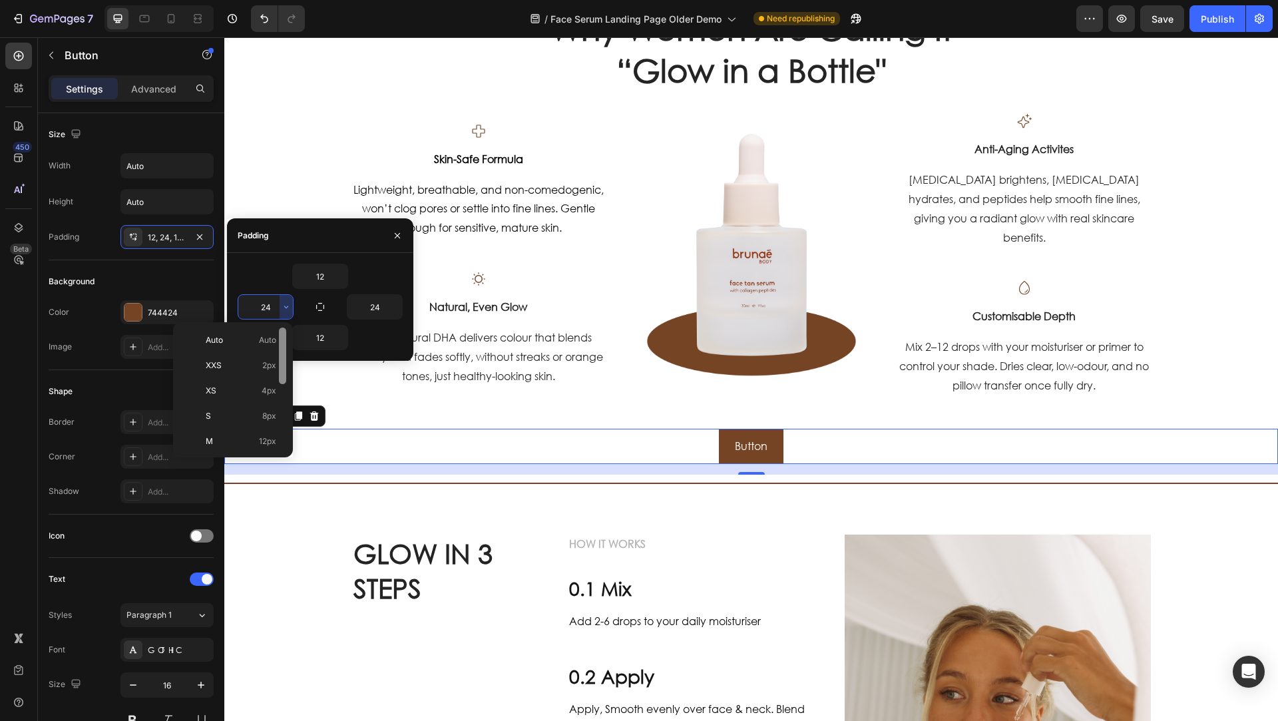
scroll to position [148, 0]
click at [249, 439] on p "5XL 112px" at bounding box center [241, 445] width 71 height 12
type input "112"
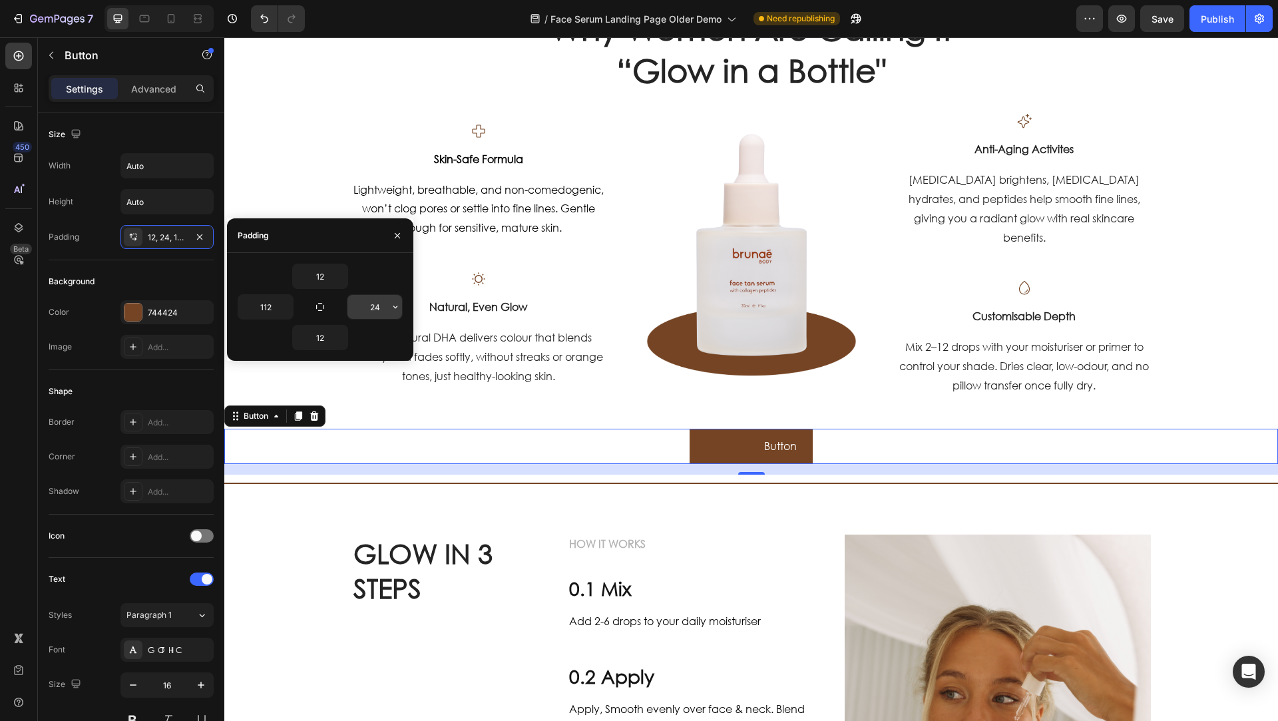
click at [401, 310] on icon "button" at bounding box center [395, 307] width 11 height 11
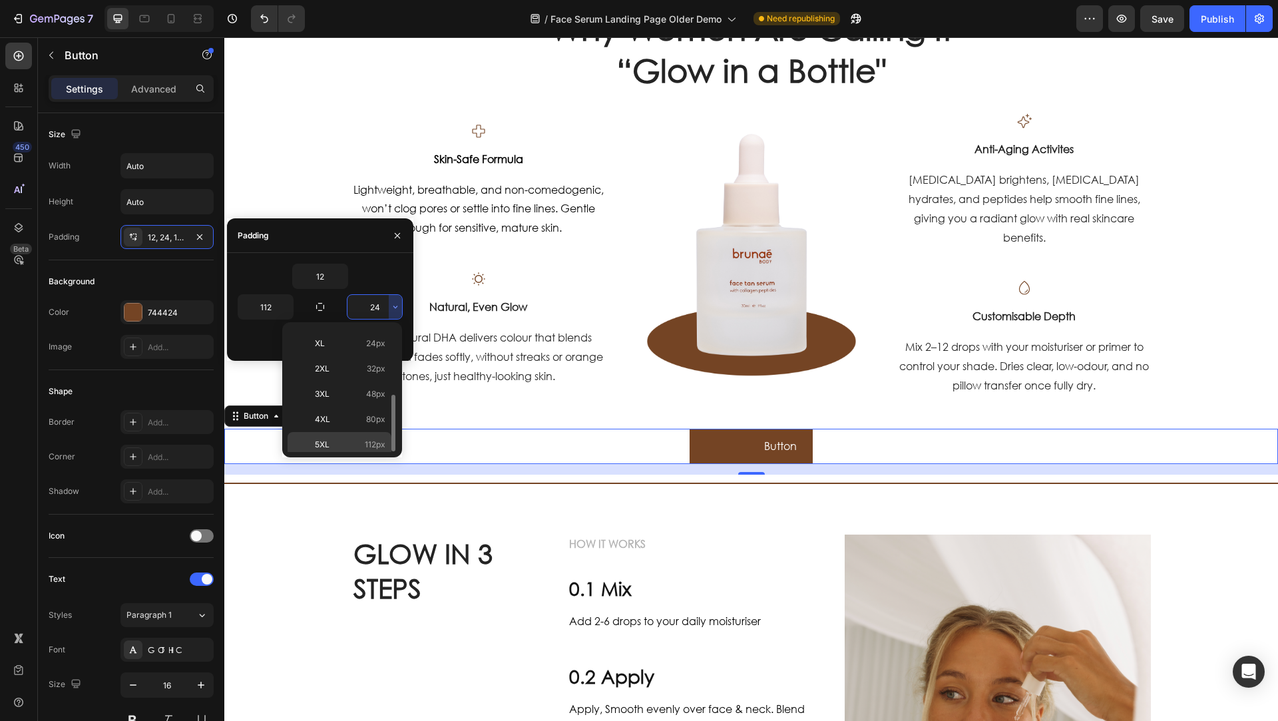
drag, startPoint x: 365, startPoint y: 439, endPoint x: 196, endPoint y: 399, distance: 173.7
click at [365, 439] on span "112px" at bounding box center [375, 445] width 21 height 12
type input "112"
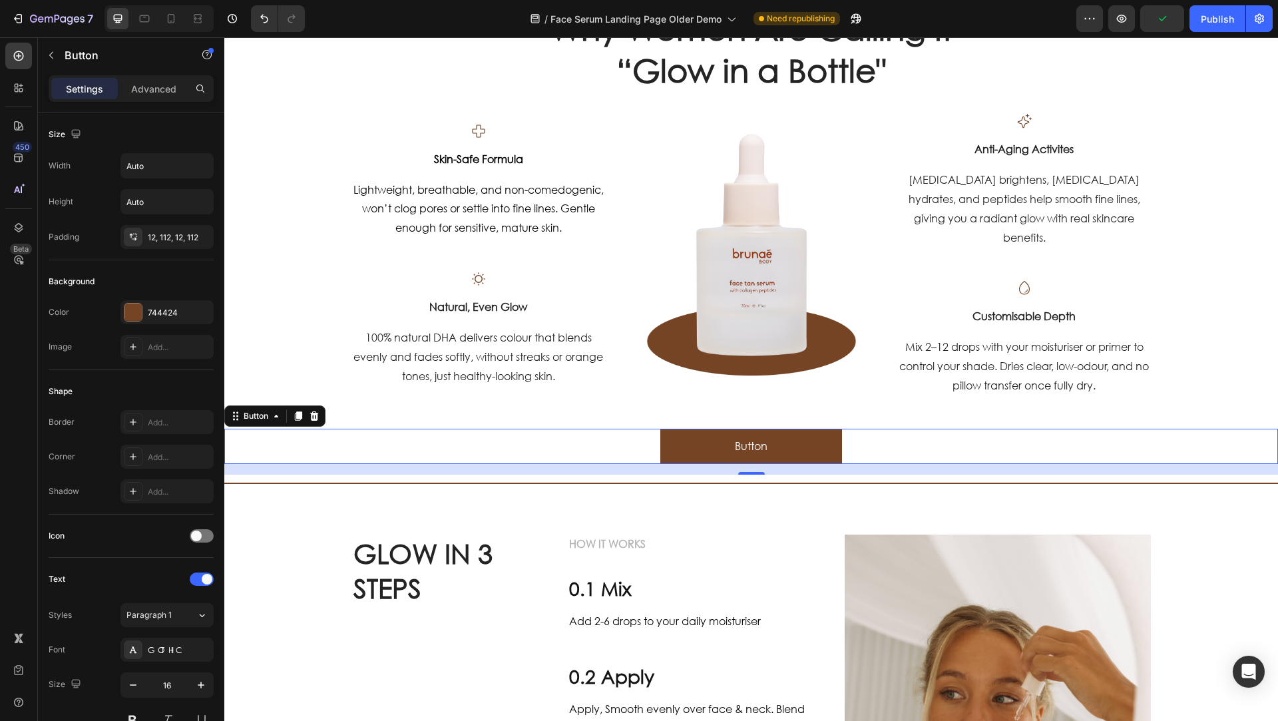
click at [542, 445] on div "Button Button 16" at bounding box center [751, 446] width 1054 height 35
click at [140, 75] on div "Settings Advanced" at bounding box center [131, 88] width 165 height 27
click at [142, 83] on p "Advanced" at bounding box center [153, 89] width 45 height 14
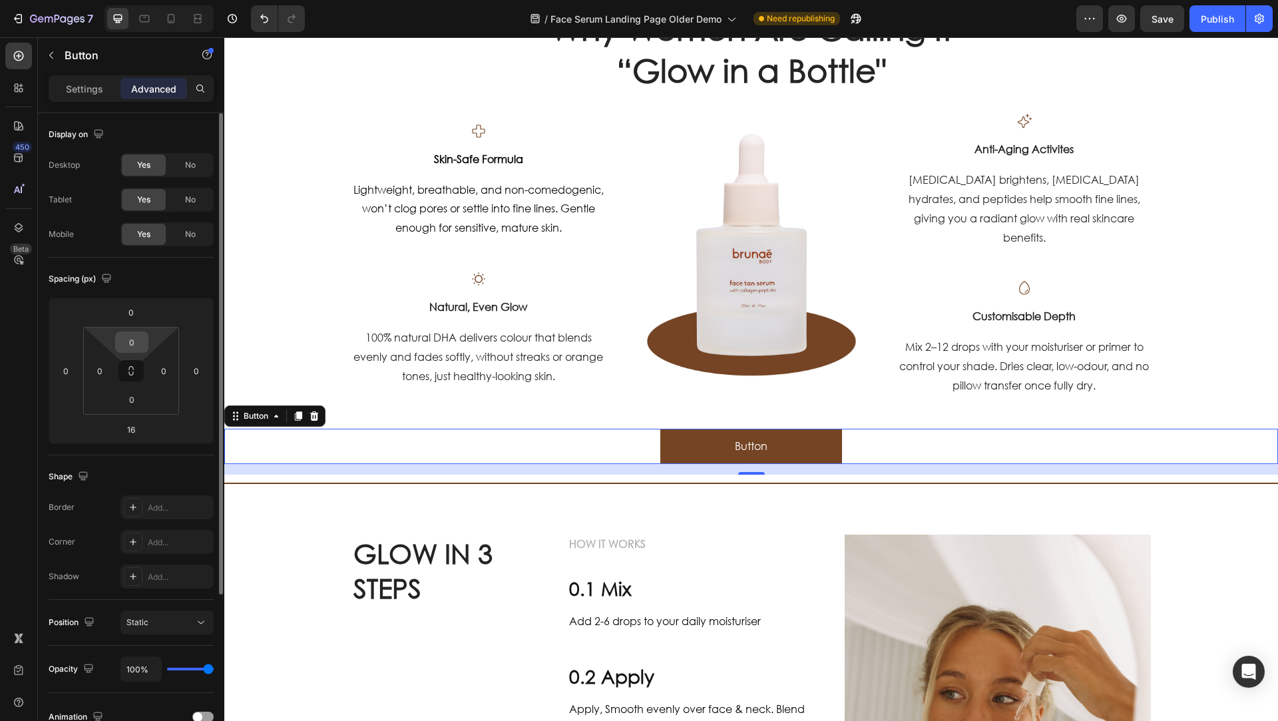
click at [135, 343] on input "0" at bounding box center [131, 342] width 27 height 20
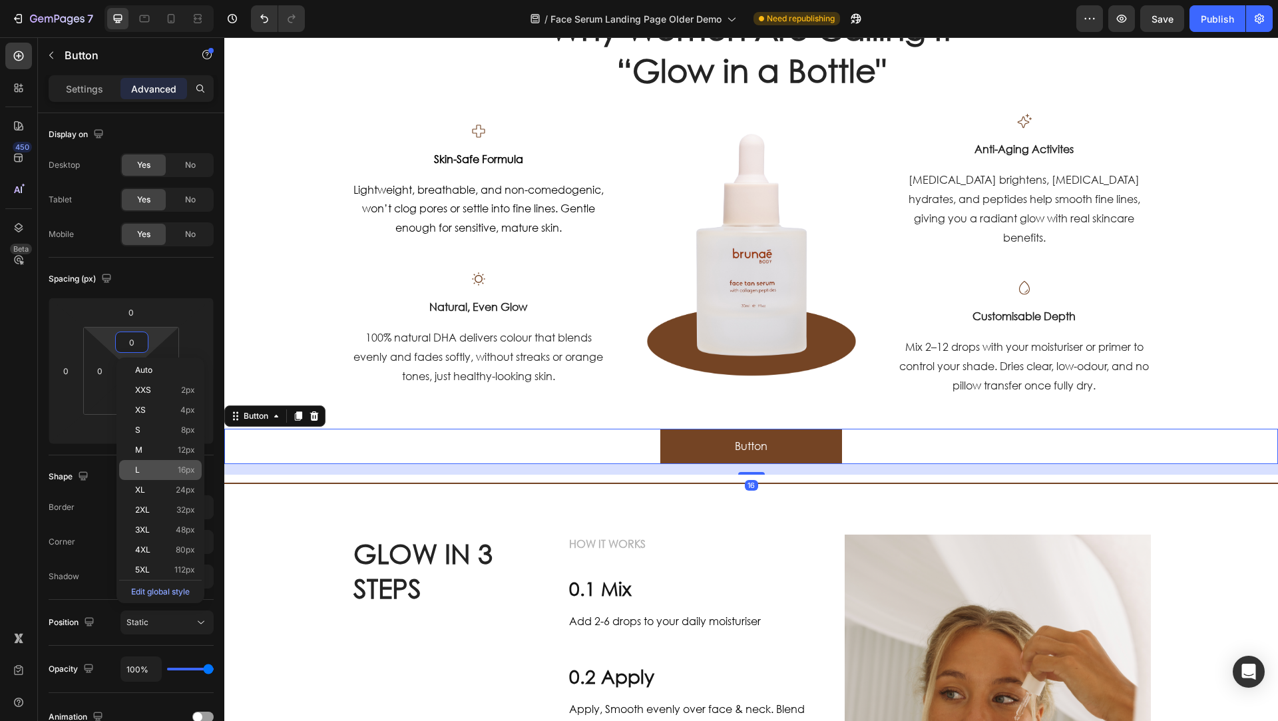
click at [163, 464] on div "L 16px" at bounding box center [160, 470] width 83 height 20
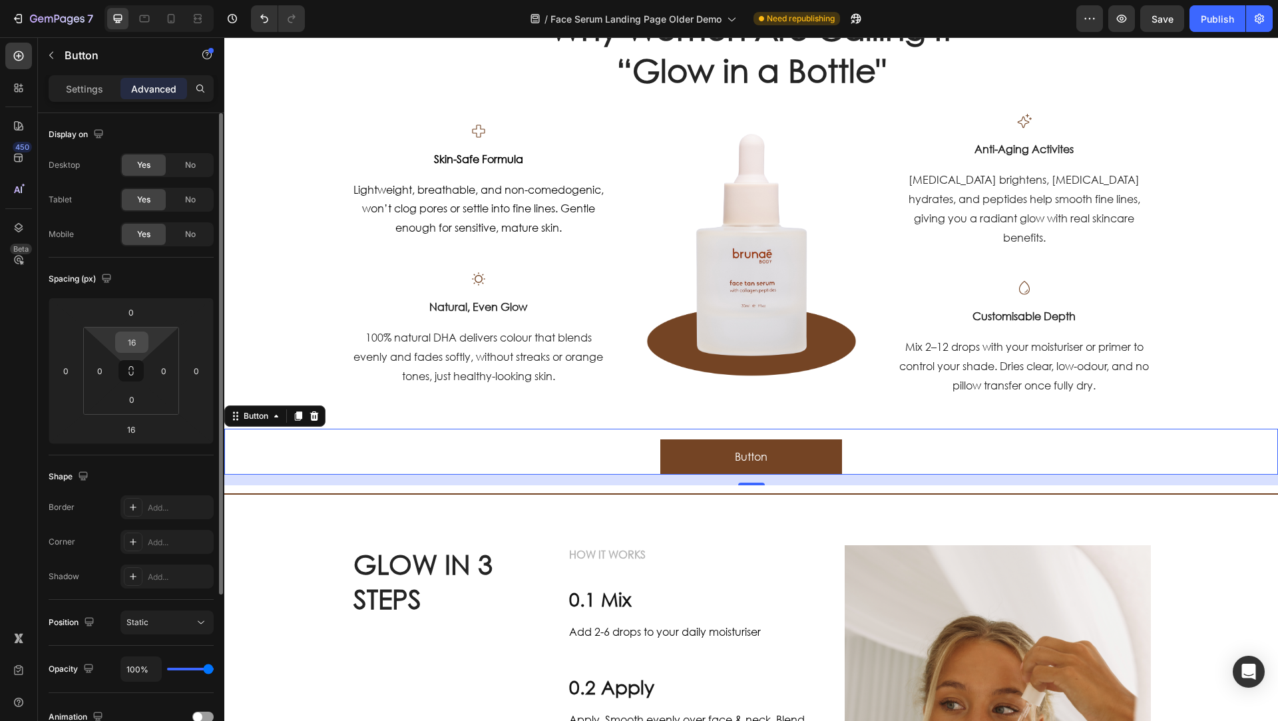
click at [146, 343] on div "16" at bounding box center [131, 341] width 33 height 21
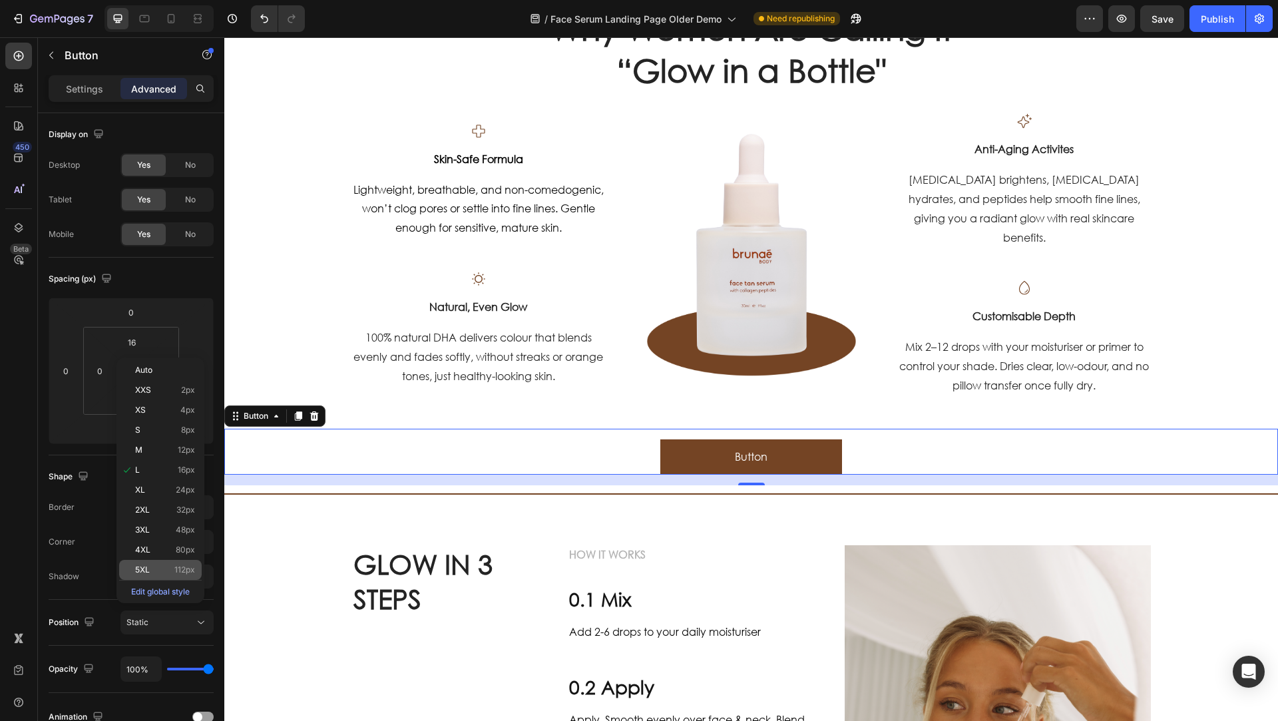
click at [151, 566] on p "5XL 112px" at bounding box center [165, 569] width 60 height 9
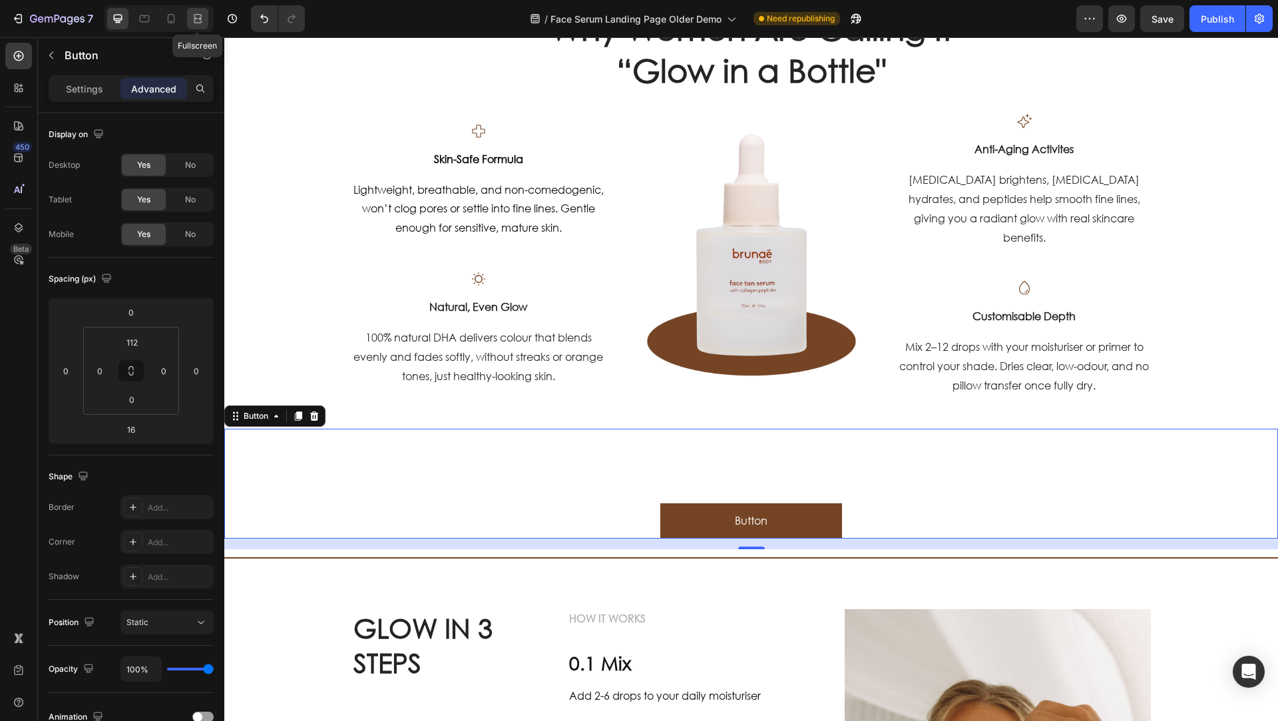
click at [203, 21] on icon at bounding box center [197, 18] width 13 height 13
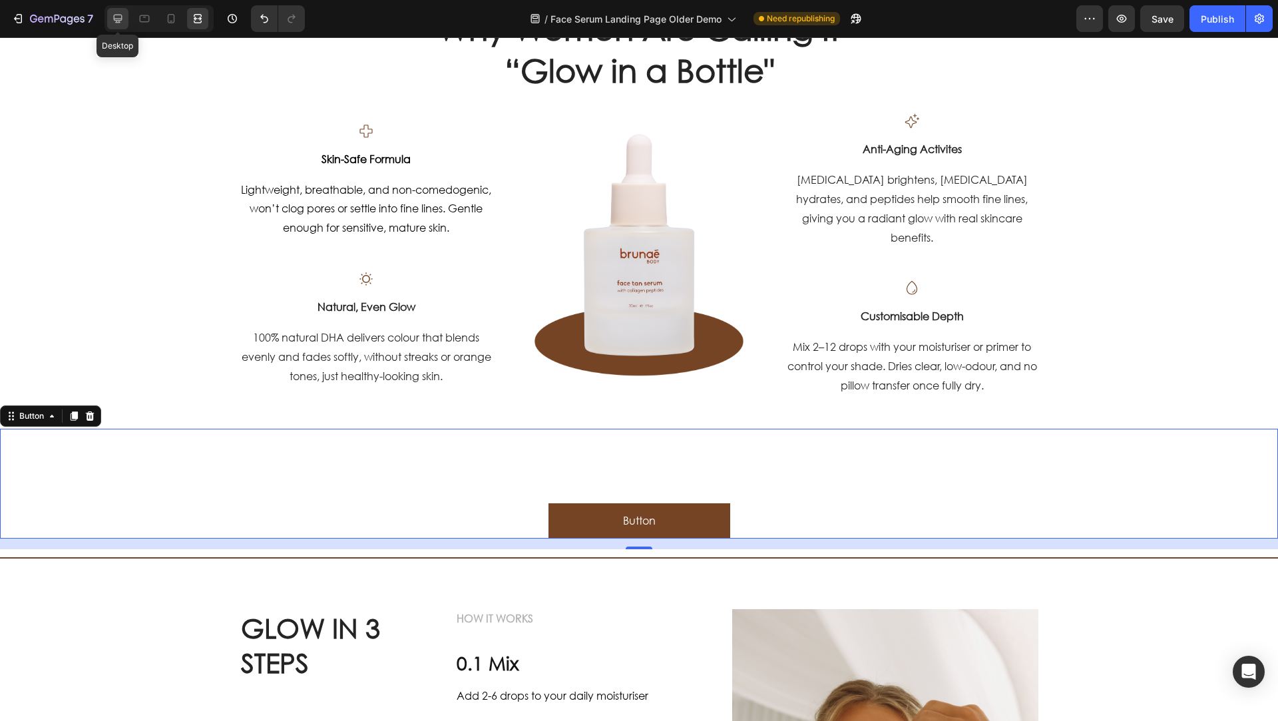
click at [112, 22] on icon at bounding box center [117, 18] width 13 height 13
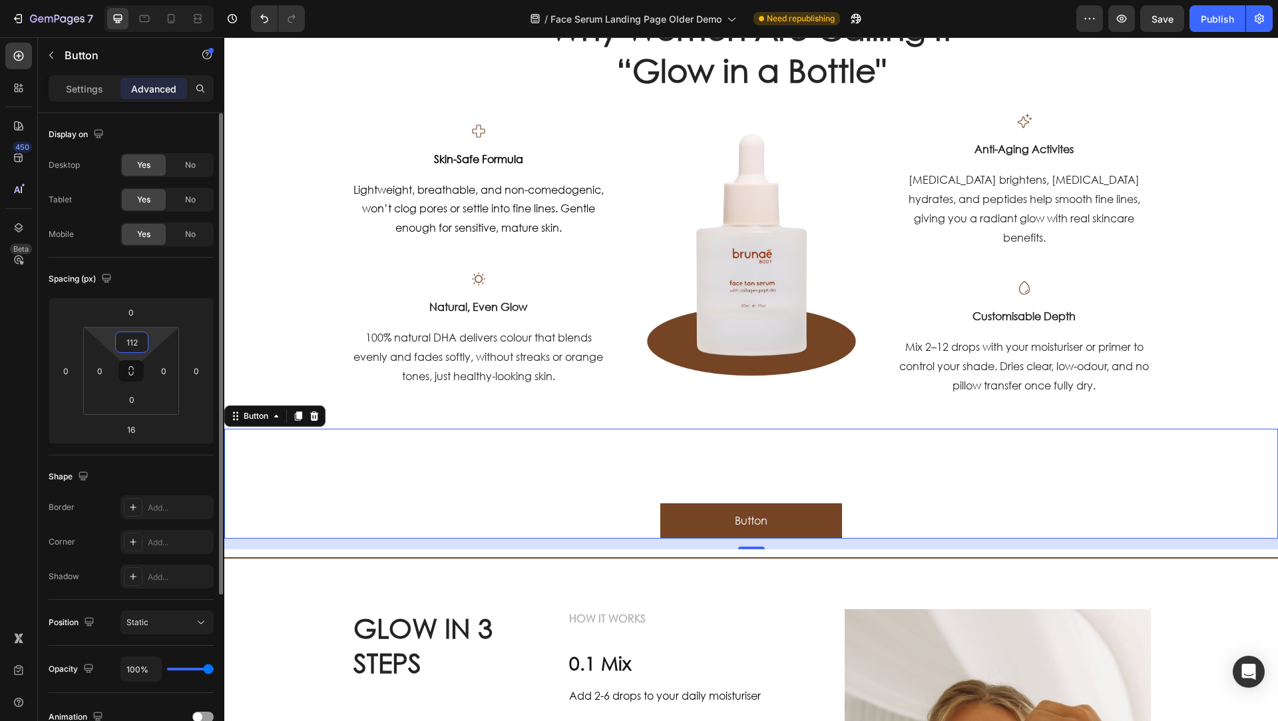
click at [134, 347] on input "112" at bounding box center [131, 342] width 27 height 20
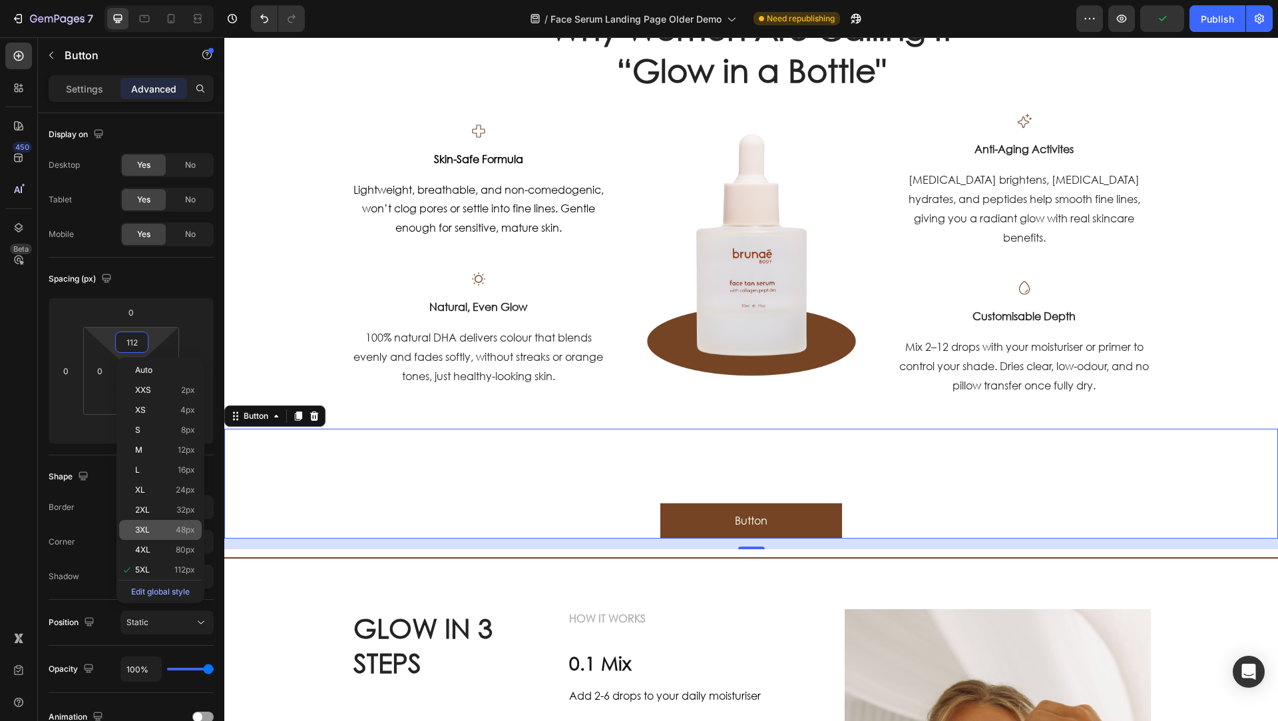
click at [181, 526] on span "48px" at bounding box center [185, 529] width 19 height 9
type input "48"
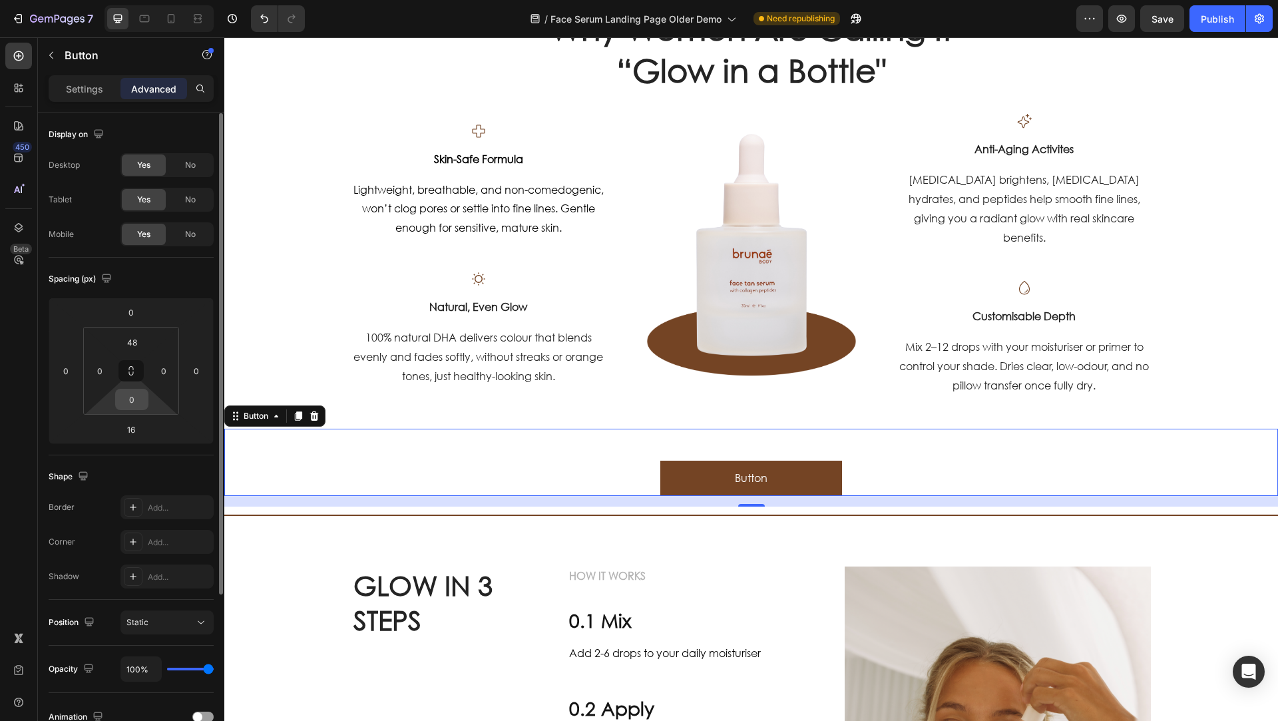
click at [146, 399] on div "0" at bounding box center [131, 399] width 33 height 21
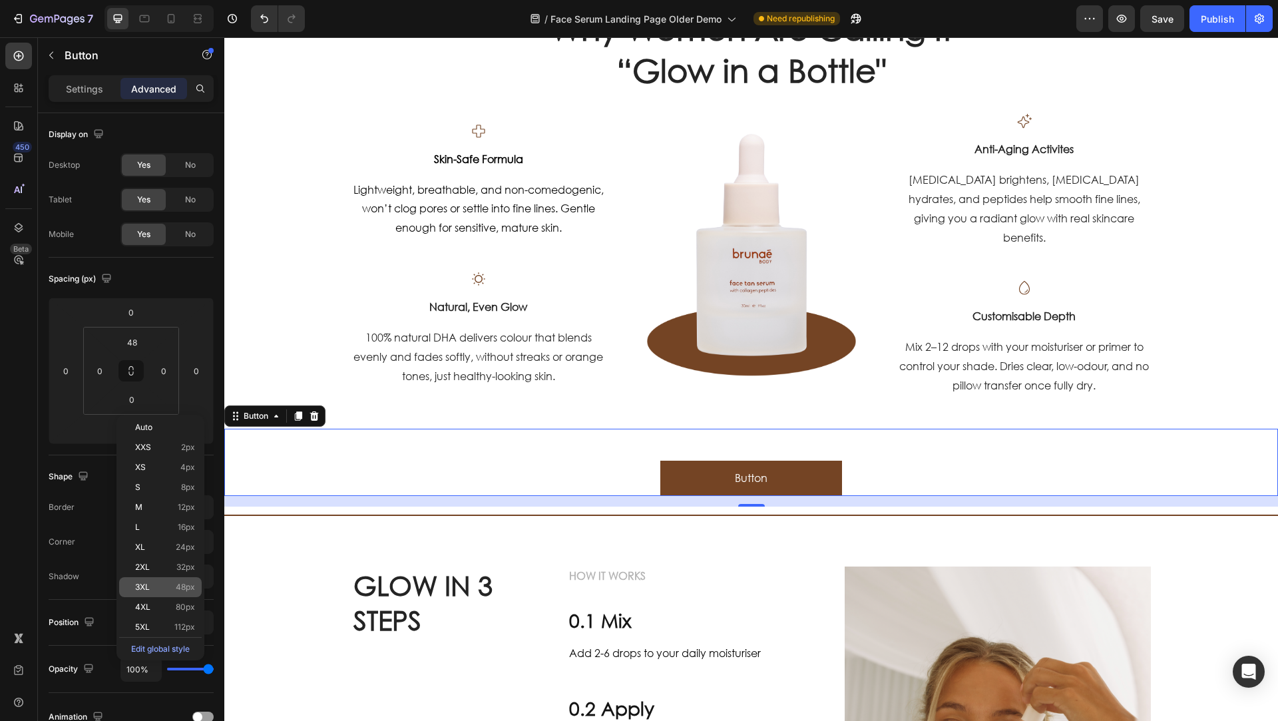
click at [176, 582] on span "48px" at bounding box center [185, 586] width 19 height 9
type input "48"
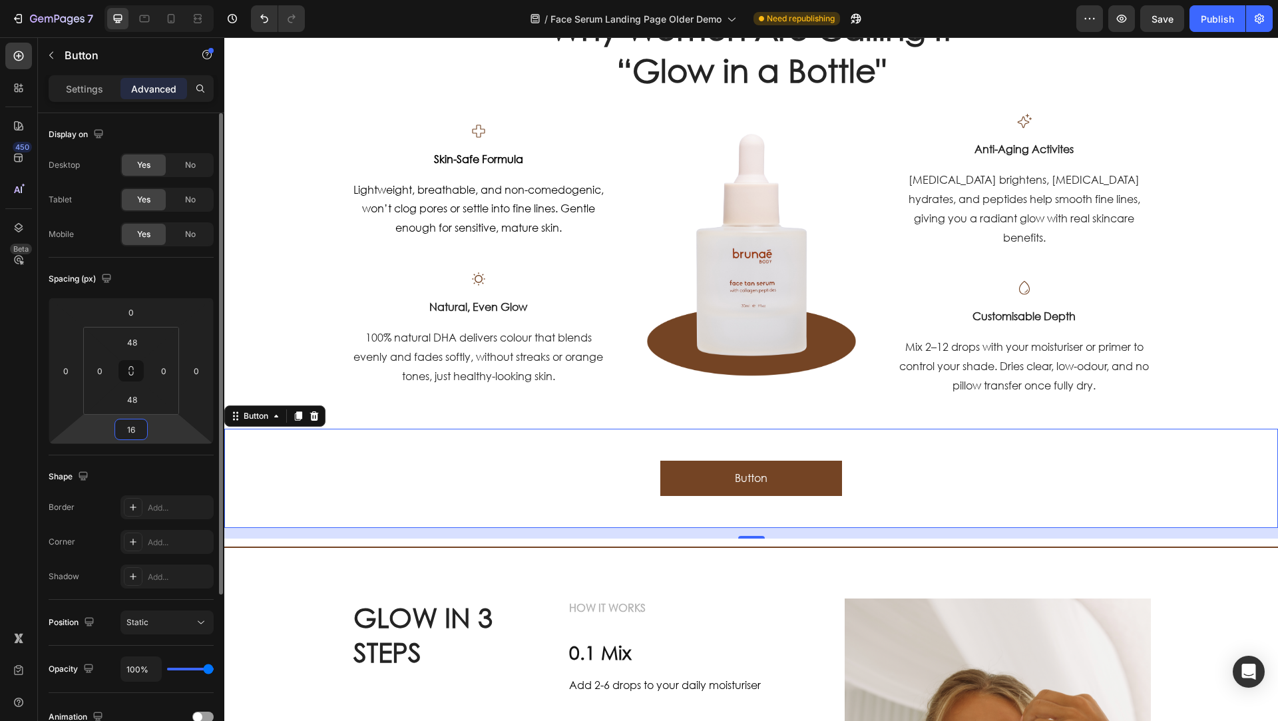
click at [142, 433] on input "16" at bounding box center [131, 429] width 27 height 20
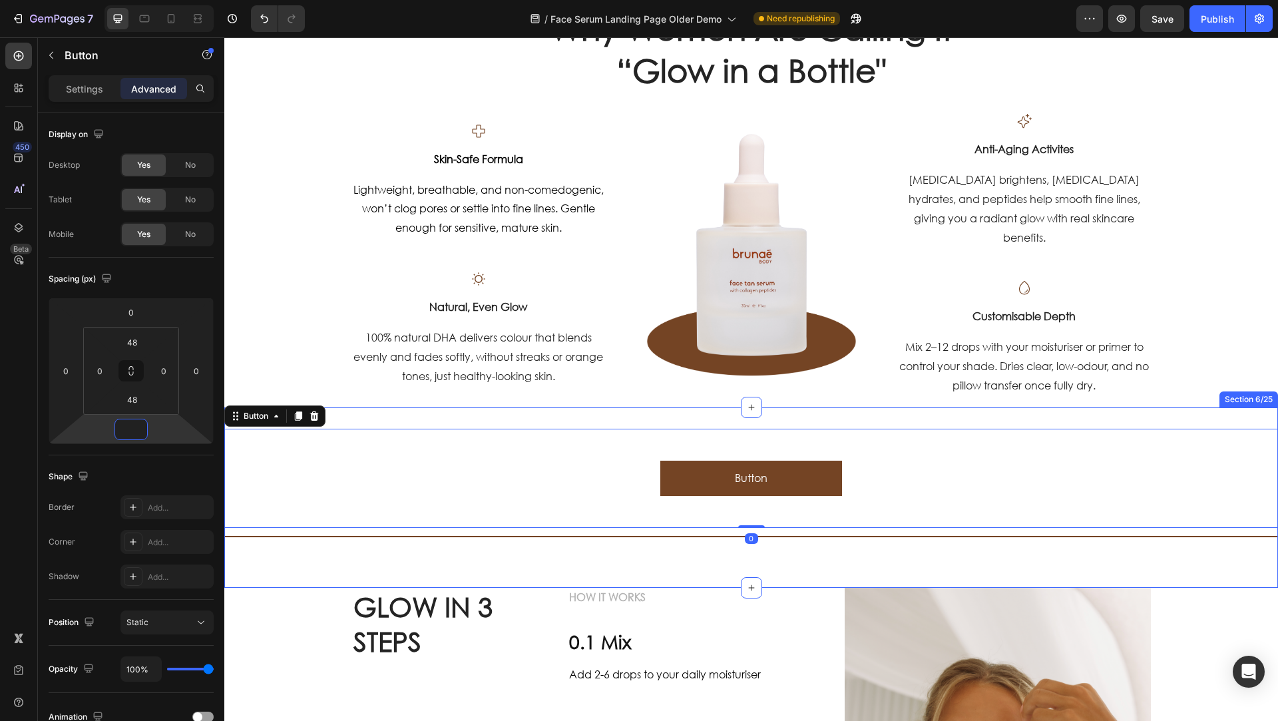
click at [568, 408] on div "Button Button 0 Title Line Section 6/25" at bounding box center [751, 497] width 1054 height 180
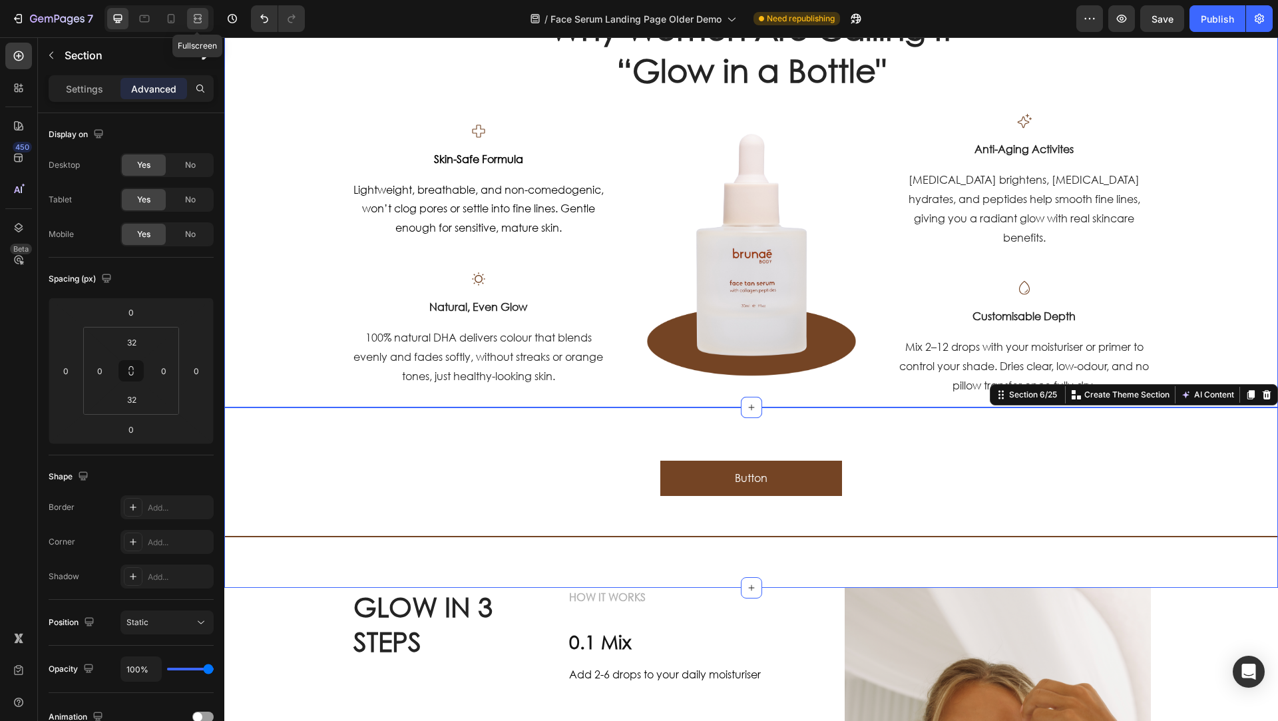
click at [198, 24] on icon at bounding box center [197, 18] width 13 height 13
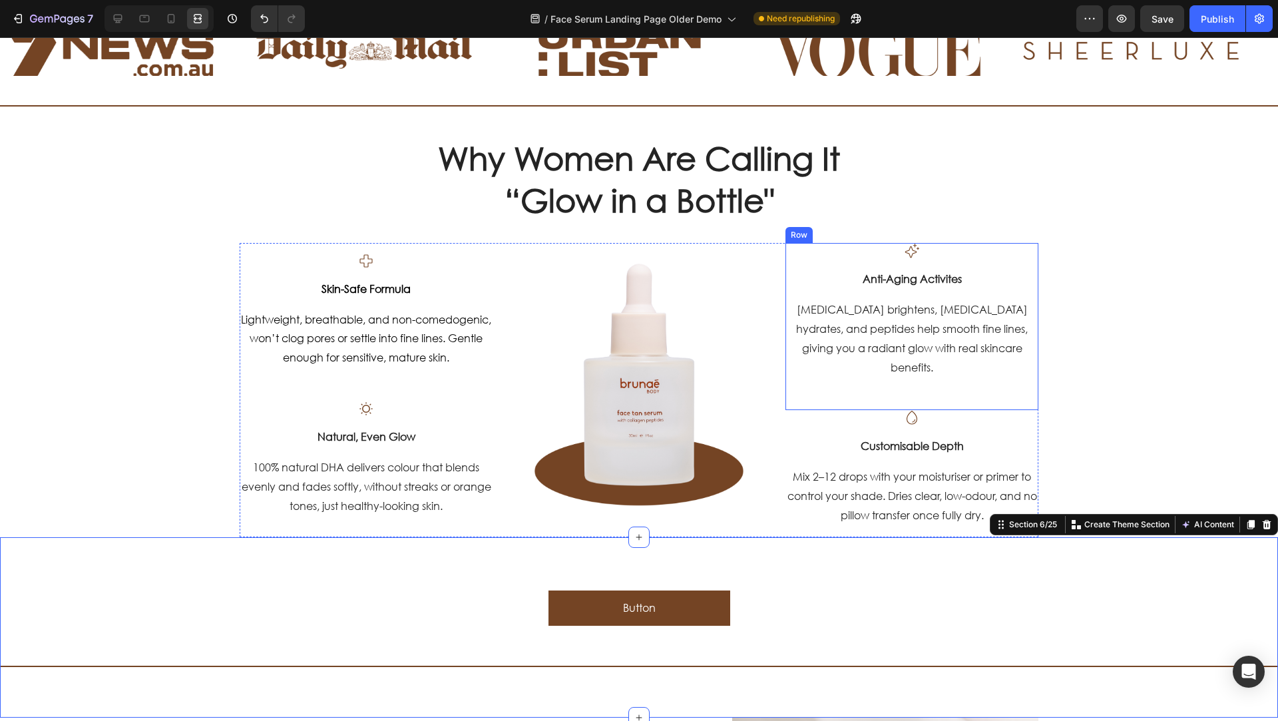
scroll to position [625, 0]
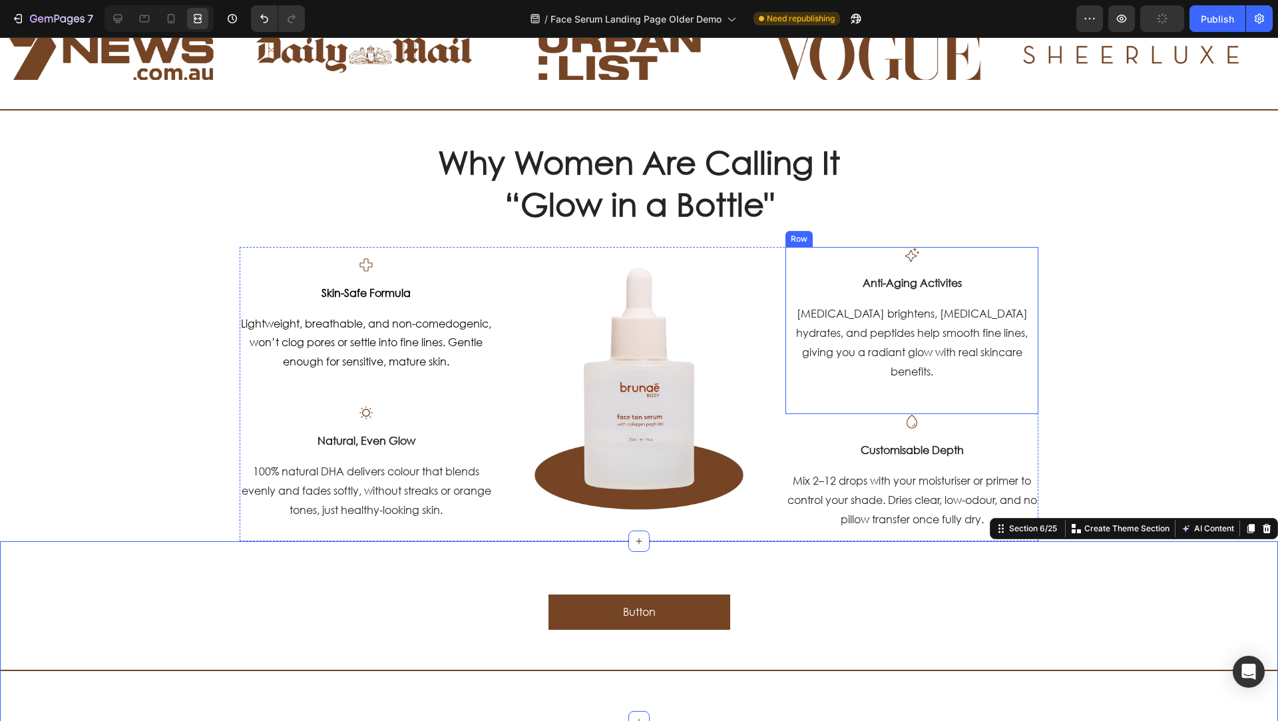
click at [1150, 341] on div "Why Women Are Calling It “Glow in a Bottle" Heading Row Icon Skin-Safe Formula …" at bounding box center [639, 340] width 1258 height 401
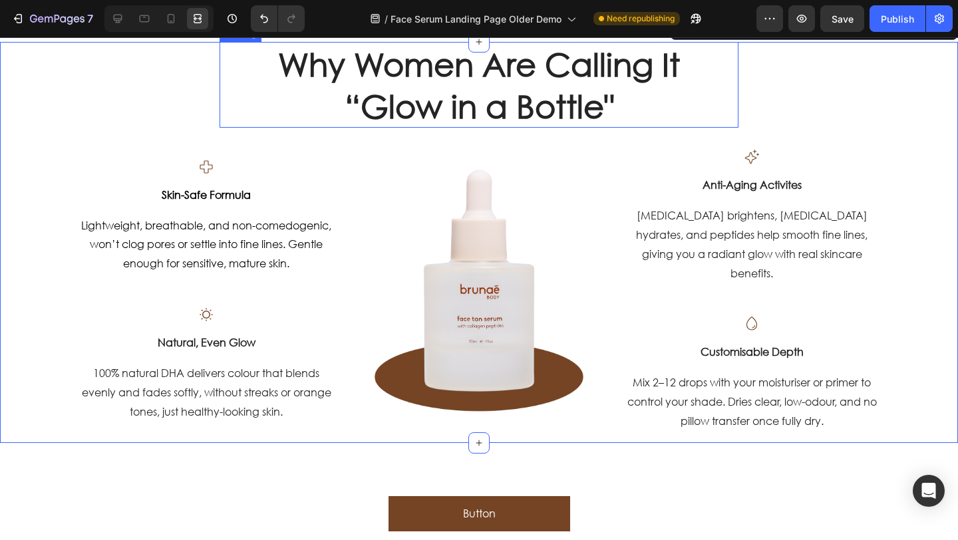
scroll to position [731, 0]
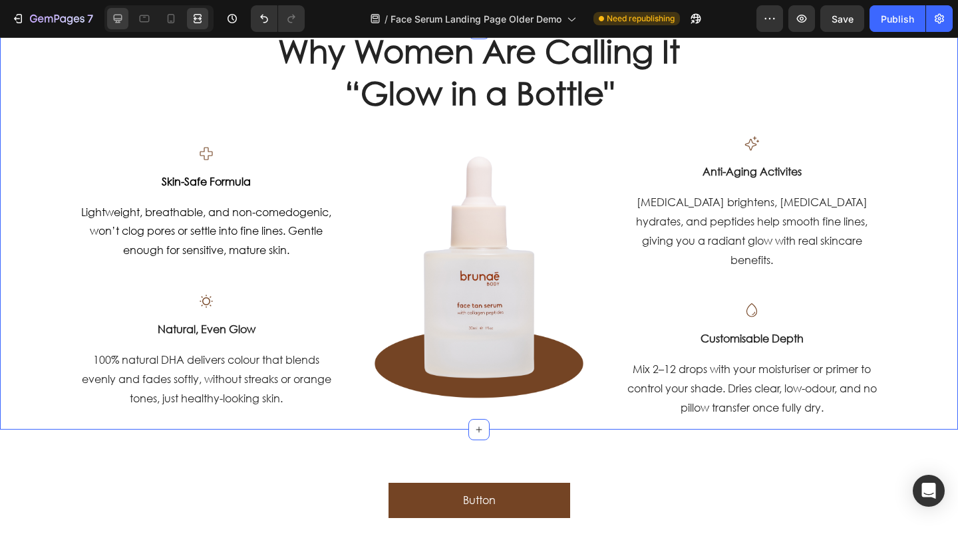
click at [116, 21] on icon at bounding box center [118, 19] width 9 height 9
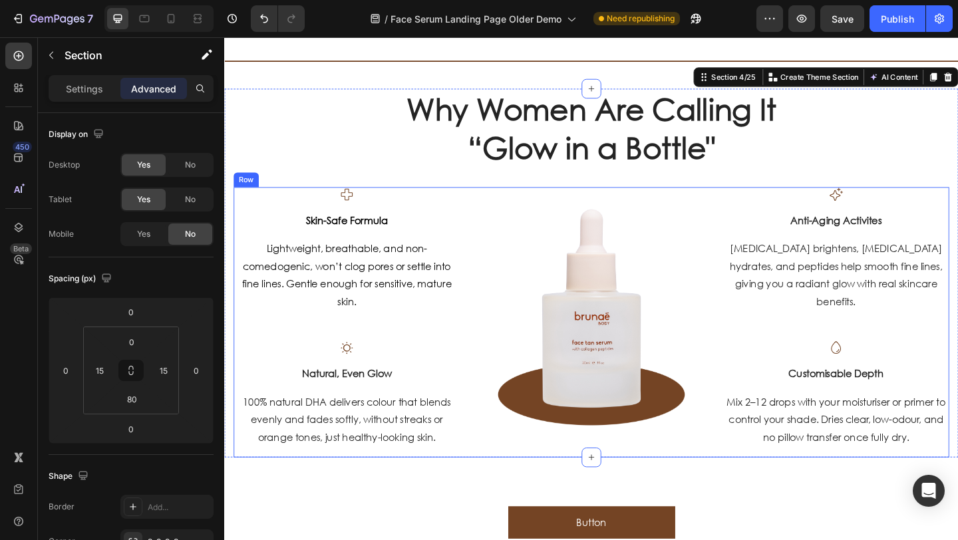
scroll to position [654, 0]
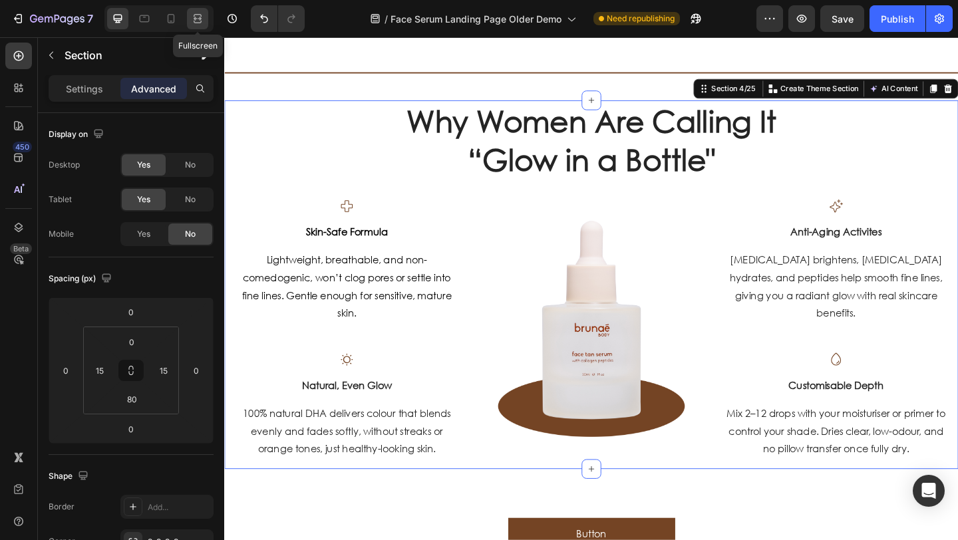
click at [194, 17] on icon at bounding box center [197, 18] width 13 height 13
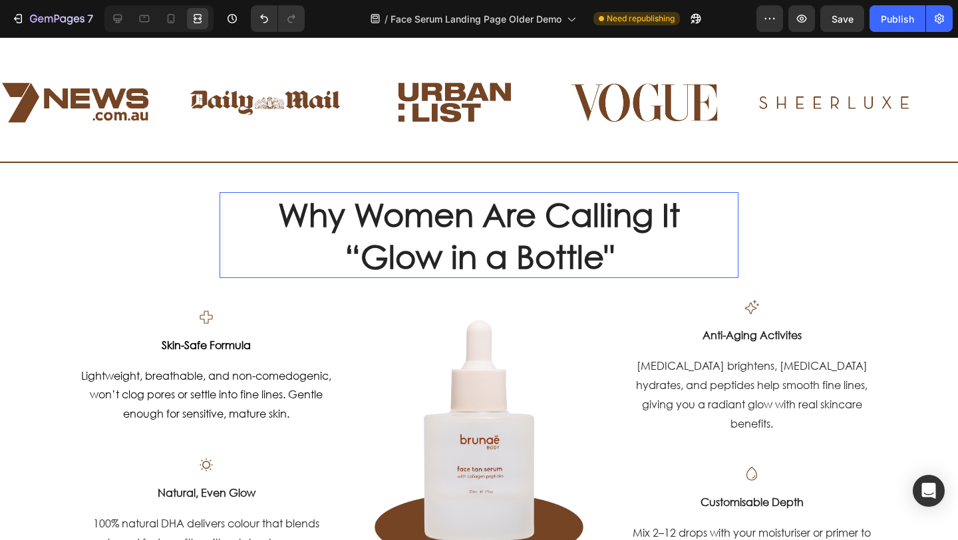
scroll to position [588, 0]
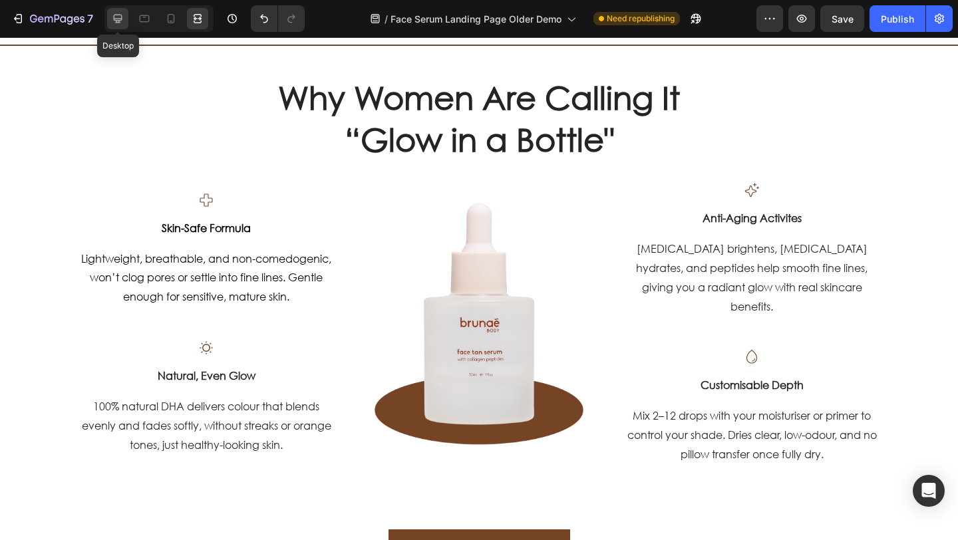
click at [126, 21] on div at bounding box center [117, 18] width 21 height 21
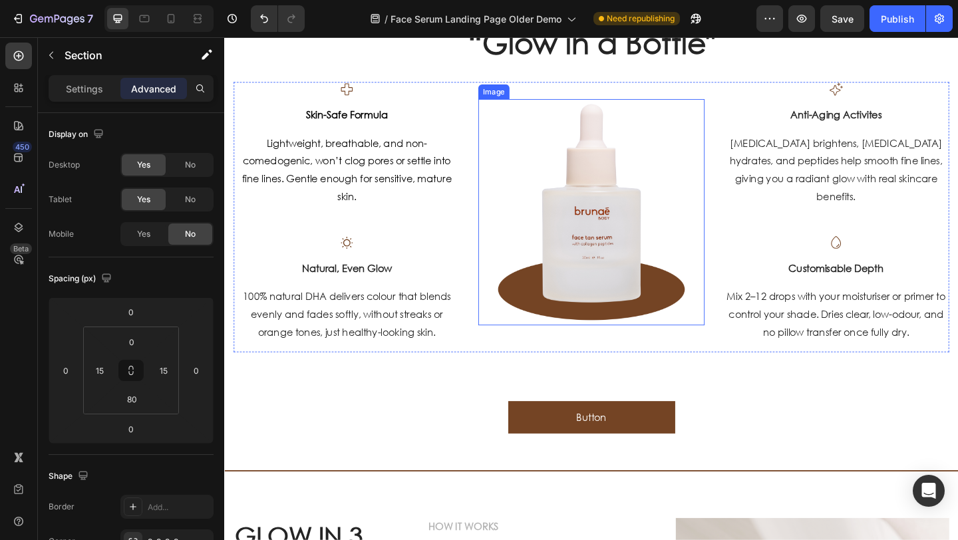
scroll to position [705, 0]
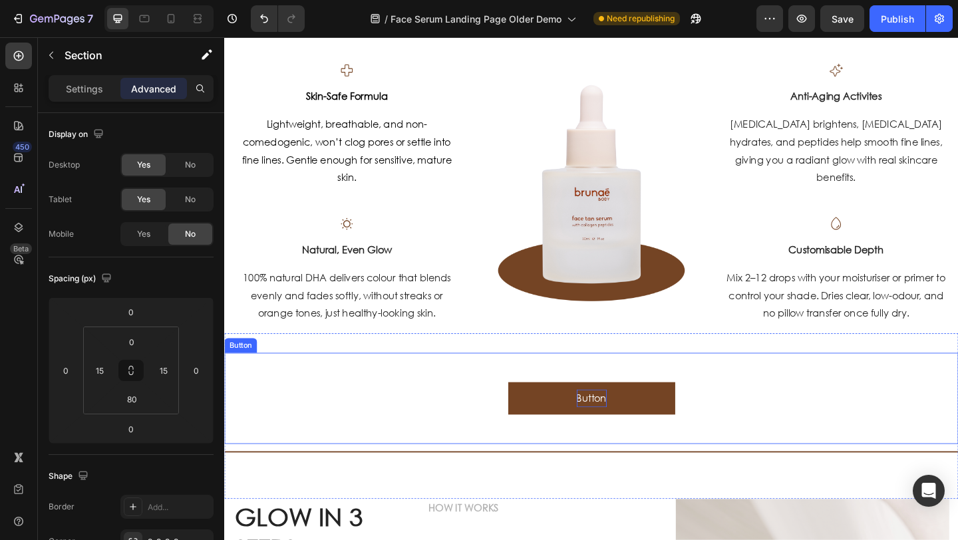
click at [631, 428] on p "Button" at bounding box center [624, 430] width 33 height 19
click at [632, 427] on p "Button" at bounding box center [624, 430] width 33 height 19
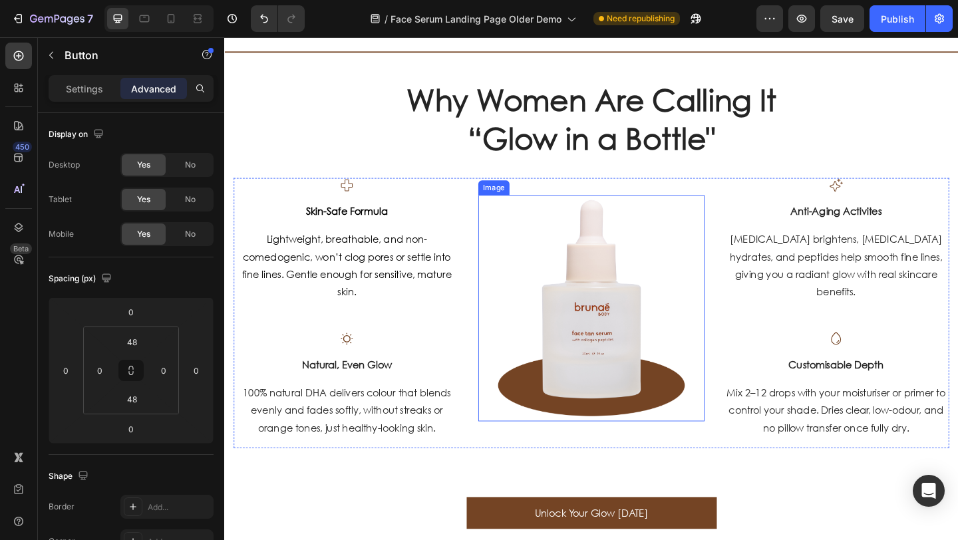
scroll to position [864, 0]
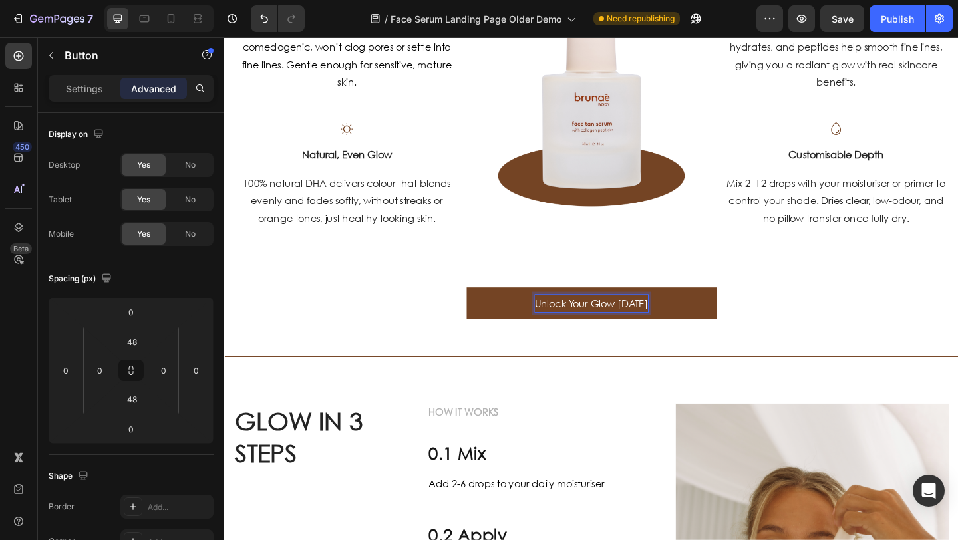
click at [563, 323] on p "Unlock Your Glow [DATE]" at bounding box center [623, 326] width 123 height 19
drag, startPoint x: 567, startPoint y: 326, endPoint x: 681, endPoint y: 332, distance: 114.0
click at [684, 330] on button "Unlock Your Glow [DATE]" at bounding box center [624, 326] width 272 height 35
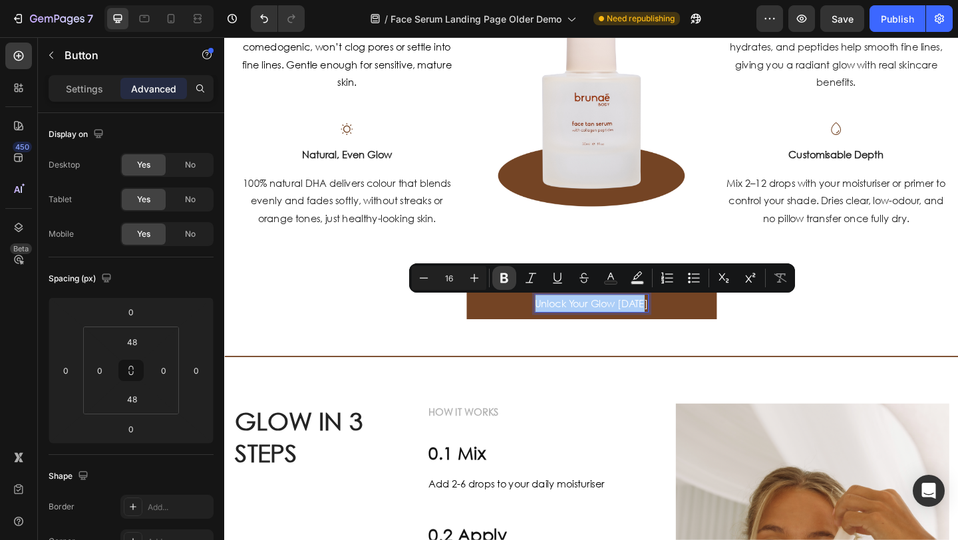
click at [503, 276] on icon "Editor contextual toolbar" at bounding box center [504, 278] width 13 height 13
click at [463, 323] on div "Unlock Your Glow [DATE] Button" at bounding box center [623, 327] width 799 height 99
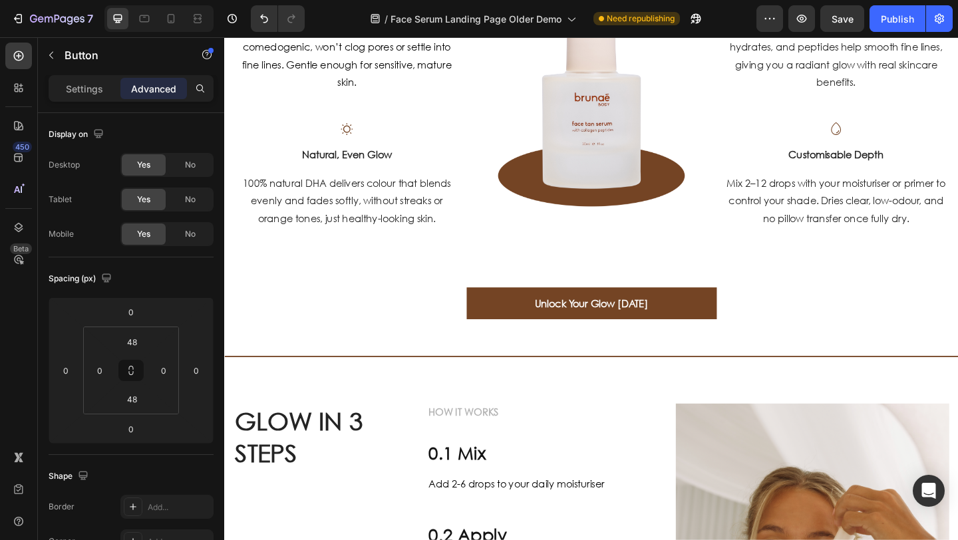
click at [514, 324] on button "Unlock Your Glow [DATE]" at bounding box center [624, 326] width 272 height 35
click at [447, 320] on div "Unlock Your Glow [DATE] Button" at bounding box center [623, 327] width 799 height 99
click at [571, 304] on div "Unlock Your Glow [DATE] Button" at bounding box center [623, 327] width 799 height 99
click at [616, 284] on div "Unlock Your Glow [DATE] Button" at bounding box center [623, 327] width 799 height 99
click at [811, 286] on div "Unlock Your Glow [DATE] Button" at bounding box center [623, 327] width 799 height 99
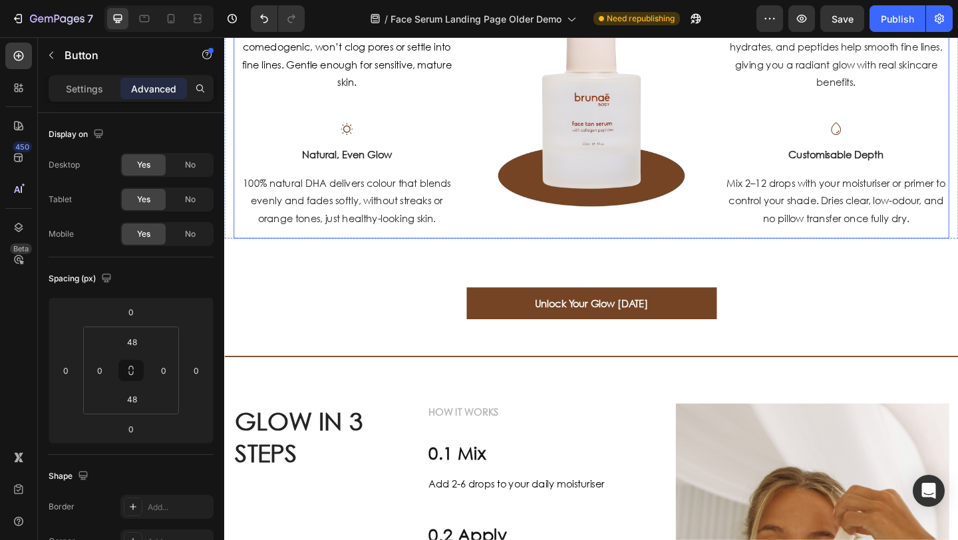
click at [731, 245] on div "Image" at bounding box center [624, 104] width 246 height 284
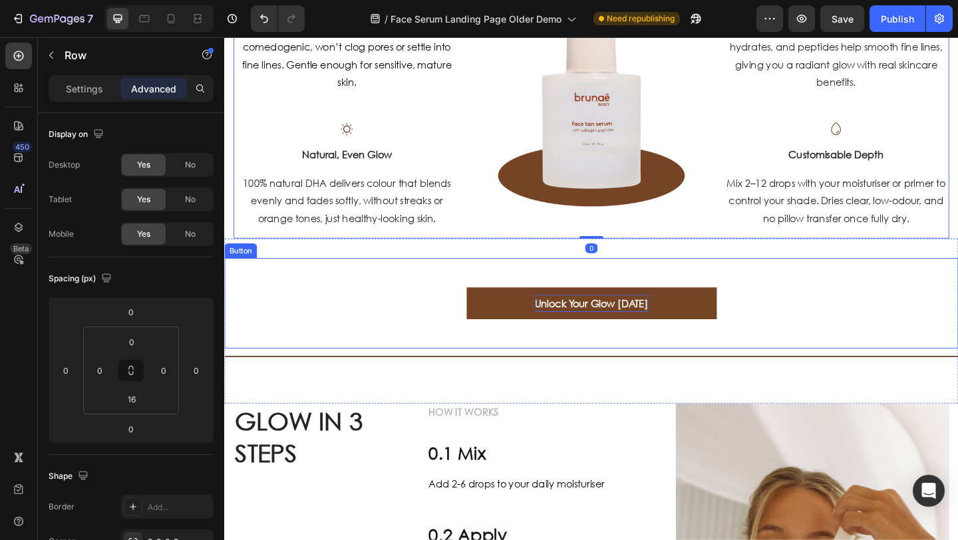
click at [671, 325] on strong "Unlock Your Glow [DATE]" at bounding box center [623, 326] width 123 height 14
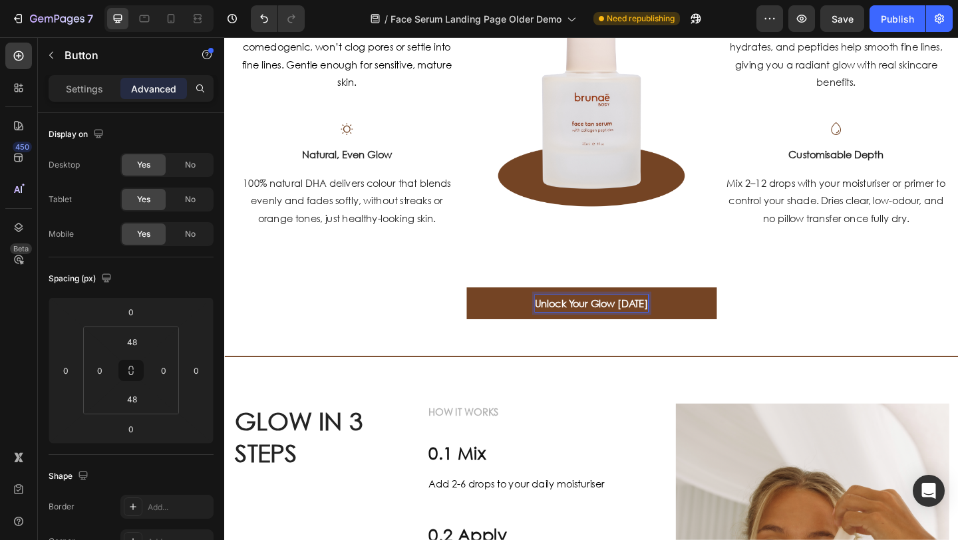
click at [673, 324] on strong "Unlock Your Glow [DATE]" at bounding box center [623, 326] width 123 height 14
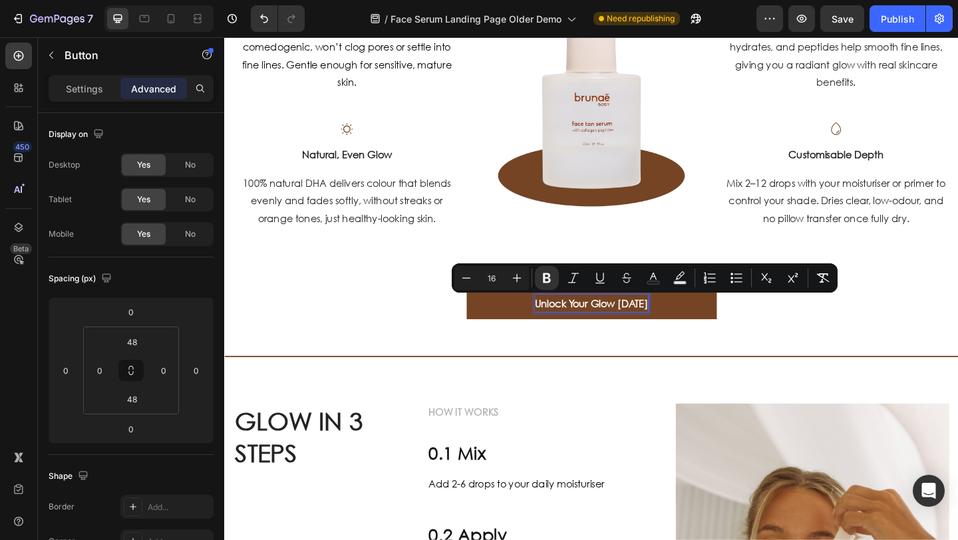
click at [680, 328] on strong "Unlock Your Glow [DATE]" at bounding box center [623, 326] width 123 height 14
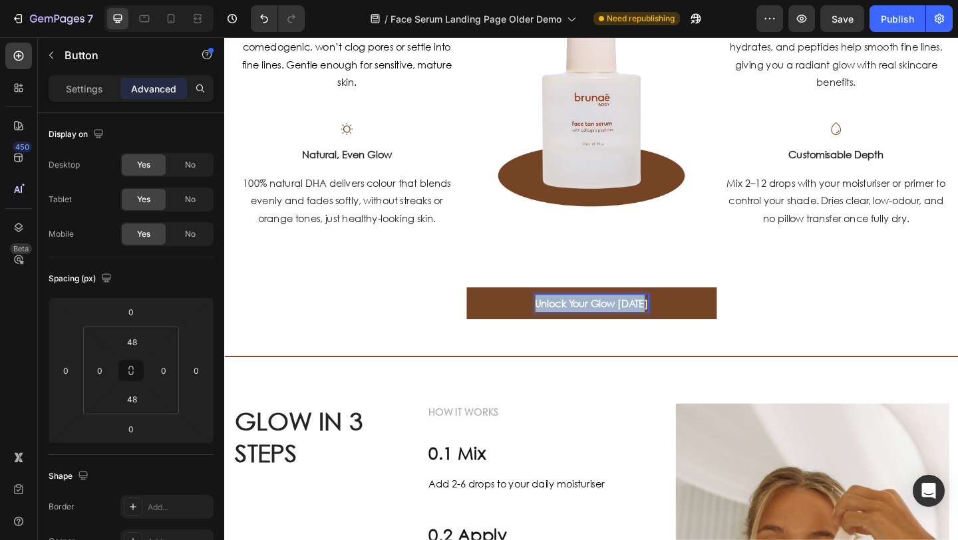
drag, startPoint x: 680, startPoint y: 328, endPoint x: 560, endPoint y: 321, distance: 120.7
click at [562, 321] on strong "Unlock Your Glow [DATE]" at bounding box center [623, 326] width 123 height 14
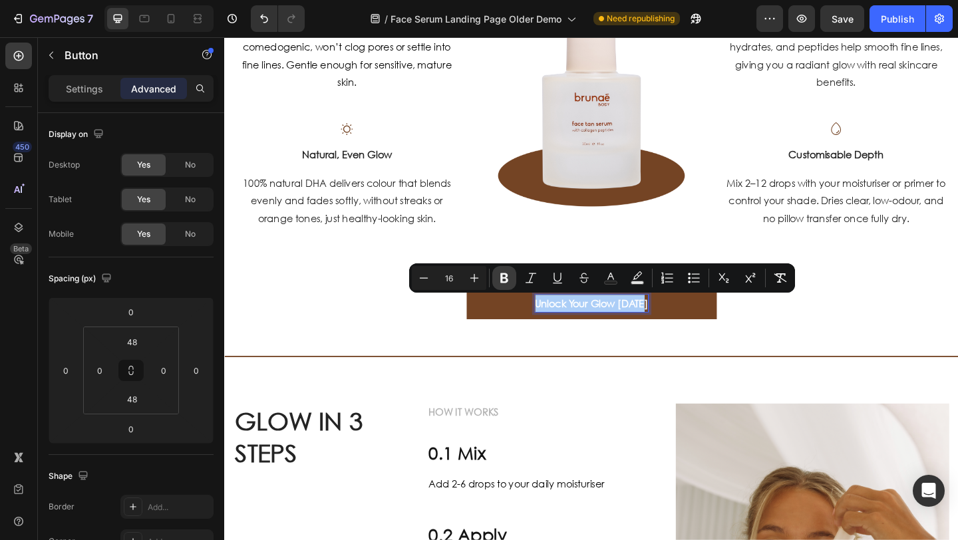
click at [509, 278] on icon "Editor contextual toolbar" at bounding box center [504, 278] width 13 height 13
click at [508, 278] on icon "Editor contextual toolbar" at bounding box center [504, 278] width 13 height 13
click at [563, 249] on div "Icon Skin-Safe Formula Text block Lightweight, breathable, and non-comedogenic,…" at bounding box center [623, 109] width 779 height 294
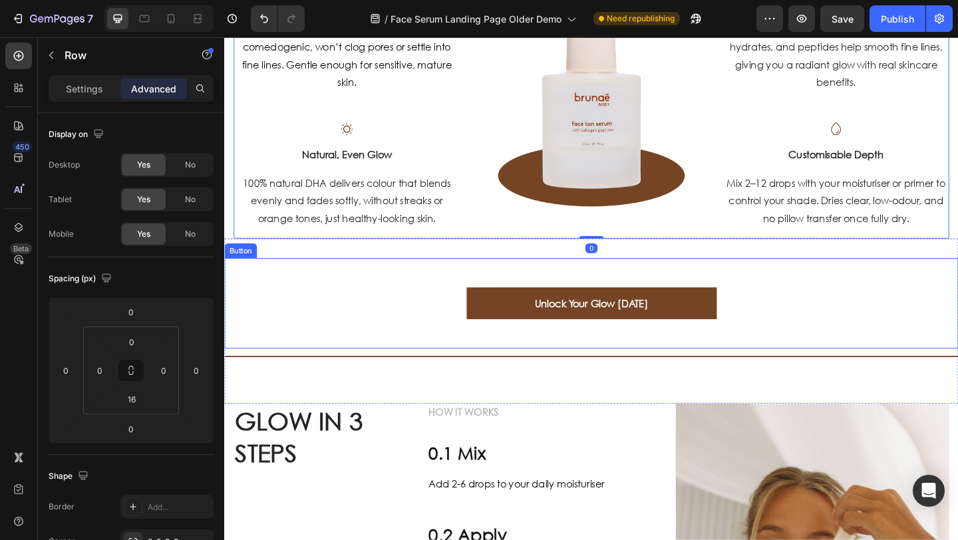
click at [526, 317] on button "Unlock Your Glow [DATE]" at bounding box center [624, 326] width 272 height 35
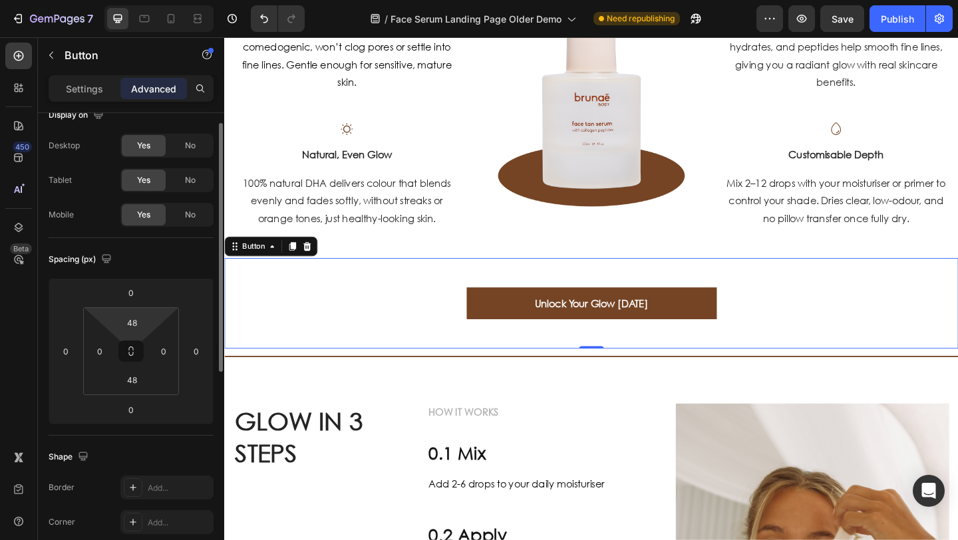
scroll to position [284, 0]
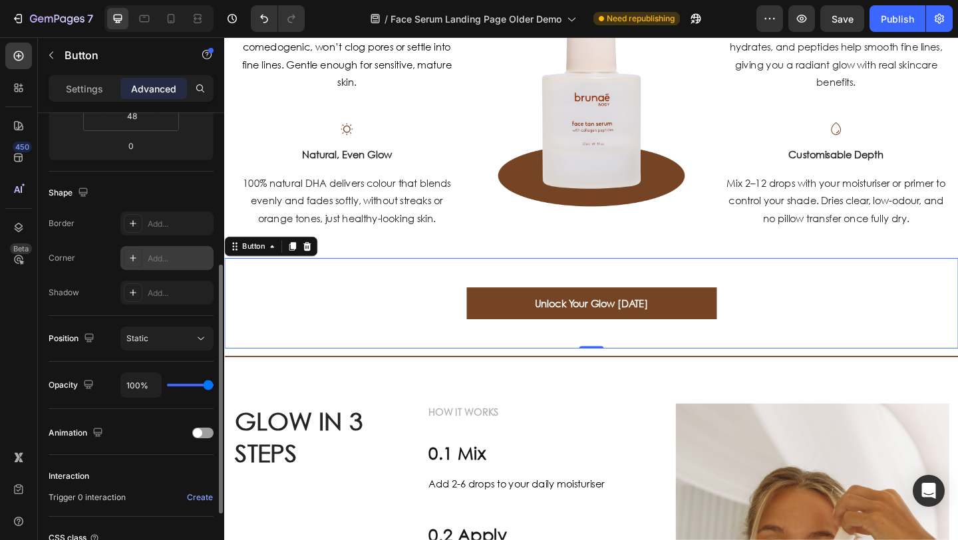
click at [150, 260] on div "Add..." at bounding box center [179, 259] width 63 height 12
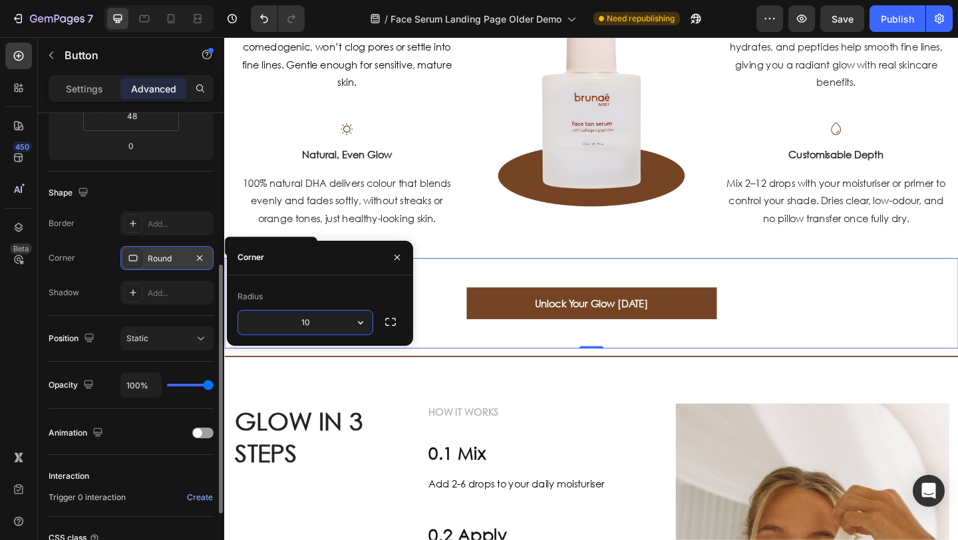
type input "10"
click at [548, 281] on div "Unlock Your Glow [DATE] Button 0" at bounding box center [623, 327] width 799 height 99
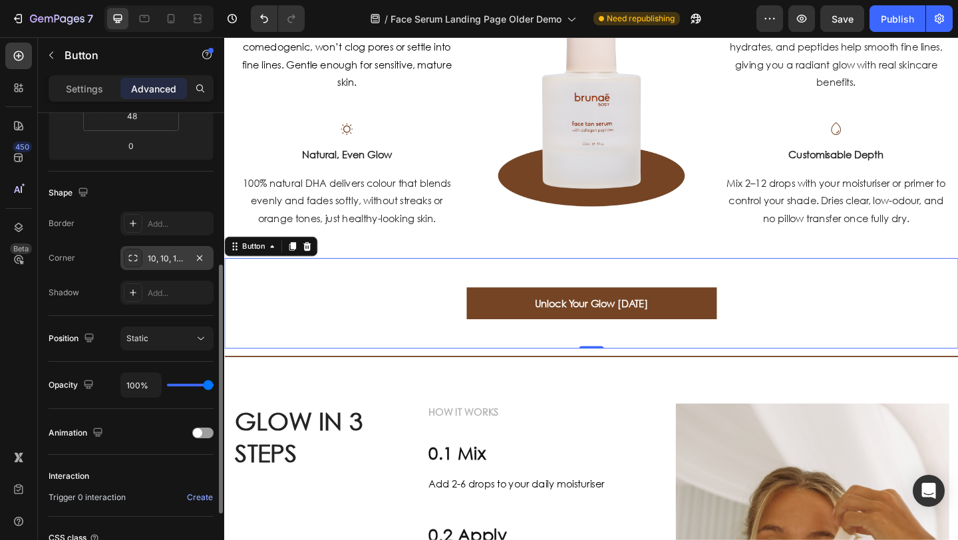
click at [508, 328] on button "Unlock Your Glow [DATE]" at bounding box center [624, 326] width 272 height 35
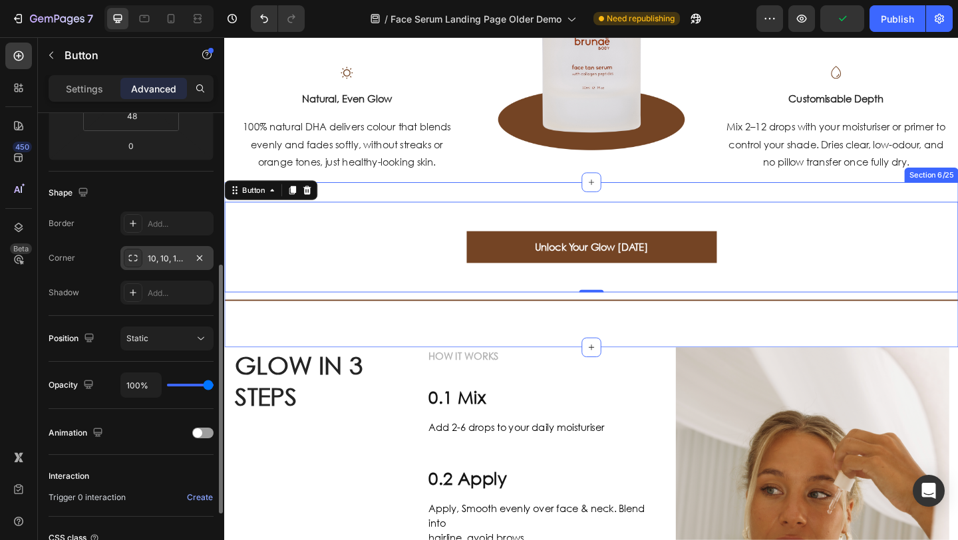
scroll to position [896, 0]
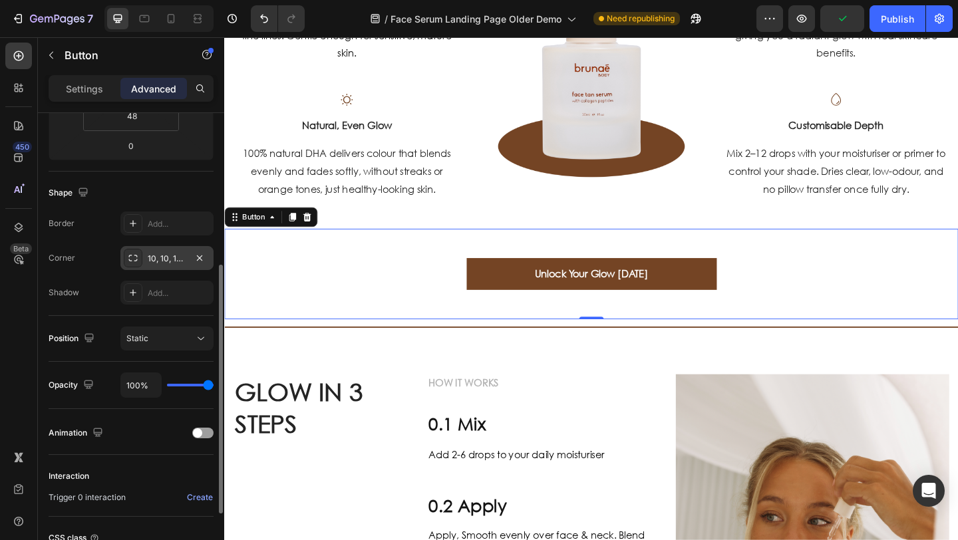
click at [533, 298] on button "Unlock Your Glow [DATE]" at bounding box center [624, 295] width 272 height 35
click at [521, 293] on button "Unlock Your Glow [DATE]" at bounding box center [624, 295] width 272 height 35
click at [505, 218] on div "Icon Skin-Safe Formula Text block Lightweight, breathable, and non-comedogenic,…" at bounding box center [623, 77] width 779 height 294
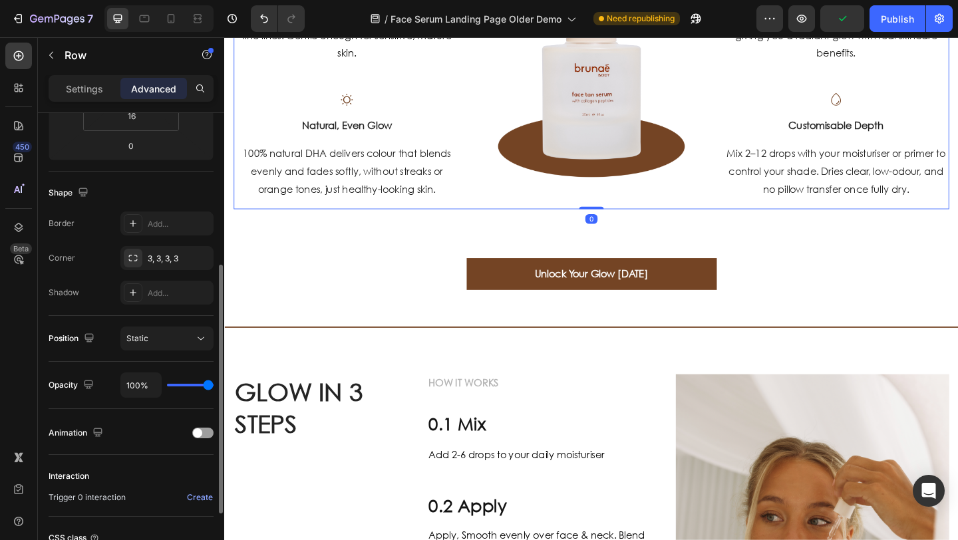
scroll to position [0, 0]
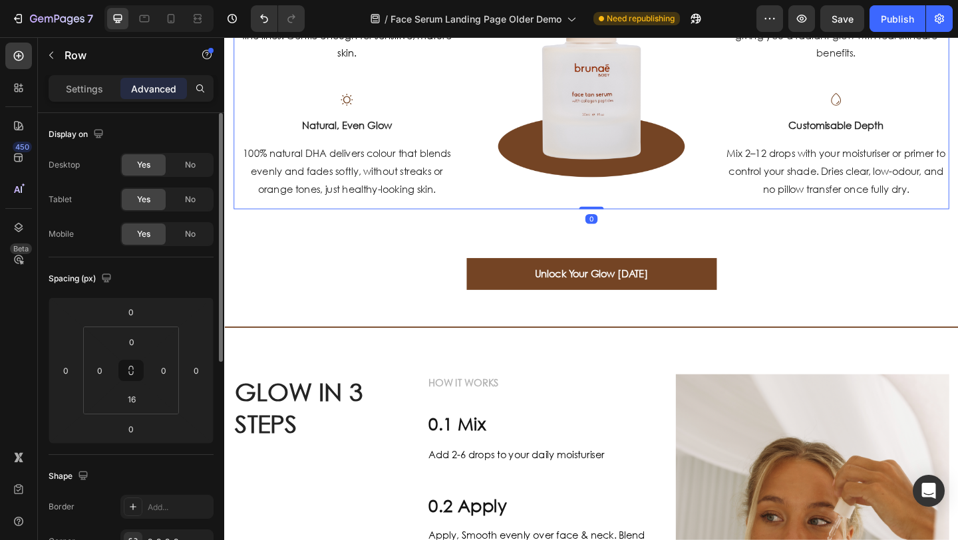
click at [519, 305] on button "Unlock Your Glow [DATE]" at bounding box center [624, 295] width 272 height 35
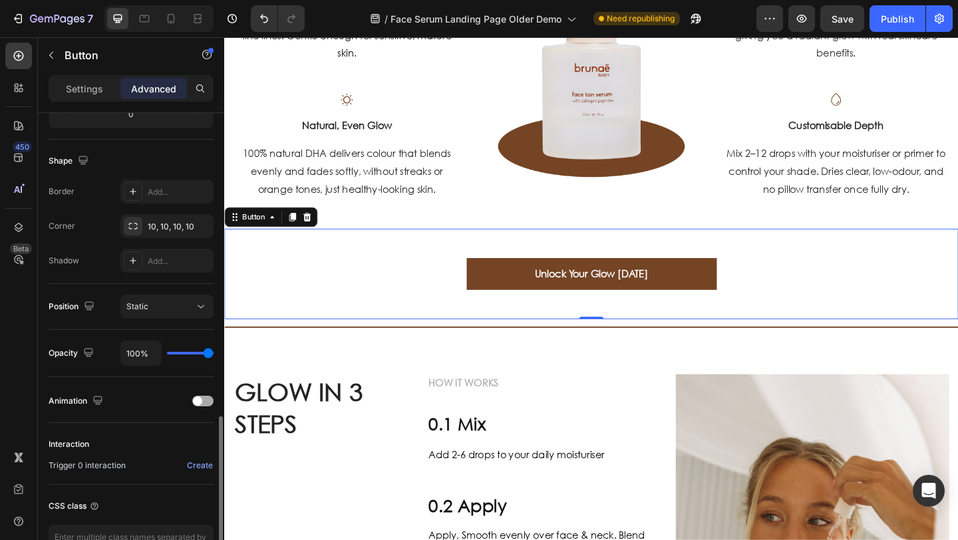
scroll to position [403, 0]
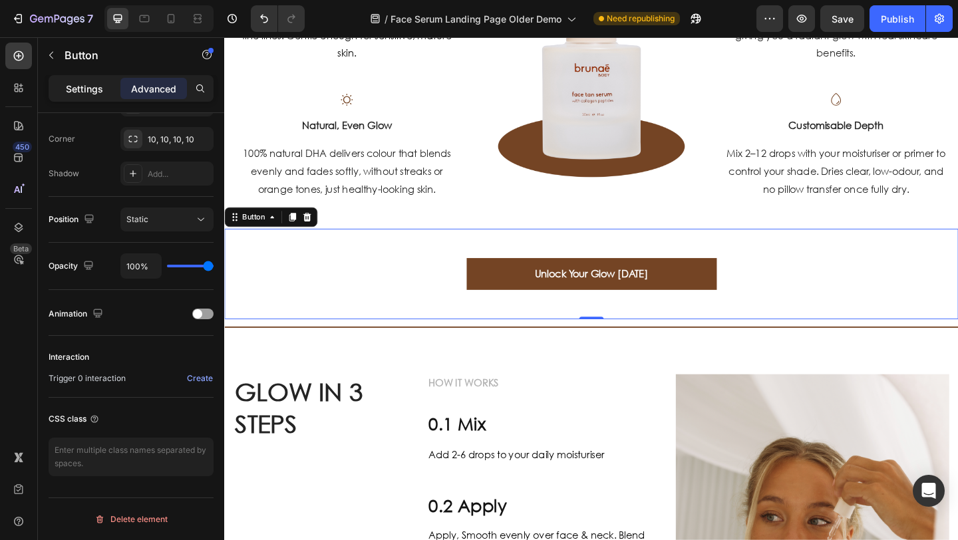
click at [79, 93] on p "Settings" at bounding box center [84, 89] width 37 height 14
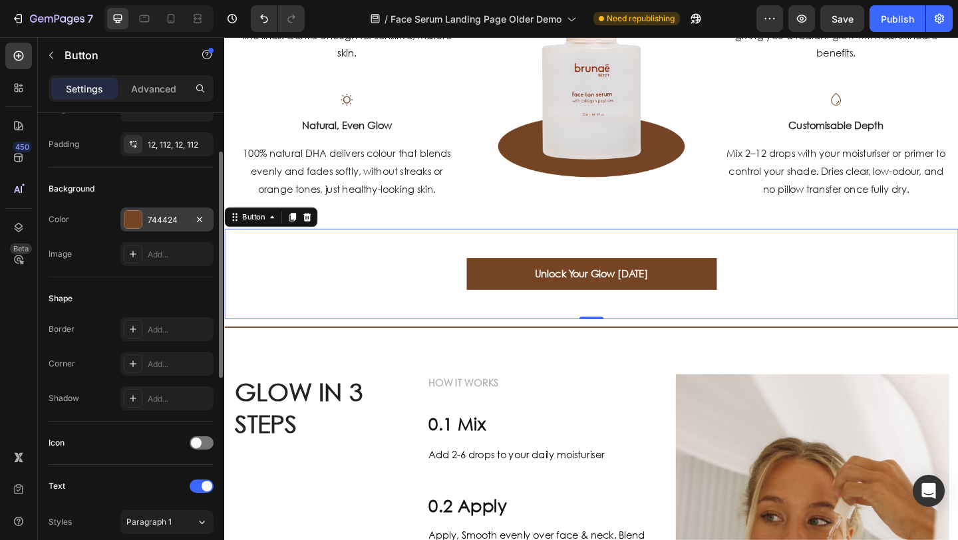
scroll to position [87, 0]
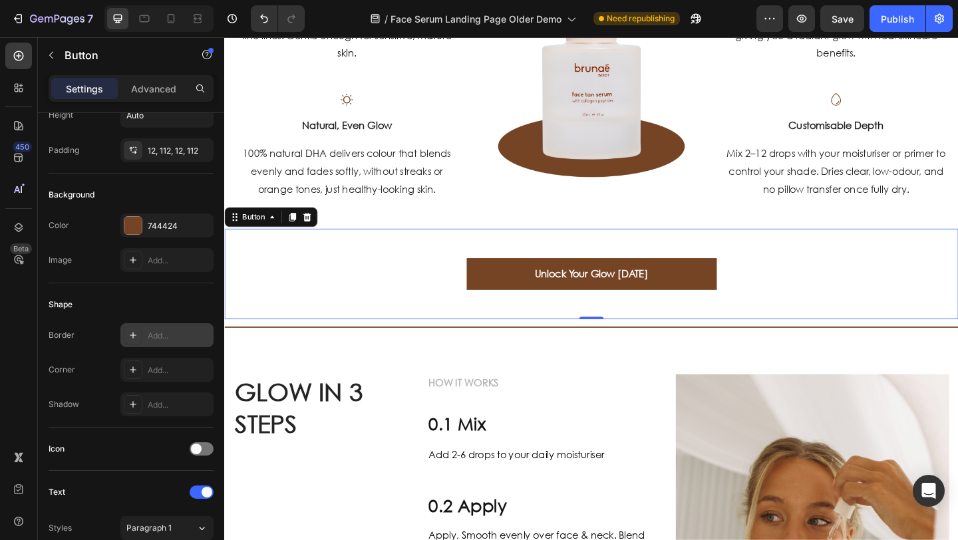
click at [154, 339] on div "Add..." at bounding box center [179, 336] width 63 height 12
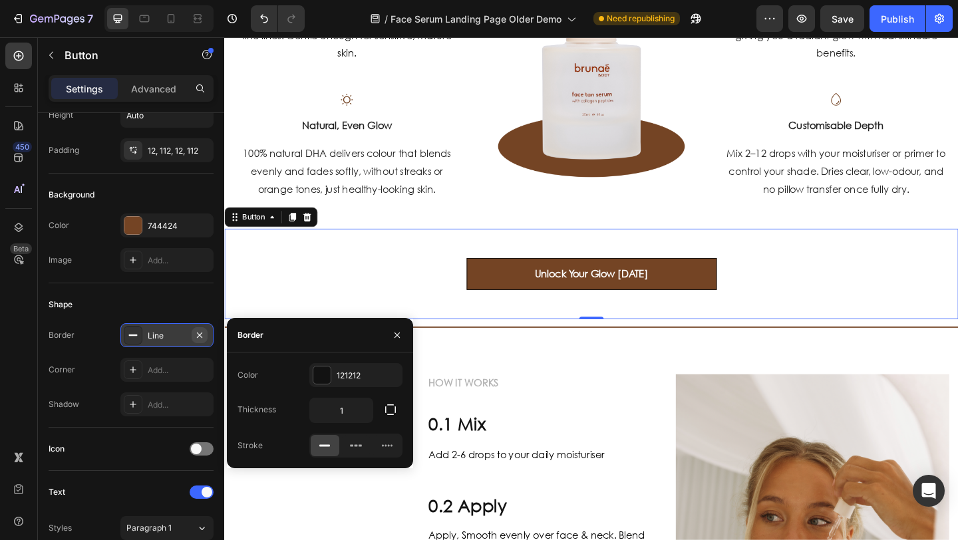
click at [200, 333] on icon "button" at bounding box center [199, 335] width 11 height 11
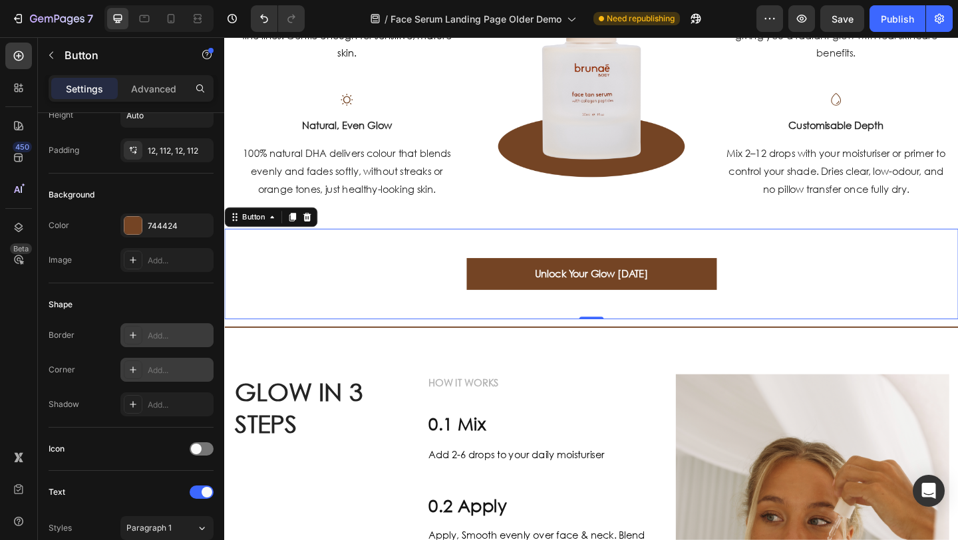
click at [164, 368] on div "Add..." at bounding box center [179, 371] width 63 height 12
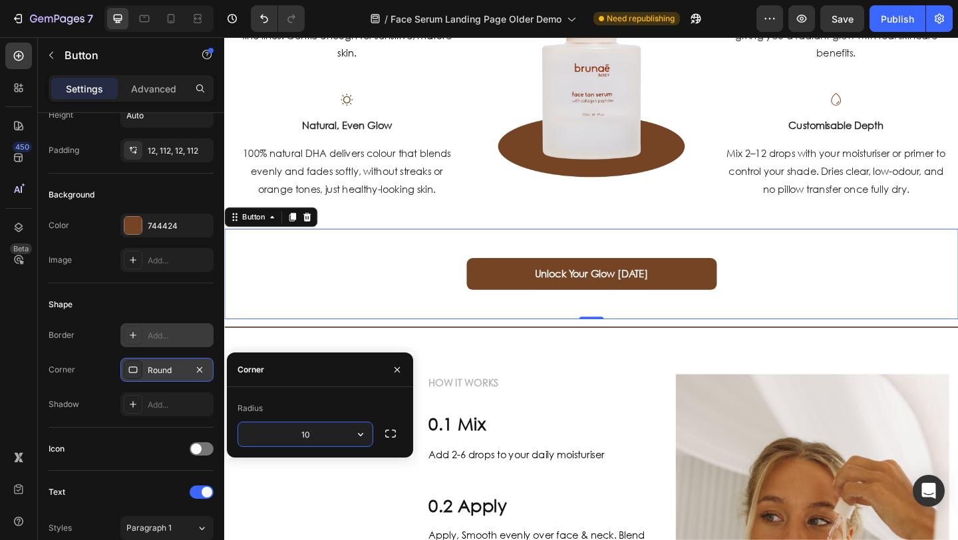
type input "10"
click at [202, 16] on icon at bounding box center [197, 18] width 13 height 13
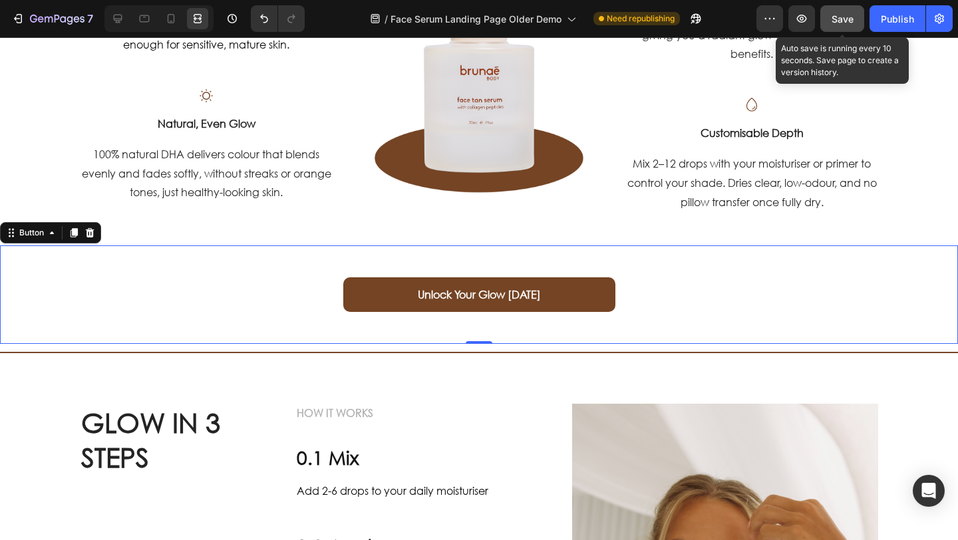
click at [835, 15] on span "Save" at bounding box center [843, 18] width 22 height 11
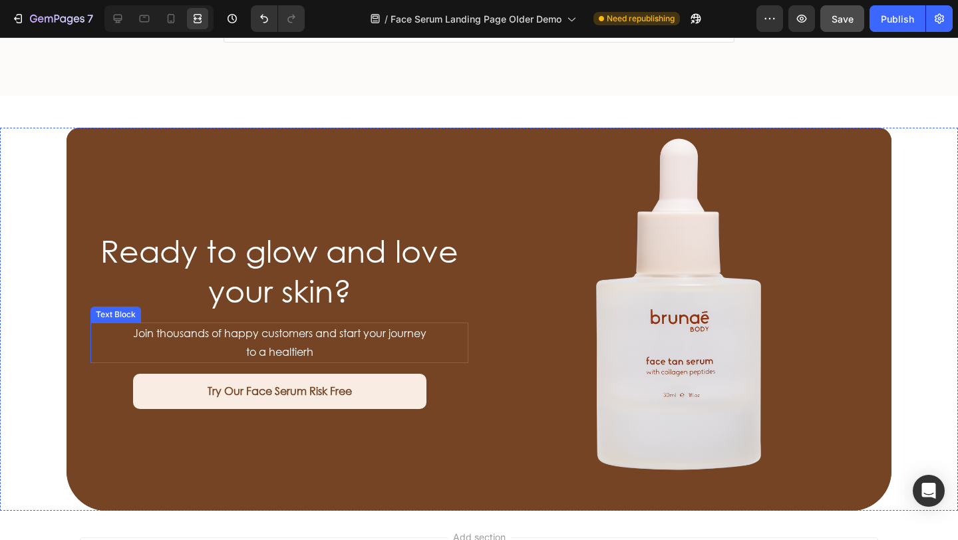
scroll to position [4101, 0]
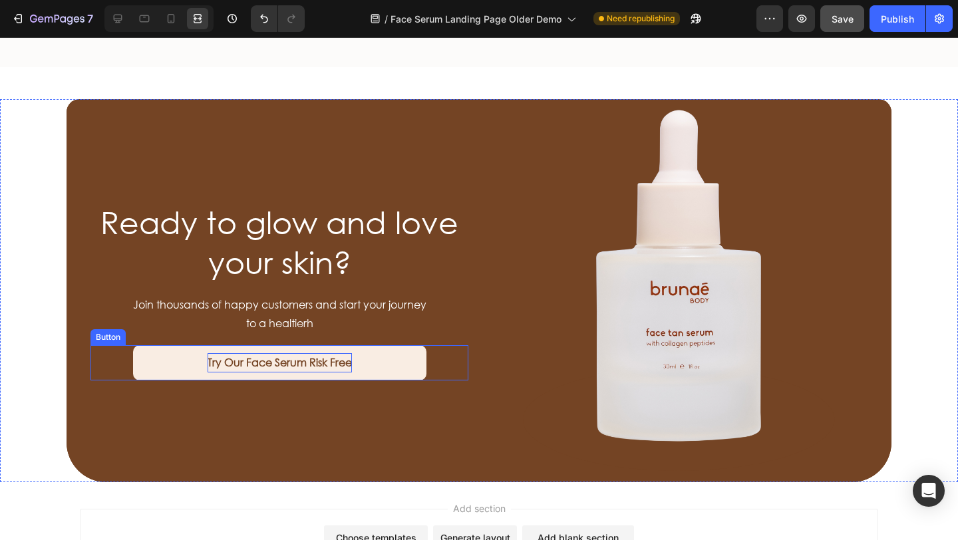
click at [286, 357] on strong "Try Our Face Serum Risk Free" at bounding box center [280, 362] width 144 height 14
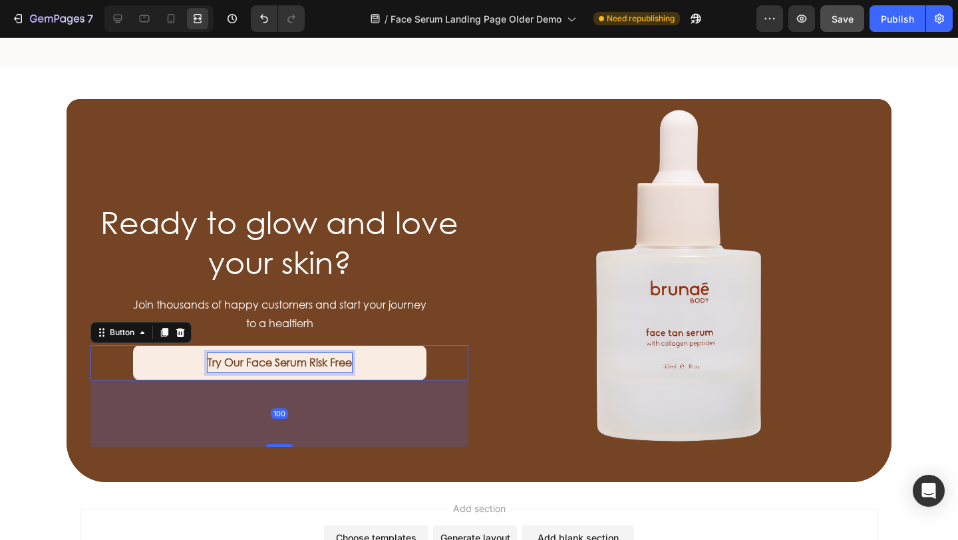
click at [286, 357] on strong "Try Our Face Serum Risk Free" at bounding box center [280, 362] width 144 height 14
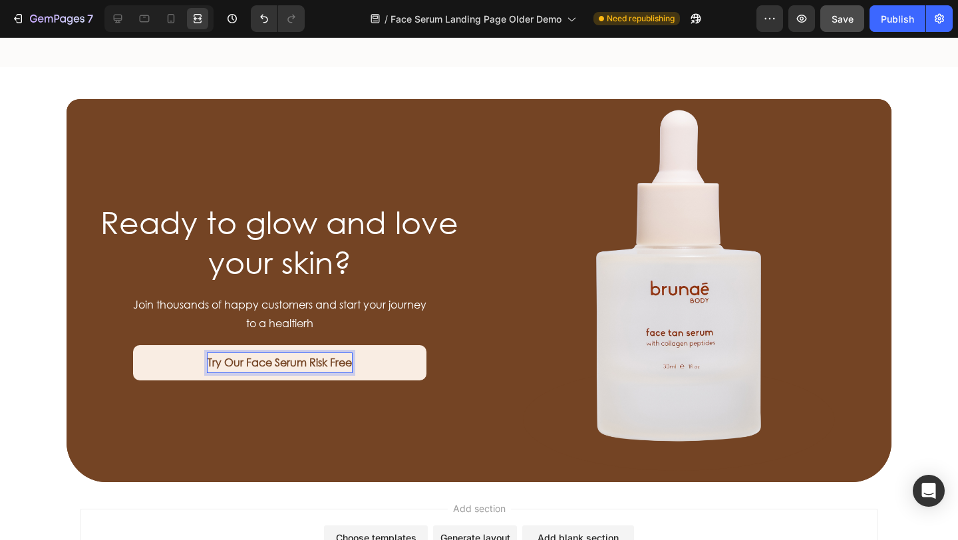
click at [341, 358] on strong "Try Our Face Serum Risk Free" at bounding box center [280, 362] width 144 height 14
drag, startPoint x: 346, startPoint y: 361, endPoint x: 202, endPoint y: 357, distance: 143.8
click at [208, 357] on strong "Try Our Face Serum Risk Free" at bounding box center [280, 362] width 144 height 14
click at [347, 360] on strong "Start My Glow Journey [DATE]" at bounding box center [279, 362] width 150 height 14
drag, startPoint x: 347, startPoint y: 363, endPoint x: 184, endPoint y: 355, distance: 163.3
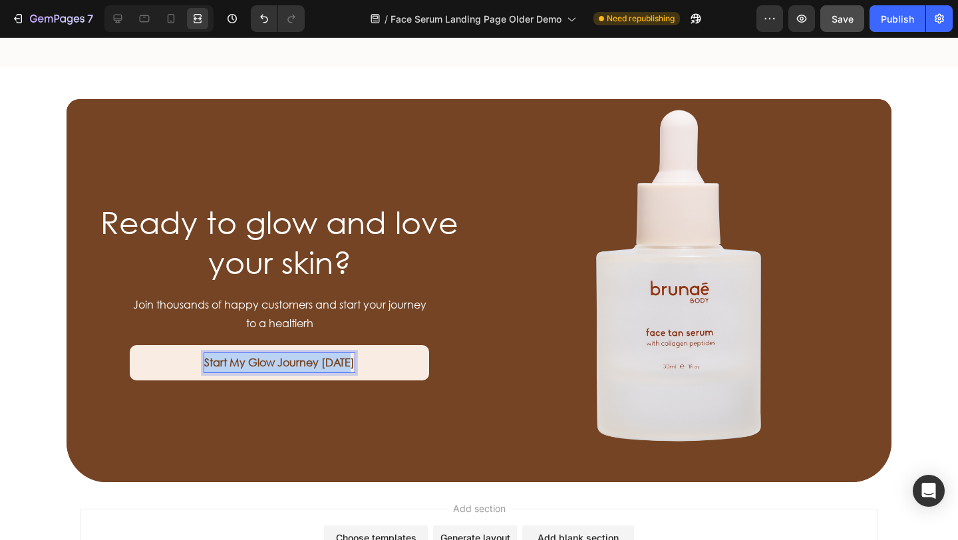
click at [181, 355] on button "Start My Glow Journey [DATE]" at bounding box center [280, 362] width 300 height 35
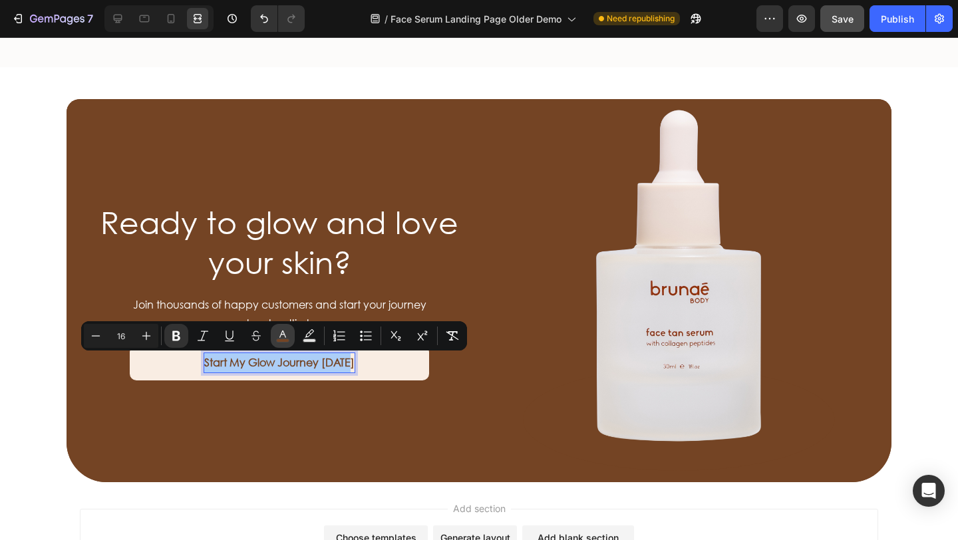
click at [279, 335] on icon "Editor contextual toolbar" at bounding box center [282, 335] width 13 height 13
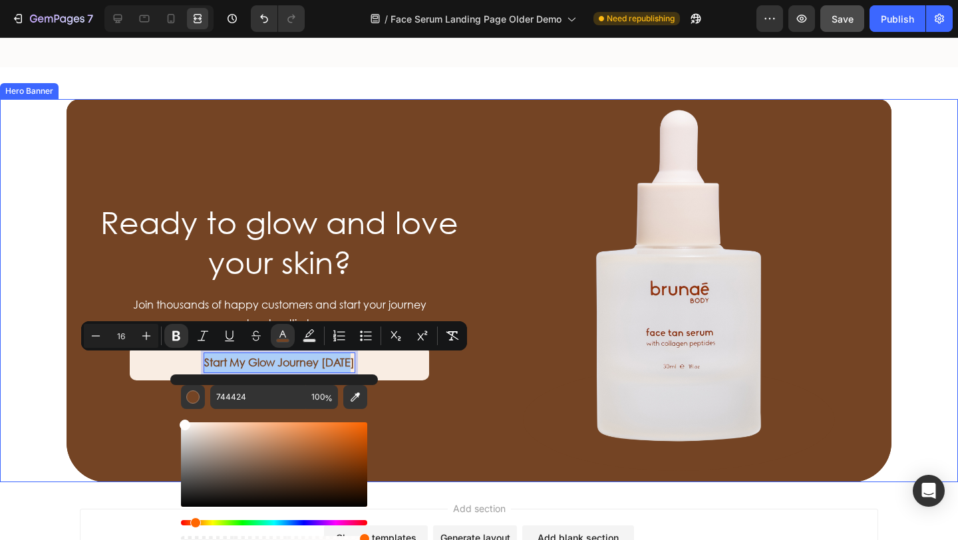
drag, startPoint x: 264, startPoint y: 479, endPoint x: 130, endPoint y: 385, distance: 163.8
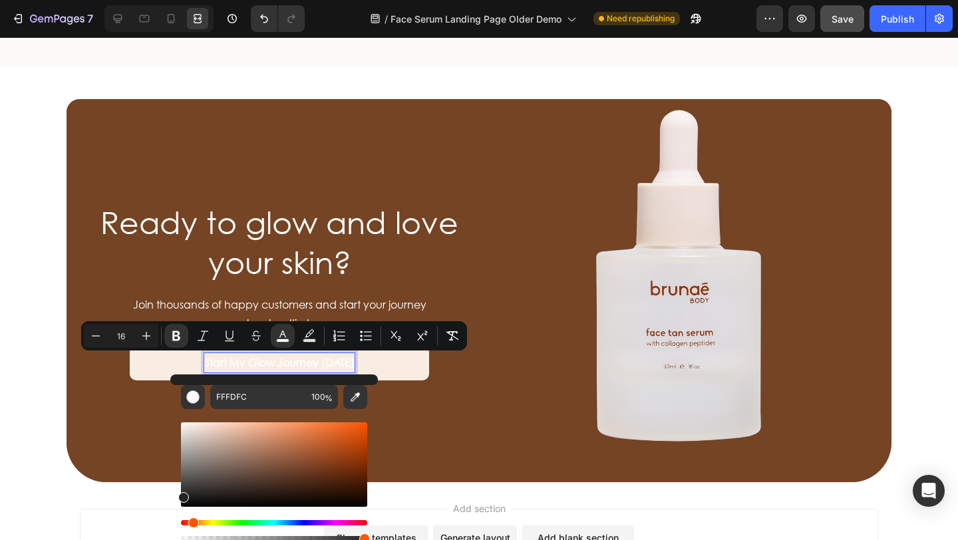
drag, startPoint x: 187, startPoint y: 524, endPoint x: 164, endPoint y: 506, distance: 29.3
type input "050505"
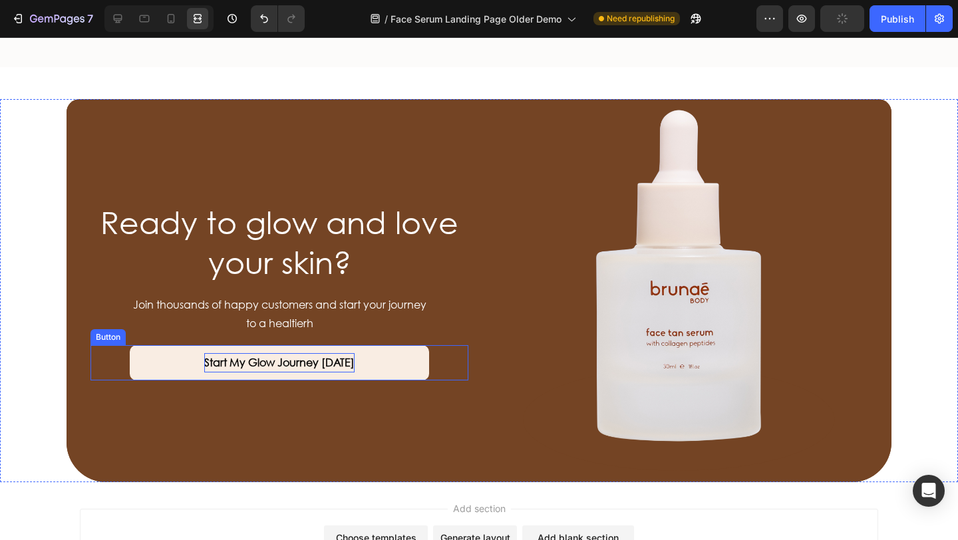
click at [278, 359] on strong "Start My Glow Journey [DATE]" at bounding box center [279, 362] width 150 height 14
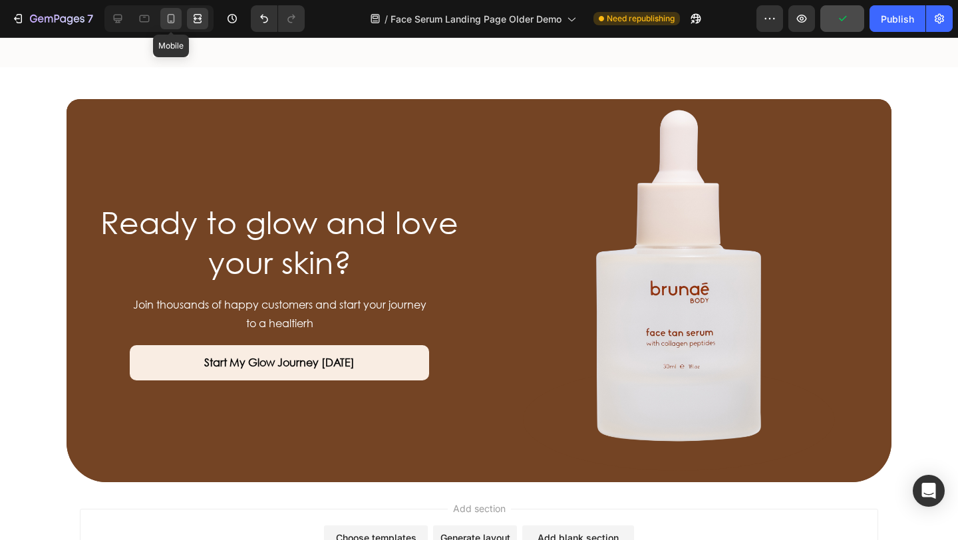
click at [173, 23] on icon at bounding box center [171, 18] width 7 height 9
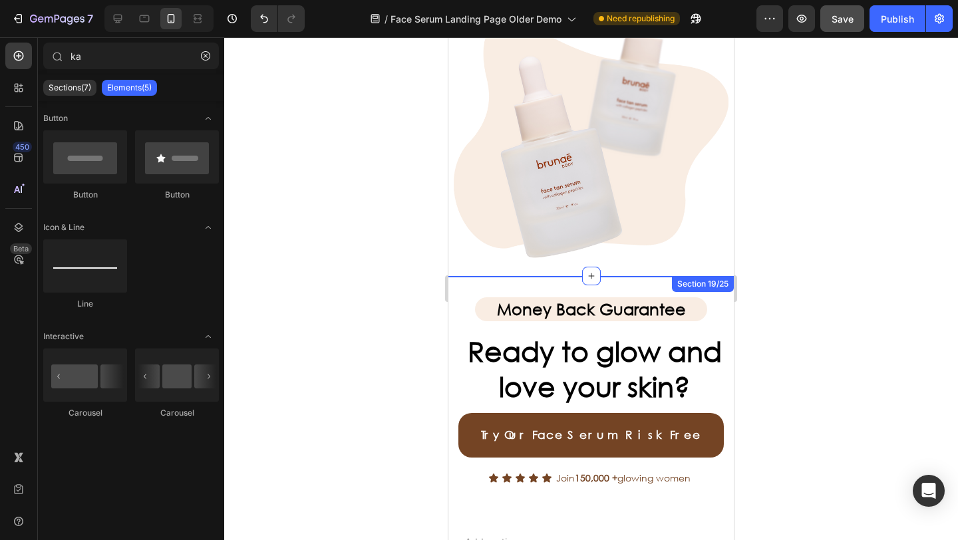
scroll to position [4666, 0]
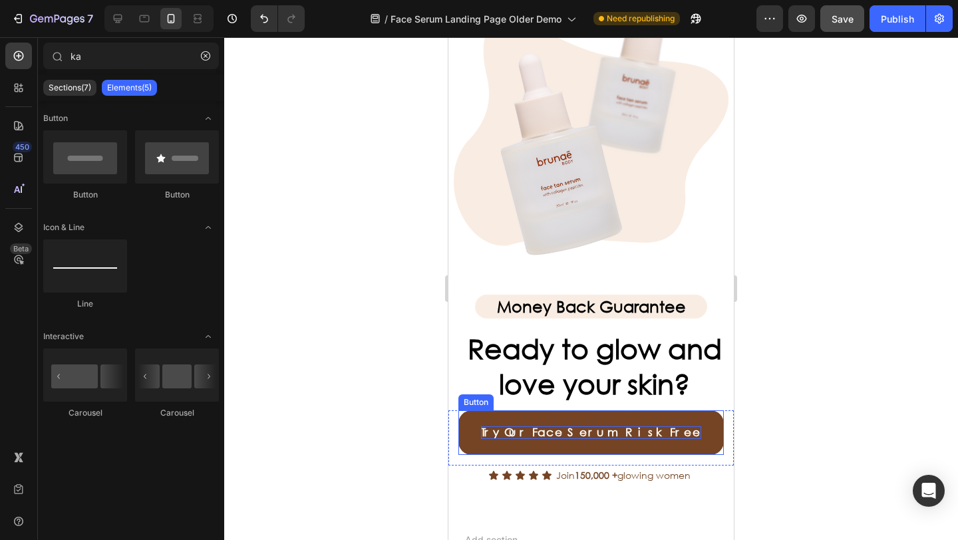
click at [613, 425] on span "Try Our Face Serum Risk Free" at bounding box center [591, 432] width 220 height 14
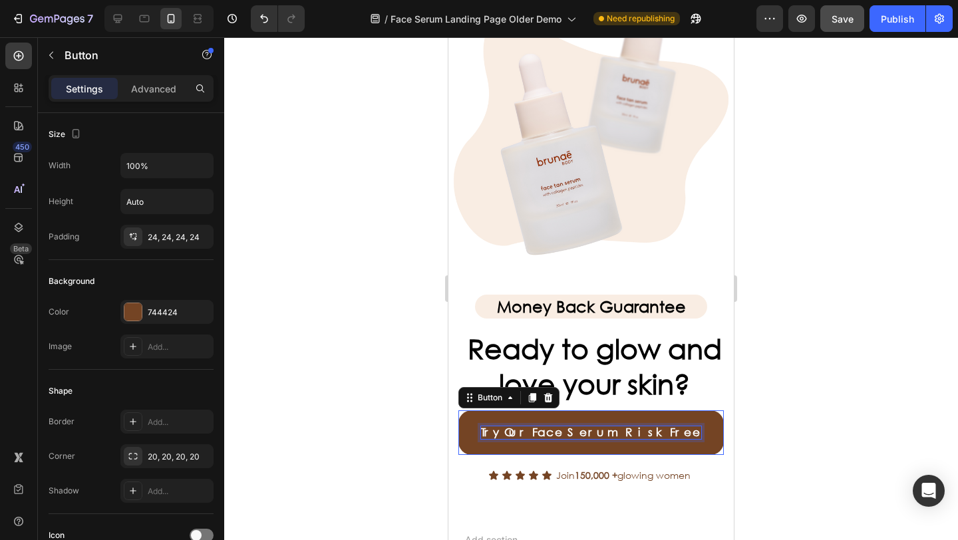
click at [614, 425] on span "Try Our Face Serum Risk Free" at bounding box center [591, 432] width 220 height 14
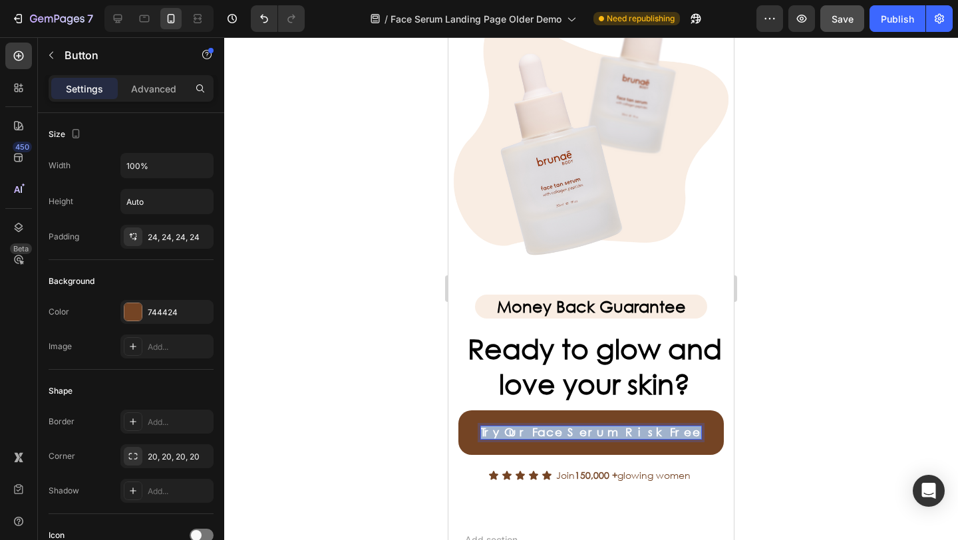
drag, startPoint x: 662, startPoint y: 422, endPoint x: 526, endPoint y: 407, distance: 136.6
click at [526, 411] on link "Try Our Face Serum Risk Free" at bounding box center [592, 433] width 266 height 45
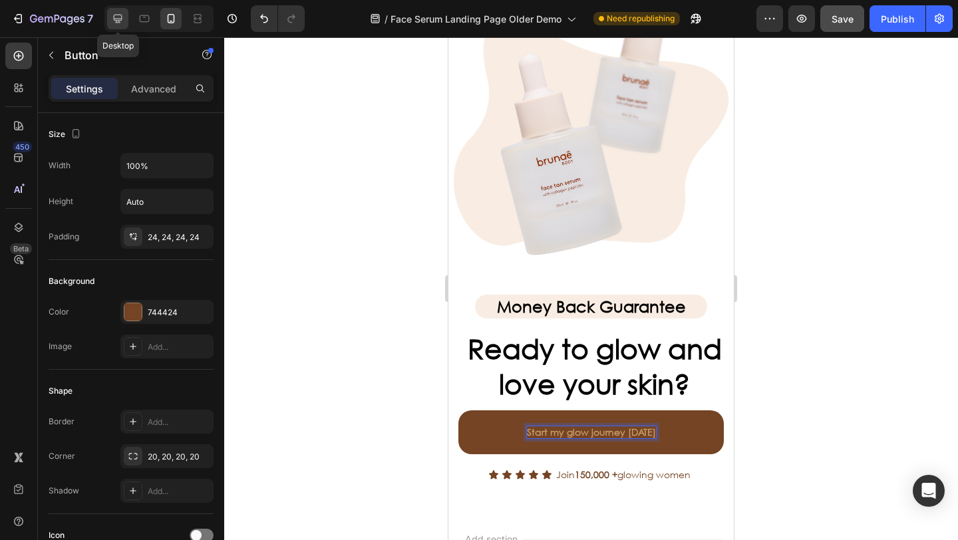
click at [117, 26] on div at bounding box center [117, 18] width 21 height 21
type input "16"
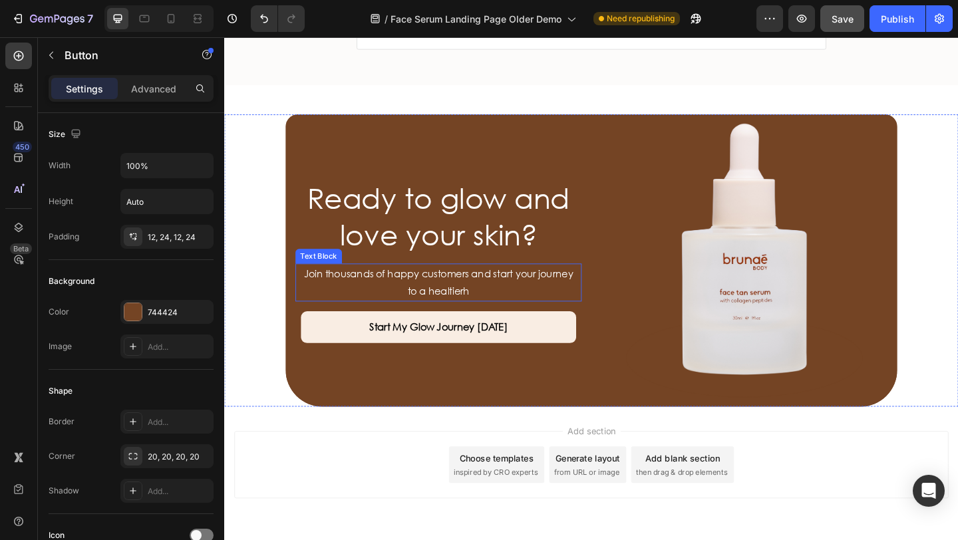
scroll to position [4045, 0]
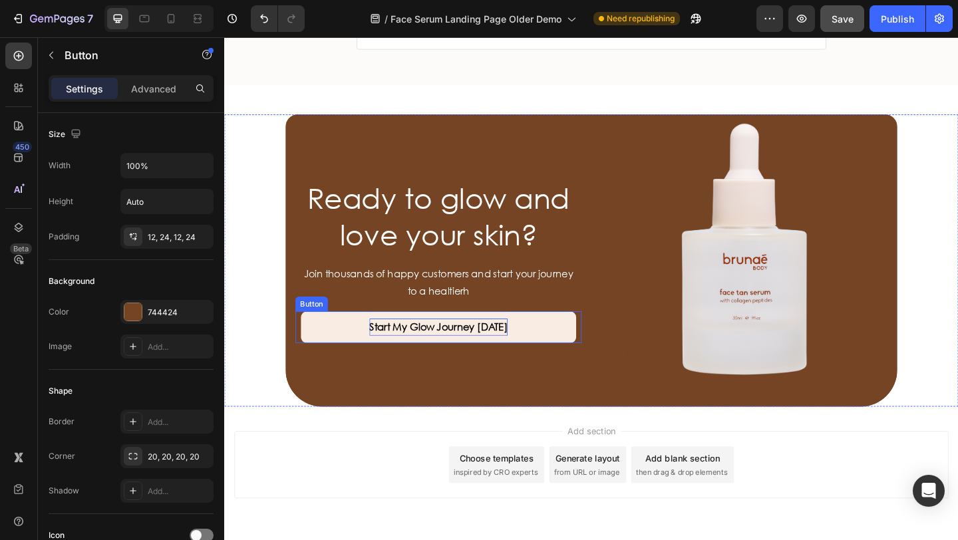
click at [463, 349] on strong "Start My Glow Journey [DATE]" at bounding box center [457, 352] width 150 height 14
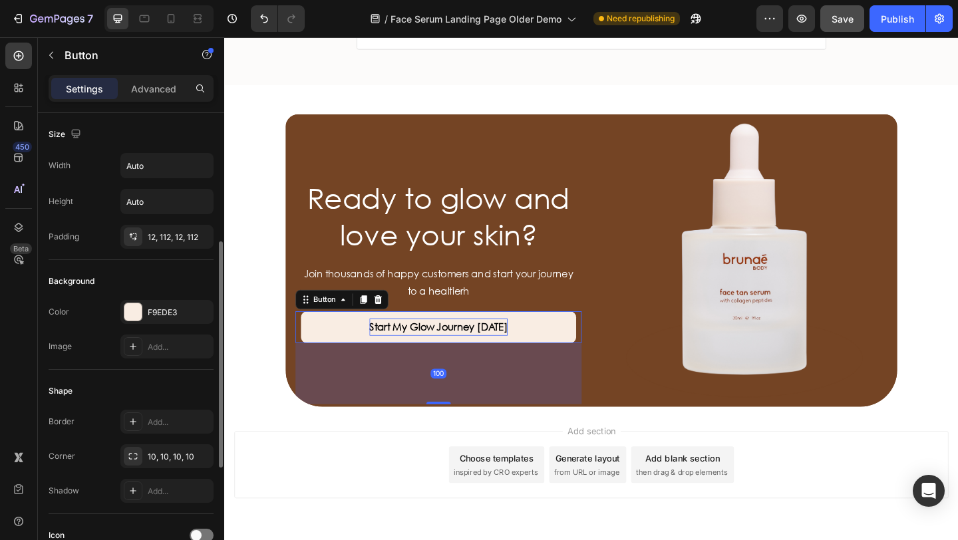
scroll to position [87, 0]
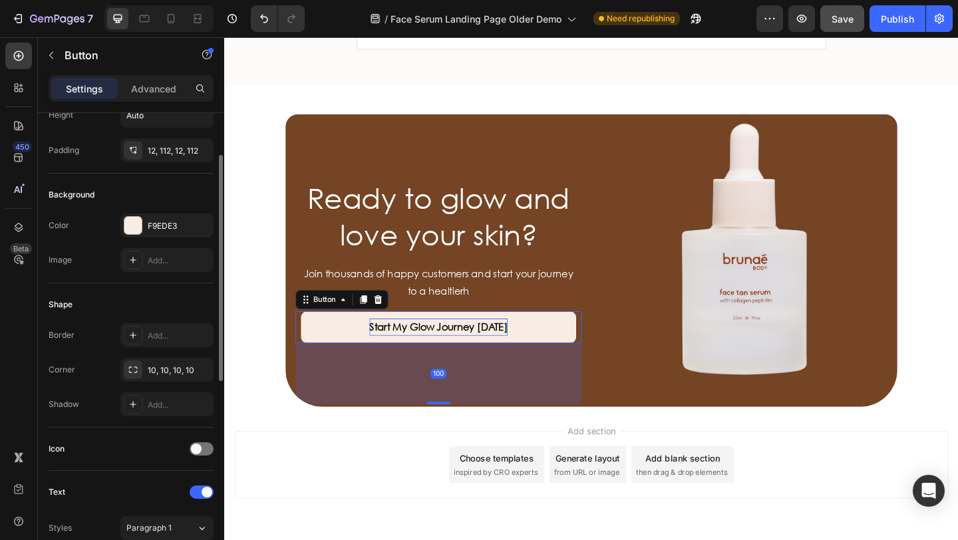
click at [508, 353] on strong "Start My Glow Journey [DATE]" at bounding box center [457, 352] width 150 height 14
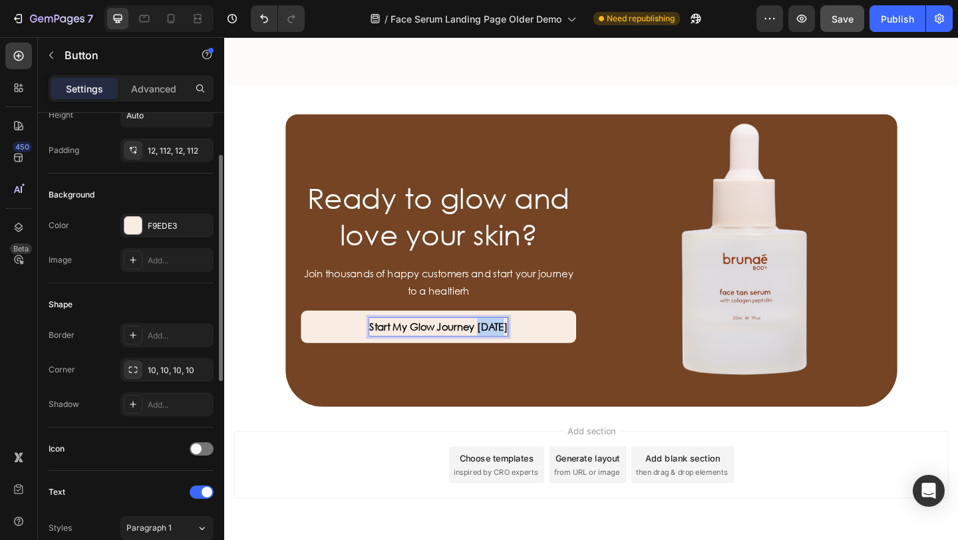
drag, startPoint x: 508, startPoint y: 353, endPoint x: 521, endPoint y: 353, distance: 12.7
click at [510, 353] on strong "Start My Glow Journey [DATE]" at bounding box center [457, 352] width 150 height 14
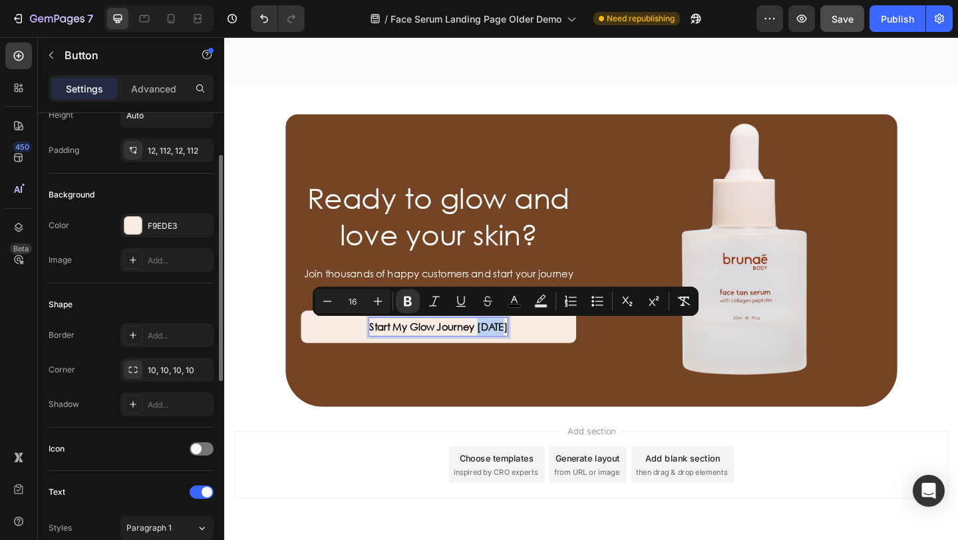
click at [525, 353] on strong "Start My Glow Journey [DATE]" at bounding box center [457, 352] width 150 height 14
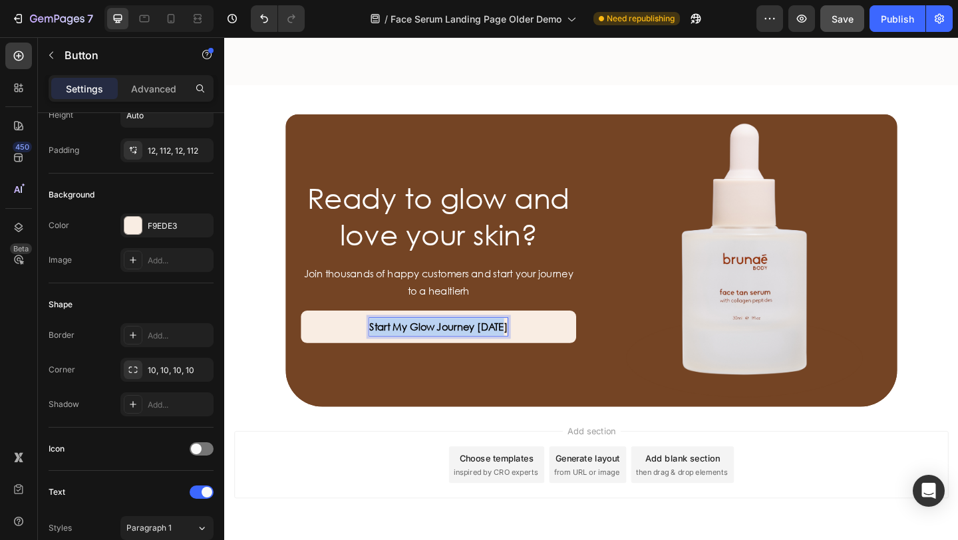
drag, startPoint x: 528, startPoint y: 353, endPoint x: 379, endPoint y: 349, distance: 149.1
click at [382, 349] on strong "Start My Glow Journey [DATE]" at bounding box center [457, 352] width 150 height 14
copy strong "Start My Glow Journey [DATE]"
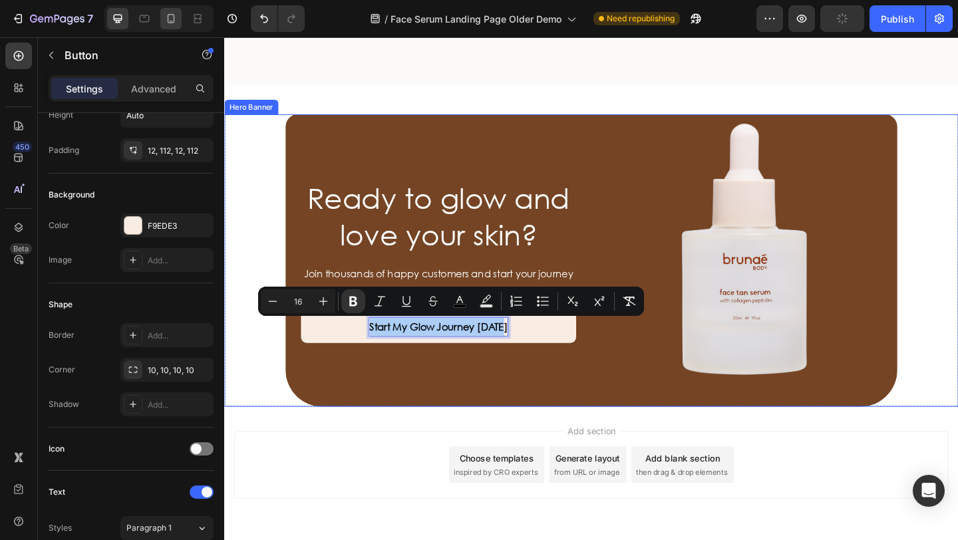
click at [170, 18] on icon at bounding box center [170, 18] width 13 height 13
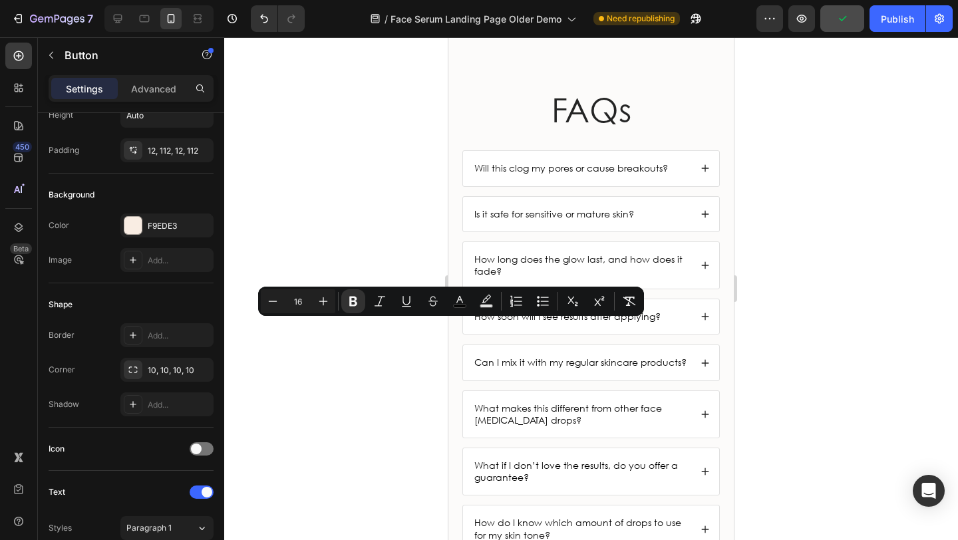
type input "14"
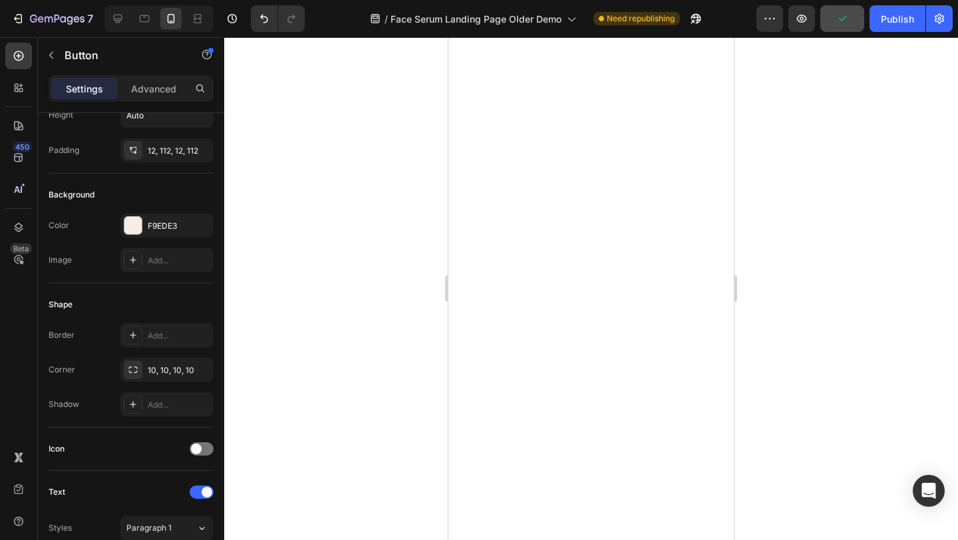
scroll to position [5120, 0]
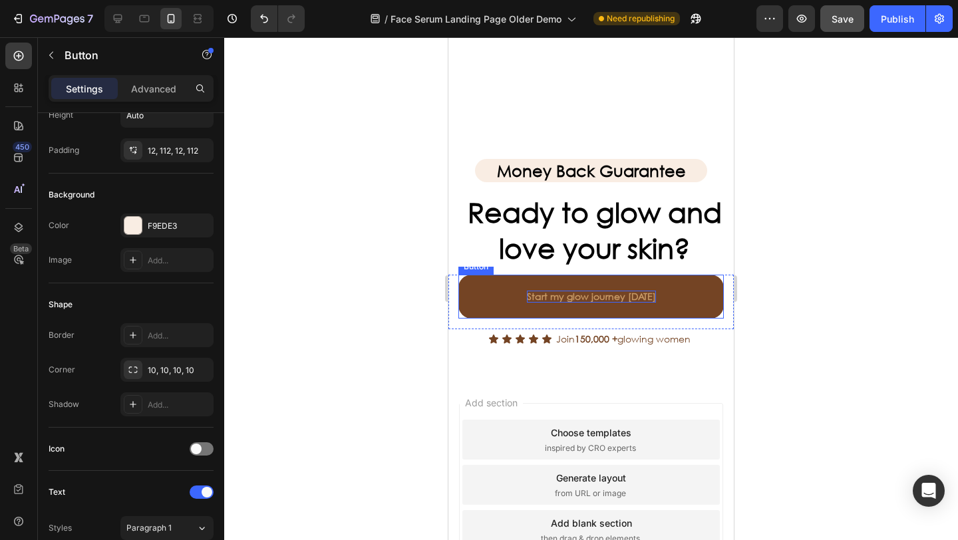
click at [588, 296] on p "Start my glow journey [DATE]" at bounding box center [591, 297] width 129 height 12
drag, startPoint x: 588, startPoint y: 296, endPoint x: 626, endPoint y: 296, distance: 37.3
click at [588, 296] on p "Start my glow journey [DATE]" at bounding box center [591, 297] width 129 height 12
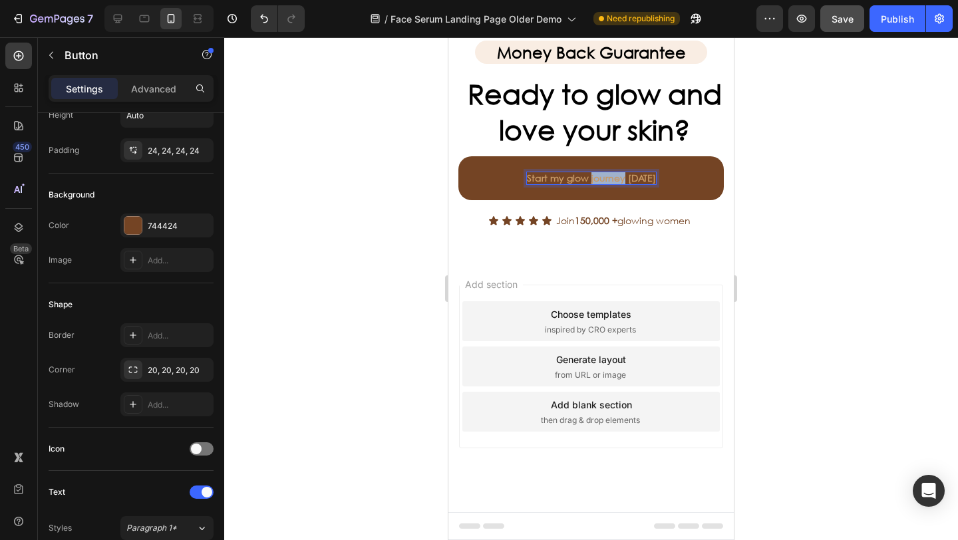
scroll to position [4787, 0]
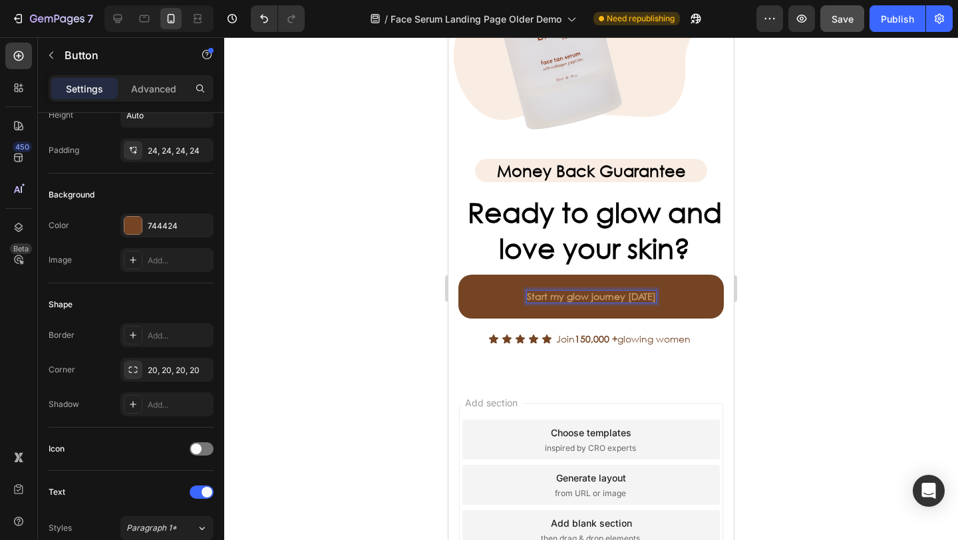
click at [640, 298] on p "Start my glow journey [DATE]" at bounding box center [591, 297] width 129 height 12
drag, startPoint x: 644, startPoint y: 298, endPoint x: 520, endPoint y: 293, distance: 123.9
click at [520, 293] on link "Start my glow journey [DATE]" at bounding box center [592, 297] width 266 height 44
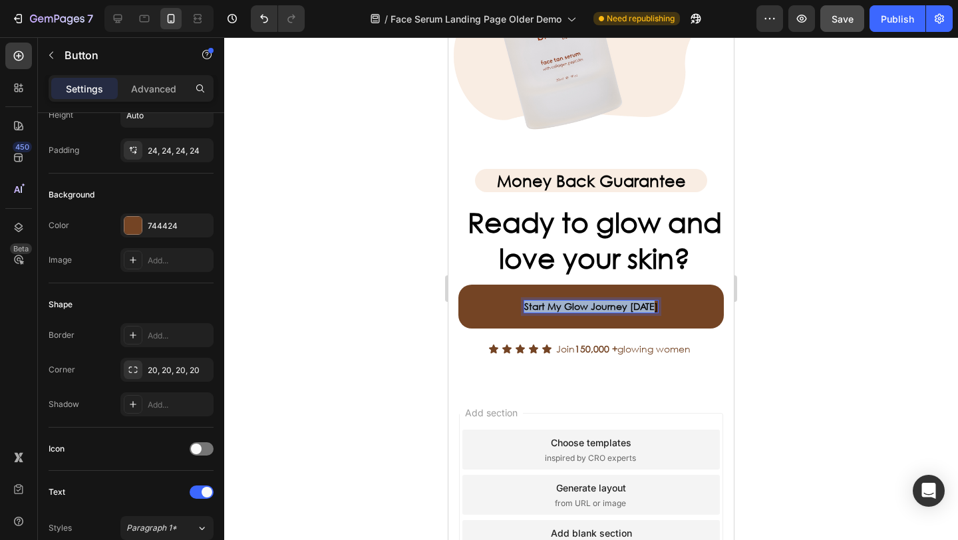
drag, startPoint x: 643, startPoint y: 297, endPoint x: 516, endPoint y: 297, distance: 126.5
click at [516, 297] on link "Start My Glow Journey [DATE]" at bounding box center [592, 307] width 266 height 44
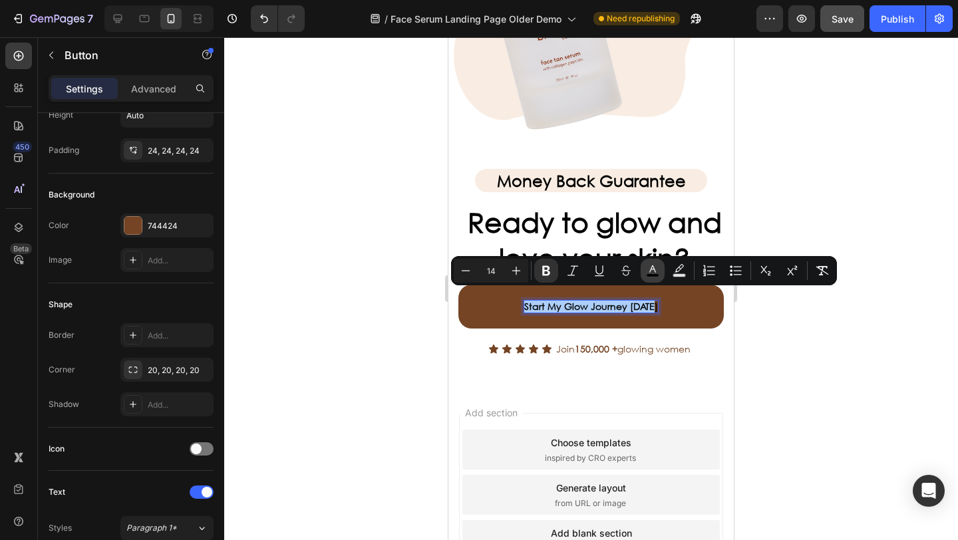
drag, startPoint x: 654, startPoint y: 278, endPoint x: 189, endPoint y: 262, distance: 464.8
click at [654, 278] on button "color" at bounding box center [653, 271] width 24 height 24
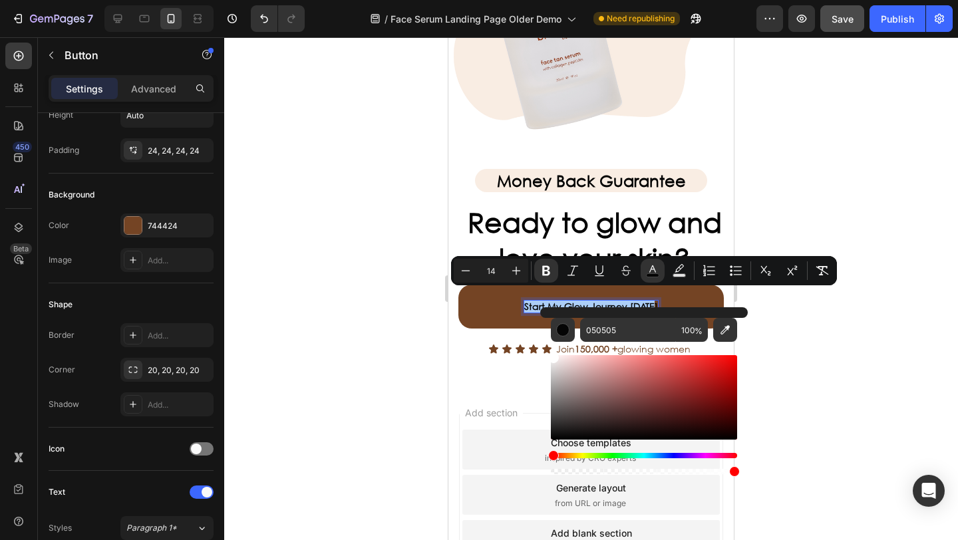
drag, startPoint x: 598, startPoint y: 385, endPoint x: 541, endPoint y: 349, distance: 67.9
click at [541, 349] on div "050505 100 %" at bounding box center [644, 392] width 208 height 170
type input "FFFFFF"
click at [435, 349] on div at bounding box center [591, 288] width 734 height 503
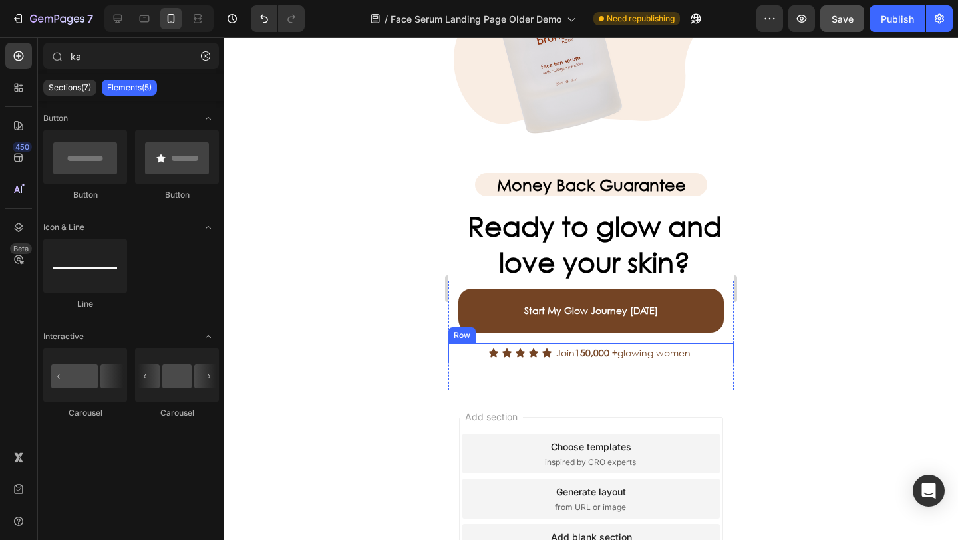
scroll to position [4779, 0]
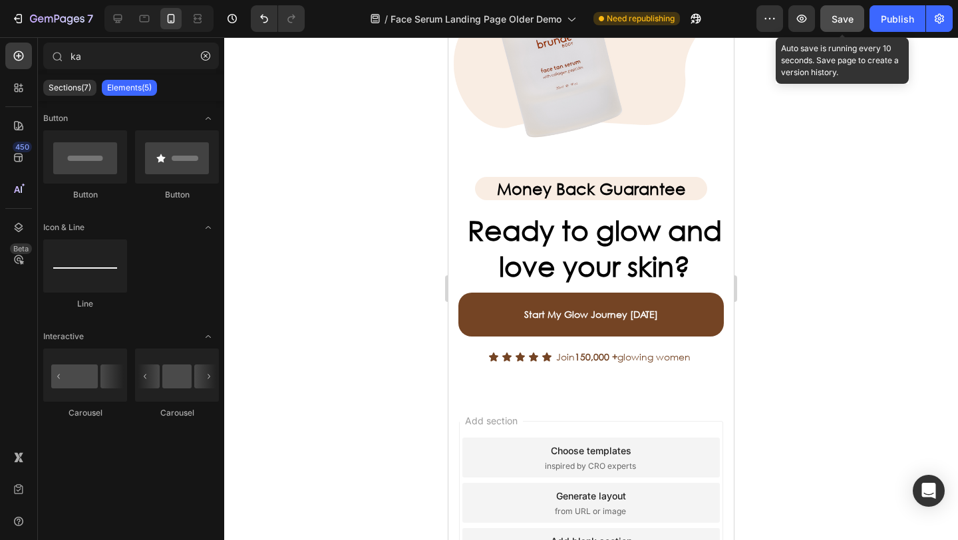
click at [837, 19] on span "Save" at bounding box center [843, 18] width 22 height 11
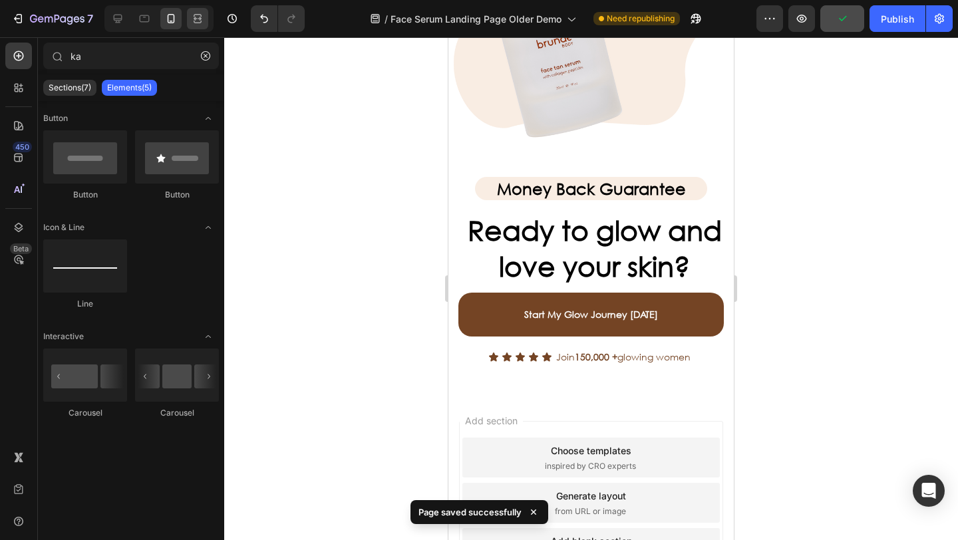
scroll to position [4604, 0]
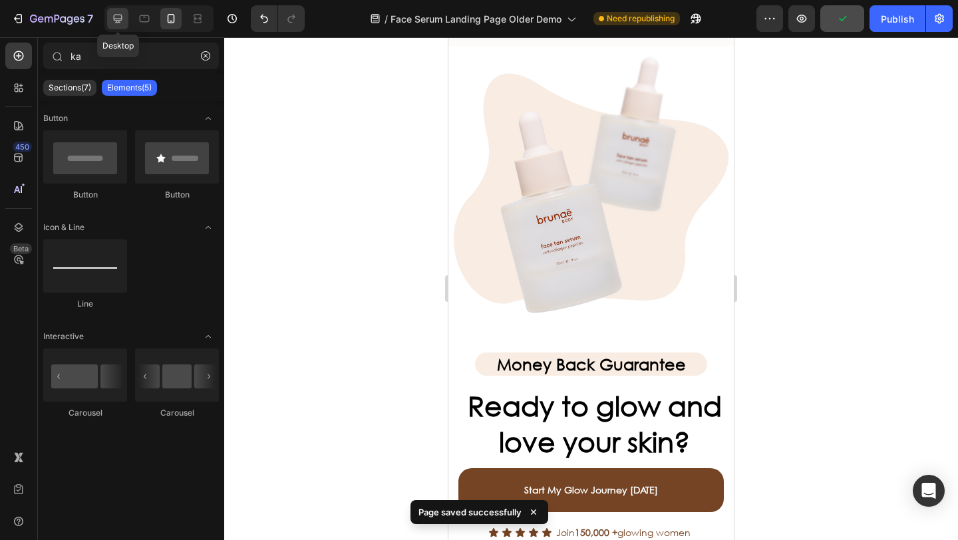
click at [118, 21] on icon at bounding box center [118, 19] width 9 height 9
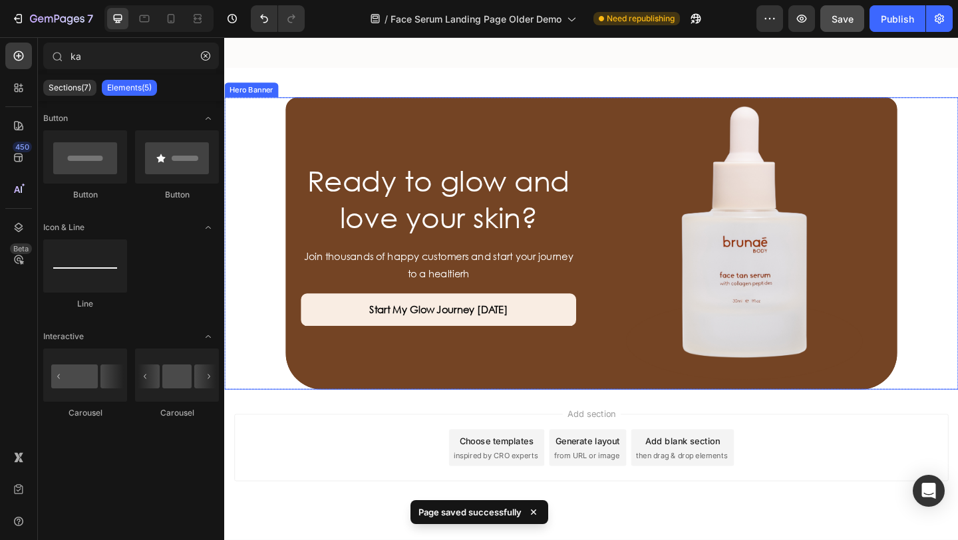
scroll to position [4141, 0]
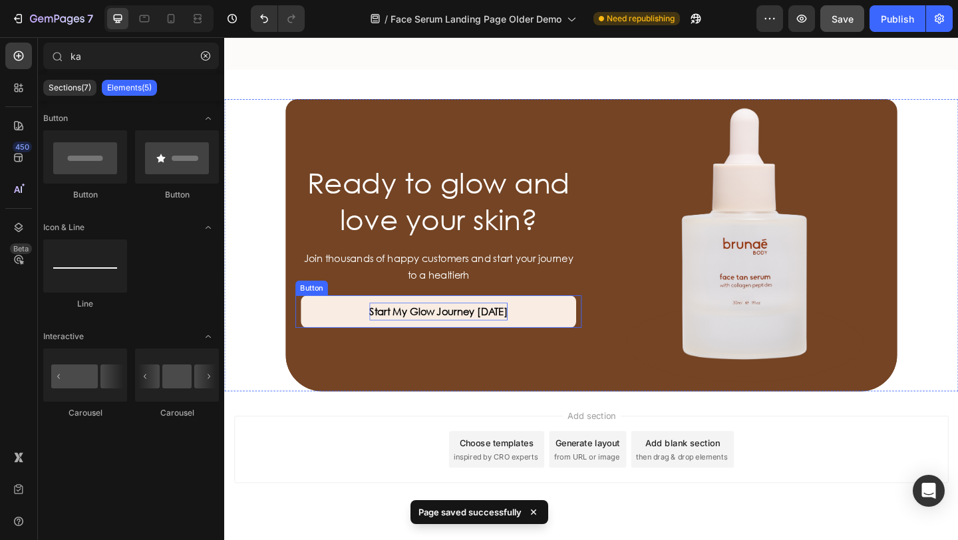
click at [487, 336] on strong "Start My Glow Journey [DATE]" at bounding box center [457, 335] width 150 height 14
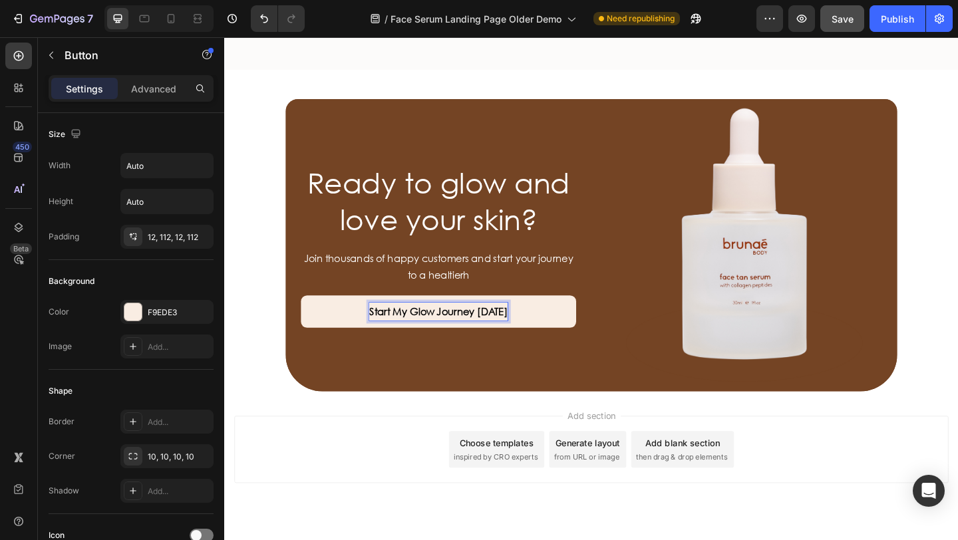
click at [501, 337] on strong "Start My Glow Journey [DATE]" at bounding box center [457, 335] width 150 height 14
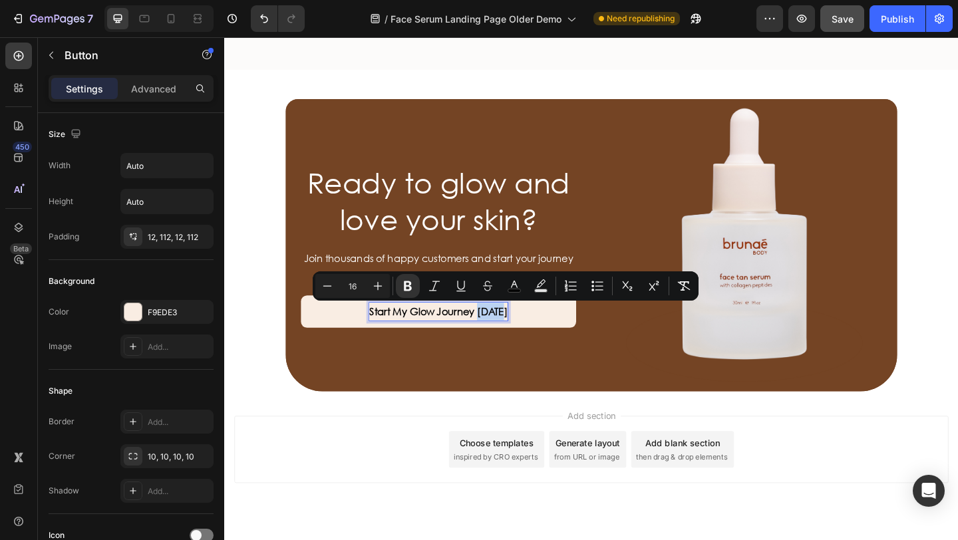
click at [522, 337] on strong "Start My Glow Journey [DATE]" at bounding box center [457, 335] width 150 height 14
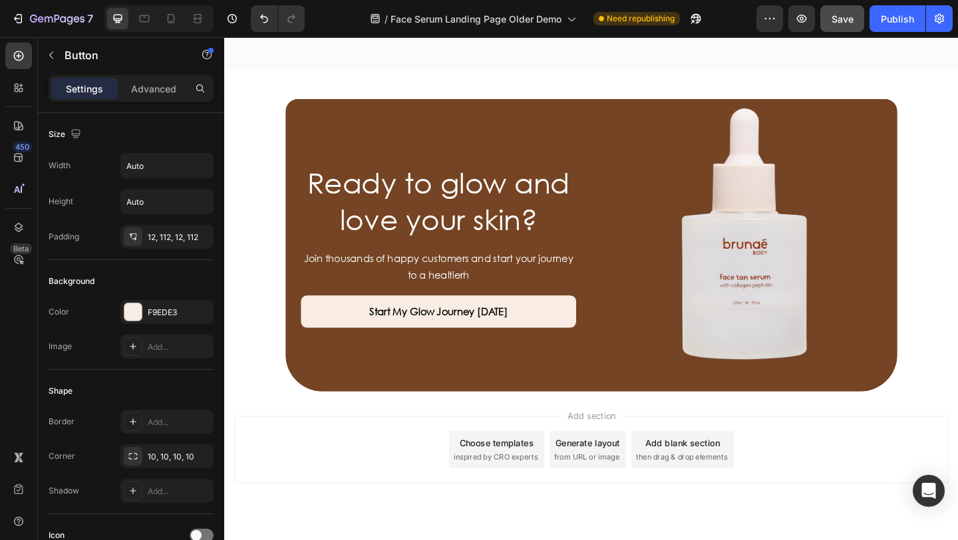
click at [357, 443] on div "Add section Choose templates inspired by CRO experts Generate layout from URL o…" at bounding box center [623, 505] width 799 height 164
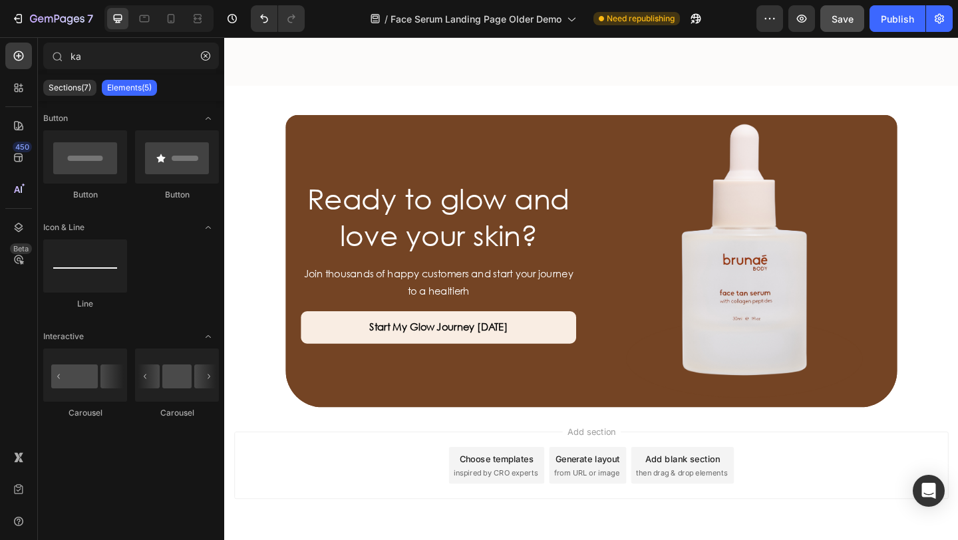
scroll to position [4119, 0]
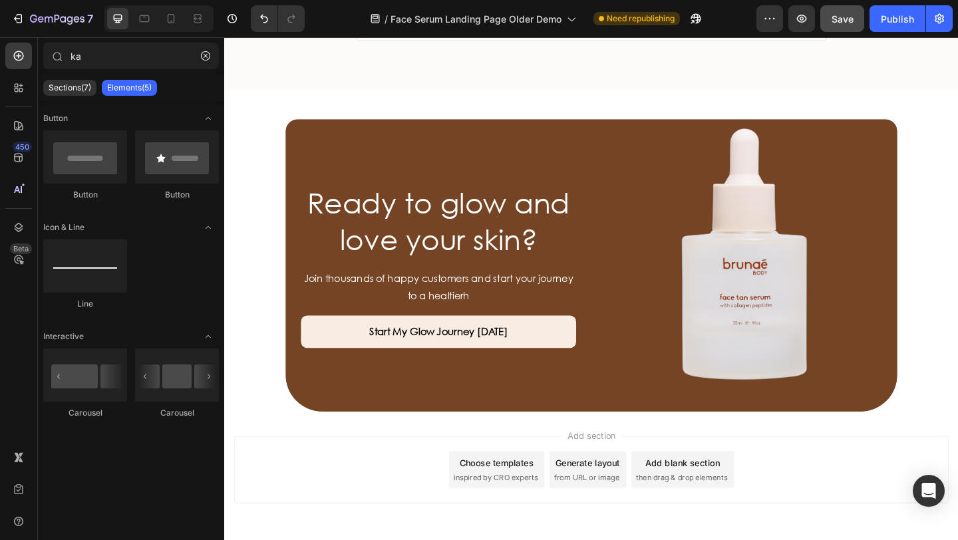
click at [174, 29] on div at bounding box center [158, 18] width 109 height 27
click at [170, 23] on icon at bounding box center [170, 18] width 13 height 13
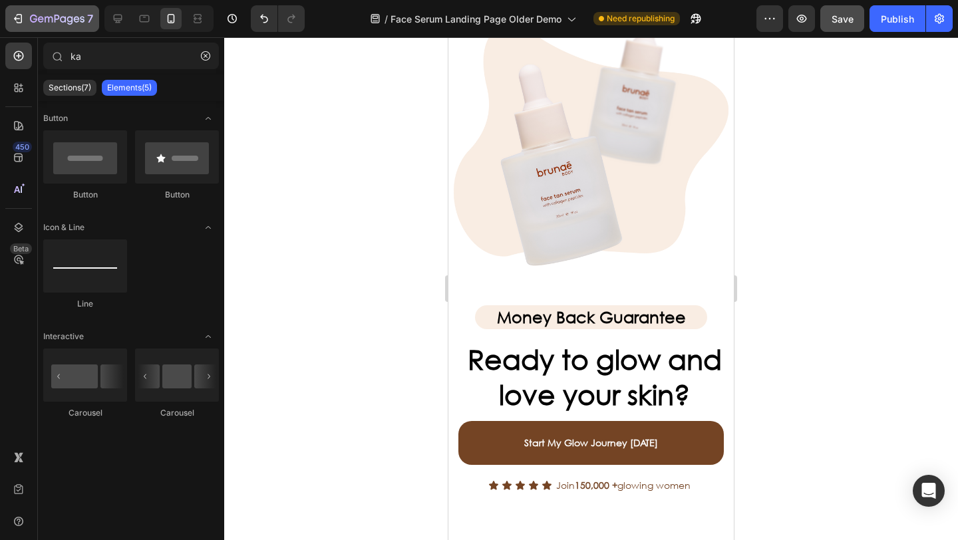
scroll to position [4643, 0]
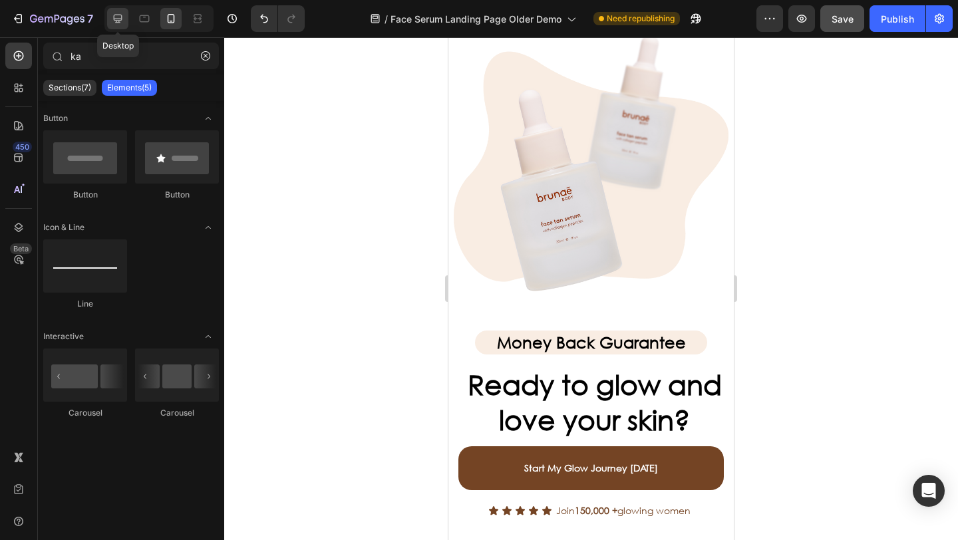
click at [114, 20] on icon at bounding box center [118, 19] width 9 height 9
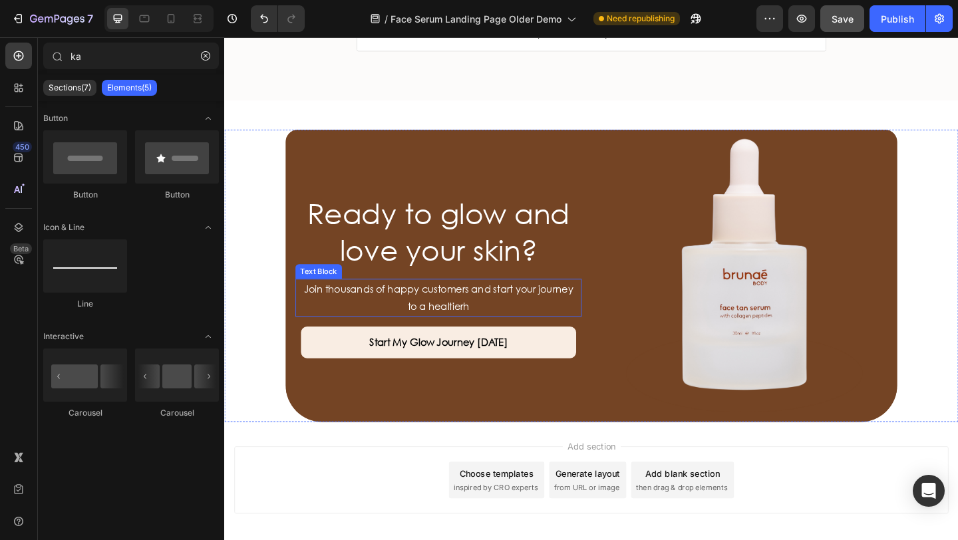
scroll to position [4104, 0]
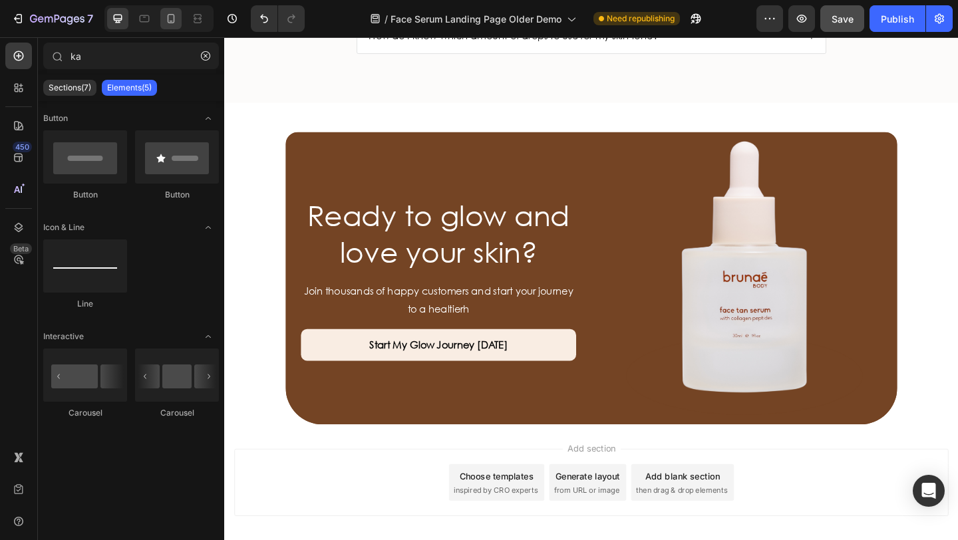
click at [173, 22] on icon at bounding box center [170, 18] width 13 height 13
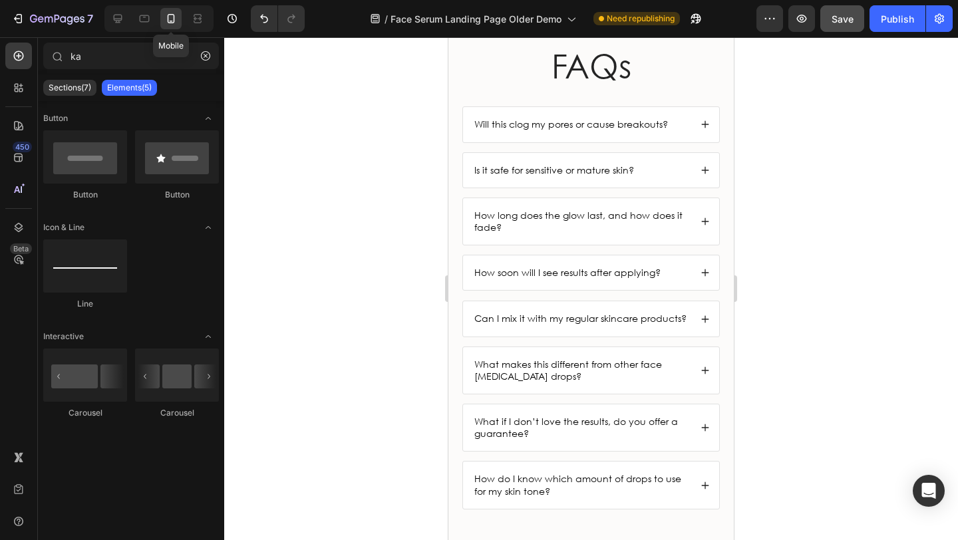
click at [174, 23] on icon at bounding box center [170, 18] width 13 height 13
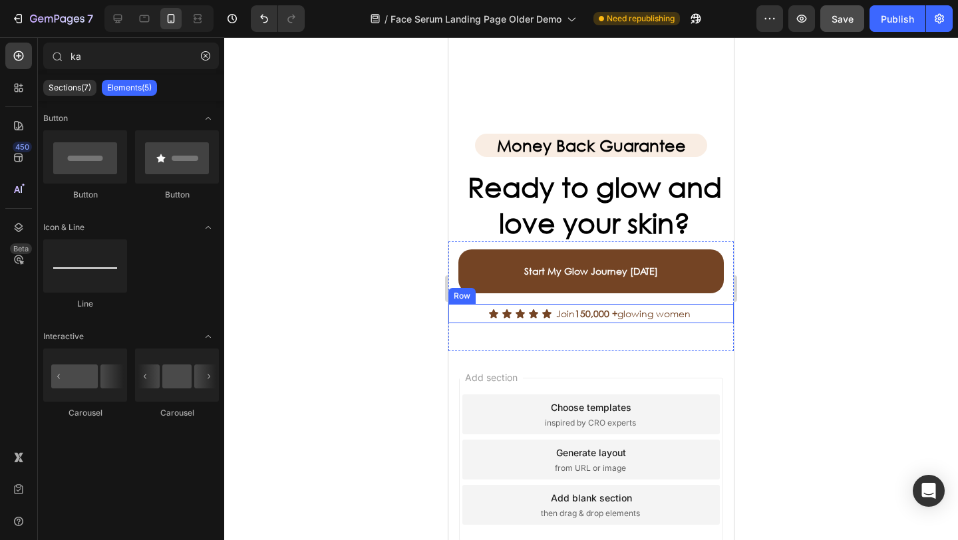
scroll to position [5239, 0]
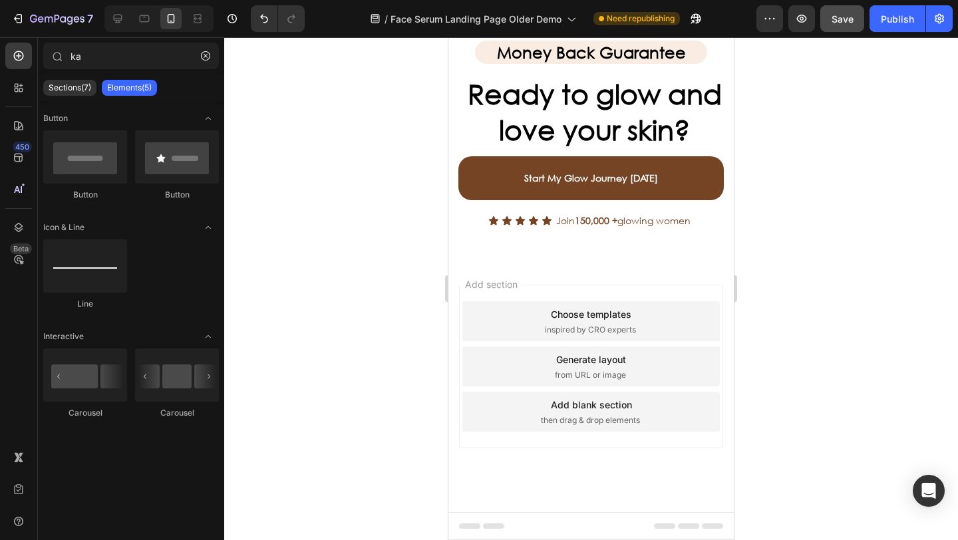
click at [473, 313] on div "Choose templates inspired by CRO experts" at bounding box center [592, 322] width 258 height 40
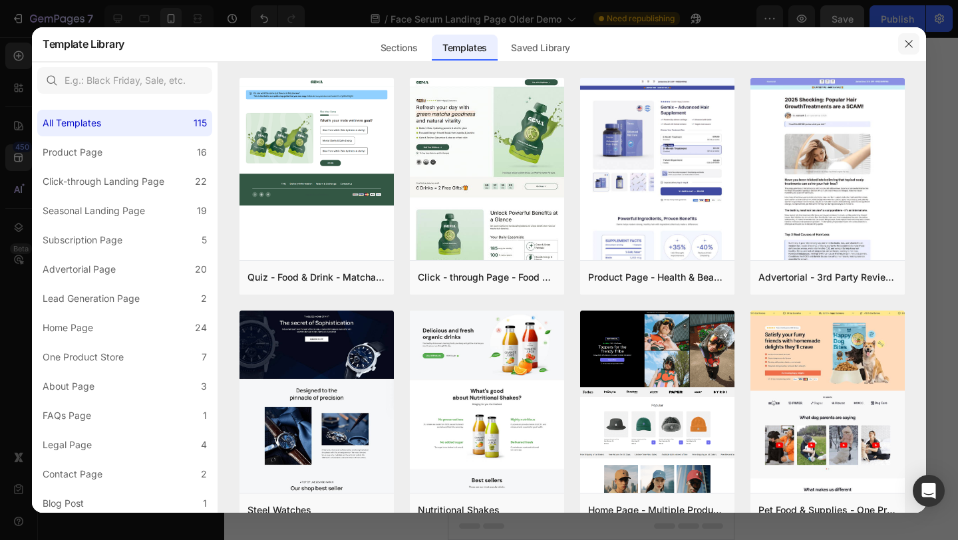
click at [907, 41] on icon "button" at bounding box center [908, 43] width 7 height 7
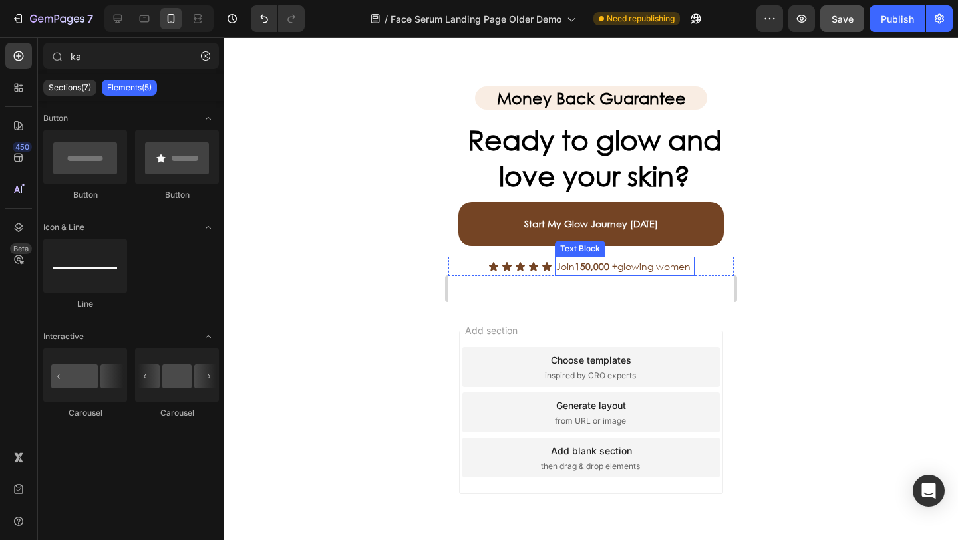
scroll to position [5177, 0]
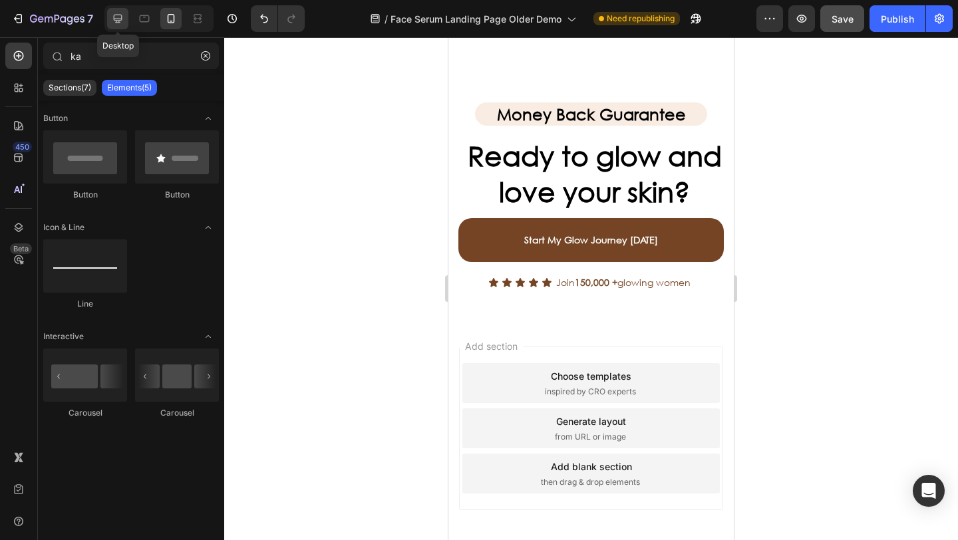
click at [122, 20] on icon at bounding box center [117, 18] width 13 height 13
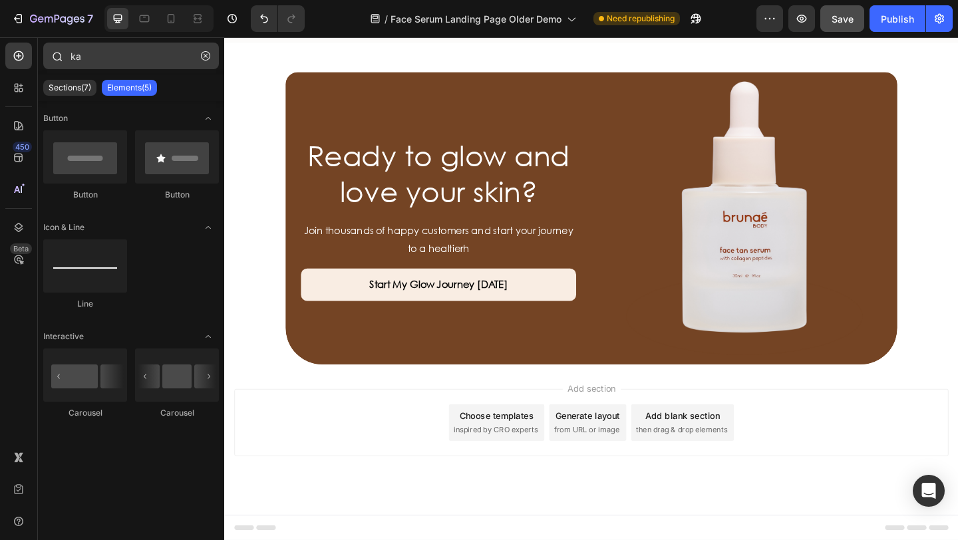
scroll to position [4184, 0]
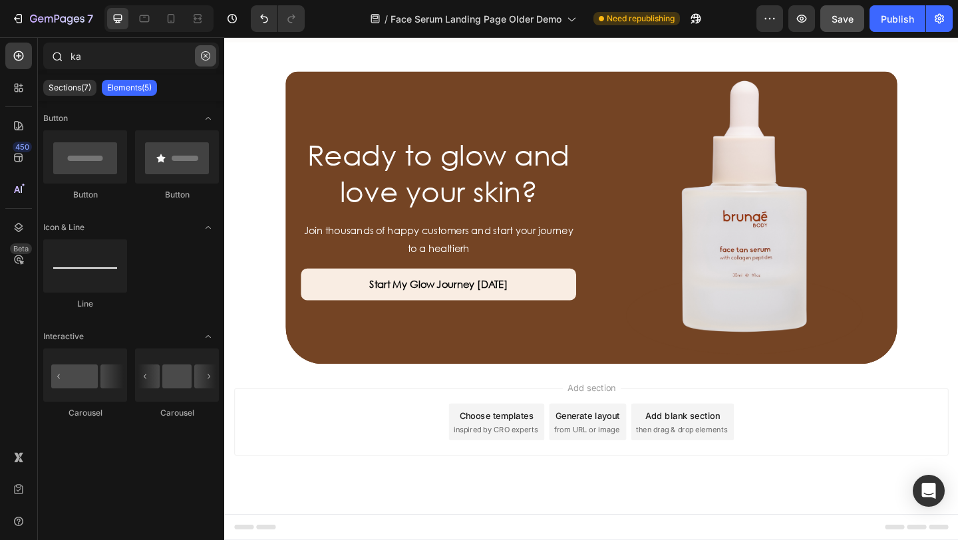
click at [199, 57] on button "button" at bounding box center [205, 55] width 21 height 21
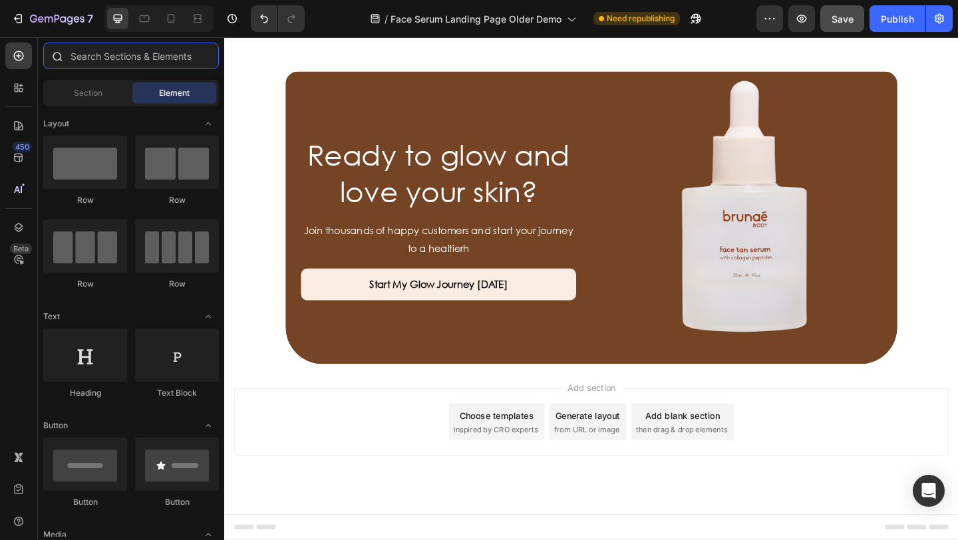
click at [126, 53] on input "text" at bounding box center [131, 56] width 176 height 27
click at [170, 22] on icon at bounding box center [171, 18] width 7 height 9
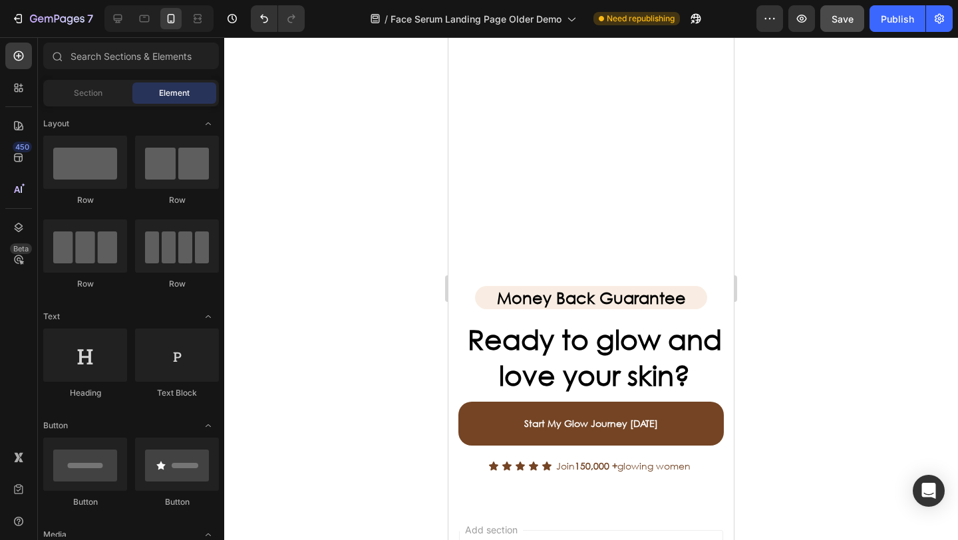
scroll to position [5239, 0]
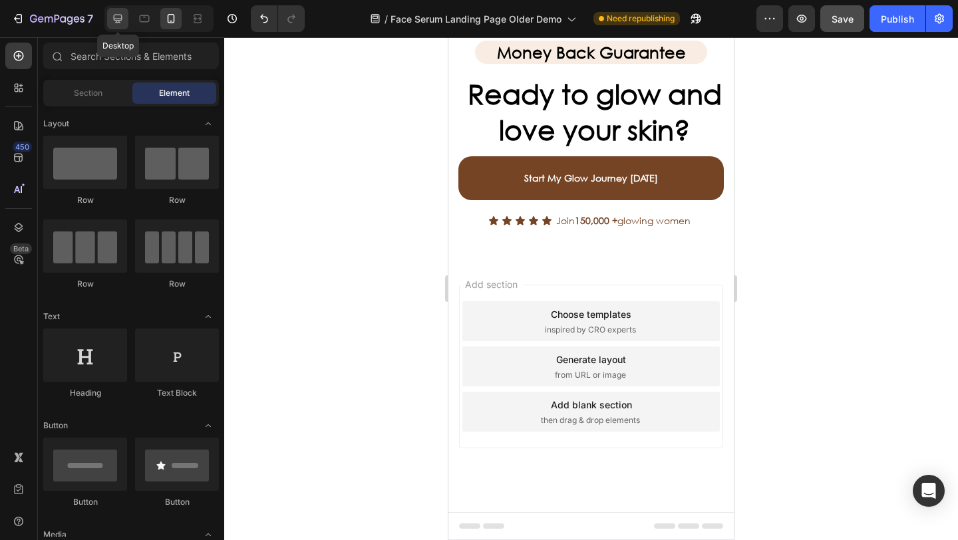
click at [114, 23] on icon at bounding box center [117, 18] width 13 height 13
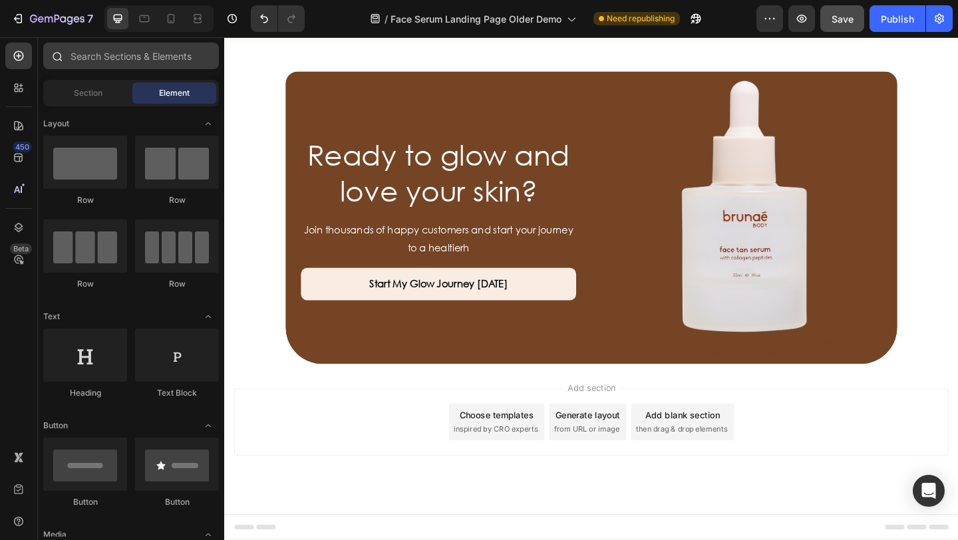
scroll to position [4077, 0]
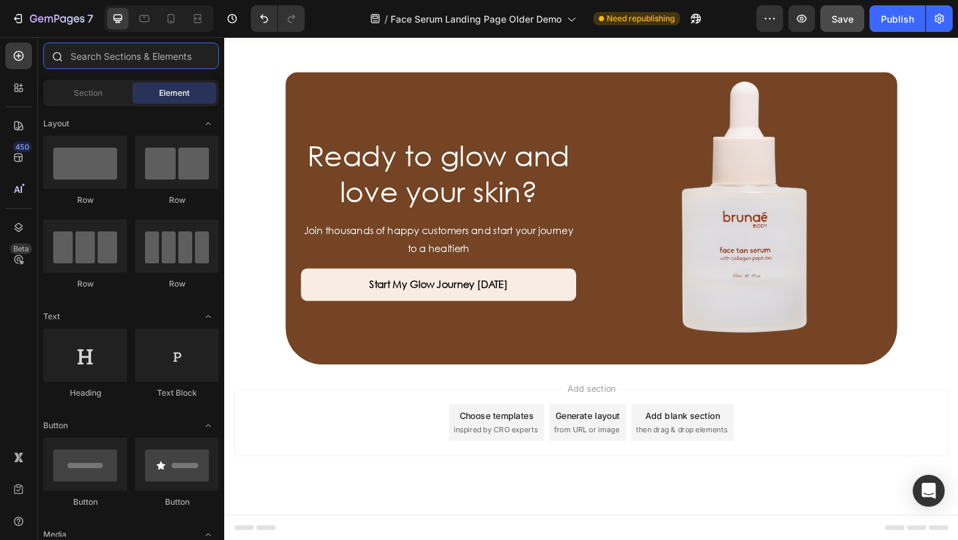
click at [120, 63] on input "text" at bounding box center [131, 56] width 176 height 27
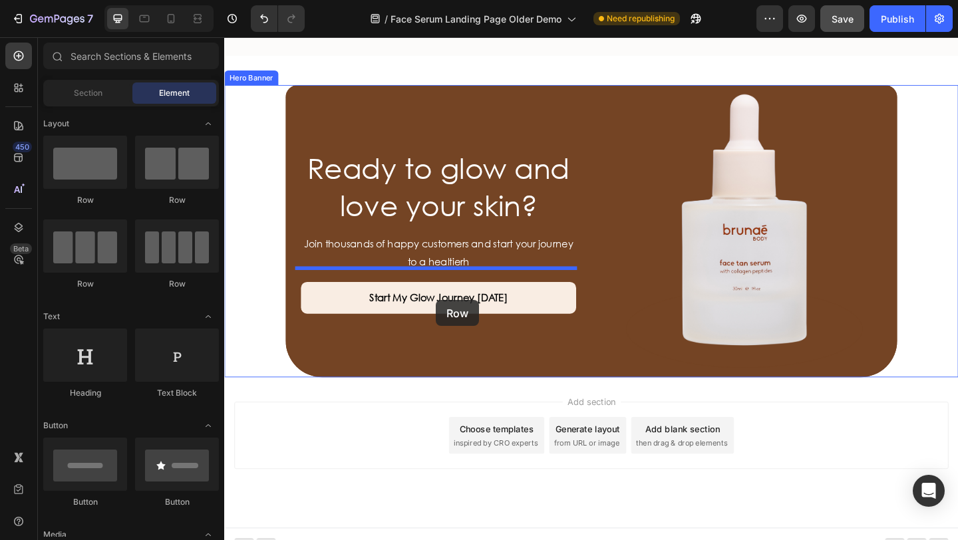
scroll to position [4092, 0]
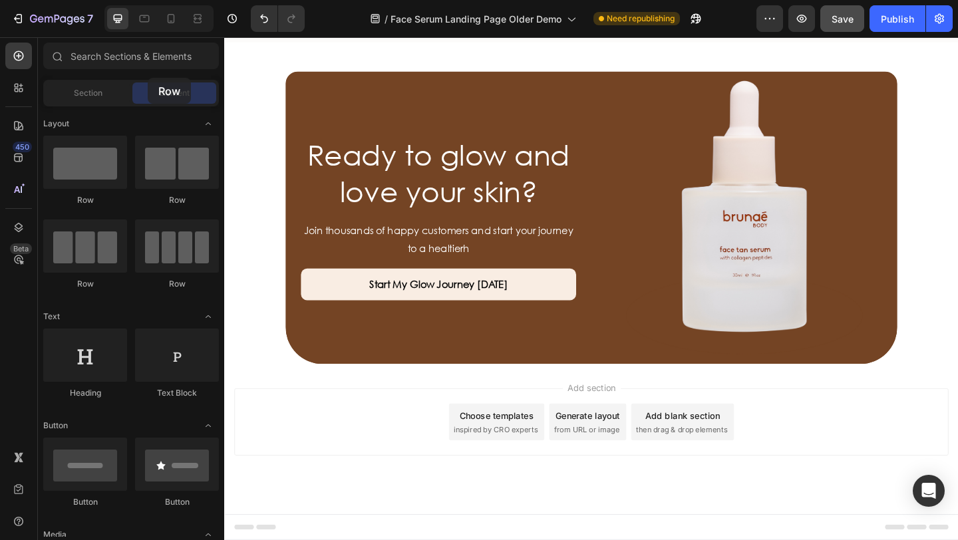
drag, startPoint x: 161, startPoint y: 167, endPoint x: 160, endPoint y: 93, distance: 74.5
click at [161, 93] on div "Sections(30) Elements(83) Section Element Hero Section Product Detail Brands Tr…" at bounding box center [131, 290] width 186 height 495
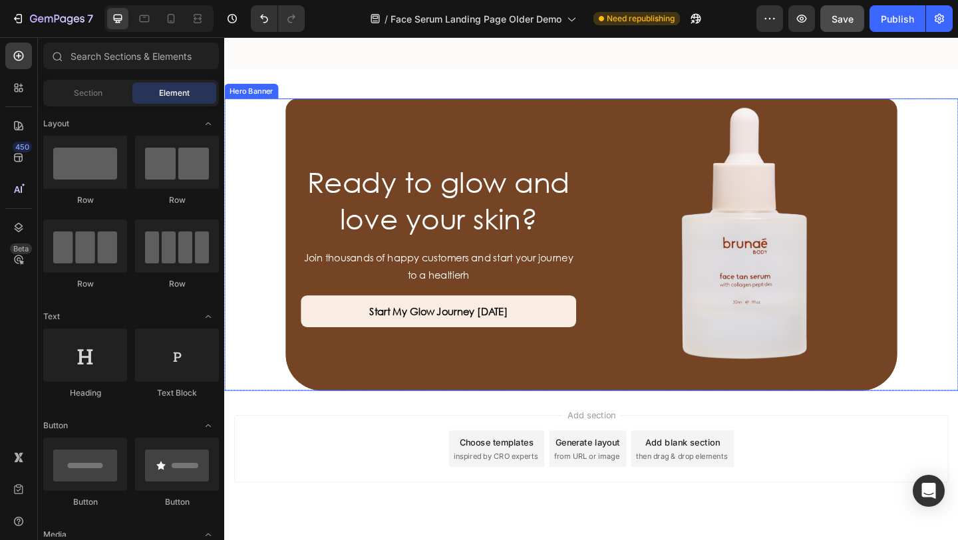
scroll to position [4057, 0]
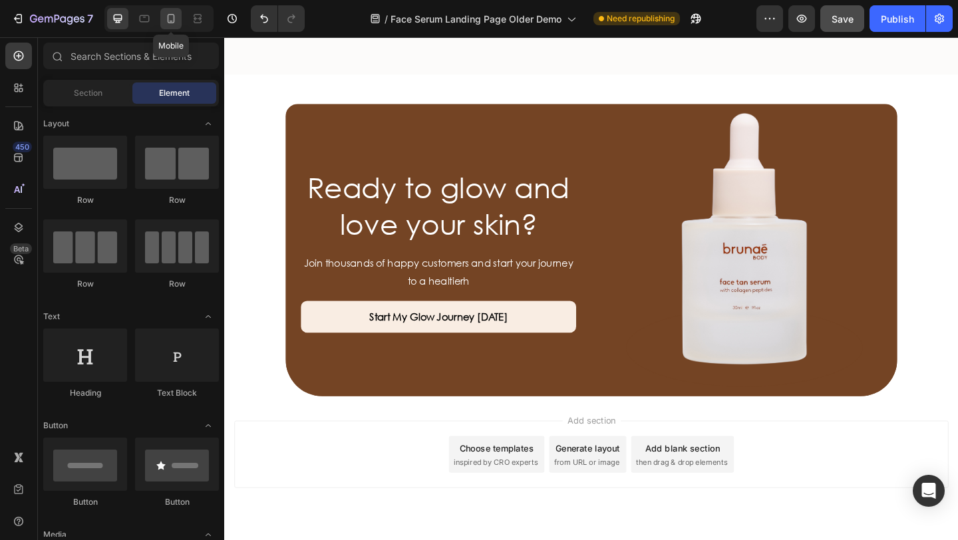
click at [170, 19] on icon at bounding box center [170, 18] width 13 height 13
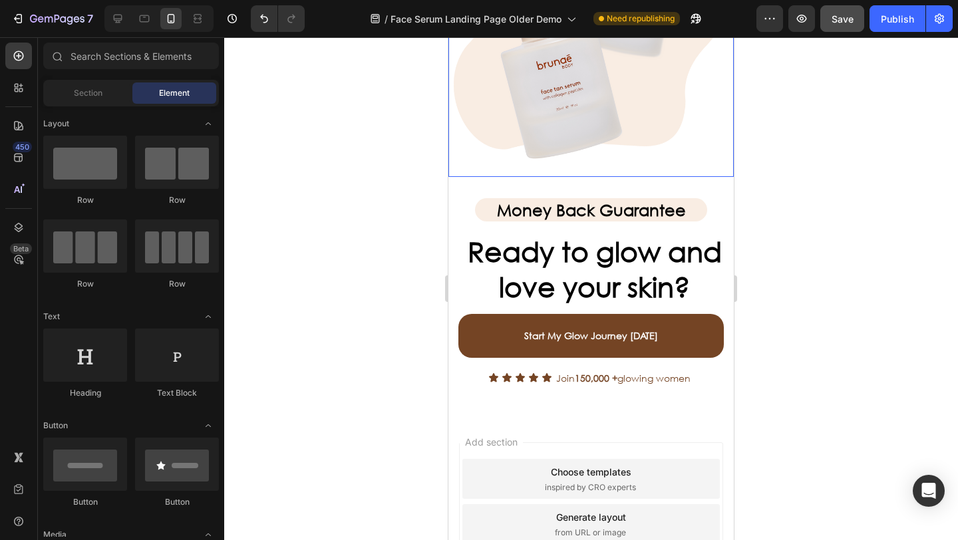
scroll to position [4874, 0]
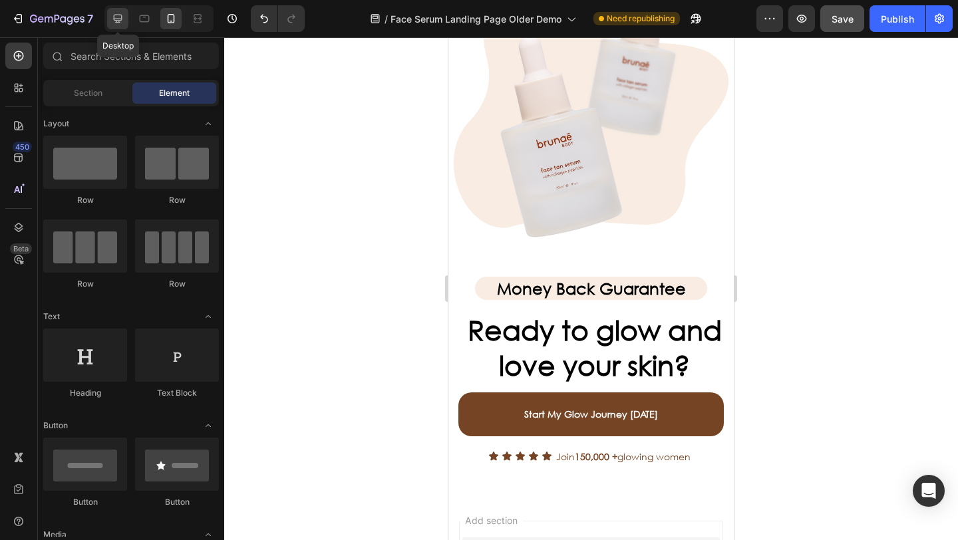
click at [118, 21] on icon at bounding box center [118, 19] width 9 height 9
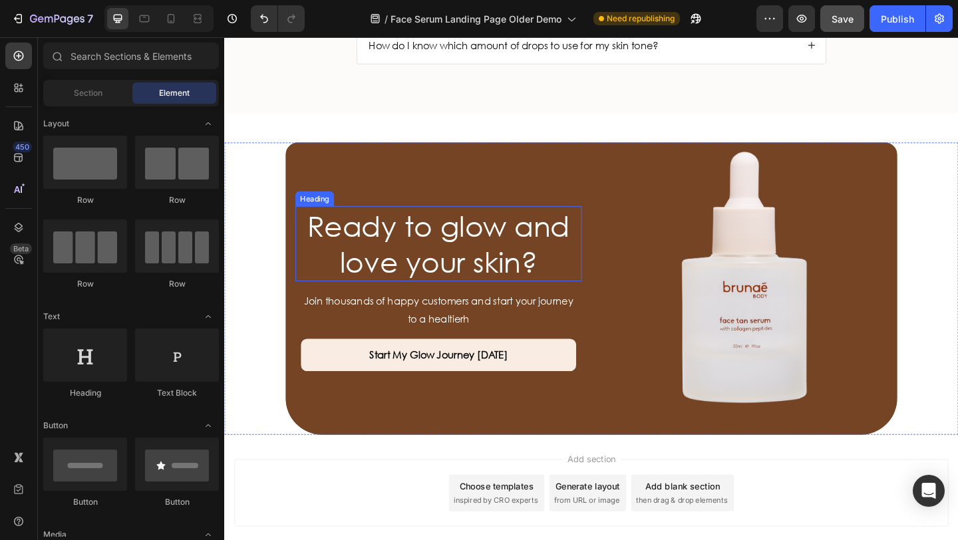
scroll to position [4025, 0]
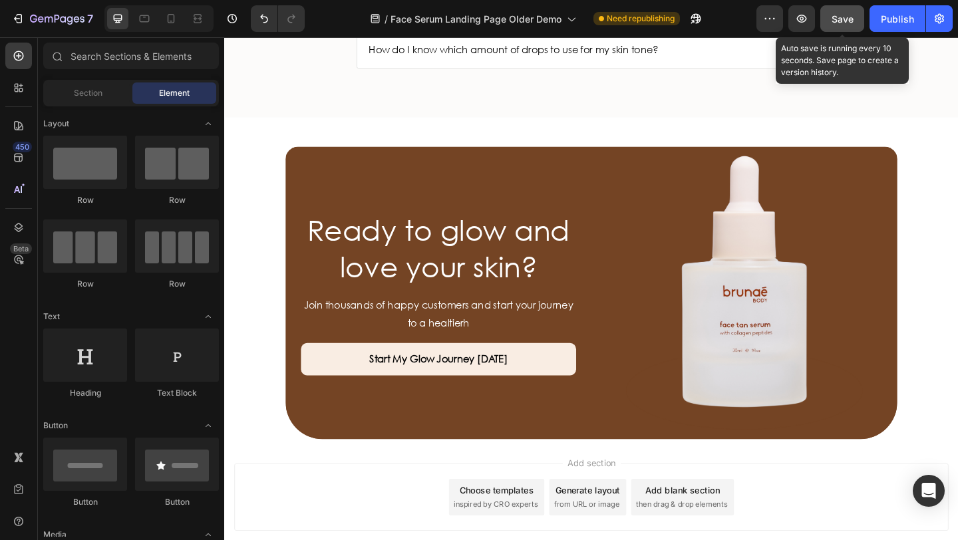
click at [851, 19] on span "Save" at bounding box center [843, 18] width 22 height 11
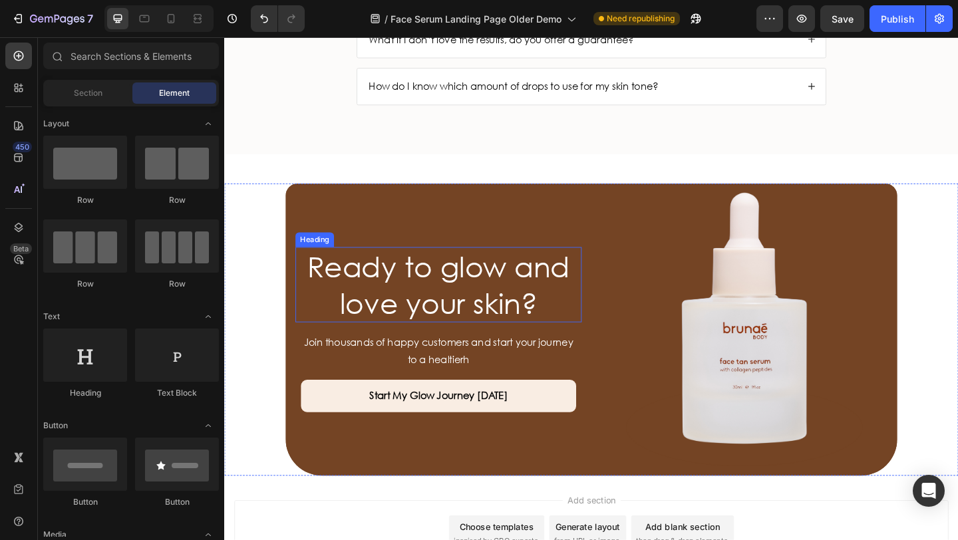
scroll to position [3988, 0]
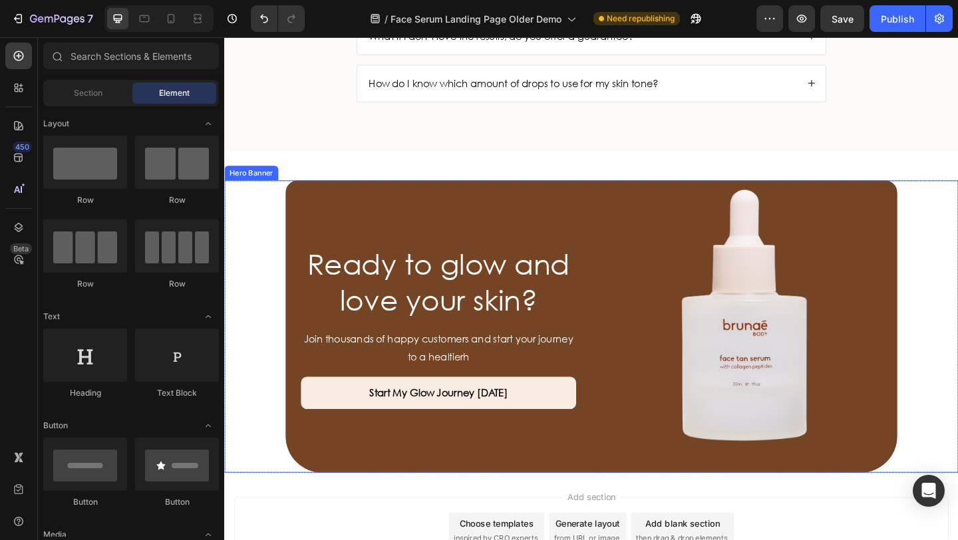
click at [463, 362] on p "Join thousands of happy customers and start your journey" at bounding box center [457, 365] width 309 height 19
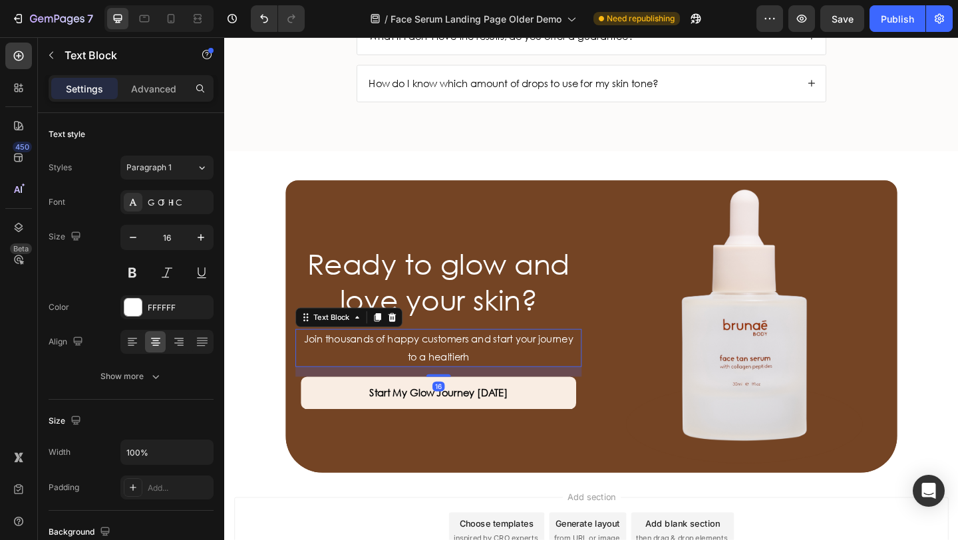
click at [463, 362] on p "Join thousands of happy customers and start your journey" at bounding box center [457, 365] width 309 height 19
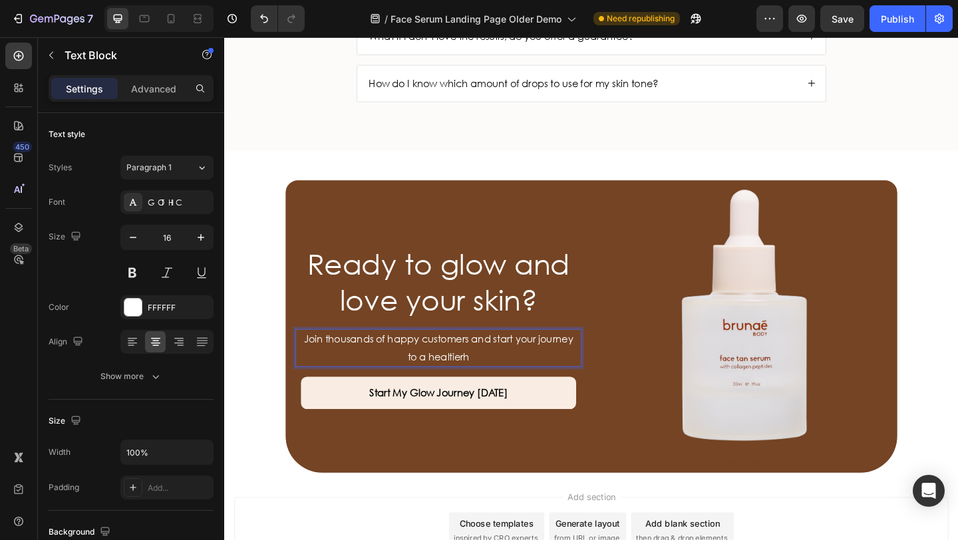
click at [485, 379] on p "to a healtierh" at bounding box center [457, 384] width 309 height 19
drag, startPoint x: 503, startPoint y: 385, endPoint x: 304, endPoint y: 367, distance: 199.8
click at [303, 367] on div "Join thousands of happy customers and start your journey to a healtierh" at bounding box center [457, 375] width 311 height 41
drag, startPoint x: 394, startPoint y: 367, endPoint x: 357, endPoint y: 366, distance: 36.6
click at [357, 366] on p "Join over 150,000 women who already swapped [MEDICAL_DATA] for a natural glow —…" at bounding box center [457, 375] width 309 height 39
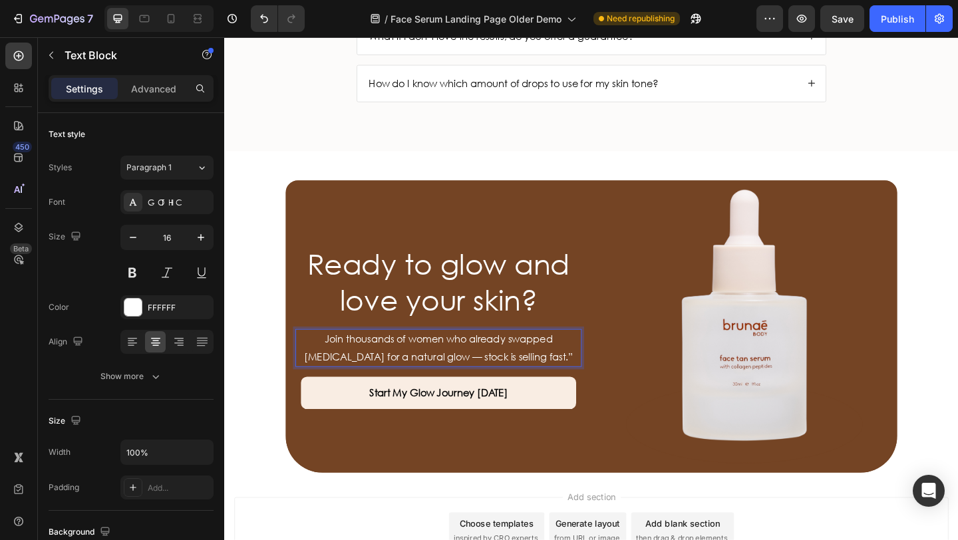
click at [451, 387] on p "Join thousands of women who already swapped [MEDICAL_DATA] for a natural glow —…" at bounding box center [457, 375] width 309 height 39
click at [560, 388] on p "Join thousands of women who already swapped [MEDICAL_DATA] for a natural glow, …" at bounding box center [457, 375] width 309 height 39
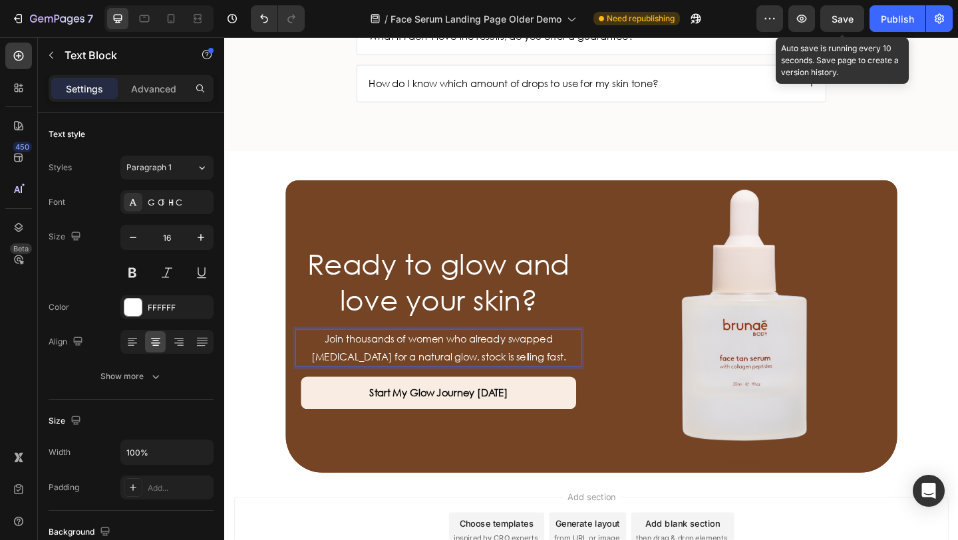
click at [842, 17] on span "Save" at bounding box center [843, 18] width 22 height 11
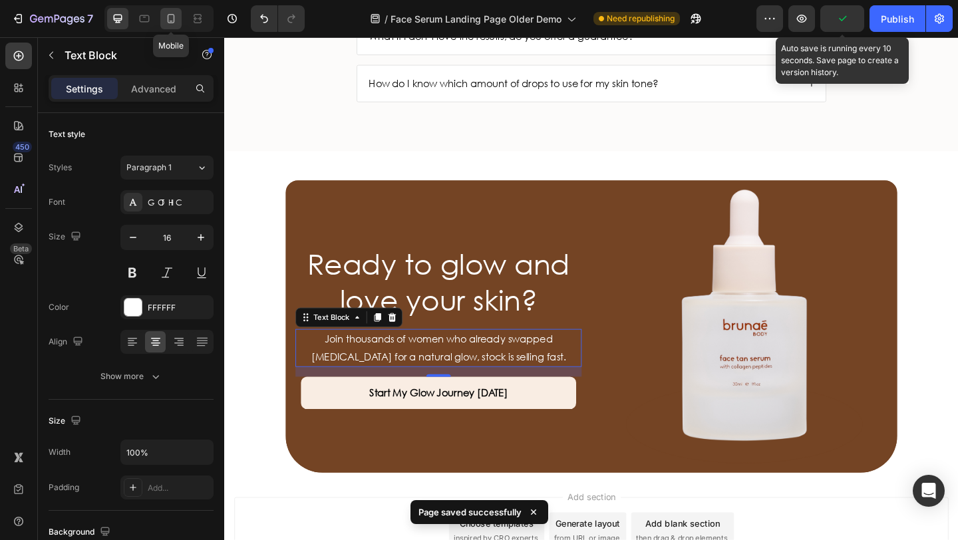
click at [177, 23] on icon at bounding box center [170, 18] width 13 height 13
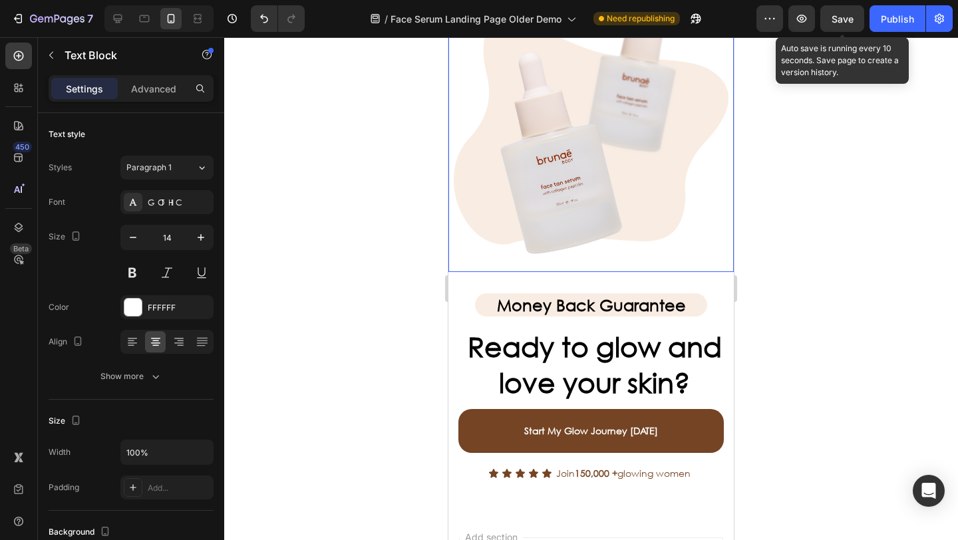
scroll to position [4652, 0]
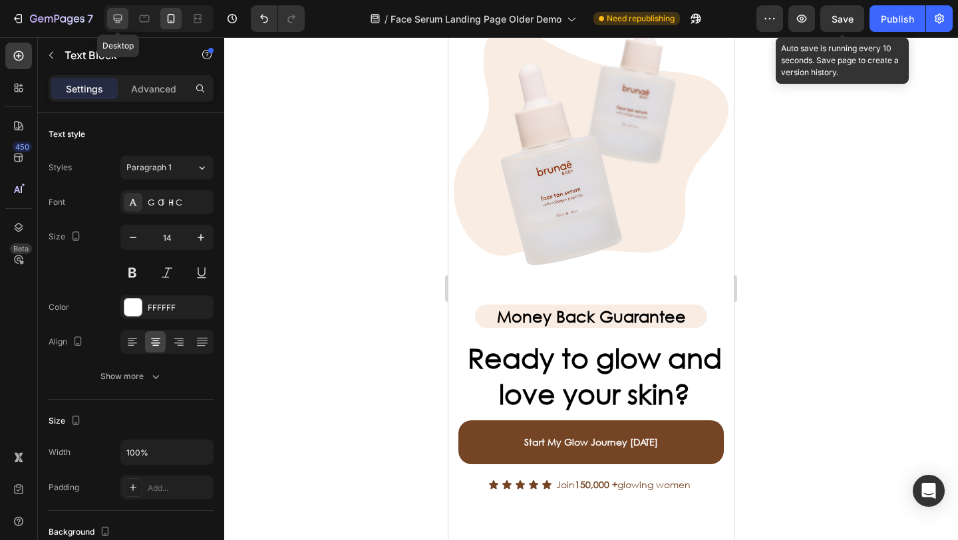
click at [114, 18] on icon at bounding box center [118, 19] width 9 height 9
type input "16"
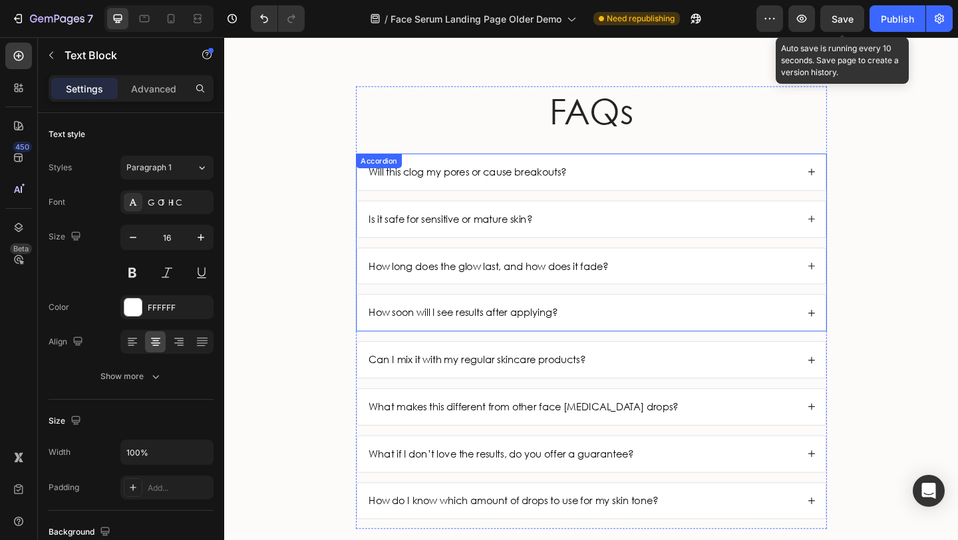
scroll to position [3522, 0]
click at [653, 180] on div "Will this clog my pores or cause breakouts?" at bounding box center [613, 183] width 469 height 18
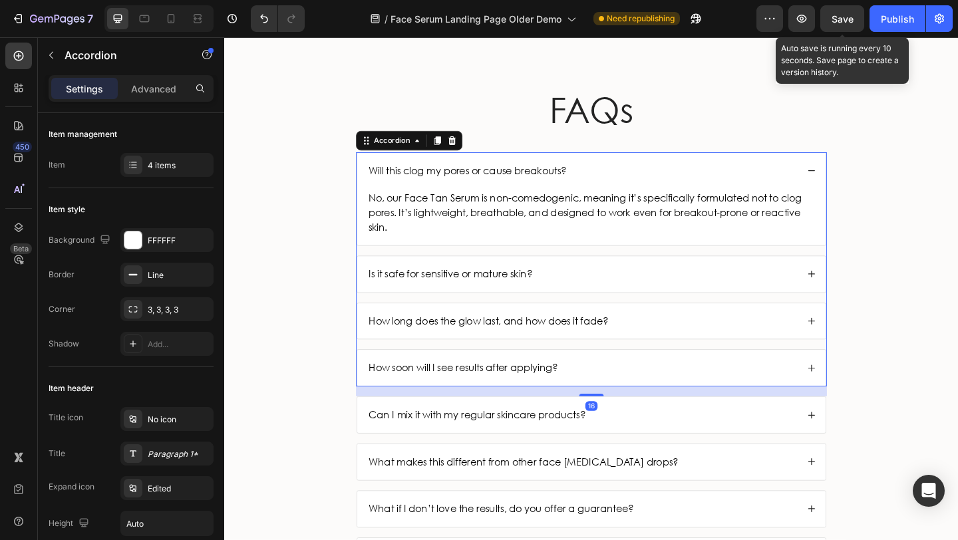
click at [654, 180] on div "Will this clog my pores or cause breakouts?" at bounding box center [613, 183] width 469 height 18
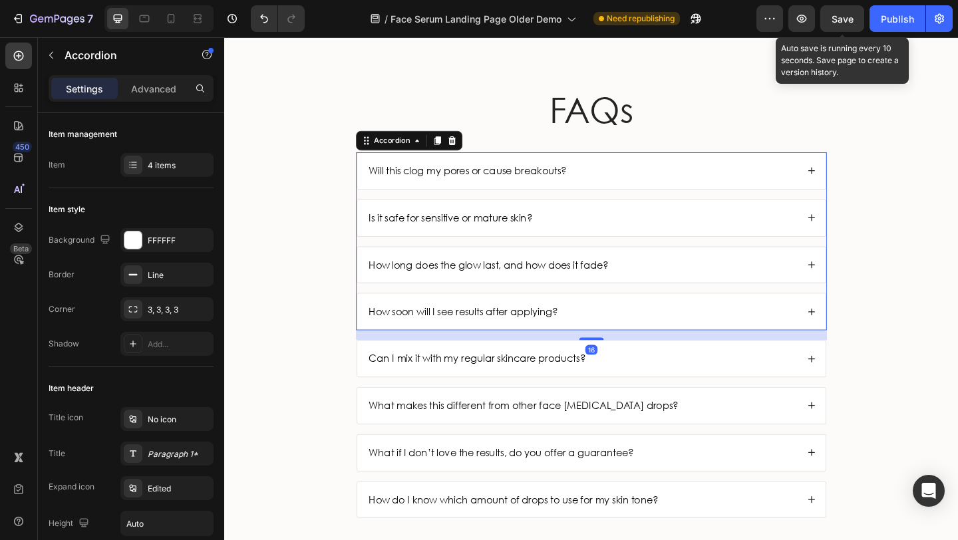
click at [678, 240] on div "Is it safe for sensitive or mature skin?" at bounding box center [613, 234] width 469 height 18
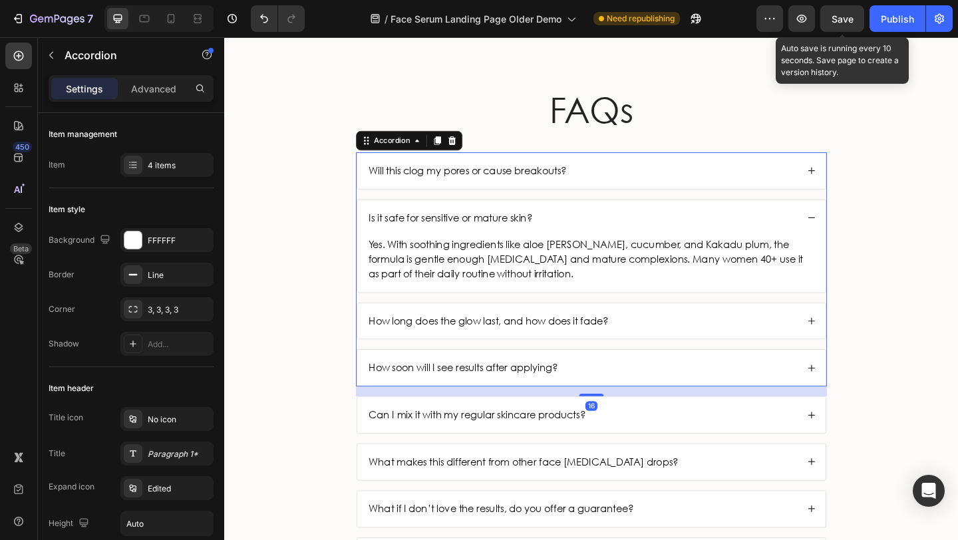
click at [677, 239] on div "Is it safe for sensitive or mature skin?" at bounding box center [613, 234] width 469 height 18
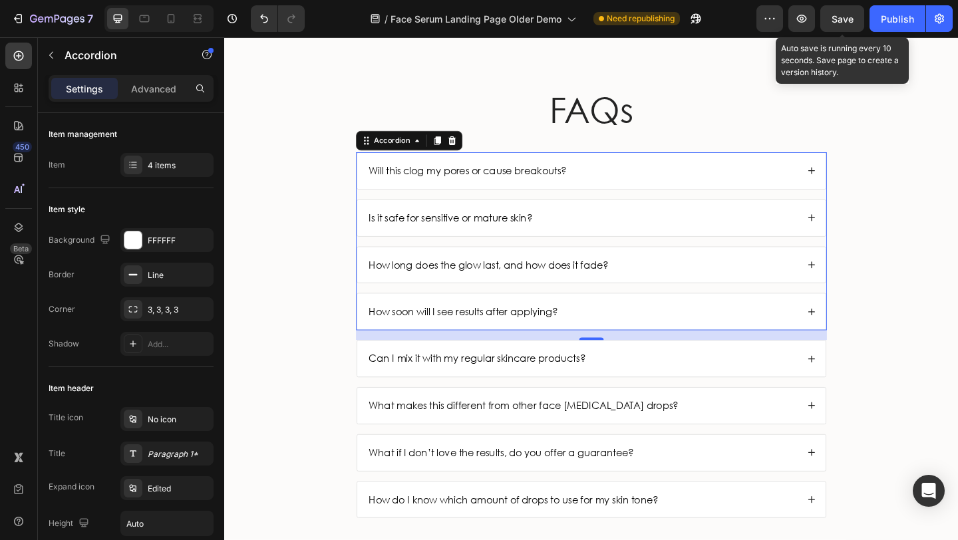
click at [696, 283] on div "How long does the glow last, and how does it fade?" at bounding box center [613, 285] width 469 height 18
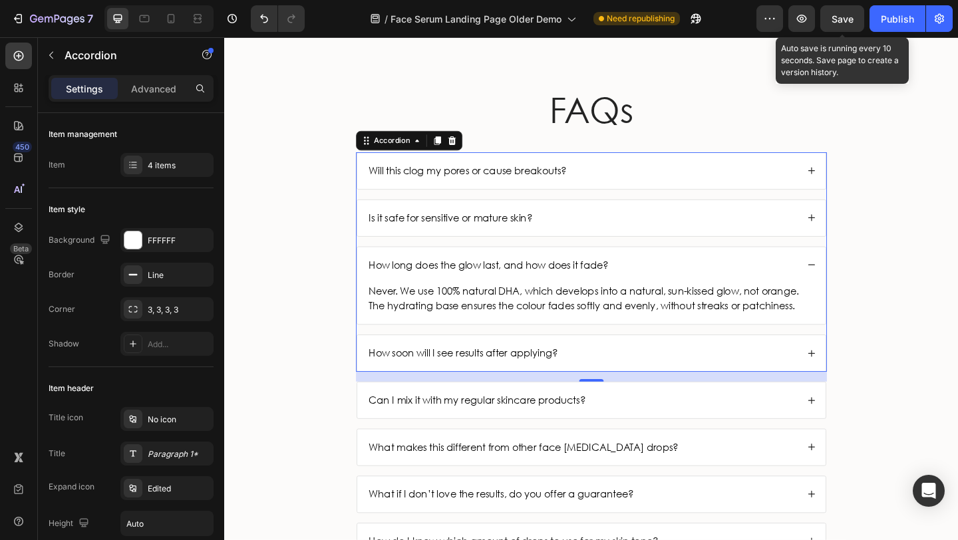
click at [698, 284] on div "How long does the glow last, and how does it fade?" at bounding box center [613, 285] width 469 height 18
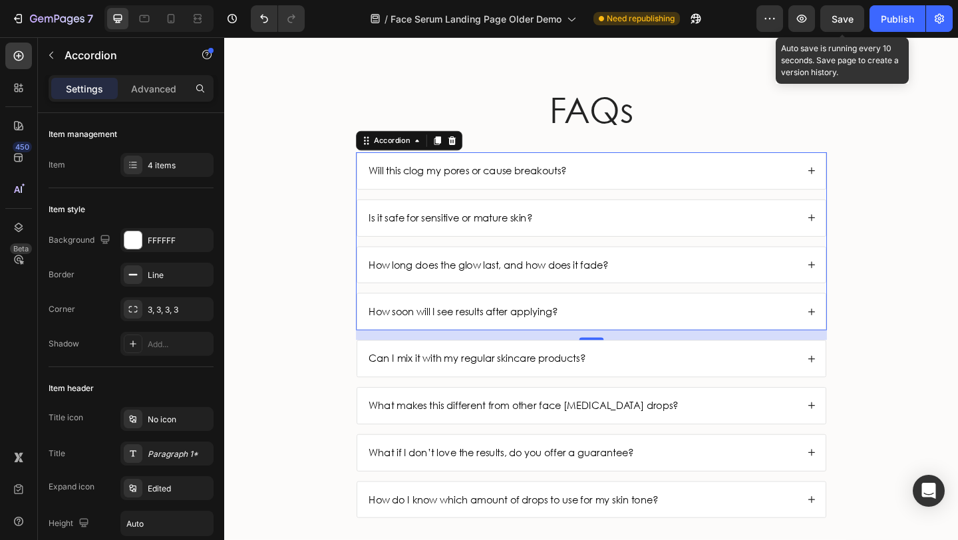
scroll to position [3231, 0]
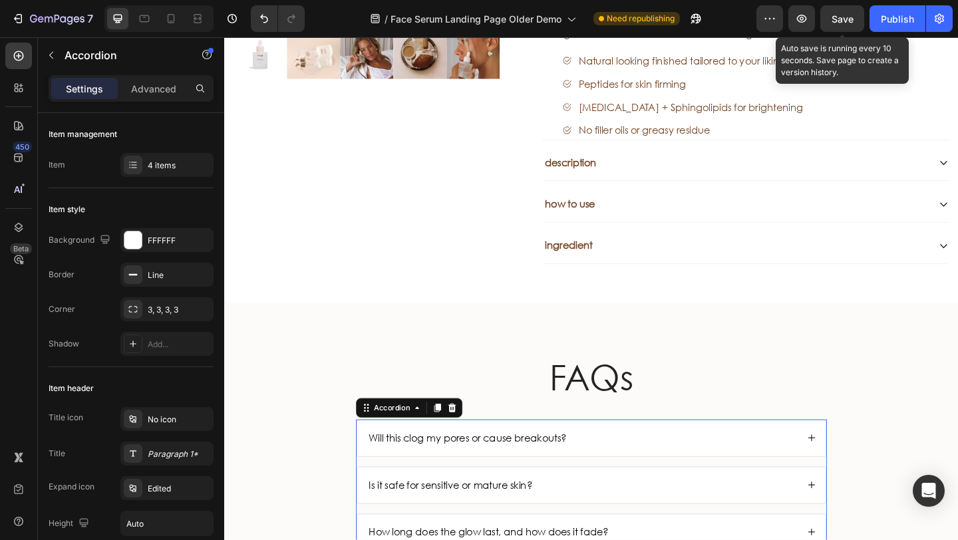
click at [833, 23] on span "Save" at bounding box center [843, 18] width 22 height 11
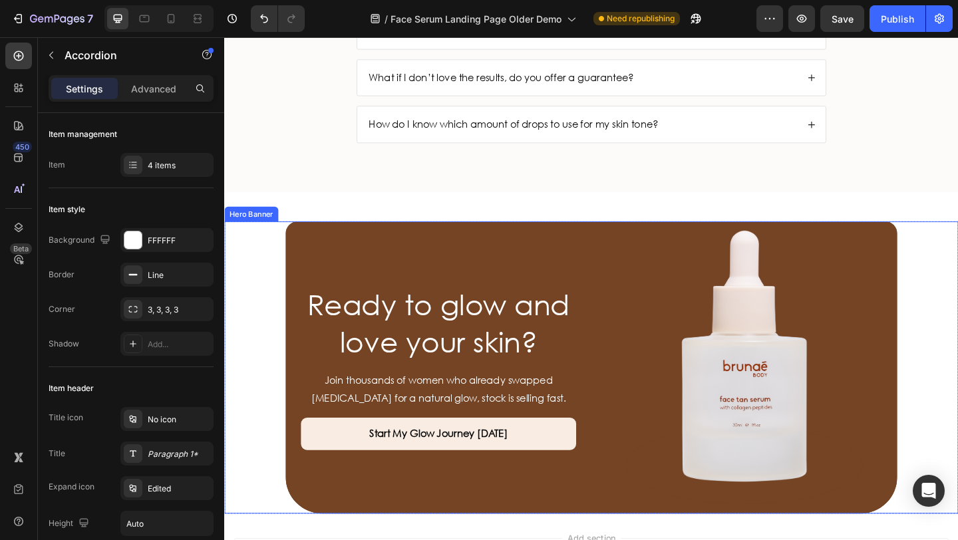
scroll to position [3969, 0]
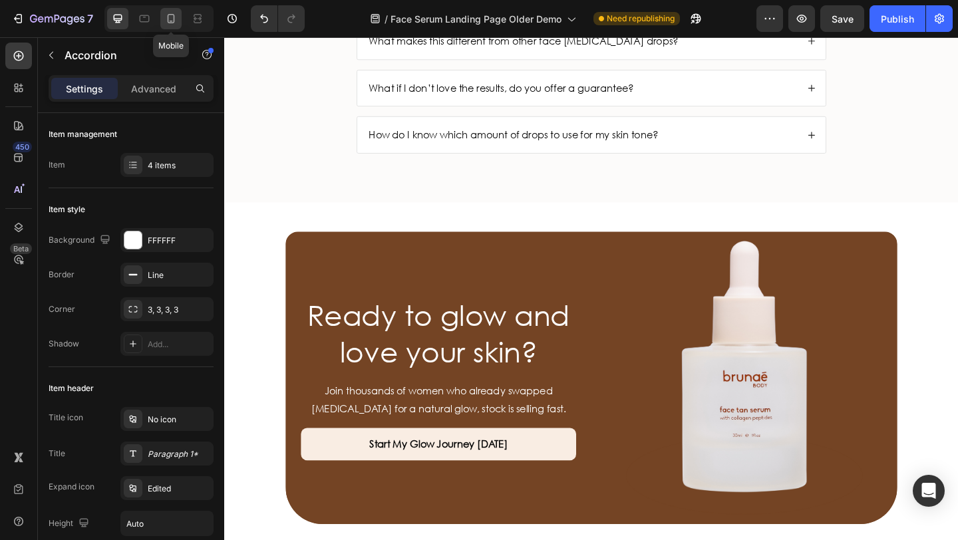
click at [166, 21] on icon at bounding box center [170, 18] width 13 height 13
type input "14"
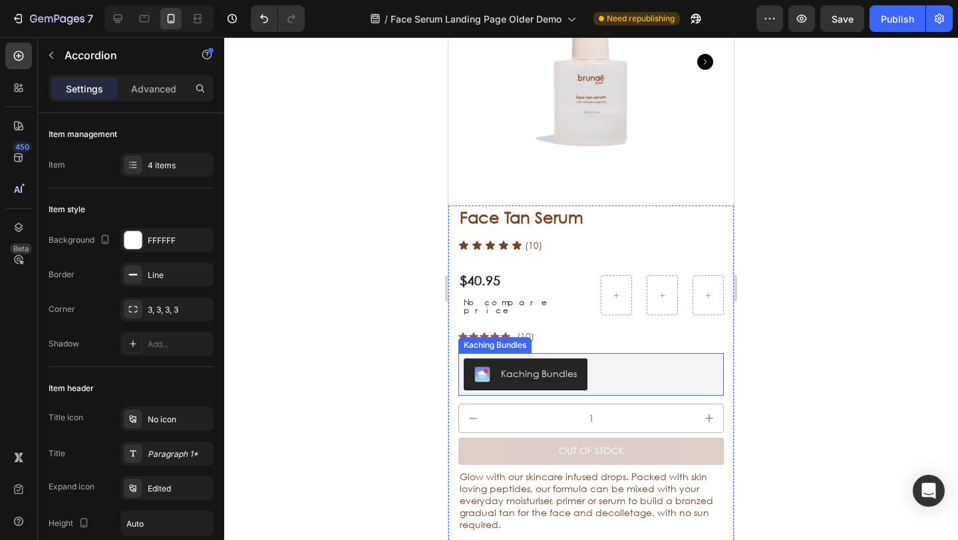
scroll to position [3500, 0]
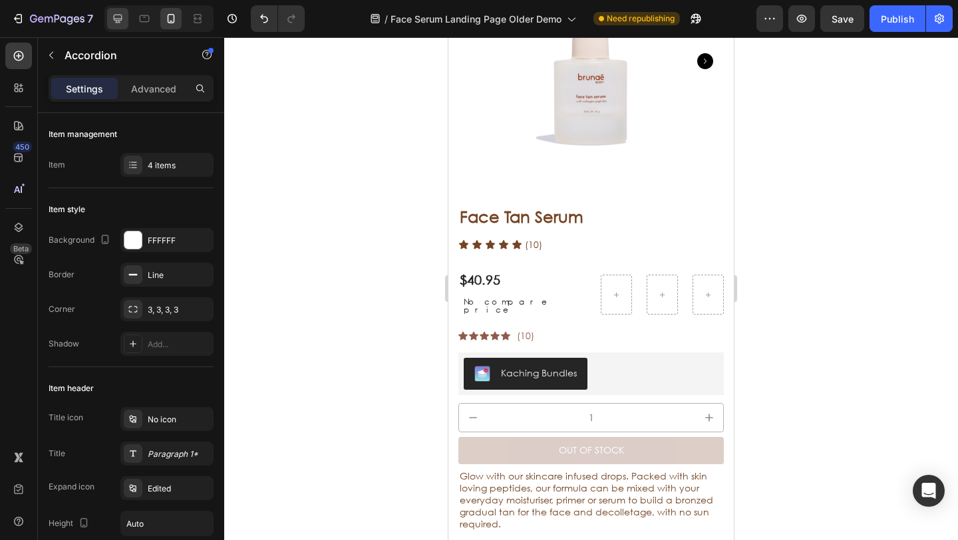
click at [120, 18] on icon at bounding box center [117, 18] width 13 height 13
type input "16"
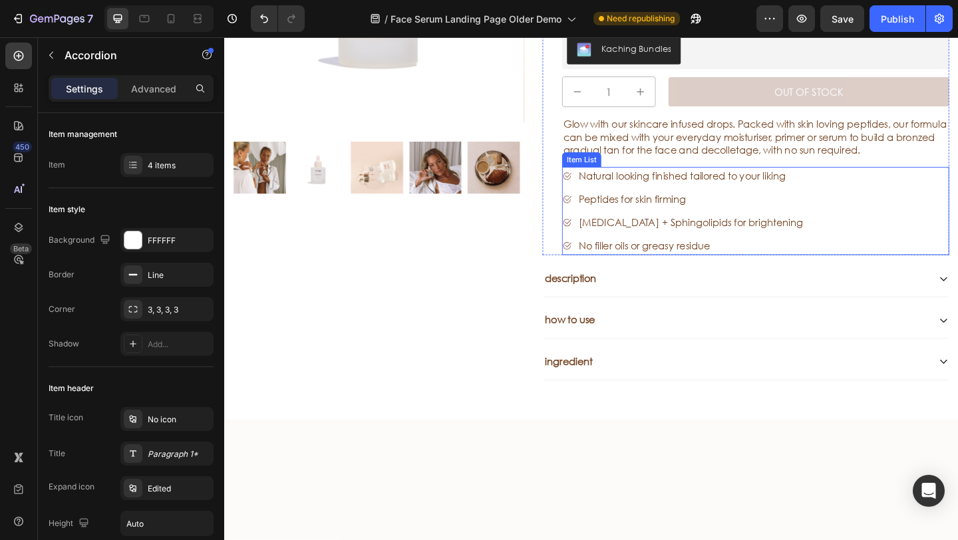
scroll to position [3012, 0]
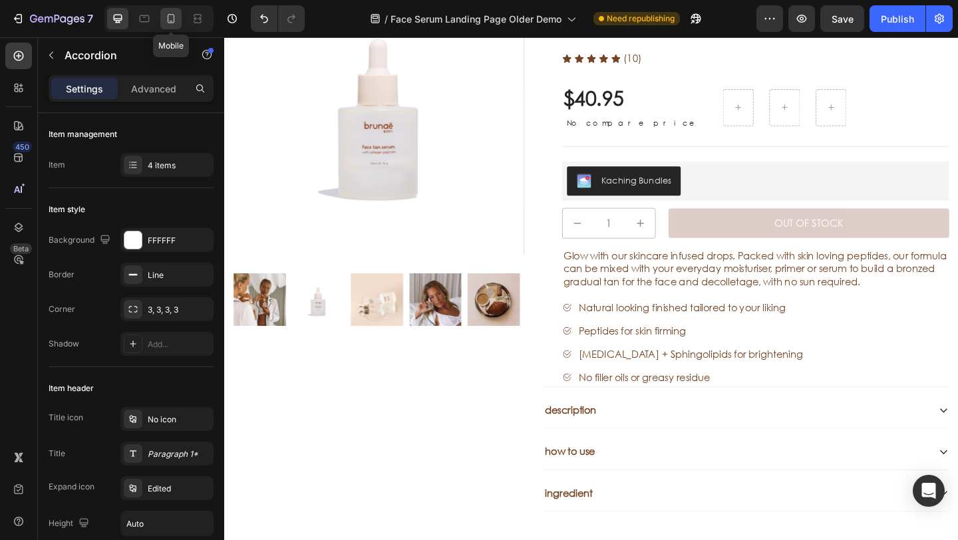
click at [173, 17] on icon at bounding box center [170, 18] width 13 height 13
type input "14"
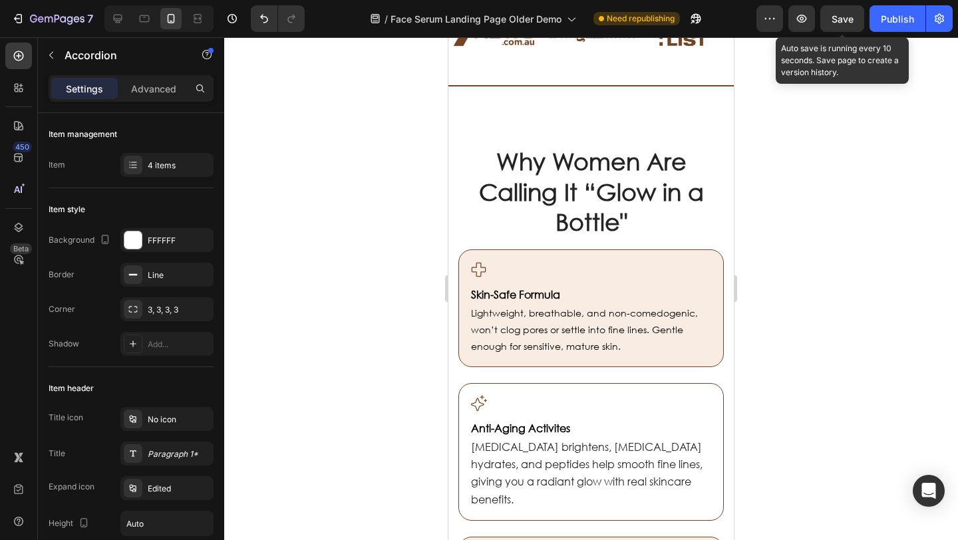
click at [847, 19] on span "Save" at bounding box center [843, 18] width 22 height 11
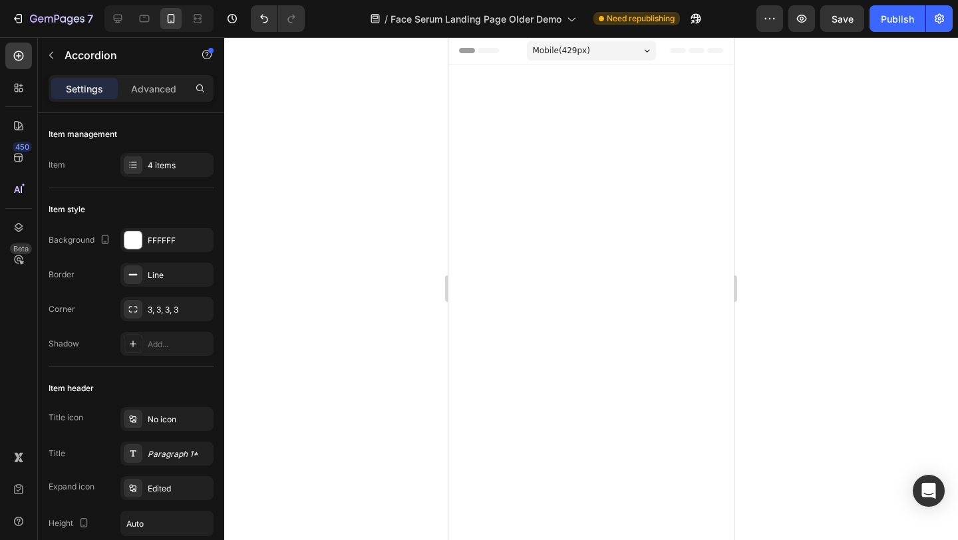
scroll to position [3658, 0]
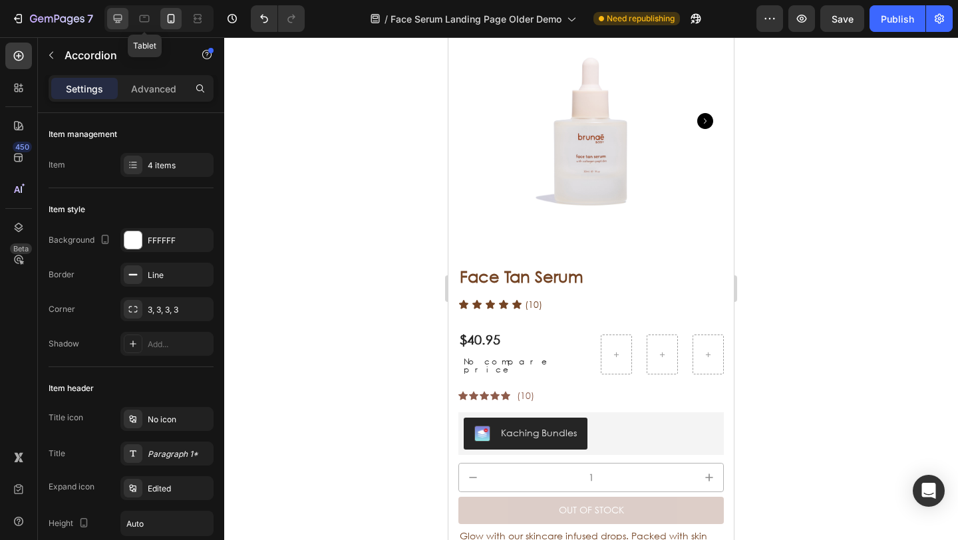
click at [115, 17] on icon at bounding box center [117, 18] width 13 height 13
type input "16"
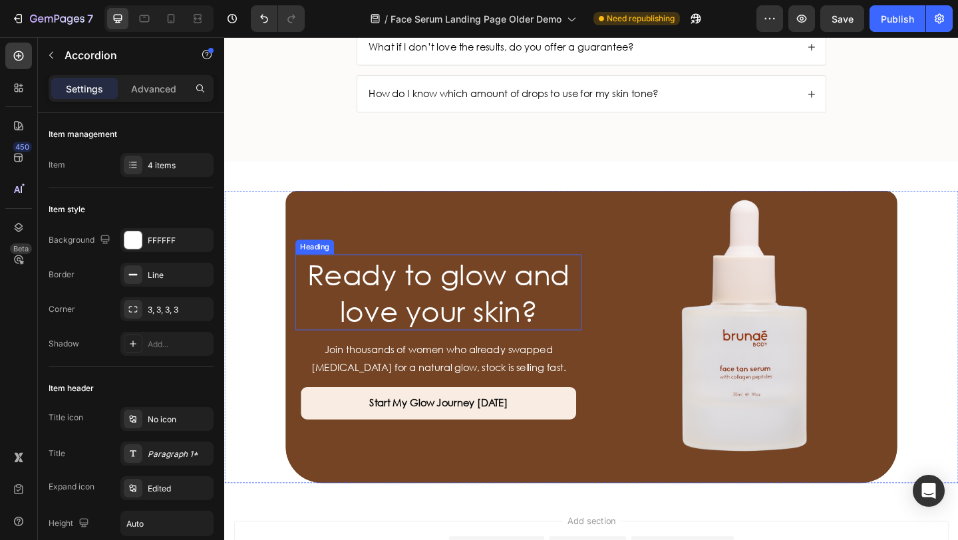
scroll to position [4347, 0]
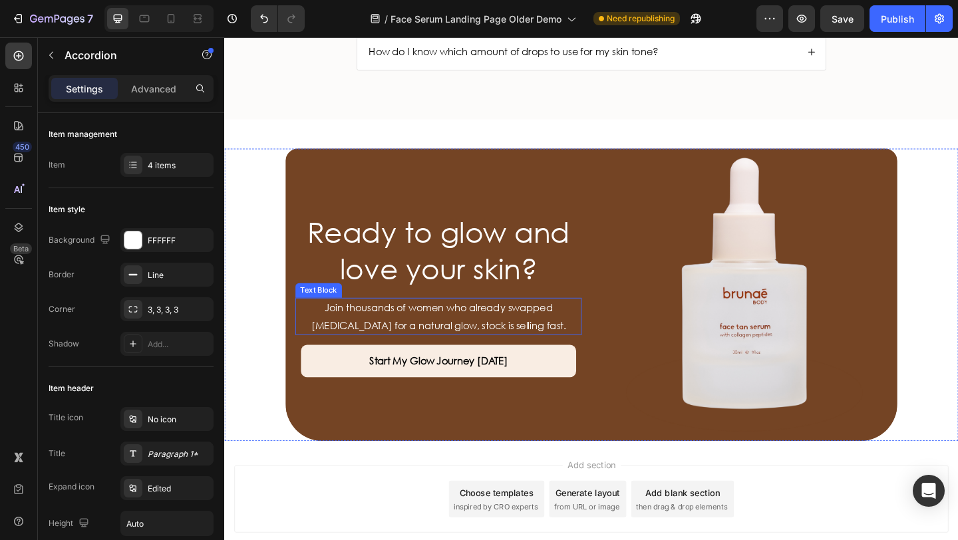
click at [457, 338] on p "Join thousands of women who already swapped [MEDICAL_DATA] for a natural glow, …" at bounding box center [457, 341] width 309 height 39
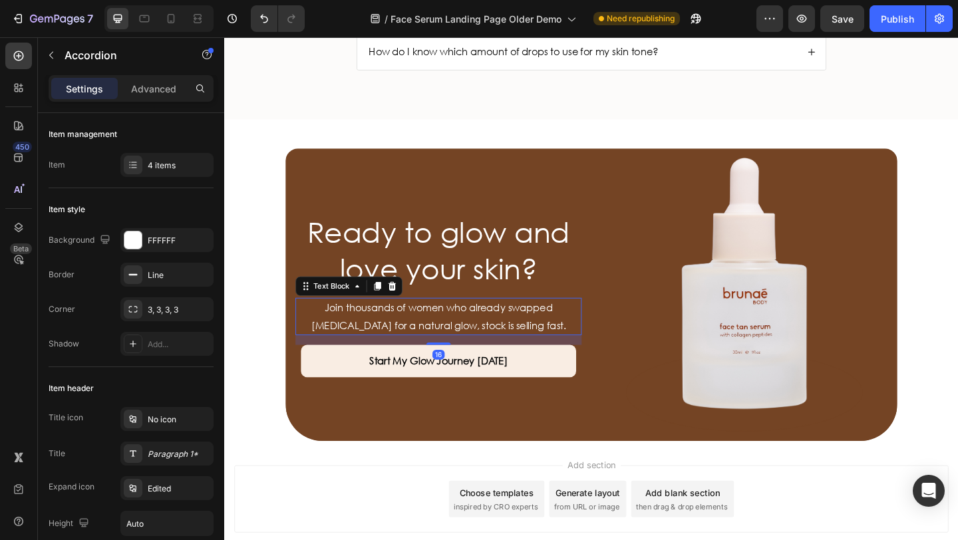
click at [457, 338] on p "Join thousands of women who already swapped [MEDICAL_DATA] for a natural glow, …" at bounding box center [457, 341] width 309 height 39
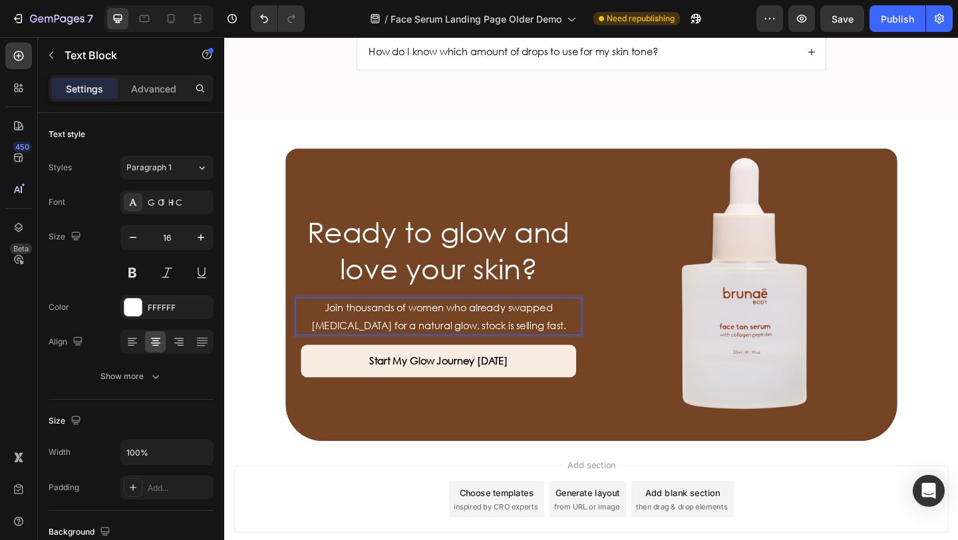
click at [514, 342] on p "Join thousands of women who already swapped [MEDICAL_DATA] for a natural glow, …" at bounding box center [457, 341] width 309 height 39
click at [551, 351] on p "Join thousands of women who already swapped [MEDICAL_DATA] for a natural glow, …" at bounding box center [457, 341] width 309 height 39
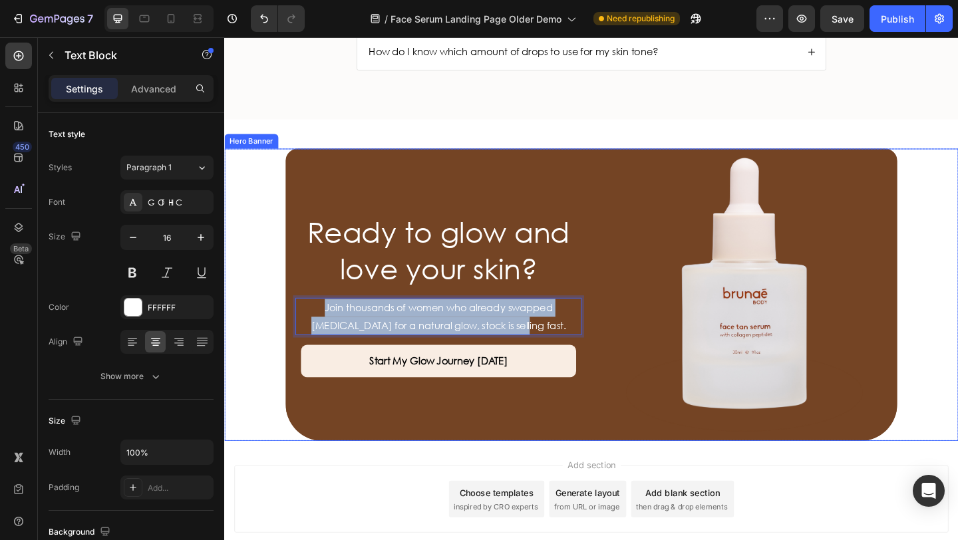
drag, startPoint x: 554, startPoint y: 351, endPoint x: 313, endPoint y: 334, distance: 240.8
click at [300, 333] on div "Ready to glow and love your skin? Heading Join thousands of women who already s…" at bounding box center [624, 317] width 666 height 318
copy p "Join thousands of women who already swapped [MEDICAL_DATA] for a natural glow, …"
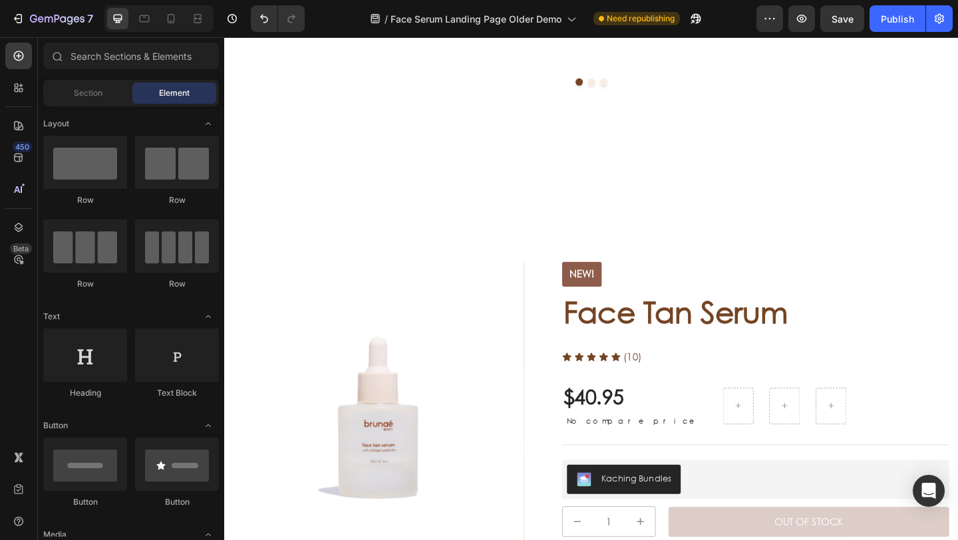
scroll to position [2827, 0]
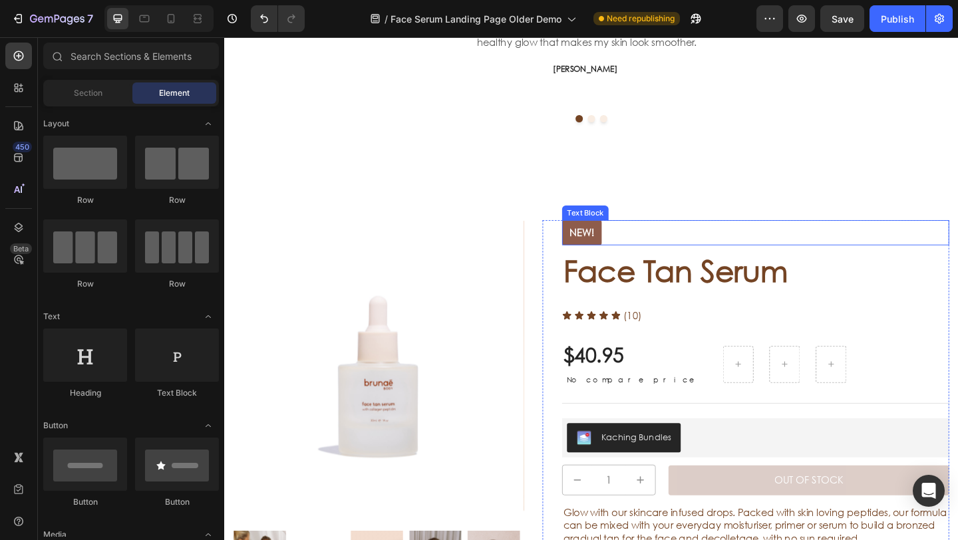
click at [624, 240] on div "NEW!" at bounding box center [613, 249] width 43 height 27
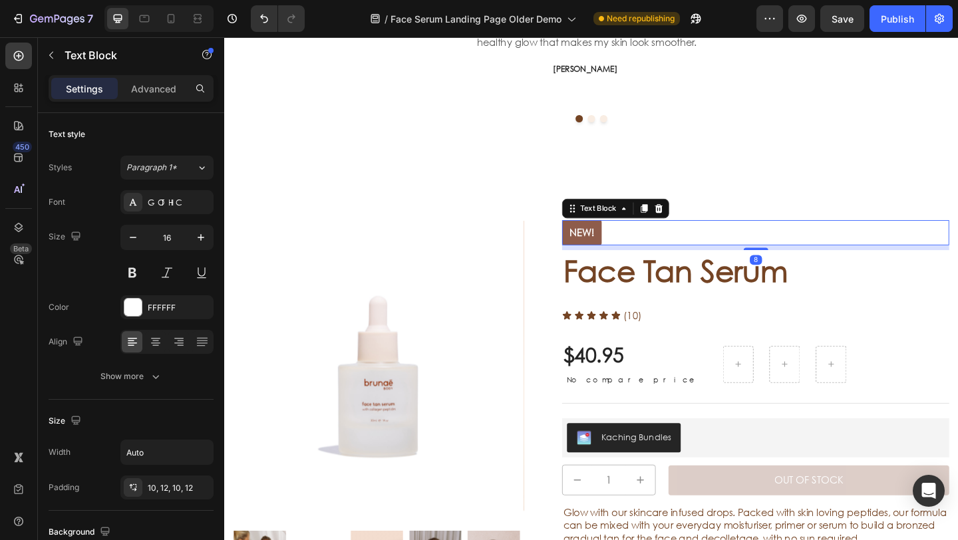
click at [622, 245] on div "NEW!" at bounding box center [613, 249] width 43 height 27
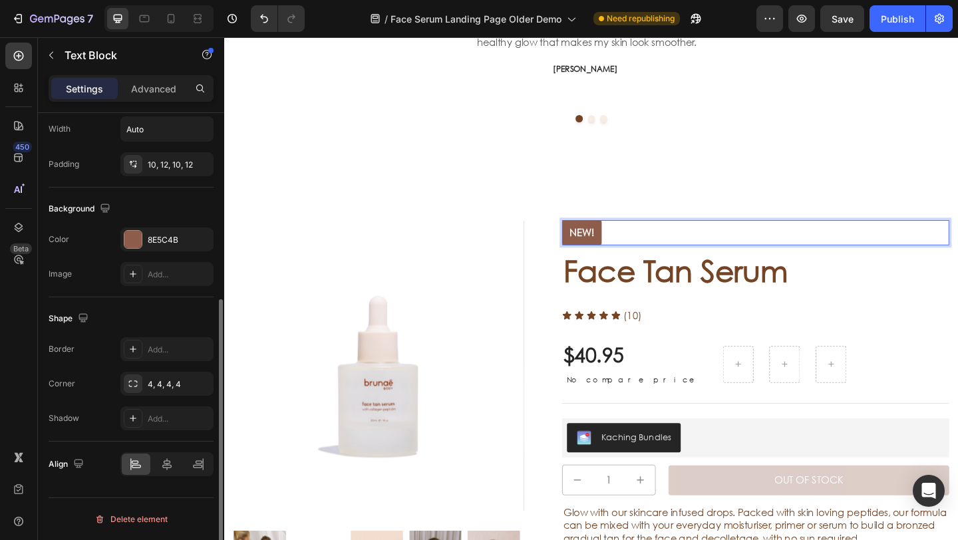
scroll to position [323, 0]
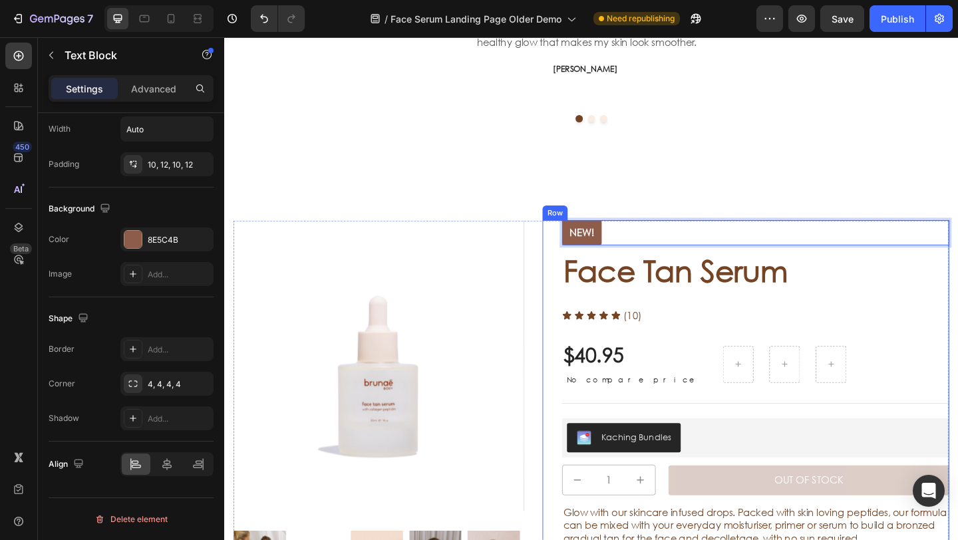
click at [612, 298] on h1 "Face Tan Serum" at bounding box center [802, 291] width 421 height 44
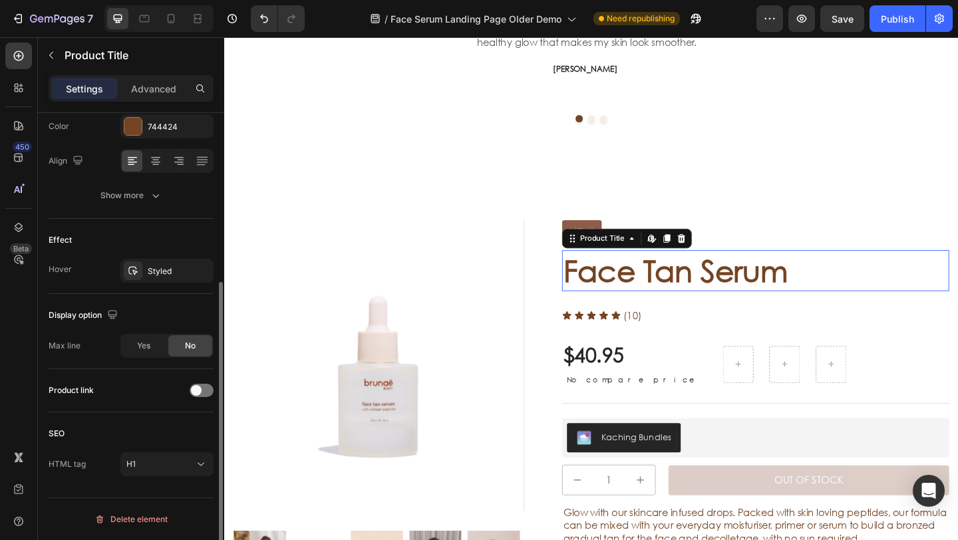
scroll to position [0, 0]
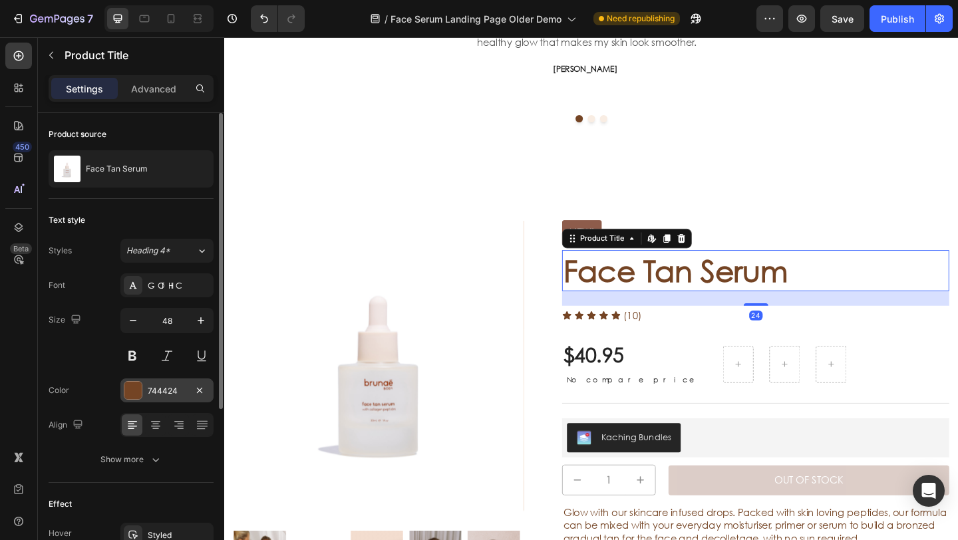
click at [184, 390] on div "744424" at bounding box center [167, 391] width 39 height 12
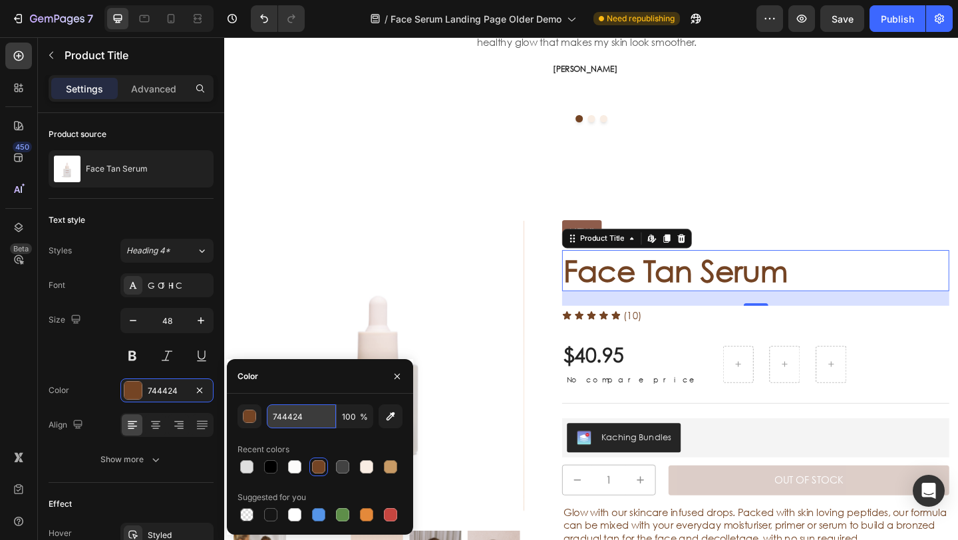
drag, startPoint x: 311, startPoint y: 417, endPoint x: 318, endPoint y: 419, distance: 6.9
click at [312, 417] on input "744424" at bounding box center [301, 417] width 69 height 24
click at [620, 221] on div "Text Block" at bounding box center [617, 228] width 51 height 16
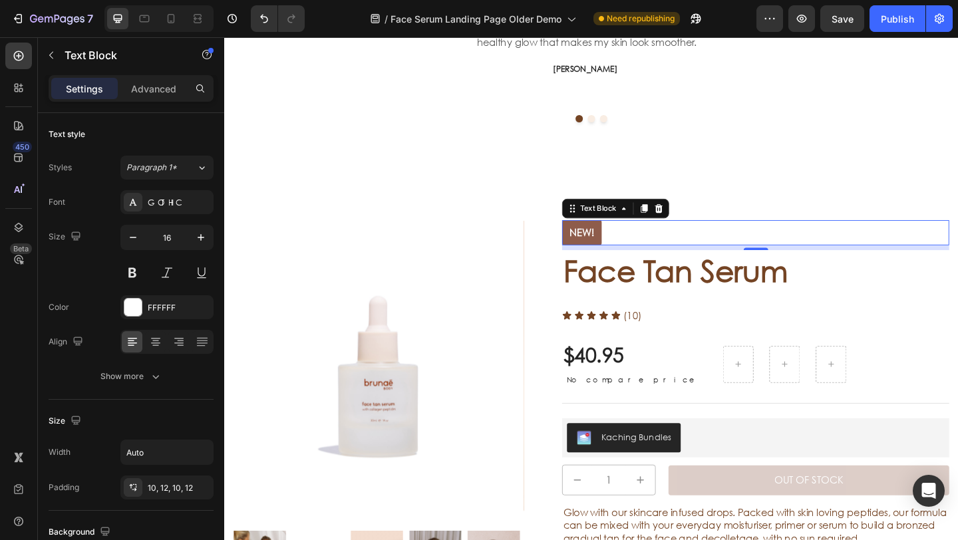
click at [618, 240] on div "NEW!" at bounding box center [613, 249] width 43 height 27
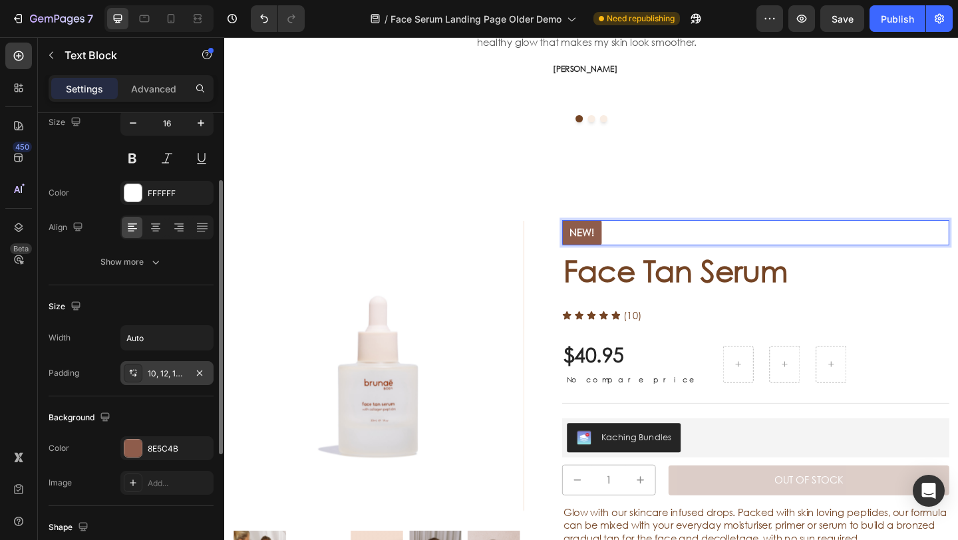
scroll to position [214, 0]
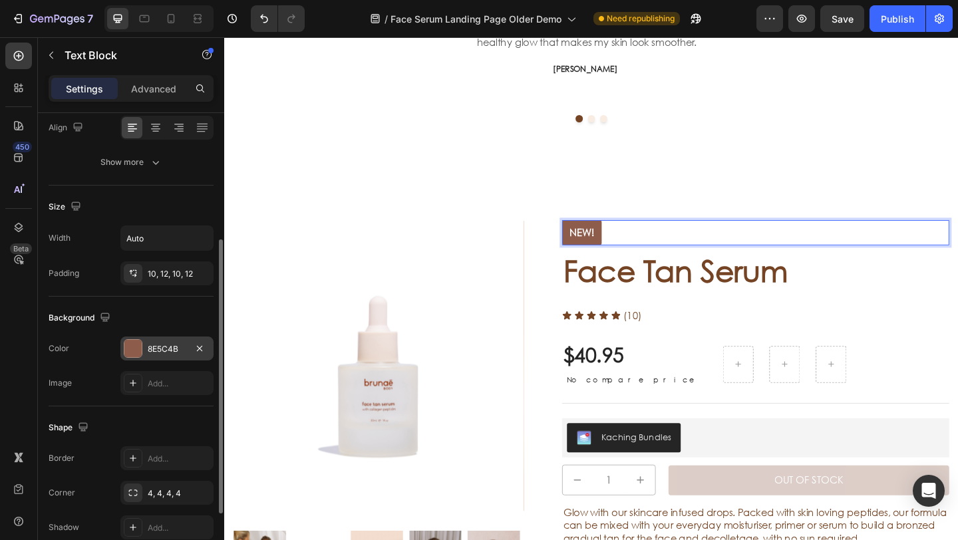
click at [140, 349] on div at bounding box center [132, 348] width 17 height 17
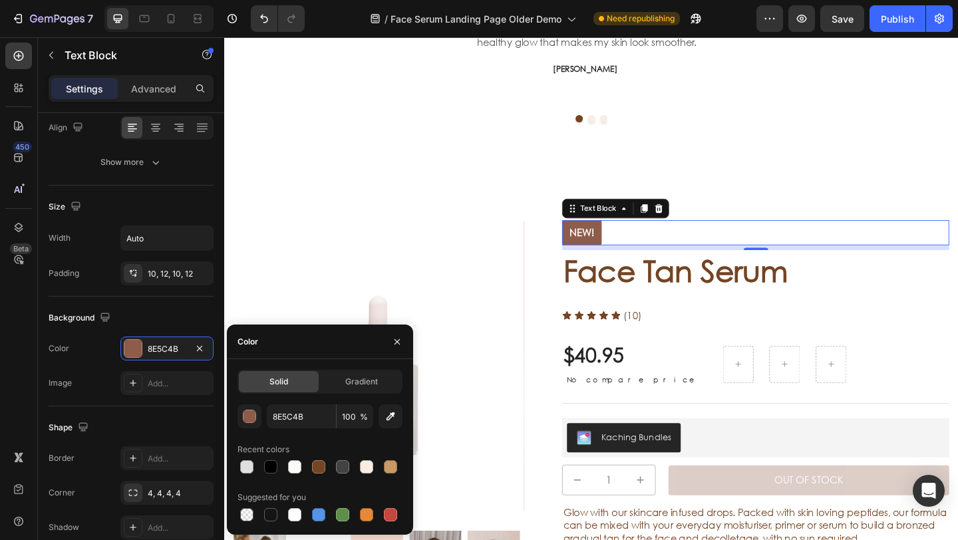
drag, startPoint x: 315, startPoint y: 469, endPoint x: 321, endPoint y: 450, distance: 19.6
click at [316, 469] on div at bounding box center [318, 467] width 13 height 13
type input "744424"
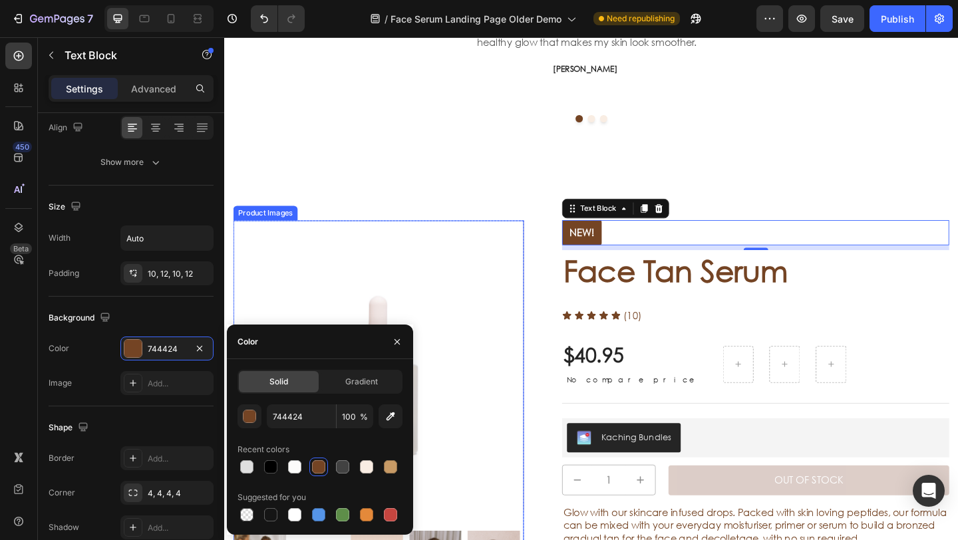
click at [371, 289] on img at bounding box center [392, 394] width 316 height 316
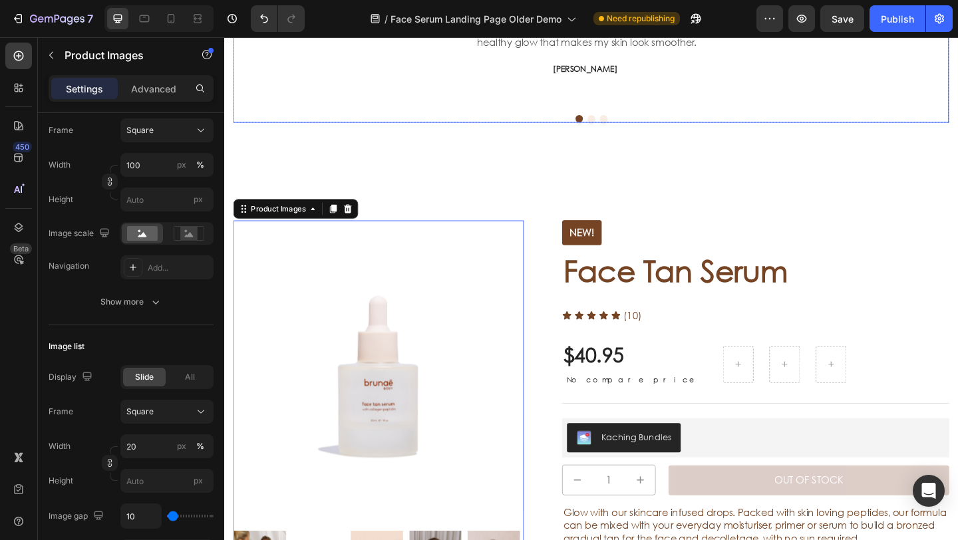
scroll to position [0, 0]
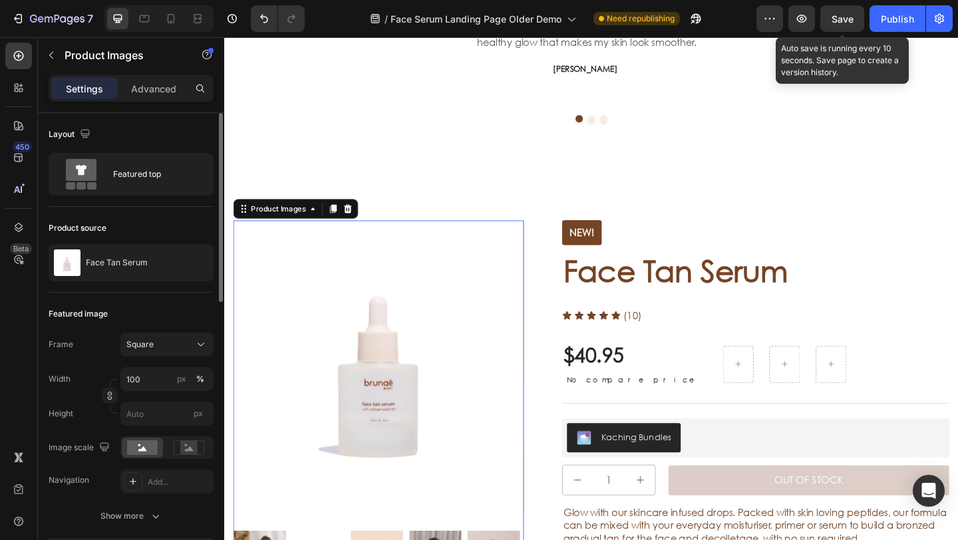
drag, startPoint x: 841, startPoint y: 21, endPoint x: 416, endPoint y: 206, distance: 463.2
click at [841, 21] on span "Save" at bounding box center [843, 18] width 22 height 11
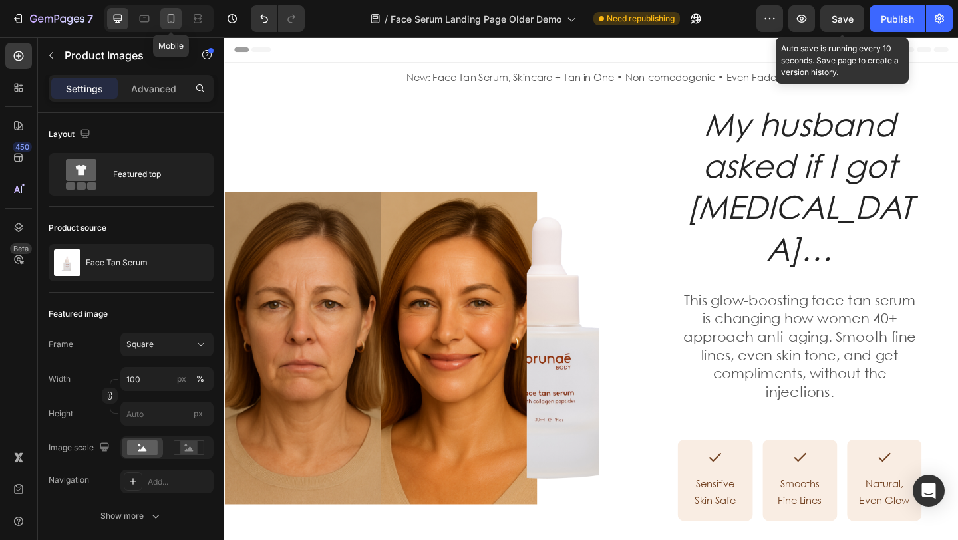
click at [172, 21] on icon at bounding box center [170, 18] width 13 height 13
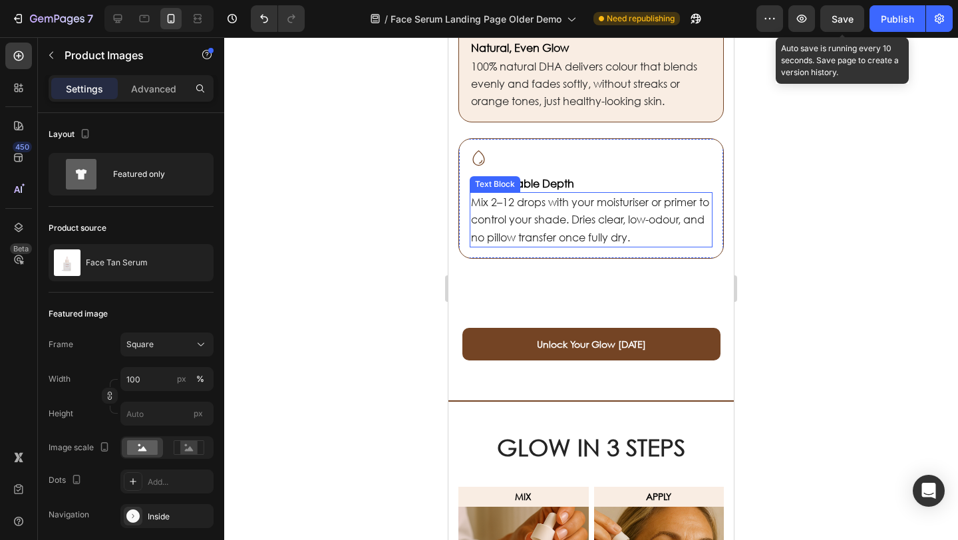
scroll to position [1298, 0]
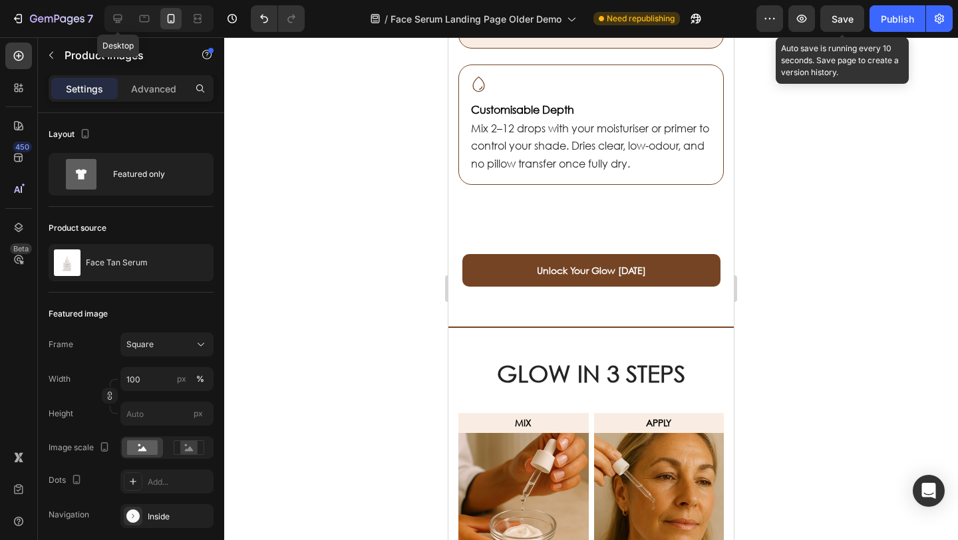
click at [115, 19] on icon at bounding box center [118, 19] width 9 height 9
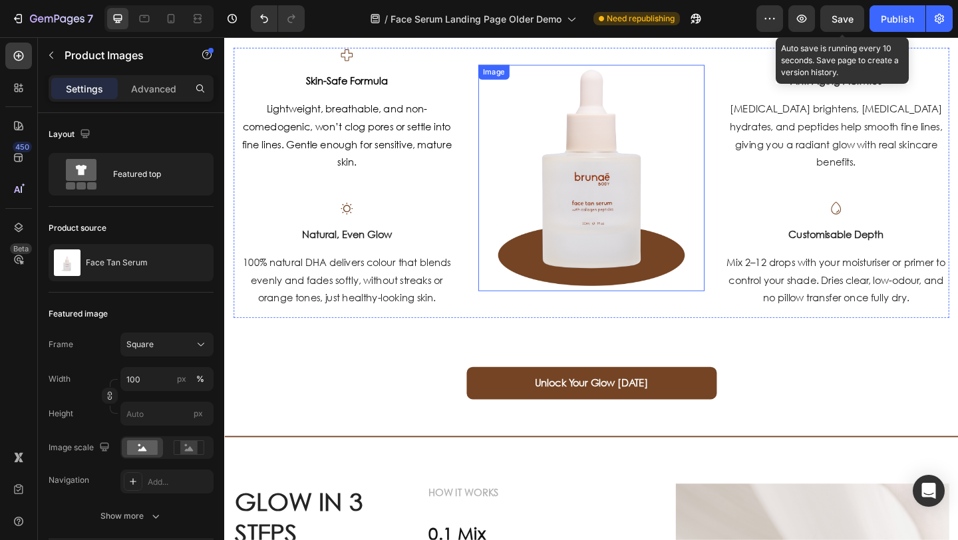
scroll to position [797, 0]
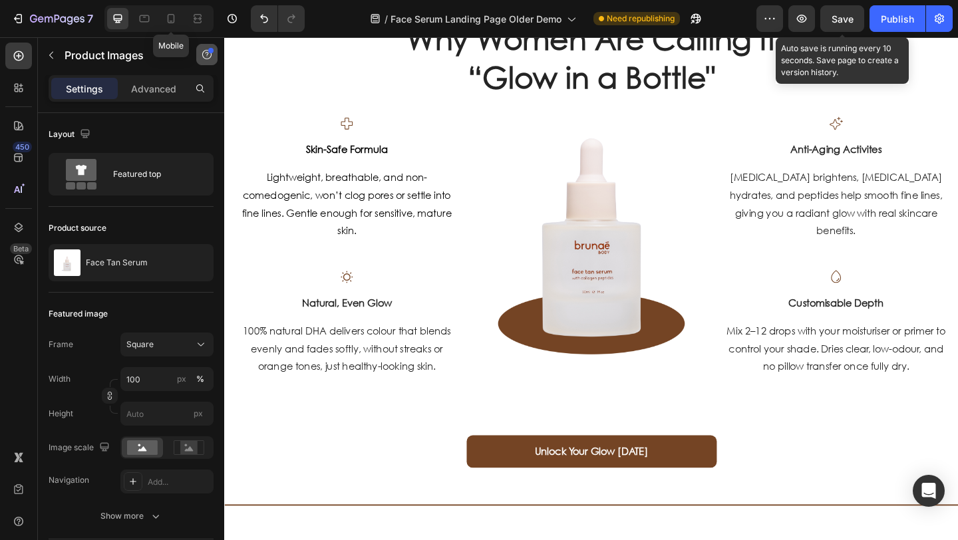
click at [176, 23] on icon at bounding box center [170, 18] width 13 height 13
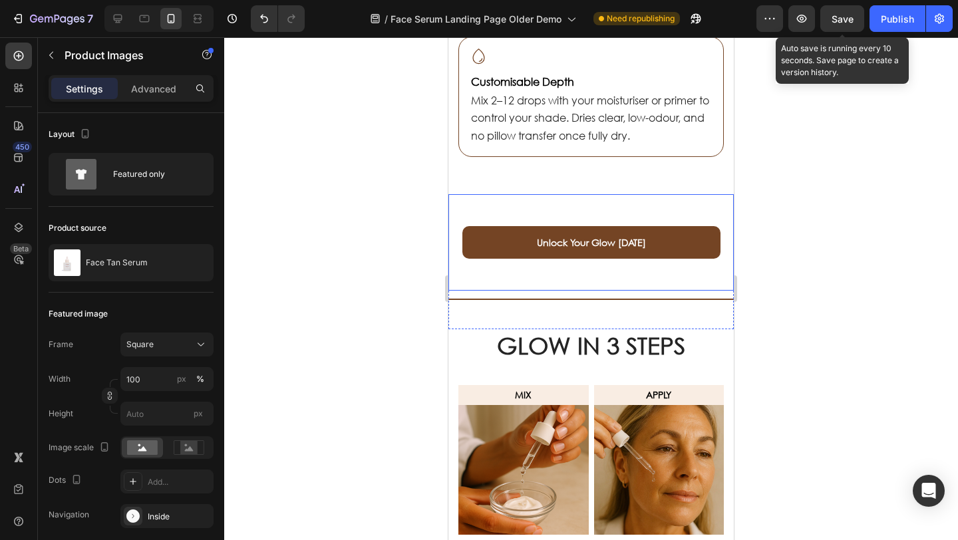
scroll to position [1325, 0]
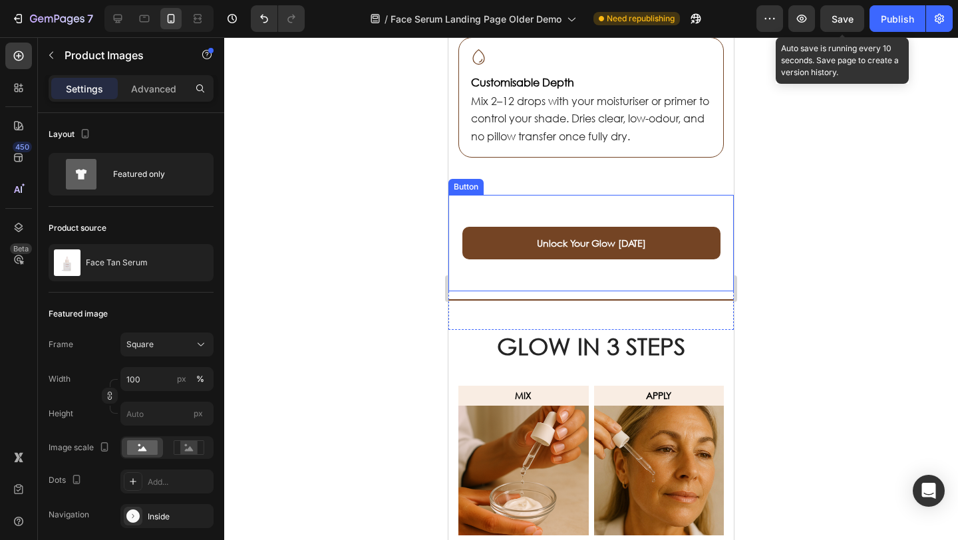
click at [531, 209] on div "Unlock Your Glow [DATE] Button" at bounding box center [592, 243] width 286 height 97
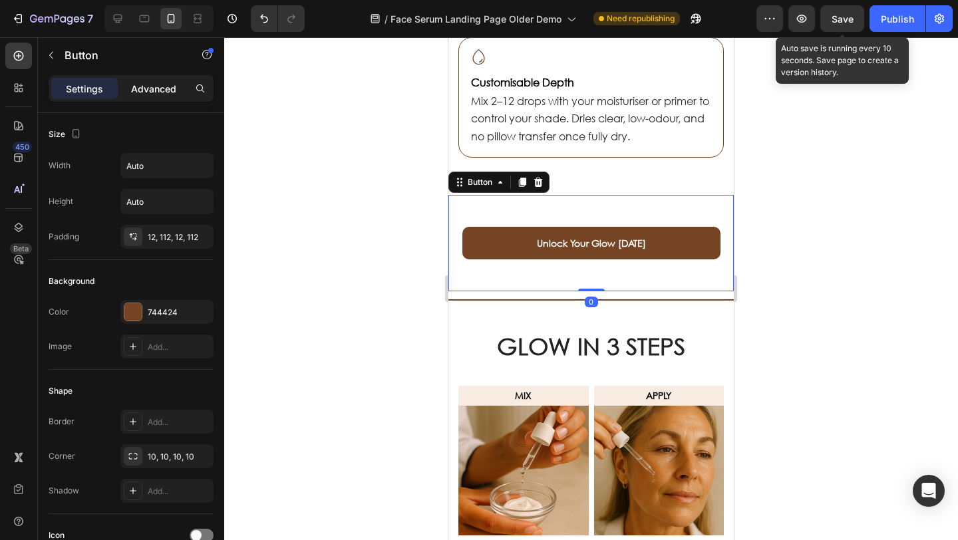
click at [165, 94] on p "Advanced" at bounding box center [153, 89] width 45 height 14
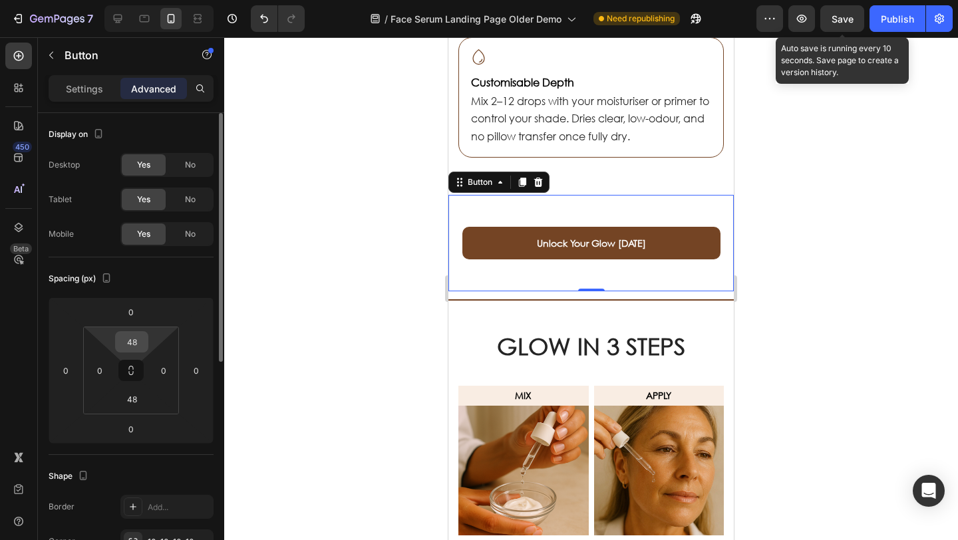
click at [141, 341] on input "48" at bounding box center [131, 342] width 27 height 20
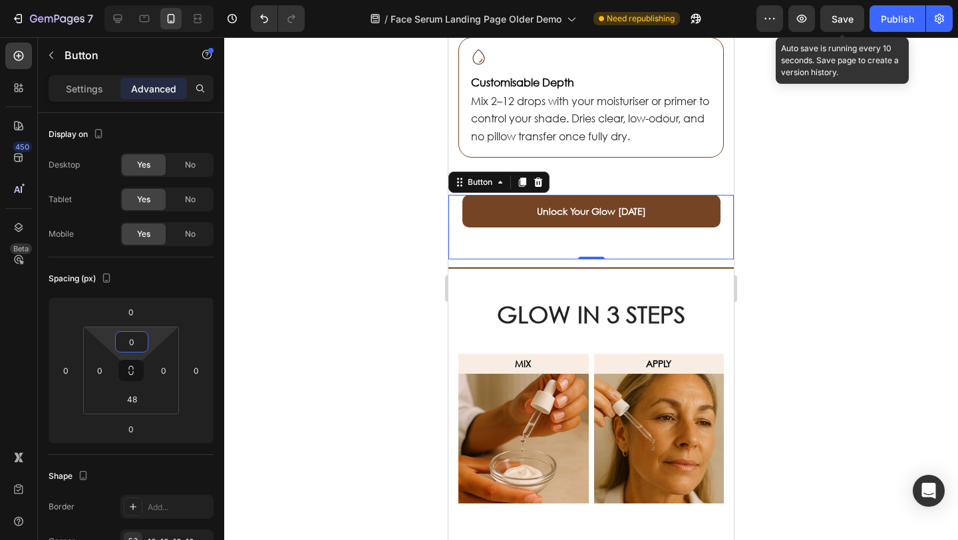
click at [265, 306] on div at bounding box center [591, 288] width 734 height 503
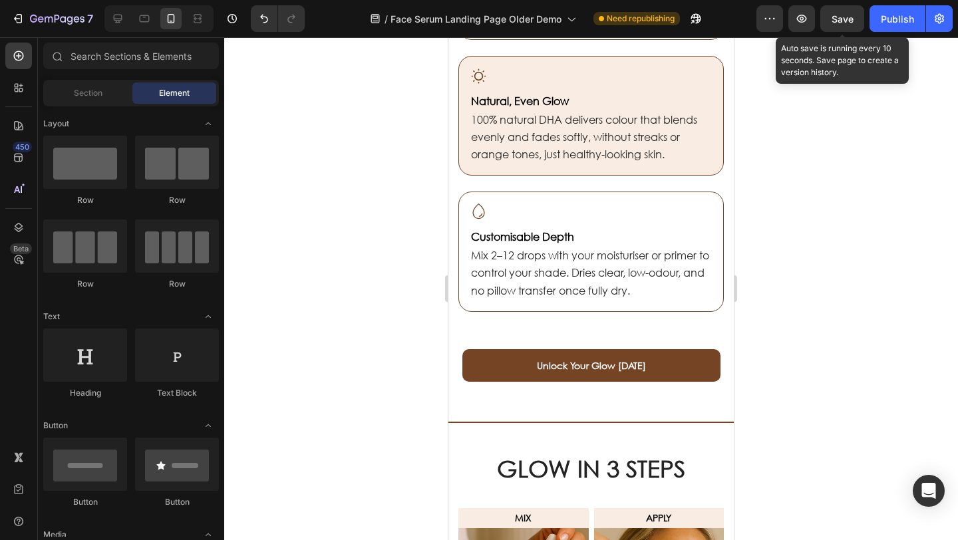
scroll to position [1135, 0]
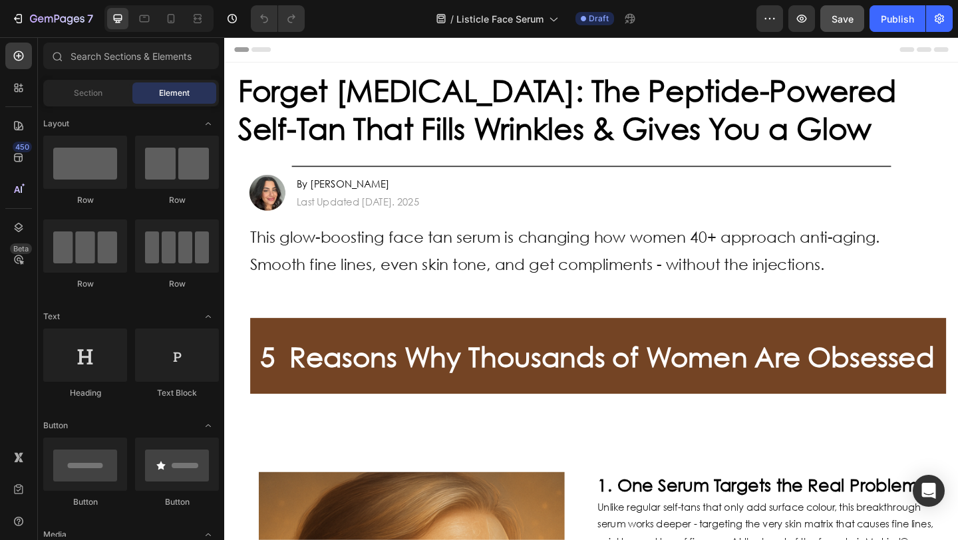
click at [846, 17] on span "Save" at bounding box center [843, 18] width 22 height 11
drag, startPoint x: 881, startPoint y: 21, endPoint x: 733, endPoint y: 19, distance: 147.8
click at [881, 21] on button "Publish" at bounding box center [898, 18] width 56 height 27
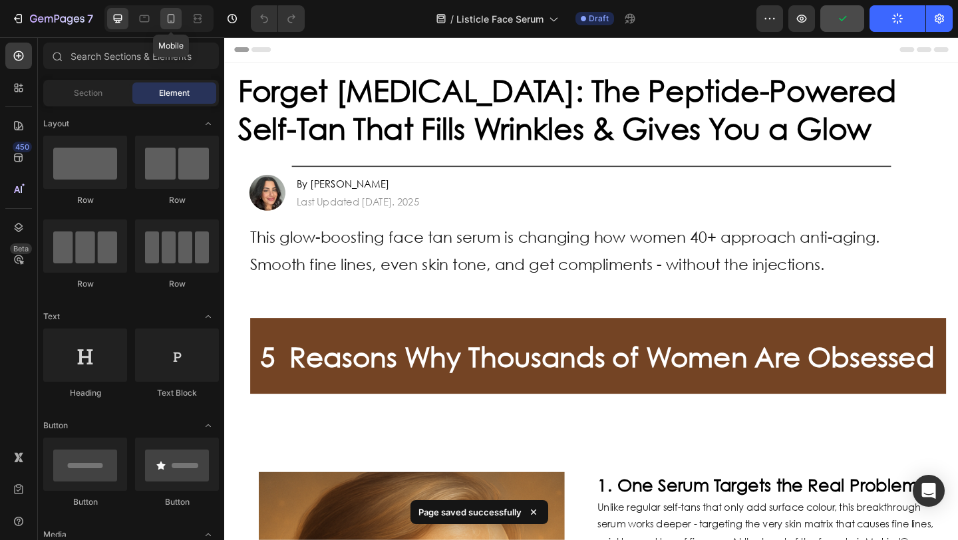
click at [176, 13] on icon at bounding box center [170, 18] width 13 height 13
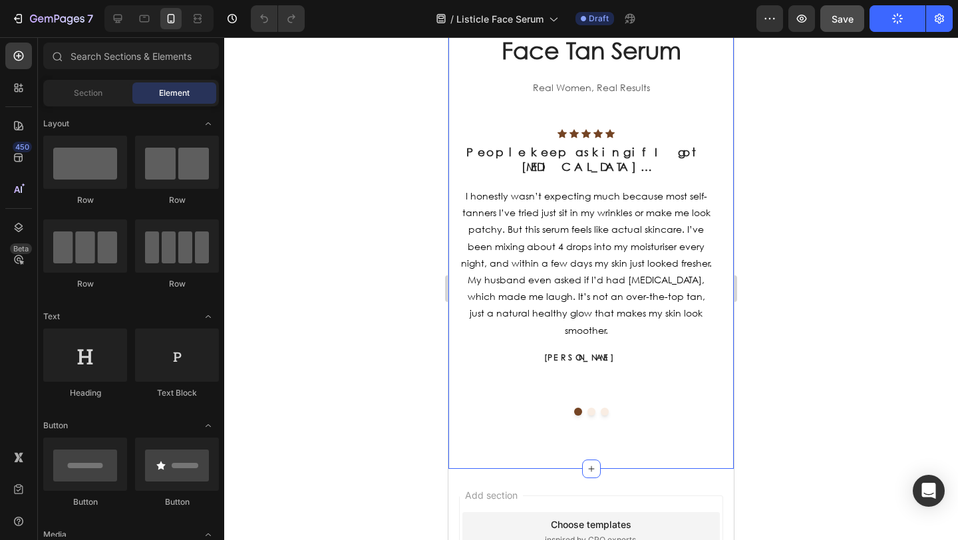
scroll to position [4307, 0]
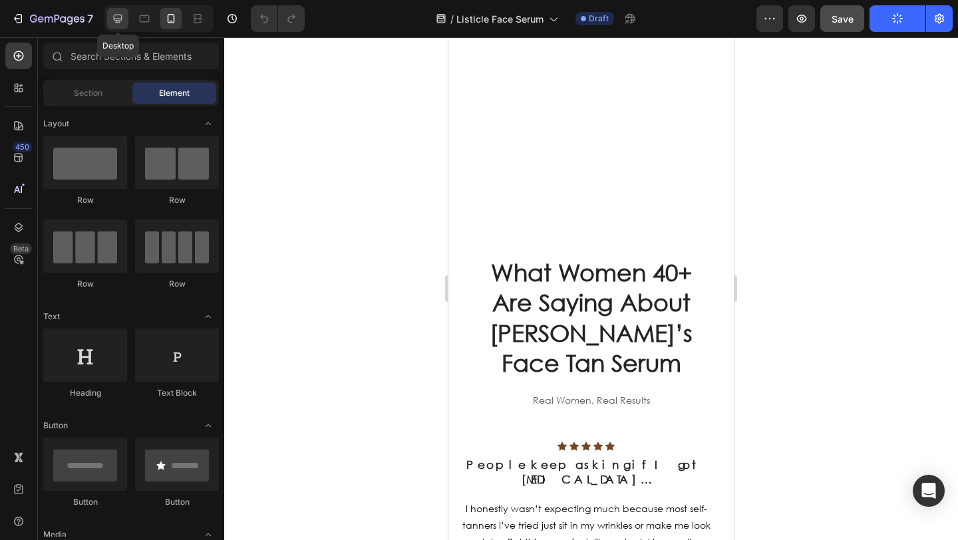
click at [124, 13] on icon at bounding box center [117, 18] width 13 height 13
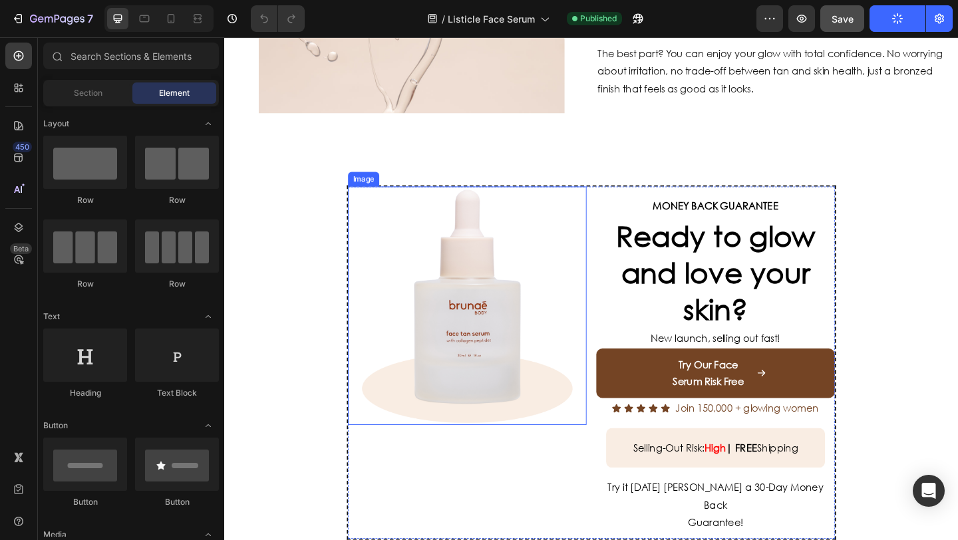
scroll to position [2869, 0]
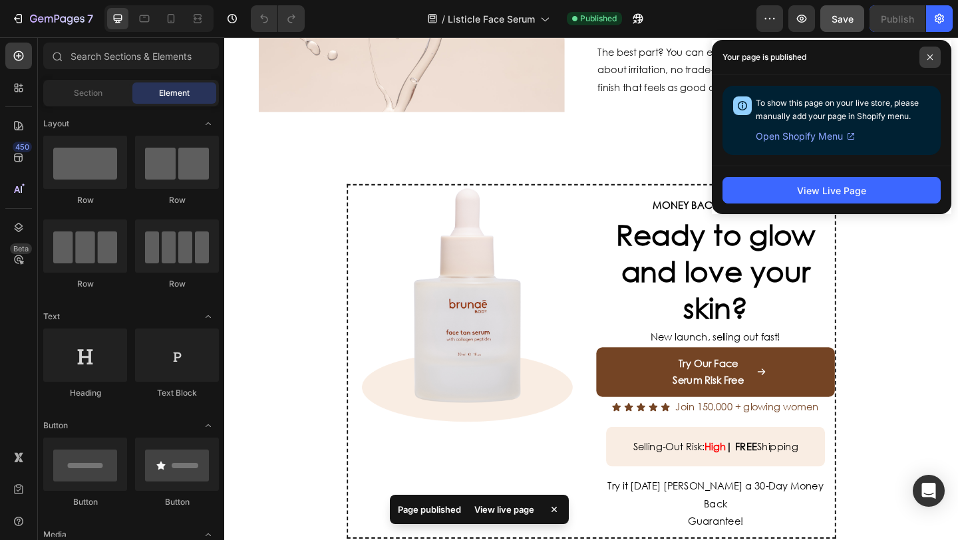
click at [928, 61] on span at bounding box center [930, 57] width 21 height 21
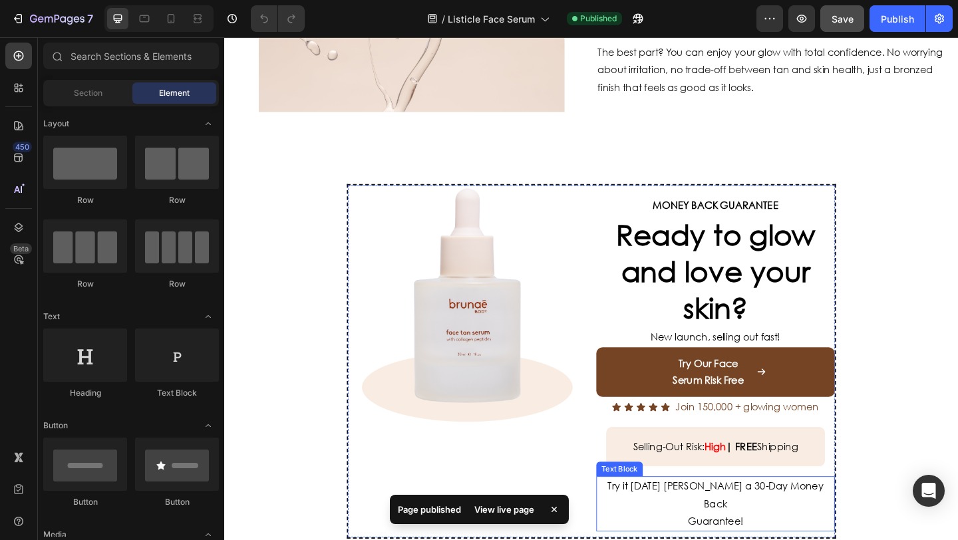
click at [710, 520] on span "Try it [DATE] [PERSON_NAME] a 30-Day Money Back" at bounding box center [759, 534] width 235 height 33
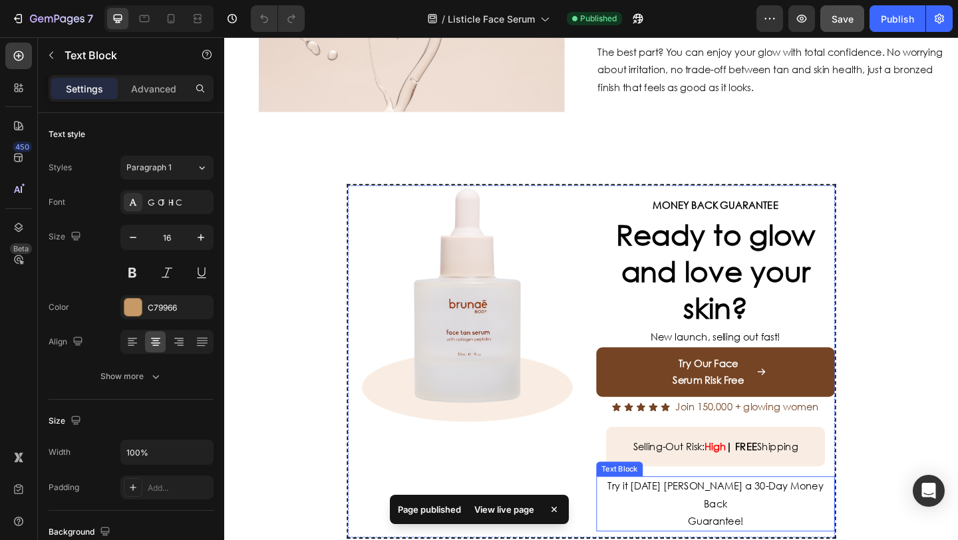
click at [711, 520] on span "Try it [DATE] [PERSON_NAME] a 30-Day Money Back" at bounding box center [759, 534] width 235 height 33
click at [723, 522] on span "Try it [DATE] [PERSON_NAME] a 30-Day Money Back" at bounding box center [759, 534] width 235 height 33
click at [729, 526] on span "Try it [DATE] [PERSON_NAME] a 30-Day Money Back" at bounding box center [759, 534] width 235 height 33
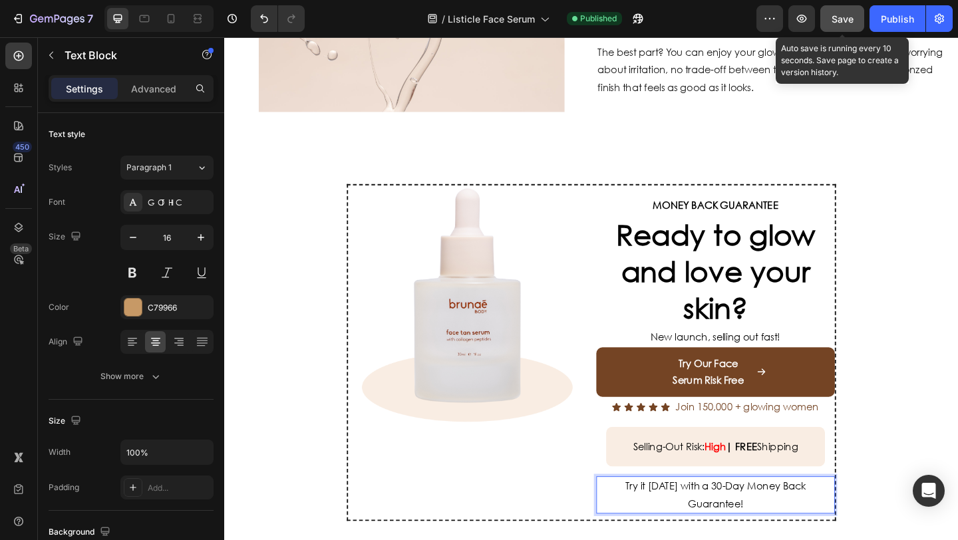
click at [827, 21] on button "Save" at bounding box center [843, 18] width 44 height 27
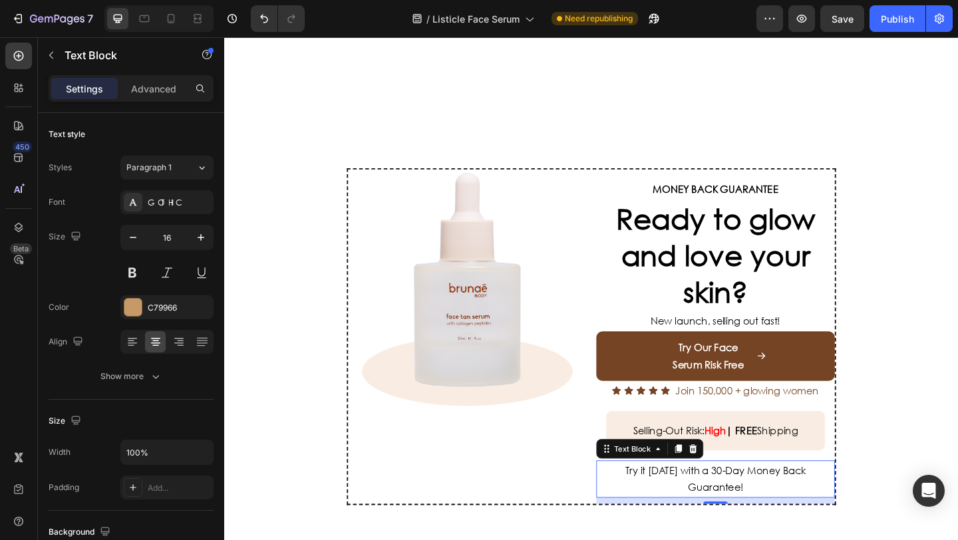
scroll to position [3069, 0]
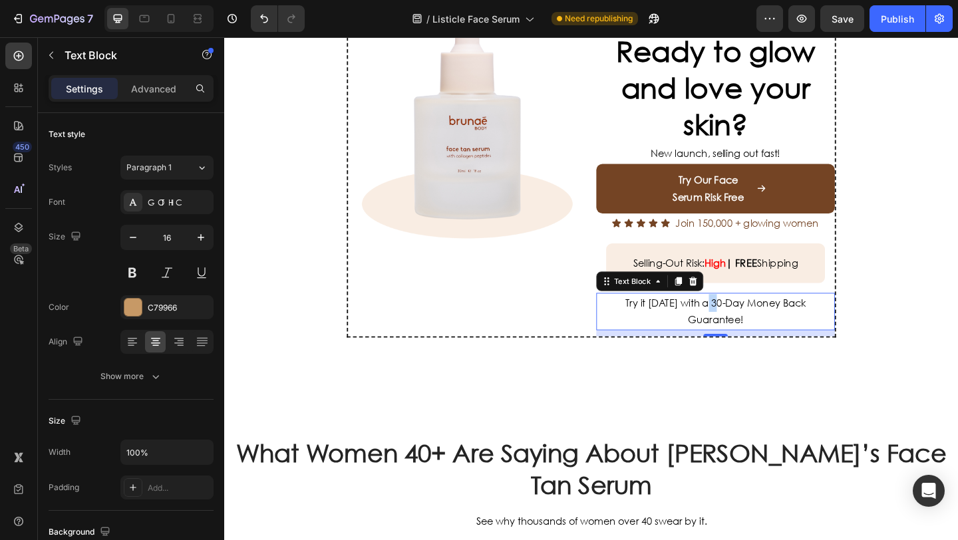
click at [751, 335] on p "Try it [DATE] with a 30-Day Money Back" at bounding box center [758, 326] width 257 height 19
click at [783, 342] on p "Guarantee!" at bounding box center [758, 344] width 257 height 19
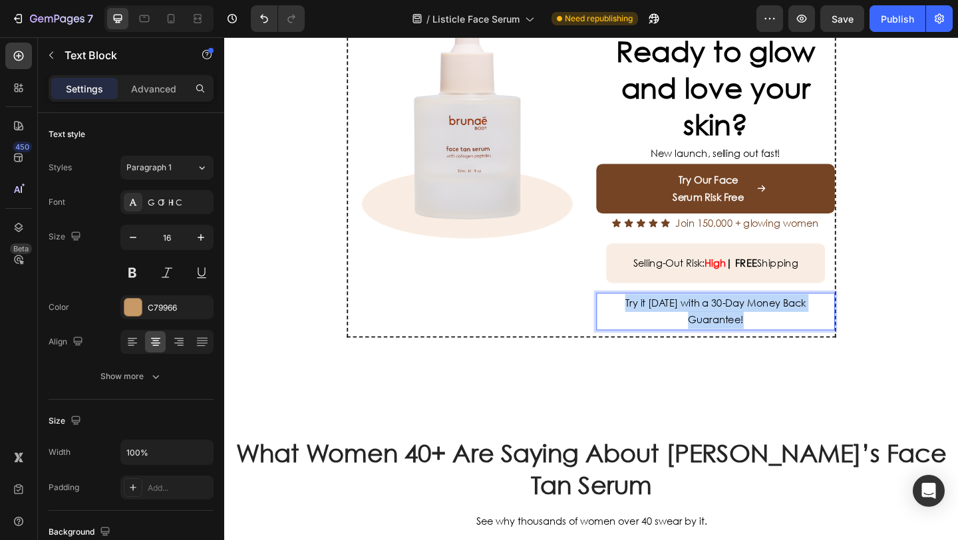
drag, startPoint x: 704, startPoint y: 335, endPoint x: 642, endPoint y: 329, distance: 62.9
click at [647, 328] on div "Try it [DATE] with a 30-Day Money Back Guarantee!" at bounding box center [759, 335] width 260 height 41
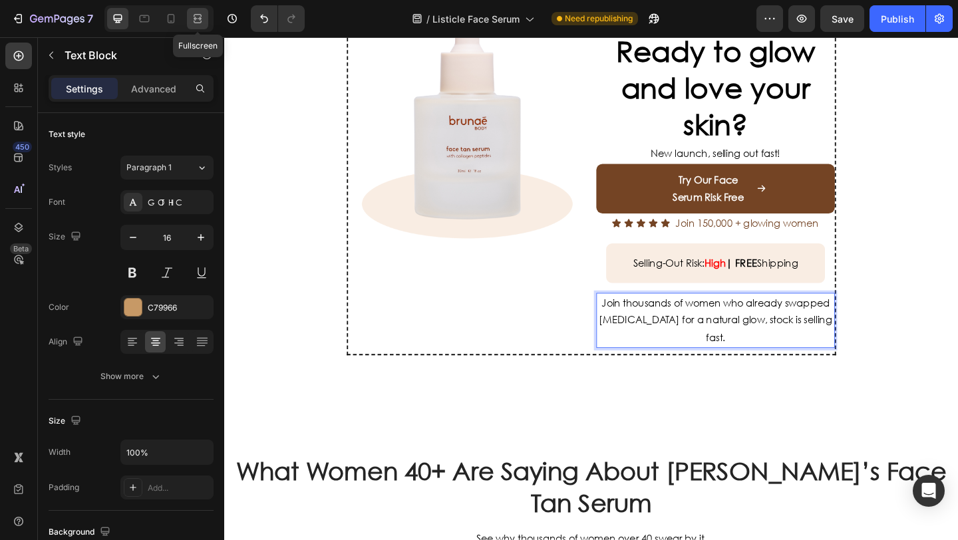
click at [194, 21] on icon at bounding box center [198, 22] width 8 height 3
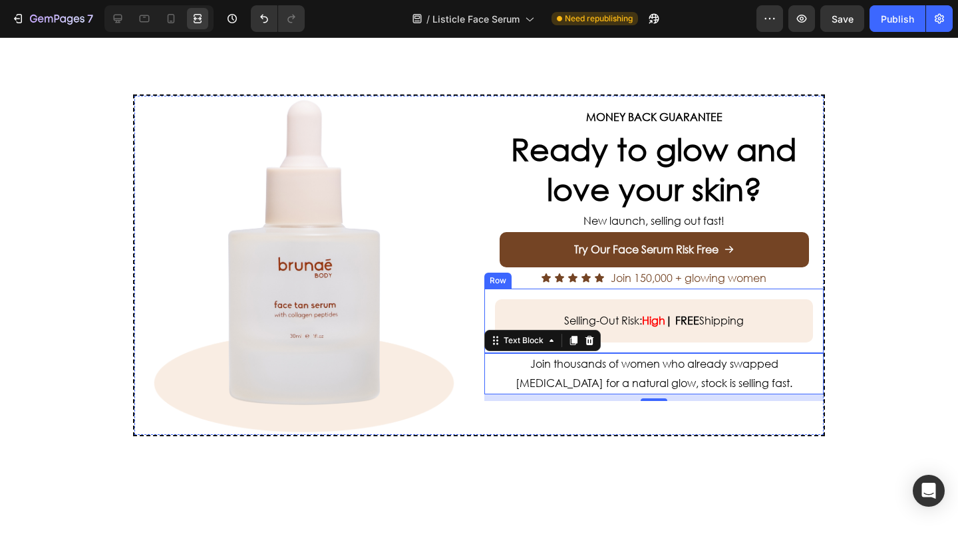
click at [859, 302] on div "Image MONEY BACK GUARANTEE Text Block Ready to glow and love your skin? Heading…" at bounding box center [479, 265] width 958 height 449
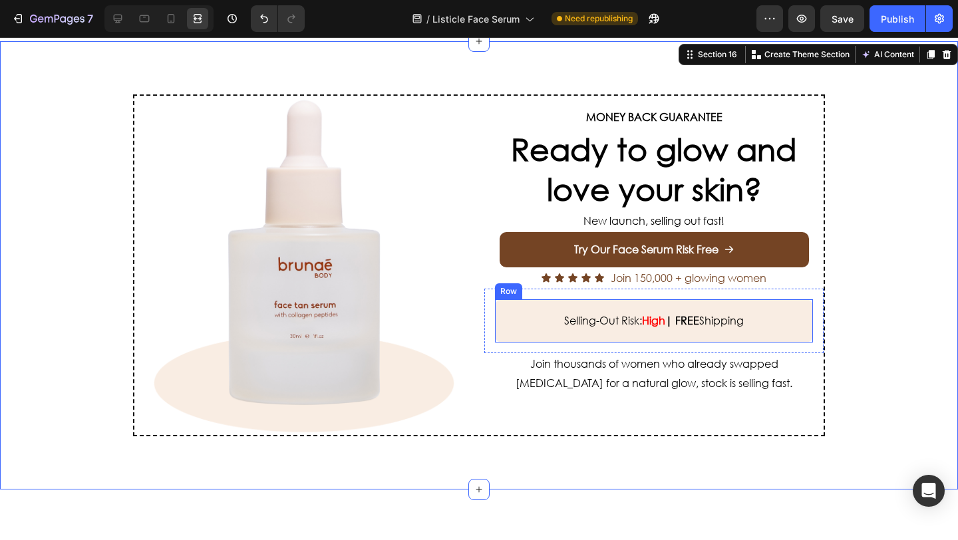
scroll to position [2917, 0]
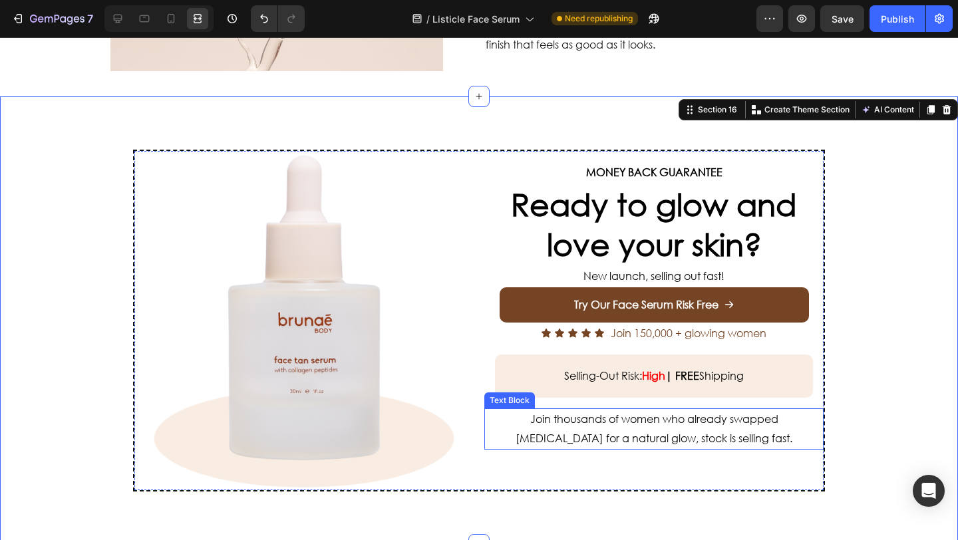
click at [544, 416] on span "Join thousands of women who already swapped [MEDICAL_DATA] for a natural glow, …" at bounding box center [654, 428] width 277 height 33
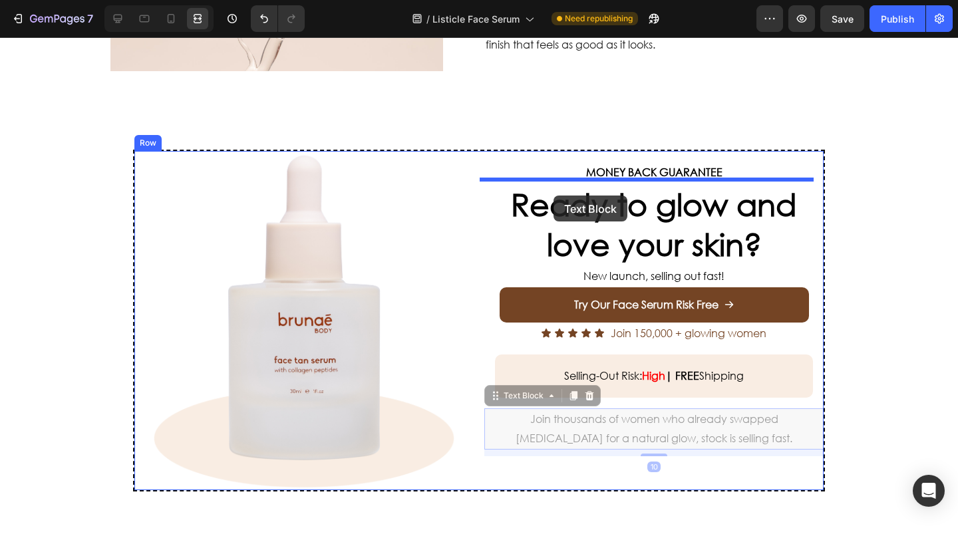
drag, startPoint x: 500, startPoint y: 381, endPoint x: 554, endPoint y: 195, distance: 194.0
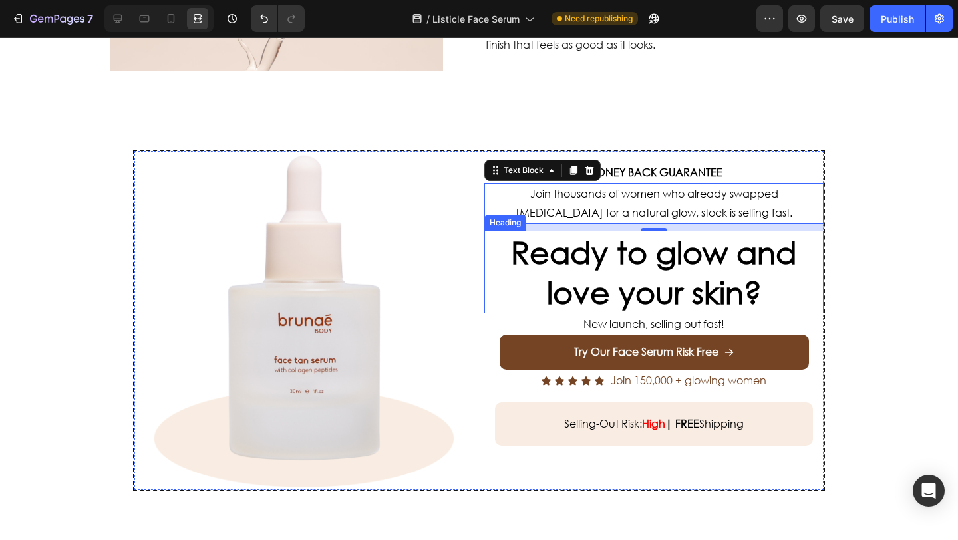
click at [869, 266] on div "Image MONEY BACK GUARANTEE Text Block Join thousands of women who already swapp…" at bounding box center [479, 321] width 958 height 449
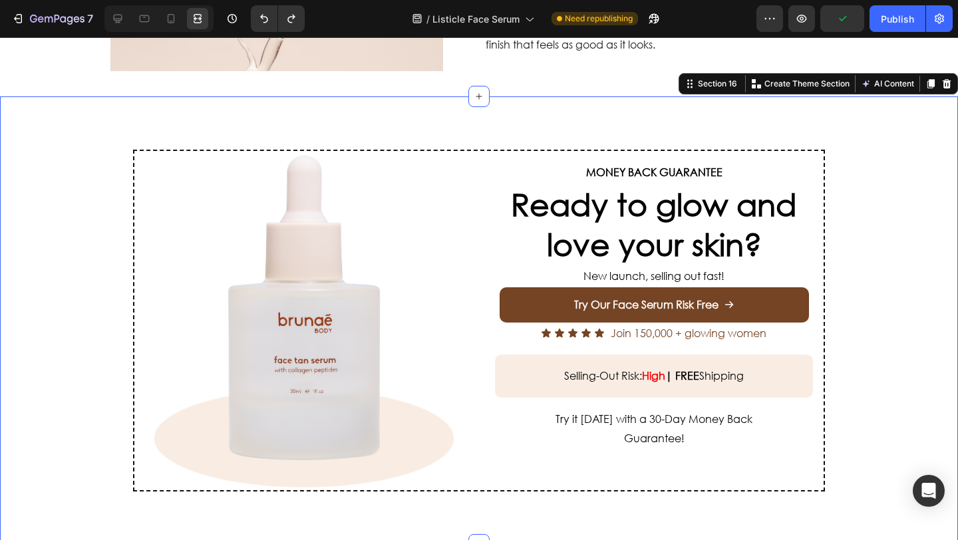
click at [884, 317] on div "Image MONEY BACK GUARANTEE Text Block Ready to glow and love your skin? Heading…" at bounding box center [479, 321] width 958 height 449
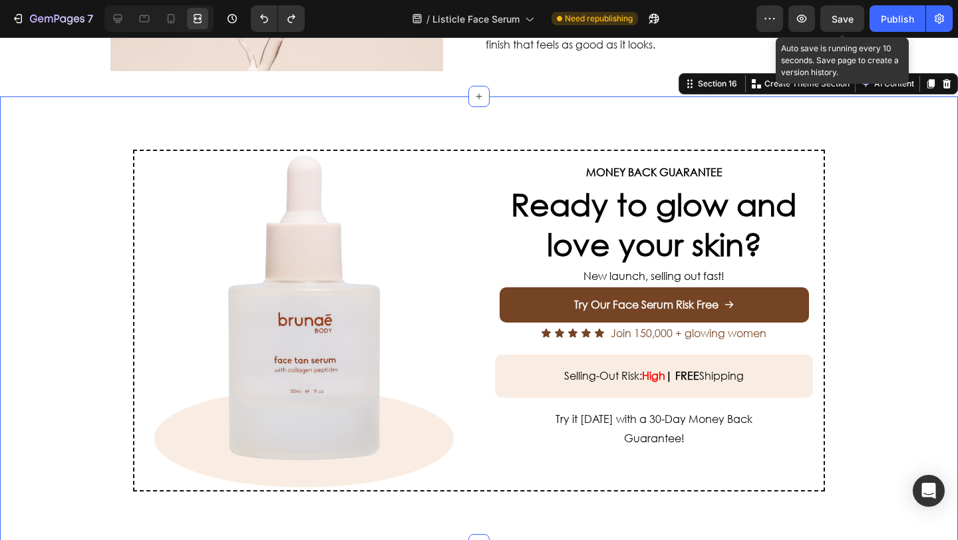
click at [840, 22] on span "Save" at bounding box center [843, 18] width 22 height 11
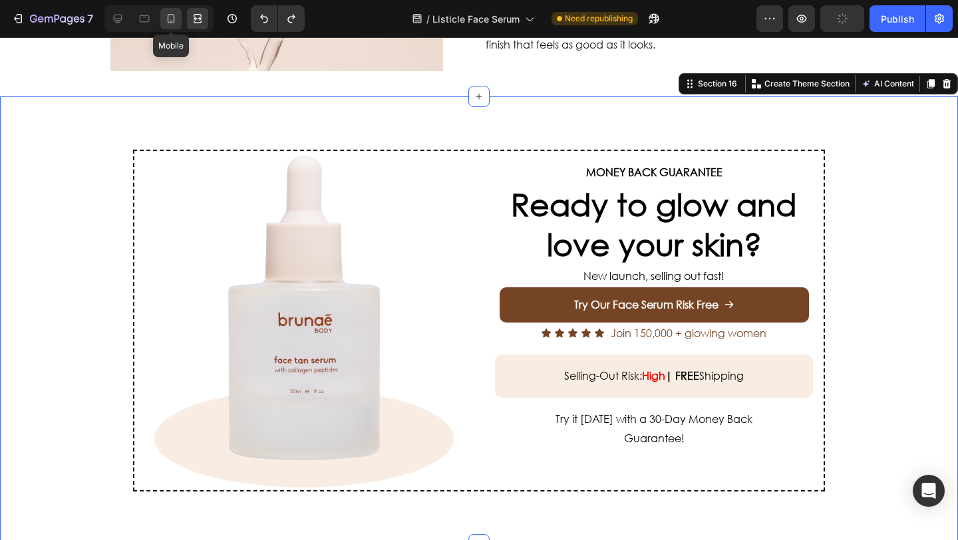
click at [170, 18] on icon at bounding box center [170, 18] width 13 height 13
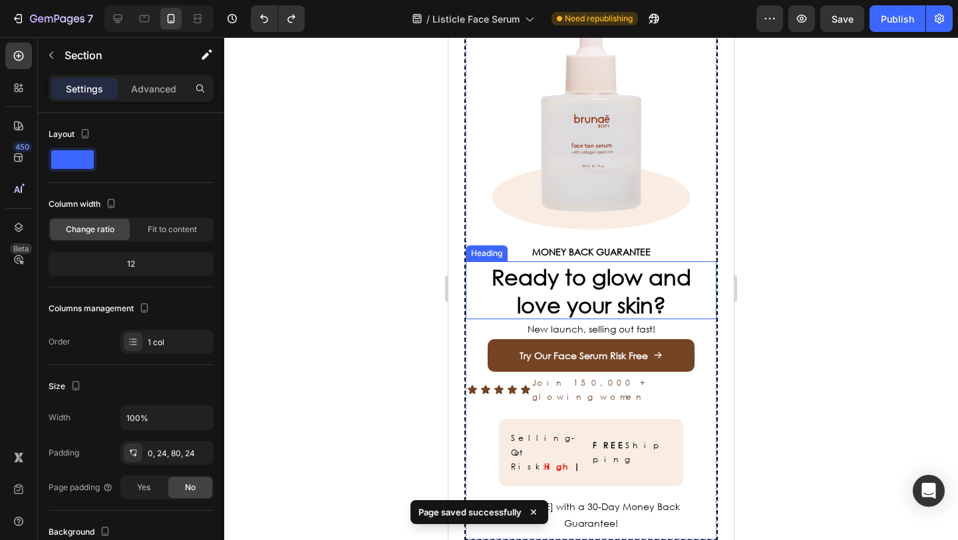
scroll to position [4024, 0]
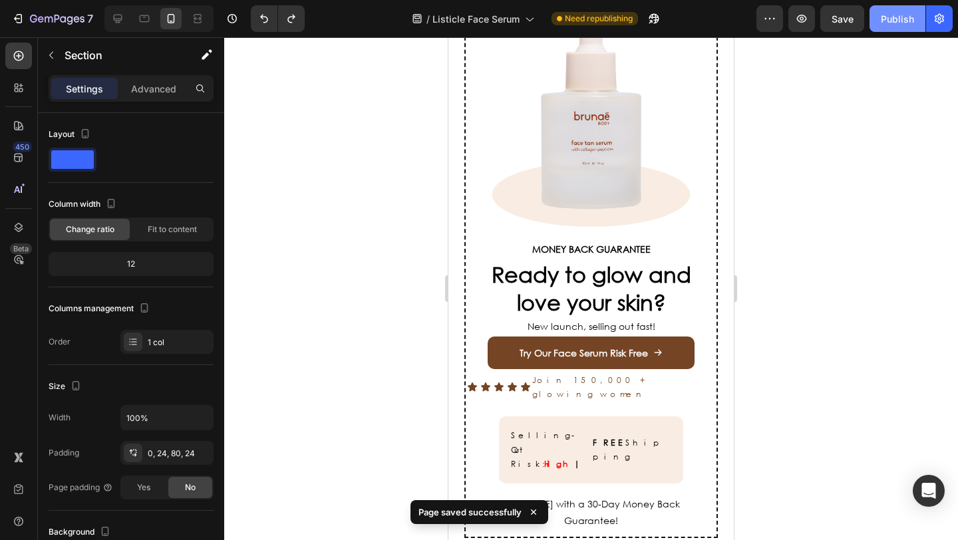
click at [895, 21] on div "Publish" at bounding box center [897, 19] width 33 height 14
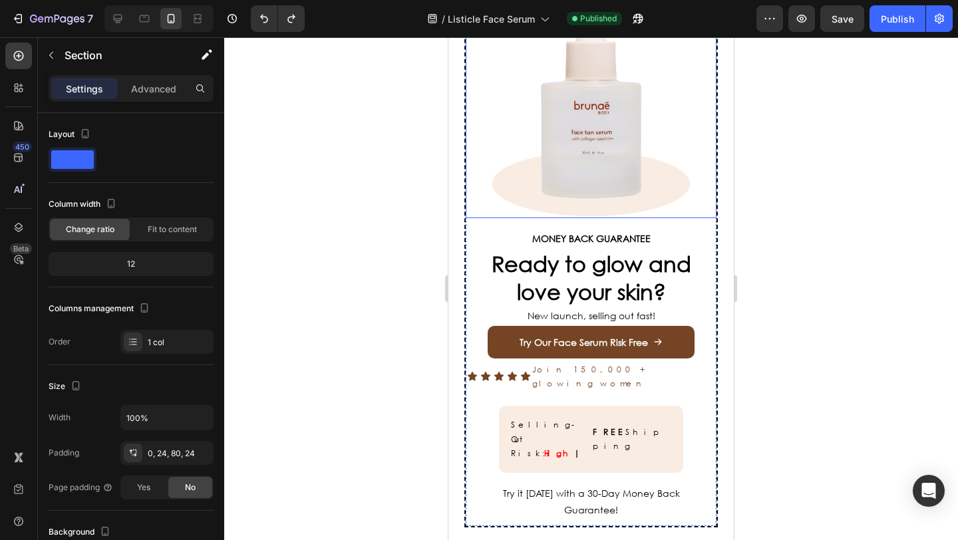
scroll to position [4023, 0]
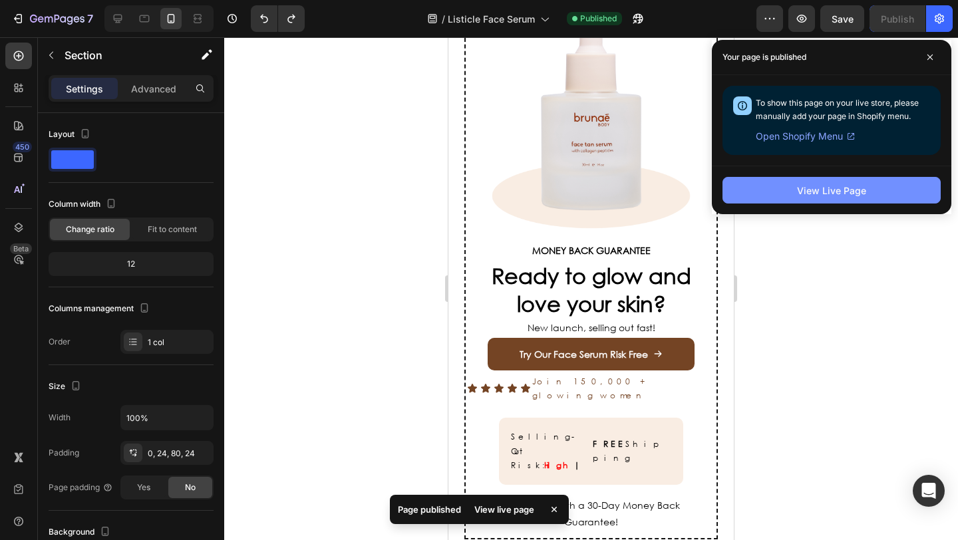
click at [851, 195] on div "View Live Page" at bounding box center [831, 191] width 69 height 14
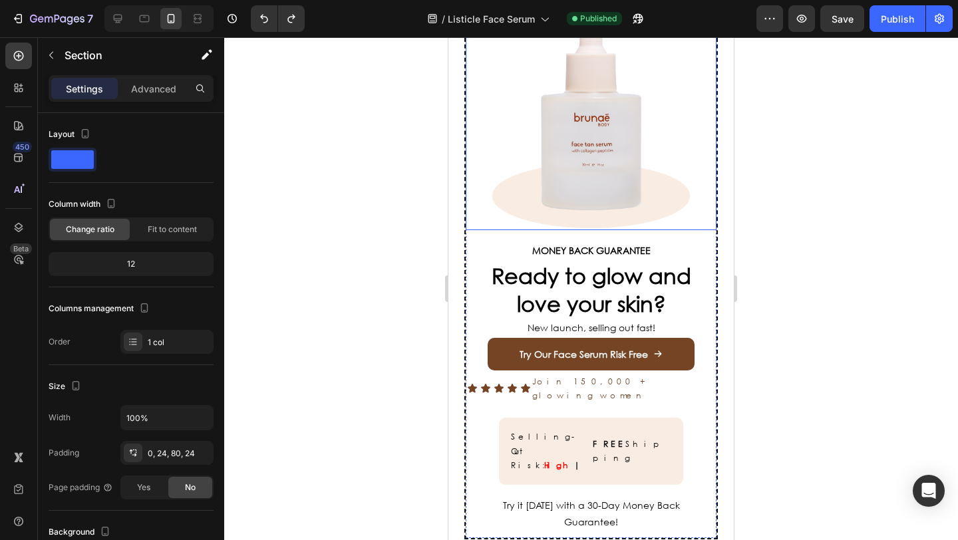
scroll to position [4021, 0]
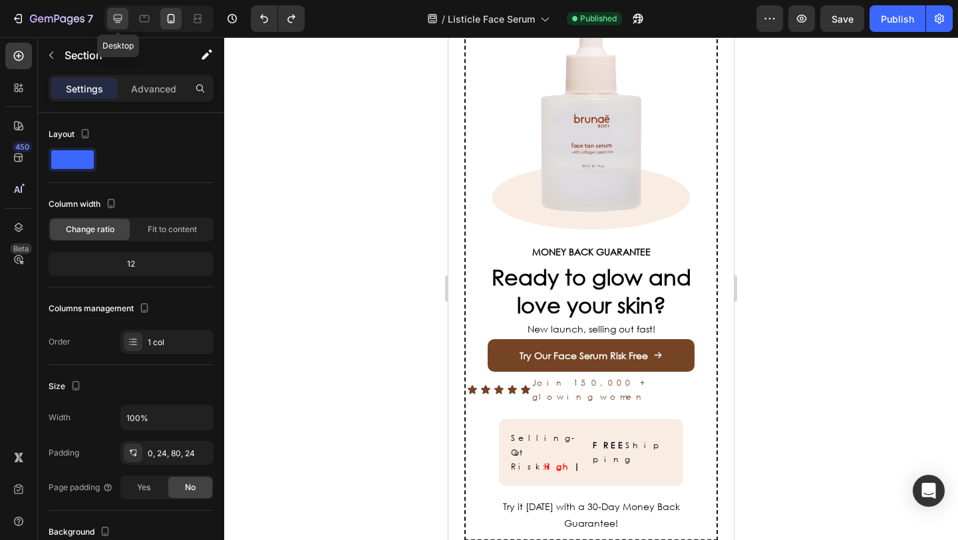
click at [116, 11] on div at bounding box center [117, 18] width 21 height 21
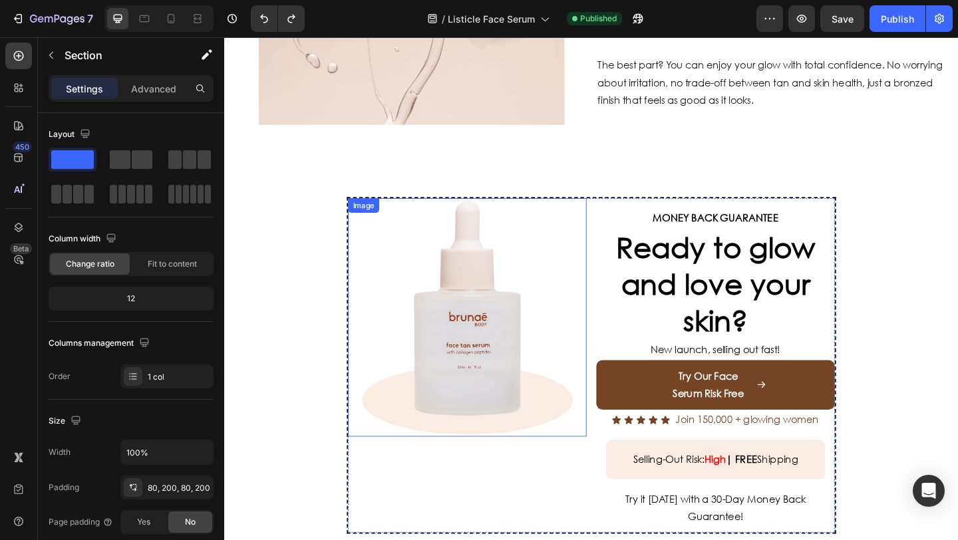
scroll to position [2845, 0]
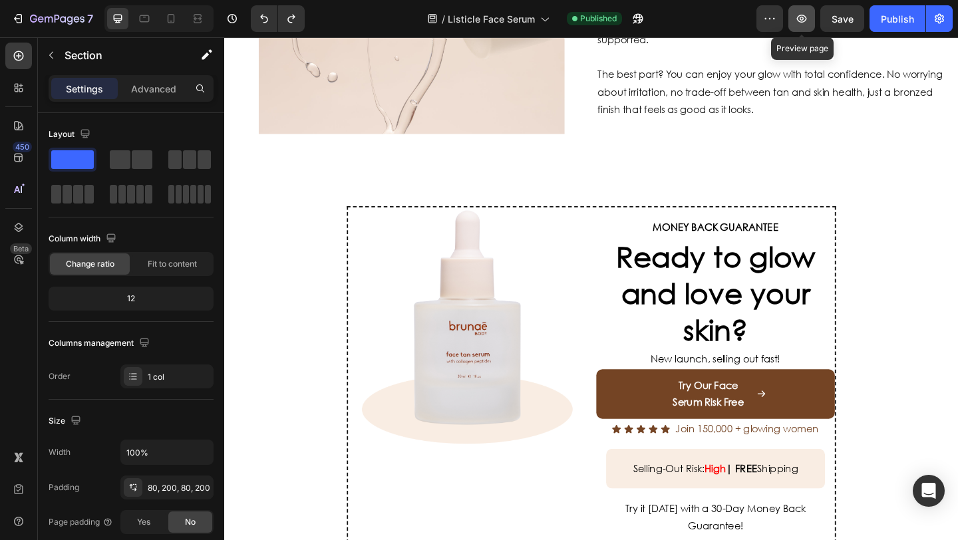
click at [805, 25] on button "button" at bounding box center [802, 18] width 27 height 27
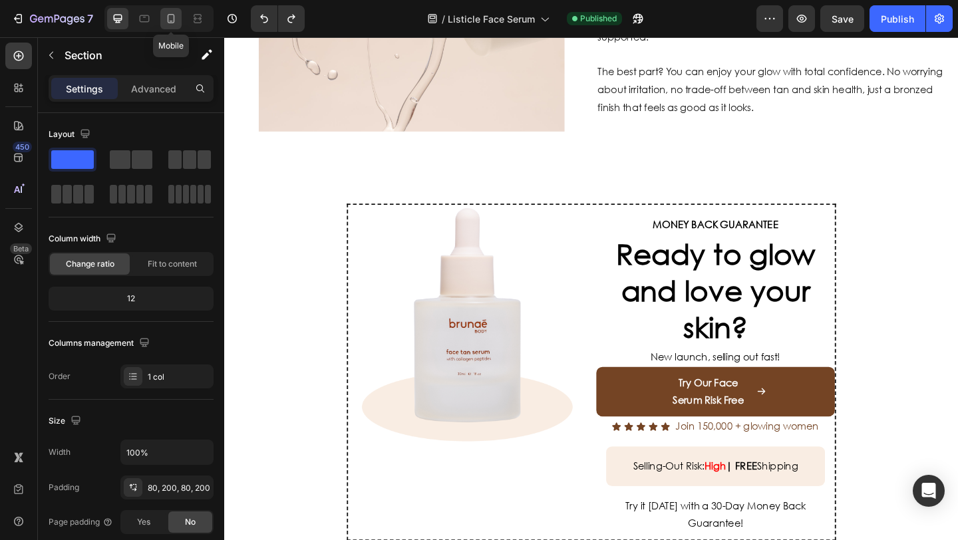
click at [172, 17] on icon at bounding box center [170, 18] width 13 height 13
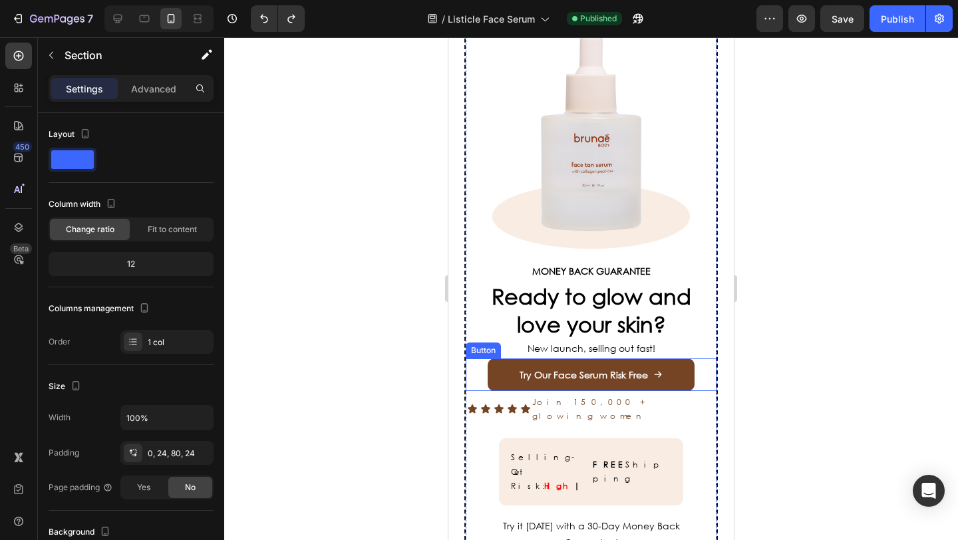
scroll to position [4288, 0]
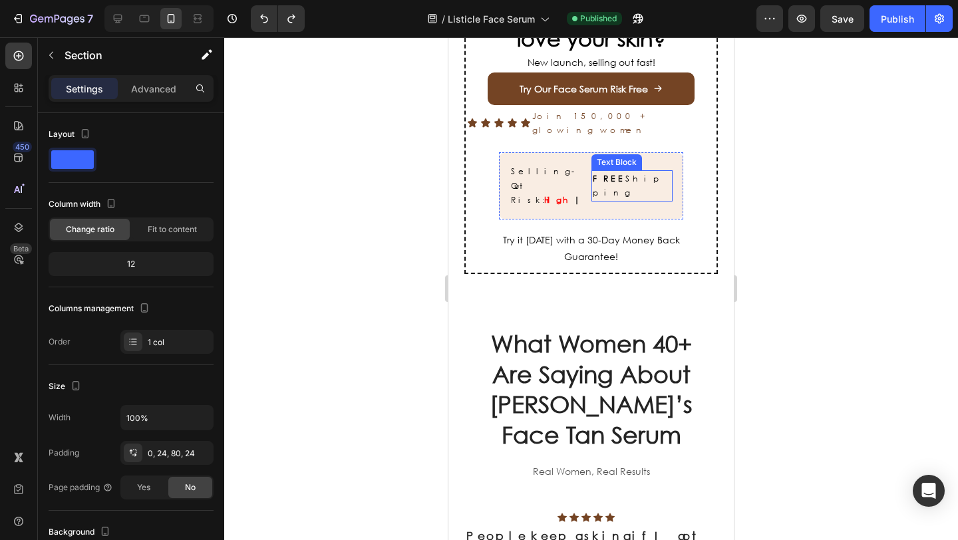
click at [653, 173] on span "FREE Shipping" at bounding box center [629, 186] width 72 height 26
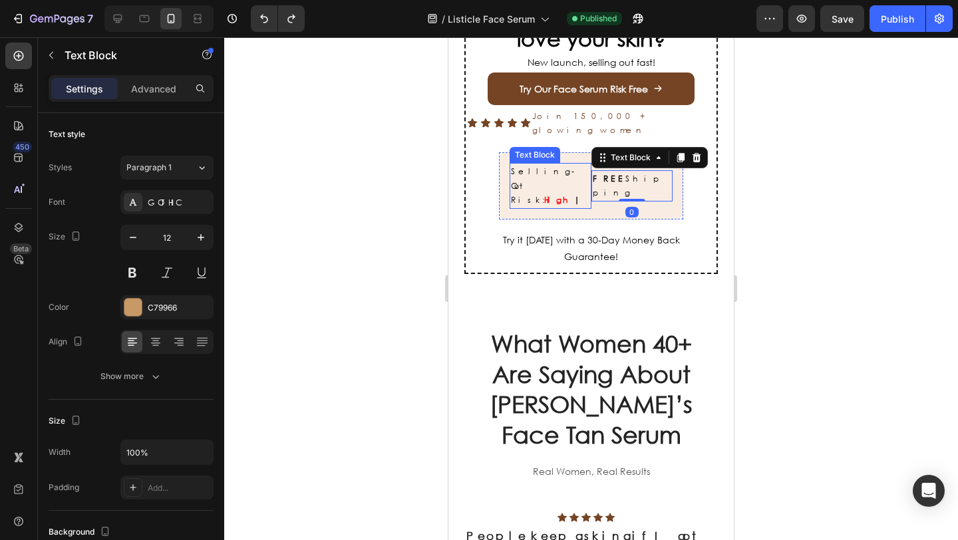
click at [552, 166] on span "Selling-Out Risk:" at bounding box center [545, 186] width 68 height 40
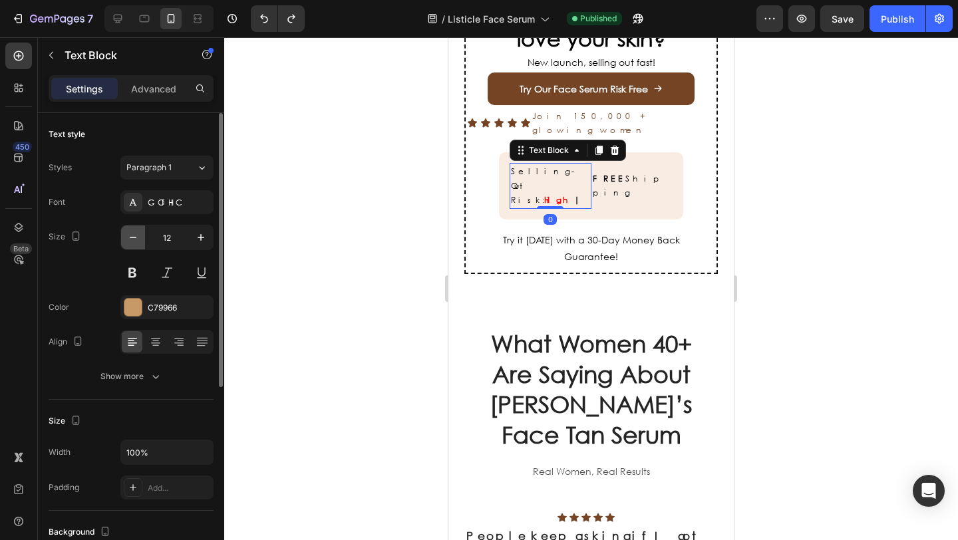
click at [131, 238] on icon "button" at bounding box center [133, 237] width 7 height 1
type input "11"
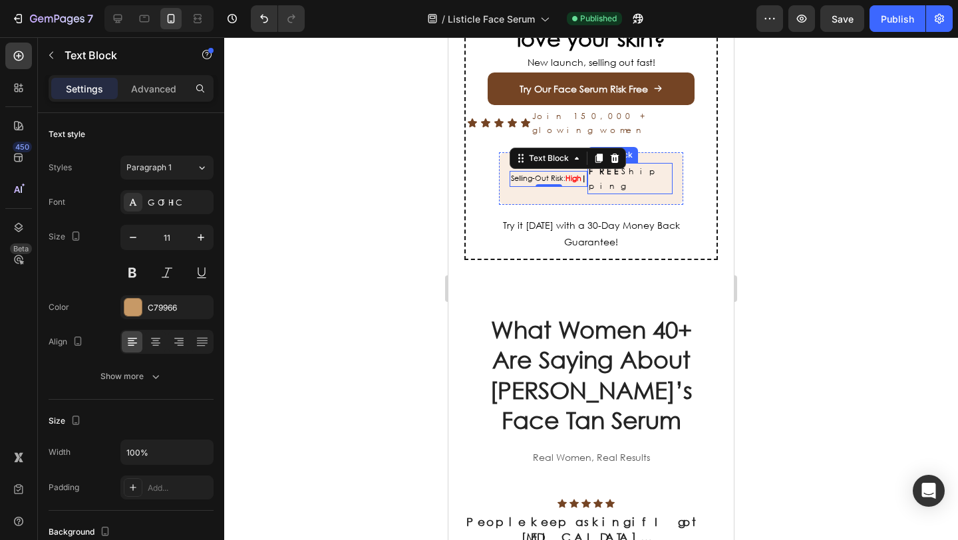
click at [612, 166] on strong "FREE" at bounding box center [605, 171] width 33 height 11
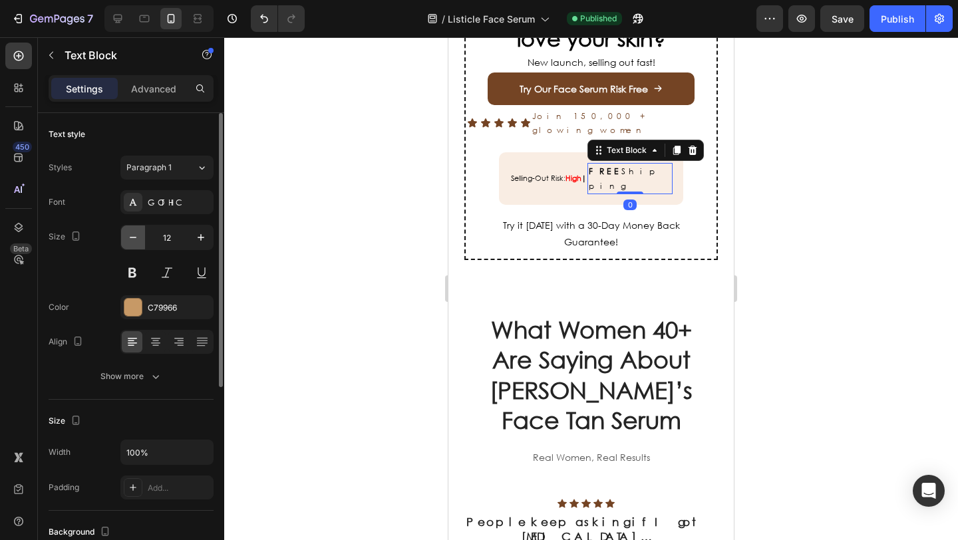
click at [135, 236] on icon "button" at bounding box center [132, 237] width 13 height 13
type input "11"
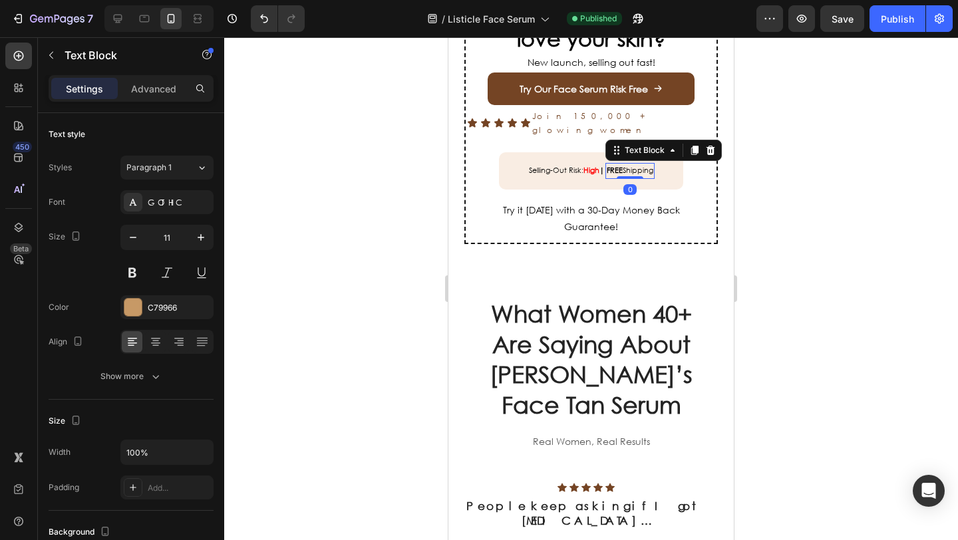
click at [329, 215] on div at bounding box center [591, 288] width 734 height 503
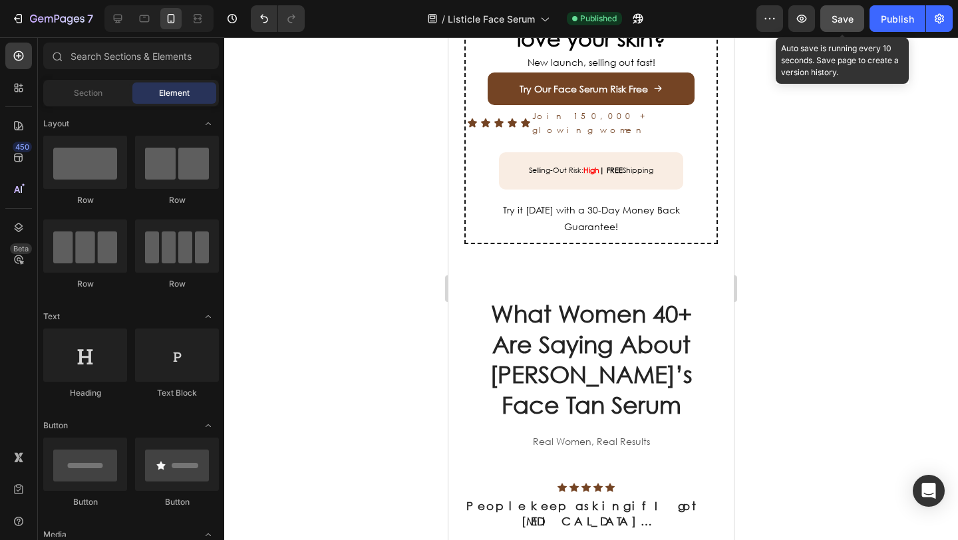
click at [848, 27] on button "Save" at bounding box center [843, 18] width 44 height 27
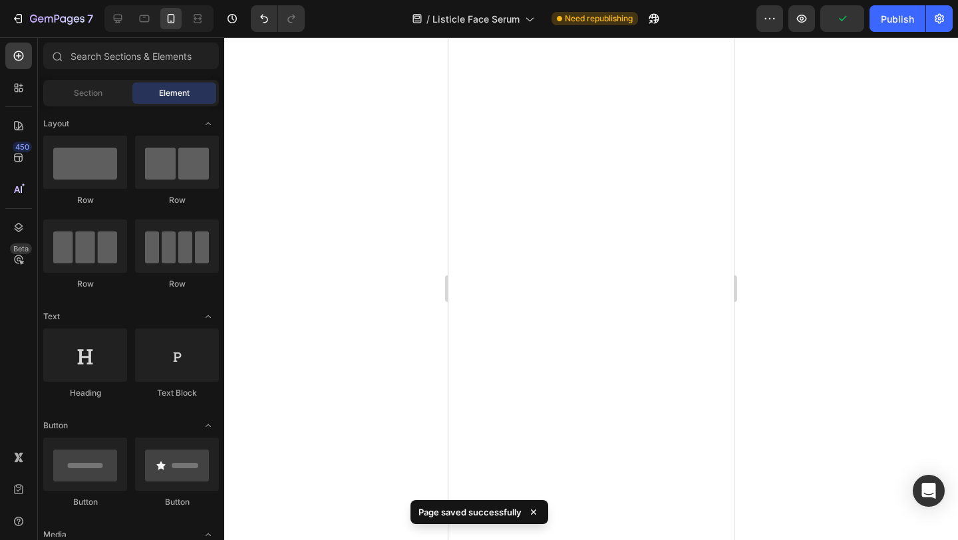
scroll to position [0, 0]
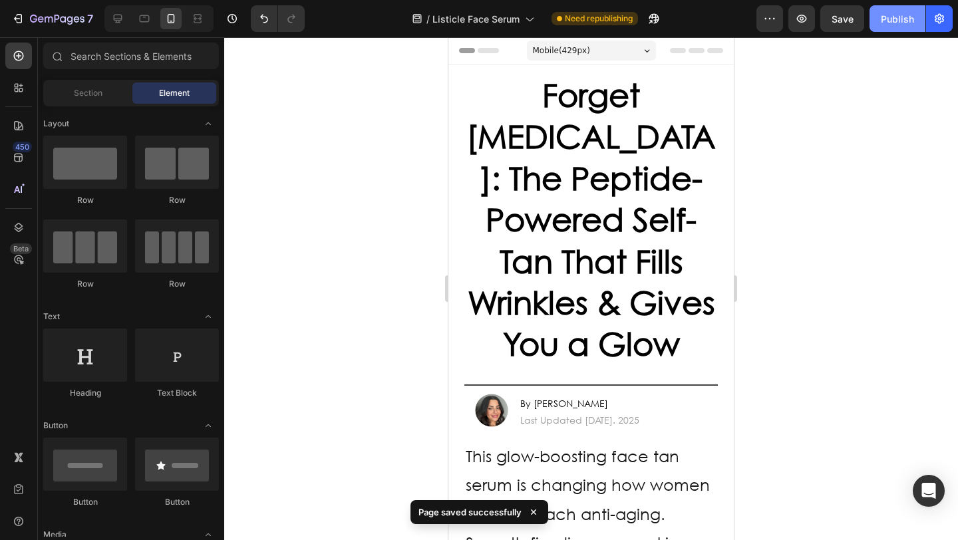
click at [897, 23] on div "Publish" at bounding box center [897, 19] width 33 height 14
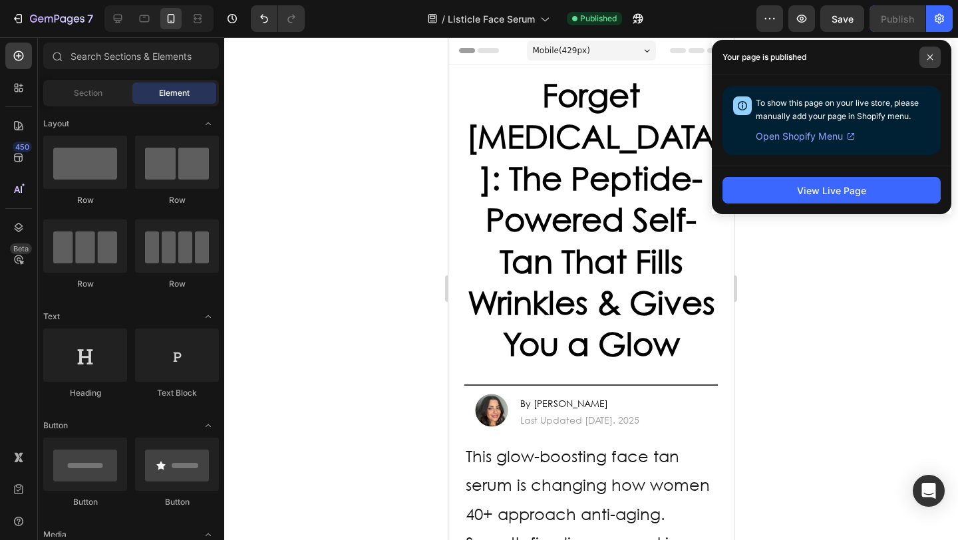
click at [929, 59] on icon at bounding box center [930, 57] width 7 height 7
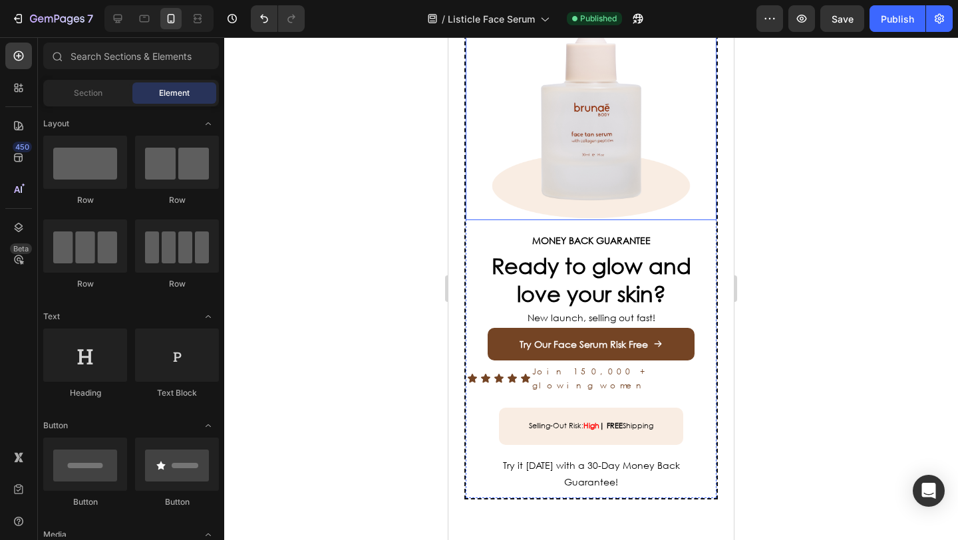
scroll to position [3582, 0]
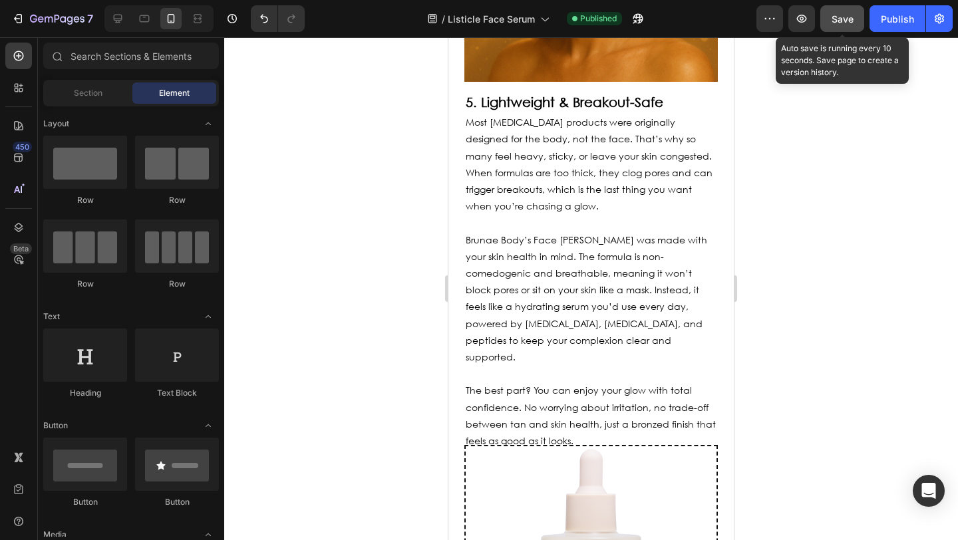
click at [847, 26] on button "Save" at bounding box center [843, 18] width 44 height 27
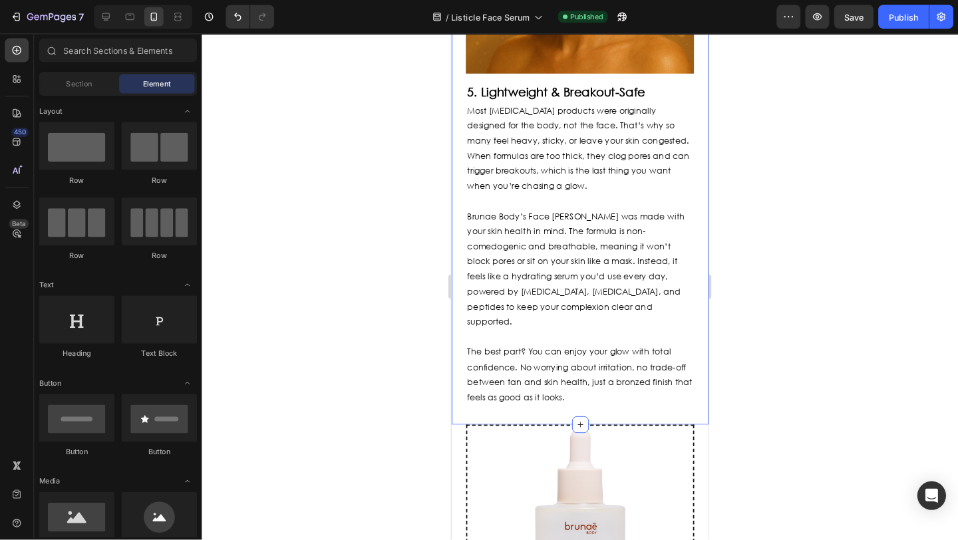
scroll to position [3556, 0]
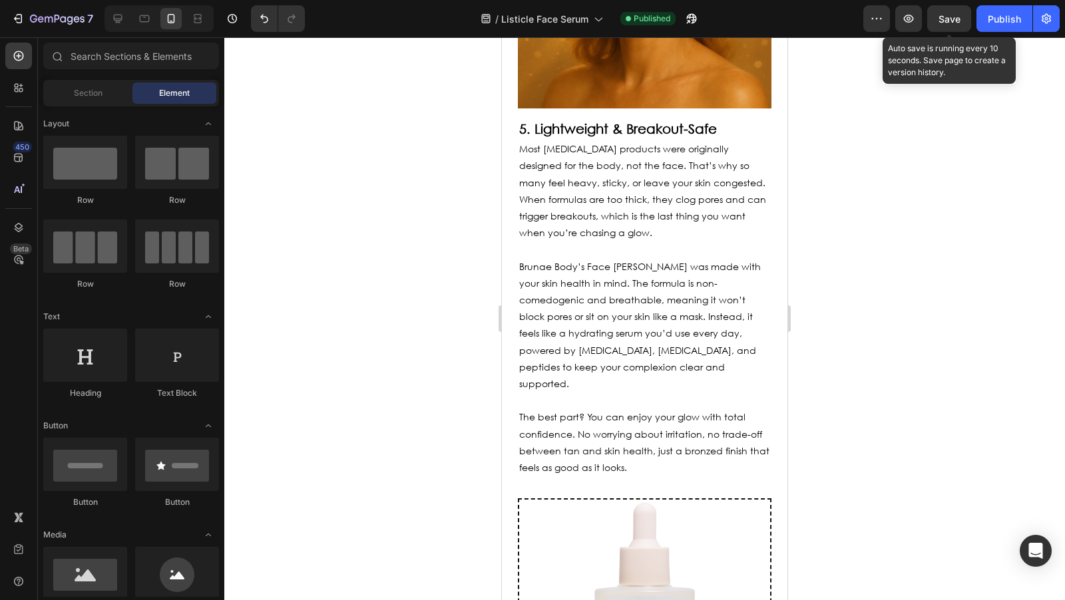
click at [949, 19] on span "Save" at bounding box center [949, 18] width 22 height 11
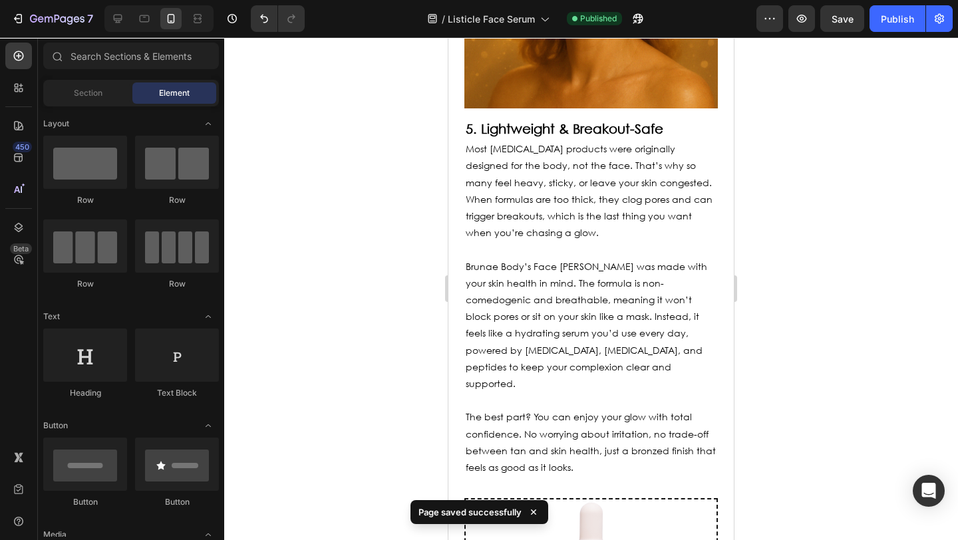
scroll to position [3556, 0]
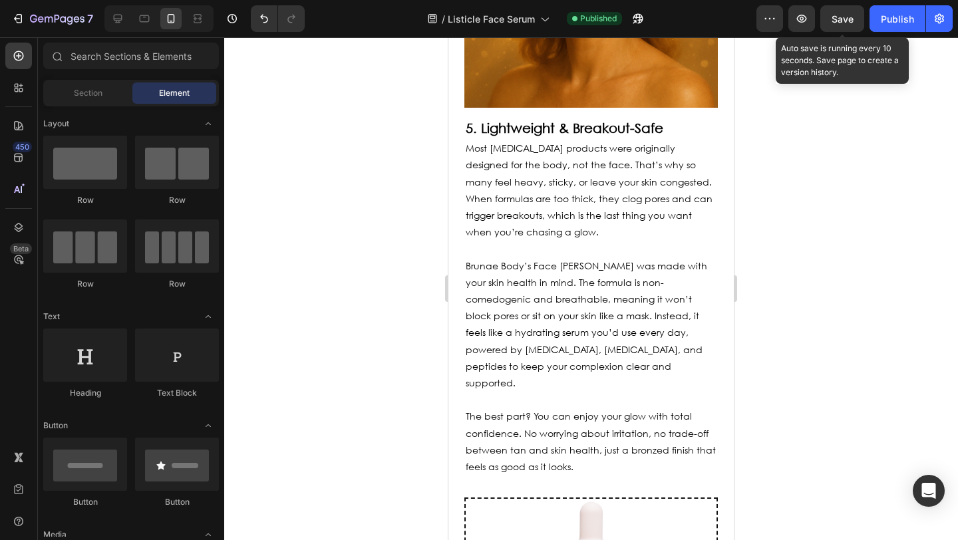
click at [837, 22] on span "Save" at bounding box center [843, 18] width 22 height 11
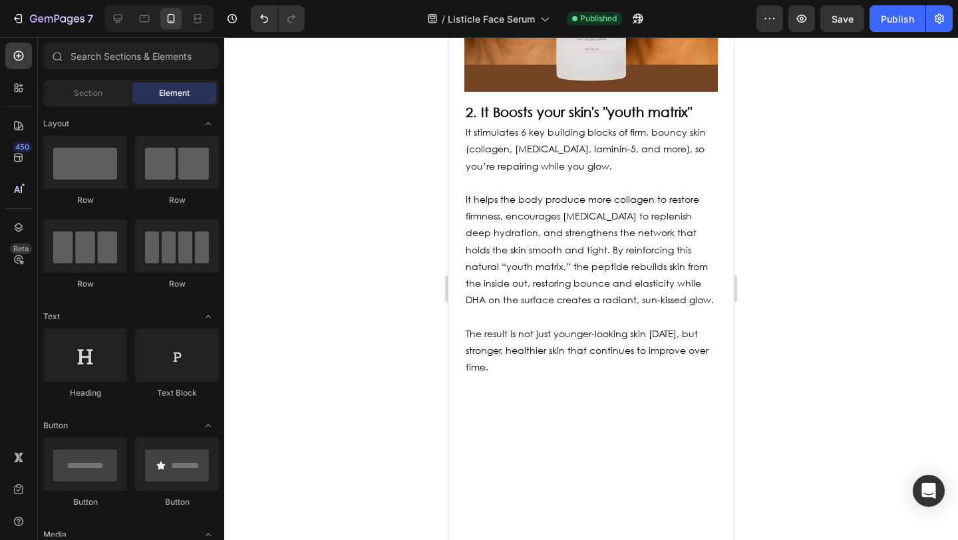
scroll to position [1973, 0]
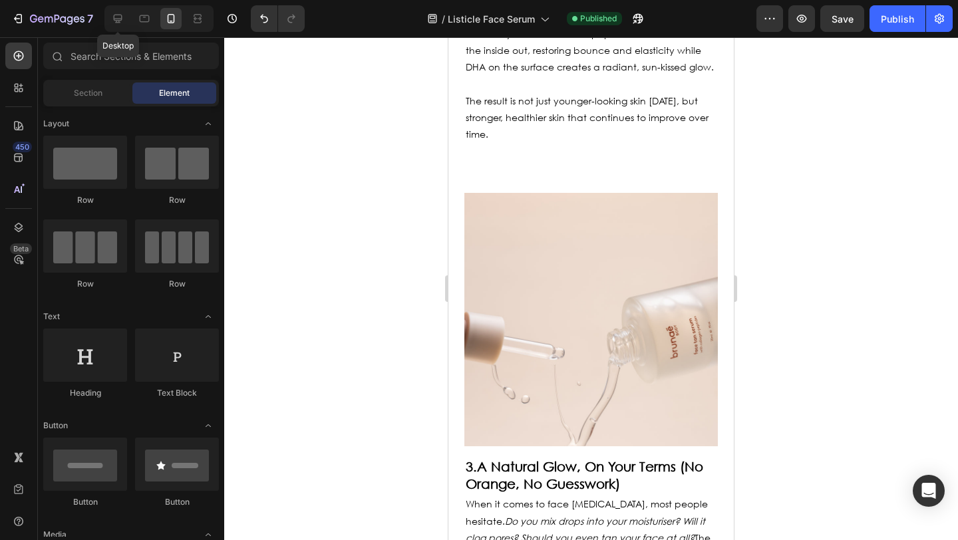
click at [101, 20] on div "Desktop" at bounding box center [156, 18] width 114 height 27
click at [114, 20] on icon at bounding box center [118, 19] width 9 height 9
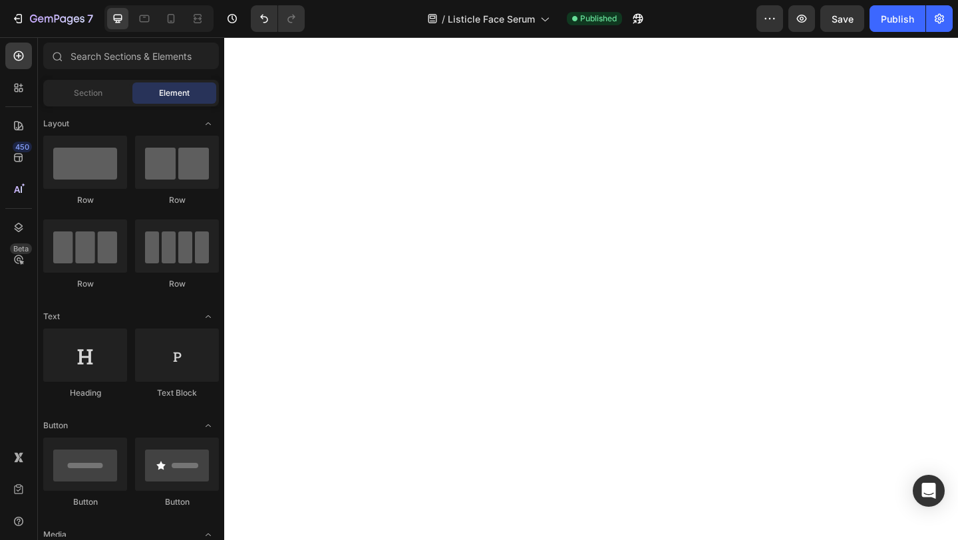
scroll to position [309, 0]
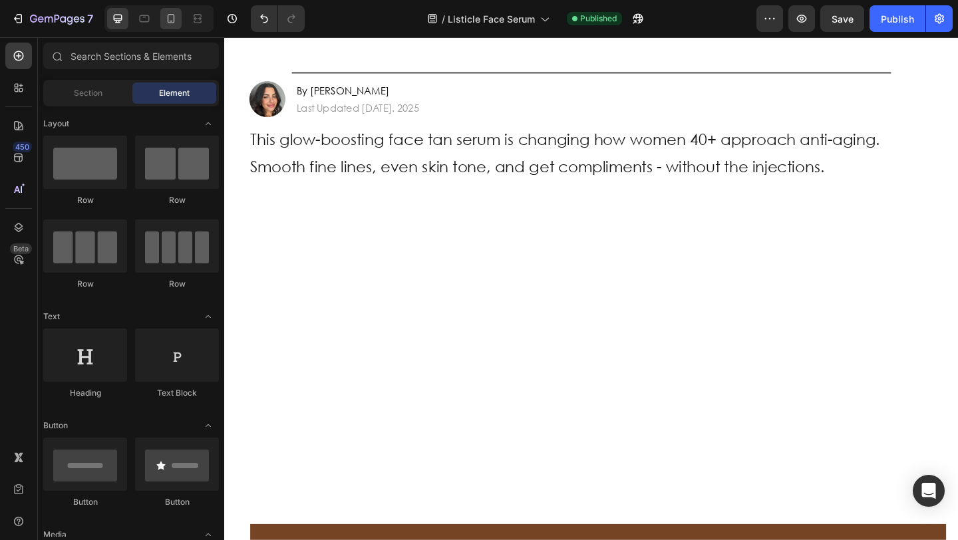
click at [172, 25] on icon at bounding box center [170, 18] width 13 height 13
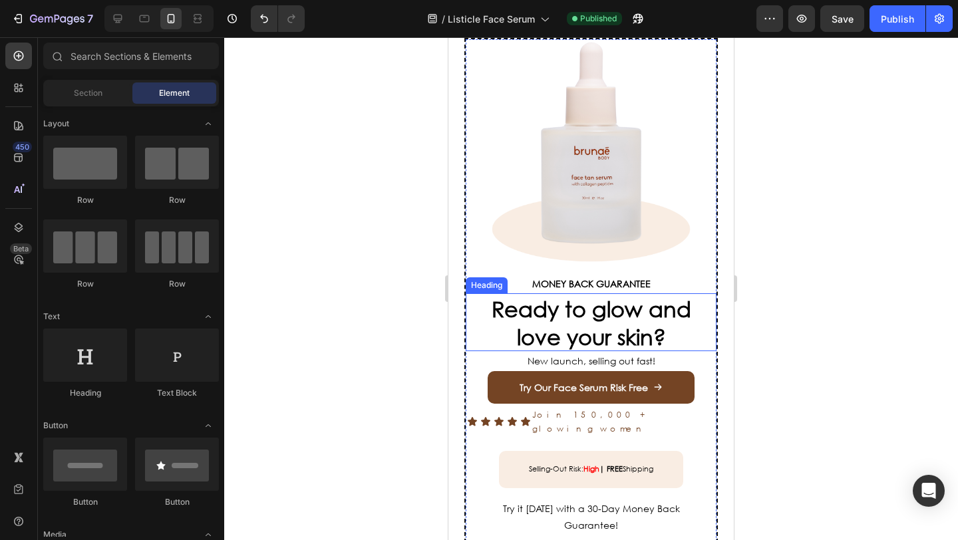
scroll to position [3925, 0]
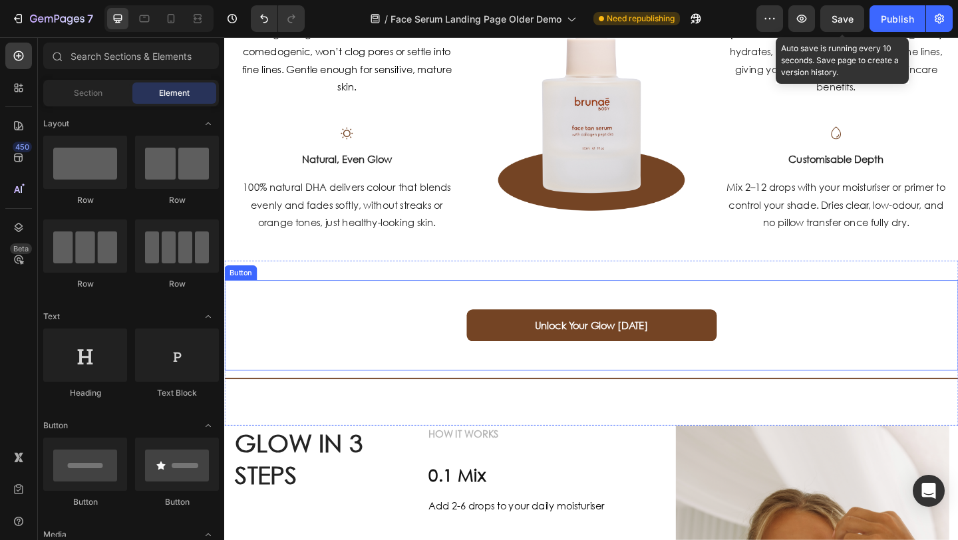
scroll to position [956, 0]
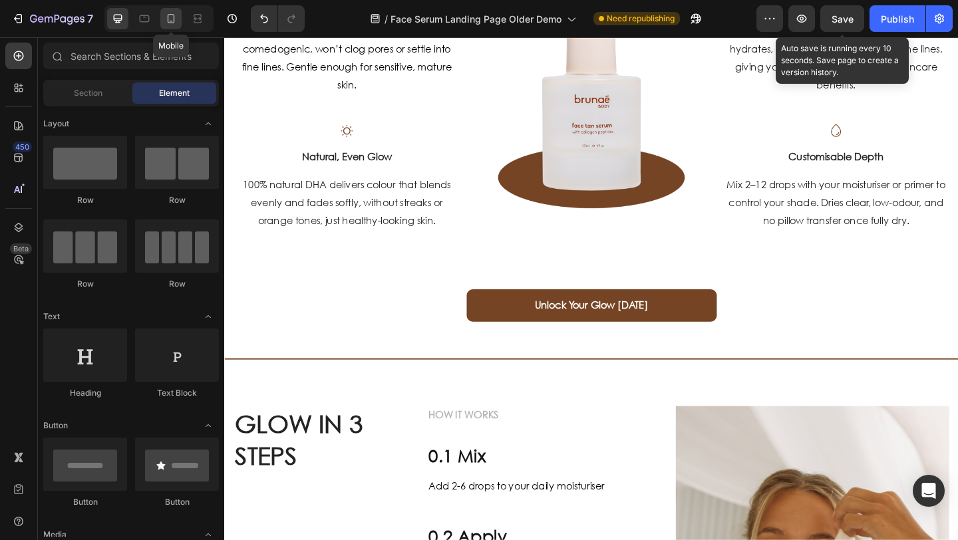
click at [173, 20] on icon at bounding box center [170, 18] width 13 height 13
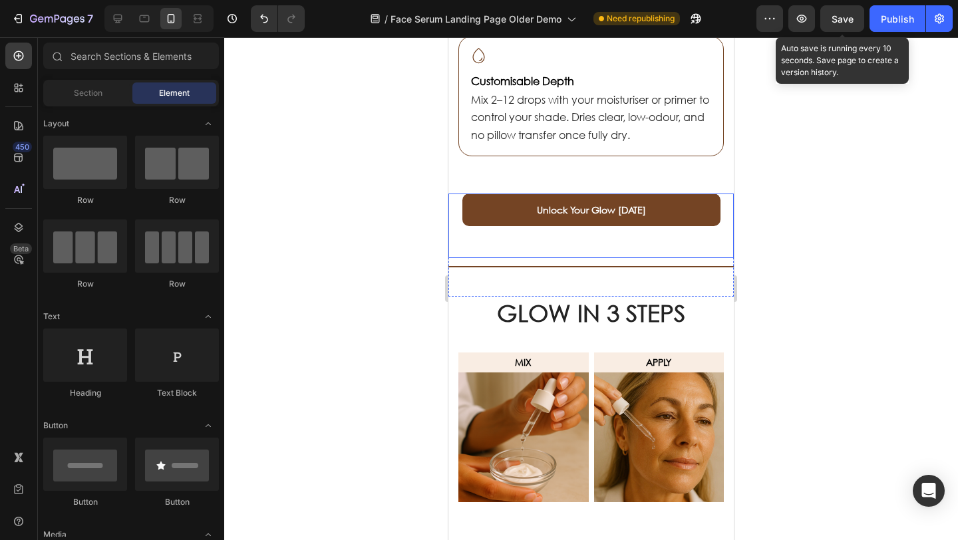
scroll to position [1326, 0]
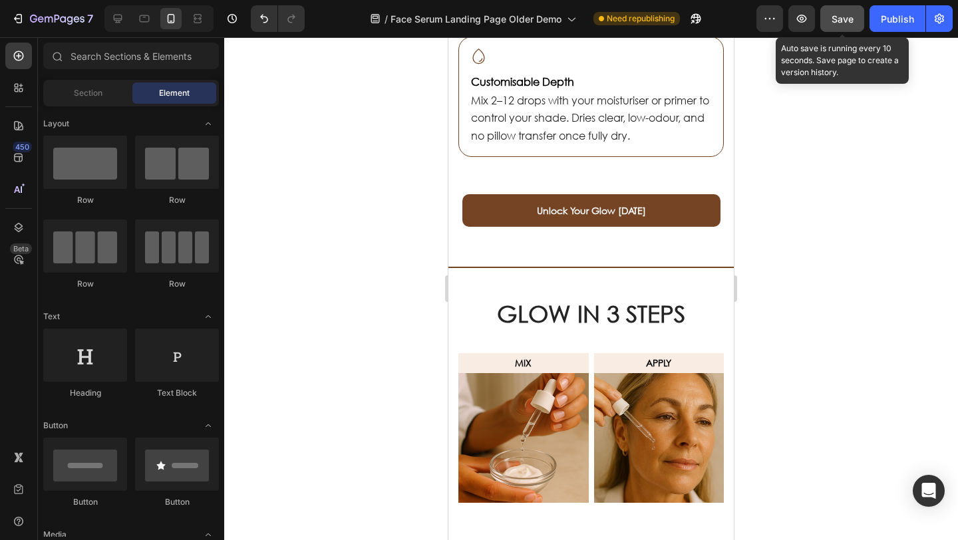
click at [835, 23] on span "Save" at bounding box center [843, 18] width 22 height 11
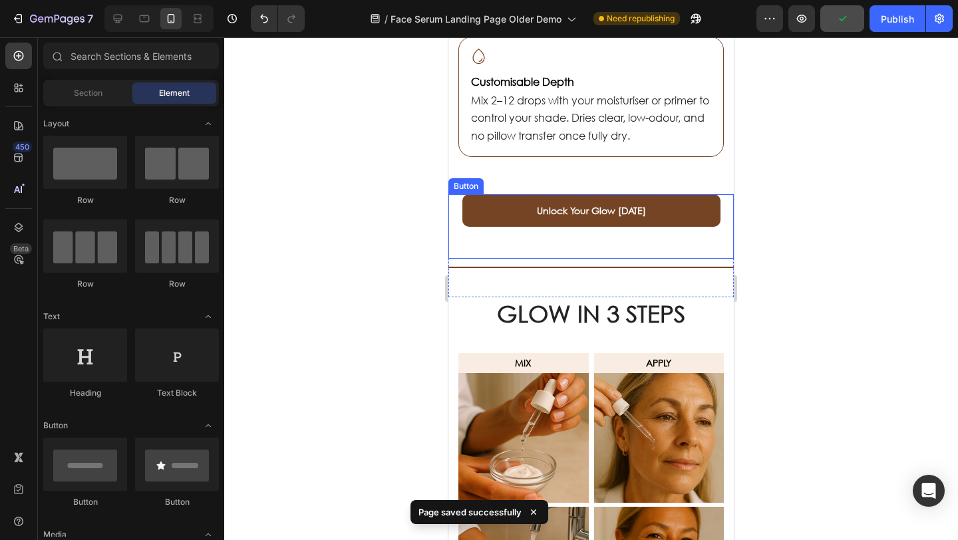
click at [486, 205] on button "Unlock Your Glow Today" at bounding box center [592, 210] width 258 height 33
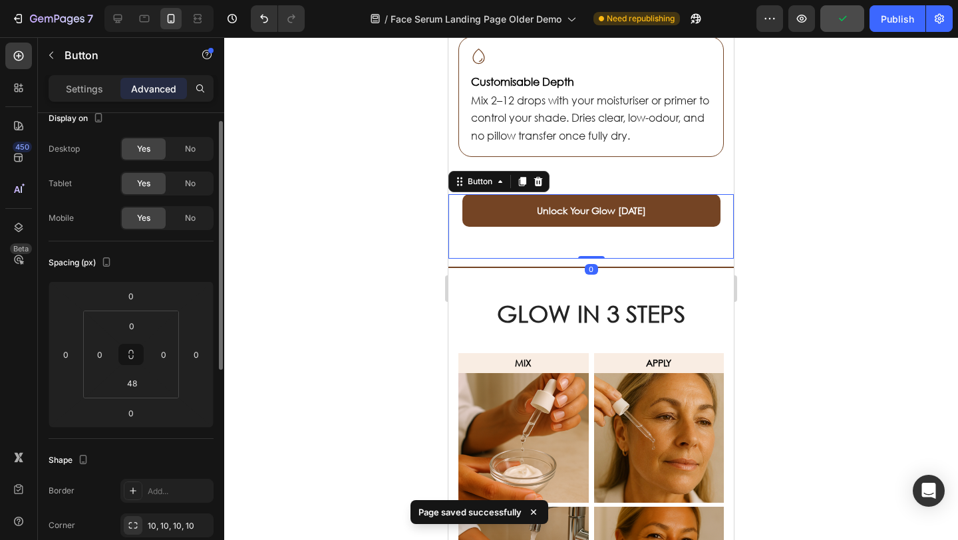
scroll to position [110, 0]
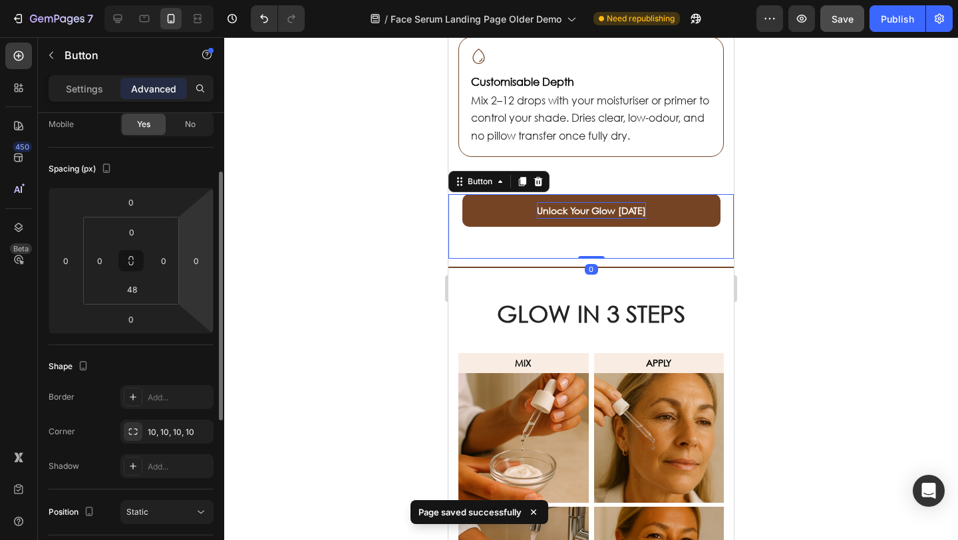
click at [569, 208] on strong "Unlock Your Glow [DATE]" at bounding box center [591, 210] width 109 height 13
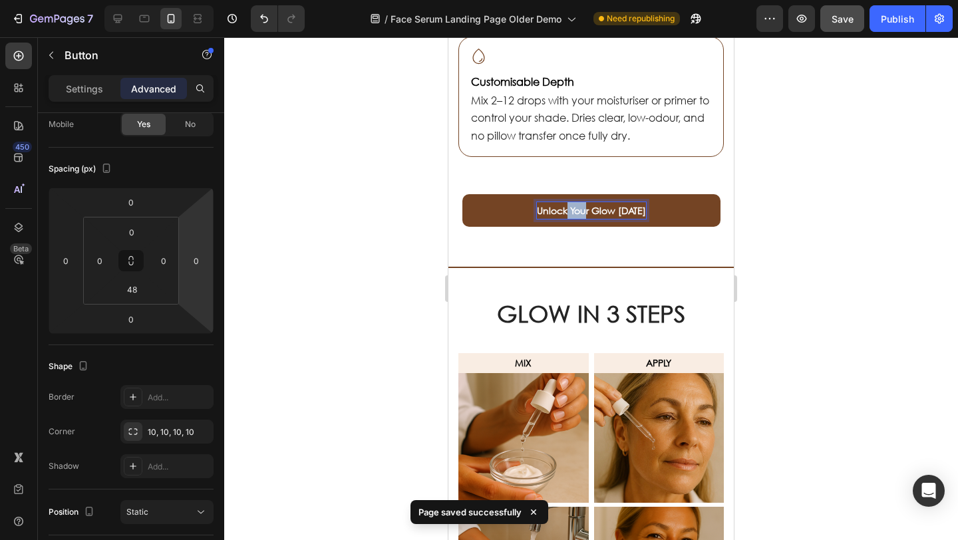
drag, startPoint x: 578, startPoint y: 208, endPoint x: 557, endPoint y: 209, distance: 21.3
click at [557, 209] on strong "Unlock Your Glow [DATE]" at bounding box center [591, 210] width 109 height 13
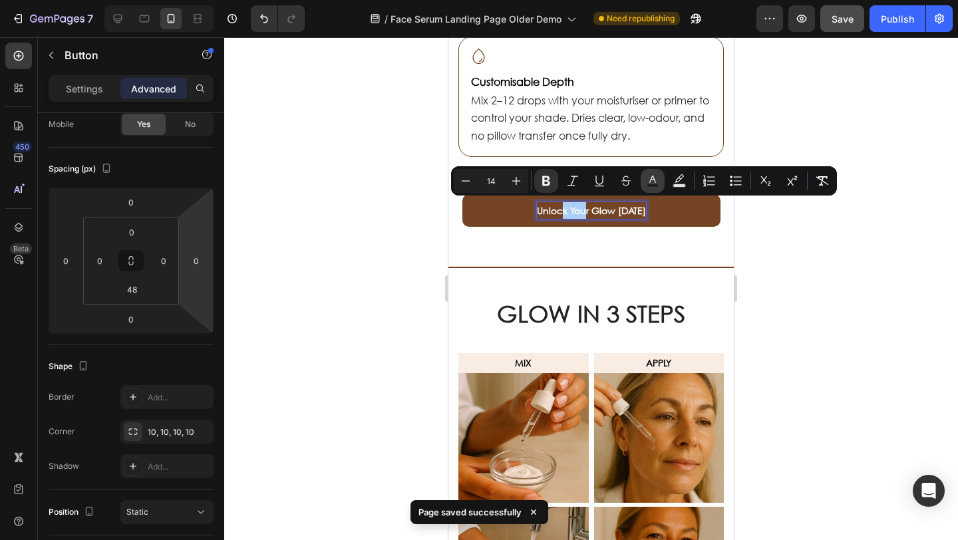
click at [656, 187] on rect "Editor contextual toolbar" at bounding box center [653, 185] width 13 height 3
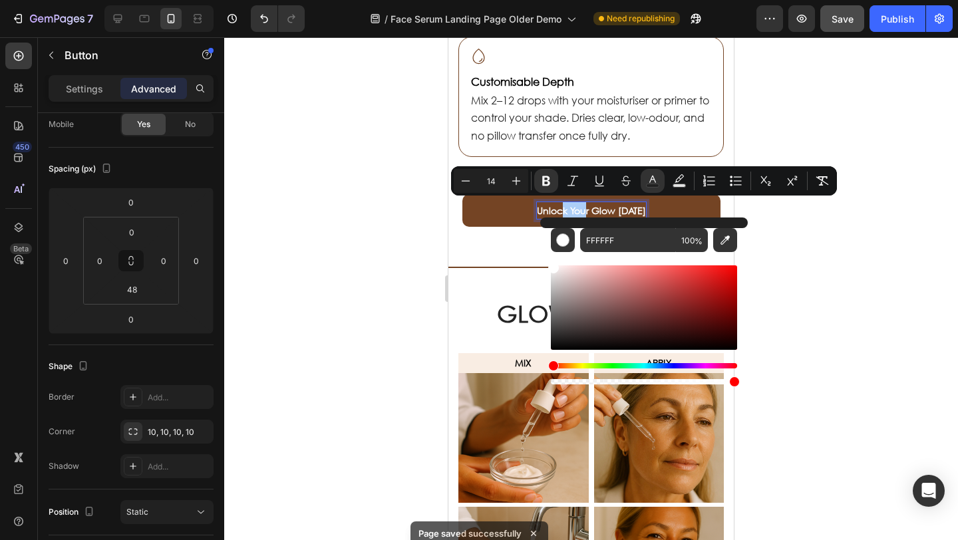
click at [270, 252] on div at bounding box center [591, 288] width 734 height 503
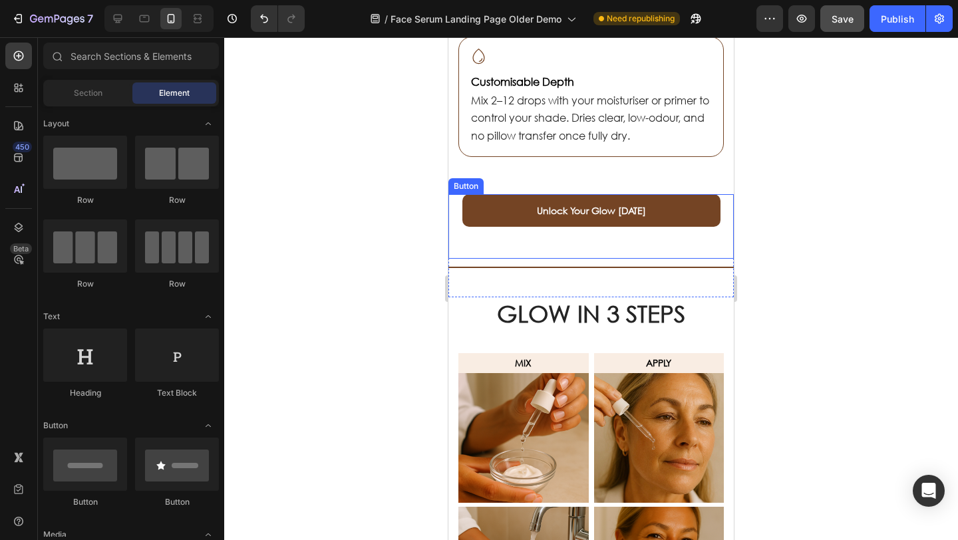
click at [473, 207] on button "Unlock Your Glow [DATE]" at bounding box center [592, 210] width 258 height 33
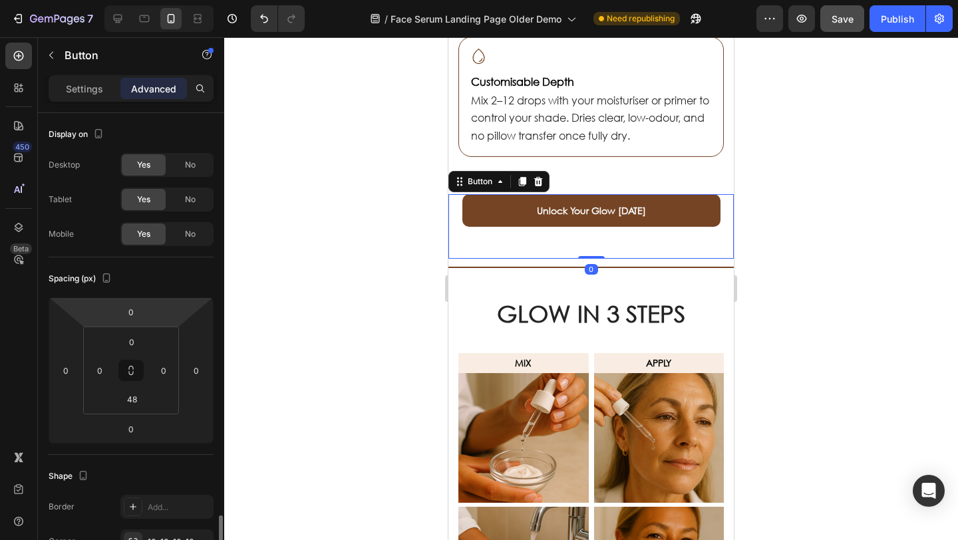
scroll to position [403, 0]
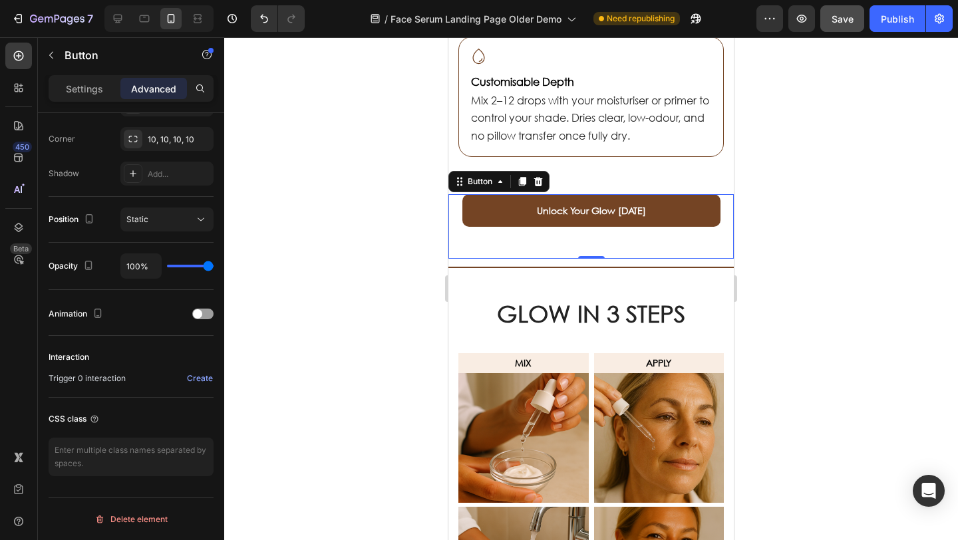
drag, startPoint x: 359, startPoint y: 253, endPoint x: 27, endPoint y: 155, distance: 346.9
click at [359, 253] on div at bounding box center [591, 288] width 734 height 503
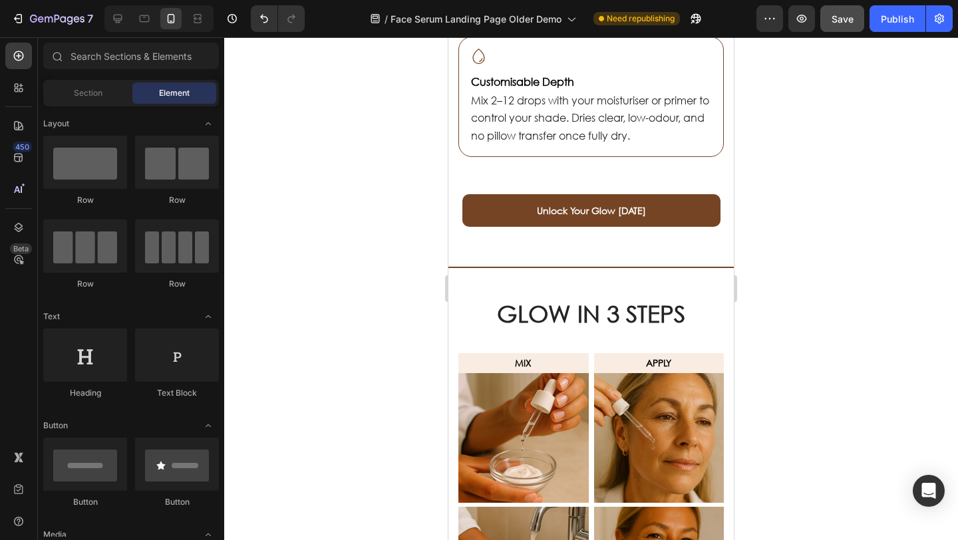
click at [489, 194] on button "Unlock Your Glow [DATE]" at bounding box center [592, 210] width 258 height 33
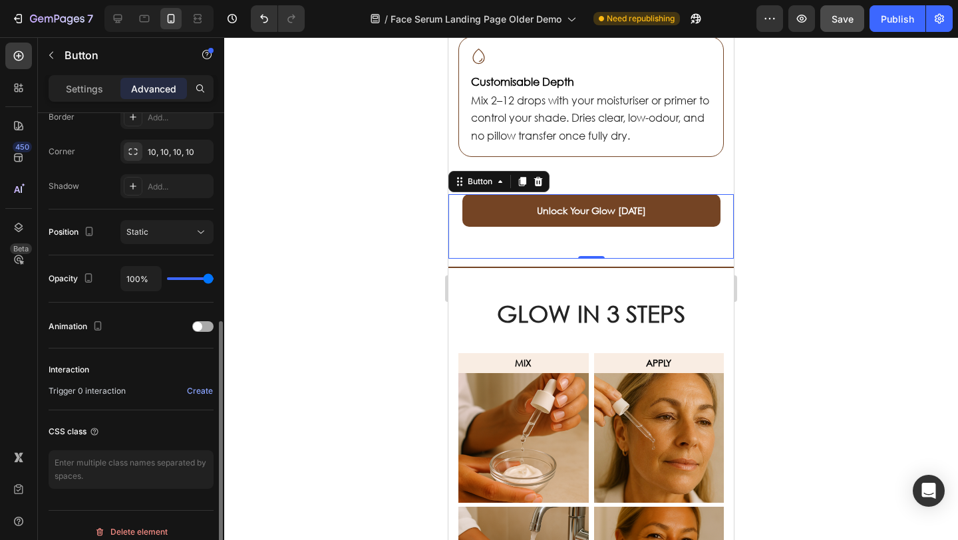
scroll to position [389, 0]
click at [96, 82] on p "Settings" at bounding box center [84, 89] width 37 height 14
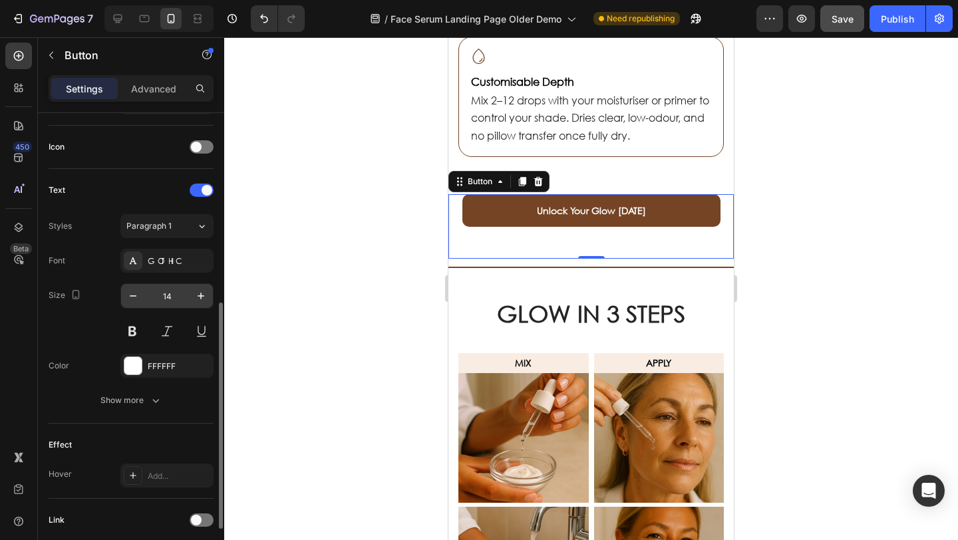
scroll to position [489, 0]
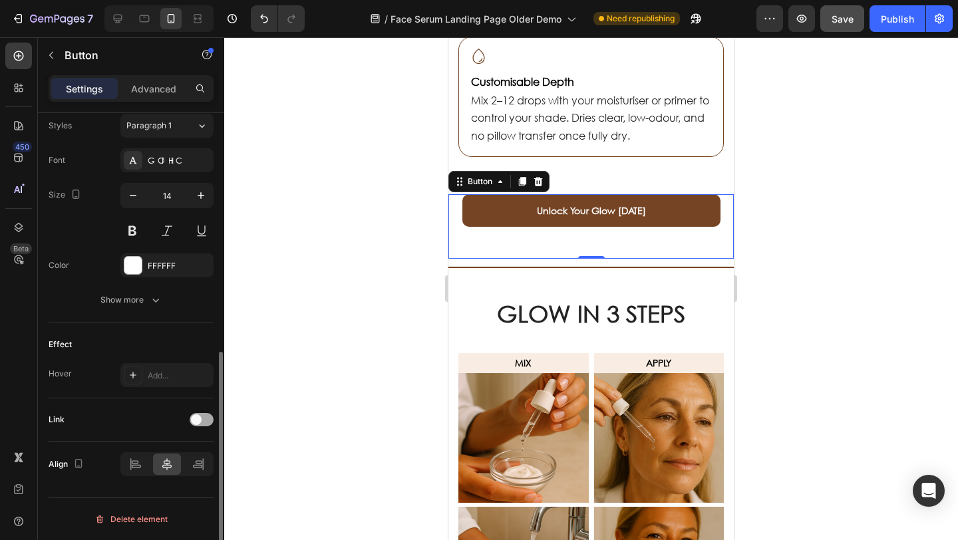
click at [202, 425] on div at bounding box center [202, 419] width 24 height 13
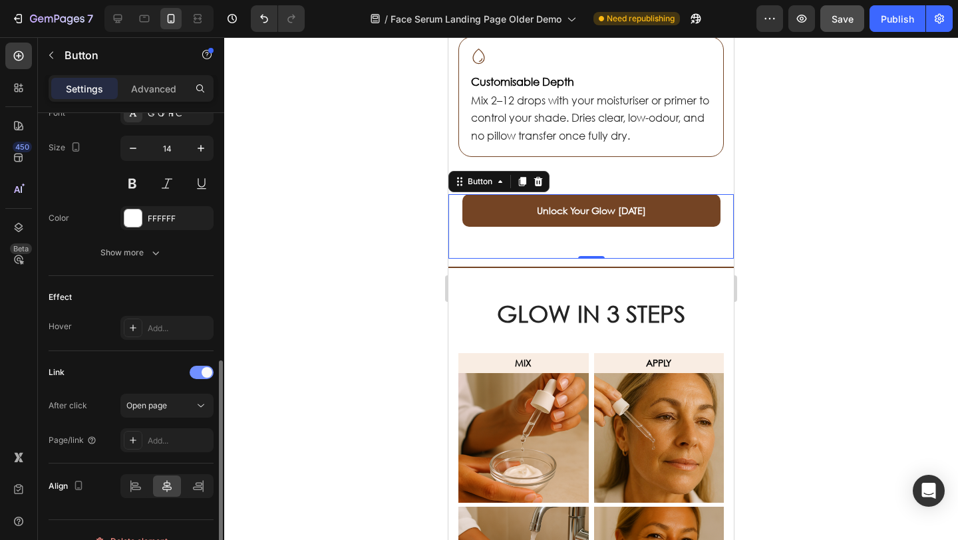
scroll to position [539, 0]
click at [184, 402] on div "Open page" at bounding box center [160, 403] width 68 height 12
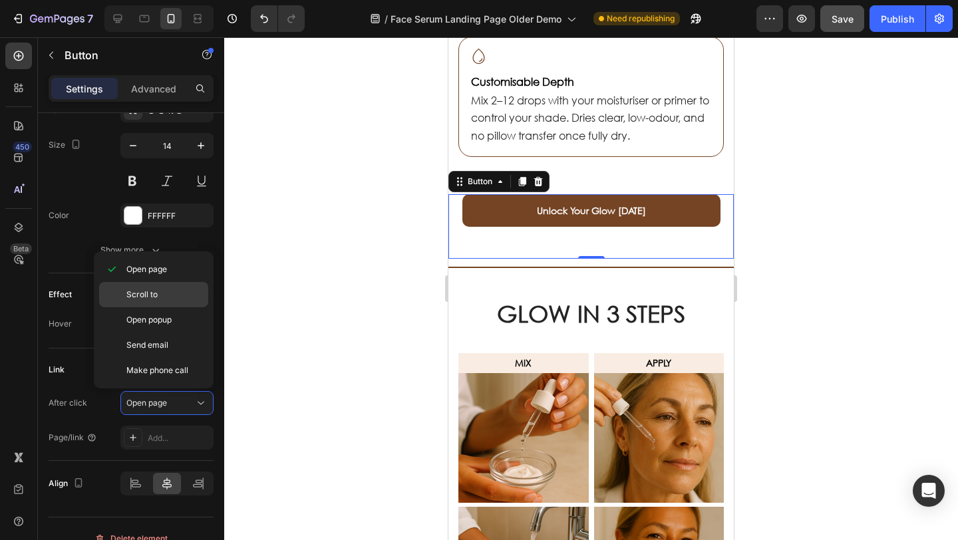
click at [160, 297] on p "Scroll to" at bounding box center [164, 295] width 76 height 12
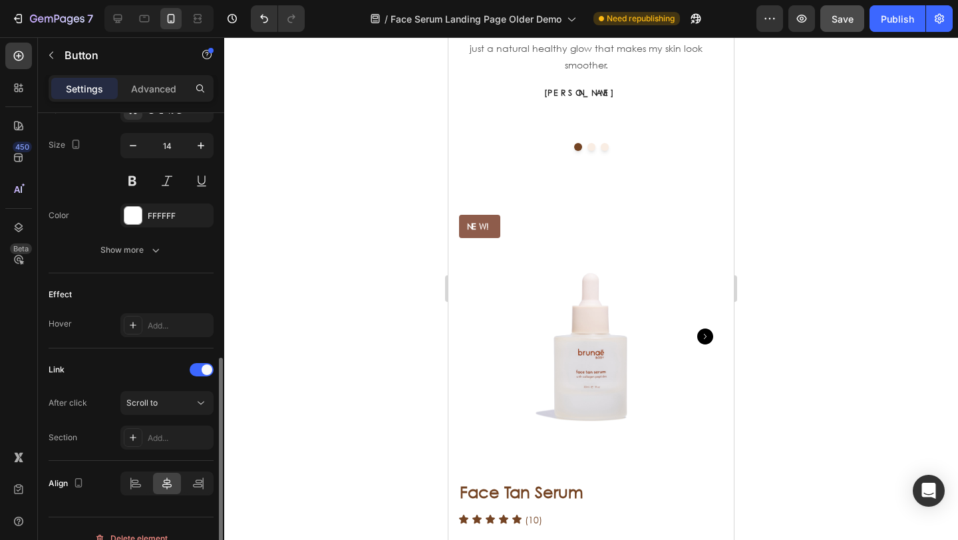
scroll to position [3362, 0]
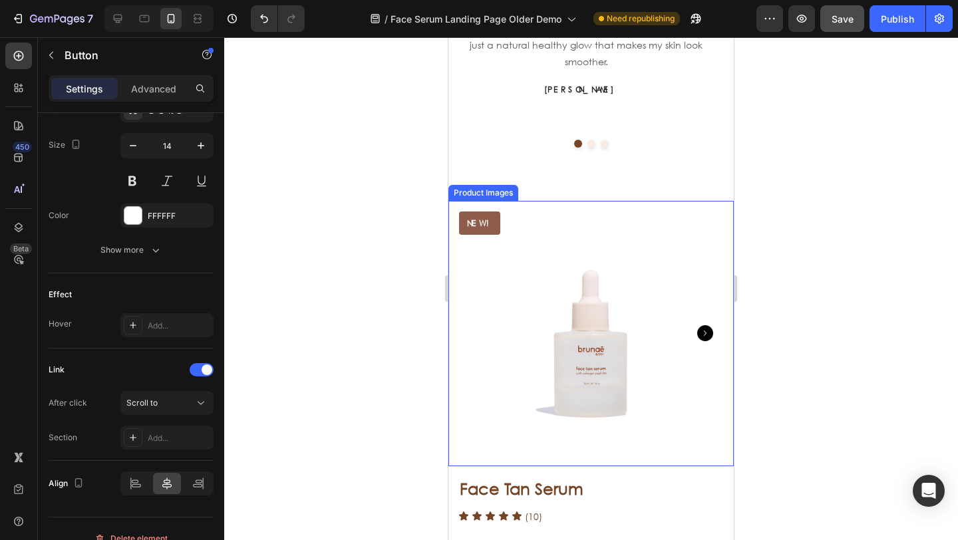
click at [654, 398] on img at bounding box center [592, 334] width 266 height 266
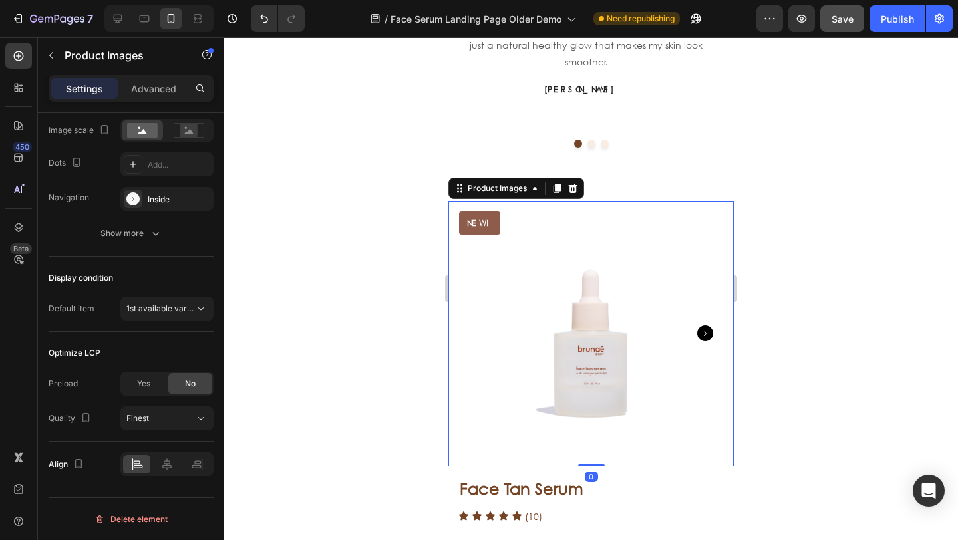
scroll to position [0, 0]
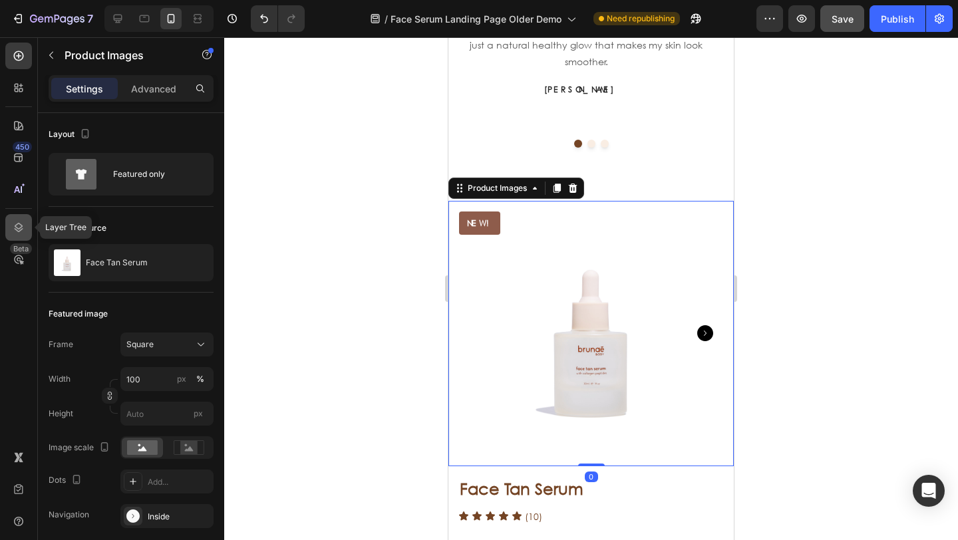
click at [22, 221] on icon at bounding box center [18, 227] width 13 height 13
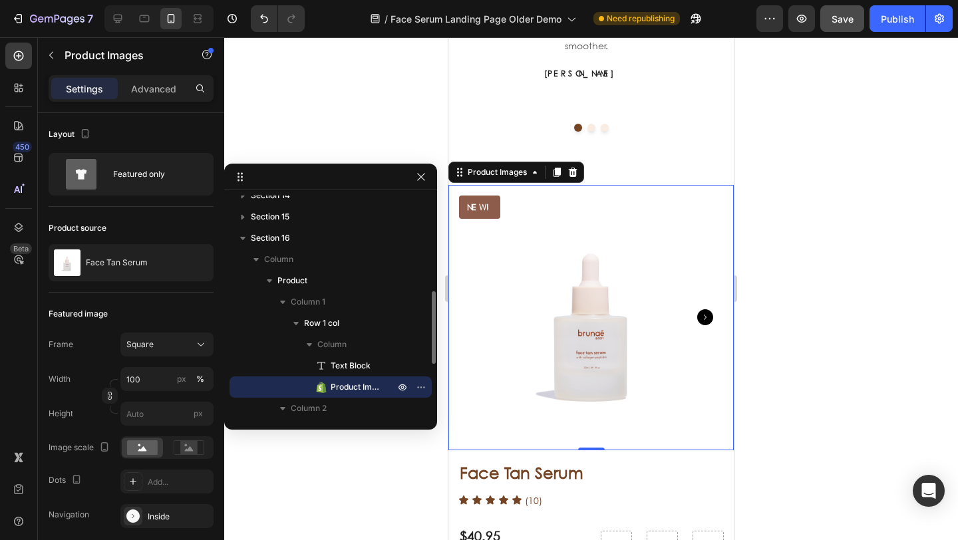
scroll to position [3378, 0]
click at [718, 415] on div "NEW! Text Block Product Images 0 Row" at bounding box center [592, 322] width 286 height 276
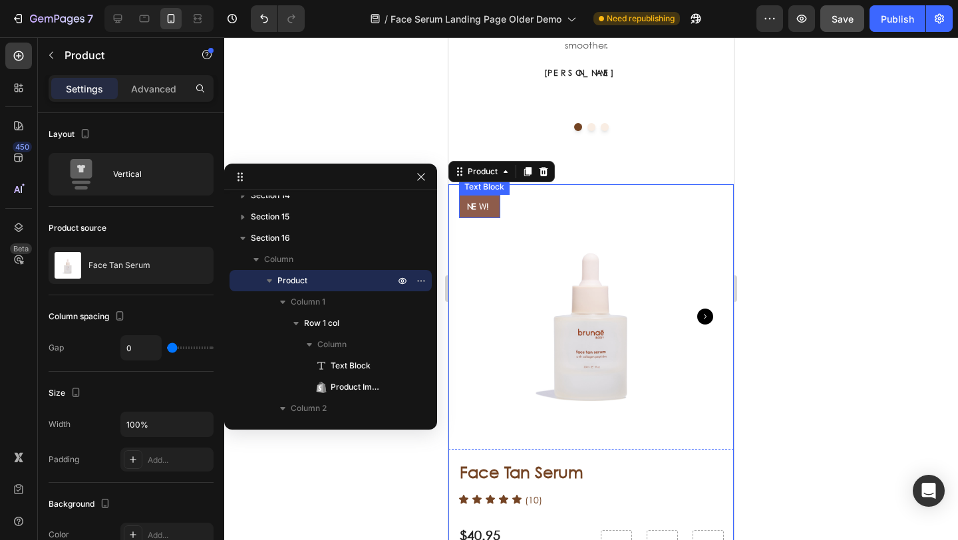
click at [379, 123] on div at bounding box center [591, 288] width 734 height 503
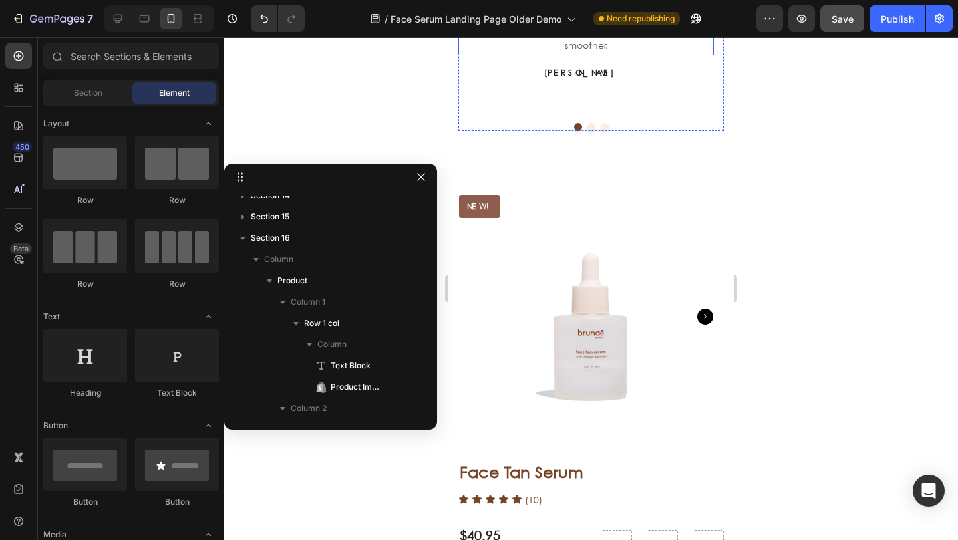
scroll to position [3146, 0]
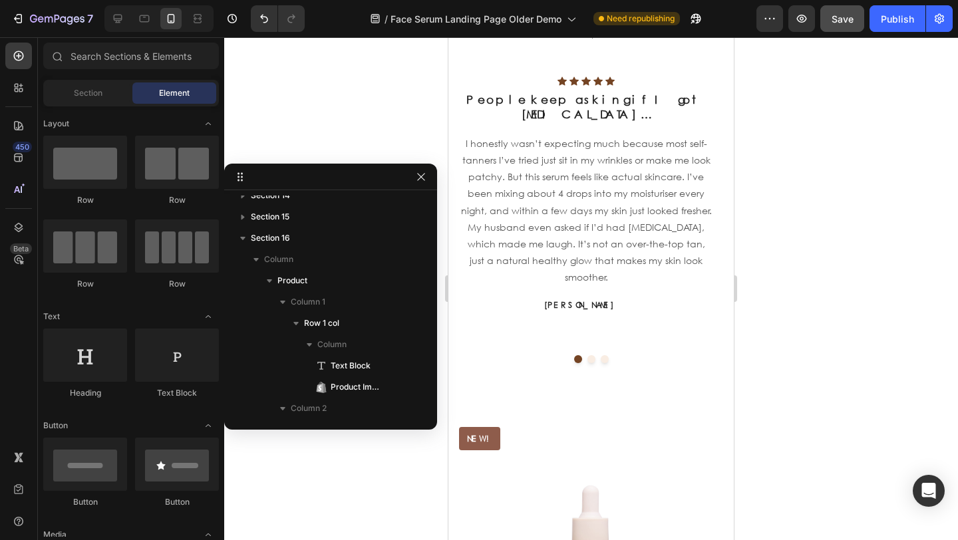
click at [424, 178] on icon "button" at bounding box center [421, 177] width 11 height 11
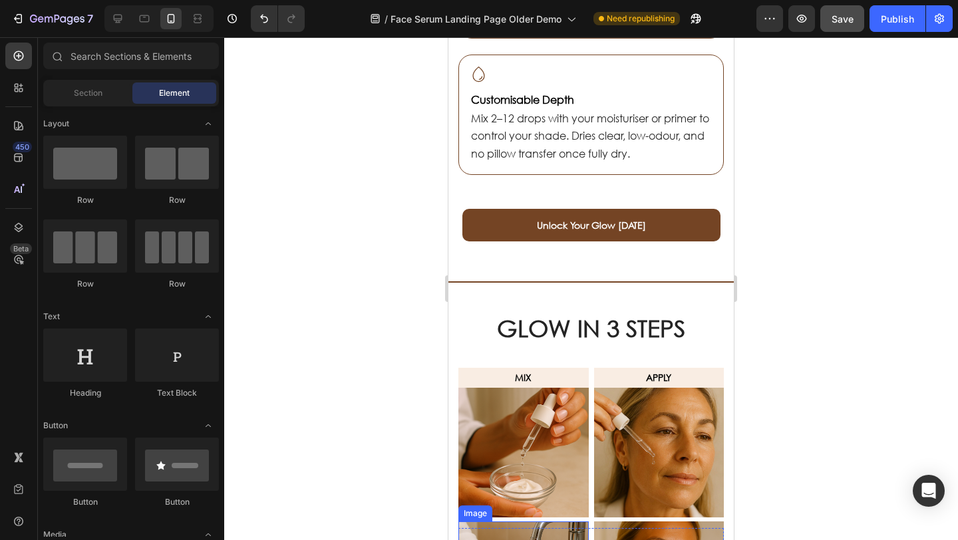
scroll to position [1304, 0]
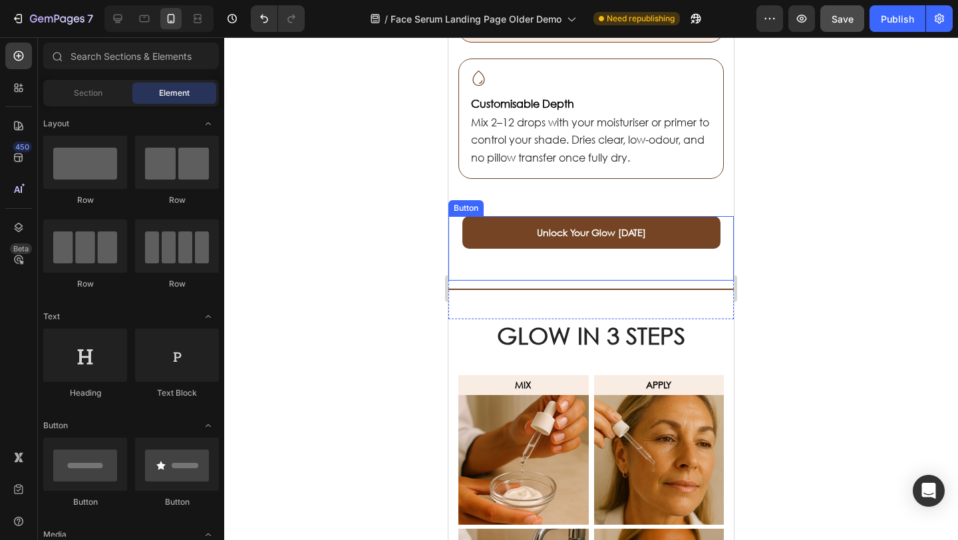
click at [473, 231] on button "Unlock Your Glow [DATE]" at bounding box center [592, 232] width 258 height 33
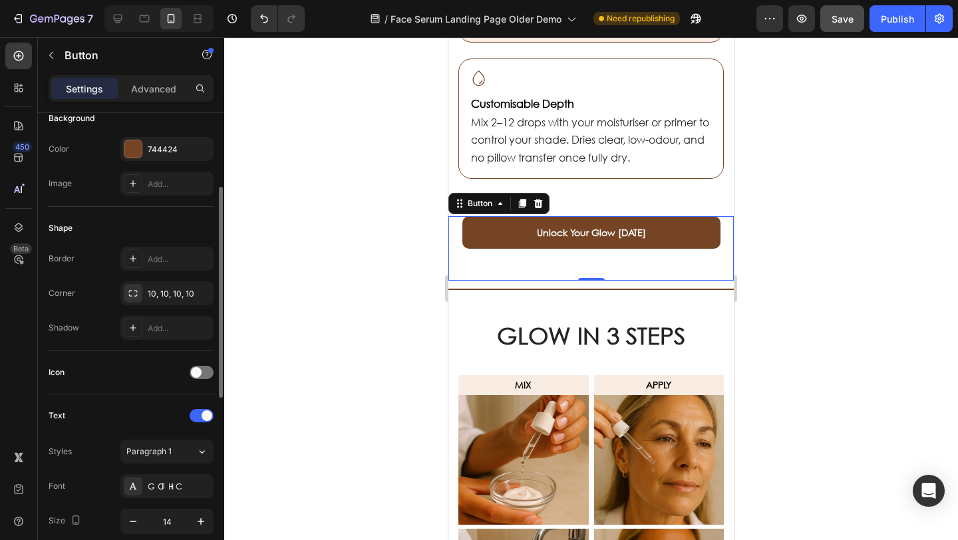
scroll to position [558, 0]
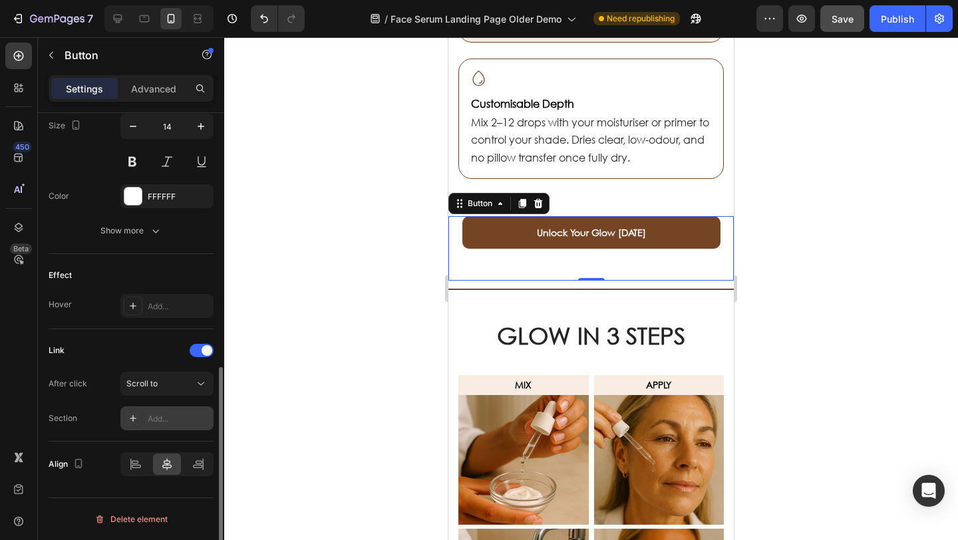
click at [180, 414] on div "Add..." at bounding box center [179, 419] width 63 height 12
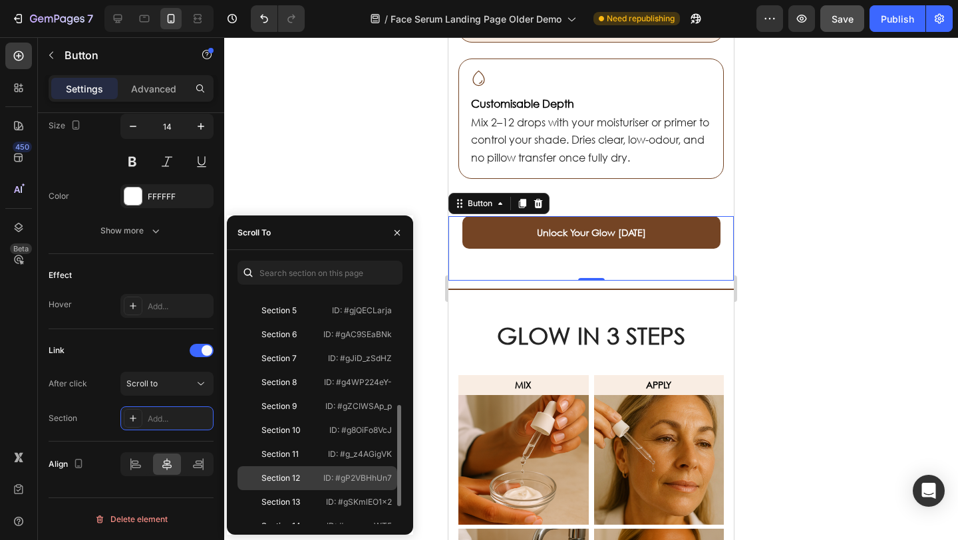
scroll to position [237, 0]
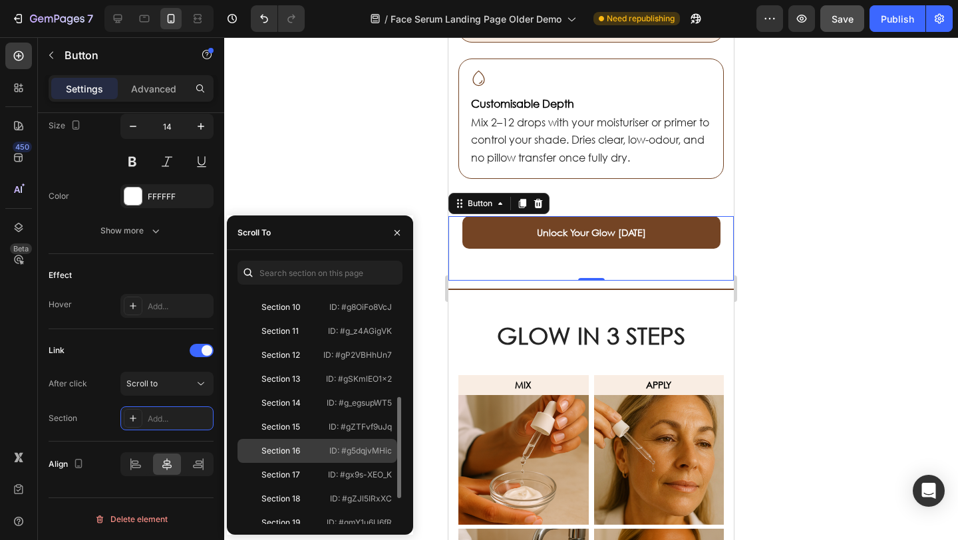
click at [288, 451] on div "Section 16" at bounding box center [281, 451] width 39 height 12
click at [341, 200] on div at bounding box center [591, 288] width 734 height 503
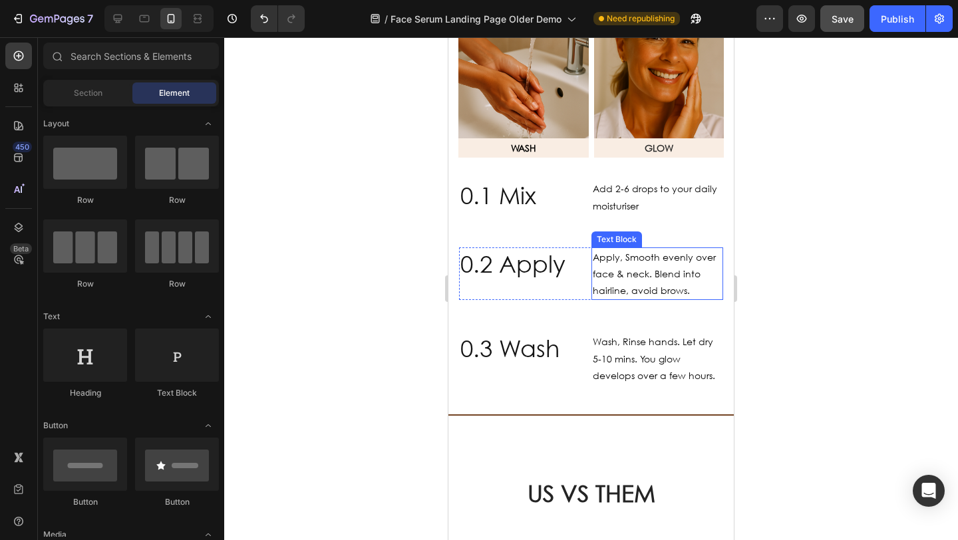
scroll to position [1817, 0]
click at [837, 27] on button "Save" at bounding box center [843, 18] width 44 height 27
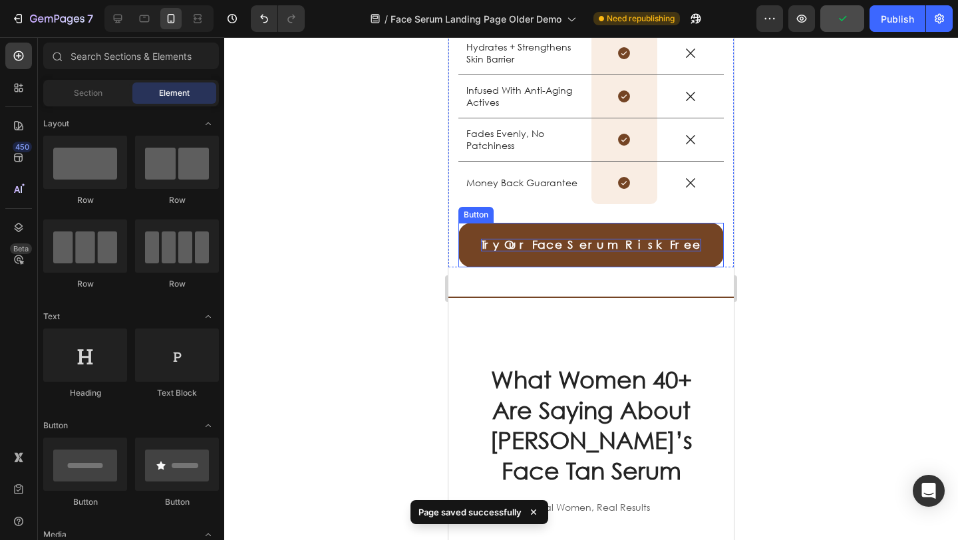
scroll to position [2502, 0]
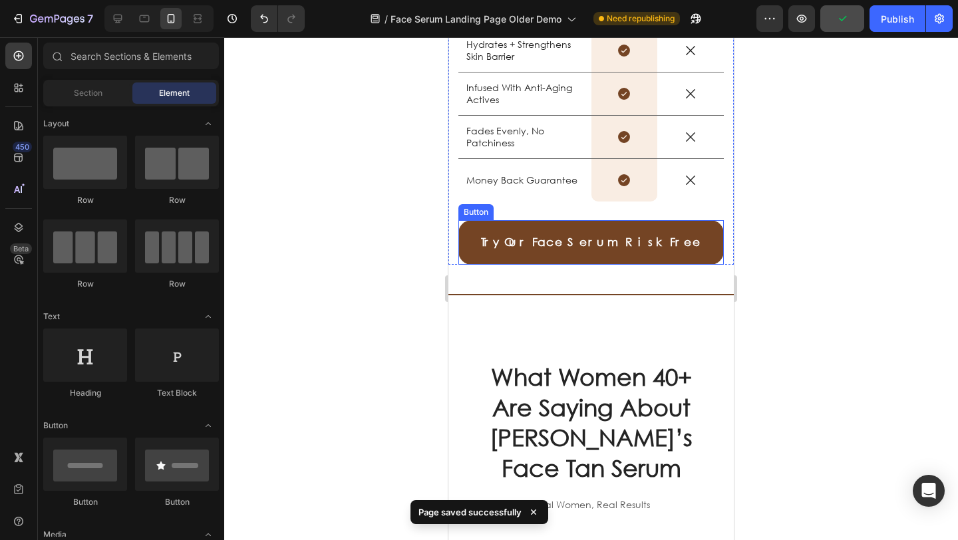
click at [472, 263] on link "Try Our Face Serum Risk Free" at bounding box center [592, 242] width 266 height 45
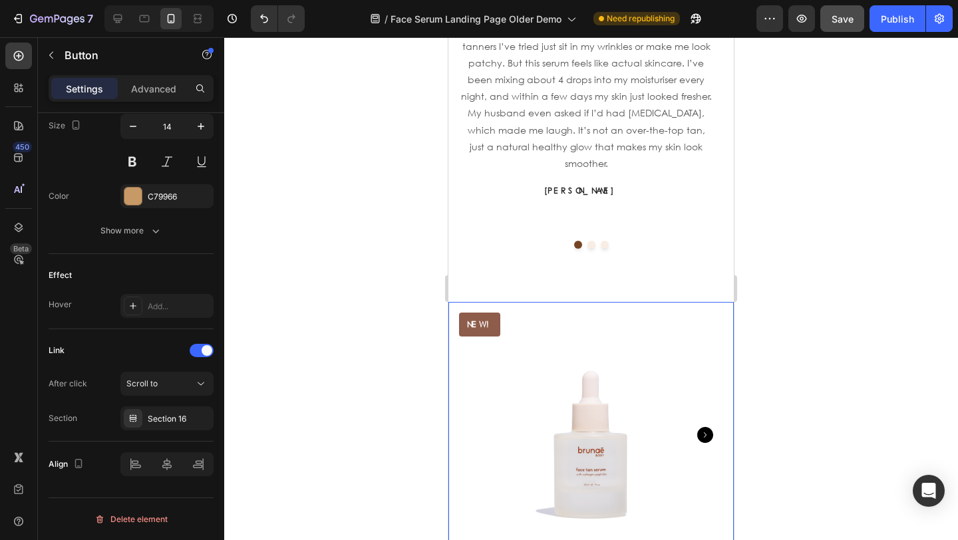
scroll to position [3136, 0]
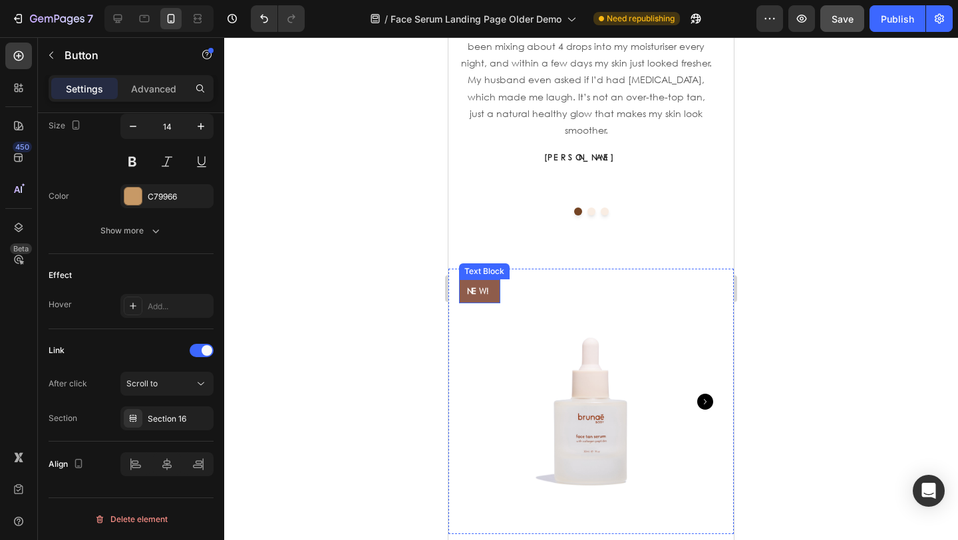
click at [490, 280] on div "NEW!" at bounding box center [479, 292] width 41 height 24
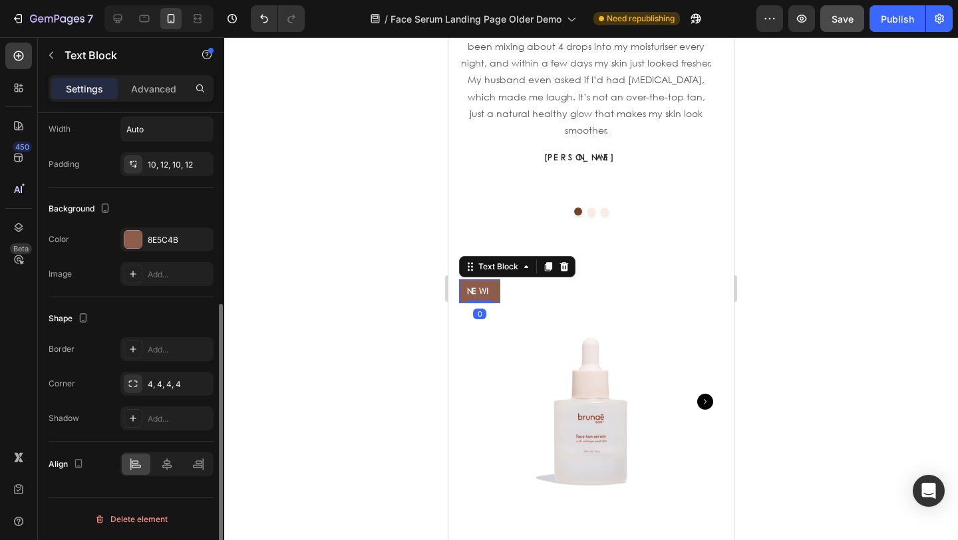
scroll to position [0, 0]
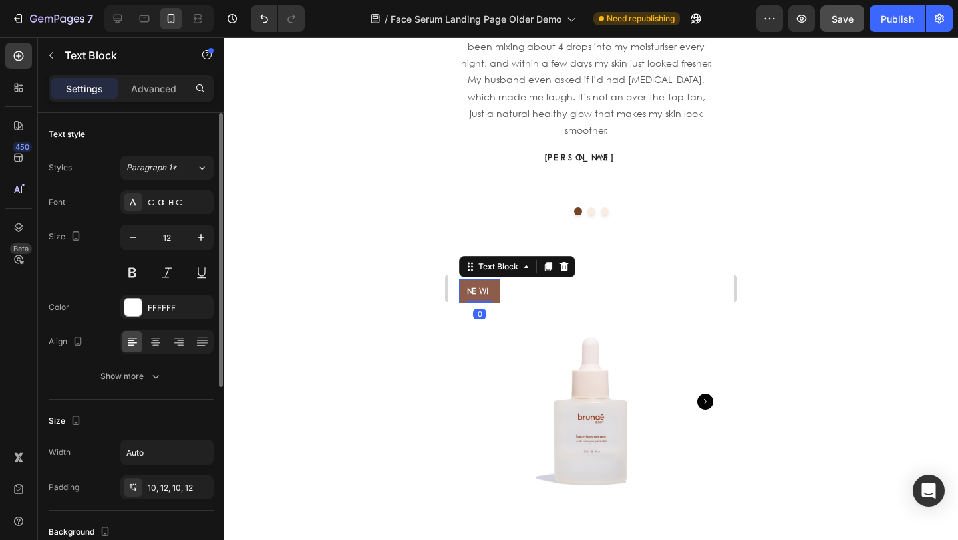
drag, startPoint x: 403, startPoint y: 260, endPoint x: 440, endPoint y: 258, distance: 37.3
click at [403, 260] on div at bounding box center [591, 288] width 734 height 503
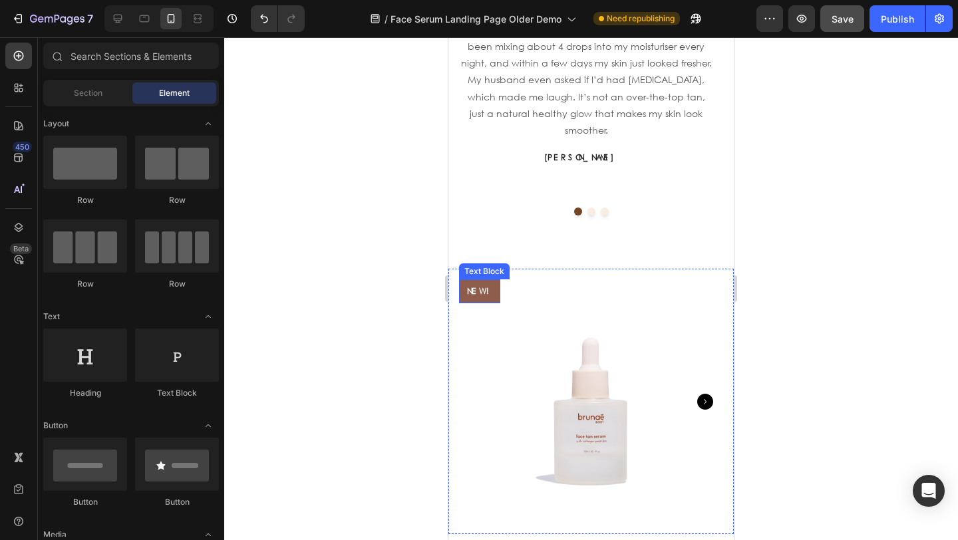
click at [478, 286] on p "NEW!" at bounding box center [479, 291] width 25 height 11
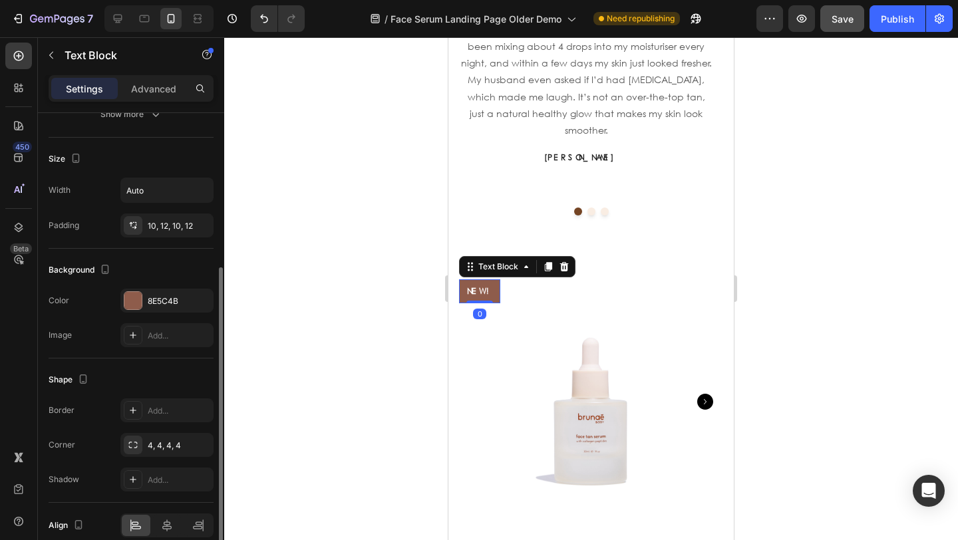
scroll to position [323, 0]
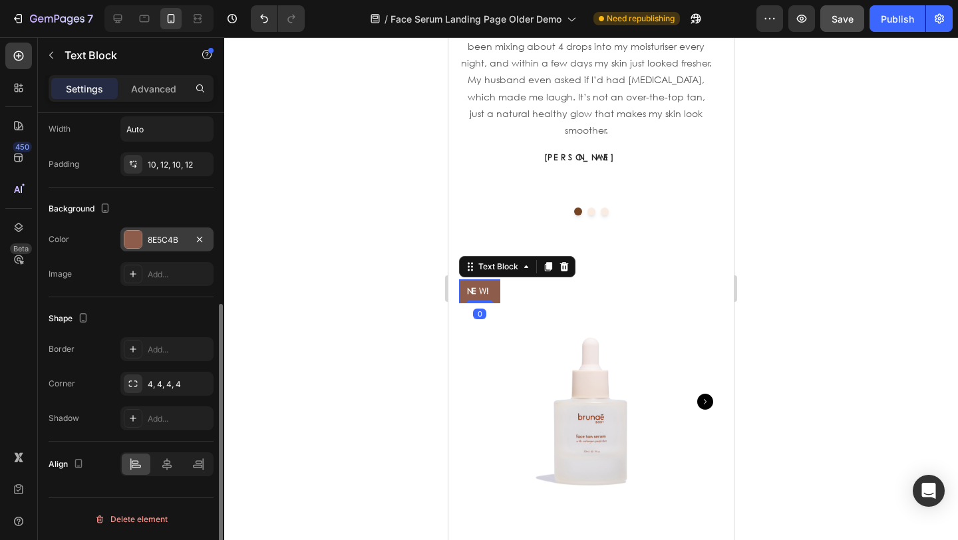
click at [169, 242] on div "8E5C4B" at bounding box center [167, 240] width 39 height 12
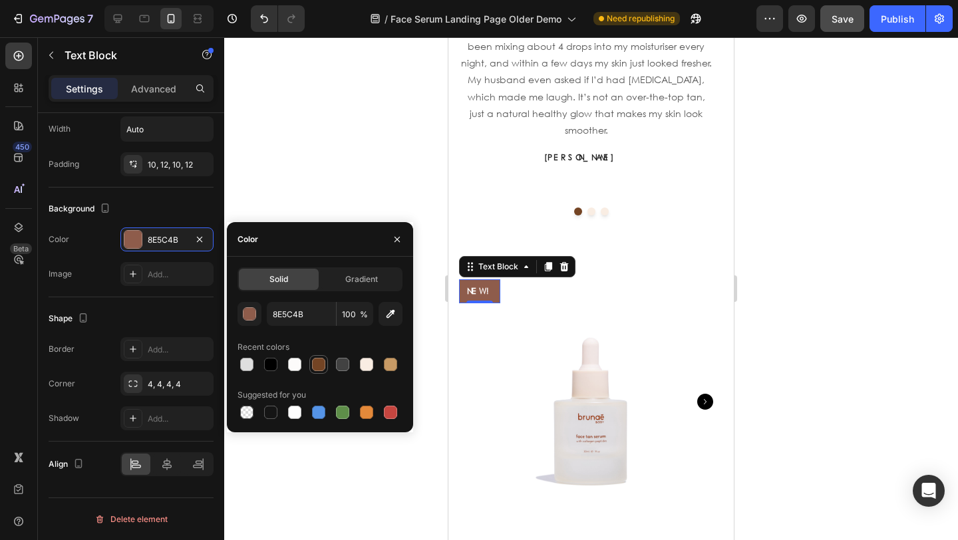
click at [317, 357] on div at bounding box center [319, 365] width 16 height 16
type input "744424"
click at [339, 150] on div at bounding box center [591, 288] width 734 height 503
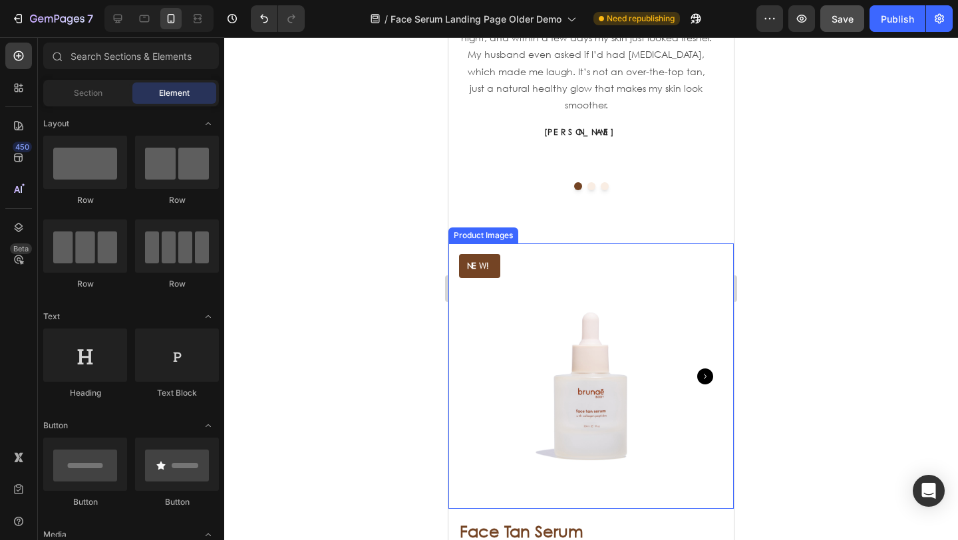
scroll to position [3340, 0]
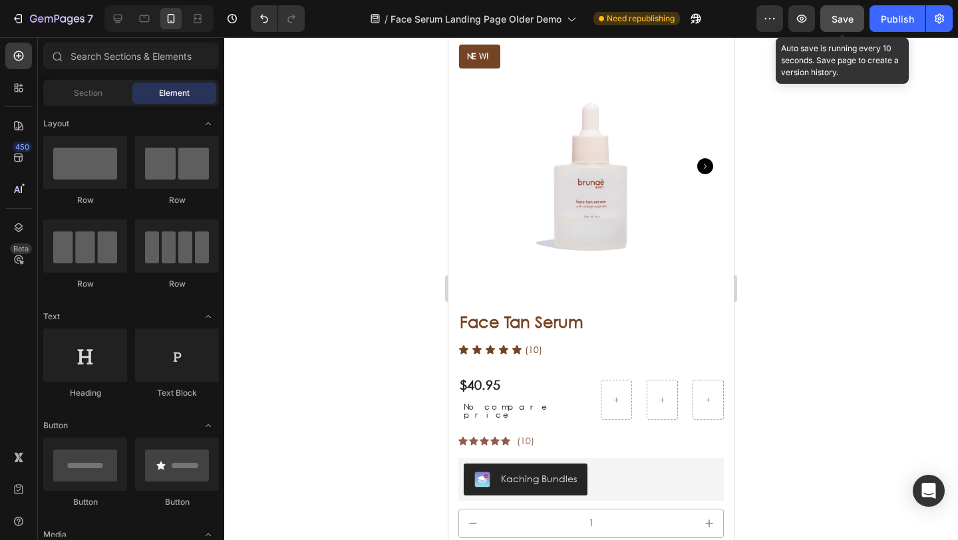
click at [843, 18] on span "Save" at bounding box center [843, 18] width 22 height 11
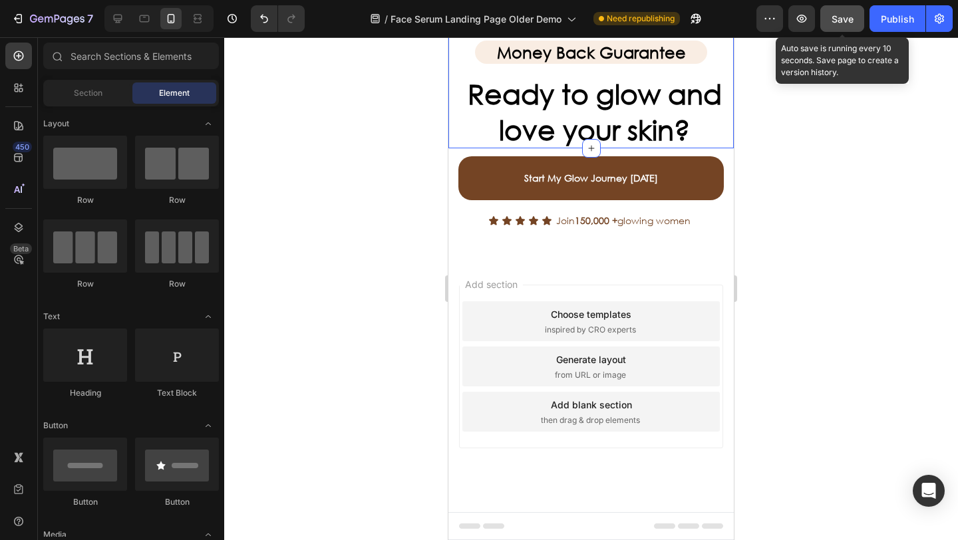
scroll to position [4838, 0]
click at [122, 24] on icon at bounding box center [117, 18] width 13 height 13
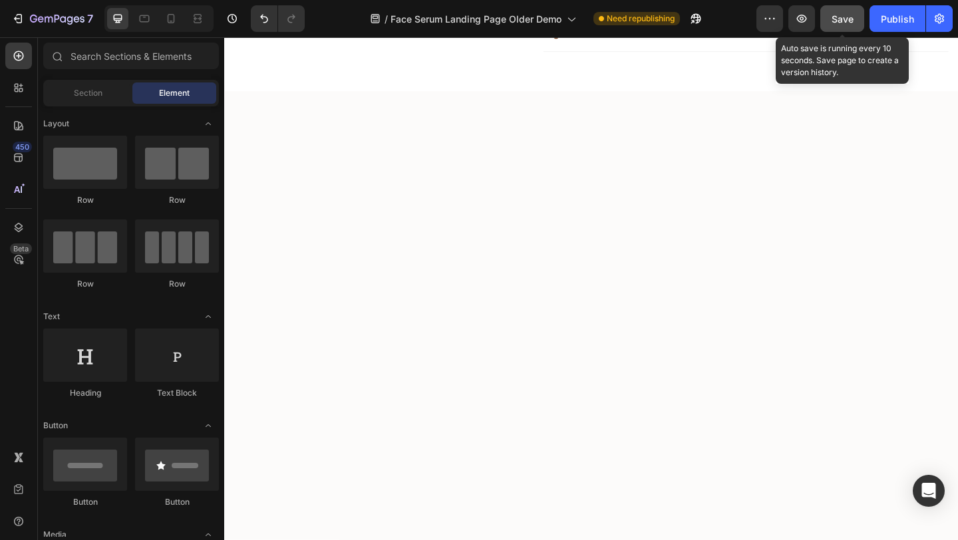
scroll to position [1006, 0]
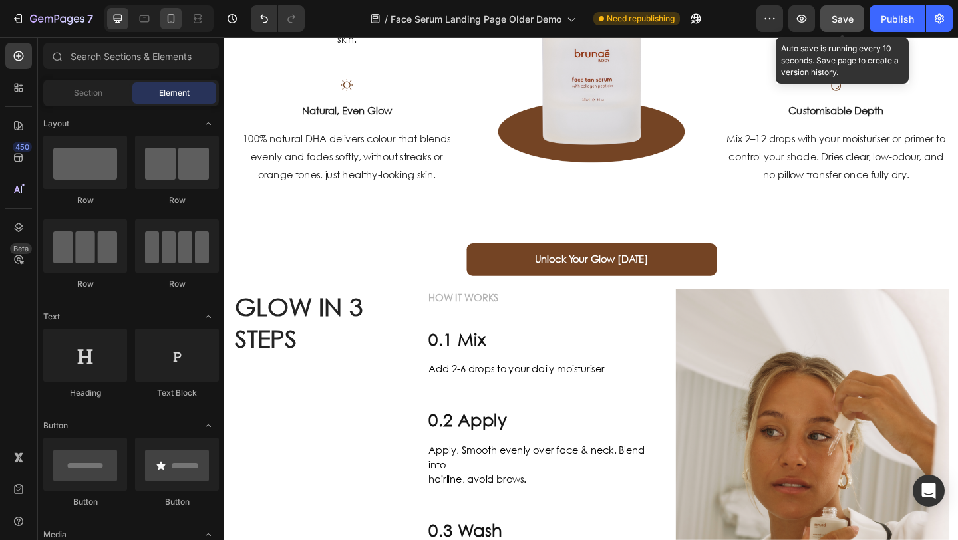
click at [171, 21] on icon at bounding box center [170, 18] width 13 height 13
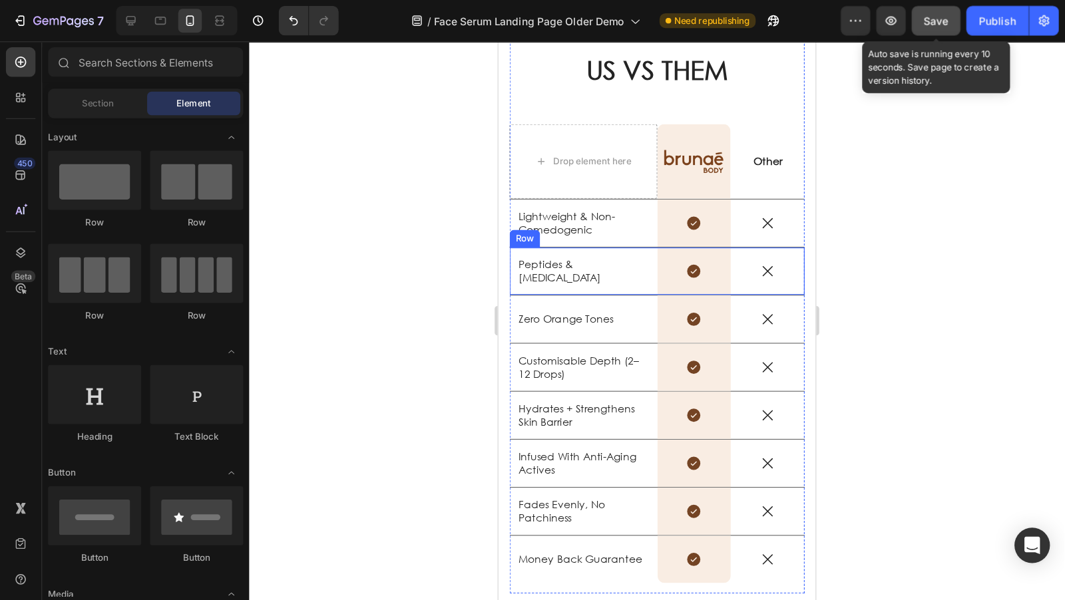
scroll to position [2200, 0]
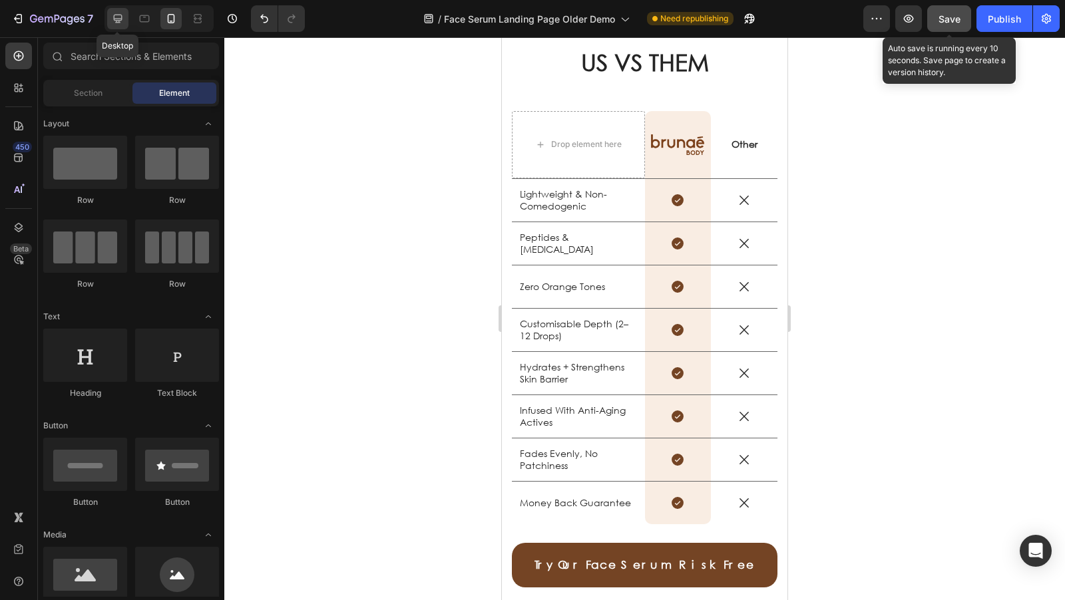
click at [118, 21] on icon at bounding box center [117, 18] width 13 height 13
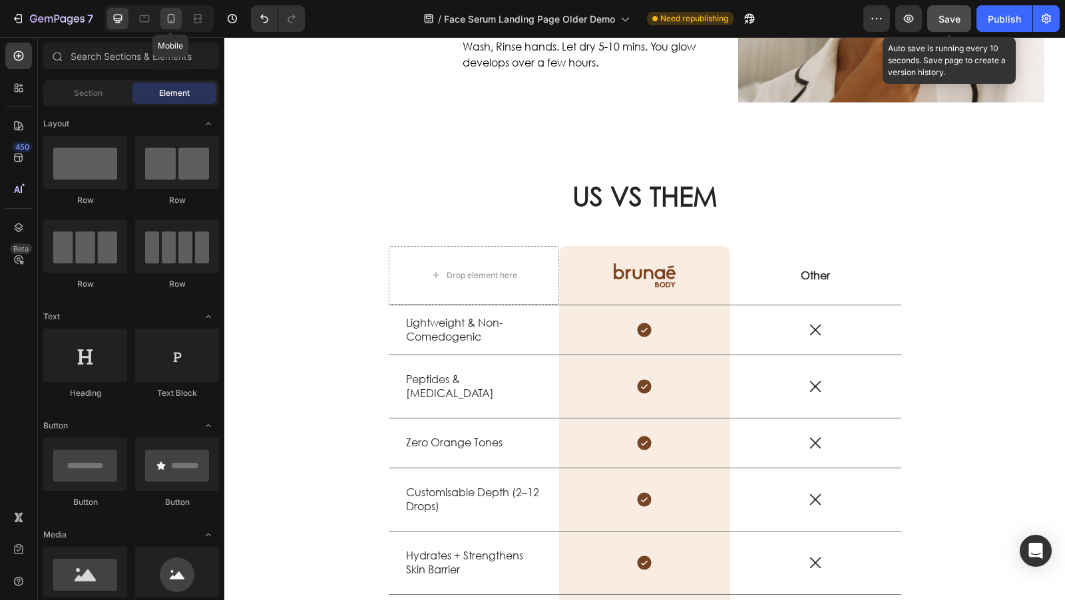
click at [176, 19] on icon at bounding box center [170, 18] width 13 height 13
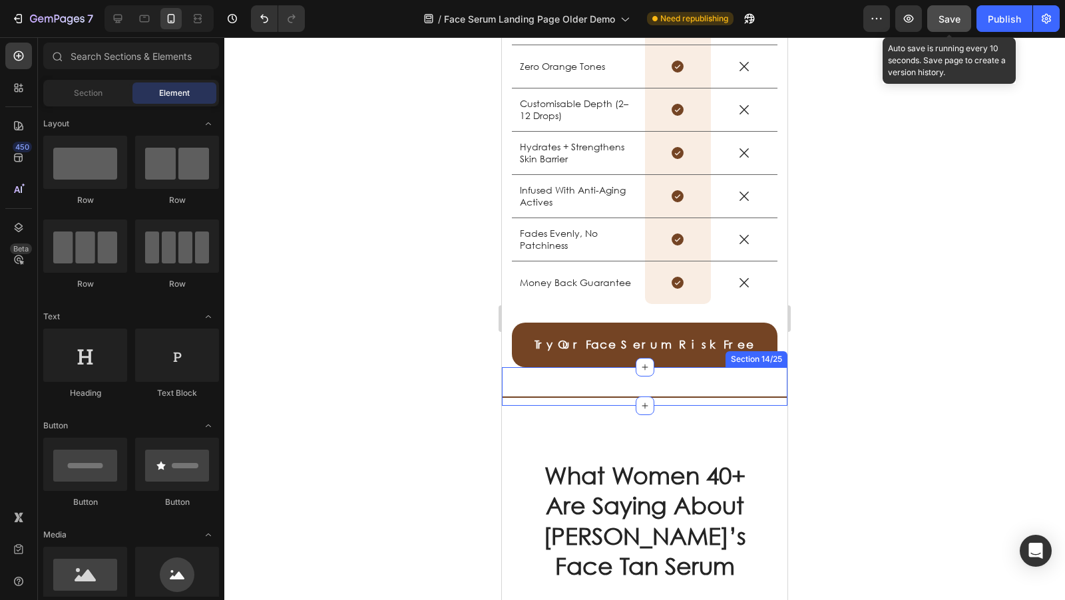
scroll to position [2399, 0]
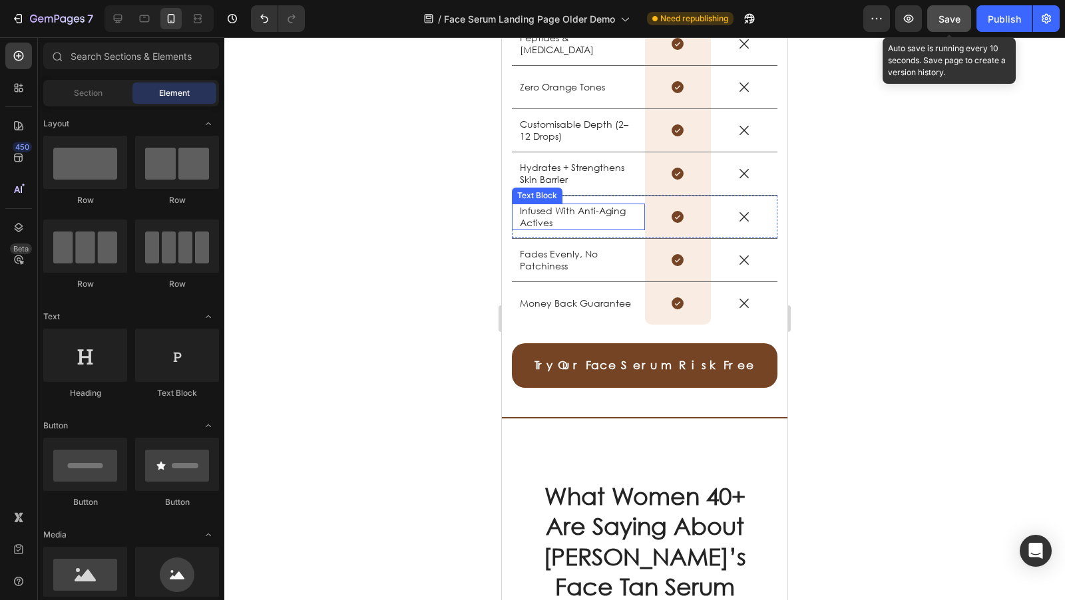
click at [532, 214] on p "Infused With Anti-Aging Actives" at bounding box center [578, 217] width 117 height 24
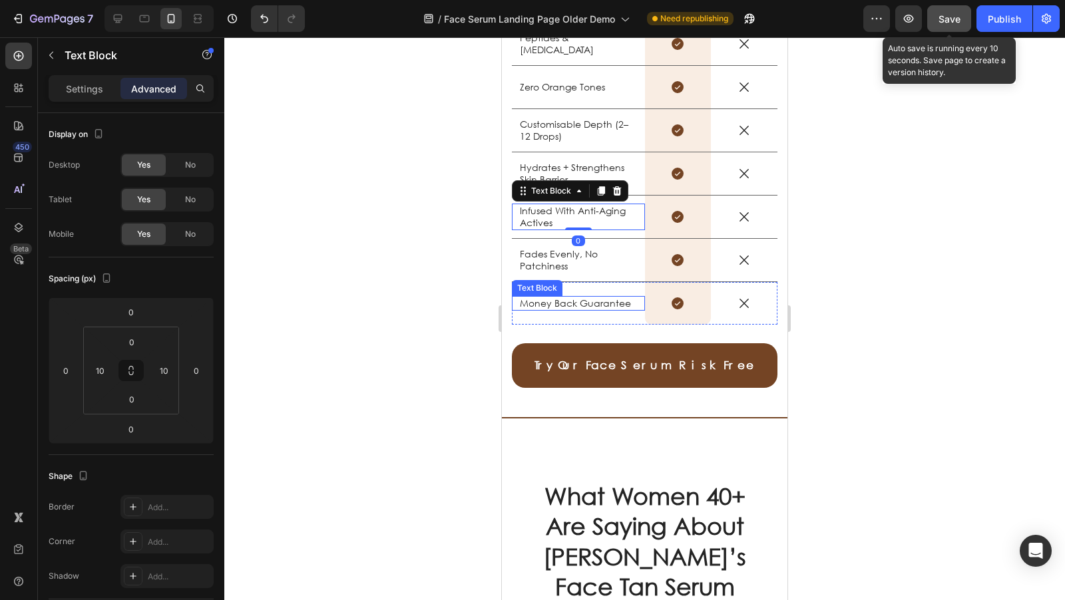
click at [552, 298] on p "Money Back Guarantee" at bounding box center [578, 304] width 117 height 12
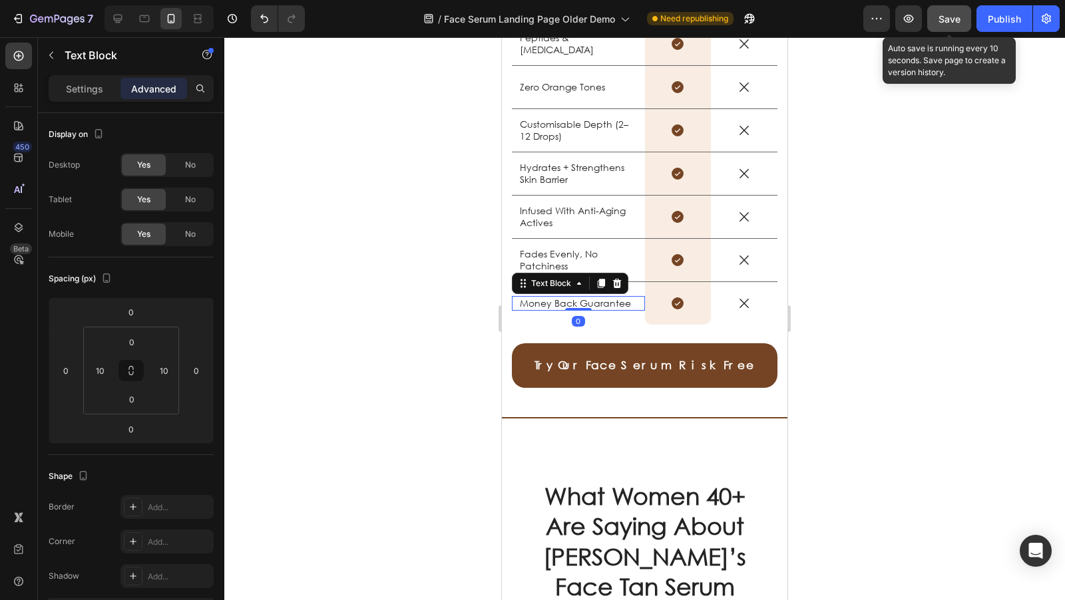
scroll to position [323, 0]
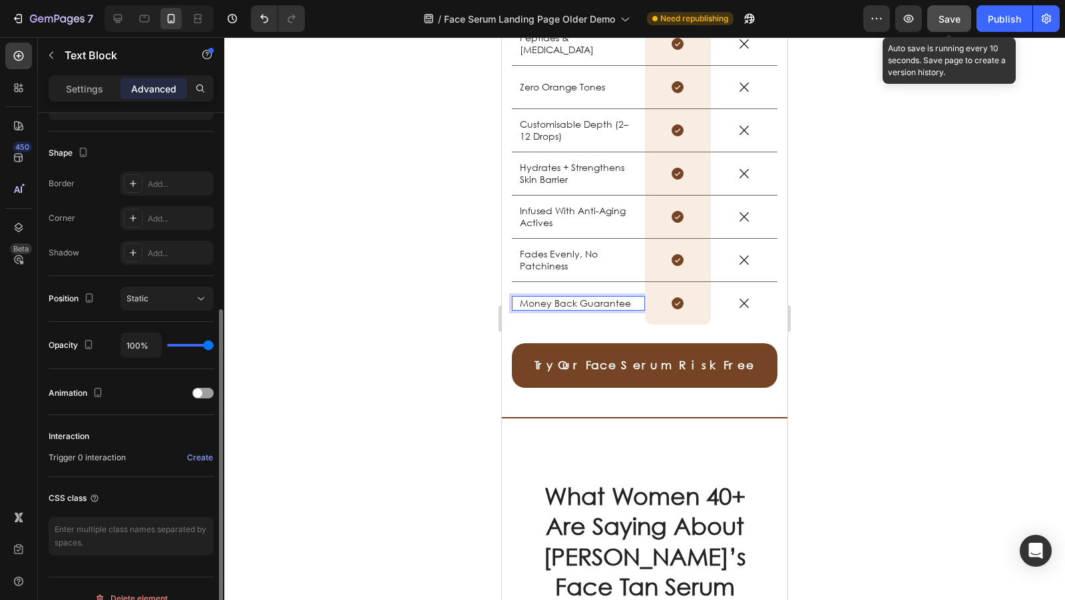
click at [600, 299] on p "Money Back Guarantee" at bounding box center [578, 304] width 117 height 12
click at [608, 300] on p "Money Back Guarantee" at bounding box center [578, 304] width 117 height 12
click at [634, 303] on div "Money Back Guarantee Text Block 0" at bounding box center [578, 303] width 133 height 15
drag, startPoint x: 631, startPoint y: 300, endPoint x: 500, endPoint y: 296, distance: 131.2
click at [502, 296] on html "Mobile ( 429 px) iPhone 13 Mini iPhone 13 Pro iPhone 11 Pro Max iPhone 15 Pro M…" at bounding box center [645, 576] width 286 height 5875
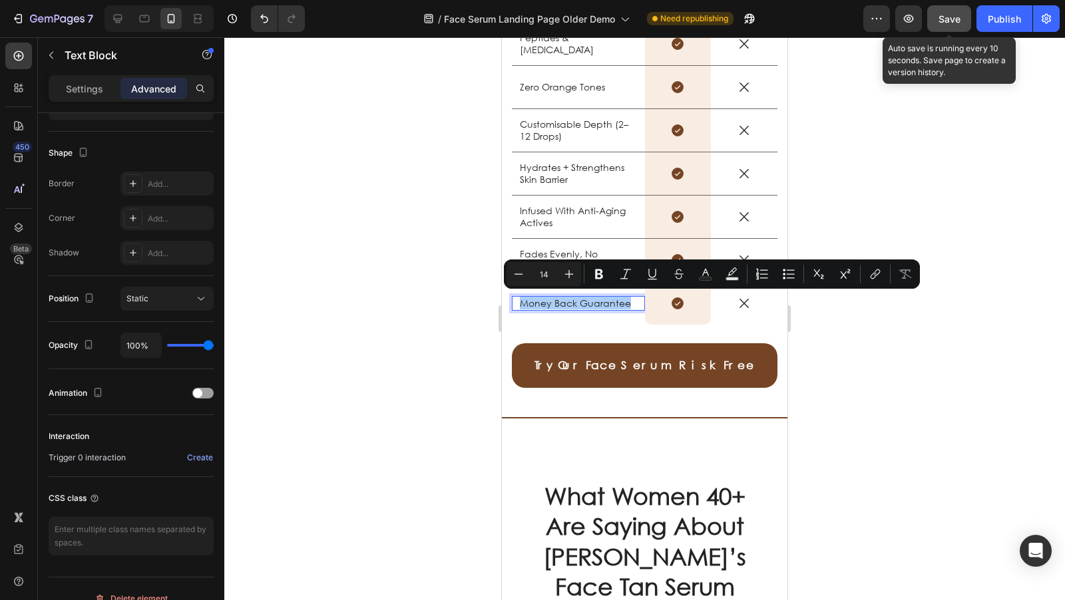
click at [711, 280] on icon "Editor contextual toolbar" at bounding box center [705, 274] width 13 height 13
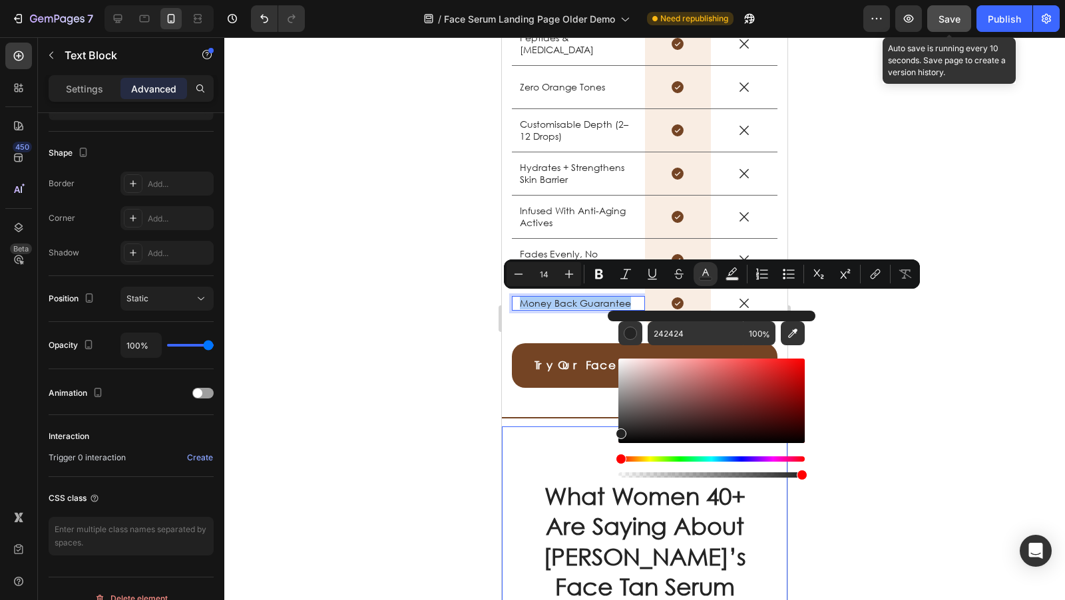
drag, startPoint x: 1131, startPoint y: 459, endPoint x: 593, endPoint y: 461, distance: 537.8
type input "000000"
click at [704, 335] on input "000000" at bounding box center [696, 333] width 96 height 24
drag, startPoint x: 271, startPoint y: 325, endPoint x: 369, endPoint y: 304, distance: 100.8
click at [272, 325] on div at bounding box center [644, 318] width 841 height 563
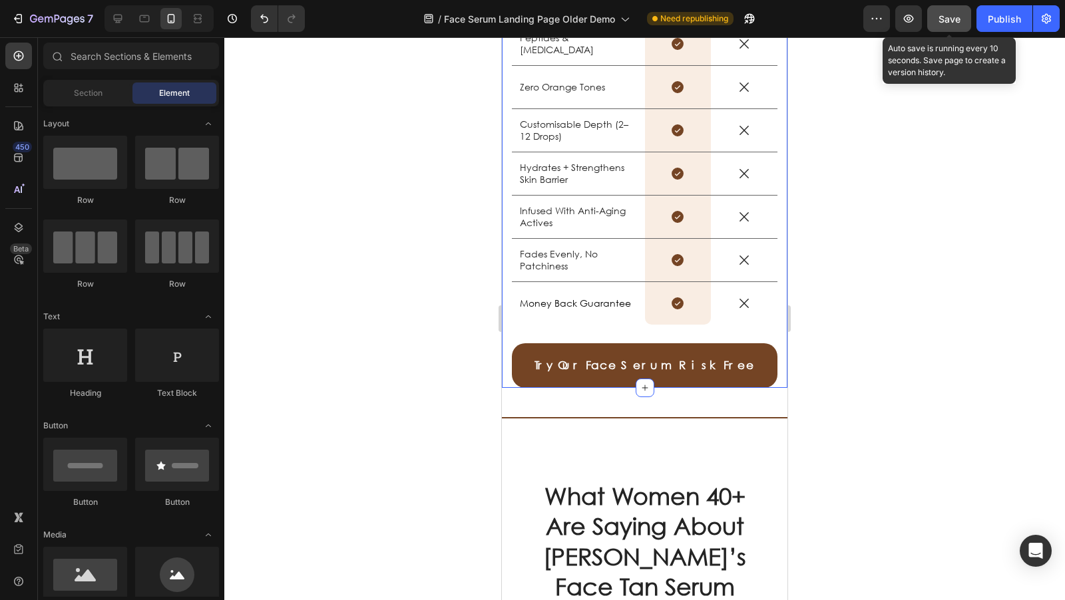
click at [554, 251] on p "Fades Evenly, No Patchiness" at bounding box center [578, 260] width 117 height 24
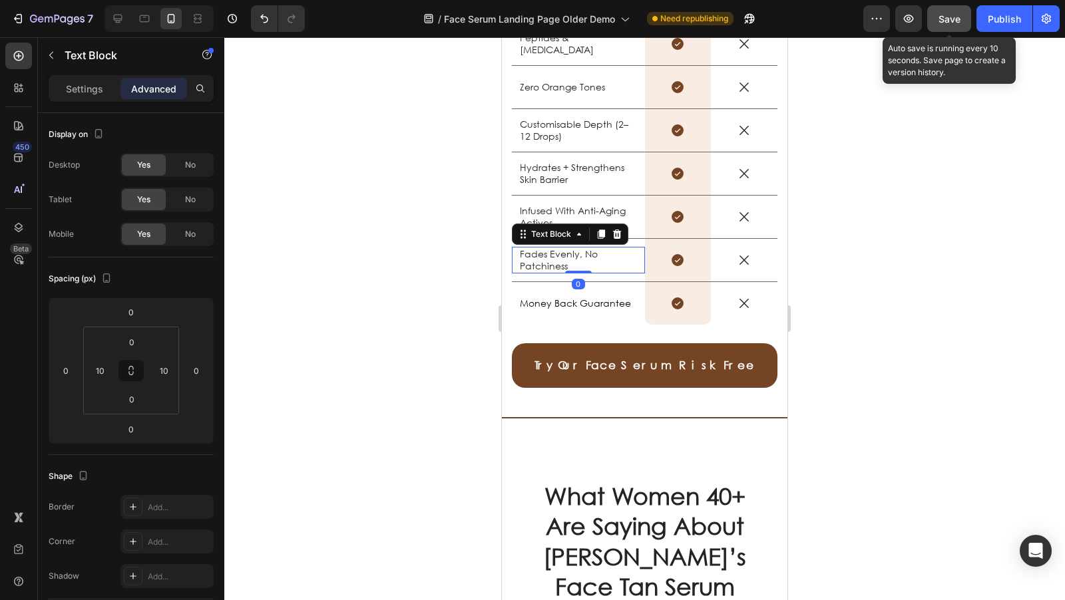
click at [573, 260] on p "Fades Evenly, No Patchiness" at bounding box center [578, 260] width 117 height 24
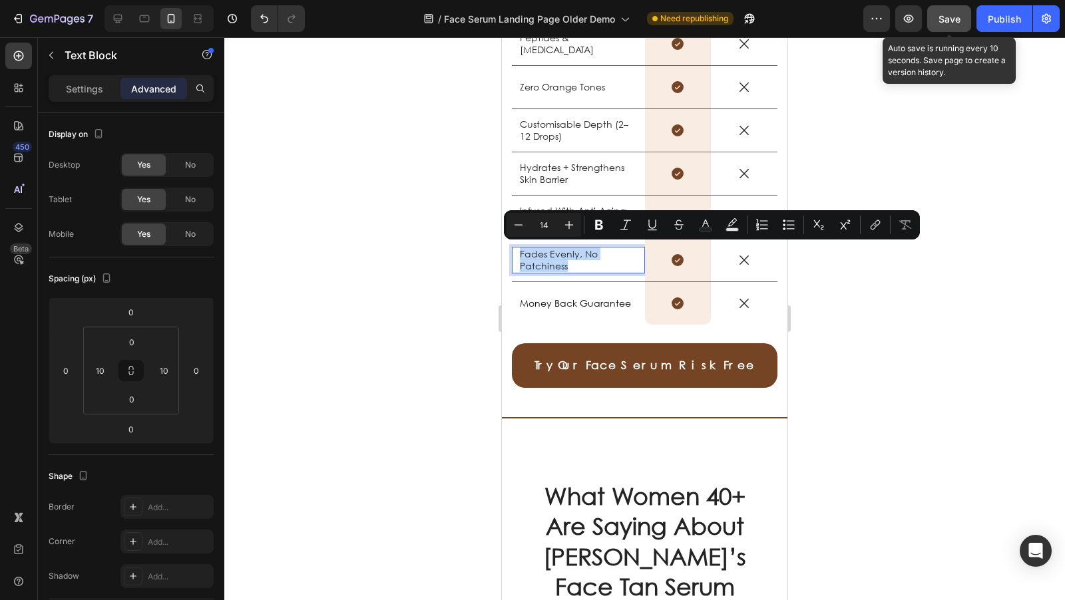
drag, startPoint x: 580, startPoint y: 263, endPoint x: 509, endPoint y: 254, distance: 71.8
click at [516, 253] on div "Fades Evenly, No Patchiness Text Block 0" at bounding box center [578, 260] width 133 height 27
drag, startPoint x: 702, startPoint y: 228, endPoint x: 700, endPoint y: 238, distance: 9.5
click at [702, 229] on rect "Editor contextual toolbar" at bounding box center [706, 229] width 13 height 3
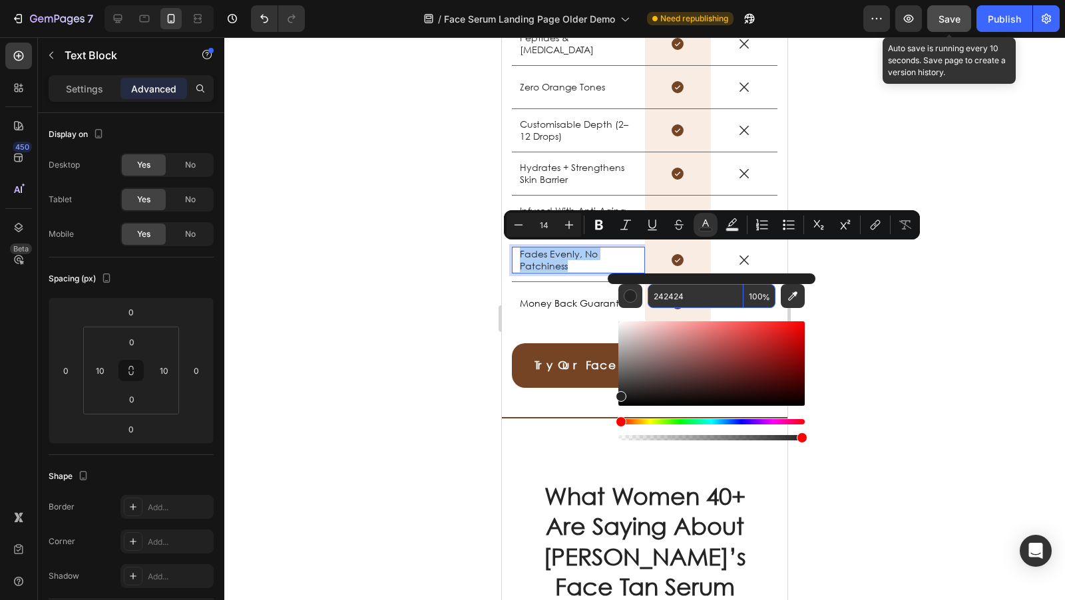
click at [694, 295] on input "242424" at bounding box center [696, 296] width 96 height 24
paste input "000000"
type input "242424"
drag, startPoint x: 349, startPoint y: 271, endPoint x: 482, endPoint y: 211, distance: 146.0
click at [351, 270] on div at bounding box center [644, 318] width 841 height 563
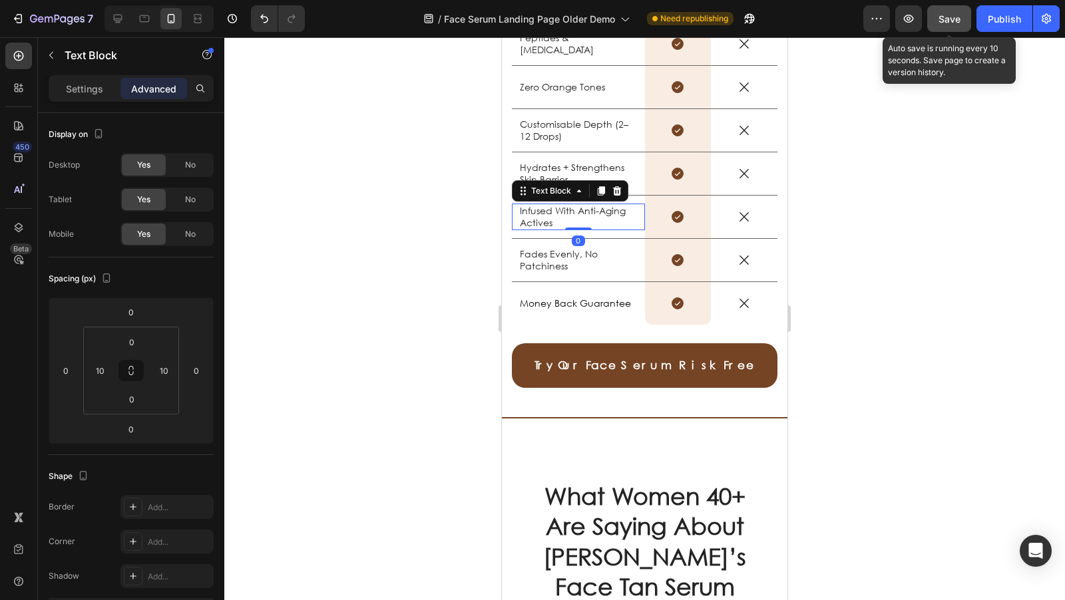
drag, startPoint x: 535, startPoint y: 204, endPoint x: 542, endPoint y: 209, distance: 8.5
click at [536, 205] on p "Infused With Anti-Aging Actives" at bounding box center [578, 217] width 117 height 24
click at [542, 209] on p "Infused With Anti-Aging Actives" at bounding box center [578, 217] width 117 height 24
click at [553, 216] on p "Infused With Anti-Aging Actives" at bounding box center [578, 217] width 117 height 24
drag, startPoint x: 562, startPoint y: 219, endPoint x: 516, endPoint y: 205, distance: 48.0
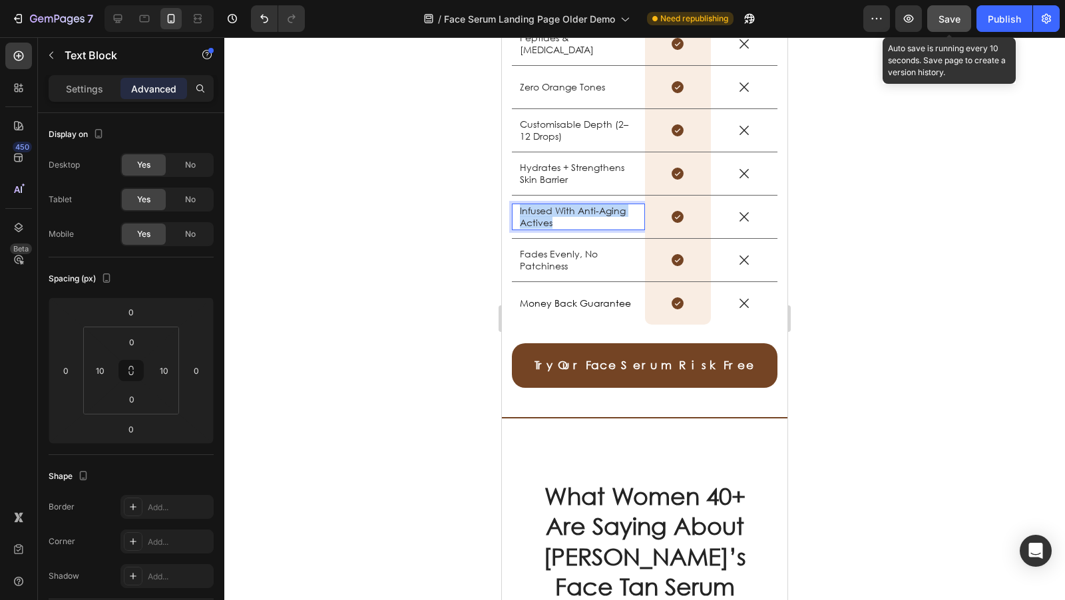
click at [516, 205] on div "Infused With Anti-Aging Actives Text Block 0" at bounding box center [578, 217] width 133 height 27
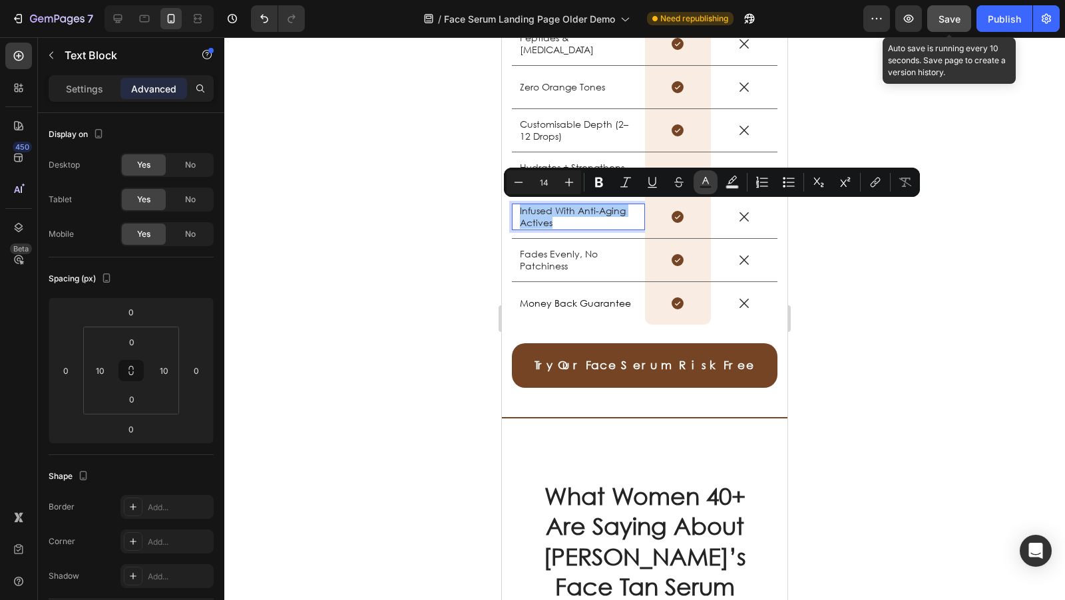
click at [710, 188] on rect "Editor contextual toolbar" at bounding box center [706, 187] width 13 height 3
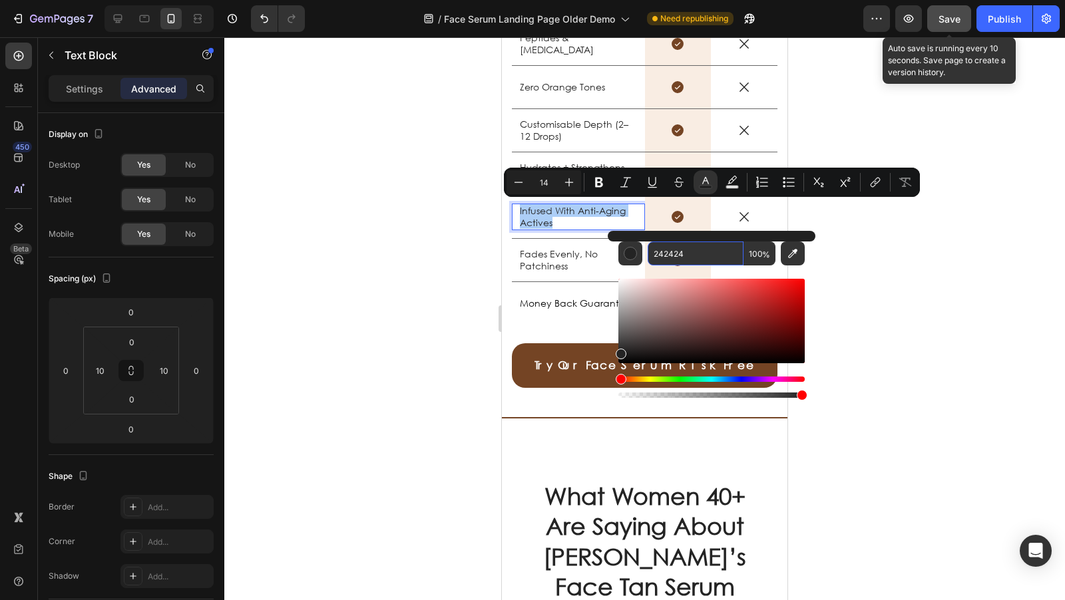
click at [716, 251] on input "242424" at bounding box center [696, 254] width 96 height 24
paste input "000000"
type input "000000"
click at [336, 228] on div at bounding box center [644, 318] width 841 height 563
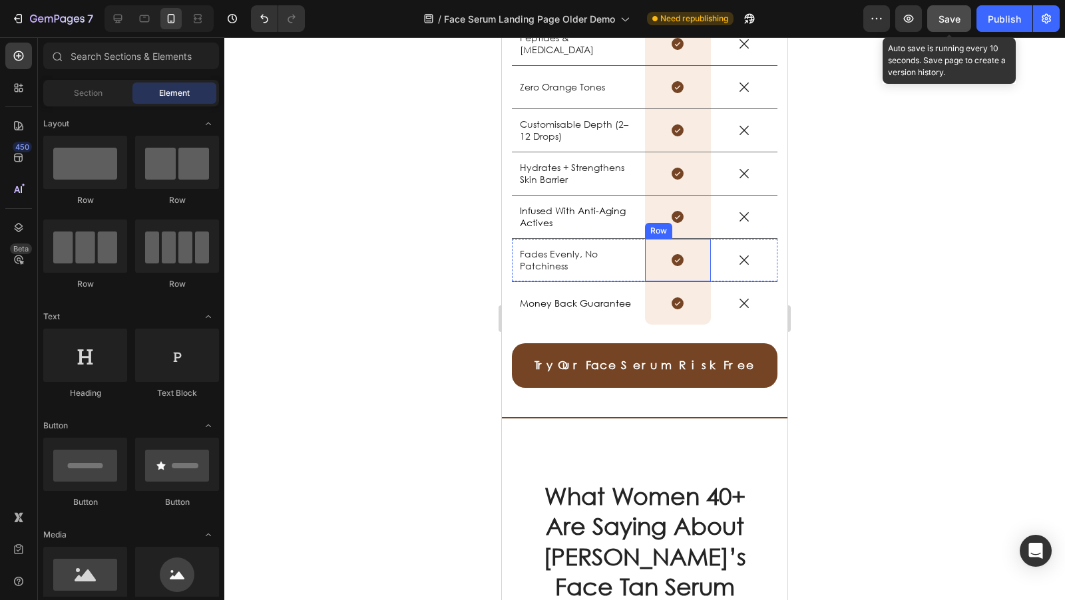
scroll to position [2371, 0]
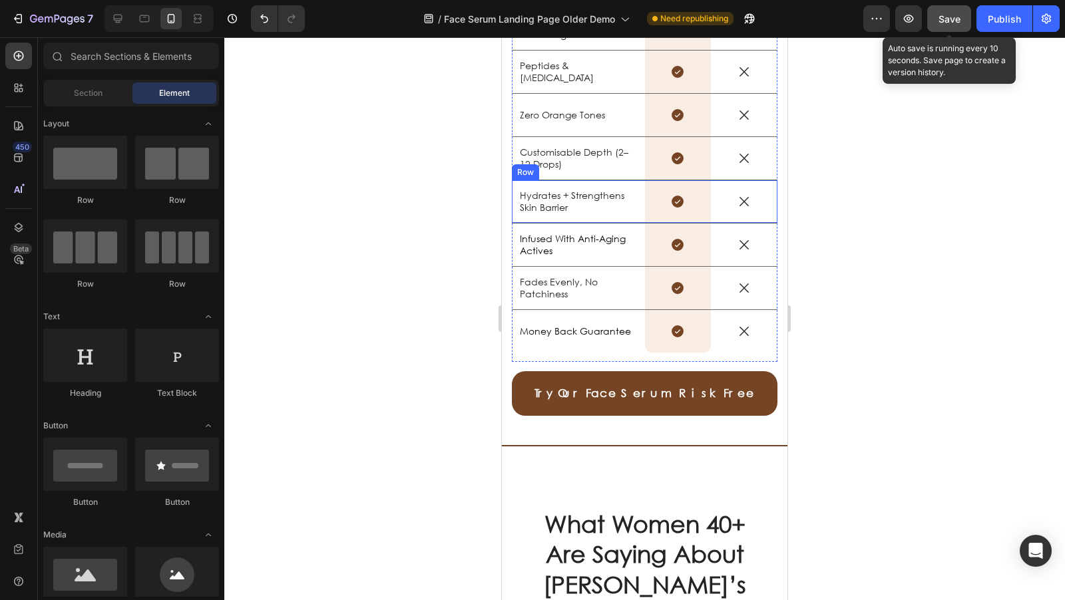
click at [546, 199] on p "Hydrates + Strengthens Skin Barrier" at bounding box center [578, 202] width 117 height 24
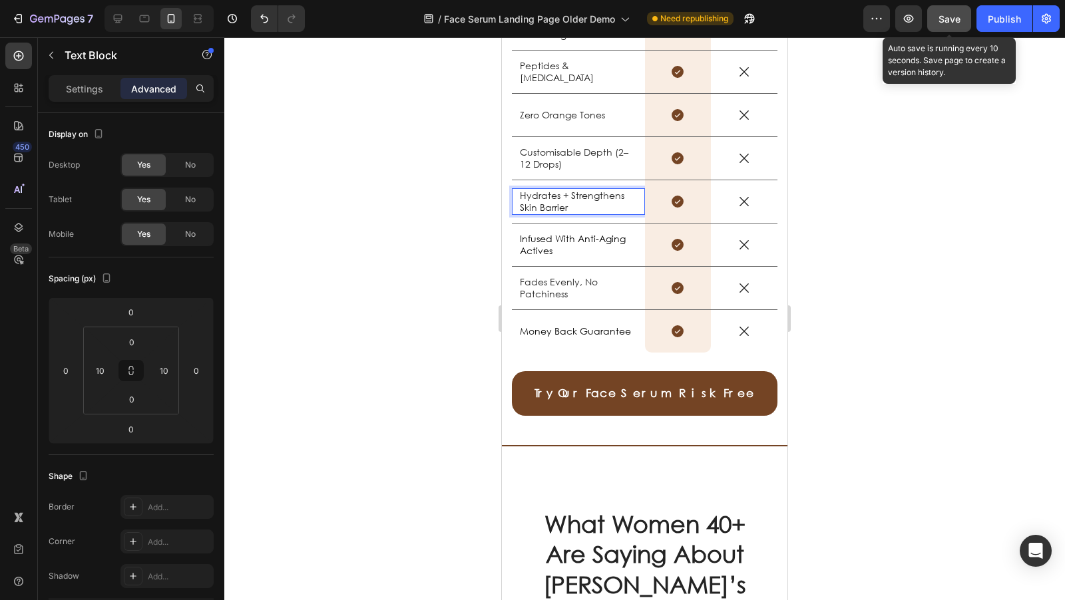
click at [575, 206] on p "Hydrates + Strengthens Skin Barrier" at bounding box center [578, 202] width 117 height 24
drag, startPoint x: 574, startPoint y: 205, endPoint x: 510, endPoint y: 194, distance: 65.4
click at [510, 194] on div "US VS THEM Heading Drop element here Image Row Other Text Block Row Lightweight…" at bounding box center [645, 140] width 286 height 552
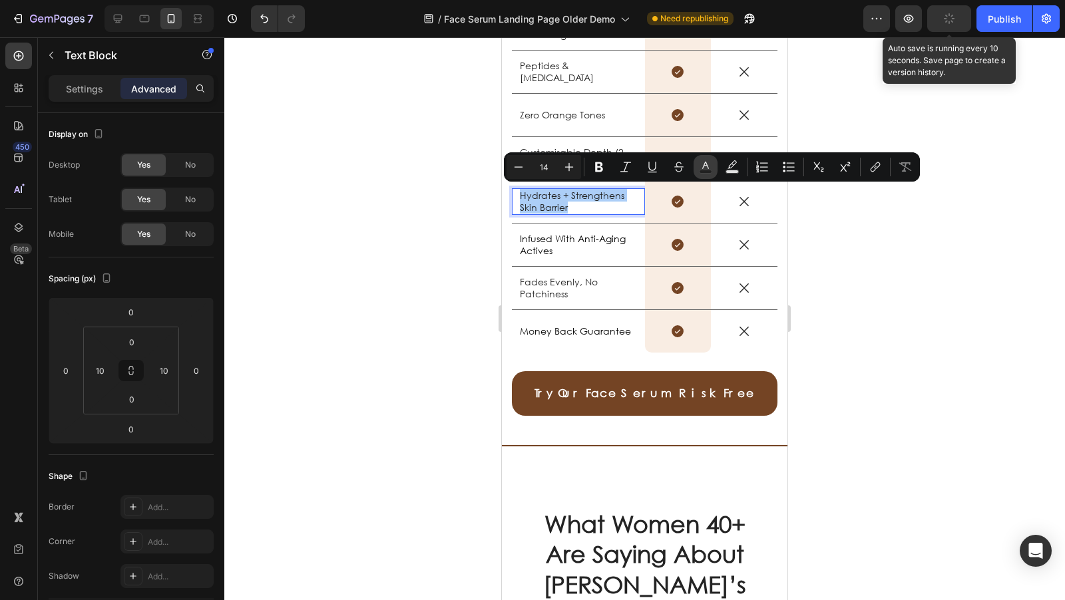
click at [696, 172] on button "Text Color" at bounding box center [706, 167] width 24 height 24
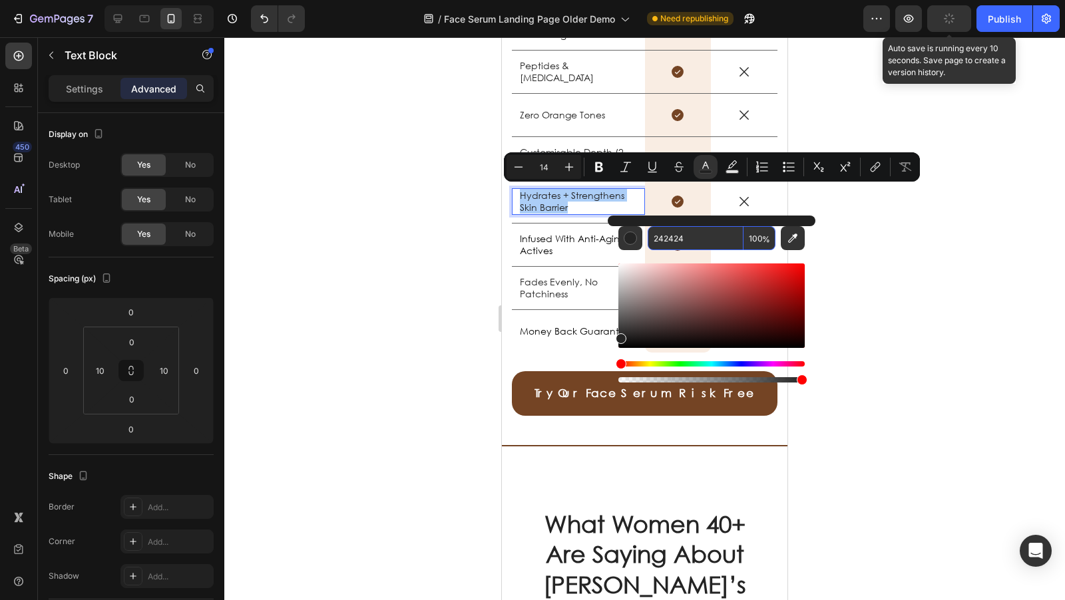
click at [704, 234] on input "242424" at bounding box center [696, 238] width 96 height 24
paste input "000000"
type input "242424"
drag, startPoint x: 314, startPoint y: 244, endPoint x: 441, endPoint y: 254, distance: 126.9
click at [325, 247] on div at bounding box center [644, 318] width 841 height 563
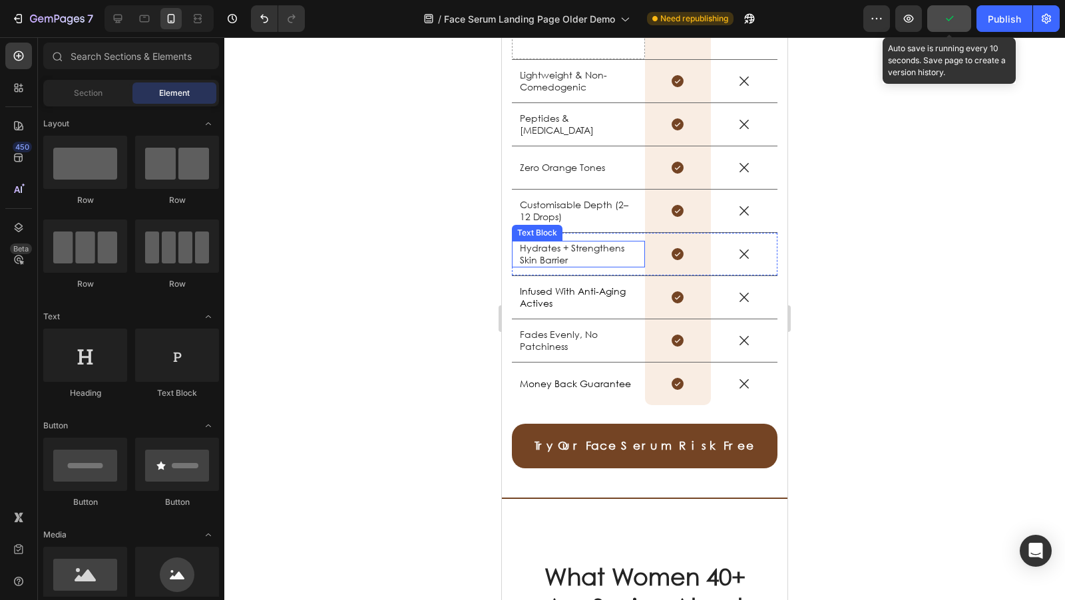
click at [569, 189] on div "Zero Orange Tones Text Block" at bounding box center [578, 167] width 133 height 43
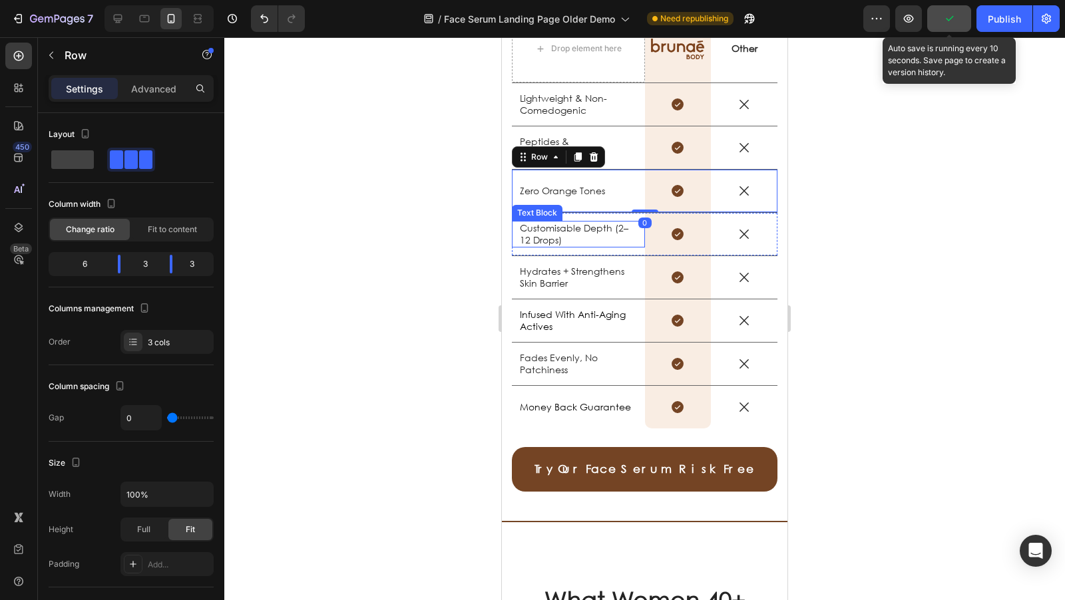
click at [563, 229] on p "Customisable Depth (2–12 Drops)" at bounding box center [578, 234] width 117 height 24
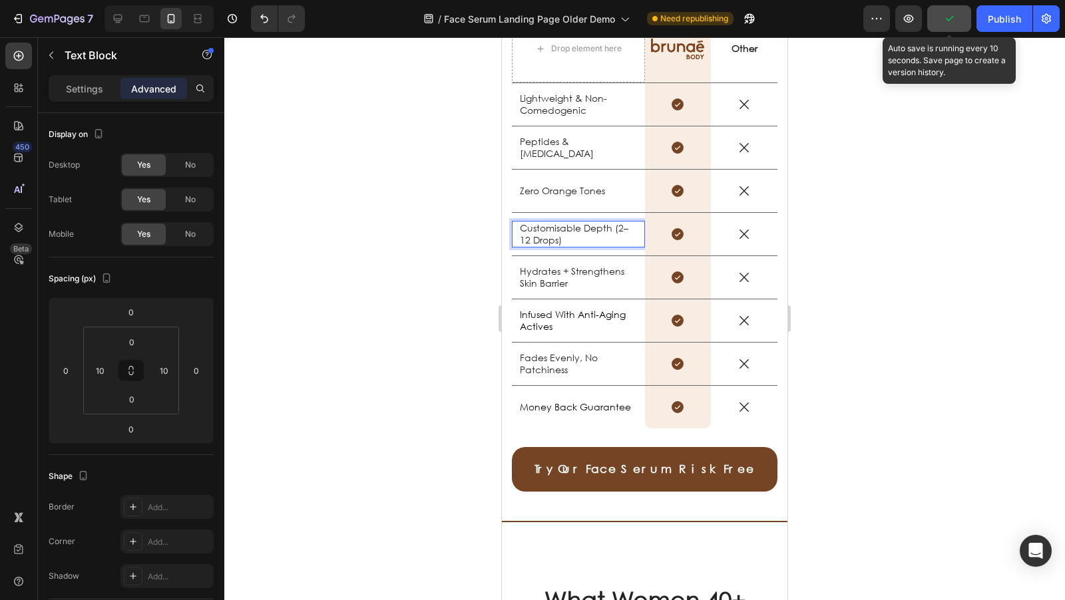
click at [566, 236] on p "Customisable Depth (2–12 Drops)" at bounding box center [578, 234] width 117 height 24
drag, startPoint x: 573, startPoint y: 237, endPoint x: 540, endPoint y: 226, distance: 34.3
click at [518, 226] on div "Customisable Depth (2–12 Drops) Text Block 0" at bounding box center [578, 234] width 133 height 27
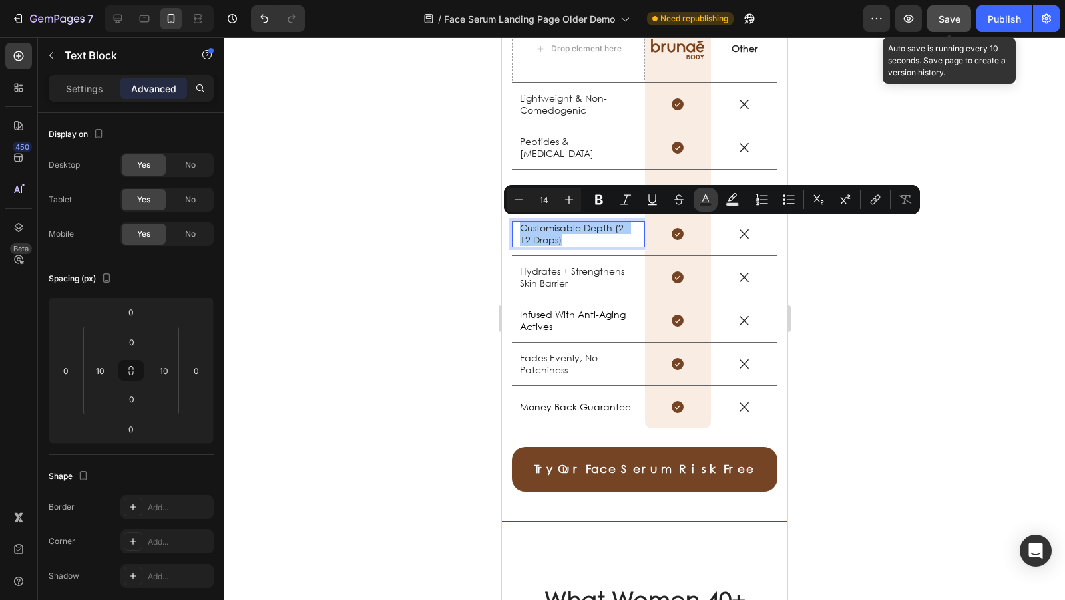
click at [704, 203] on rect "Editor contextual toolbar" at bounding box center [706, 204] width 13 height 3
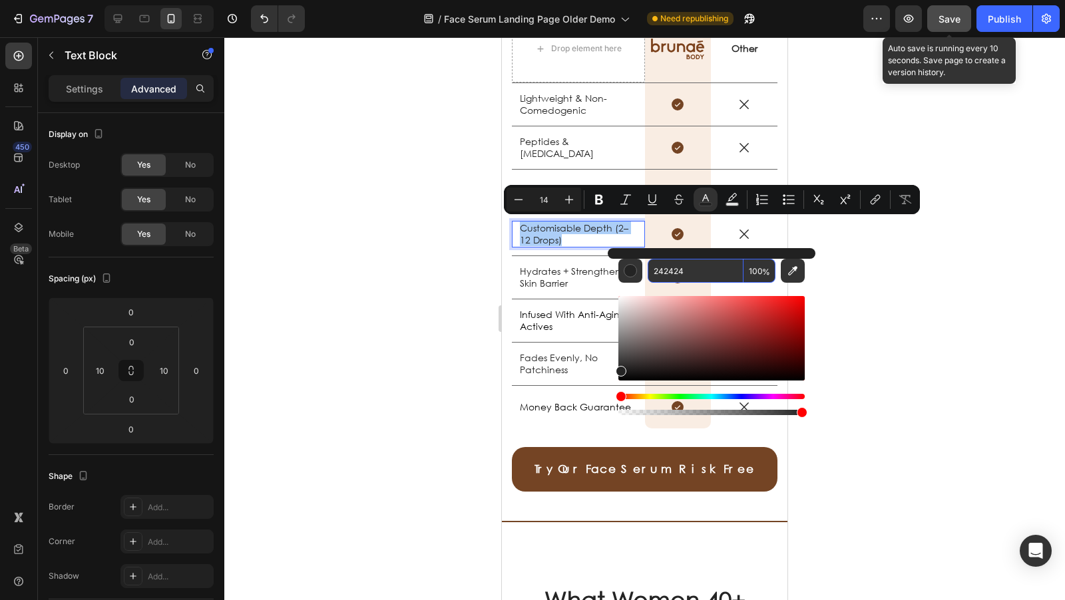
click at [700, 267] on input "242424" at bounding box center [696, 271] width 96 height 24
paste input "000000"
type input "242424"
drag, startPoint x: 381, startPoint y: 287, endPoint x: 393, endPoint y: 290, distance: 12.9
click at [393, 290] on div at bounding box center [644, 318] width 841 height 563
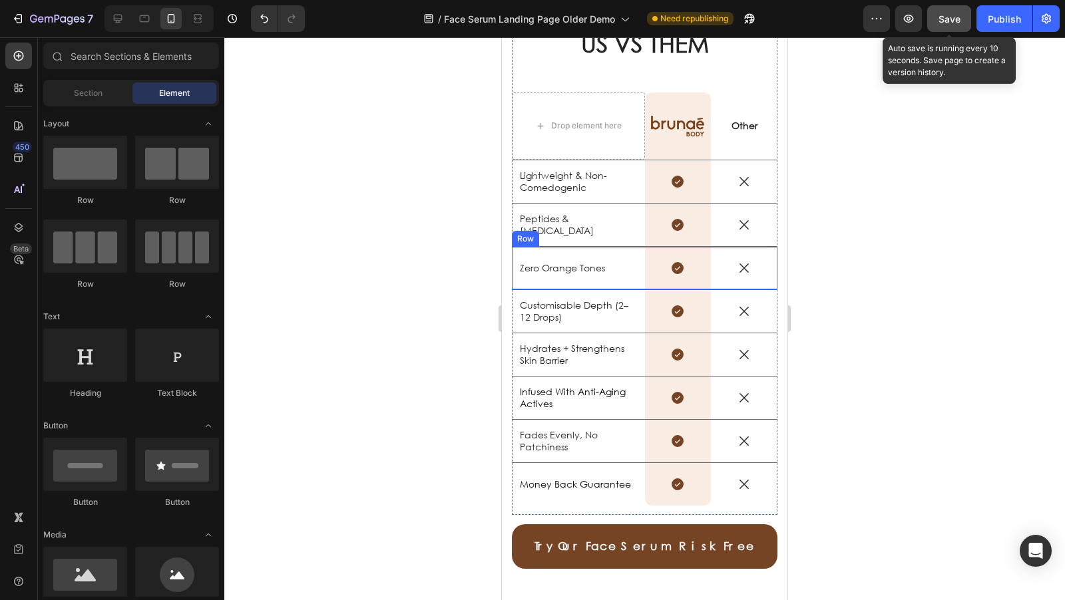
scroll to position [2180, 0]
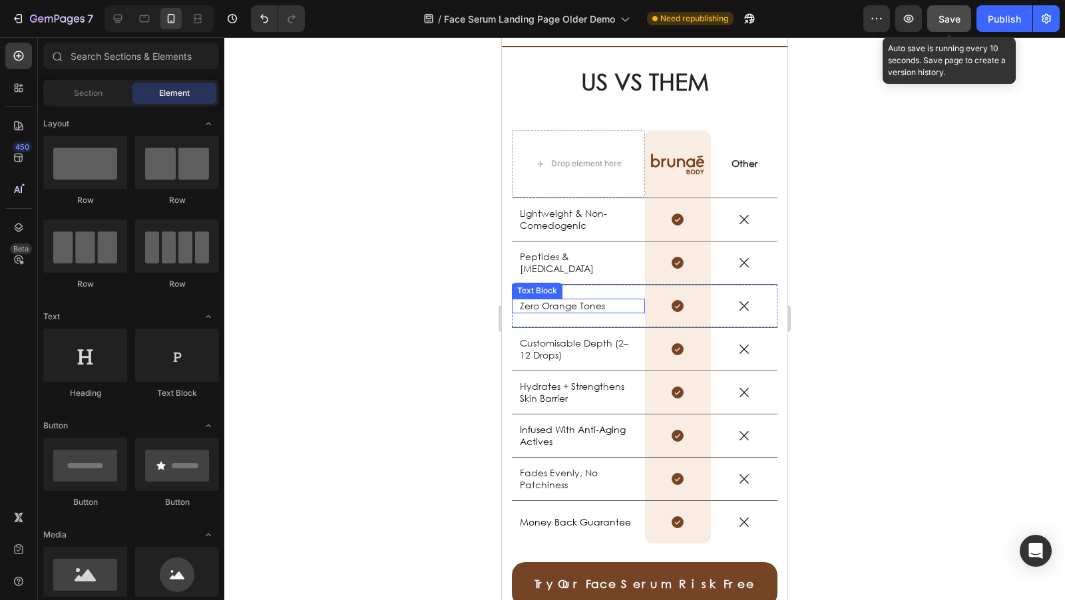
click at [544, 304] on p "Zero Orange Tones" at bounding box center [578, 306] width 117 height 12
click at [544, 305] on p "Zero Orange Tones" at bounding box center [578, 306] width 117 height 12
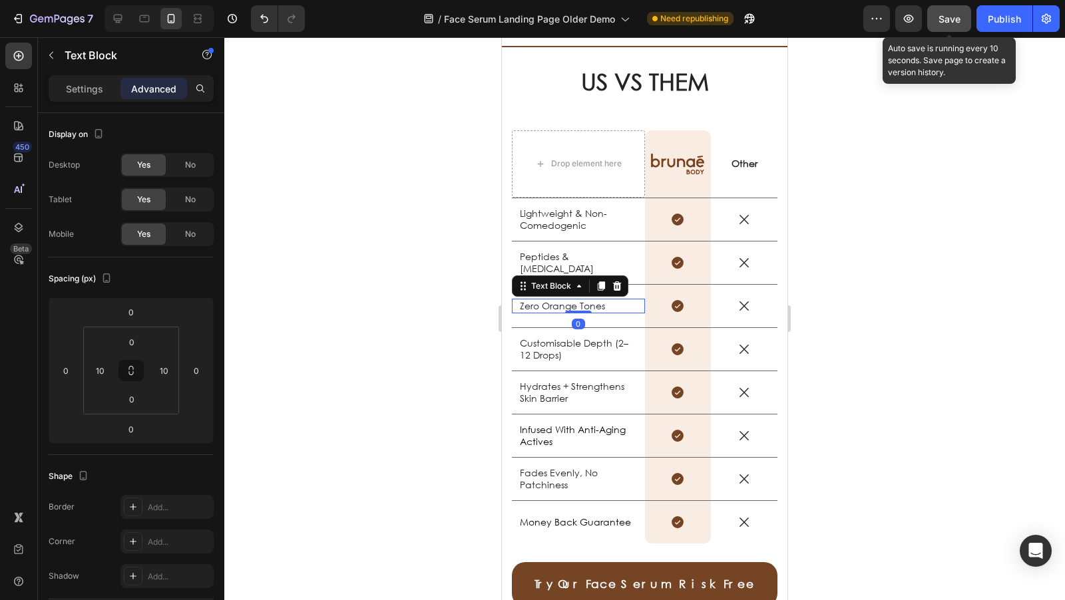
click at [595, 306] on p "Zero Orange Tones" at bounding box center [578, 306] width 117 height 12
drag, startPoint x: 613, startPoint y: 307, endPoint x: 512, endPoint y: 303, distance: 100.6
click at [512, 303] on div "Zero Orange Tones Text Block 0" at bounding box center [578, 306] width 133 height 15
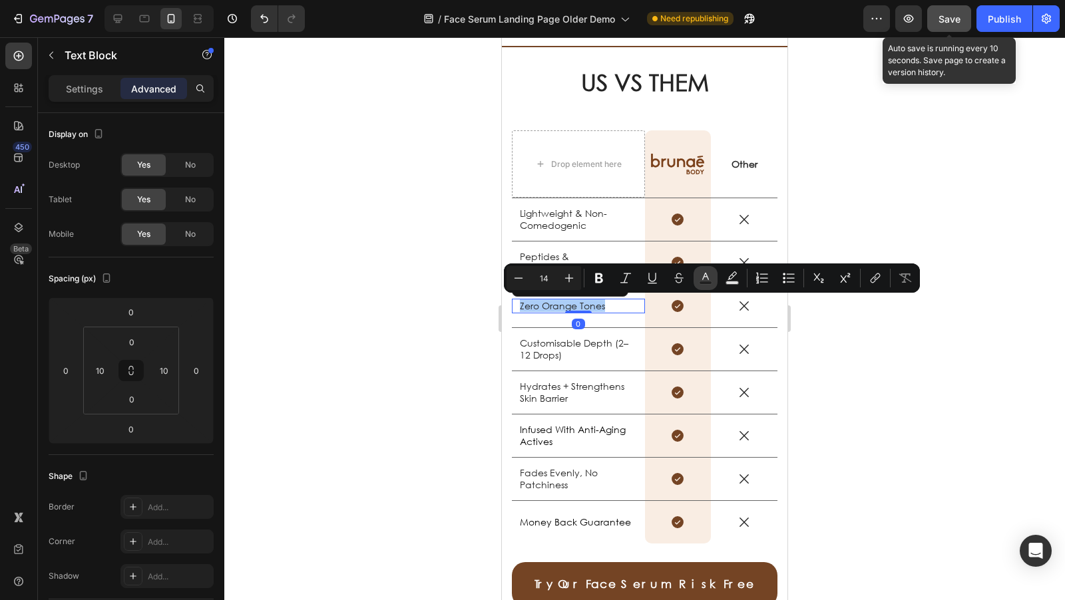
click at [704, 282] on rect "Editor contextual toolbar" at bounding box center [706, 283] width 13 height 3
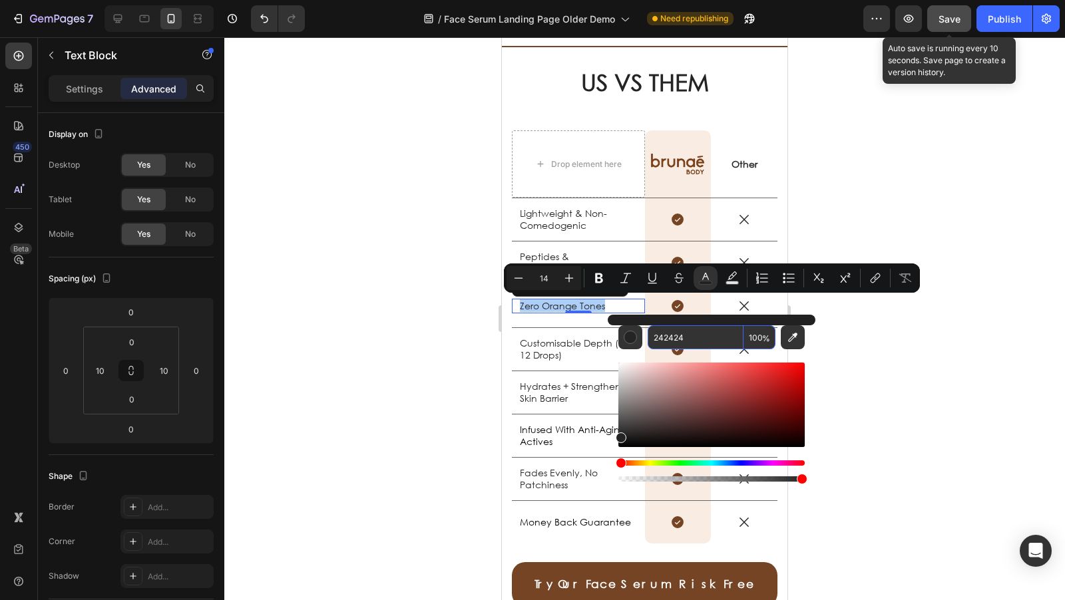
click at [710, 337] on input "242424" at bounding box center [696, 337] width 96 height 24
paste input "000000"
type input "000000"
drag, startPoint x: 407, startPoint y: 319, endPoint x: 448, endPoint y: 308, distance: 42.0
click at [409, 318] on div at bounding box center [644, 318] width 841 height 563
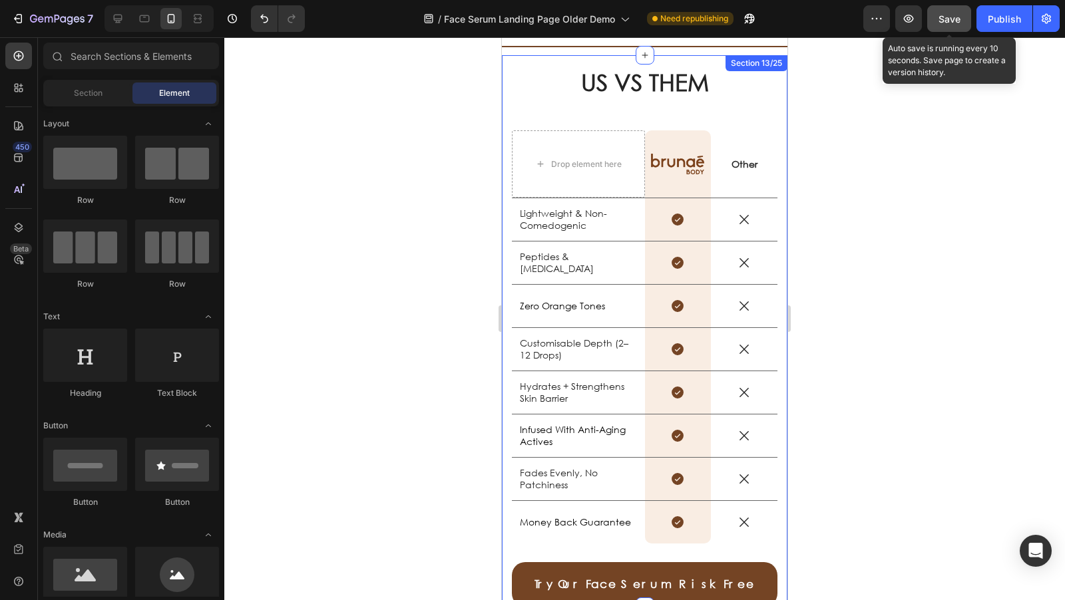
click at [554, 257] on p "Peptides & [MEDICAL_DATA]" at bounding box center [578, 263] width 117 height 24
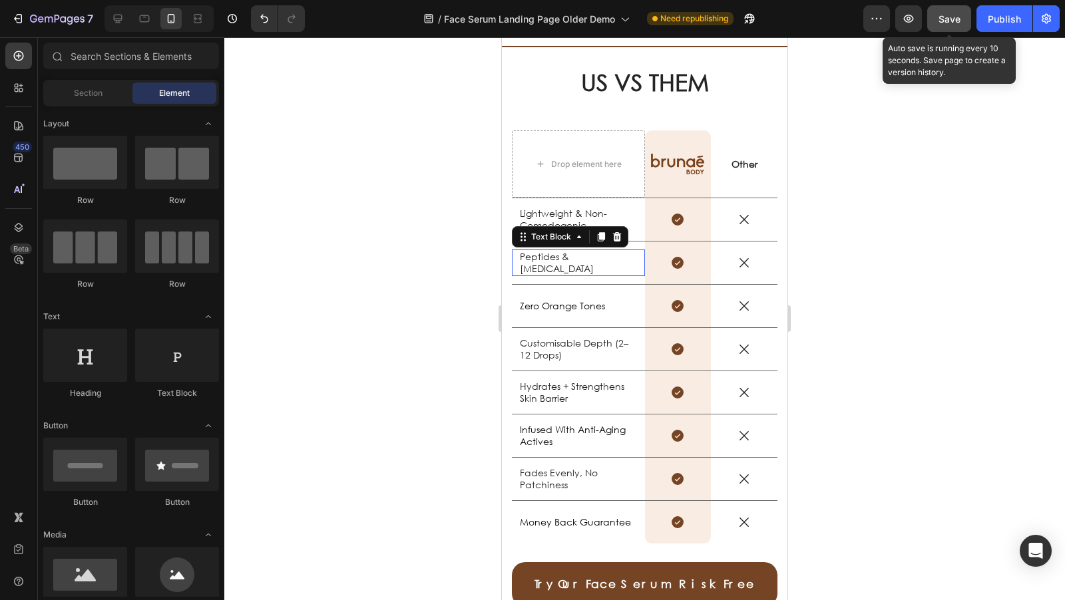
click at [554, 257] on p "Peptides & [MEDICAL_DATA]" at bounding box center [578, 263] width 117 height 24
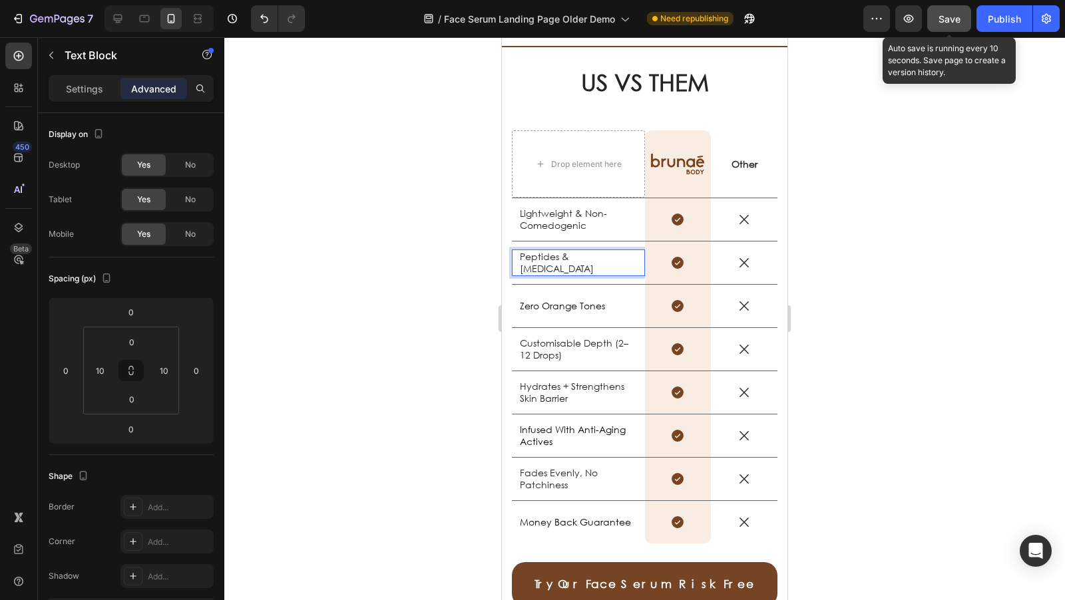
click at [558, 268] on p "Peptides & [MEDICAL_DATA]" at bounding box center [578, 263] width 117 height 24
drag, startPoint x: 534, startPoint y: 263, endPoint x: 523, endPoint y: 258, distance: 12.5
click at [508, 255] on div "US VS THEM Heading Drop element here Image Row Other Text Block Row Lightweight…" at bounding box center [645, 331] width 286 height 552
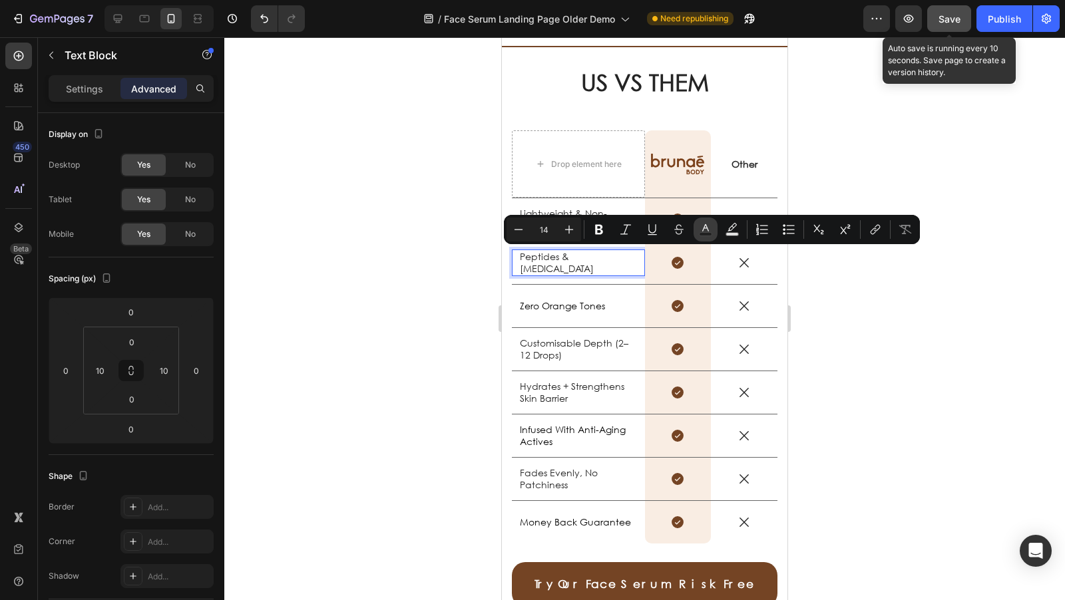
click at [704, 229] on icon "Editor contextual toolbar" at bounding box center [705, 229] width 13 height 13
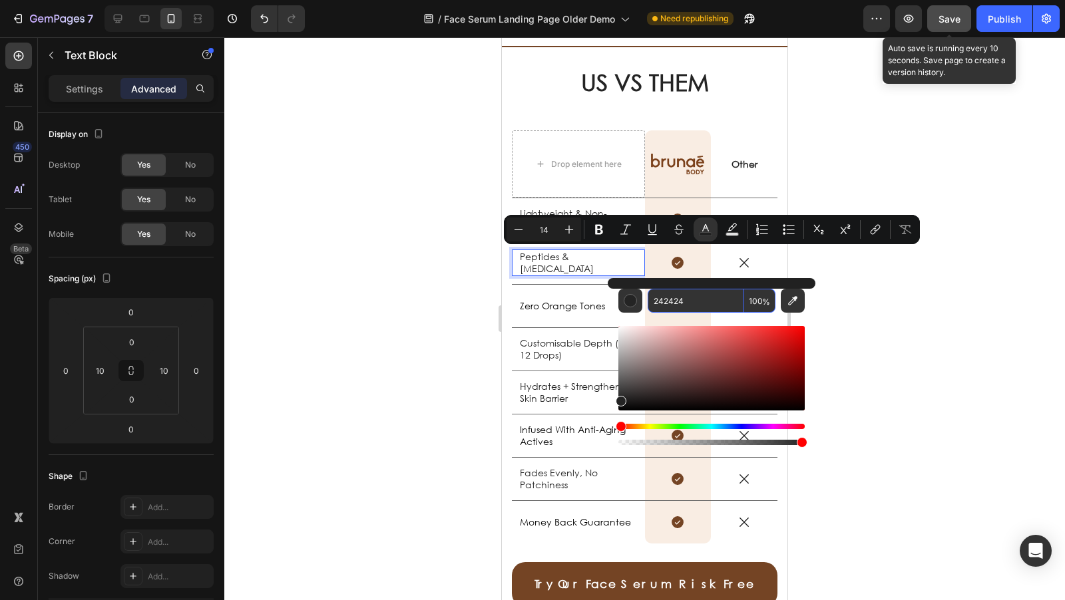
click at [703, 302] on input "242424" at bounding box center [696, 301] width 96 height 24
paste input "000000"
type input "242424"
drag, startPoint x: 400, startPoint y: 271, endPoint x: 475, endPoint y: 260, distance: 75.4
click at [402, 270] on div at bounding box center [644, 318] width 841 height 563
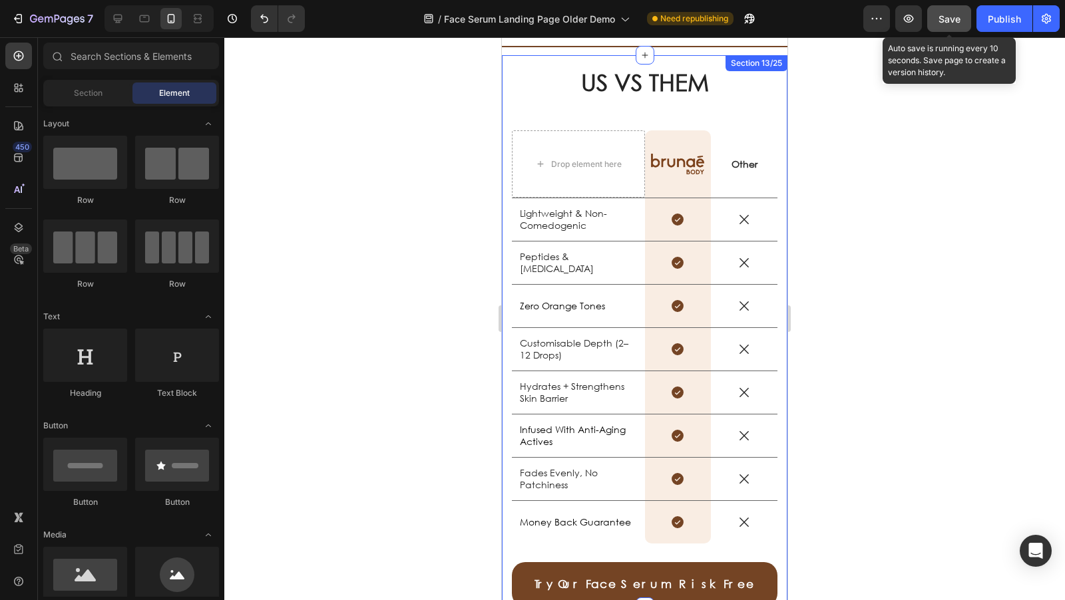
click at [531, 212] on p "Lightweight & Non-Comedogenic" at bounding box center [578, 220] width 117 height 24
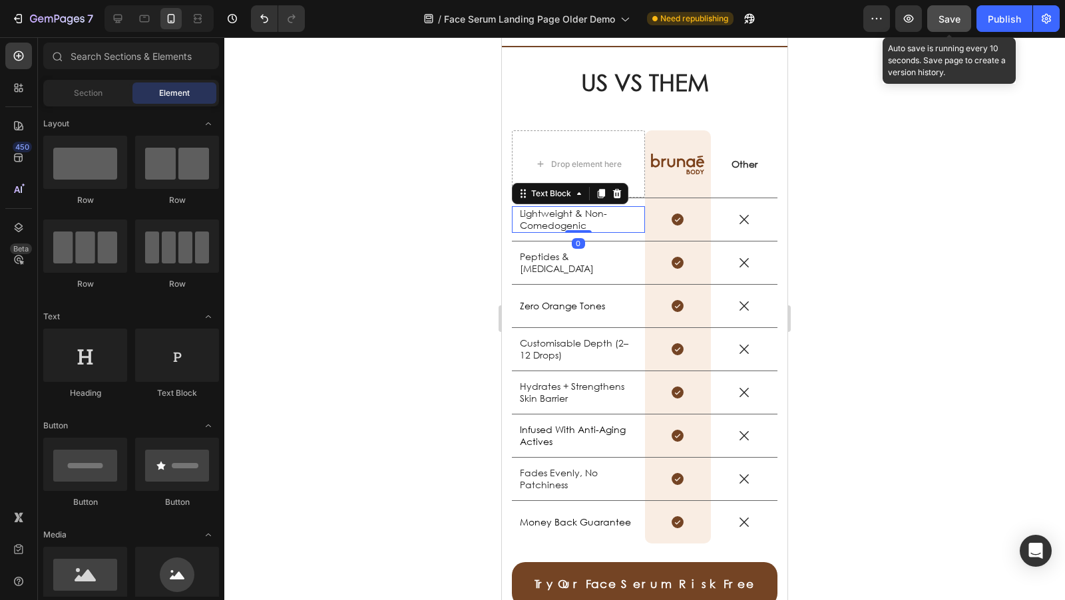
drag, startPoint x: 532, startPoint y: 212, endPoint x: 572, endPoint y: 216, distance: 39.5
click at [533, 212] on p "Lightweight & Non-Comedogenic" at bounding box center [578, 220] width 117 height 24
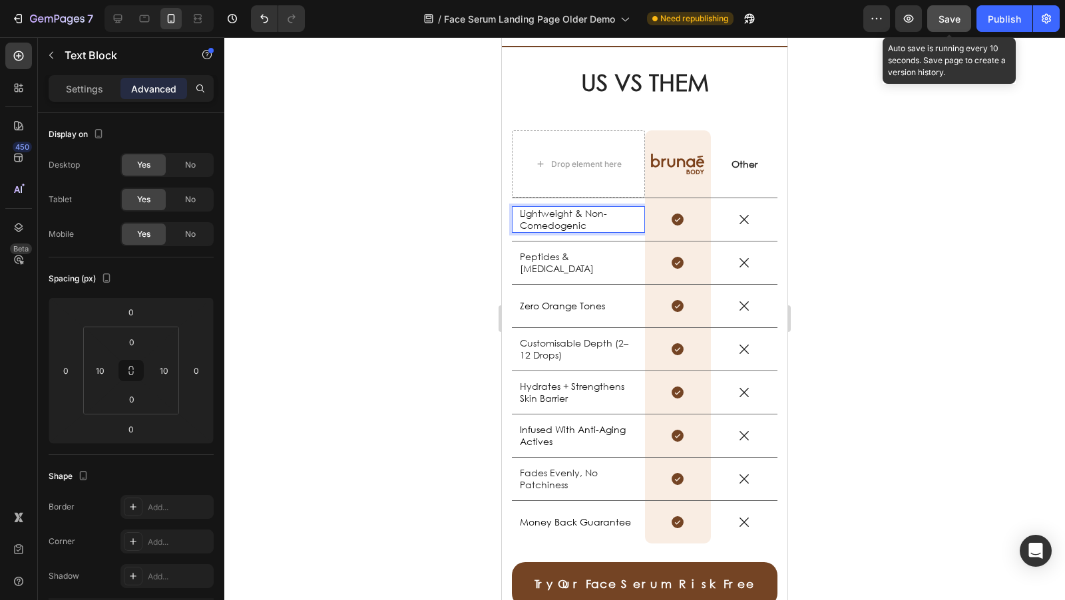
click at [581, 216] on p "Lightweight & Non-Comedogenic" at bounding box center [578, 220] width 117 height 24
drag, startPoint x: 598, startPoint y: 223, endPoint x: 521, endPoint y: 214, distance: 77.1
click at [521, 214] on p "Lightweight & Non-Comedogenic" at bounding box center [578, 220] width 117 height 24
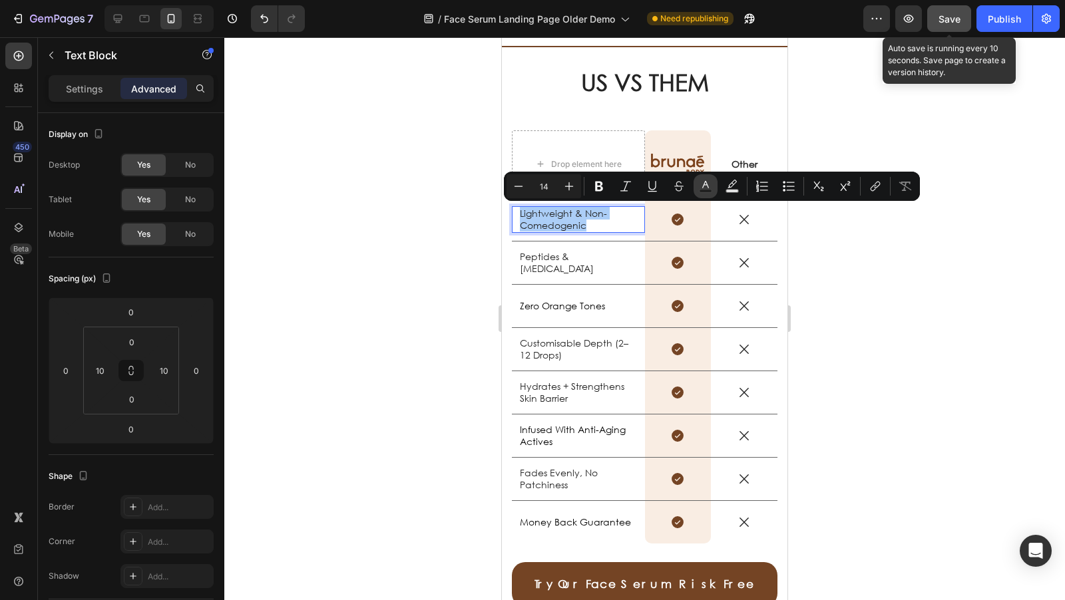
click at [699, 194] on button "Text Color" at bounding box center [706, 186] width 24 height 24
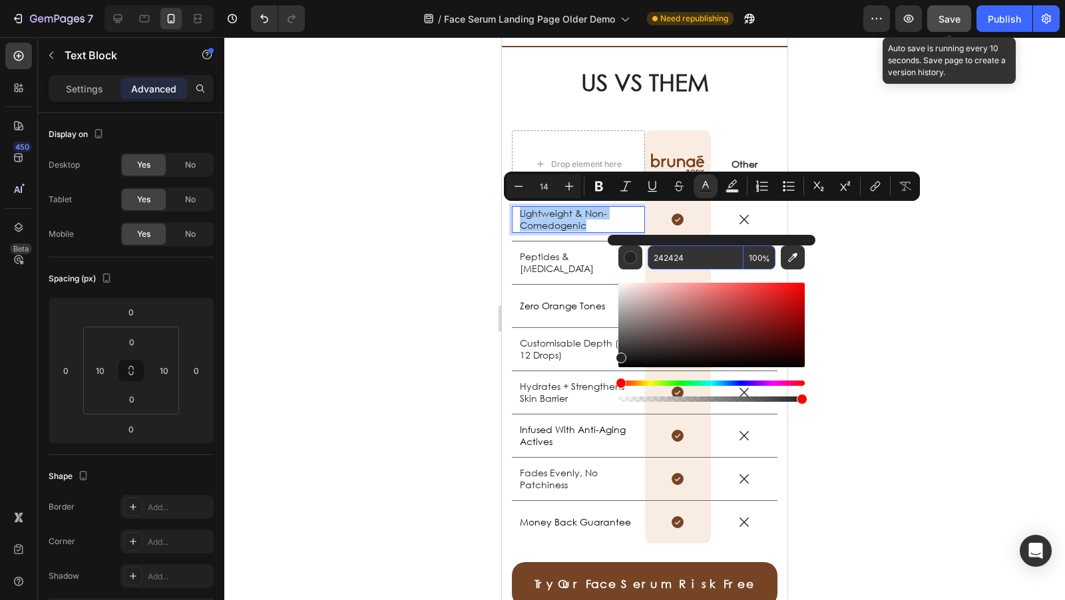
click at [710, 261] on input "242424" at bounding box center [696, 258] width 96 height 24
paste input "000000"
type input "242424"
click at [411, 271] on div at bounding box center [644, 318] width 841 height 563
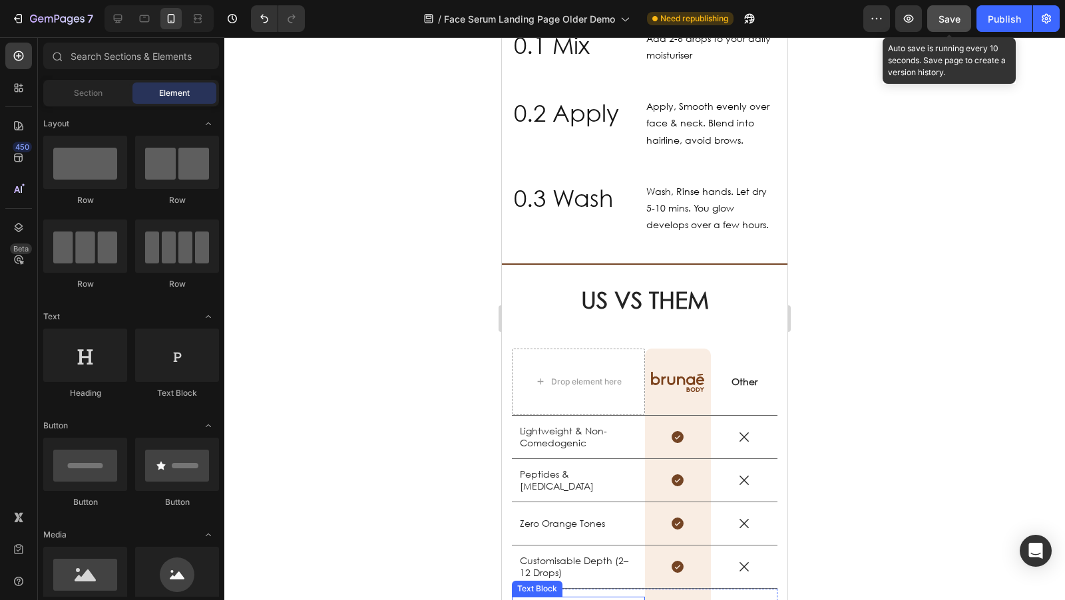
scroll to position [1762, 0]
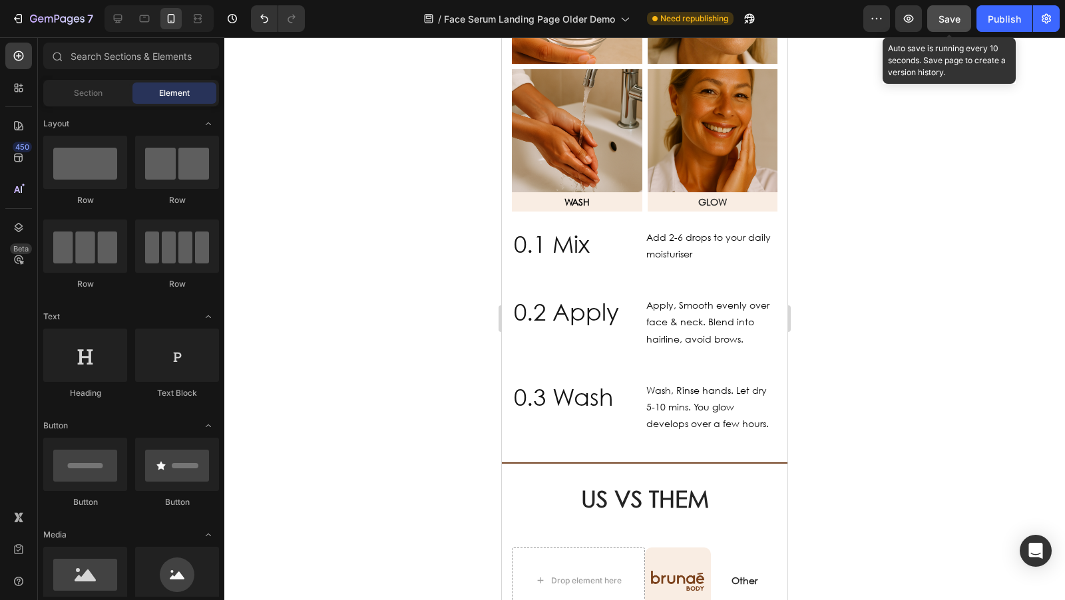
click at [945, 7] on button "Save" at bounding box center [949, 18] width 44 height 27
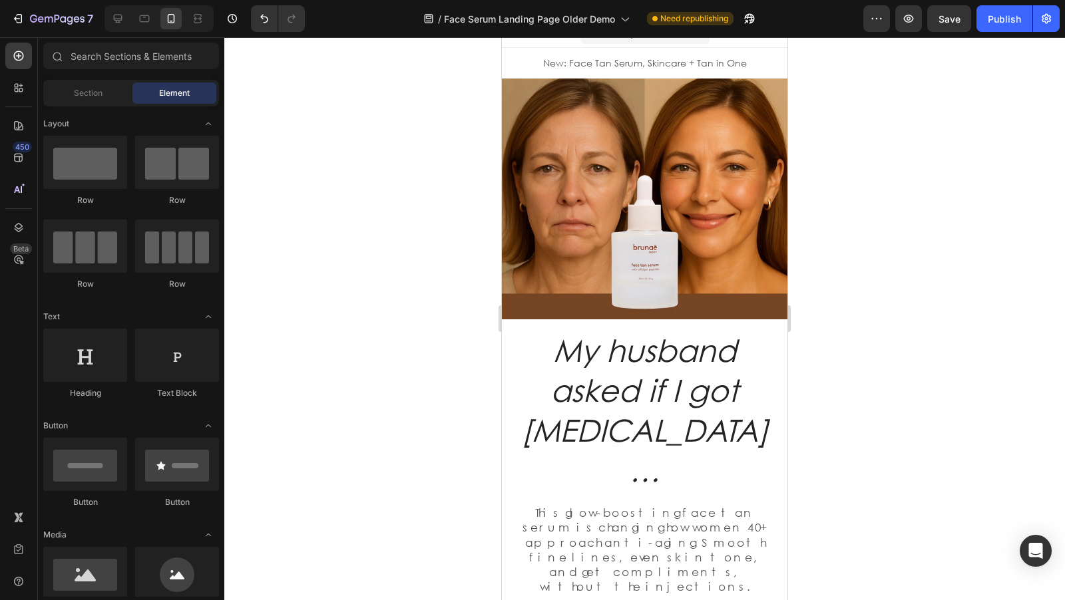
scroll to position [18, 0]
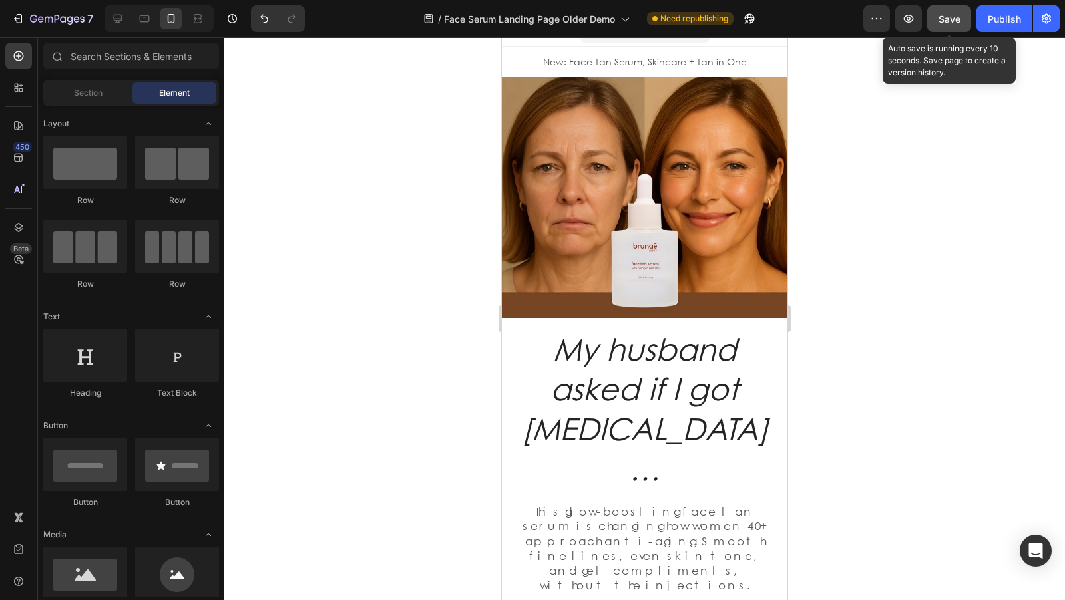
click at [931, 25] on button "Save" at bounding box center [949, 18] width 44 height 27
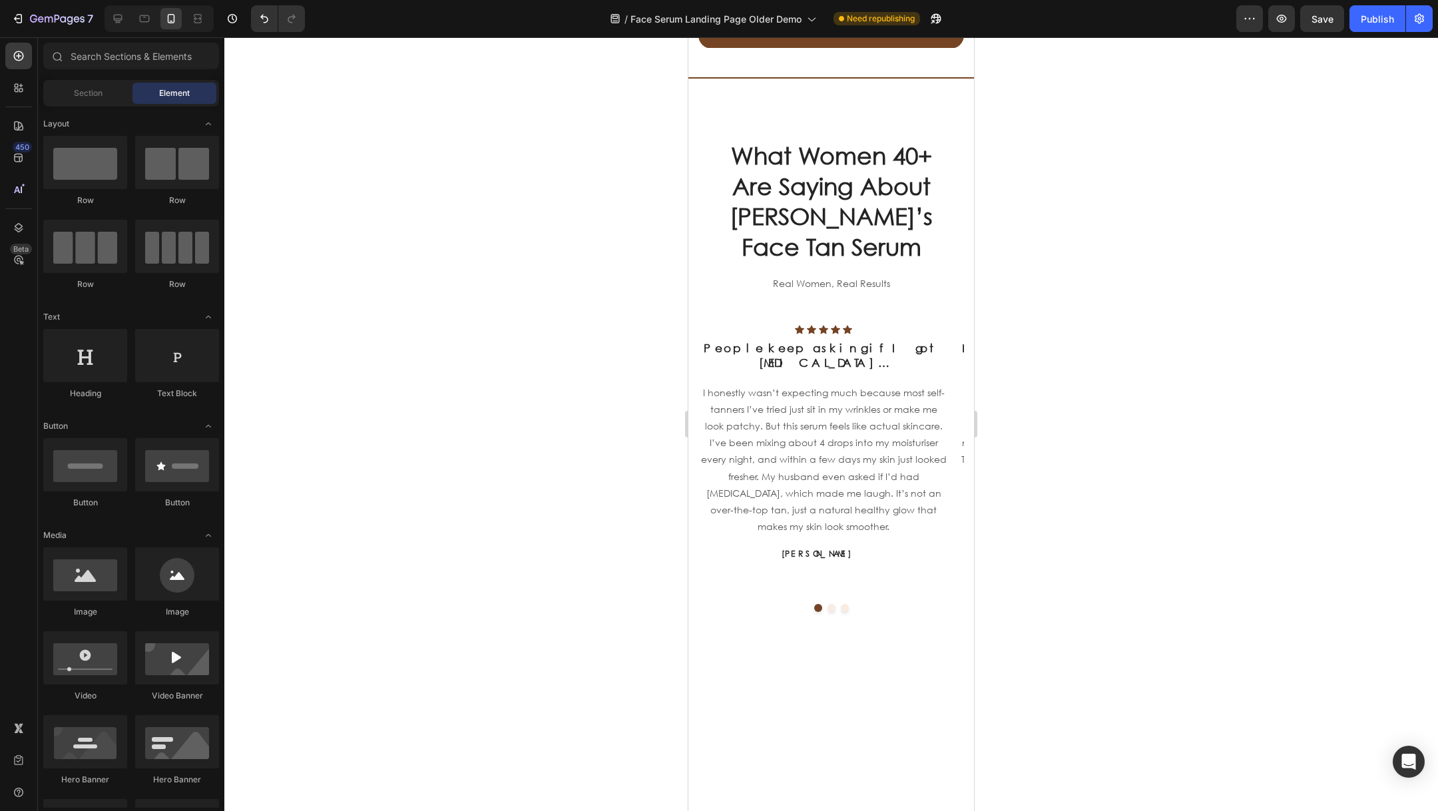
scroll to position [2238, 0]
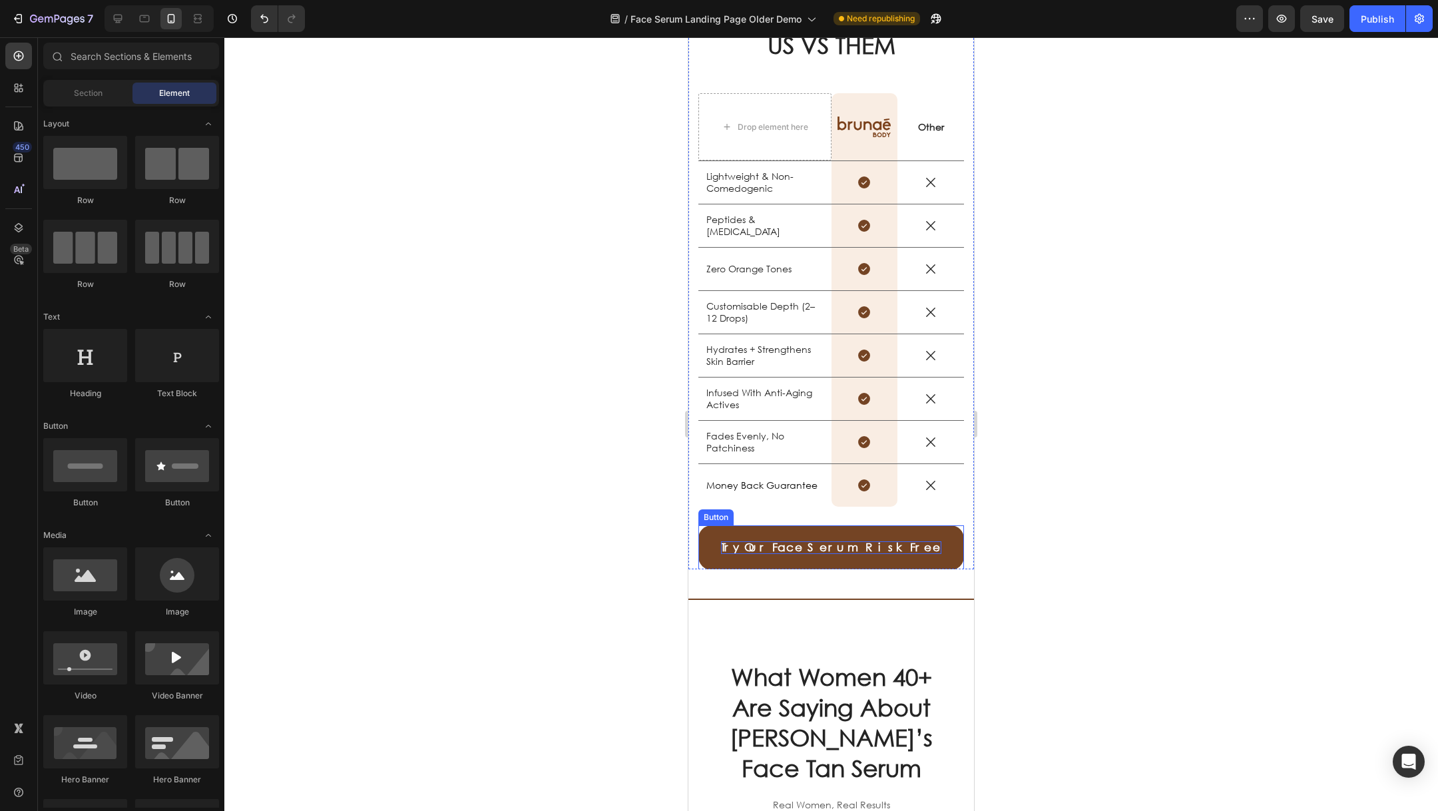
click at [841, 540] on span "Try Our Face Serum Risk Free" at bounding box center [831, 547] width 220 height 14
click at [875, 540] on span "Try Our Face Serum Risk Free" at bounding box center [831, 547] width 220 height 14
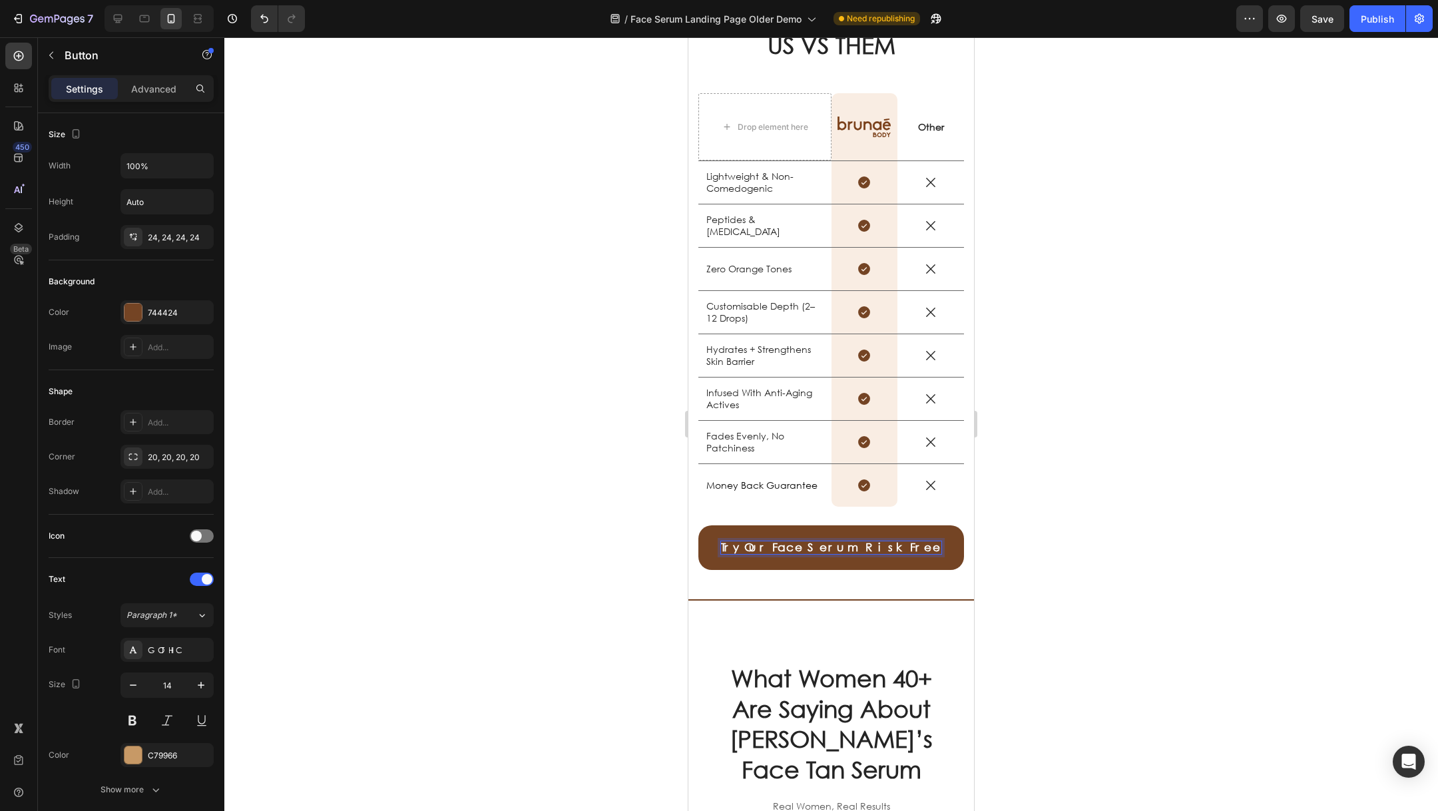
click at [891, 540] on span "Try Our Face Serum Risk Free" at bounding box center [831, 547] width 220 height 14
drag, startPoint x: 883, startPoint y: 548, endPoint x: 748, endPoint y: 543, distance: 134.5
click at [748, 540] on span "Try Our Face Serum Risk Free" at bounding box center [831, 547] width 220 height 14
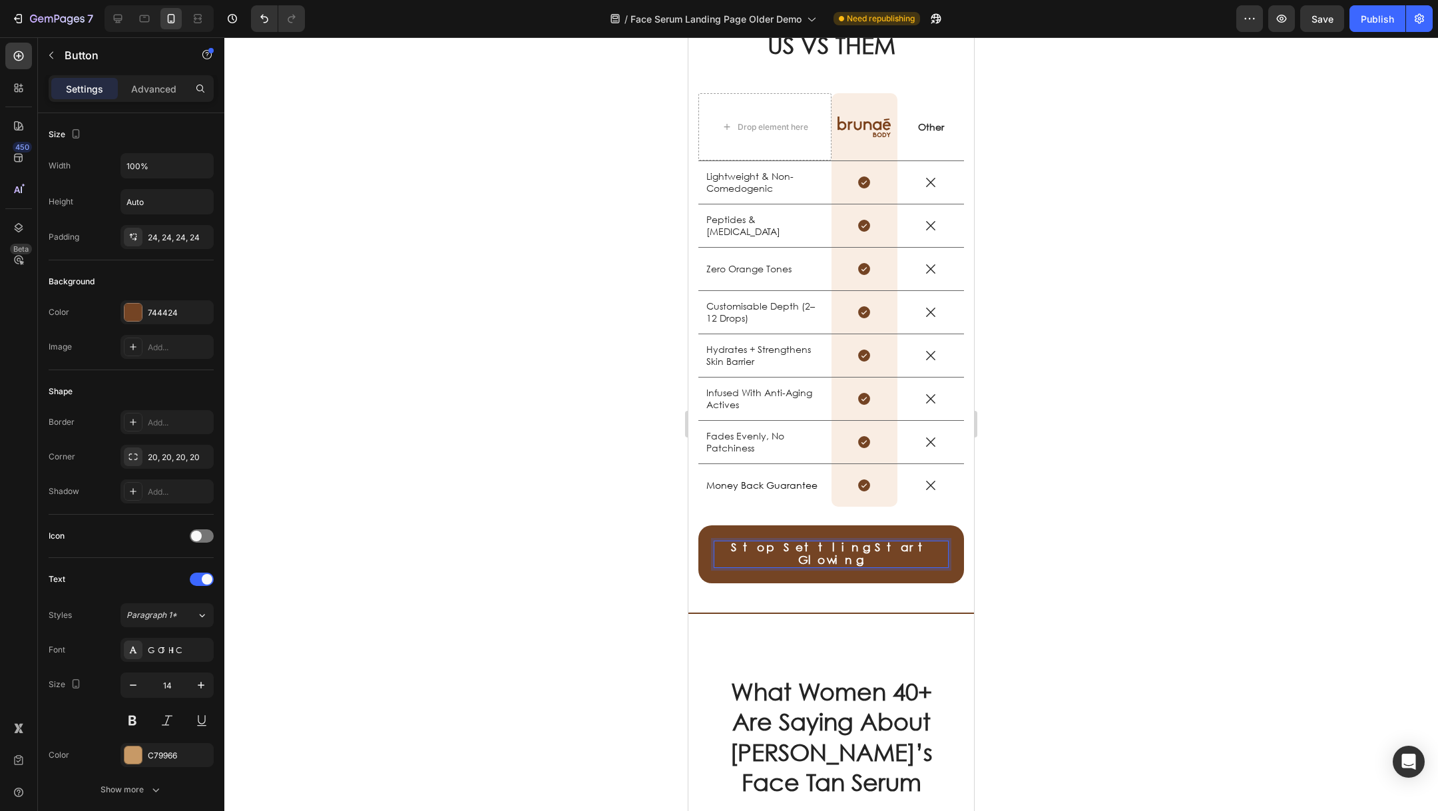
click at [596, 539] on div at bounding box center [830, 423] width 1213 height 773
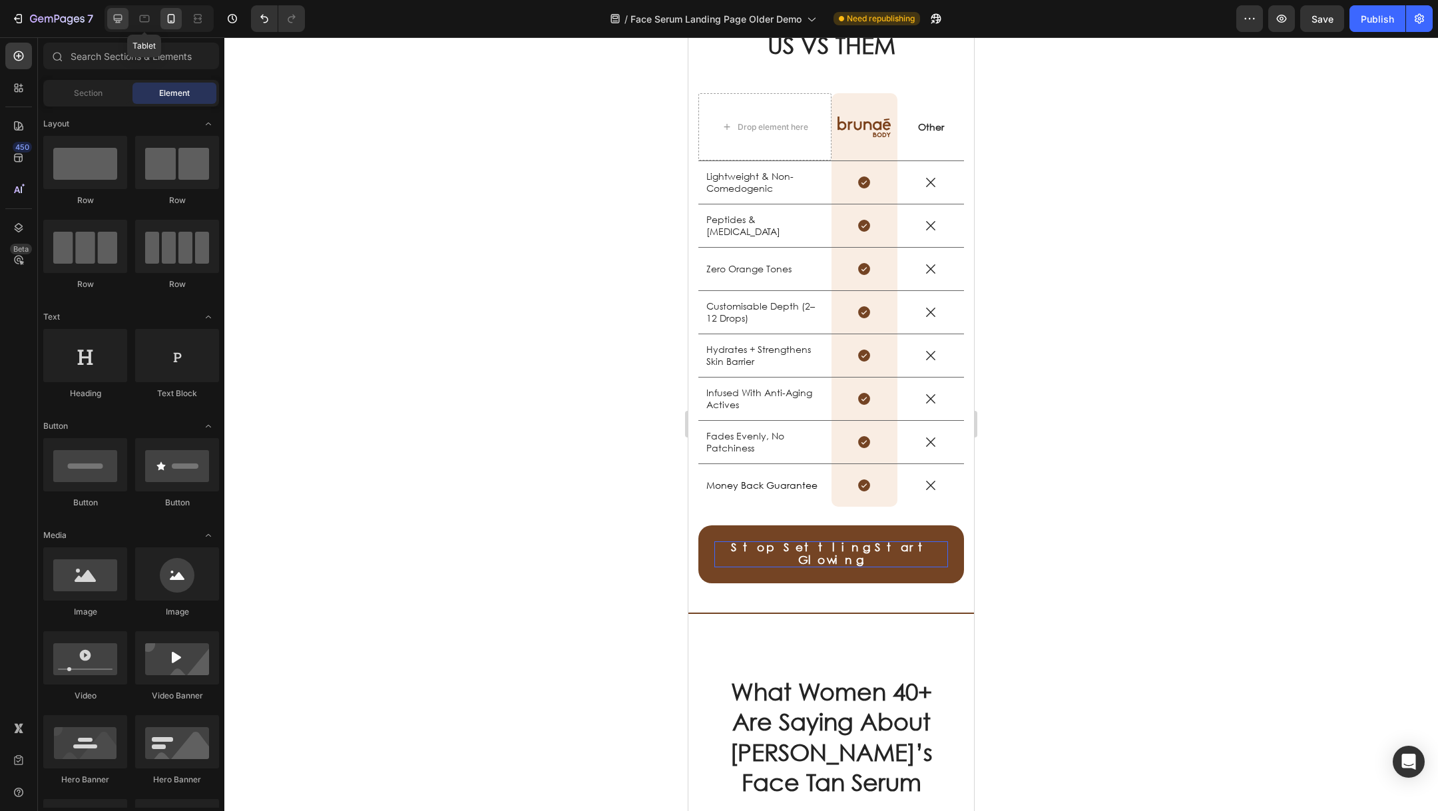
click at [122, 22] on icon at bounding box center [117, 18] width 13 height 13
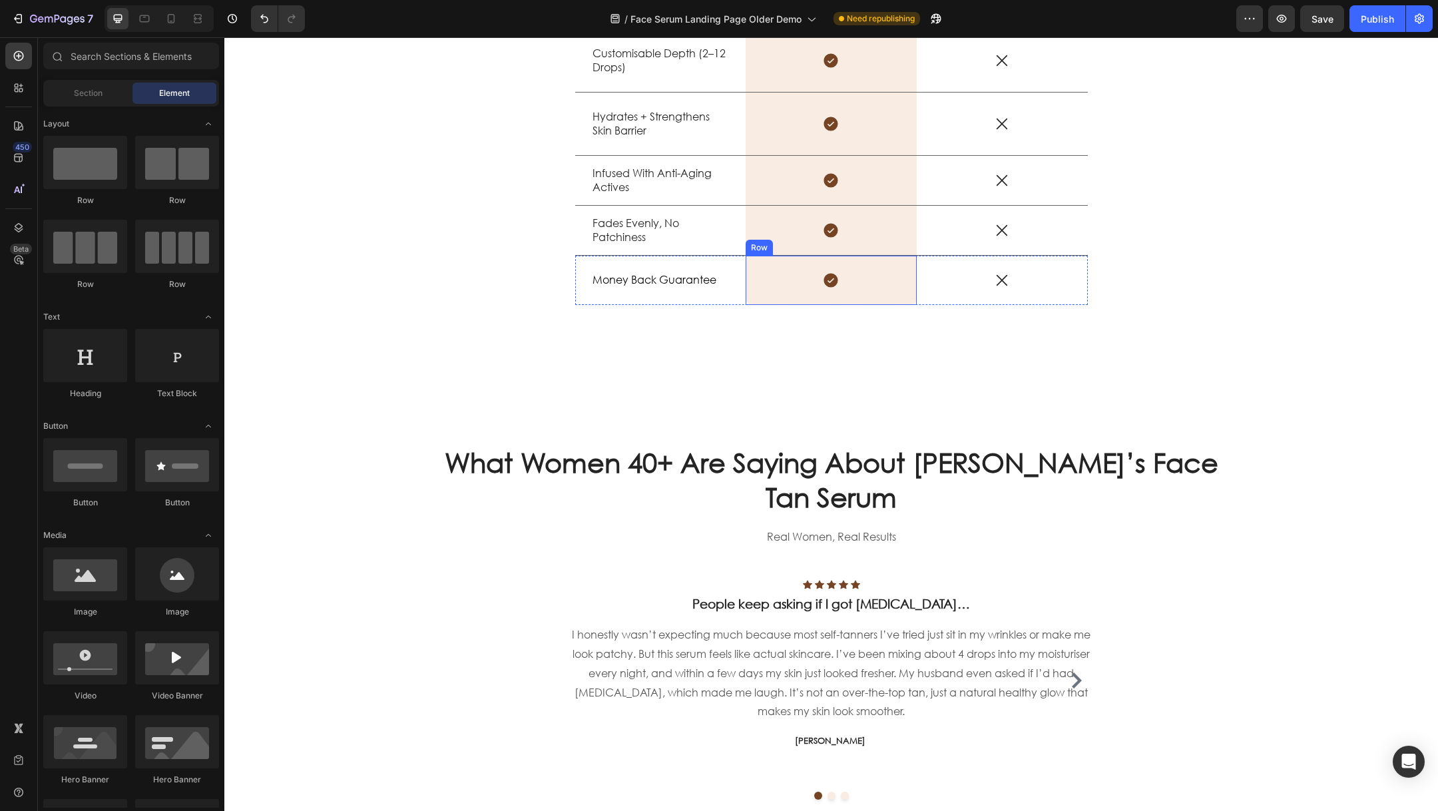
scroll to position [1968, 0]
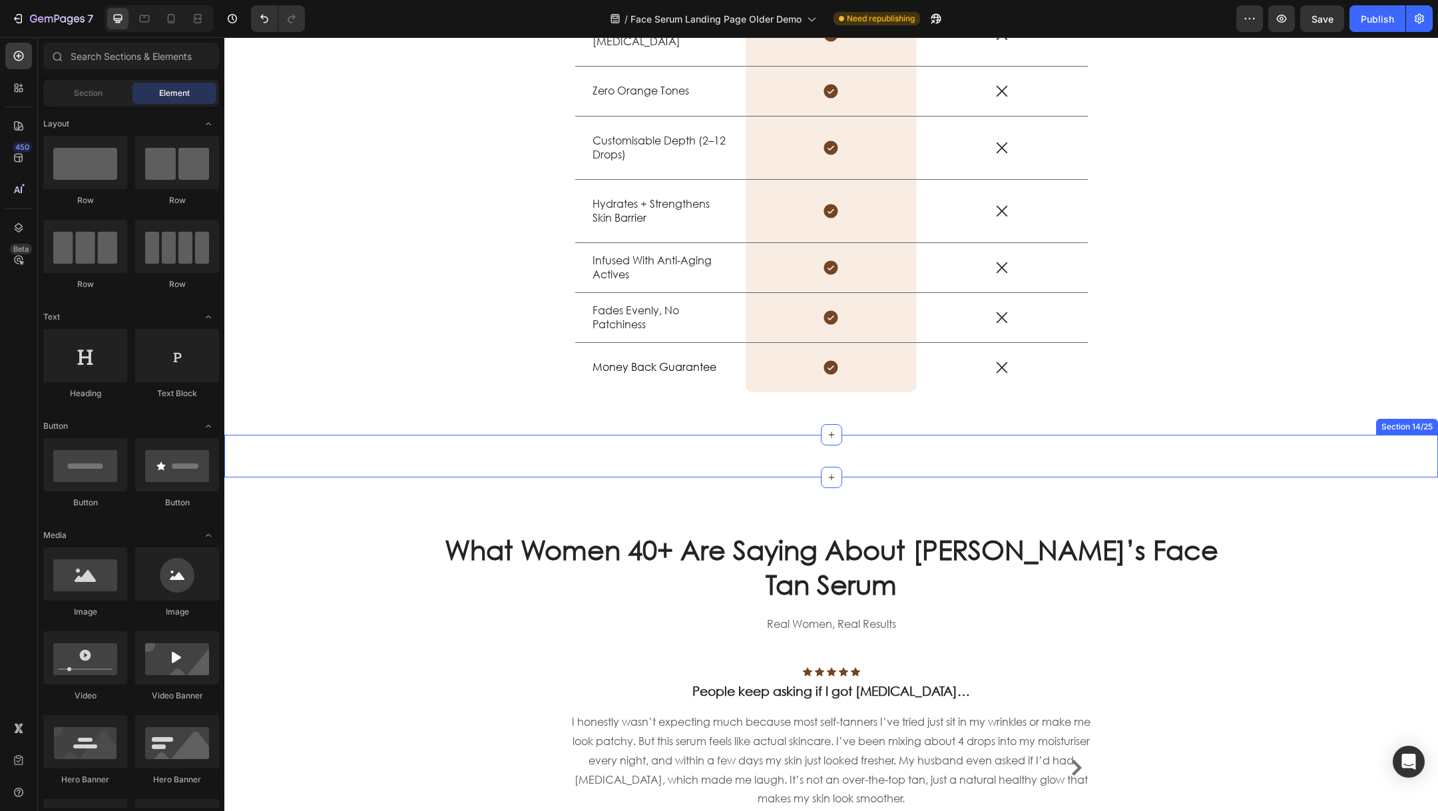
click at [791, 448] on div "Title Line Section 14/25" at bounding box center [830, 456] width 1213 height 43
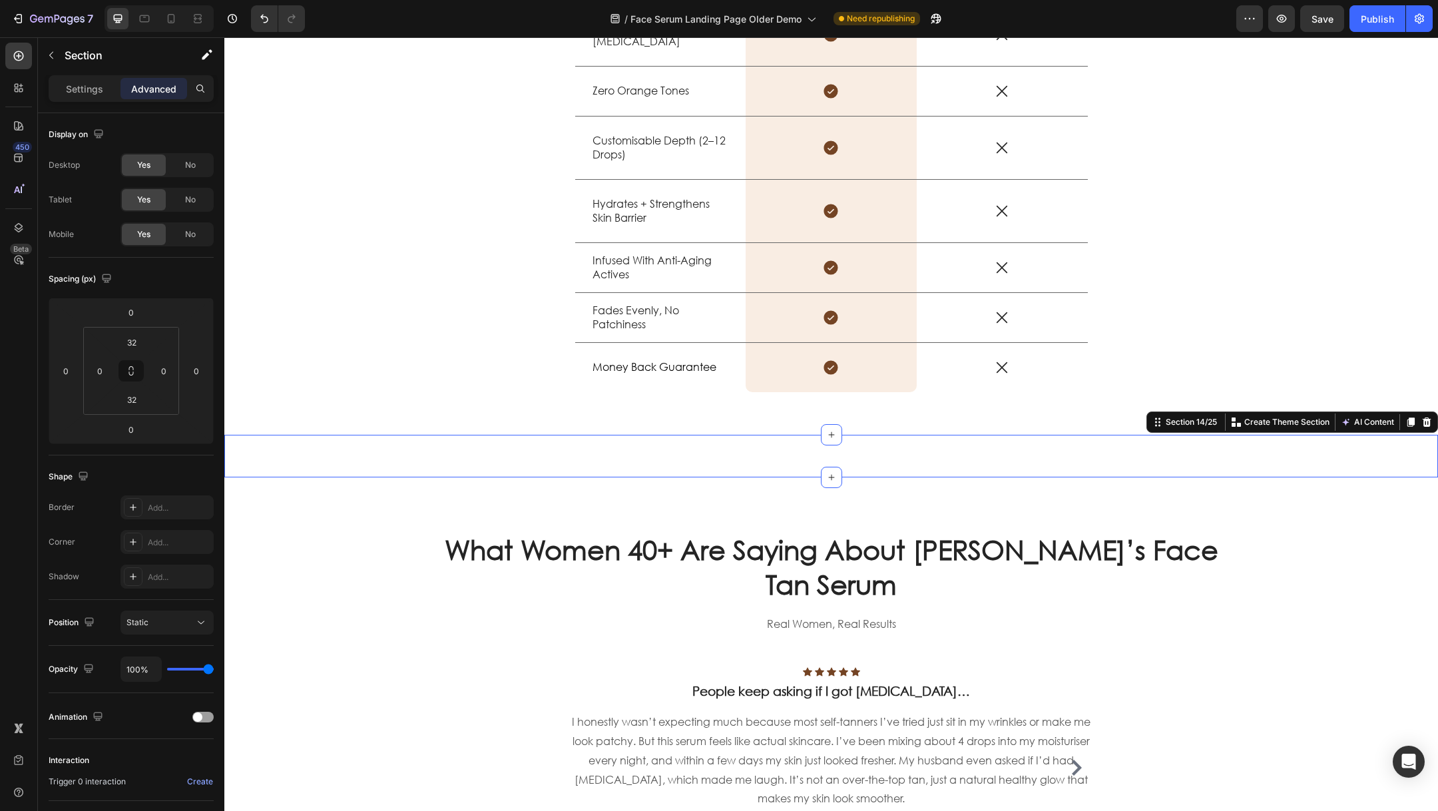
scroll to position [1972, 0]
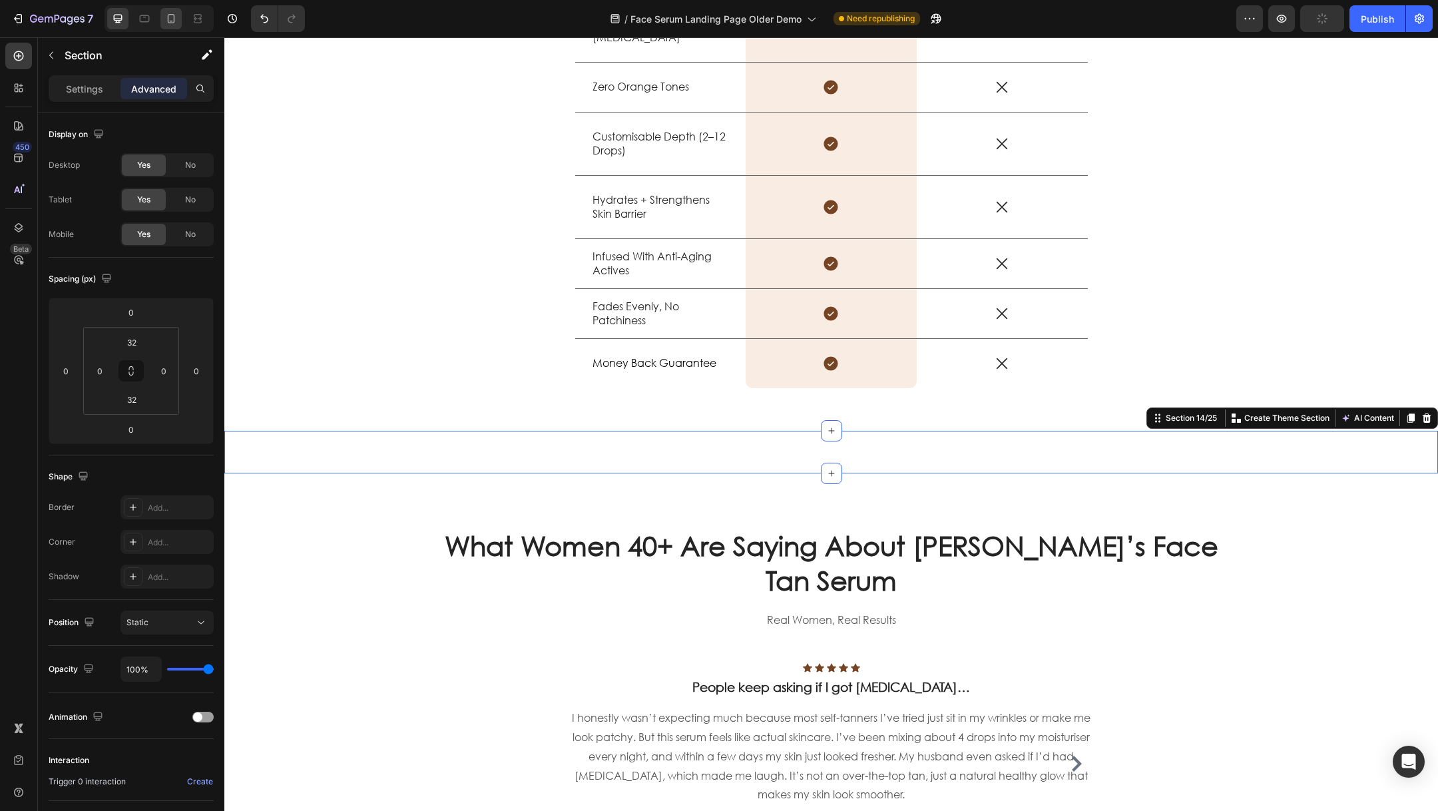
click at [170, 19] on icon at bounding box center [170, 18] width 13 height 13
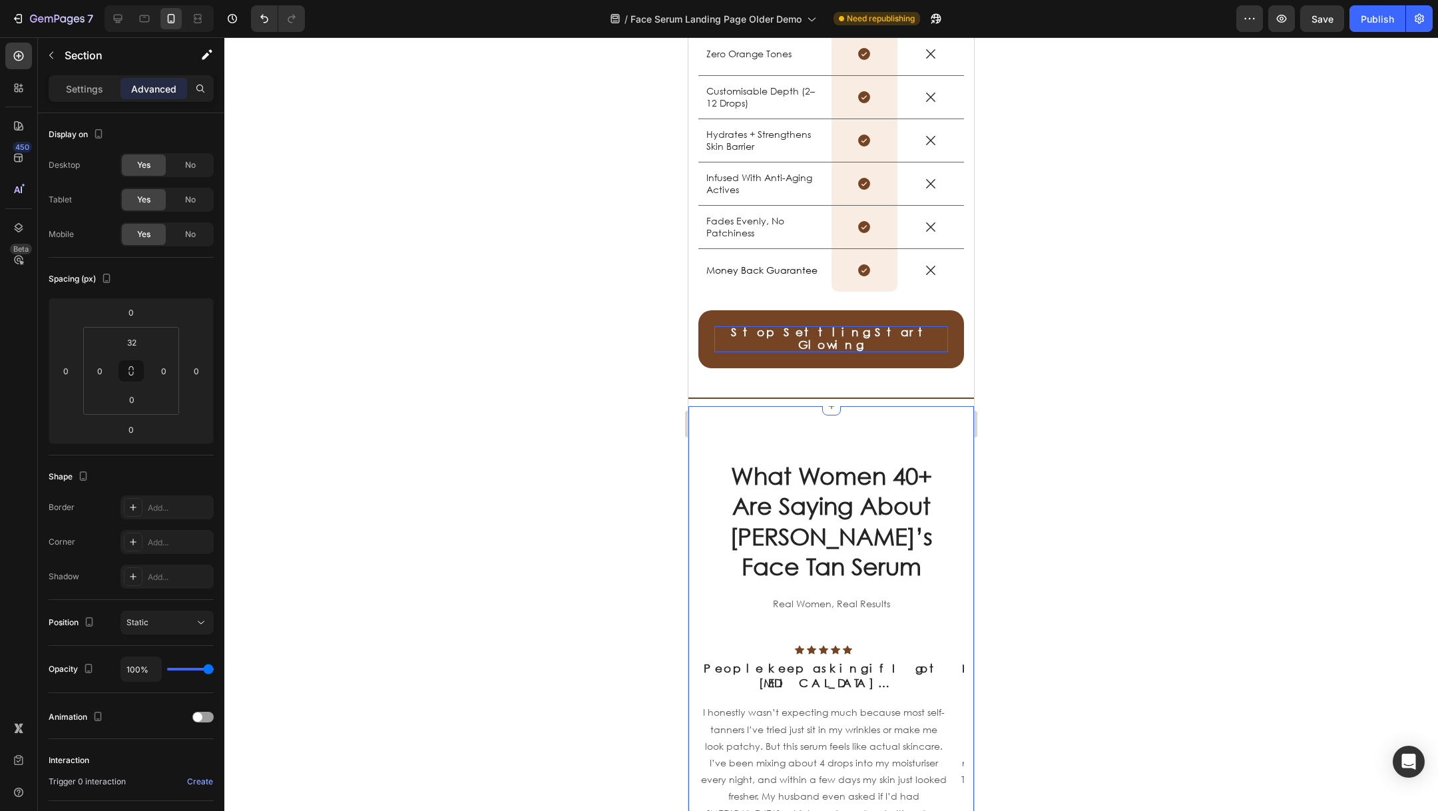
scroll to position [2416, 0]
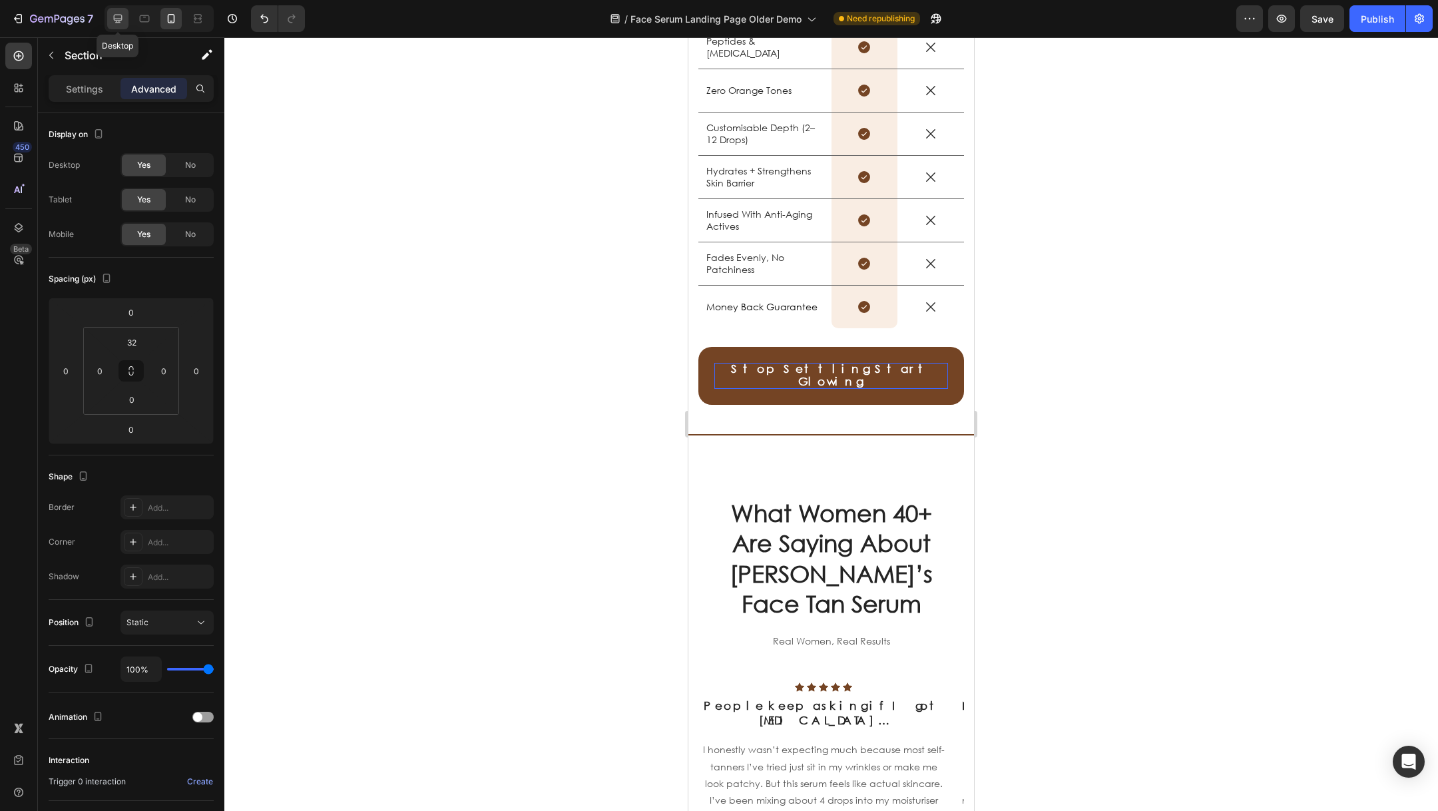
click at [122, 21] on icon at bounding box center [117, 18] width 13 height 13
type input "32"
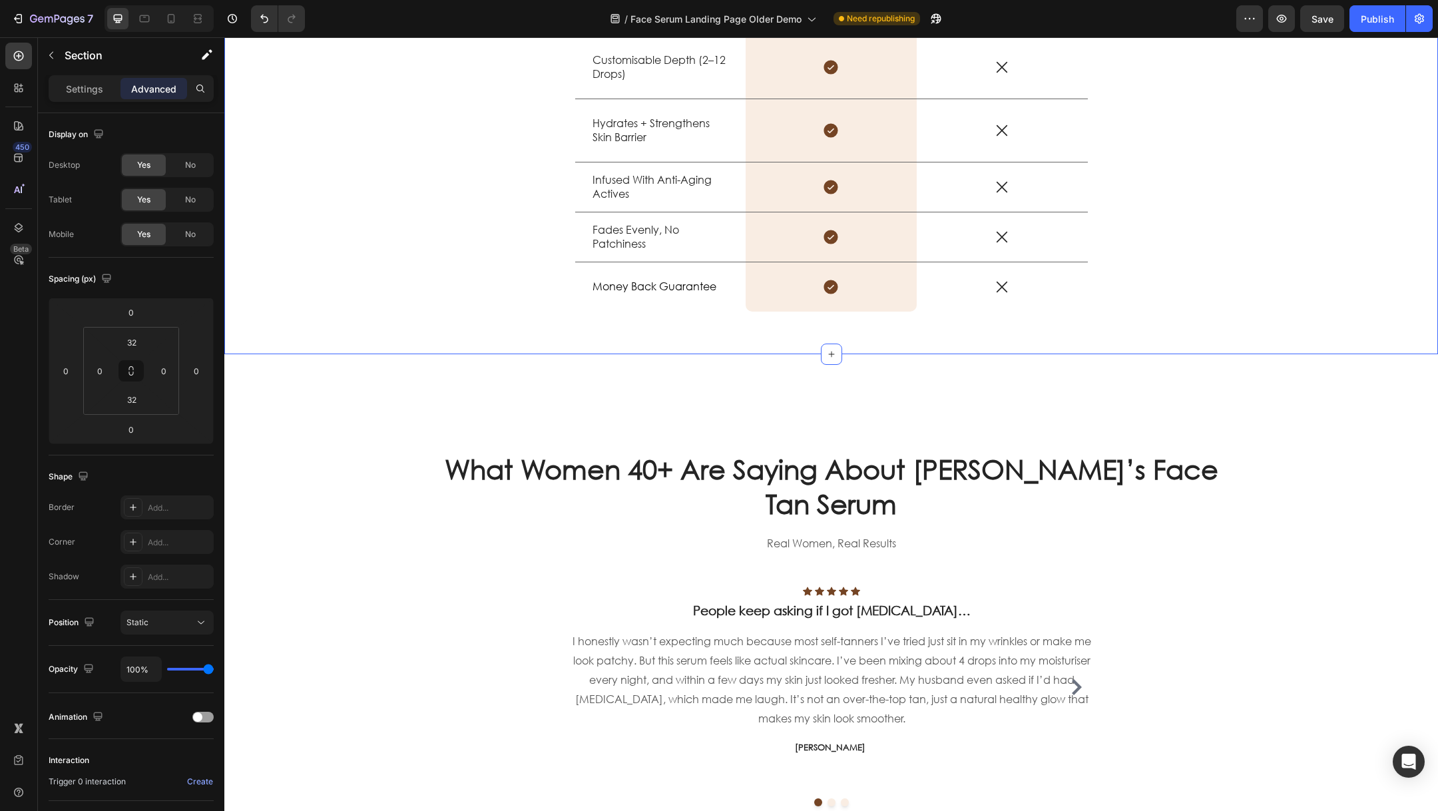
scroll to position [2166, 0]
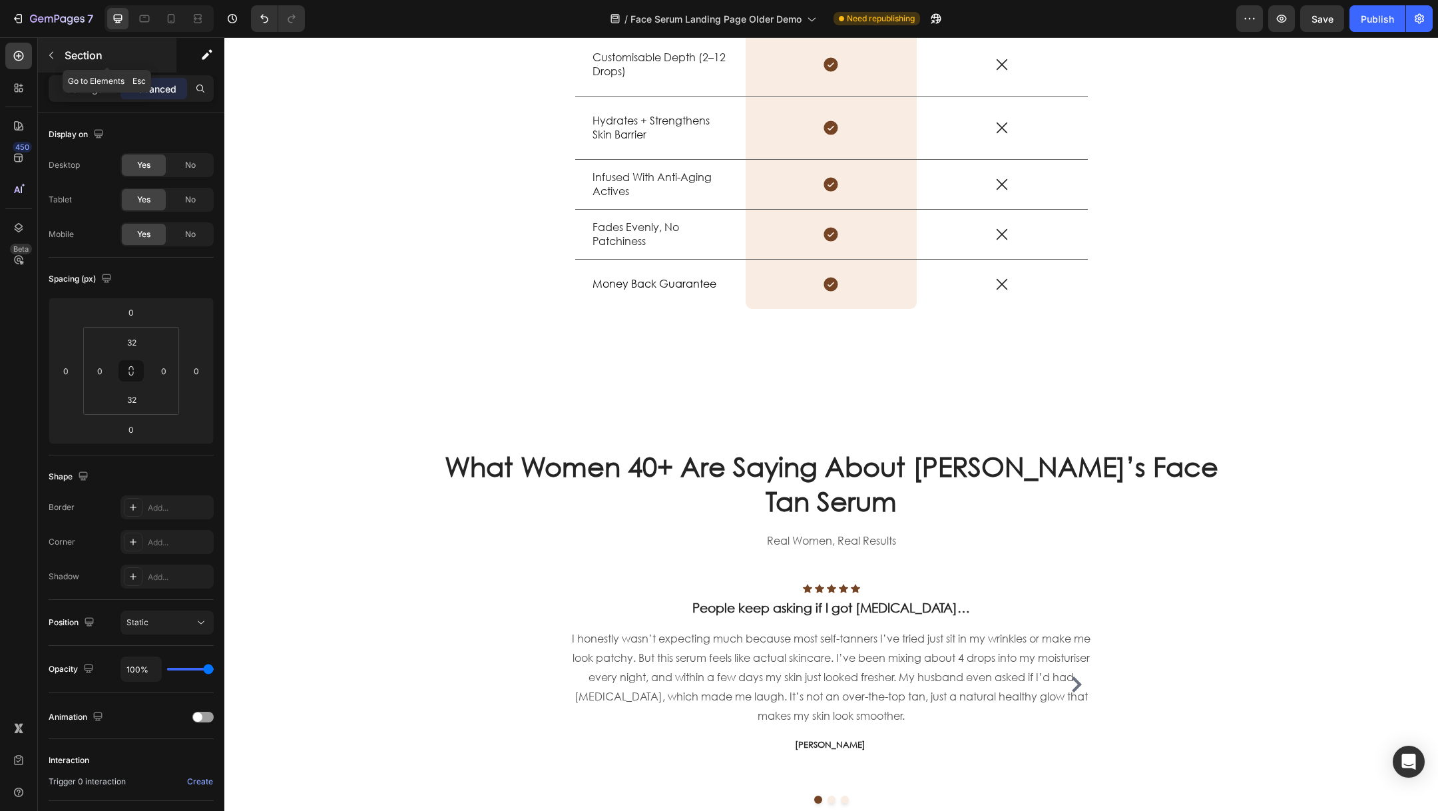
click at [52, 51] on icon "button" at bounding box center [51, 55] width 11 height 11
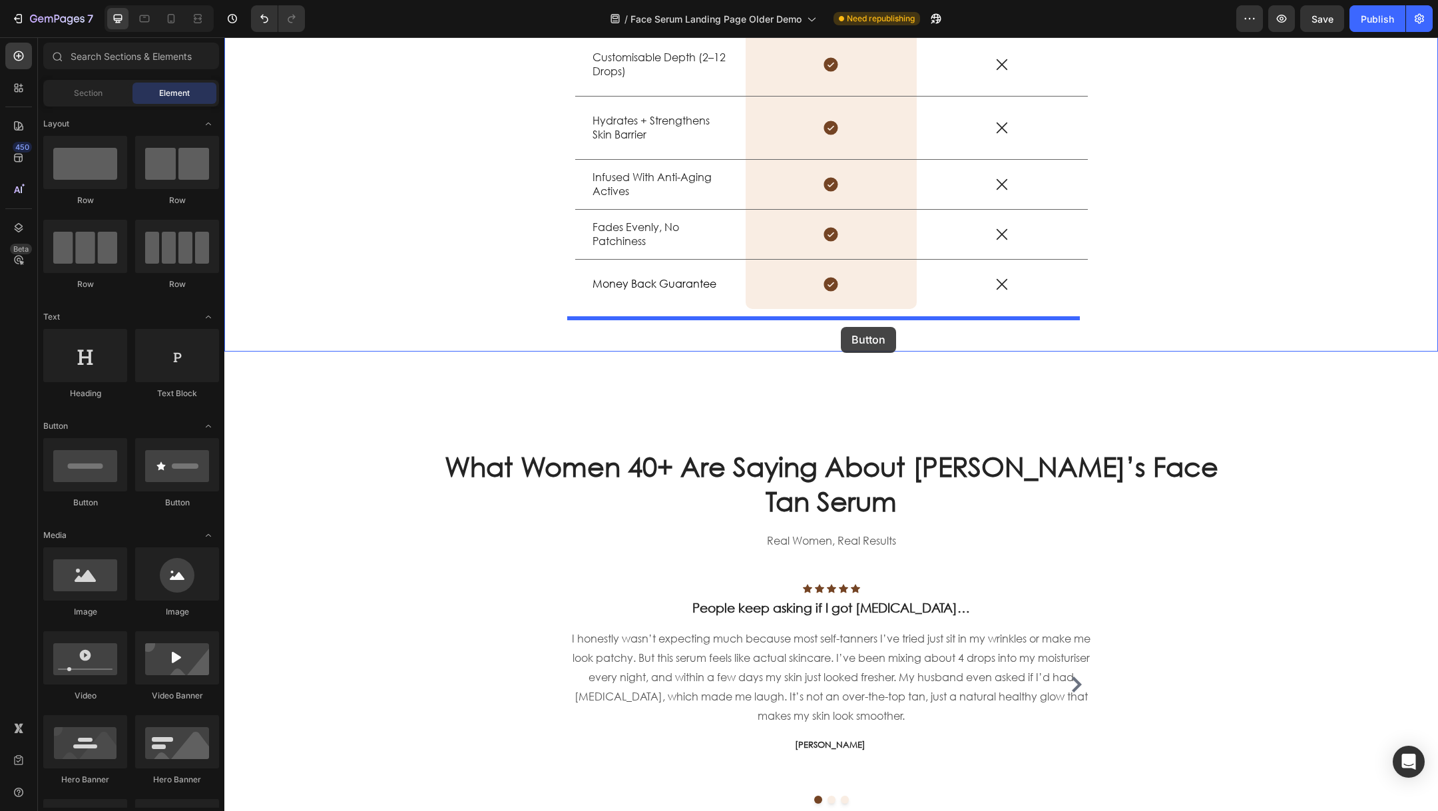
drag, startPoint x: 337, startPoint y: 498, endPoint x: 841, endPoint y: 327, distance: 532.1
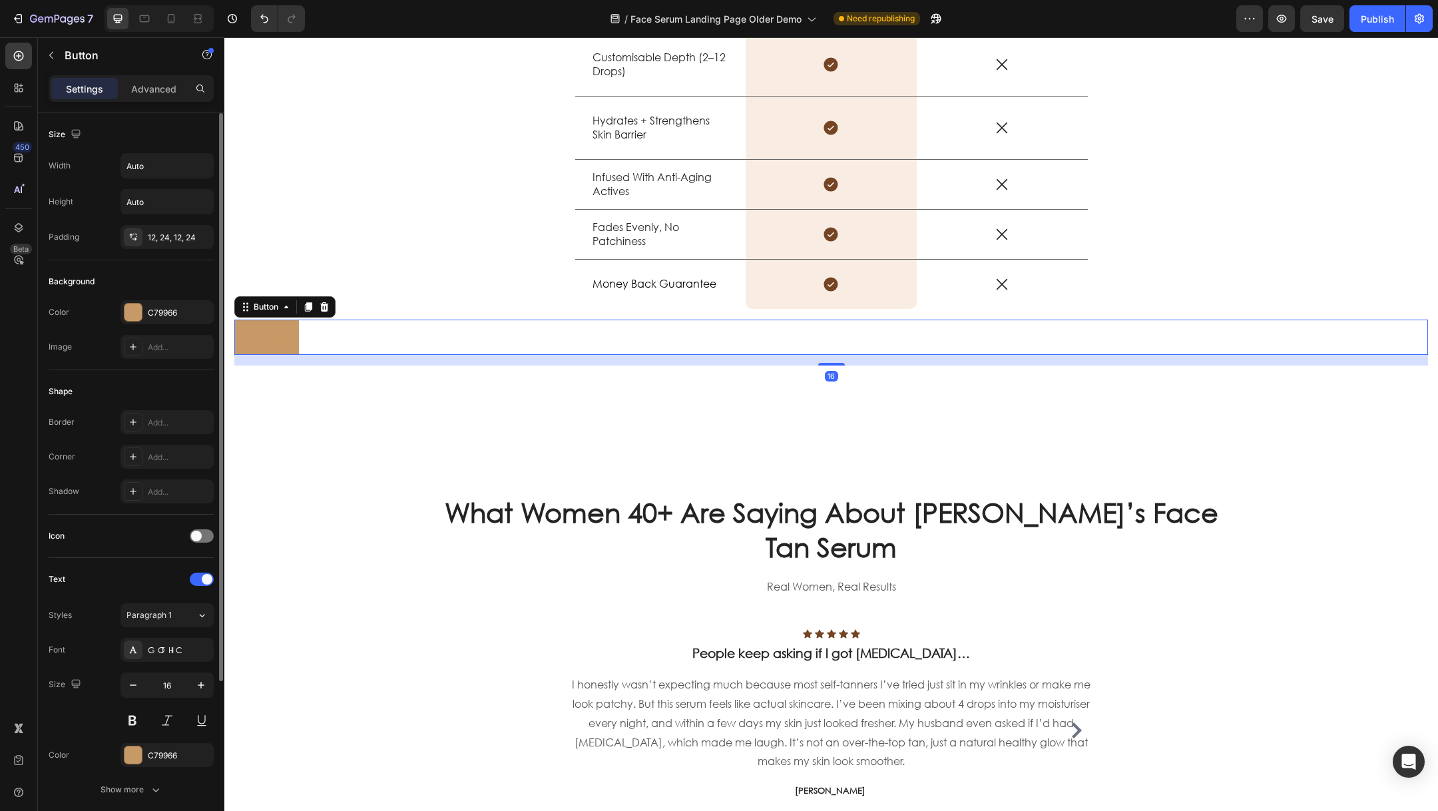
scroll to position [216, 0]
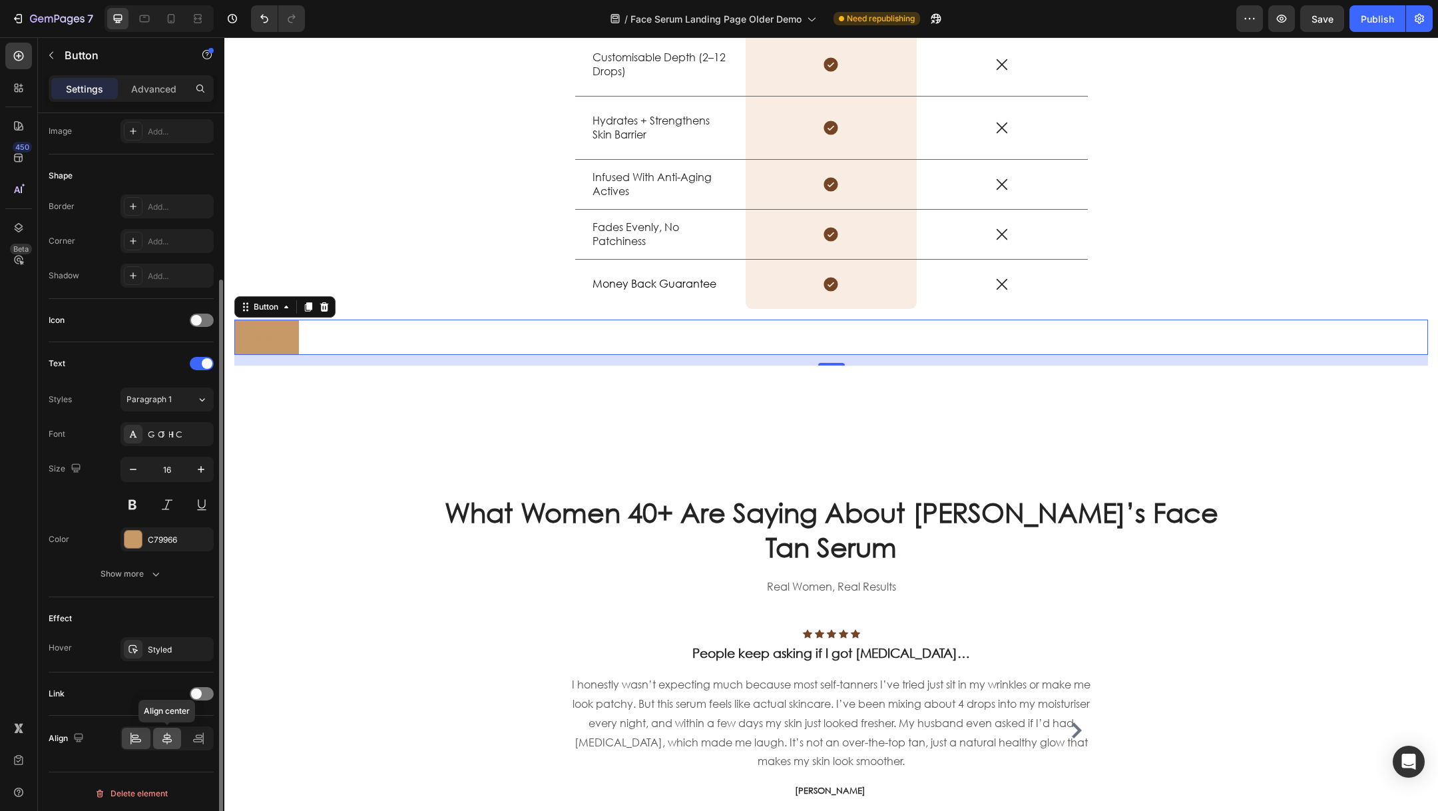
click at [166, 540] on div at bounding box center [167, 737] width 29 height 21
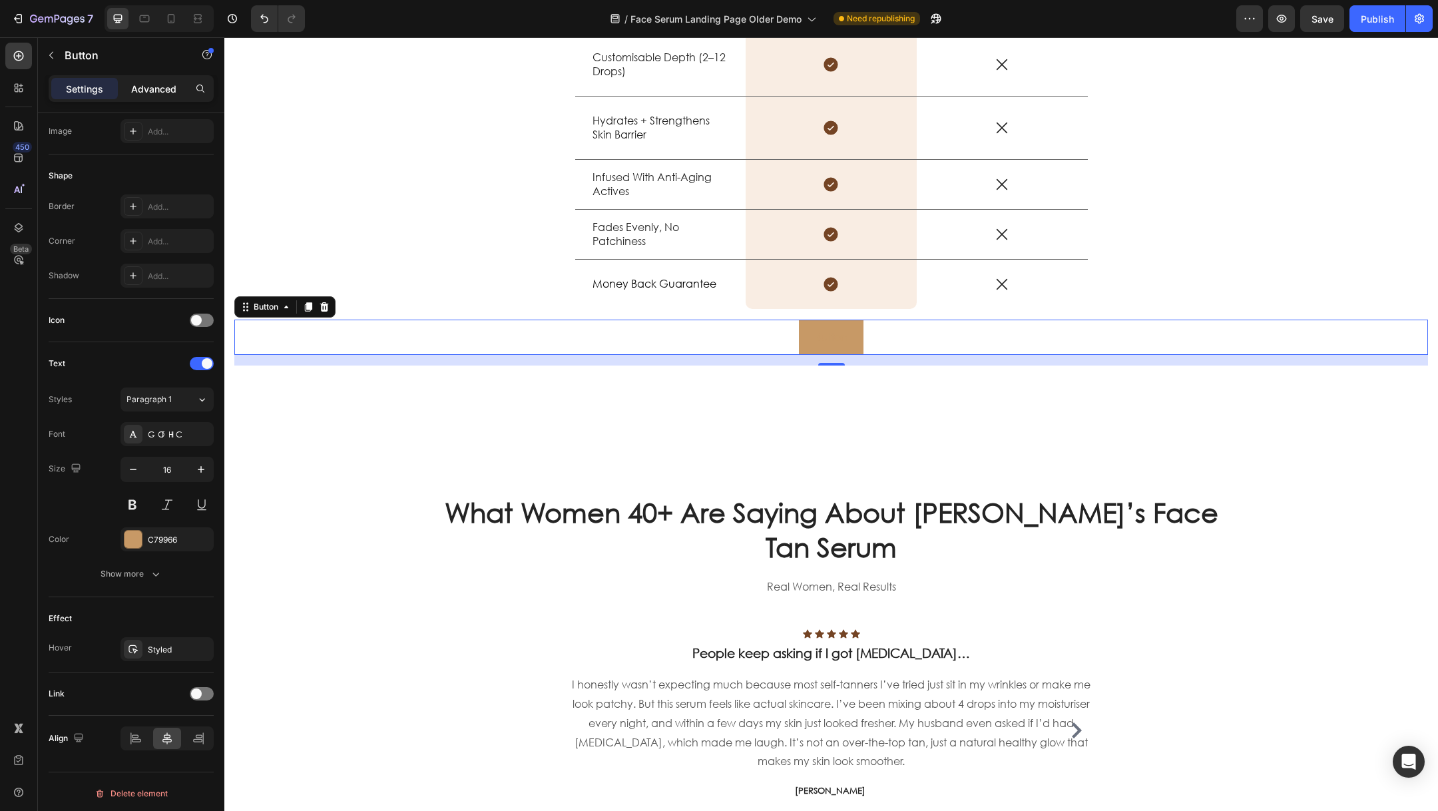
click at [140, 91] on p "Advanced" at bounding box center [153, 89] width 45 height 14
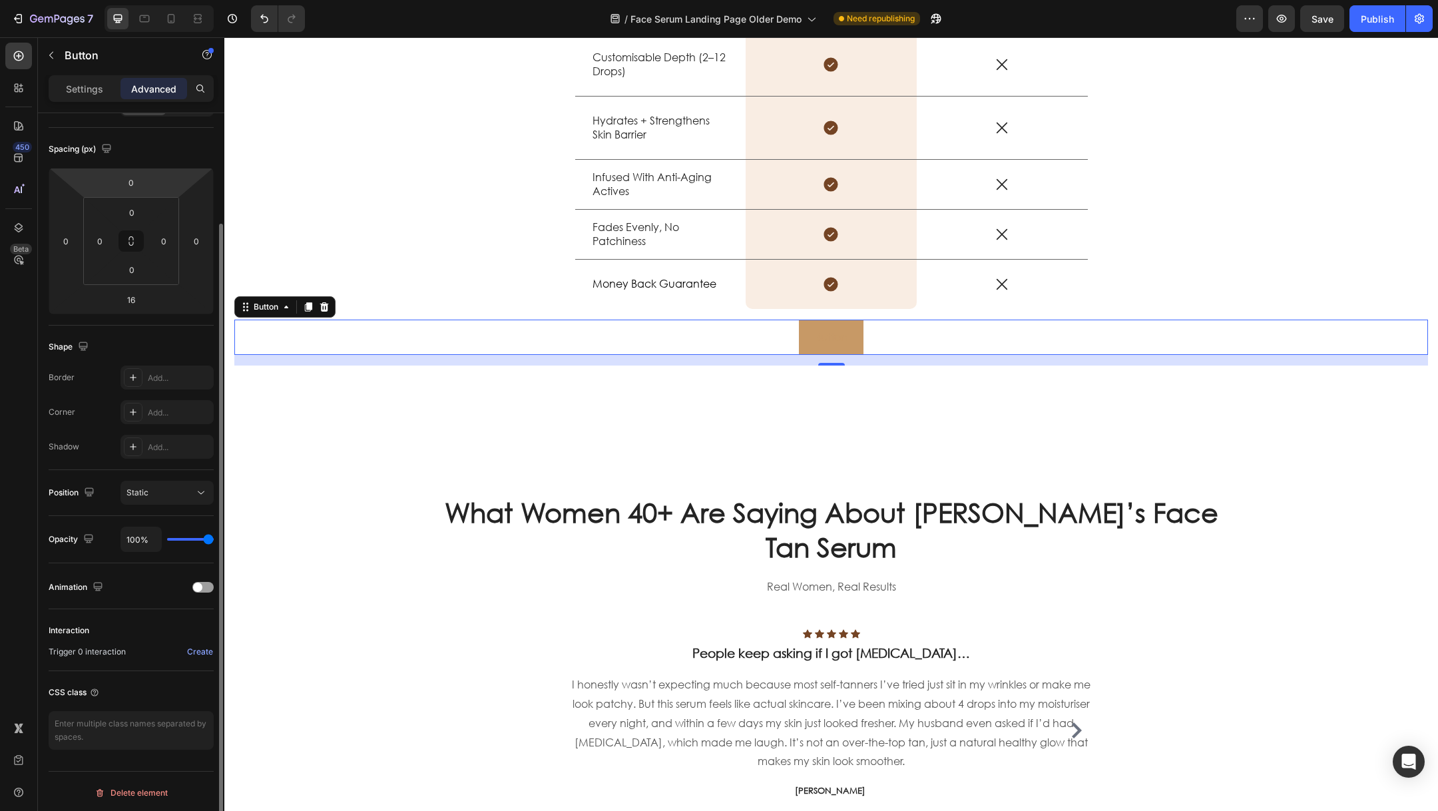
click at [94, 82] on p "Settings" at bounding box center [84, 89] width 37 height 14
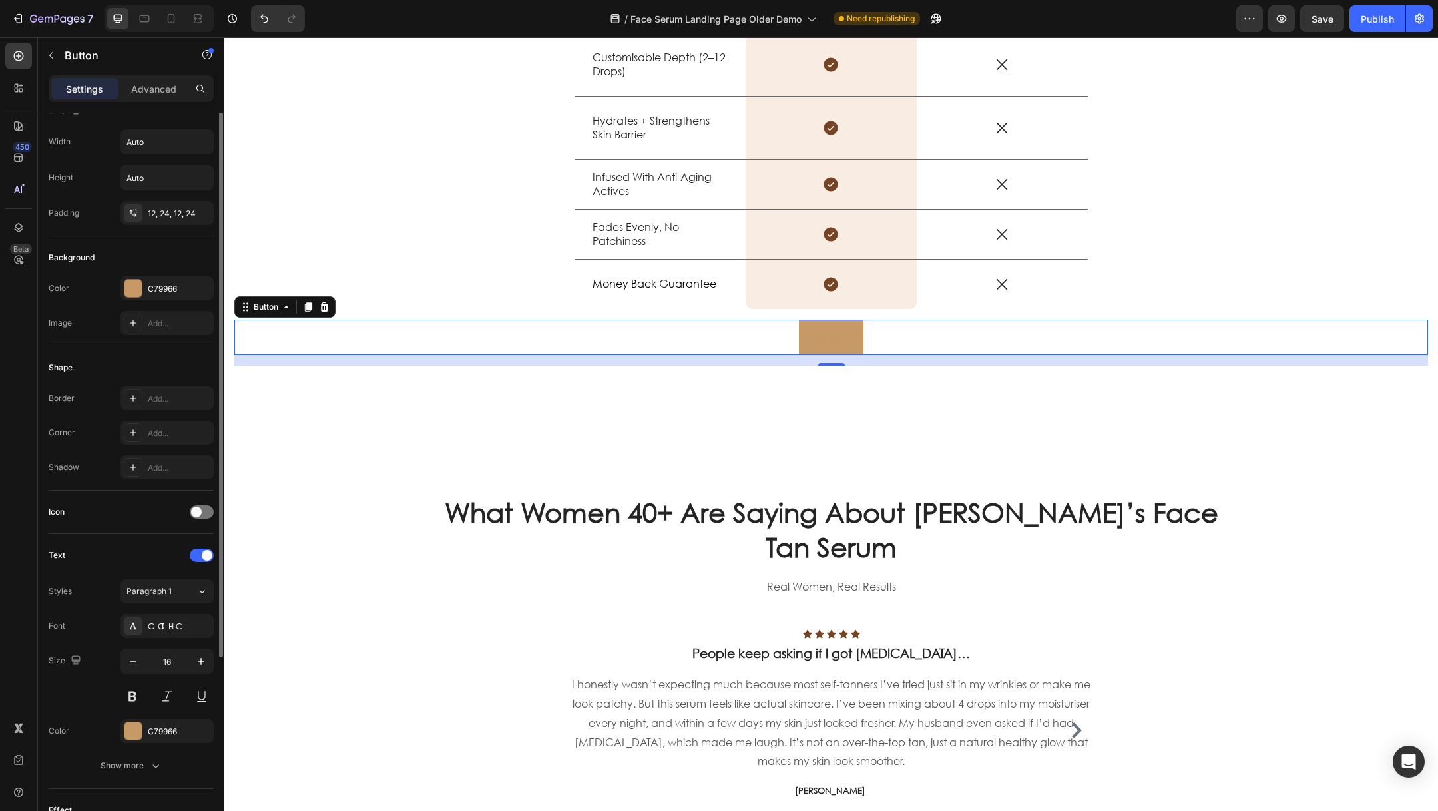
scroll to position [0, 0]
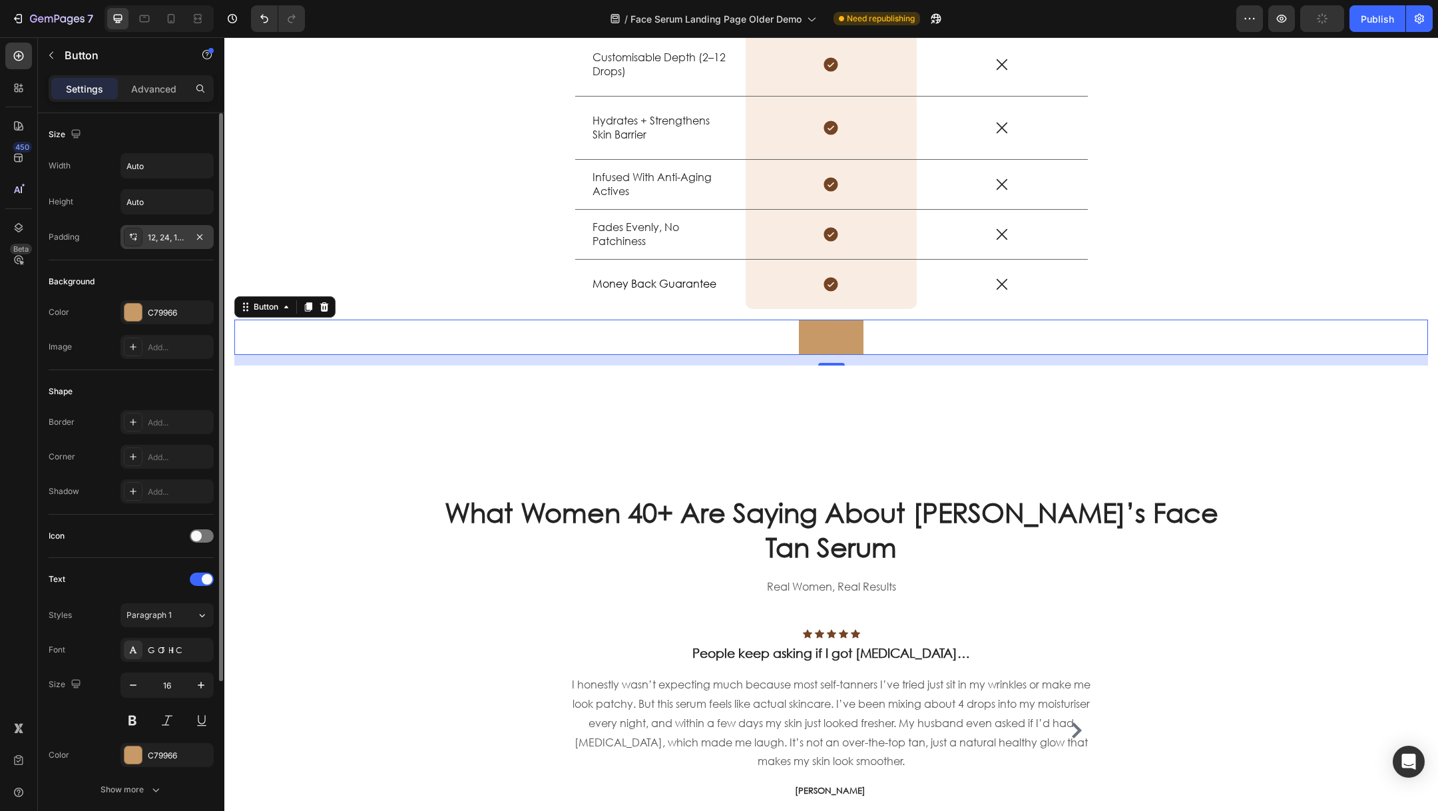
click at [162, 245] on div "12, 24, 12, 24" at bounding box center [166, 237] width 93 height 24
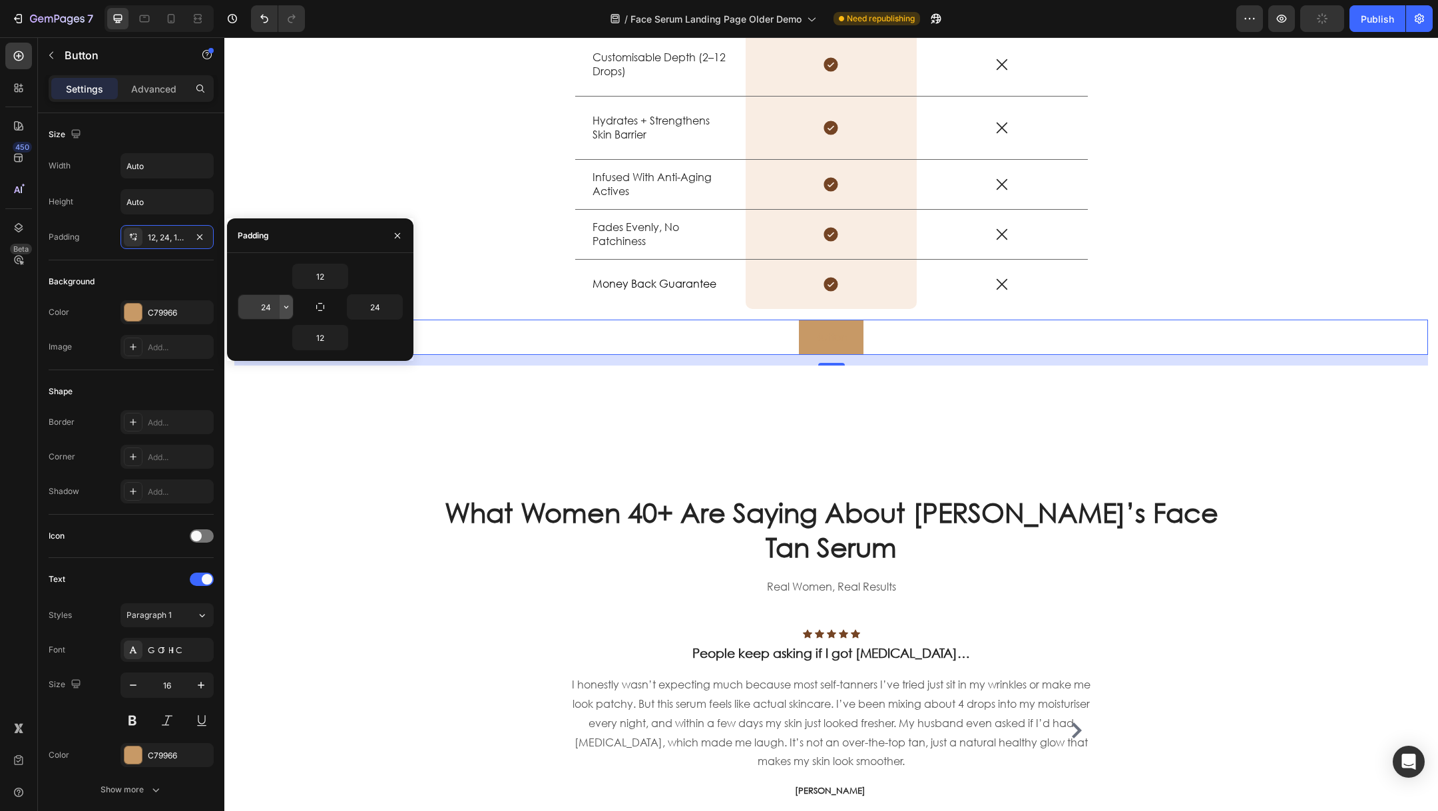
click at [281, 305] on icon "button" at bounding box center [286, 307] width 11 height 11
click at [255, 440] on p "5XL 112px" at bounding box center [241, 444] width 71 height 12
type input "112"
click at [400, 306] on icon "button" at bounding box center [395, 307] width 11 height 11
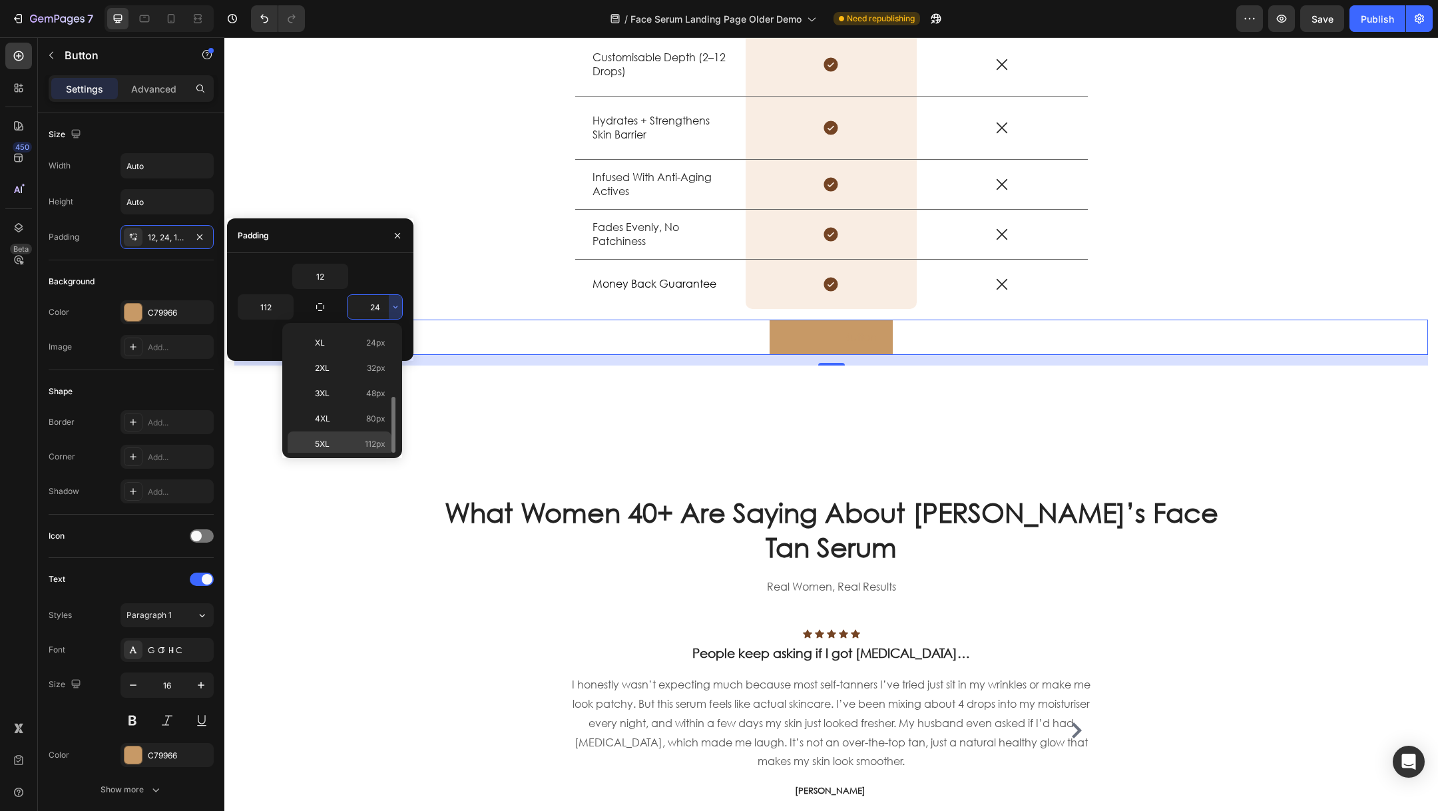
click at [357, 443] on p "5XL 112px" at bounding box center [350, 444] width 71 height 12
type input "112"
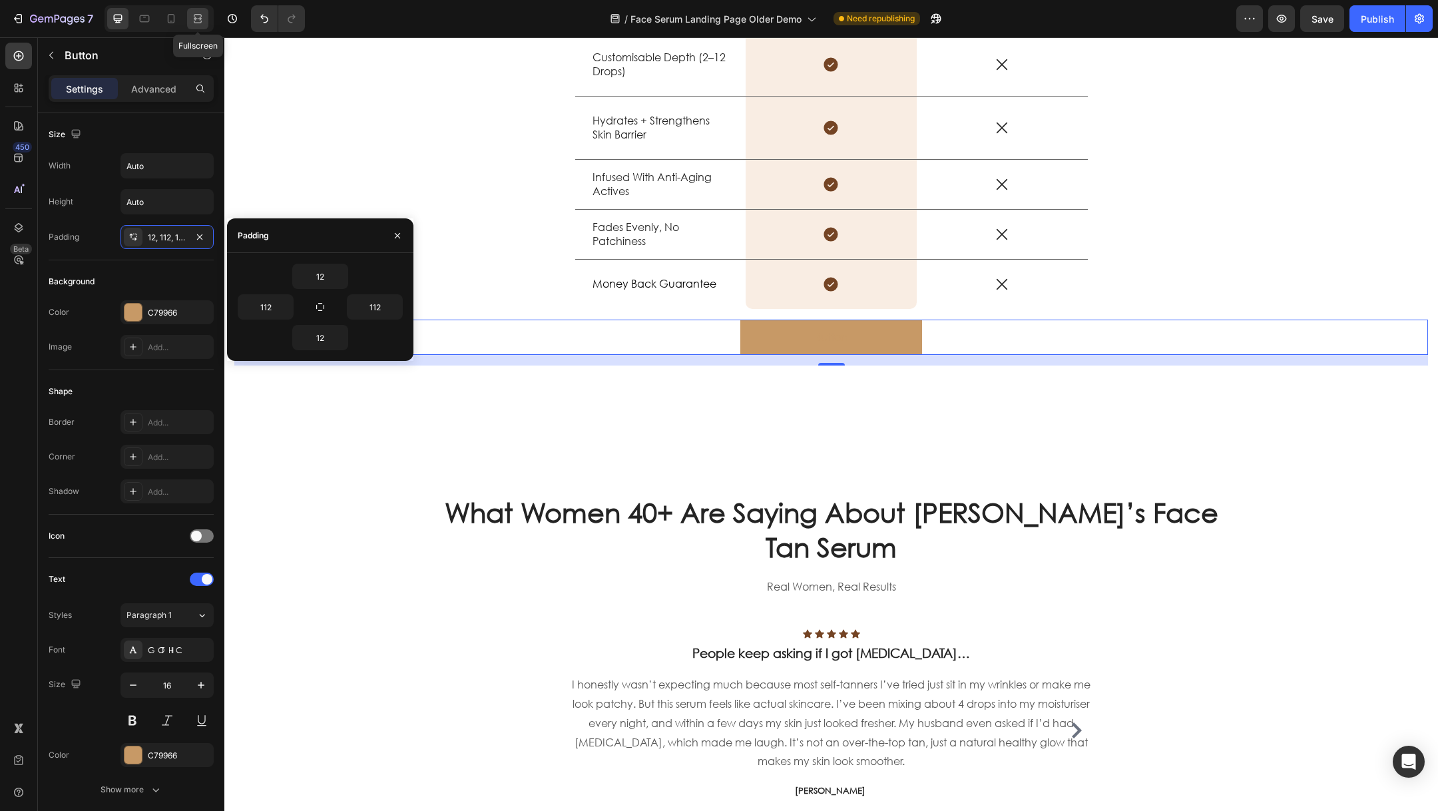
click at [198, 24] on icon at bounding box center [197, 18] width 13 height 13
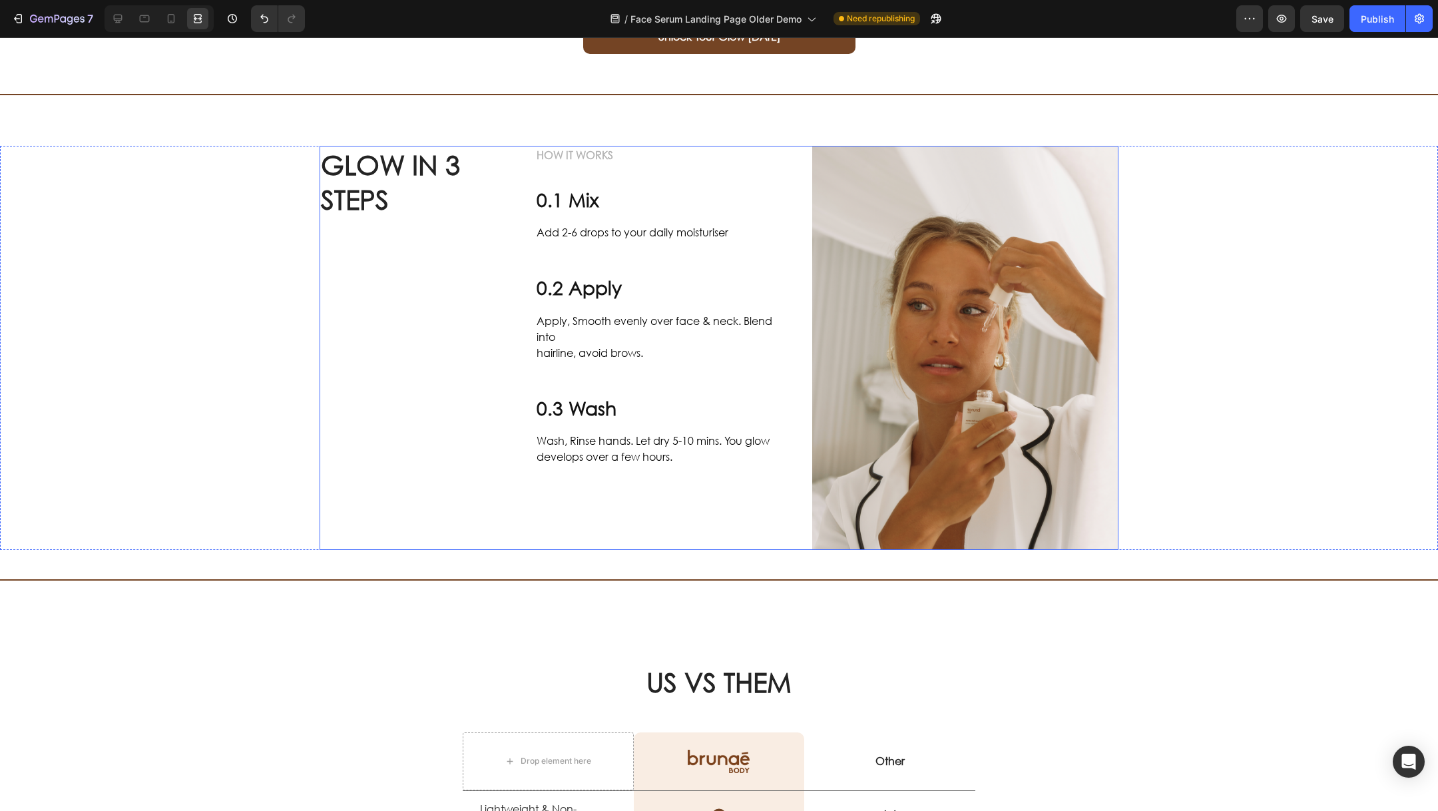
scroll to position [1063, 0]
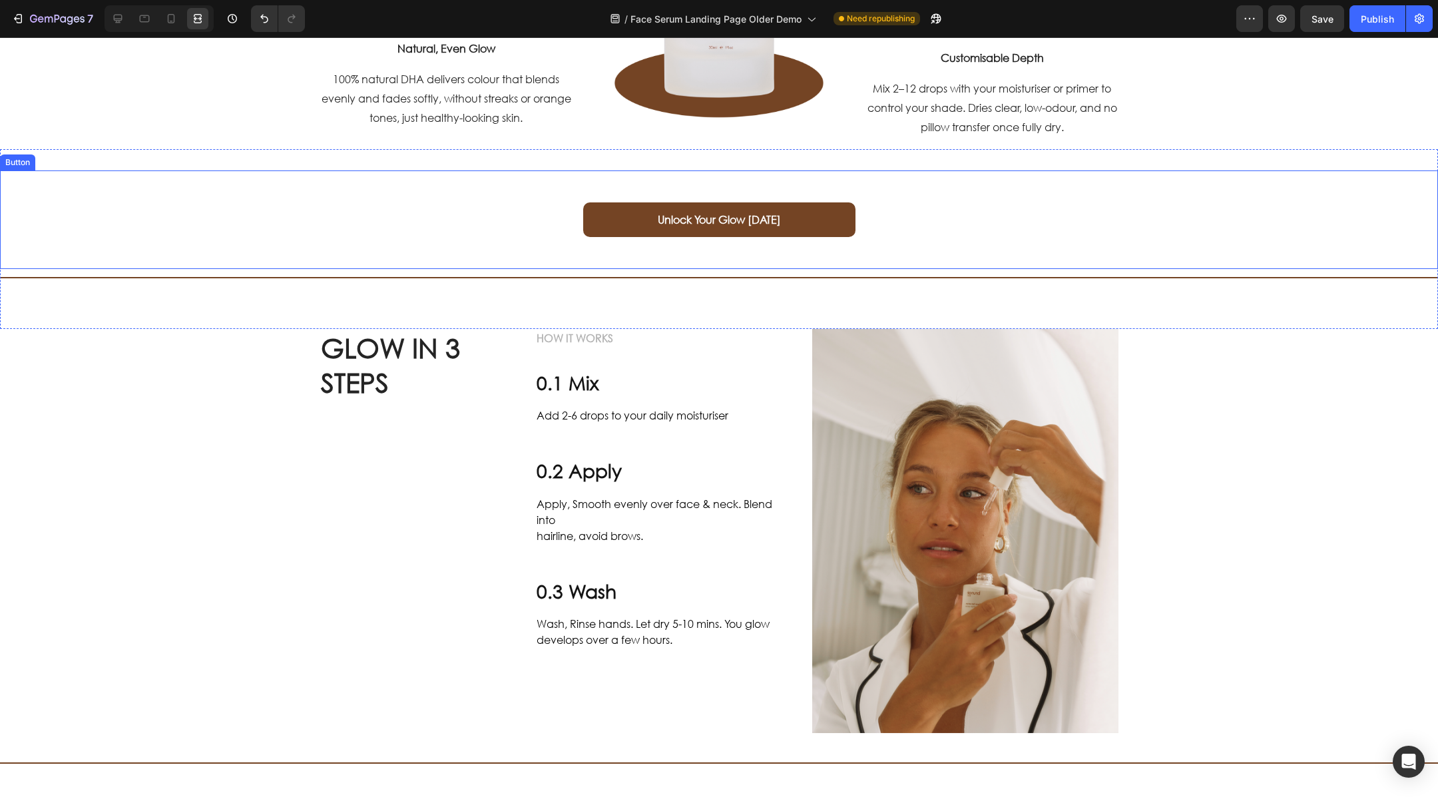
click at [603, 224] on link "Unlock Your Glow [DATE]" at bounding box center [719, 219] width 272 height 35
drag, startPoint x: 74, startPoint y: 160, endPoint x: 707, endPoint y: 234, distance: 637.3
click at [74, 160] on icon at bounding box center [74, 157] width 11 height 11
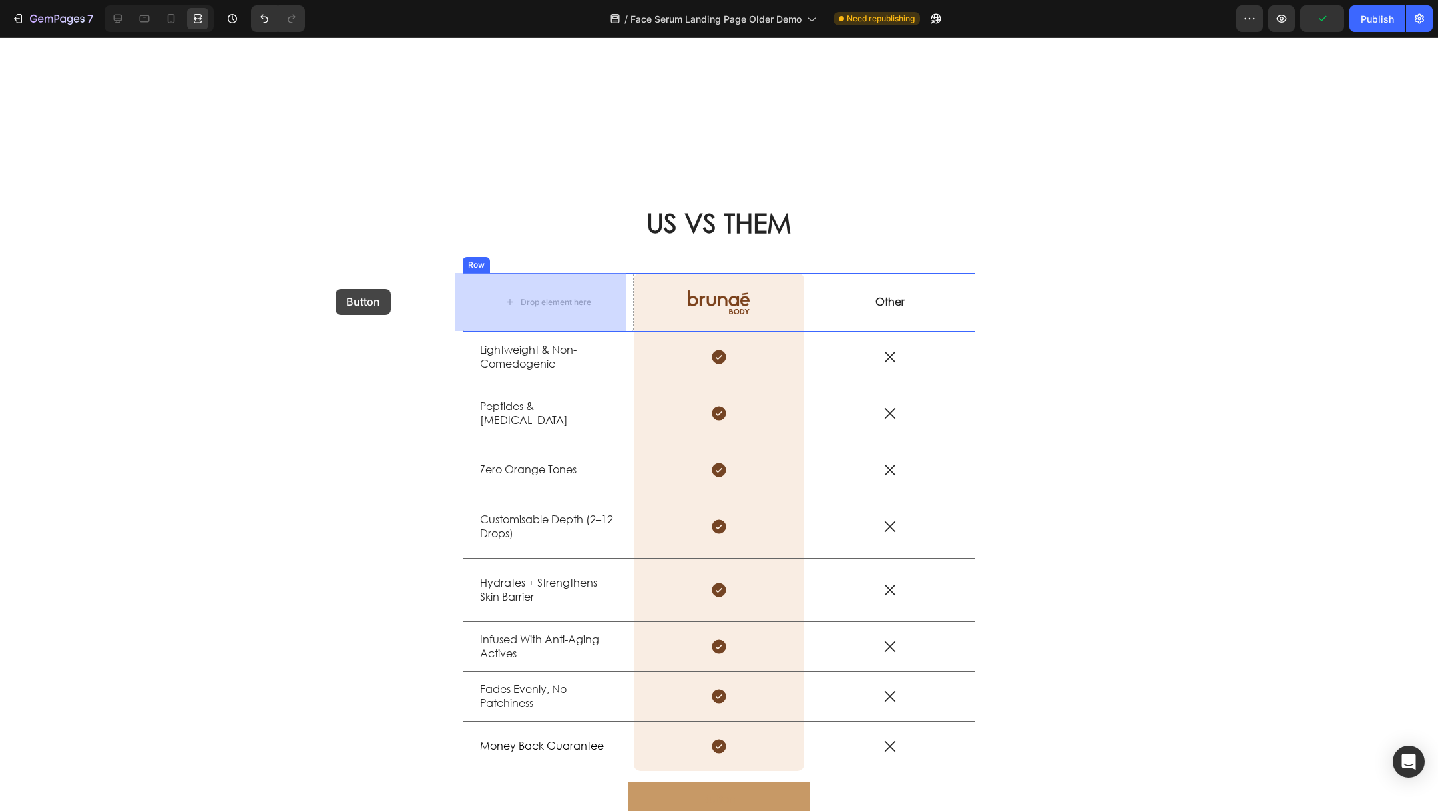
scroll to position [2174, 0]
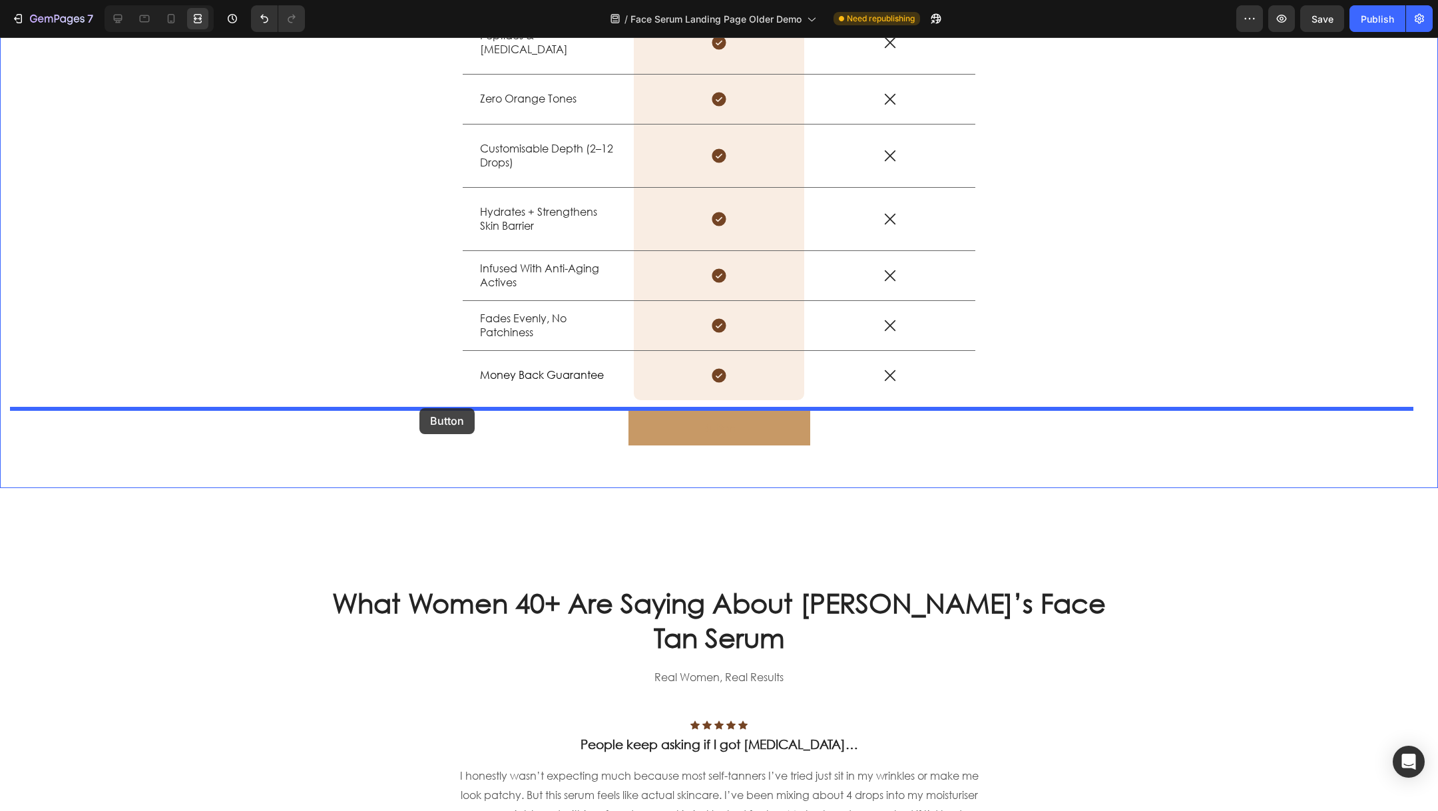
drag, startPoint x: 13, startPoint y: 260, endPoint x: 419, endPoint y: 408, distance: 432.9
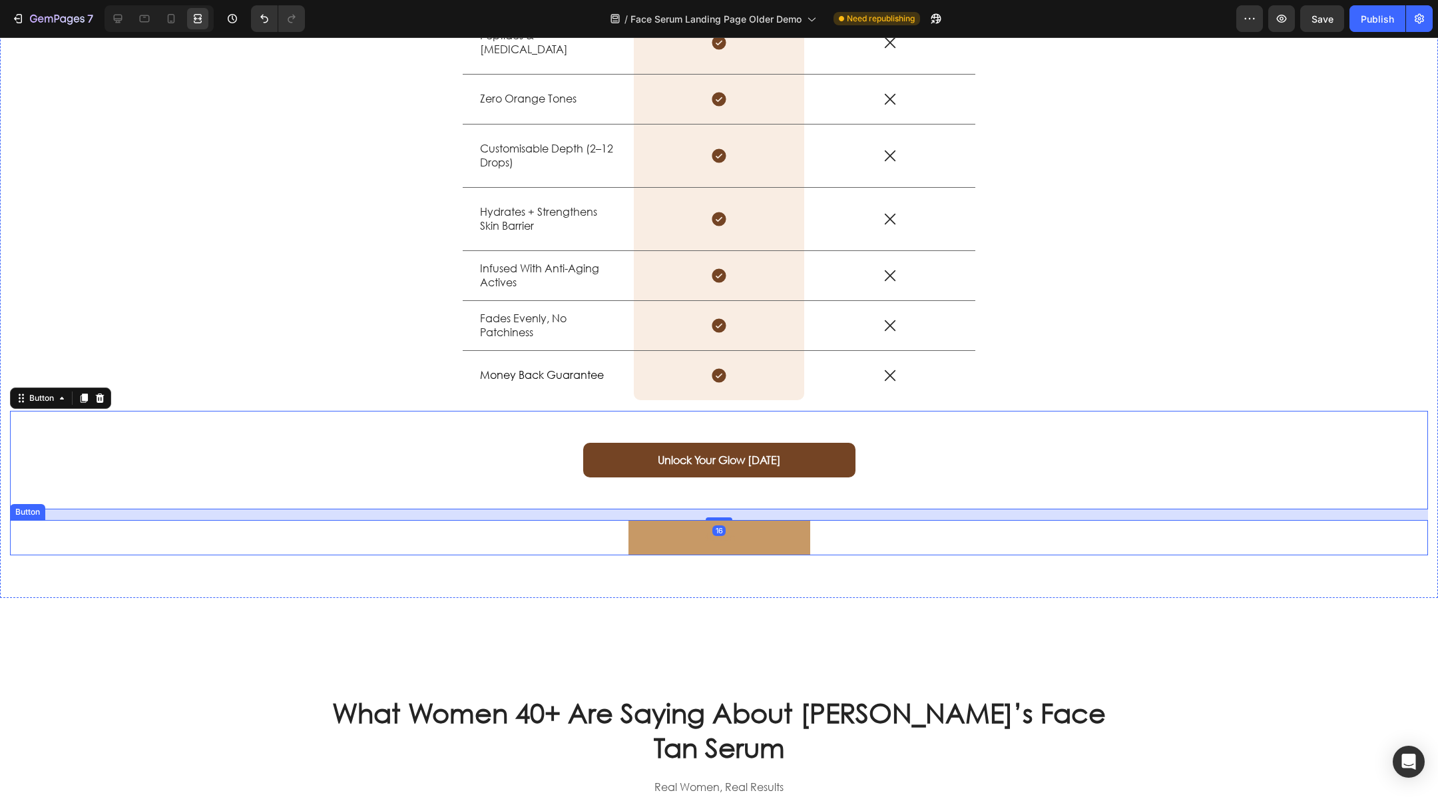
click at [532, 532] on div "Button Button" at bounding box center [719, 537] width 1418 height 35
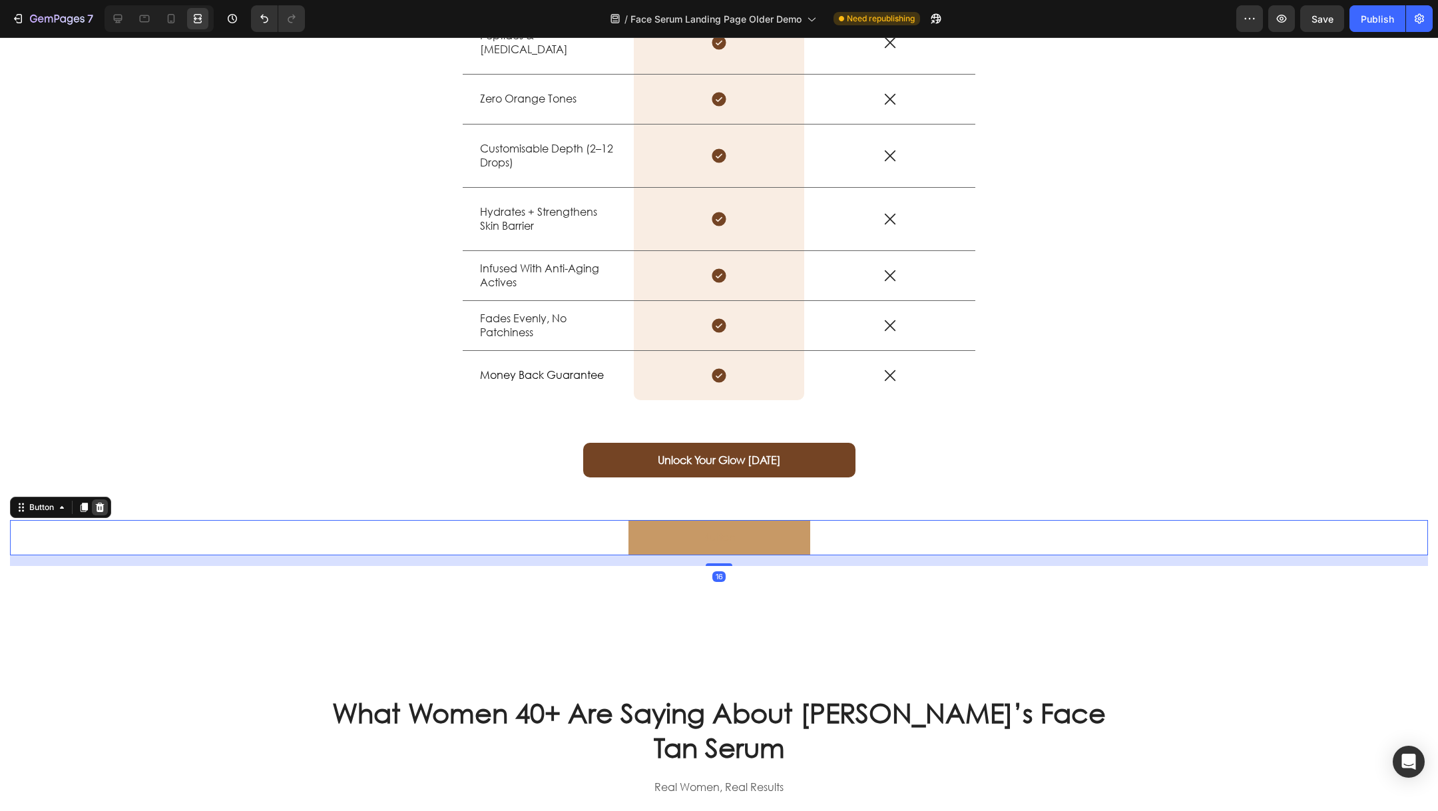
click at [102, 508] on icon at bounding box center [100, 507] width 9 height 9
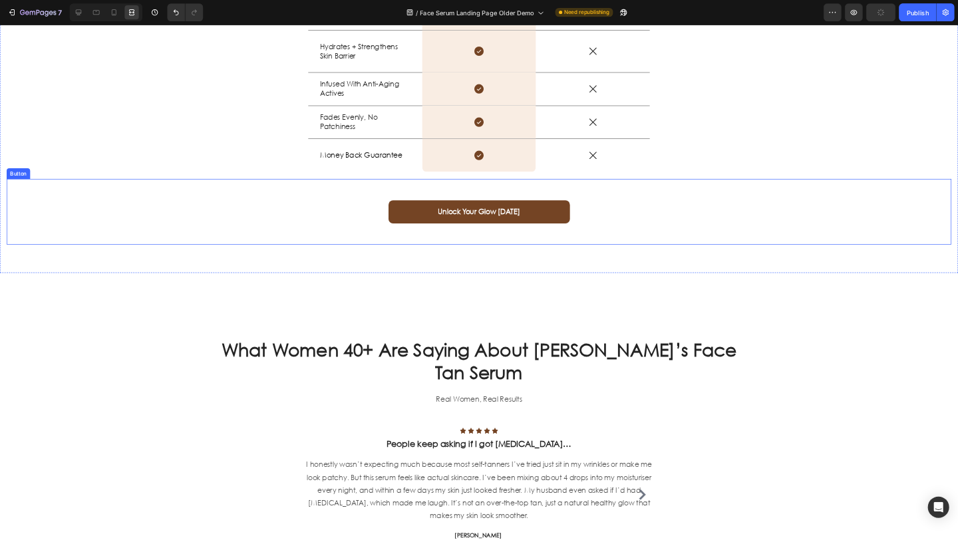
scroll to position [2313, 0]
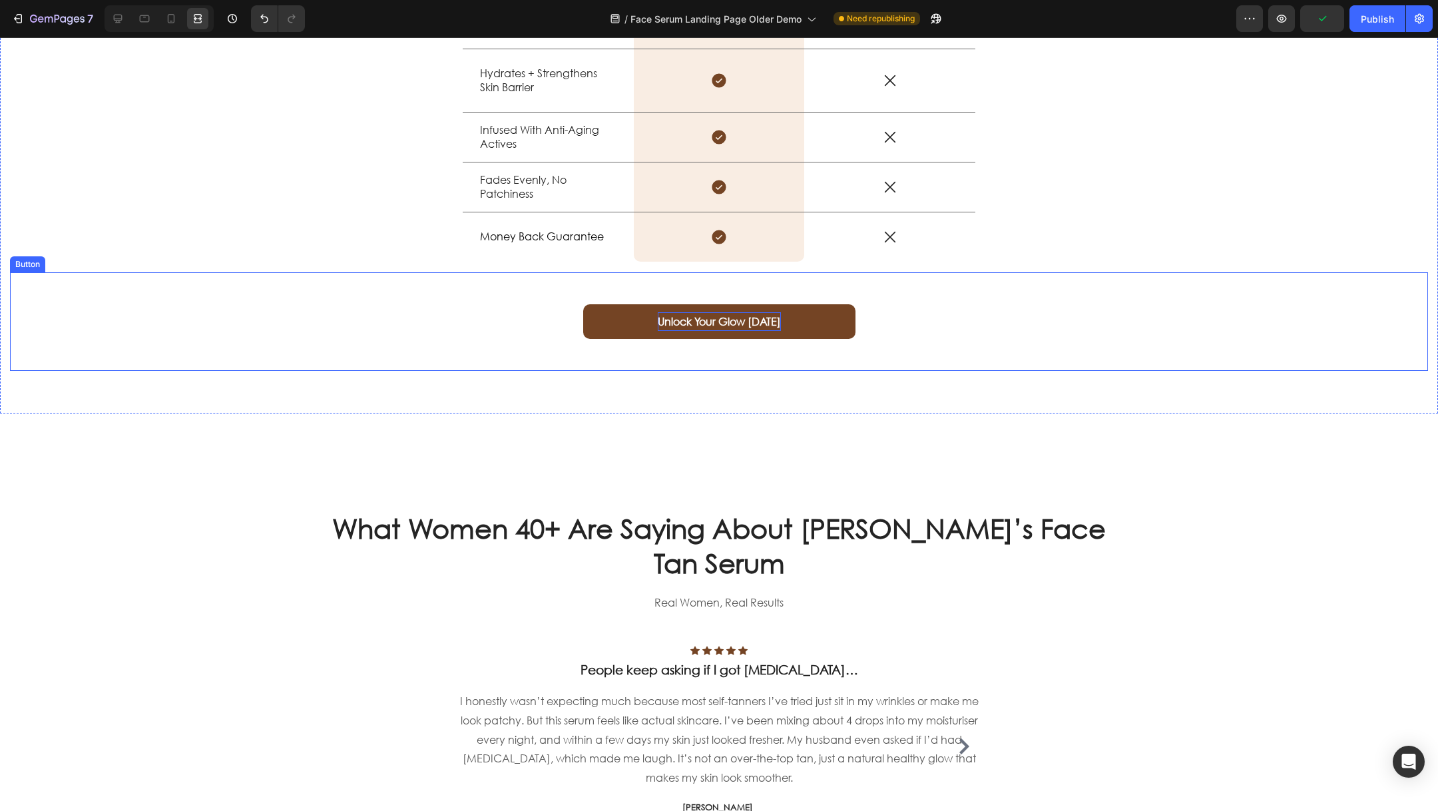
click at [726, 324] on strong "Unlock Your Glow [DATE]" at bounding box center [719, 321] width 123 height 14
click at [765, 320] on strong "Unlock Your Glow [DATE]" at bounding box center [719, 321] width 123 height 14
drag, startPoint x: 743, startPoint y: 320, endPoint x: 639, endPoint y: 318, distance: 103.8
click at [638, 317] on link "Unlock Your Glow [DATE]" at bounding box center [719, 321] width 272 height 35
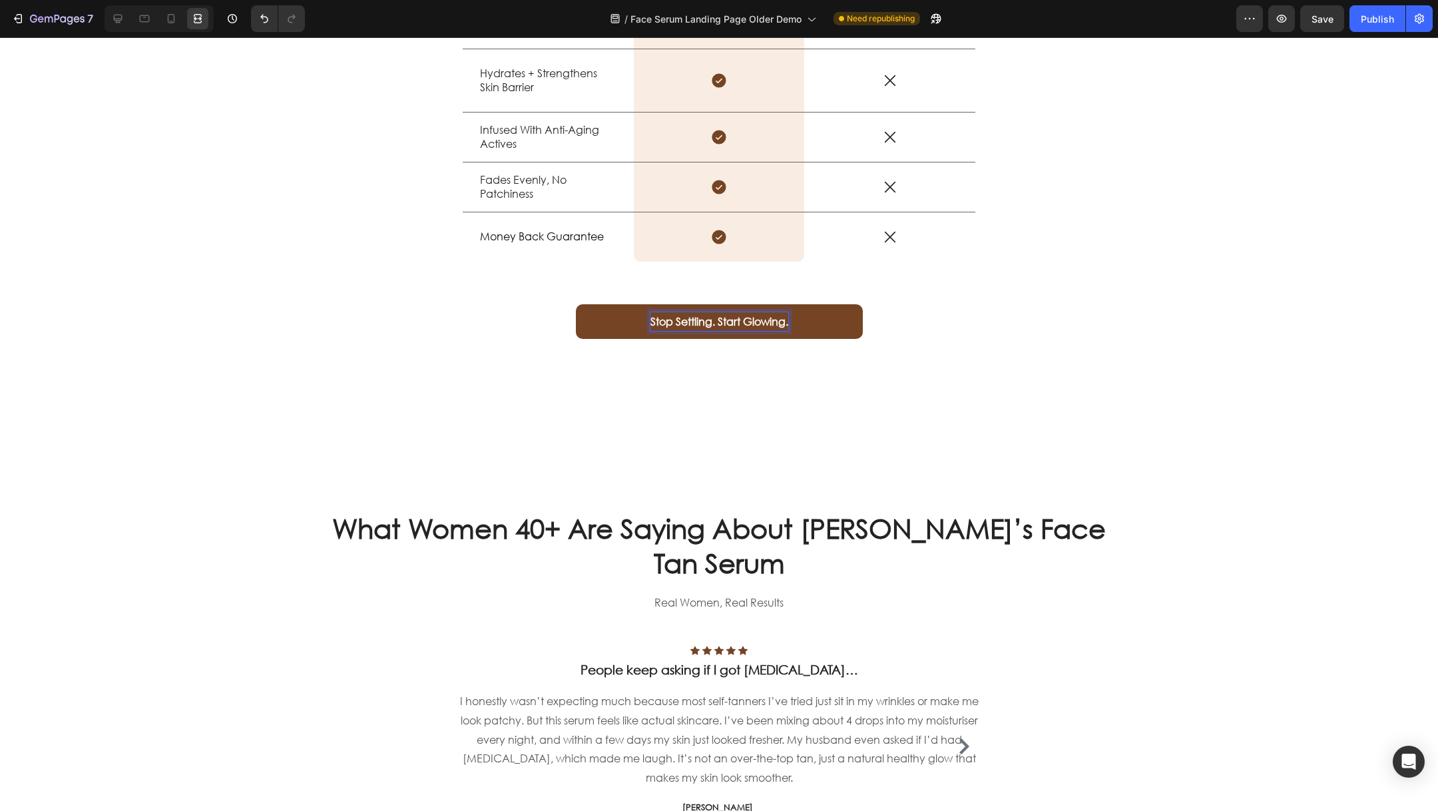
click at [482, 389] on div "US VS THEM Heading Drop element here Image Row Other Text Block Row Lightweight…" at bounding box center [719, 27] width 1438 height 773
click at [958, 33] on div "7 Version history / Face Serum Landing Page Older Demo Need republishing Previe…" at bounding box center [719, 19] width 1438 height 38
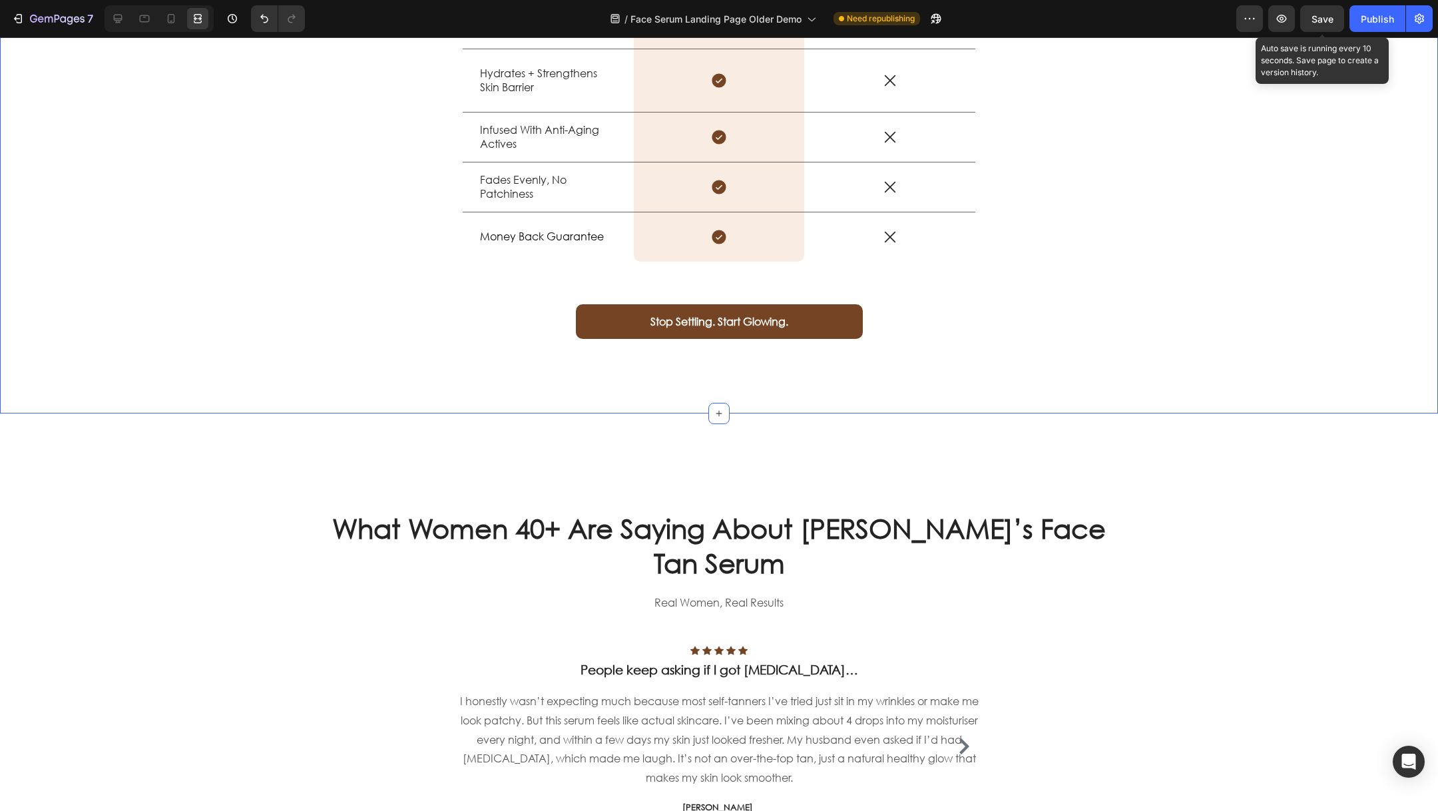
drag, startPoint x: 1324, startPoint y: 24, endPoint x: 1225, endPoint y: 171, distance: 177.8
click at [958, 24] on div "Save" at bounding box center [1322, 19] width 22 height 14
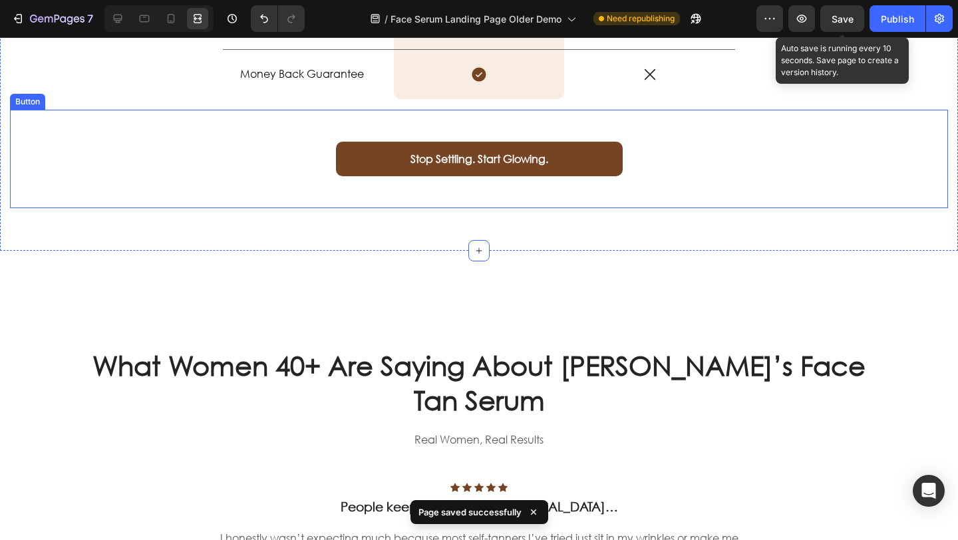
scroll to position [2592, 0]
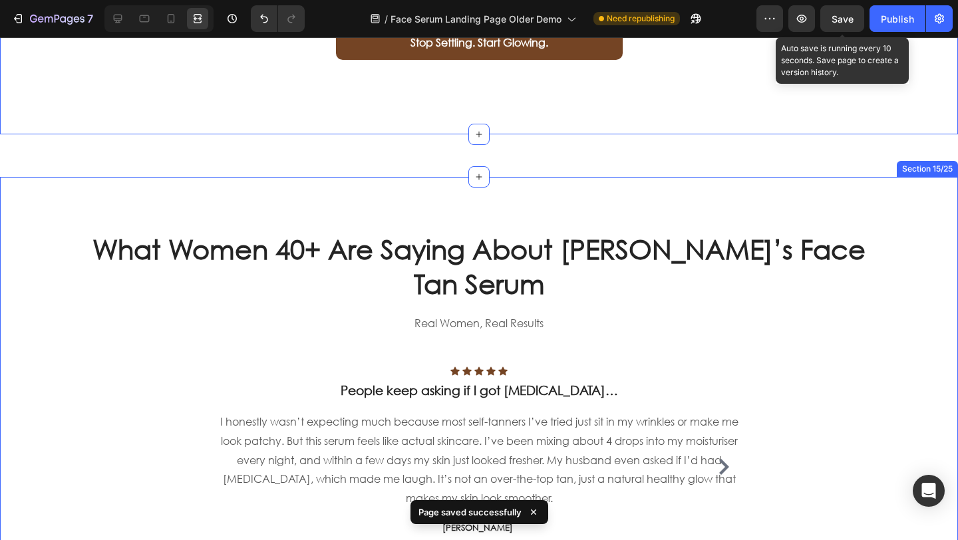
click at [687, 202] on div "What Women 40+ Are Saying About Brunae’s Face Tan Serum Heading Real Women, Rea…" at bounding box center [479, 408] width 958 height 463
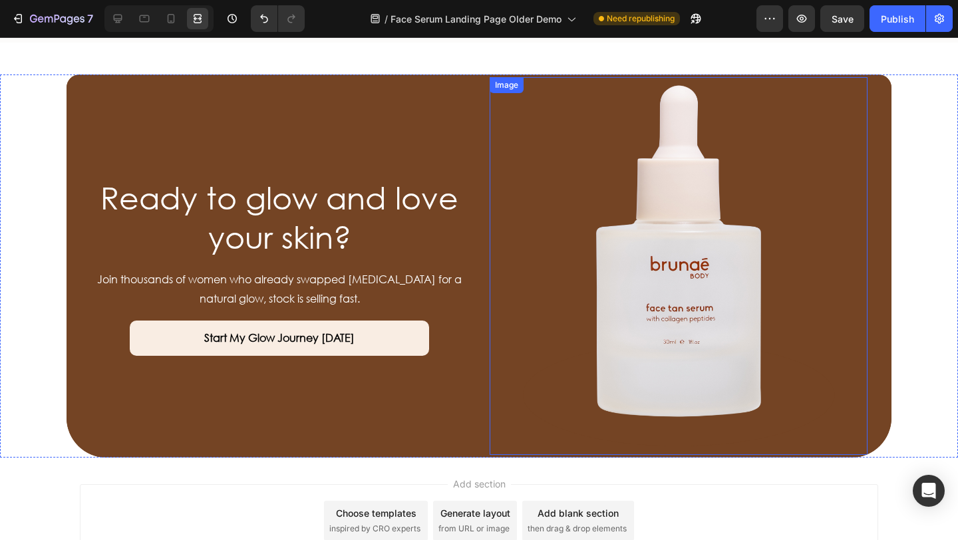
scroll to position [4437, 0]
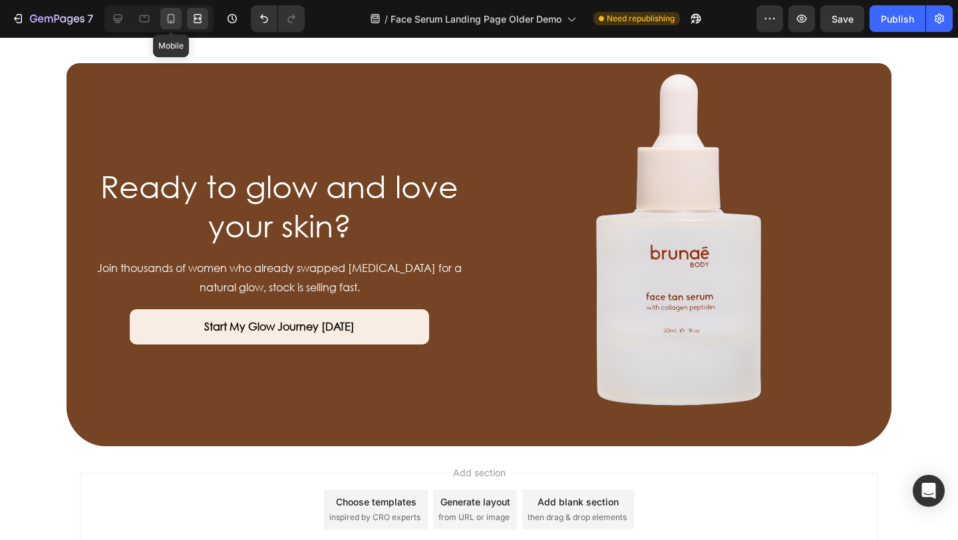
drag, startPoint x: 166, startPoint y: 15, endPoint x: 178, endPoint y: 81, distance: 66.3
click at [166, 15] on icon at bounding box center [170, 18] width 13 height 13
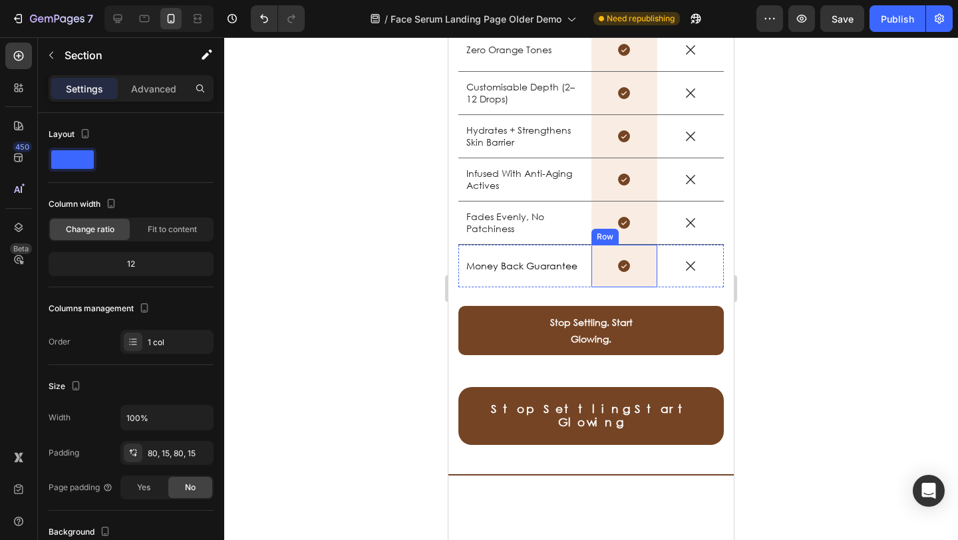
scroll to position [2650, 0]
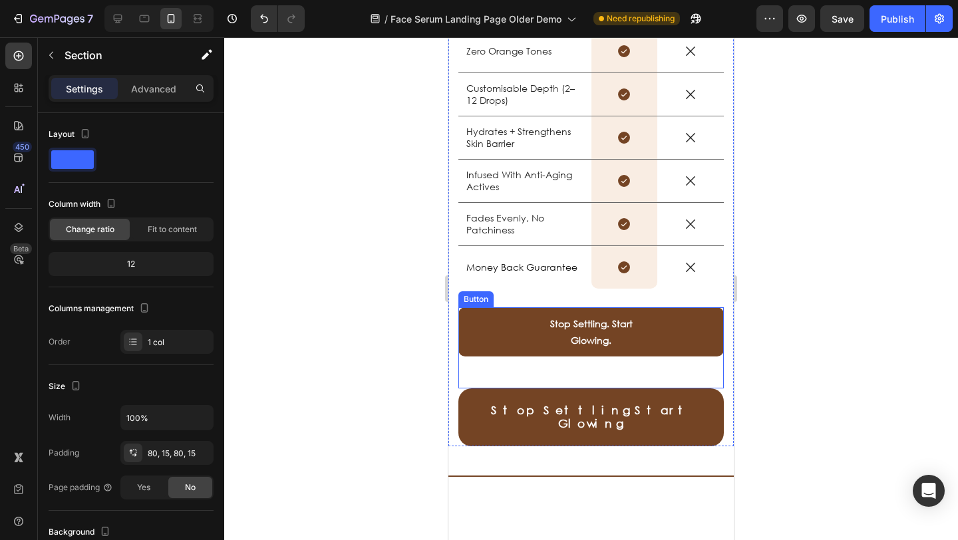
click at [485, 320] on link "Stop Settling. Start Glowing." at bounding box center [592, 331] width 266 height 49
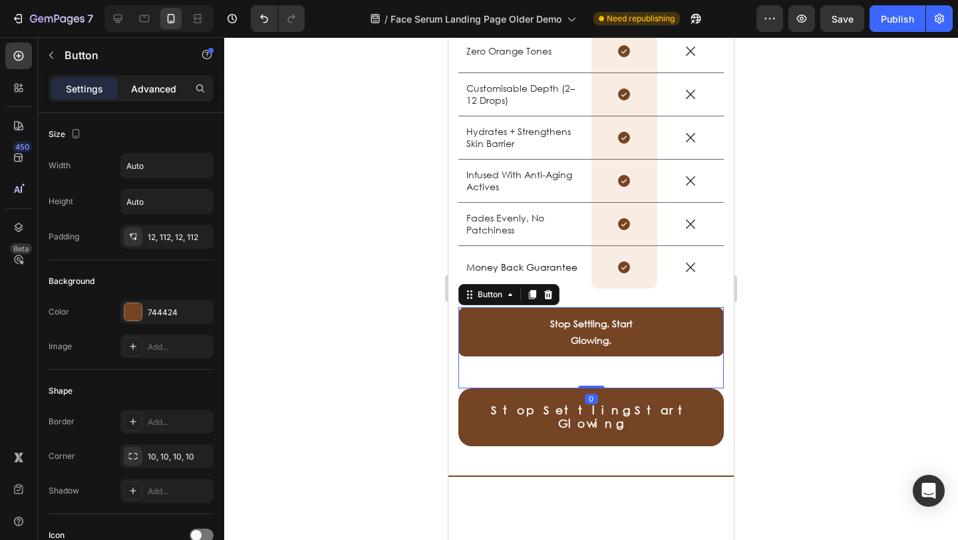
click at [178, 91] on div "Advanced" at bounding box center [153, 88] width 67 height 21
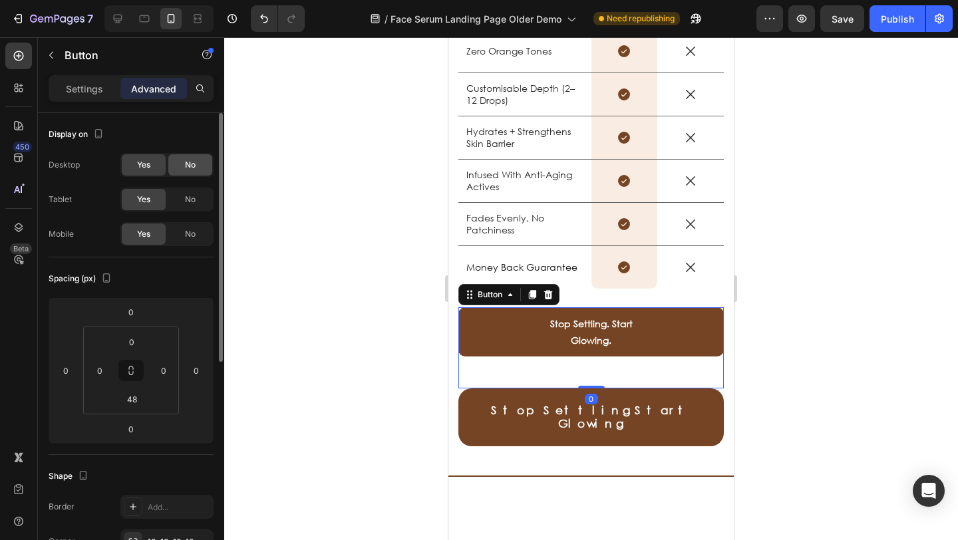
click at [194, 165] on span "No" at bounding box center [190, 165] width 11 height 12
click at [196, 197] on div "No" at bounding box center [190, 199] width 44 height 21
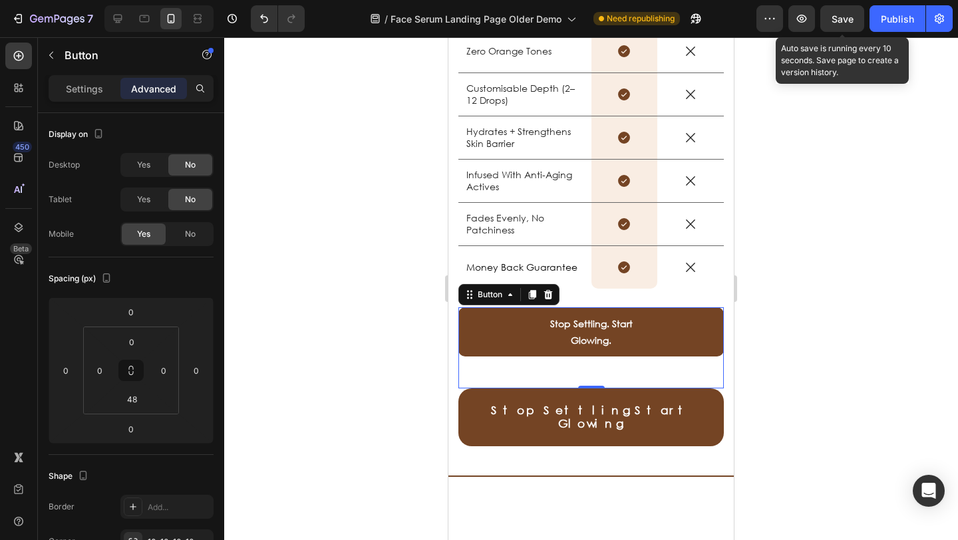
click at [836, 19] on span "Save" at bounding box center [843, 18] width 22 height 11
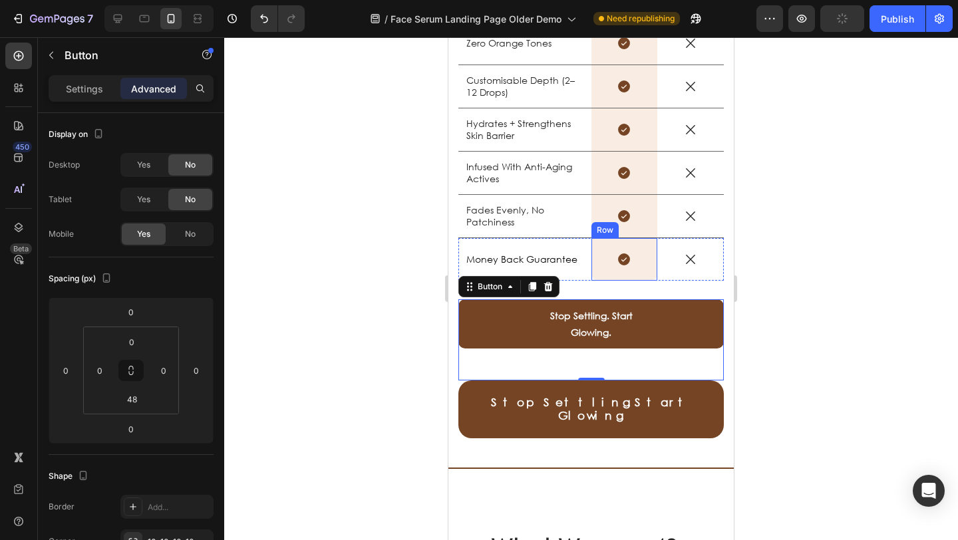
scroll to position [2665, 0]
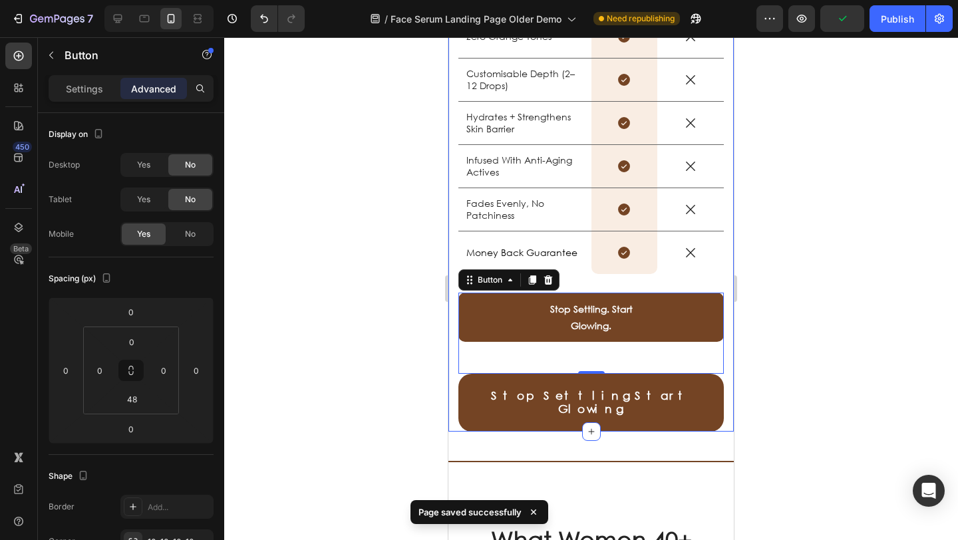
drag, startPoint x: 379, startPoint y: 290, endPoint x: 402, endPoint y: 291, distance: 23.3
click at [379, 290] on div at bounding box center [591, 288] width 734 height 503
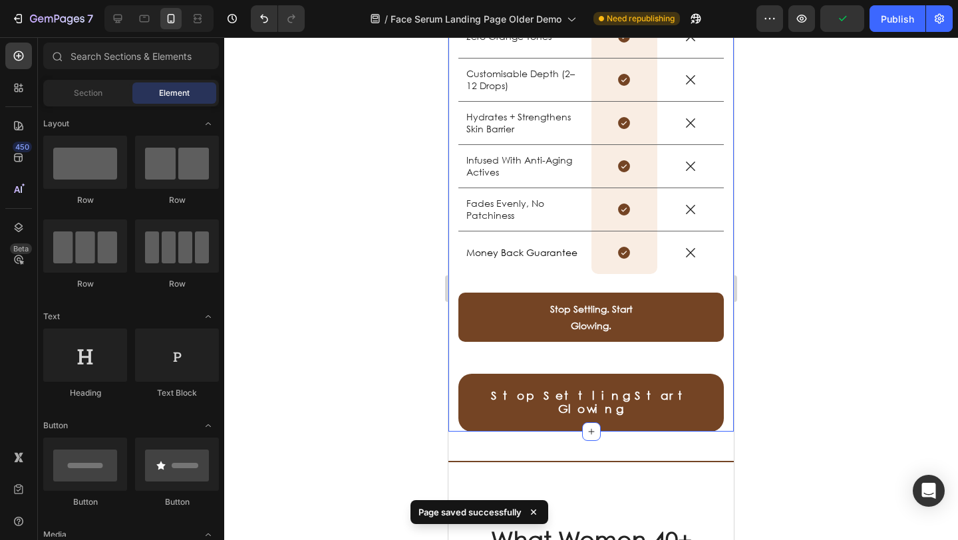
click at [455, 316] on div "US VS THEM Heading Drop element here Image Row Other Text Block Row Lightweight…" at bounding box center [592, 109] width 286 height 646
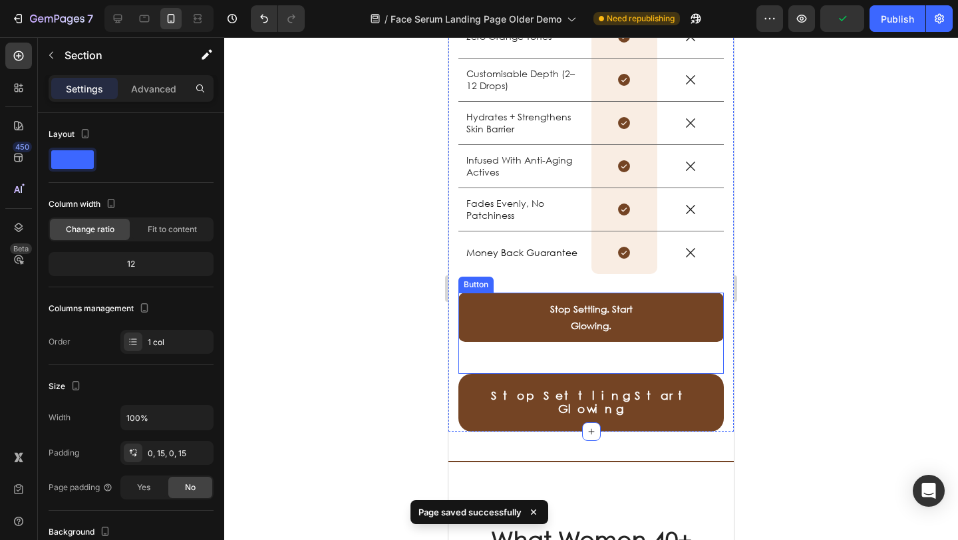
click at [479, 299] on link "Stop Settling. Start Glowing." at bounding box center [592, 317] width 266 height 49
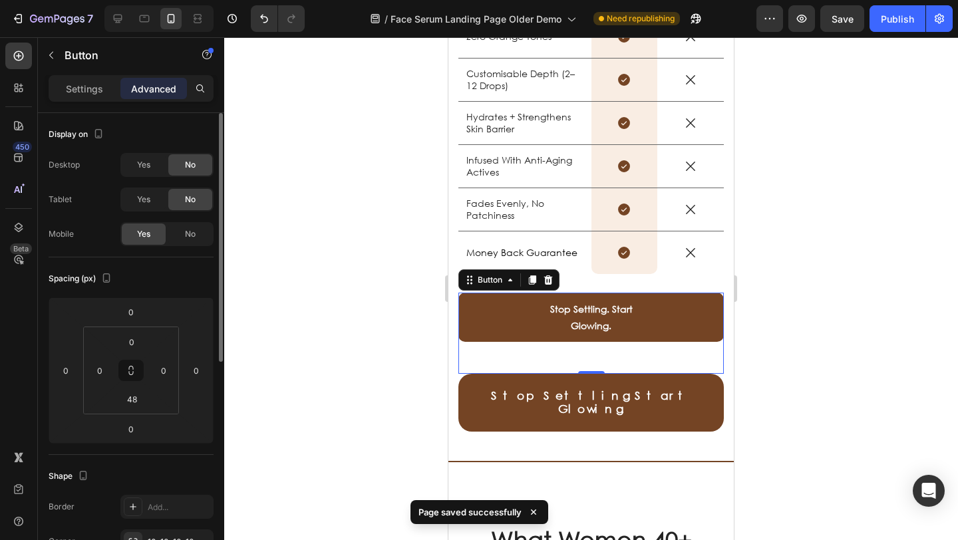
click at [193, 232] on span "No" at bounding box center [190, 234] width 11 height 12
click at [140, 169] on span "Yes" at bounding box center [143, 165] width 13 height 12
click at [140, 192] on div "Yes" at bounding box center [144, 199] width 44 height 21
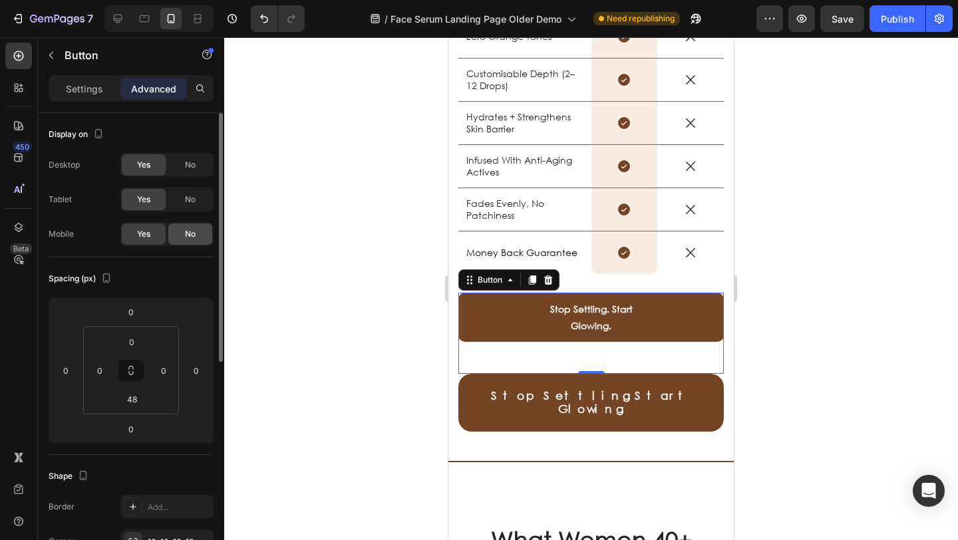
click at [188, 236] on span "No" at bounding box center [190, 234] width 11 height 12
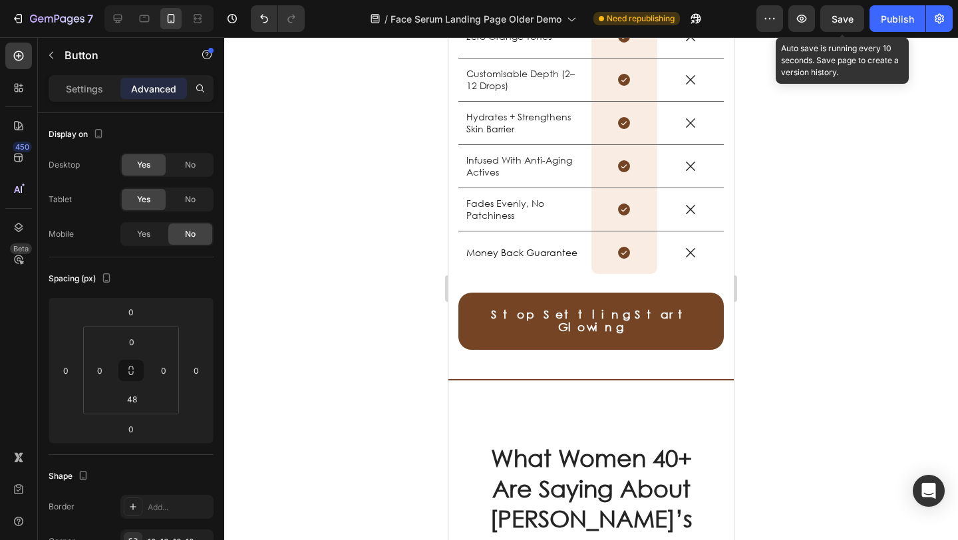
click at [852, 21] on span "Save" at bounding box center [843, 18] width 22 height 11
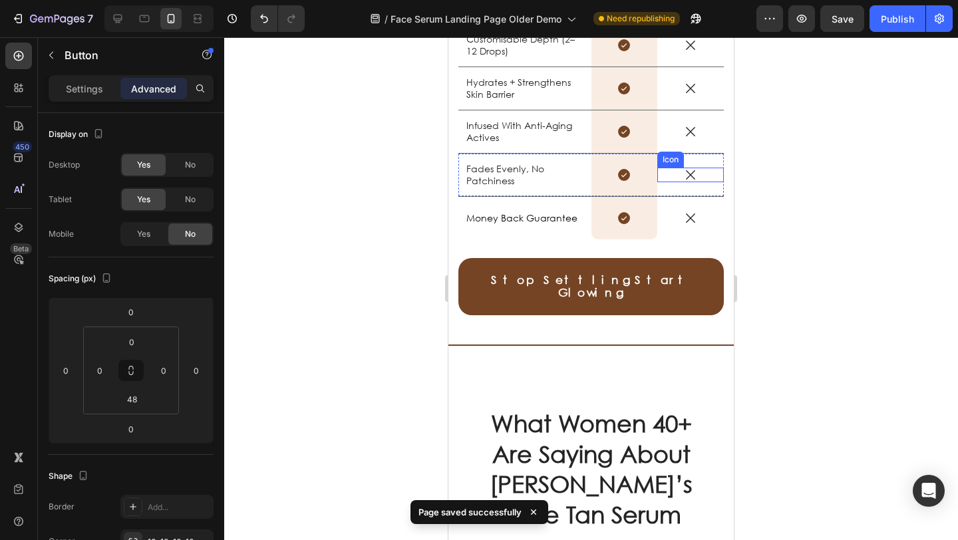
scroll to position [2713, 0]
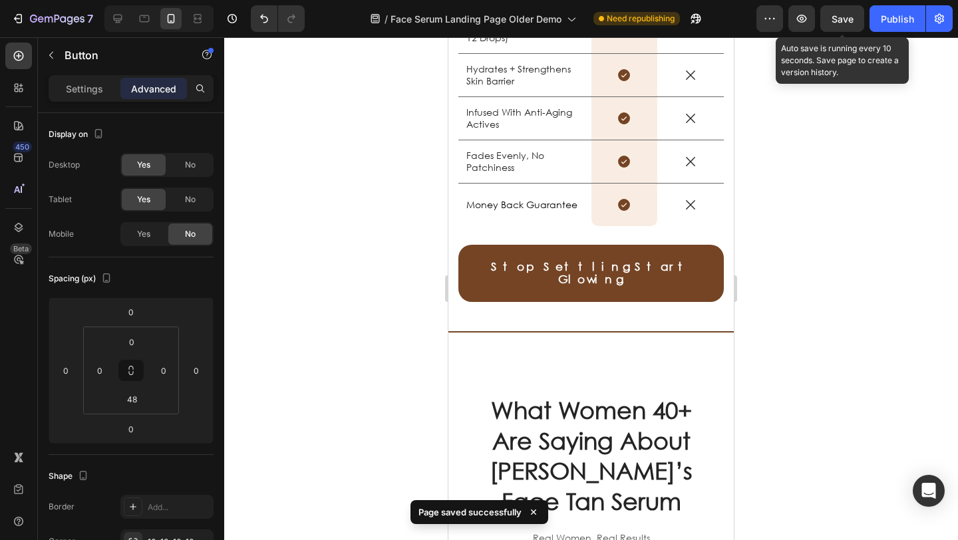
click at [837, 20] on span "Save" at bounding box center [843, 18] width 22 height 11
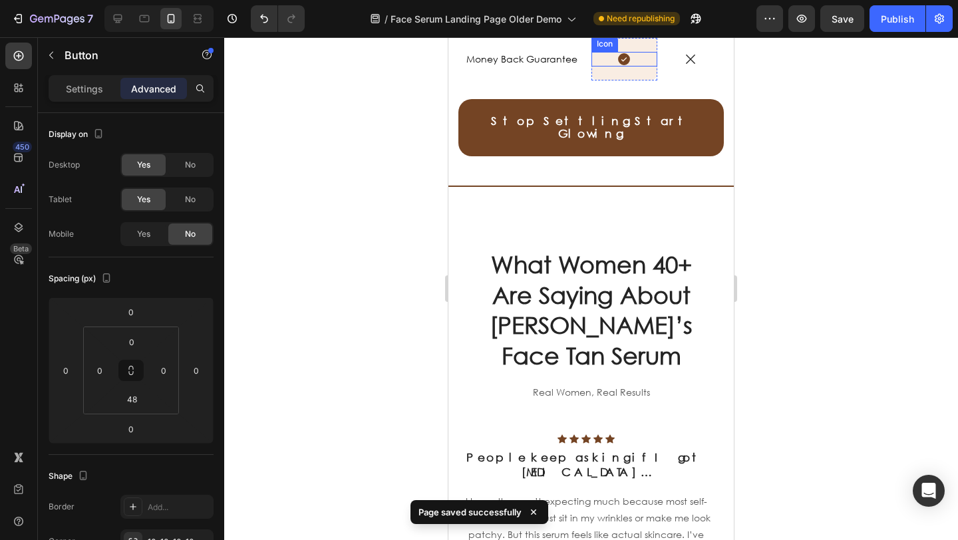
scroll to position [2813, 0]
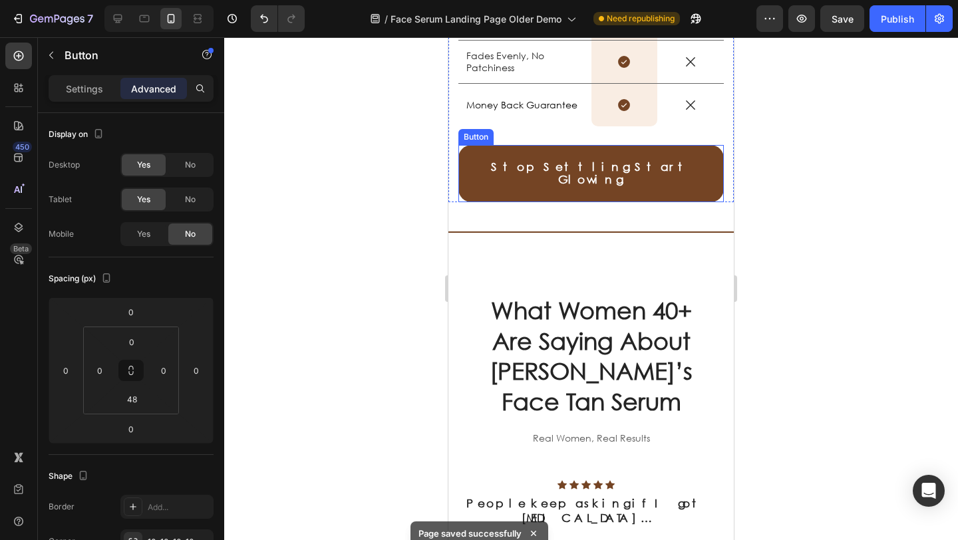
click at [481, 162] on link "Stop Settling. Start Glowing." at bounding box center [592, 173] width 266 height 57
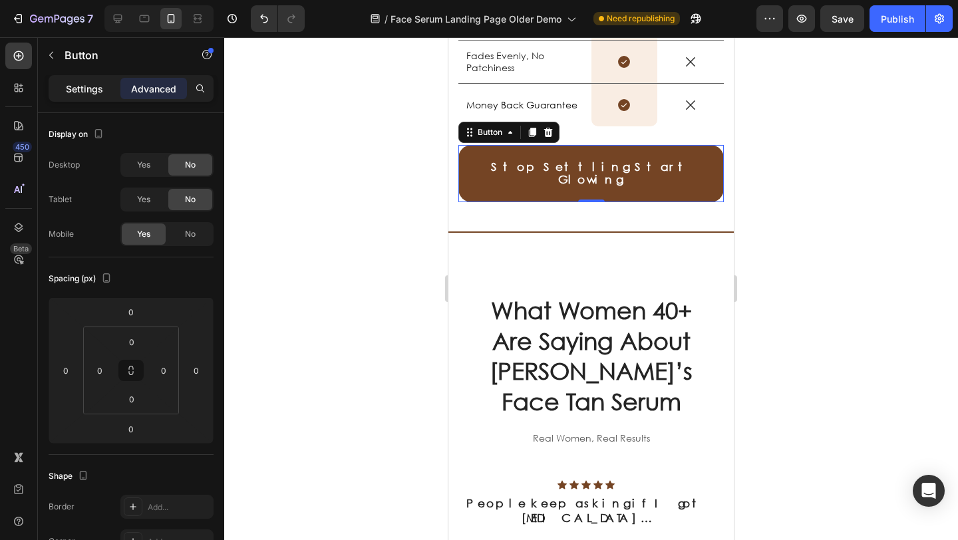
click at [90, 78] on div "Settings" at bounding box center [84, 88] width 67 height 21
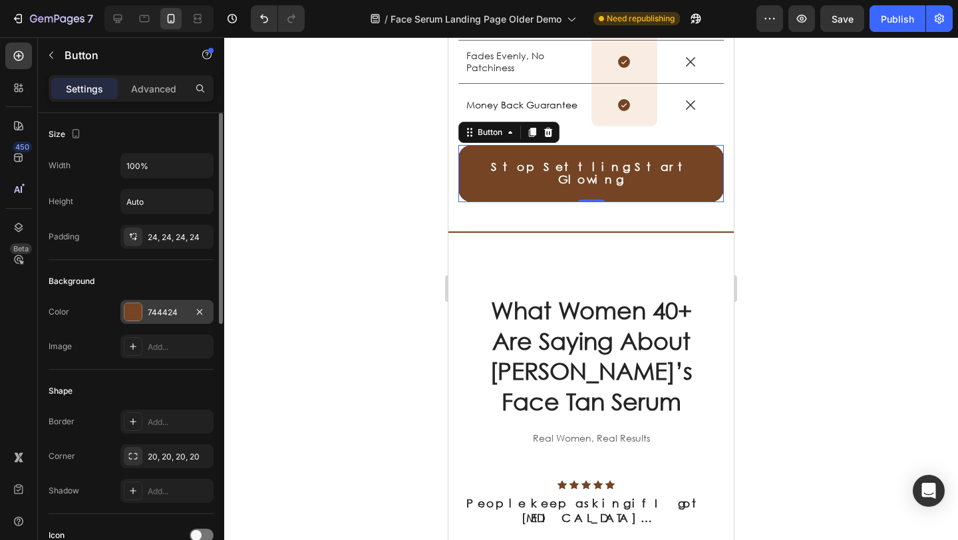
click at [187, 310] on div "744424" at bounding box center [166, 312] width 93 height 24
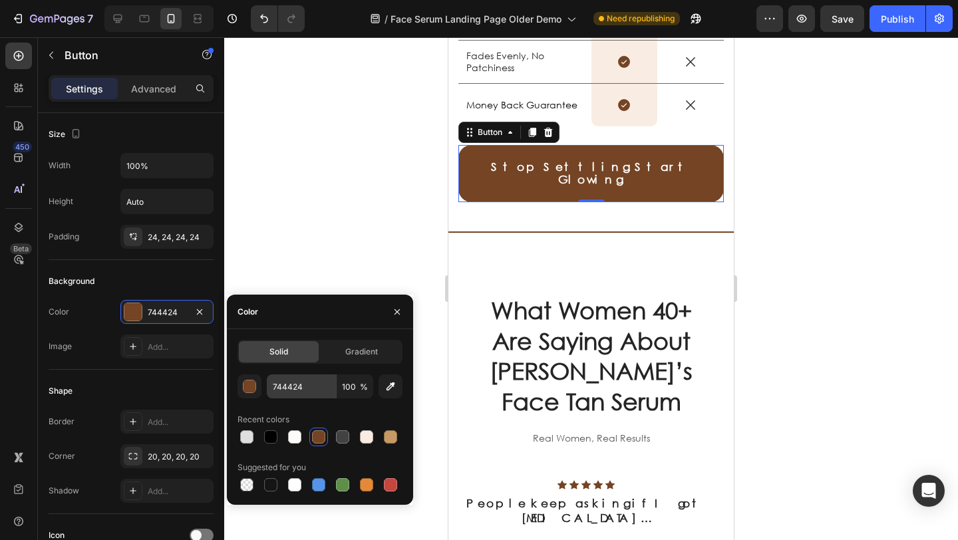
click at [317, 438] on div at bounding box center [318, 437] width 13 height 13
click at [335, 206] on div at bounding box center [591, 288] width 734 height 503
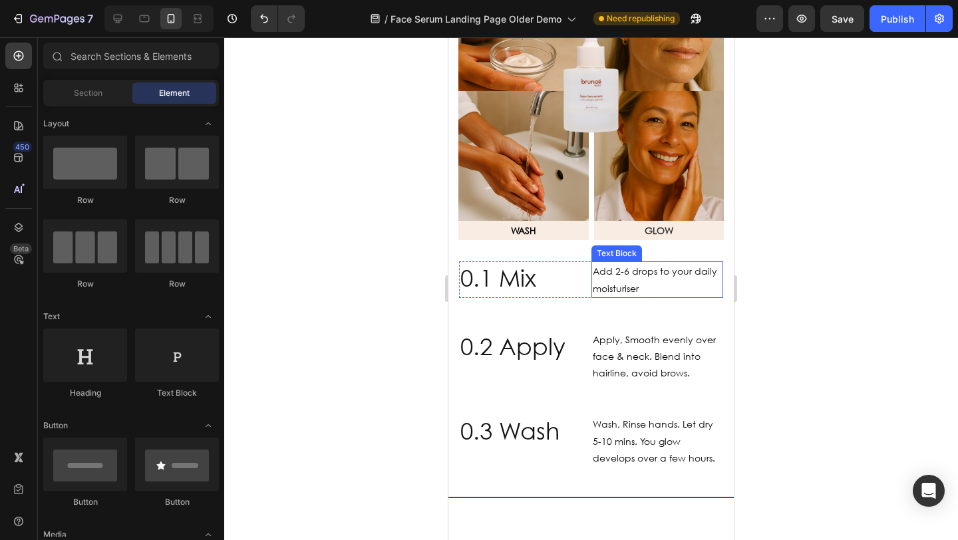
scroll to position [1890, 0]
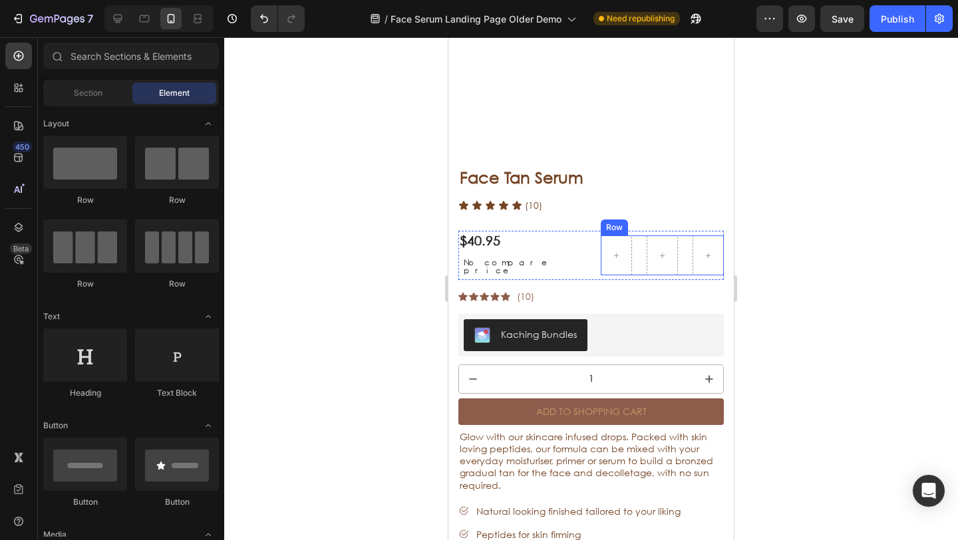
scroll to position [3508, 0]
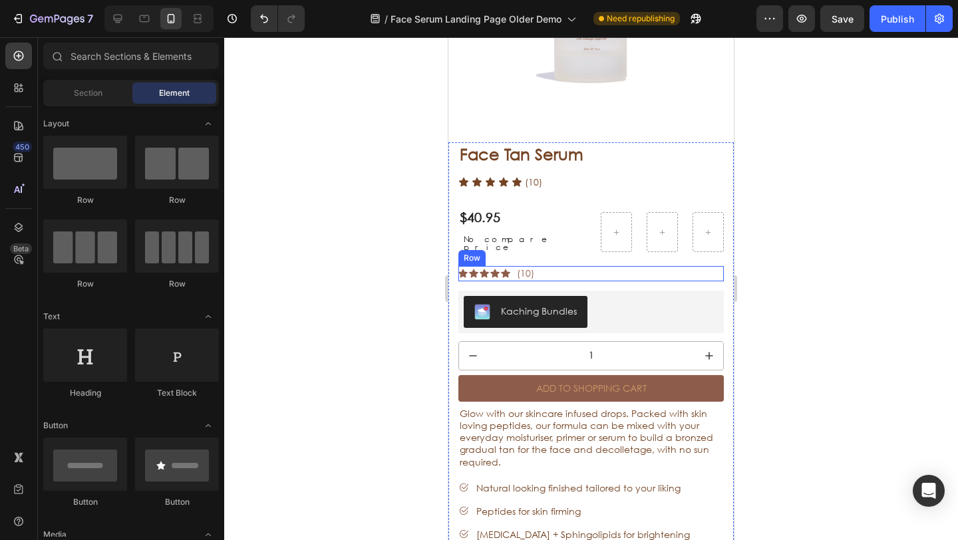
click at [552, 266] on div "Icon Icon Icon Icon Icon Icon List (10) Text Block Row" at bounding box center [592, 273] width 266 height 15
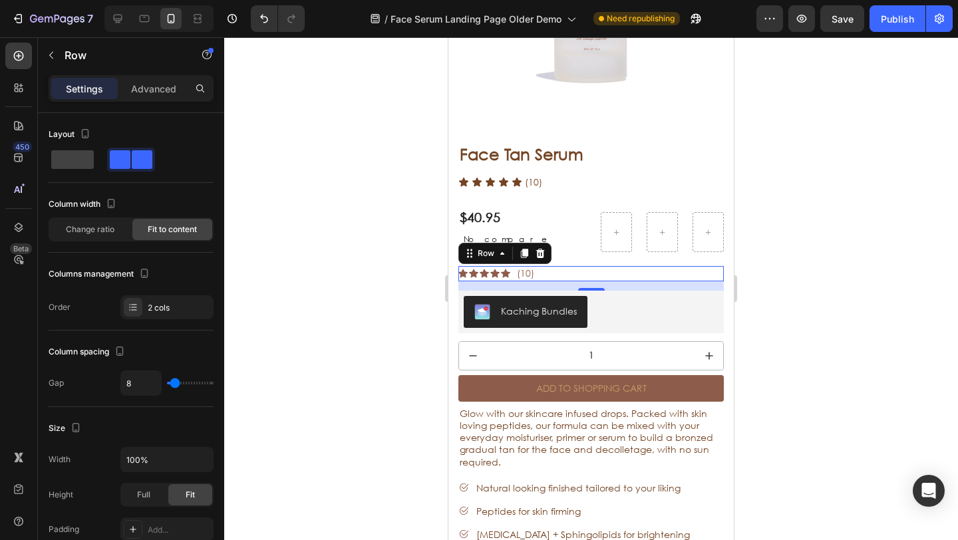
click at [538, 248] on icon at bounding box center [540, 253] width 11 height 11
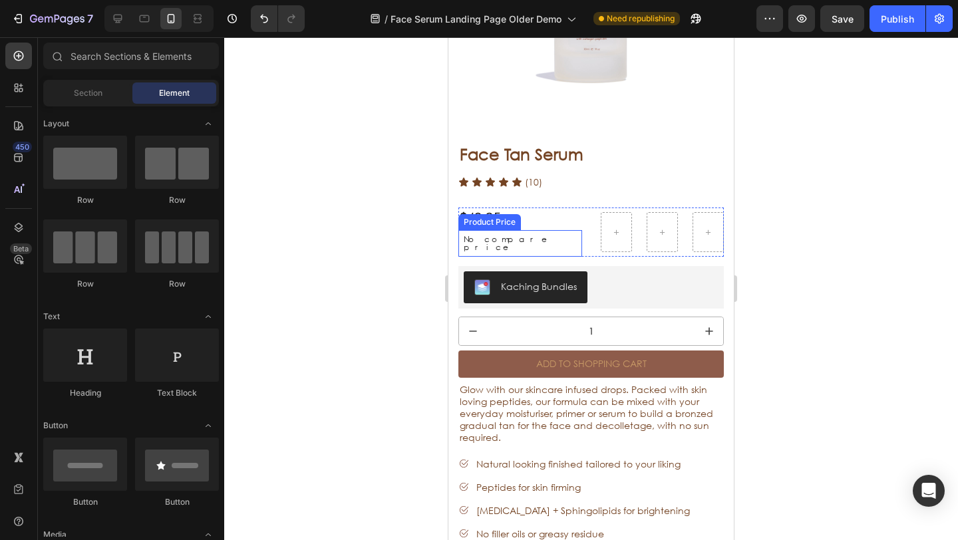
scroll to position [3470, 0]
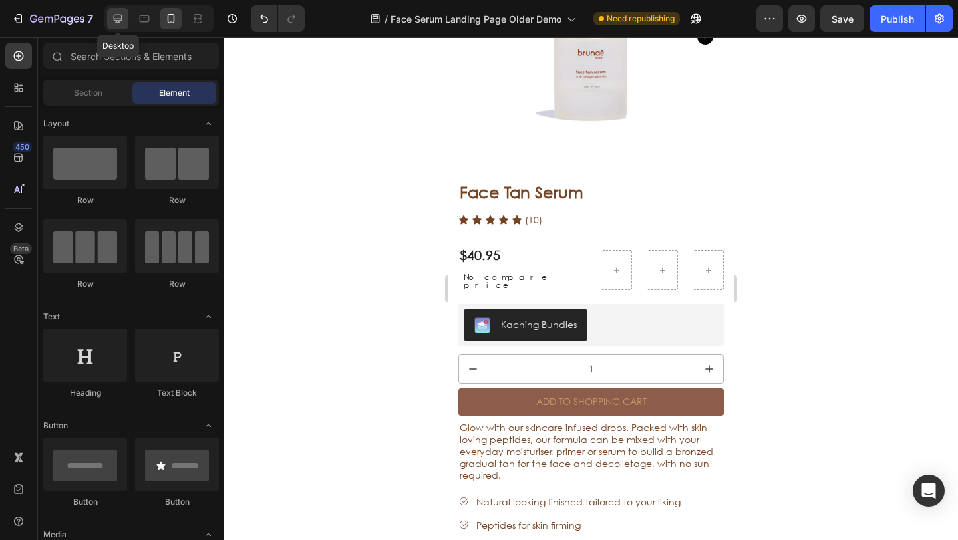
click at [114, 26] on div at bounding box center [117, 18] width 21 height 21
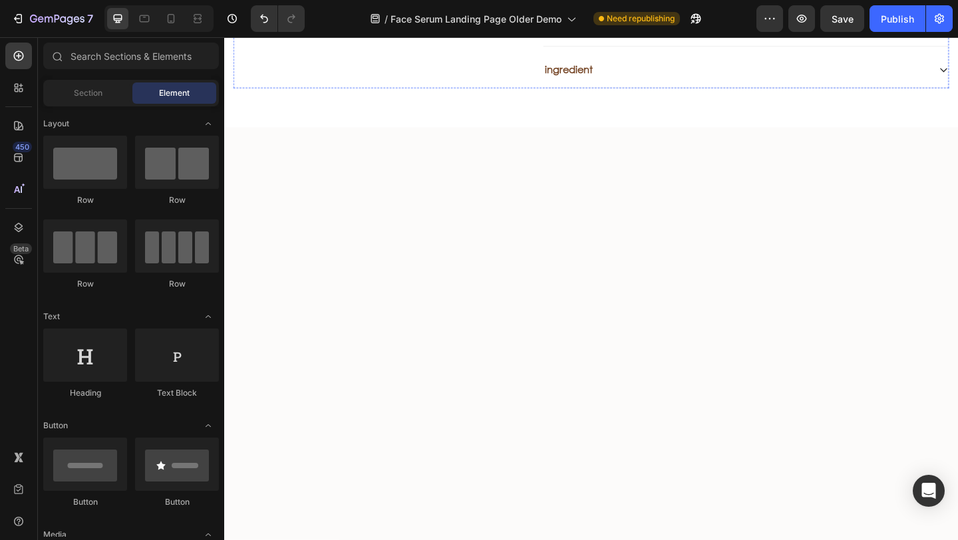
scroll to position [2823, 0]
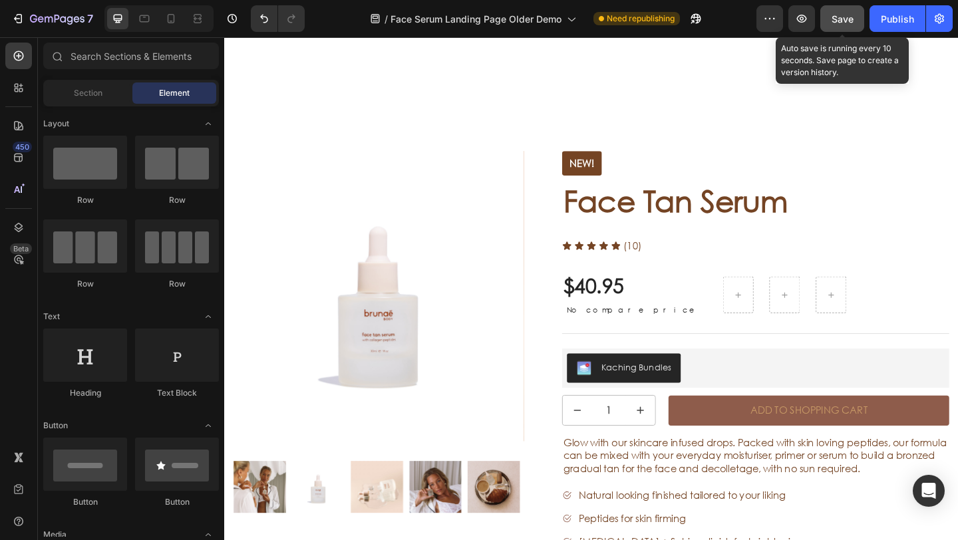
click at [833, 13] on span "Save" at bounding box center [843, 18] width 22 height 11
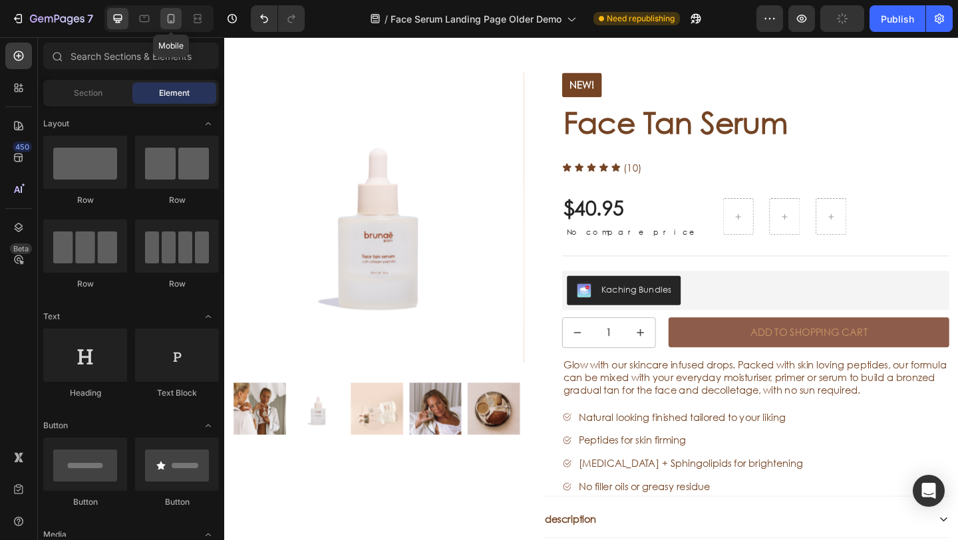
click at [170, 19] on icon at bounding box center [170, 18] width 13 height 13
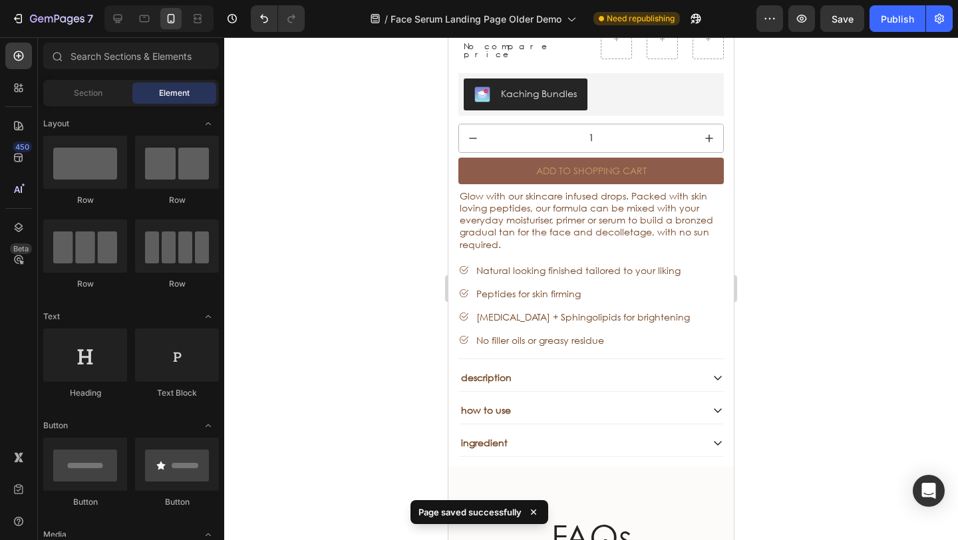
scroll to position [3696, 0]
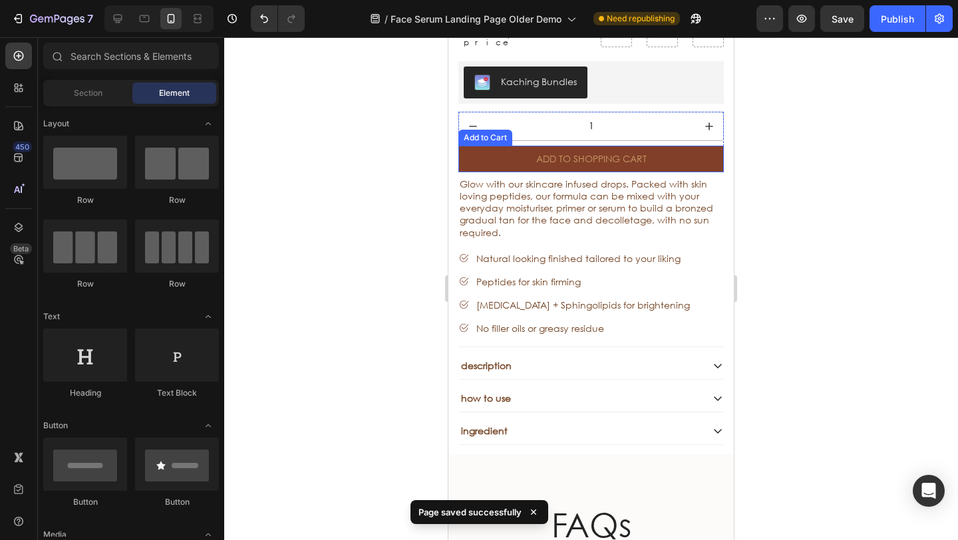
click at [491, 146] on button "Add to Shopping Cart" at bounding box center [592, 159] width 266 height 27
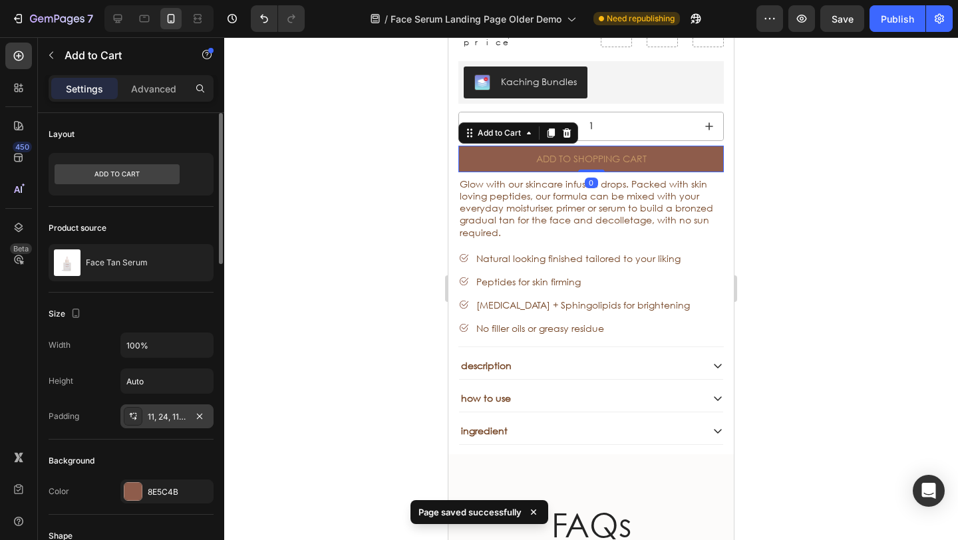
scroll to position [70, 0]
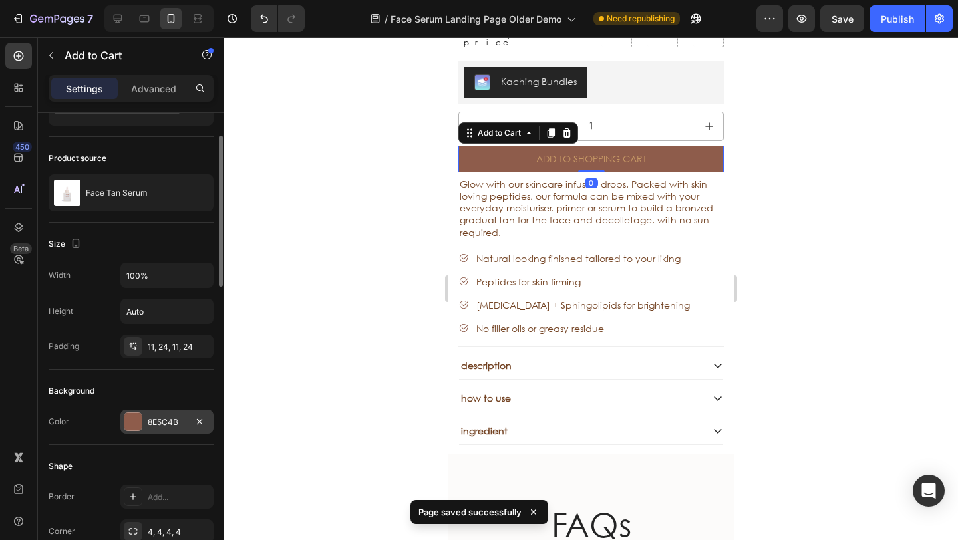
click at [184, 423] on div "8E5C4B" at bounding box center [167, 423] width 39 height 12
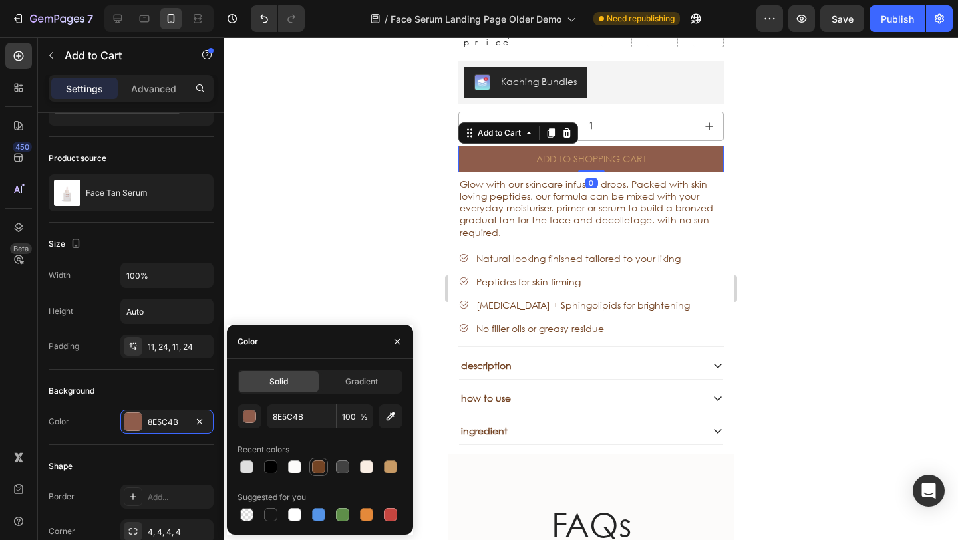
click at [325, 468] on div at bounding box center [318, 467] width 13 height 13
type input "744424"
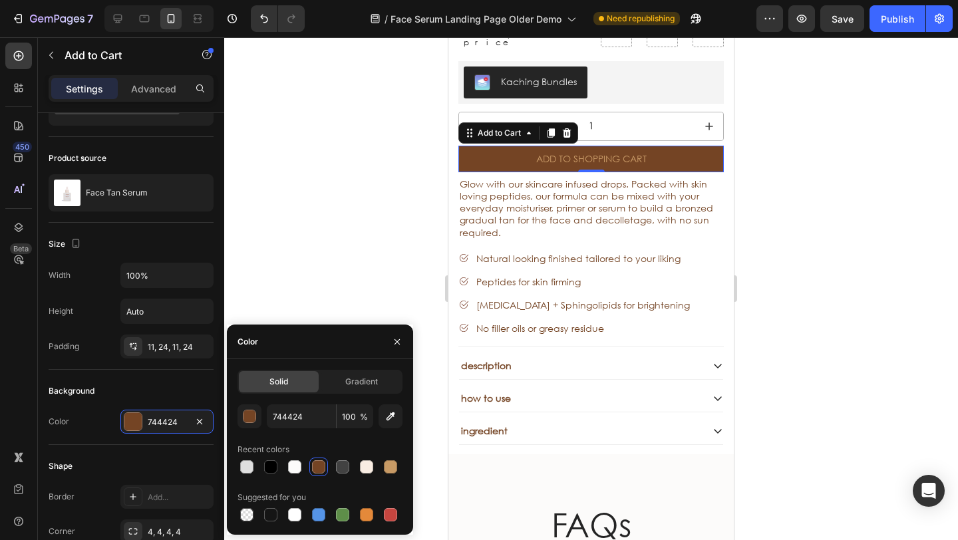
click at [315, 467] on div at bounding box center [318, 467] width 13 height 13
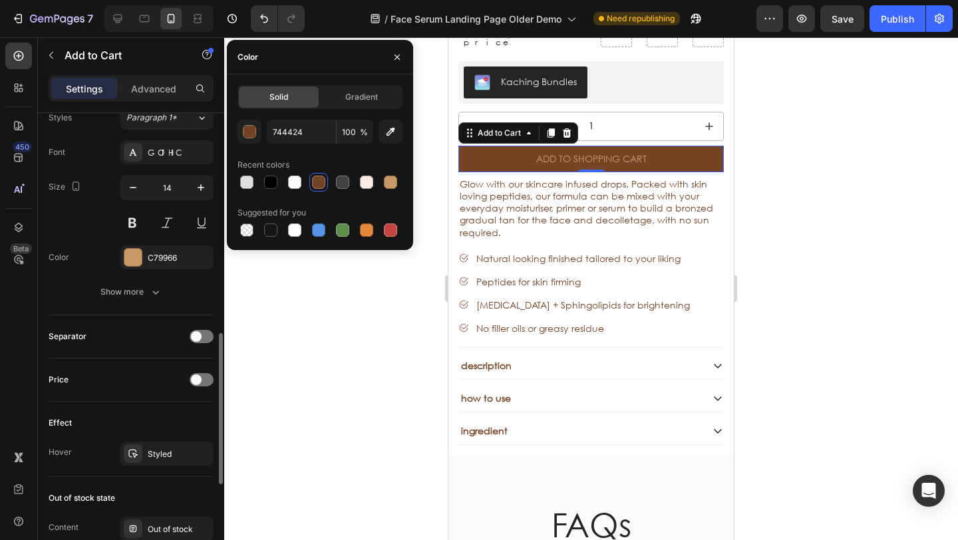
scroll to position [775, 0]
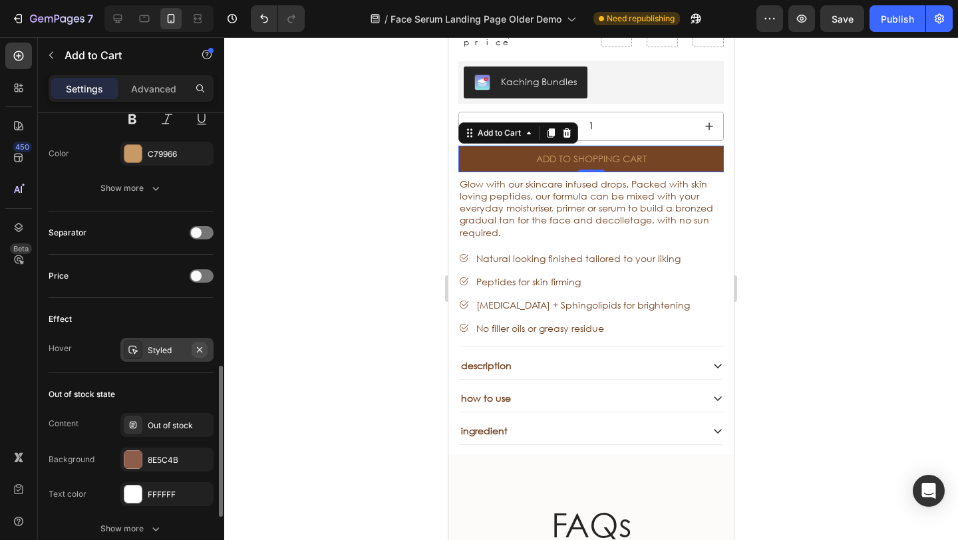
click at [201, 351] on icon "button" at bounding box center [199, 349] width 5 height 5
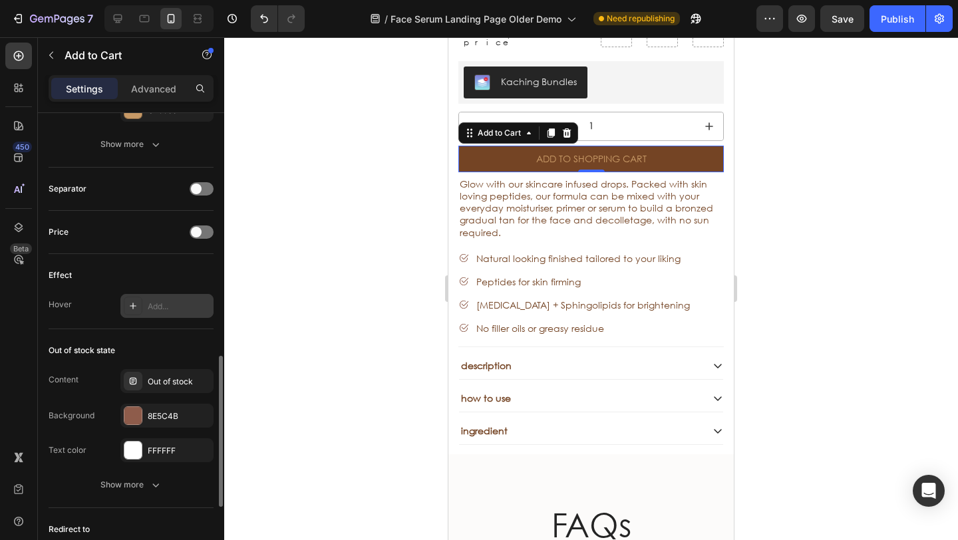
scroll to position [821, 0]
click at [135, 415] on div at bounding box center [132, 414] width 17 height 17
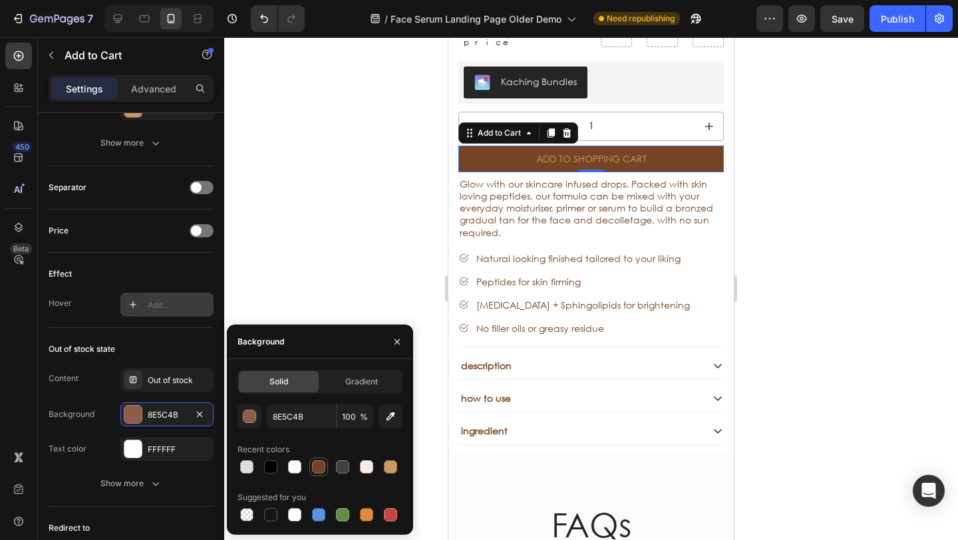
click at [319, 466] on div at bounding box center [318, 467] width 13 height 13
type input "744424"
click at [316, 268] on div at bounding box center [591, 288] width 734 height 503
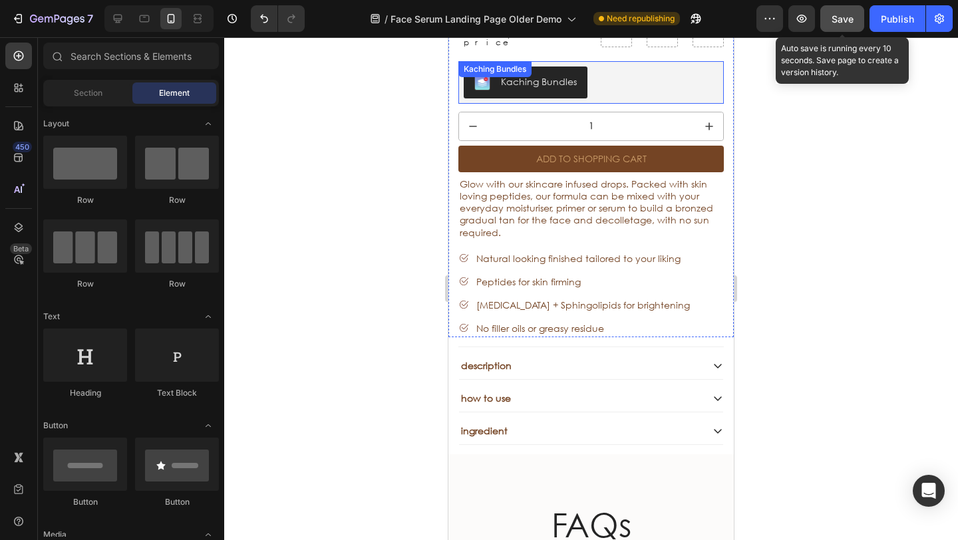
click at [852, 19] on span "Save" at bounding box center [843, 18] width 22 height 11
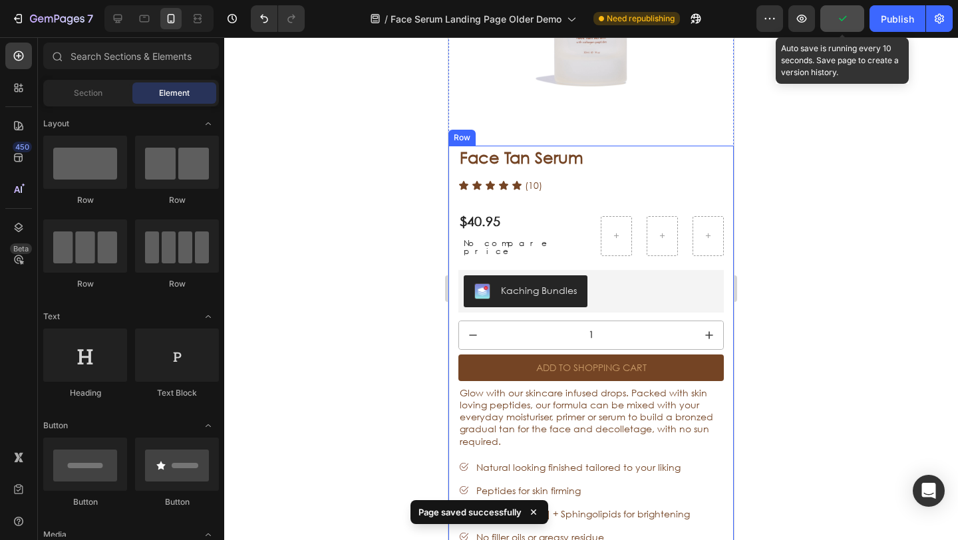
scroll to position [3481, 0]
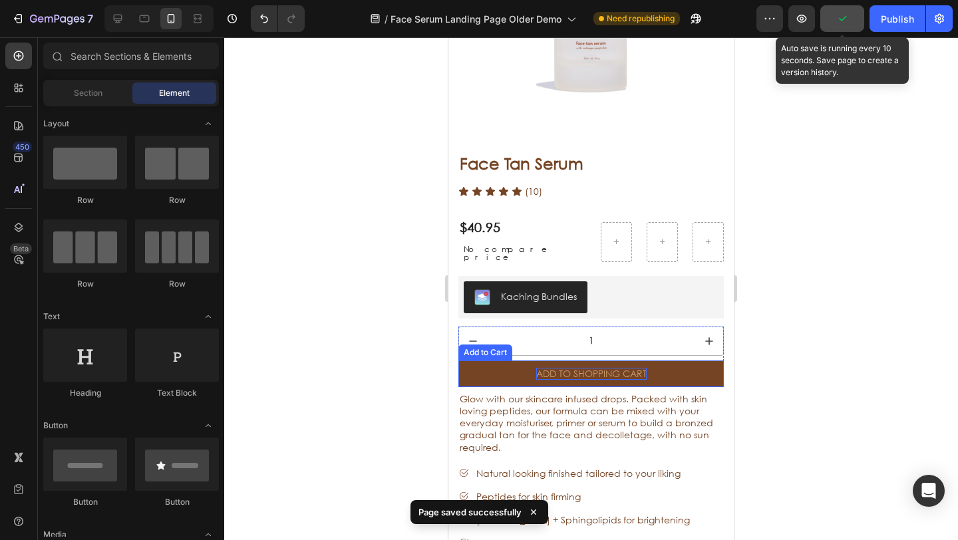
click at [578, 368] on div "Add to Shopping Cart" at bounding box center [591, 374] width 110 height 12
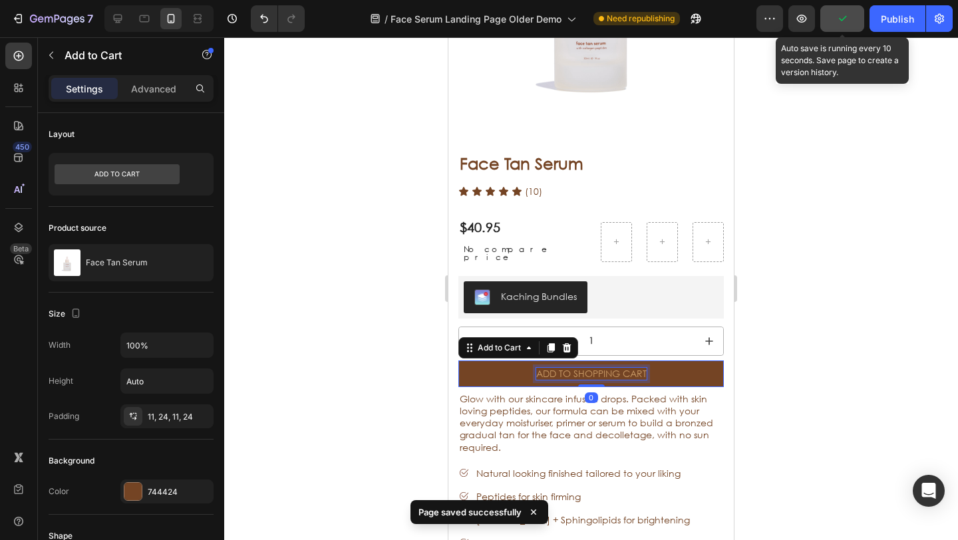
click at [602, 368] on div "Add to Shopping Cart" at bounding box center [591, 374] width 110 height 12
drag, startPoint x: 602, startPoint y: 351, endPoint x: 616, endPoint y: 354, distance: 13.6
click at [603, 368] on p "Add to Shopping Cart" at bounding box center [591, 374] width 110 height 12
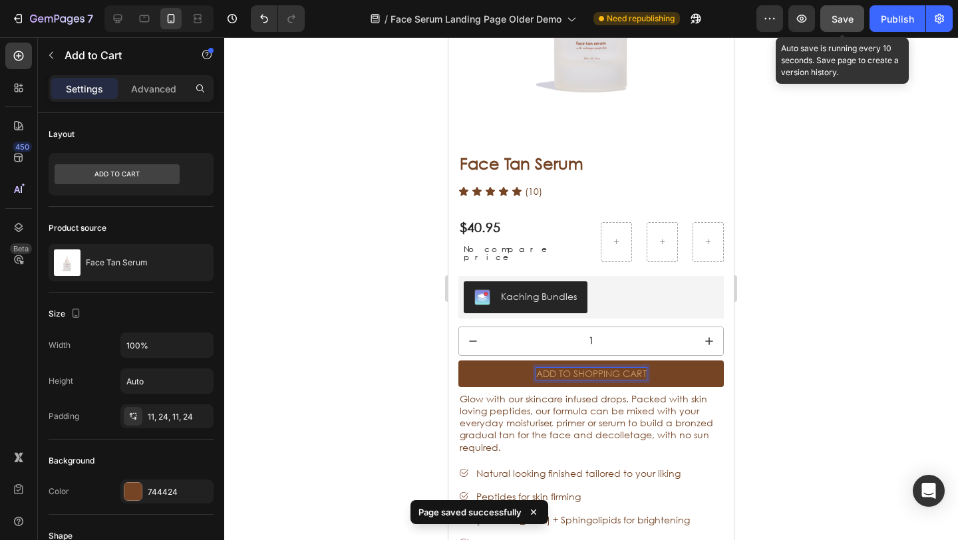
click at [631, 368] on p "Add to Shopping Cart" at bounding box center [591, 374] width 110 height 12
drag, startPoint x: 641, startPoint y: 355, endPoint x: 597, endPoint y: 355, distance: 43.9
click at [593, 368] on p "Add to Shopping Cart" at bounding box center [591, 374] width 110 height 12
click at [562, 368] on p "Add to Shopping Cart" at bounding box center [591, 374] width 110 height 12
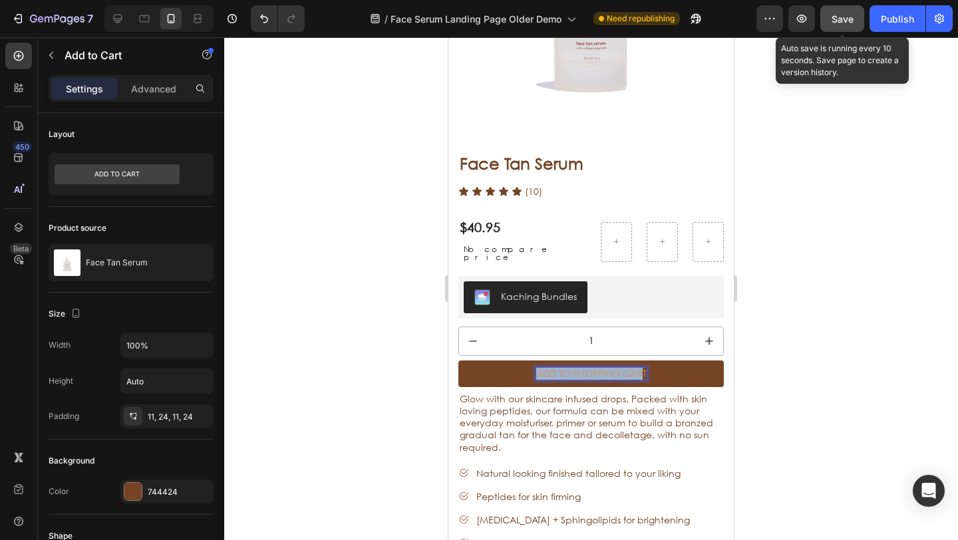
drag, startPoint x: 533, startPoint y: 355, endPoint x: 639, endPoint y: 358, distance: 105.9
click at [639, 368] on p "Add to Shopping Cart" at bounding box center [591, 374] width 110 height 12
click at [459, 361] on button "add" at bounding box center [592, 374] width 266 height 27
click at [459, 361] on button "ADD" at bounding box center [592, 374] width 266 height 27
click at [459, 361] on button "ADD TO" at bounding box center [592, 374] width 266 height 27
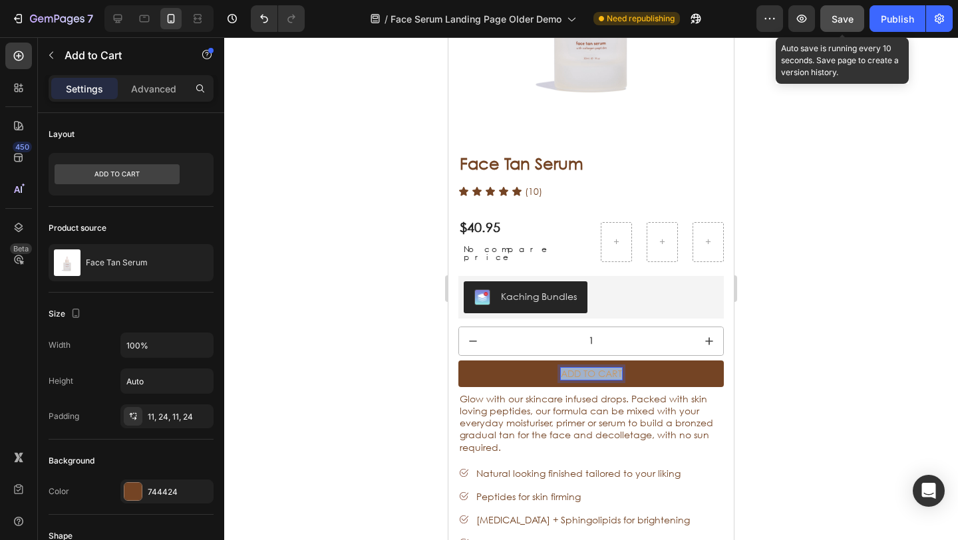
drag, startPoint x: 616, startPoint y: 353, endPoint x: 556, endPoint y: 357, distance: 59.4
click at [561, 368] on p "ADD TO CART" at bounding box center [591, 374] width 61 height 12
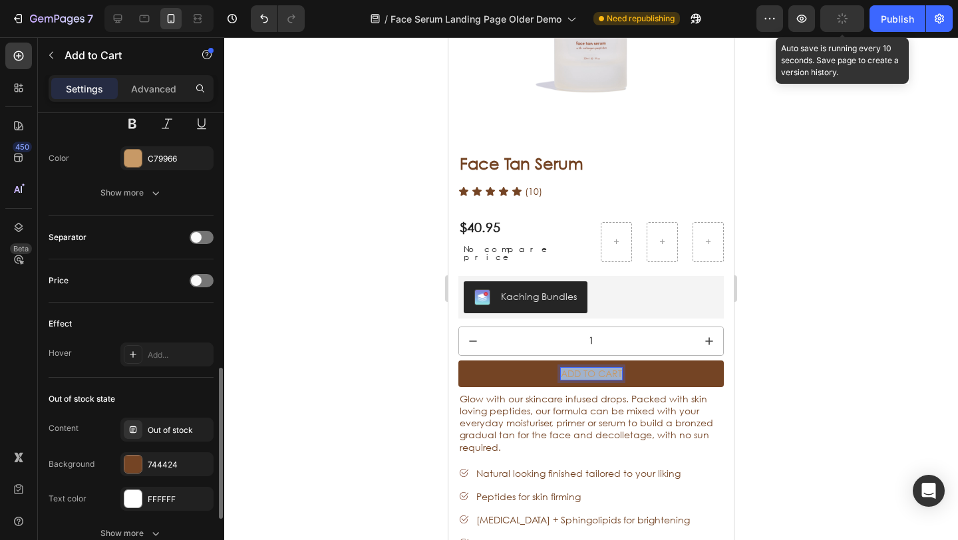
scroll to position [773, 0]
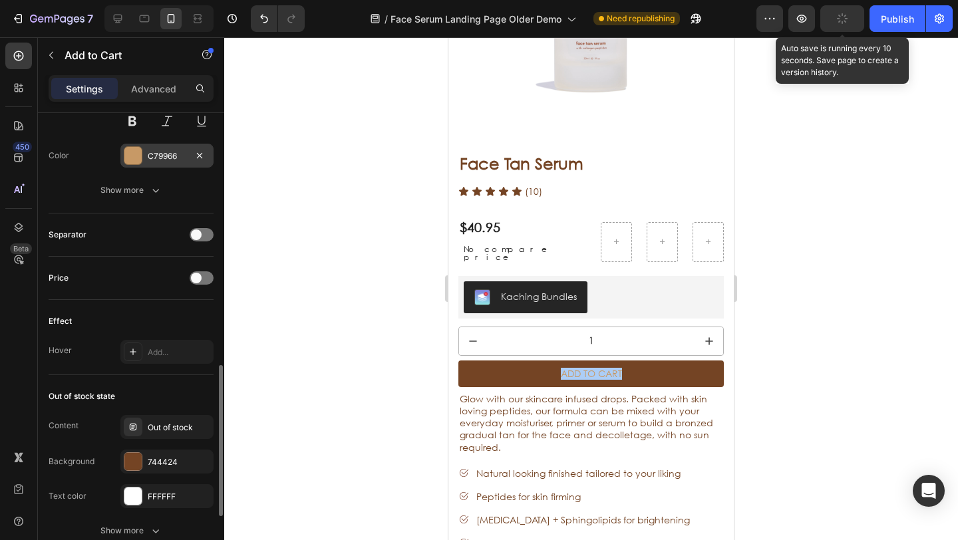
click at [125, 161] on div at bounding box center [132, 155] width 17 height 17
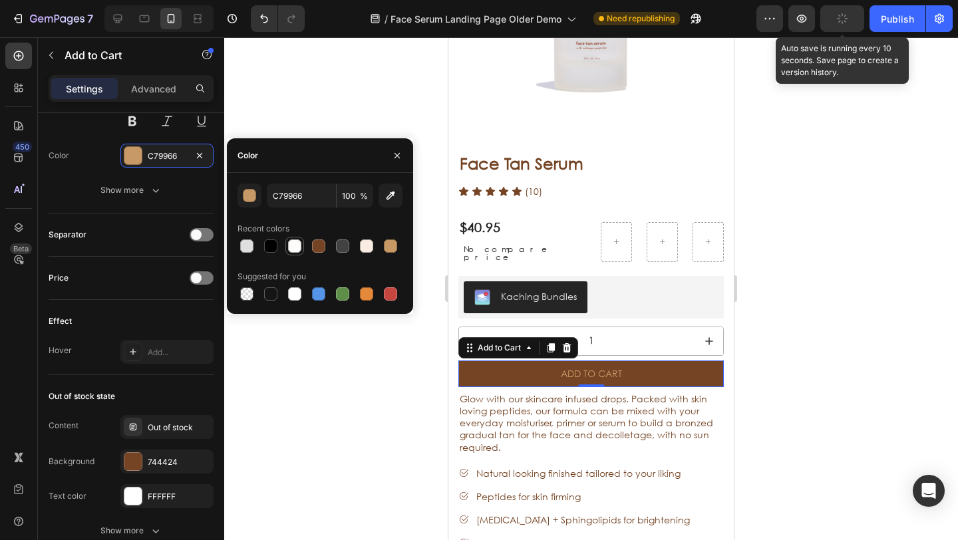
click at [296, 248] on div at bounding box center [294, 246] width 13 height 13
click at [288, 291] on div at bounding box center [294, 294] width 13 height 13
type input "FFFFFF"
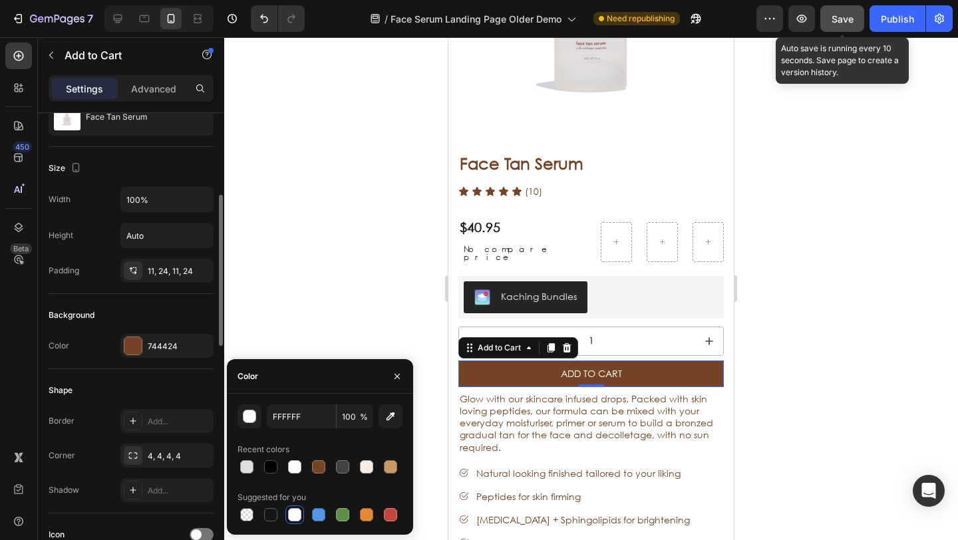
scroll to position [134, 0]
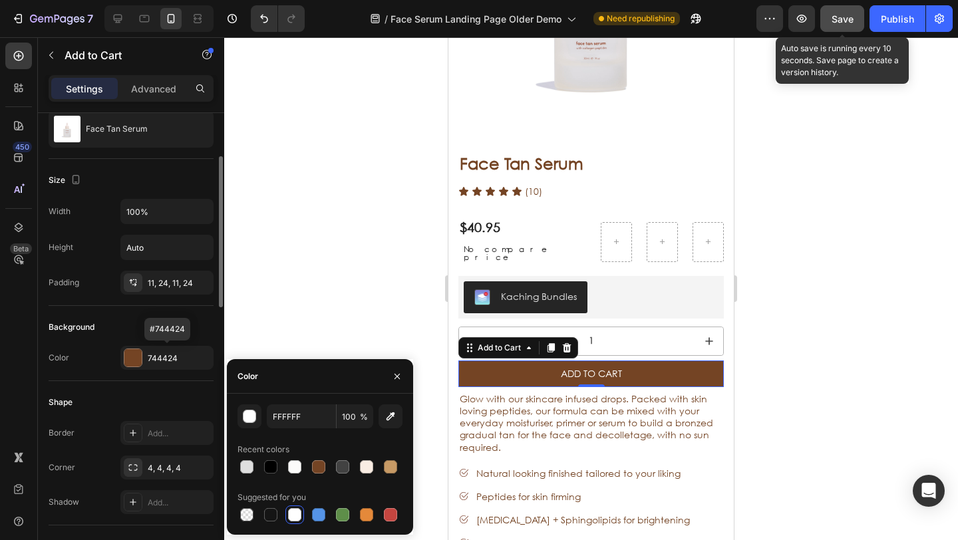
click at [166, 354] on div "744424" at bounding box center [179, 359] width 63 height 12
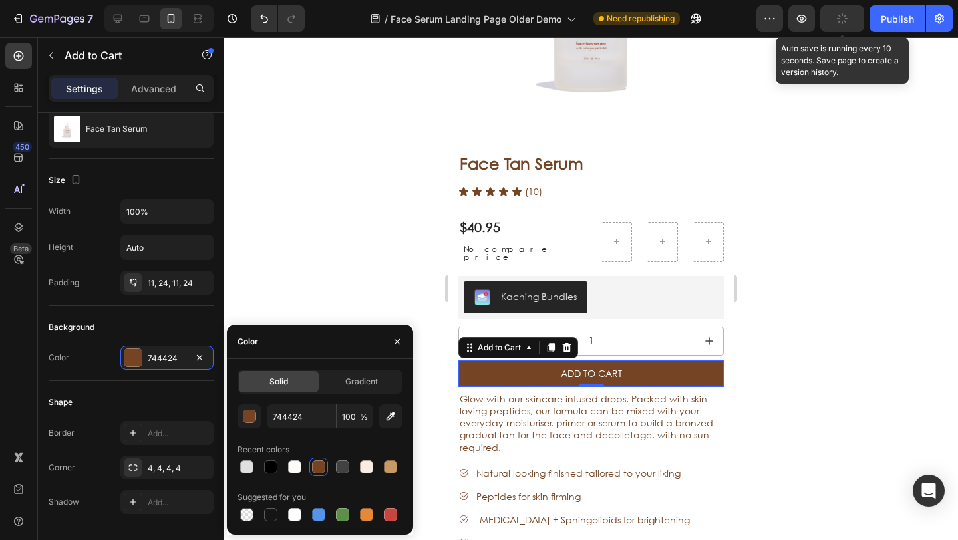
click at [294, 264] on div at bounding box center [591, 288] width 734 height 503
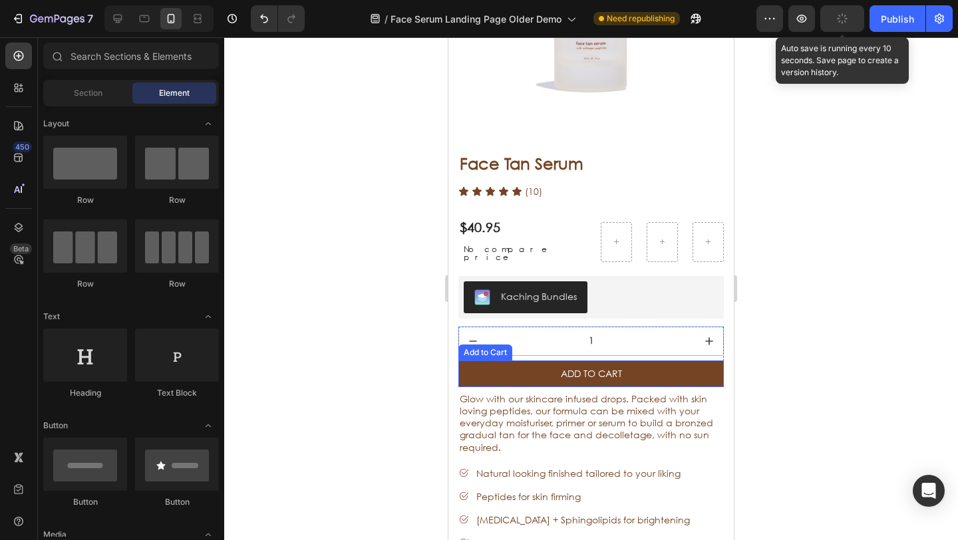
click at [550, 361] on button "ADD TO CART" at bounding box center [592, 374] width 266 height 27
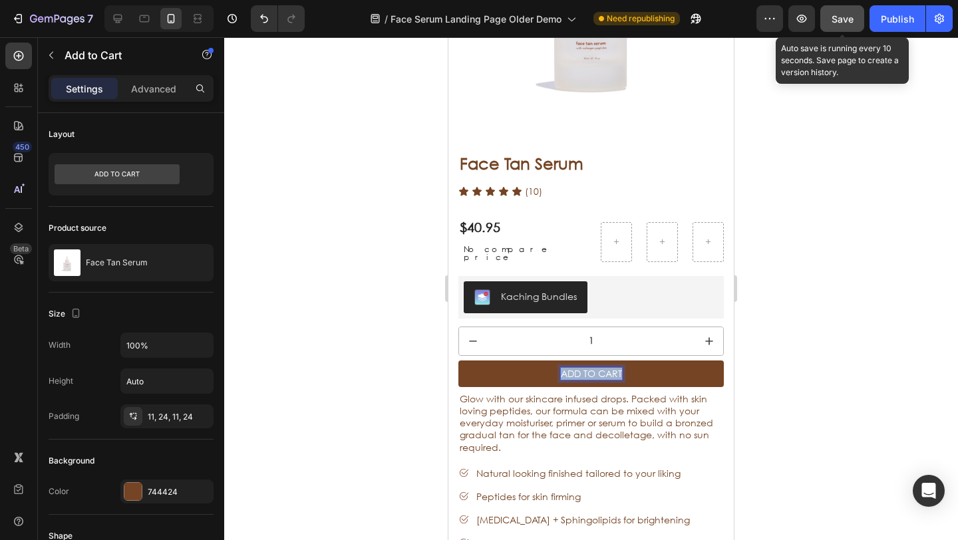
drag, startPoint x: 617, startPoint y: 354, endPoint x: 548, endPoint y: 354, distance: 69.2
click at [548, 361] on button "ADD TO CART" at bounding box center [592, 374] width 266 height 27
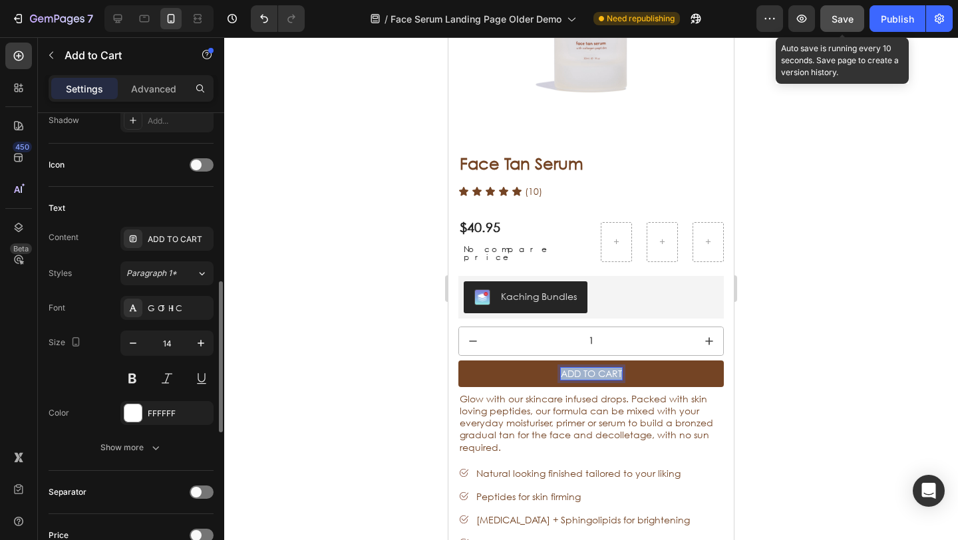
scroll to position [566, 0]
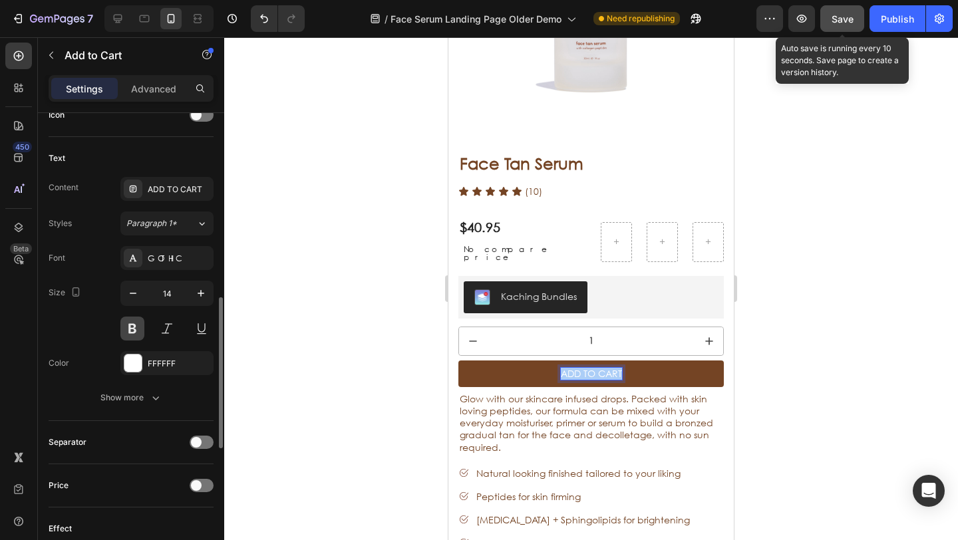
click at [136, 327] on button at bounding box center [132, 329] width 24 height 24
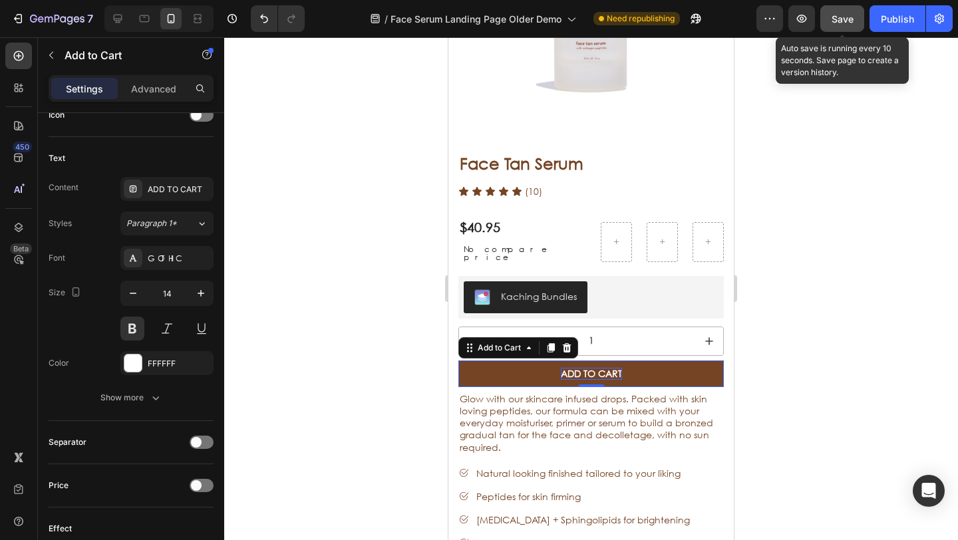
click at [295, 360] on div at bounding box center [591, 288] width 734 height 503
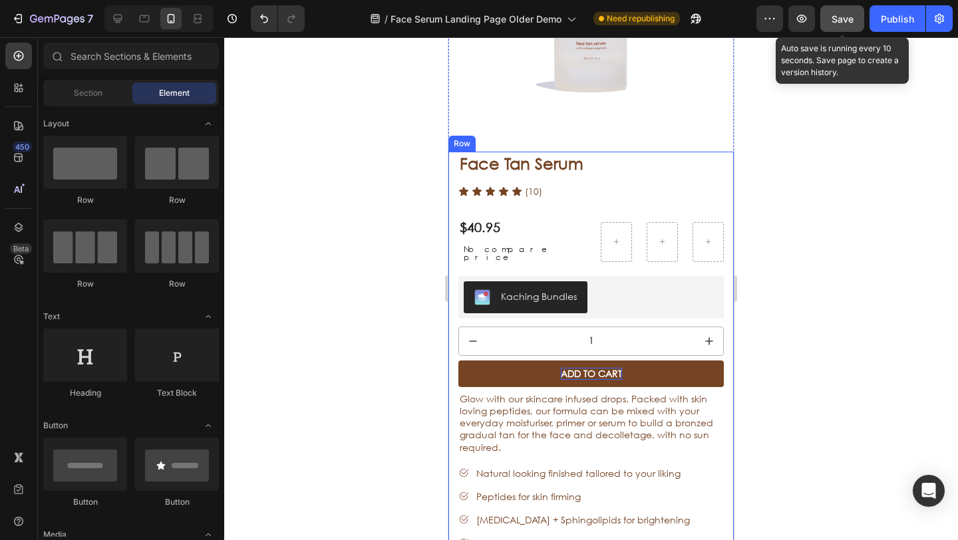
click at [580, 368] on p "ADD TO CART" at bounding box center [591, 374] width 61 height 12
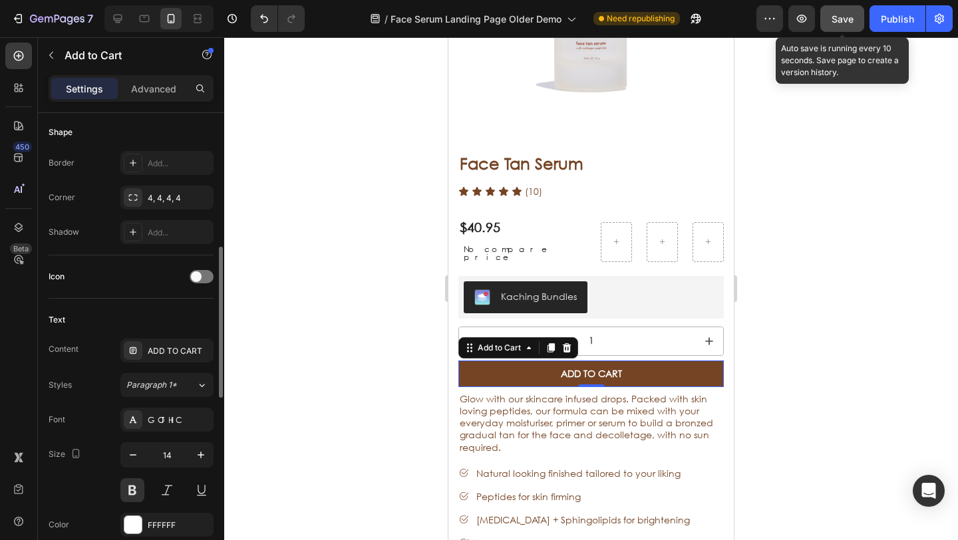
scroll to position [407, 0]
click at [158, 343] on div "ADD TO CART" at bounding box center [179, 348] width 63 height 12
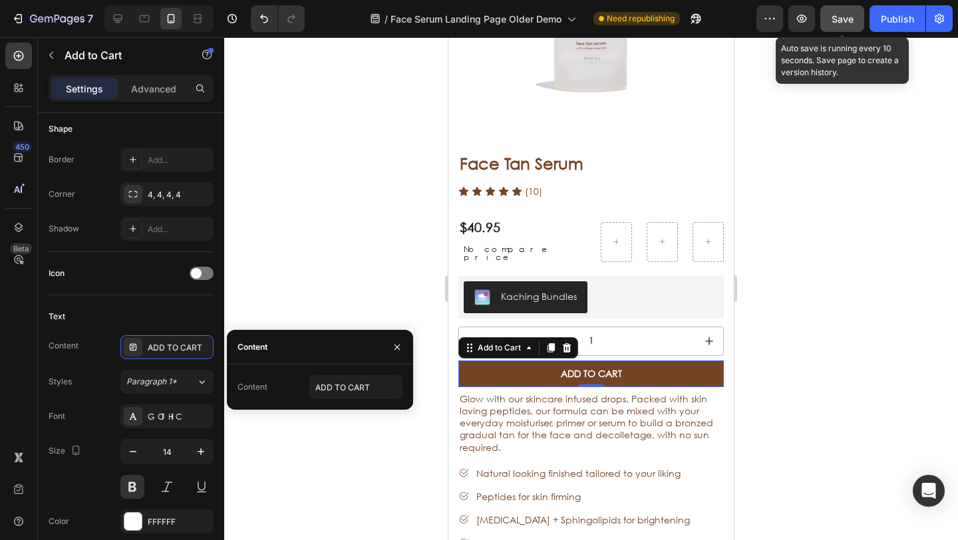
click at [262, 383] on div "Content" at bounding box center [253, 387] width 30 height 12
click at [341, 383] on input "ADD TO CART" at bounding box center [355, 387] width 93 height 24
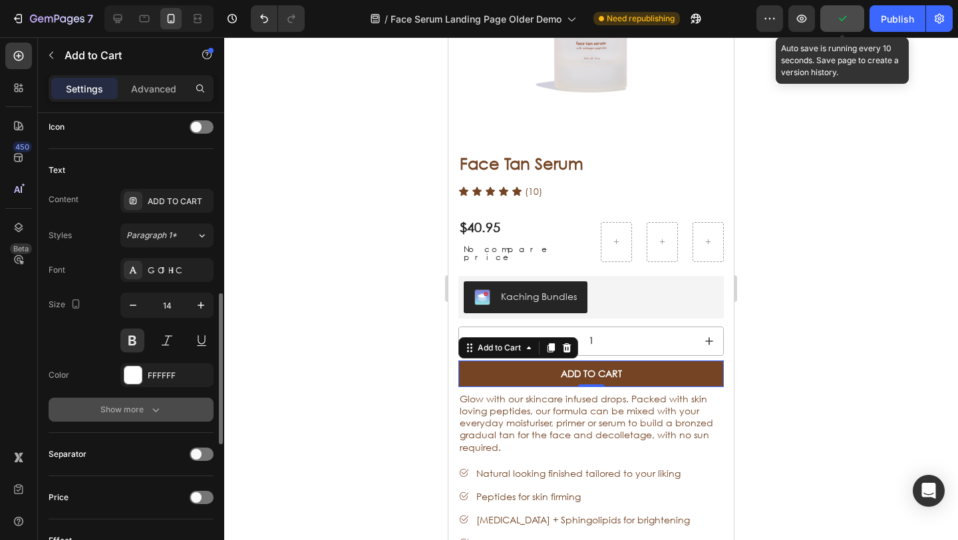
click at [152, 412] on icon "button" at bounding box center [155, 409] width 13 height 13
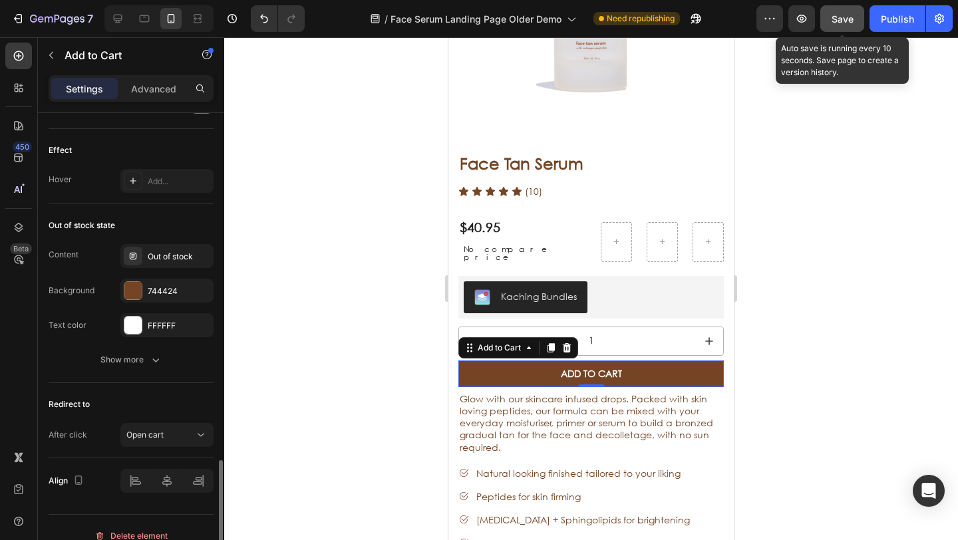
scroll to position [1137, 0]
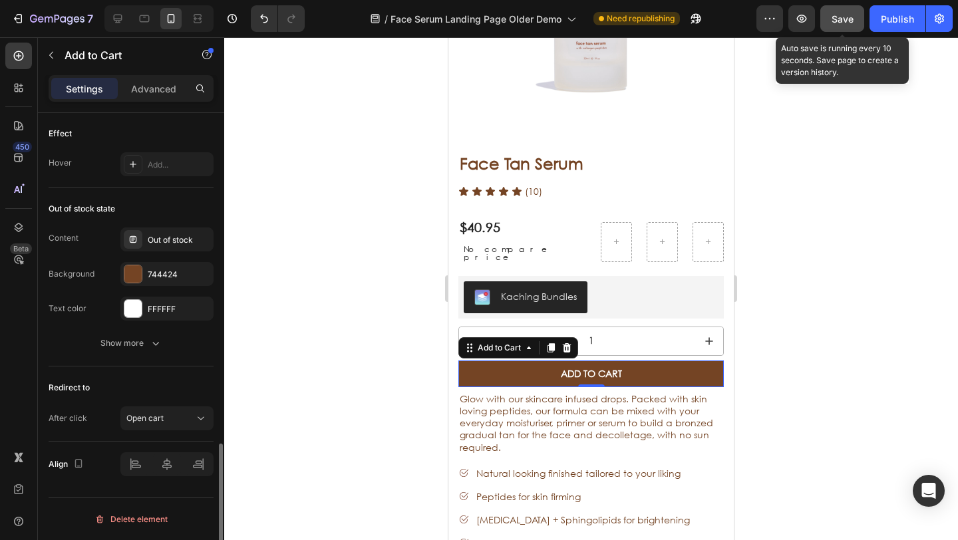
click at [362, 376] on div at bounding box center [591, 288] width 734 height 503
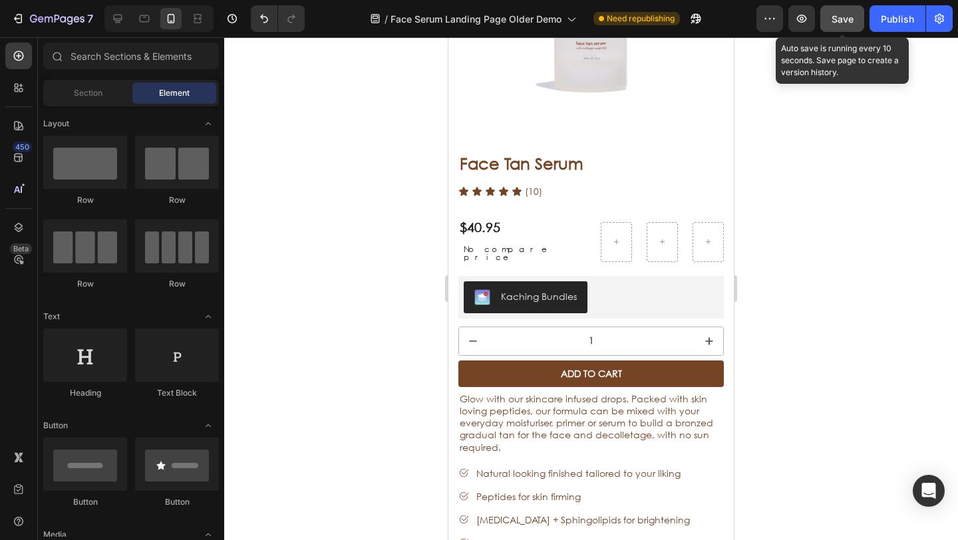
click at [842, 17] on span "Save" at bounding box center [843, 18] width 22 height 11
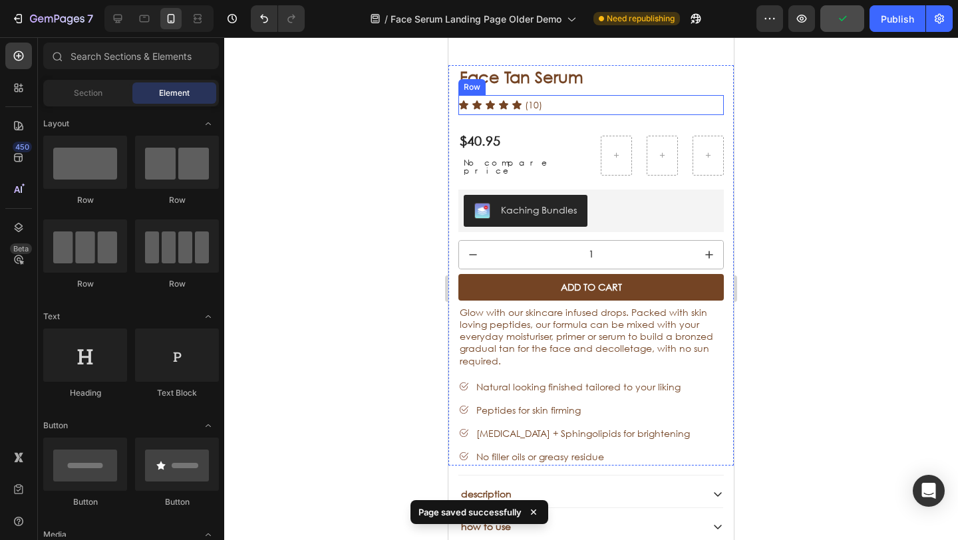
scroll to position [3611, 0]
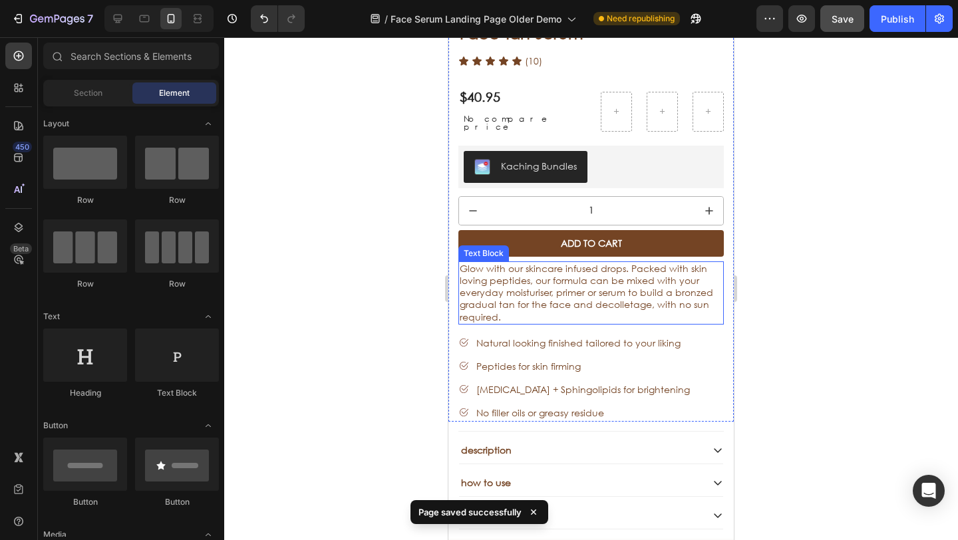
click at [587, 262] on span "Glow with our skincare infused drops. Packed with skin loving peptides, our for…" at bounding box center [587, 292] width 254 height 61
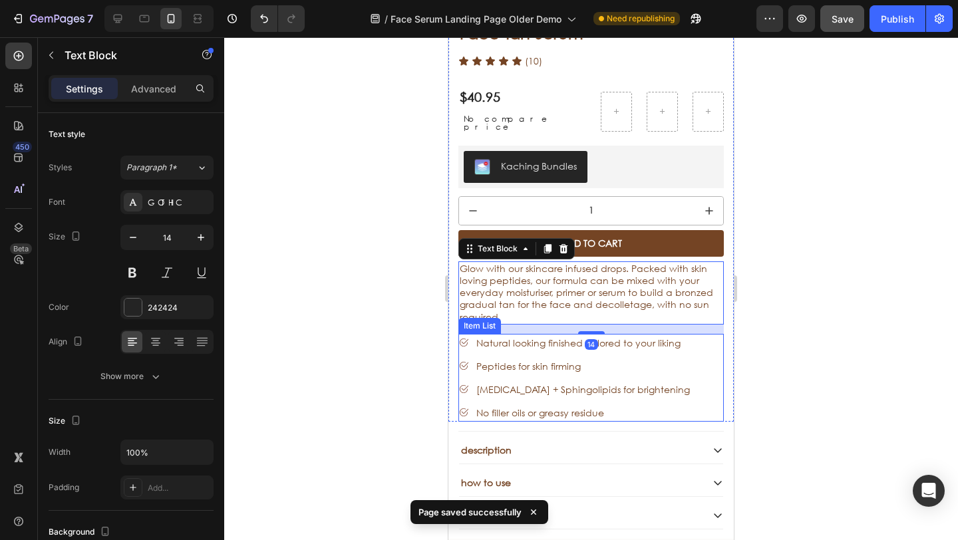
click at [526, 360] on span "Peptides for skin firming" at bounding box center [529, 366] width 104 height 13
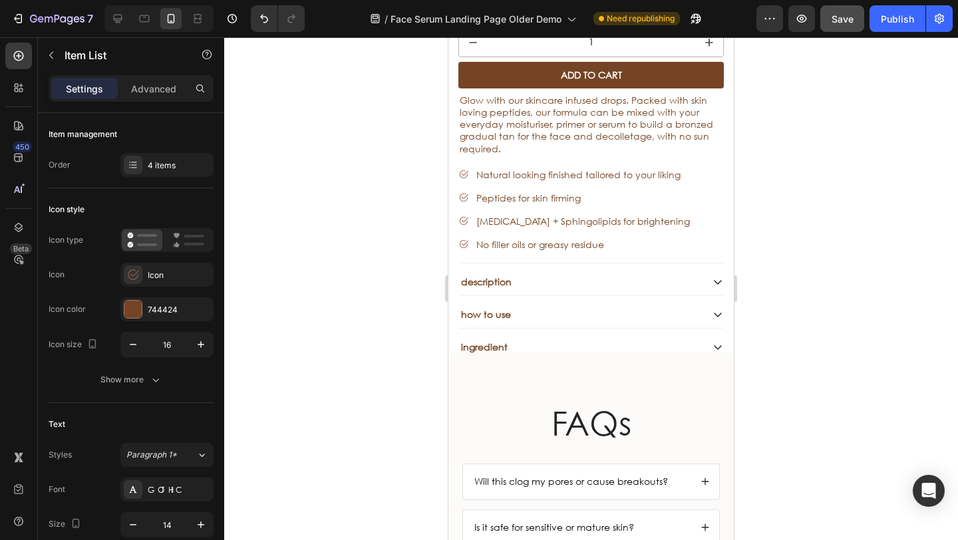
scroll to position [3784, 0]
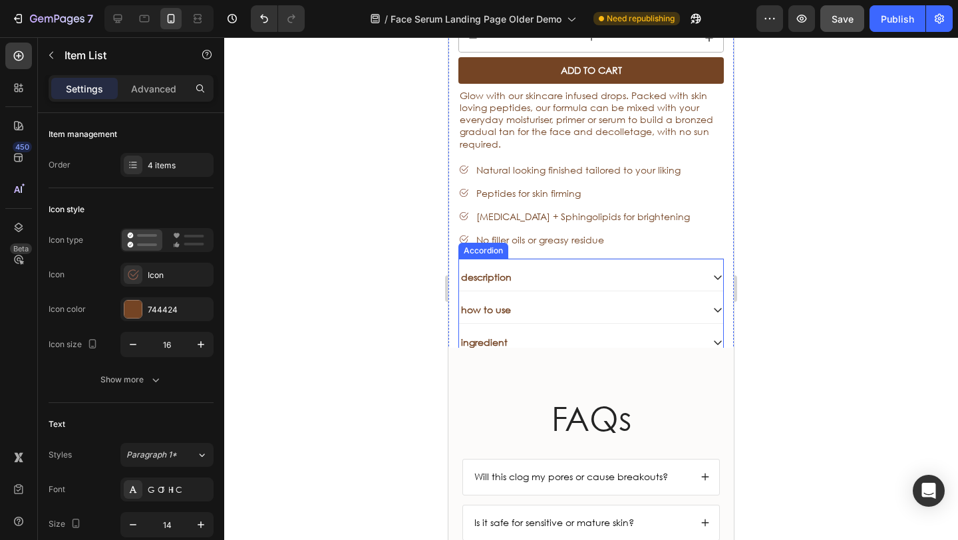
click at [491, 271] on span "description" at bounding box center [486, 277] width 51 height 13
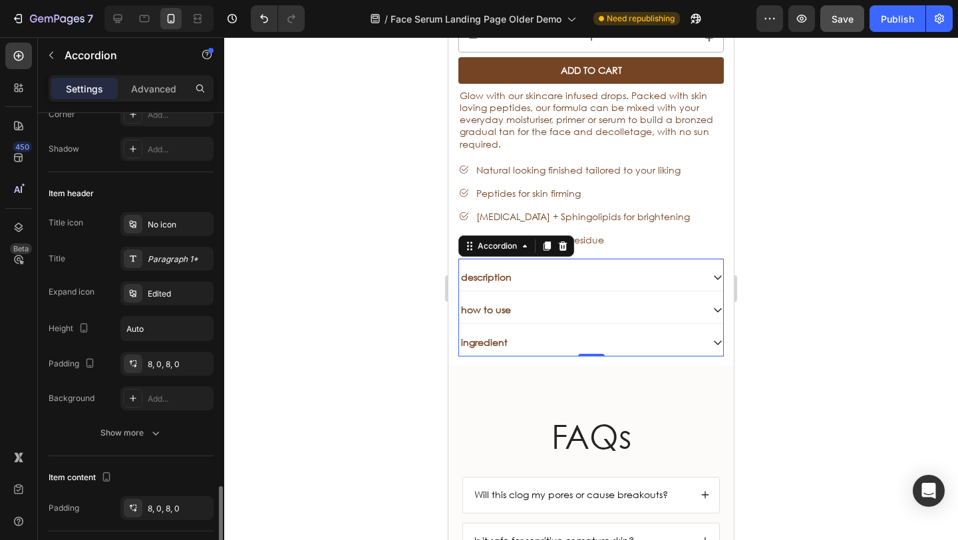
scroll to position [0, 0]
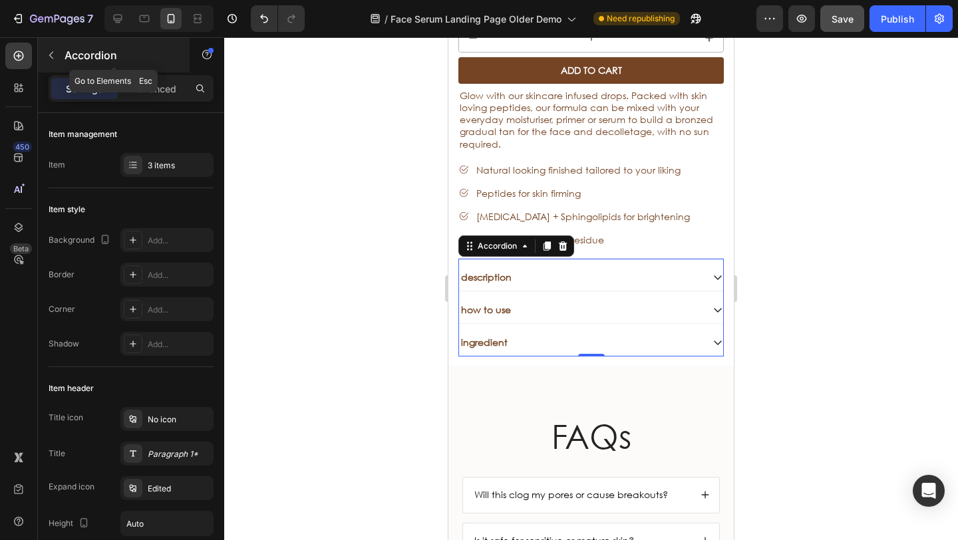
click at [45, 68] on div "Accordion" at bounding box center [114, 55] width 152 height 35
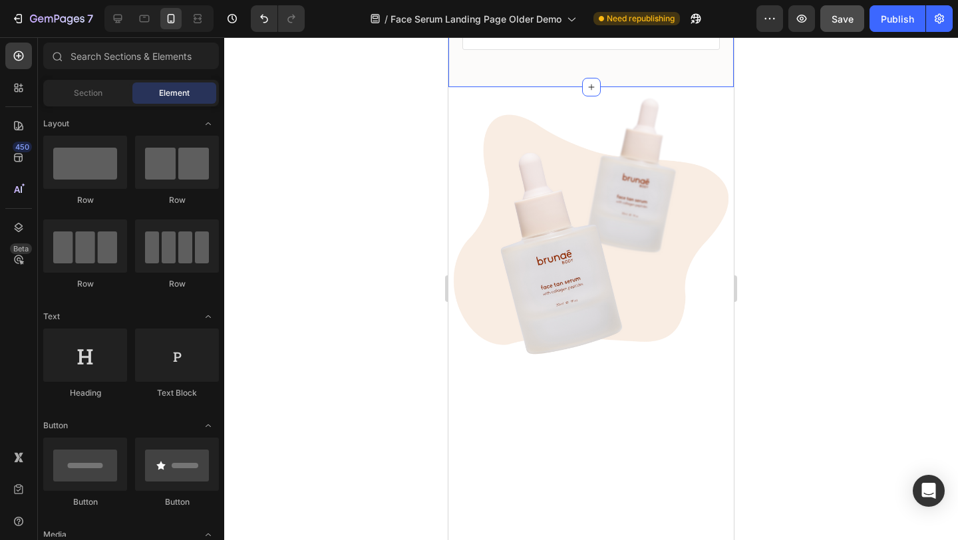
scroll to position [4637, 0]
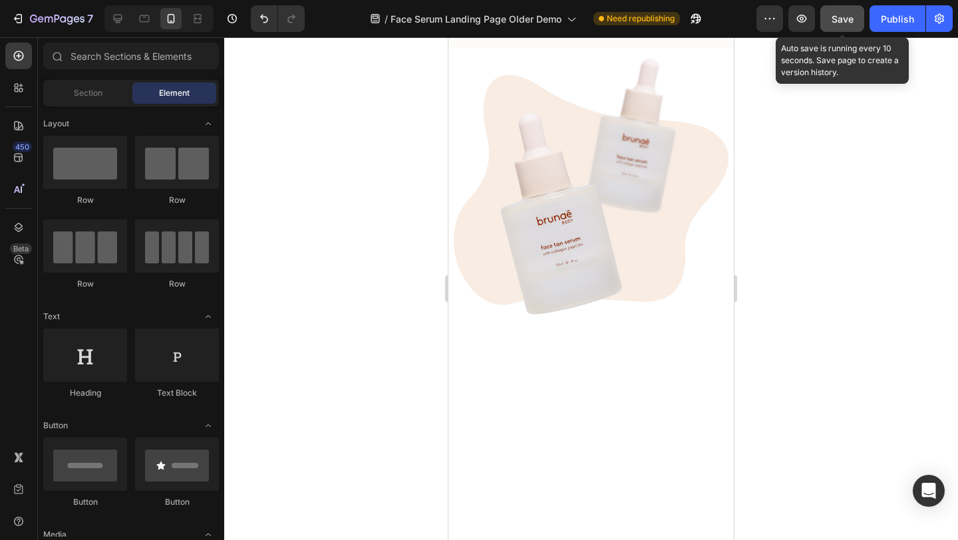
click at [851, 25] on div "Save" at bounding box center [843, 19] width 22 height 14
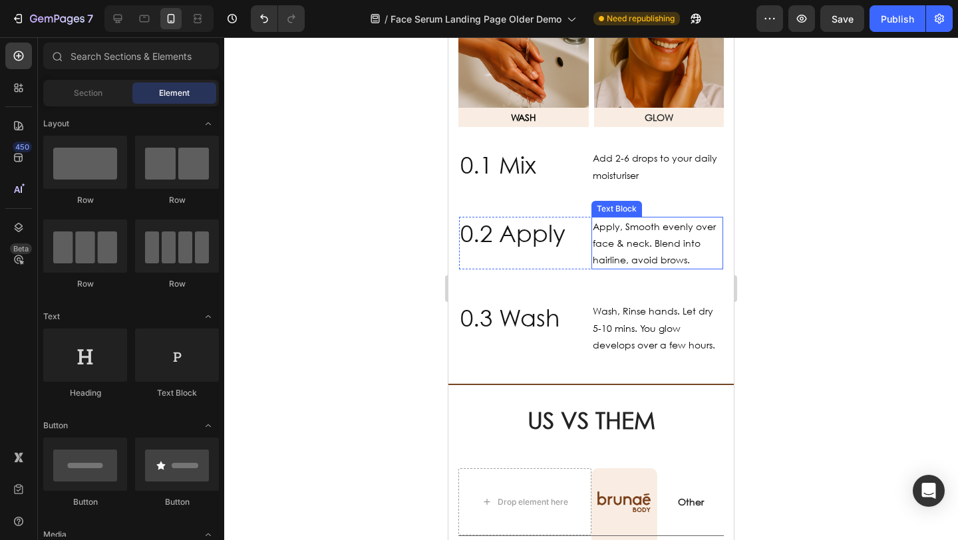
scroll to position [1848, 0]
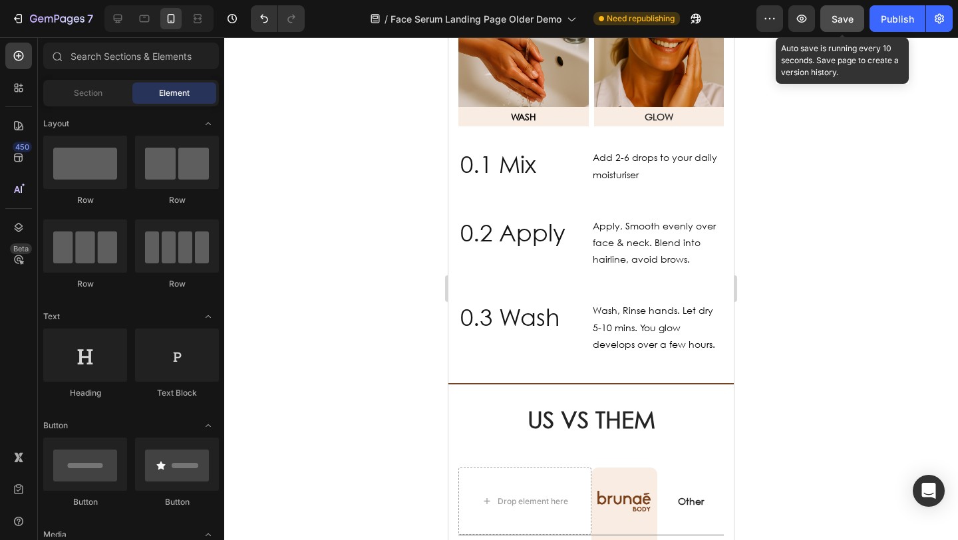
click at [829, 27] on button "Save" at bounding box center [843, 18] width 44 height 27
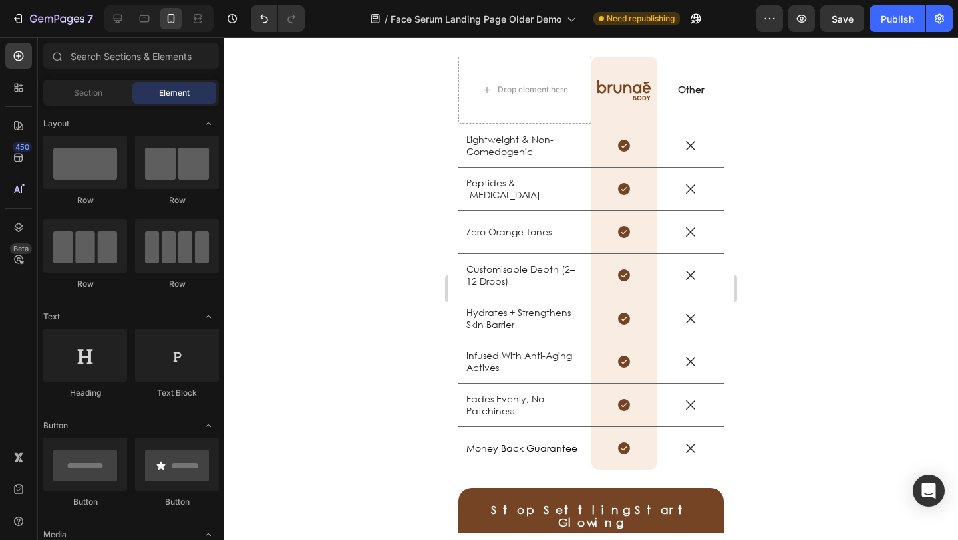
scroll to position [2519, 0]
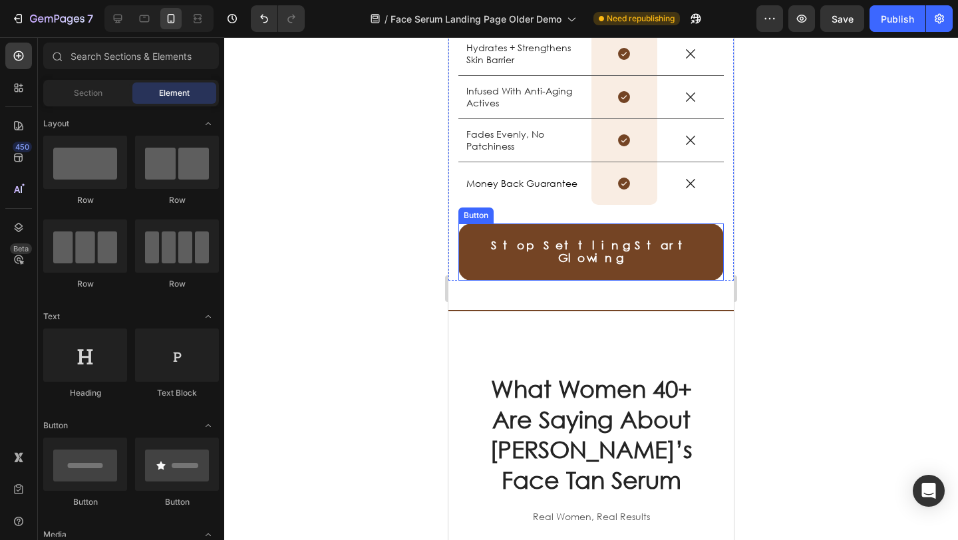
click at [487, 248] on link "Stop Settling. Start Glowing." at bounding box center [592, 252] width 266 height 57
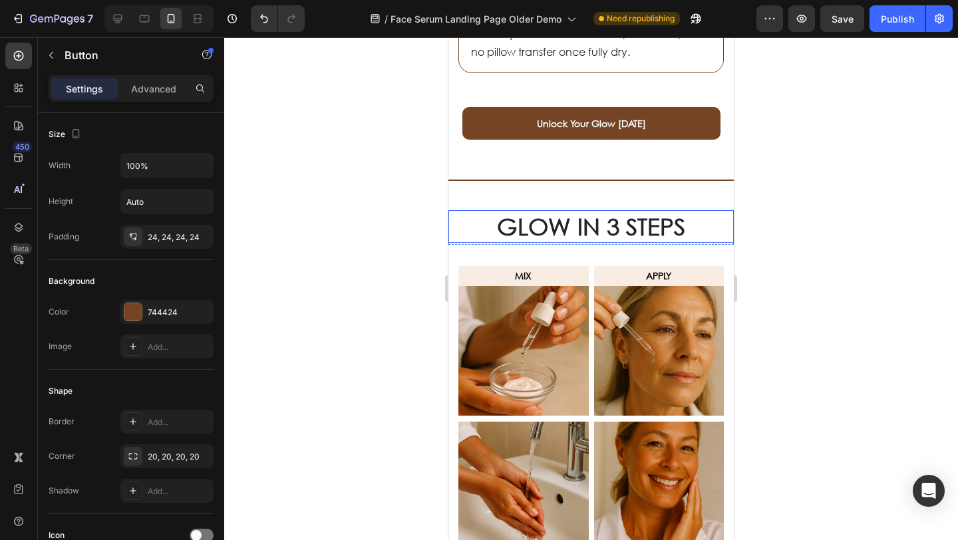
scroll to position [1407, 0]
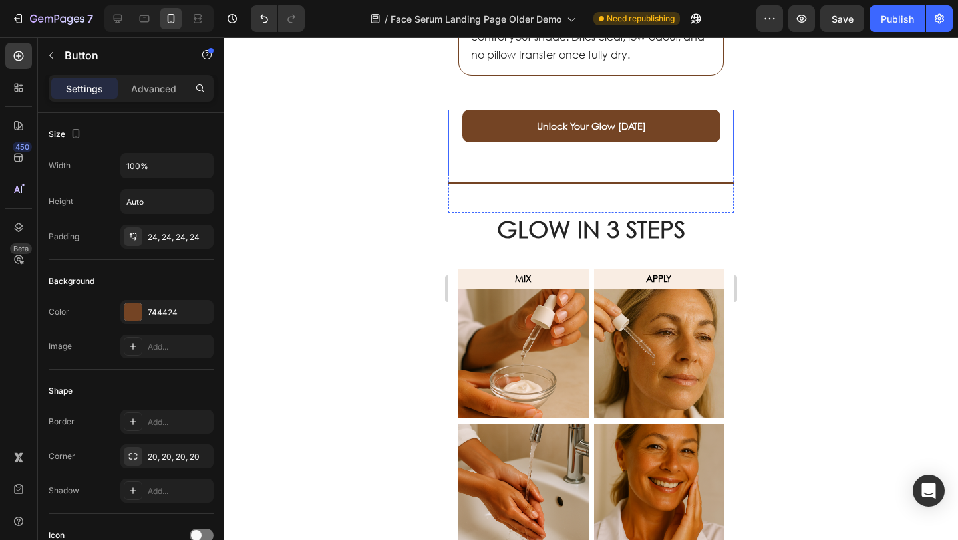
click at [487, 124] on link "Unlock Your Glow [DATE]" at bounding box center [592, 126] width 258 height 33
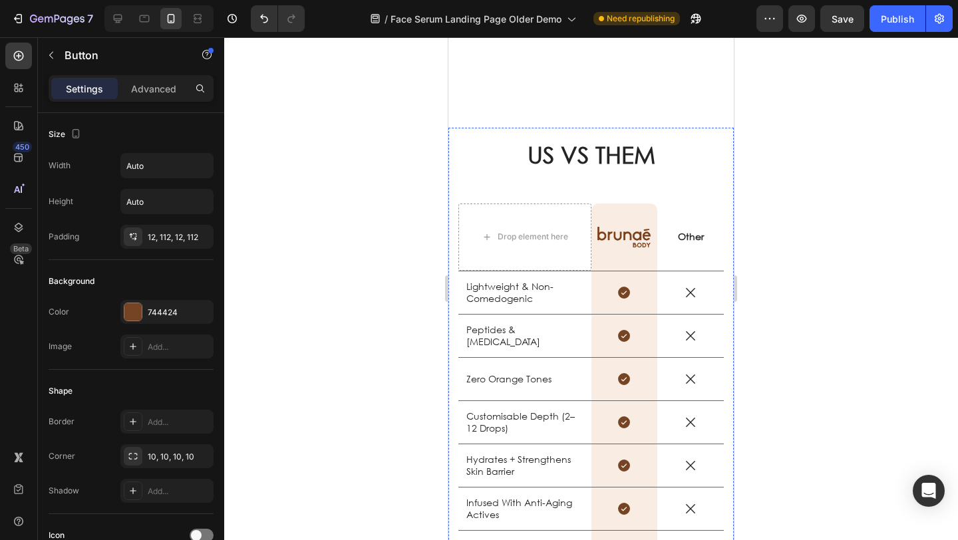
scroll to position [2518, 0]
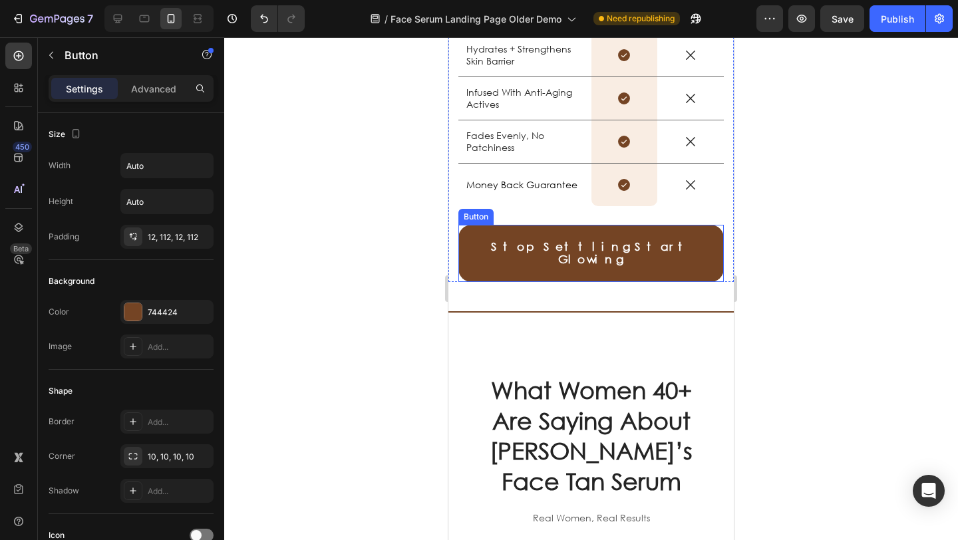
click at [478, 250] on link "Stop Settling. Start Glowing." at bounding box center [592, 253] width 266 height 57
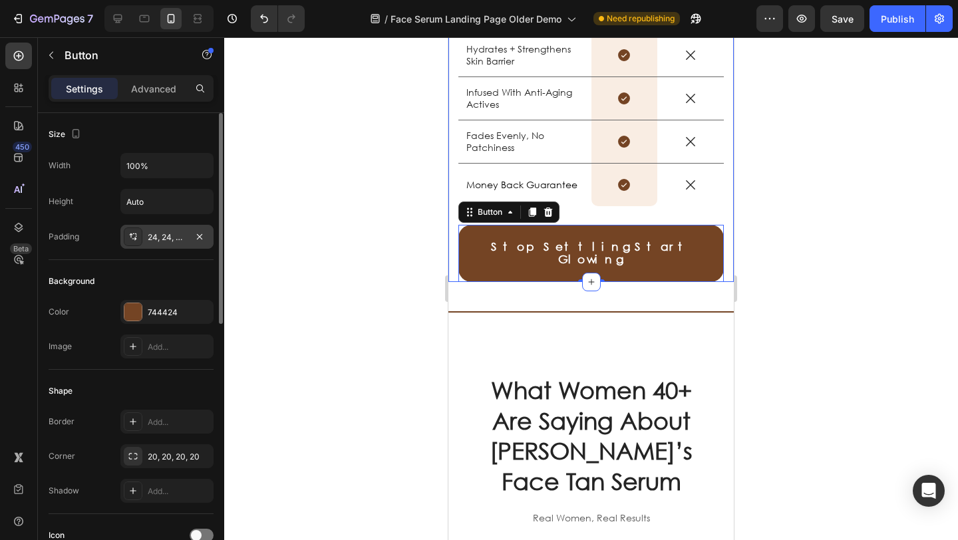
click at [163, 238] on div "24, 24, 24, 24" at bounding box center [167, 238] width 39 height 12
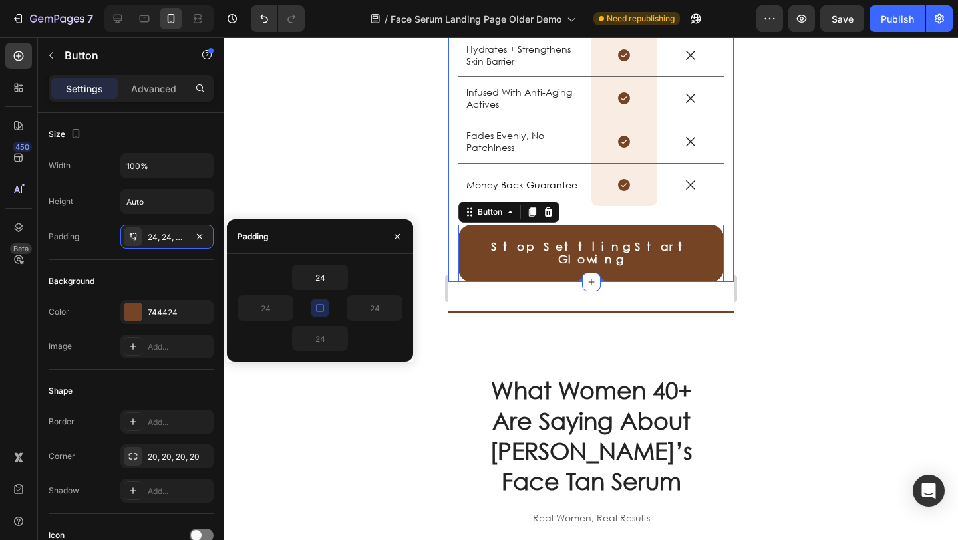
click at [321, 311] on icon "button" at bounding box center [319, 307] width 7 height 7
click at [267, 306] on input "24" at bounding box center [265, 308] width 55 height 24
type input "12"
click at [380, 307] on input "24" at bounding box center [374, 308] width 55 height 24
type input "12"
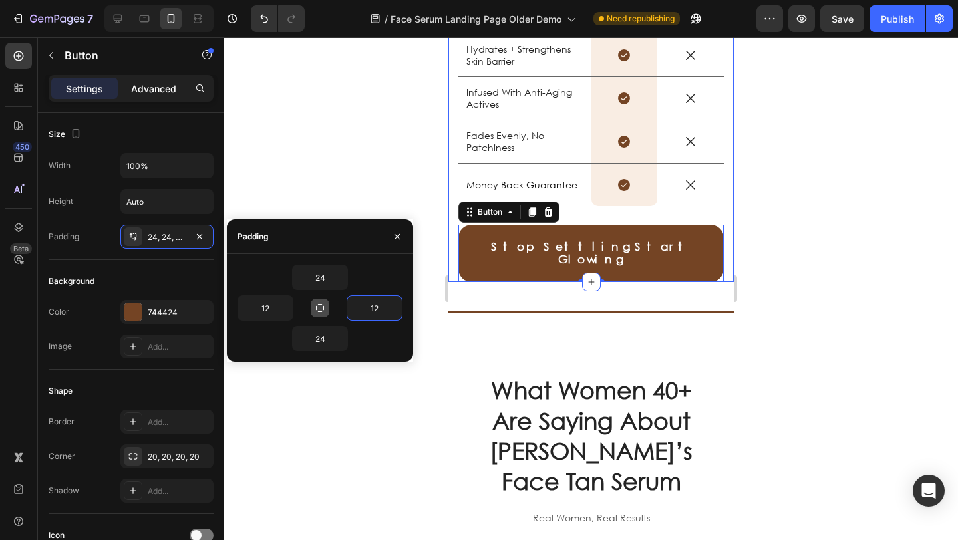
click at [170, 93] on p "Advanced" at bounding box center [153, 89] width 45 height 14
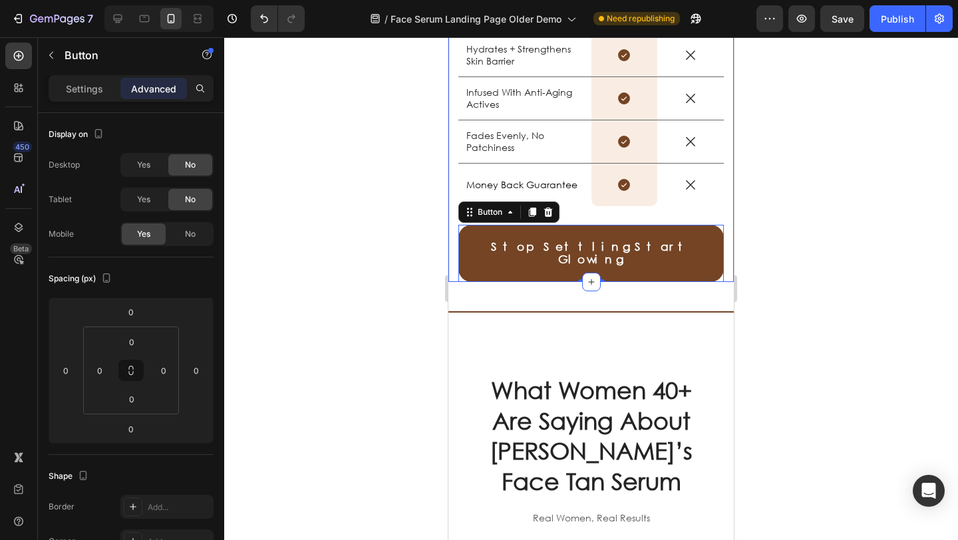
click at [337, 228] on div at bounding box center [591, 288] width 734 height 503
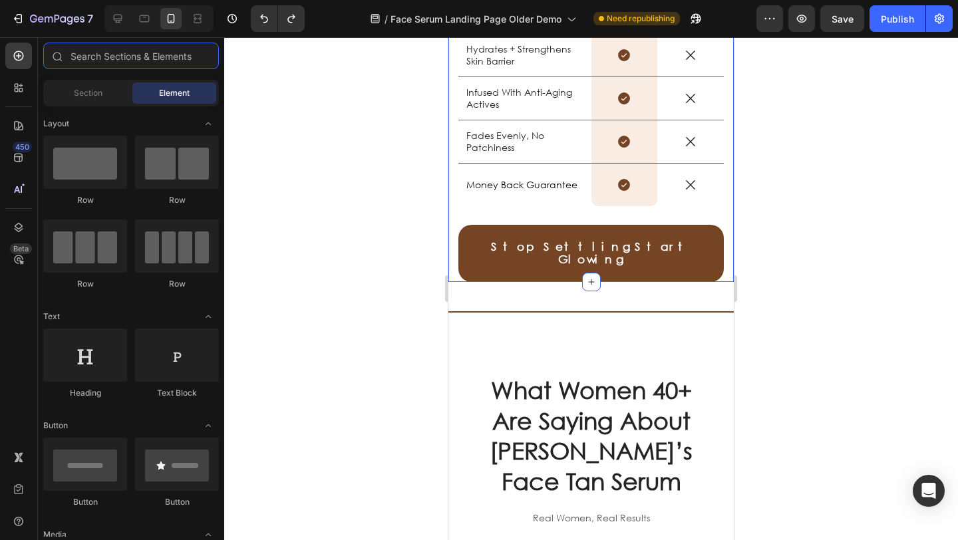
type input "b"
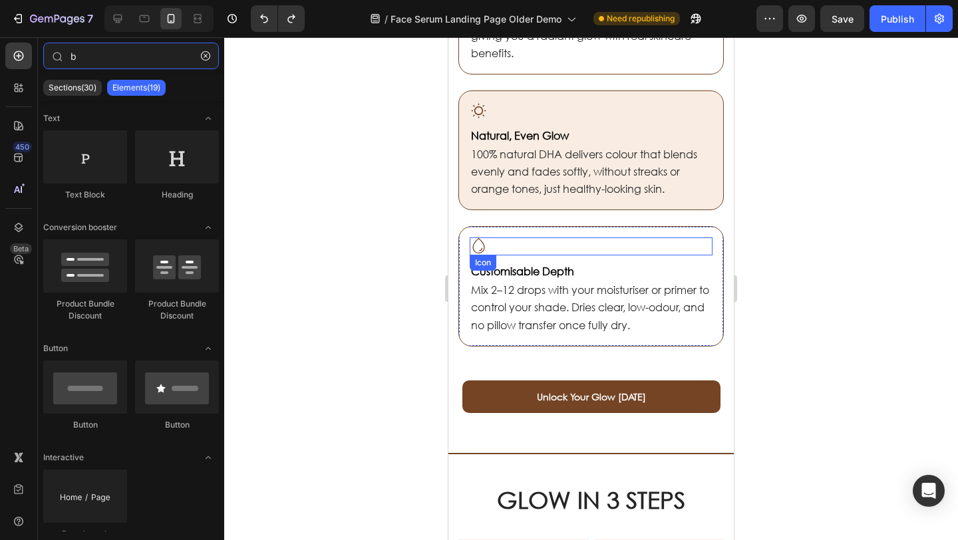
scroll to position [1225, 0]
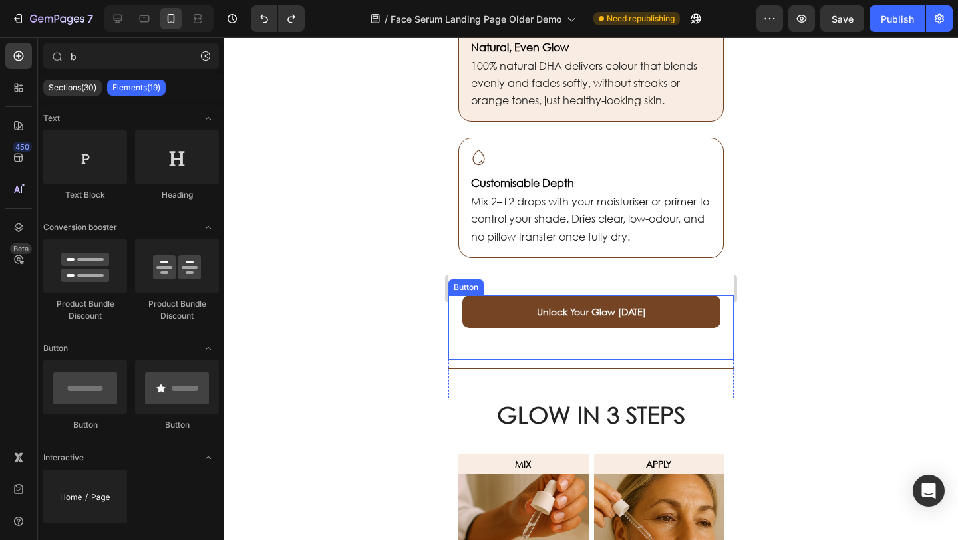
click at [496, 296] on link "Unlock Your Glow [DATE]" at bounding box center [592, 312] width 258 height 33
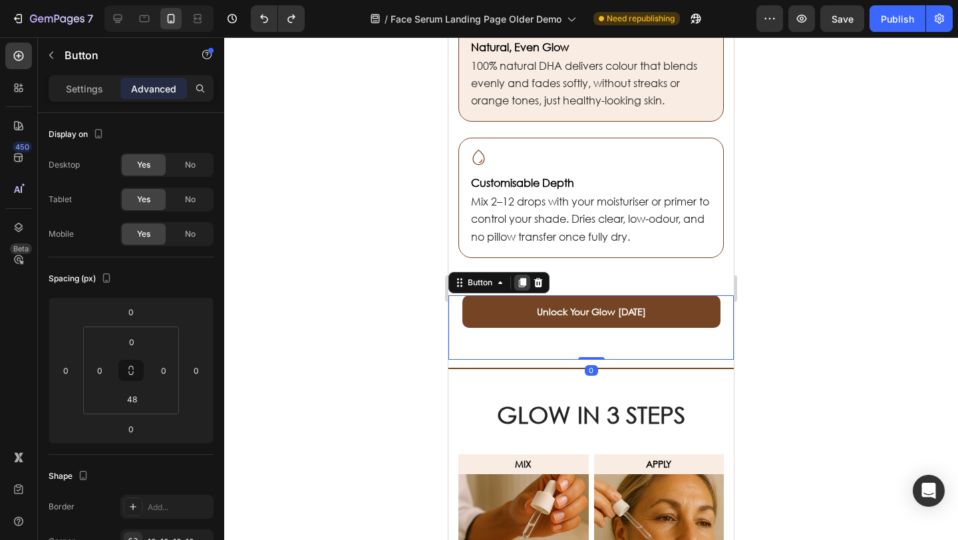
click at [529, 279] on div at bounding box center [522, 283] width 16 height 16
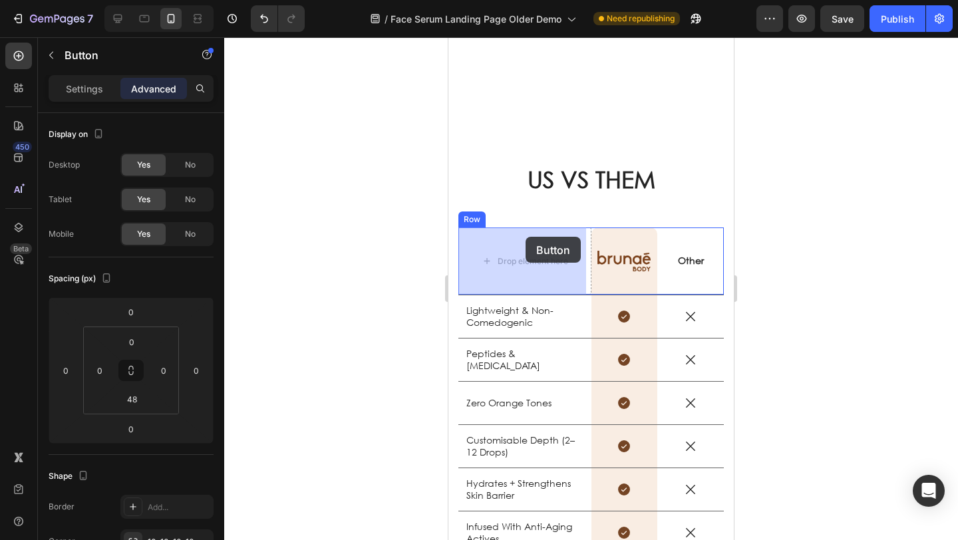
scroll to position [2576, 0]
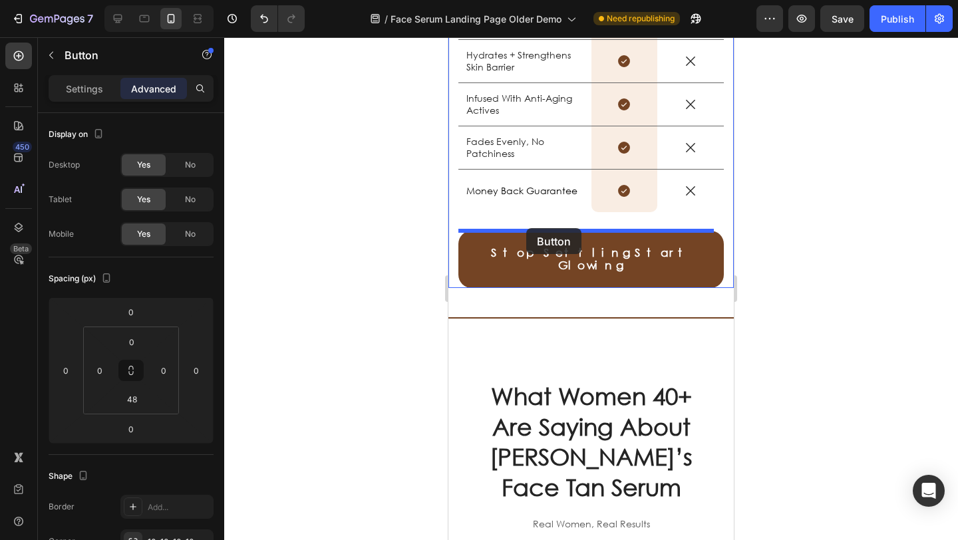
drag, startPoint x: 459, startPoint y: 174, endPoint x: 526, endPoint y: 228, distance: 87.1
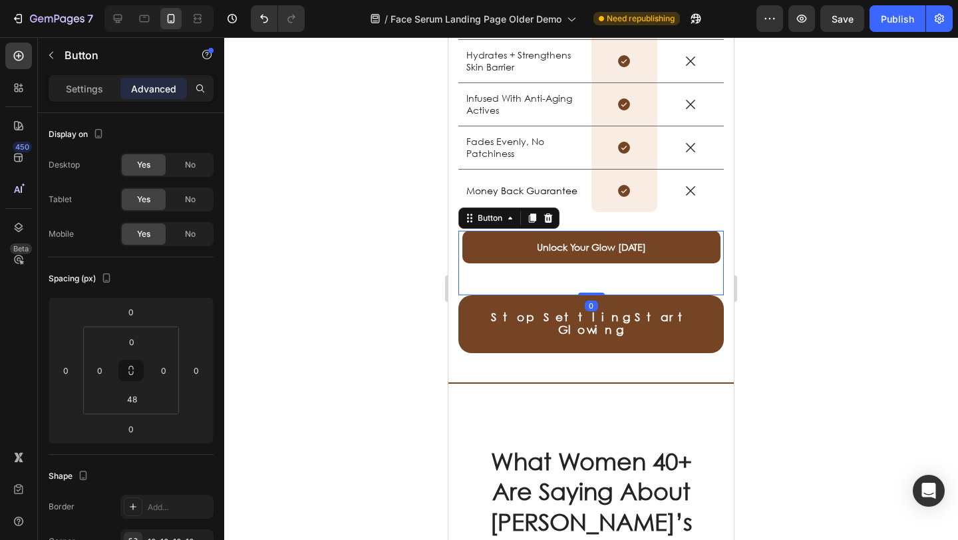
click at [406, 234] on div at bounding box center [591, 288] width 734 height 503
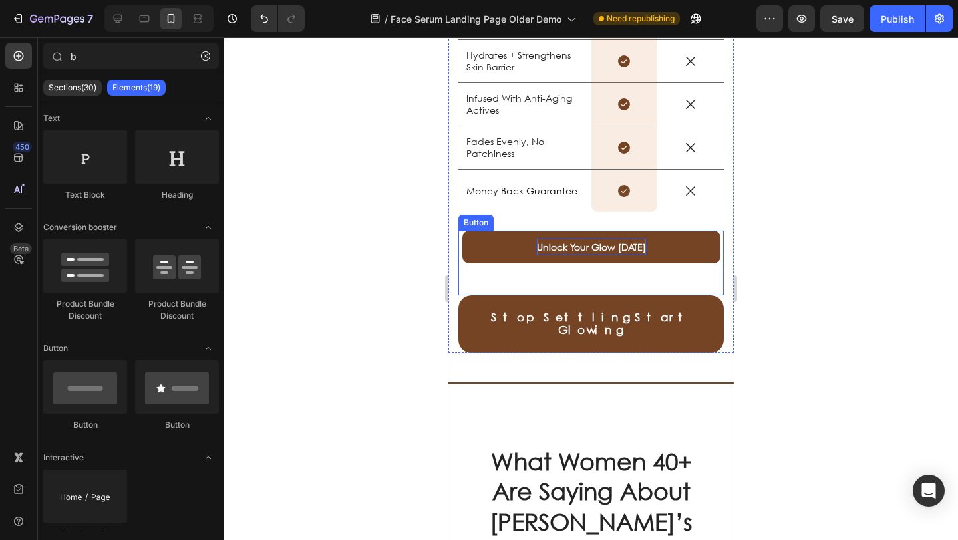
click at [544, 251] on p "Unlock Your Glow [DATE]" at bounding box center [591, 247] width 109 height 17
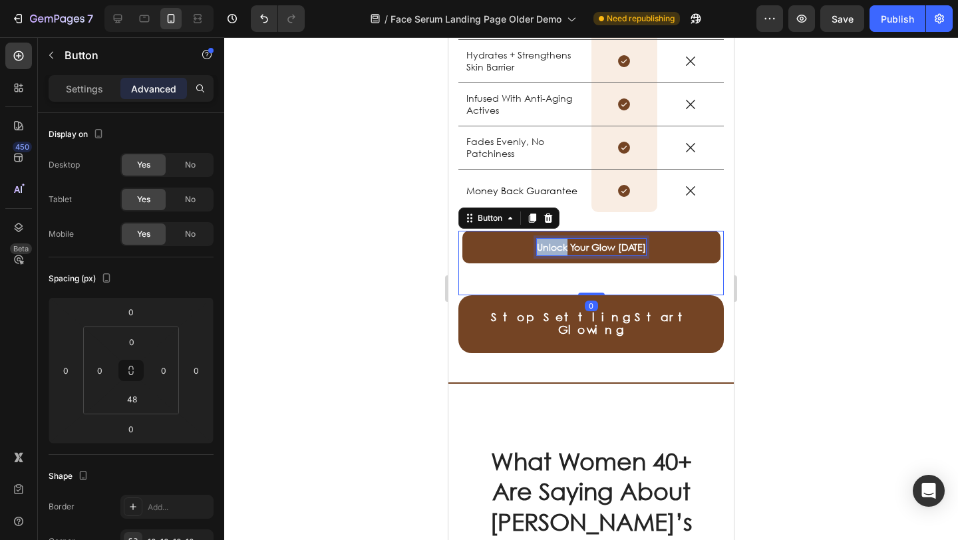
click at [544, 251] on p "Unlock Your Glow [DATE]" at bounding box center [591, 247] width 109 height 17
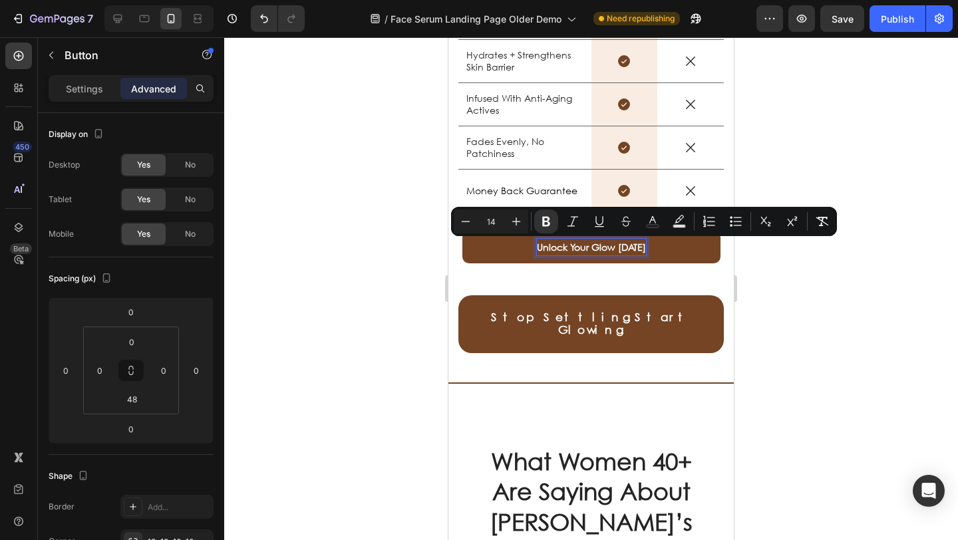
drag, startPoint x: 582, startPoint y: 259, endPoint x: 602, endPoint y: 264, distance: 20.7
click at [582, 254] on strong "Unlock Your Glow [DATE]" at bounding box center [591, 247] width 109 height 13
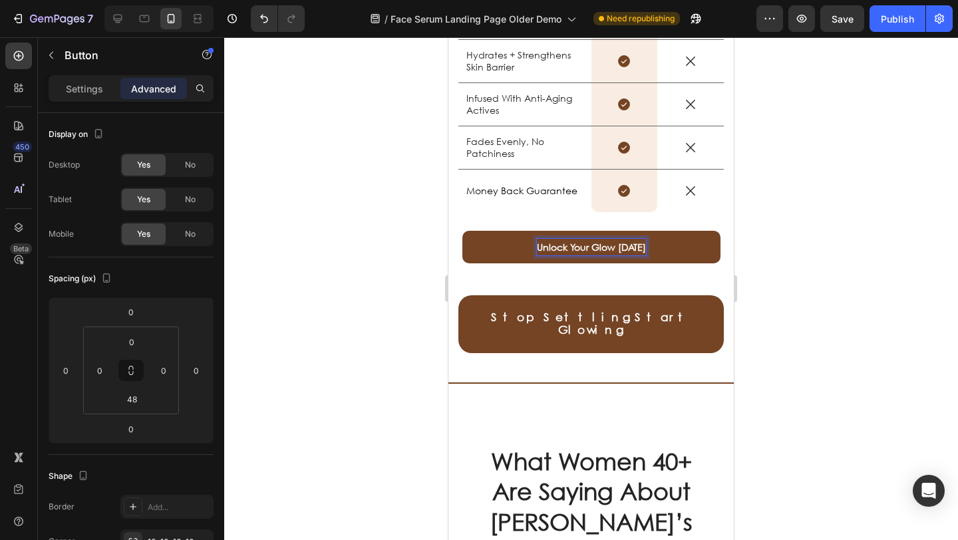
click at [605, 256] on p "Unlock Your Glow [DATE]" at bounding box center [591, 247] width 109 height 17
drag, startPoint x: 612, startPoint y: 266, endPoint x: 552, endPoint y: 246, distance: 62.9
click at [552, 246] on p "Unlock Your Glow [DATE]" at bounding box center [591, 247] width 109 height 17
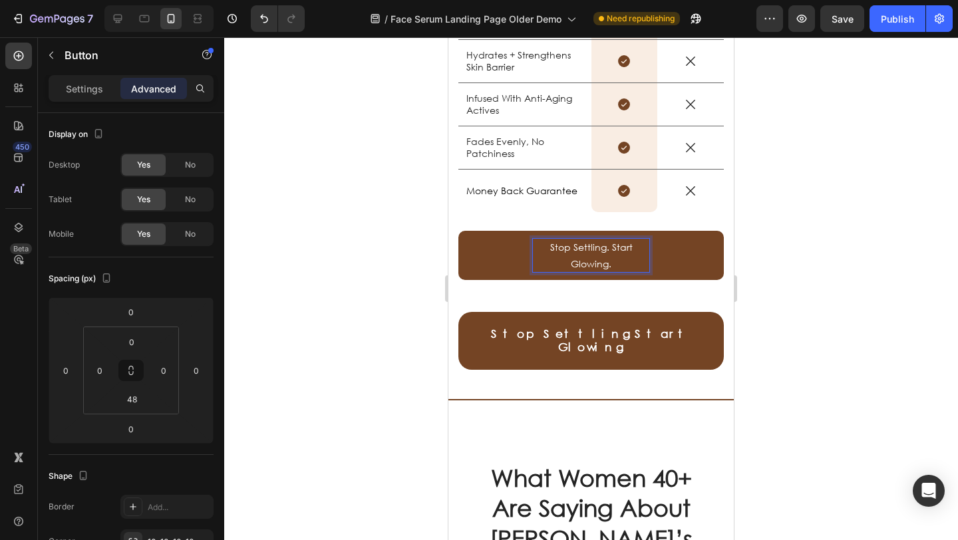
drag, startPoint x: 594, startPoint y: 256, endPoint x: 602, endPoint y: 258, distance: 8.1
click at [594, 256] on p "Stop Settling. Start Glowing." at bounding box center [591, 255] width 116 height 33
drag, startPoint x: 611, startPoint y: 260, endPoint x: 540, endPoint y: 246, distance: 72.7
click at [540, 245] on p "Stop Settling. Start Glowing." at bounding box center [591, 255] width 116 height 33
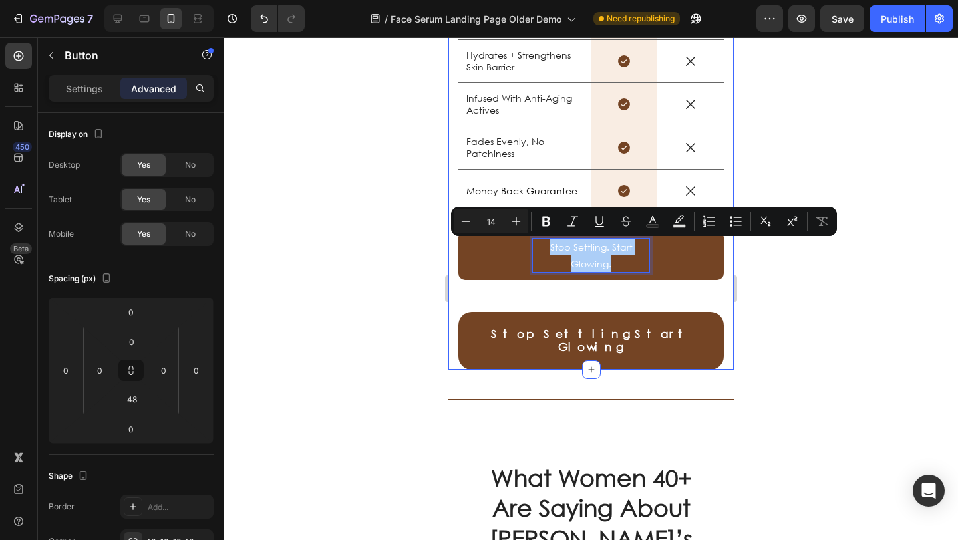
click at [391, 249] on div at bounding box center [591, 288] width 734 height 503
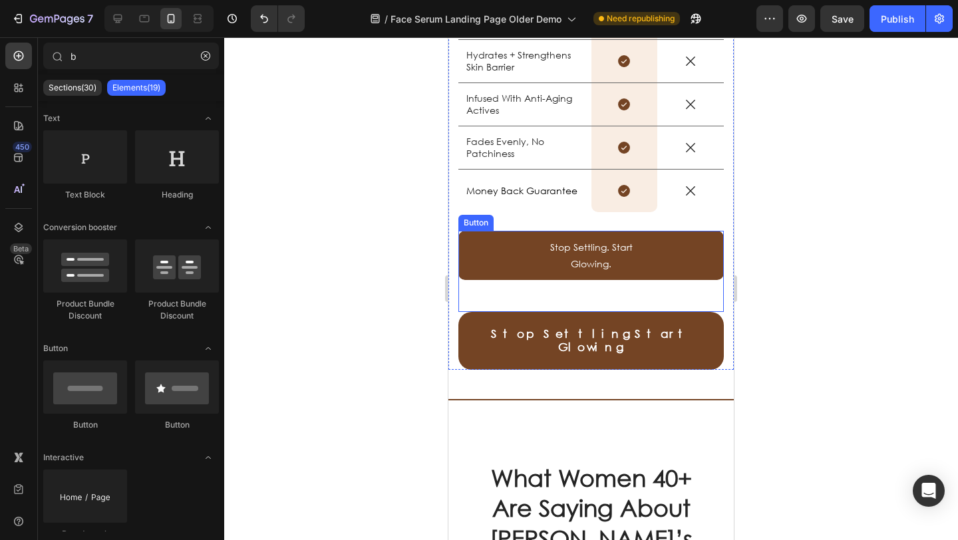
click at [514, 254] on link "Stop Settling. Start Glowing." at bounding box center [592, 255] width 266 height 49
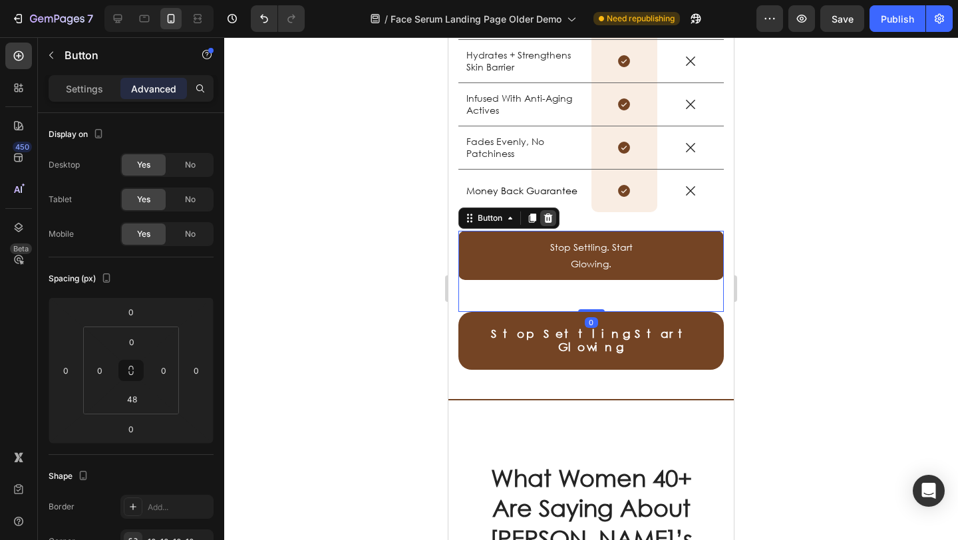
click at [552, 219] on icon at bounding box center [548, 218] width 11 height 11
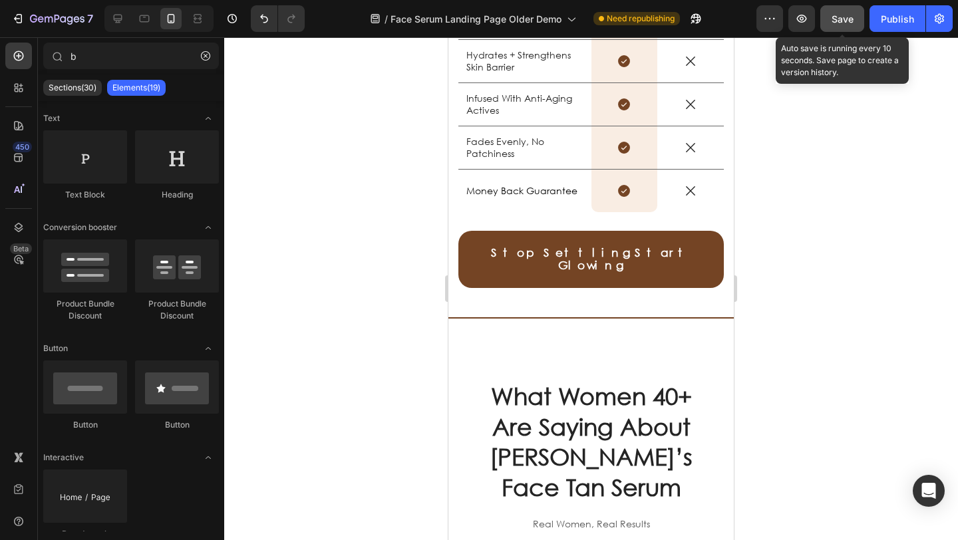
click at [833, 25] on button "Save" at bounding box center [843, 18] width 44 height 27
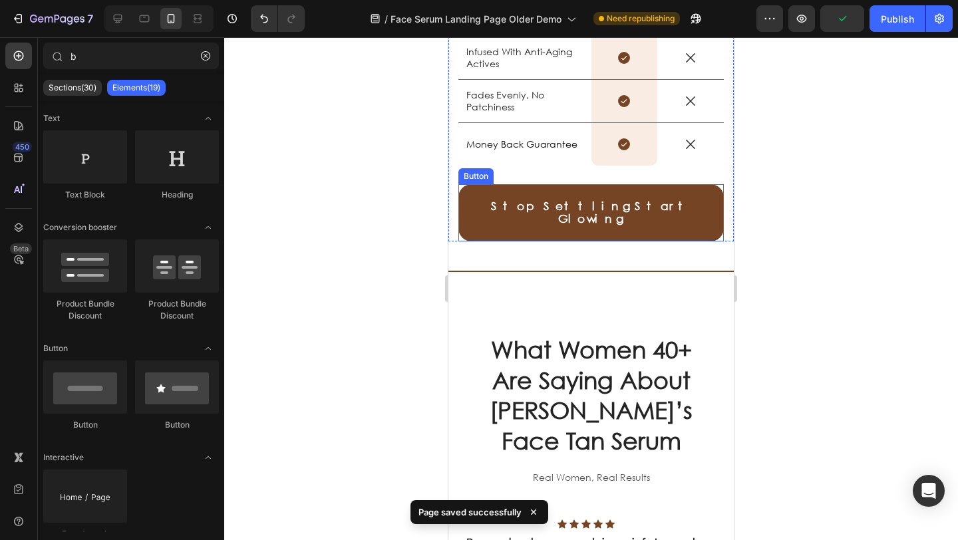
scroll to position [2620, 0]
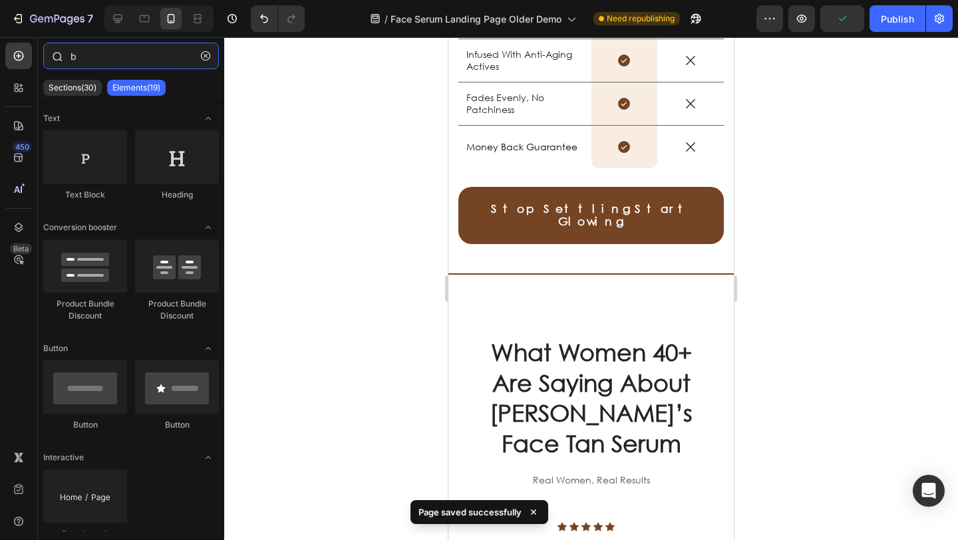
click at [115, 60] on input "b" at bounding box center [131, 56] width 176 height 27
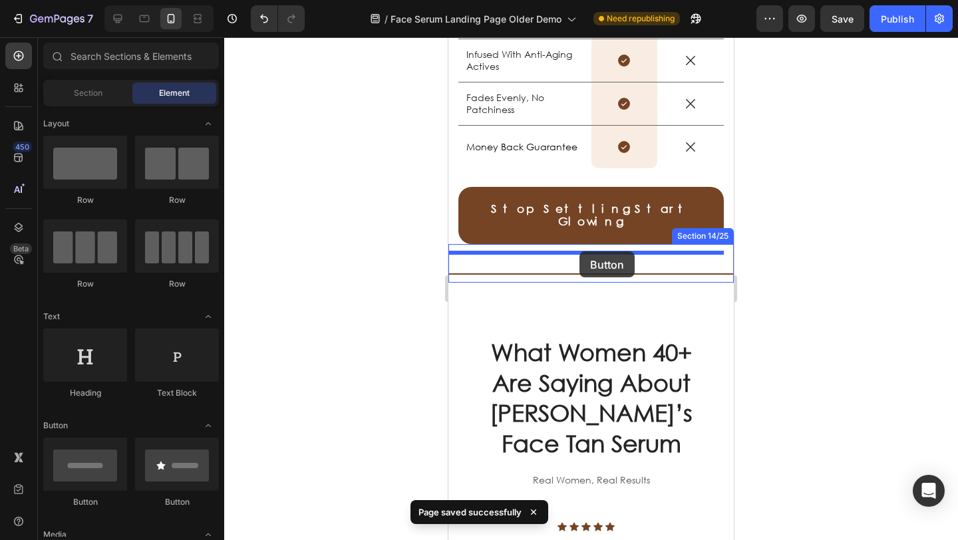
drag, startPoint x: 847, startPoint y: 423, endPoint x: 580, endPoint y: 252, distance: 317.9
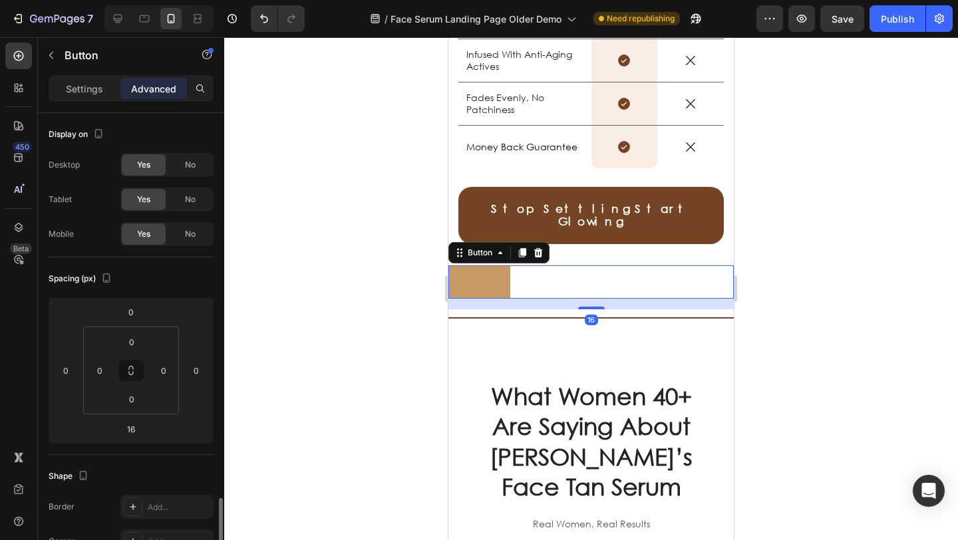
scroll to position [403, 0]
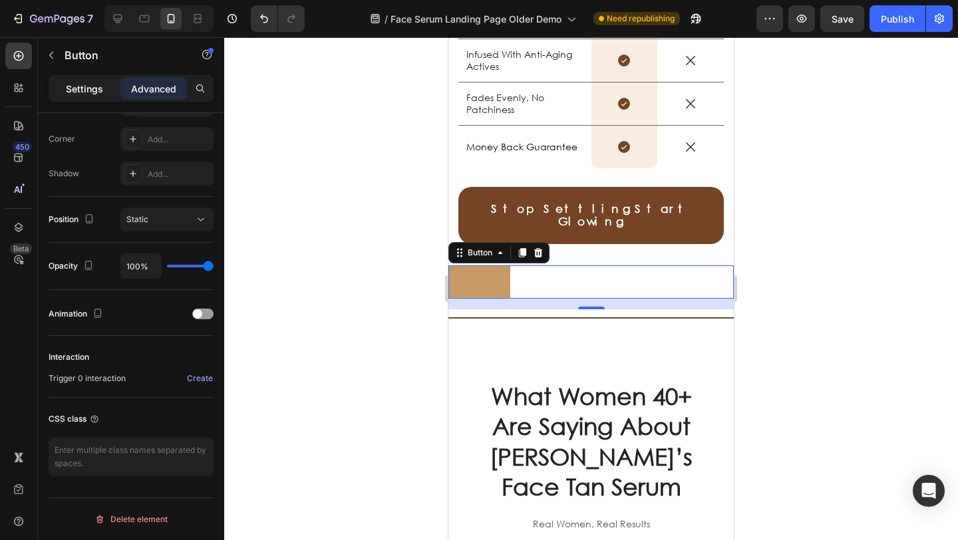
click at [83, 87] on p "Settings" at bounding box center [84, 89] width 37 height 14
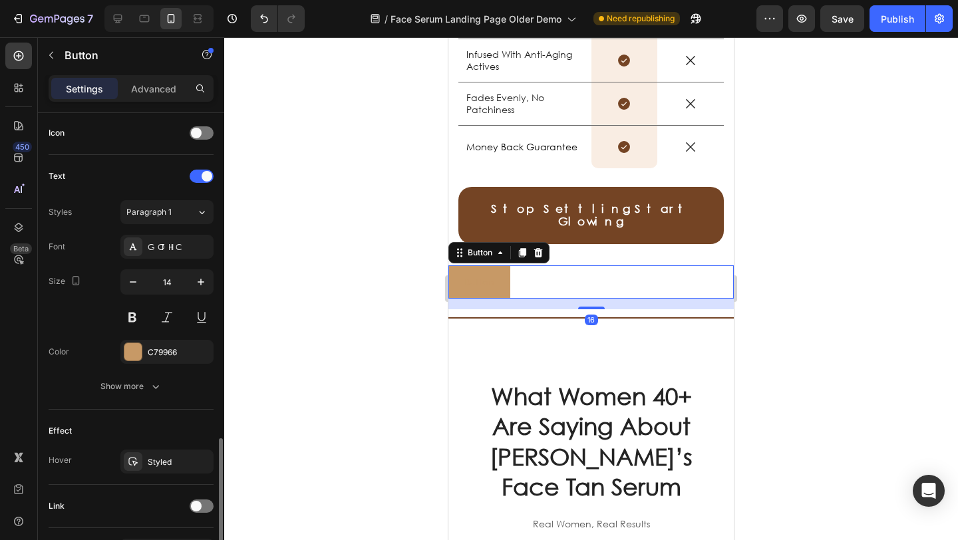
scroll to position [489, 0]
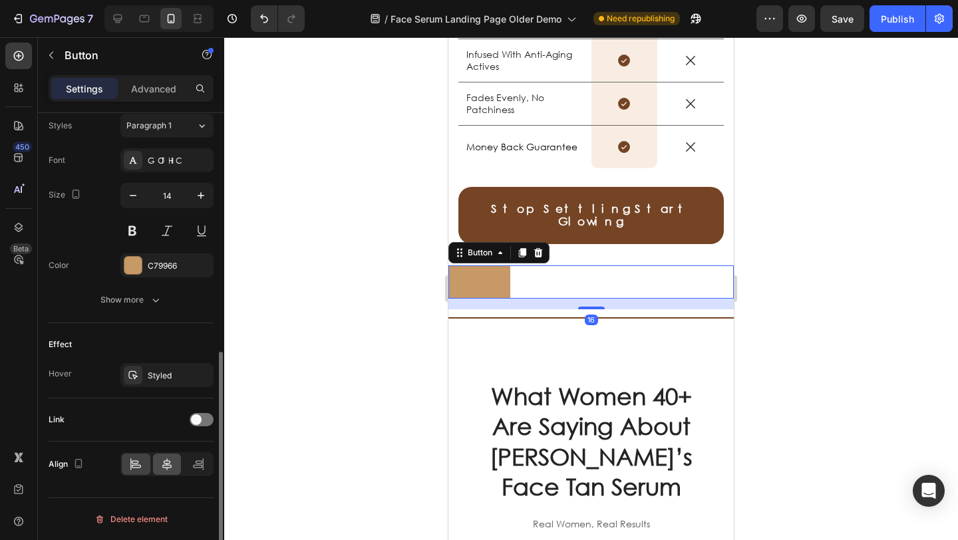
click at [160, 459] on div at bounding box center [167, 464] width 29 height 21
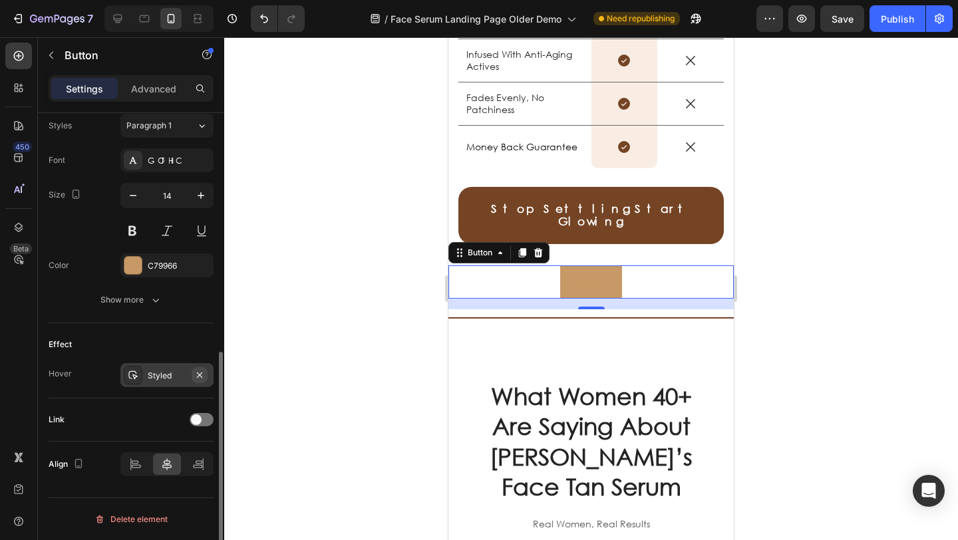
click at [198, 379] on icon "button" at bounding box center [199, 375] width 11 height 11
click at [126, 262] on div at bounding box center [132, 265] width 17 height 17
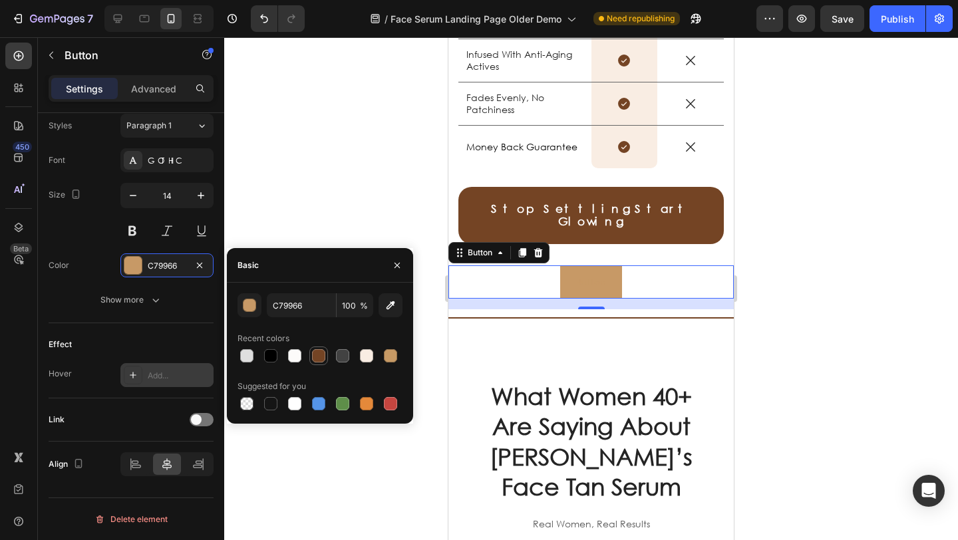
click at [315, 359] on div at bounding box center [318, 355] width 13 height 13
click at [299, 357] on div at bounding box center [294, 355] width 13 height 13
click at [242, 355] on div at bounding box center [246, 355] width 13 height 13
click at [289, 407] on div at bounding box center [294, 403] width 13 height 13
type input "FFFFFF"
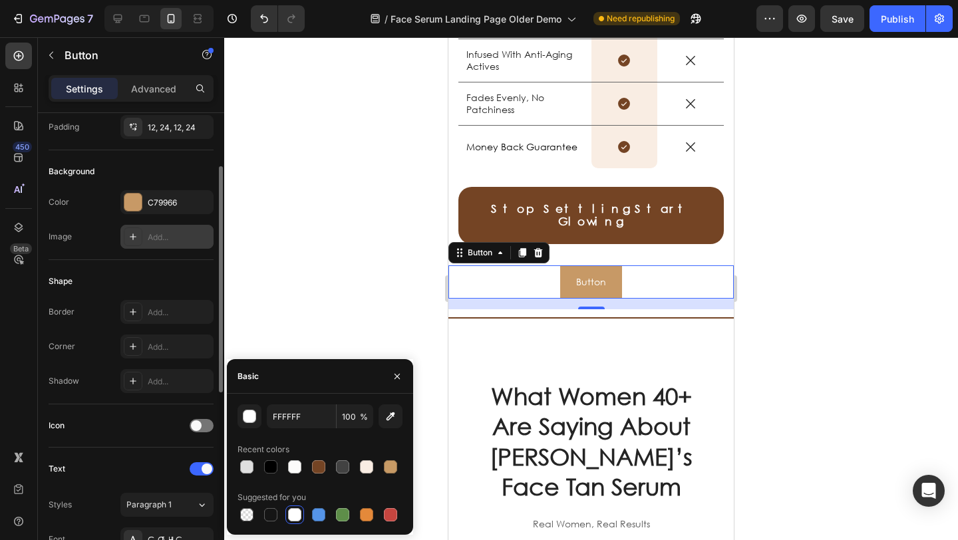
scroll to position [11, 0]
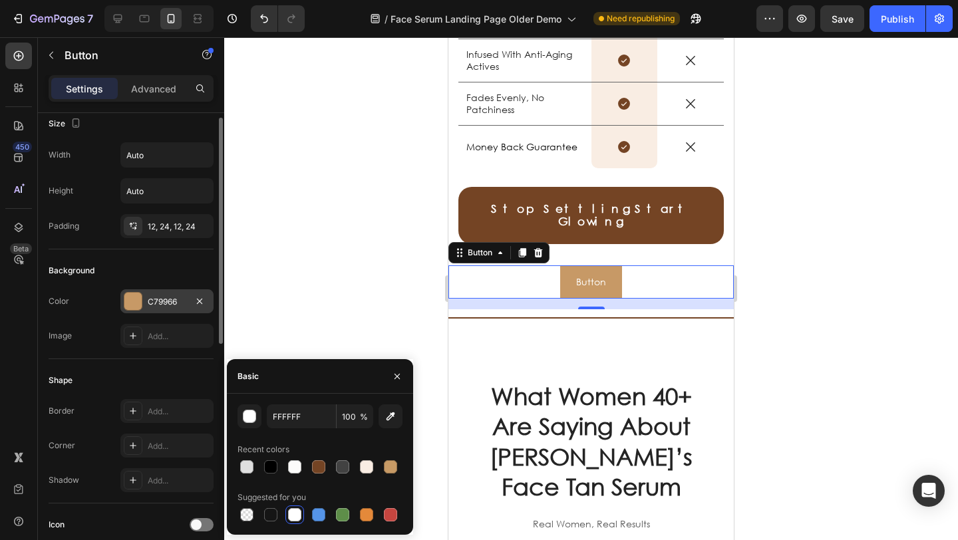
click at [136, 301] on div at bounding box center [132, 301] width 17 height 17
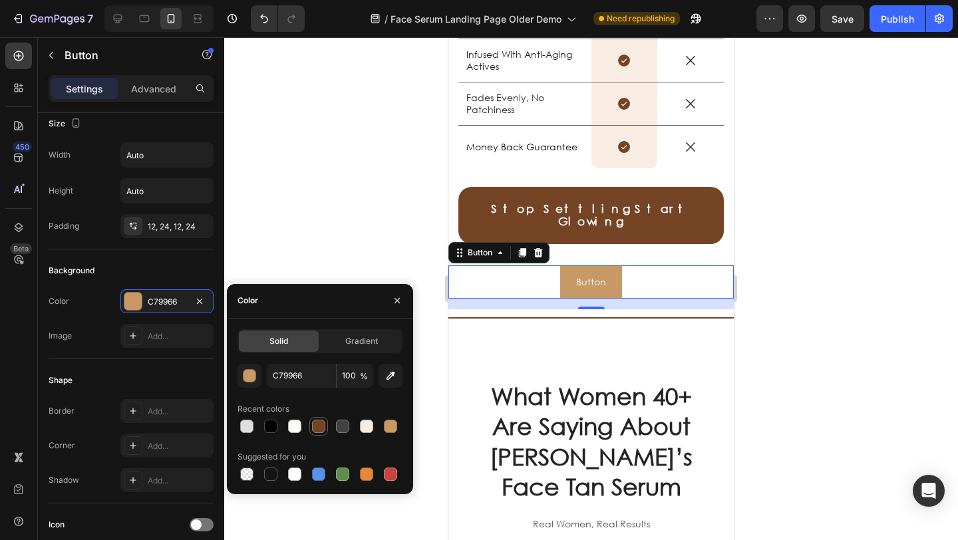
click at [318, 427] on div at bounding box center [318, 426] width 13 height 13
type input "744424"
click at [318, 261] on div at bounding box center [591, 288] width 734 height 503
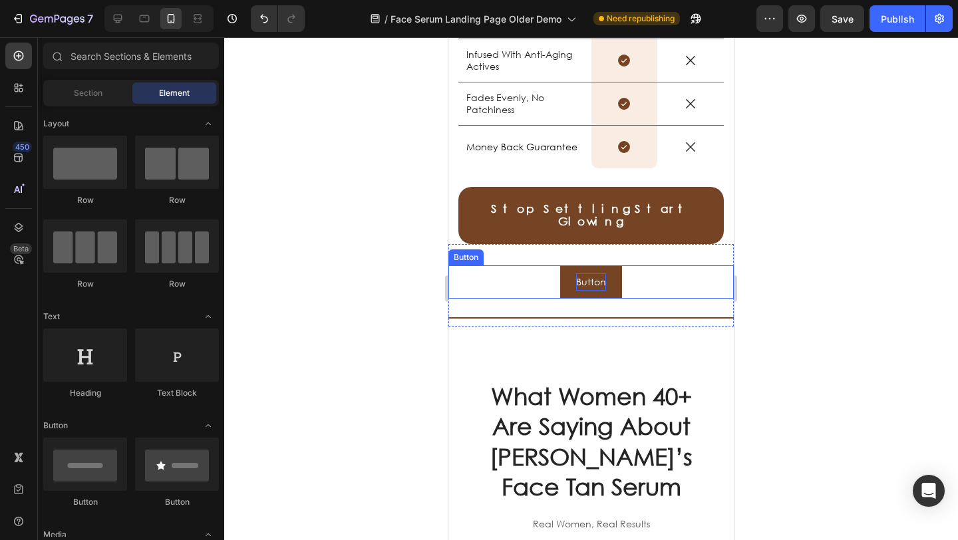
click at [577, 274] on p "Button" at bounding box center [591, 282] width 30 height 17
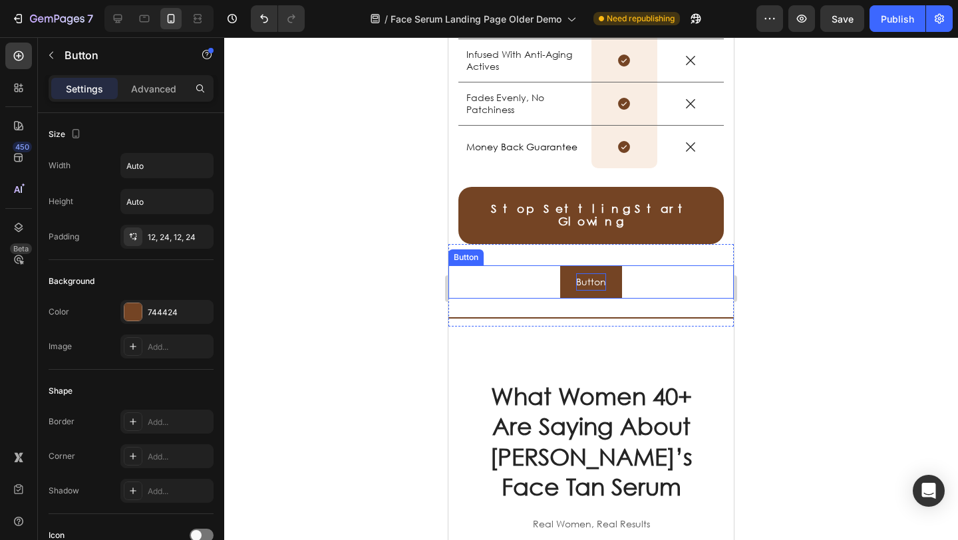
drag, startPoint x: 577, startPoint y: 270, endPoint x: 586, endPoint y: 271, distance: 9.3
click at [578, 274] on p "Button" at bounding box center [591, 282] width 30 height 17
click at [565, 266] on button "Stop" at bounding box center [591, 282] width 53 height 33
click at [553, 266] on button "Stop Settli" at bounding box center [591, 282] width 77 height 33
click at [546, 266] on button "Stop Settling." at bounding box center [591, 282] width 91 height 33
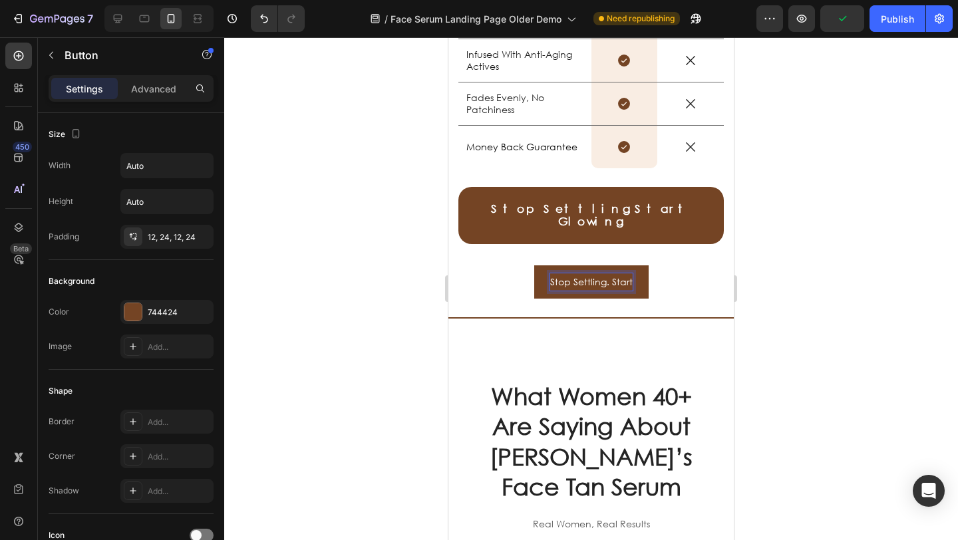
click at [534, 266] on button "Stop Settling. Start" at bounding box center [591, 282] width 114 height 33
click at [517, 266] on button "Stop Settling. Start Glowin" at bounding box center [591, 282] width 149 height 33
click at [512, 266] on button "Stop Settling. Start Glowing." at bounding box center [591, 282] width 158 height 33
drag, startPoint x: 616, startPoint y: 270, endPoint x: 594, endPoint y: 269, distance: 22.0
click at [594, 274] on p "Stop Settling. Start Glowing." at bounding box center [591, 282] width 126 height 17
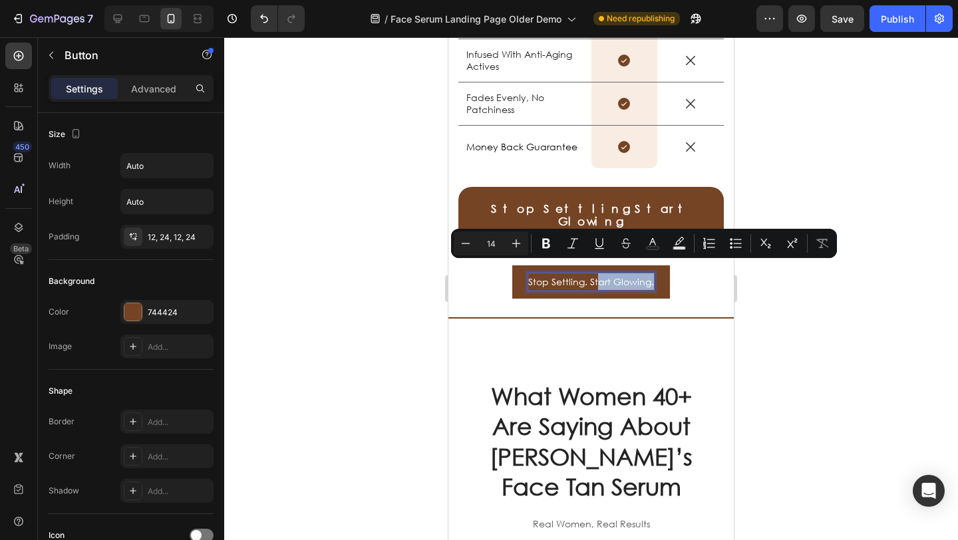
click at [647, 274] on p "Stop Settling. Start Glowing." at bounding box center [591, 282] width 126 height 17
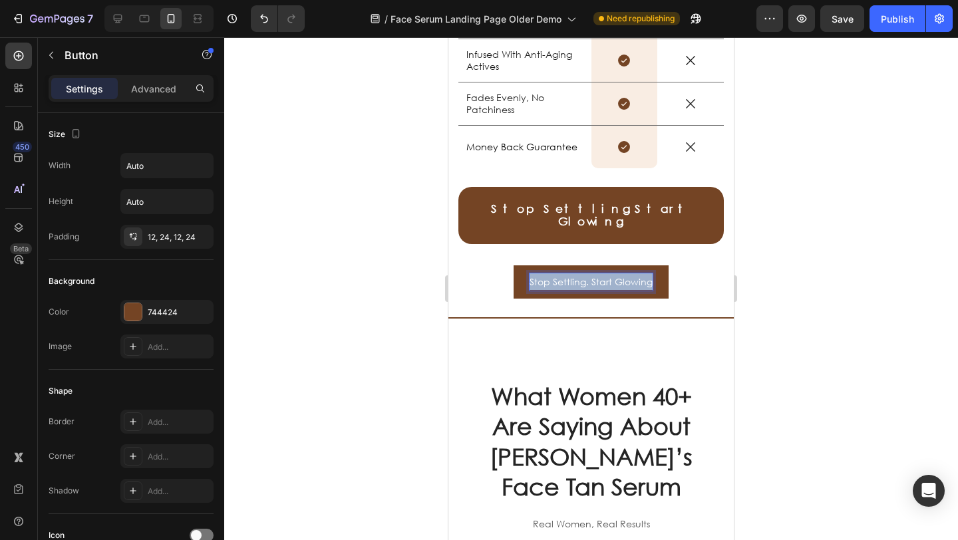
drag, startPoint x: 646, startPoint y: 269, endPoint x: 510, endPoint y: 263, distance: 135.2
click at [514, 266] on button "Stop Settling. Start Glowing" at bounding box center [591, 282] width 155 height 33
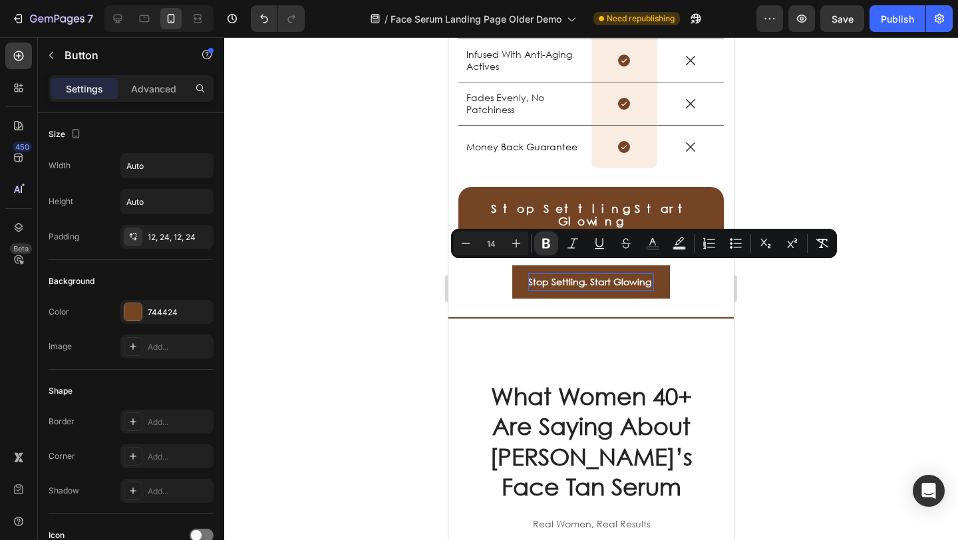
click at [395, 250] on div at bounding box center [591, 288] width 734 height 503
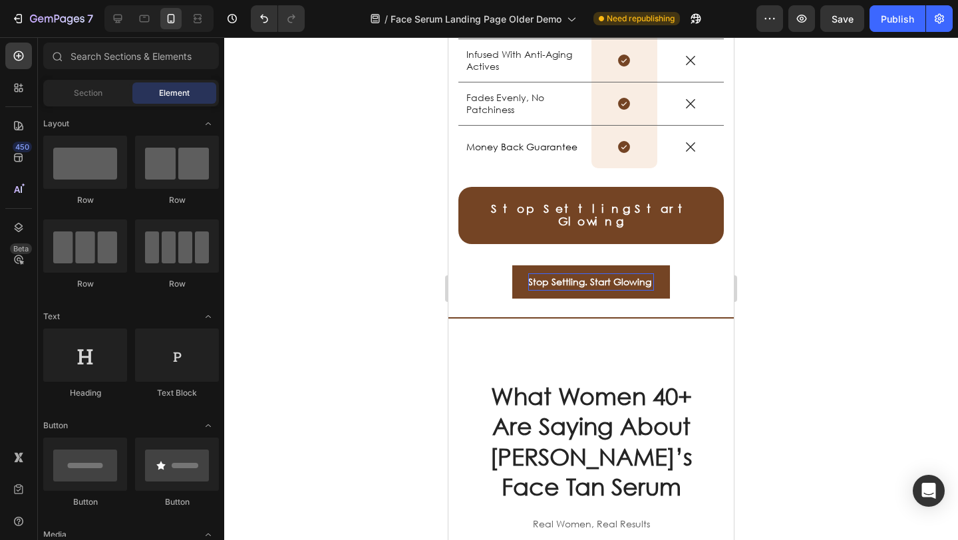
click at [512, 266] on button "Stop Settling. Start Glowing" at bounding box center [591, 282] width 158 height 33
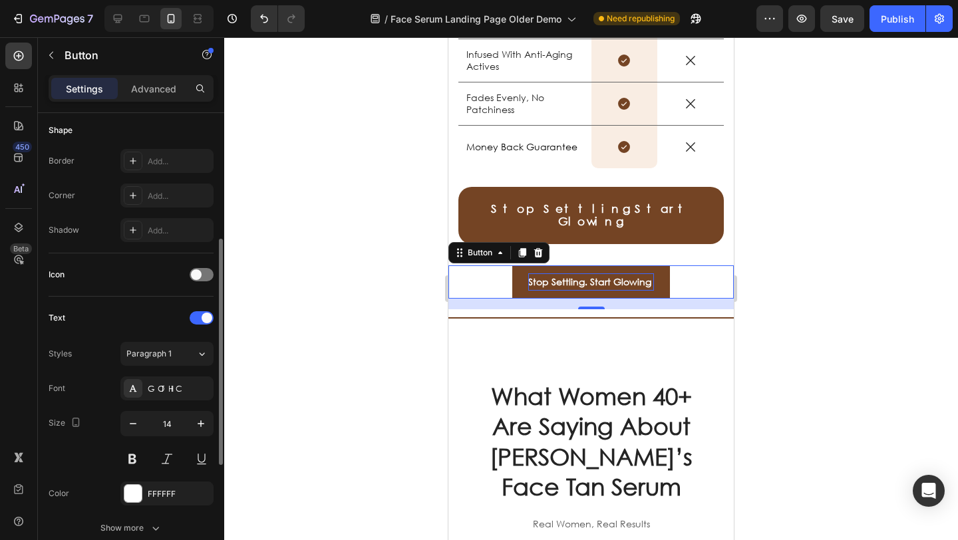
scroll to position [260, 0]
click at [148, 195] on div "Add..." at bounding box center [179, 197] width 63 height 12
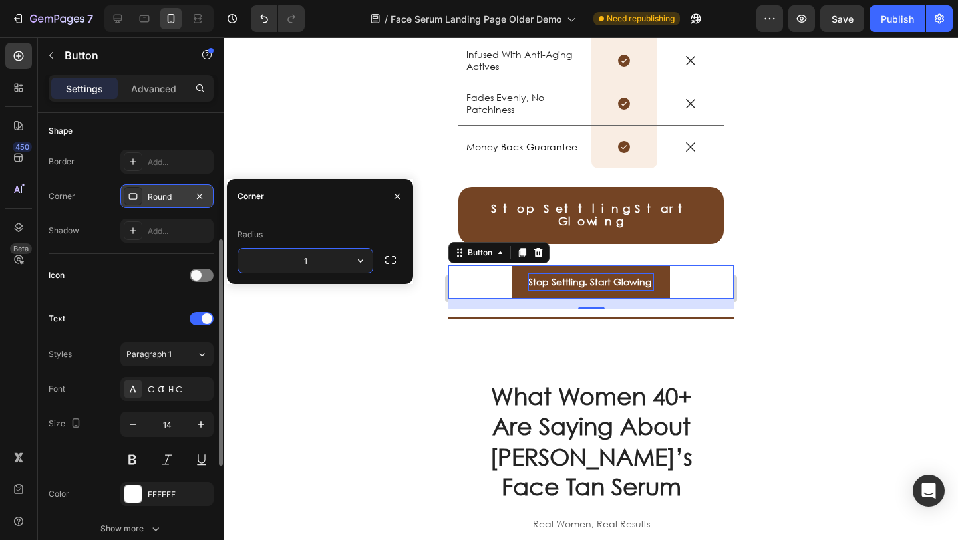
type input "10"
click at [299, 128] on div at bounding box center [591, 288] width 734 height 503
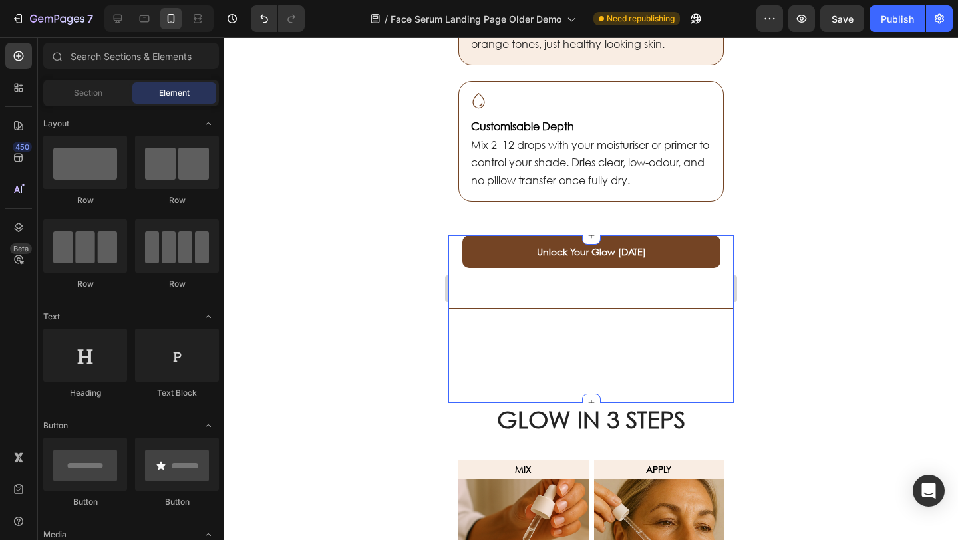
scroll to position [1283, 0]
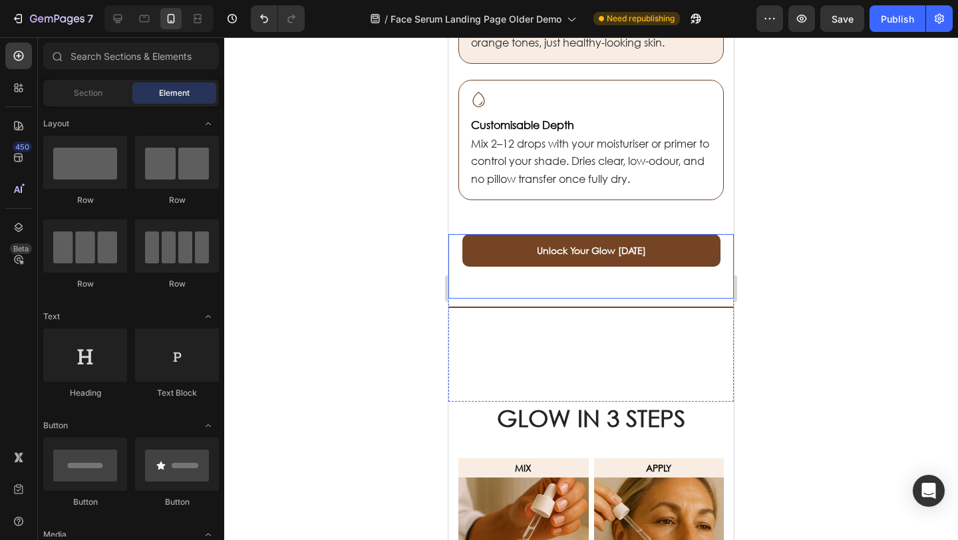
click at [698, 249] on link "Unlock Your Glow [DATE]" at bounding box center [592, 250] width 258 height 33
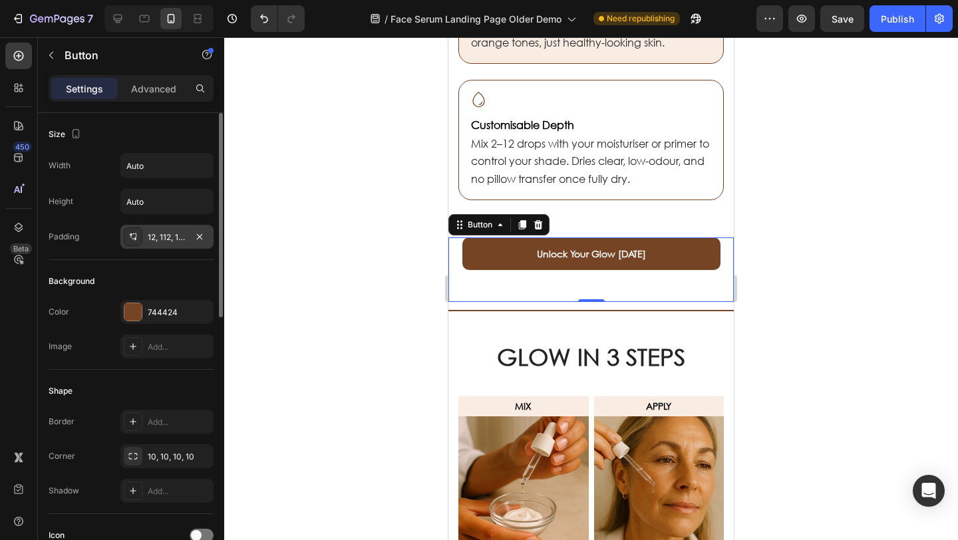
click at [180, 230] on div "12, 112, 12, 112" at bounding box center [166, 237] width 93 height 24
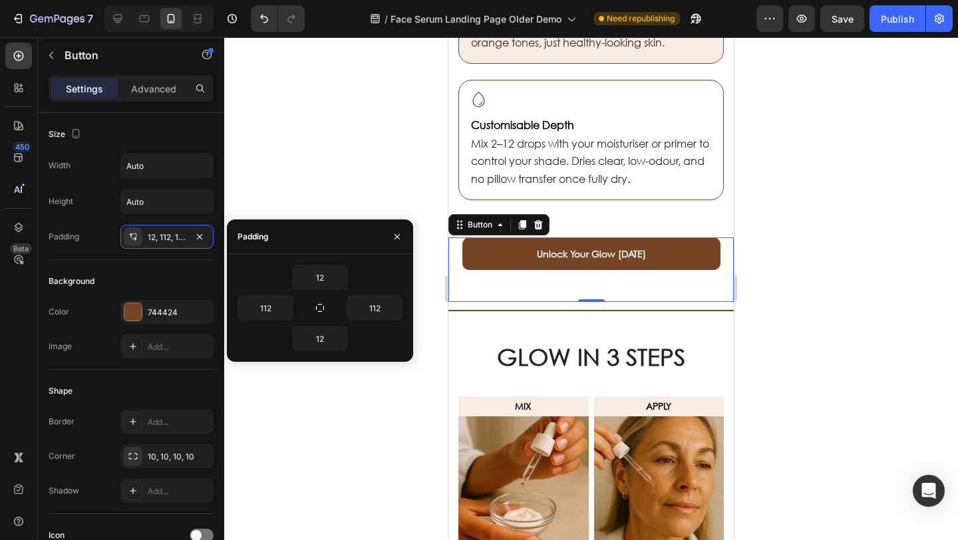
click at [274, 181] on div at bounding box center [591, 288] width 734 height 503
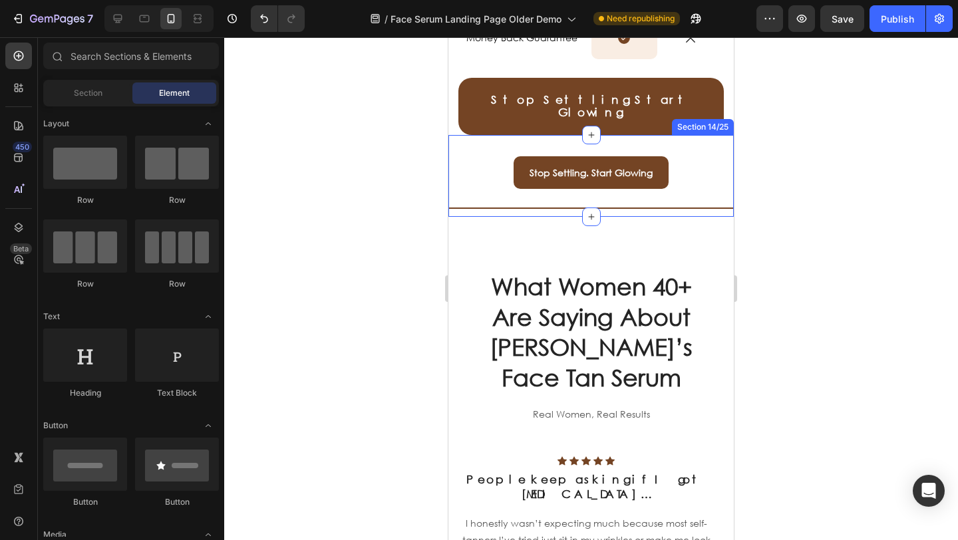
scroll to position [2668, 0]
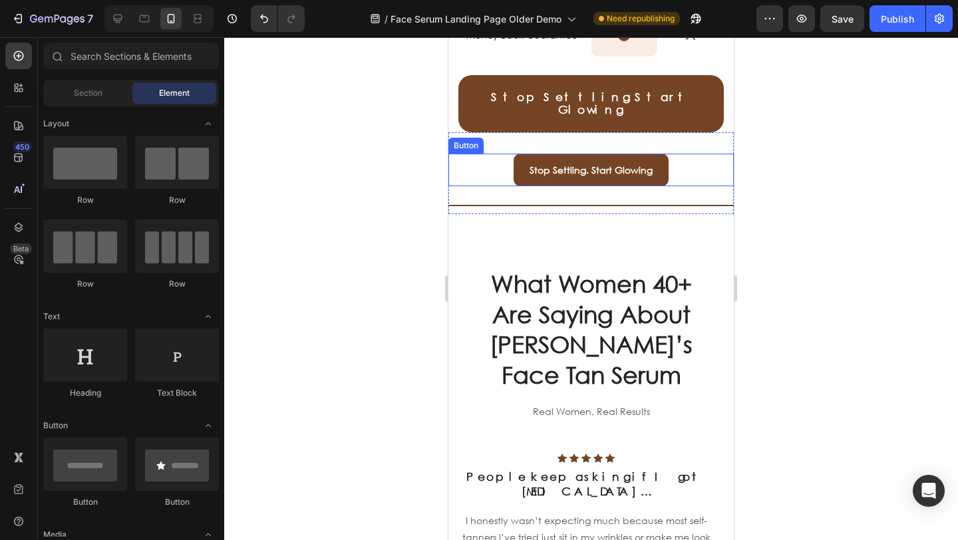
click at [482, 157] on div "Stop Settling. Start Glowing Button" at bounding box center [592, 170] width 286 height 33
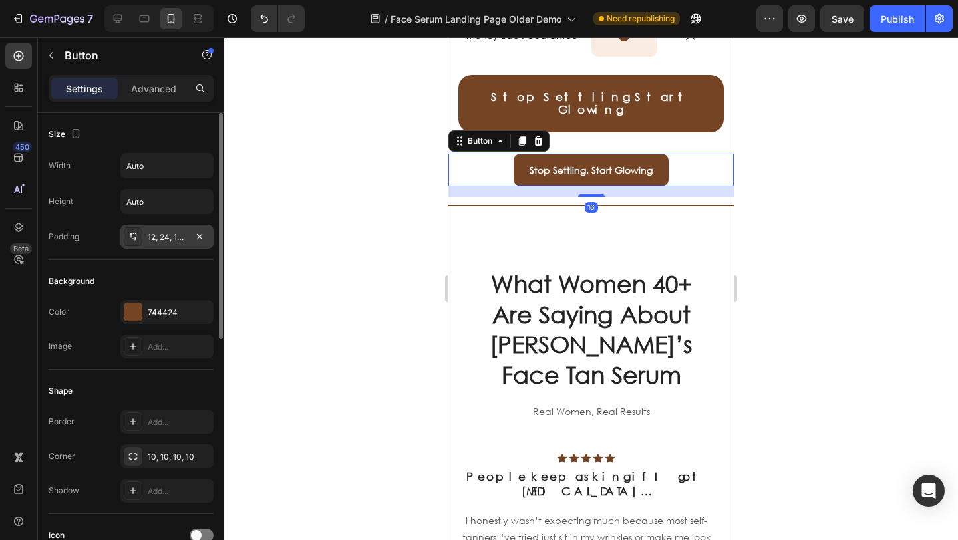
click at [165, 239] on div "12, 24, 12, 24" at bounding box center [167, 238] width 39 height 12
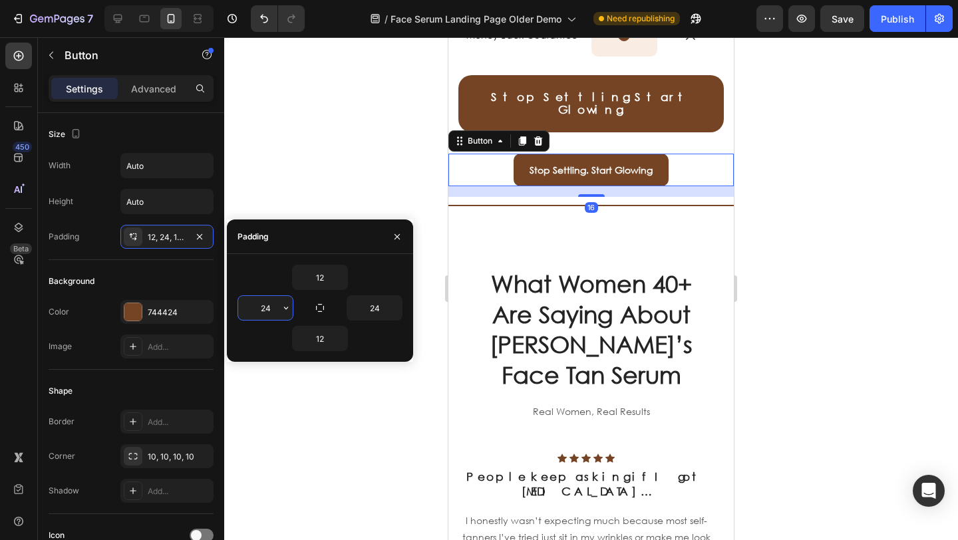
click at [274, 308] on input "24" at bounding box center [265, 308] width 55 height 24
type input "112"
click at [378, 307] on input "24" at bounding box center [374, 308] width 55 height 24
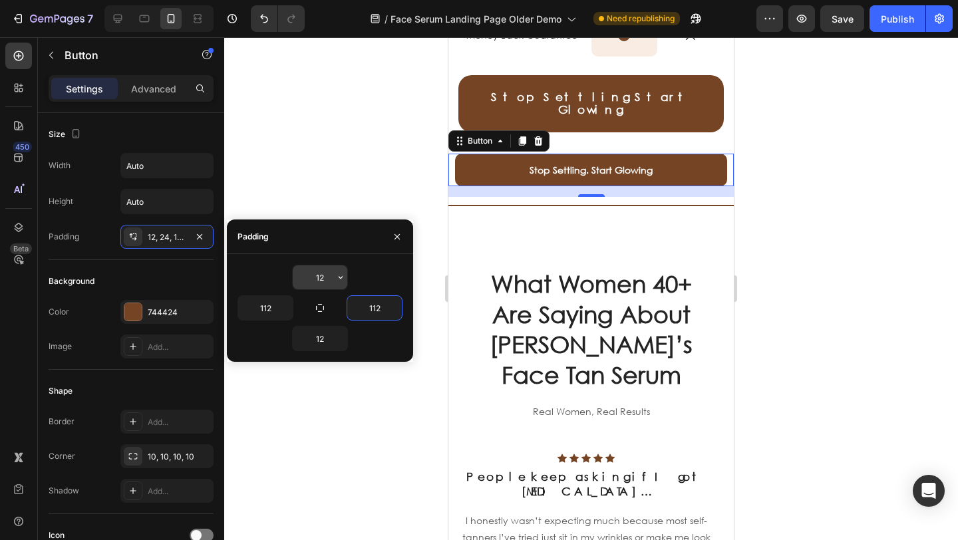
type input "112"
click at [325, 274] on input "12" at bounding box center [320, 278] width 55 height 24
drag, startPoint x: 342, startPoint y: 170, endPoint x: 357, endPoint y: 171, distance: 15.4
click at [342, 170] on div at bounding box center [591, 288] width 734 height 503
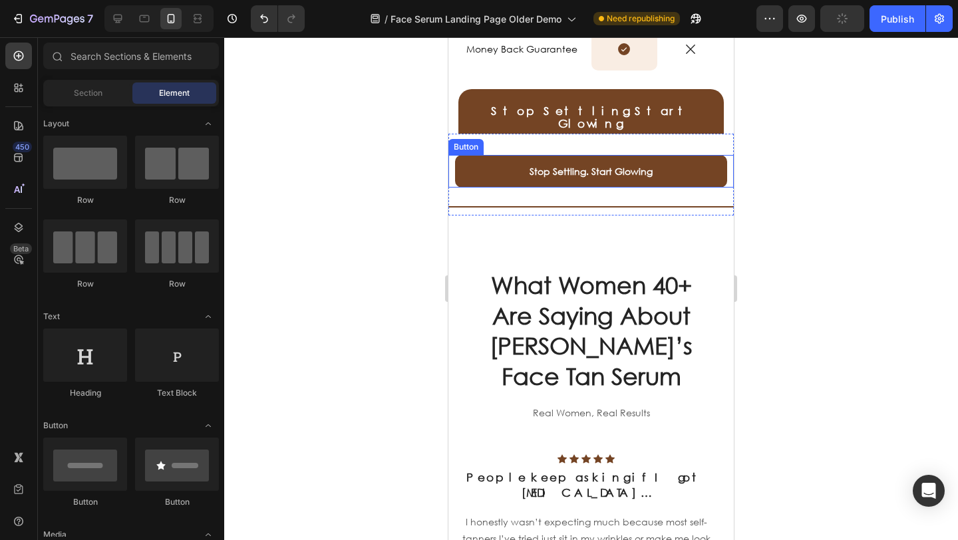
scroll to position [2537, 0]
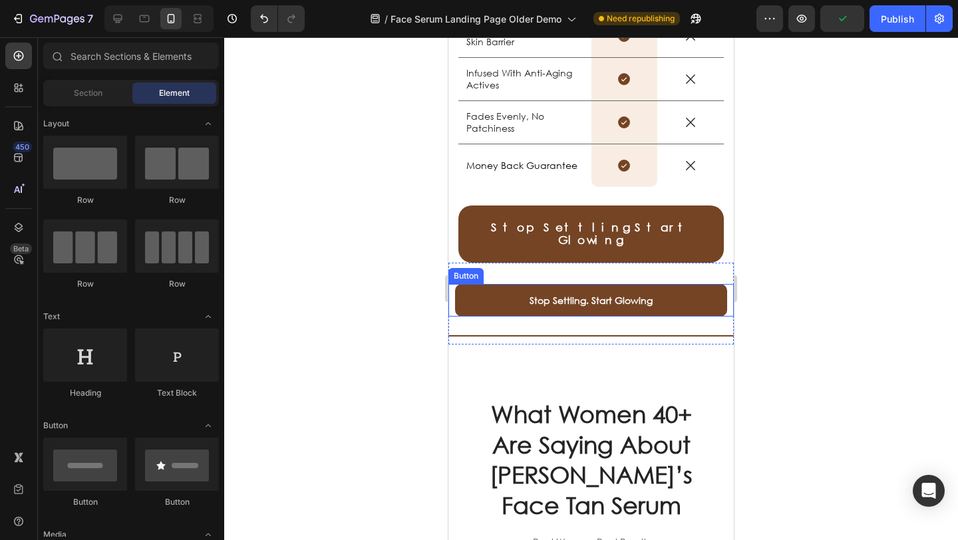
click at [471, 284] on button "Stop Settling. Start Glowing" at bounding box center [591, 300] width 272 height 33
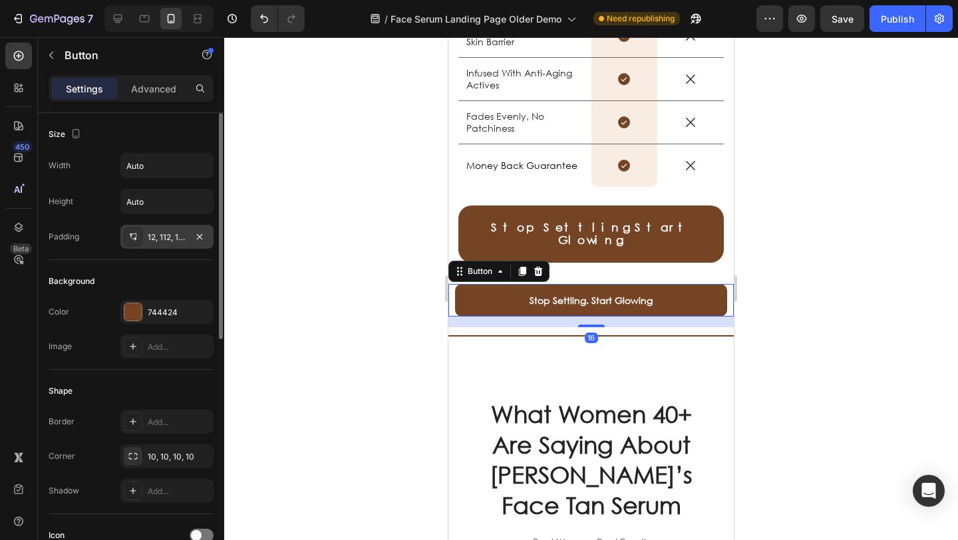
click at [169, 236] on div "12, 112, 12, 112" at bounding box center [167, 238] width 39 height 12
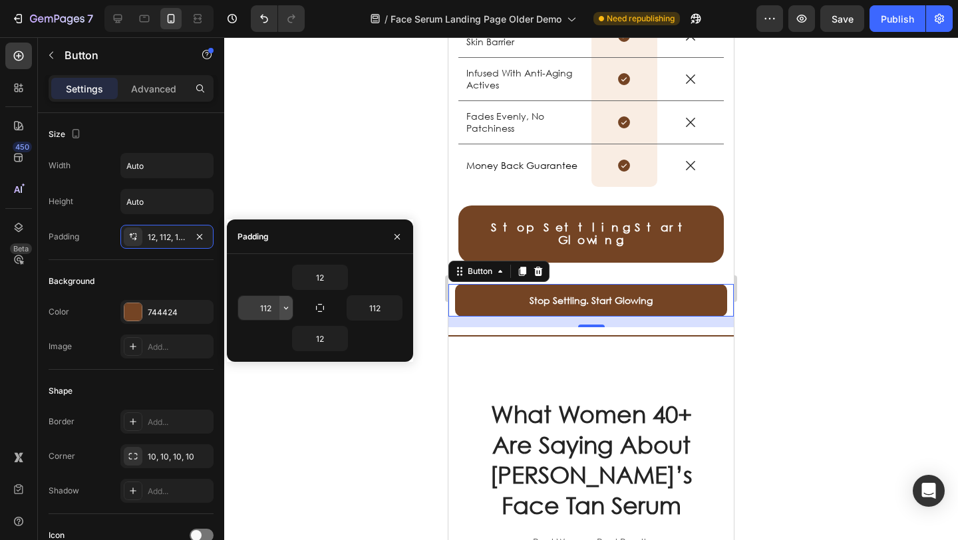
click at [283, 306] on icon "button" at bounding box center [286, 308] width 11 height 11
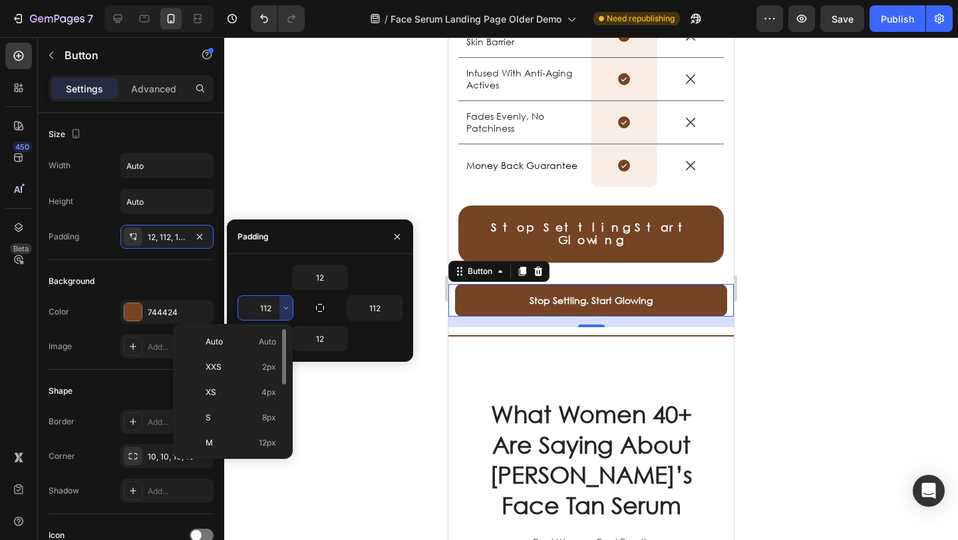
scroll to position [154, 0]
click at [266, 435] on span "112px" at bounding box center [266, 441] width 21 height 12
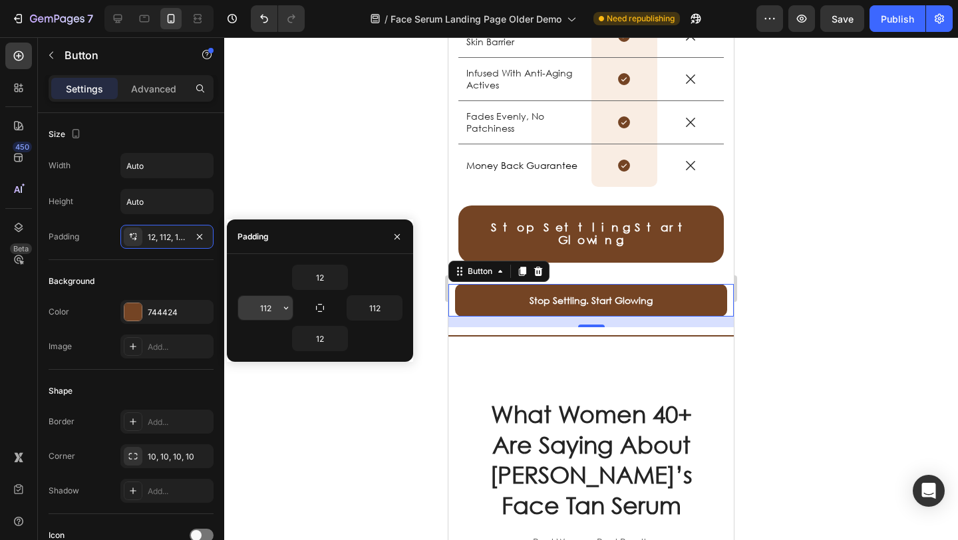
click at [288, 307] on icon "button" at bounding box center [286, 308] width 11 height 11
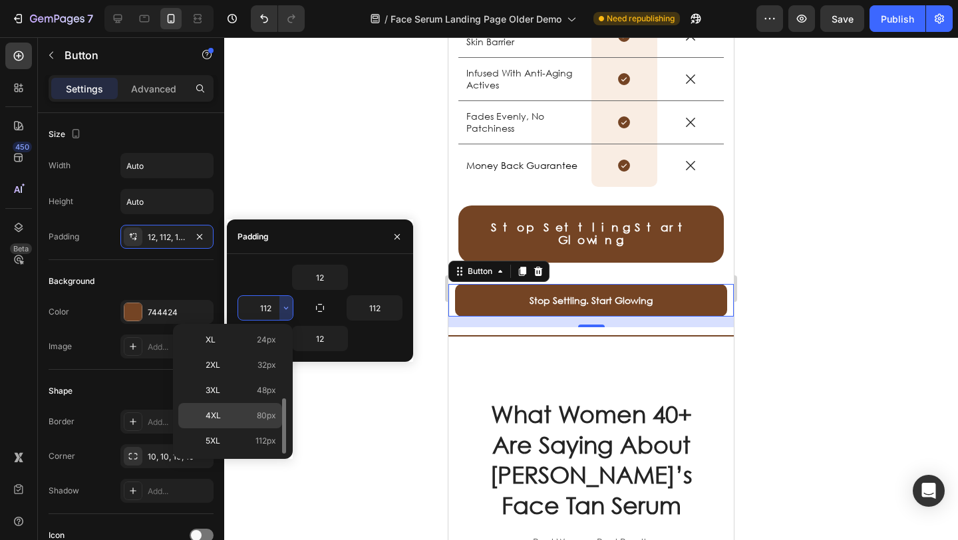
click at [266, 412] on span "80px" at bounding box center [266, 416] width 19 height 12
type input "80"
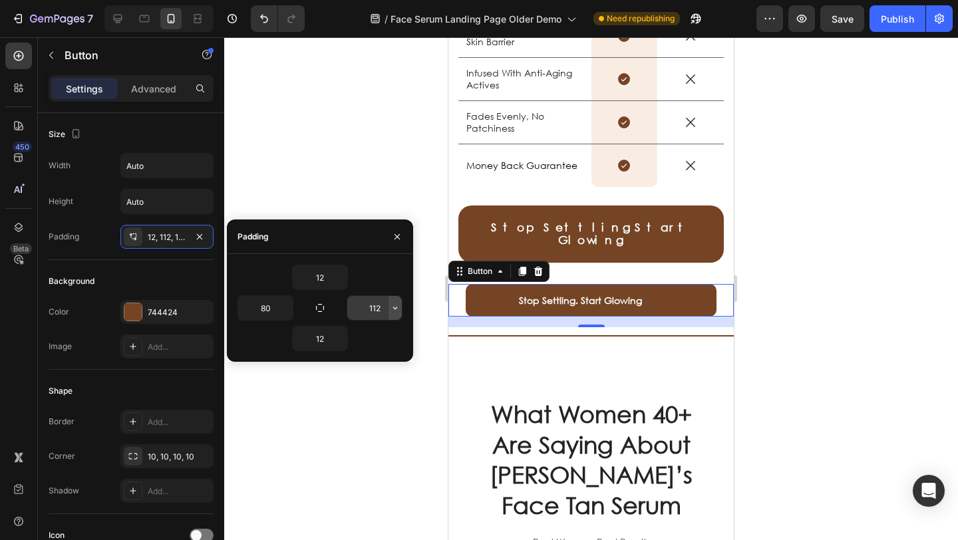
click at [394, 308] on icon "button" at bounding box center [395, 308] width 11 height 11
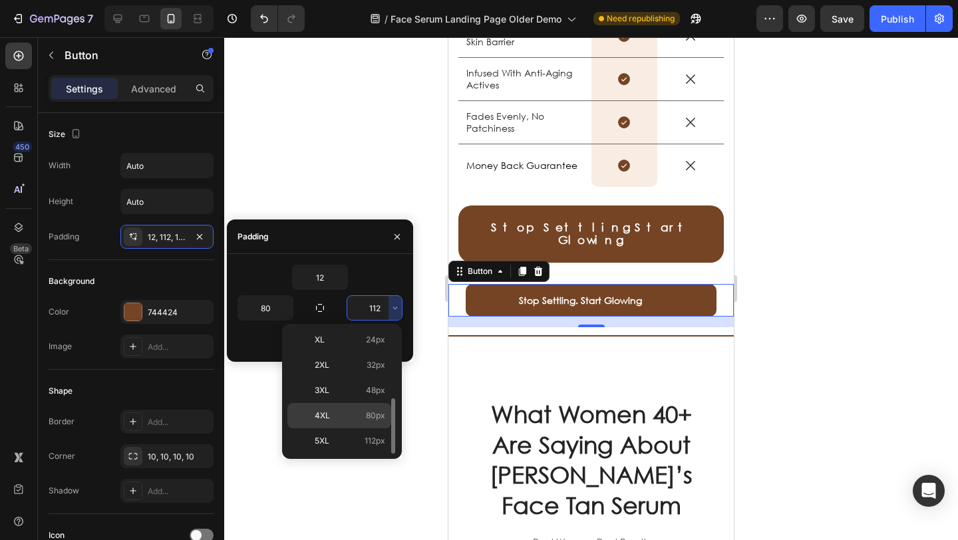
click at [361, 411] on p "4XL 80px" at bounding box center [350, 416] width 71 height 12
type input "80"
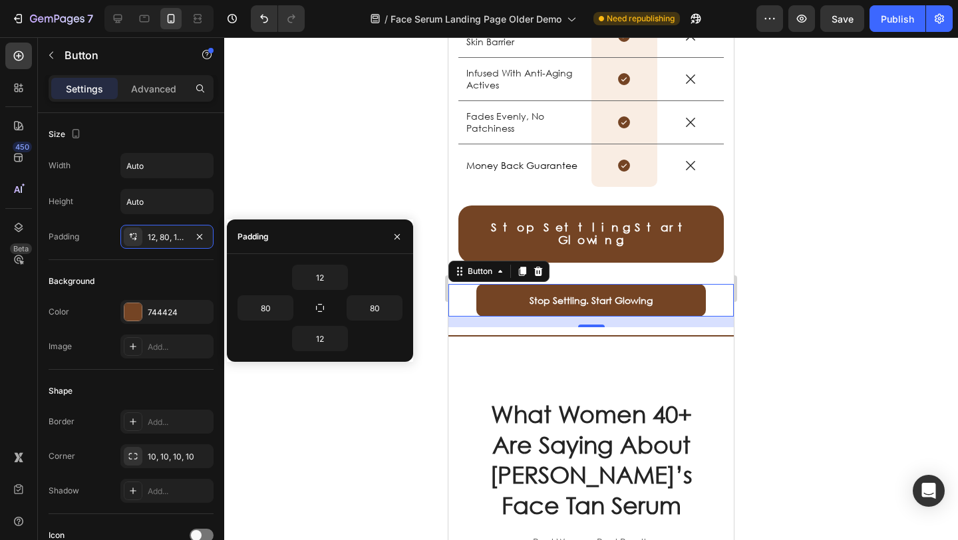
click at [383, 164] on div at bounding box center [591, 288] width 734 height 503
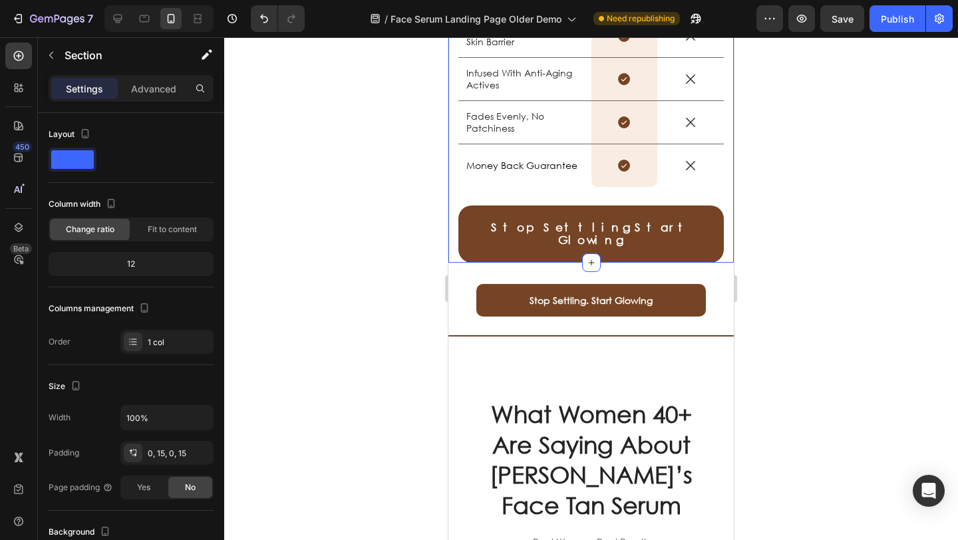
click at [475, 223] on link "Stop Settling. Start Glowing." at bounding box center [592, 234] width 266 height 57
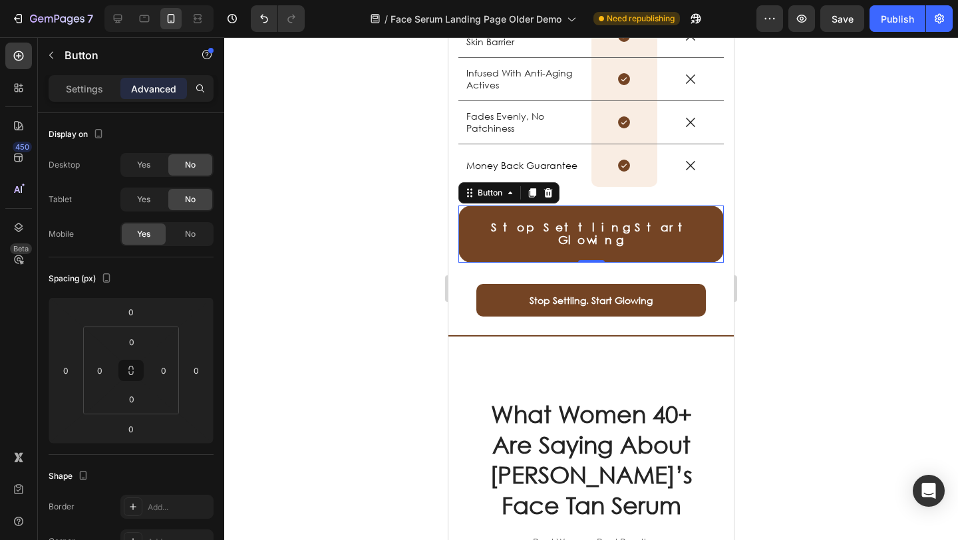
click at [548, 196] on icon at bounding box center [548, 192] width 9 height 9
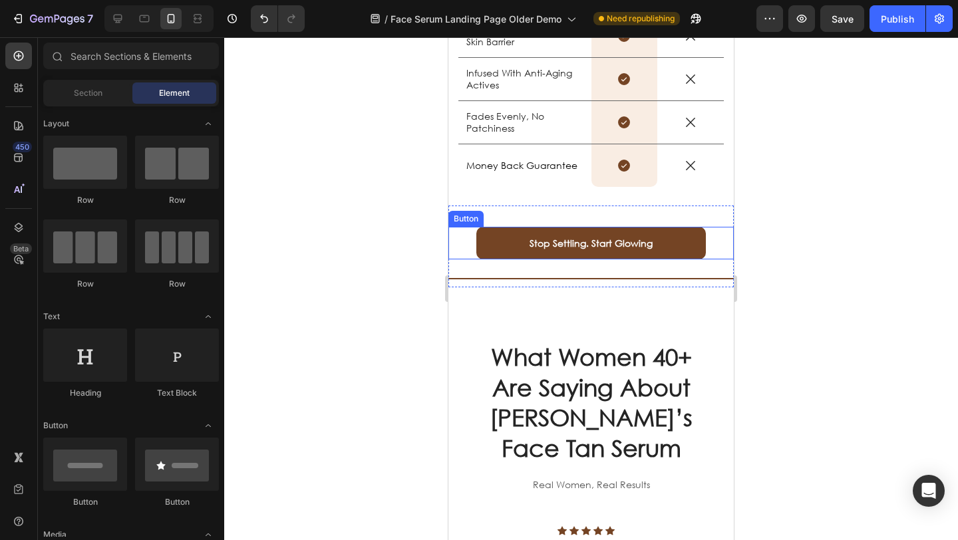
click at [469, 244] on div "Stop Settling. Start Glowing Button" at bounding box center [592, 243] width 286 height 33
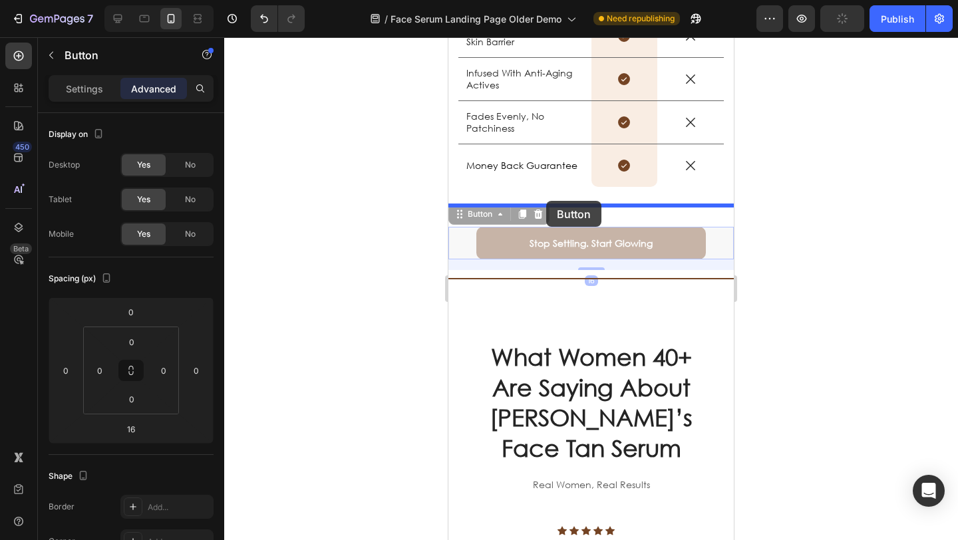
drag, startPoint x: 464, startPoint y: 217, endPoint x: 546, endPoint y: 201, distance: 84.1
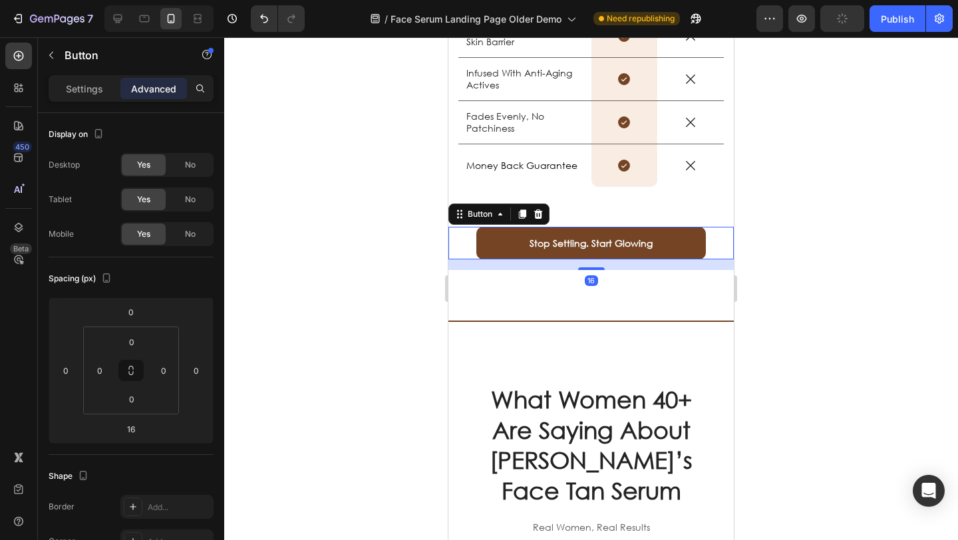
click at [390, 214] on div at bounding box center [591, 288] width 734 height 503
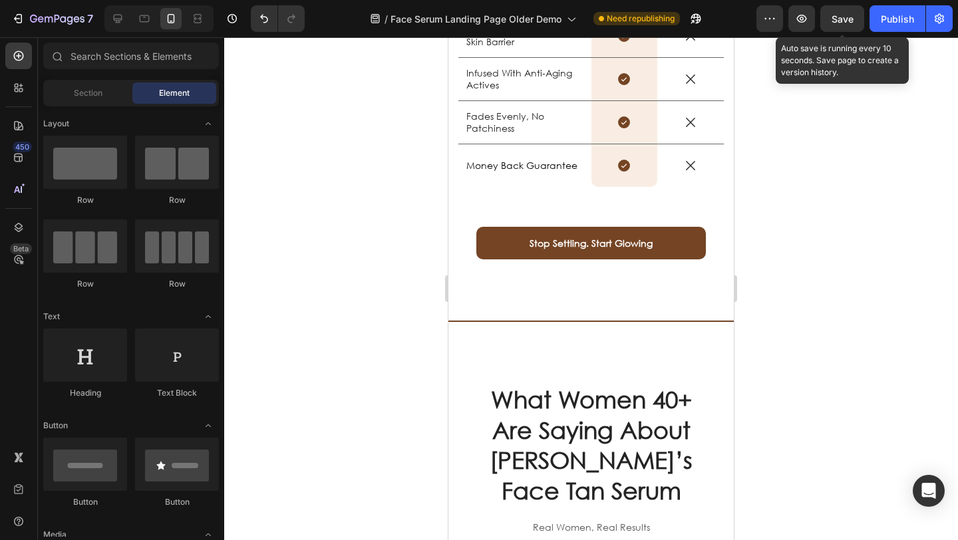
drag, startPoint x: 847, startPoint y: 22, endPoint x: 747, endPoint y: 206, distance: 209.3
click at [847, 22] on span "Save" at bounding box center [843, 18] width 22 height 11
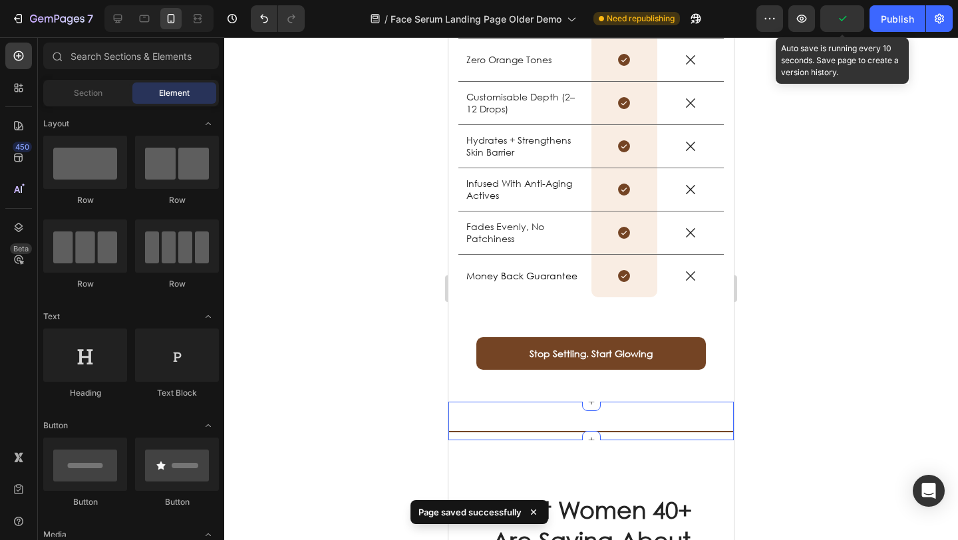
click at [529, 402] on div "Title Line Section 15/25" at bounding box center [592, 421] width 286 height 39
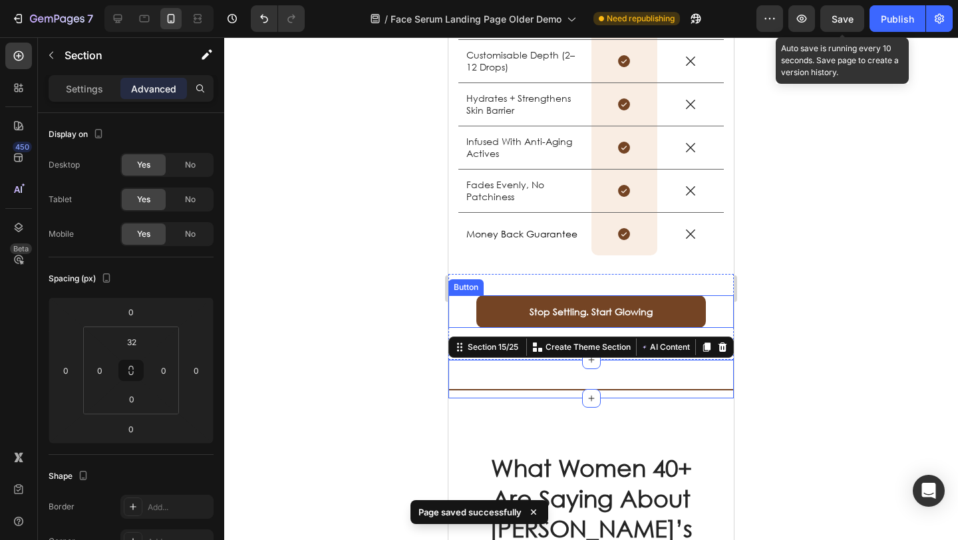
click at [465, 305] on div "Stop Settling. Start Glowing Button" at bounding box center [592, 312] width 286 height 33
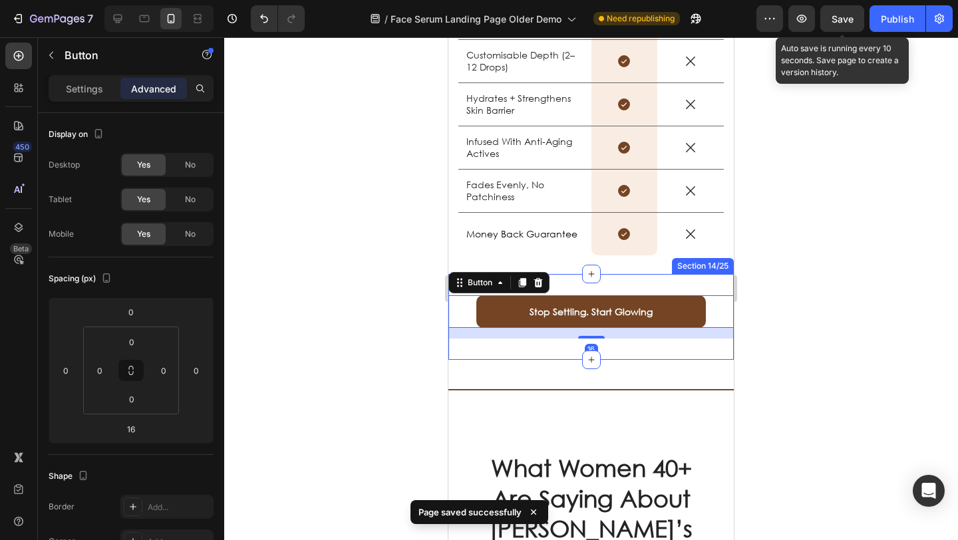
click at [493, 332] on div "16" at bounding box center [592, 333] width 286 height 11
click at [510, 351] on div "Stop Settling. Start Glowing Button 16 Section 14/25" at bounding box center [592, 317] width 286 height 86
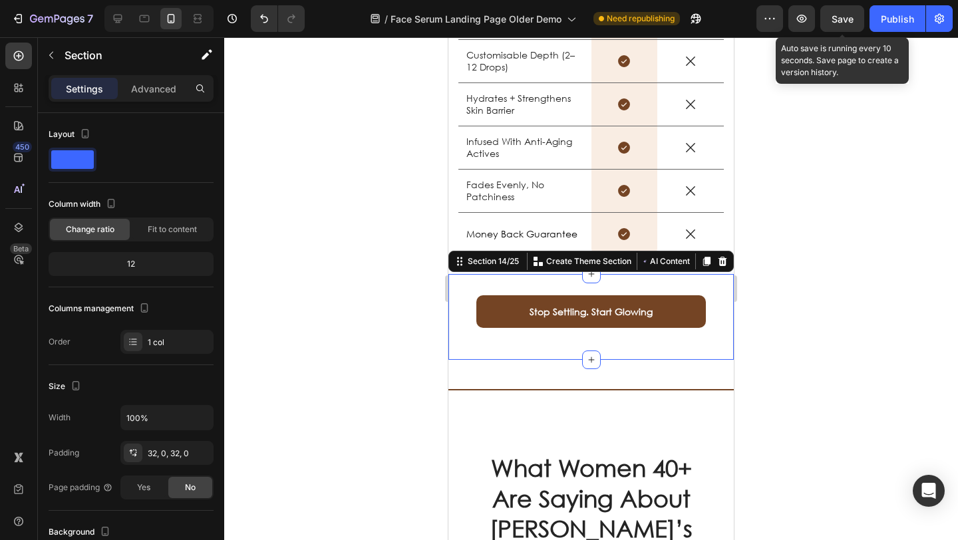
click at [164, 73] on div "Section" at bounding box center [107, 56] width 138 height 38
click at [158, 91] on p "Advanced" at bounding box center [153, 89] width 45 height 14
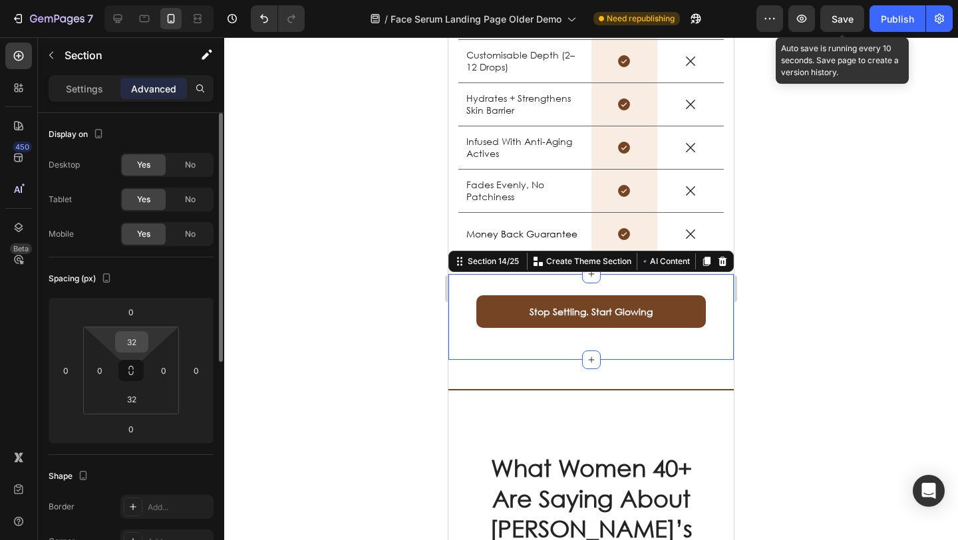
click at [141, 341] on input "32" at bounding box center [131, 342] width 27 height 20
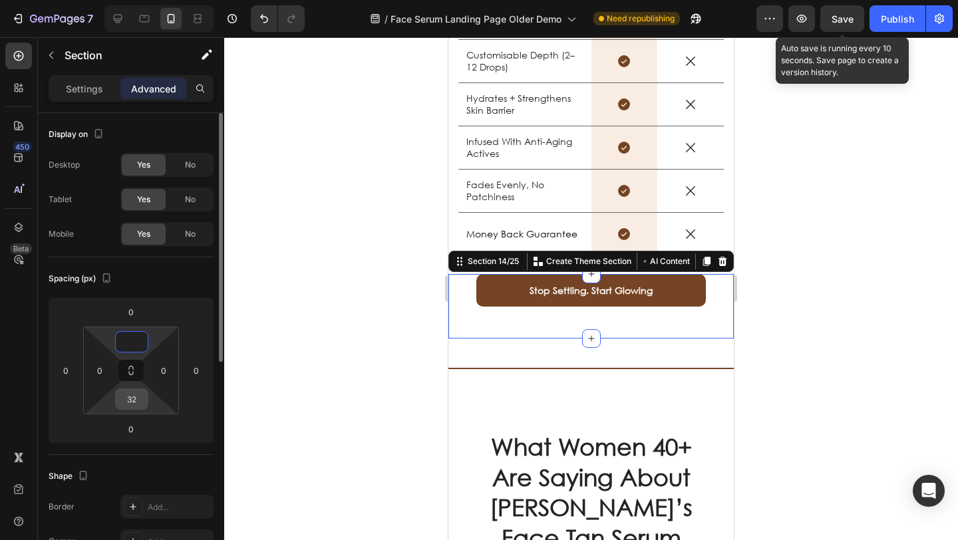
type input "0"
click at [139, 403] on input "32" at bounding box center [131, 399] width 27 height 20
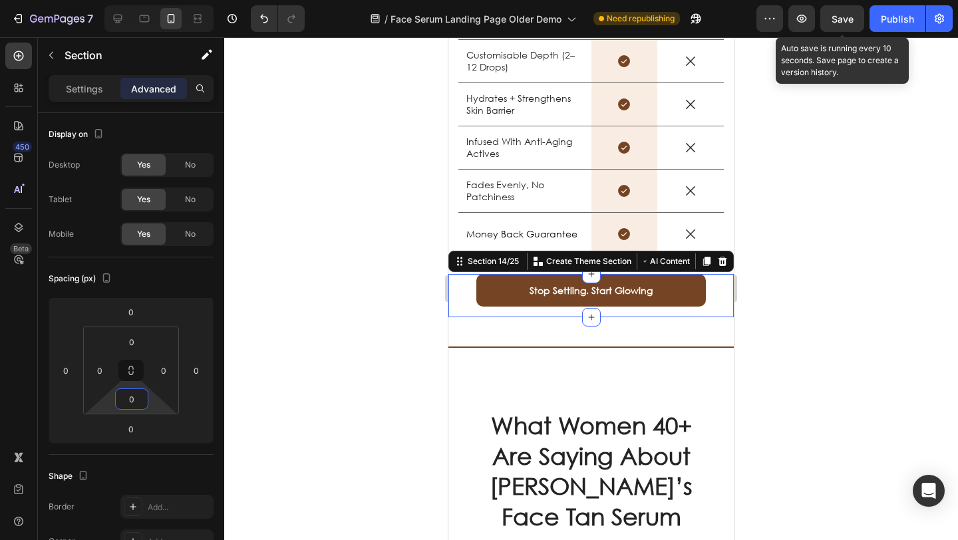
click at [343, 351] on div at bounding box center [591, 288] width 734 height 503
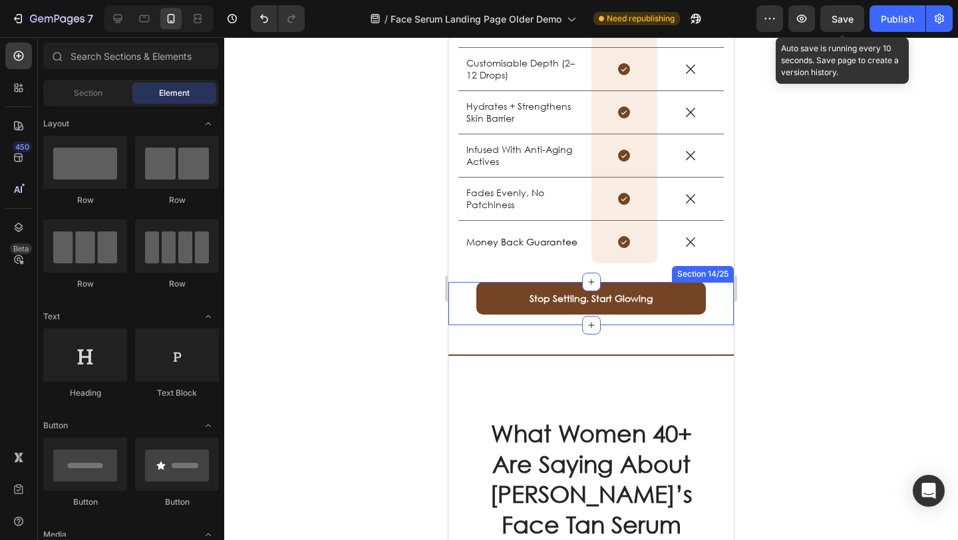
scroll to position [2458, 0]
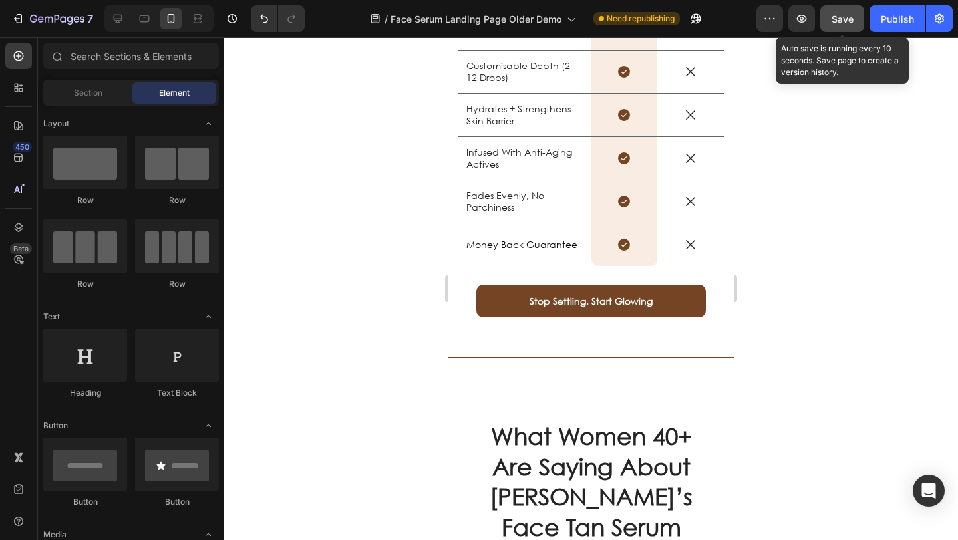
click at [841, 25] on div "Save" at bounding box center [843, 19] width 22 height 14
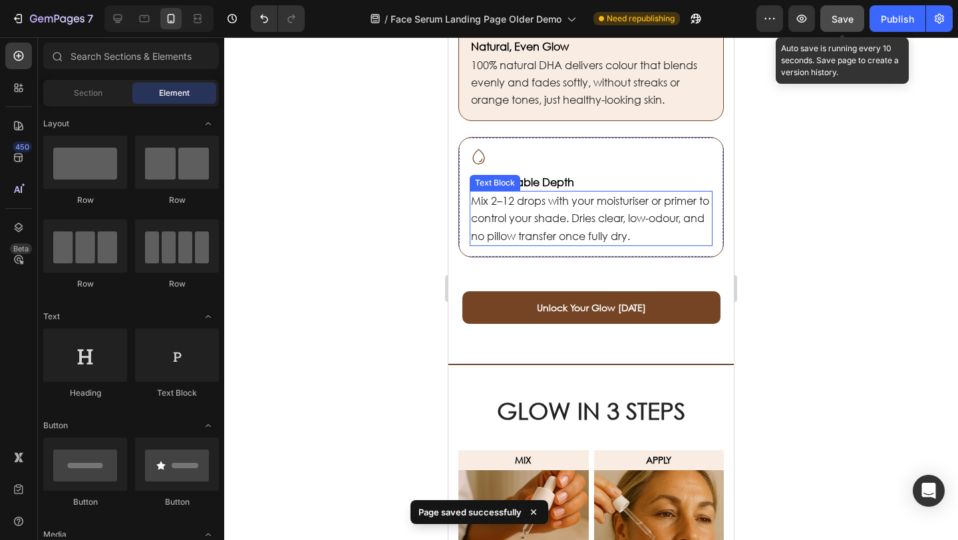
scroll to position [1212, 0]
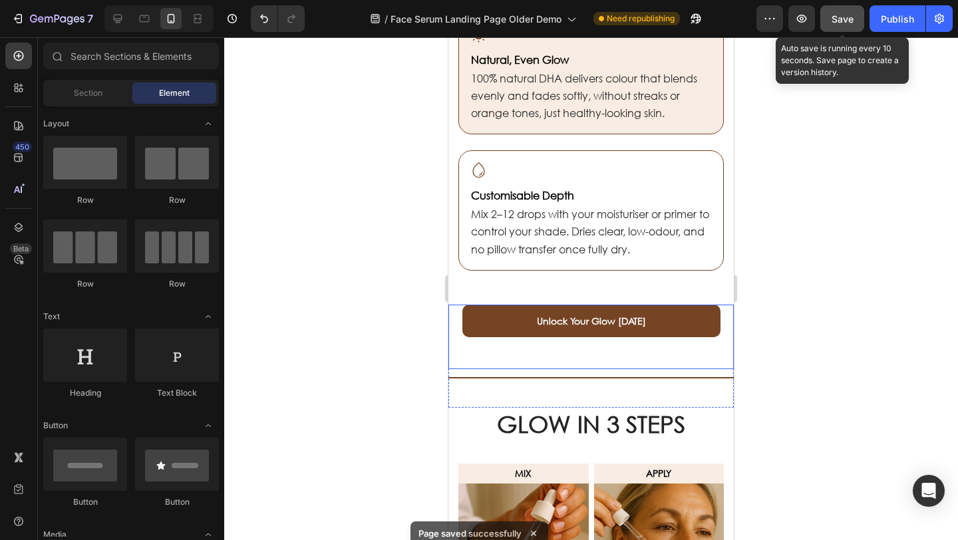
click at [493, 315] on link "Unlock Your Glow [DATE]" at bounding box center [592, 321] width 258 height 33
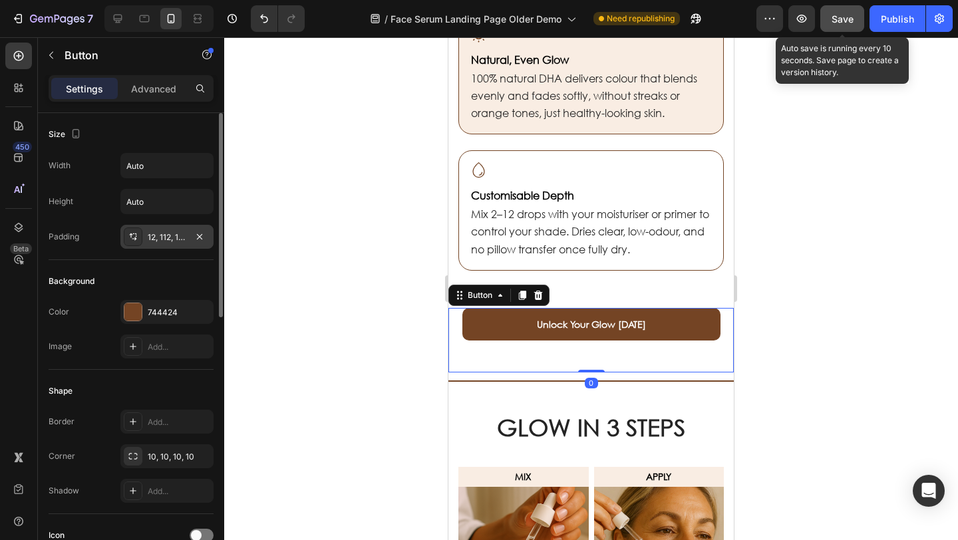
click at [170, 240] on div "12, 112, 12, 112" at bounding box center [167, 238] width 39 height 12
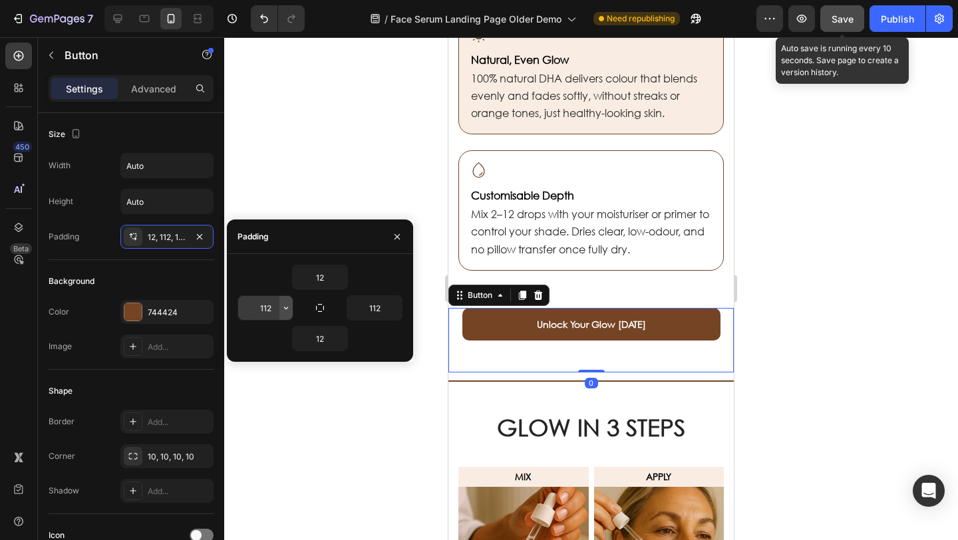
click at [285, 309] on icon "button" at bounding box center [286, 308] width 11 height 11
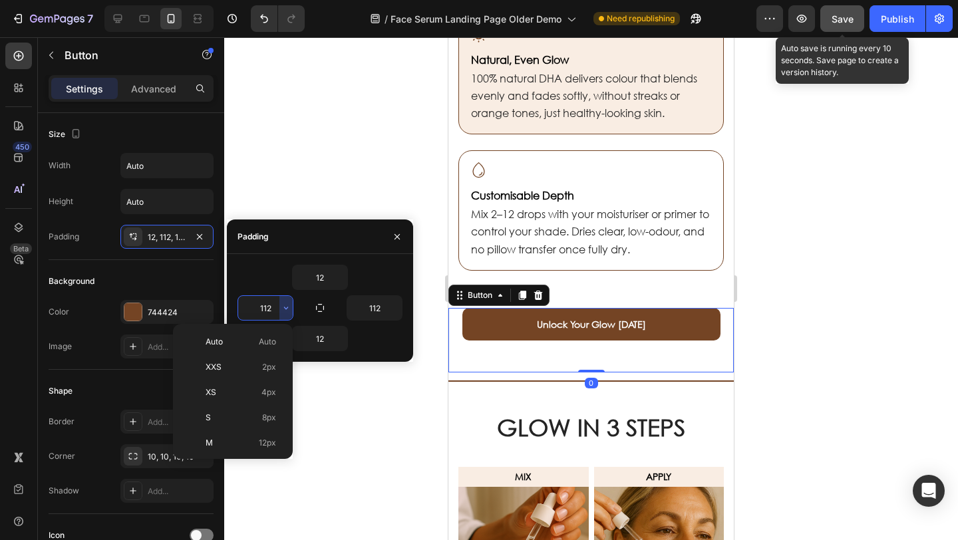
scroll to position [154, 0]
drag, startPoint x: 259, startPoint y: 411, endPoint x: 340, endPoint y: 367, distance: 92.3
click at [260, 411] on span "80px" at bounding box center [266, 416] width 19 height 12
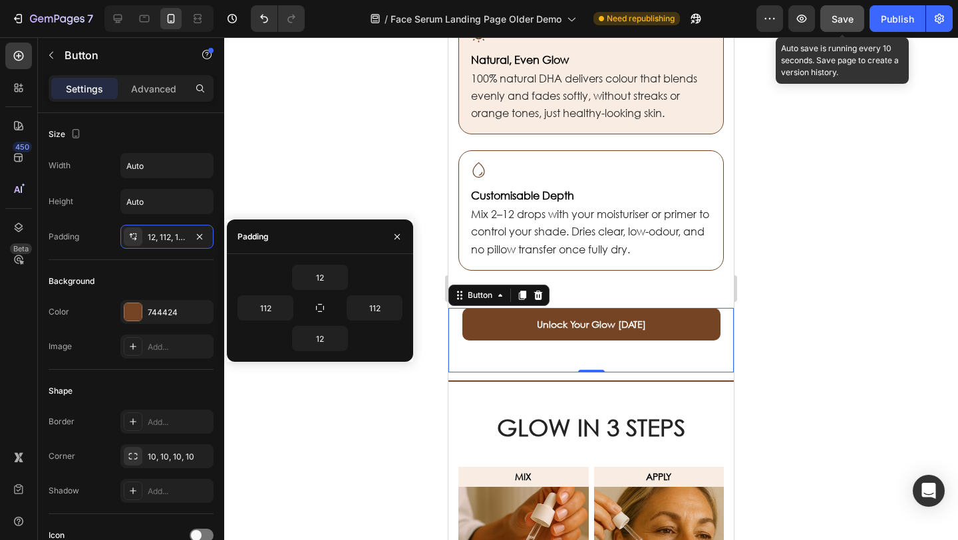
type input "80"
click at [399, 311] on icon "button" at bounding box center [395, 308] width 11 height 11
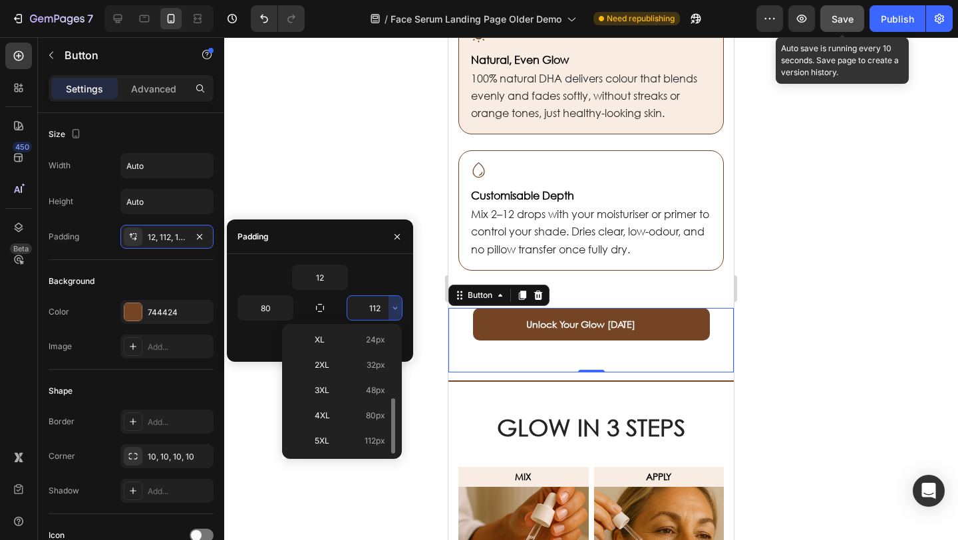
drag, startPoint x: 356, startPoint y: 411, endPoint x: 361, endPoint y: 391, distance: 20.5
click at [356, 411] on p "4XL 80px" at bounding box center [350, 416] width 71 height 12
type input "80"
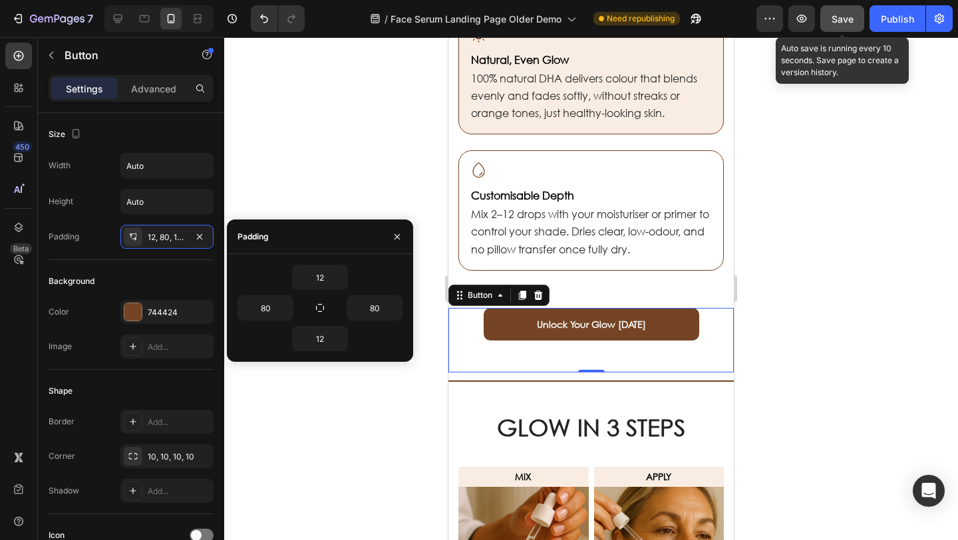
click at [359, 166] on div at bounding box center [591, 288] width 734 height 503
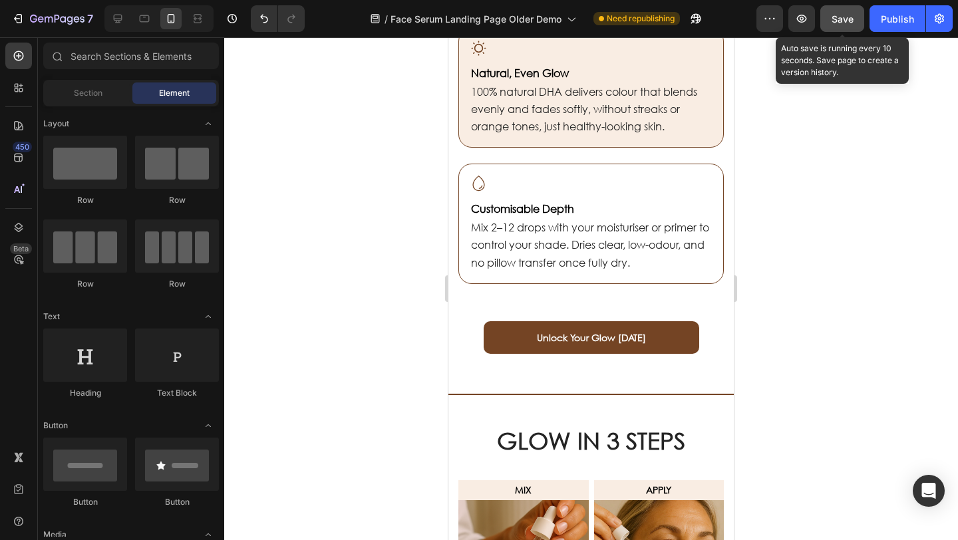
scroll to position [1196, 0]
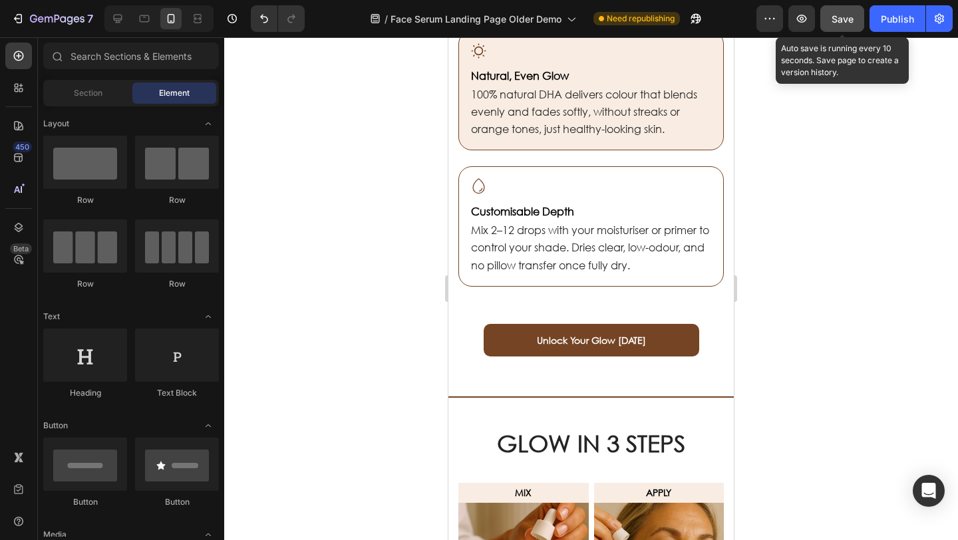
drag, startPoint x: 837, startPoint y: 20, endPoint x: 228, endPoint y: 214, distance: 638.6
click at [837, 20] on span "Save" at bounding box center [843, 18] width 22 height 11
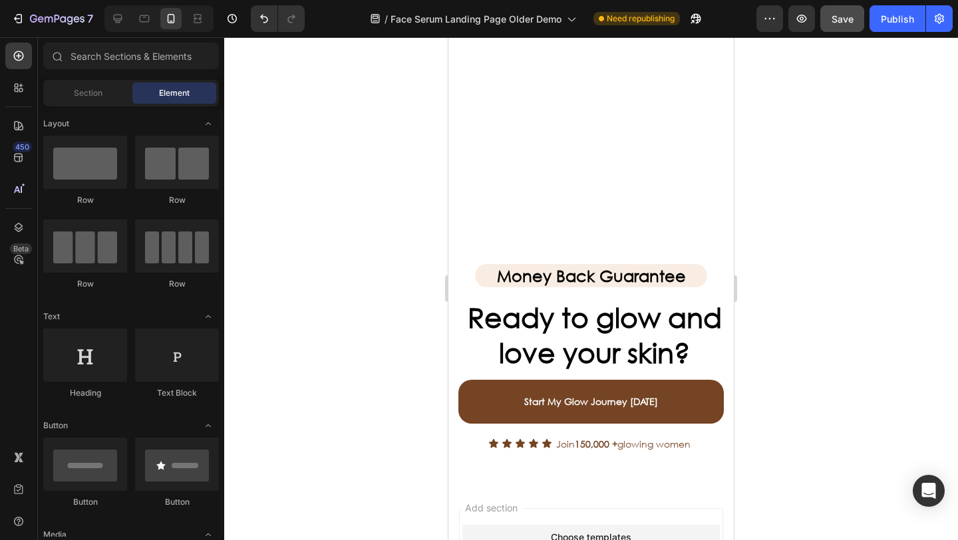
scroll to position [5301, 0]
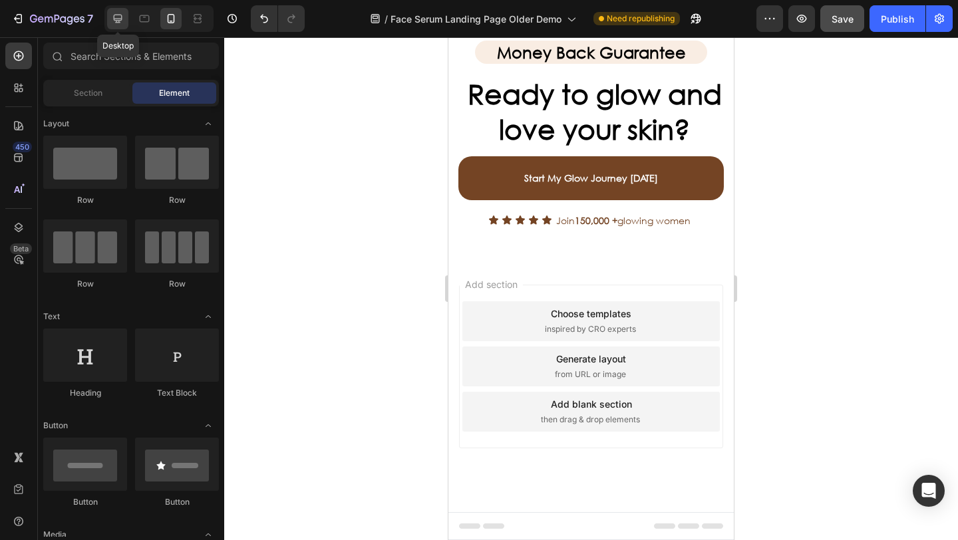
click at [117, 23] on icon at bounding box center [117, 18] width 13 height 13
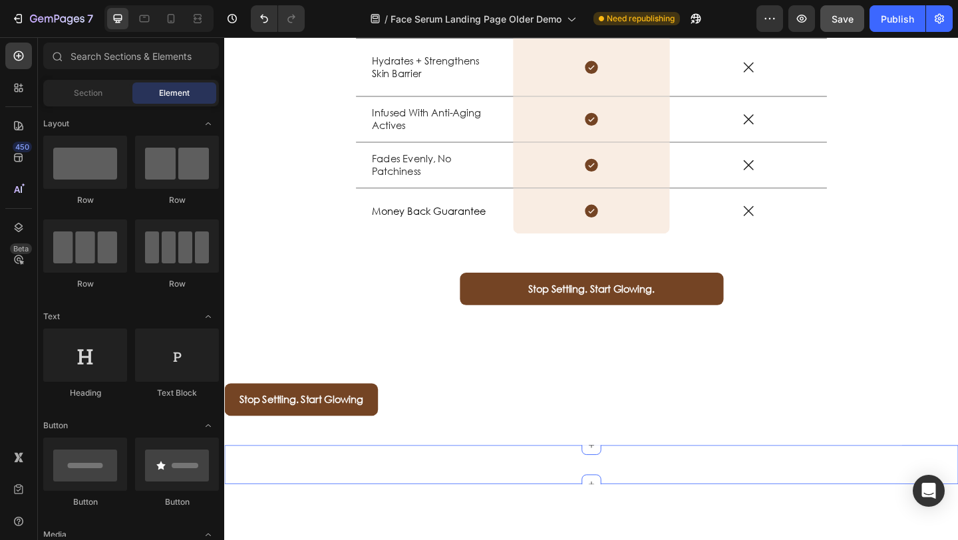
scroll to position [2266, 0]
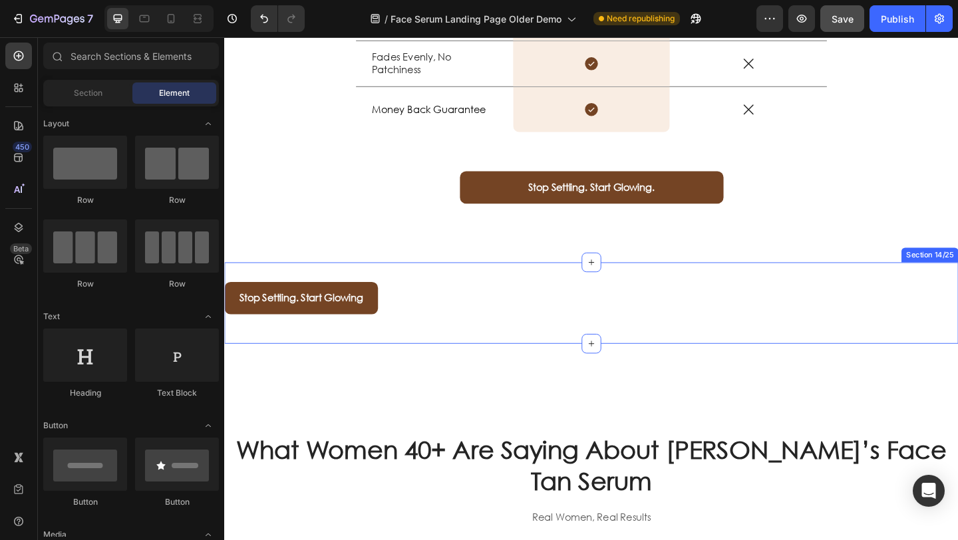
click at [431, 294] on div "Stop Settling. Start Glowing Button Section 14/25" at bounding box center [623, 326] width 799 height 89
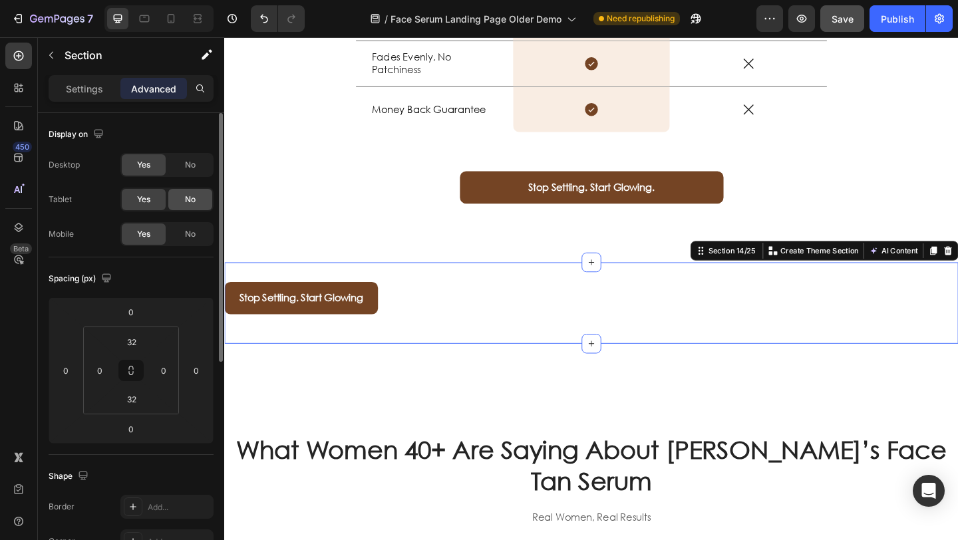
click at [188, 174] on div "No" at bounding box center [190, 164] width 44 height 21
click at [190, 197] on span "No" at bounding box center [190, 200] width 11 height 12
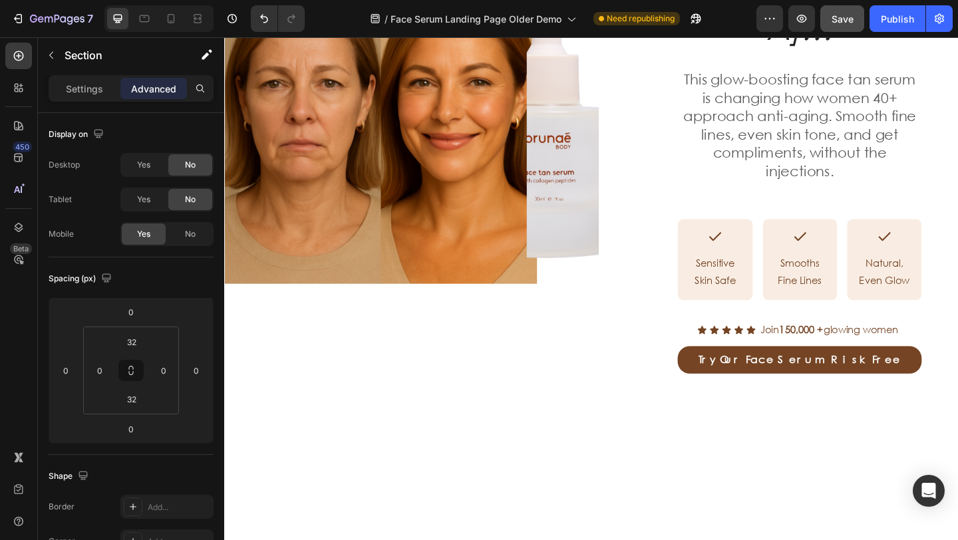
scroll to position [0, 0]
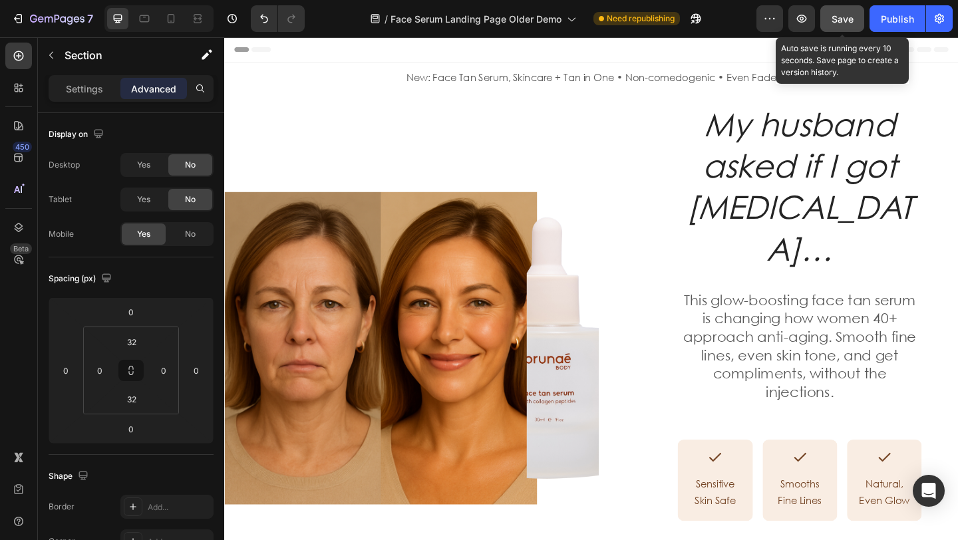
click at [829, 13] on button "Save" at bounding box center [843, 18] width 44 height 27
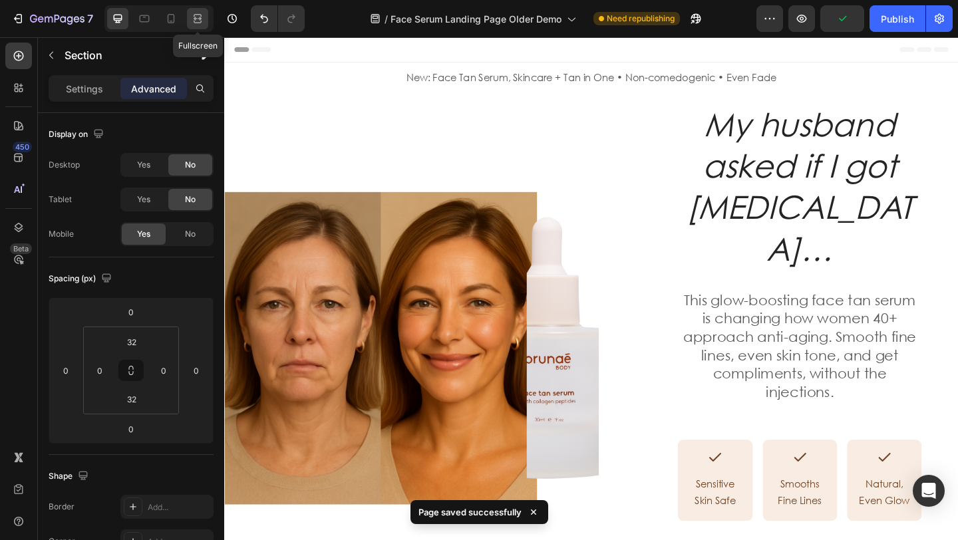
click at [194, 19] on icon at bounding box center [197, 18] width 13 height 13
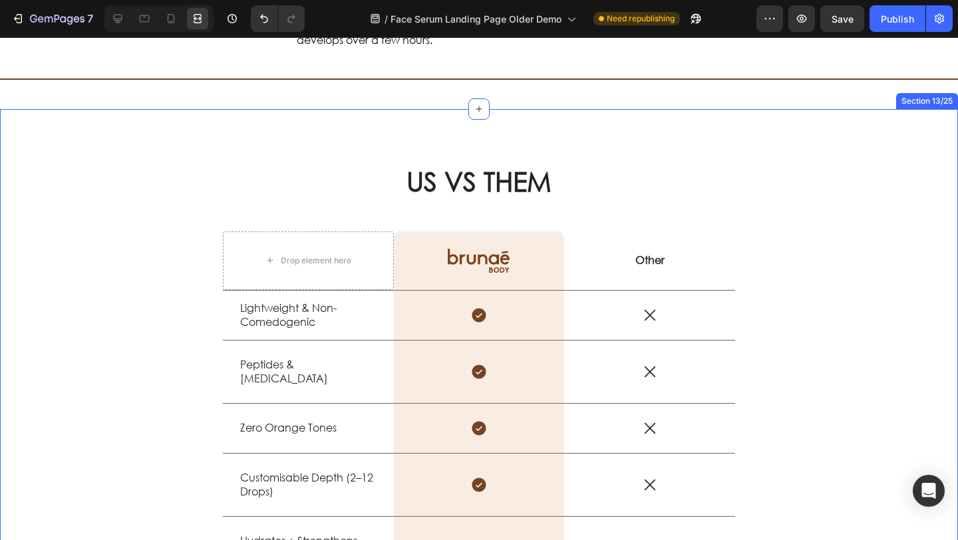
scroll to position [1469, 0]
click at [524, 228] on div "US VS THEM Heading Drop element here Image Row Other Text Block Row Lightweight…" at bounding box center [479, 489] width 958 height 762
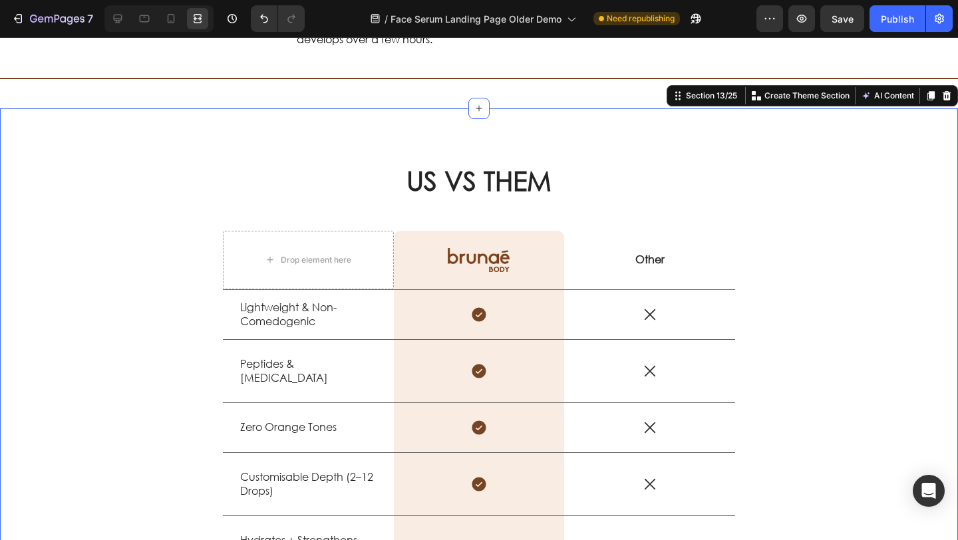
scroll to position [260, 0]
click at [117, 17] on icon at bounding box center [117, 18] width 13 height 13
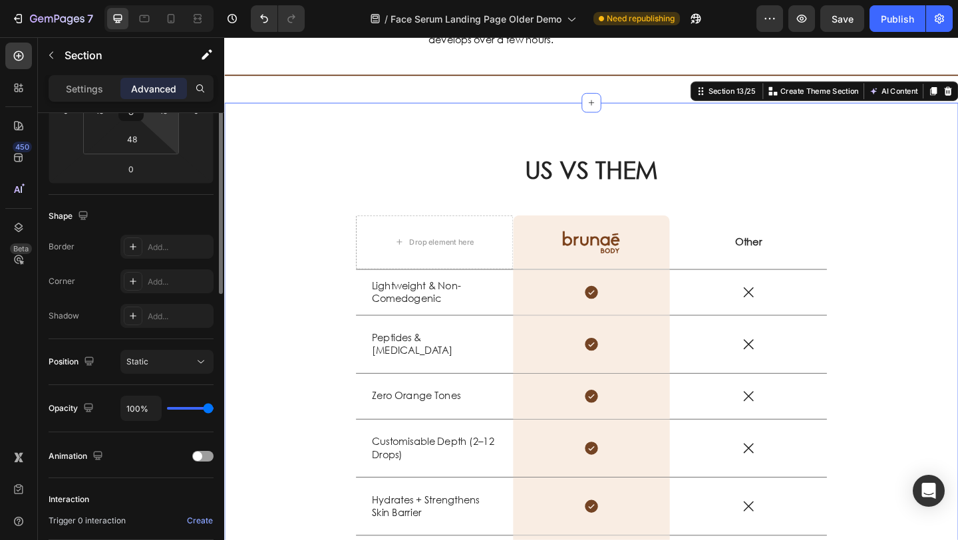
scroll to position [7, 0]
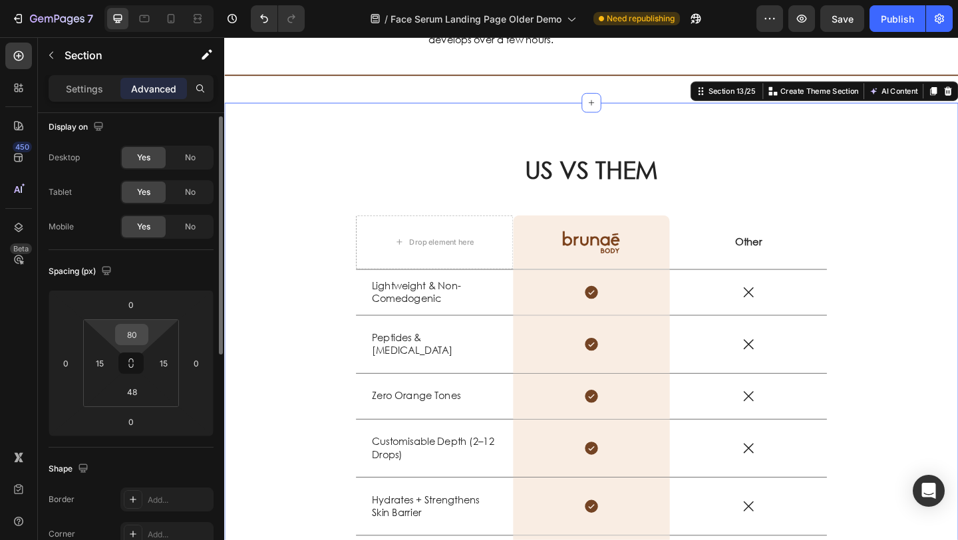
click at [139, 339] on input "80" at bounding box center [131, 335] width 27 height 20
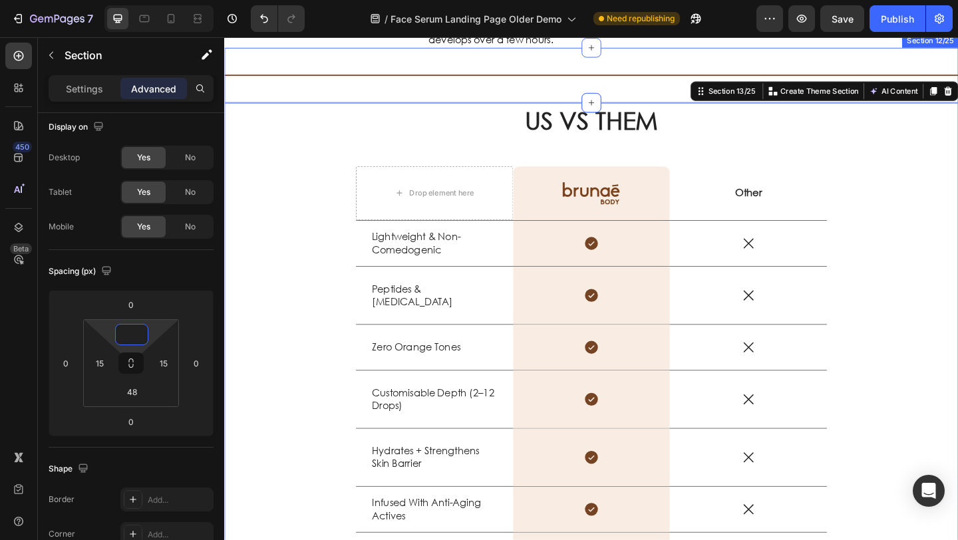
click at [432, 108] on div "Title Line Section 12/25" at bounding box center [623, 79] width 799 height 60
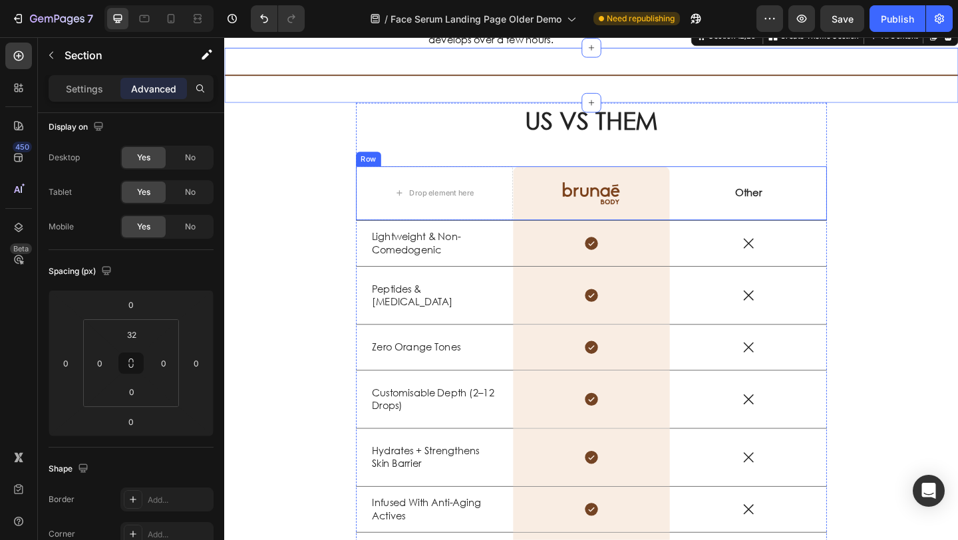
scroll to position [1399, 0]
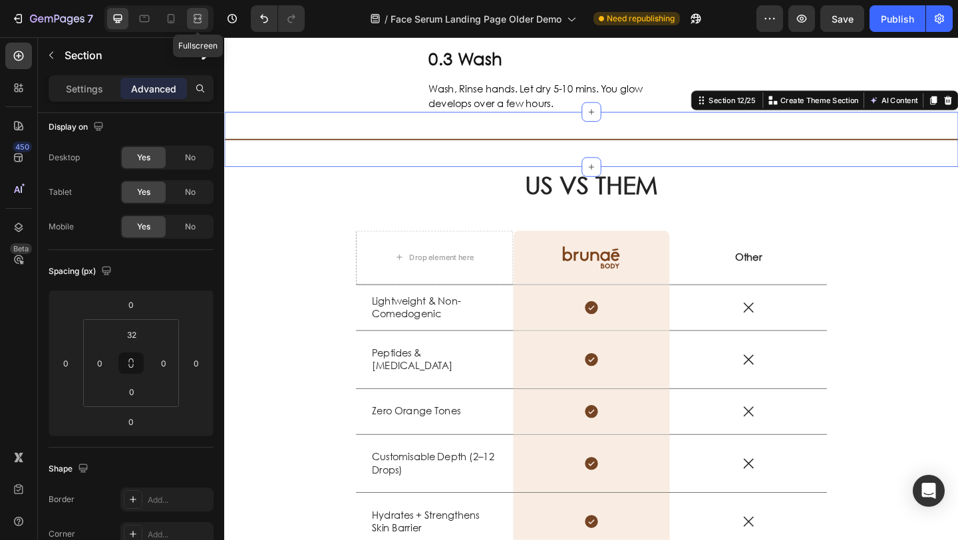
click at [194, 14] on icon at bounding box center [197, 18] width 13 height 13
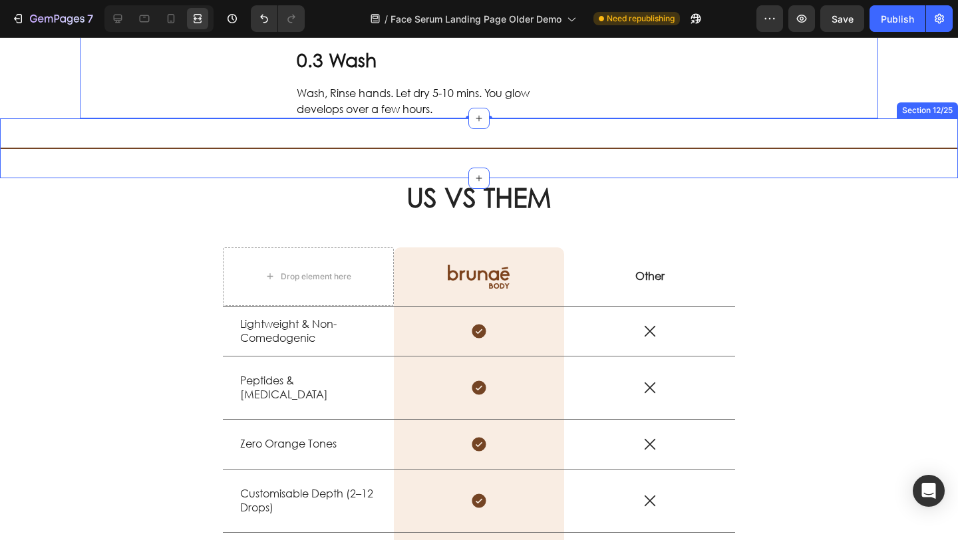
click at [349, 178] on div "Title Line Section 12/25" at bounding box center [479, 148] width 958 height 60
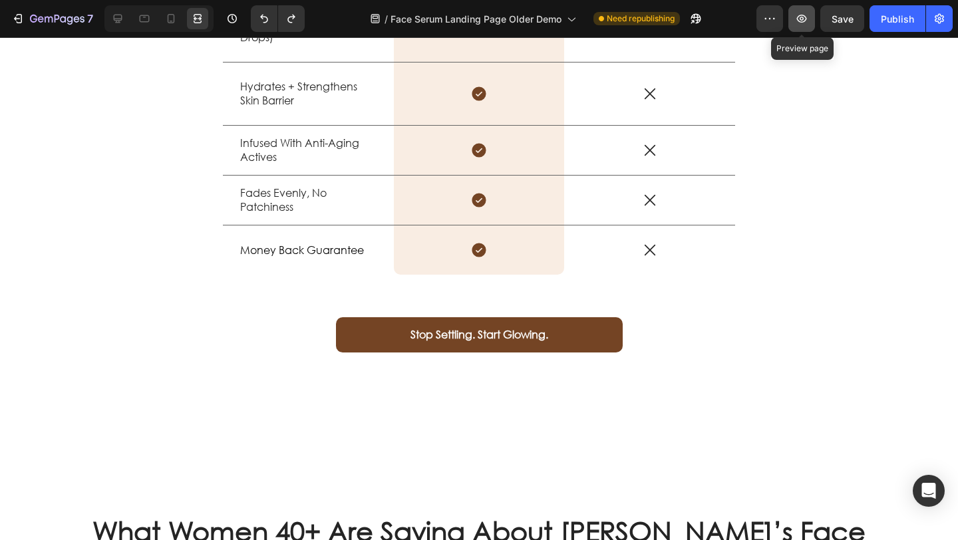
scroll to position [2060, 0]
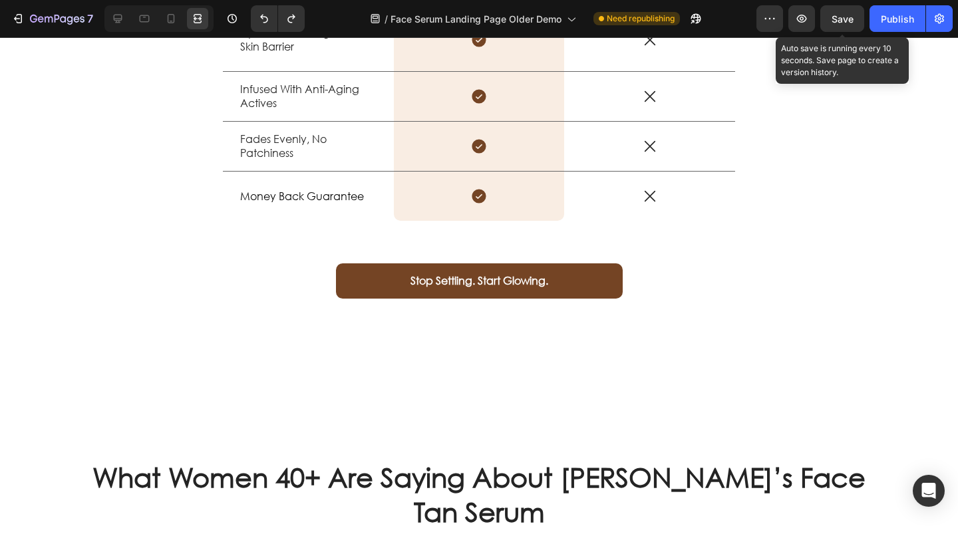
drag, startPoint x: 833, startPoint y: 15, endPoint x: 779, endPoint y: 49, distance: 63.7
click at [833, 15] on span "Save" at bounding box center [843, 18] width 22 height 11
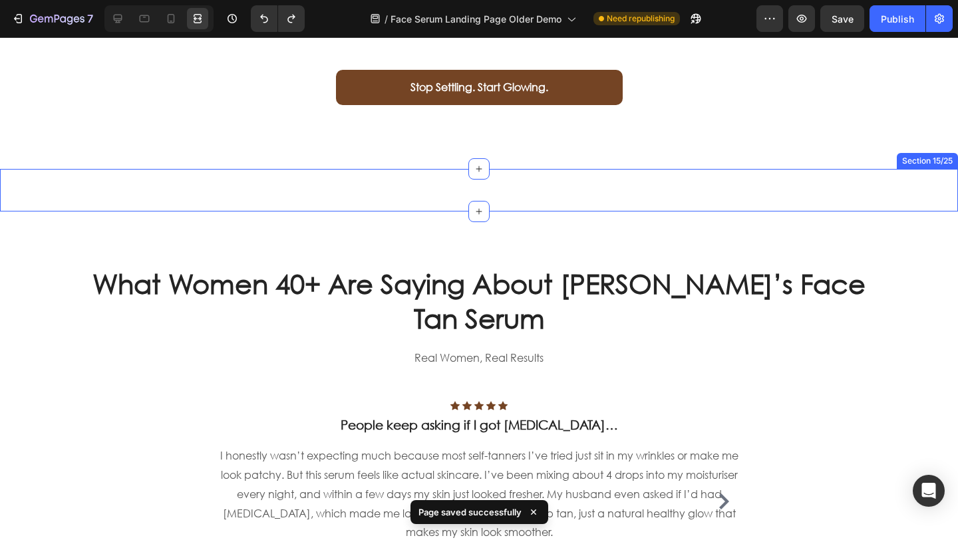
scroll to position [2273, 0]
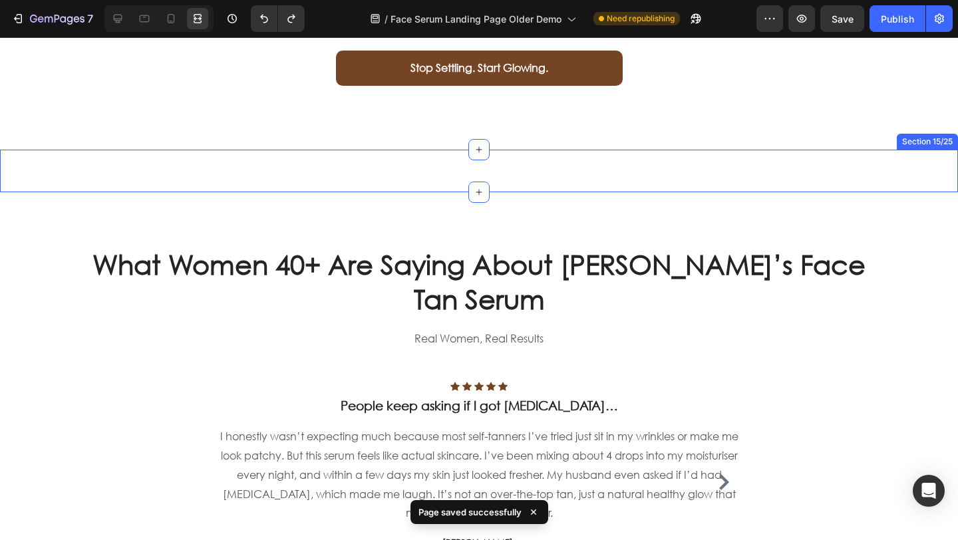
click at [769, 181] on div "Title Line Section 15/25" at bounding box center [479, 171] width 958 height 43
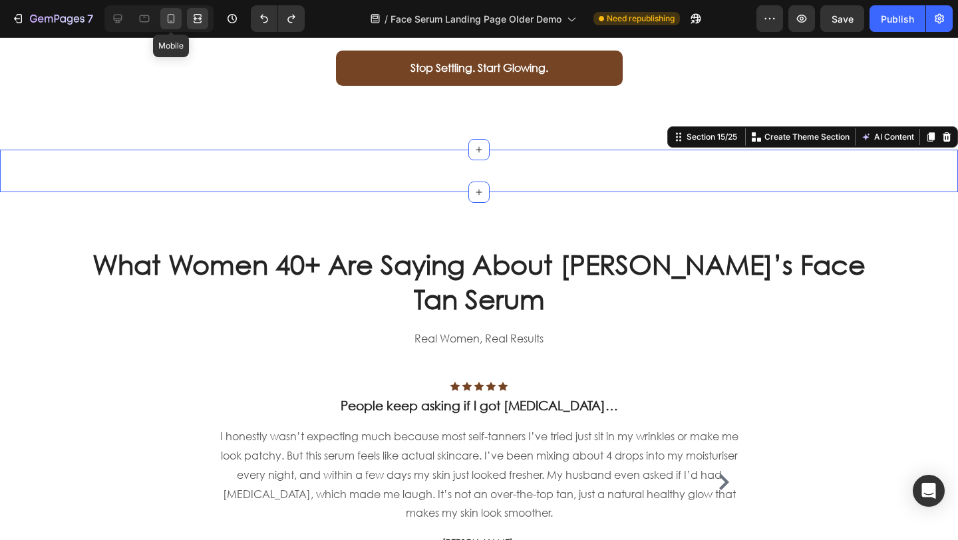
click at [166, 18] on icon at bounding box center [170, 18] width 13 height 13
type input "0"
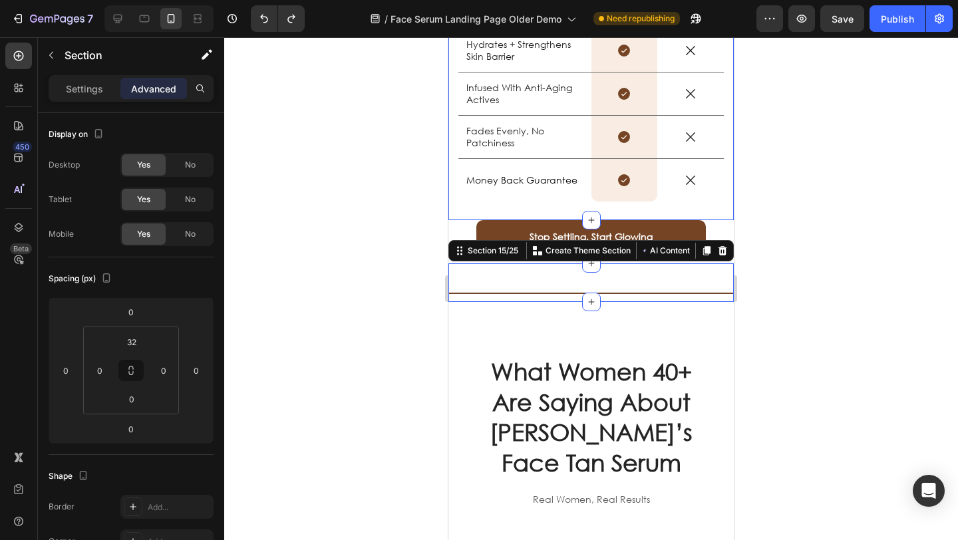
scroll to position [2363, 0]
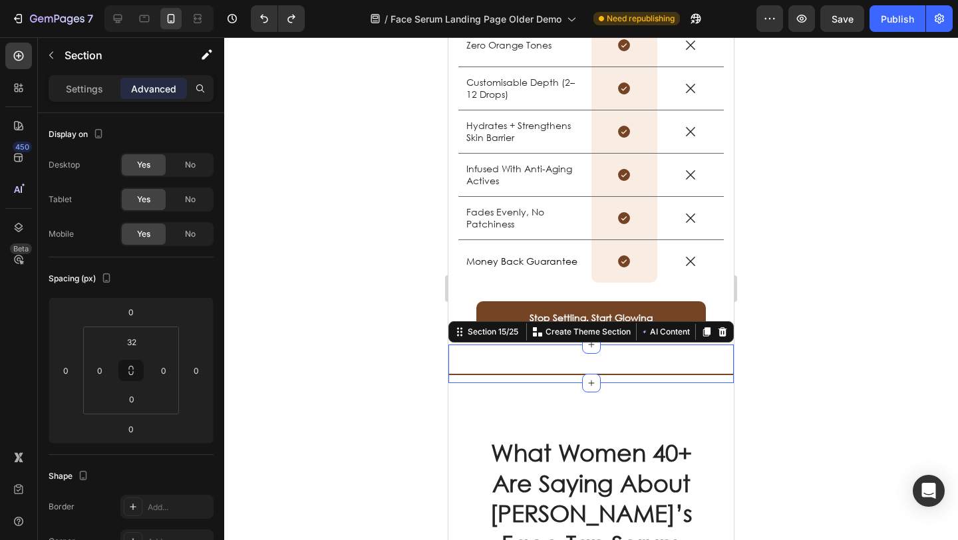
click at [373, 315] on div at bounding box center [591, 288] width 734 height 503
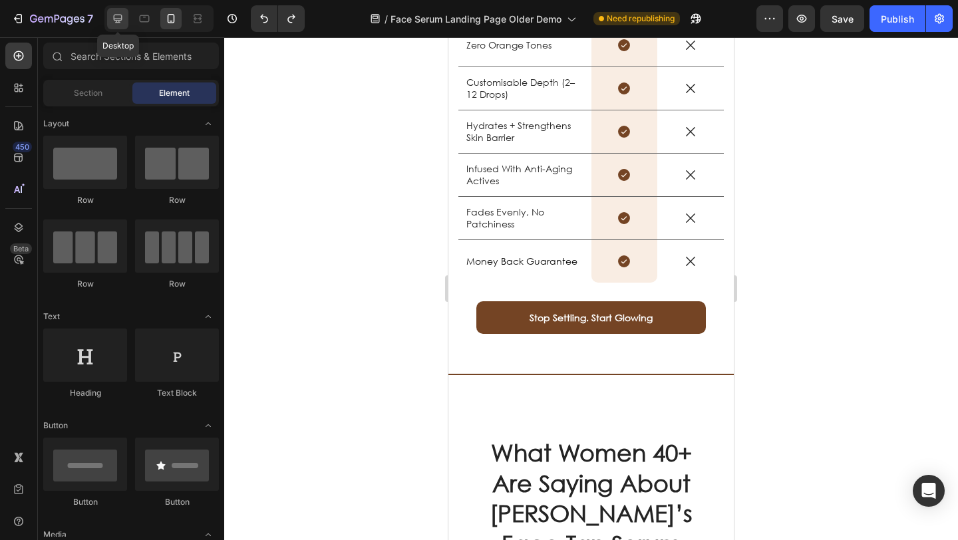
click at [119, 26] on div at bounding box center [117, 18] width 21 height 21
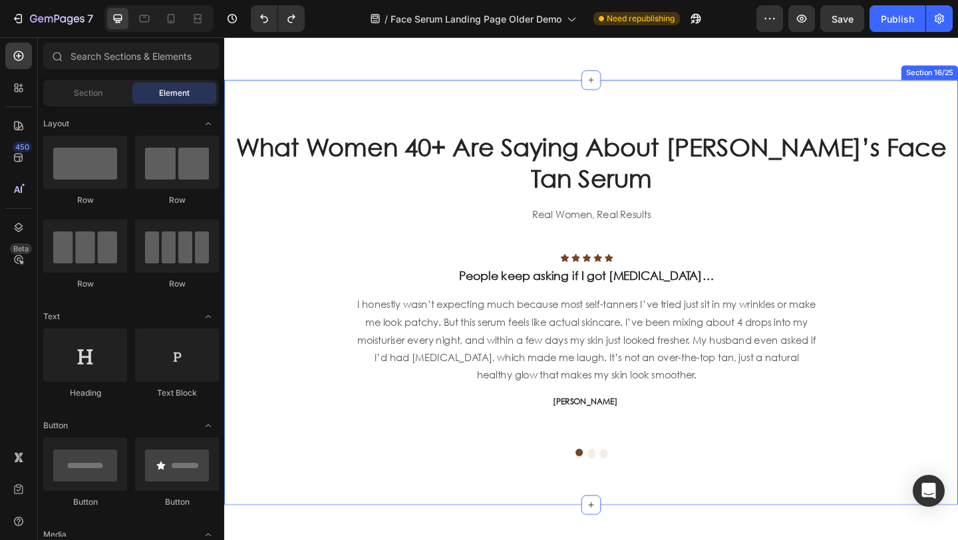
scroll to position [2140, 0]
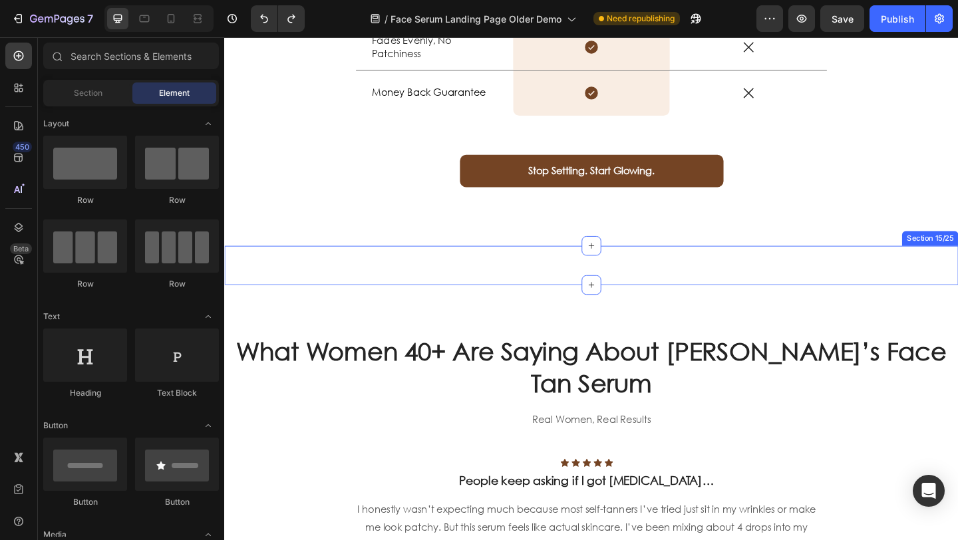
click at [485, 286] on div "Title Line Section 15/25" at bounding box center [623, 285] width 799 height 43
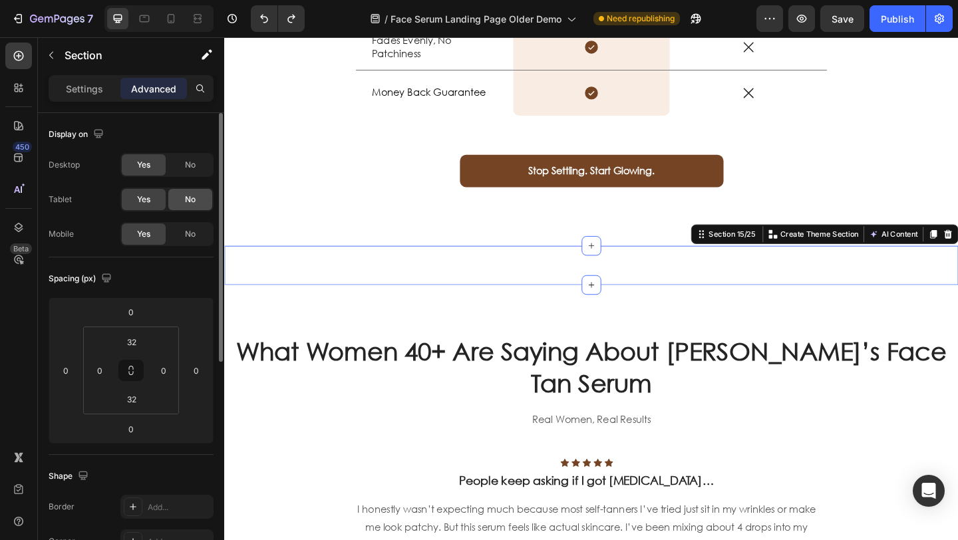
click at [192, 167] on span "No" at bounding box center [190, 165] width 11 height 12
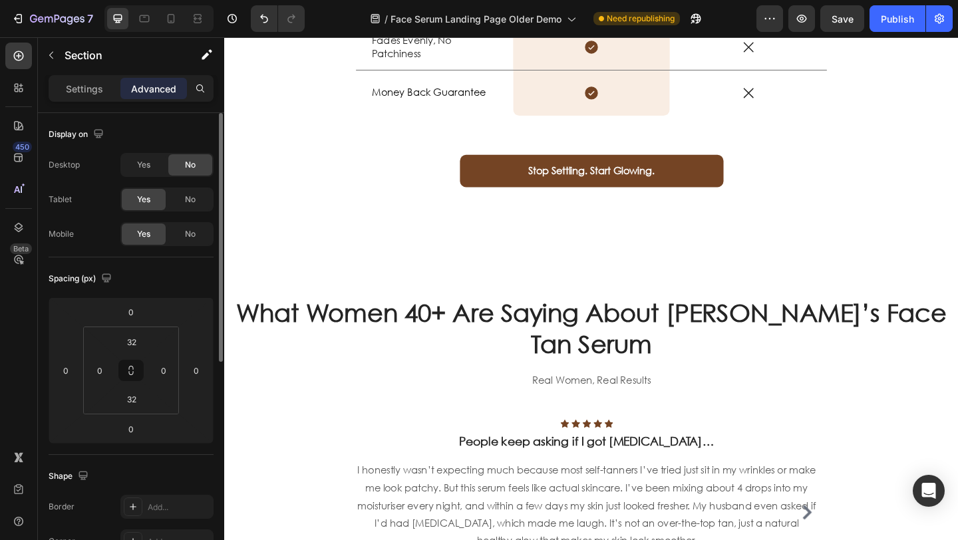
drag, startPoint x: 191, startPoint y: 192, endPoint x: 212, endPoint y: 197, distance: 21.8
click at [192, 192] on div "No" at bounding box center [190, 199] width 44 height 21
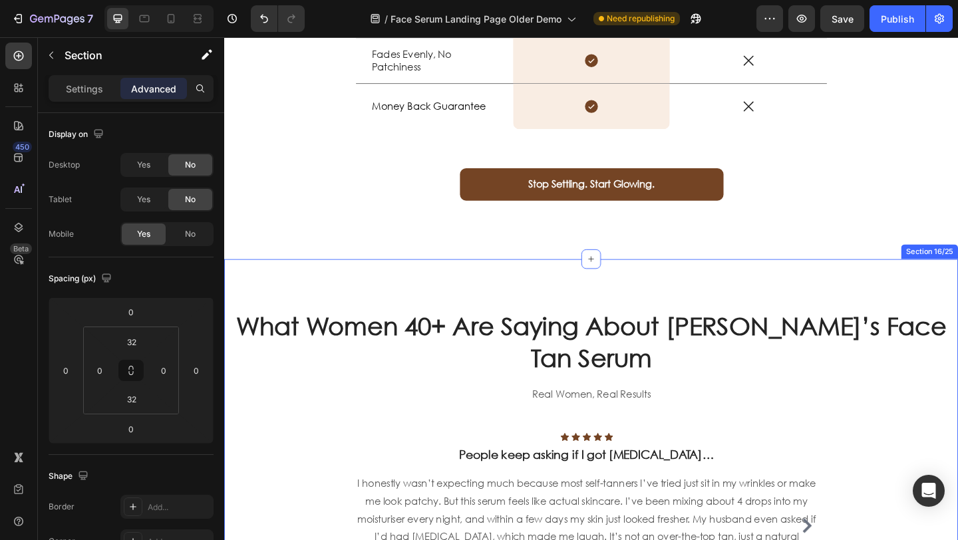
scroll to position [2122, 0]
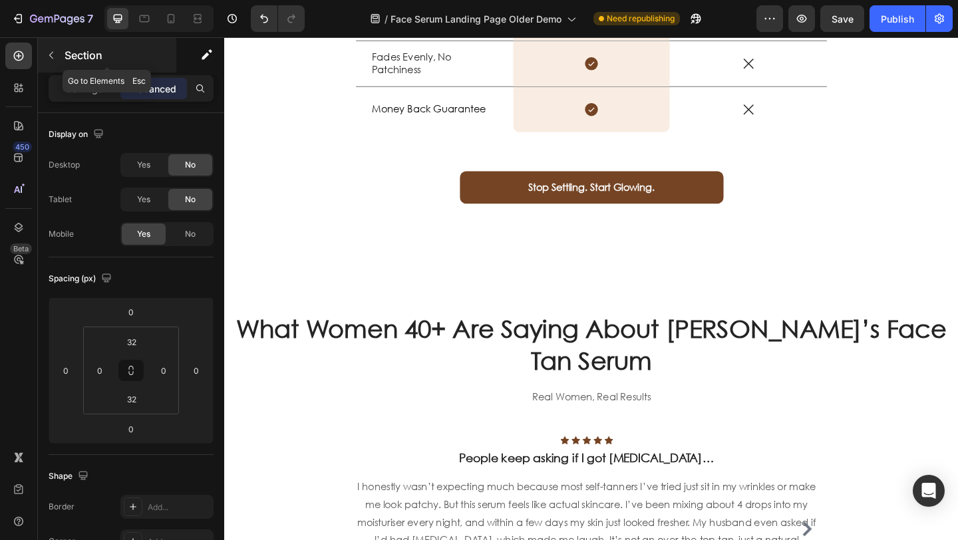
click at [56, 55] on icon "button" at bounding box center [51, 55] width 11 height 11
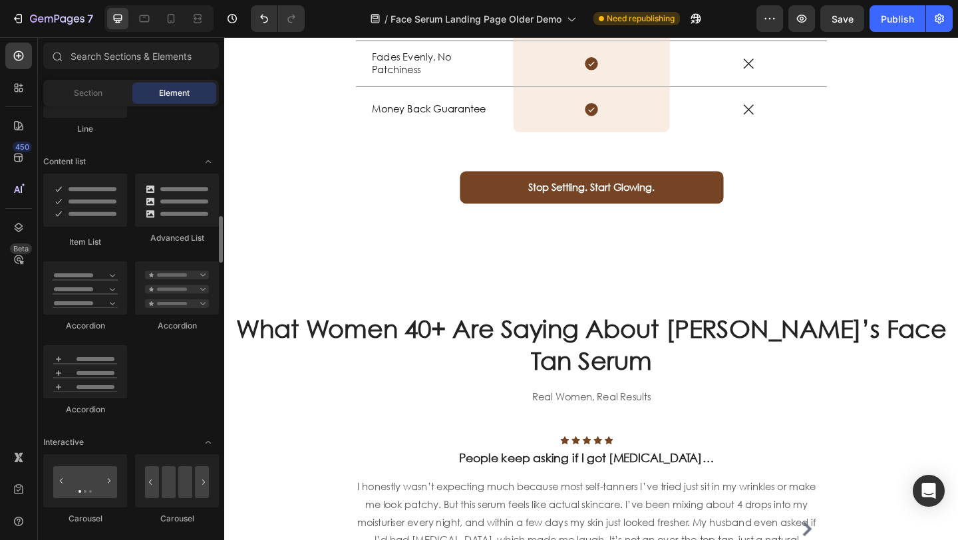
scroll to position [769, 0]
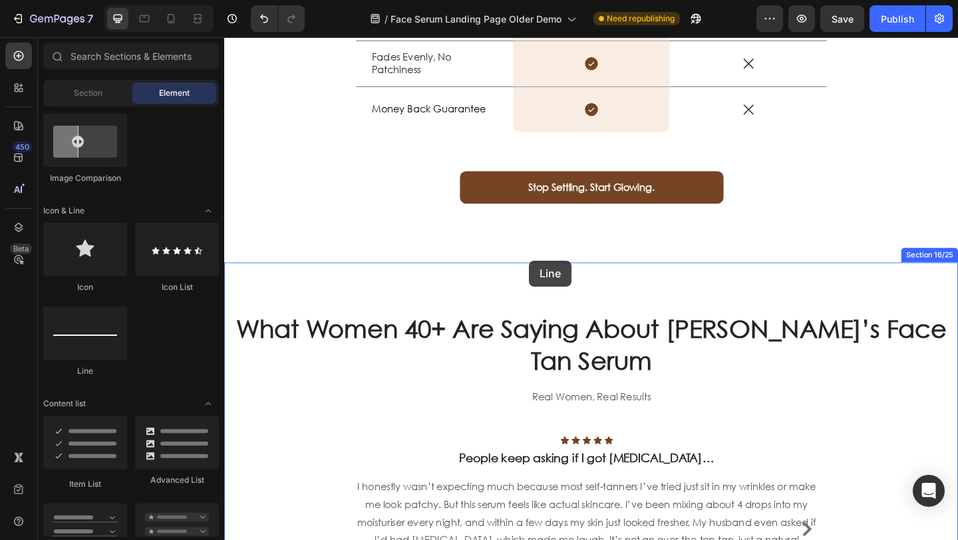
drag, startPoint x: 334, startPoint y: 372, endPoint x: 556, endPoint y: 280, distance: 239.9
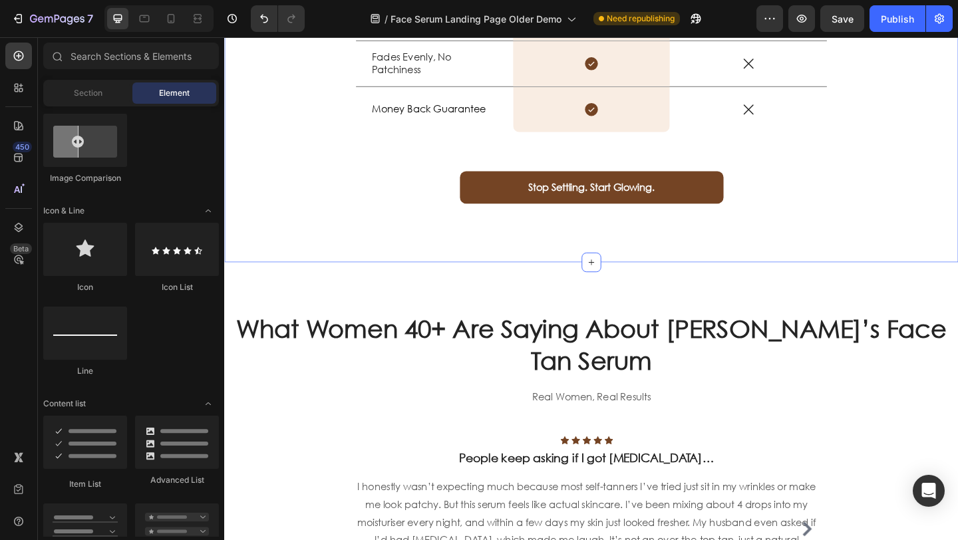
drag, startPoint x: 353, startPoint y: 254, endPoint x: 377, endPoint y: 267, distance: 27.1
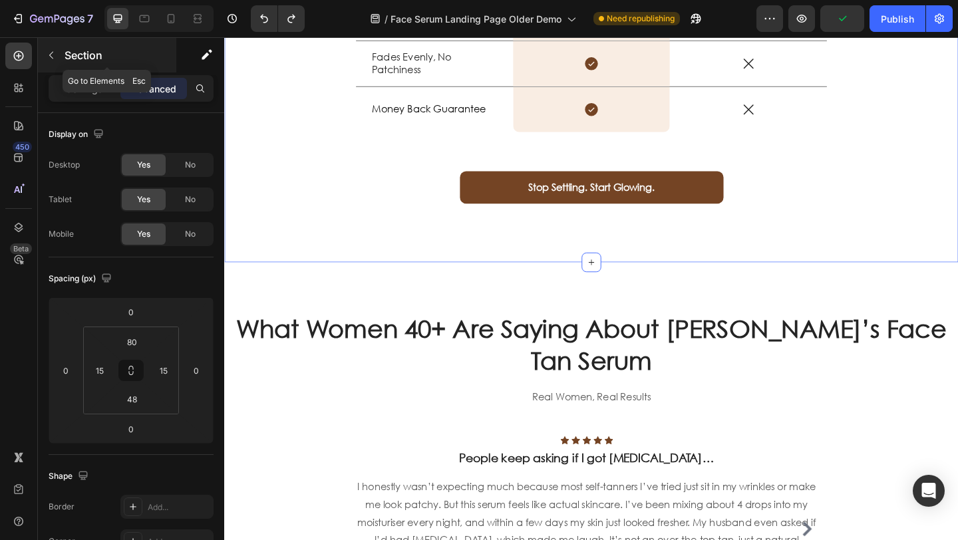
click at [56, 59] on icon "button" at bounding box center [51, 55] width 11 height 11
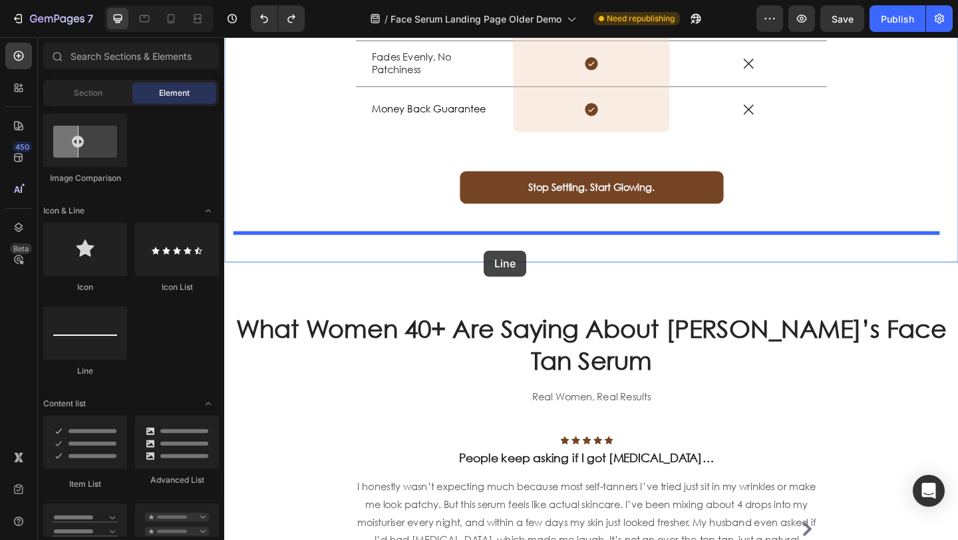
drag, startPoint x: 333, startPoint y: 381, endPoint x: 507, endPoint y: 270, distance: 205.7
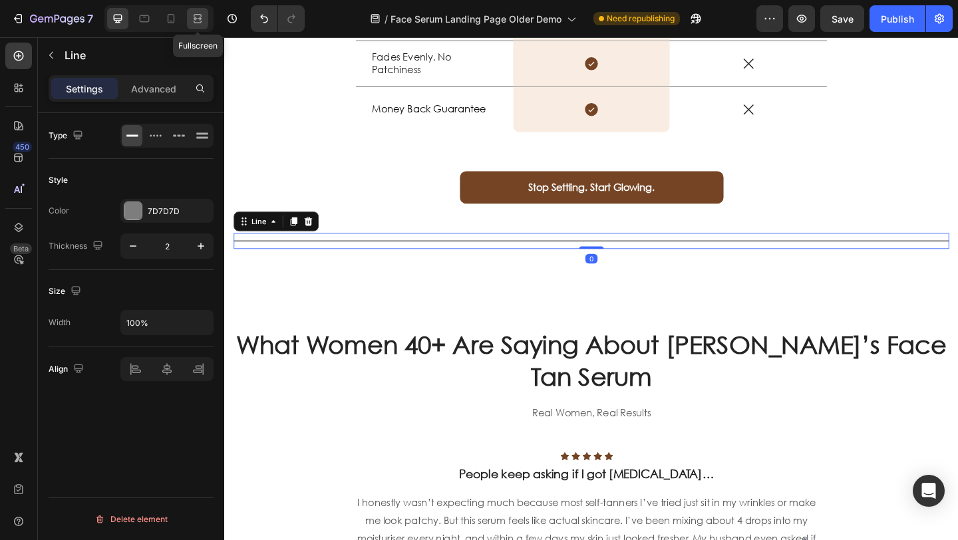
click at [198, 18] on icon at bounding box center [197, 18] width 13 height 13
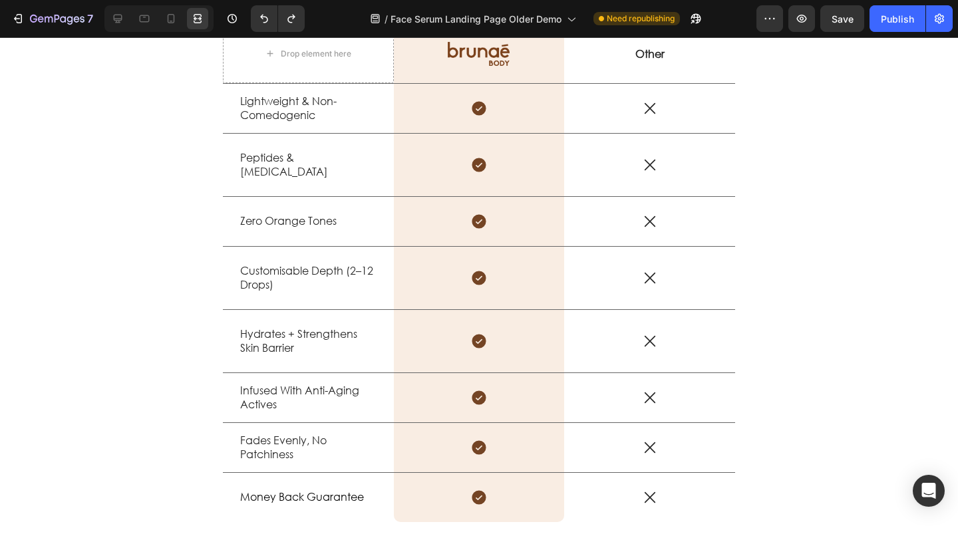
scroll to position [1302, 0]
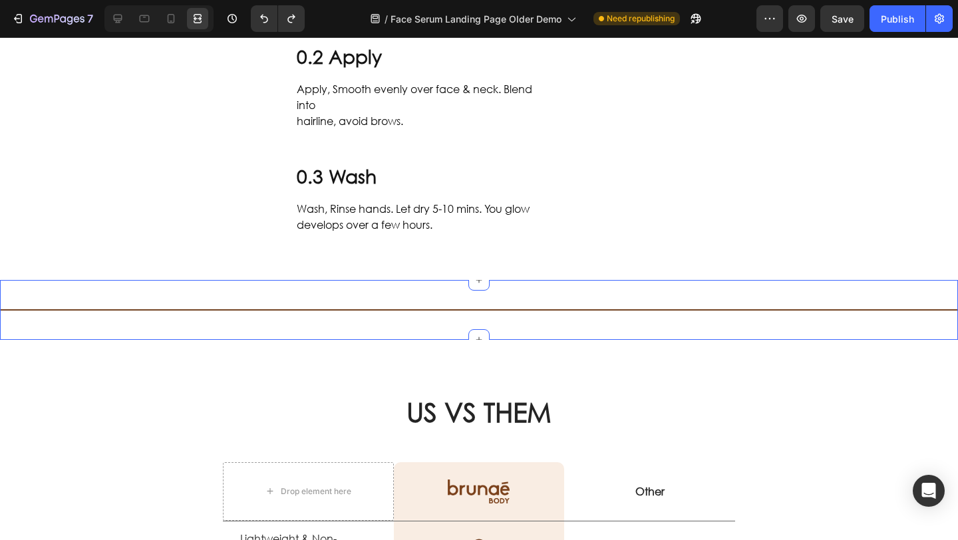
click at [235, 307] on div "Title Line" at bounding box center [479, 310] width 958 height 17
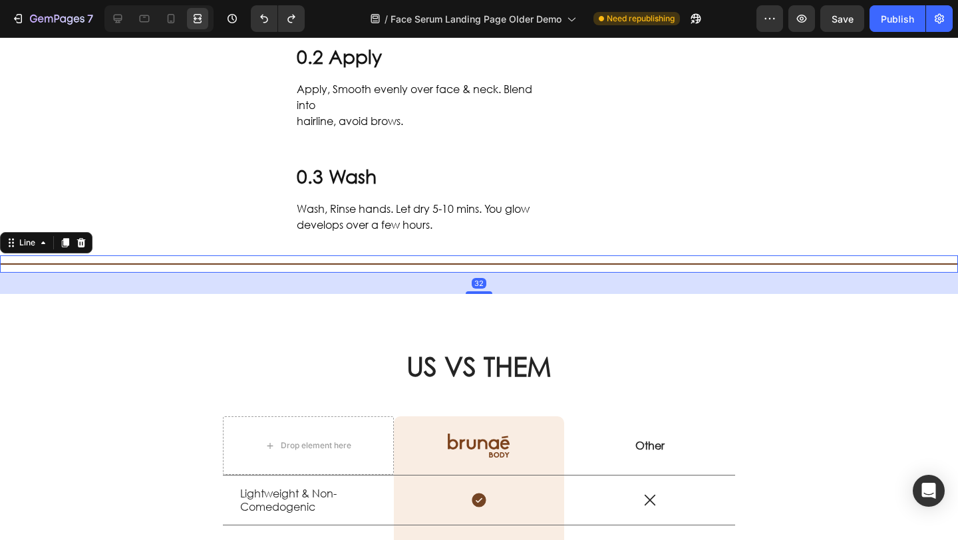
click at [59, 251] on div at bounding box center [65, 243] width 16 height 16
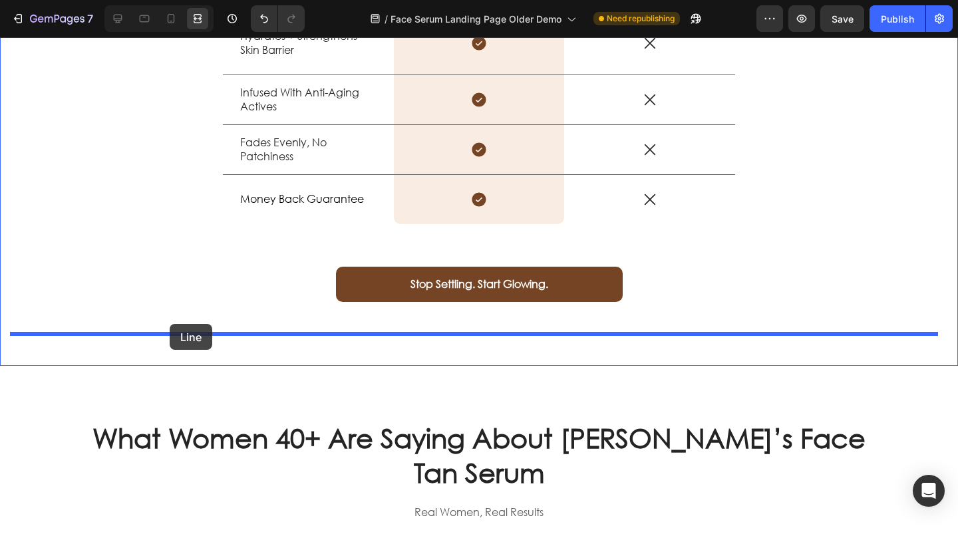
scroll to position [2122, 0]
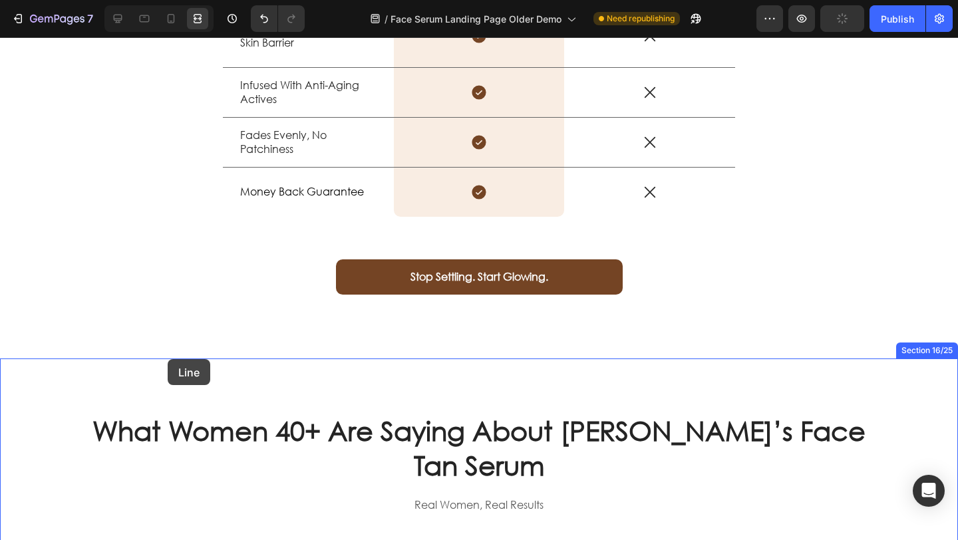
drag, startPoint x: 9, startPoint y: 261, endPoint x: 170, endPoint y: 359, distance: 188.2
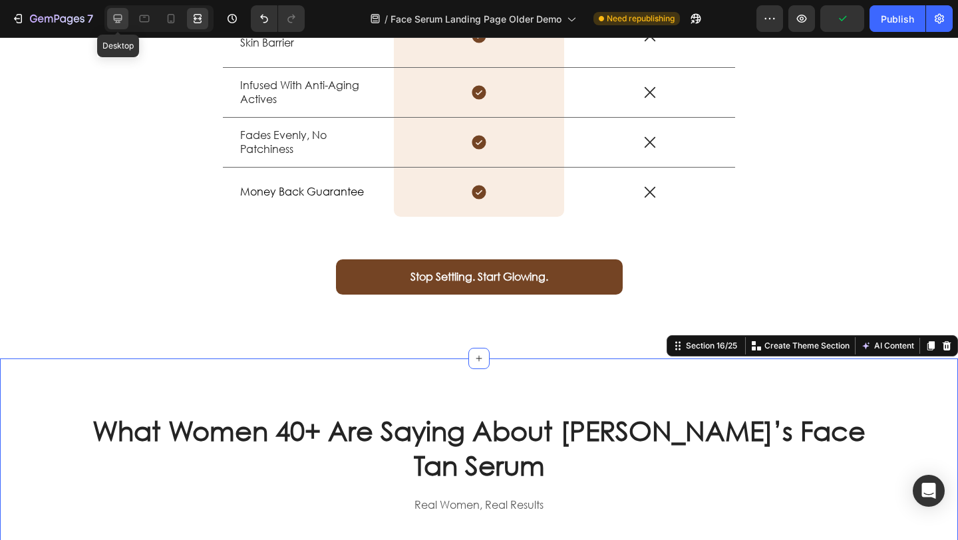
click at [114, 17] on icon at bounding box center [118, 19] width 9 height 9
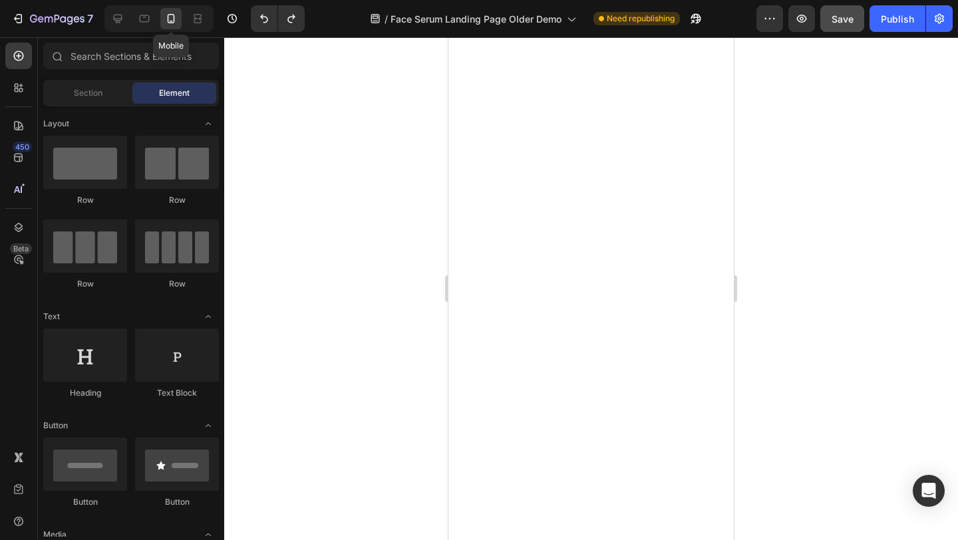
click at [856, 19] on button "Save" at bounding box center [843, 18] width 44 height 27
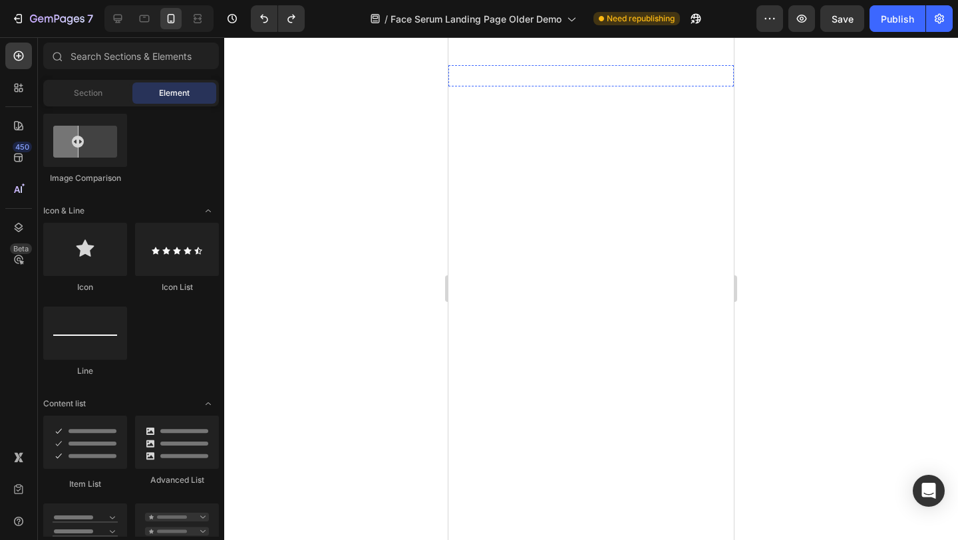
scroll to position [4567, 0]
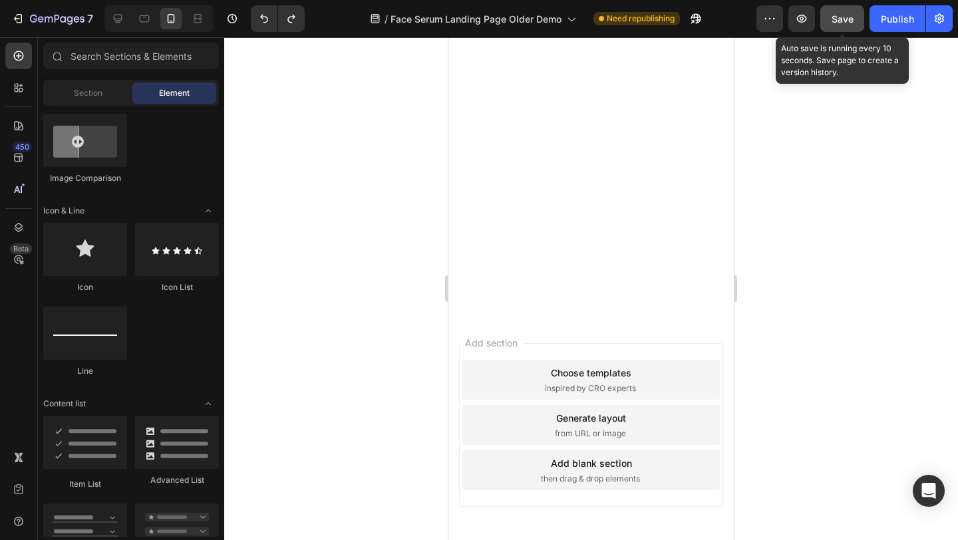
click at [847, 19] on span "Save" at bounding box center [843, 18] width 22 height 11
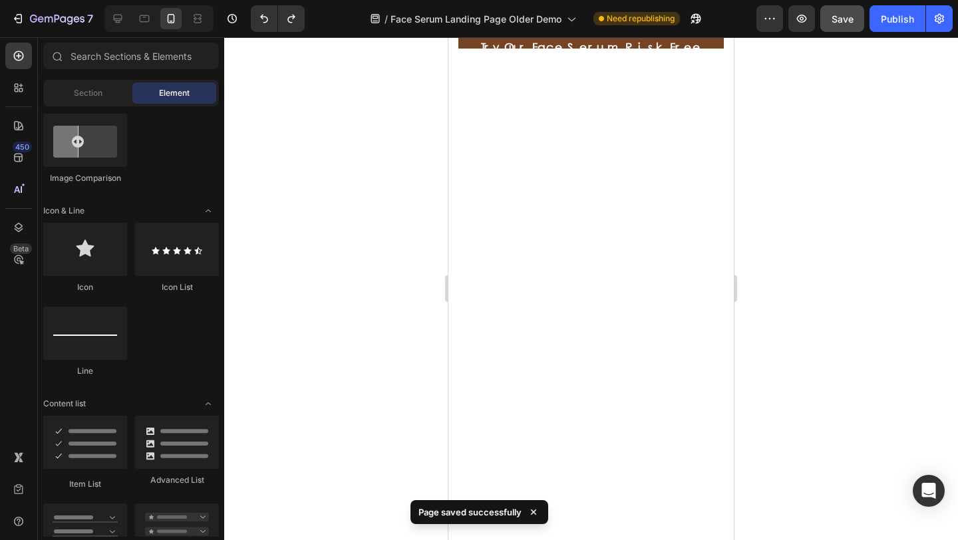
scroll to position [0, 0]
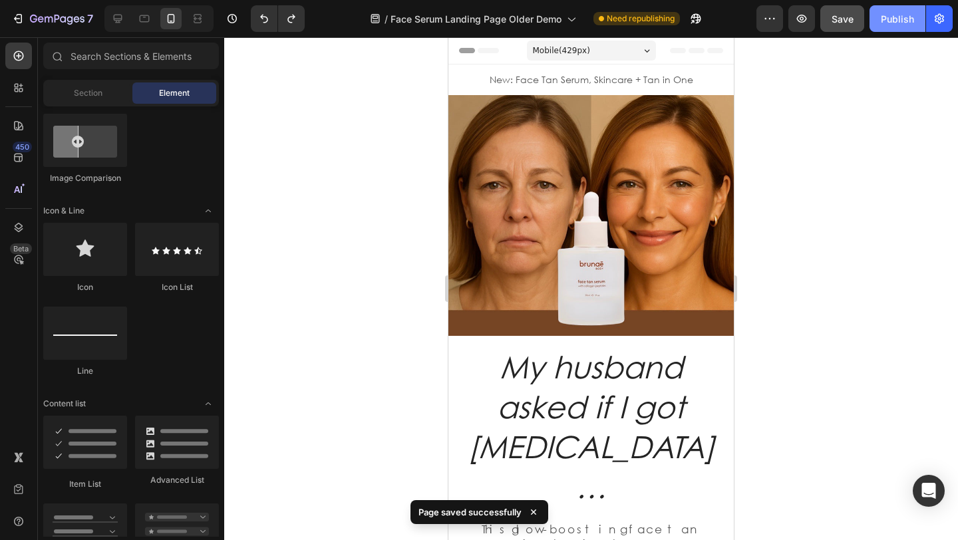
click at [895, 23] on div "Publish" at bounding box center [897, 19] width 33 height 14
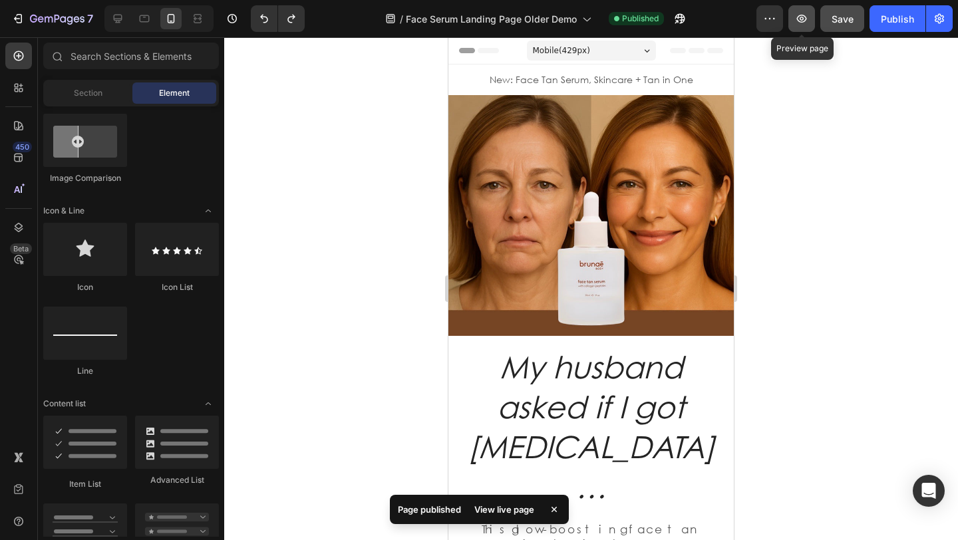
click at [797, 20] on icon "button" at bounding box center [801, 18] width 13 height 13
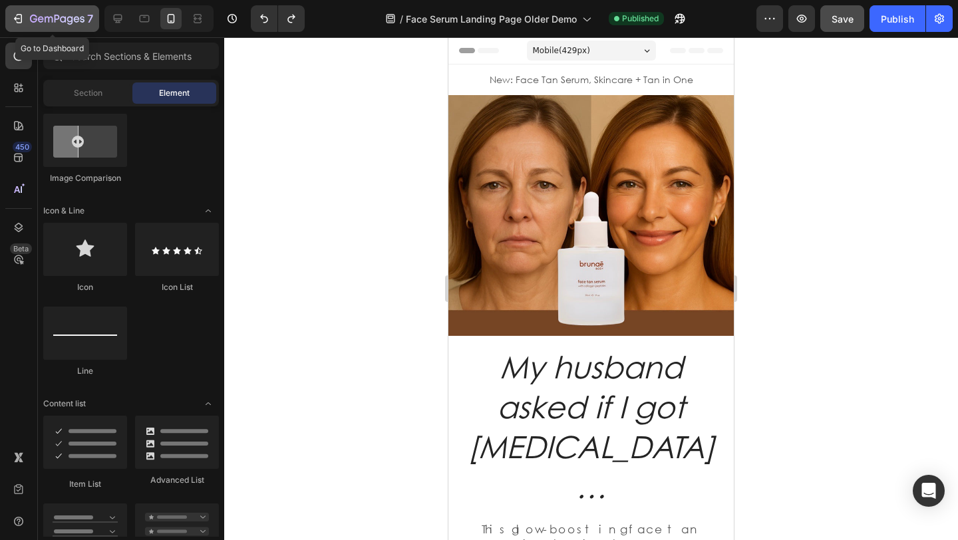
click at [19, 21] on icon "button" at bounding box center [17, 18] width 13 height 13
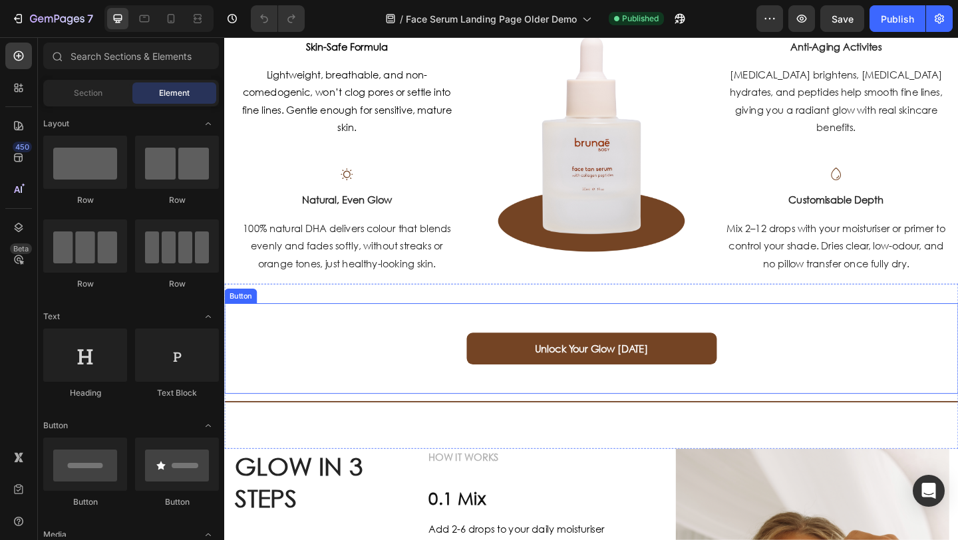
scroll to position [694, 0]
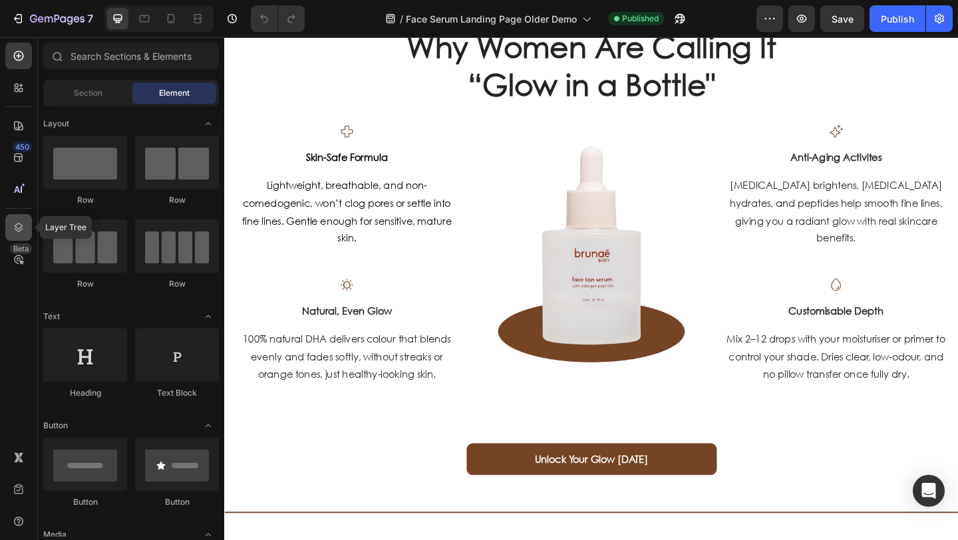
click at [19, 222] on icon at bounding box center [18, 227] width 13 height 13
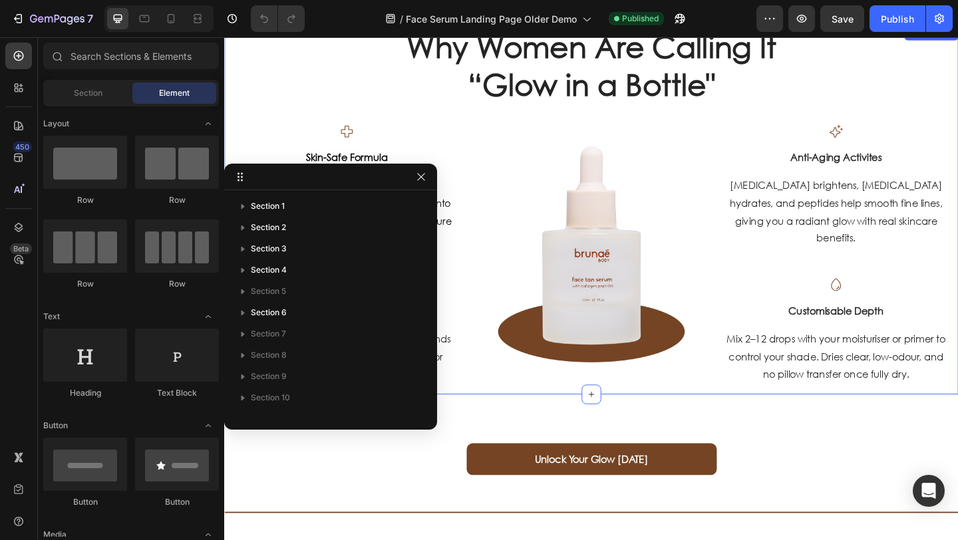
scroll to position [629, 0]
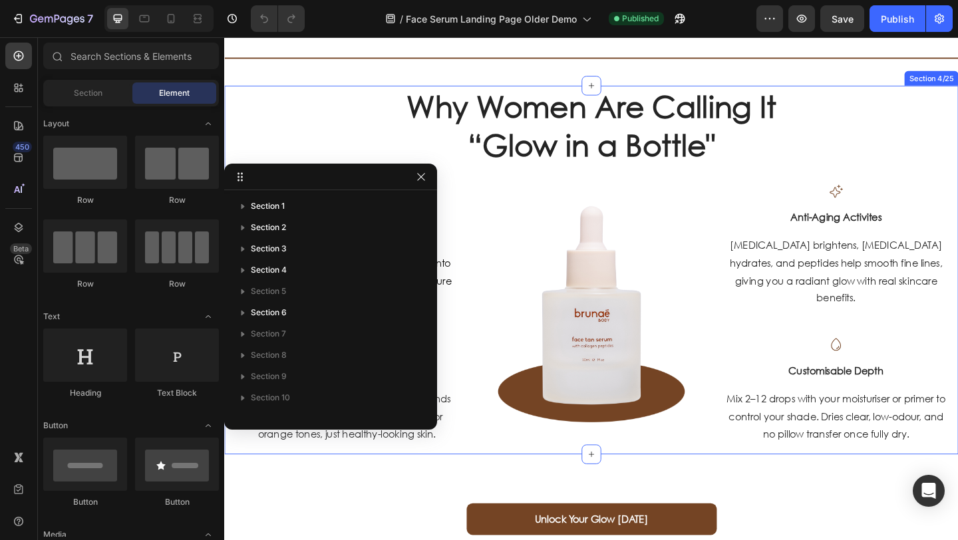
click at [352, 96] on div "Why Women Are Calling It “Glow in a Bottle" Heading Row Icon Skin-Safe Formula …" at bounding box center [623, 290] width 779 height 401
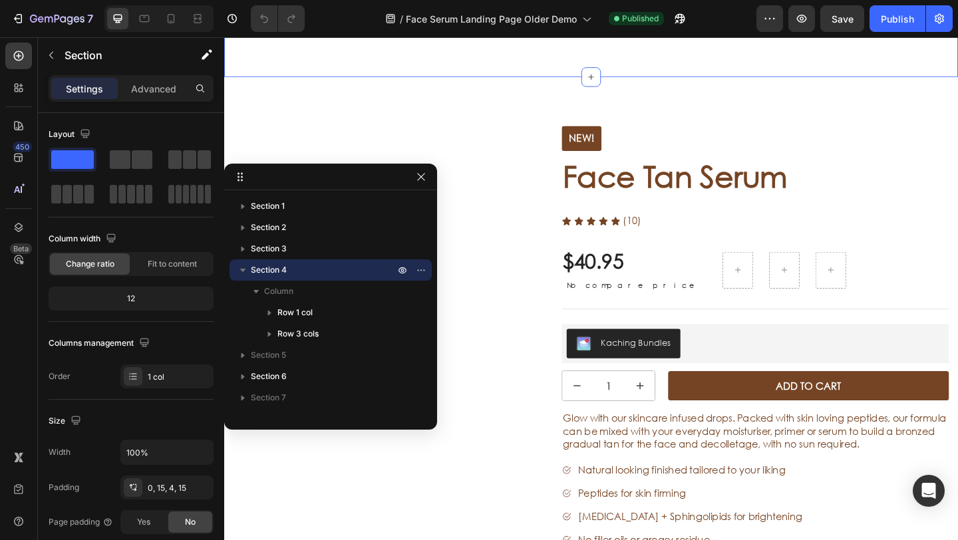
scroll to position [2686, 0]
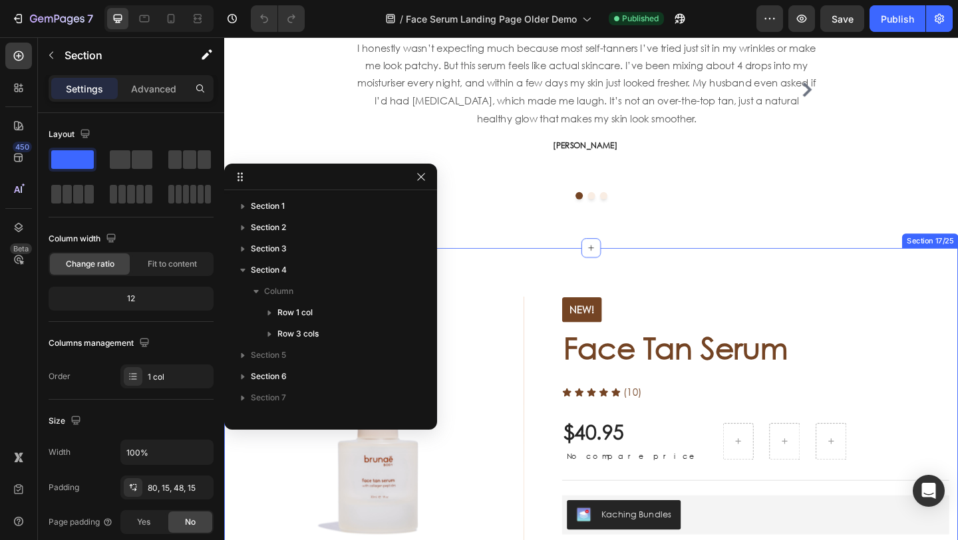
scroll to position [315, 0]
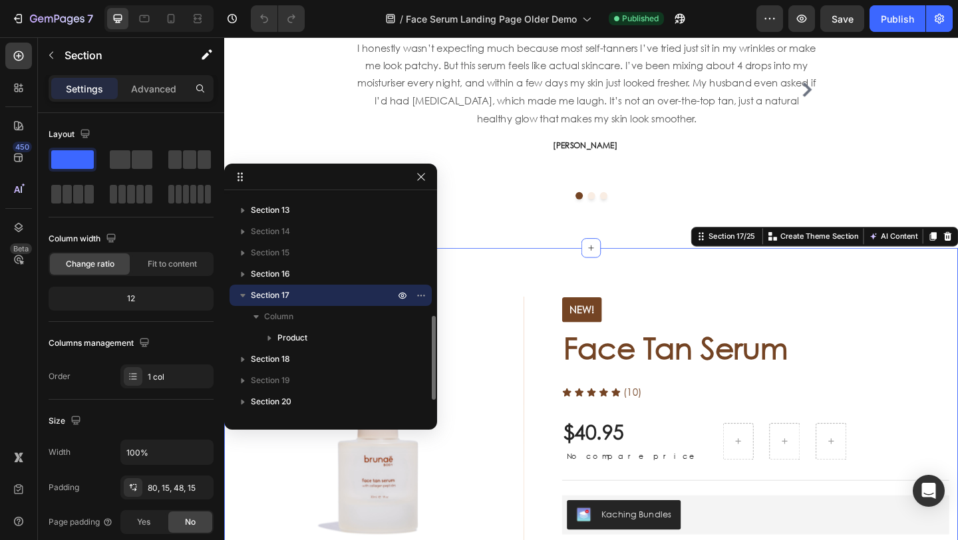
click at [246, 293] on icon "button" at bounding box center [242, 295] width 13 height 13
drag, startPoint x: 423, startPoint y: 177, endPoint x: 221, endPoint y: 270, distance: 222.5
click at [423, 177] on icon "button" at bounding box center [421, 177] width 11 height 11
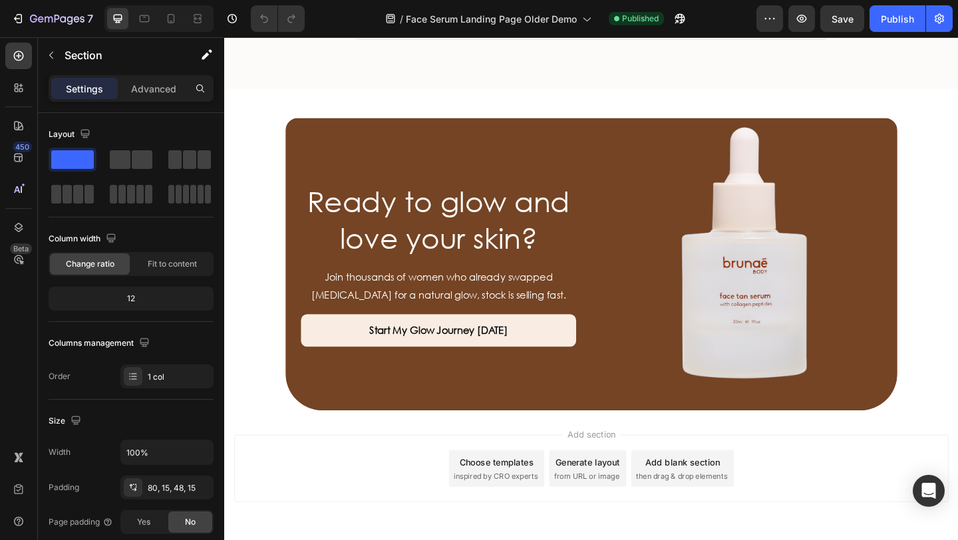
scroll to position [4129, 0]
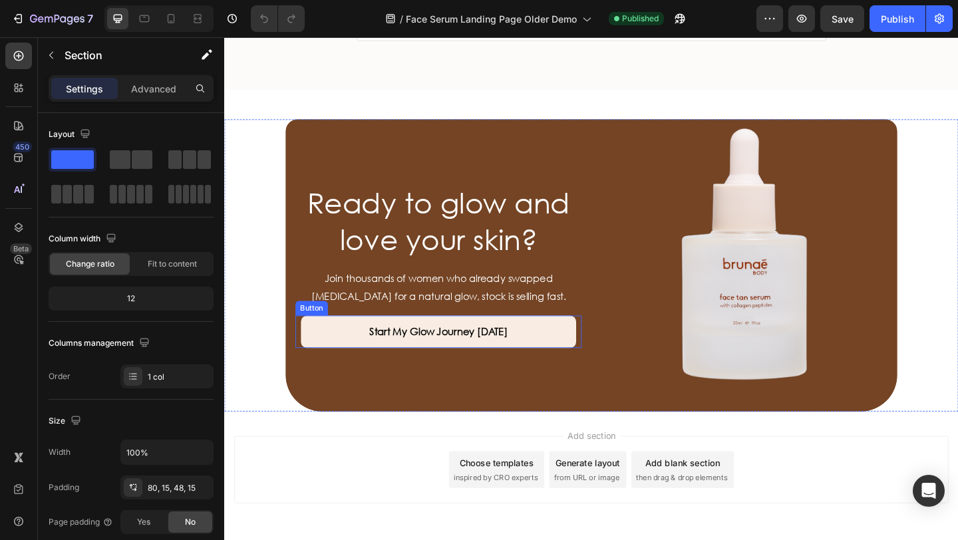
click at [347, 355] on button "Start My Glow Journey [DATE]" at bounding box center [457, 357] width 300 height 35
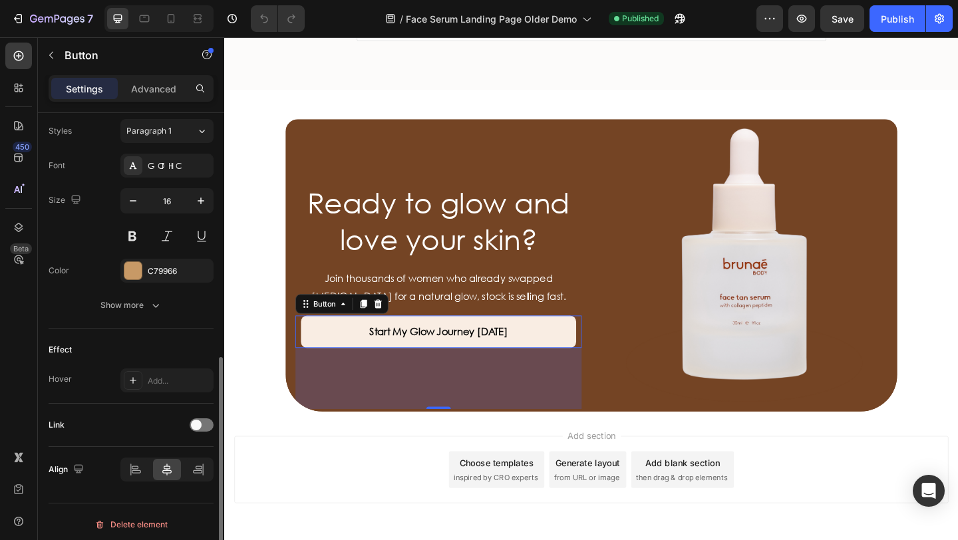
scroll to position [489, 0]
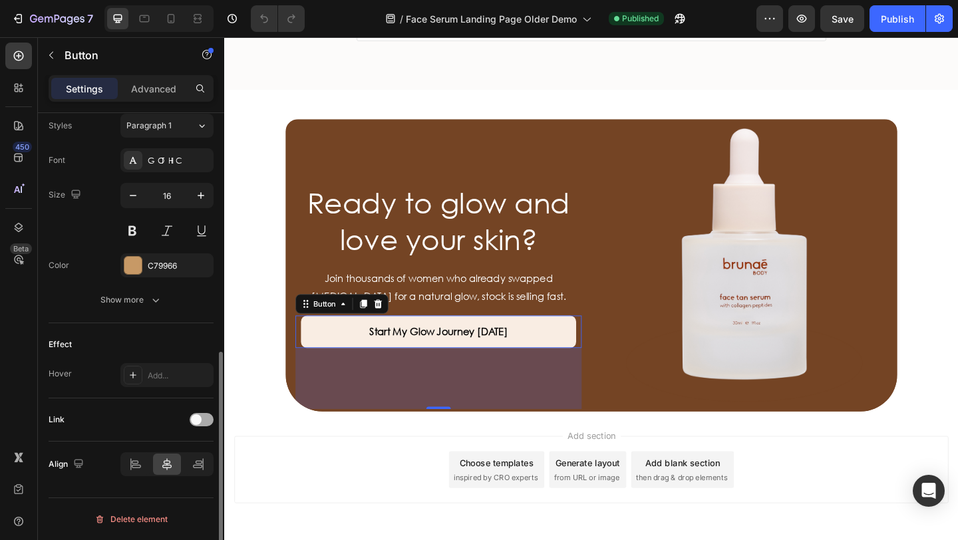
click at [200, 421] on span at bounding box center [196, 420] width 11 height 11
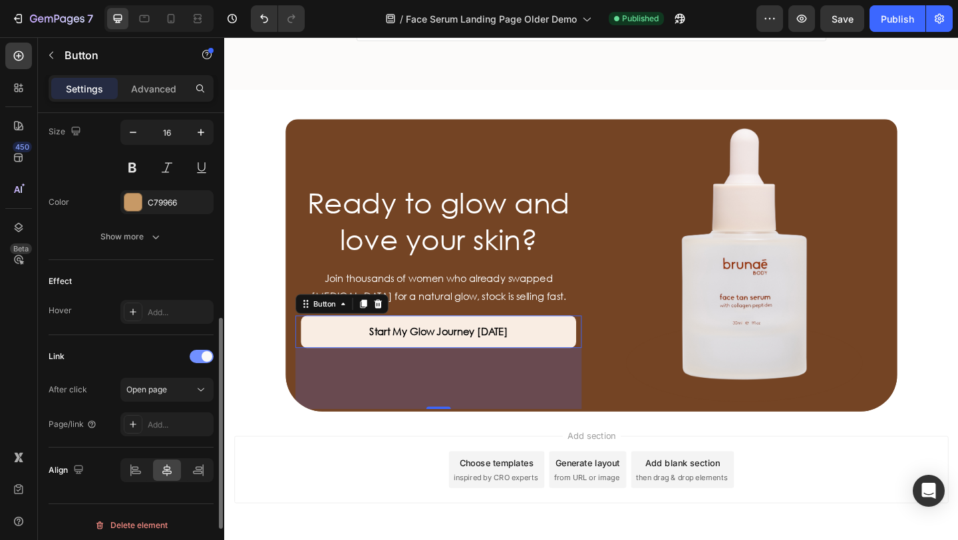
scroll to position [558, 0]
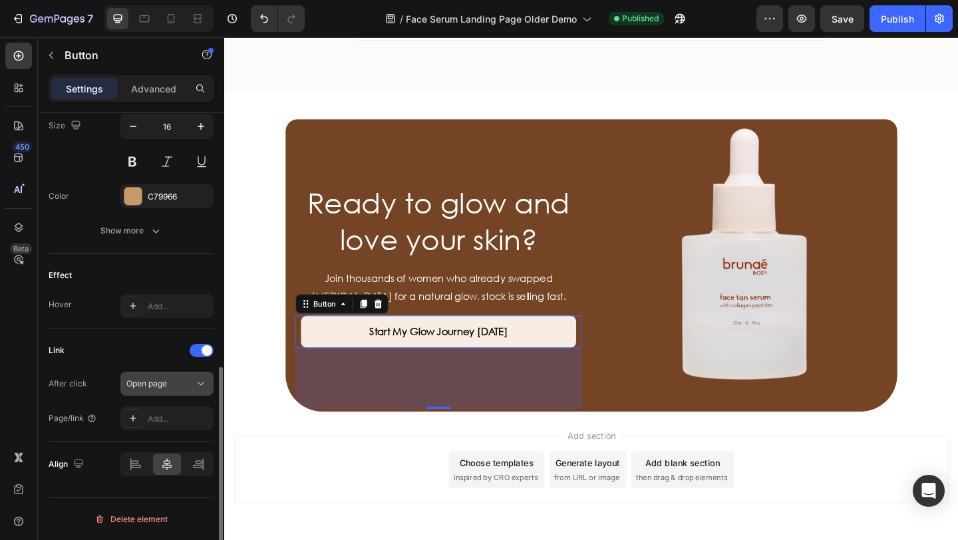
click at [173, 388] on div "Open page" at bounding box center [160, 384] width 68 height 12
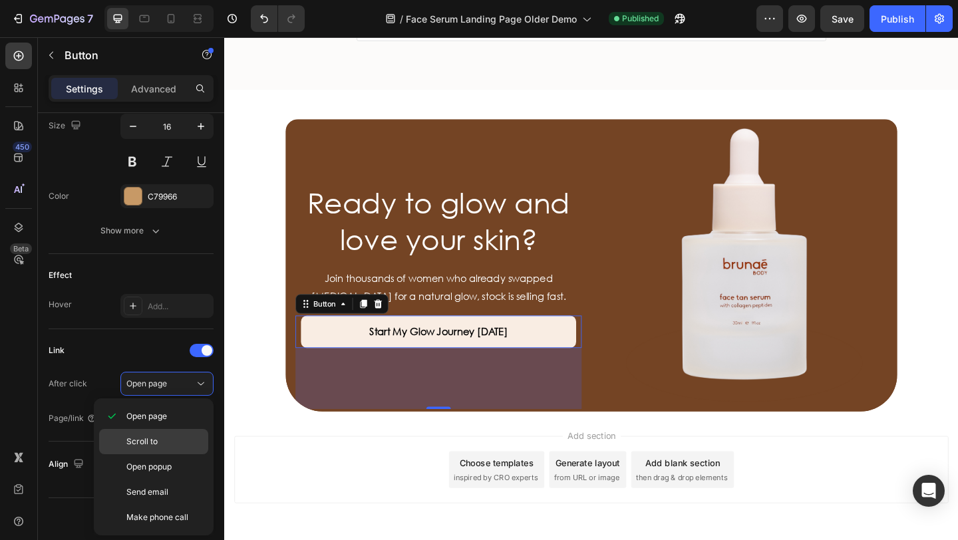
click at [171, 441] on p "Scroll to" at bounding box center [164, 442] width 76 height 12
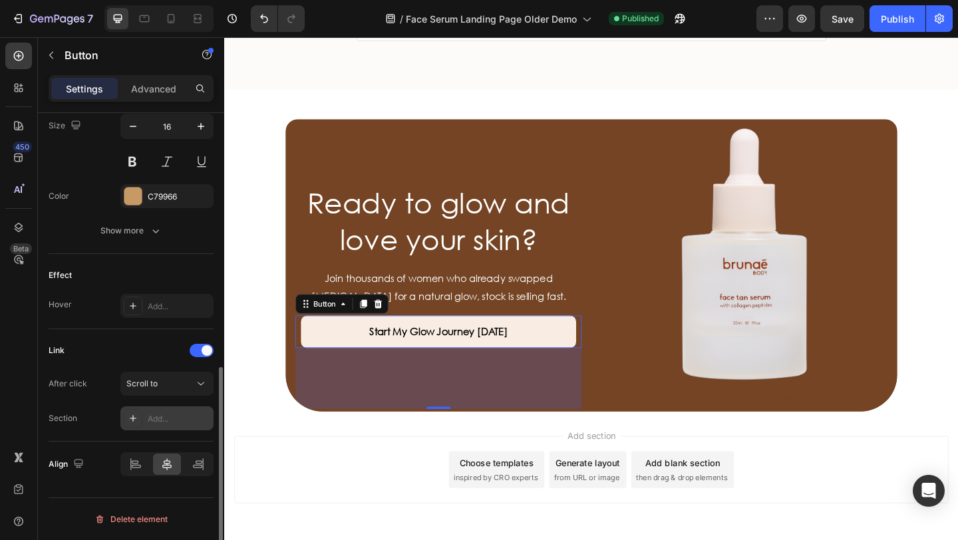
click at [160, 419] on div "Add..." at bounding box center [179, 419] width 63 height 12
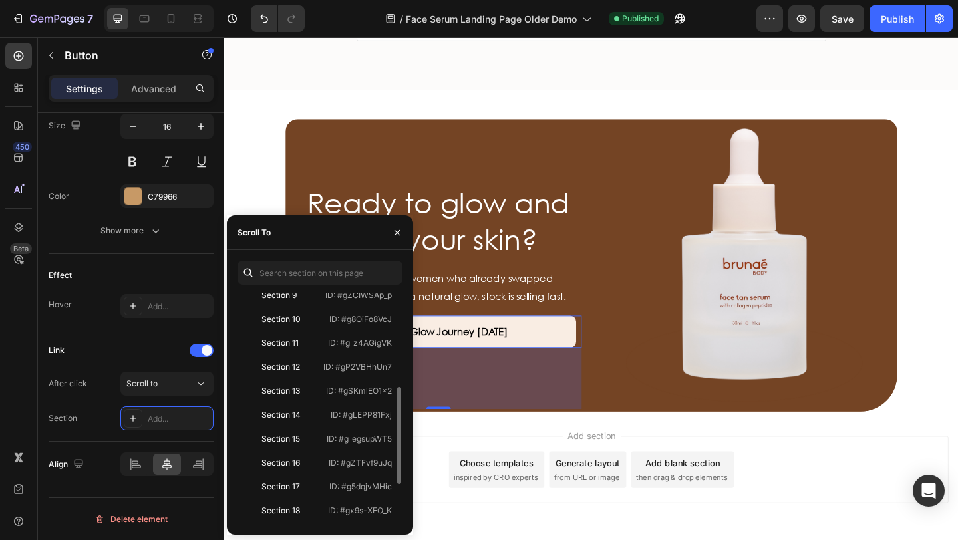
scroll to position [234, 0]
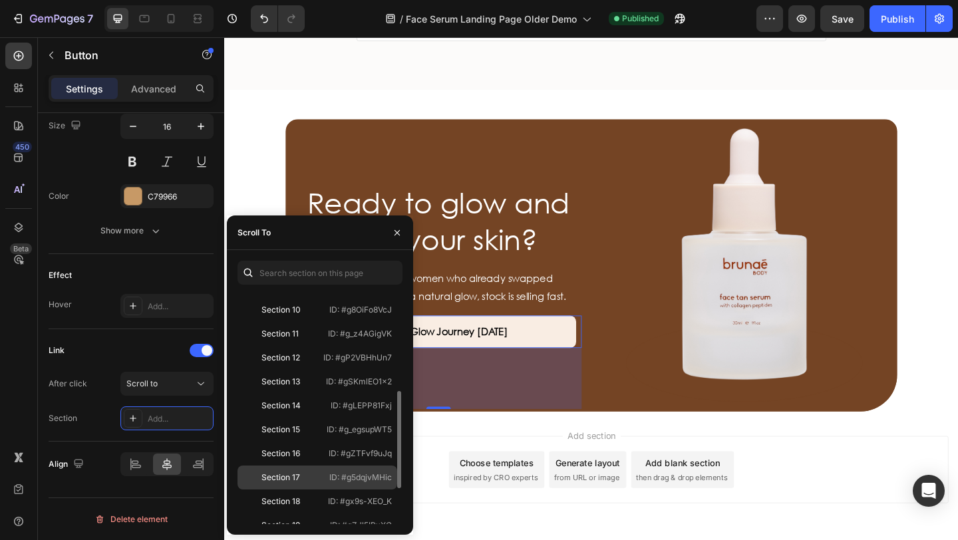
click at [290, 489] on div "Section 17 ID: #g5dqjvMHic" at bounding box center [318, 478] width 160 height 24
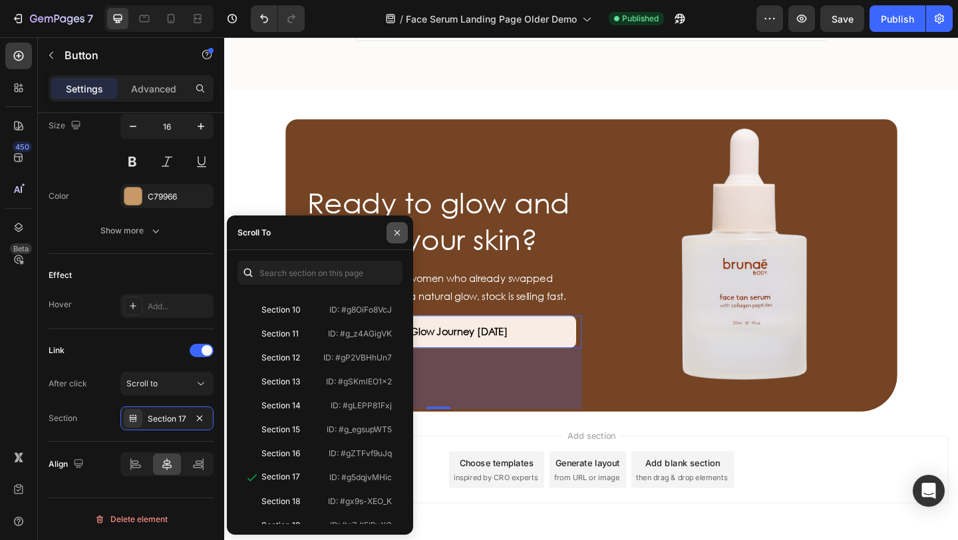
click at [397, 230] on icon "button" at bounding box center [397, 233] width 11 height 11
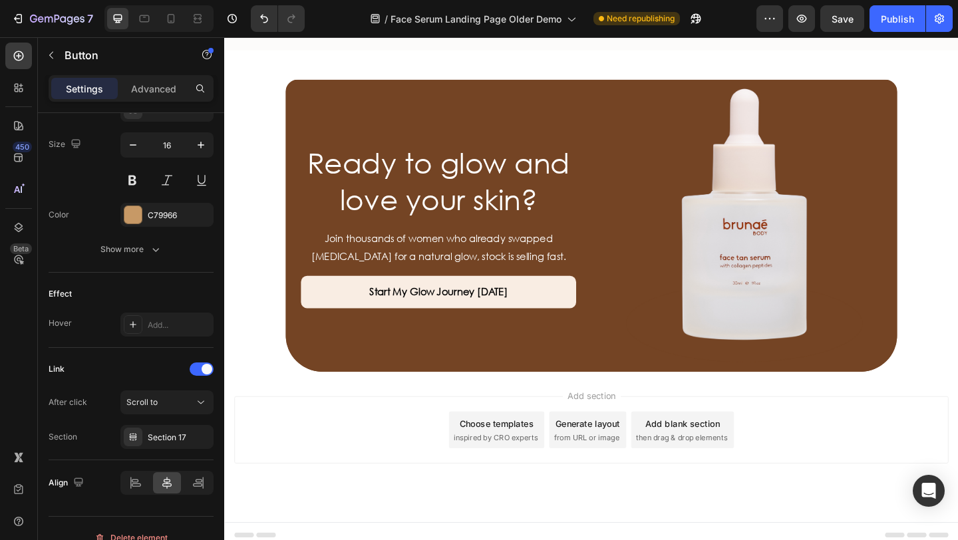
scroll to position [4180, 0]
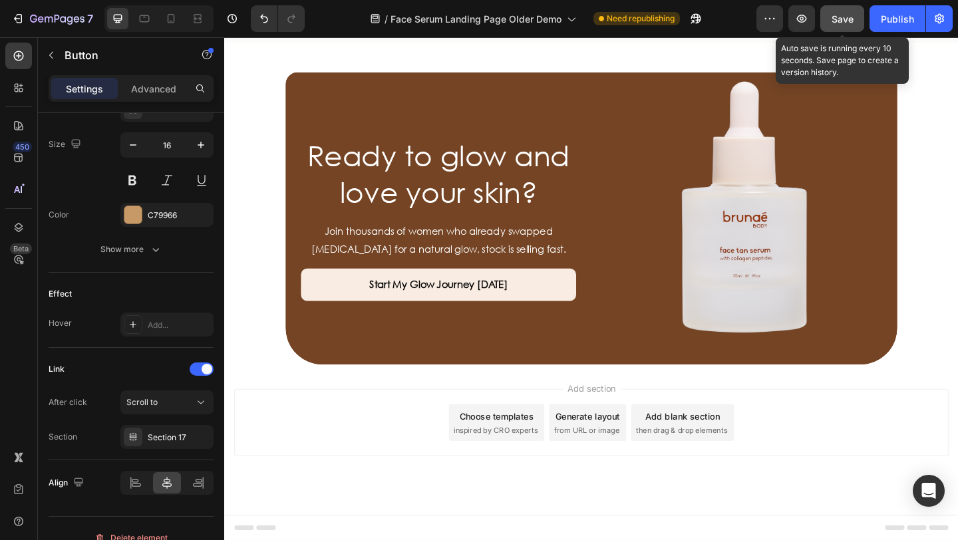
click at [834, 20] on span "Save" at bounding box center [843, 18] width 22 height 11
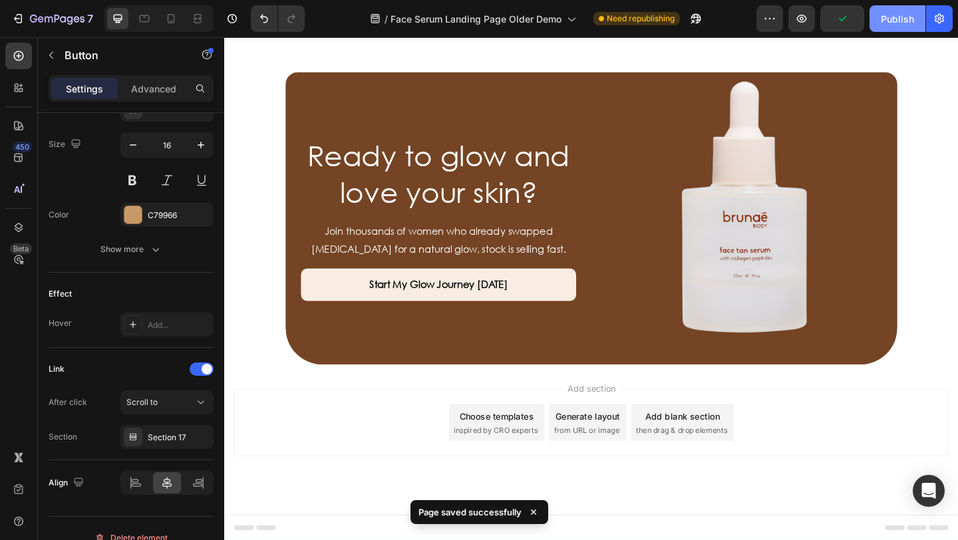
click at [895, 22] on div "Publish" at bounding box center [897, 19] width 33 height 14
click at [176, 23] on icon at bounding box center [170, 18] width 13 height 13
type input "14"
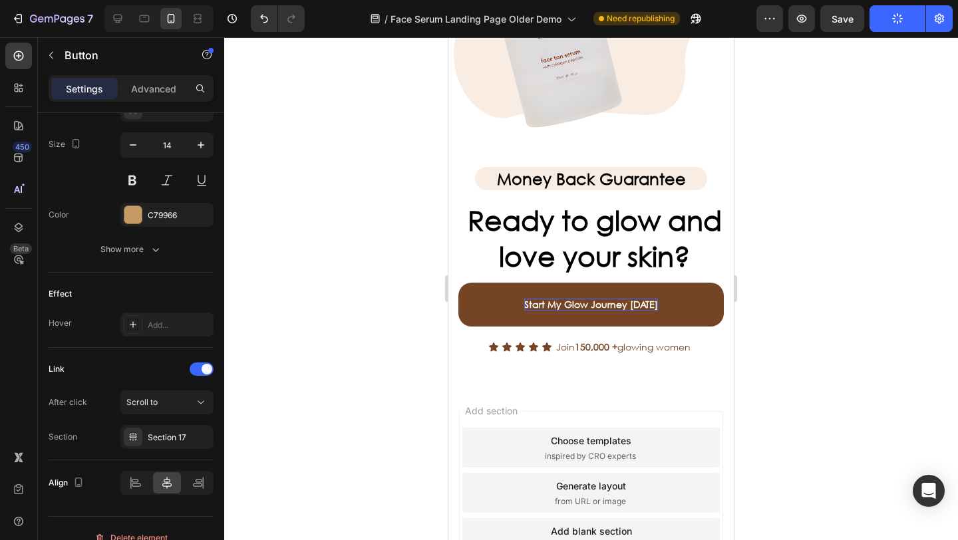
scroll to position [4935, 0]
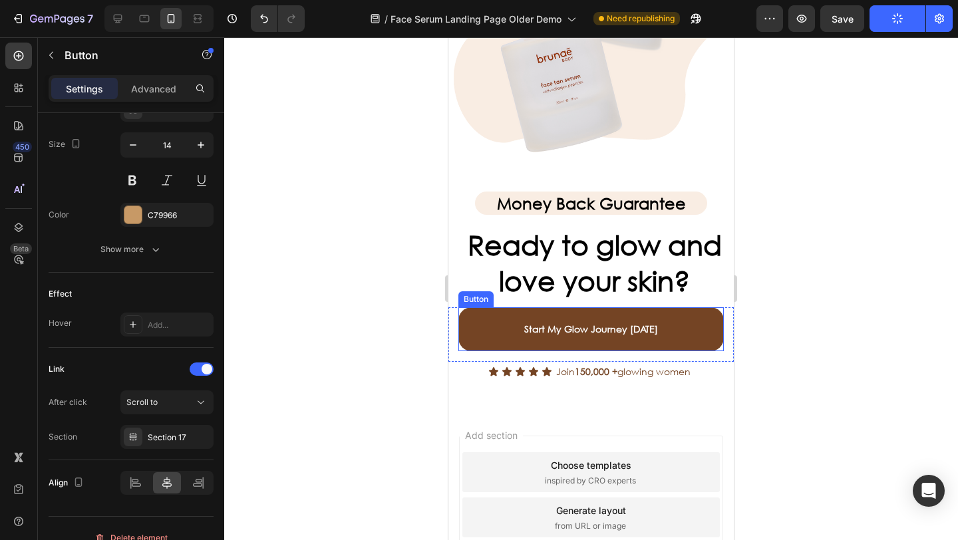
click at [475, 325] on link "Start My Glow Journey [DATE]" at bounding box center [592, 329] width 266 height 44
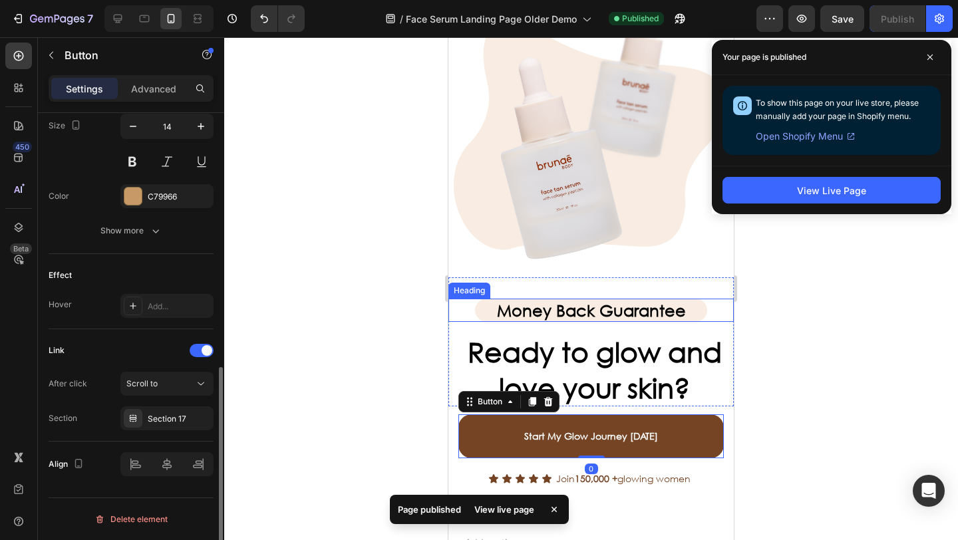
scroll to position [4826, 0]
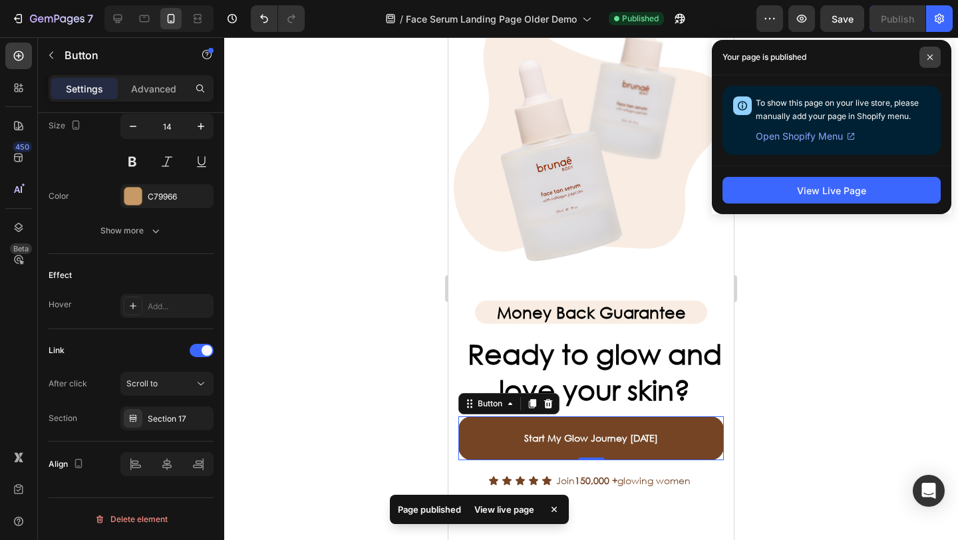
click at [932, 56] on icon at bounding box center [930, 57] width 5 height 5
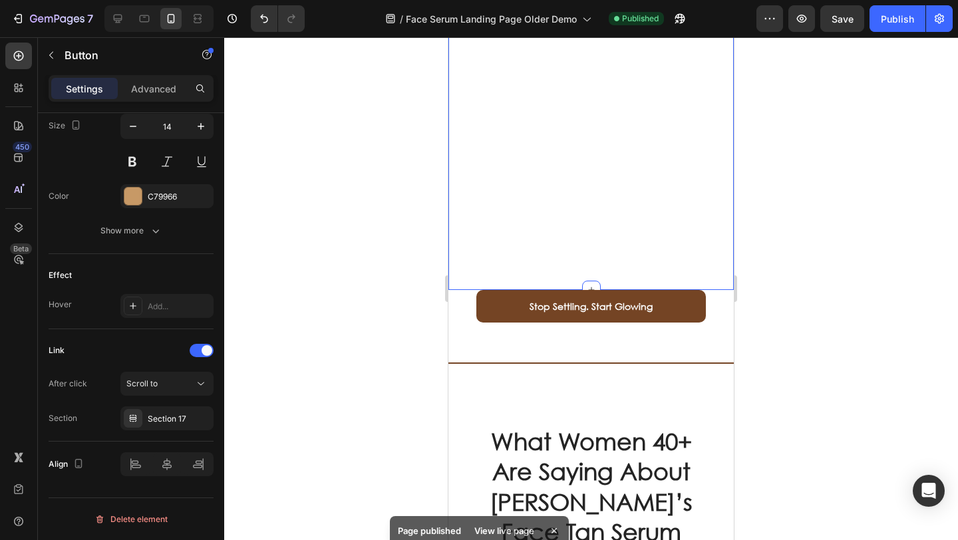
scroll to position [2723, 0]
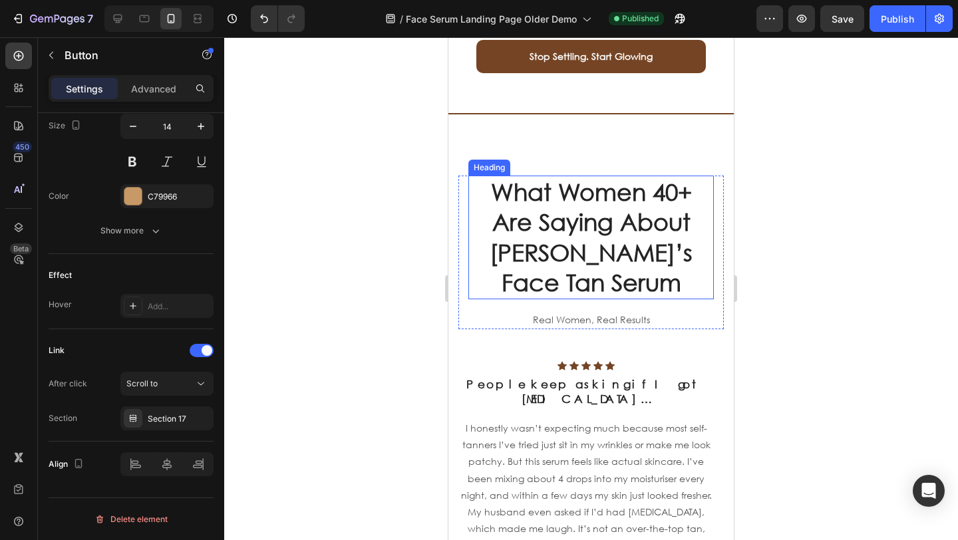
click at [463, 314] on div "What Women 40+ Are Saying About [PERSON_NAME]’s Face Tan Serum Heading Real Wom…" at bounding box center [592, 253] width 266 height 154
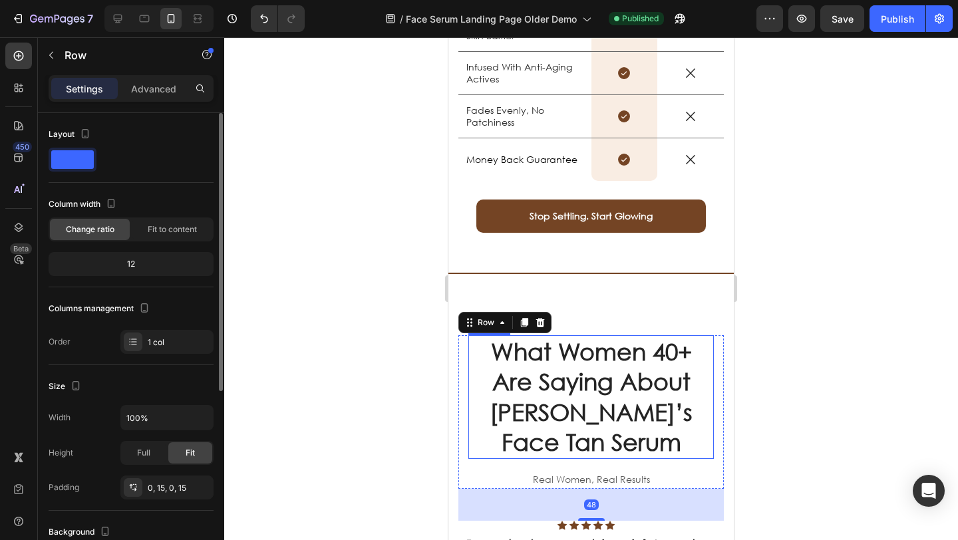
scroll to position [2560, 0]
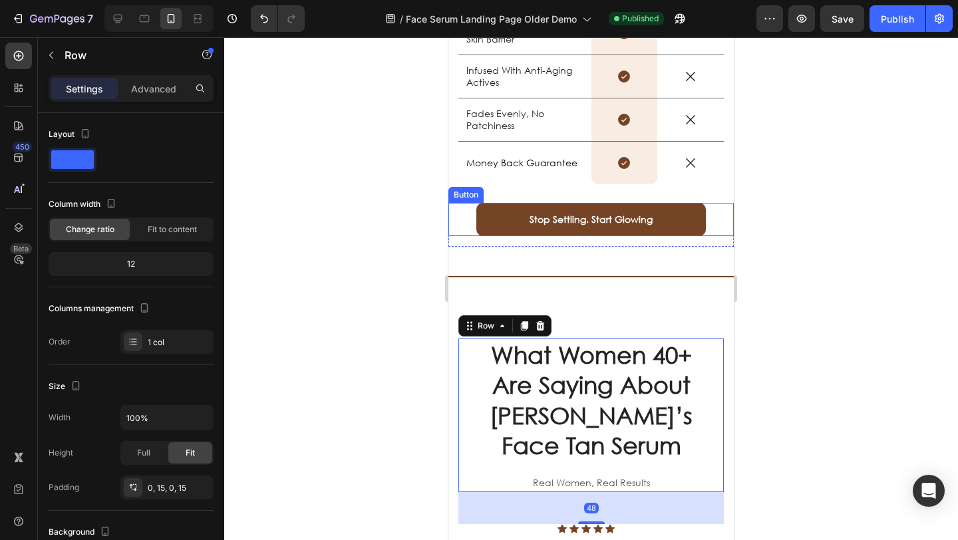
click at [494, 236] on button "Stop Settling. Start Glowing" at bounding box center [592, 219] width 230 height 33
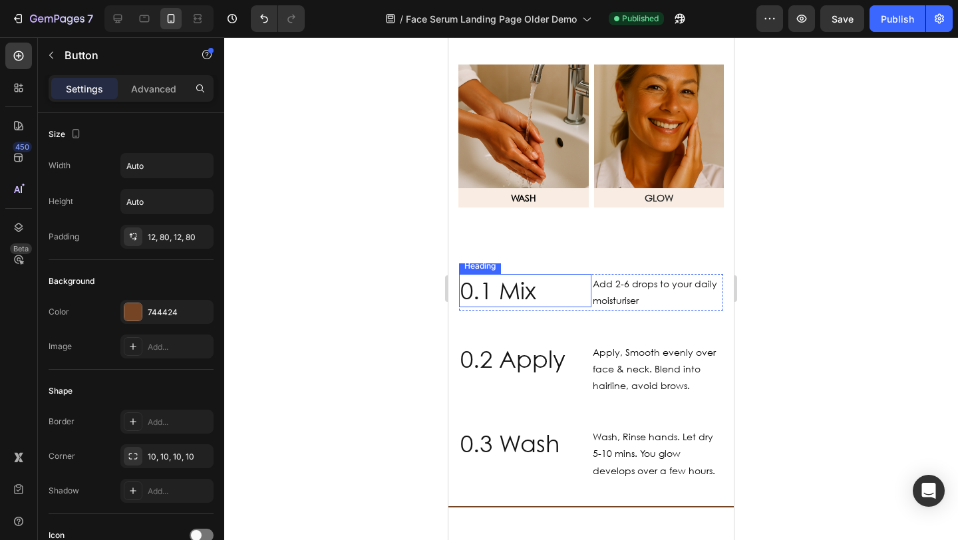
scroll to position [1301, 0]
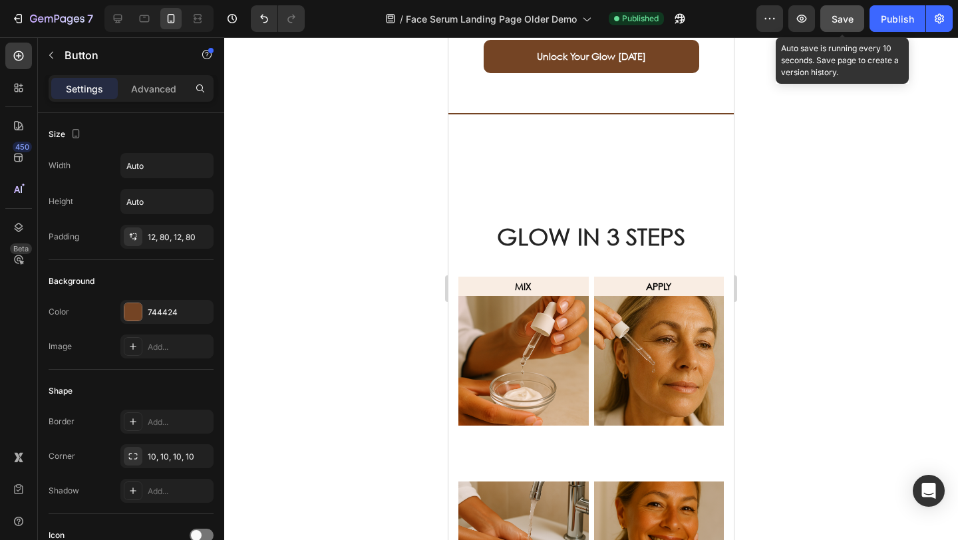
click at [831, 23] on button "Save" at bounding box center [843, 18] width 44 height 27
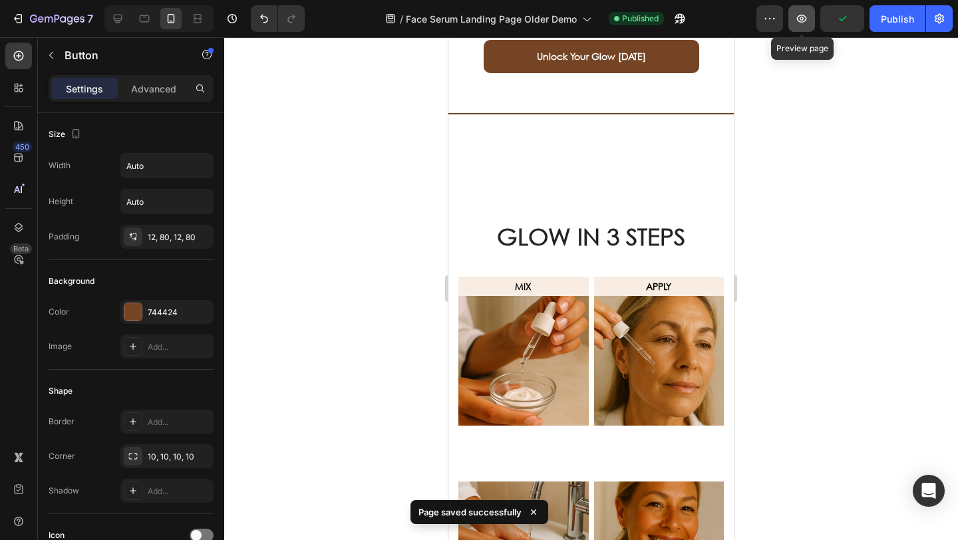
click at [807, 22] on icon "button" at bounding box center [801, 18] width 13 height 13
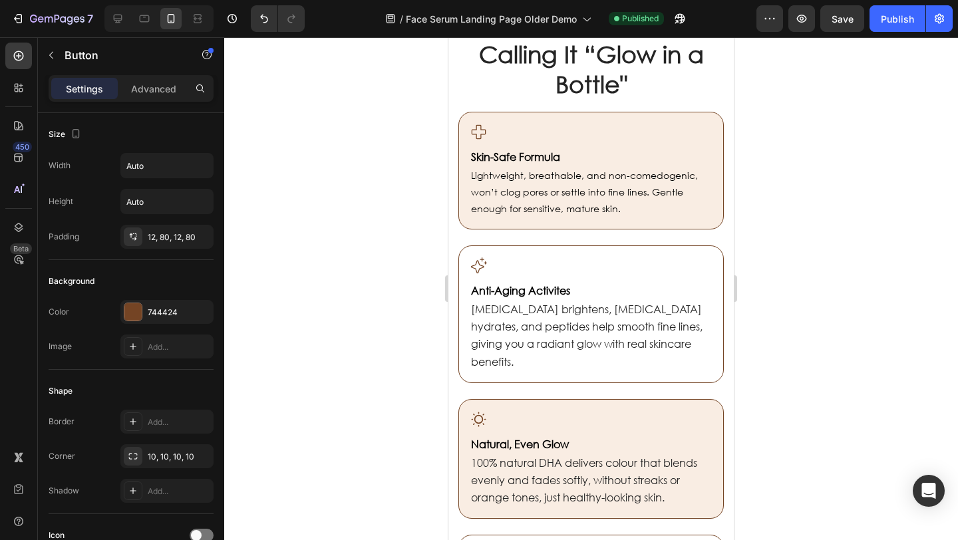
scroll to position [311, 0]
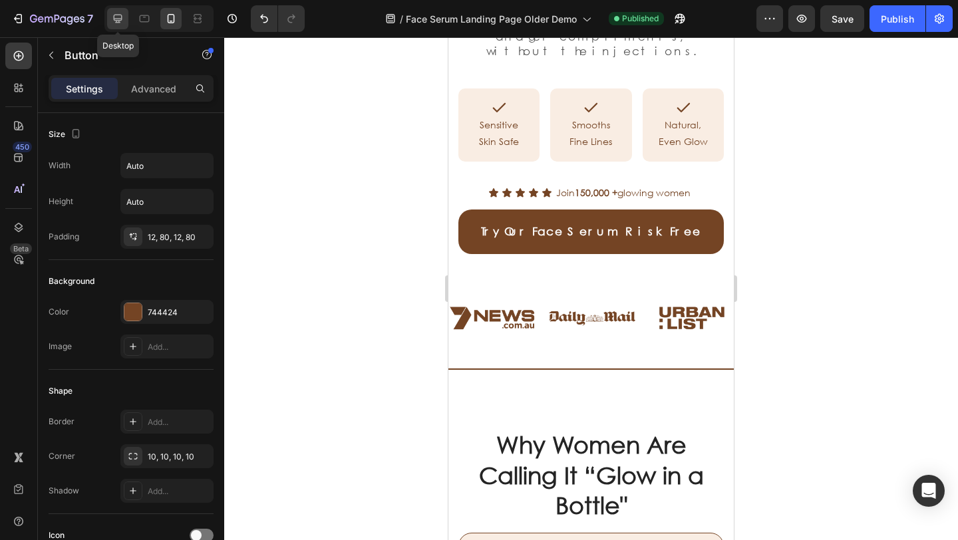
click at [121, 23] on icon at bounding box center [117, 18] width 13 height 13
type input "16"
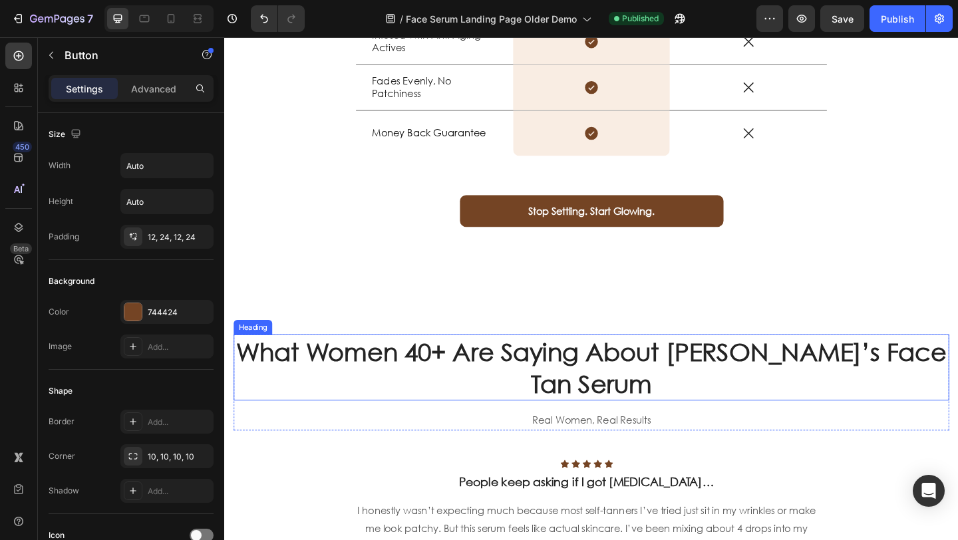
scroll to position [2089, 0]
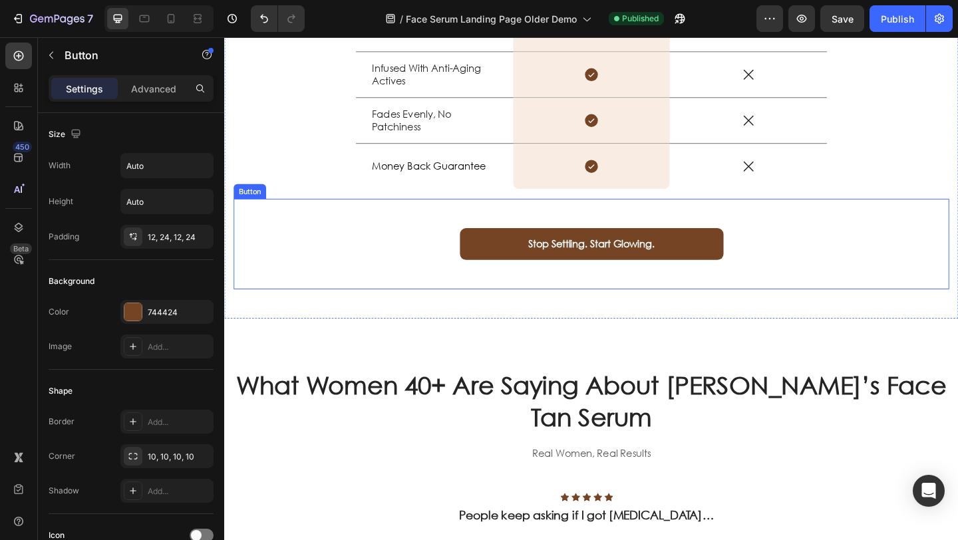
click at [692, 265] on link "Stop Settling. Start Glowing." at bounding box center [624, 262] width 287 height 35
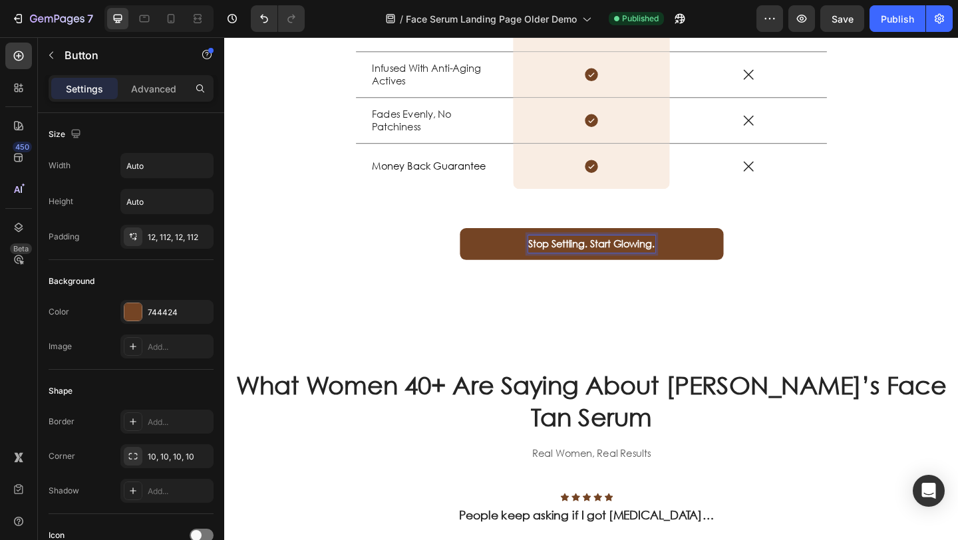
click at [686, 263] on strong "Stop Settling. Start Glowing." at bounding box center [624, 262] width 138 height 14
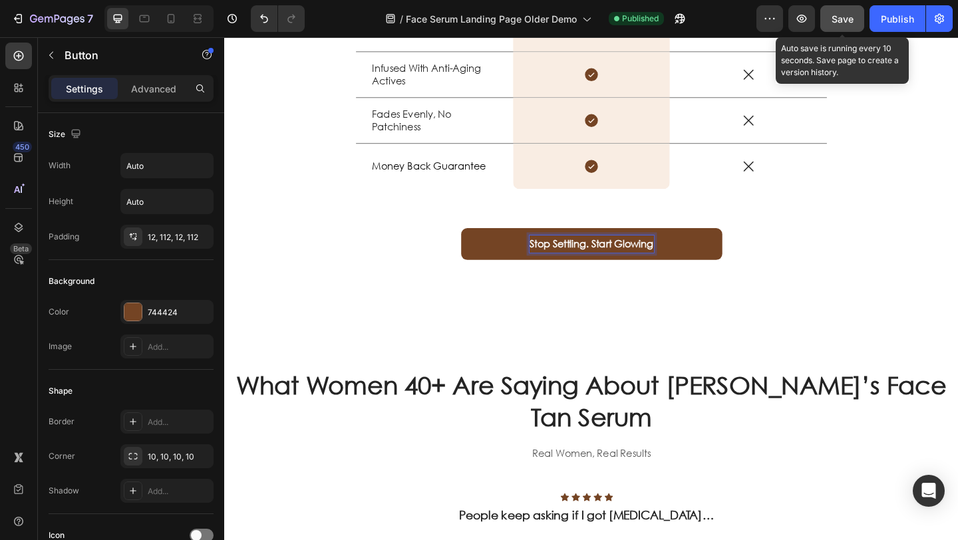
click at [854, 13] on button "Save" at bounding box center [843, 18] width 44 height 27
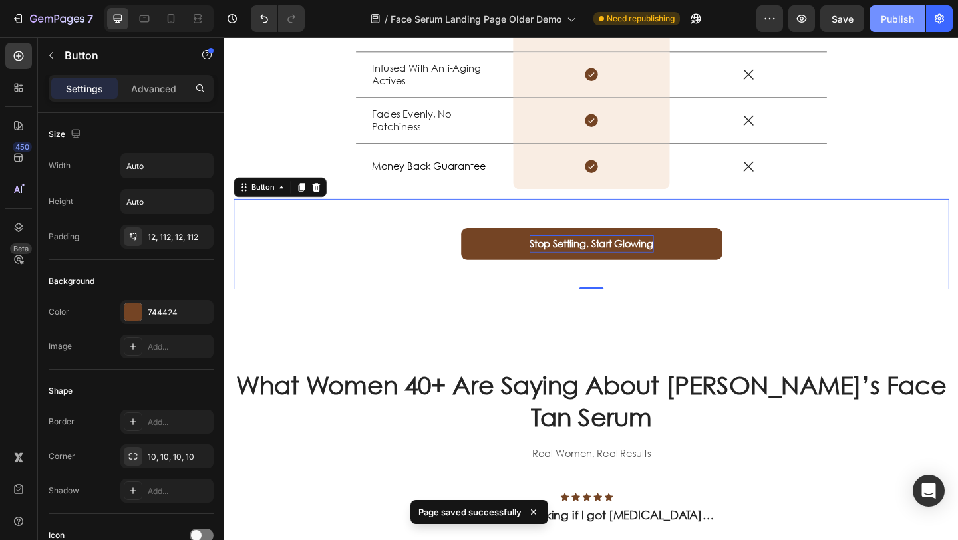
click at [899, 18] on div "Publish" at bounding box center [897, 19] width 33 height 14
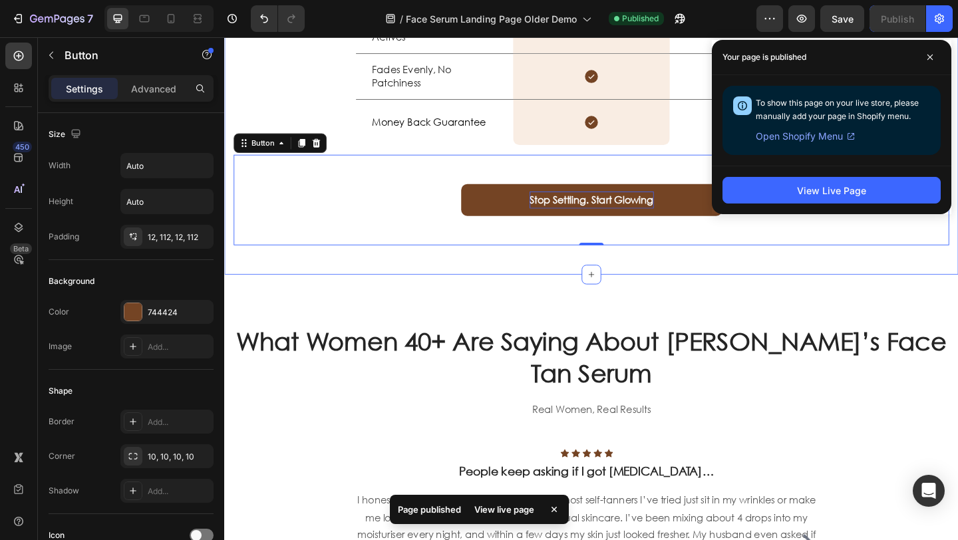
scroll to position [2142, 0]
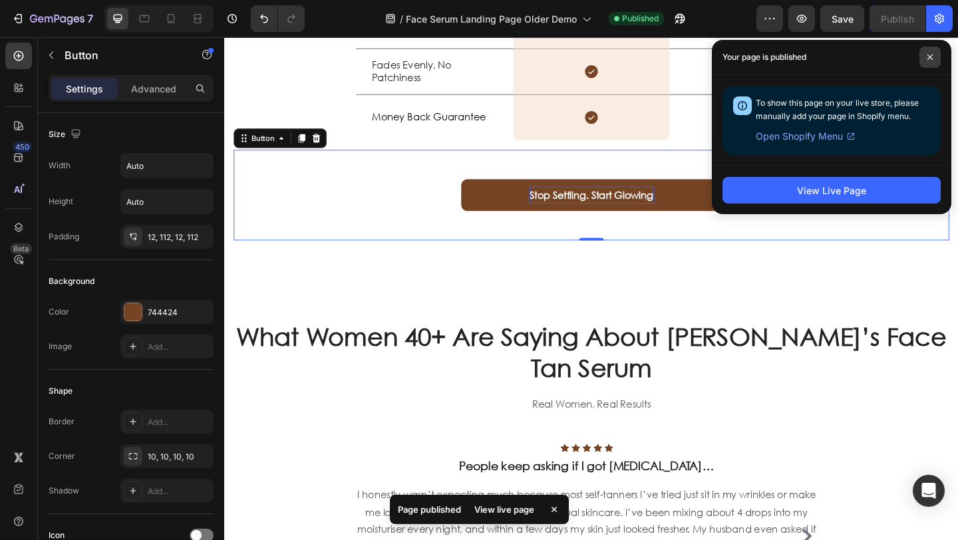
click at [931, 55] on icon at bounding box center [930, 57] width 7 height 7
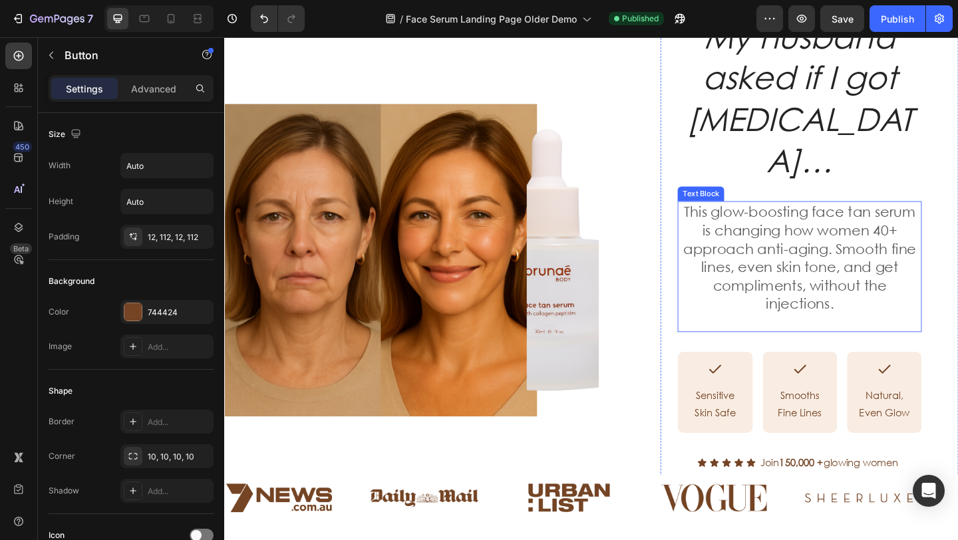
scroll to position [0, 0]
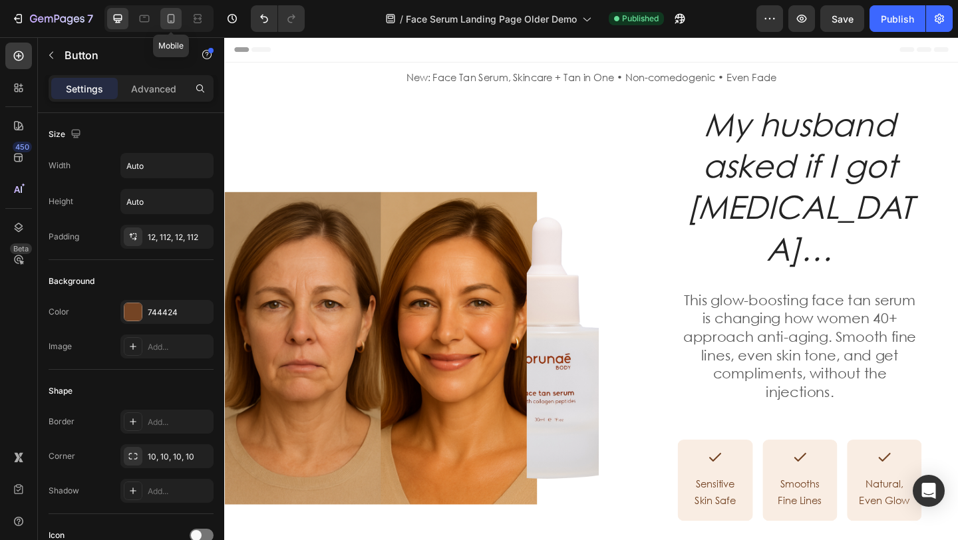
click at [172, 21] on icon at bounding box center [170, 18] width 13 height 13
type input "14"
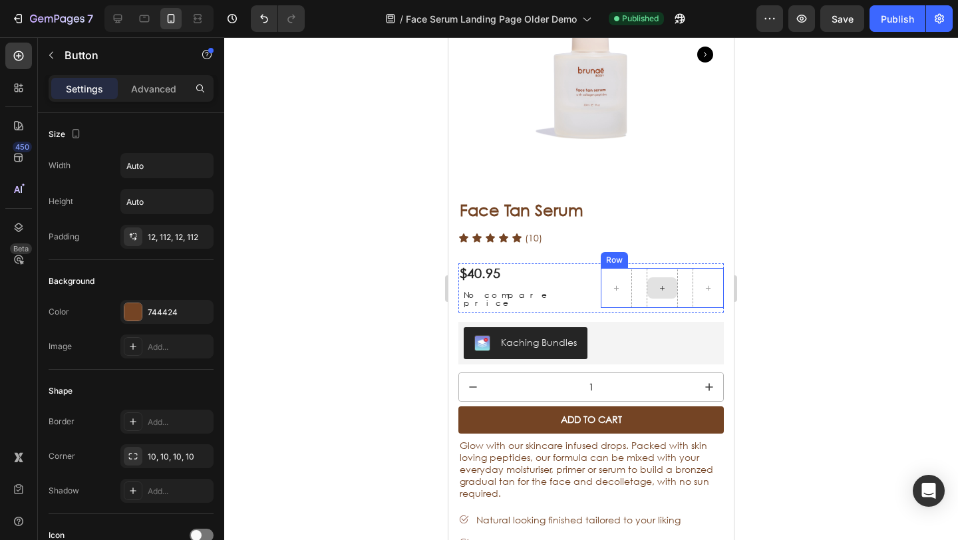
scroll to position [3546, 0]
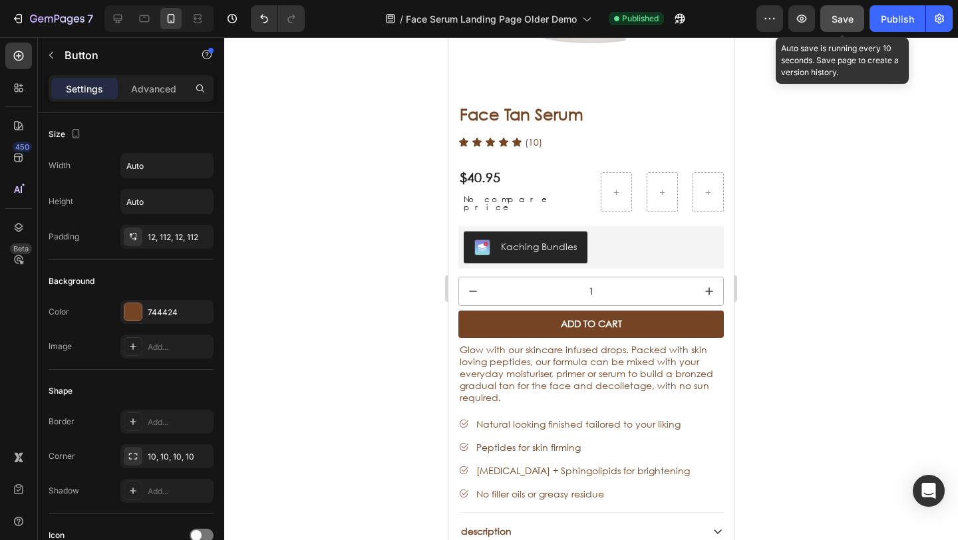
click at [845, 15] on span "Save" at bounding box center [843, 18] width 22 height 11
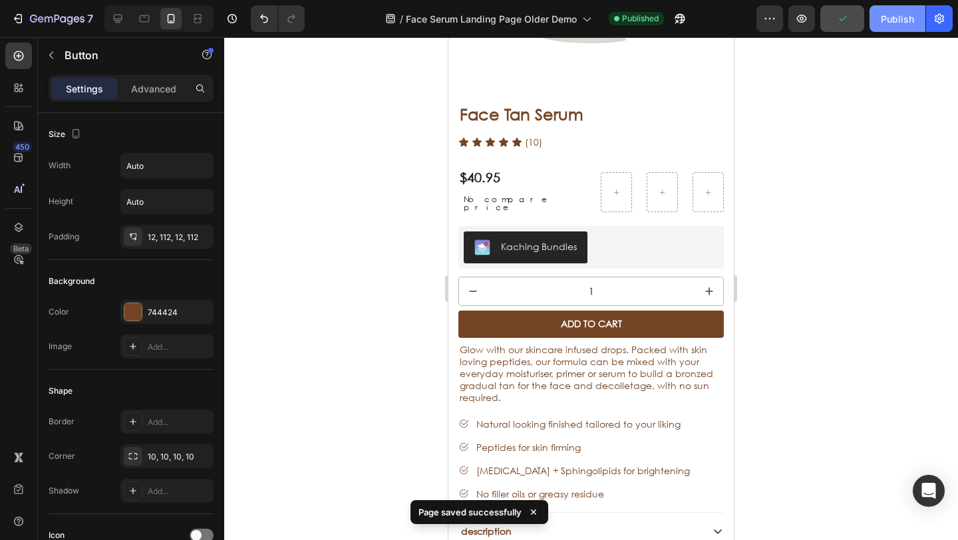
click at [880, 23] on button "Publish" at bounding box center [898, 18] width 56 height 27
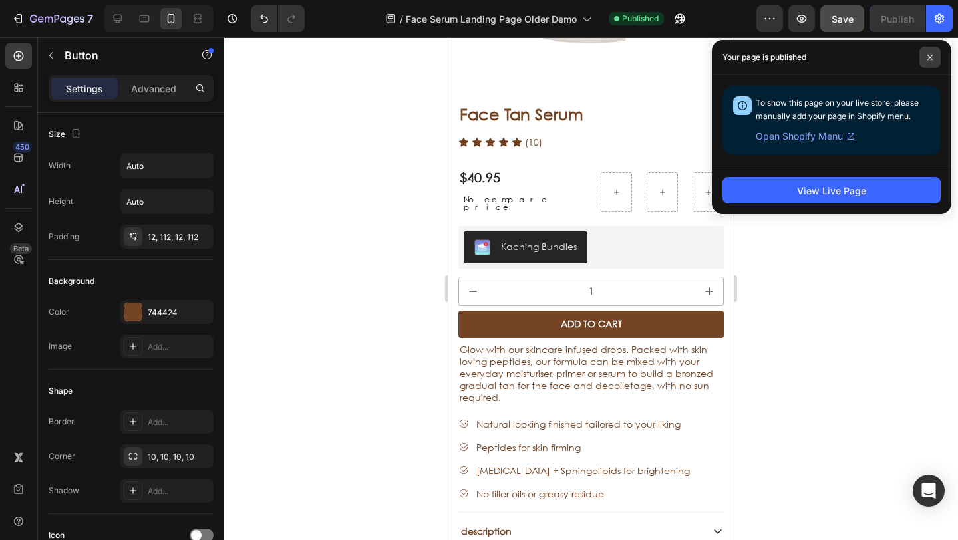
click at [932, 61] on span at bounding box center [930, 57] width 21 height 21
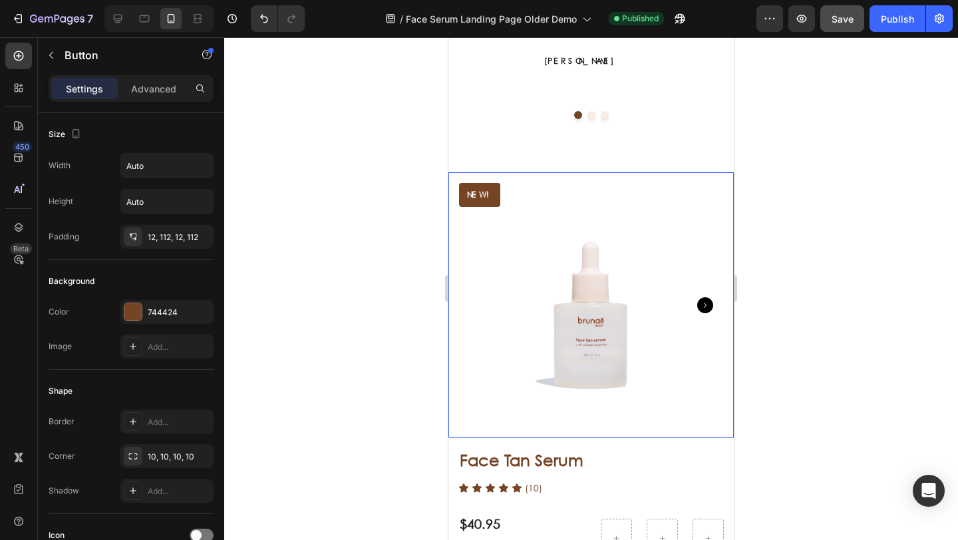
scroll to position [3249, 0]
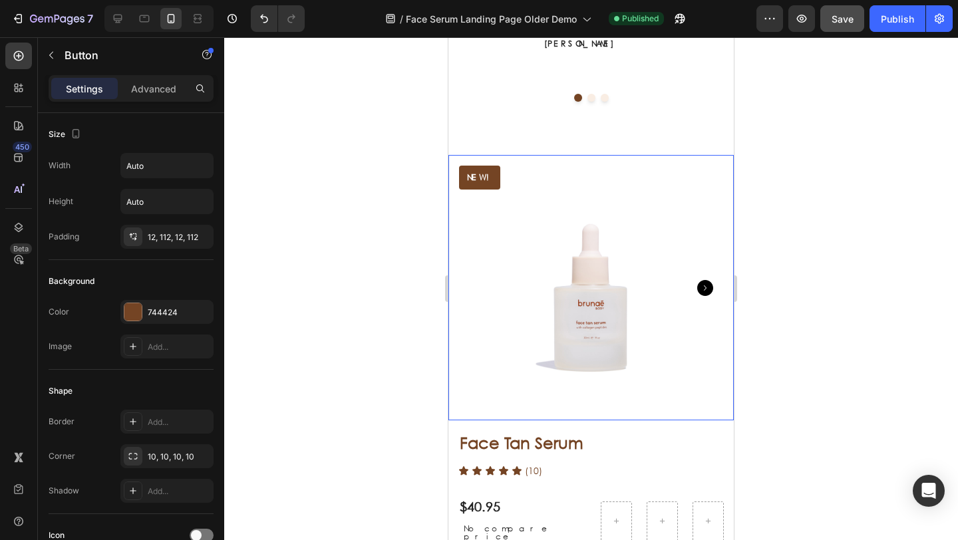
click at [698, 280] on icon "Carousel Next Arrow" at bounding box center [706, 288] width 16 height 16
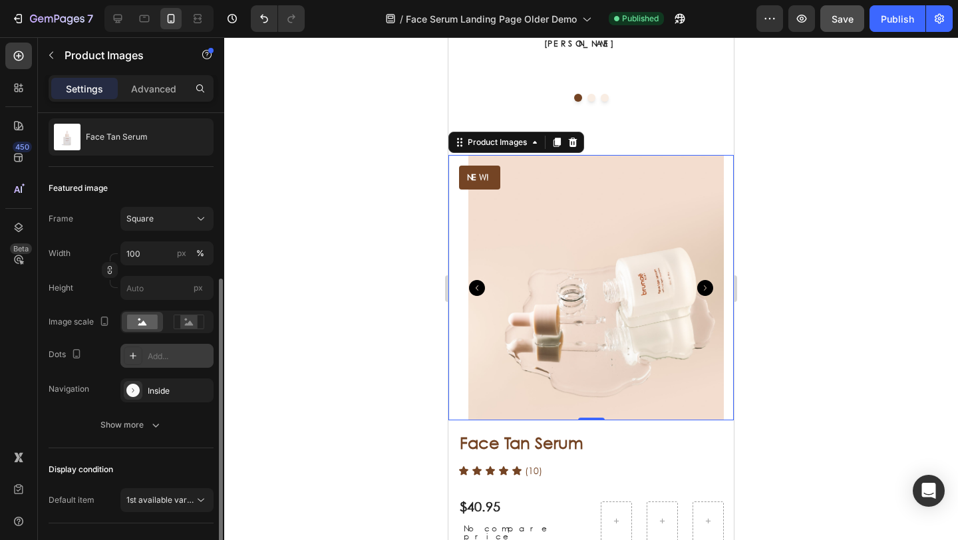
scroll to position [183, 0]
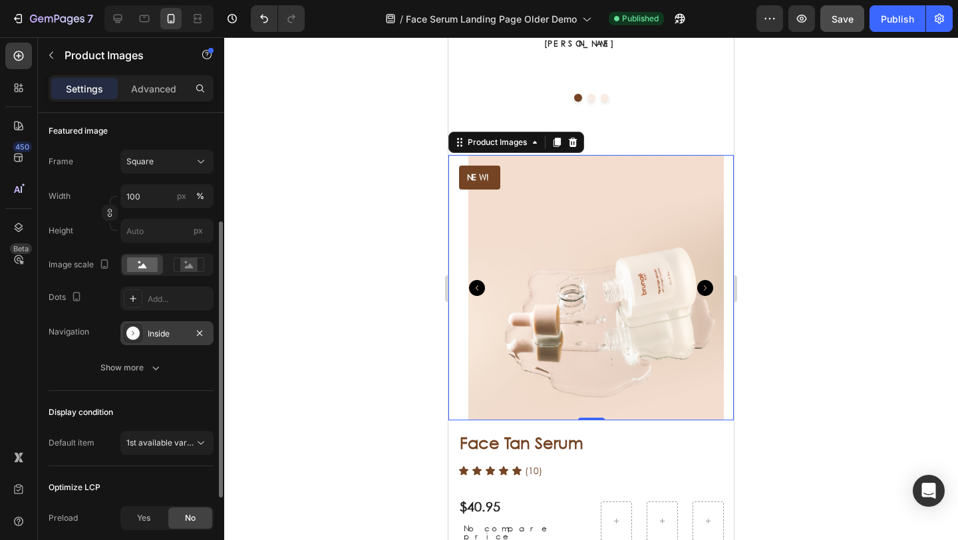
click at [164, 339] on div "Inside" at bounding box center [167, 334] width 39 height 12
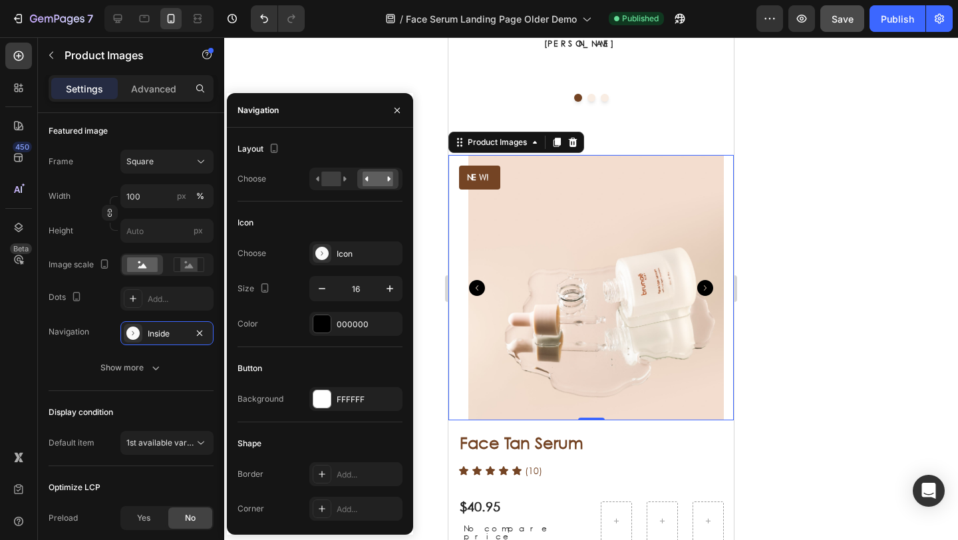
click at [480, 280] on icon "Carousel Back Arrow" at bounding box center [477, 288] width 16 height 16
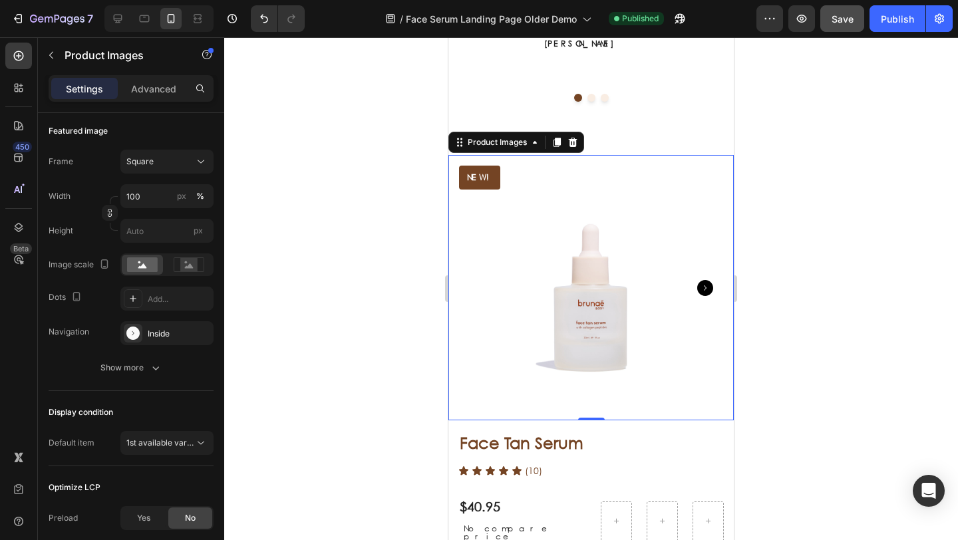
click at [479, 253] on img at bounding box center [592, 288] width 266 height 266
click at [163, 334] on div "Inside" at bounding box center [167, 334] width 39 height 12
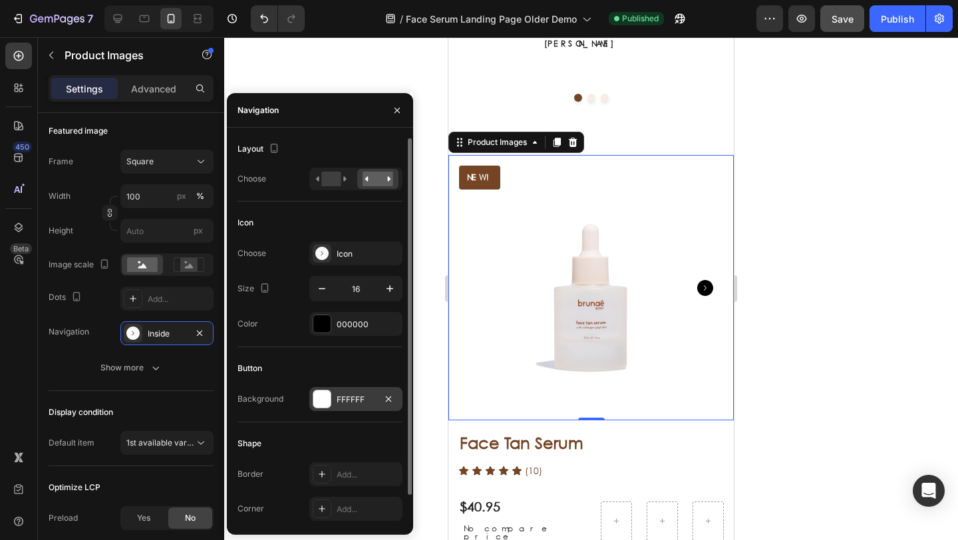
click at [313, 401] on div at bounding box center [321, 399] width 17 height 17
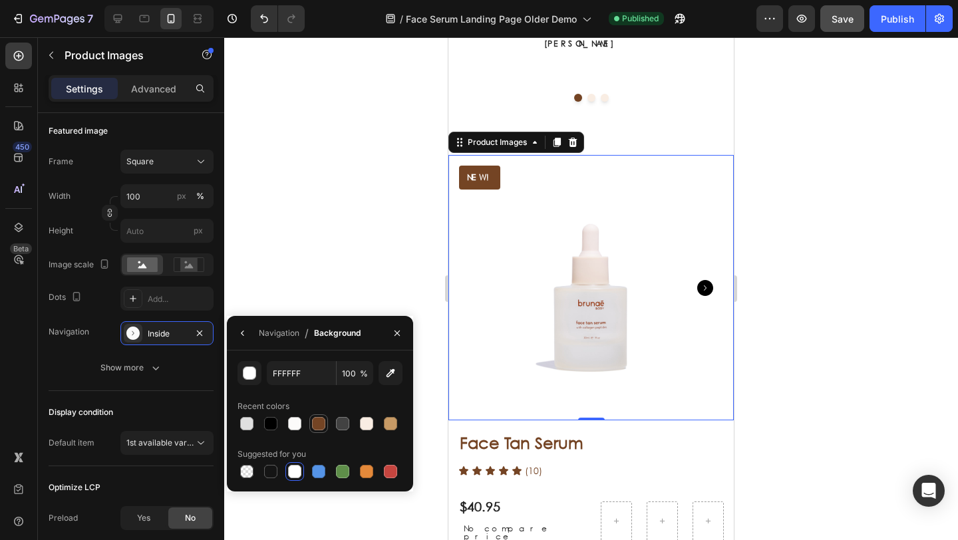
click at [319, 419] on div at bounding box center [318, 423] width 13 height 13
type input "FFFFFF"
click at [313, 293] on div at bounding box center [591, 288] width 734 height 503
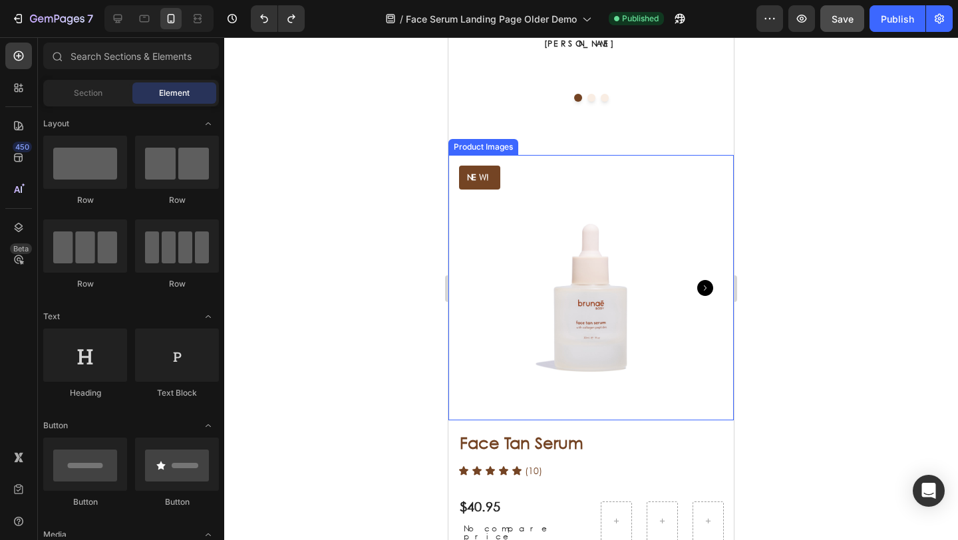
click at [699, 280] on icon "Carousel Next Arrow" at bounding box center [706, 288] width 16 height 16
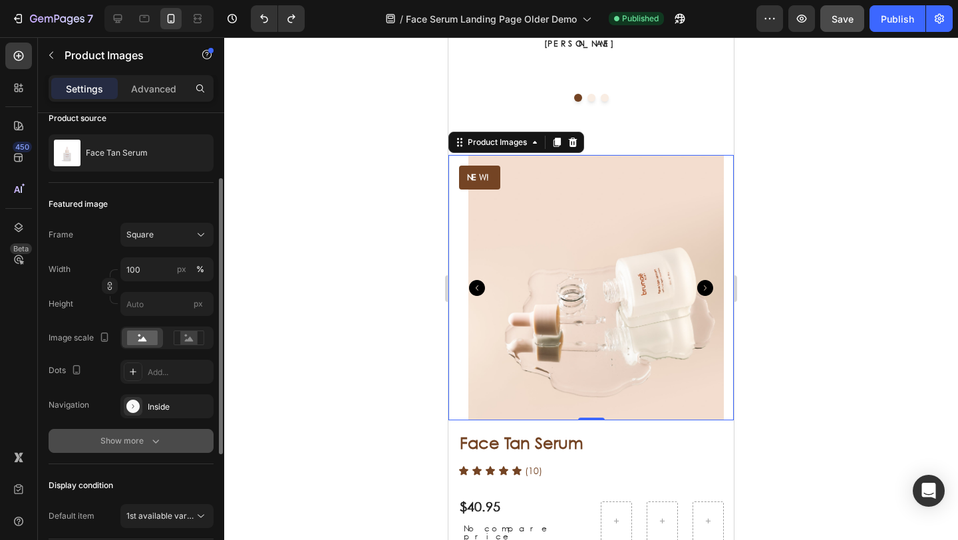
click at [144, 447] on div "Show more" at bounding box center [132, 441] width 62 height 13
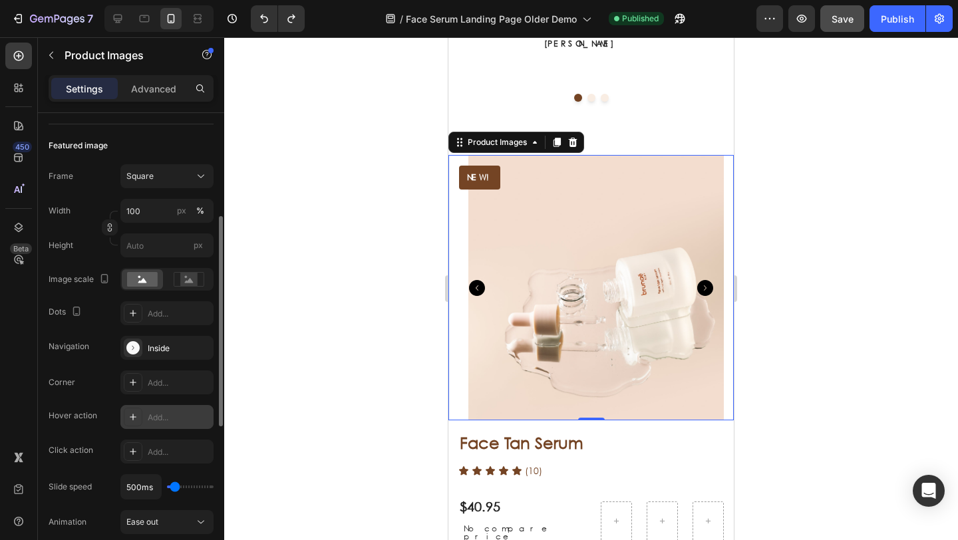
scroll to position [188, 0]
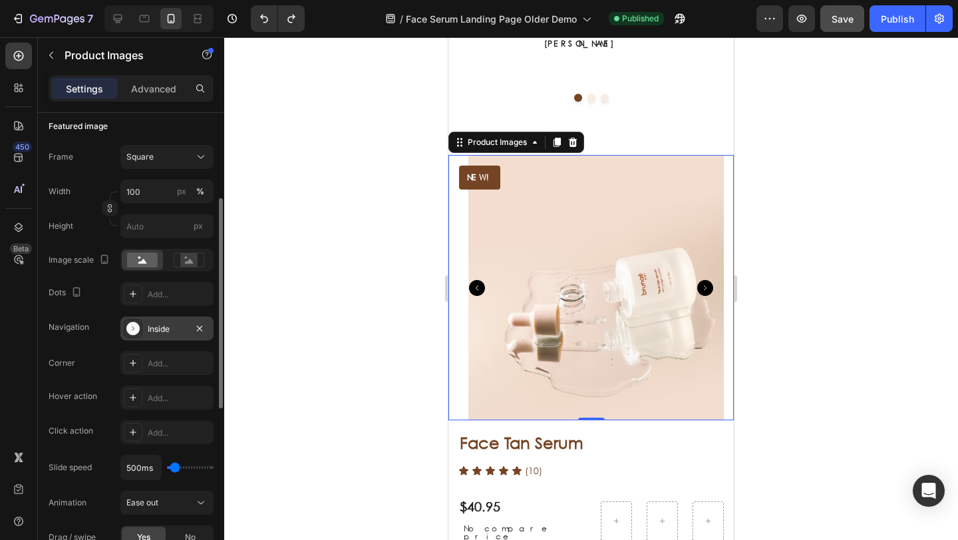
click at [164, 337] on div "Inside" at bounding box center [166, 329] width 93 height 24
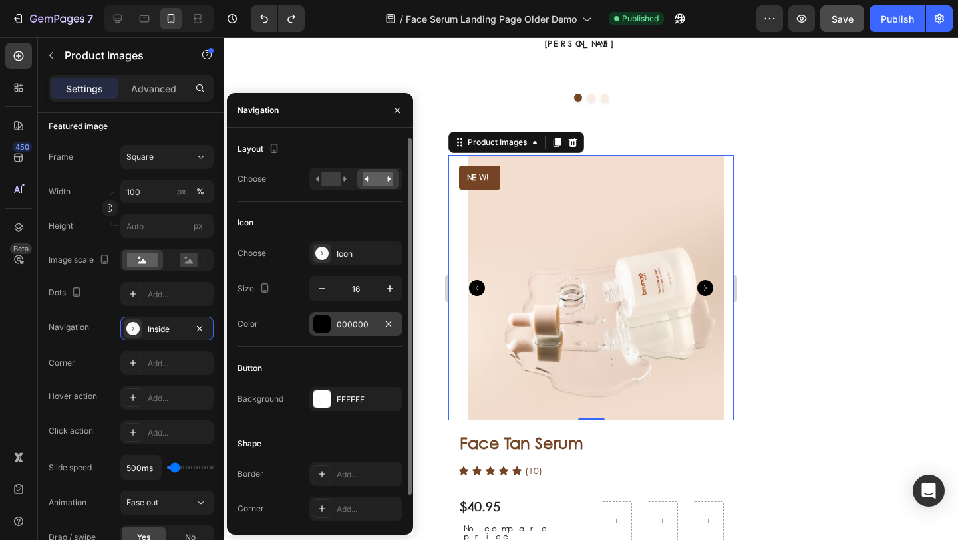
click at [319, 321] on div at bounding box center [321, 323] width 17 height 17
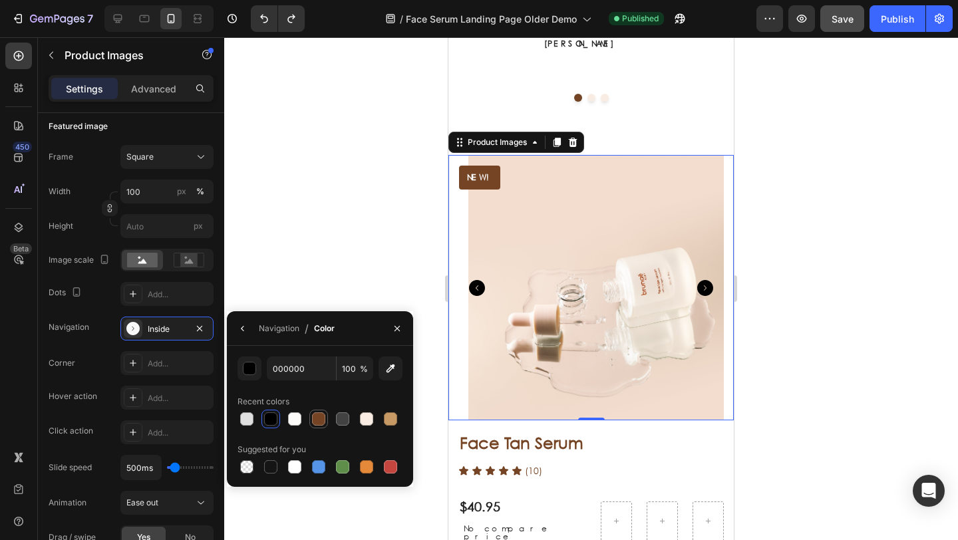
click at [317, 415] on div at bounding box center [318, 419] width 13 height 13
click at [479, 280] on icon "Carousel Back Arrow" at bounding box center [477, 288] width 16 height 16
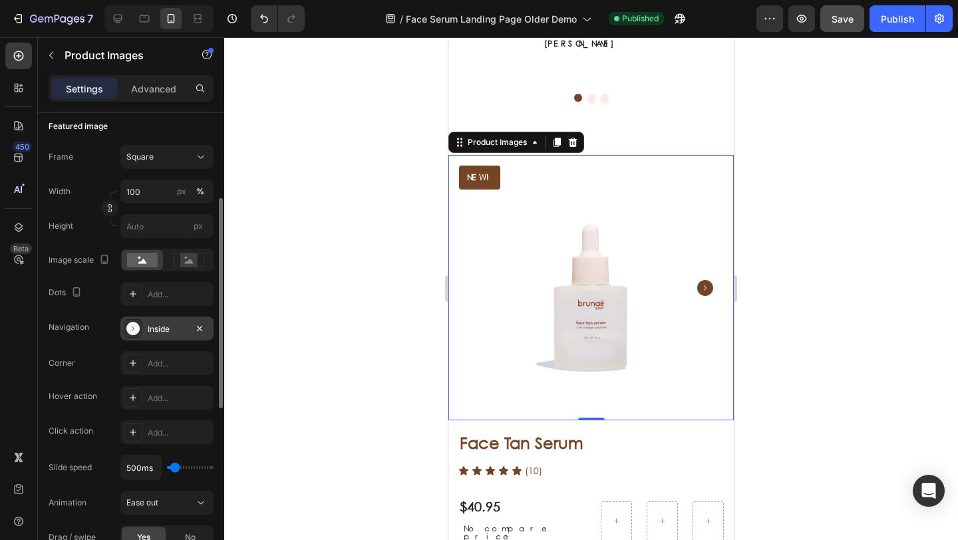
click at [166, 325] on div "Inside" at bounding box center [167, 329] width 39 height 12
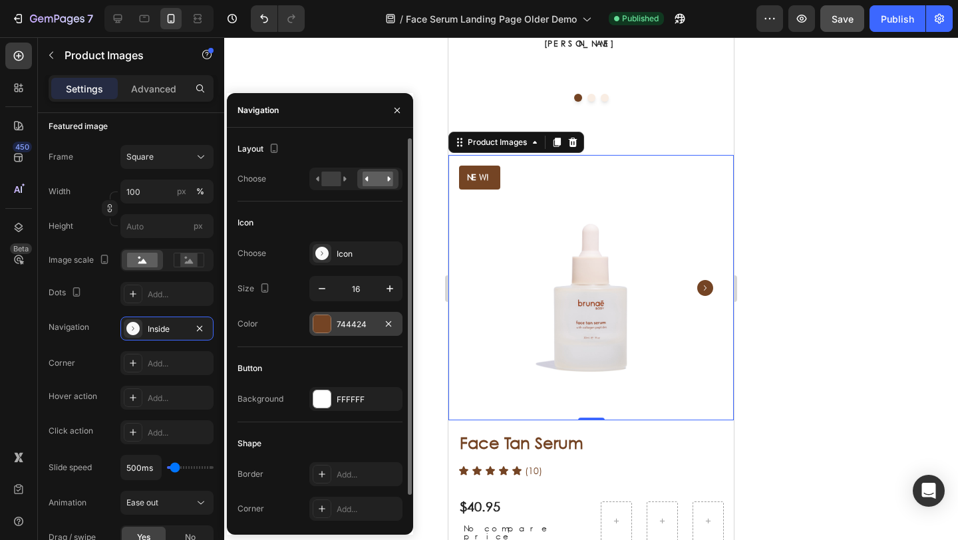
click at [323, 326] on div at bounding box center [321, 323] width 17 height 17
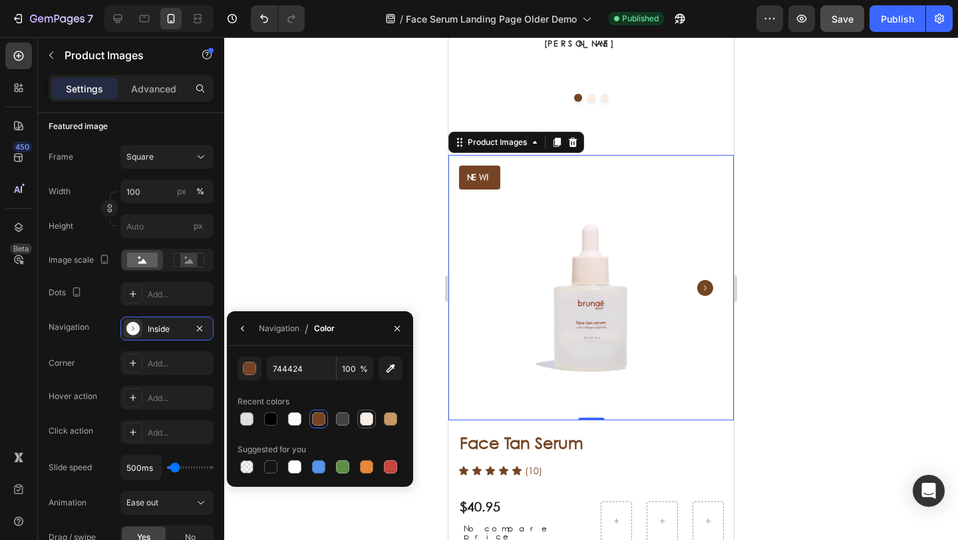
click at [363, 425] on div at bounding box center [366, 419] width 13 height 13
click at [317, 421] on div at bounding box center [318, 419] width 13 height 13
type input "744424"
click at [168, 329] on div "Inside" at bounding box center [167, 329] width 39 height 12
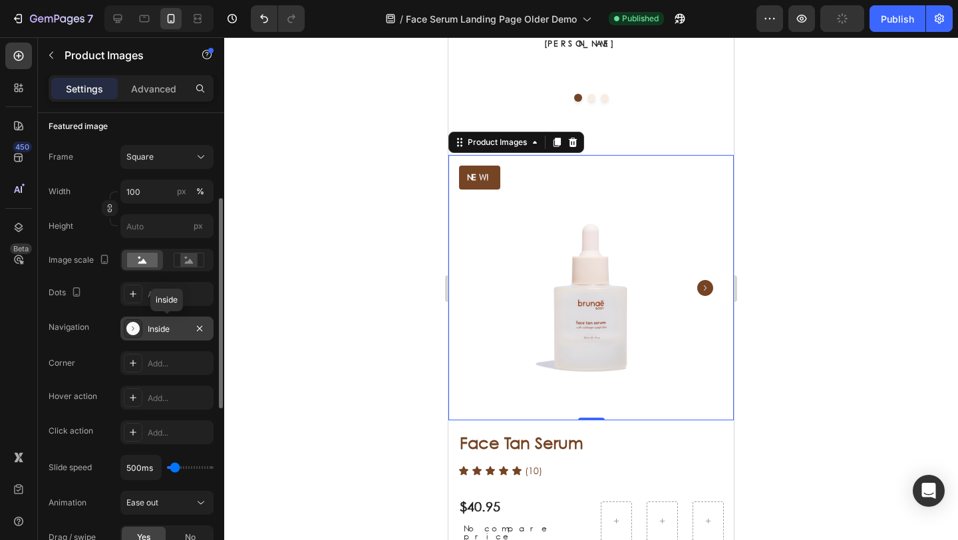
click at [168, 329] on div "Inside" at bounding box center [167, 329] width 39 height 12
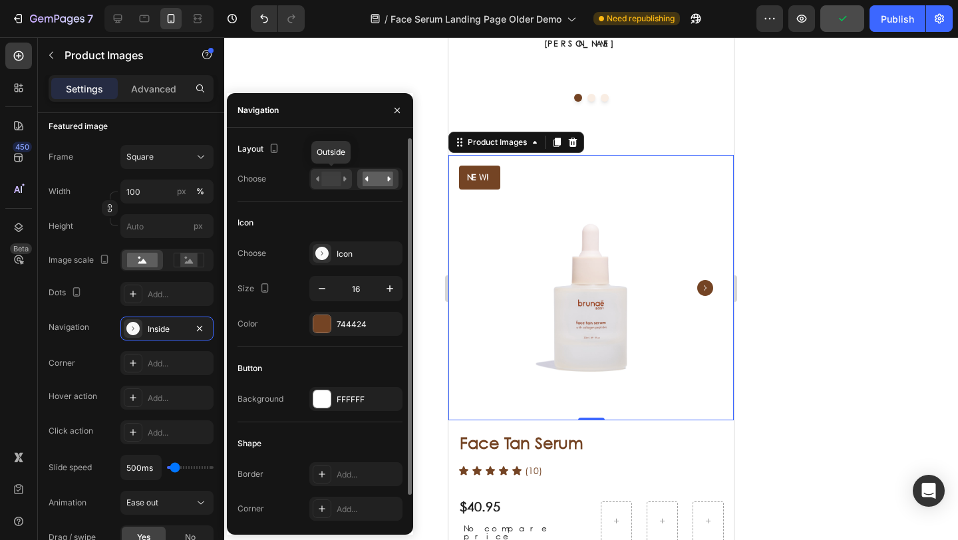
click at [325, 180] on rect at bounding box center [330, 179] width 19 height 15
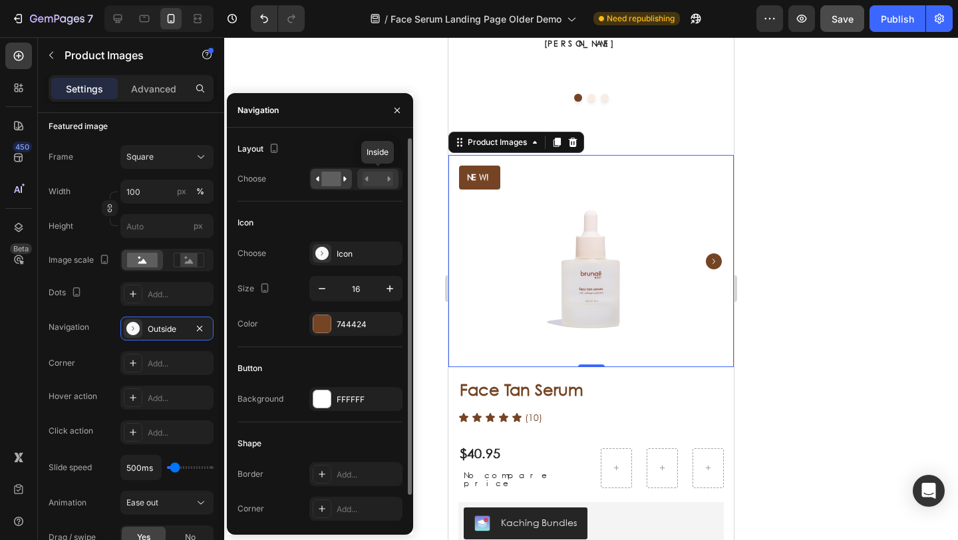
click at [388, 177] on icon at bounding box center [389, 178] width 3 height 5
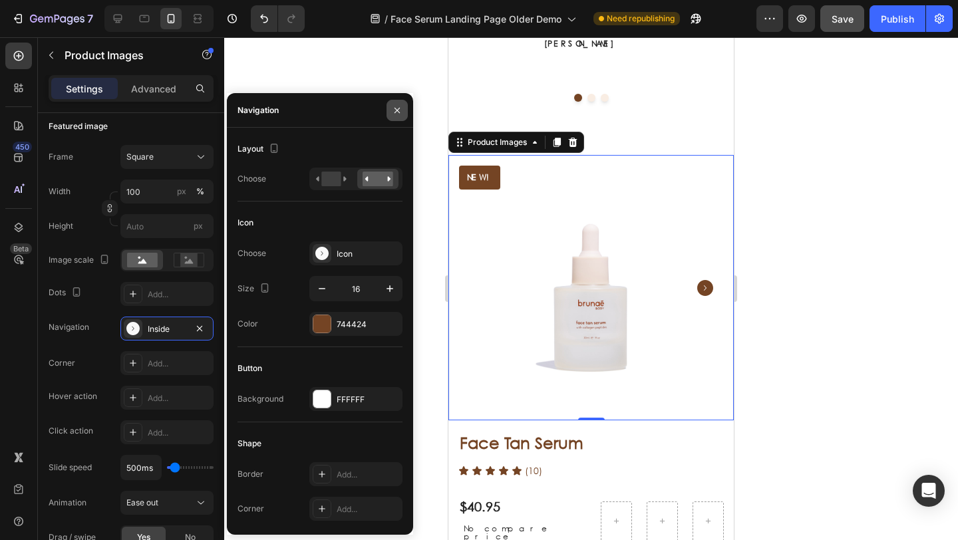
click at [397, 112] on icon "button" at bounding box center [397, 110] width 11 height 11
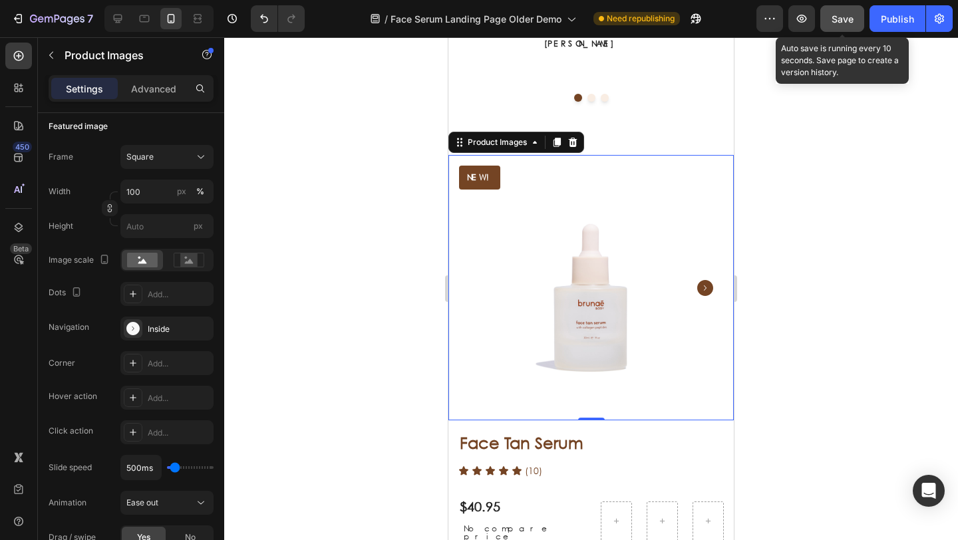
click at [843, 25] on button "Save" at bounding box center [843, 18] width 44 height 27
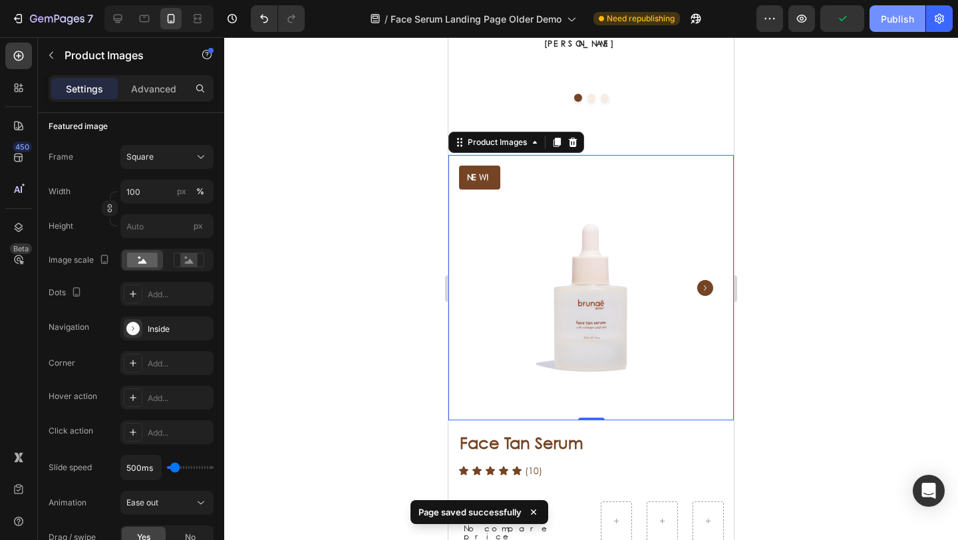
click at [889, 23] on div "Publish" at bounding box center [897, 19] width 33 height 14
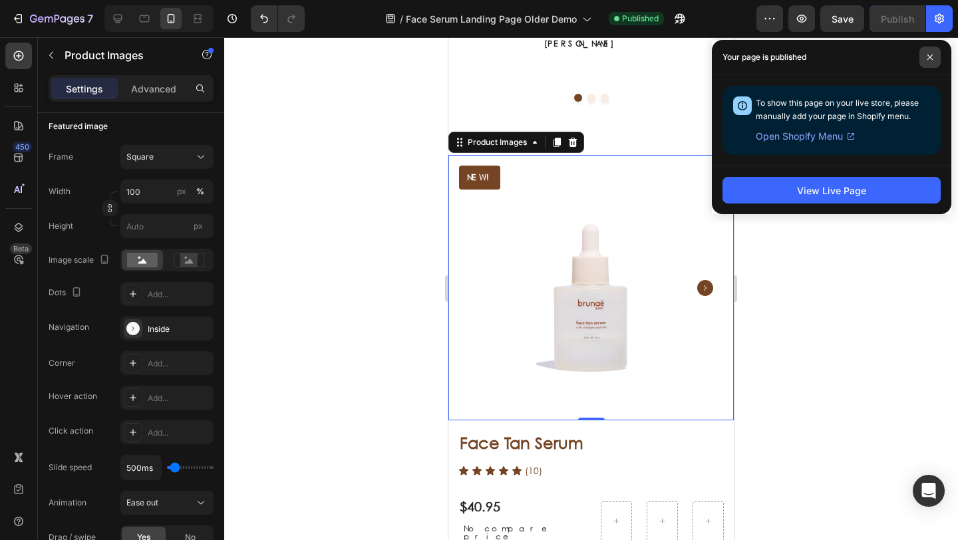
click at [930, 54] on icon at bounding box center [930, 57] width 7 height 7
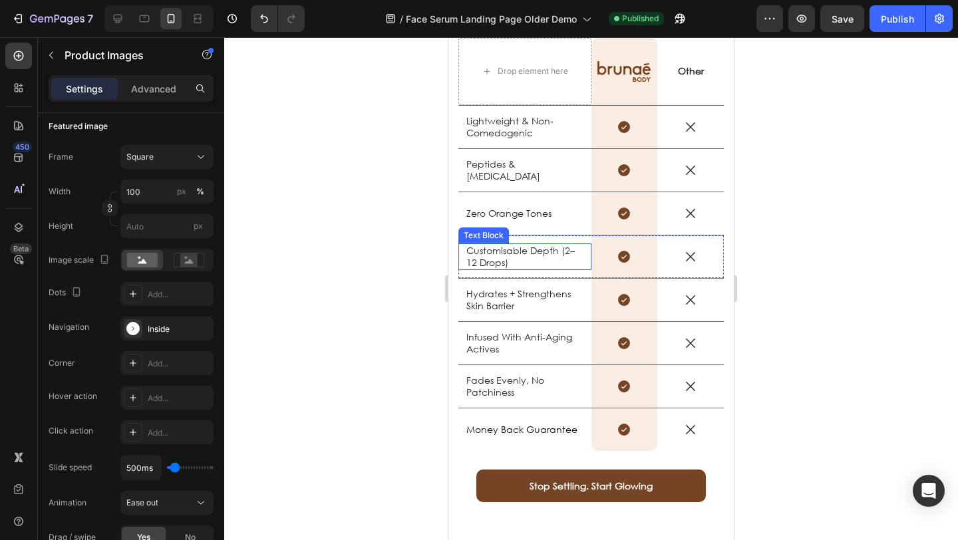
scroll to position [2268, 0]
